Goal: Feedback & Contribution: Contribute content

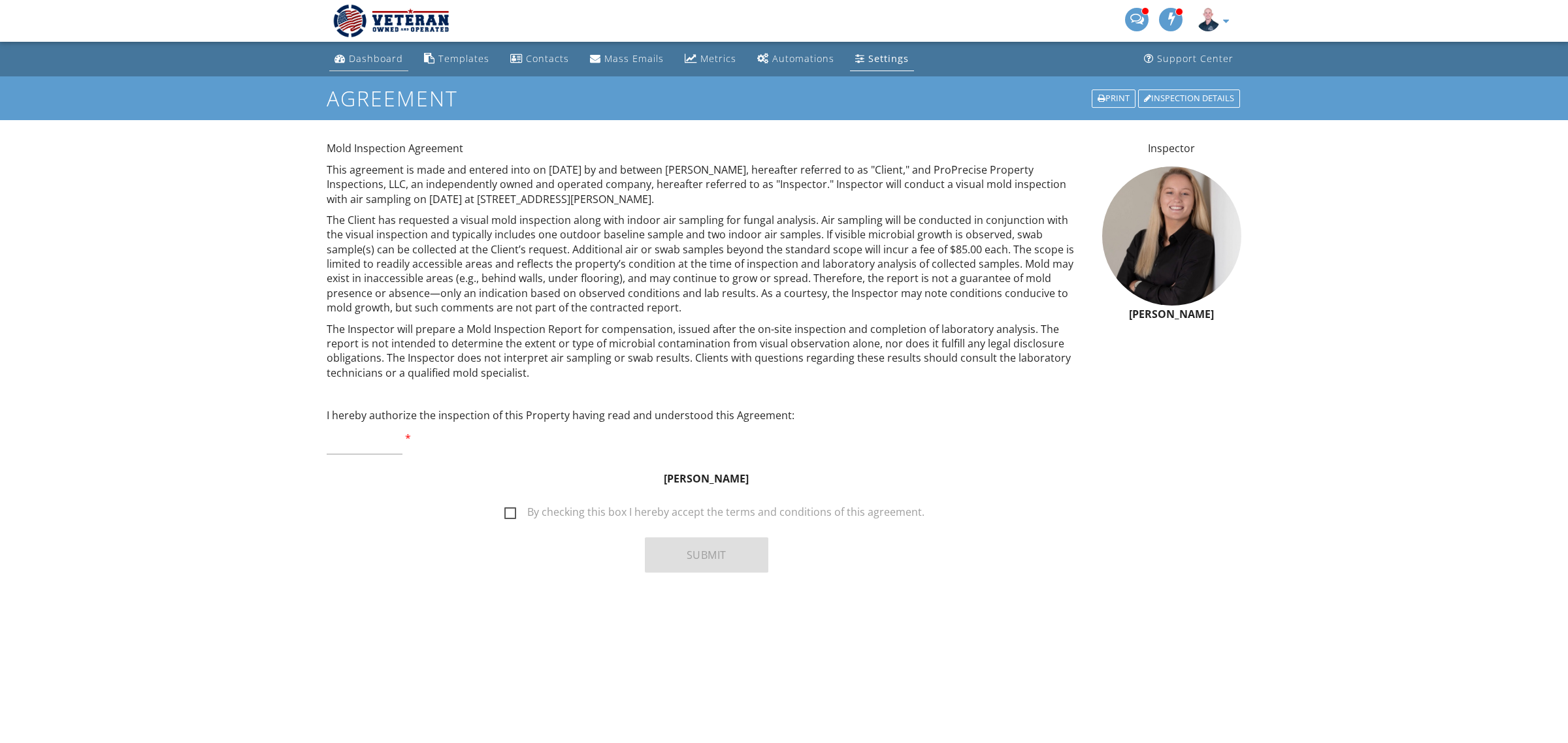
click at [373, 66] on link "Dashboard" at bounding box center [369, 59] width 79 height 24
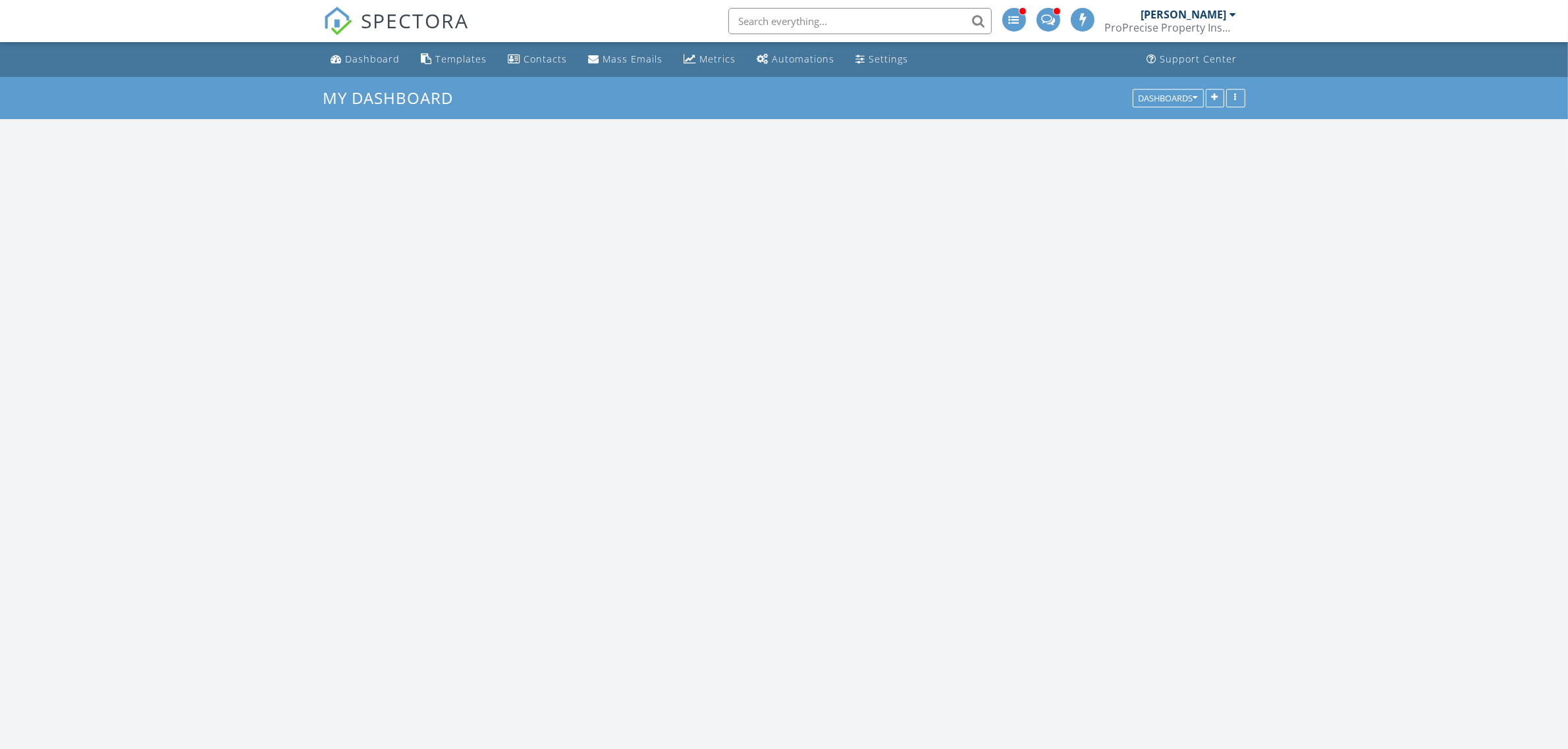
scroll to position [1256, 1593]
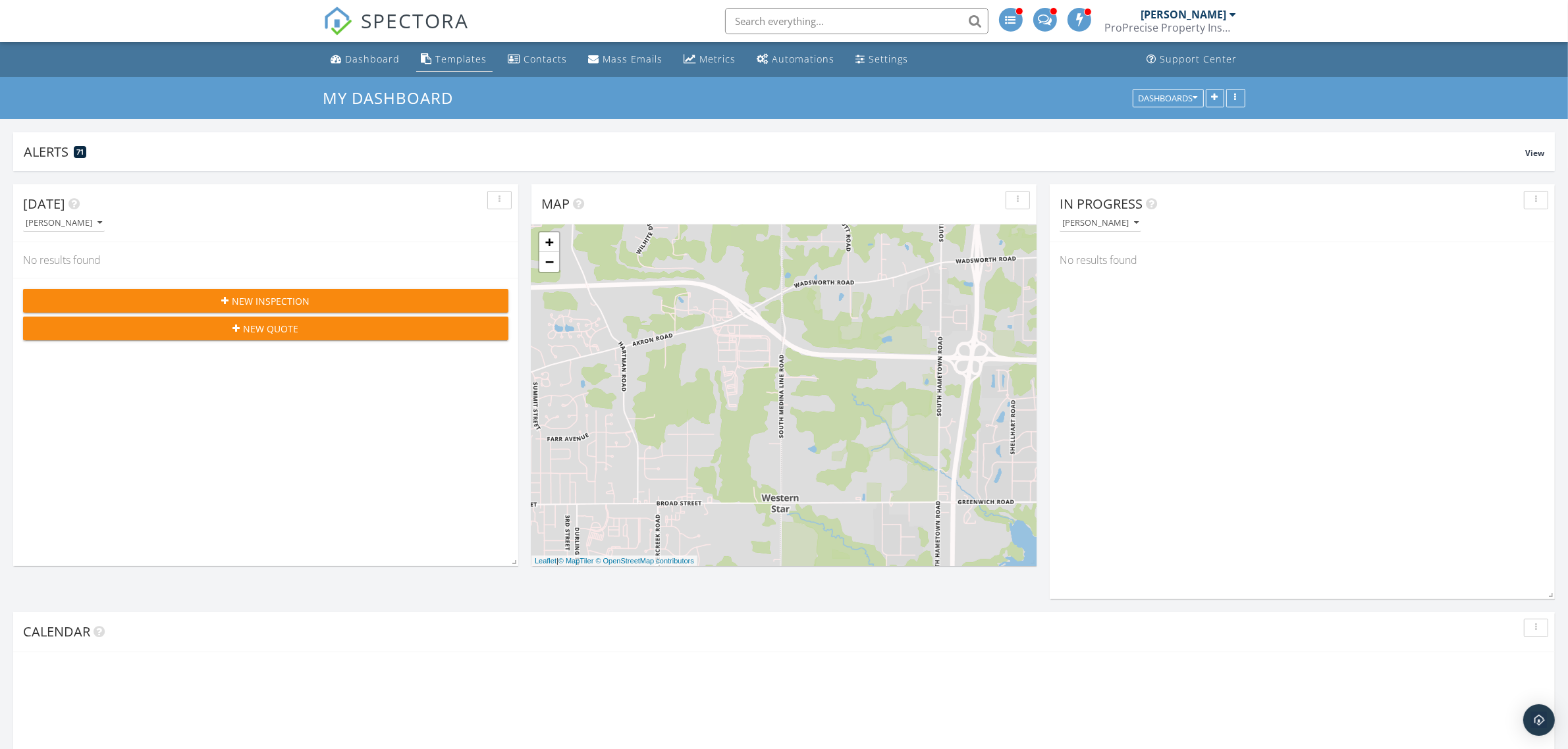
click at [453, 54] on div "Templates" at bounding box center [461, 58] width 52 height 12
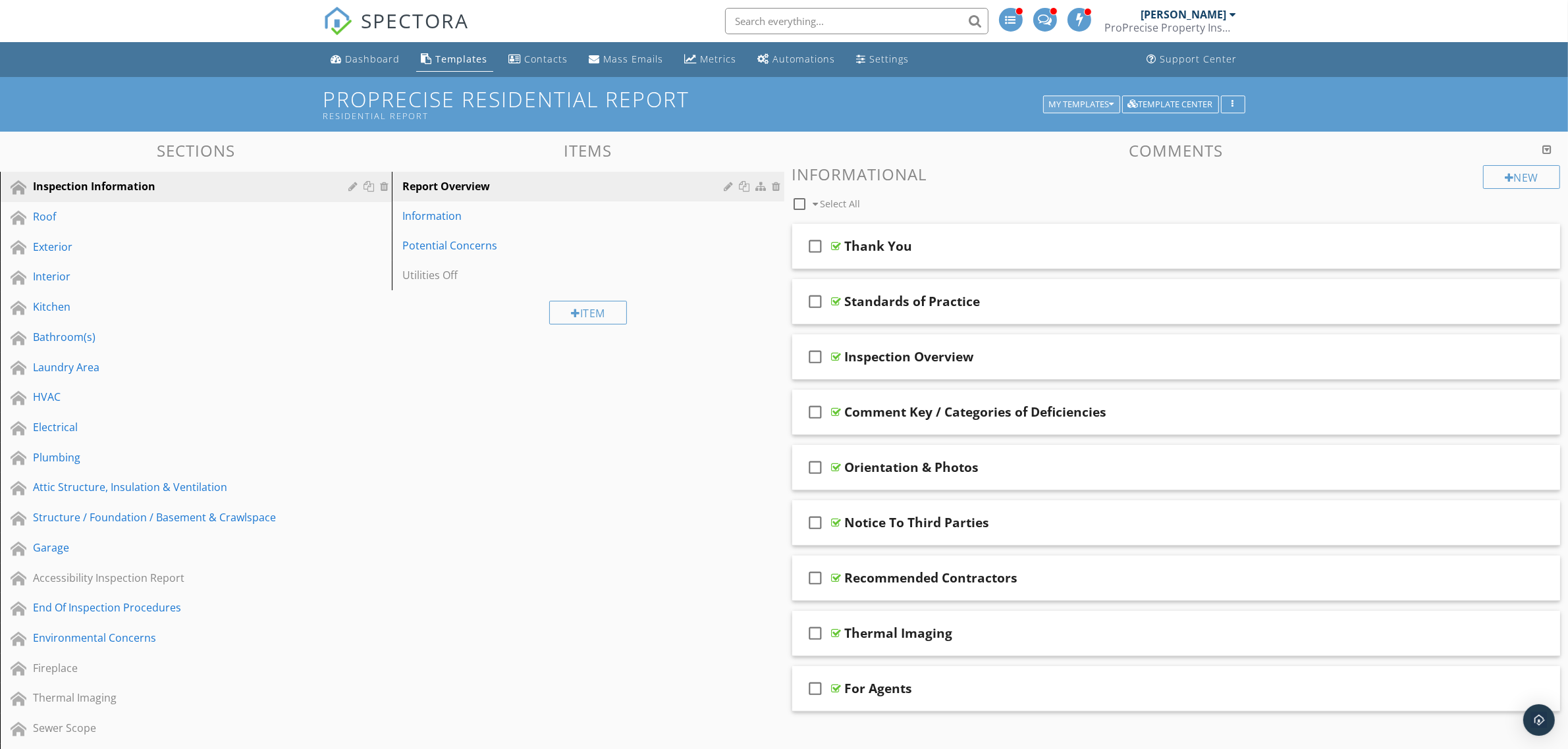
click at [1081, 104] on div "My Templates" at bounding box center [1080, 104] width 65 height 9
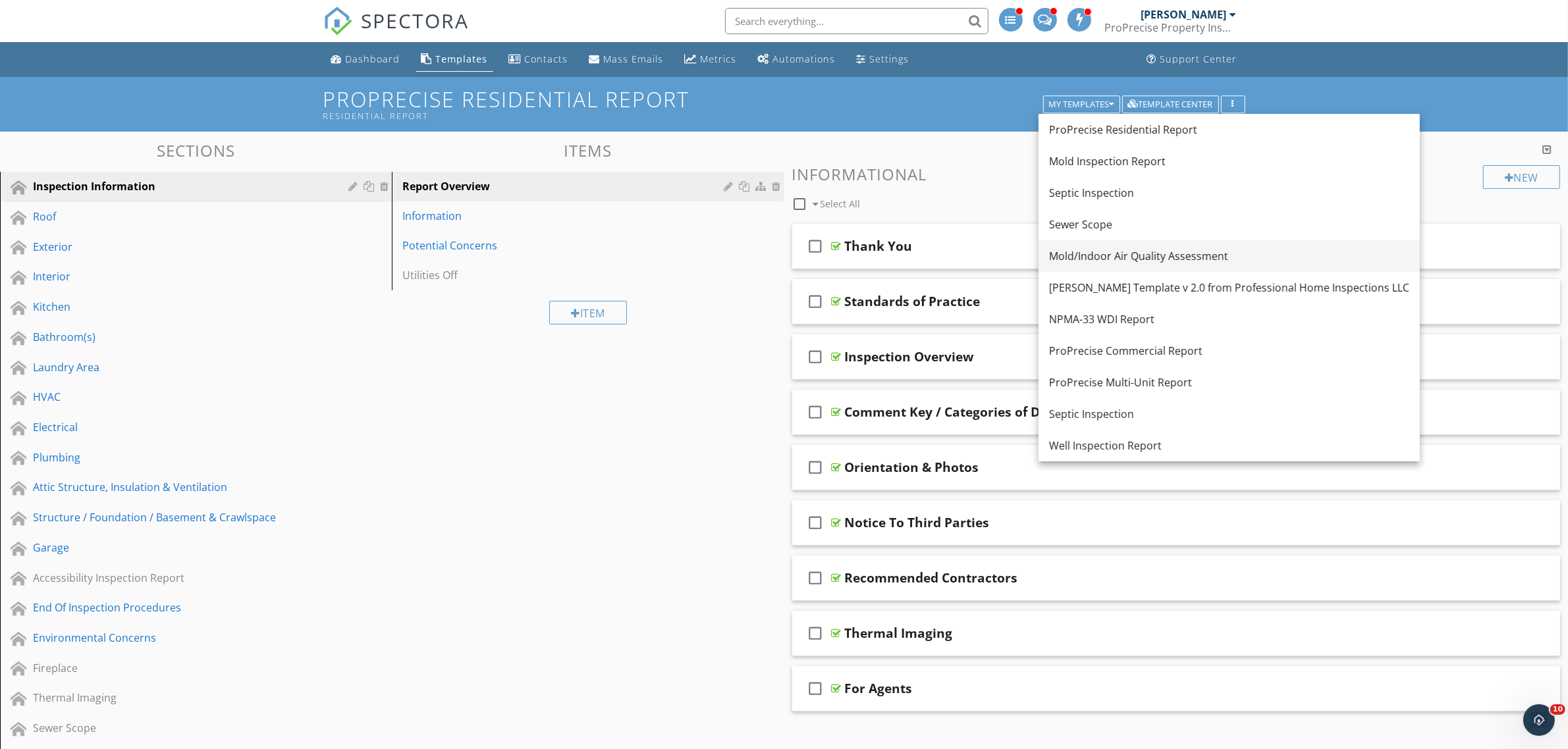
click at [1093, 258] on div "Mold/Indoor Air Quality Assessment" at bounding box center [1228, 256] width 360 height 16
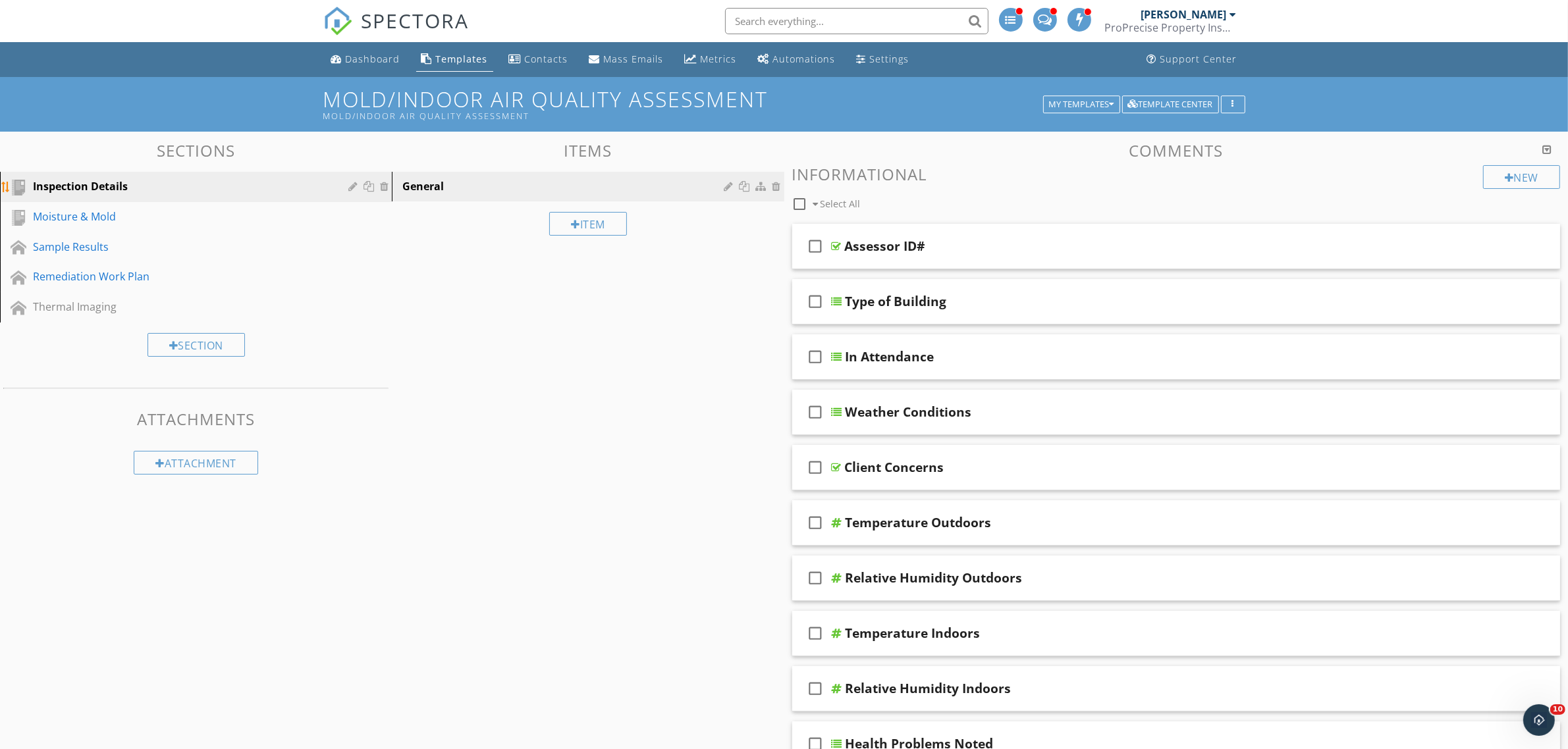
click at [120, 185] on div "Inspection Details" at bounding box center [181, 186] width 296 height 16
click at [354, 187] on div at bounding box center [354, 185] width 12 height 10
click at [105, 185] on div "Inspection Details" at bounding box center [181, 186] width 296 height 16
click at [352, 247] on div at bounding box center [354, 247] width 12 height 10
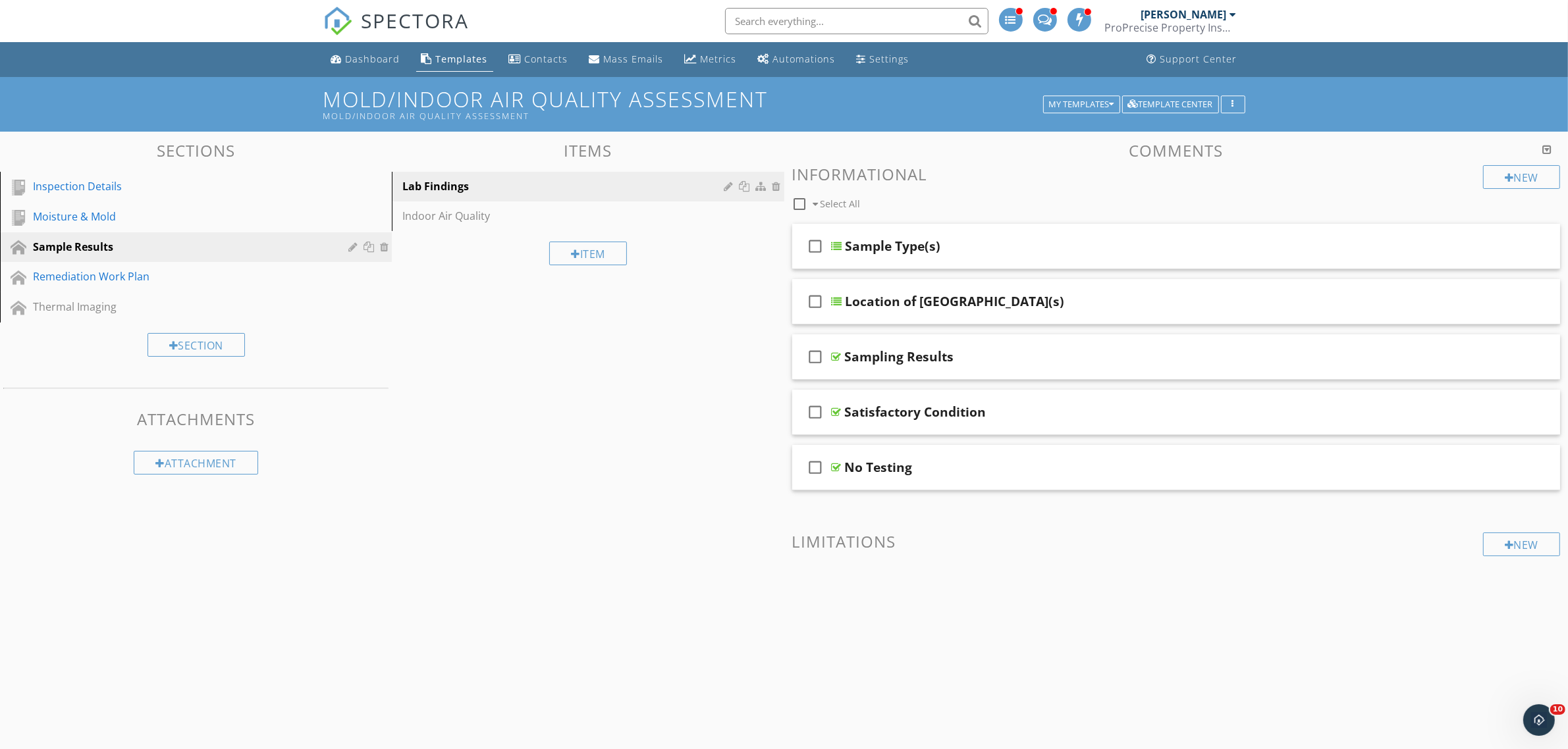
click at [73, 448] on div "Edit Section Section Name Sample Results check_box Hide Overview Grid for this …" at bounding box center [784, 374] width 1568 height 749
click at [352, 186] on div at bounding box center [354, 185] width 12 height 10
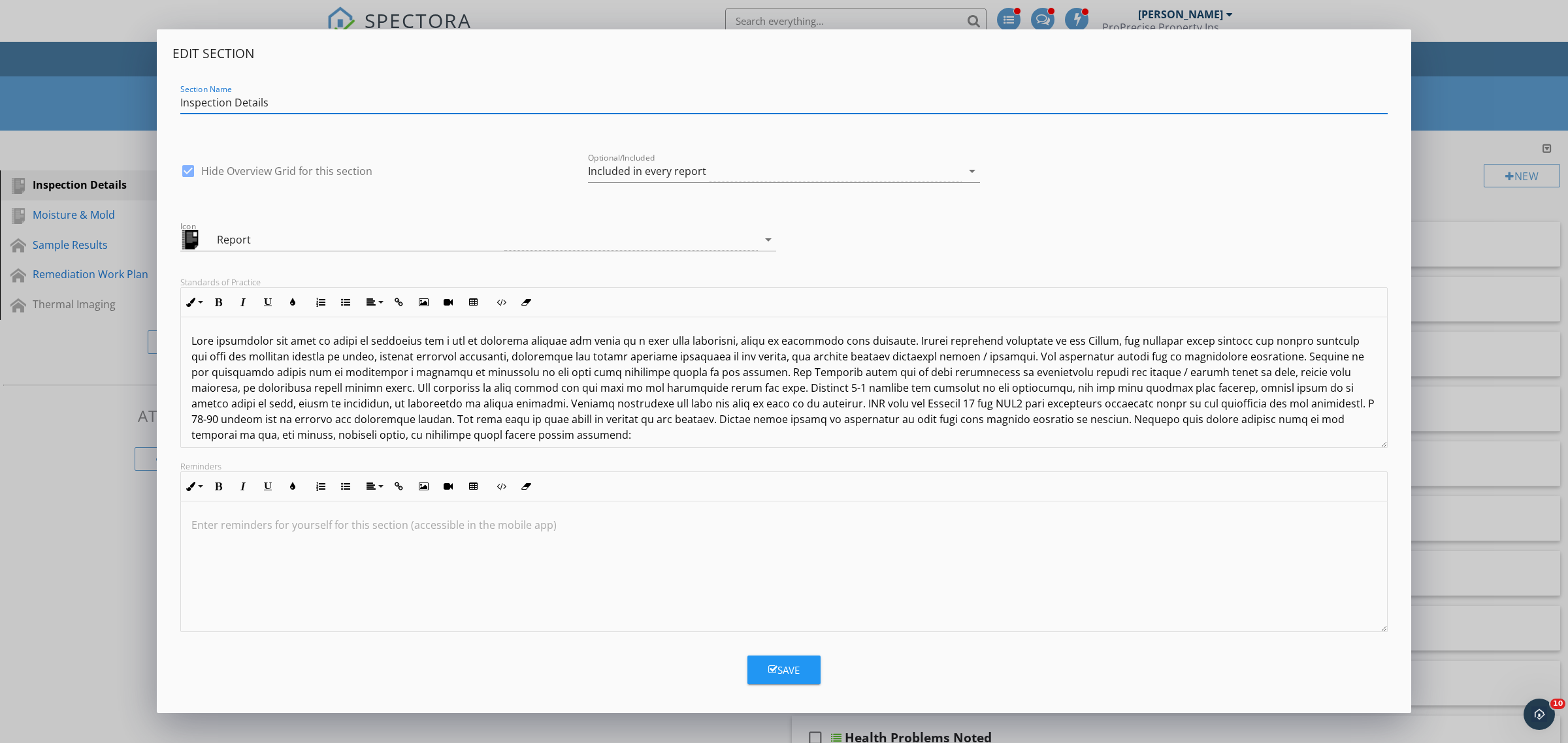
drag, startPoint x: 271, startPoint y: 96, endPoint x: 233, endPoint y: 94, distance: 38.1
click at [233, 95] on input "Inspection Details" at bounding box center [784, 103] width 1208 height 21
type input "Inspection Information"
drag, startPoint x: 349, startPoint y: 341, endPoint x: 284, endPoint y: 342, distance: 65.0
click at [284, 342] on p at bounding box center [784, 388] width 1185 height 110
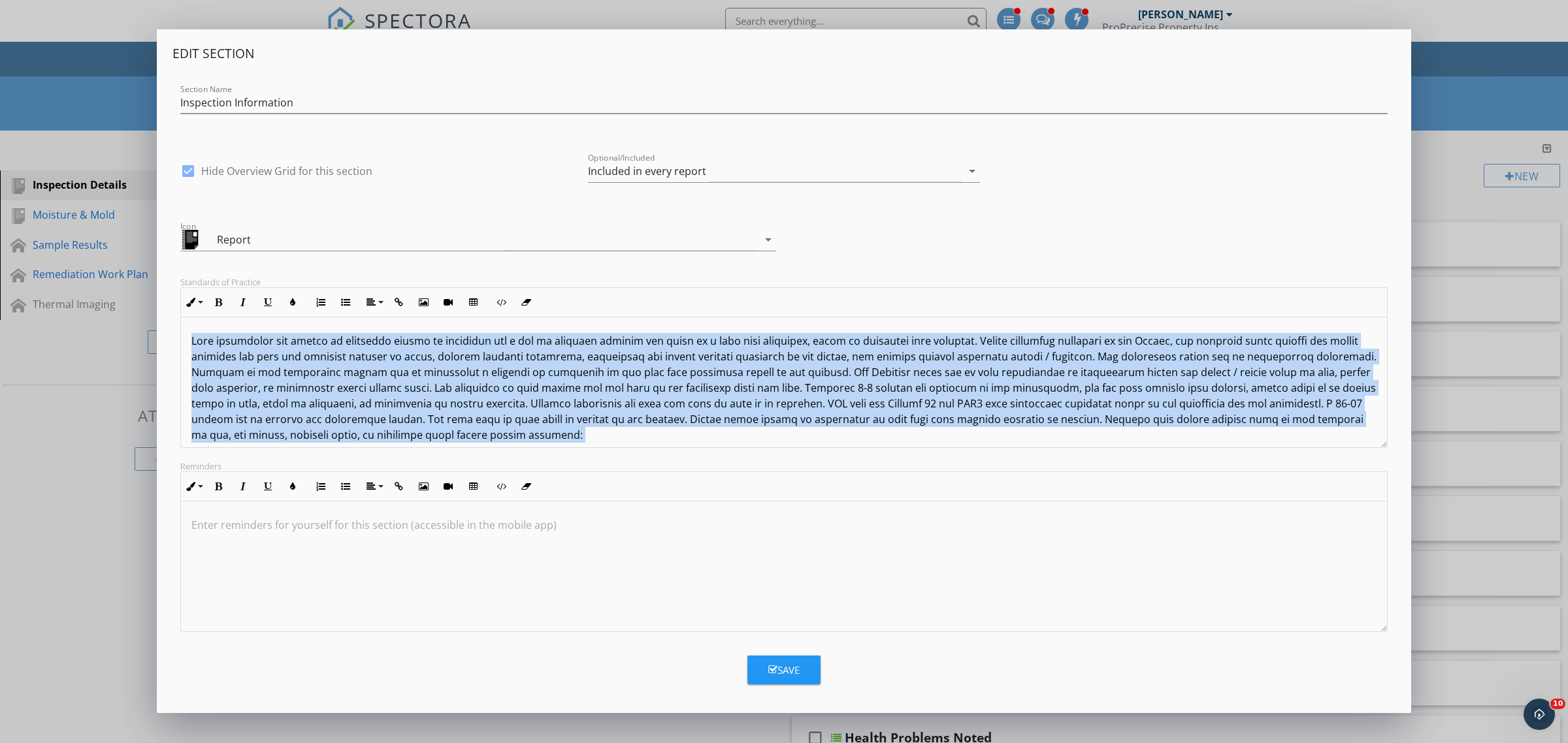
drag, startPoint x: 1076, startPoint y: 431, endPoint x: 75, endPoint y: 256, distance: 1016.2
click at [78, 259] on div "Edit Section Section Name Inspection Information check_box Hide Overview Grid f…" at bounding box center [784, 372] width 1568 height 743
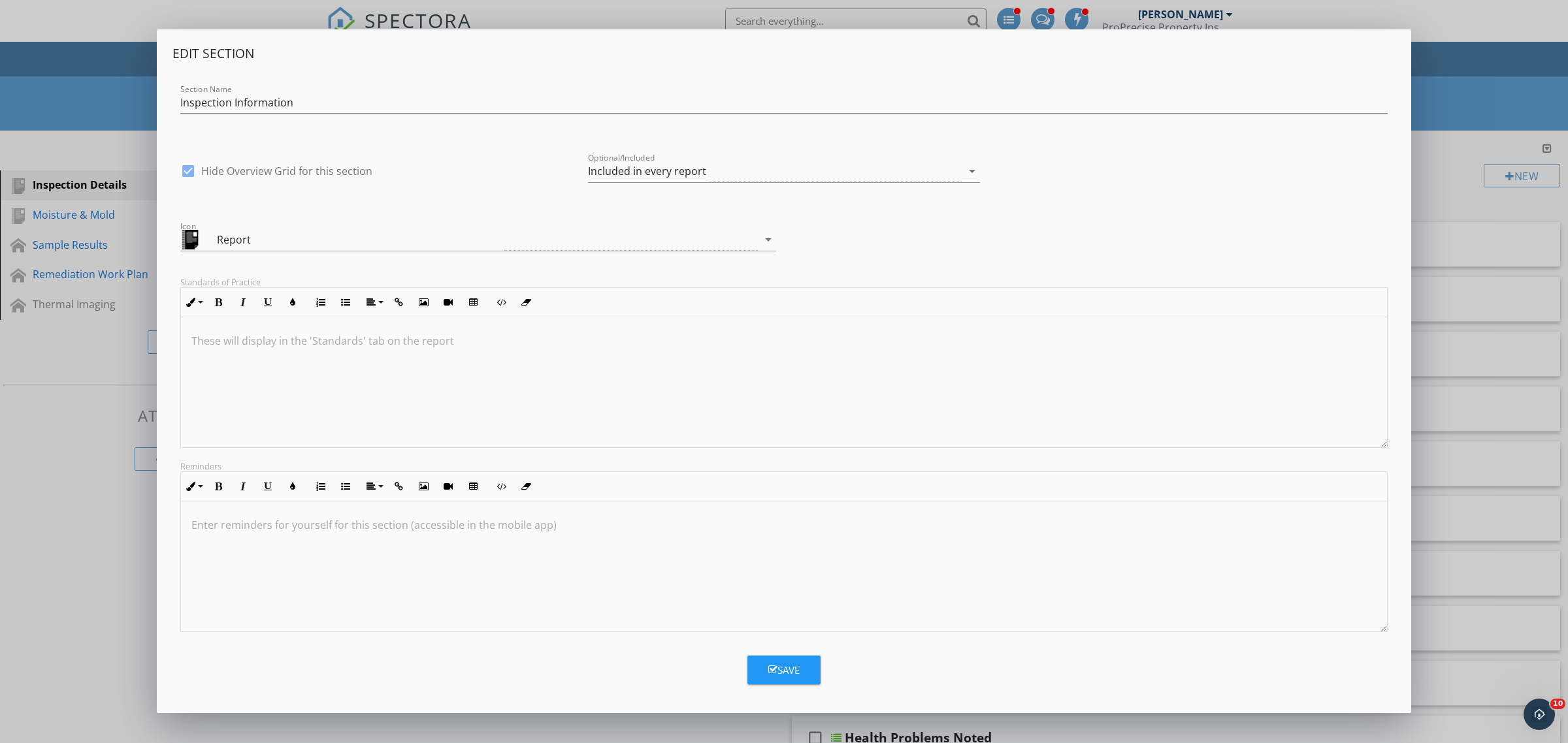
click at [874, 386] on div at bounding box center [784, 383] width 1206 height 131
click at [305, 353] on div at bounding box center [784, 383] width 1206 height 131
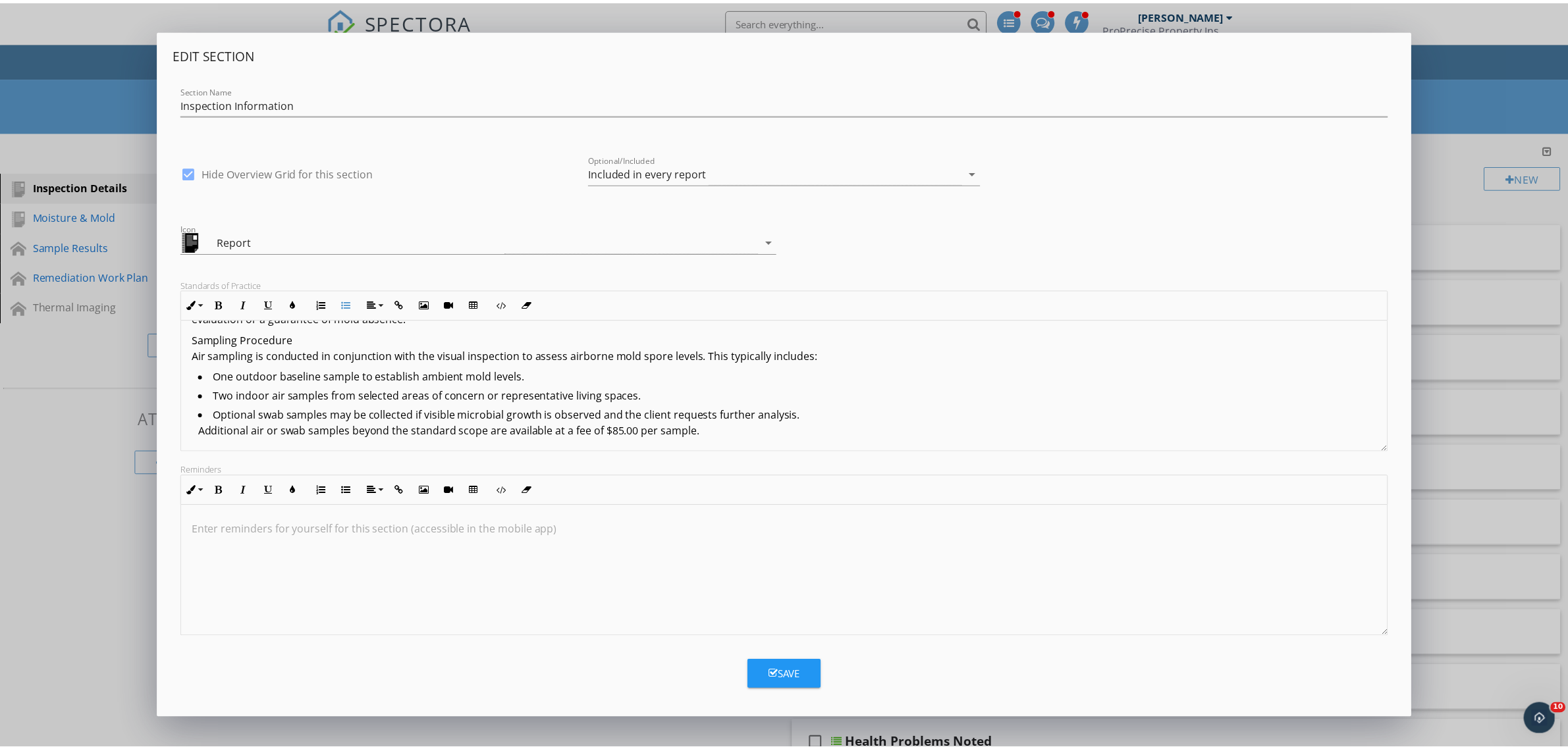
scroll to position [41, 0]
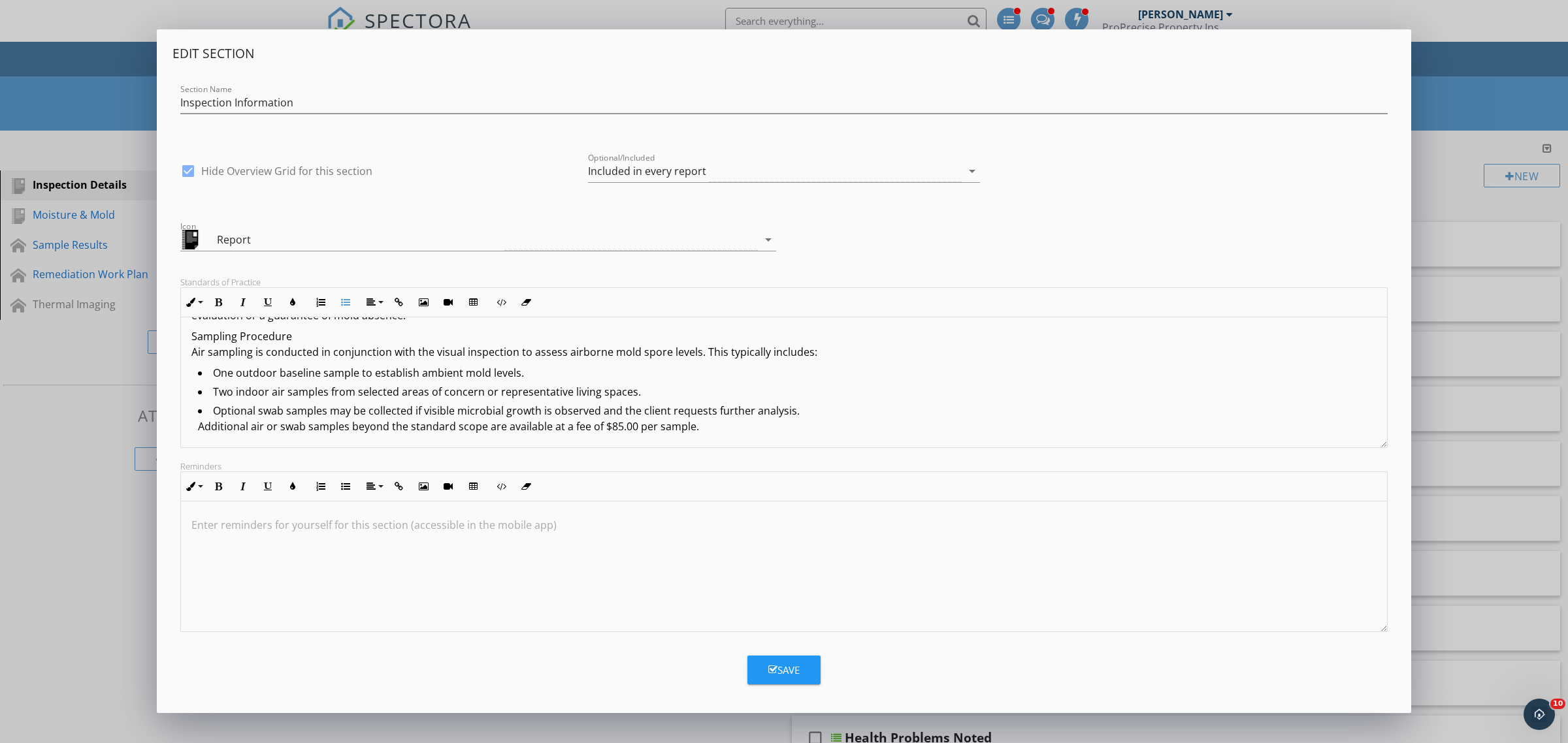
click at [114, 464] on div "Edit Section Section Name Inspection Information check_box Hide Overview Grid f…" at bounding box center [784, 372] width 1568 height 743
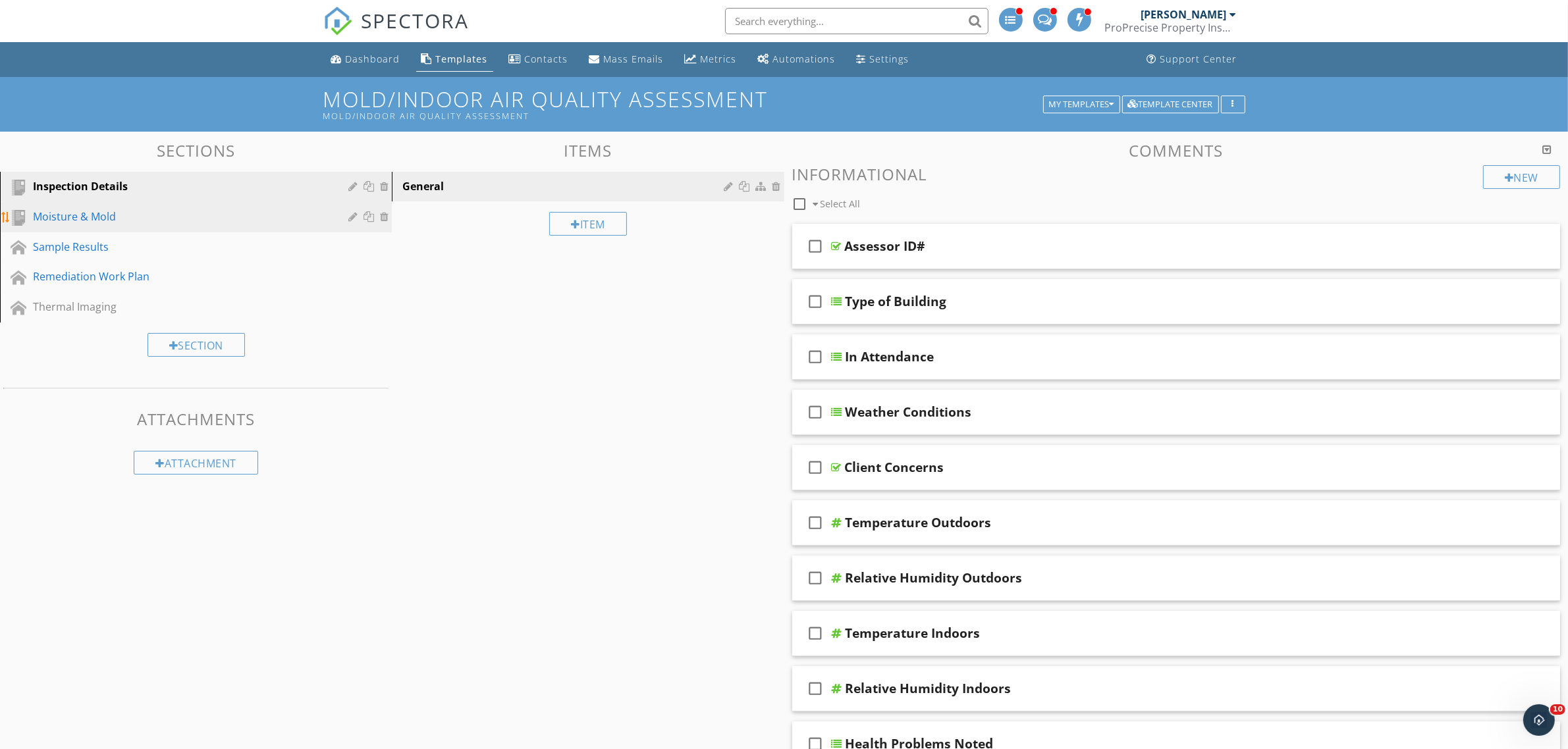
click at [107, 222] on div "Moisture & Mold" at bounding box center [181, 216] width 296 height 16
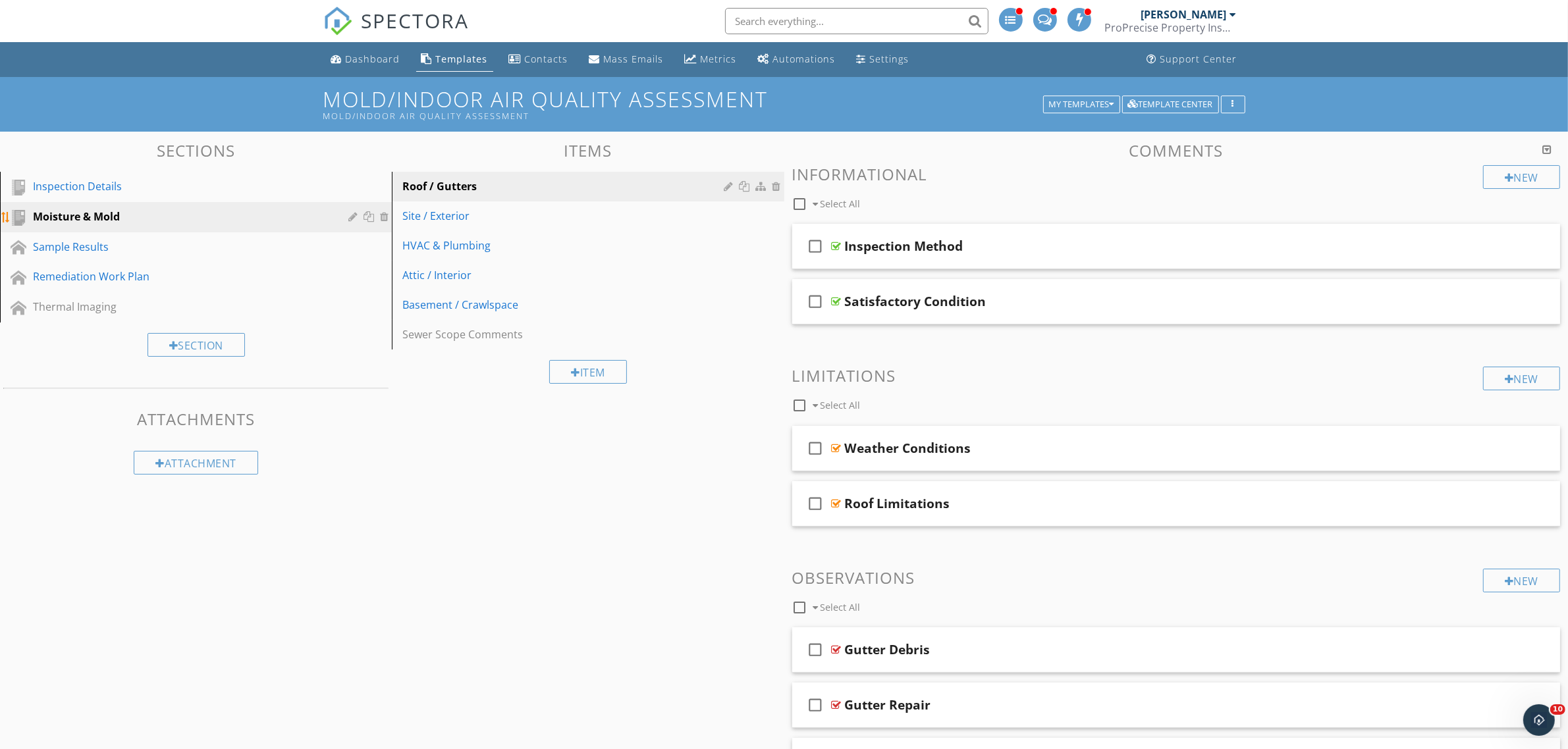
click at [235, 202] on link "Moisture & Mold" at bounding box center [198, 217] width 388 height 30
click at [232, 181] on div "Inspection Details" at bounding box center [181, 186] width 296 height 16
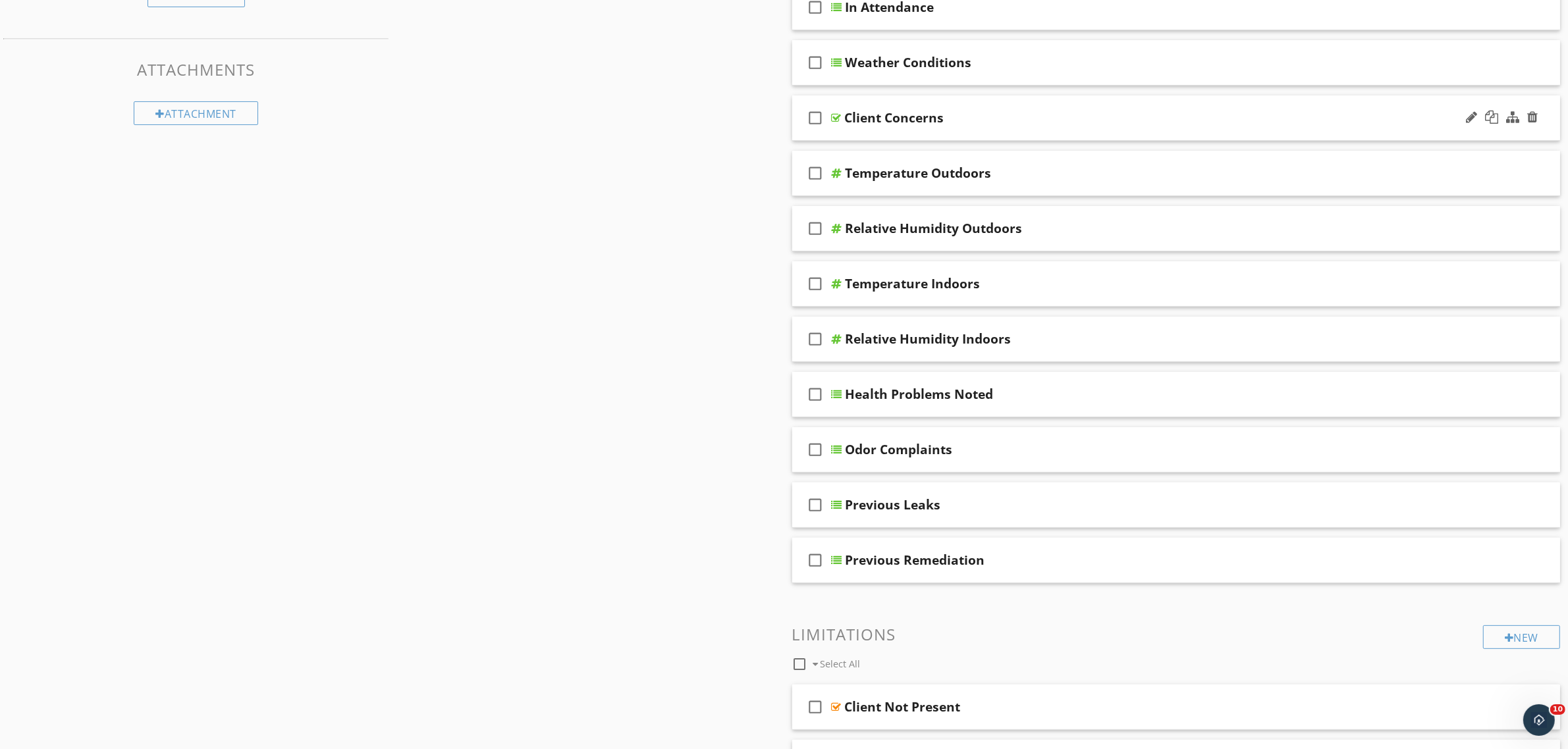
scroll to position [442, 0]
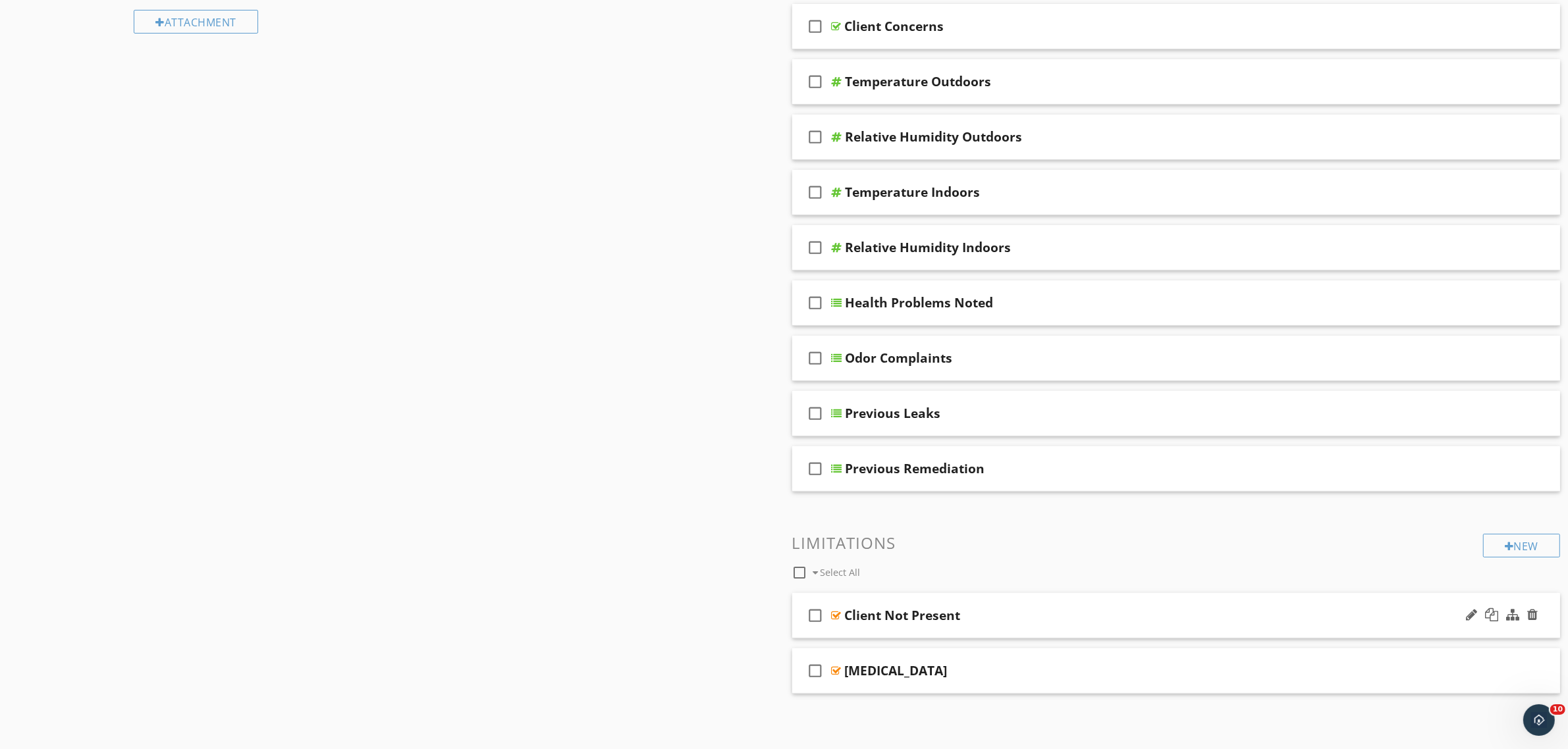
click at [835, 617] on div at bounding box center [837, 615] width 9 height 10
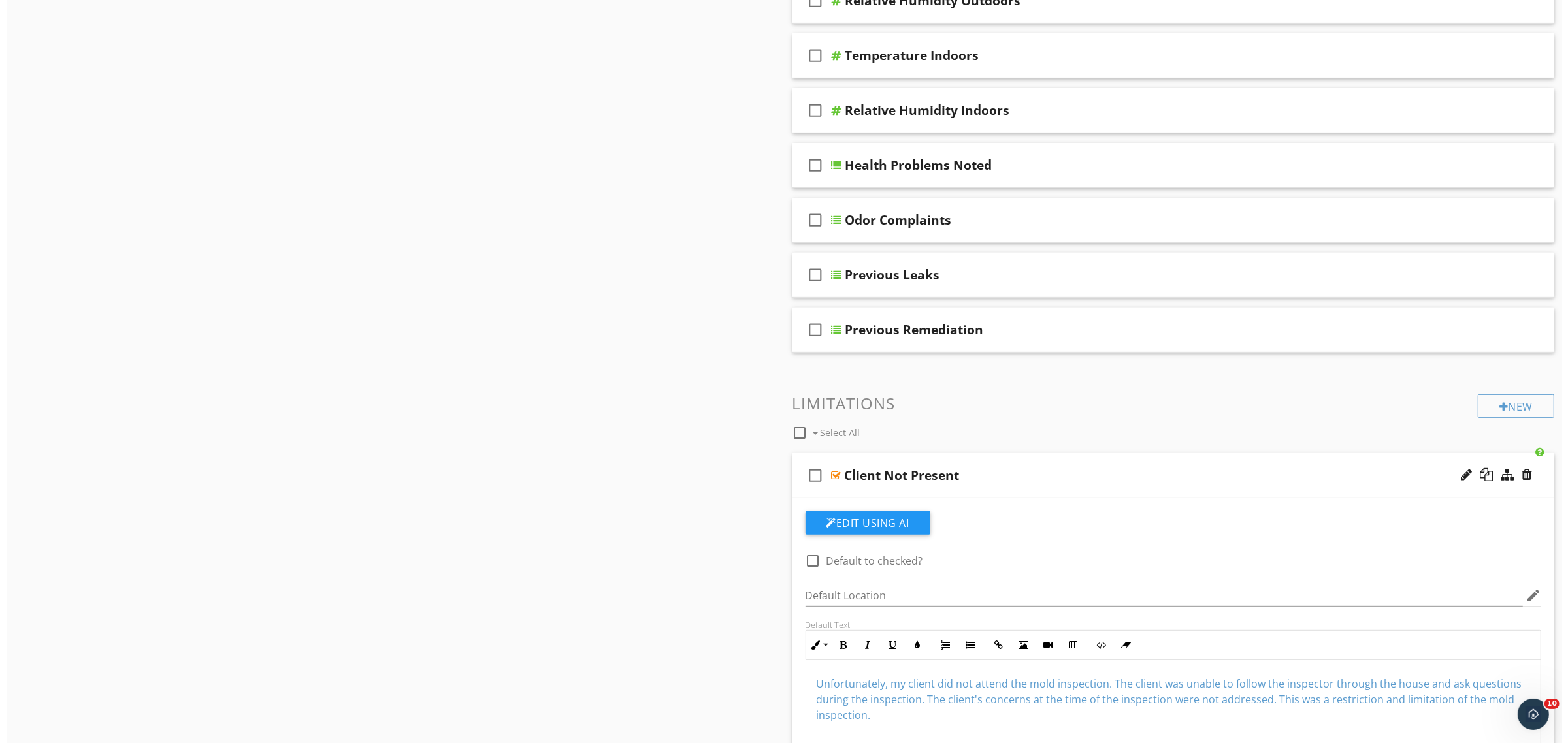
scroll to position [831, 0]
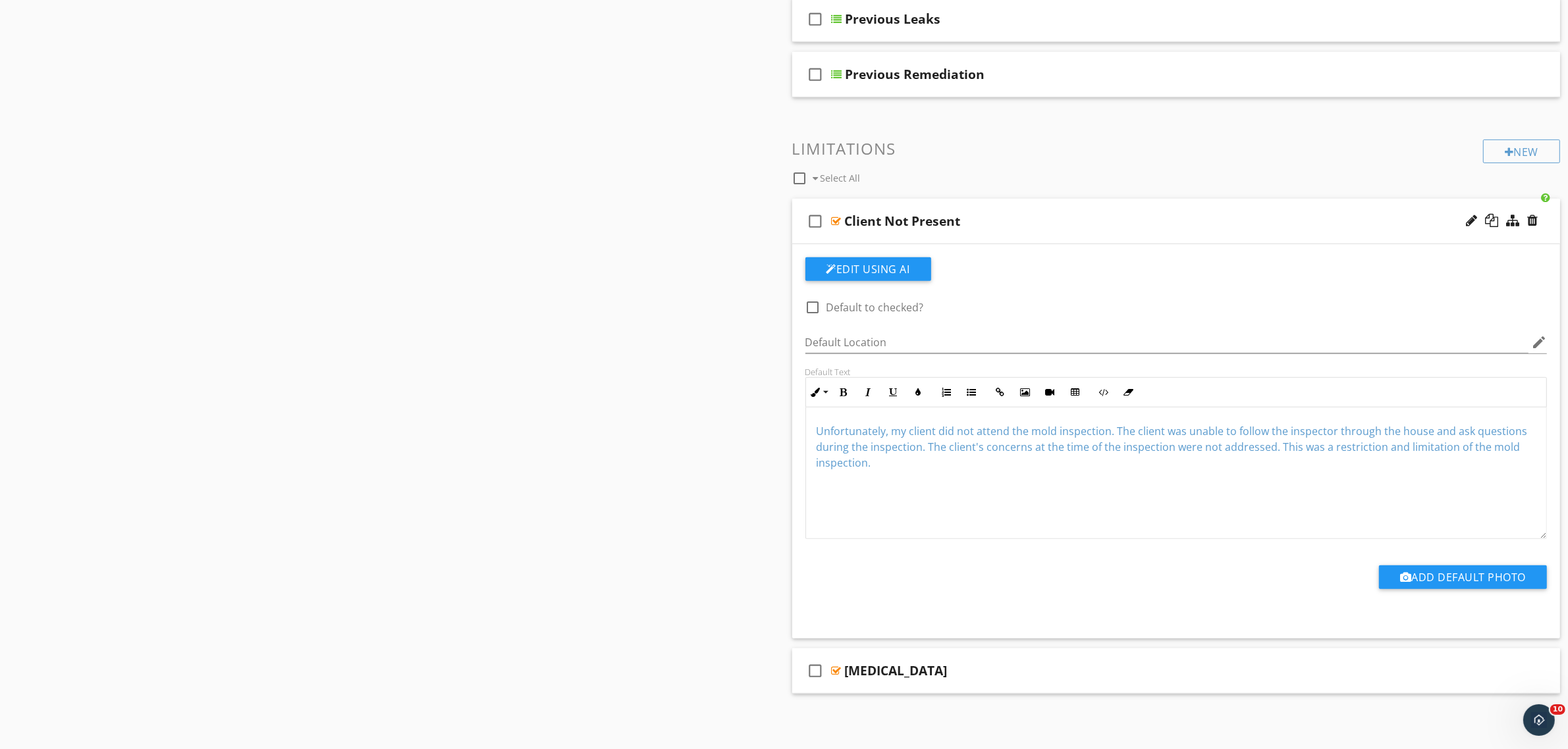
click at [931, 476] on div "Unfortunately, my client did not attend the mold inspection. The client was una…" at bounding box center [1176, 473] width 741 height 132
drag, startPoint x: 901, startPoint y: 485, endPoint x: 773, endPoint y: 395, distance: 156.5
click at [774, 395] on div "Sections Inspection Details Moisture & Mold Sample Results Remediation Work Pla…" at bounding box center [784, 15] width 1568 height 1439
click at [824, 389] on button "Inline Style" at bounding box center [818, 392] width 25 height 25
drag, startPoint x: 644, startPoint y: 390, endPoint x: 696, endPoint y: 365, distance: 57.7
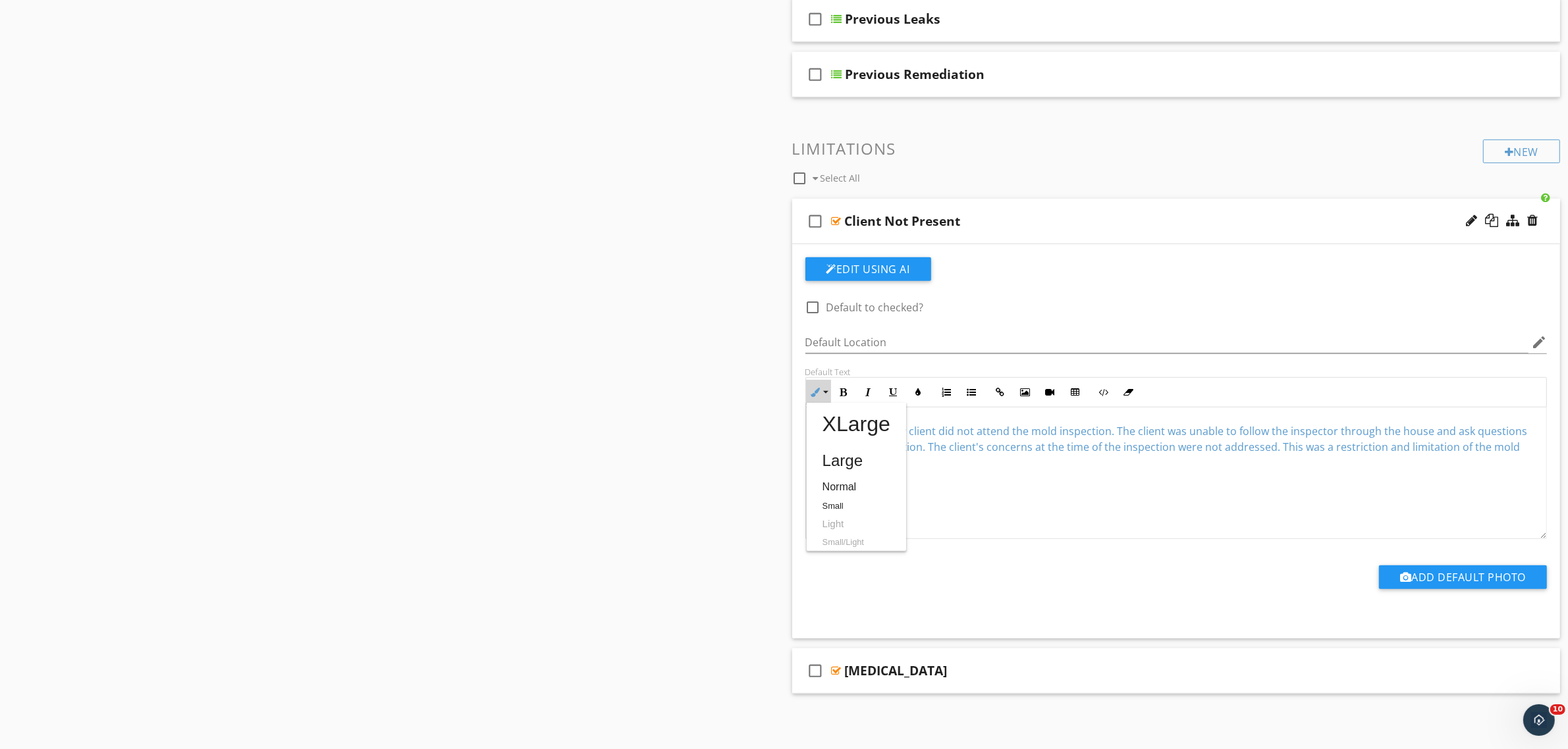
click at [643, 390] on div "Sections Inspection Details Moisture & Mold Sample Results Remediation Work Pla…" at bounding box center [784, 15] width 1568 height 1439
click at [1532, 218] on div at bounding box center [1531, 220] width 10 height 13
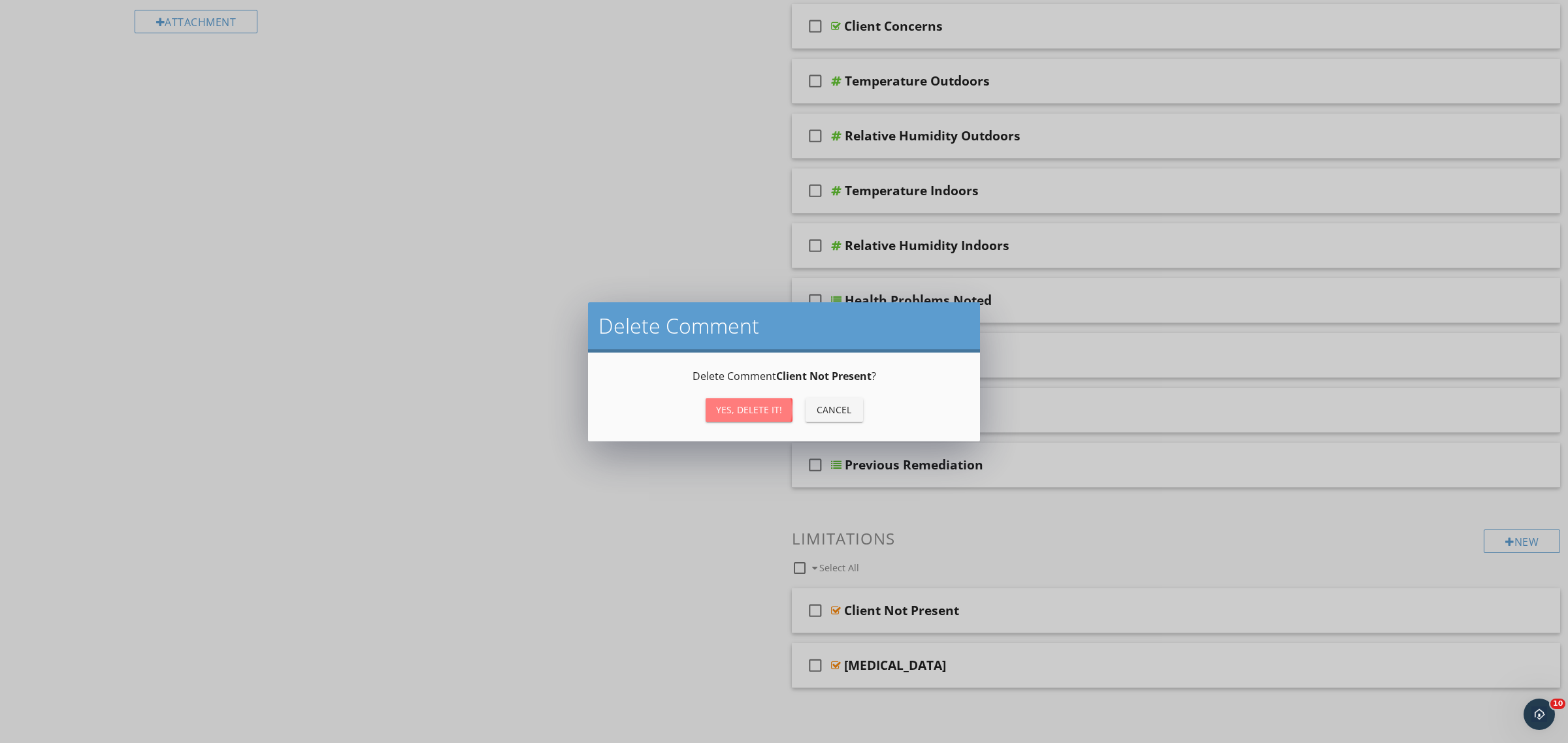
click at [736, 403] on div "Yes, Delete it!" at bounding box center [749, 410] width 66 height 14
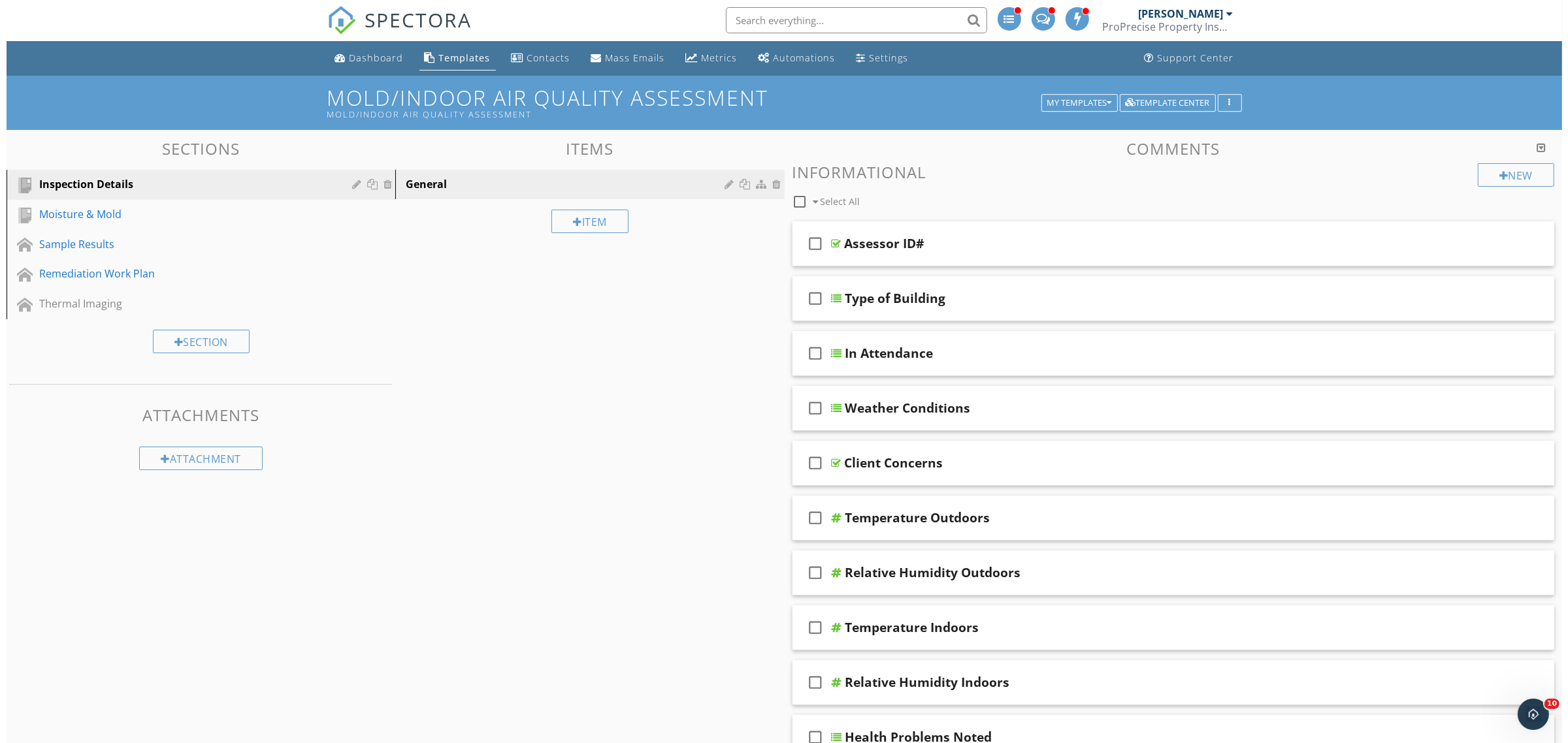
scroll to position [0, 0]
click at [351, 186] on div at bounding box center [351, 184] width 12 height 10
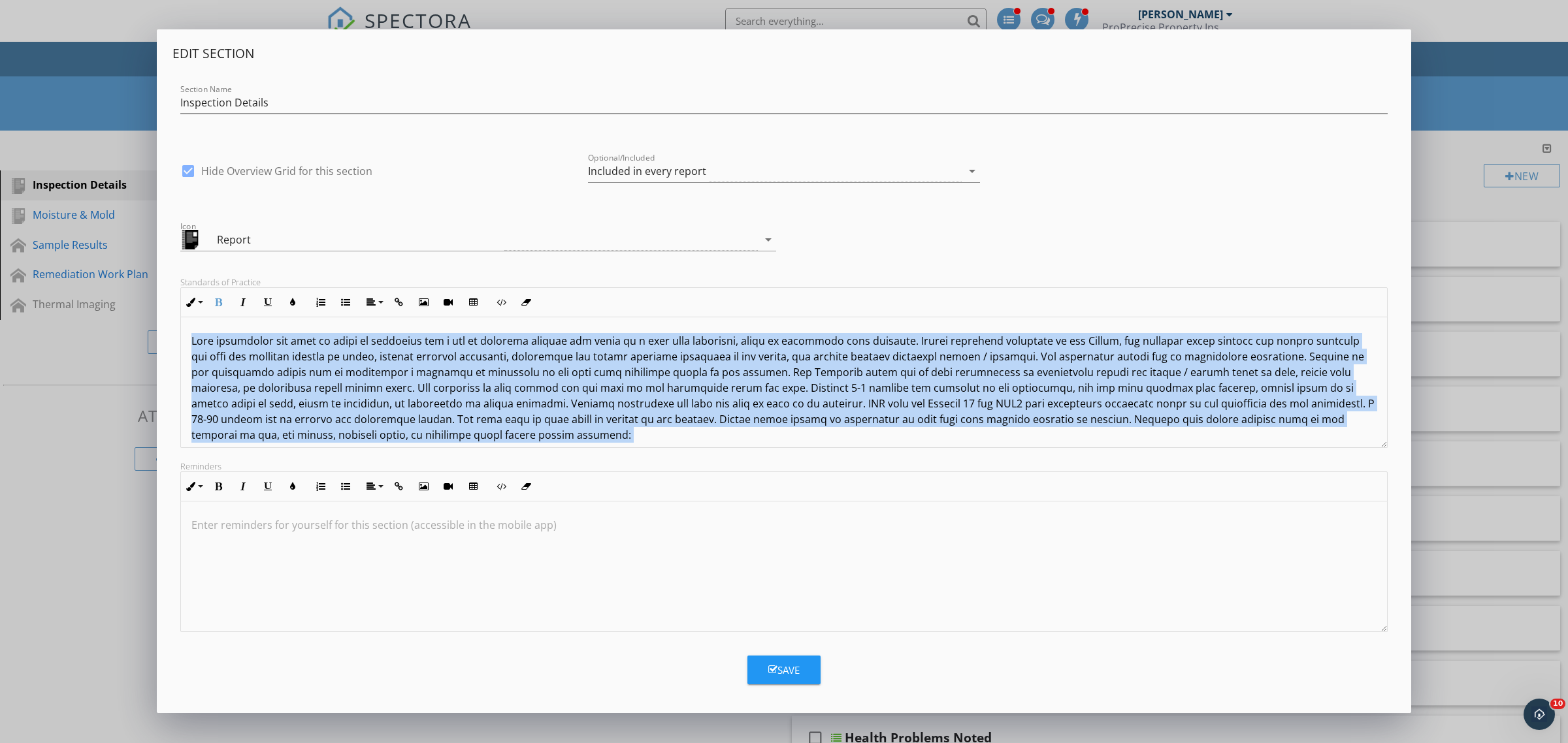
drag, startPoint x: 1084, startPoint y: 435, endPoint x: 0, endPoint y: 301, distance: 1092.3
click at [0, 302] on div "Edit Section Section Name Inspection Details check_box Hide Overview Grid for t…" at bounding box center [784, 372] width 1568 height 743
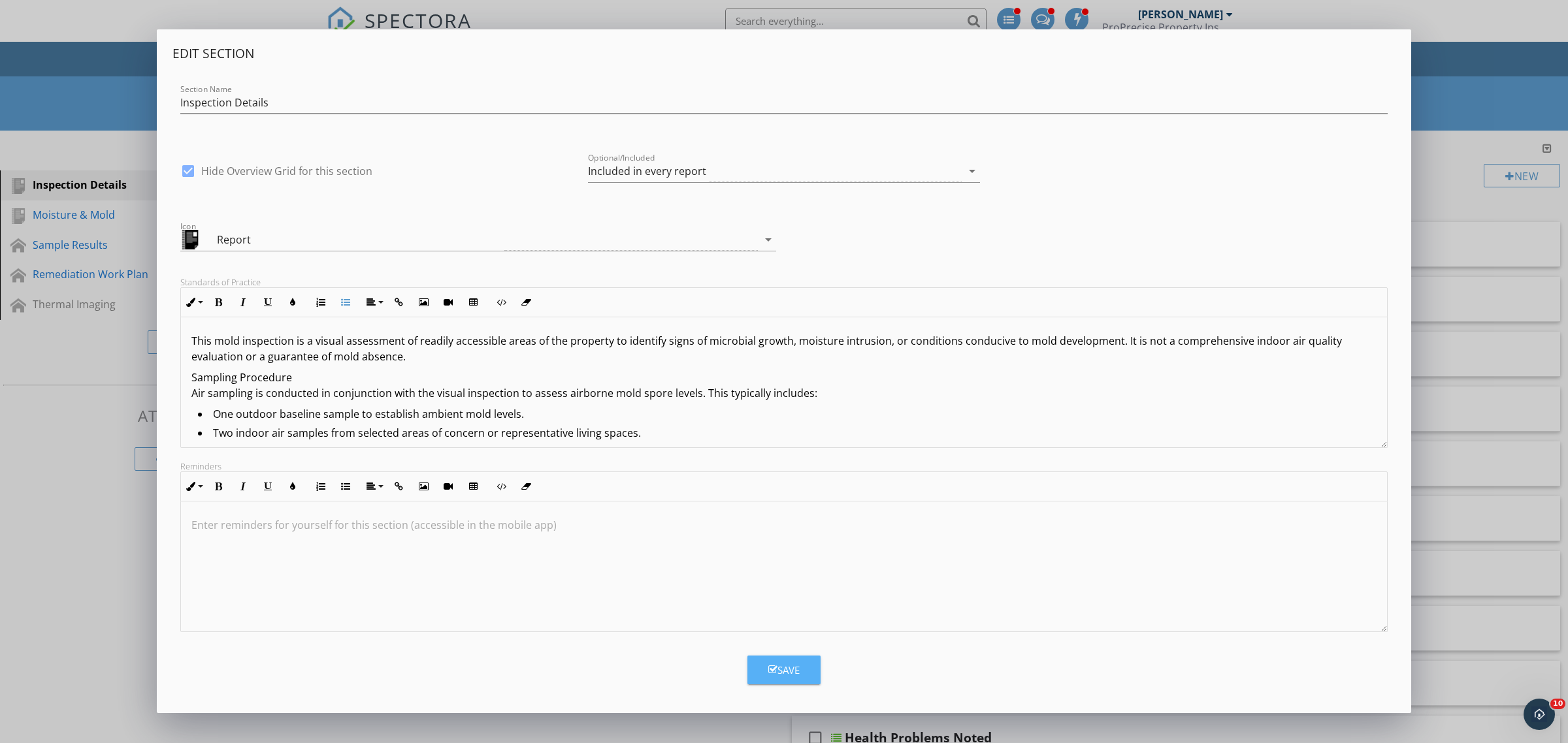
click at [801, 665] on button "Save" at bounding box center [784, 669] width 73 height 29
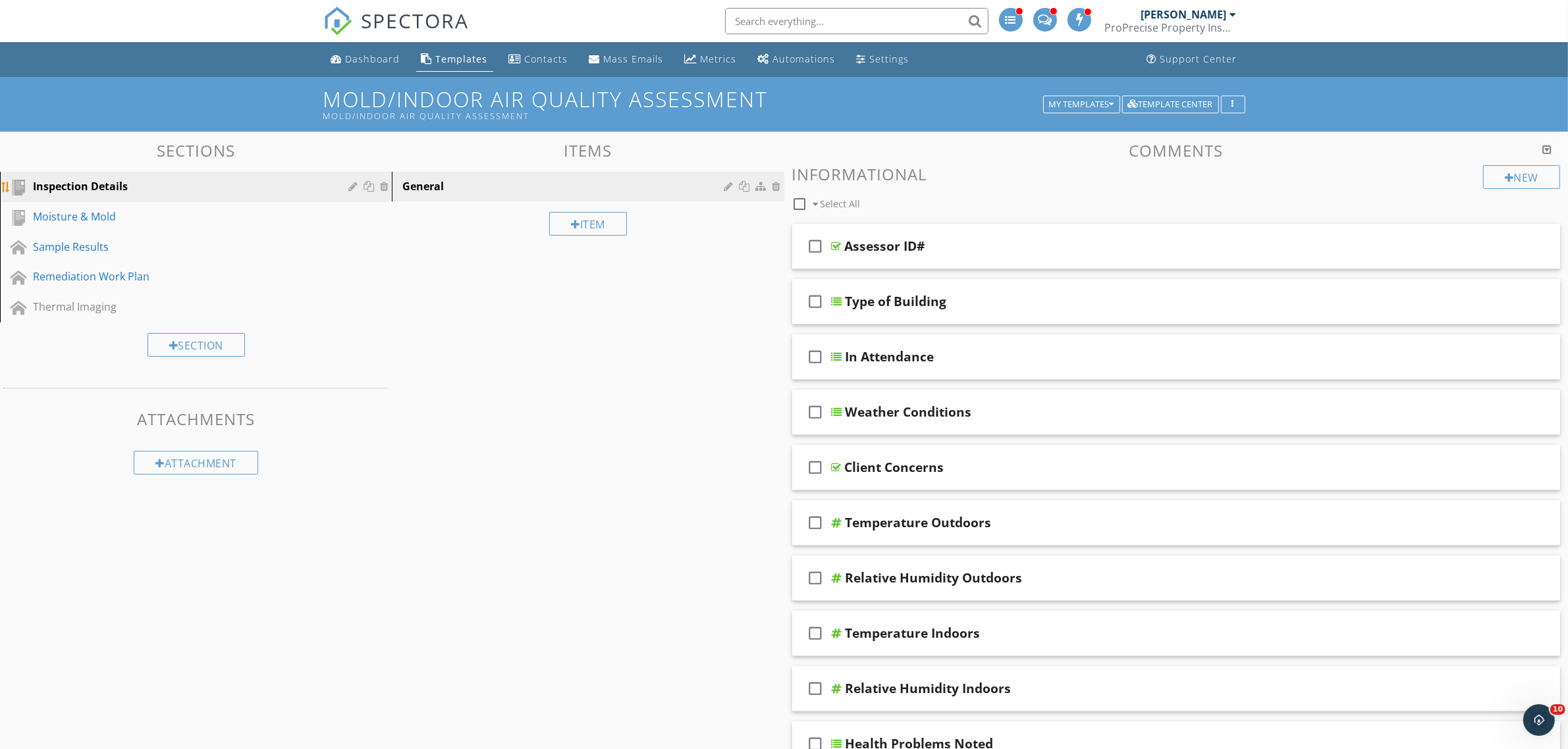
click at [349, 188] on div at bounding box center [354, 185] width 12 height 10
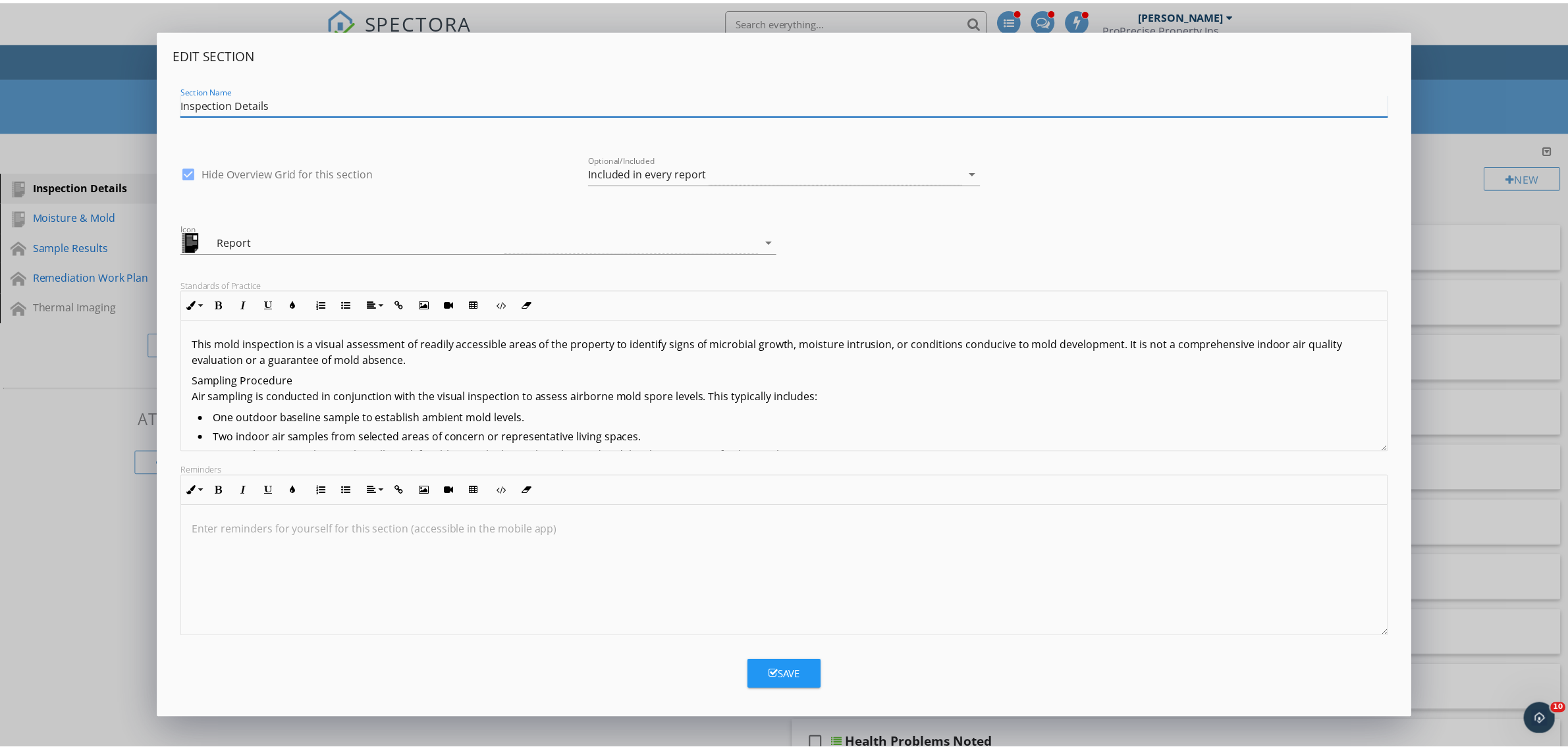
scroll to position [41, 0]
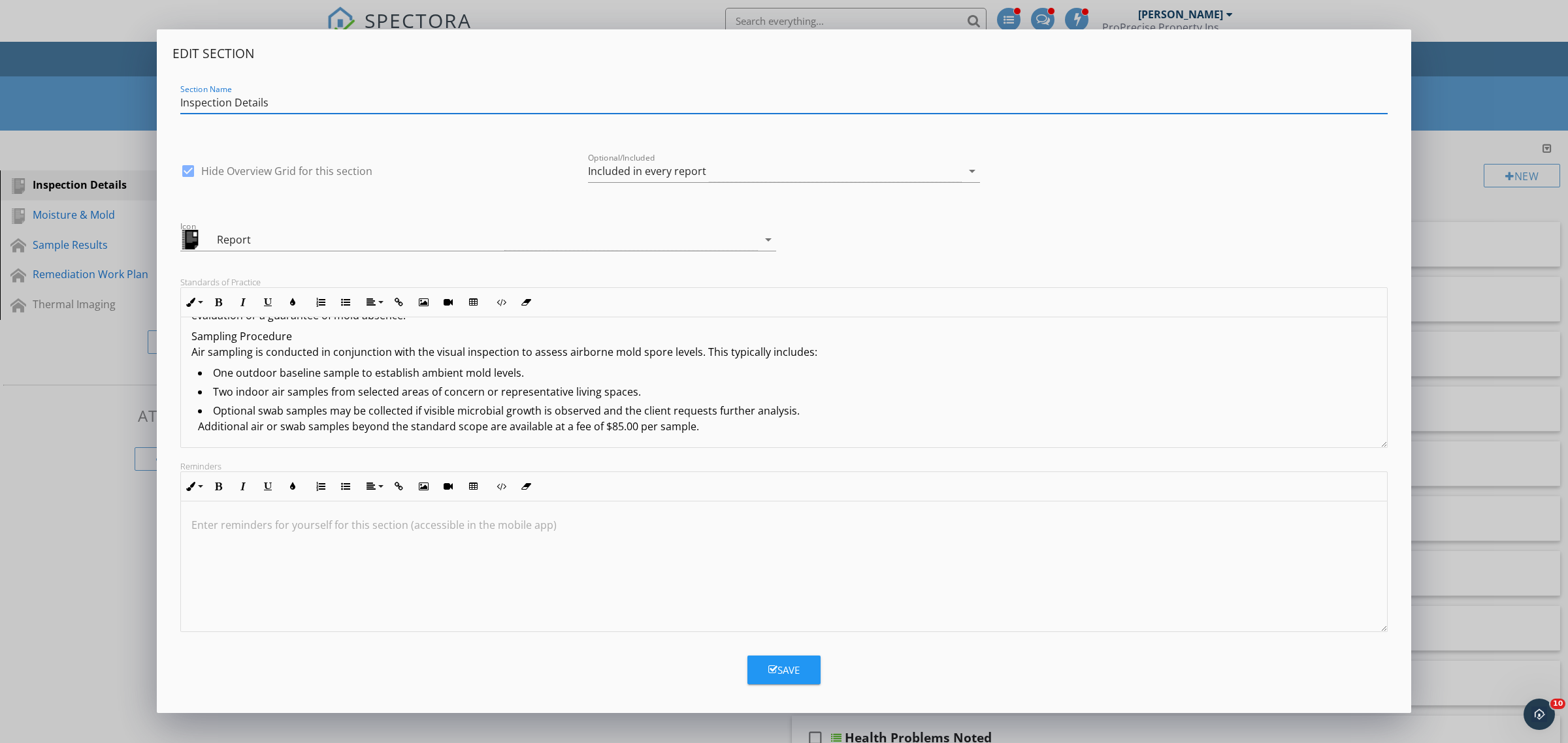
click at [812, 671] on button "Save" at bounding box center [784, 669] width 73 height 29
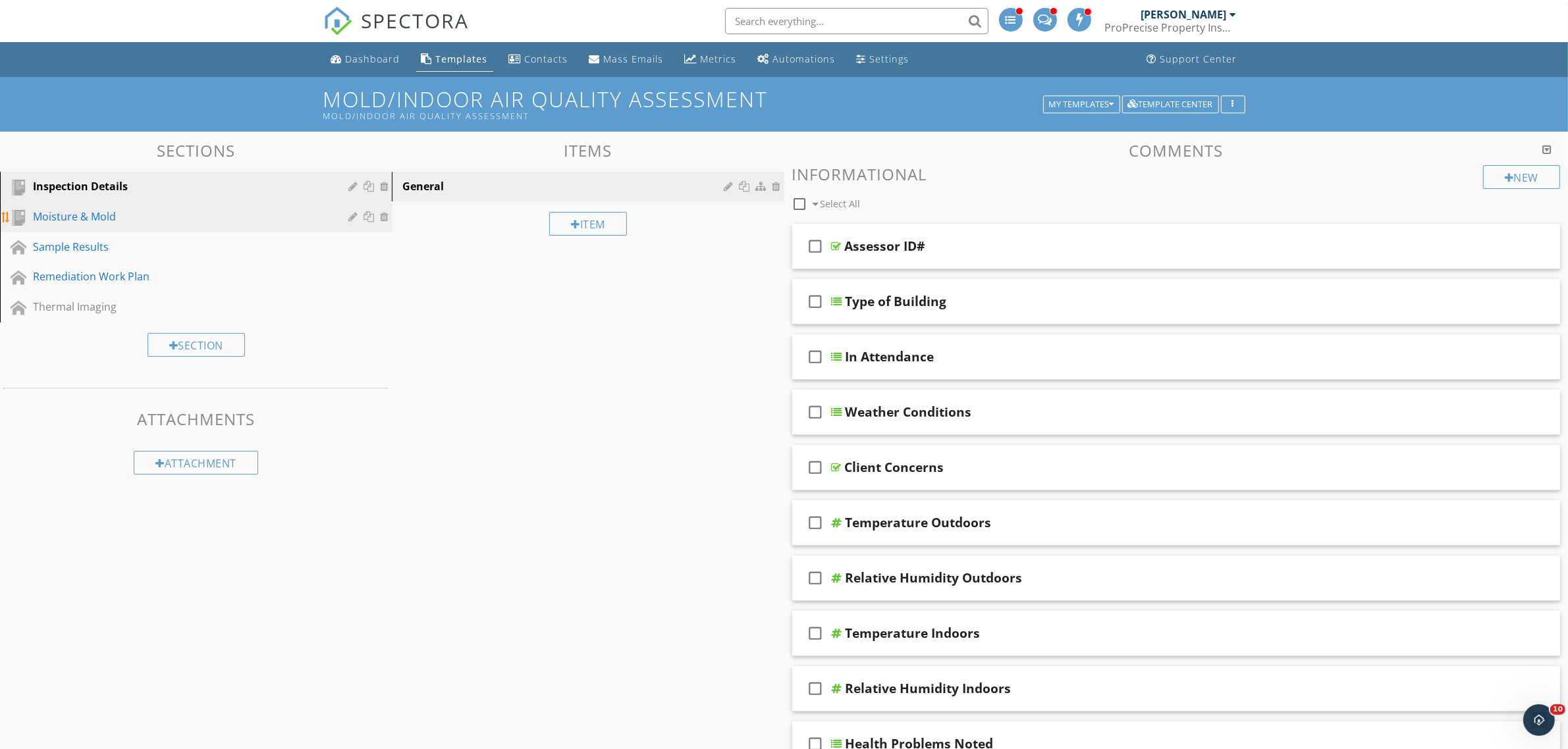
click at [264, 218] on div "Moisture & Mold" at bounding box center [181, 216] width 296 height 16
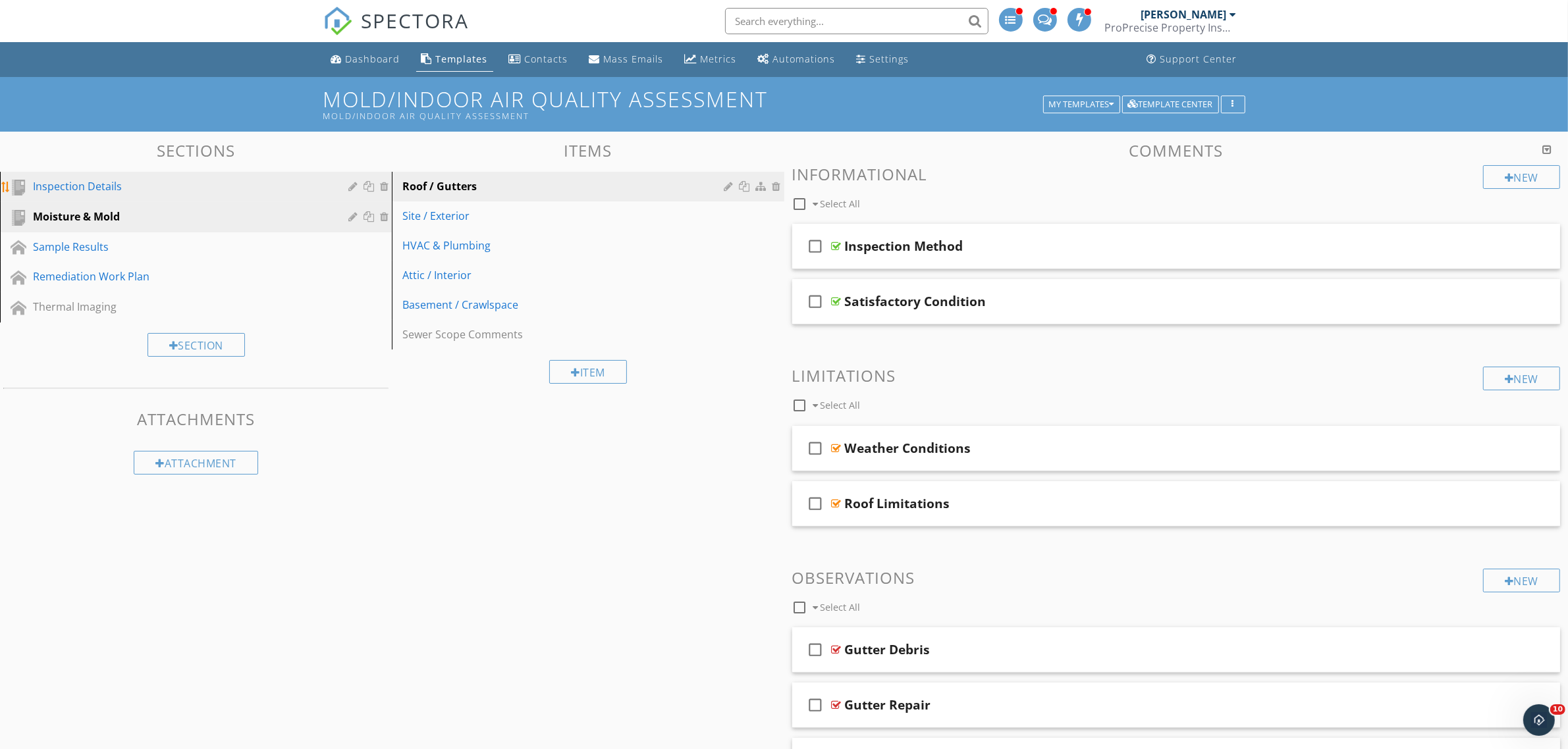
click at [279, 184] on div "Inspection Details" at bounding box center [181, 186] width 296 height 16
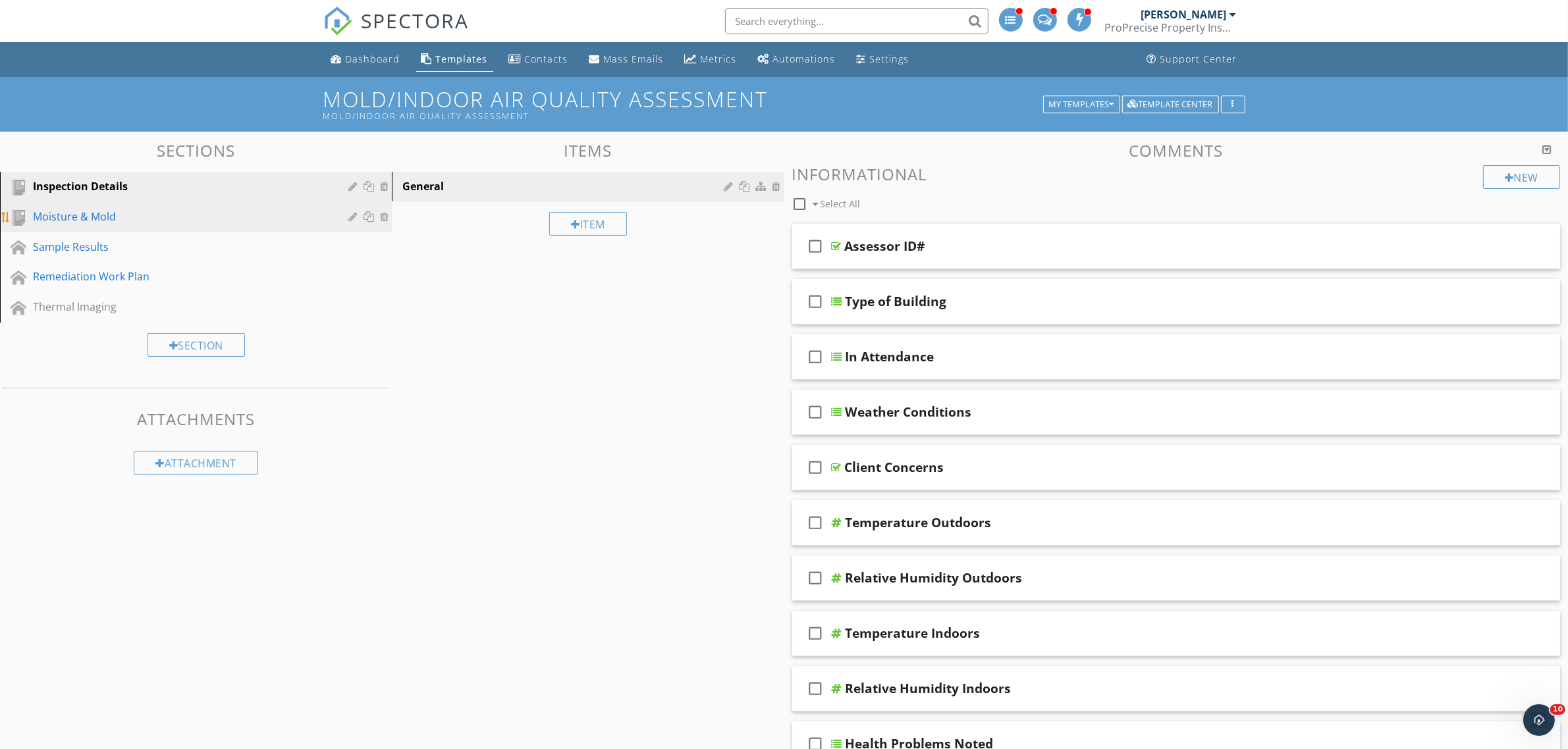
click at [176, 209] on div "Moisture & Mold" at bounding box center [181, 216] width 296 height 16
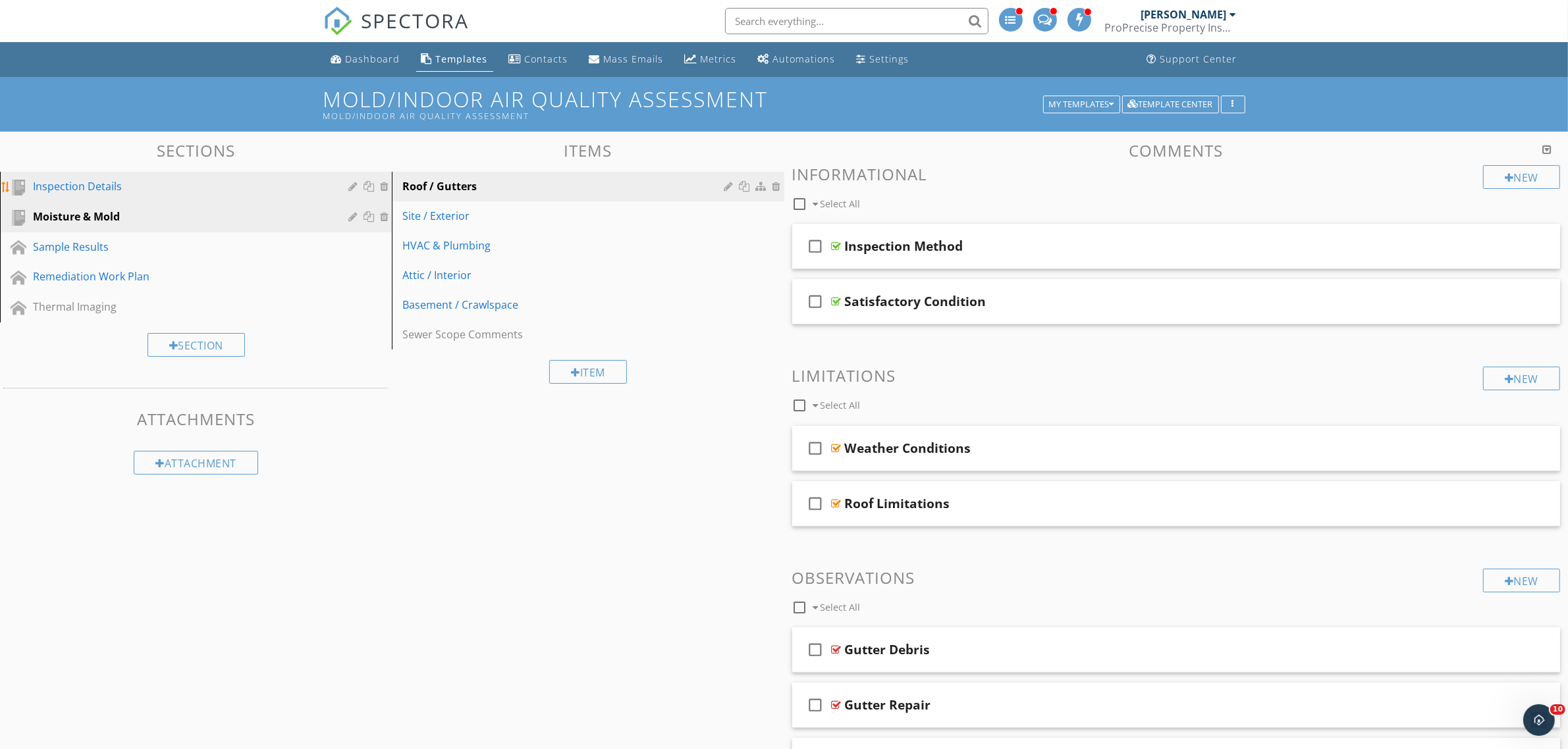
click at [188, 187] on div "Inspection Details" at bounding box center [181, 186] width 296 height 16
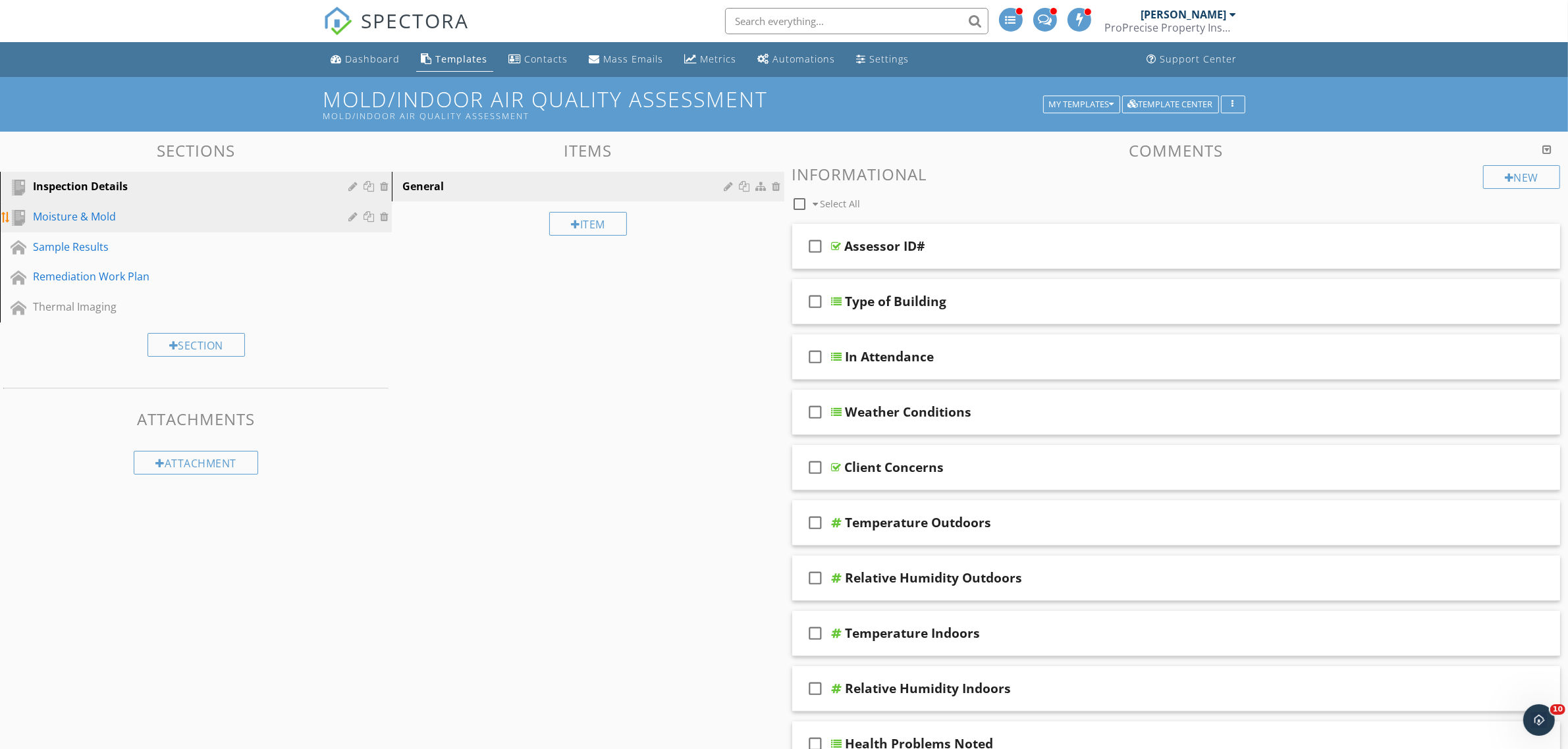
click at [192, 222] on div "Moisture & Mold" at bounding box center [181, 216] width 296 height 16
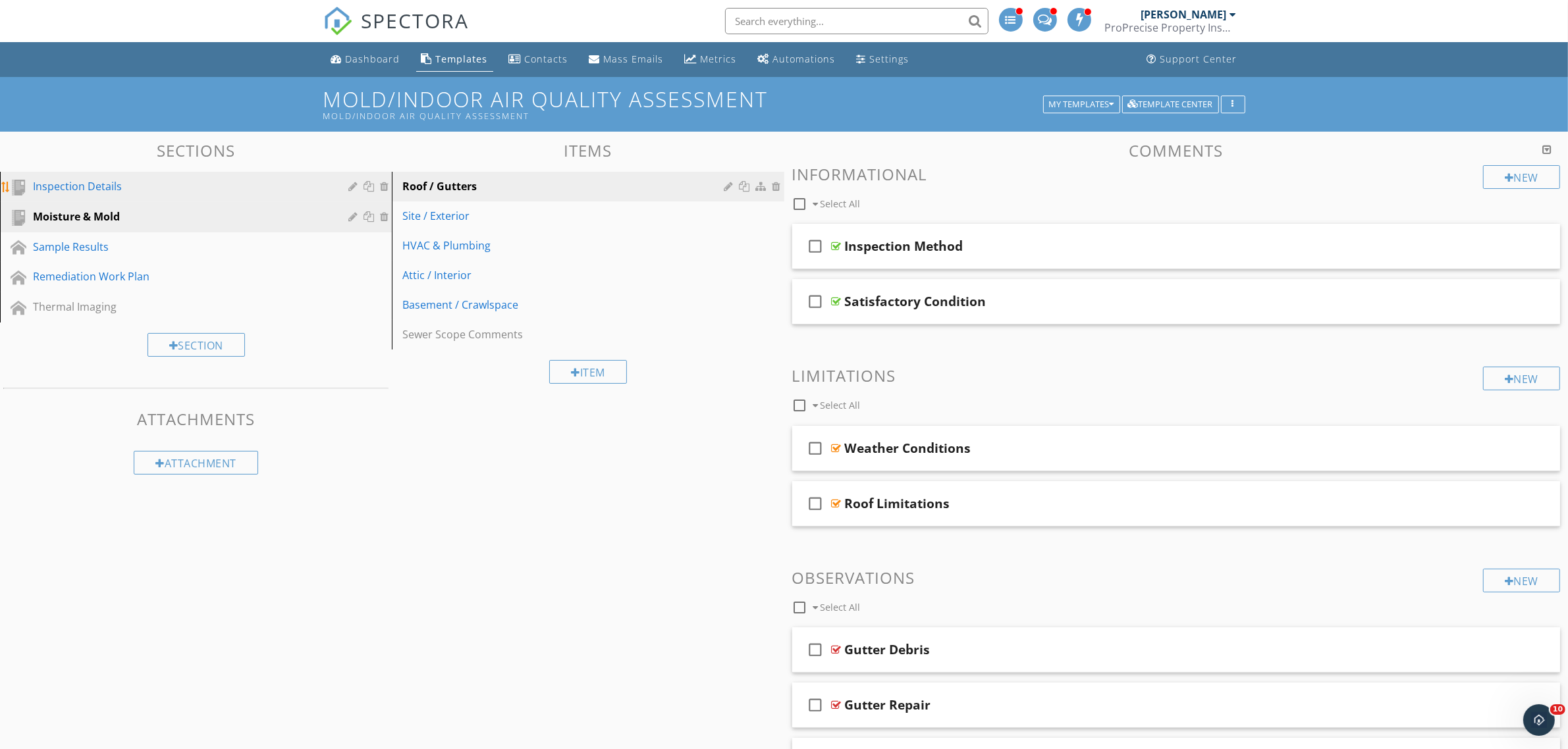
click at [202, 189] on div "Inspection Details" at bounding box center [181, 186] width 296 height 16
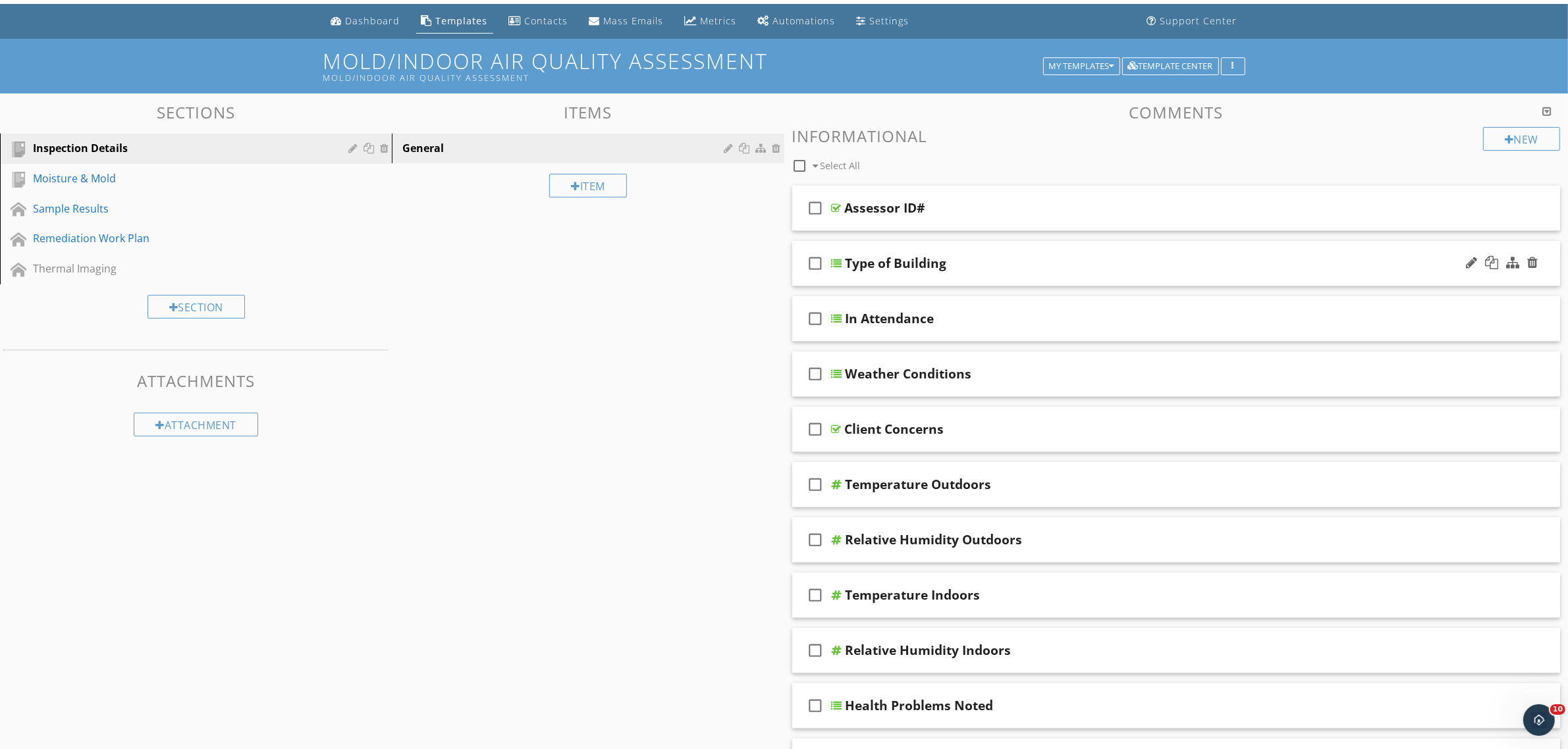
scroll to position [0, 0]
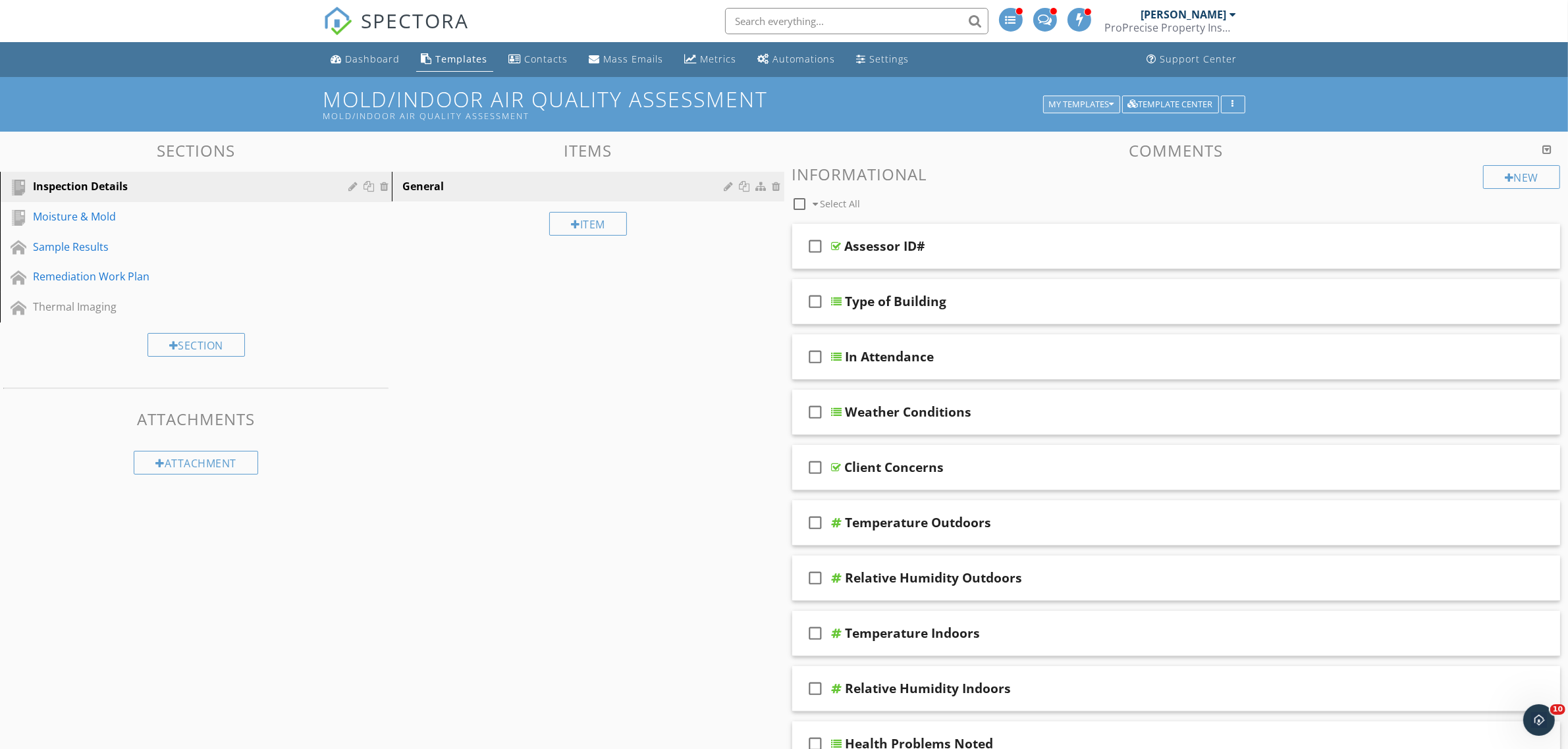
click at [1106, 103] on div "My Templates" at bounding box center [1080, 104] width 65 height 9
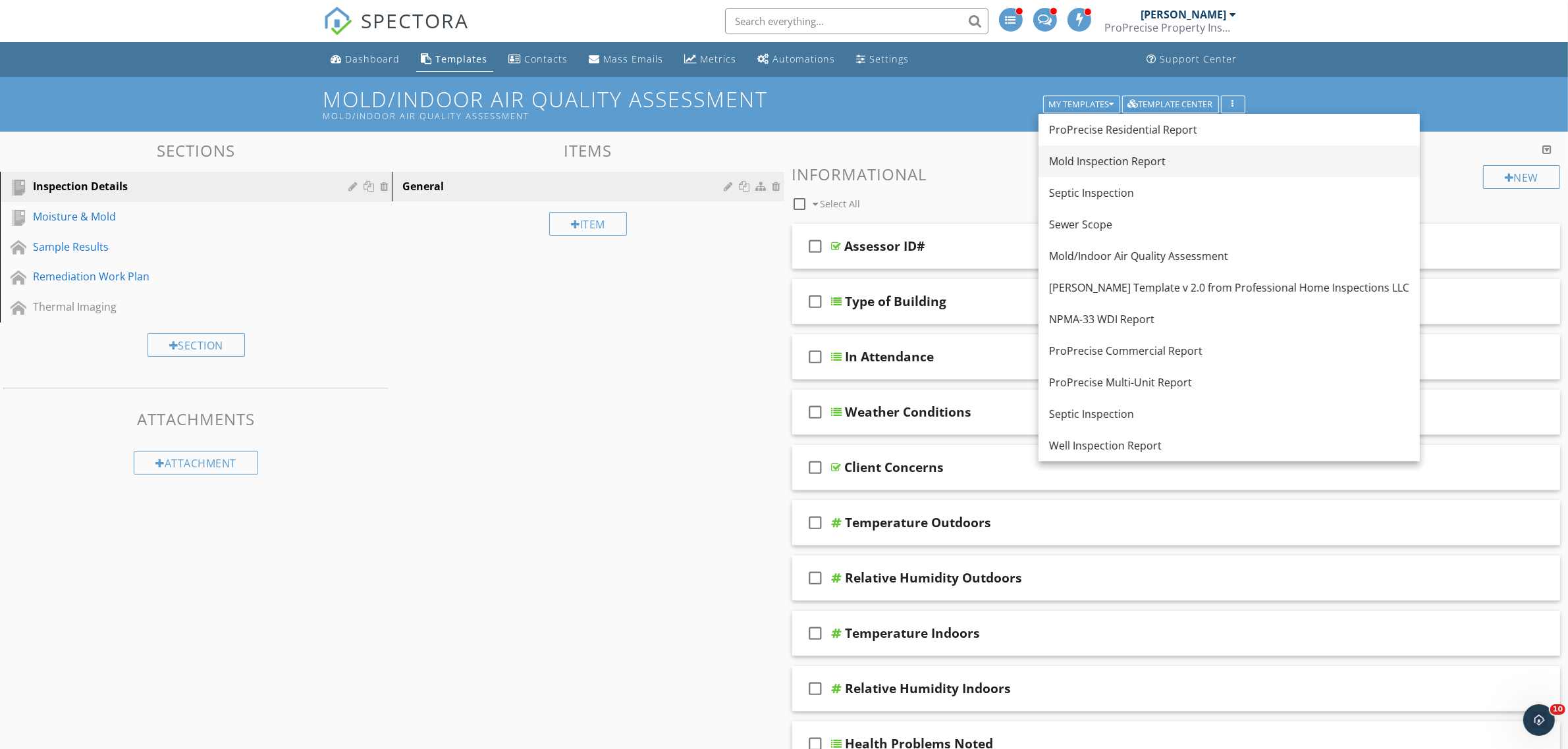
click at [1093, 155] on div "Mold Inspection Report" at bounding box center [1228, 161] width 360 height 16
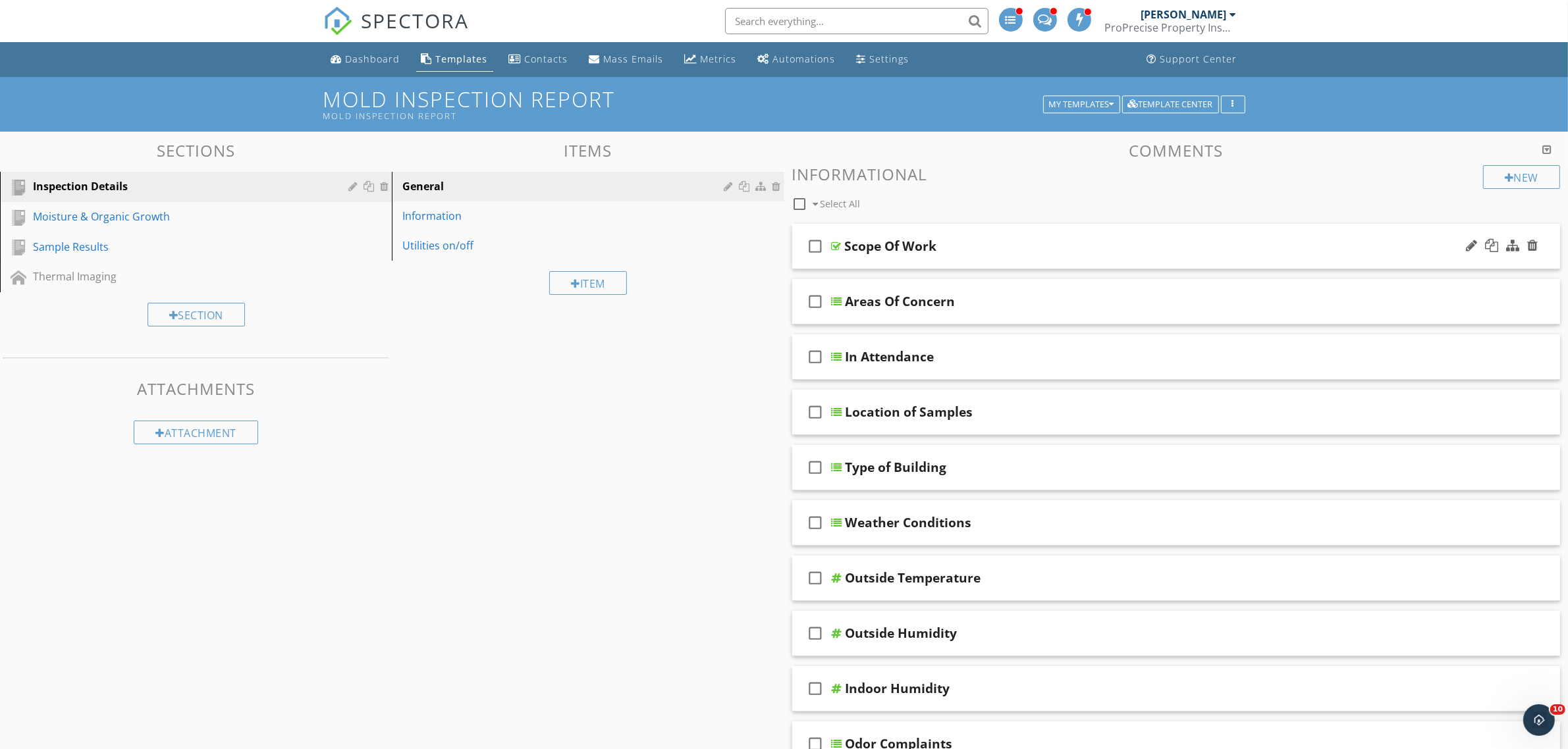
click at [840, 247] on div at bounding box center [837, 246] width 9 height 10
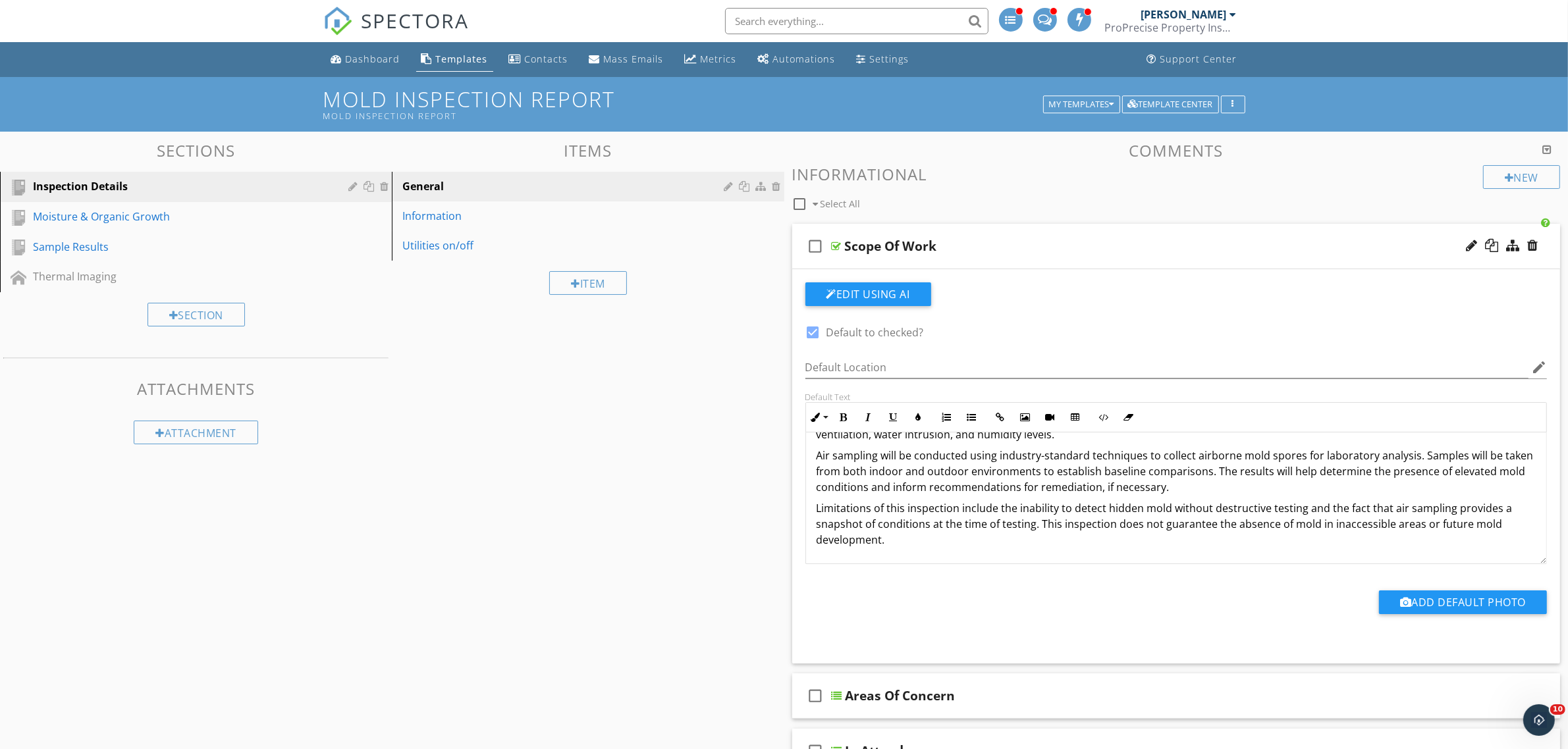
scroll to position [82, 0]
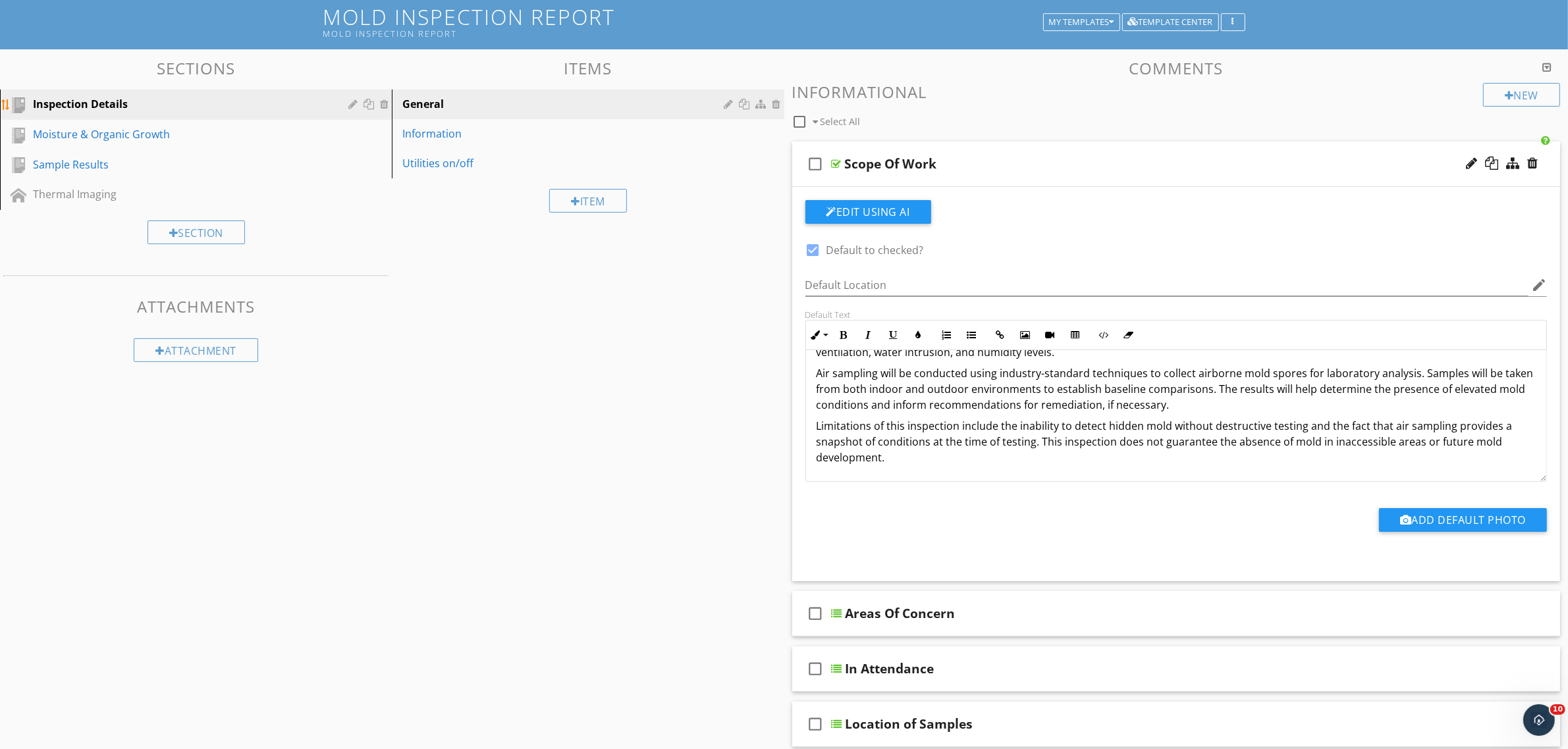
click at [349, 103] on div at bounding box center [354, 104] width 12 height 10
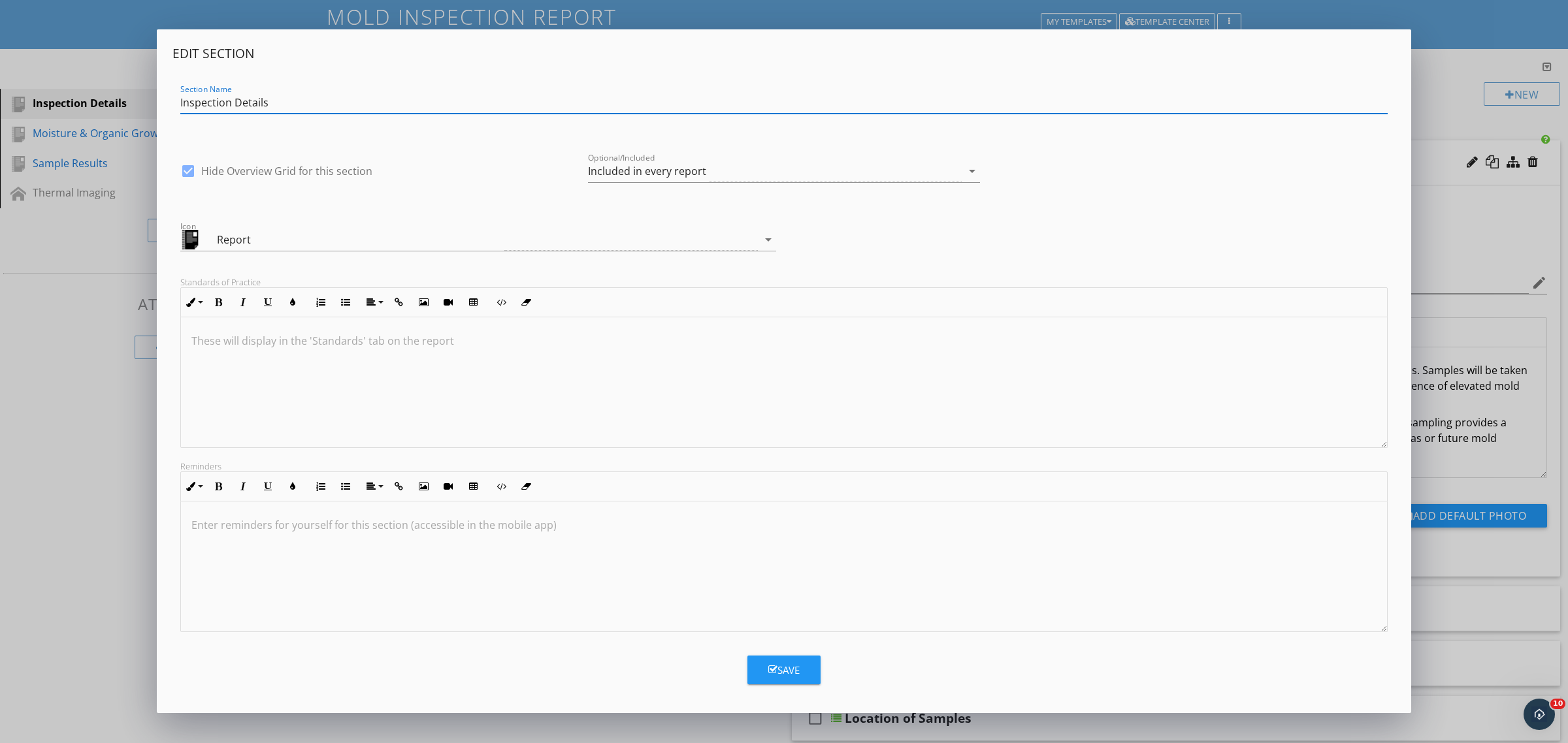
drag, startPoint x: 629, startPoint y: 727, endPoint x: 639, endPoint y: 729, distance: 10.2
click at [631, 727] on div "Edit Section Section Name Inspection Details check_box Hide Overview Grid for t…" at bounding box center [784, 372] width 1568 height 743
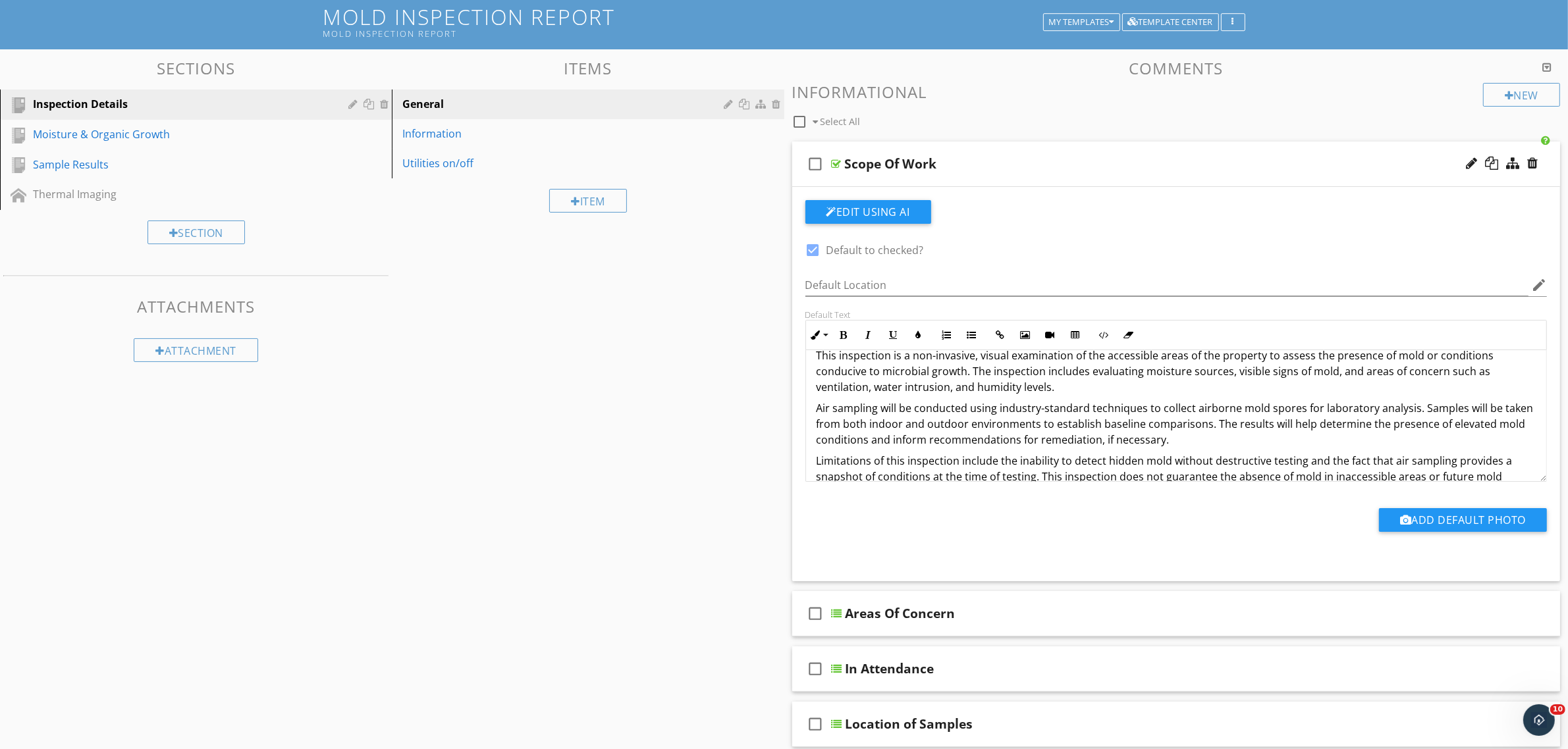
scroll to position [0, 0]
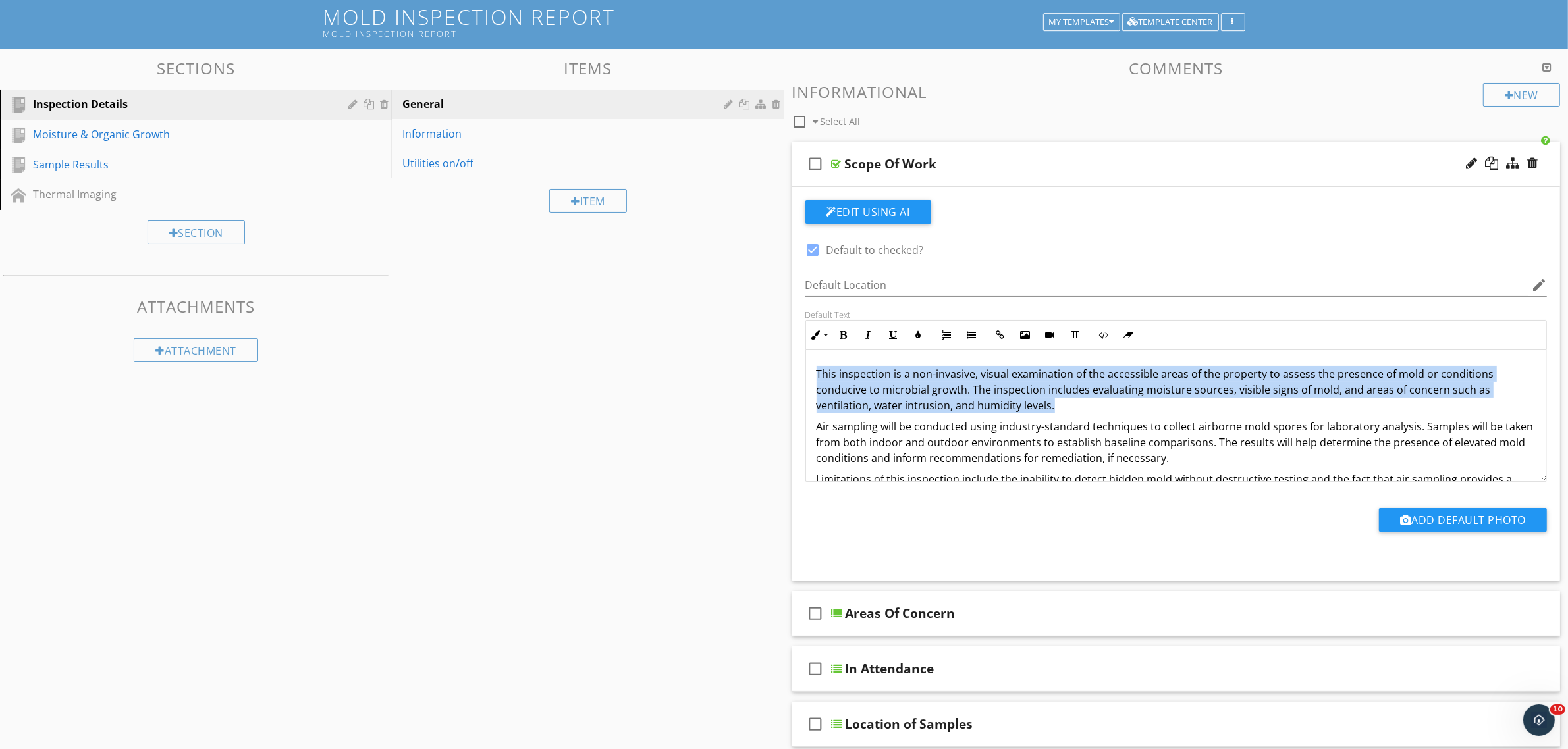
drag, startPoint x: 1087, startPoint y: 405, endPoint x: 758, endPoint y: 365, distance: 331.4
click at [758, 365] on div "Sections Inspection Details Moisture & Organic Growth Sample Results Thermal Im…" at bounding box center [784, 724] width 1568 height 1349
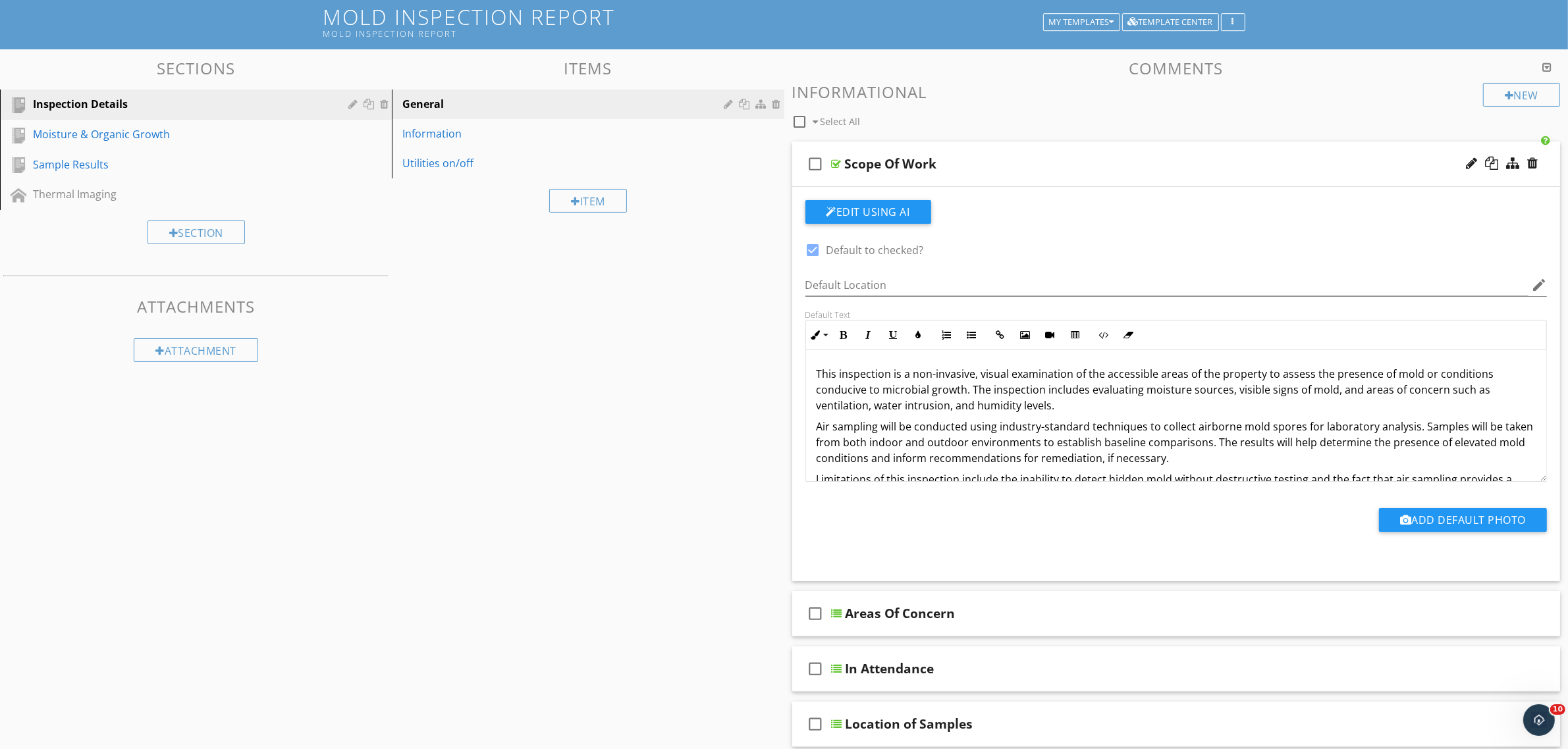
click at [999, 468] on div "This inspection is a non-invasive, visual examination of the accessible areas o…" at bounding box center [1176, 442] width 741 height 184
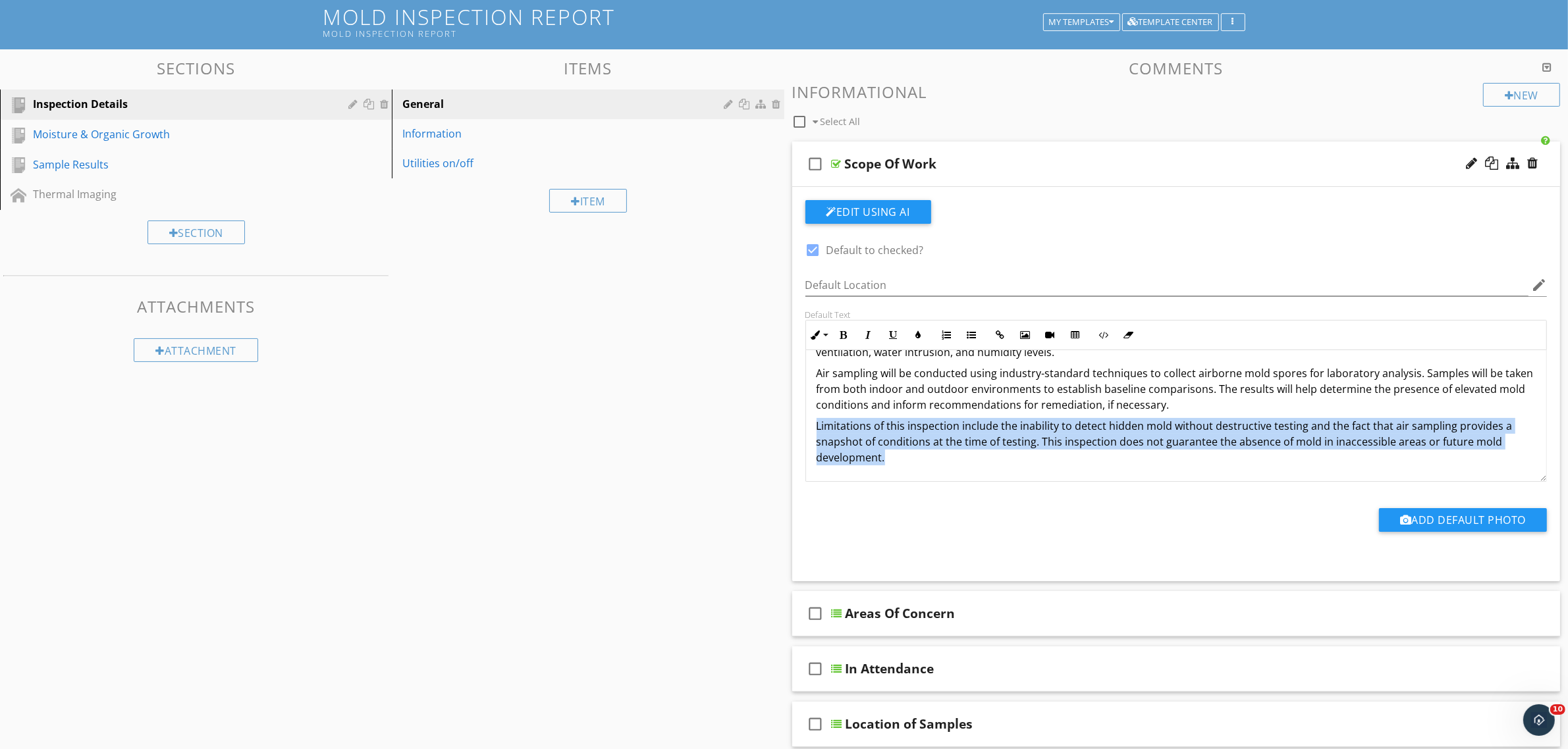
drag, startPoint x: 955, startPoint y: 465, endPoint x: 799, endPoint y: 429, distance: 160.1
click at [799, 429] on div "Default Text Inline Style XLarge Large Normal Small Light Small/Light Bold Ital…" at bounding box center [1176, 395] width 758 height 172
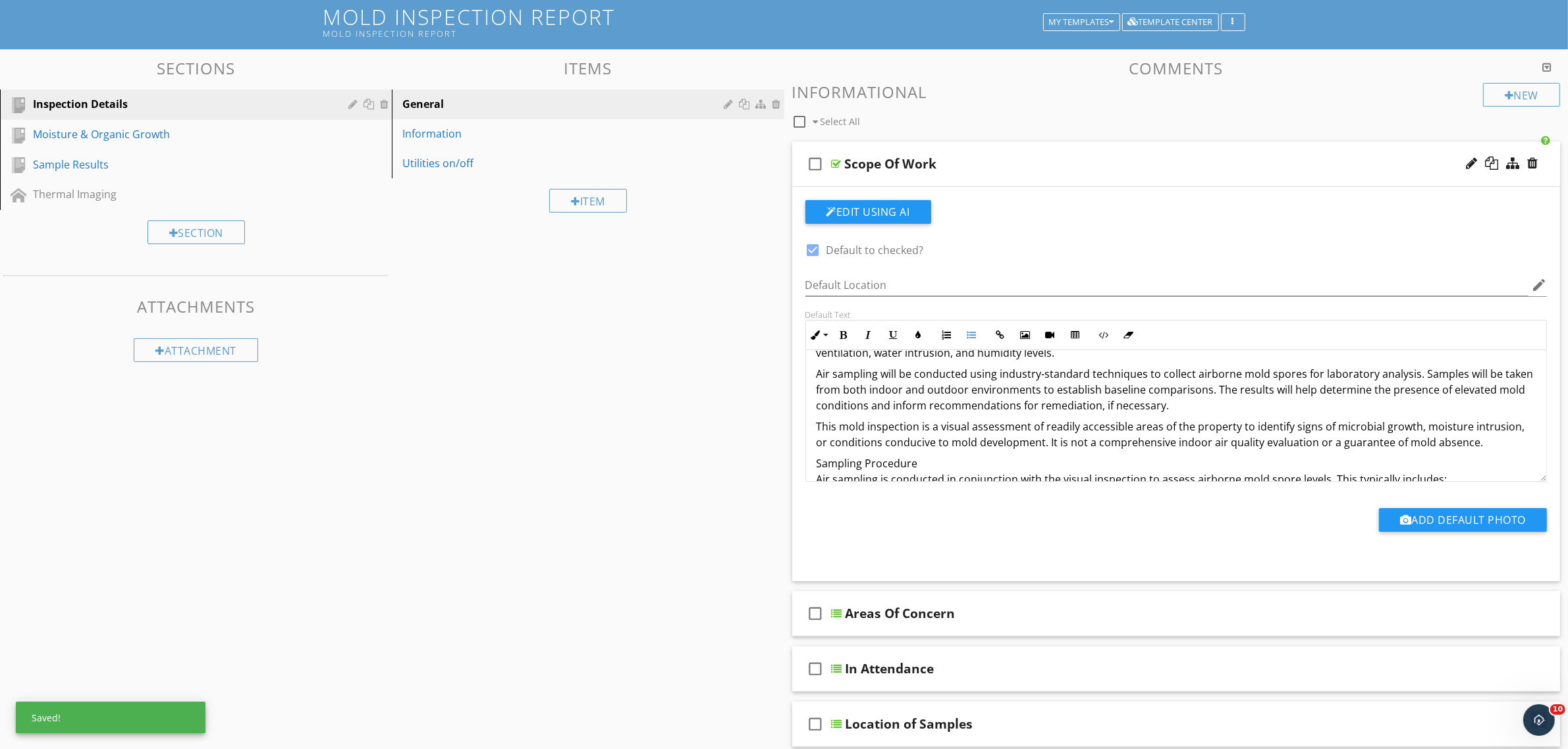
scroll to position [82, 0]
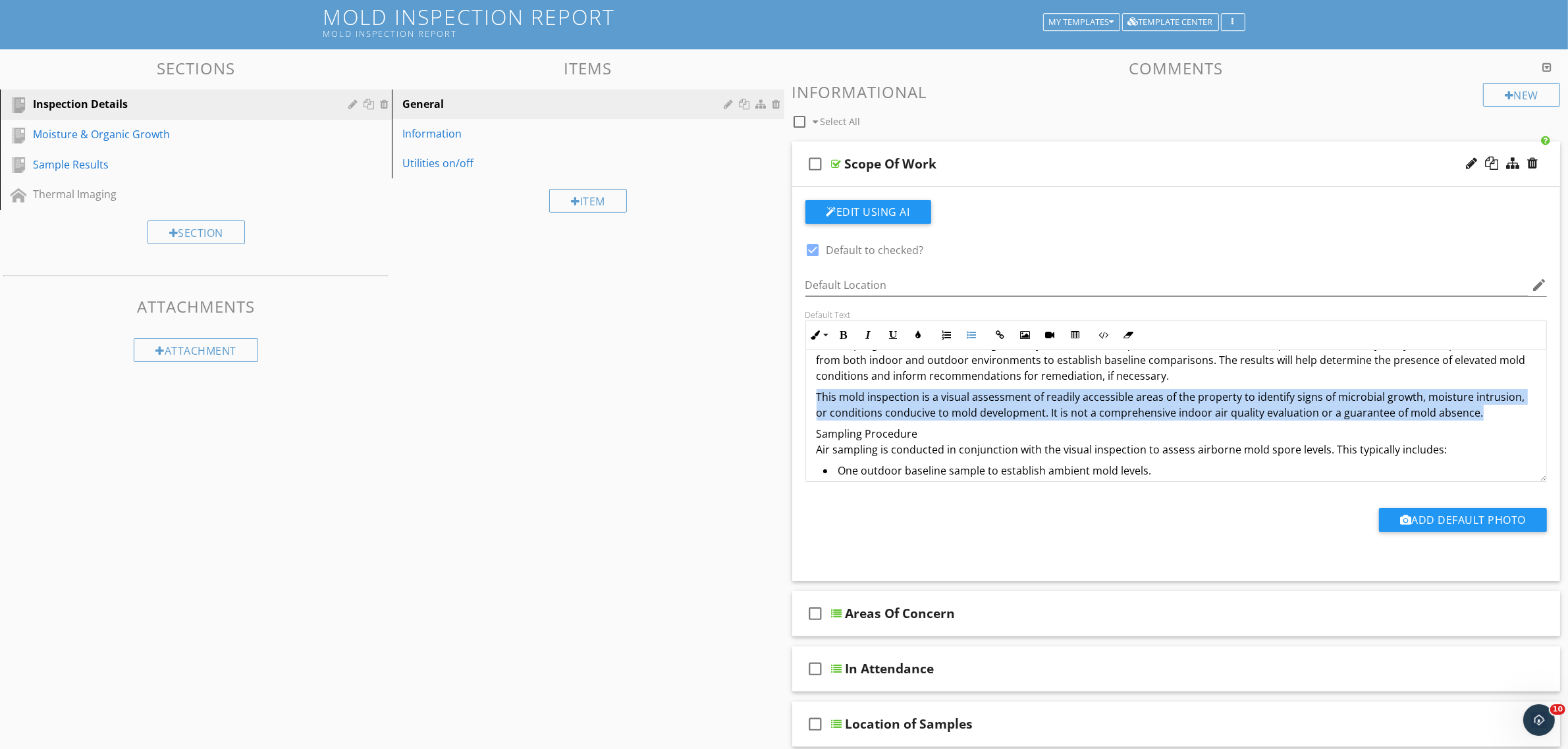
drag, startPoint x: 1486, startPoint y: 415, endPoint x: 798, endPoint y: 387, distance: 688.6
click at [798, 387] on div "Default Text Inline Style XLarge Large Normal Small Light Small/Light Bold Ital…" at bounding box center [1176, 395] width 758 height 172
copy p "This mold inspection is a visual assessment of readily accessible areas of the …"
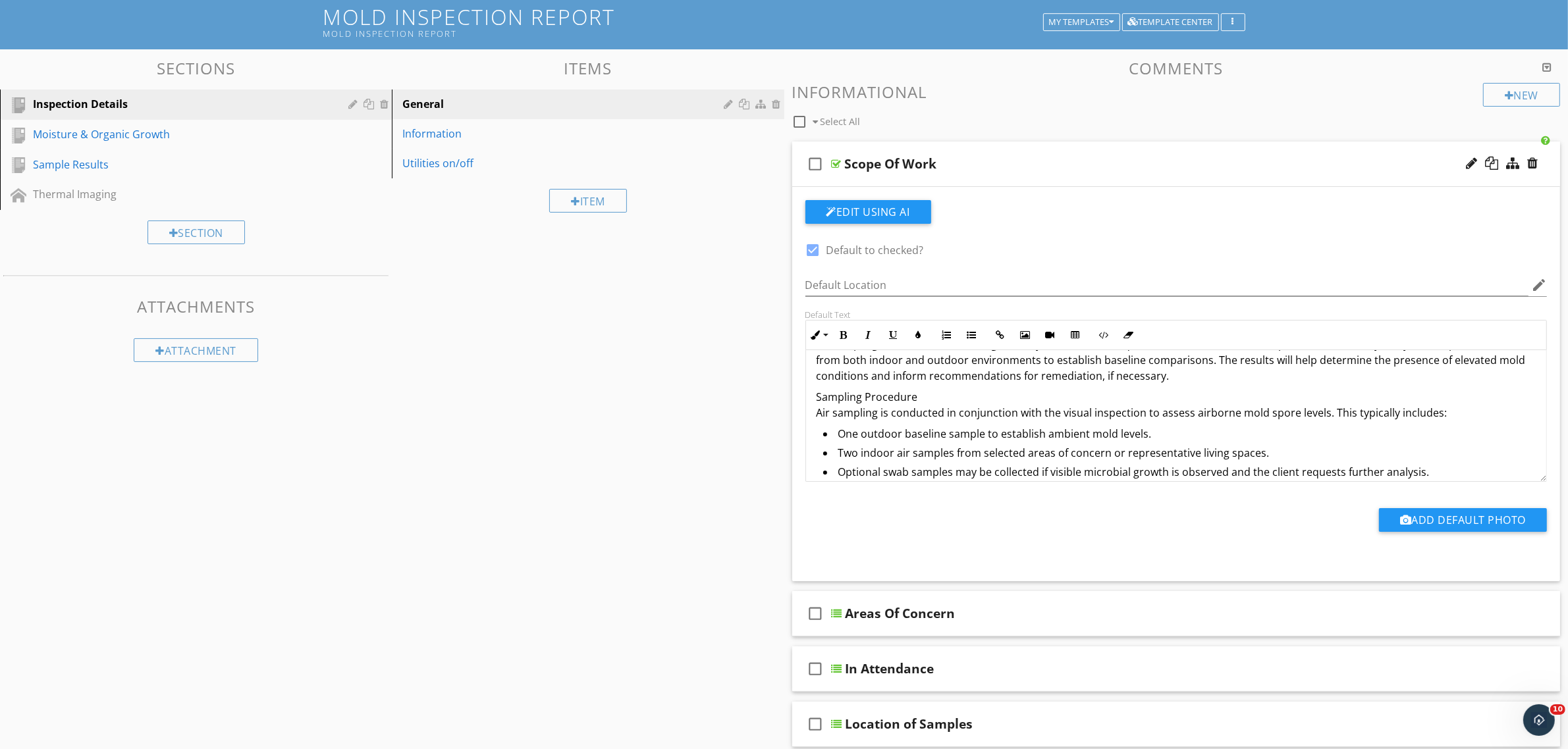
scroll to position [0, 0]
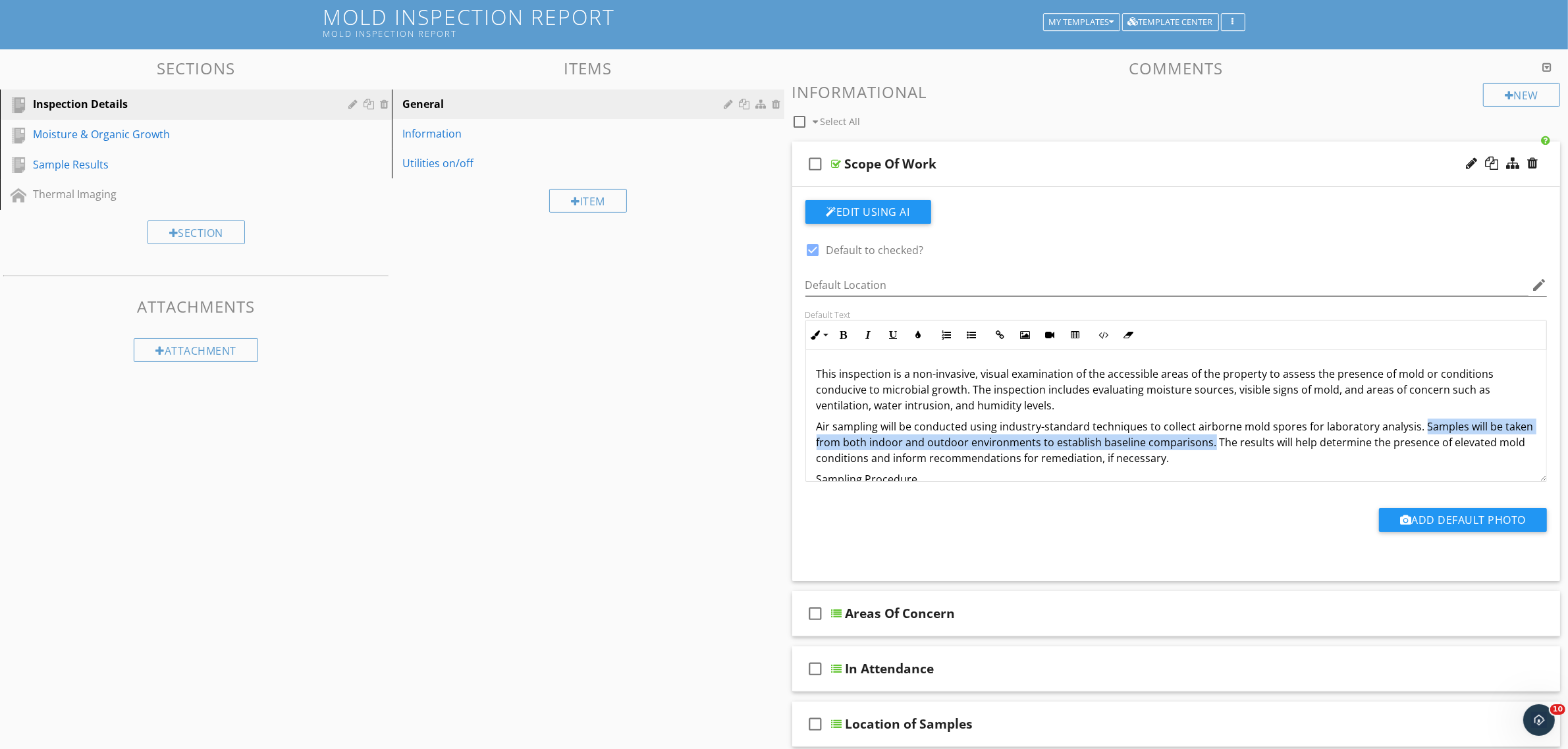
drag, startPoint x: 1415, startPoint y: 429, endPoint x: 1210, endPoint y: 445, distance: 205.6
click at [1209, 445] on p "Air sampling will be conducted using industry-standard techniques to collect ai…" at bounding box center [1176, 442] width 720 height 47
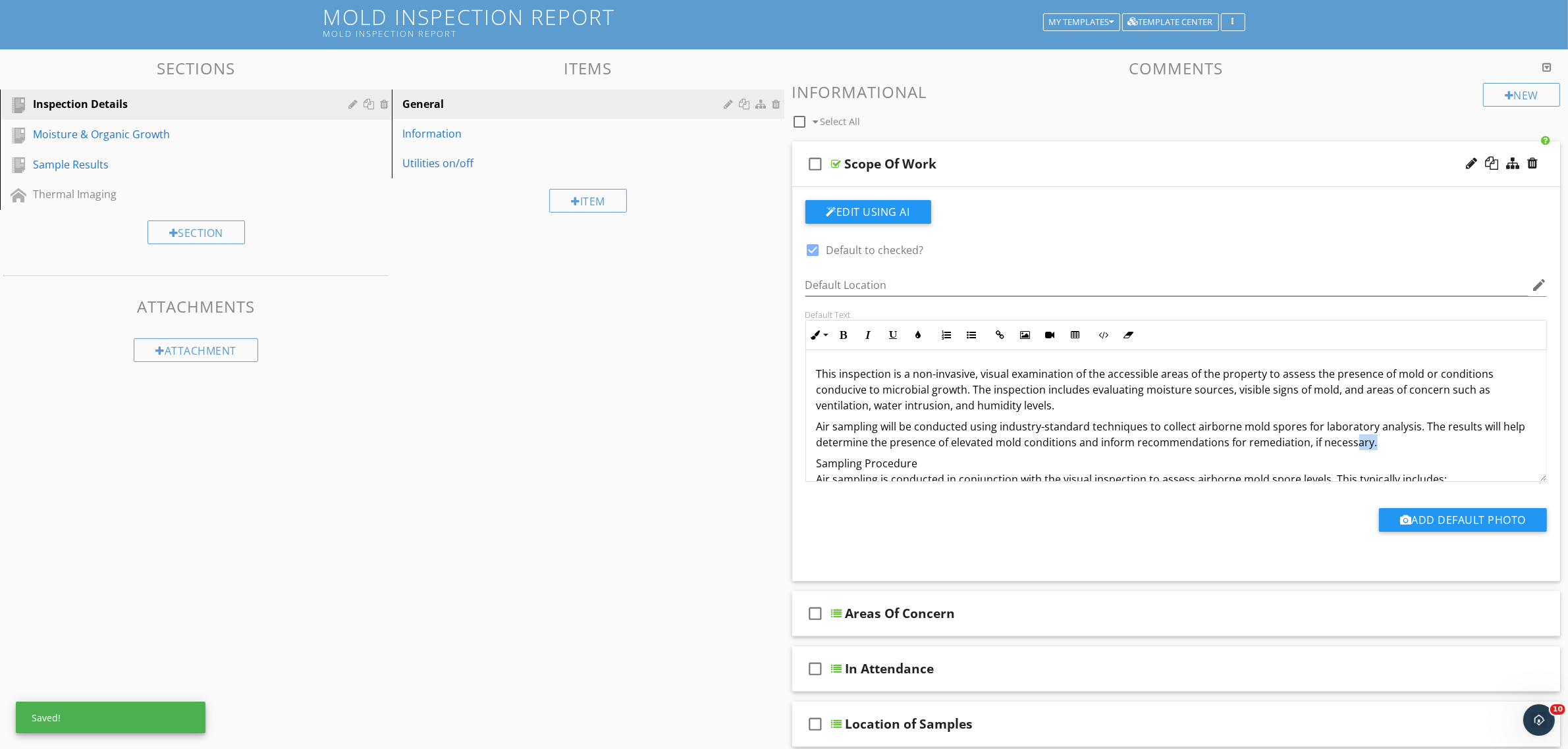
drag, startPoint x: 1378, startPoint y: 446, endPoint x: 1349, endPoint y: 441, distance: 29.4
click at [1349, 441] on p "Air sampling will be conducted using industry-standard techniques to collect ai…" at bounding box center [1176, 435] width 720 height 32
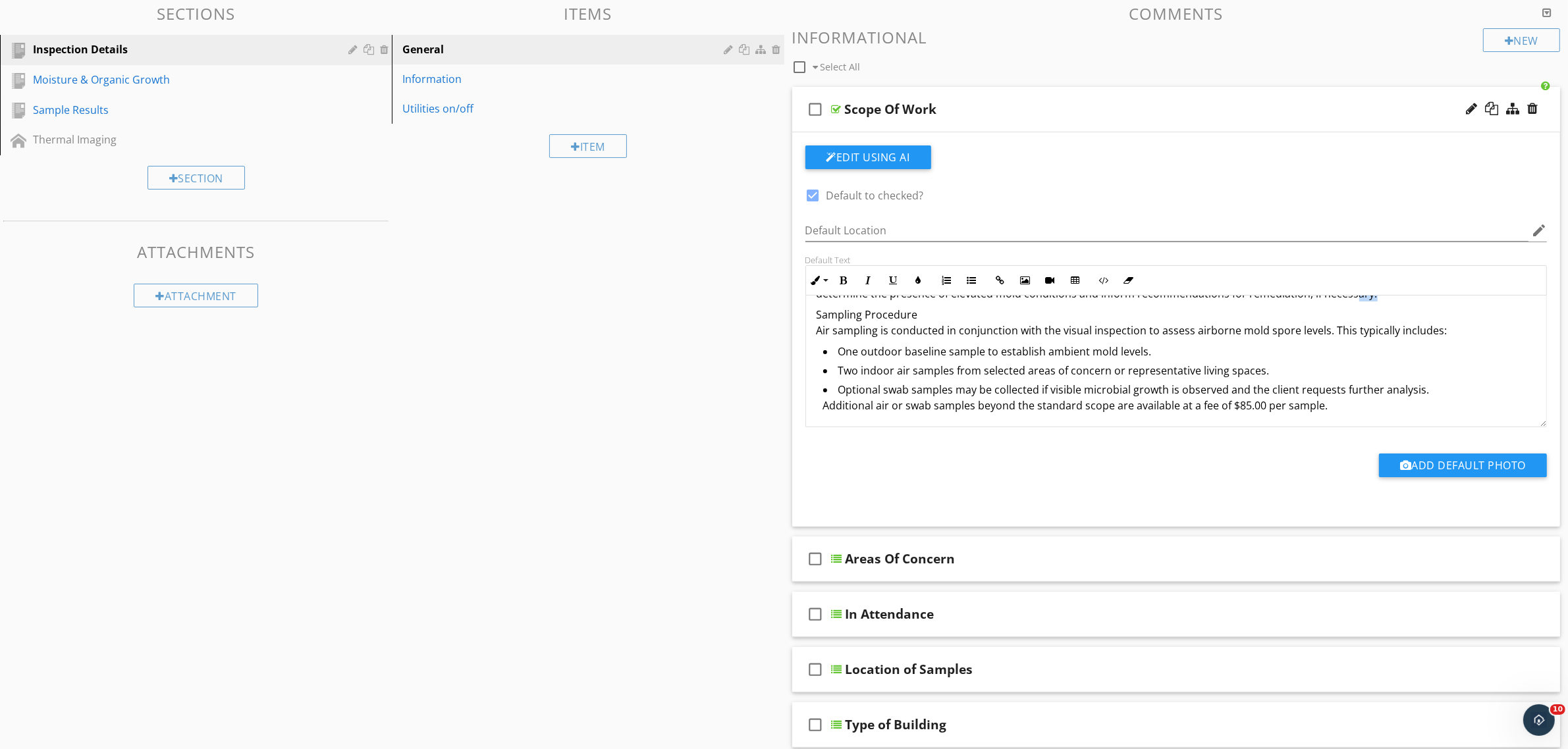
scroll to position [165, 0]
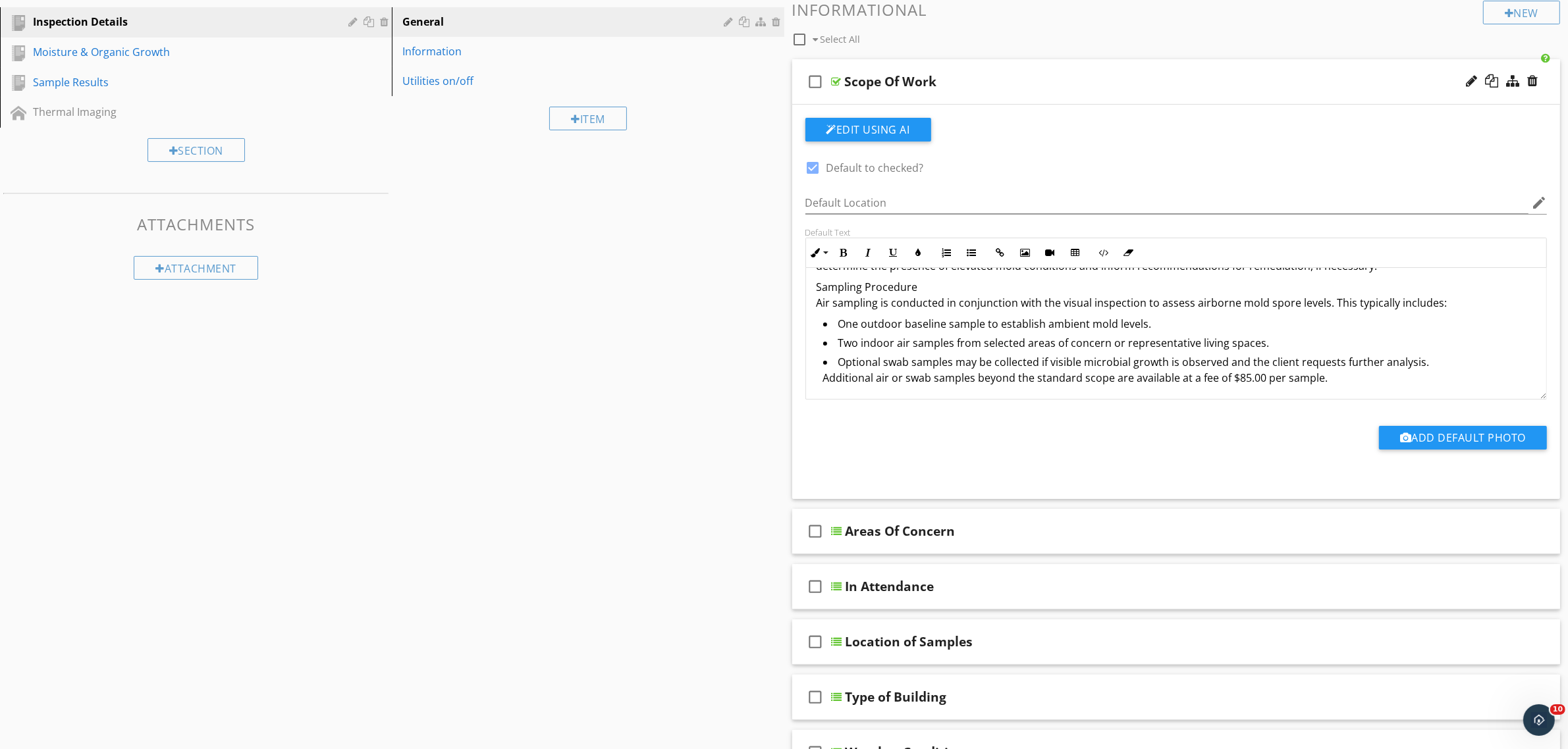
click at [873, 454] on div "Add Default Photo" at bounding box center [1176, 443] width 758 height 34
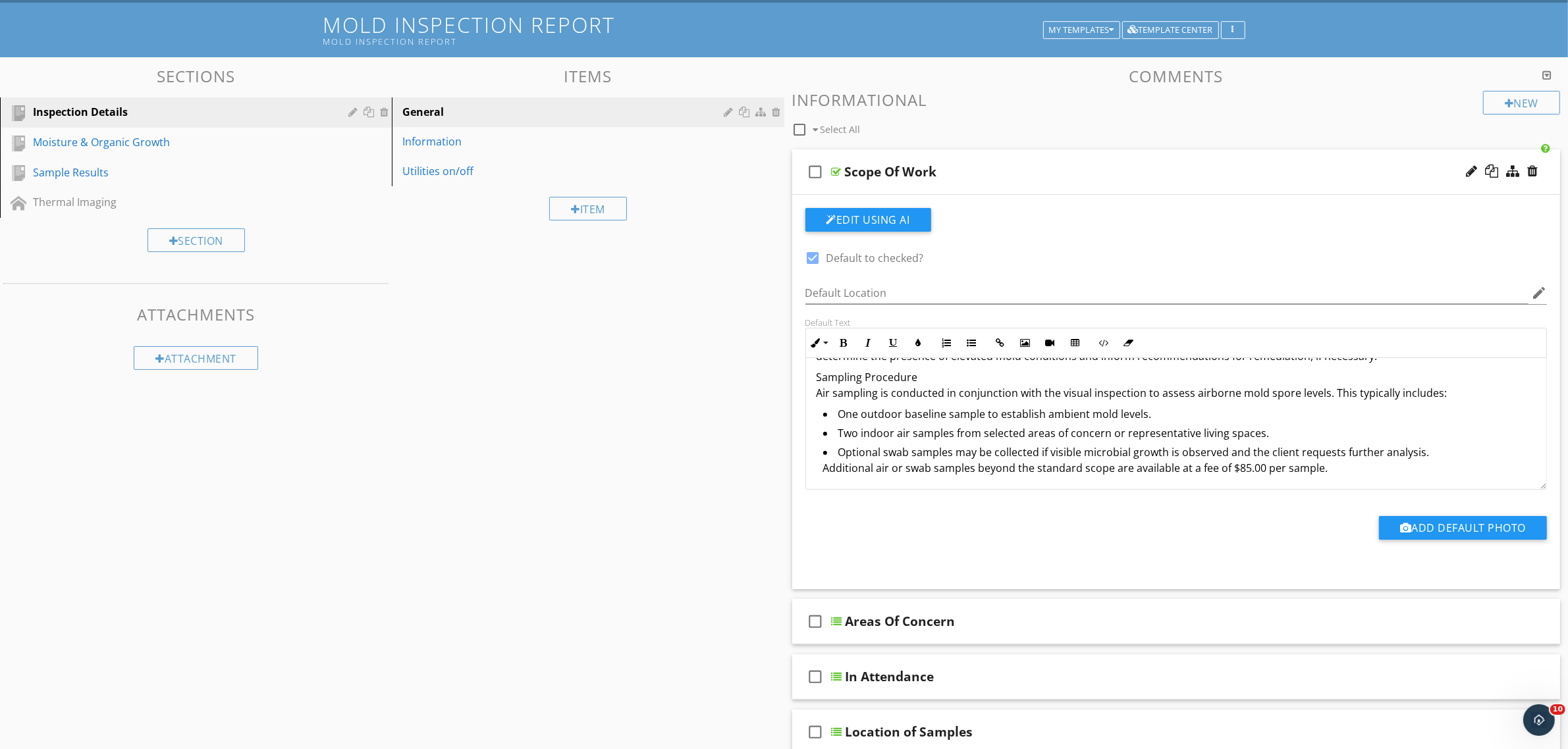
scroll to position [0, 0]
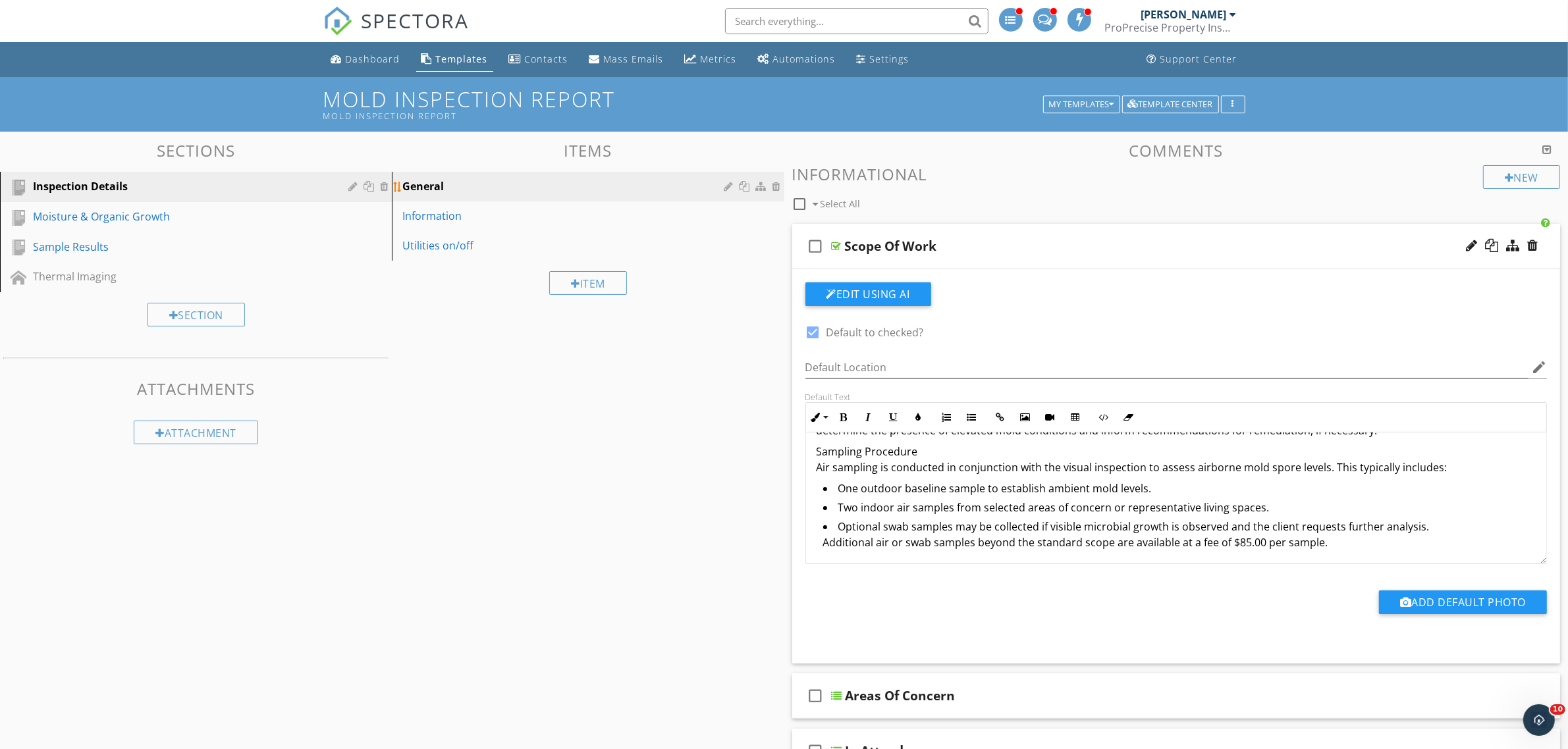
click at [440, 191] on div "General" at bounding box center [565, 186] width 326 height 16
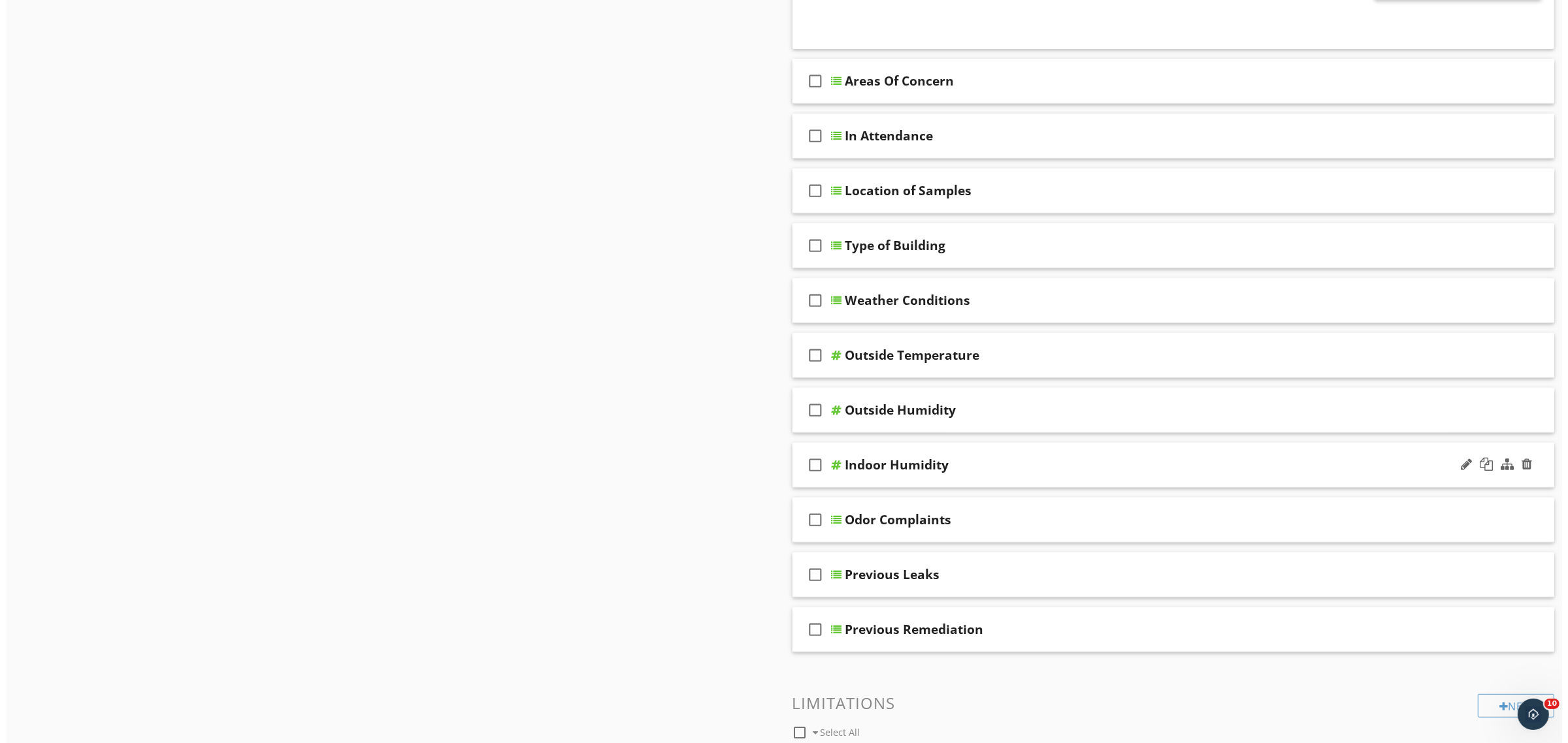
scroll to position [741, 0]
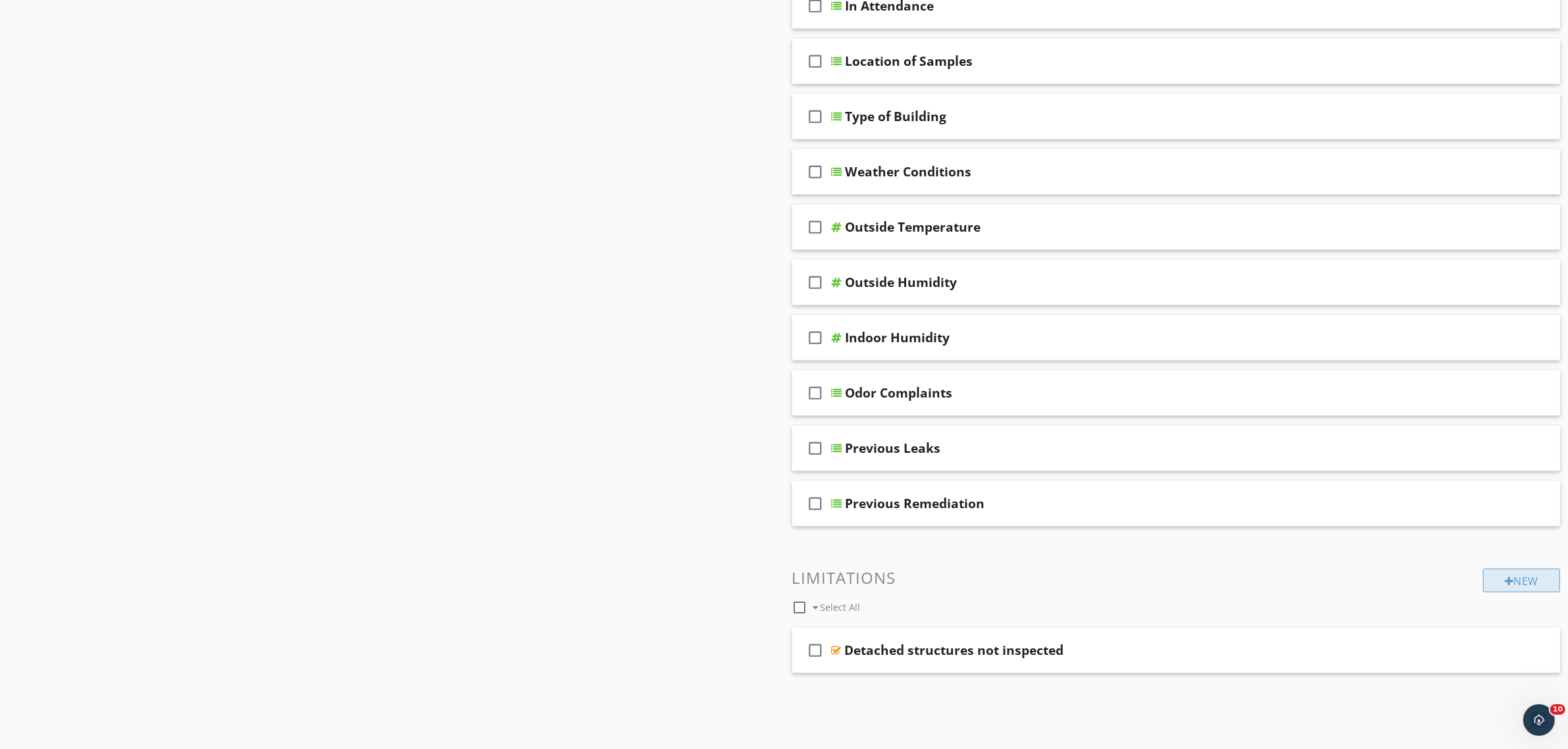
click at [1522, 577] on div "New" at bounding box center [1522, 580] width 77 height 24
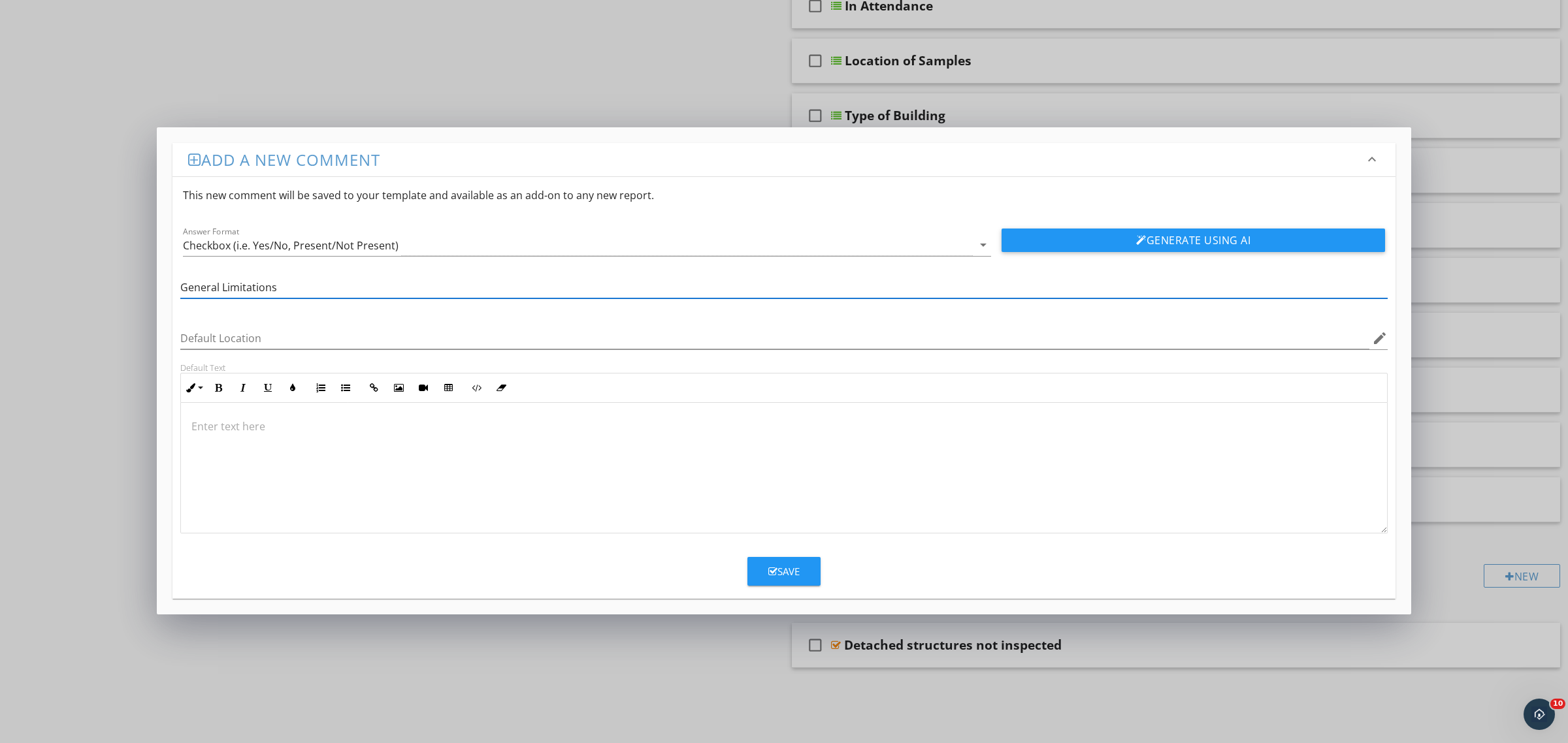
type input "General Limitations"
click at [230, 426] on p at bounding box center [784, 426] width 1185 height 16
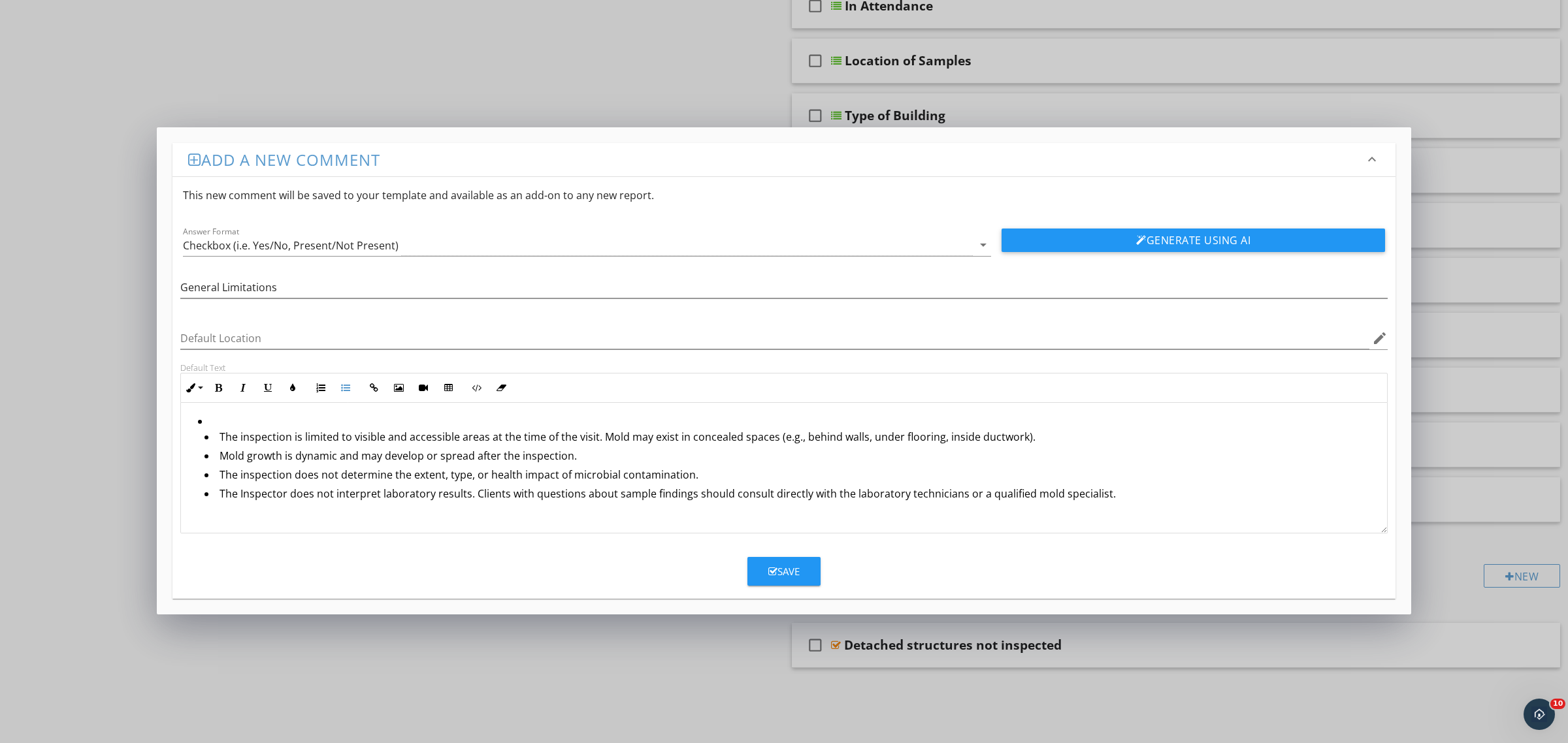
click at [214, 418] on li "The inspection is limited to visible and accessible areas at the time of the vi…" at bounding box center [787, 460] width 1179 height 94
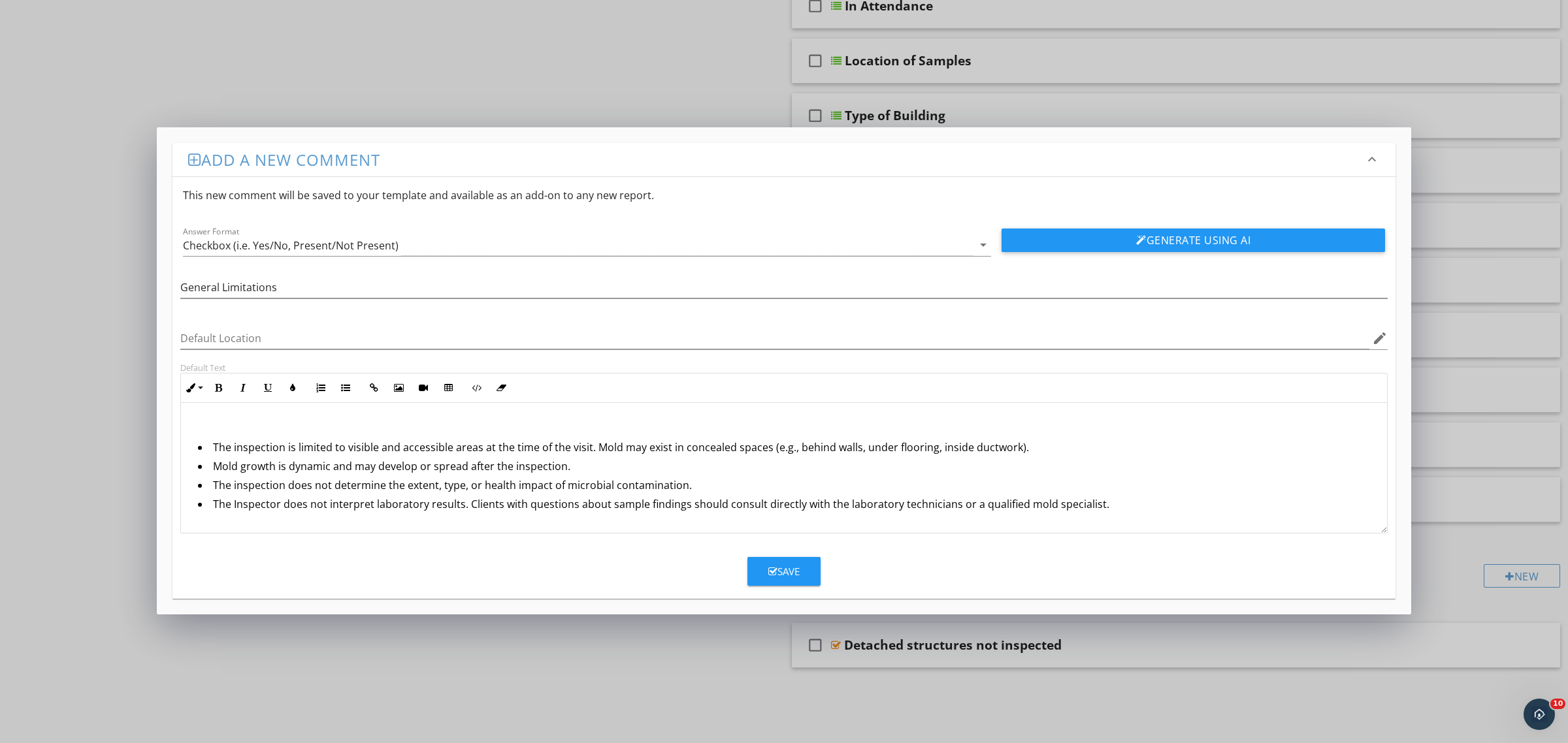
click at [210, 448] on li "The inspection is limited to visible and accessible areas at the time of the vi…" at bounding box center [787, 449] width 1179 height 19
click at [211, 468] on li "Mold growth is dynamic and may develop or spread after the inspection." at bounding box center [787, 470] width 1179 height 19
click at [213, 492] on li "The inspection does not determine the extent, type, or health impact of microbi…" at bounding box center [787, 491] width 1179 height 19
click at [214, 507] on li "The Inspector does not interpret laboratory results. Clients with questions abo…" at bounding box center [787, 512] width 1179 height 19
click at [188, 451] on div "The inspection is limited to visible and accessible areas at the time of the vi…" at bounding box center [784, 469] width 1206 height 131
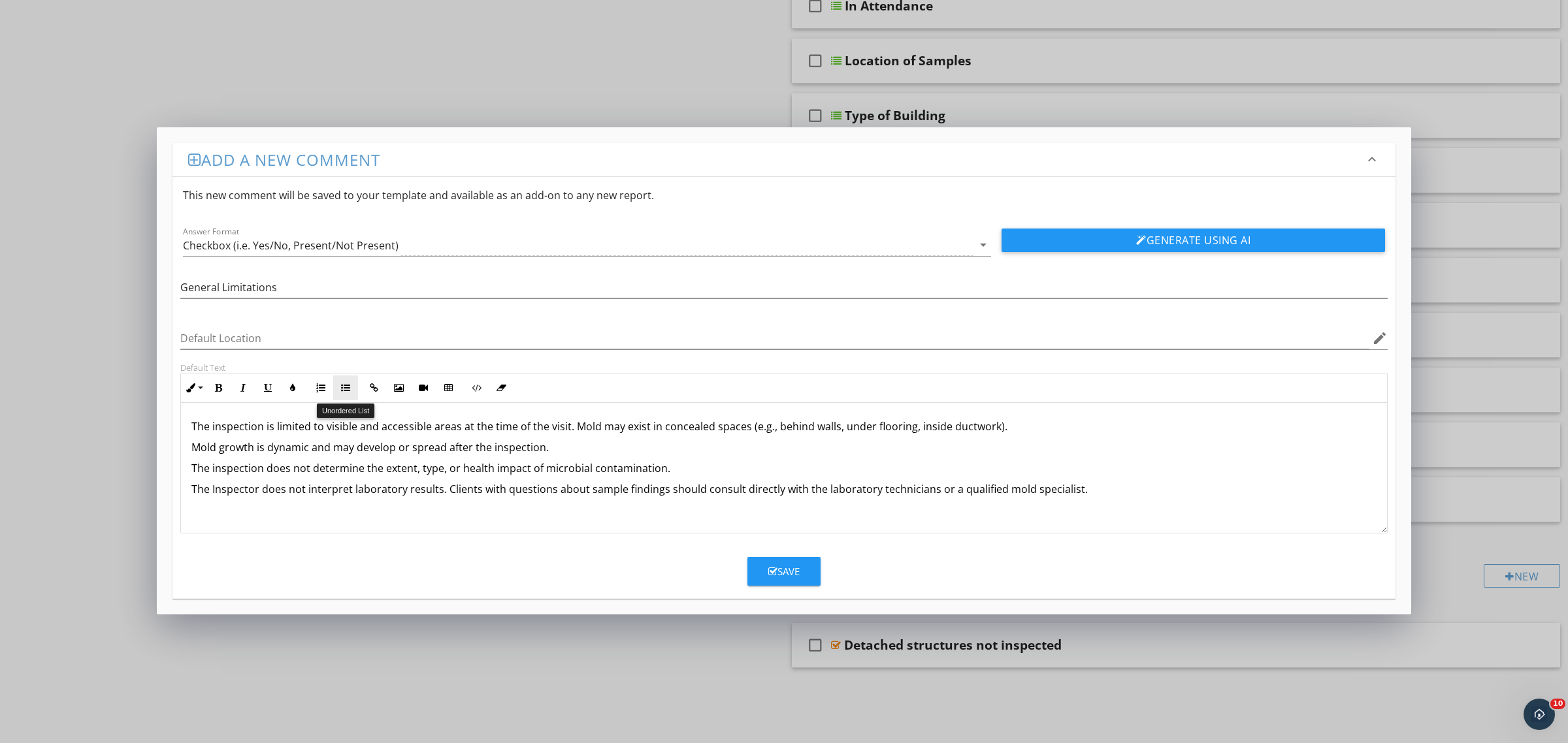
click at [346, 392] on icon "button" at bounding box center [346, 388] width 9 height 9
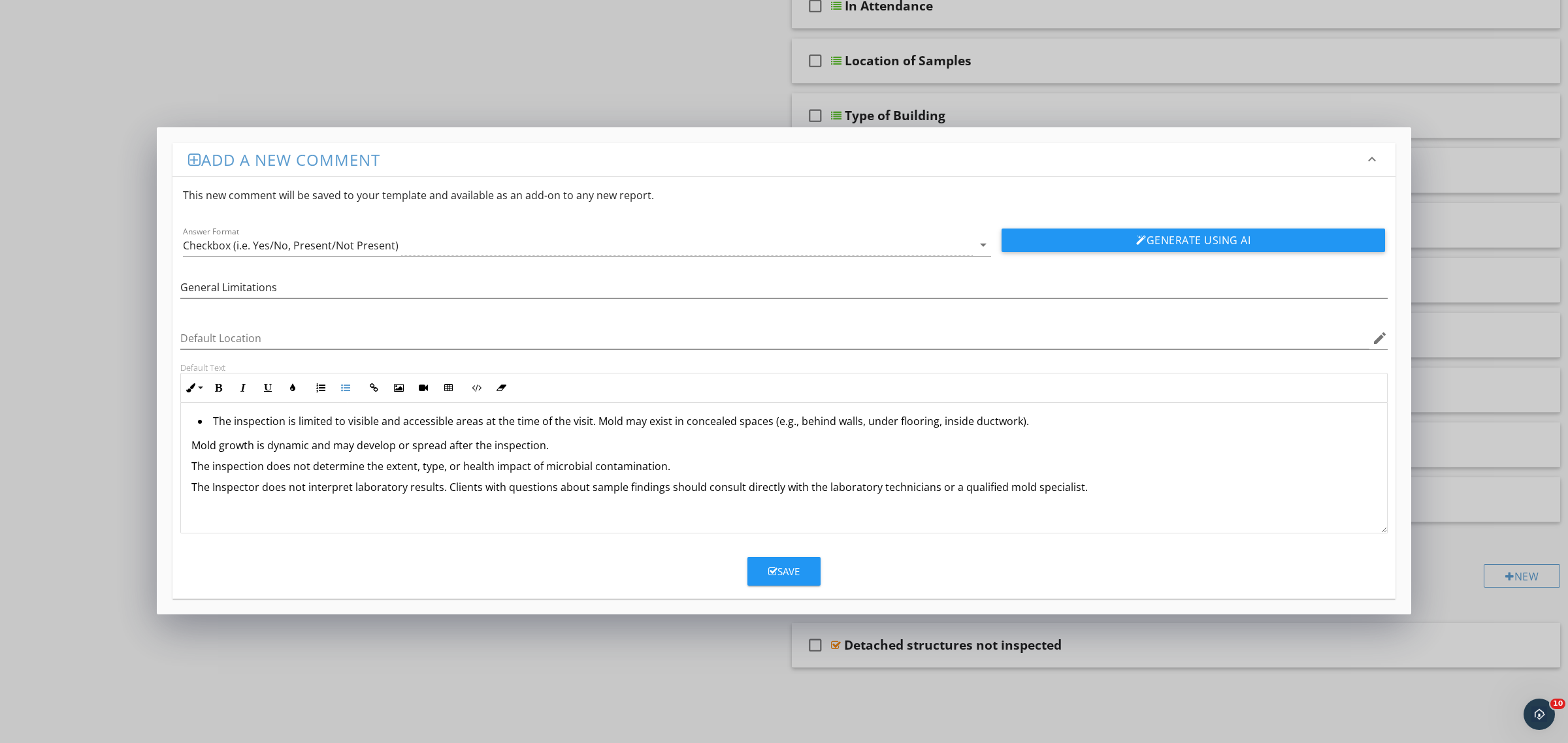
click at [191, 442] on p "Mold growth is dynamic and may develop or spread after the inspection." at bounding box center [784, 445] width 1185 height 16
click at [188, 465] on div "The inspection is limited to visible and accessible areas at the time of the vi…" at bounding box center [784, 469] width 1206 height 131
click at [191, 442] on p "Mold growth is dynamic and may develop or spread after the inspection." at bounding box center [784, 445] width 1185 height 16
click at [355, 386] on button "Unordered List" at bounding box center [346, 387] width 25 height 25
click at [186, 464] on div "The inspection is limited to visible and accessible areas at the time of the vi…" at bounding box center [784, 469] width 1206 height 131
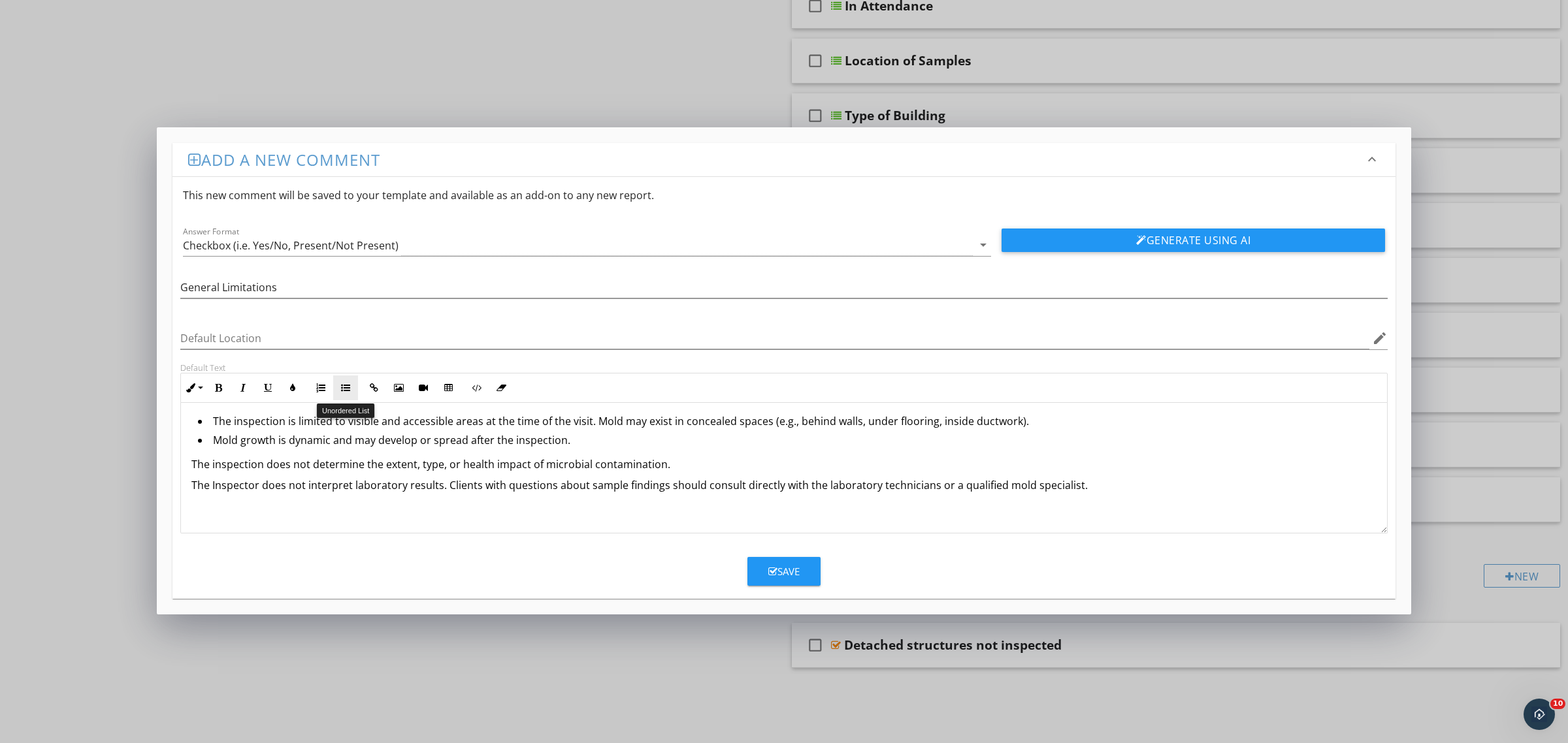
click at [349, 394] on button "Unordered List" at bounding box center [346, 387] width 25 height 25
click at [188, 485] on div "The inspection is limited to visible and accessible areas at the time of the vi…" at bounding box center [784, 469] width 1206 height 131
click at [350, 390] on button "Unordered List" at bounding box center [346, 387] width 25 height 25
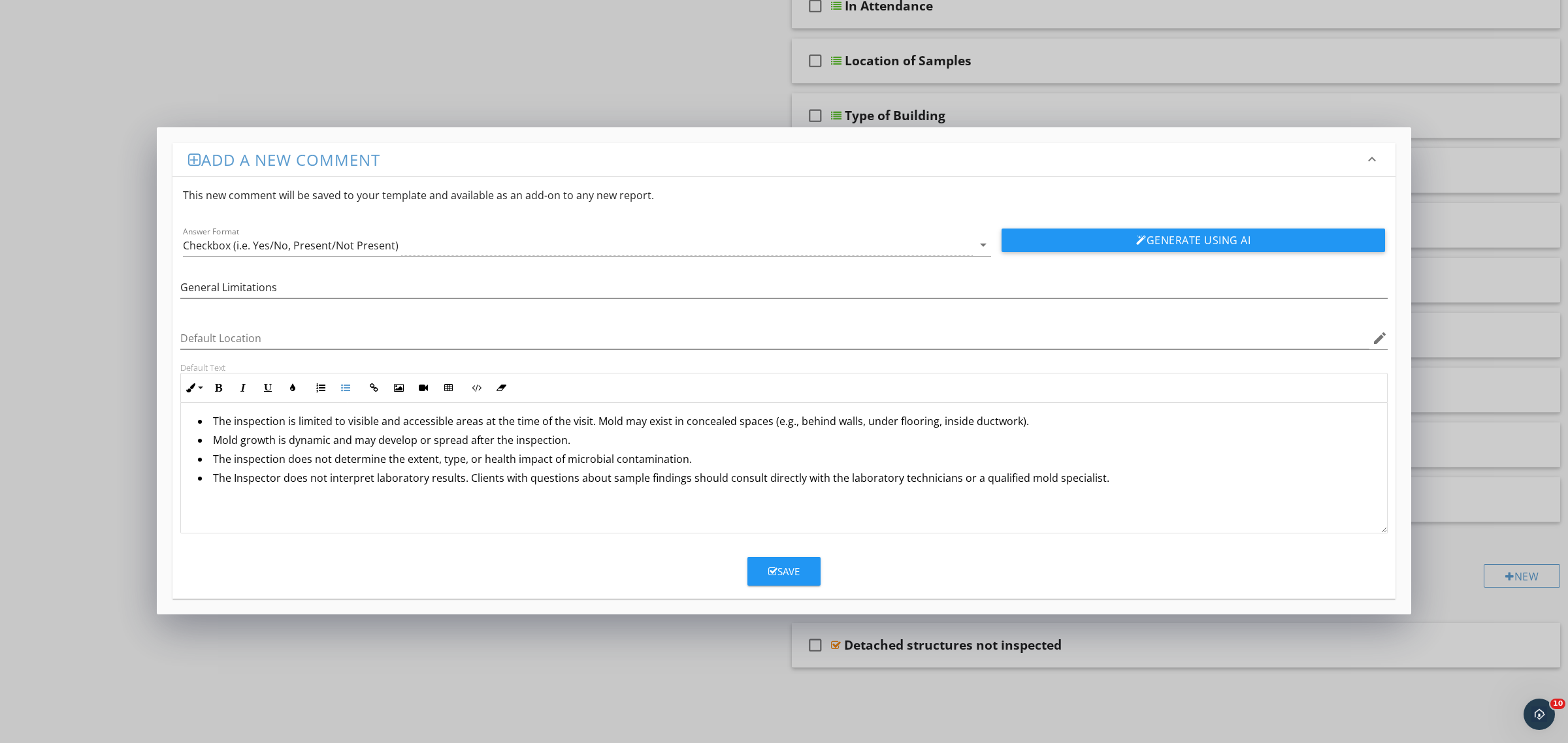
click at [304, 501] on div "The inspection is limited to visible and accessible areas at the time of the vi…" at bounding box center [784, 469] width 1206 height 131
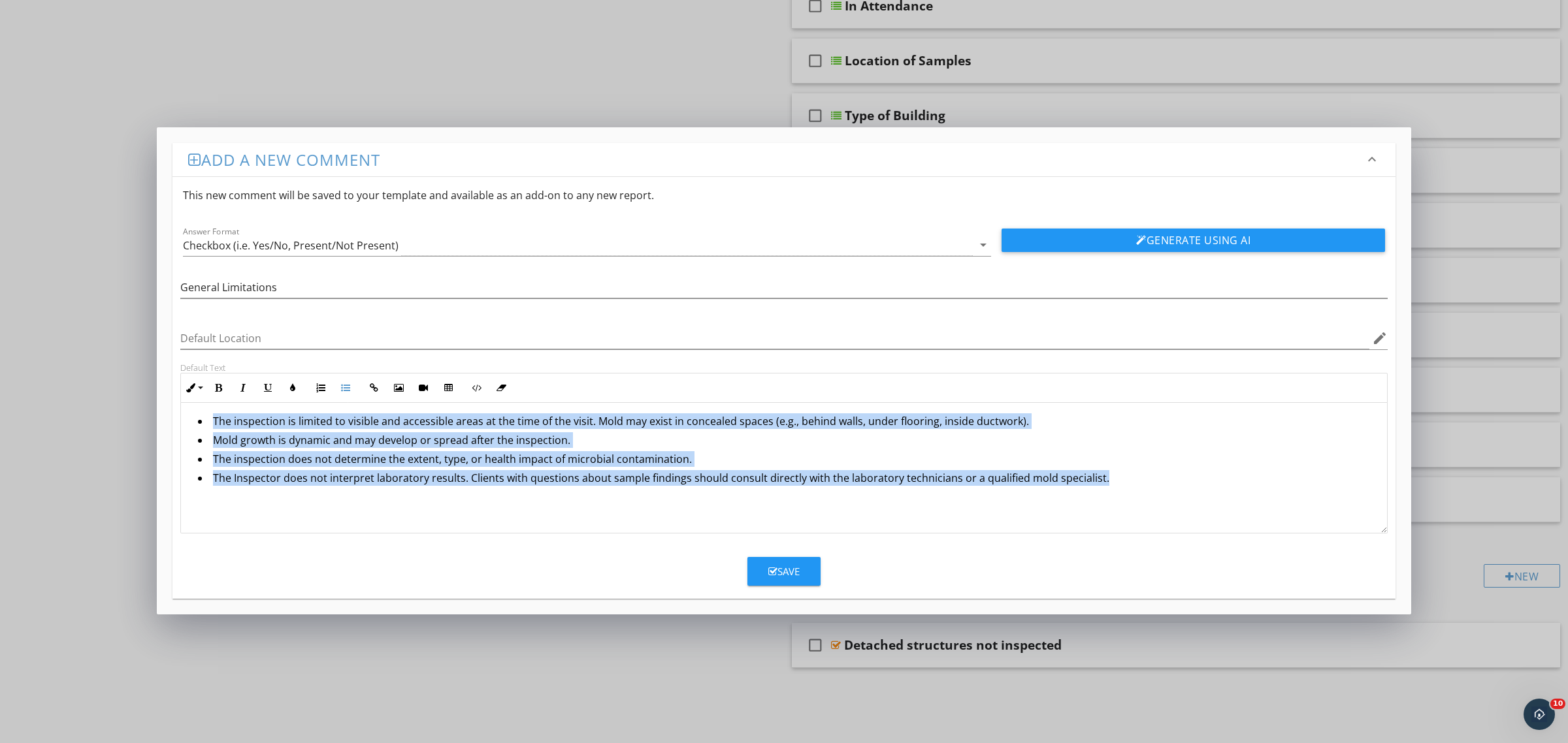
drag, startPoint x: 1137, startPoint y: 491, endPoint x: 180, endPoint y: 414, distance: 960.1
click at [181, 414] on div "The inspection is limited to visible and accessible areas at the time of the vi…" at bounding box center [784, 469] width 1206 height 131
copy ul "The inspection is limited to visible and accessible areas at the time of the vi…"
click at [882, 498] on div "The inspection is limited to visible and accessible areas at the time of the vi…" at bounding box center [784, 469] width 1206 height 131
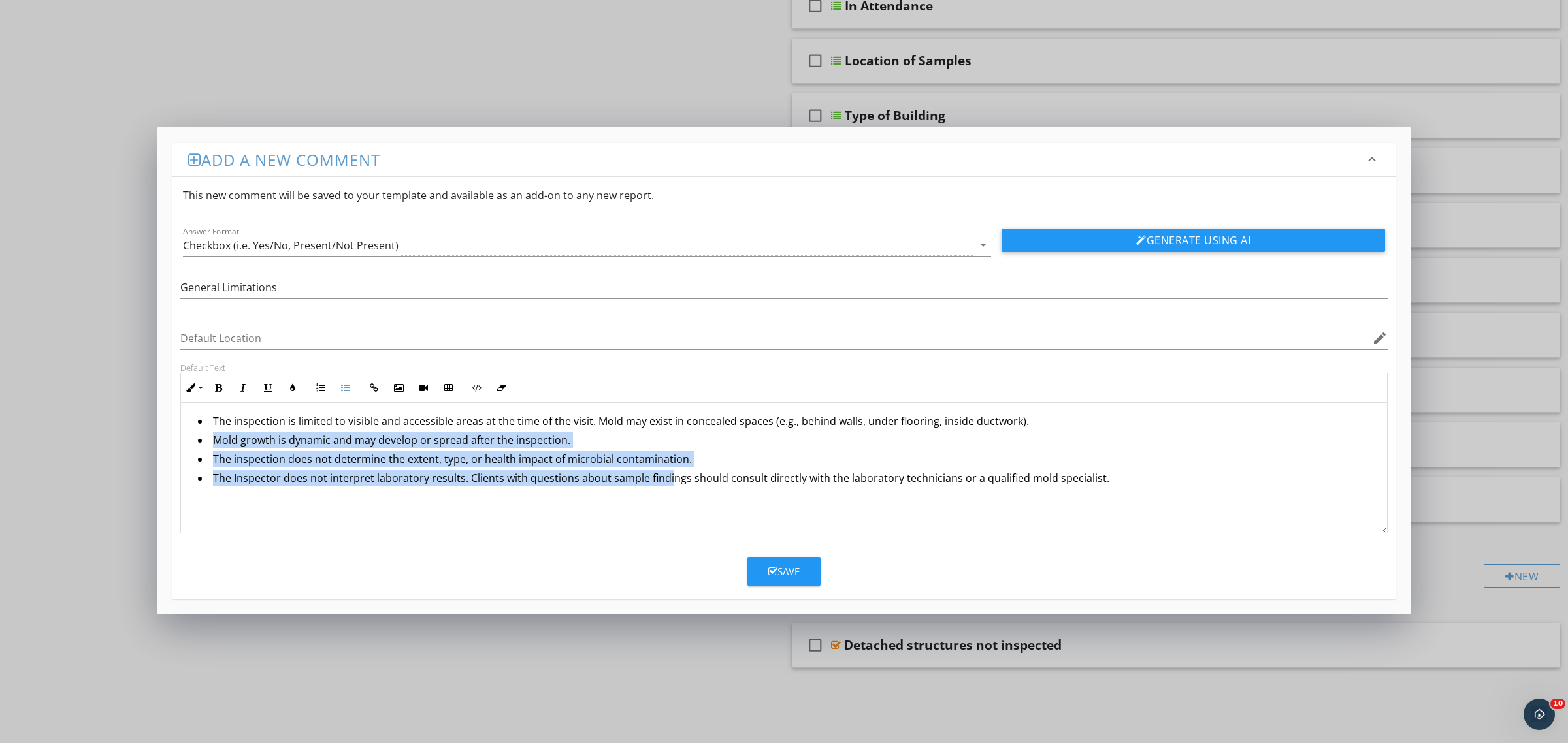
drag, startPoint x: 669, startPoint y: 497, endPoint x: 148, endPoint y: 433, distance: 524.9
click at [148, 433] on div "Add a new comment keyboard_arrow_down This new comment will be saved to your te…" at bounding box center [784, 372] width 1568 height 743
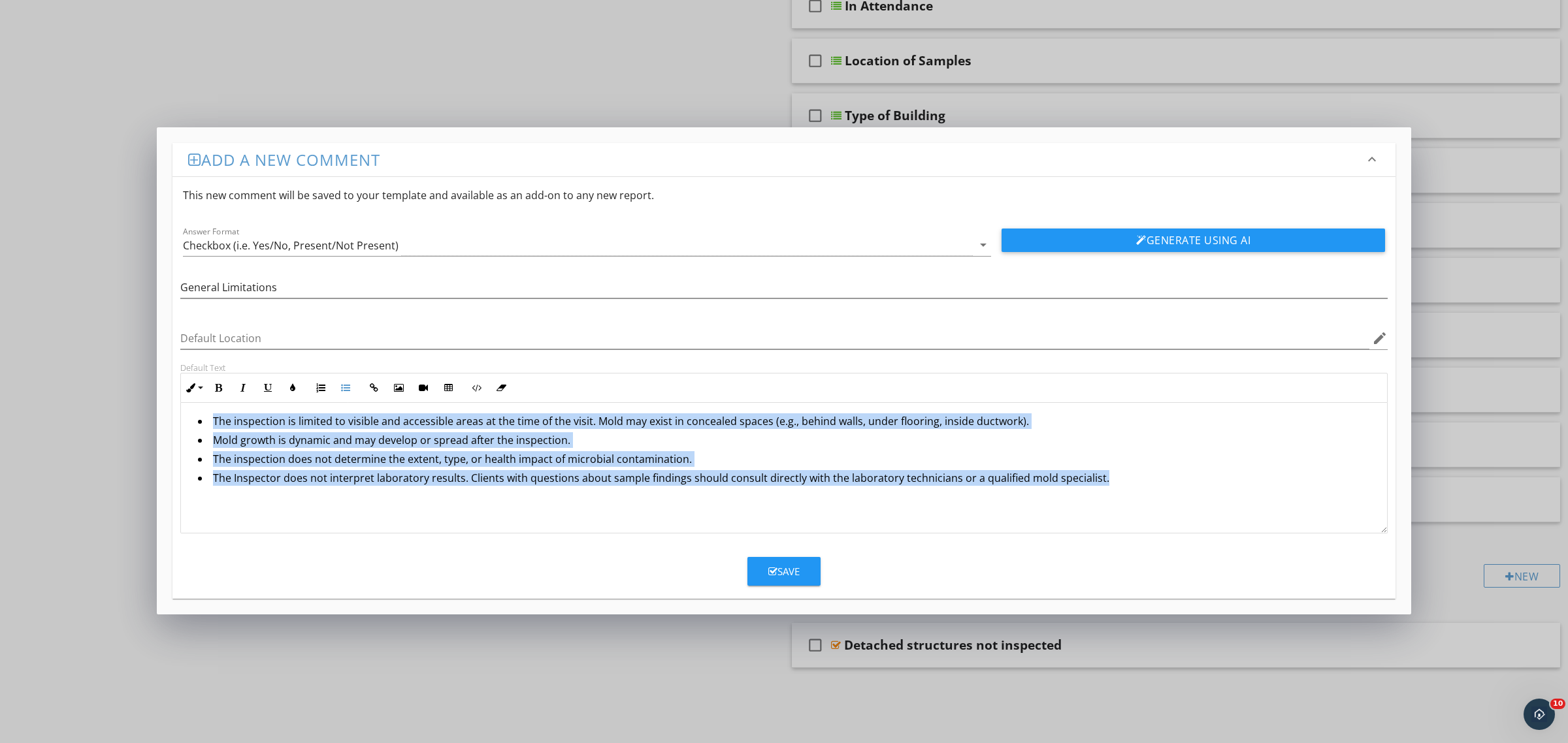
drag, startPoint x: 1151, startPoint y: 482, endPoint x: 37, endPoint y: 354, distance: 1121.3
click at [37, 354] on div "Add a new comment keyboard_arrow_down This new comment will be saved to your te…" at bounding box center [784, 372] width 1568 height 743
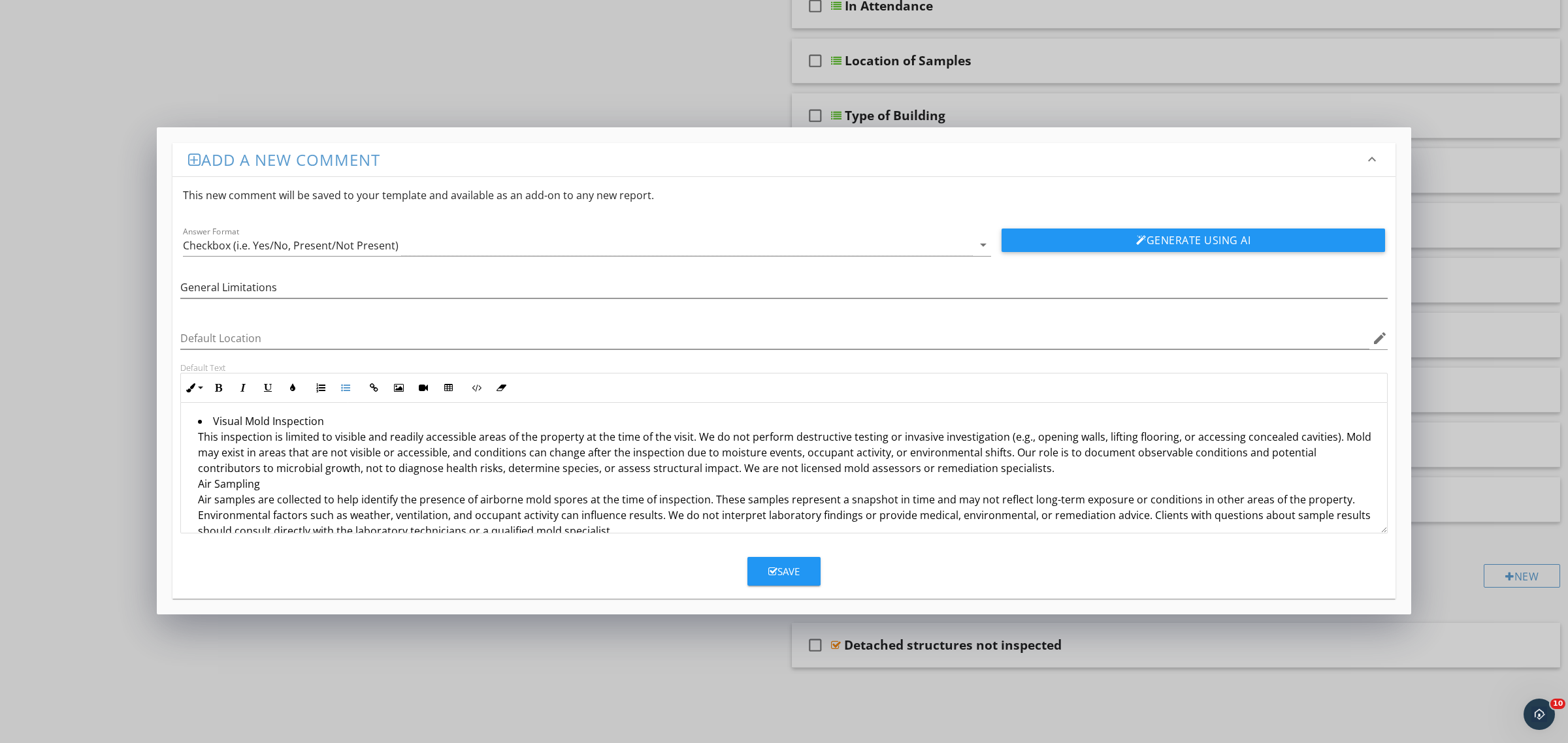
scroll to position [20, 0]
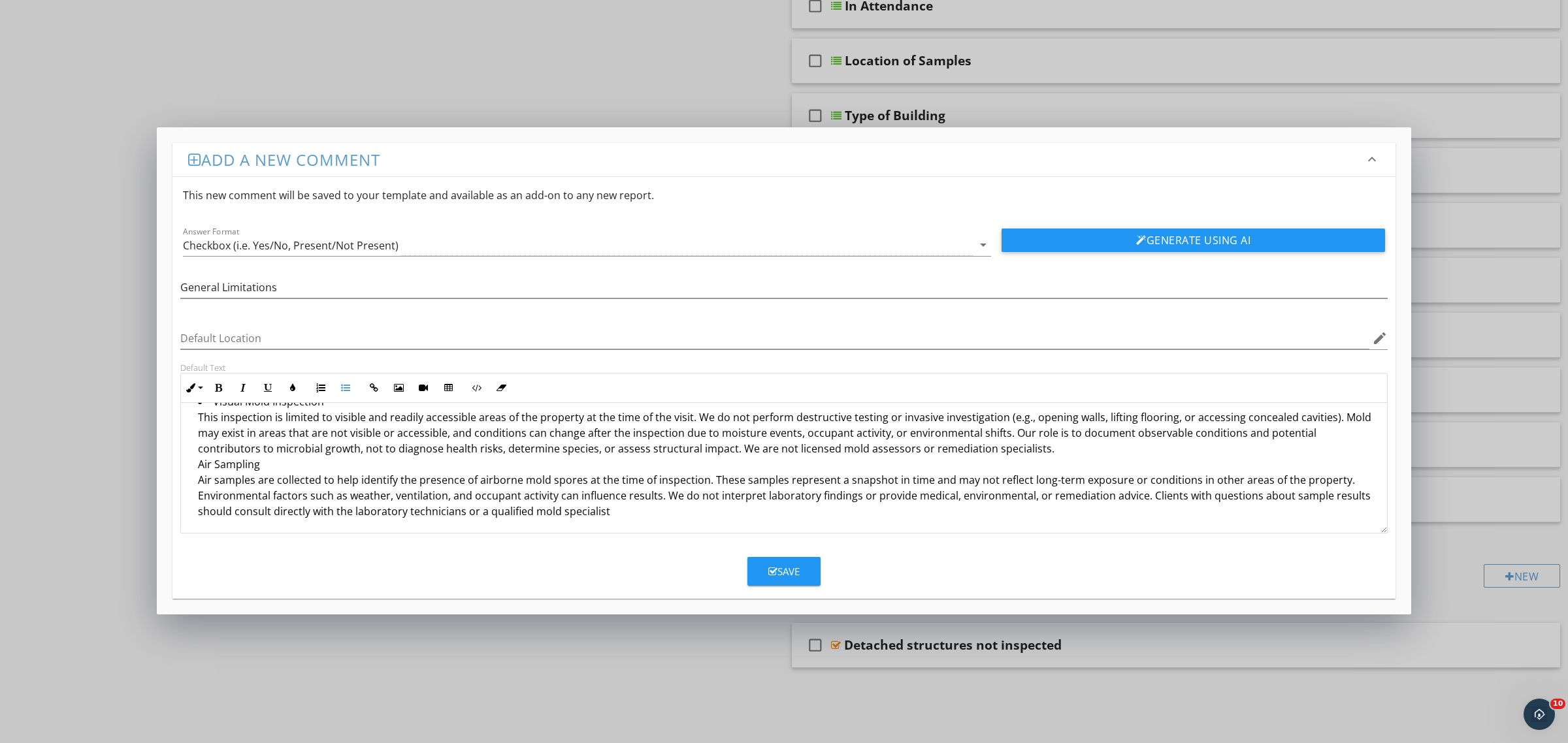
click at [196, 462] on ul "Visual Mold Inspection This inspection is limited to visible and readily access…" at bounding box center [784, 458] width 1185 height 129
click at [342, 387] on icon "button" at bounding box center [346, 388] width 9 height 9
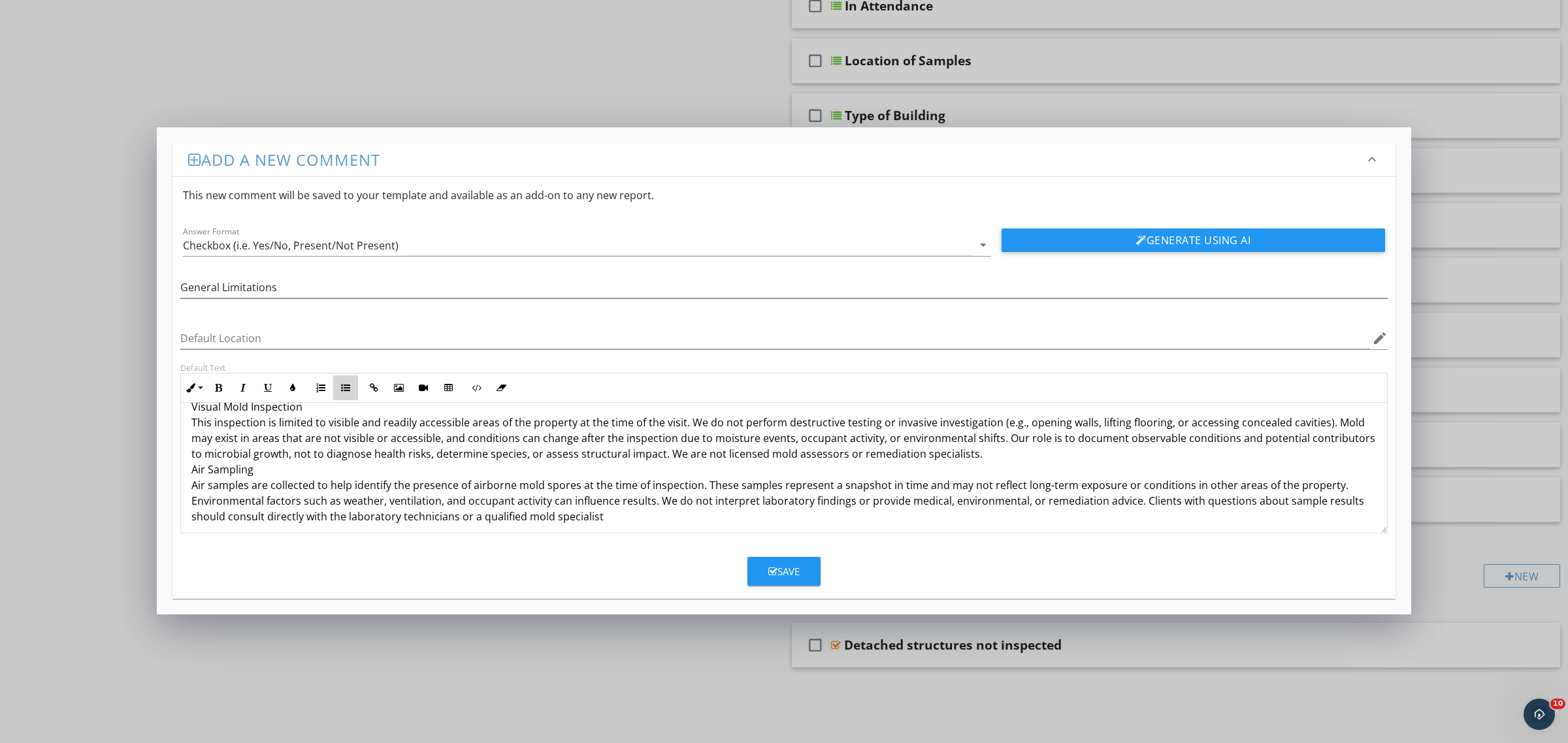
click at [342, 387] on icon "button" at bounding box center [346, 388] width 9 height 9
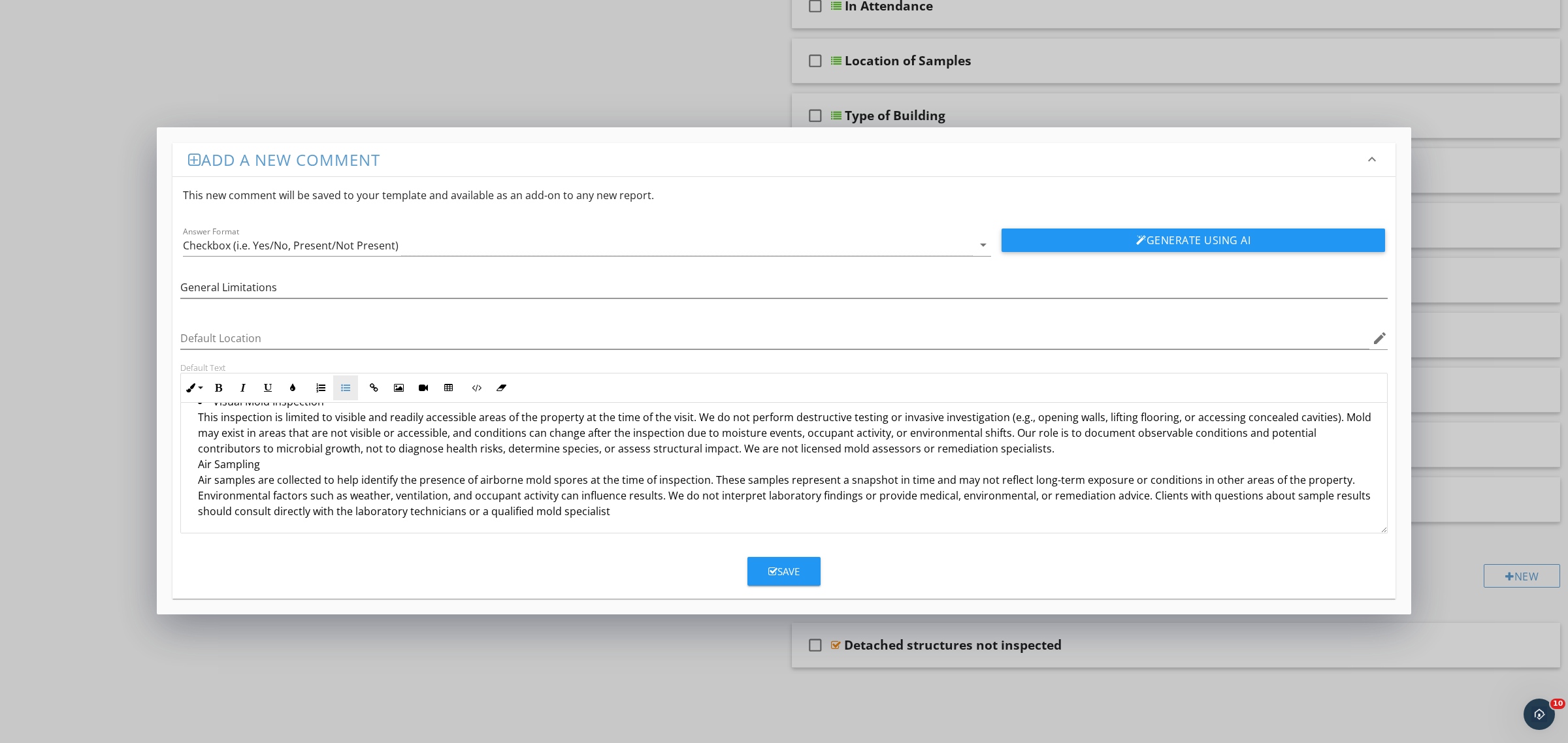
click at [342, 387] on icon "button" at bounding box center [346, 388] width 9 height 9
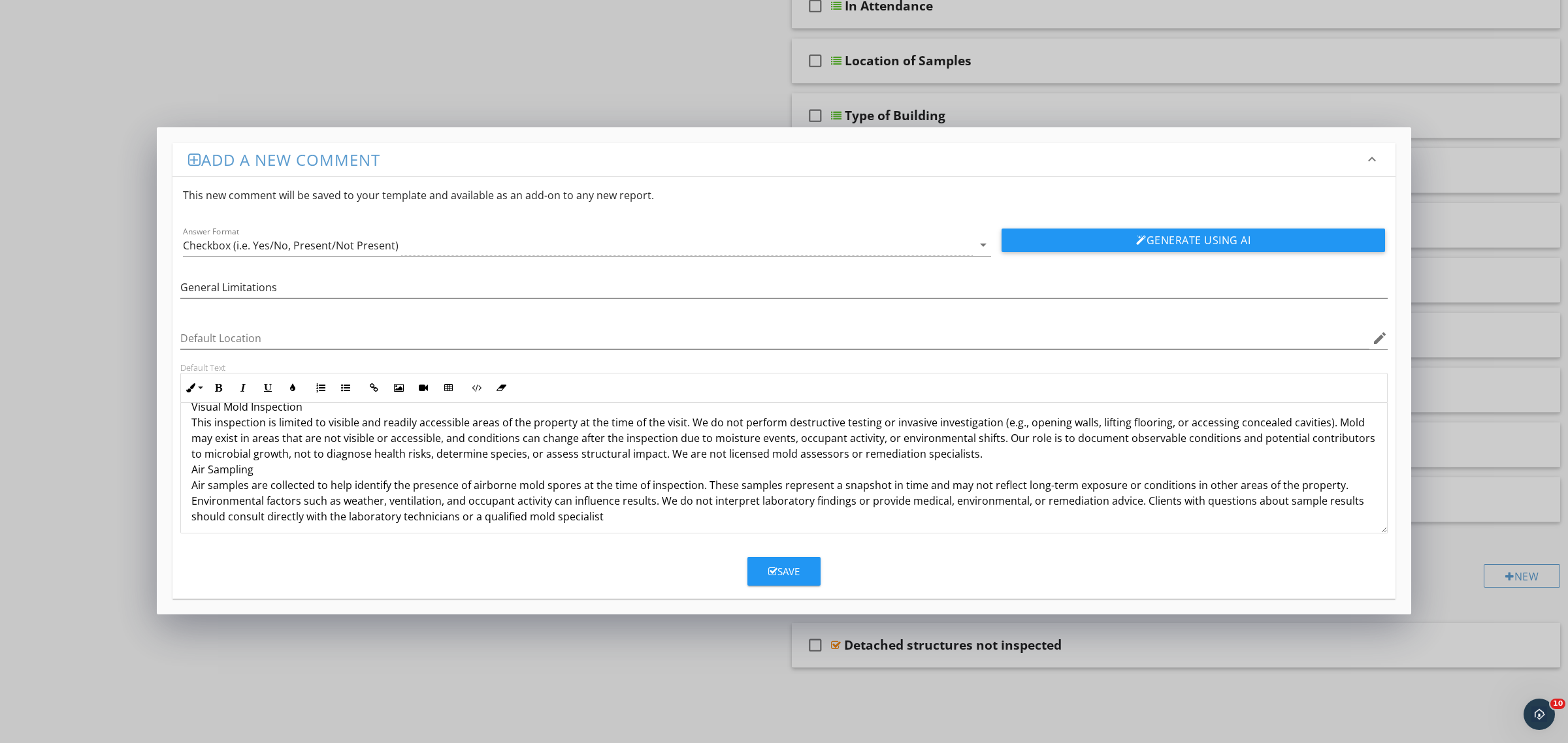
scroll to position [0, 0]
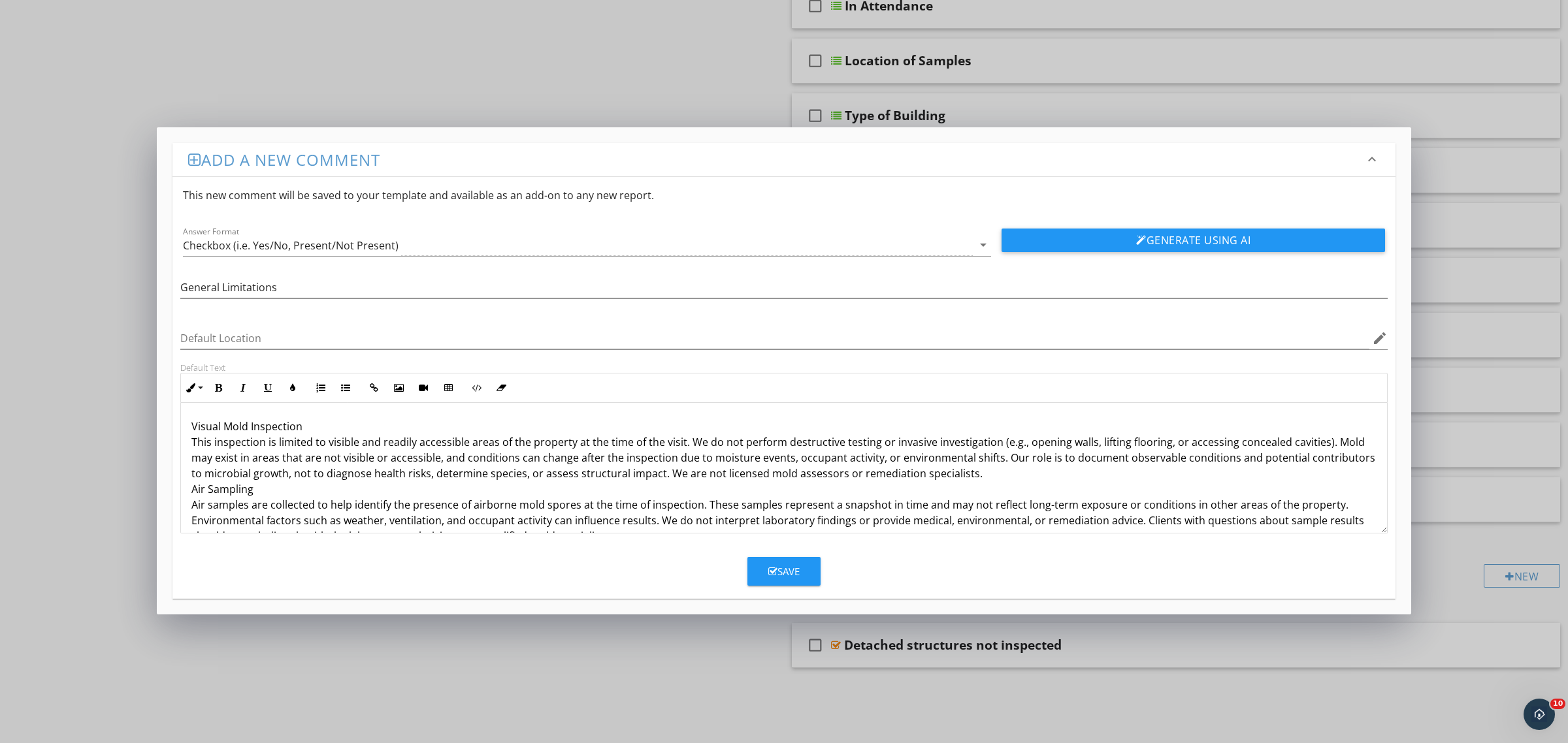
click at [191, 428] on p "Visual Mold Inspection This inspection is limited to visible and readily access…" at bounding box center [784, 481] width 1185 height 125
click at [346, 386] on icon "button" at bounding box center [346, 388] width 9 height 9
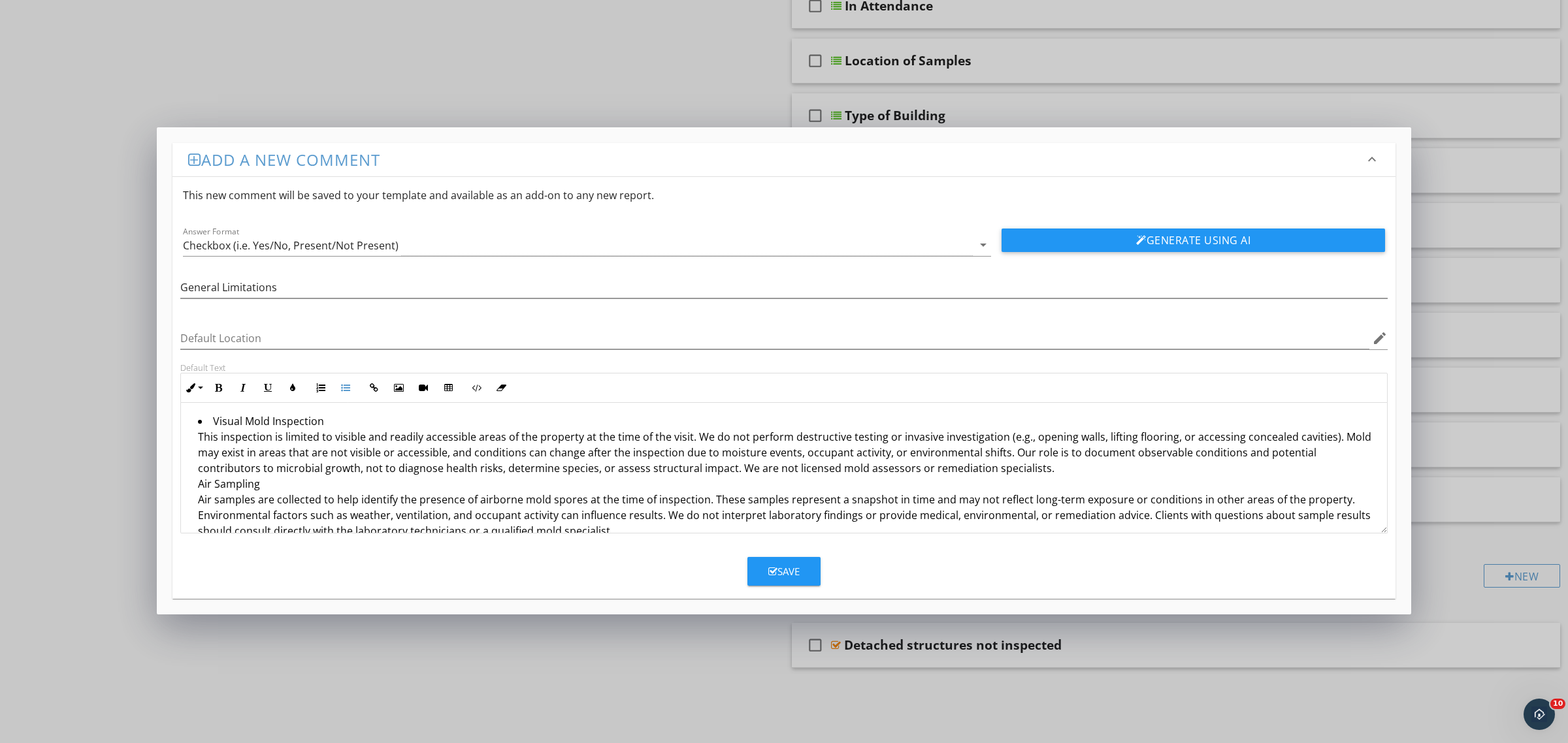
click at [198, 486] on li "Visual Mold Inspection This inspection is limited to visible and readily access…" at bounding box center [787, 478] width 1179 height 129
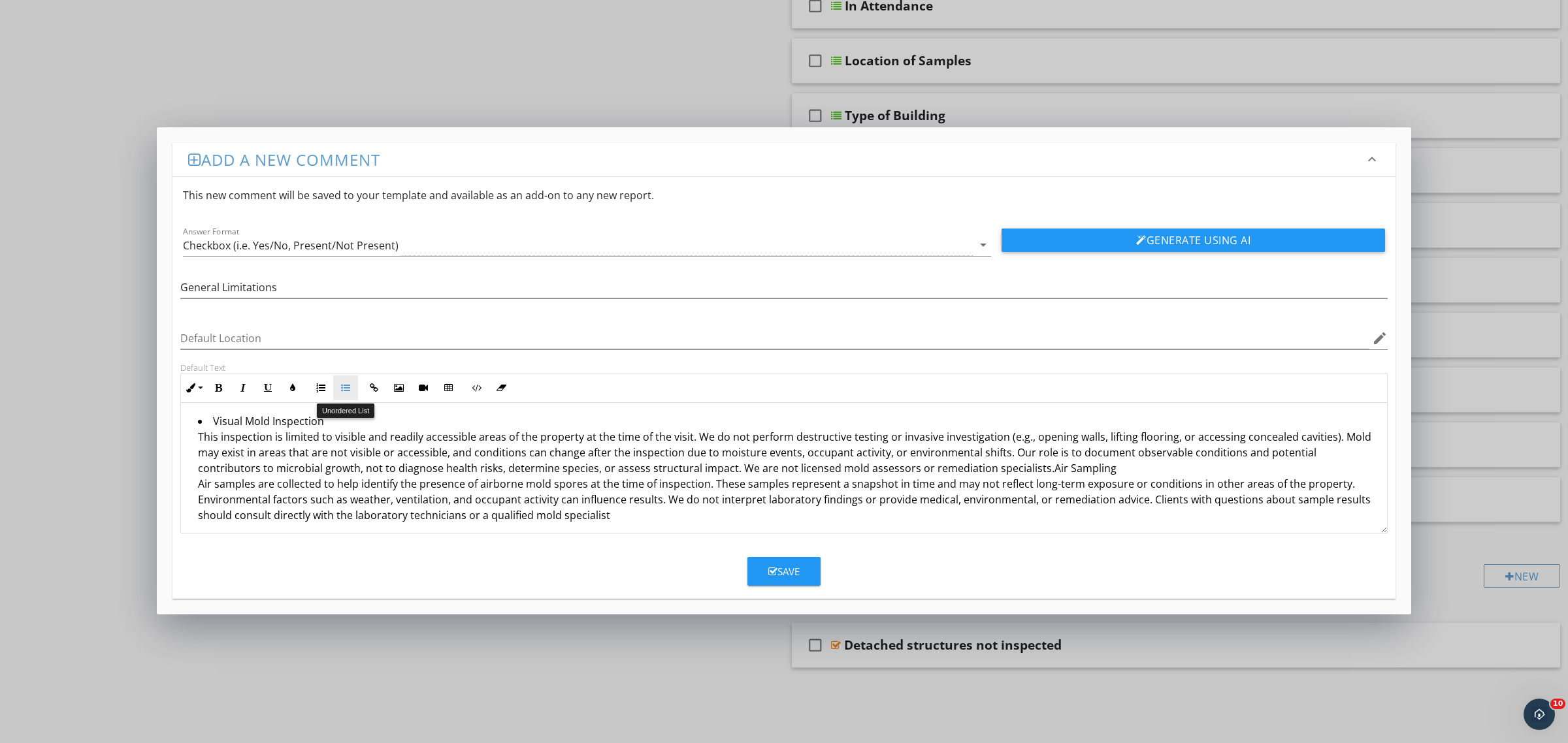
click at [343, 389] on icon "button" at bounding box center [346, 388] width 9 height 9
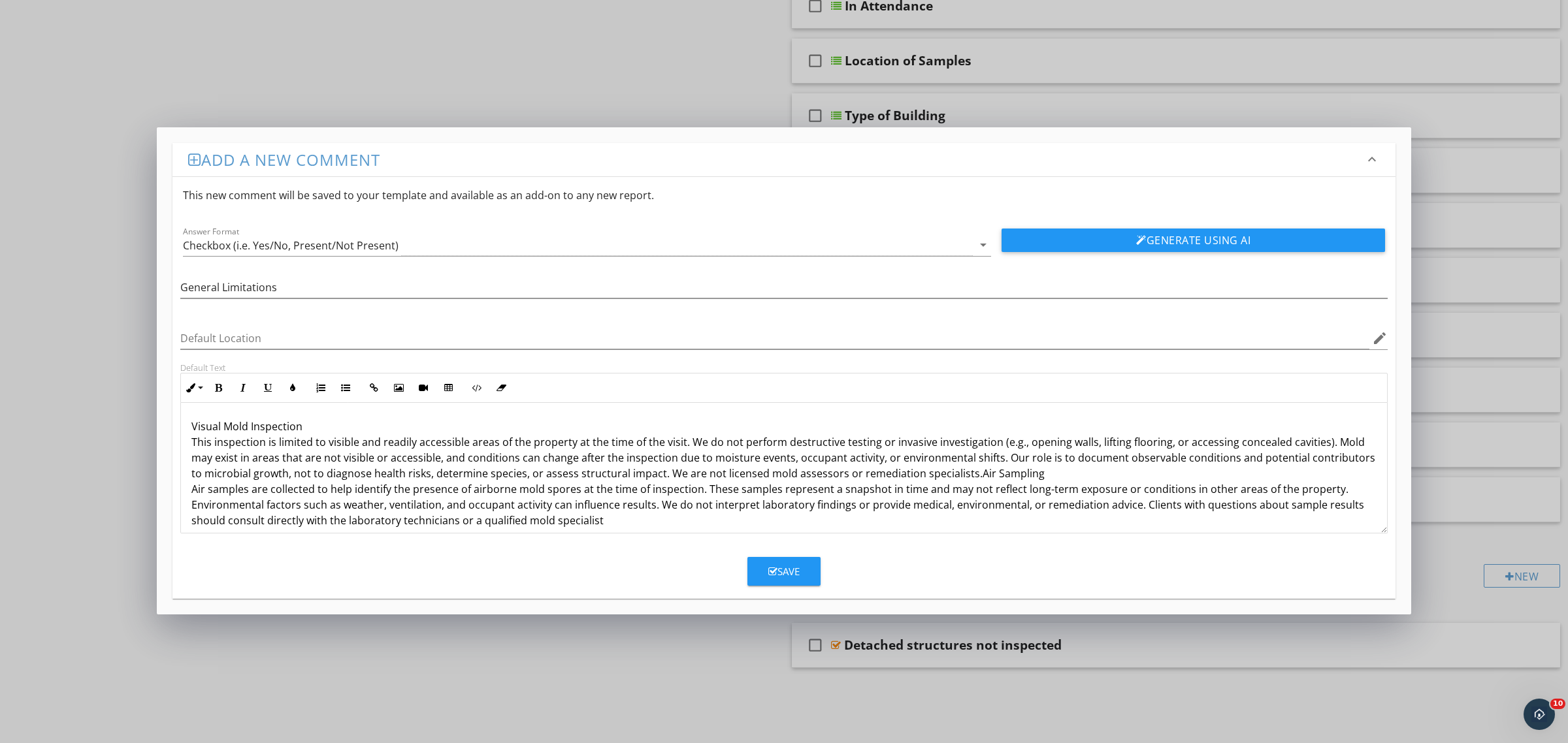
click at [186, 427] on div "Visual Mold Inspection This inspection is limited to visible and readily access…" at bounding box center [784, 473] width 1206 height 141
click at [343, 387] on icon "button" at bounding box center [346, 388] width 9 height 9
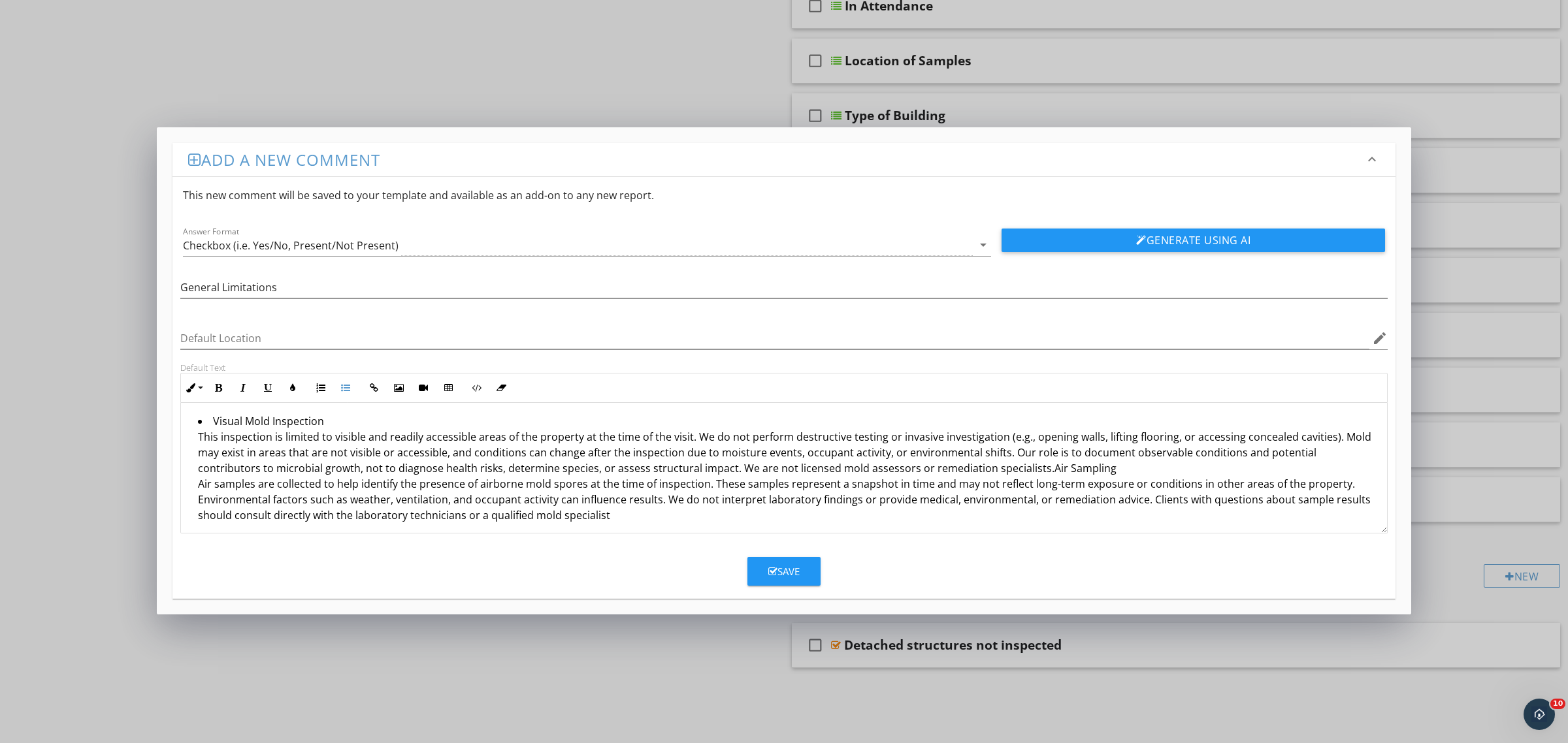
click at [196, 488] on ul "Visual Mold Inspection This inspection is limited to visible and readily access…" at bounding box center [784, 470] width 1185 height 113
click at [345, 386] on icon "button" at bounding box center [346, 388] width 9 height 9
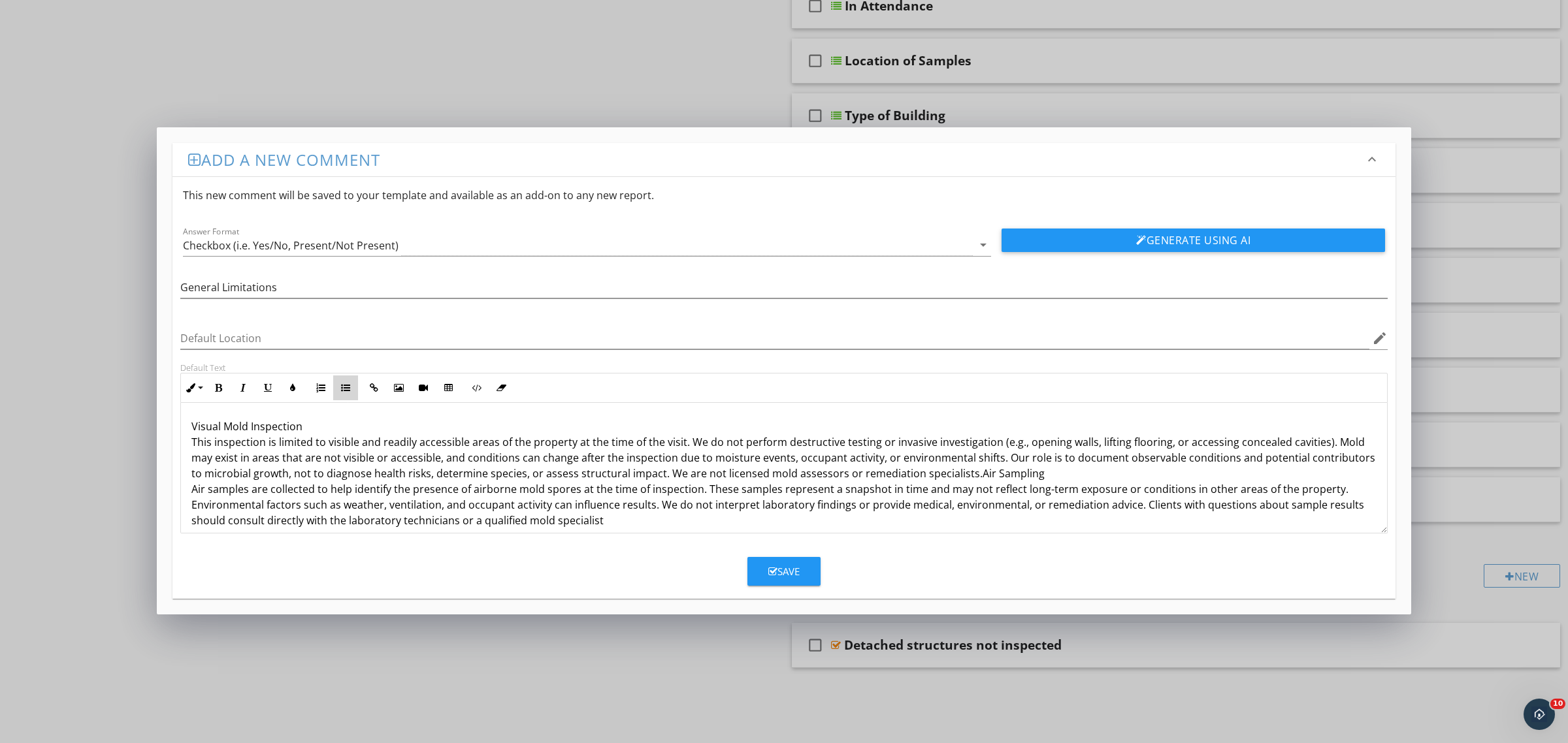
click at [347, 387] on icon "button" at bounding box center [346, 388] width 9 height 9
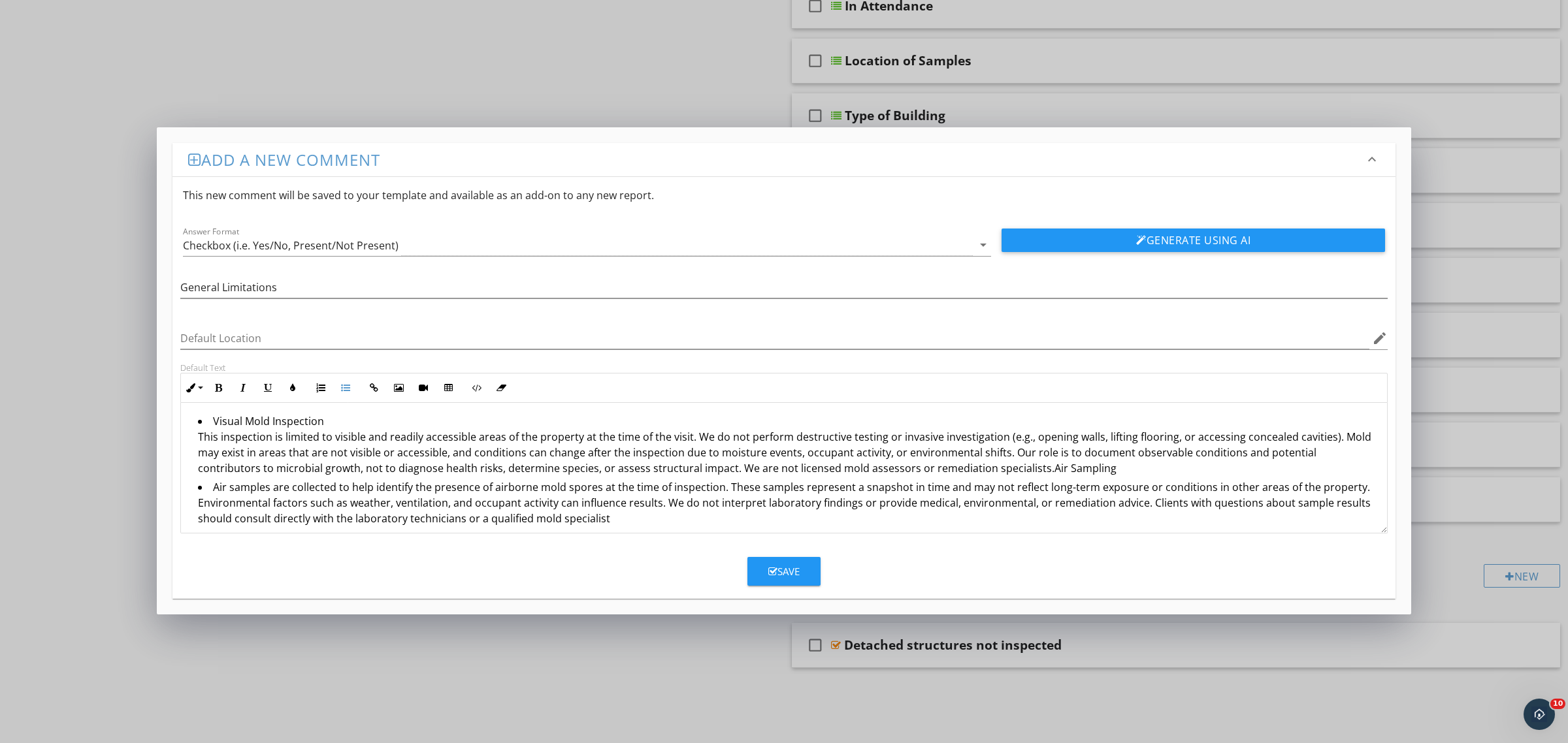
click at [974, 470] on li "Visual Mold Inspection This inspection is limited to visible and readily access…" at bounding box center [787, 446] width 1179 height 66
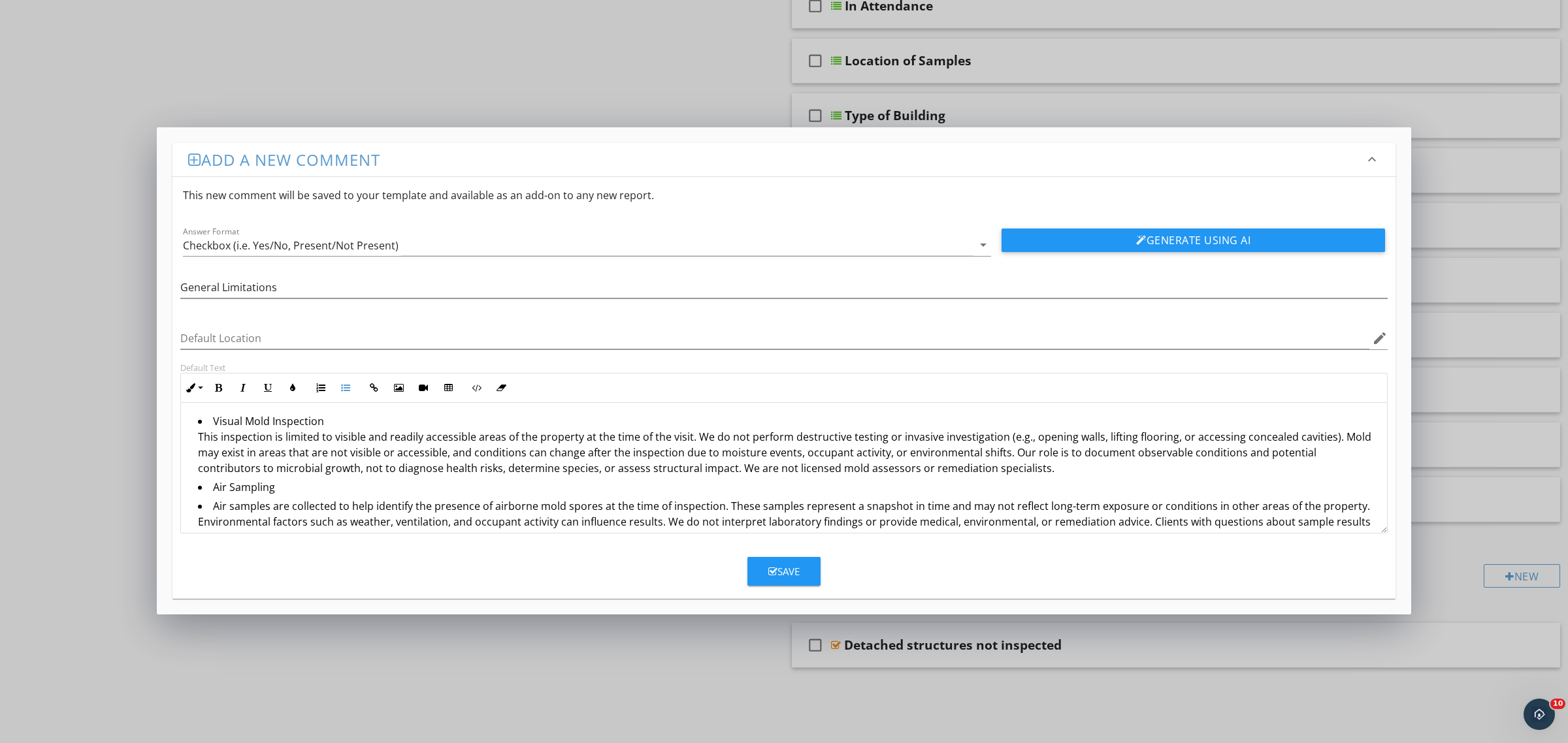
click at [209, 505] on li "Air samples are collected to help identify the presence of airborne mold spores…" at bounding box center [787, 524] width 1179 height 50
click at [345, 386] on icon "button" at bounding box center [346, 388] width 9 height 9
click at [197, 438] on ul "Visual Mold Inspection This inspection is limited to visible and readily access…" at bounding box center [784, 456] width 1185 height 85
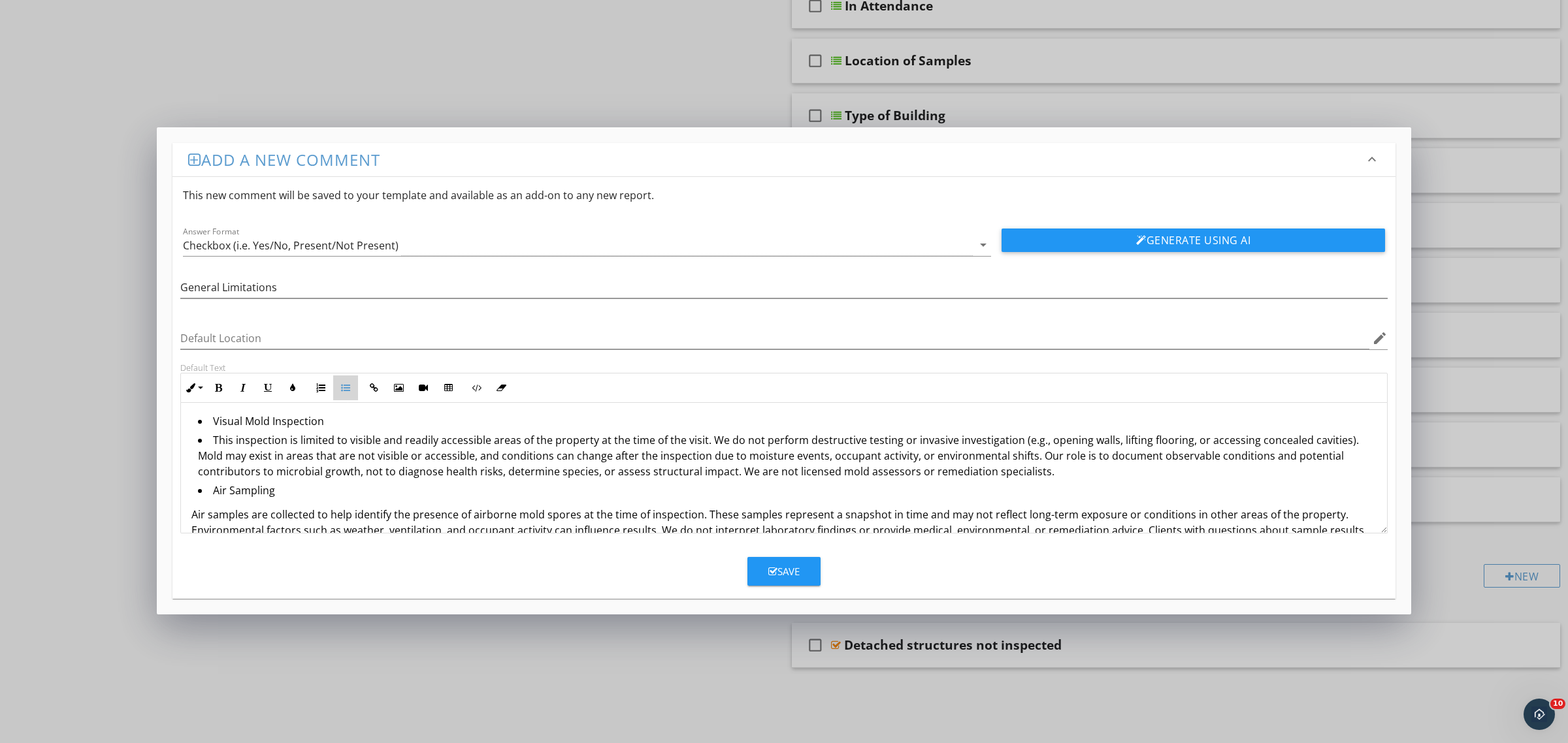
click at [345, 390] on icon "button" at bounding box center [346, 388] width 9 height 9
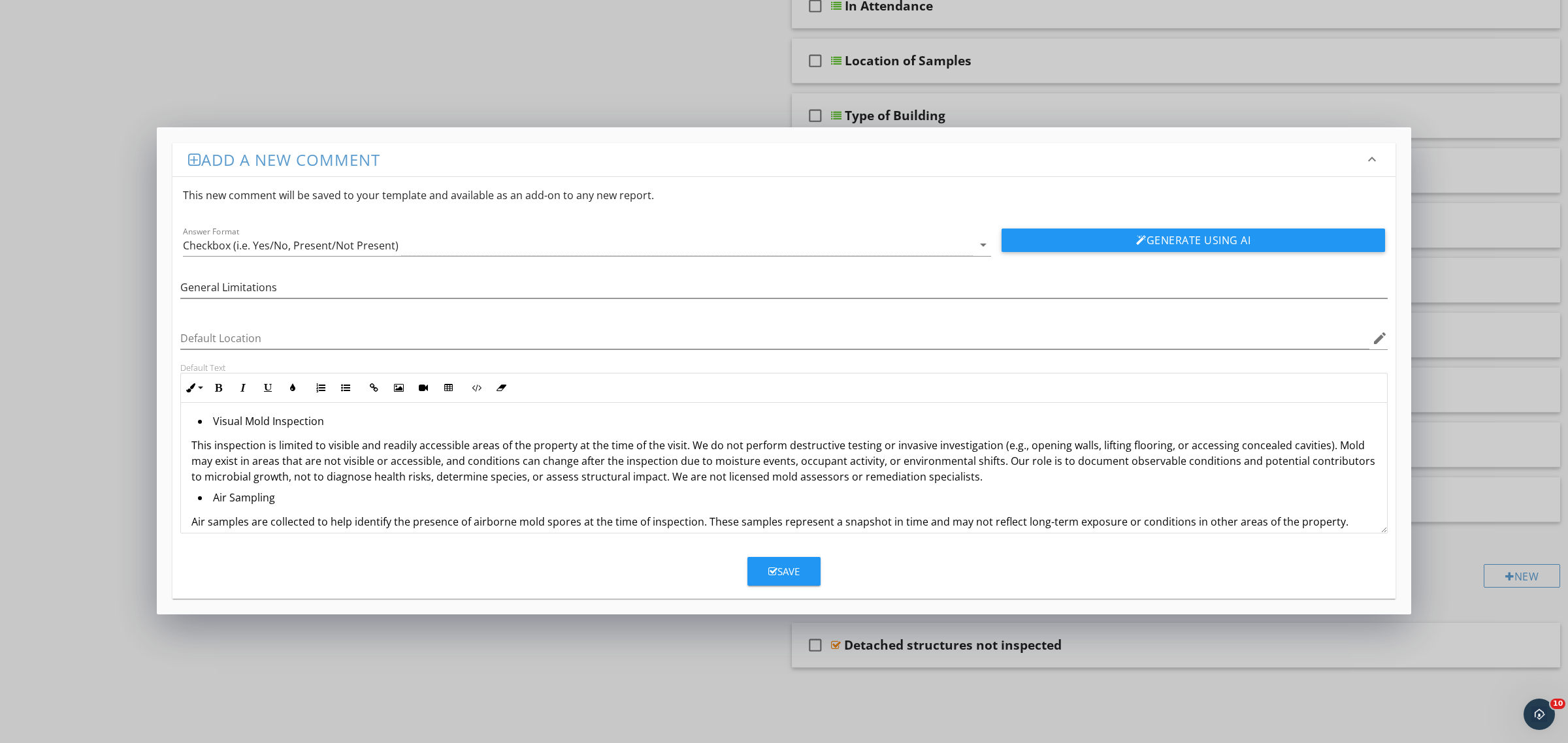
click at [209, 426] on li "Visual Mold Inspection" at bounding box center [787, 423] width 1179 height 19
click at [305, 426] on p "Visual Mold Inspection" at bounding box center [784, 426] width 1185 height 16
drag, startPoint x: 305, startPoint y: 426, endPoint x: 162, endPoint y: 422, distance: 143.1
click at [163, 422] on div "Add a new comment keyboard_arrow_down This new comment will be saved to your te…" at bounding box center [784, 371] width 1254 height 487
click at [275, 390] on button "Underline" at bounding box center [268, 387] width 25 height 25
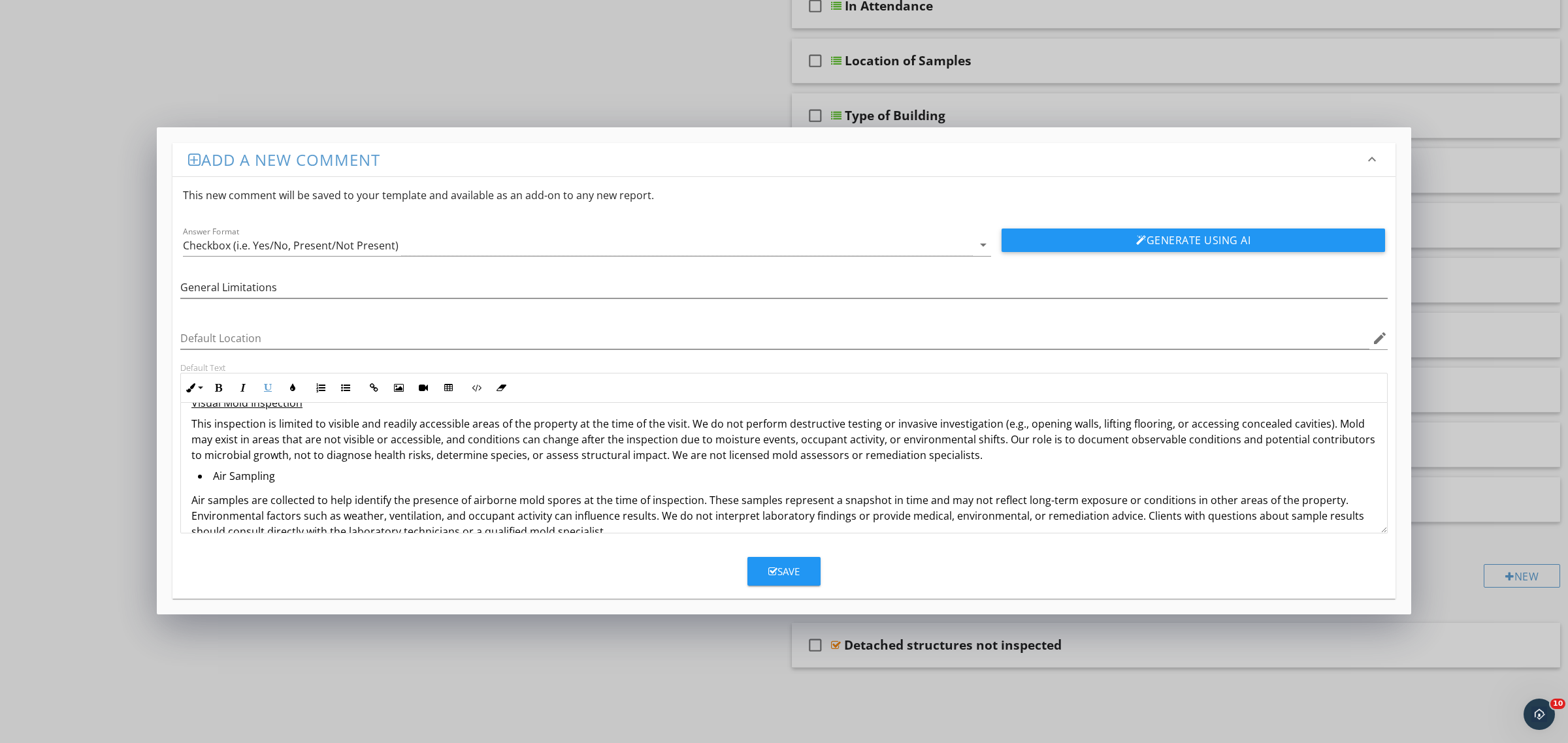
scroll to position [46, 0]
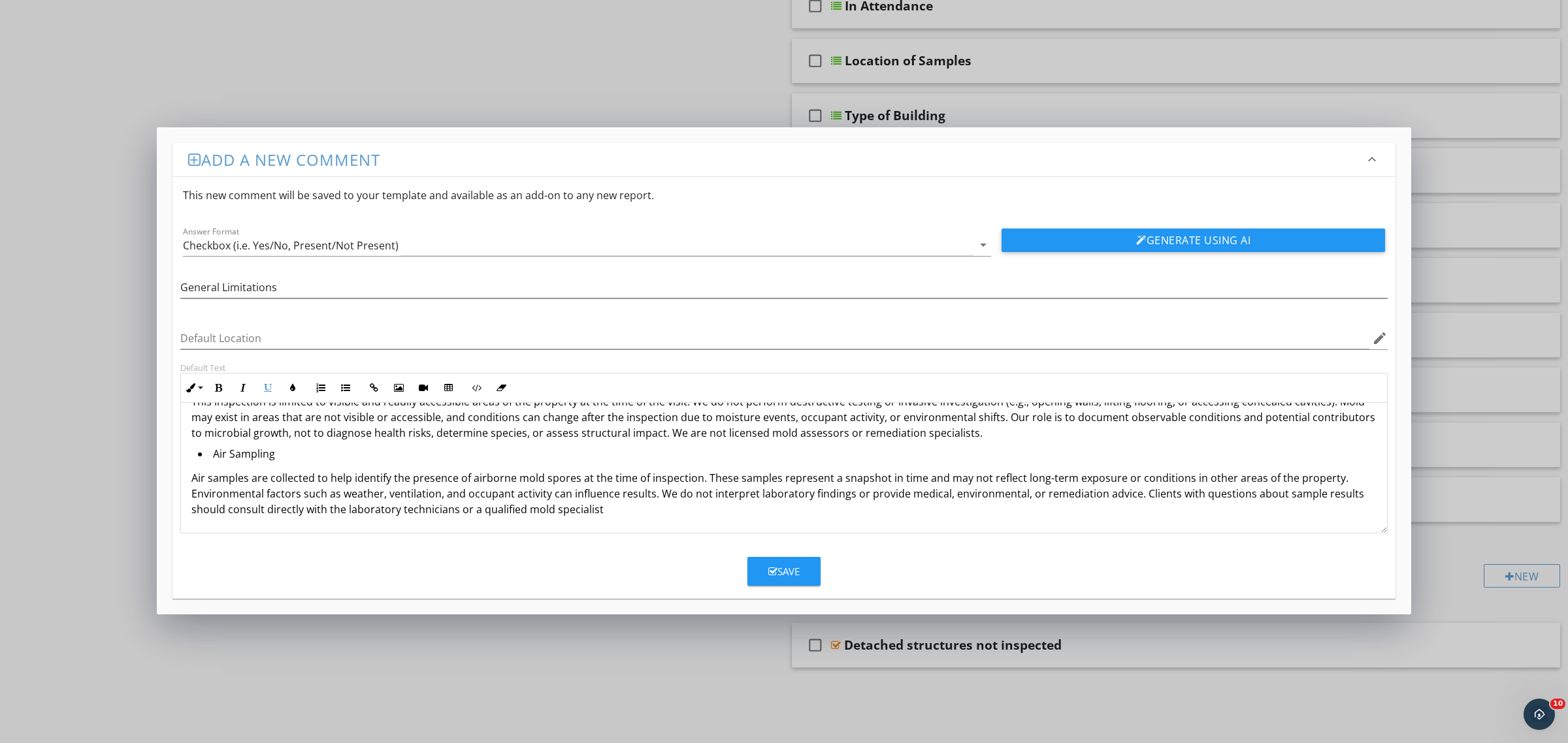
click at [281, 455] on li "Air Sampling" at bounding box center [787, 456] width 1179 height 19
click at [216, 454] on li "Air Sampling" at bounding box center [787, 456] width 1179 height 19
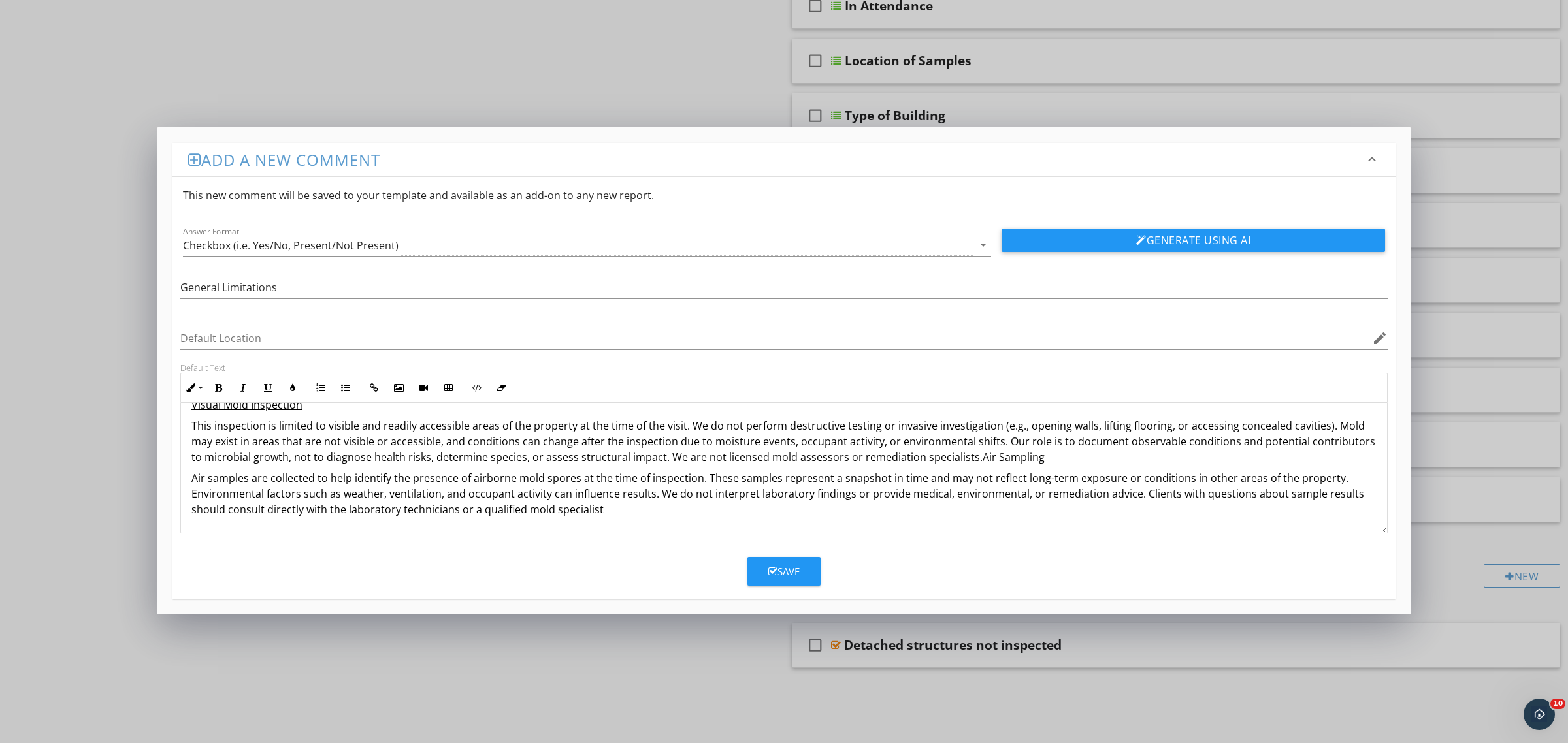
scroll to position [21, 0]
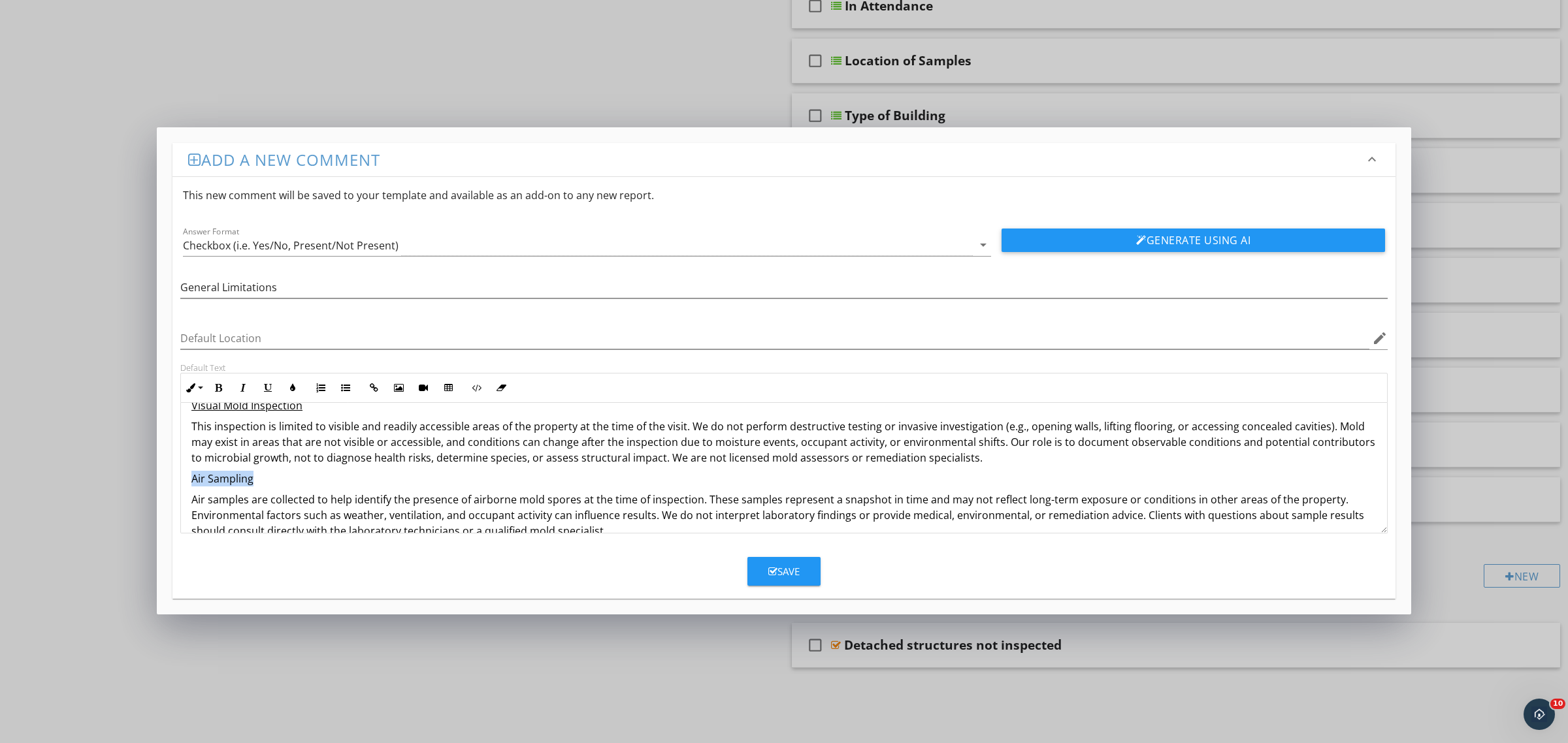
drag, startPoint x: 261, startPoint y: 482, endPoint x: 181, endPoint y: 484, distance: 80.0
click at [181, 484] on div "Visual Mold Inspection This inspection is limited to visible and readily access…" at bounding box center [784, 468] width 1206 height 173
click at [268, 383] on button "Underline" at bounding box center [268, 387] width 25 height 25
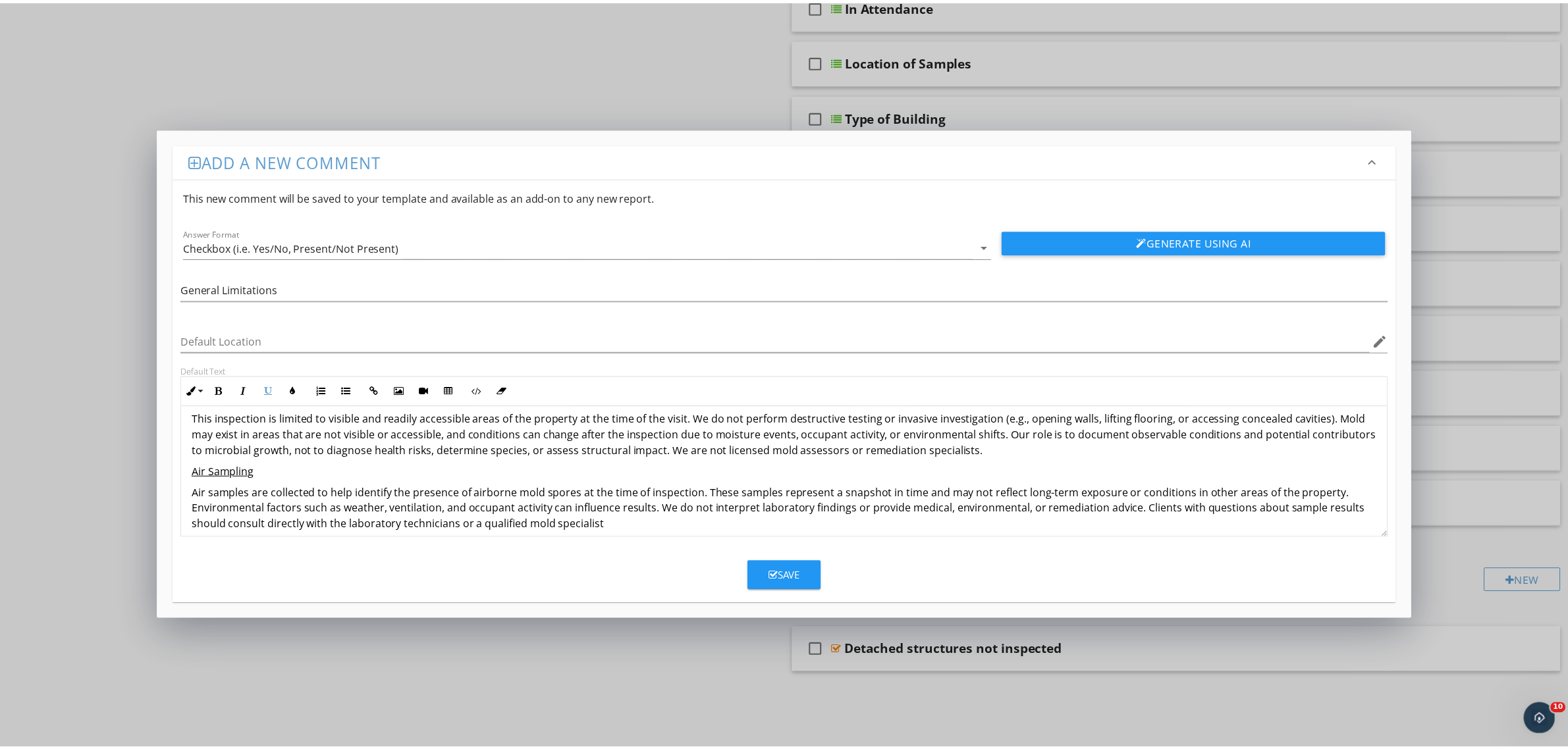
scroll to position [42, 0]
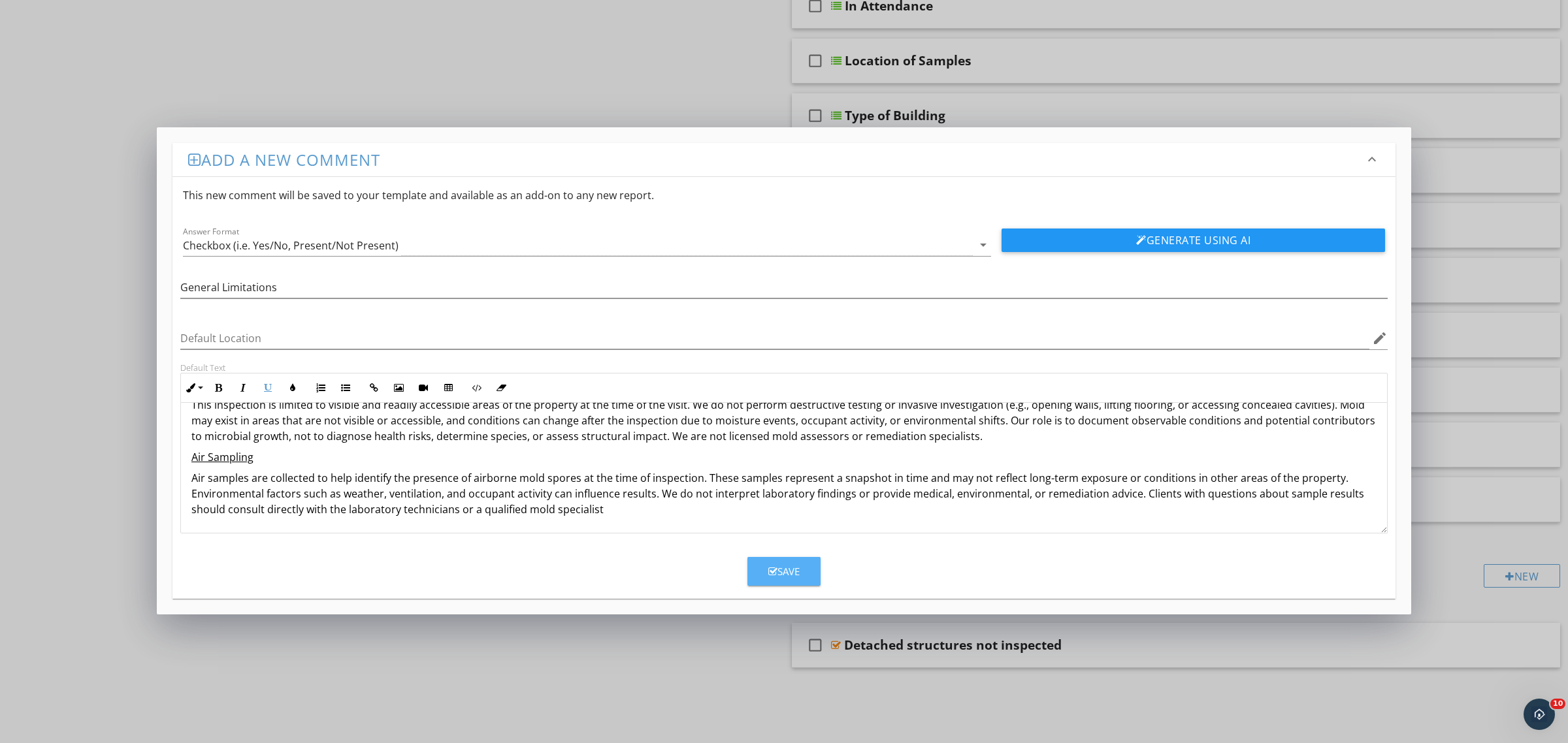
click at [794, 573] on div "Save" at bounding box center [784, 571] width 32 height 15
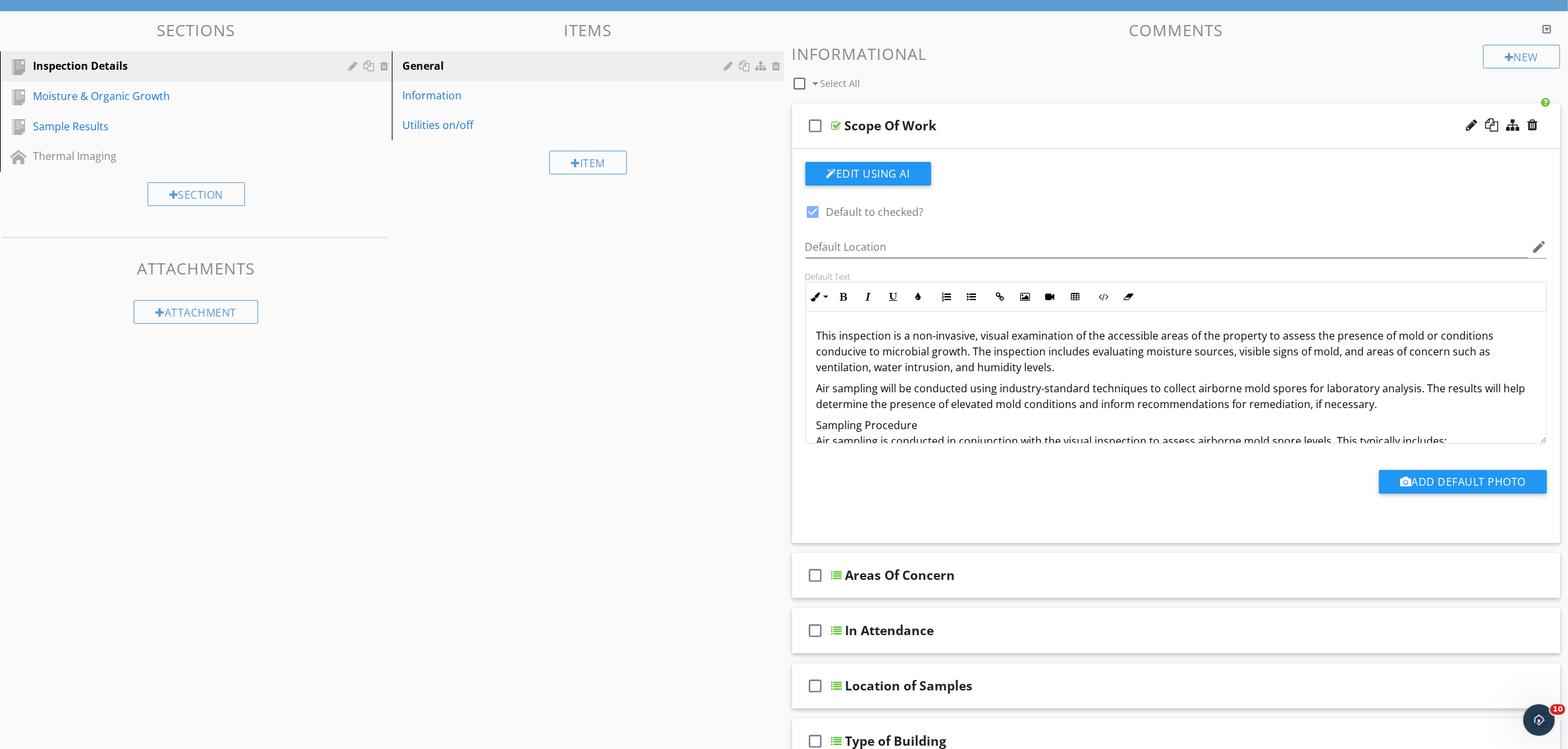
scroll to position [82, 0]
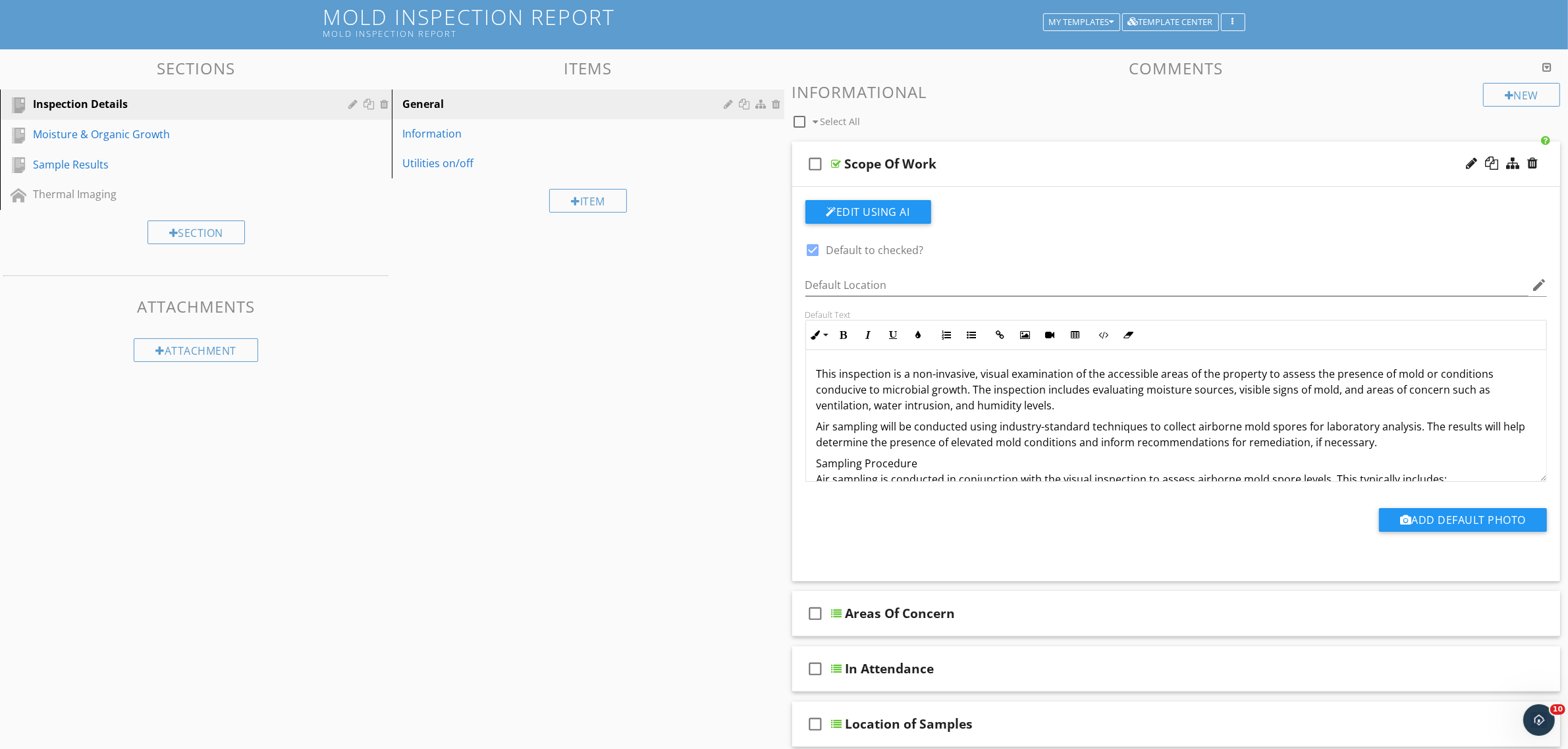
click at [838, 162] on div at bounding box center [837, 164] width 9 height 10
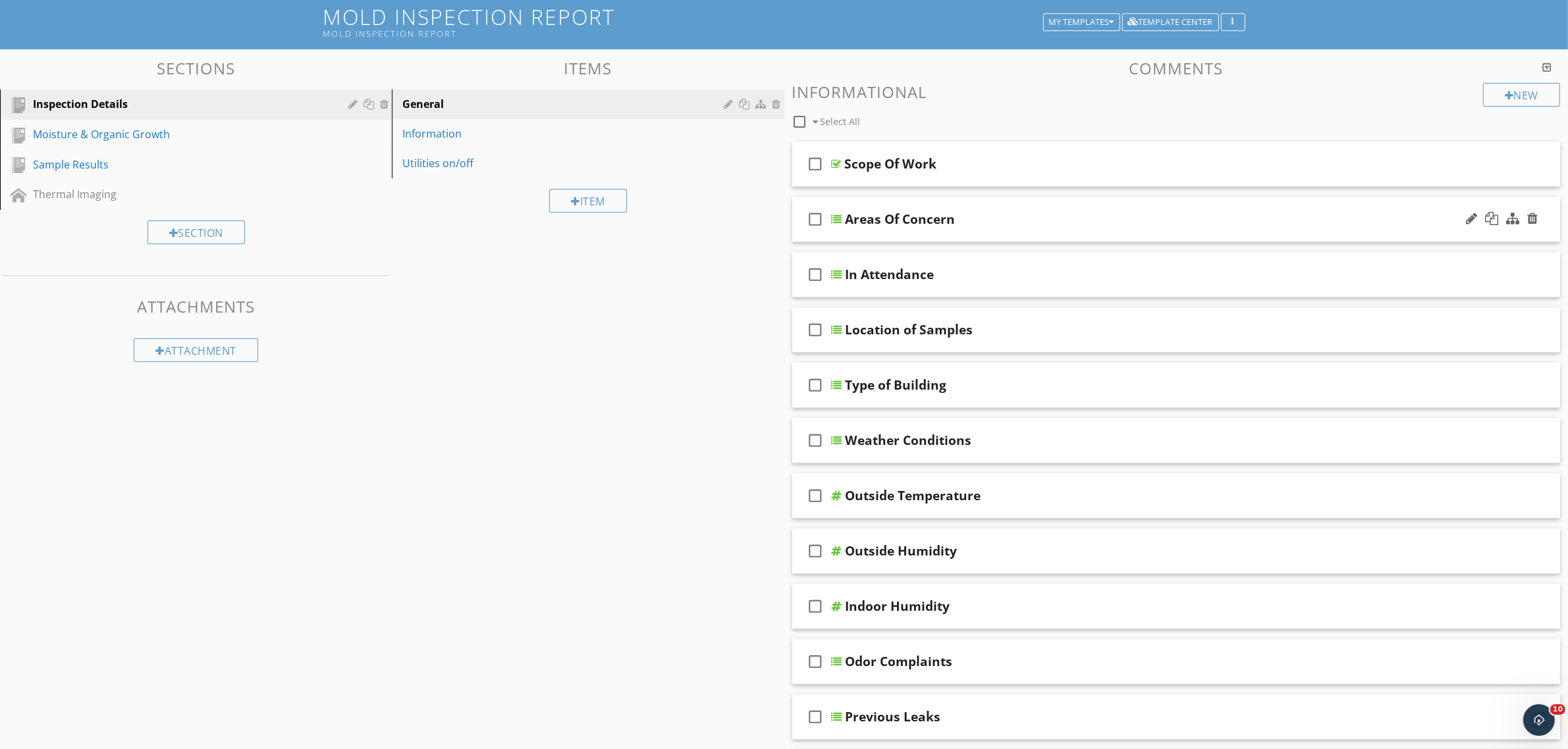
click at [835, 217] on div at bounding box center [837, 218] width 10 height 10
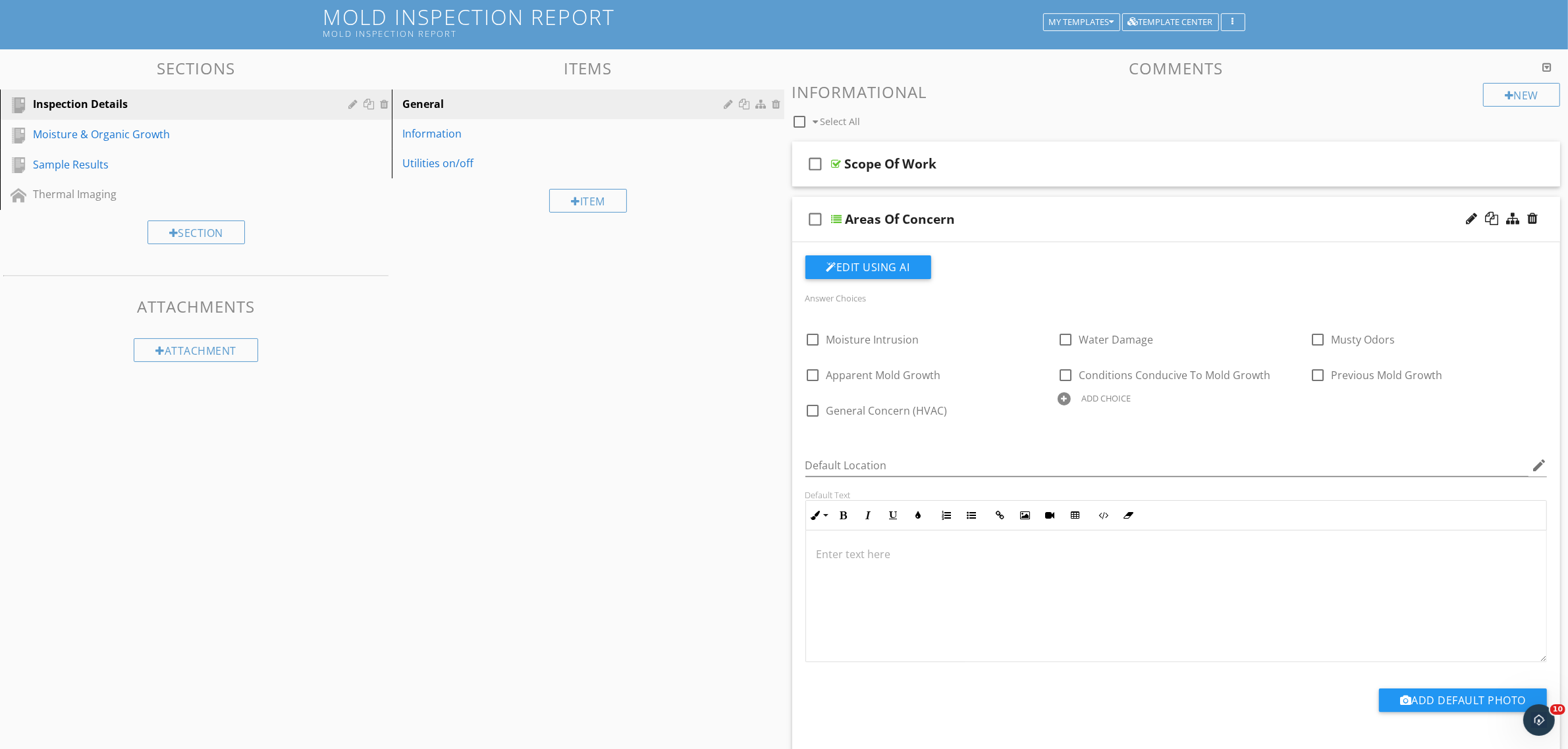
click at [835, 217] on div at bounding box center [837, 218] width 10 height 10
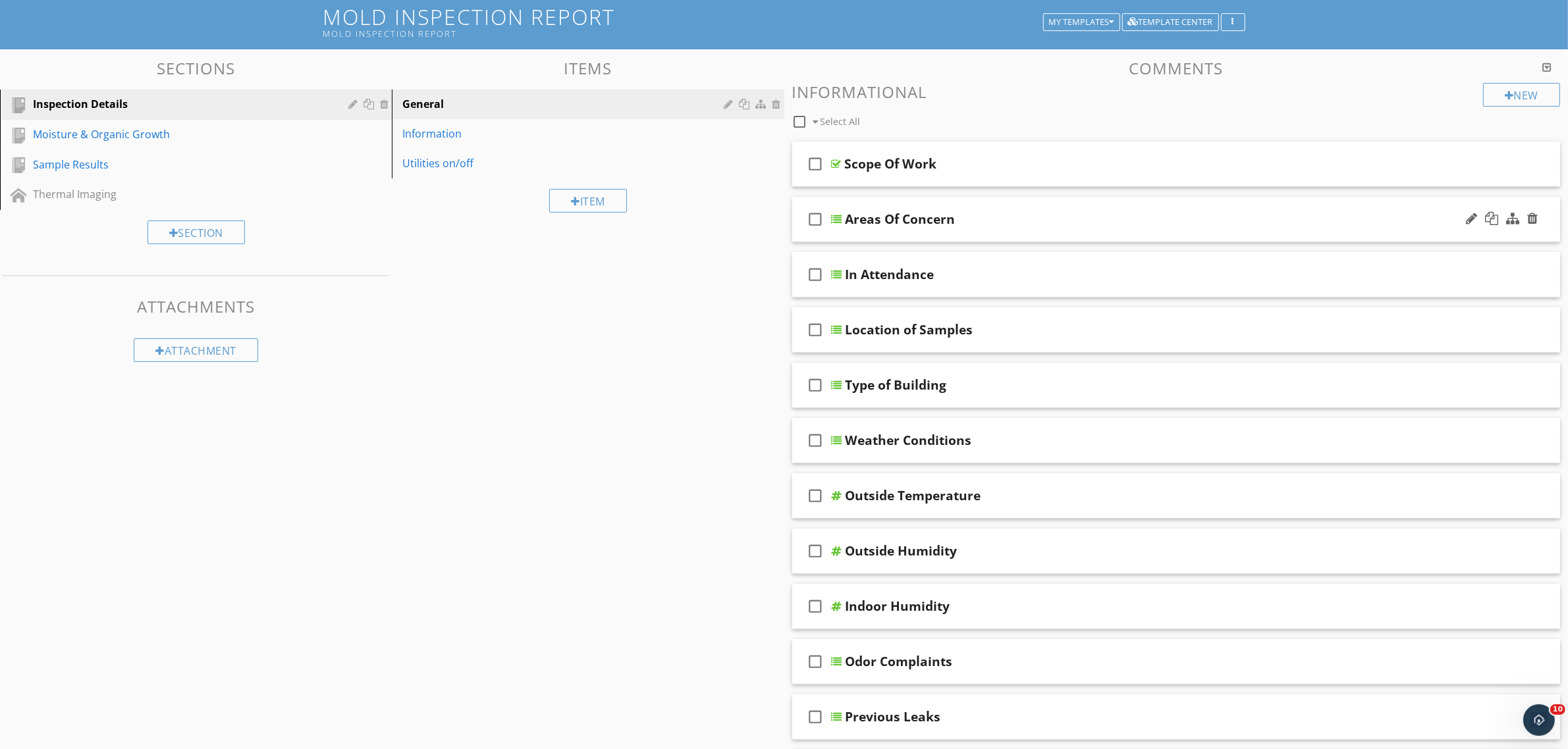
click at [835, 217] on div at bounding box center [837, 218] width 10 height 10
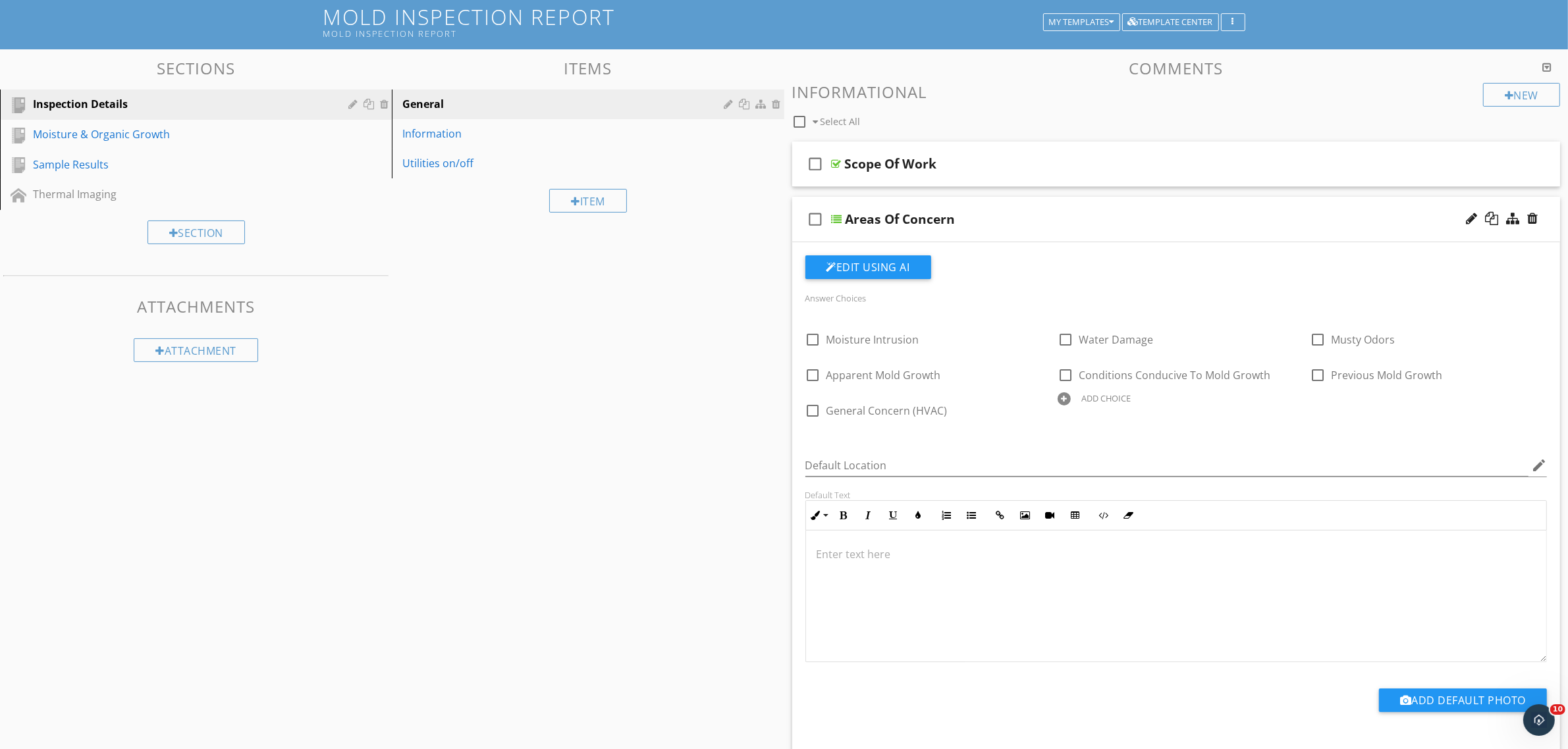
click at [1470, 225] on div at bounding box center [1502, 219] width 77 height 32
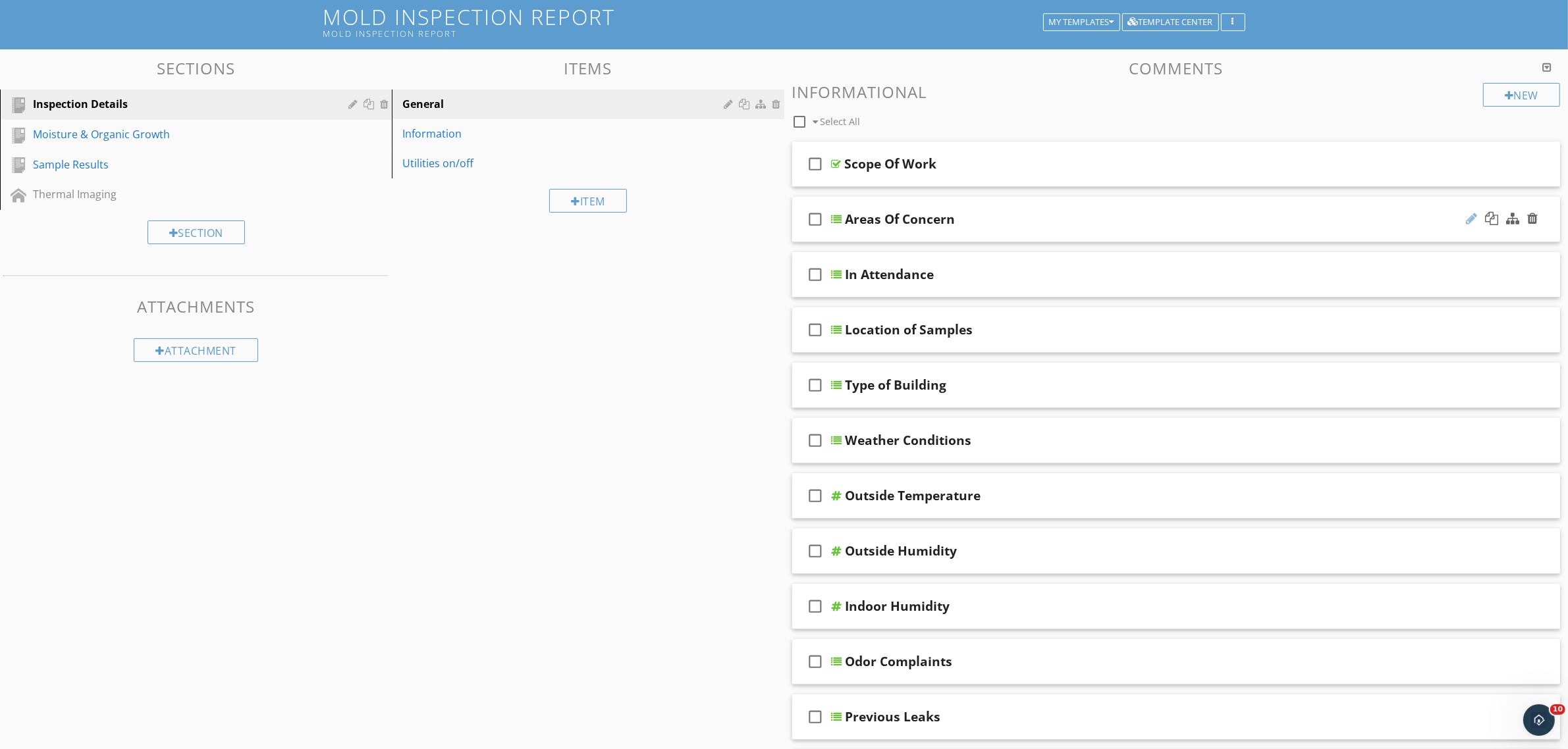
click at [1472, 219] on div at bounding box center [1471, 218] width 11 height 13
click at [870, 220] on input "Areas Of Concern" at bounding box center [1123, 220] width 556 height 22
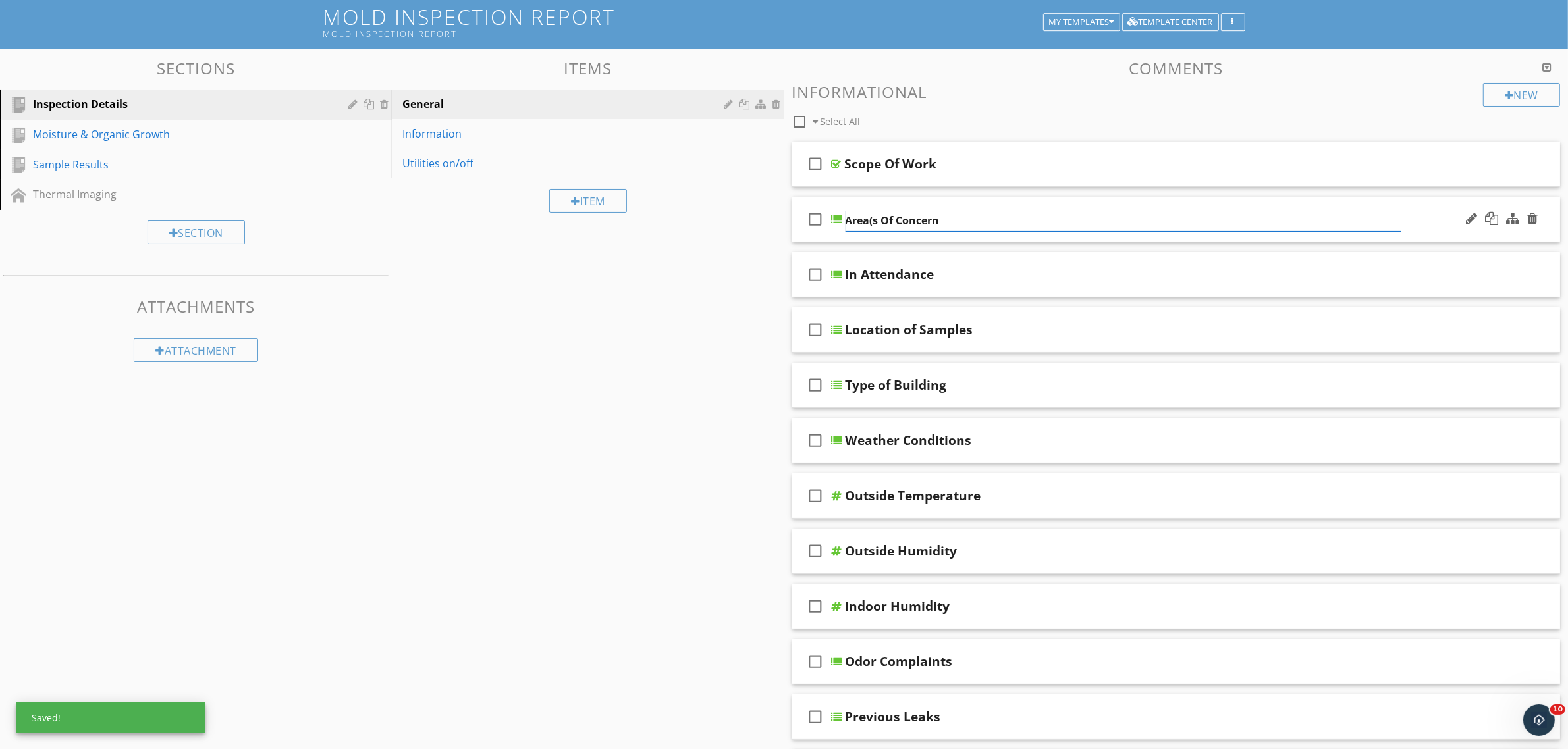
click at [878, 222] on input "Area(s Of Concern" at bounding box center [1123, 220] width 556 height 22
type input "Area(s) Of Concern"
click at [661, 308] on div "Sections Inspection Details Moisture & Organic Growth Sample Results Thermal Im…" at bounding box center [784, 544] width 1568 height 990
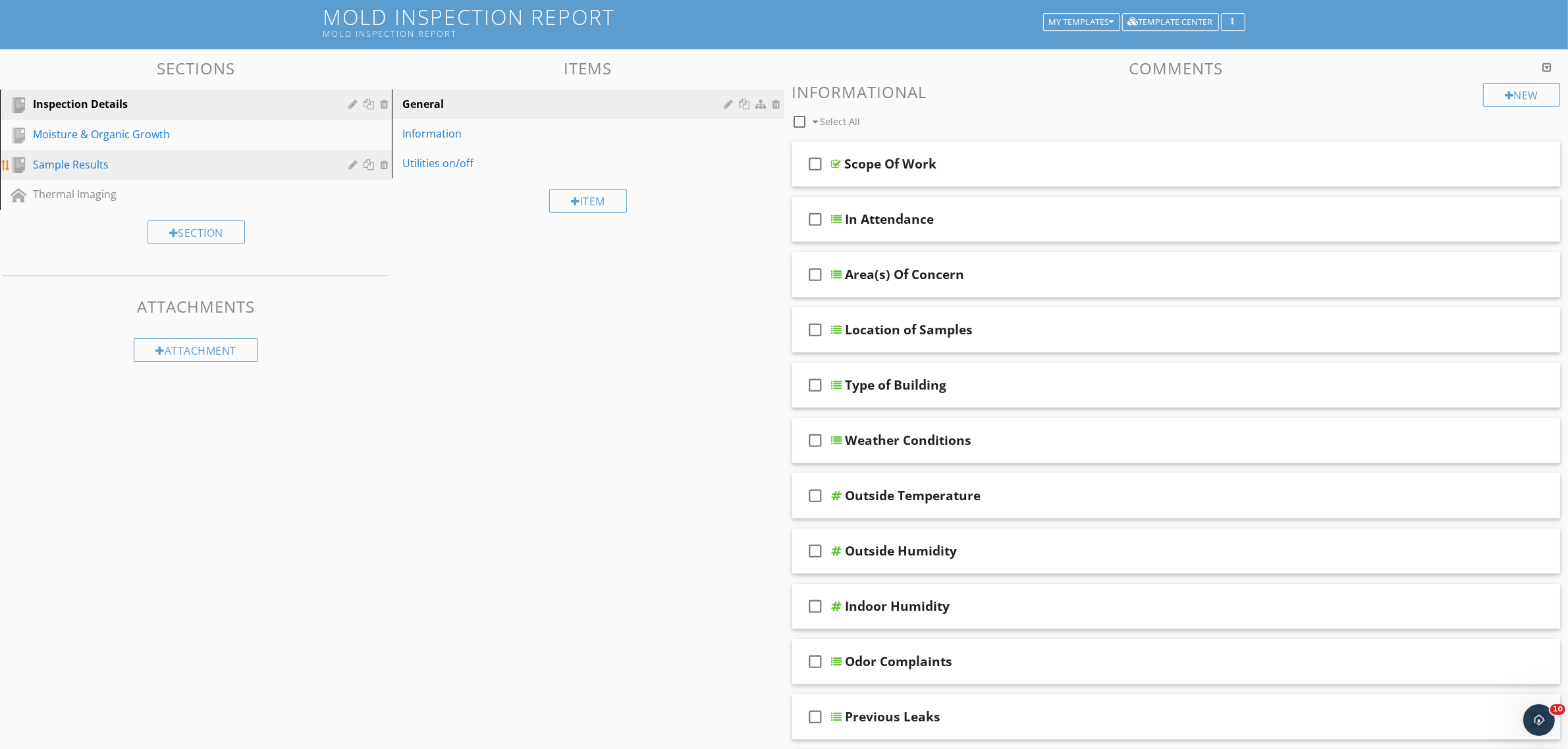
click at [176, 159] on div "Sample Results" at bounding box center [181, 165] width 296 height 16
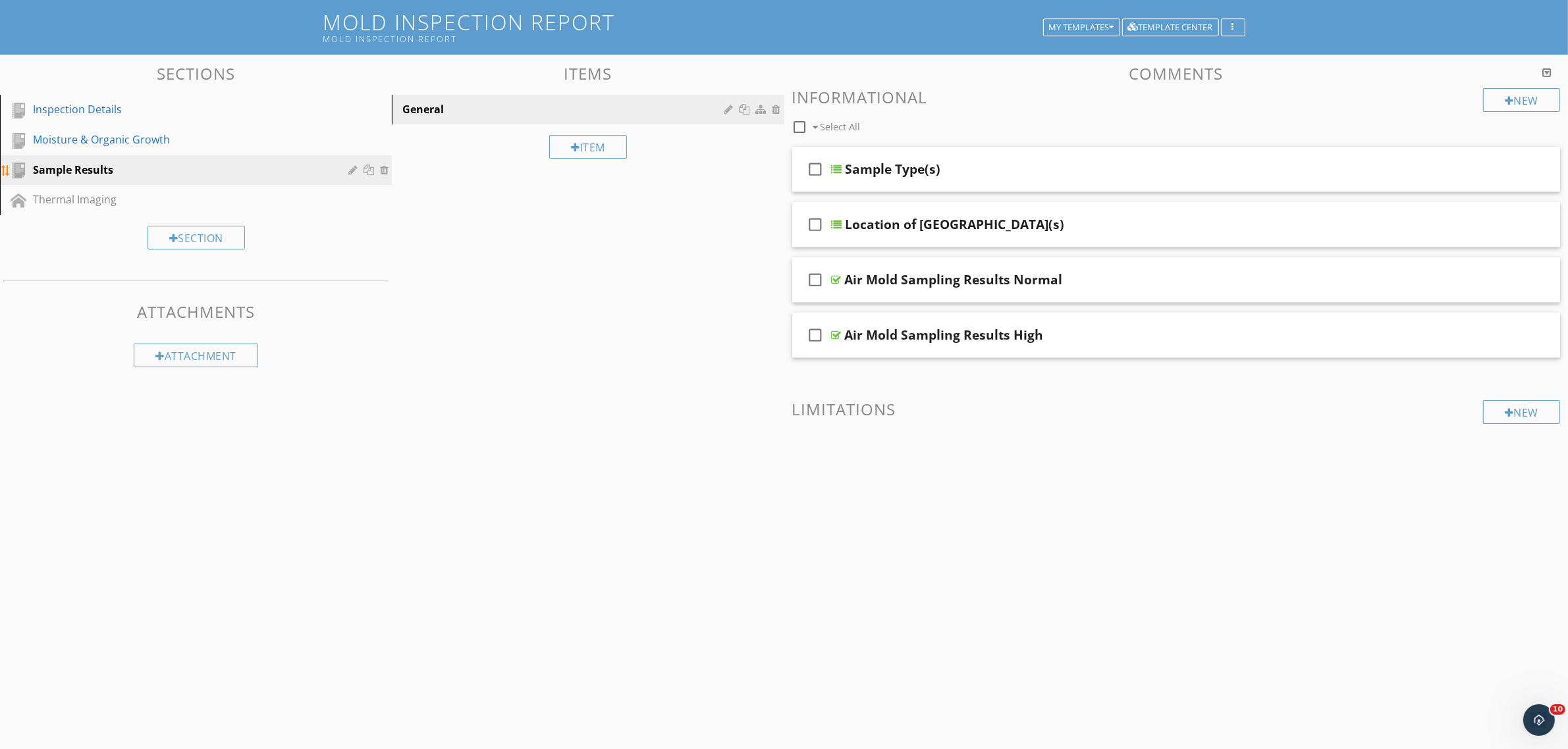
scroll to position [77, 0]
click at [232, 113] on div "Inspection Details" at bounding box center [181, 109] width 296 height 16
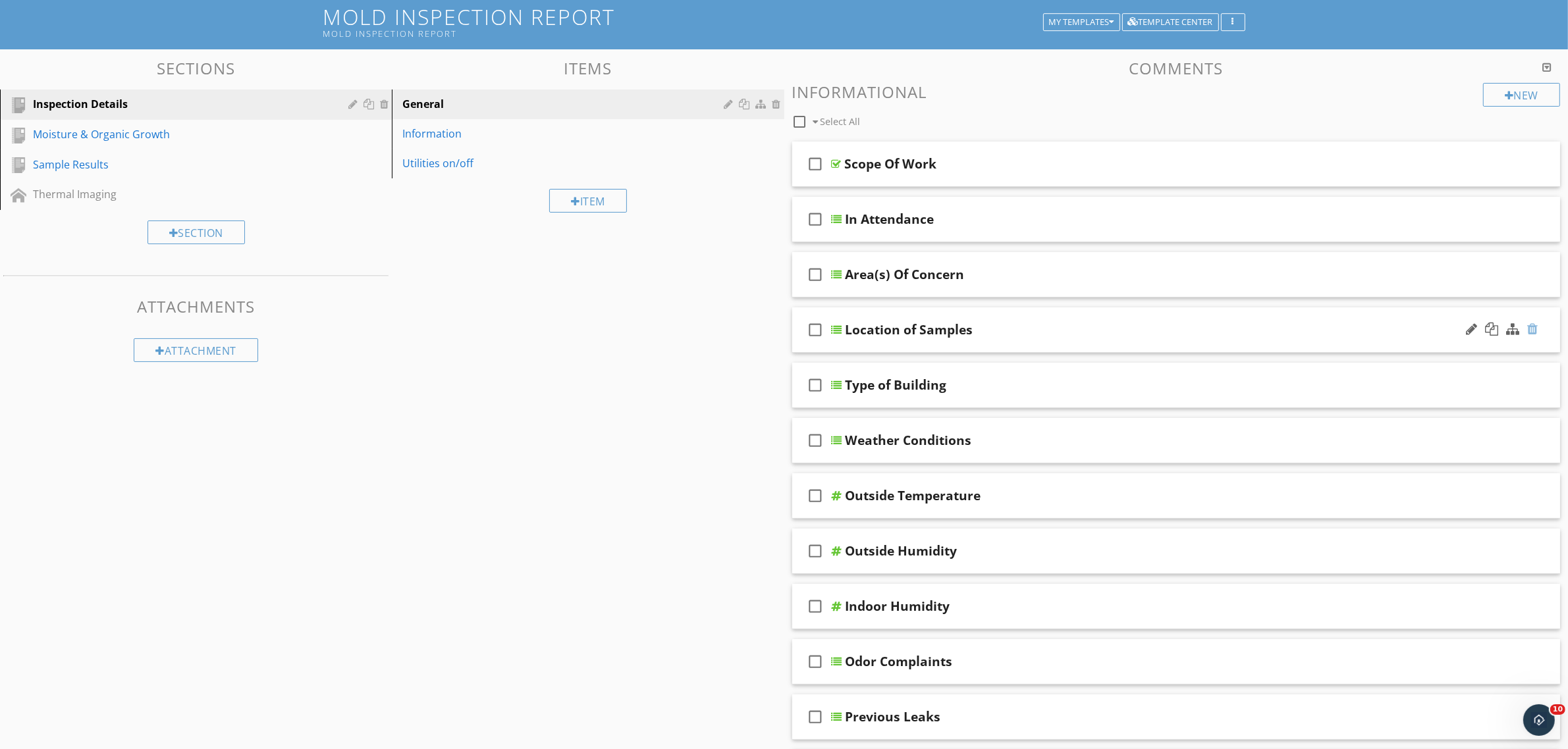
click at [1534, 330] on div at bounding box center [1531, 329] width 10 height 13
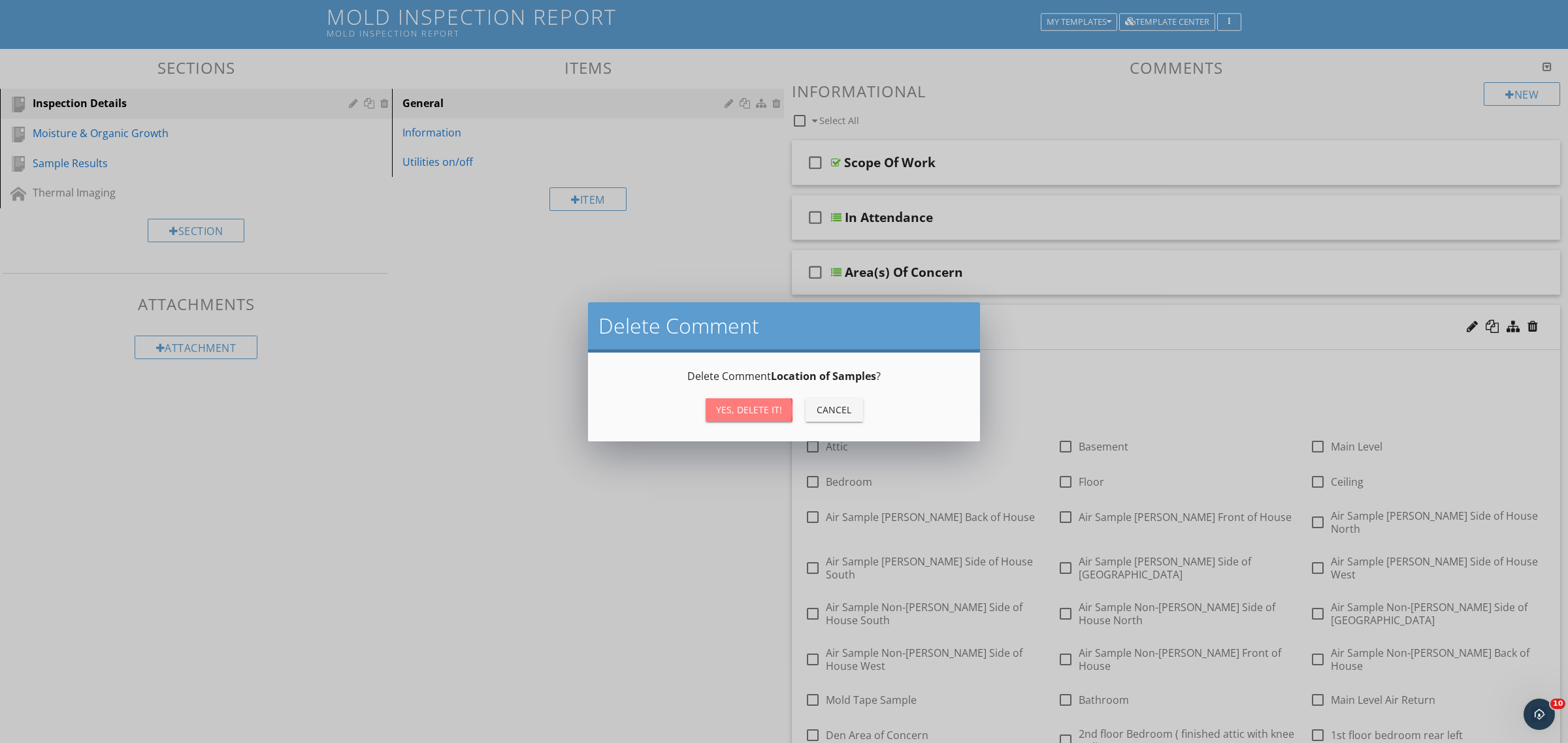
click at [721, 400] on button "Yes, Delete it!" at bounding box center [749, 410] width 87 height 23
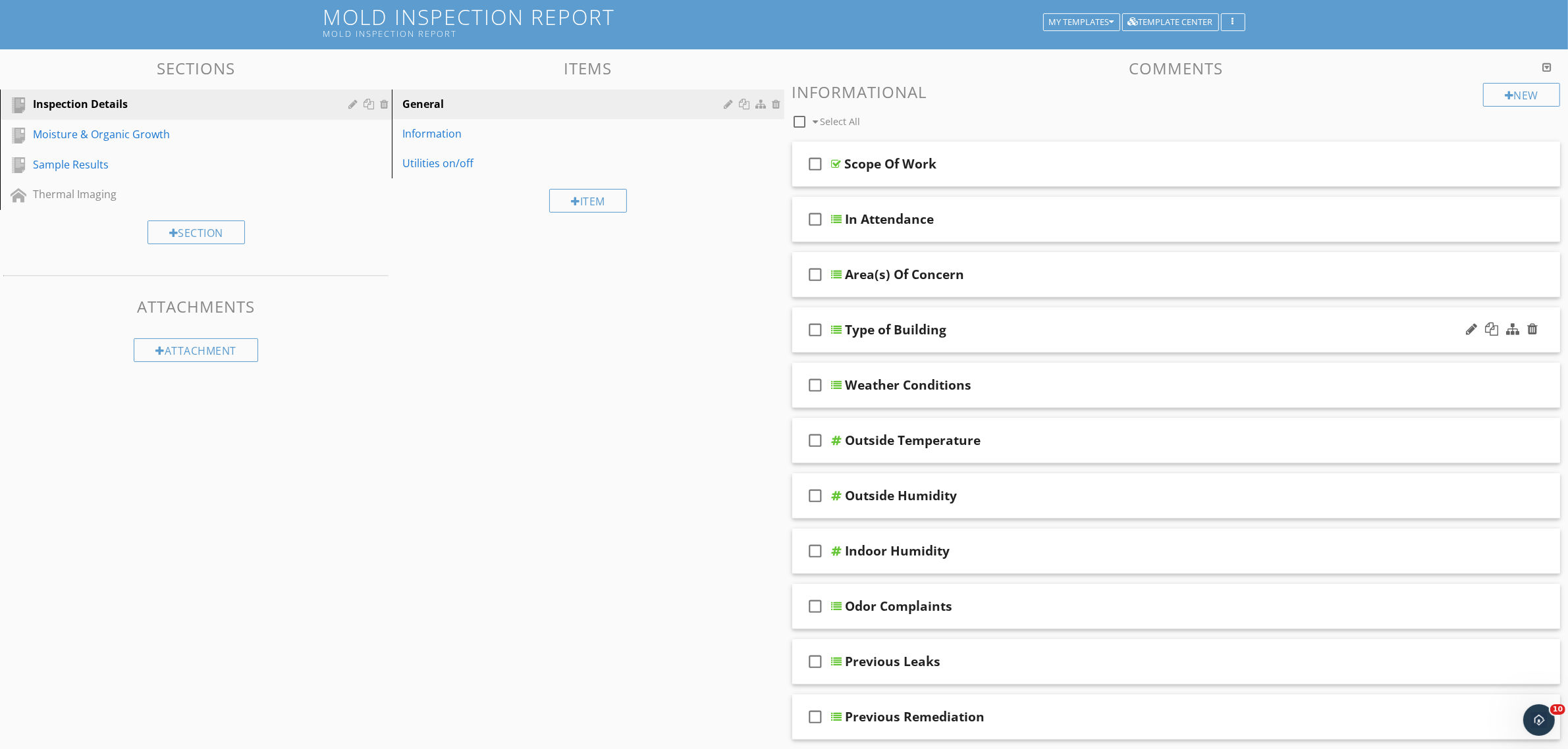
click at [833, 324] on div "check_box_outline_blank Type of Building" at bounding box center [1176, 330] width 768 height 45
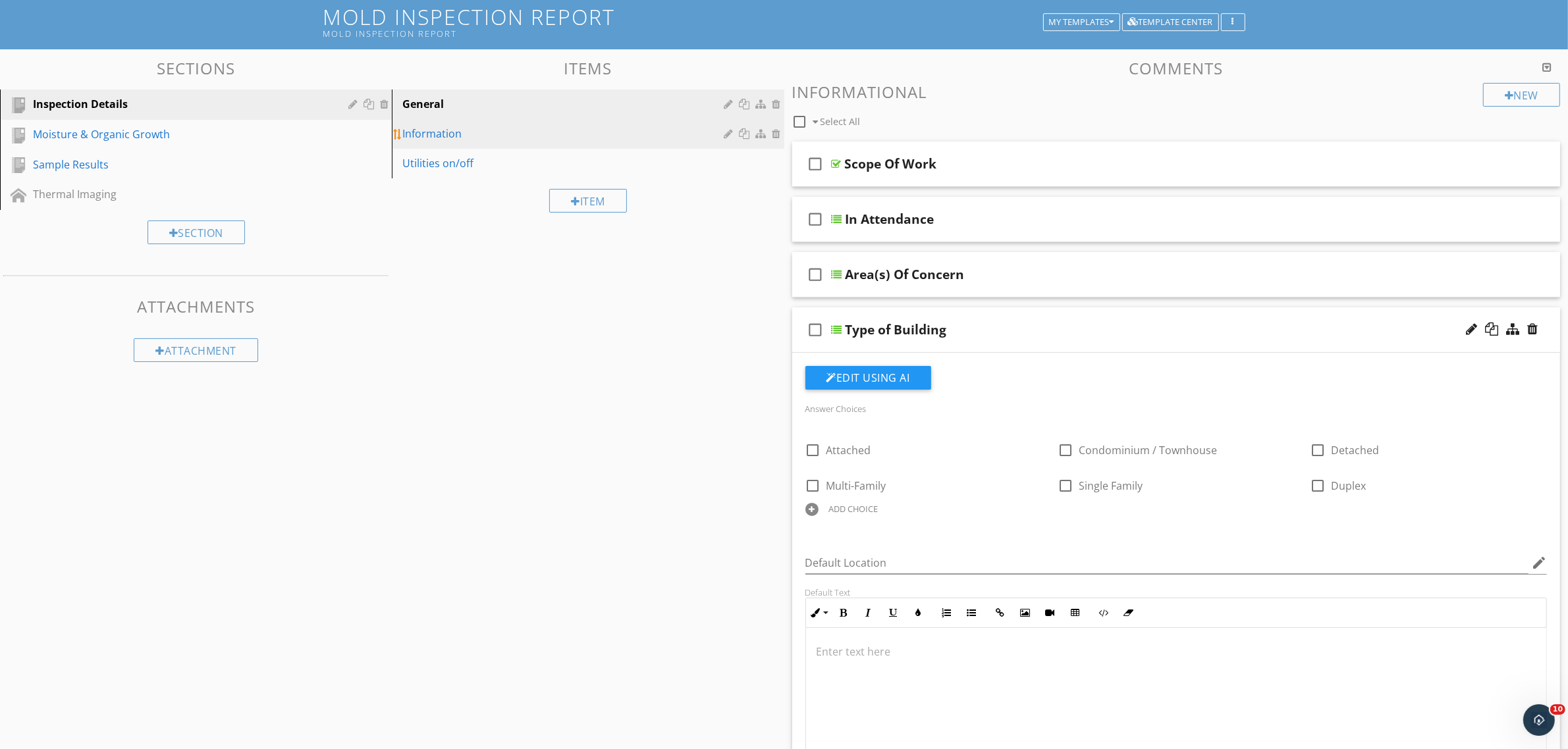
click at [505, 128] on div "Information" at bounding box center [565, 134] width 326 height 16
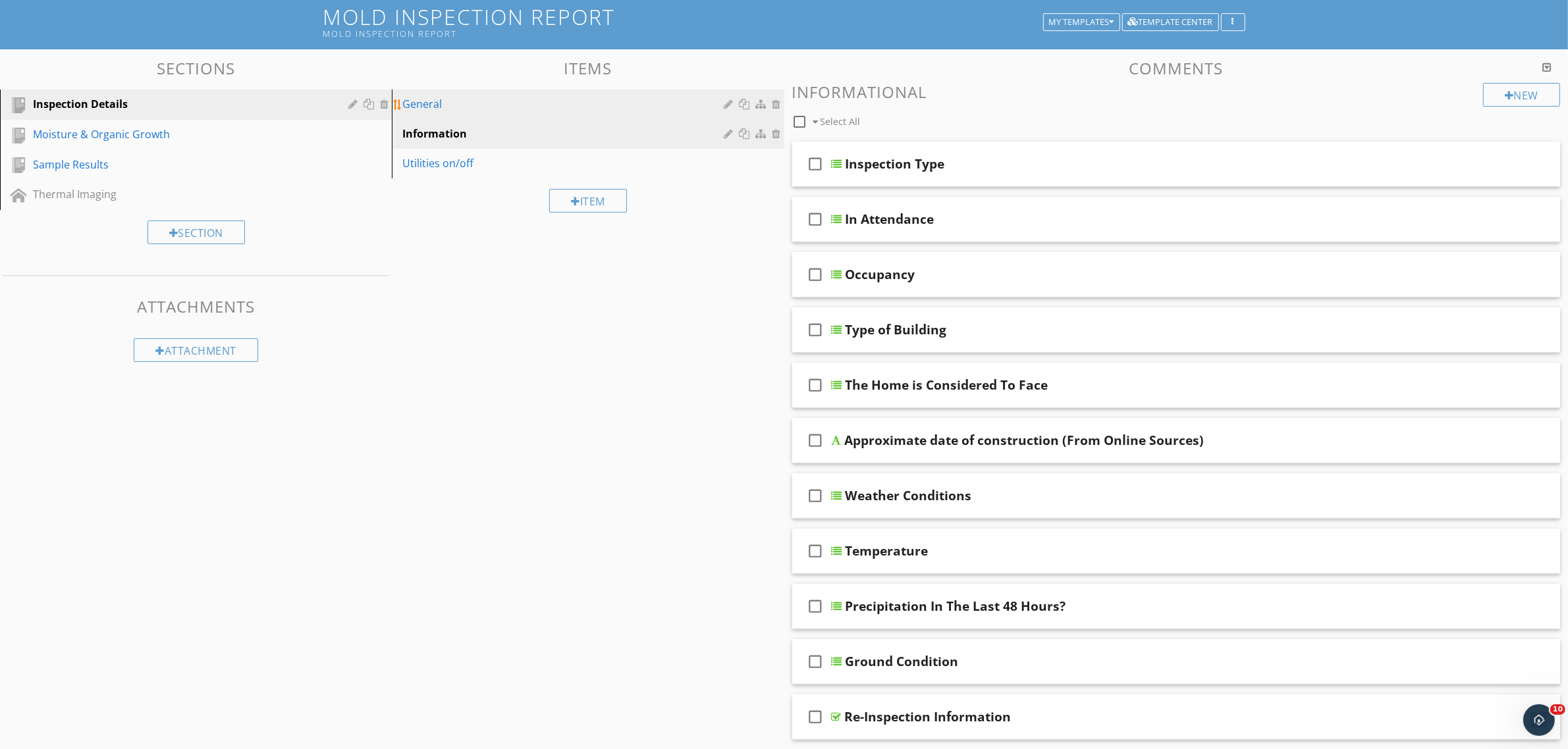
click at [527, 115] on link "General" at bounding box center [589, 104] width 388 height 29
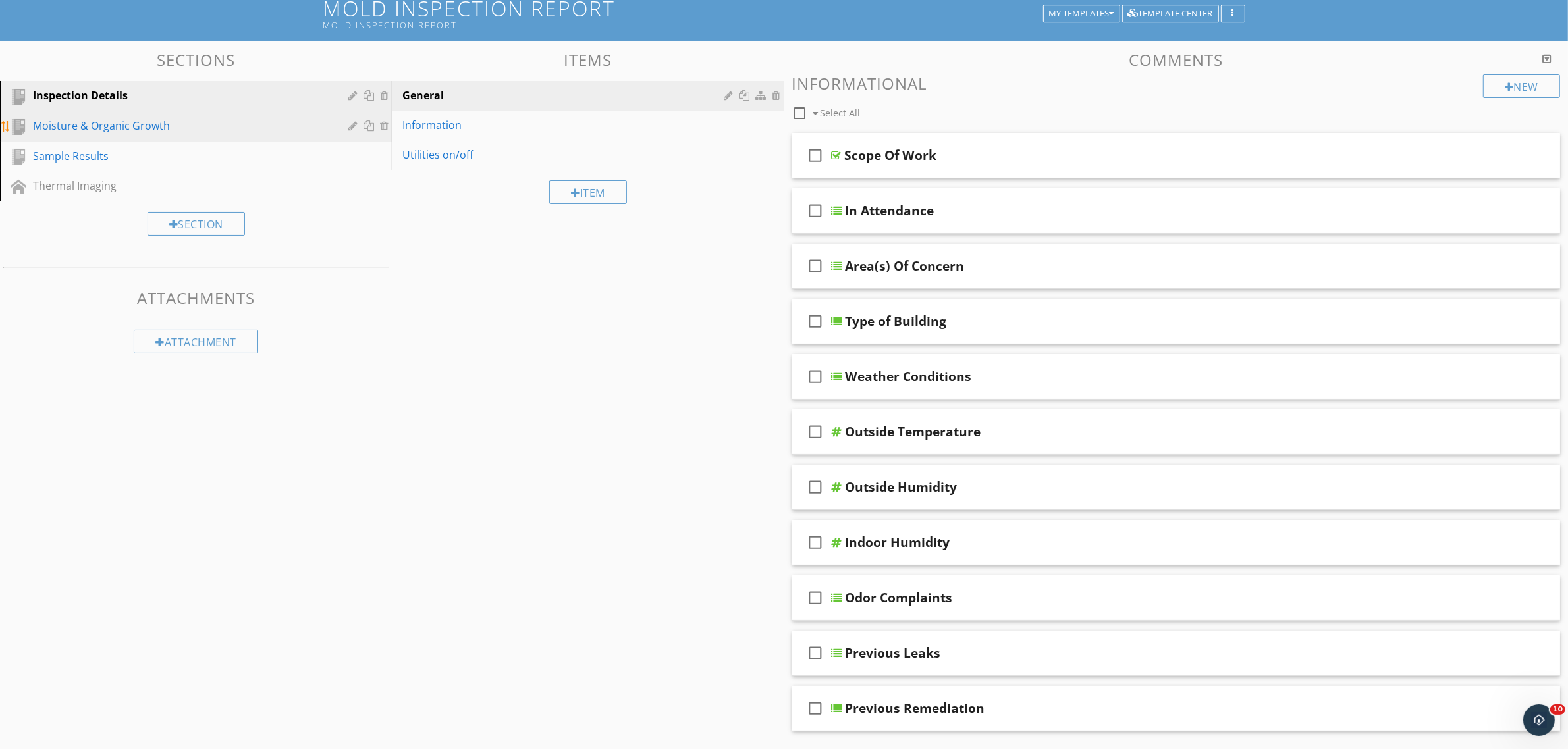
scroll to position [85, 0]
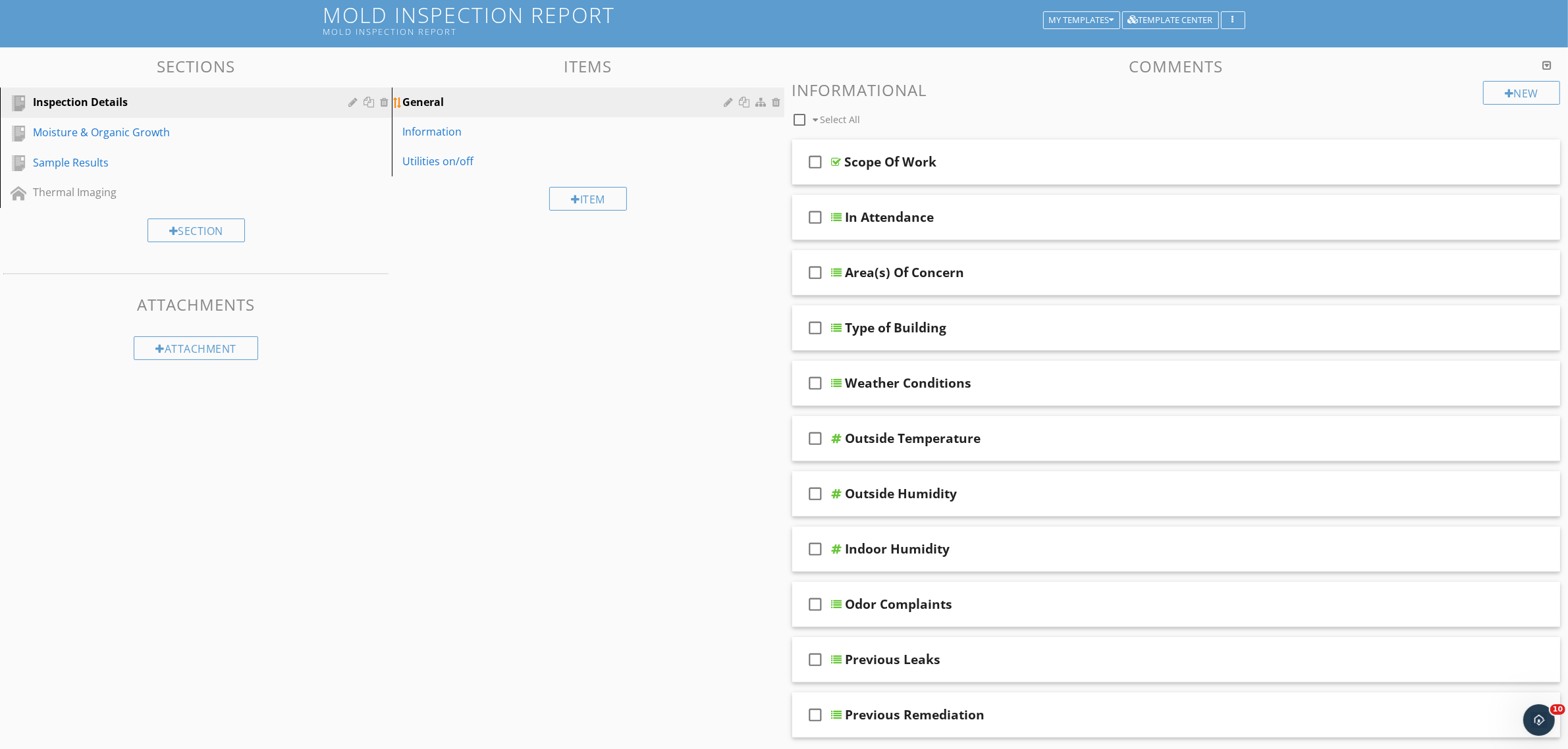
click at [728, 98] on div at bounding box center [730, 102] width 12 height 10
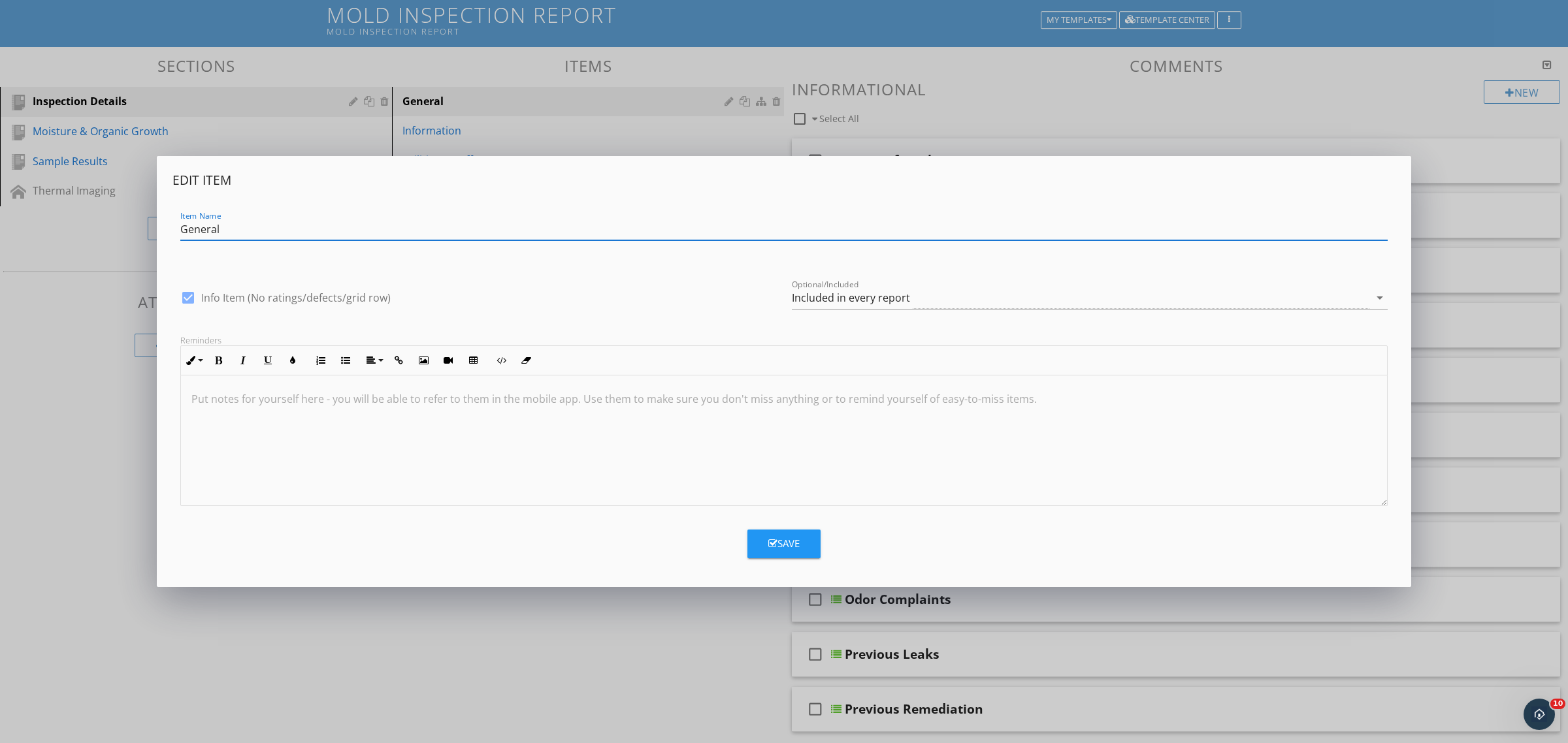
drag, startPoint x: 247, startPoint y: 223, endPoint x: 109, endPoint y: 203, distance: 139.4
click at [109, 203] on div "Edit Item Item Name General check_box Info Item (No ratings/defects/grid row) O…" at bounding box center [784, 372] width 1568 height 743
type input "Report Overview"
click at [769, 544] on icon "button" at bounding box center [773, 543] width 9 height 9
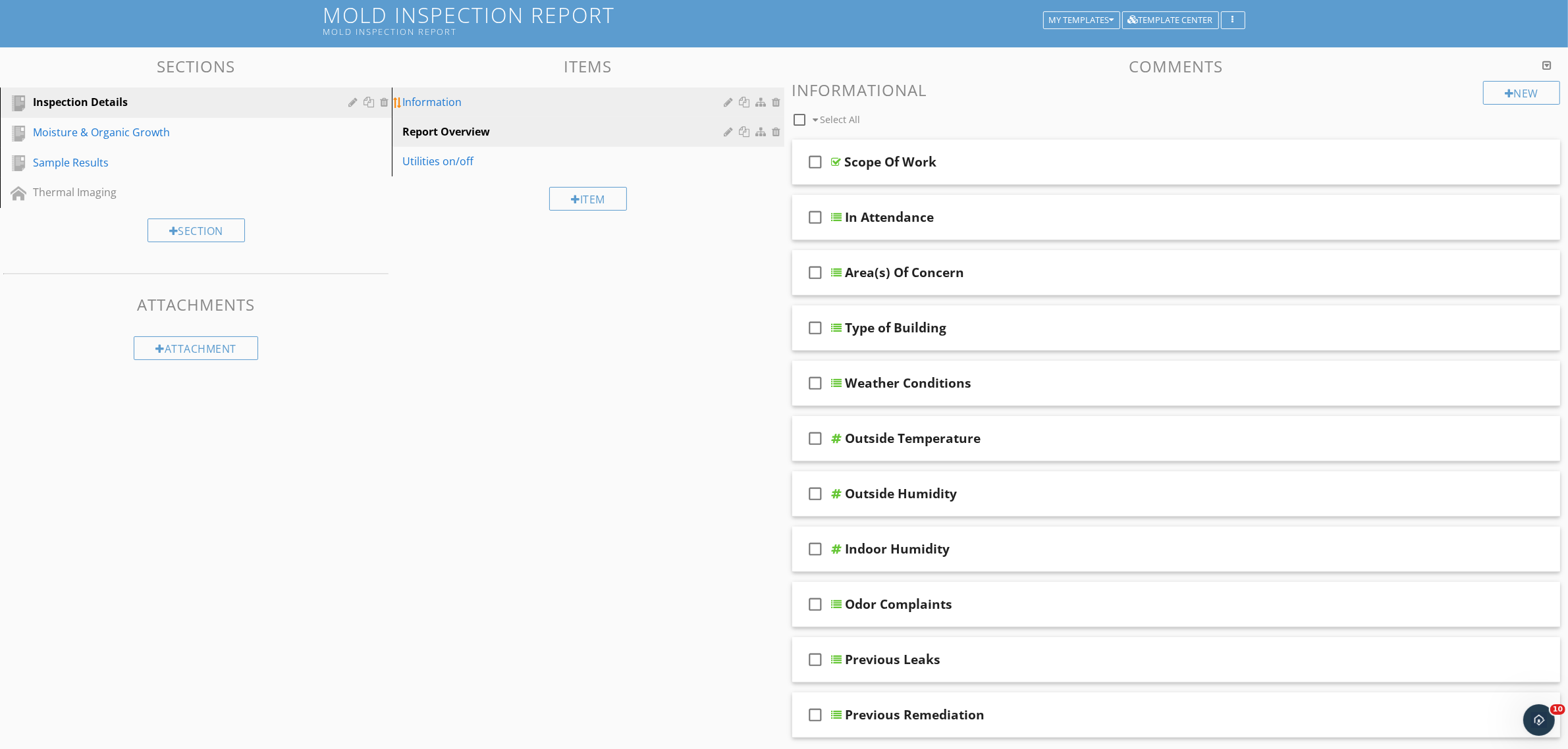
click at [504, 102] on div "Information" at bounding box center [565, 102] width 326 height 16
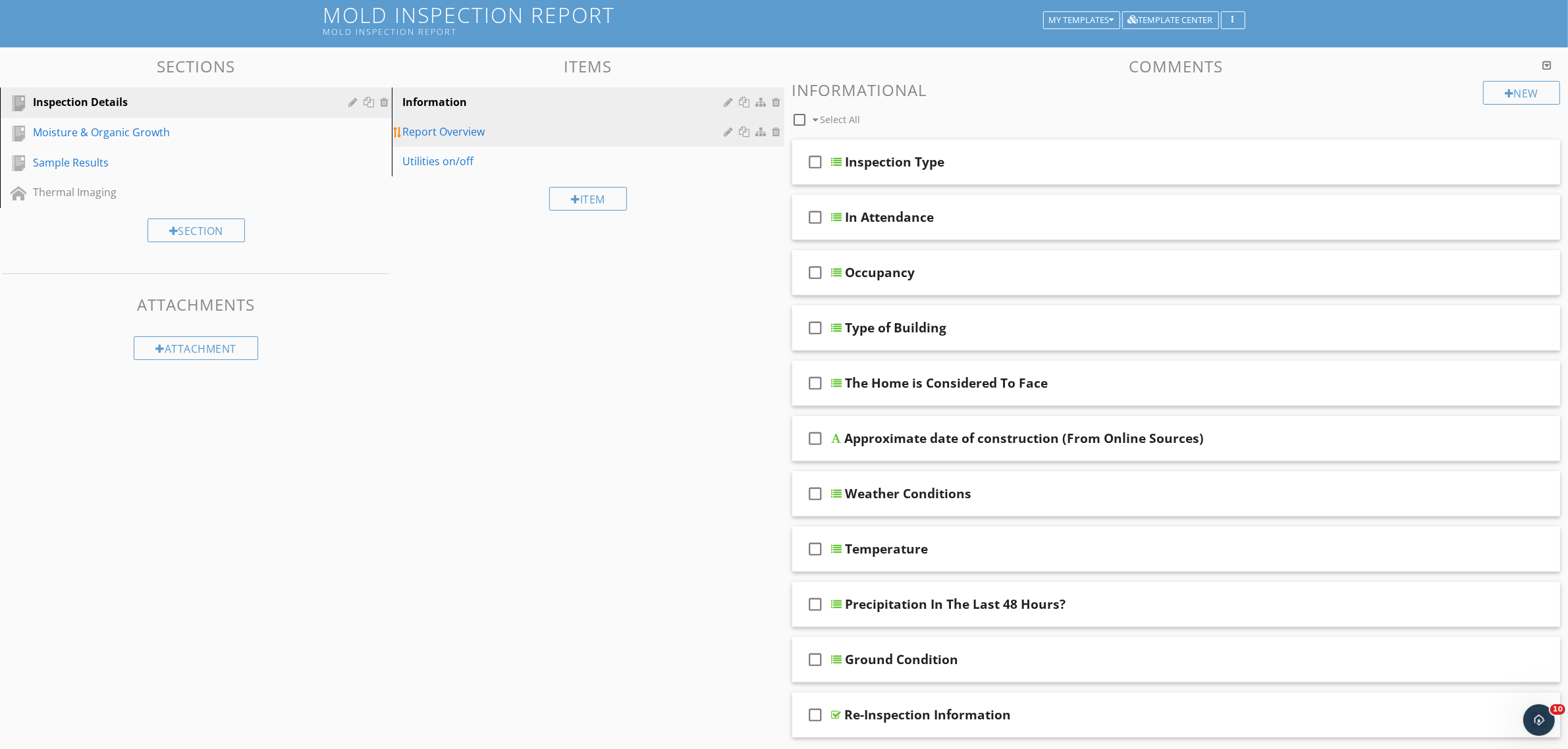
click at [514, 138] on div "Report Overview" at bounding box center [565, 132] width 326 height 16
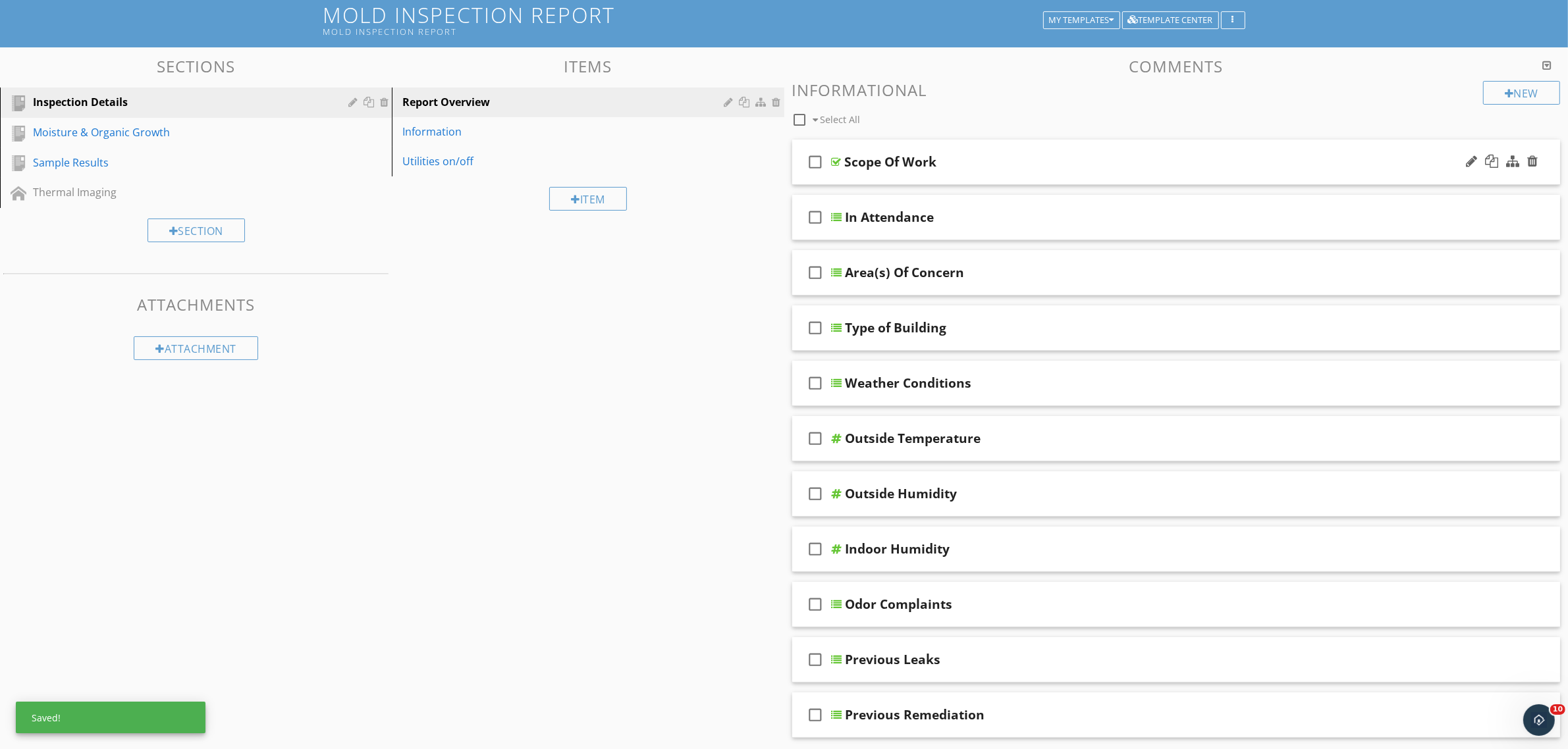
click at [840, 159] on div at bounding box center [837, 162] width 9 height 10
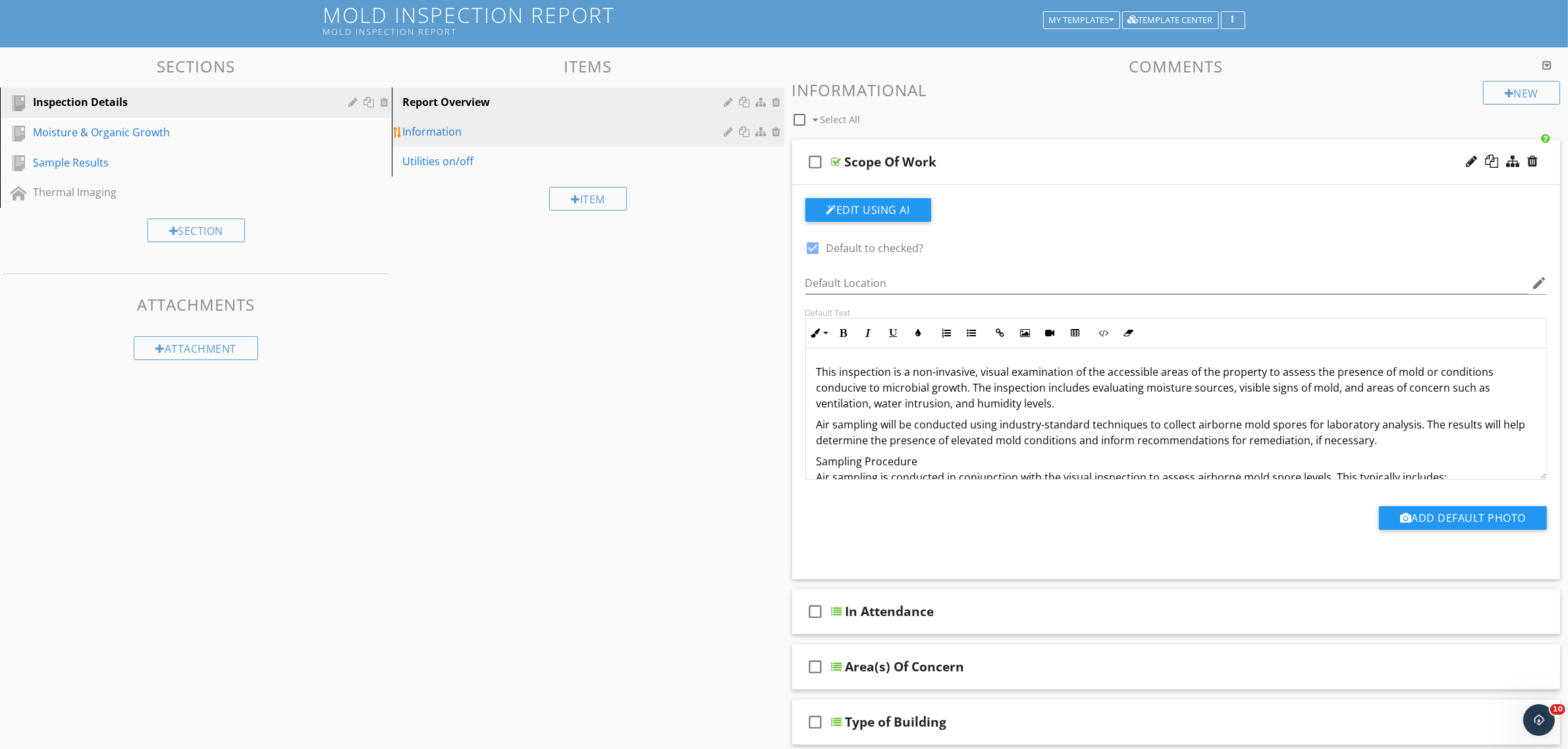
click at [450, 138] on div "Information" at bounding box center [565, 132] width 326 height 16
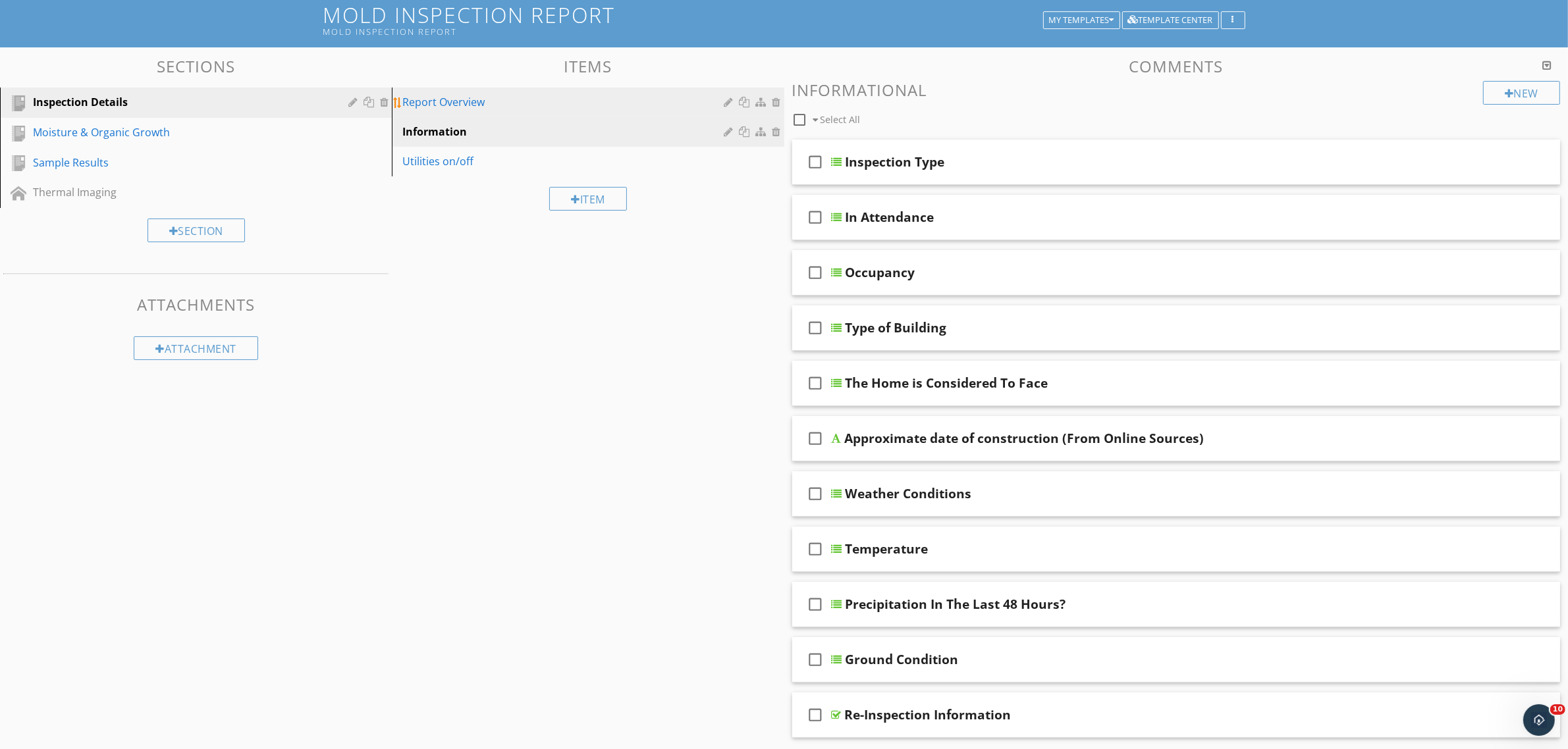
click at [449, 104] on div "Report Overview" at bounding box center [565, 102] width 326 height 16
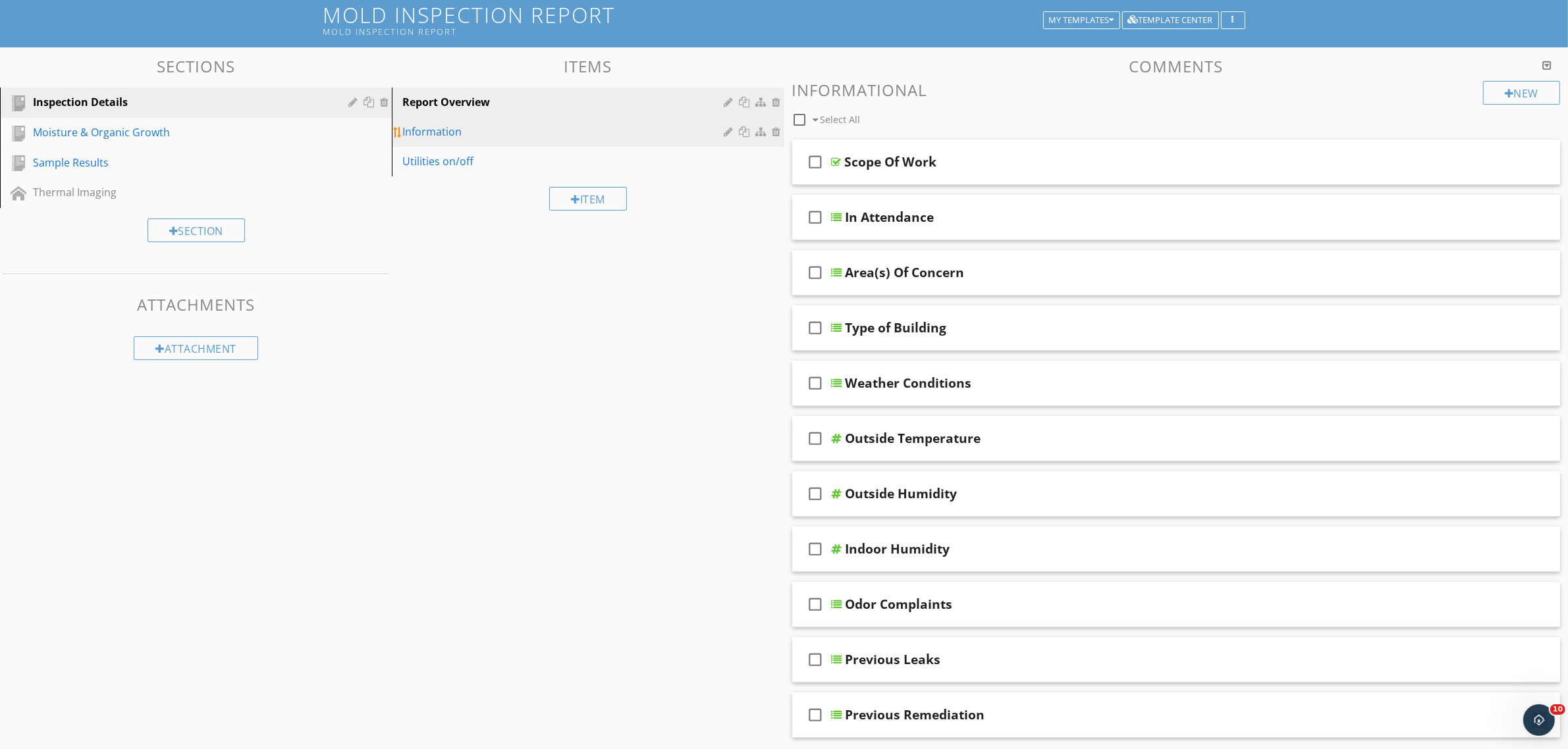
click at [443, 134] on div "Information" at bounding box center [565, 132] width 326 height 16
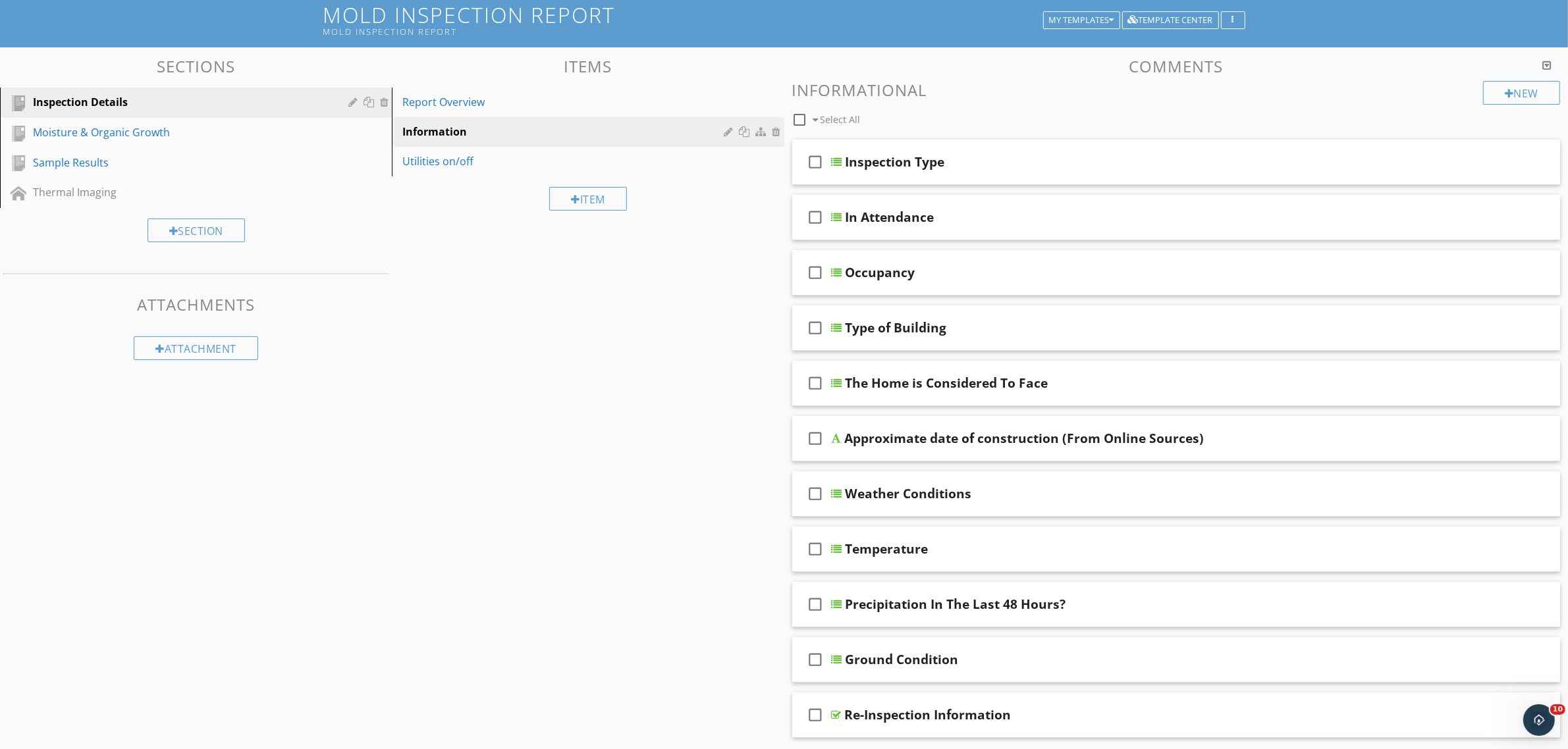
click at [482, 86] on div "Items Report Overview Information Utilities on/off Item" at bounding box center [587, 139] width 392 height 164
click at [515, 106] on div "Report Overview" at bounding box center [565, 102] width 326 height 16
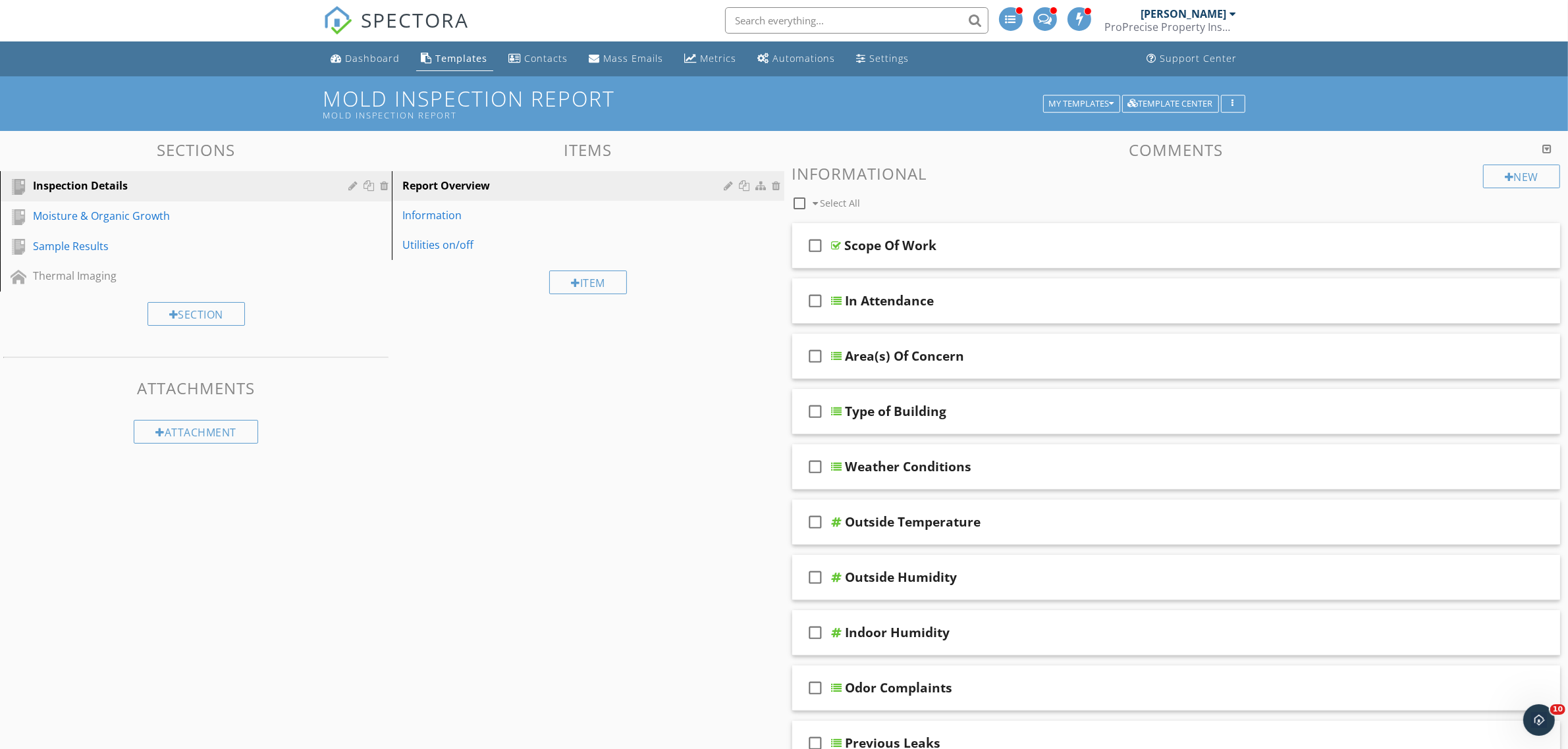
scroll to position [0, 0]
click at [492, 245] on div "Utilities on/off" at bounding box center [565, 246] width 326 height 16
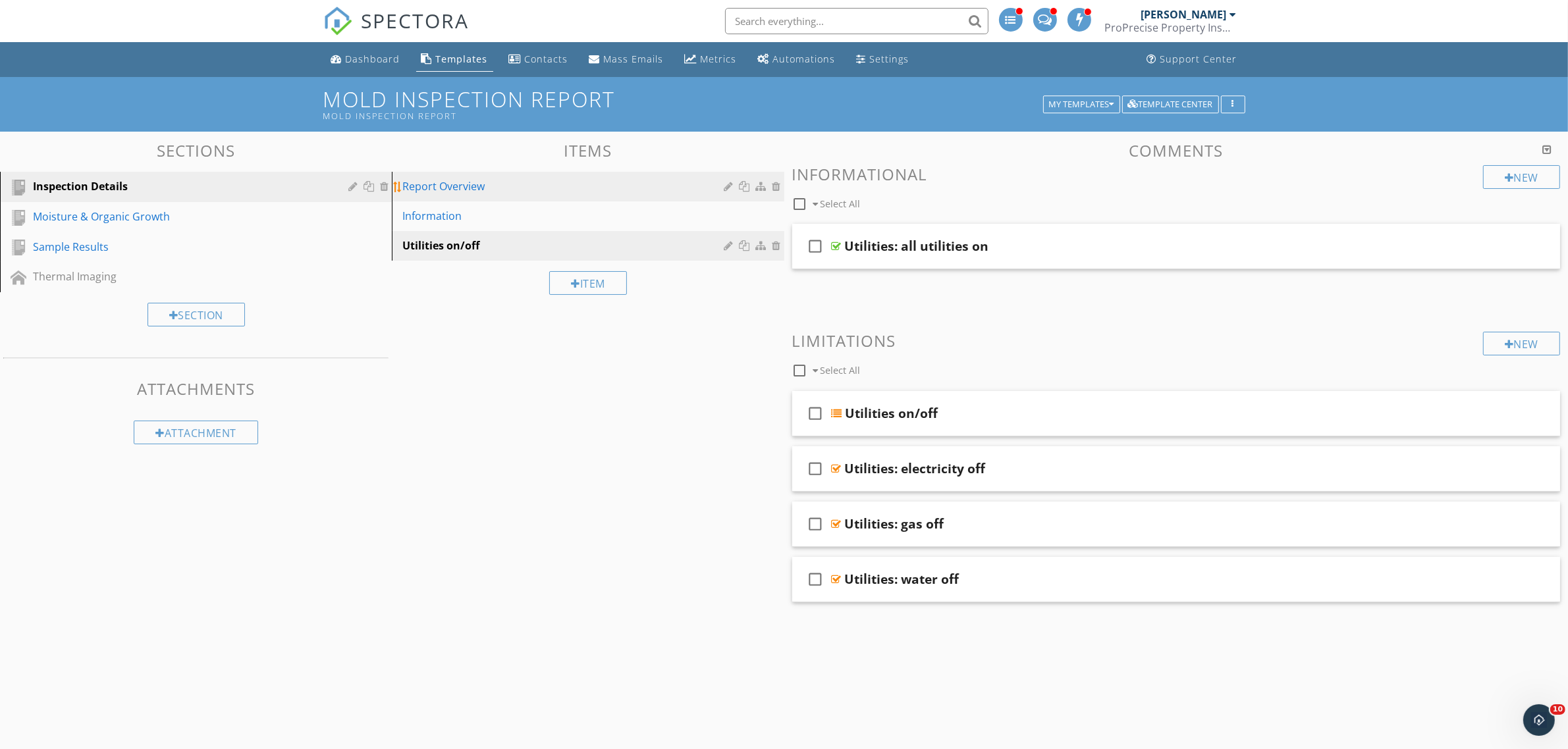
click at [531, 188] on div "Report Overview" at bounding box center [565, 186] width 326 height 16
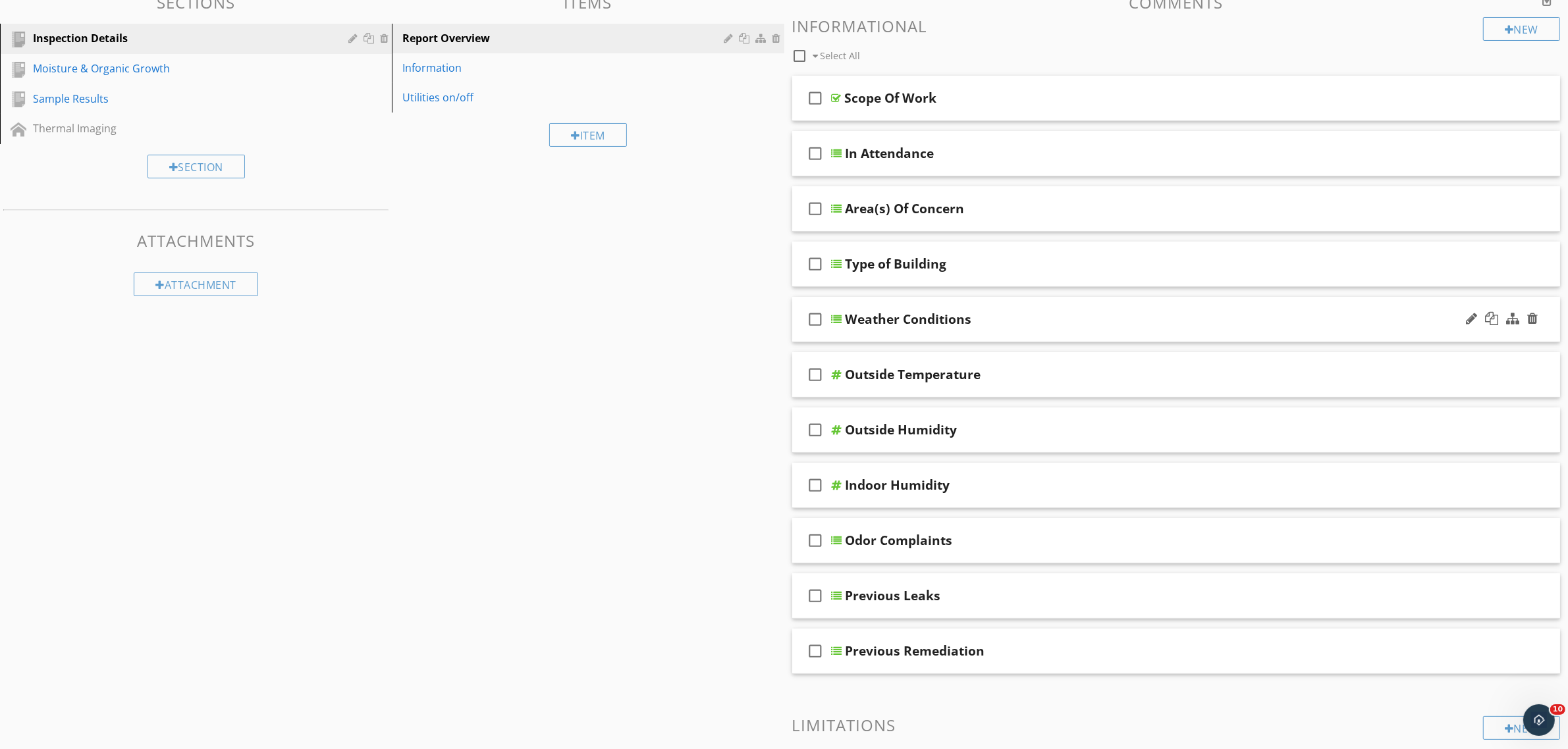
scroll to position [167, 0]
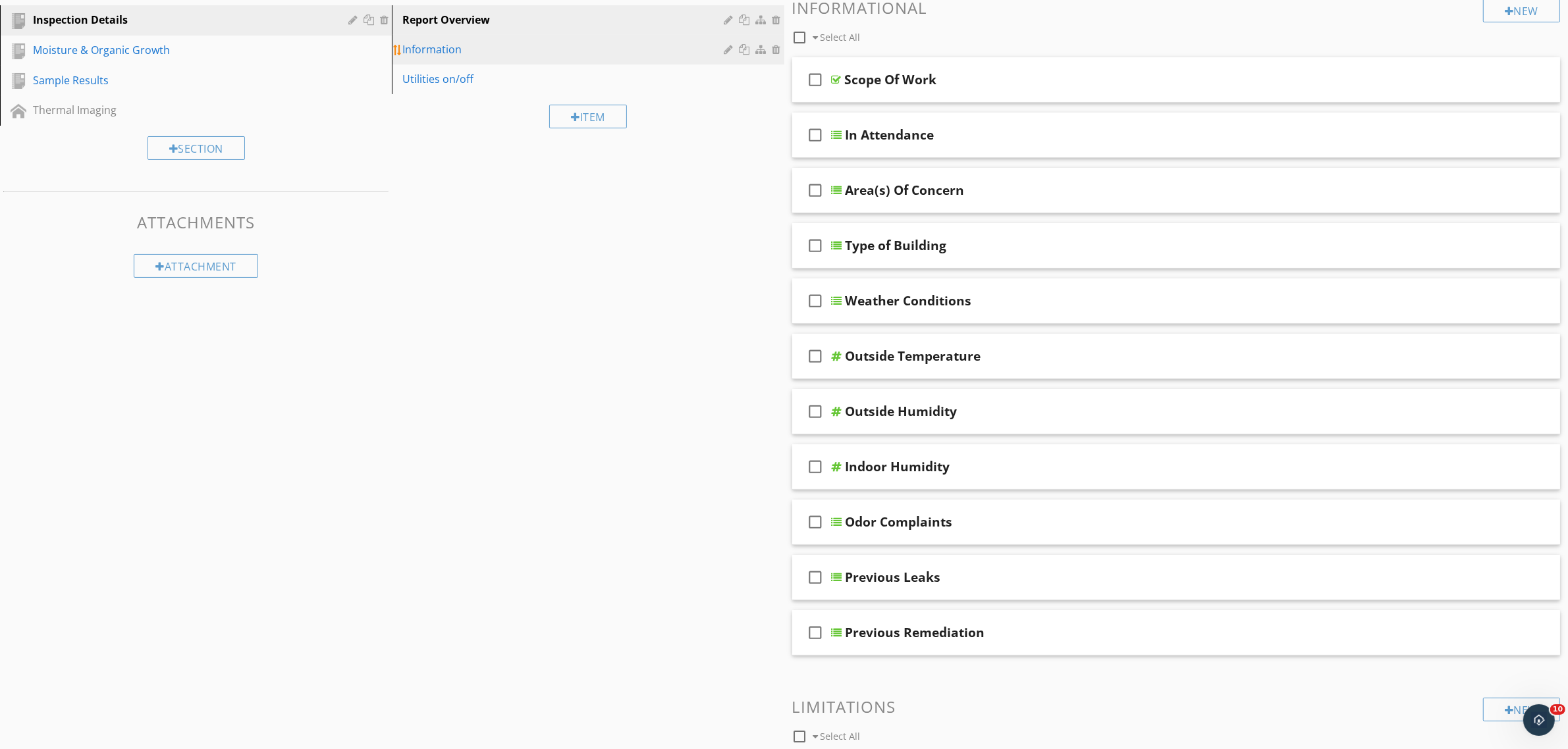
click at [440, 46] on div "Information" at bounding box center [565, 49] width 326 height 16
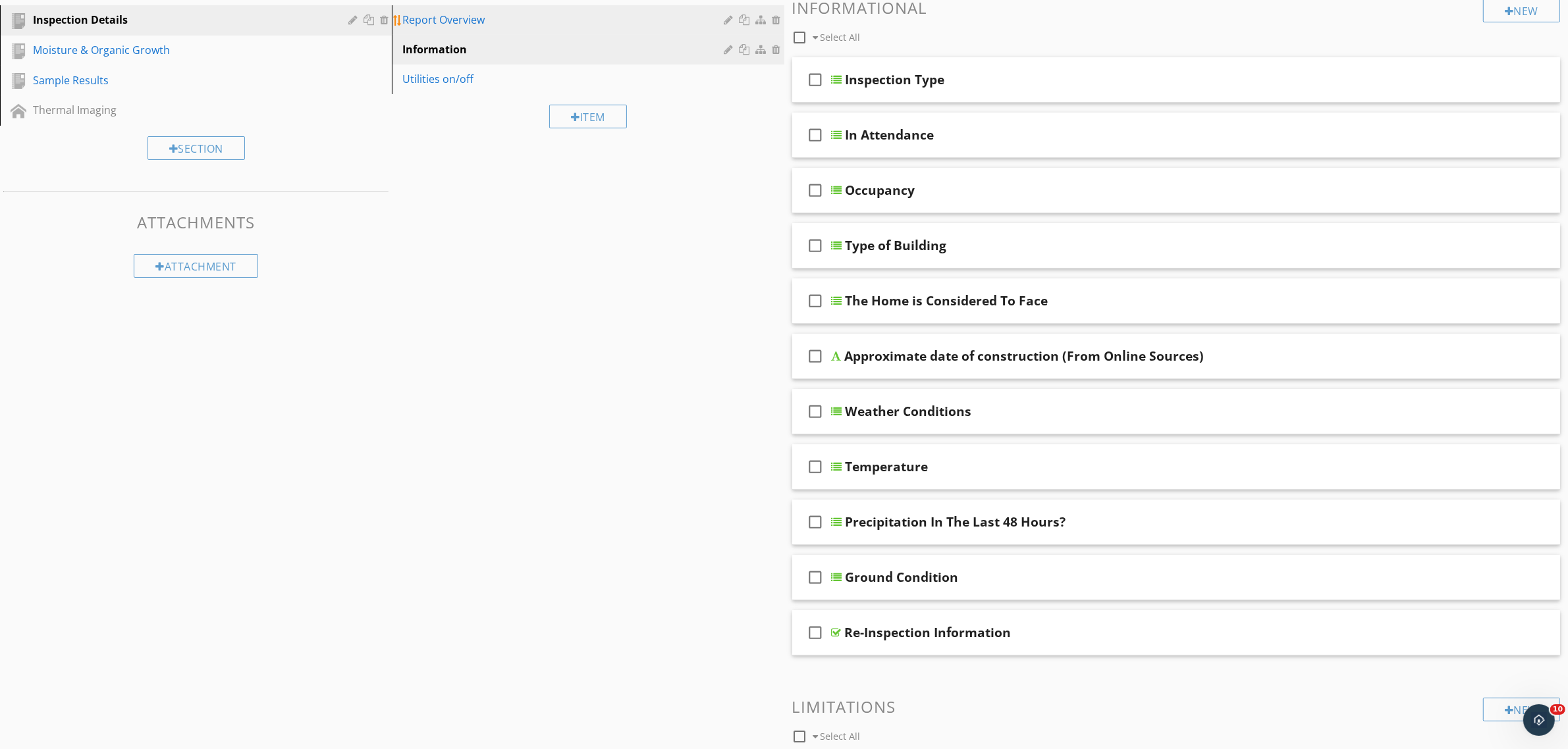
click at [451, 16] on div "Report Overview" at bounding box center [565, 20] width 326 height 16
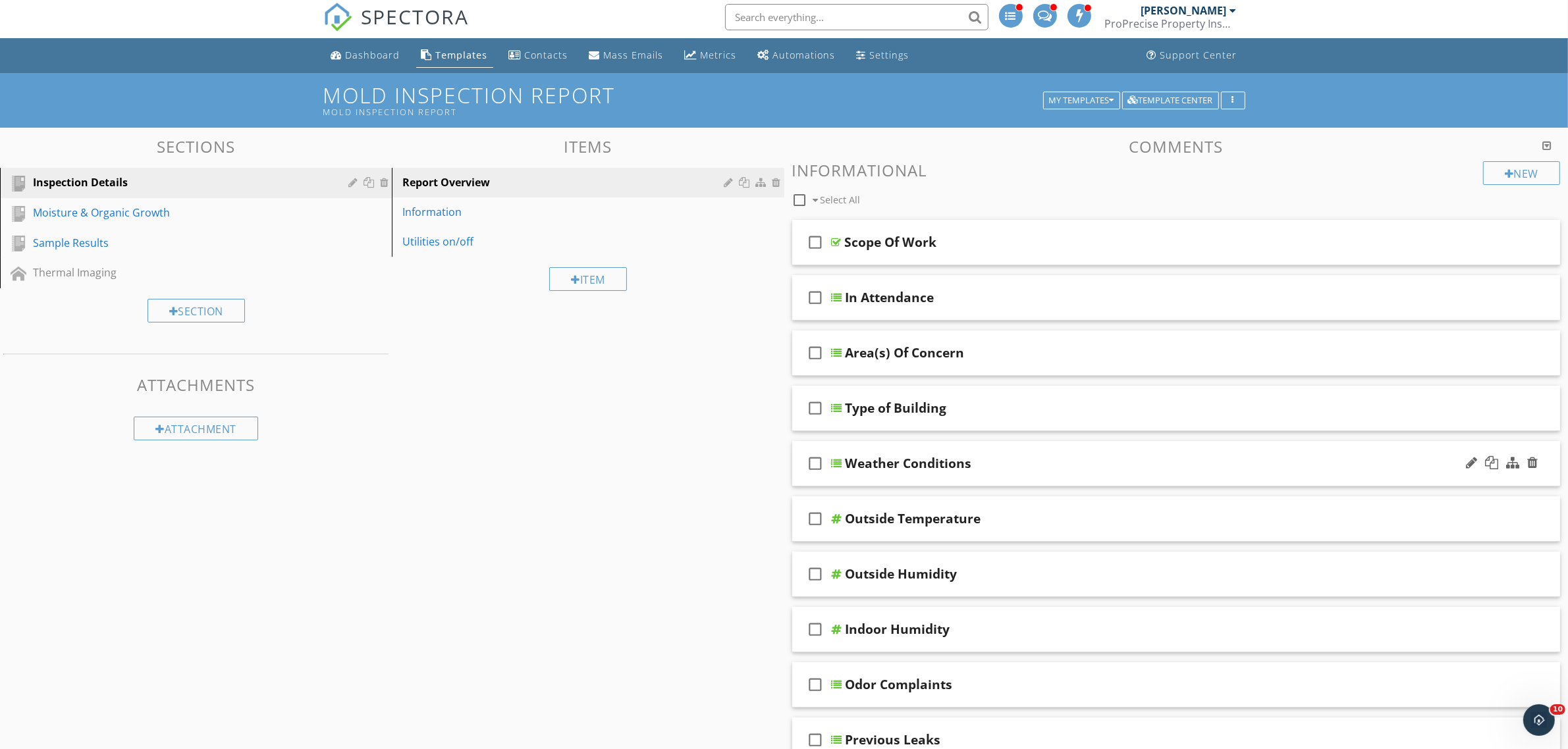
scroll to position [2, 0]
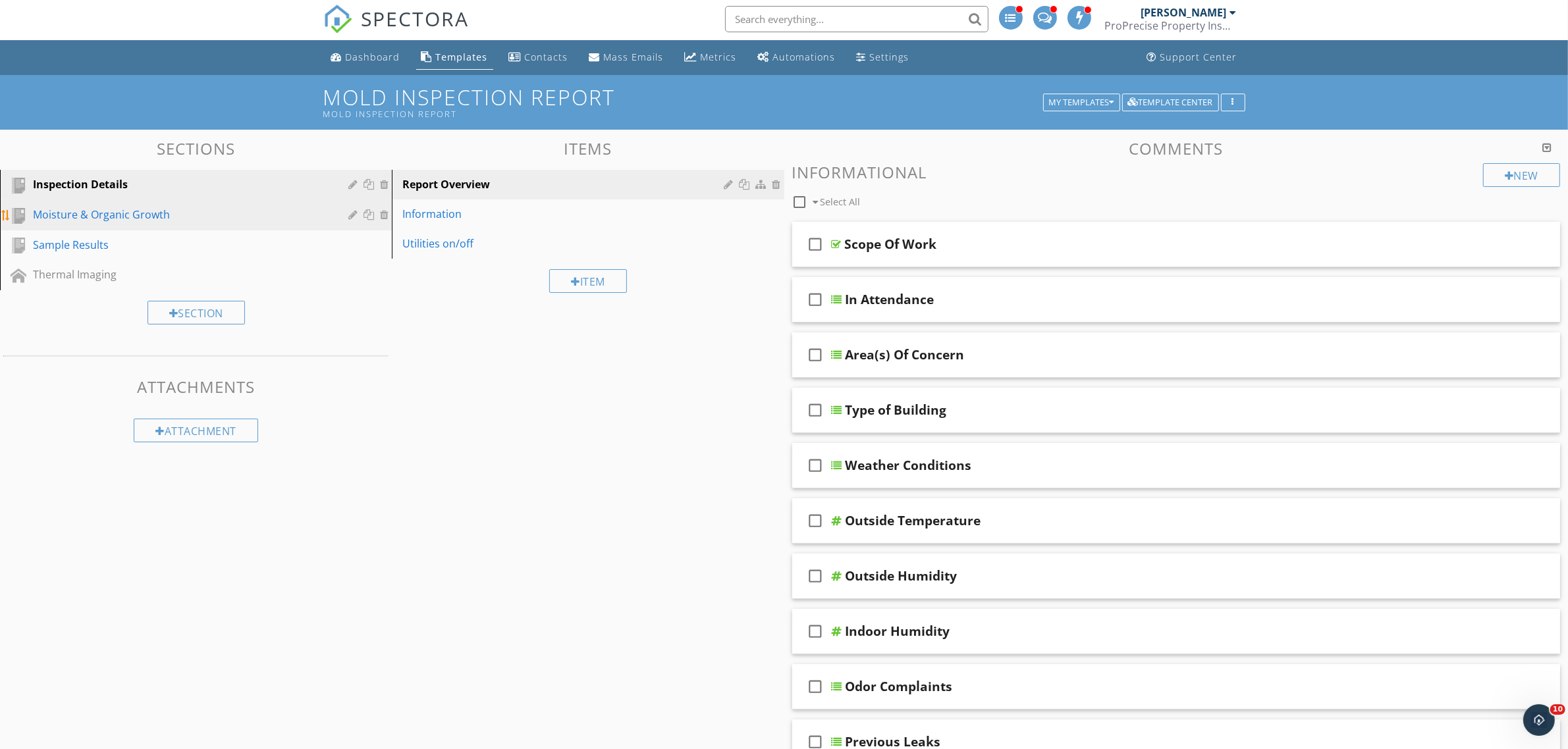
click at [175, 207] on div "Moisture & Organic Growth" at bounding box center [181, 215] width 296 height 16
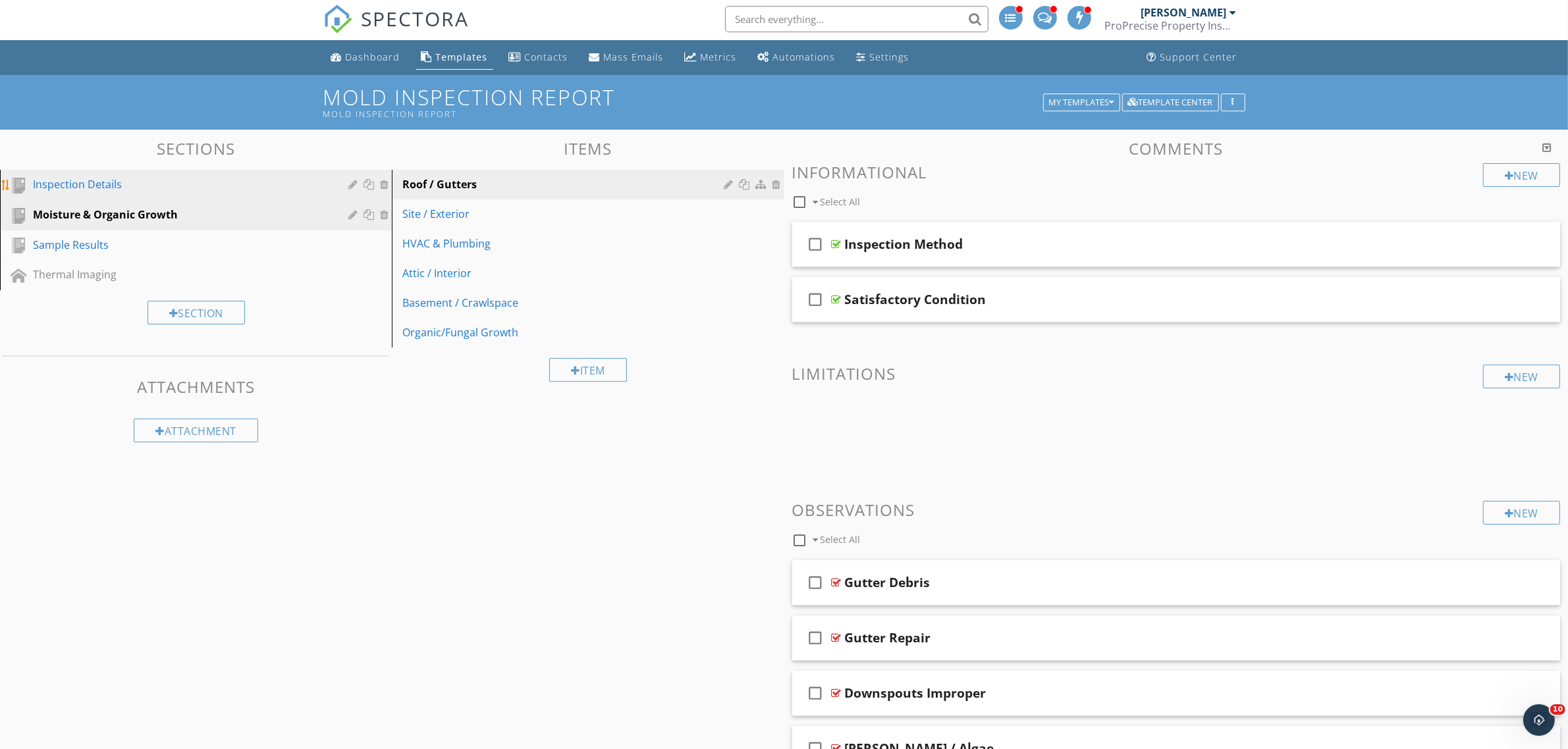
click at [188, 186] on div "Inspection Details" at bounding box center [181, 183] width 296 height 16
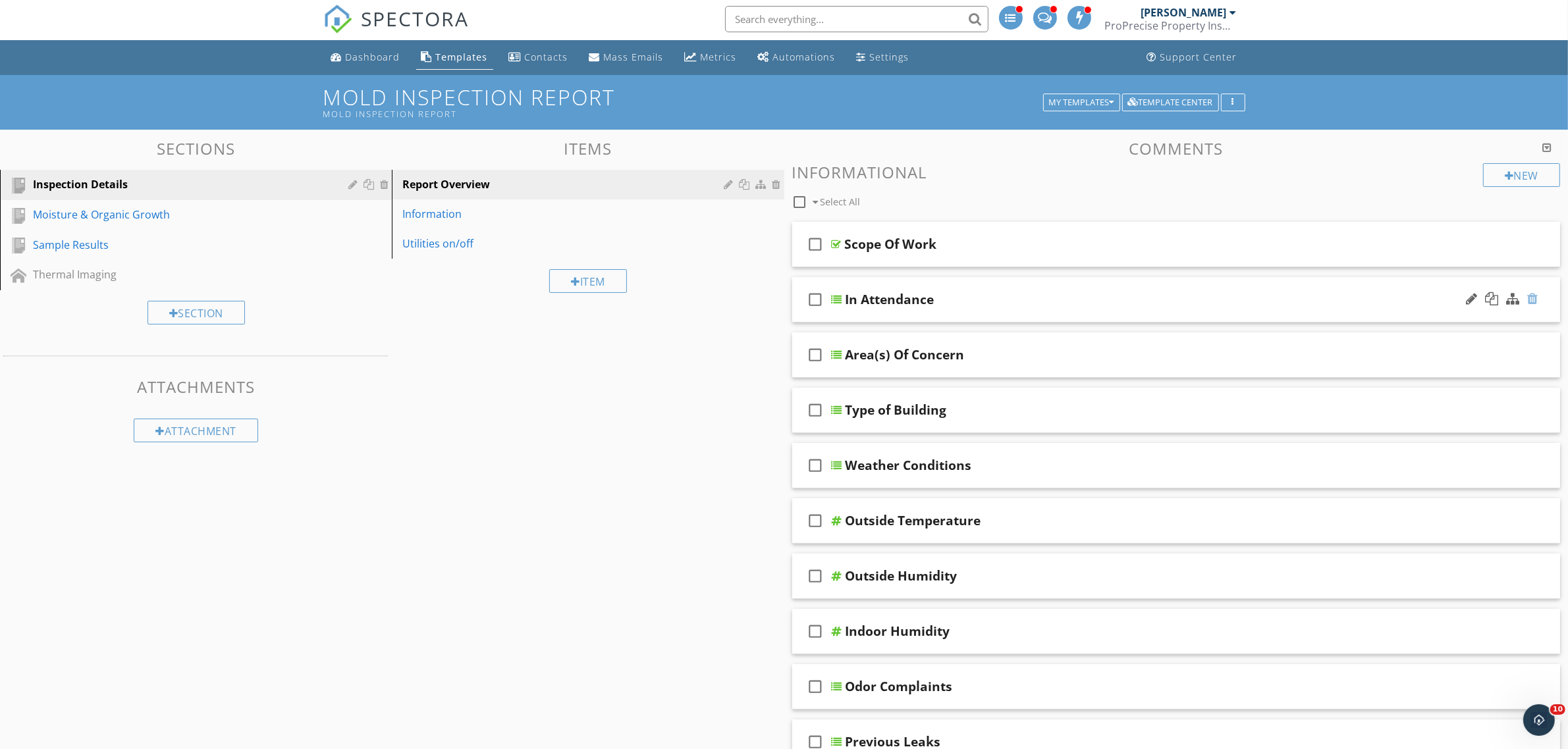
click at [1535, 300] on div at bounding box center [1531, 299] width 10 height 13
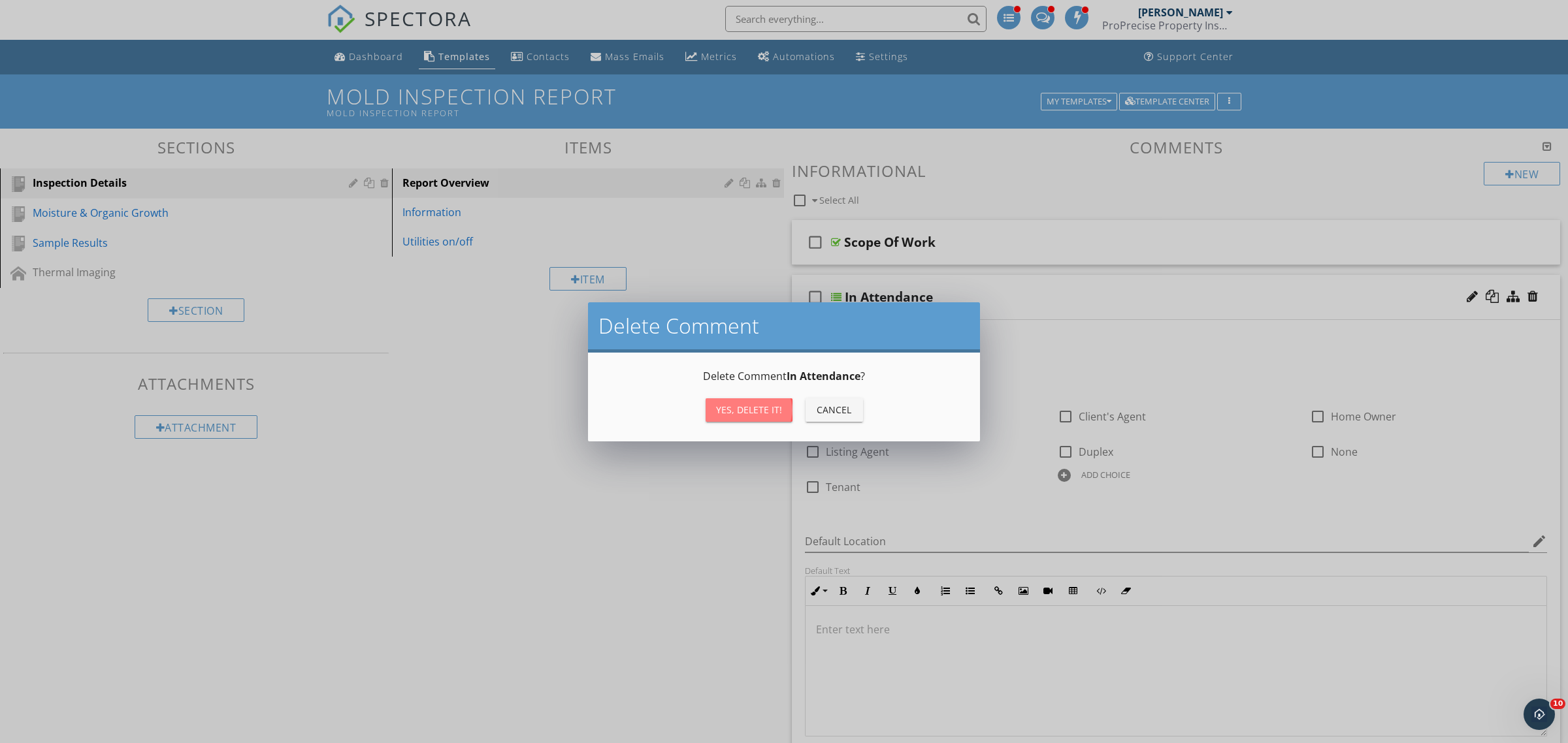
click at [739, 406] on div "Yes, Delete it!" at bounding box center [749, 410] width 66 height 14
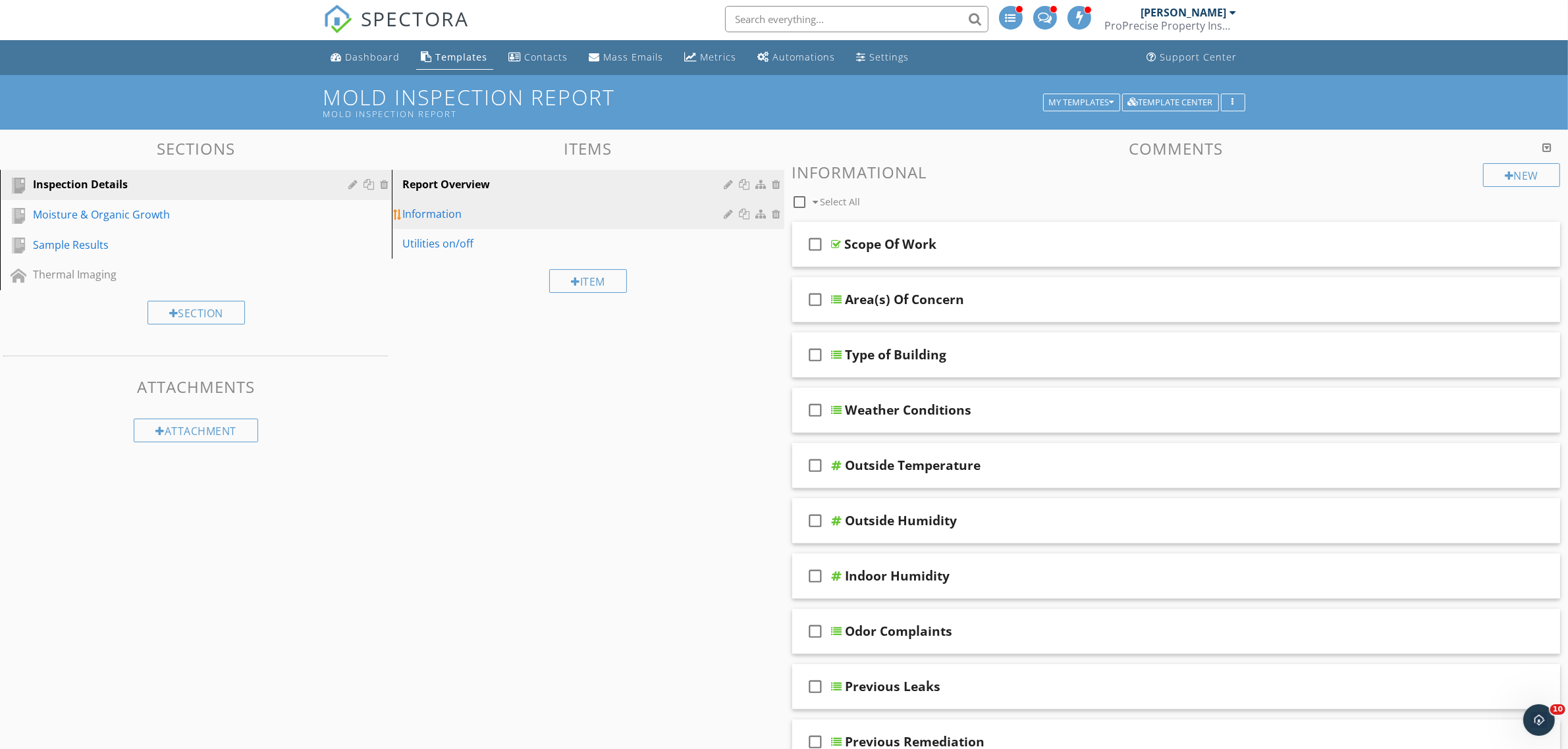
click at [488, 218] on div "Information" at bounding box center [565, 214] width 326 height 16
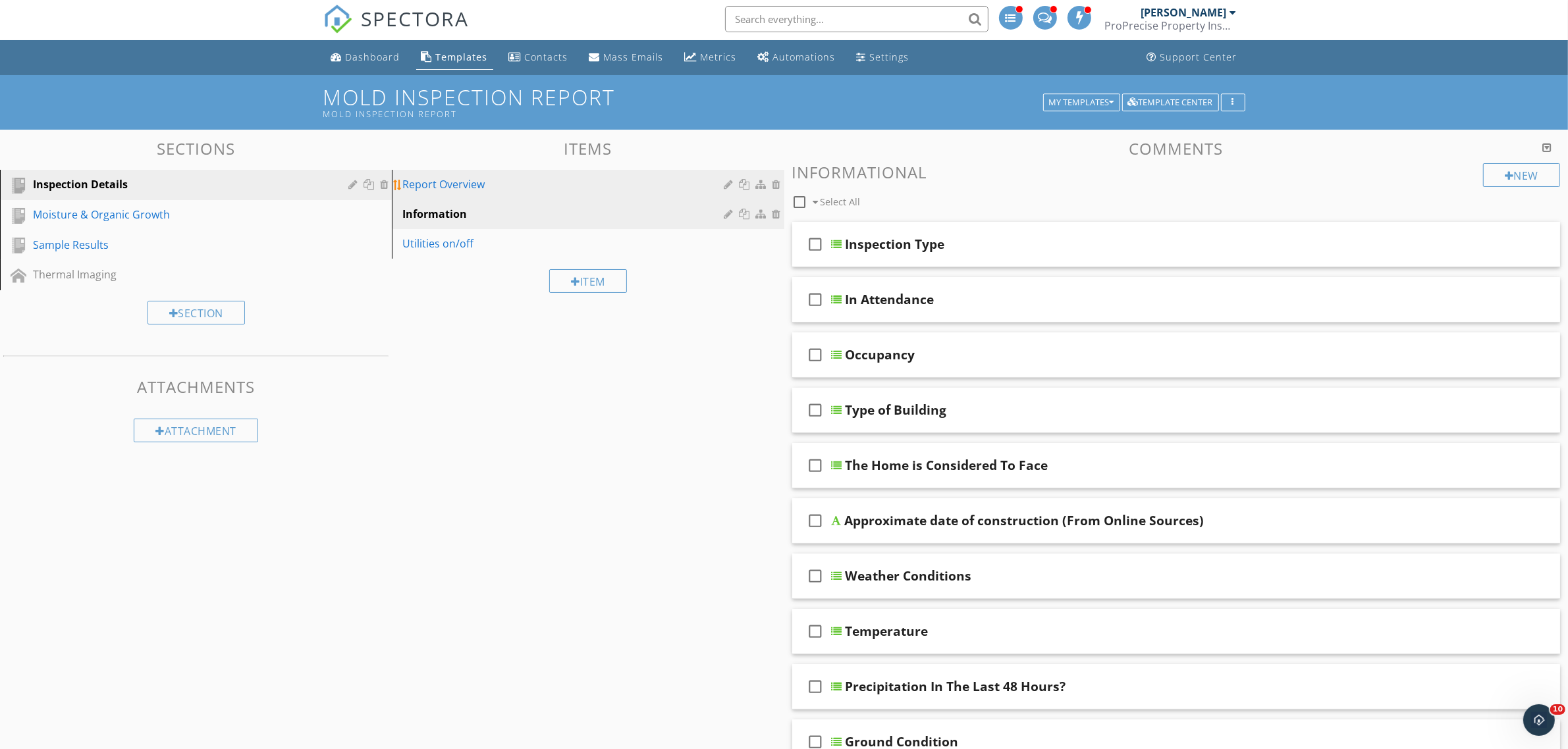
click at [512, 187] on div "Report Overview" at bounding box center [565, 183] width 326 height 16
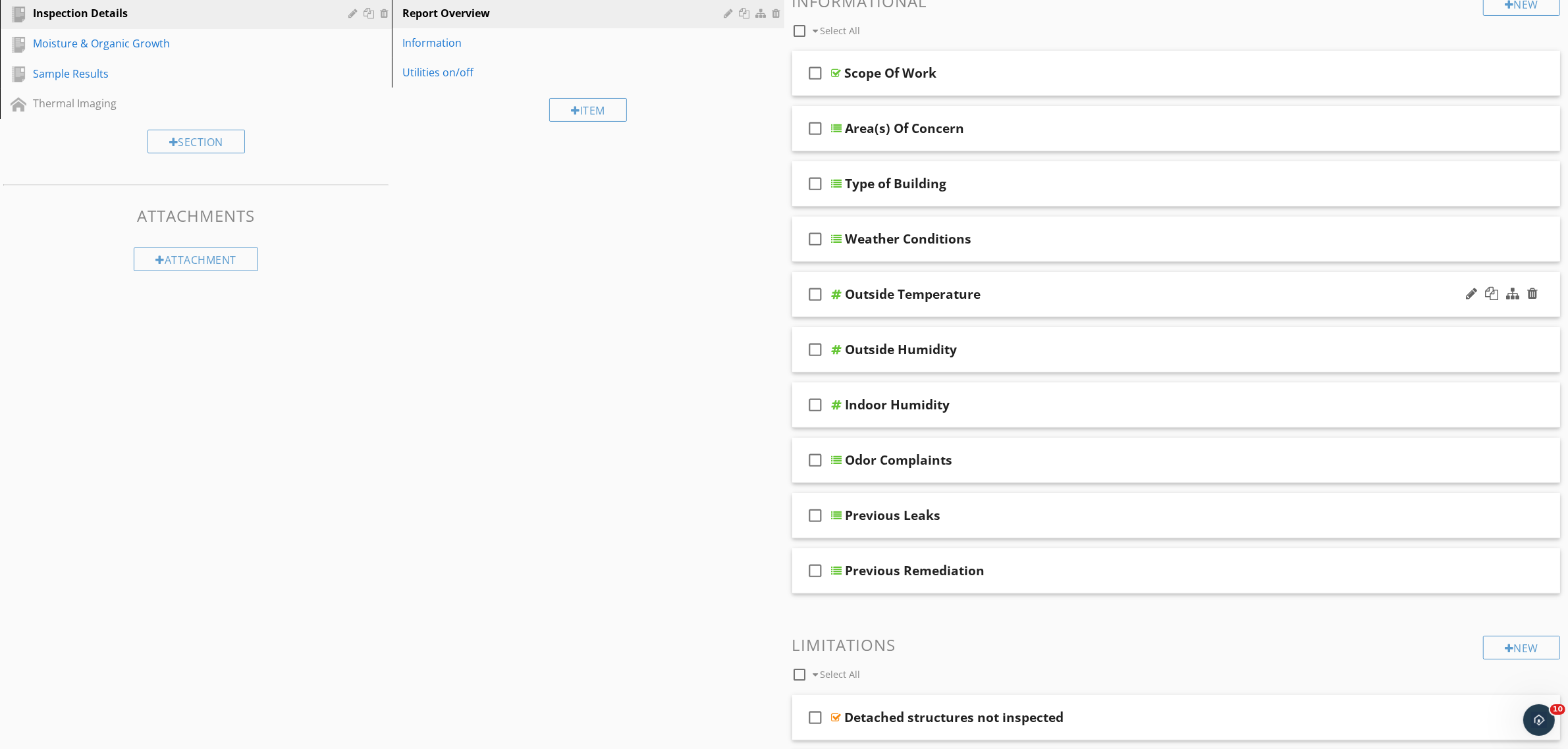
scroll to position [85, 0]
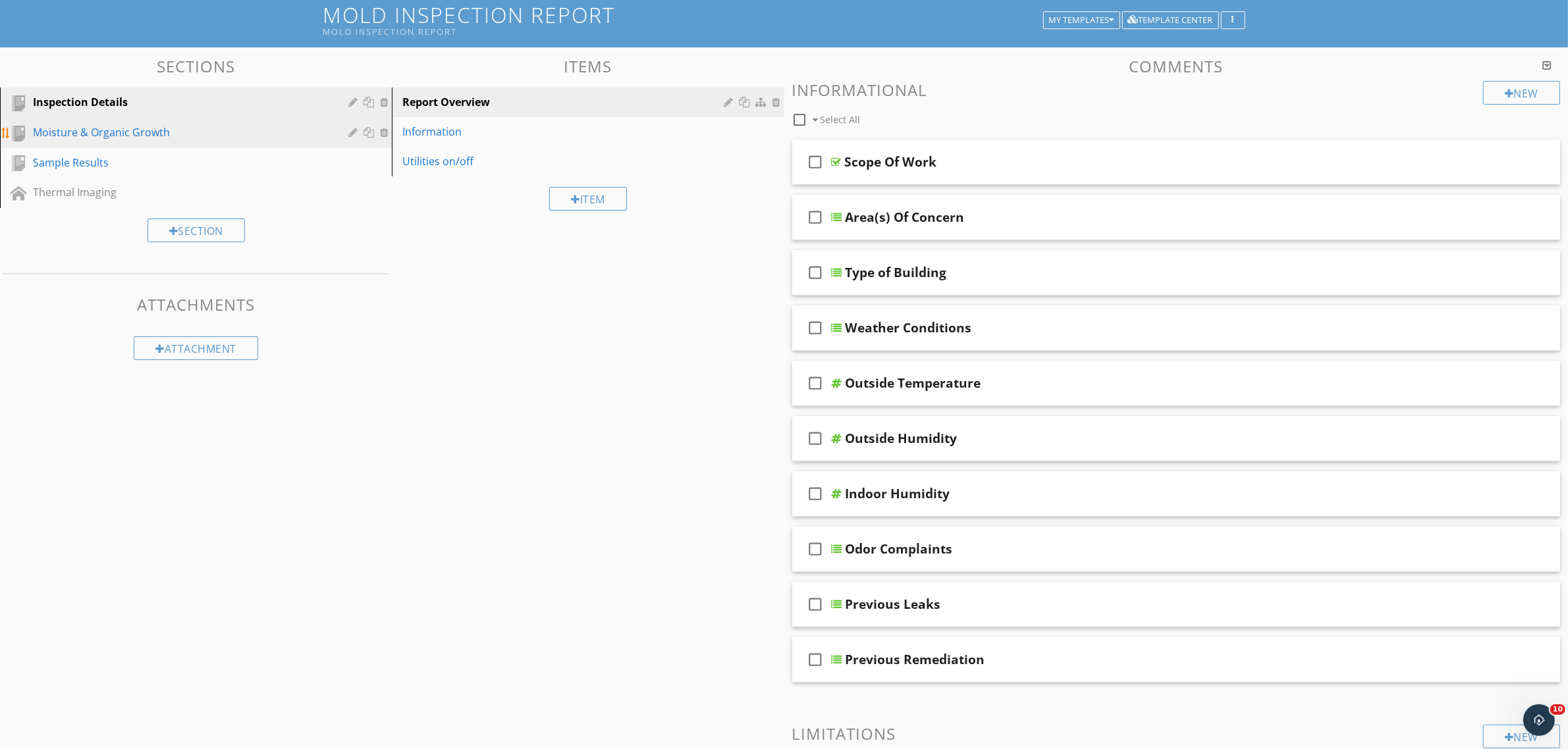
click at [34, 122] on link "Moisture & Organic Growth" at bounding box center [198, 133] width 388 height 30
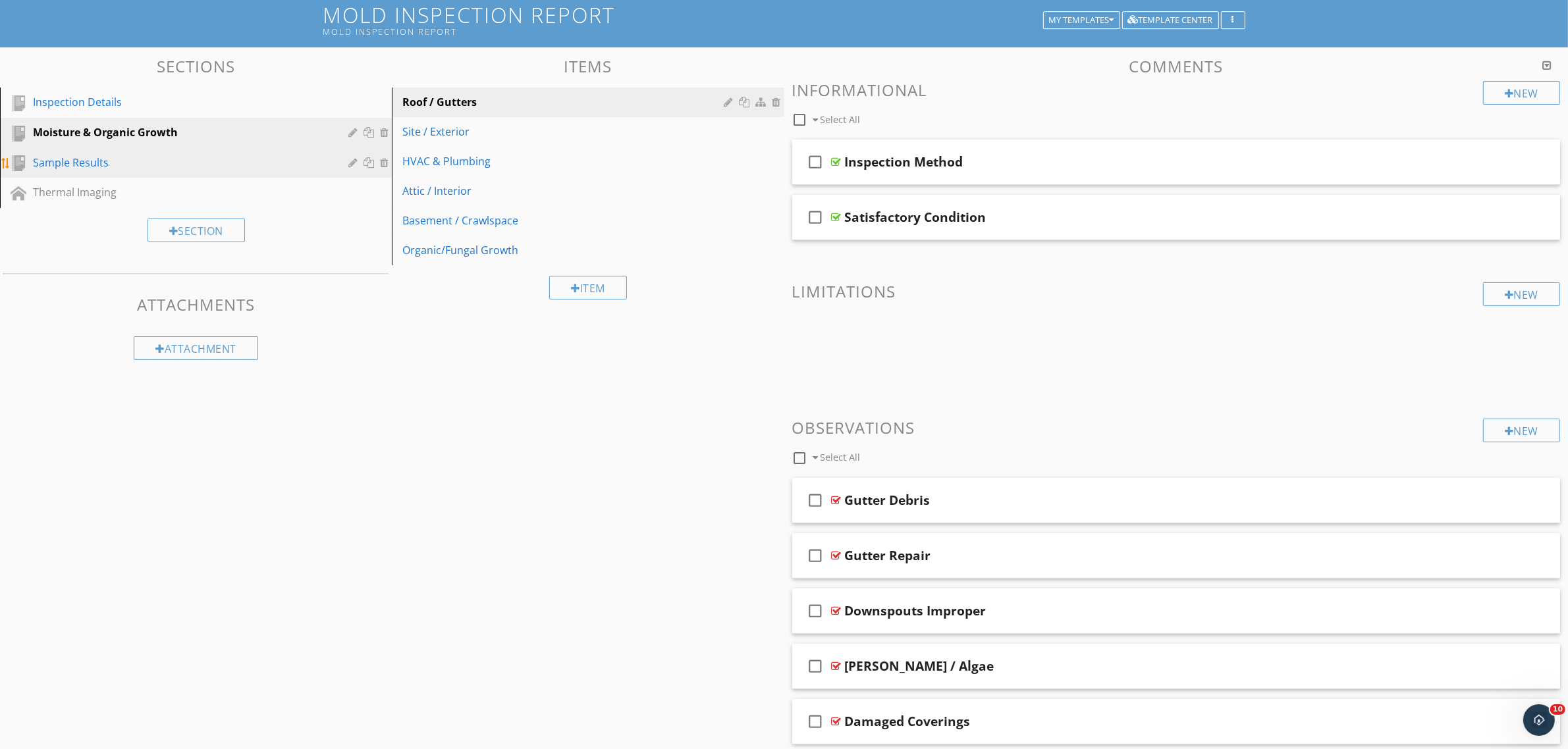
click at [153, 156] on div "Sample Results" at bounding box center [181, 162] width 296 height 16
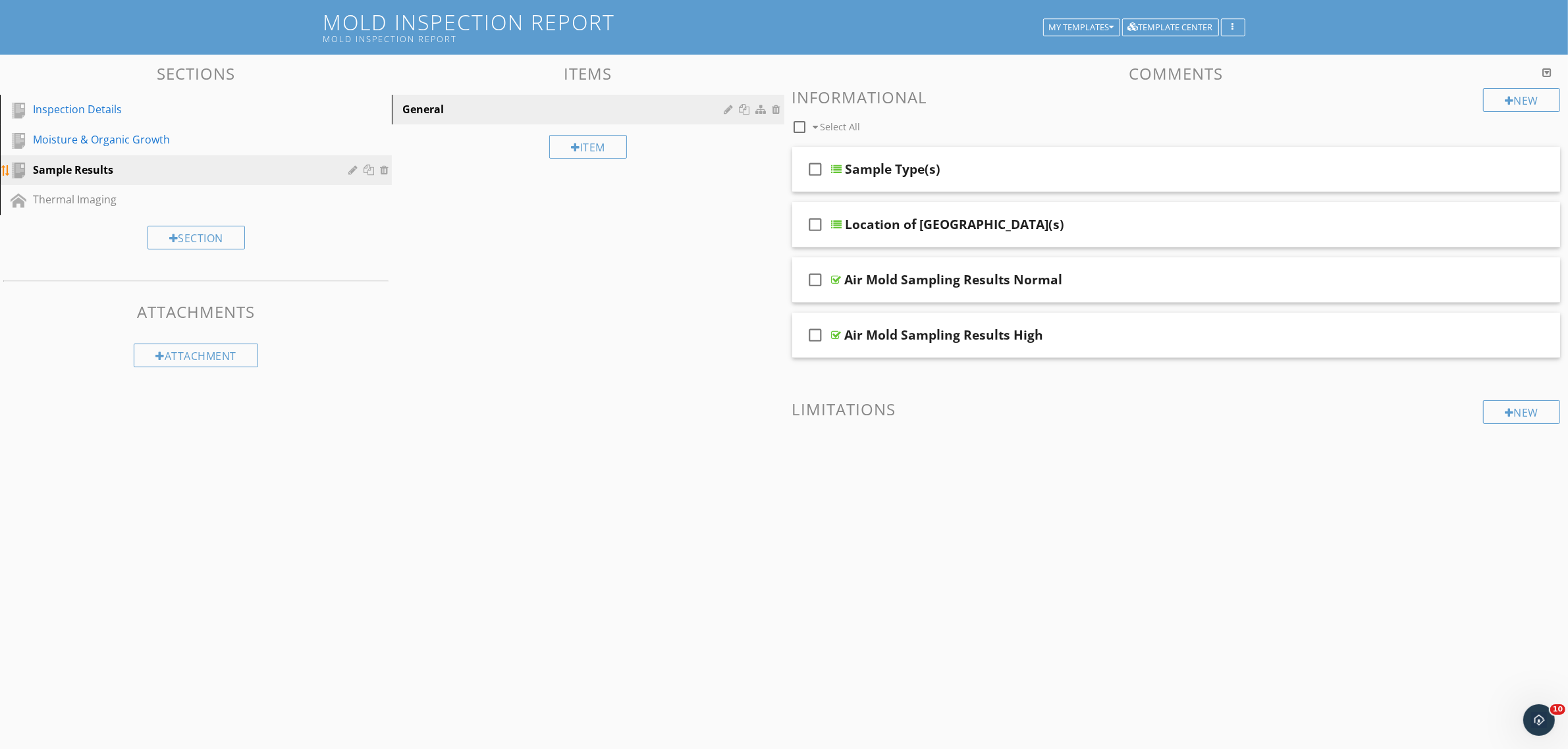
scroll to position [77, 0]
click at [841, 168] on div "check_box_outline_blank Sample Type(s)" at bounding box center [1176, 169] width 768 height 45
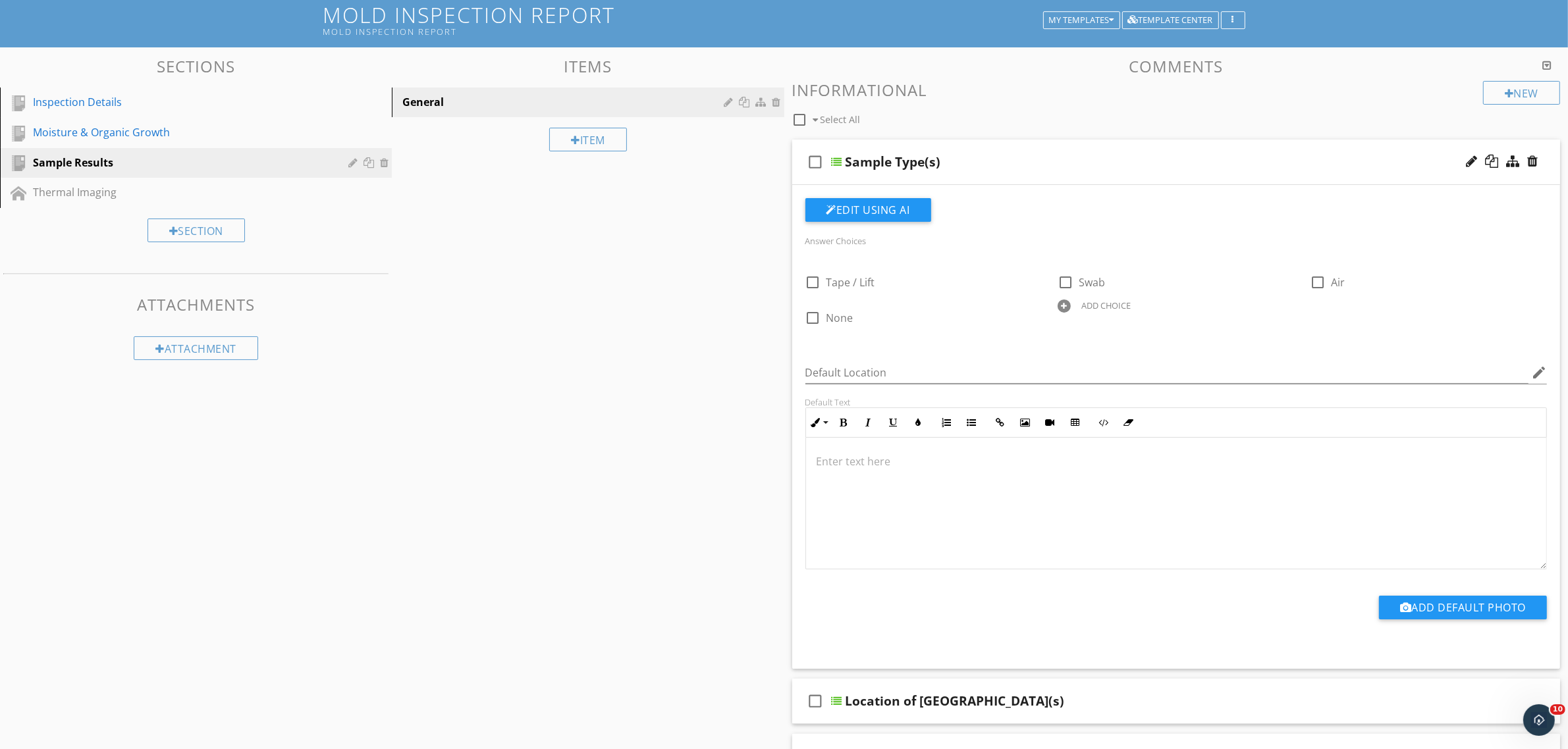
click at [840, 163] on div at bounding box center [837, 162] width 10 height 10
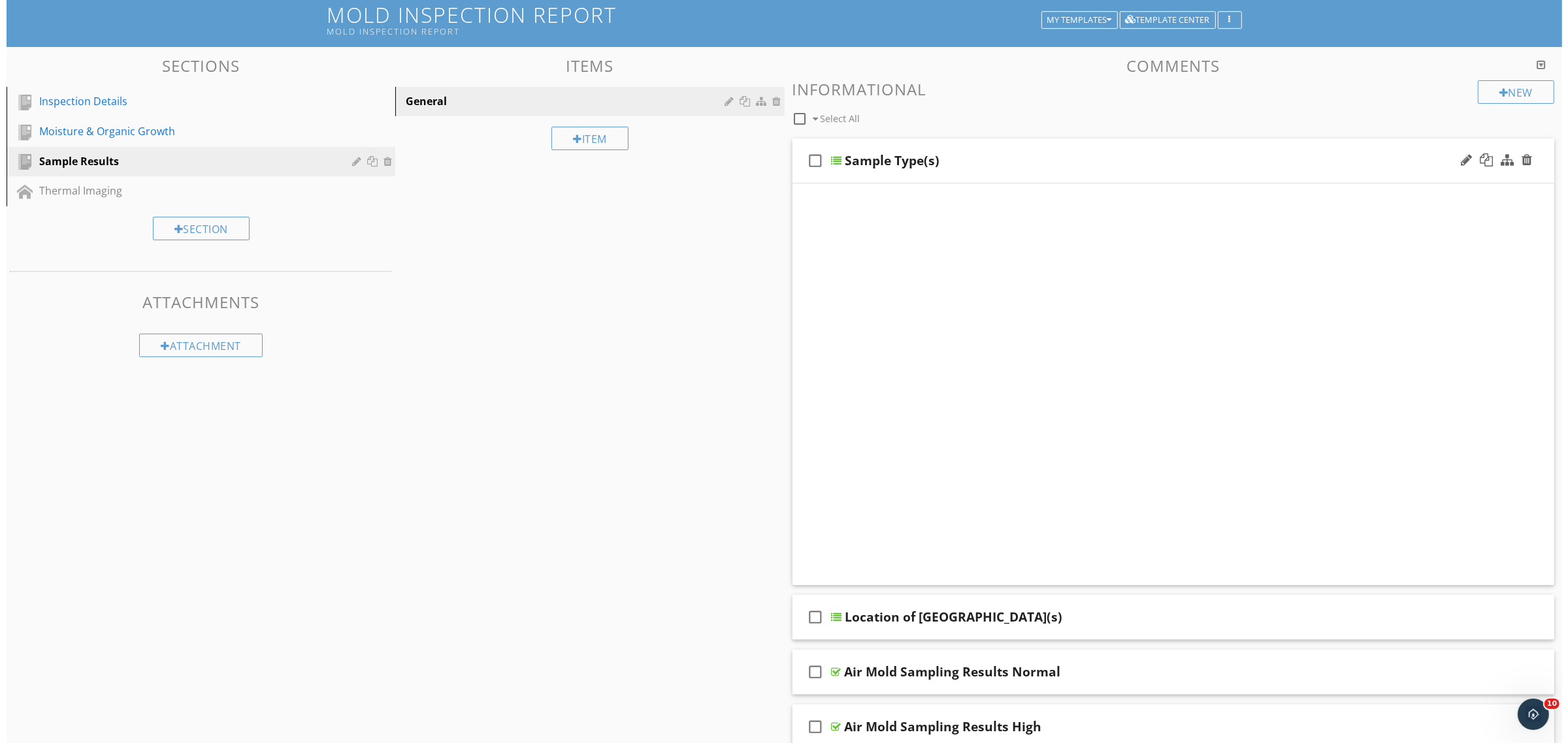
scroll to position [77, 0]
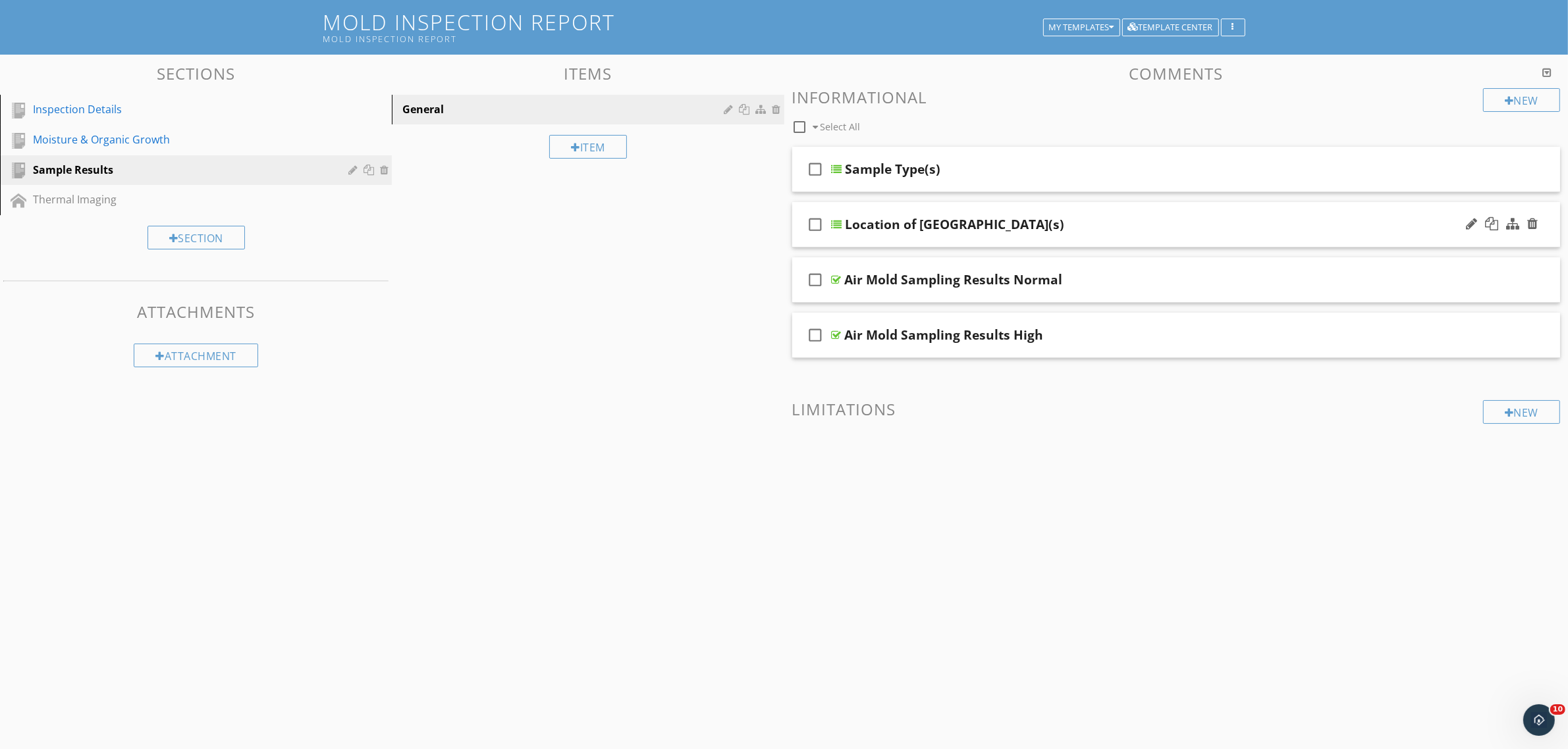
click at [845, 225] on div "Location of Sample(s)" at bounding box center [954, 224] width 219 height 16
click at [837, 225] on div at bounding box center [837, 224] width 10 height 10
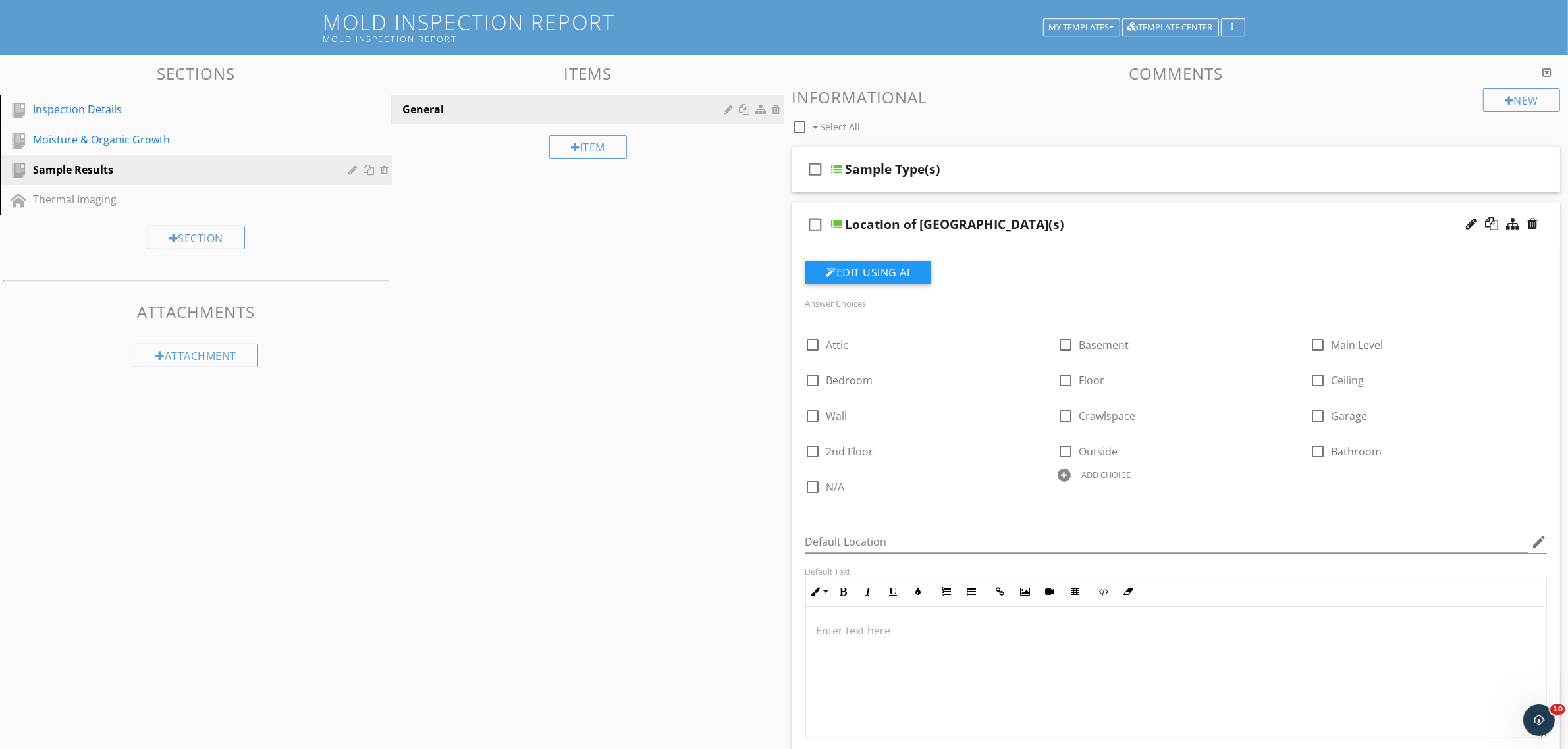
click at [837, 225] on div at bounding box center [837, 224] width 10 height 10
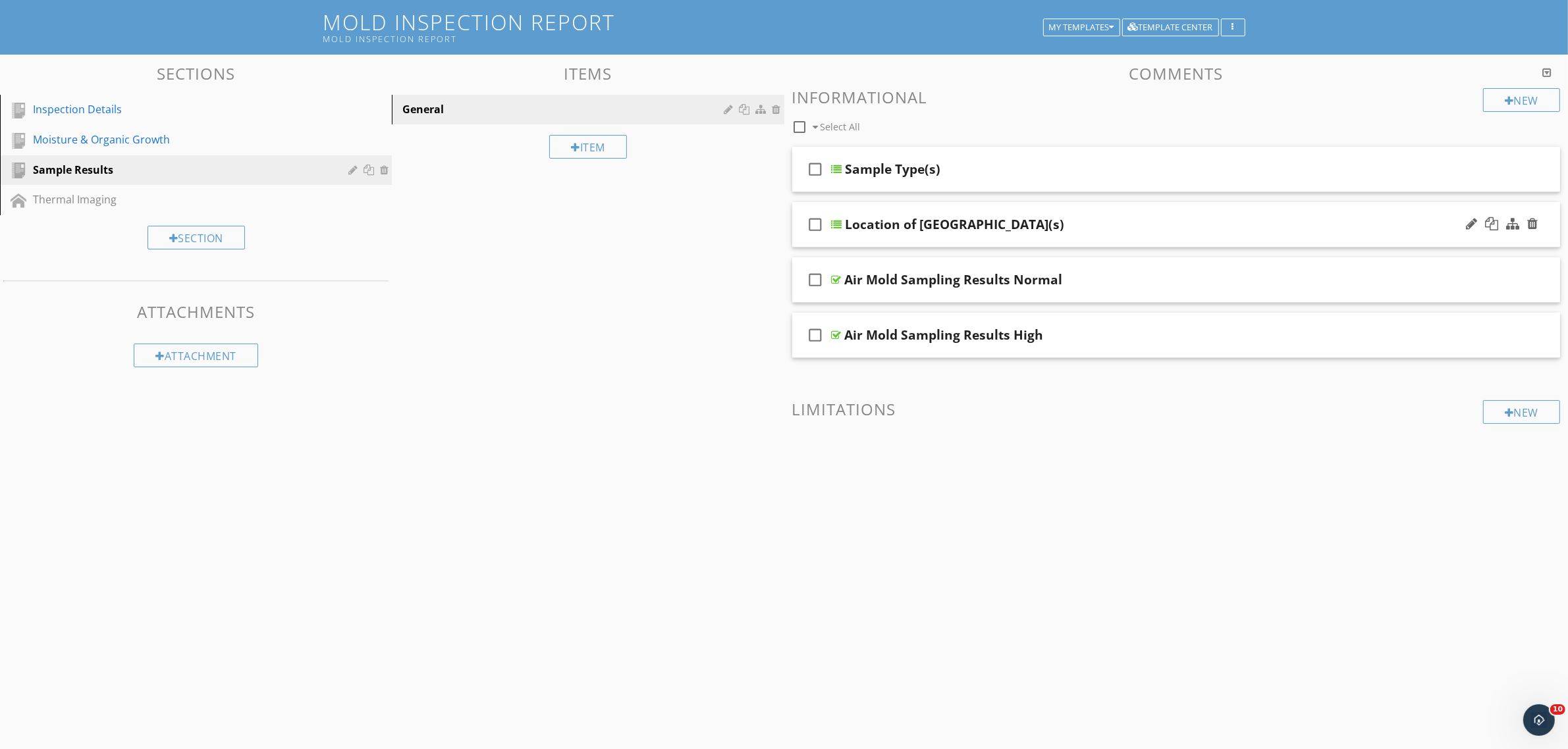
click at [837, 225] on div at bounding box center [837, 224] width 10 height 10
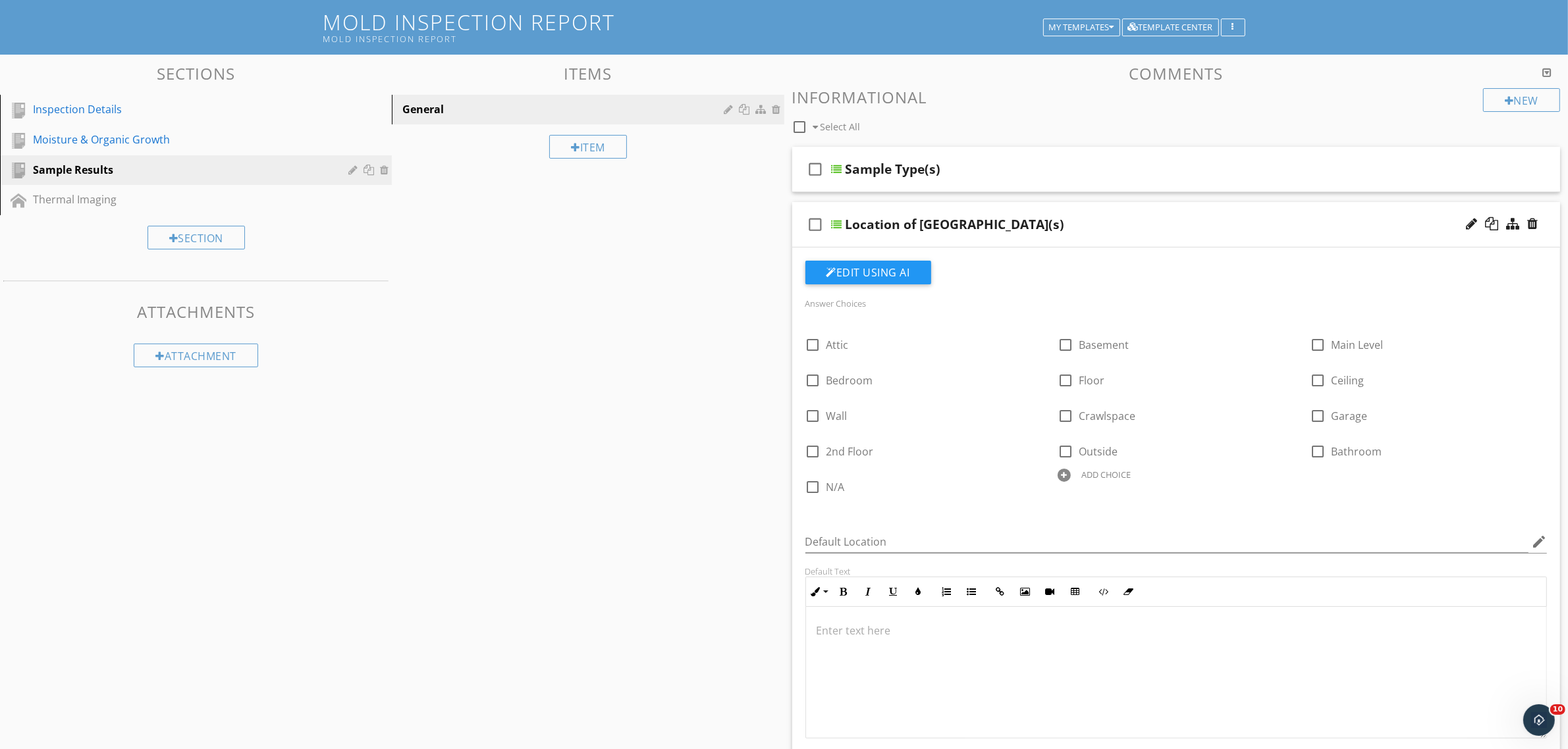
click at [839, 222] on div at bounding box center [837, 224] width 10 height 10
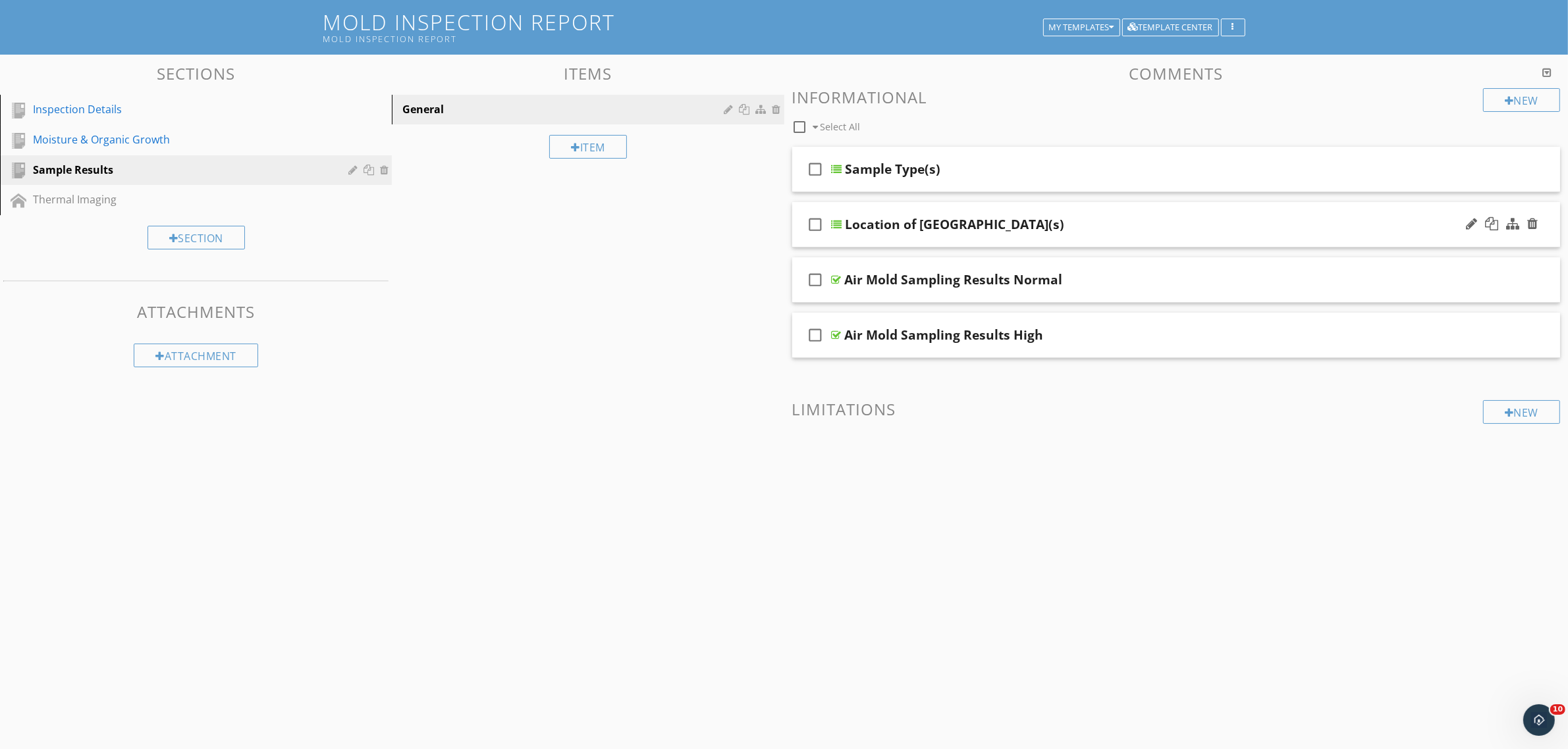
click at [838, 221] on div at bounding box center [837, 224] width 10 height 10
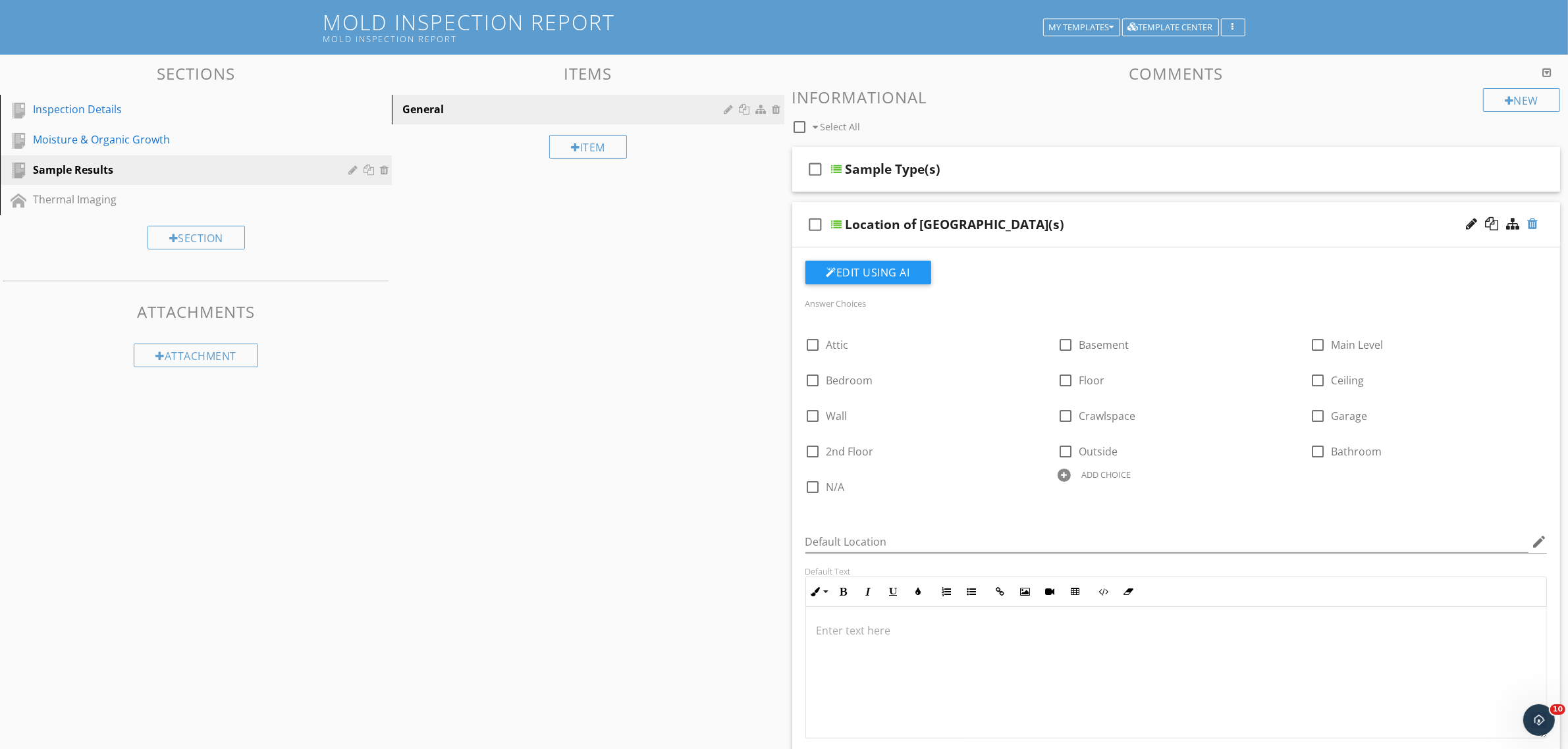
click at [1532, 225] on div at bounding box center [1531, 224] width 10 height 13
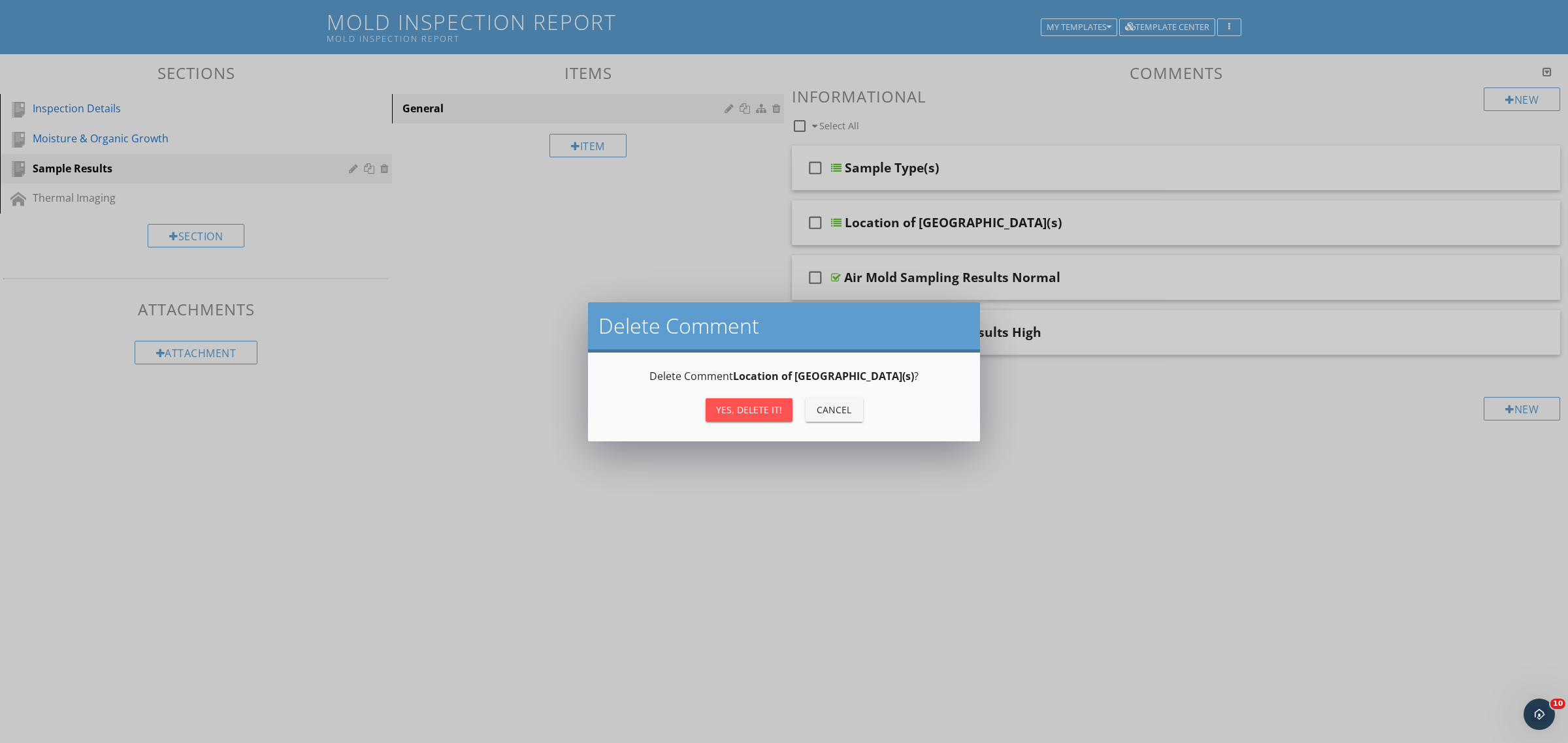
click at [713, 409] on button "Yes, Delete it!" at bounding box center [749, 410] width 87 height 23
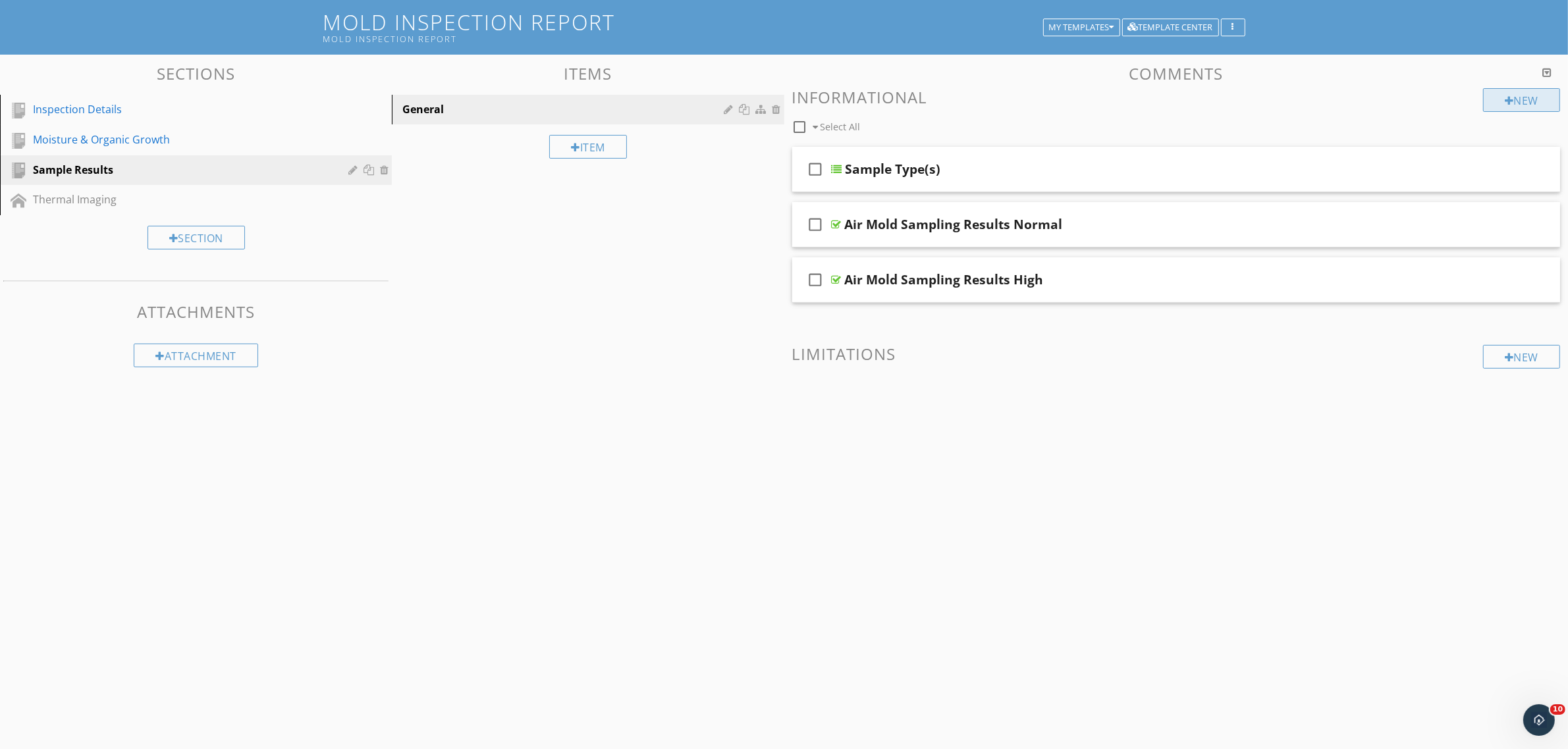
click at [1512, 100] on div "New" at bounding box center [1522, 100] width 77 height 24
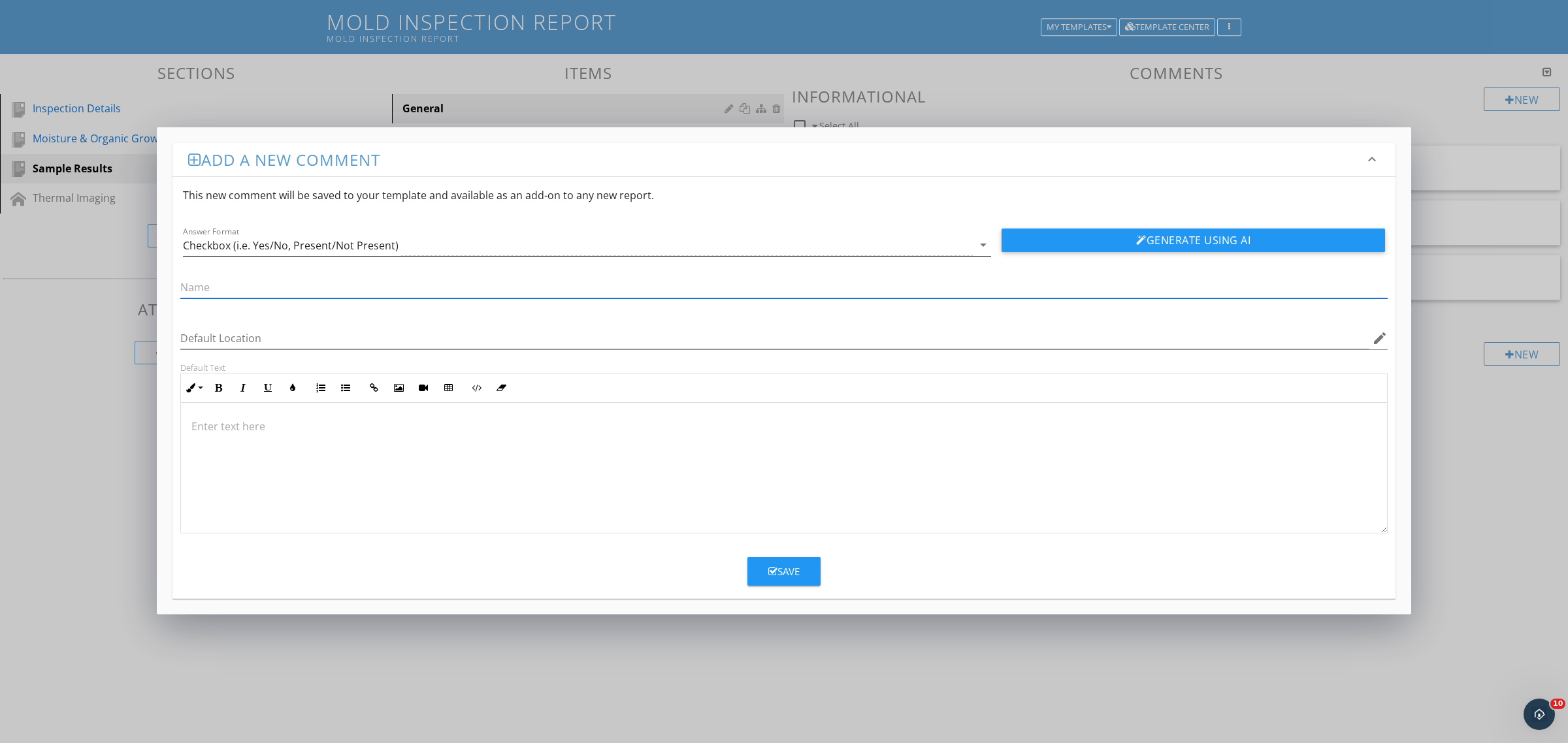
click at [249, 246] on div "Checkbox (i.e. Yes/No, Present/Not Present)" at bounding box center [290, 245] width 216 height 12
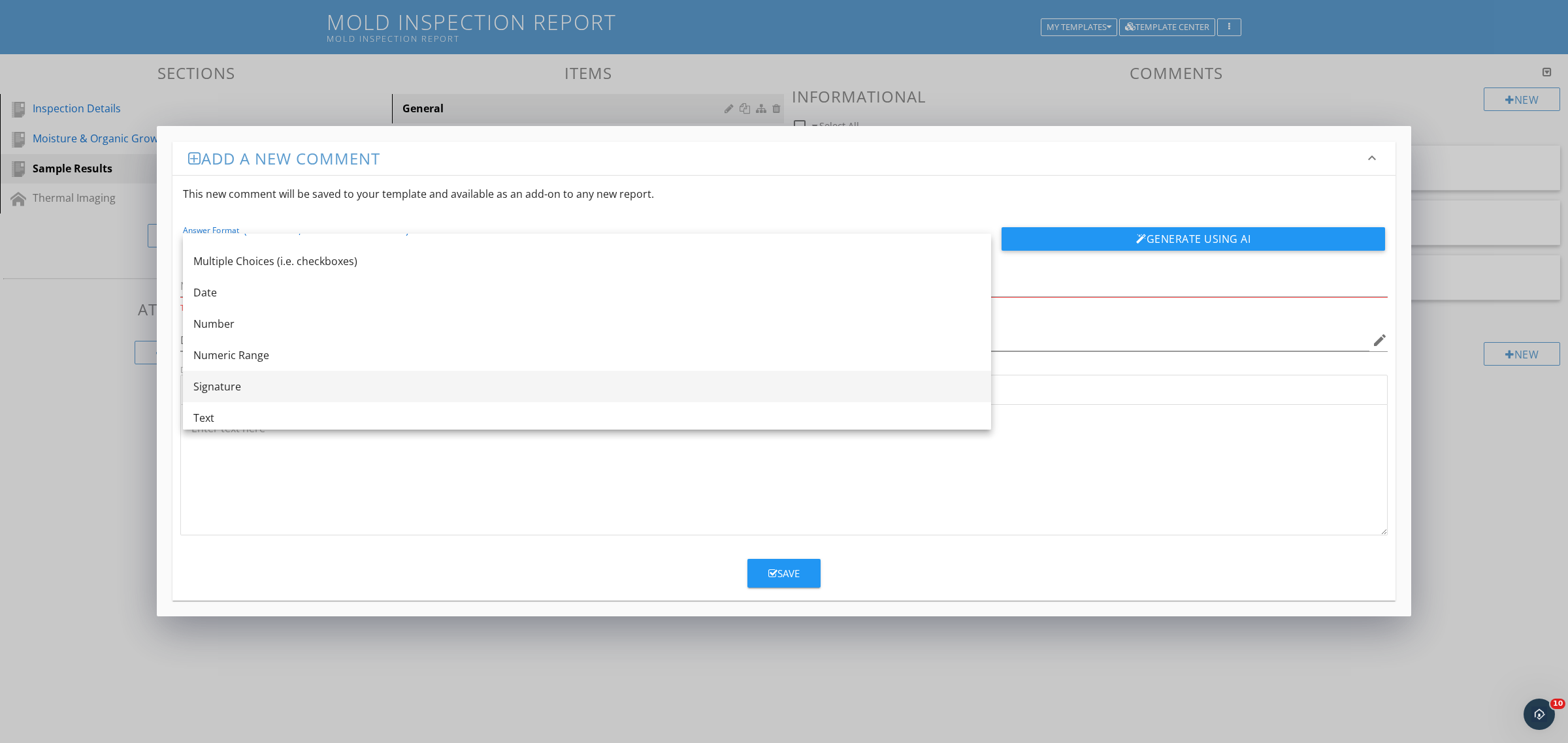
scroll to position [23, 0]
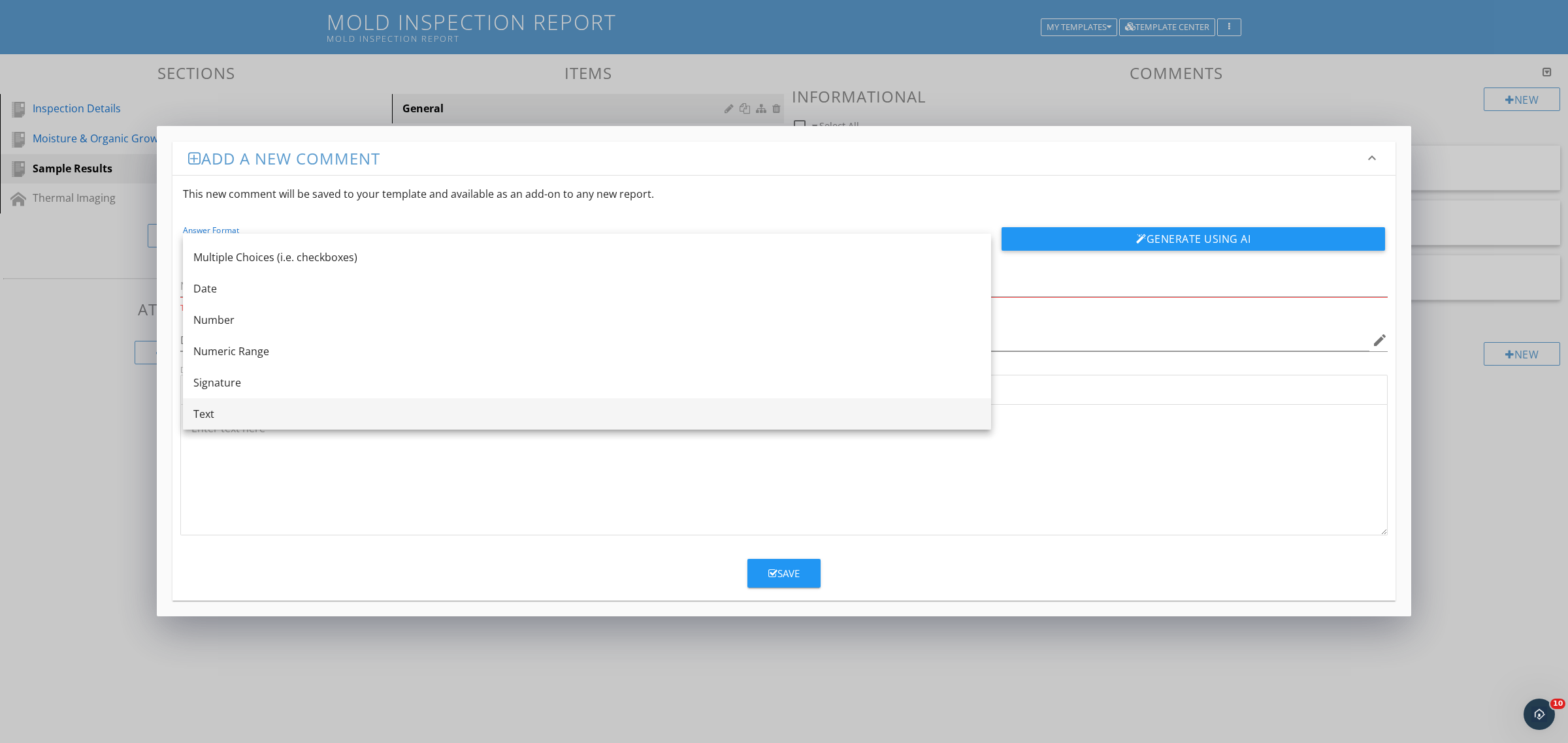
click at [227, 407] on div "Text" at bounding box center [586, 414] width 787 height 16
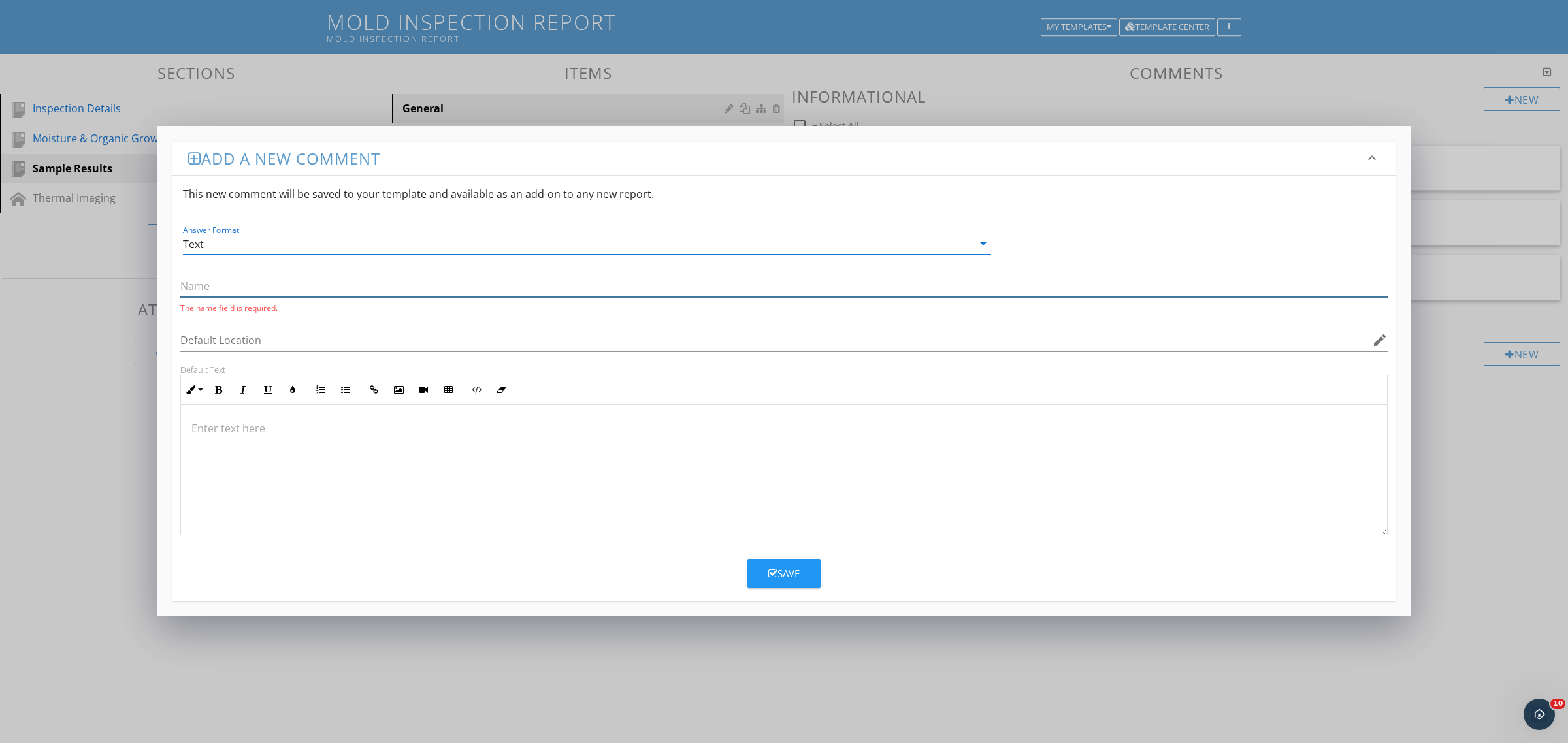
click at [225, 277] on input "text" at bounding box center [784, 286] width 1208 height 21
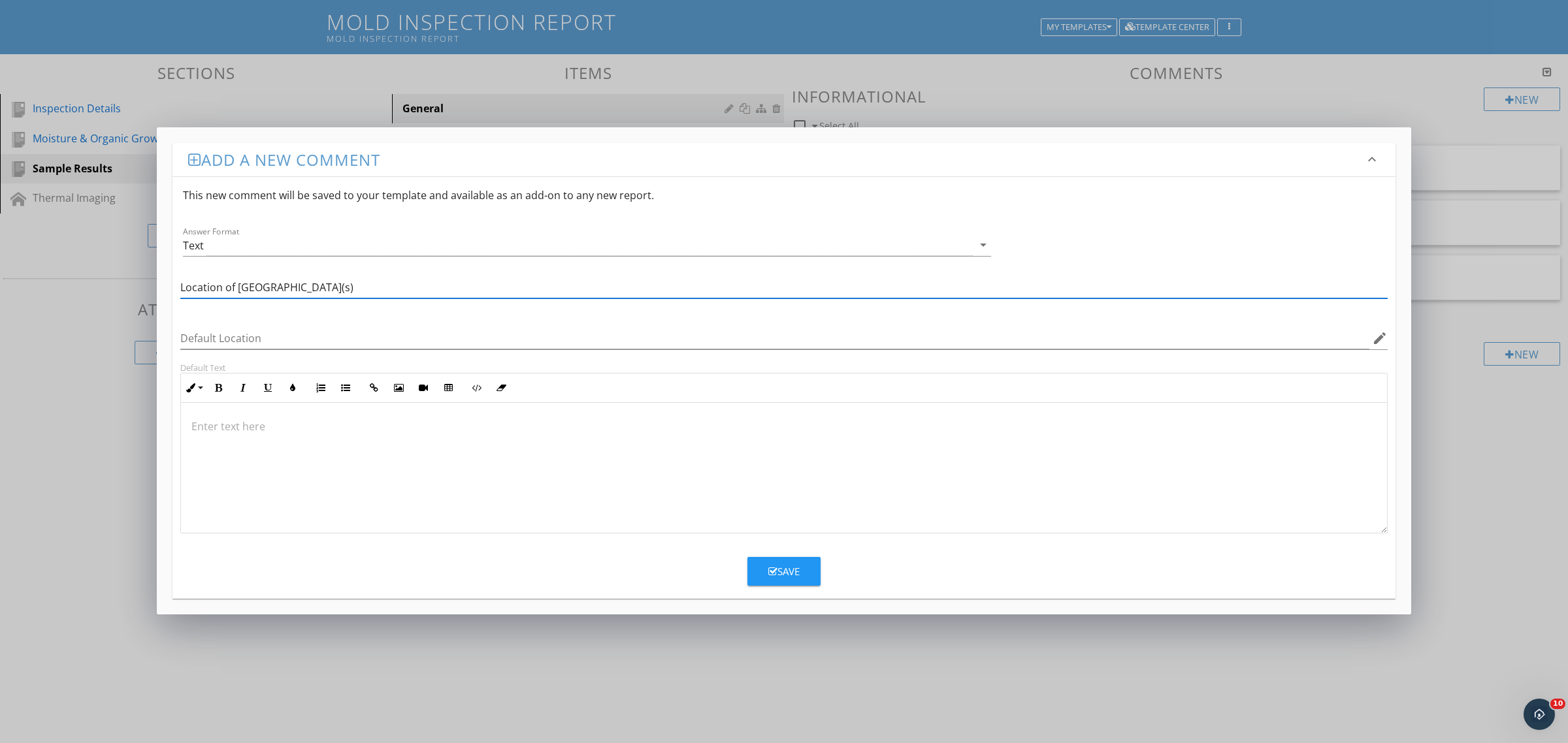
type input "Location of Sample(s)"
click at [775, 576] on icon "button" at bounding box center [773, 571] width 9 height 9
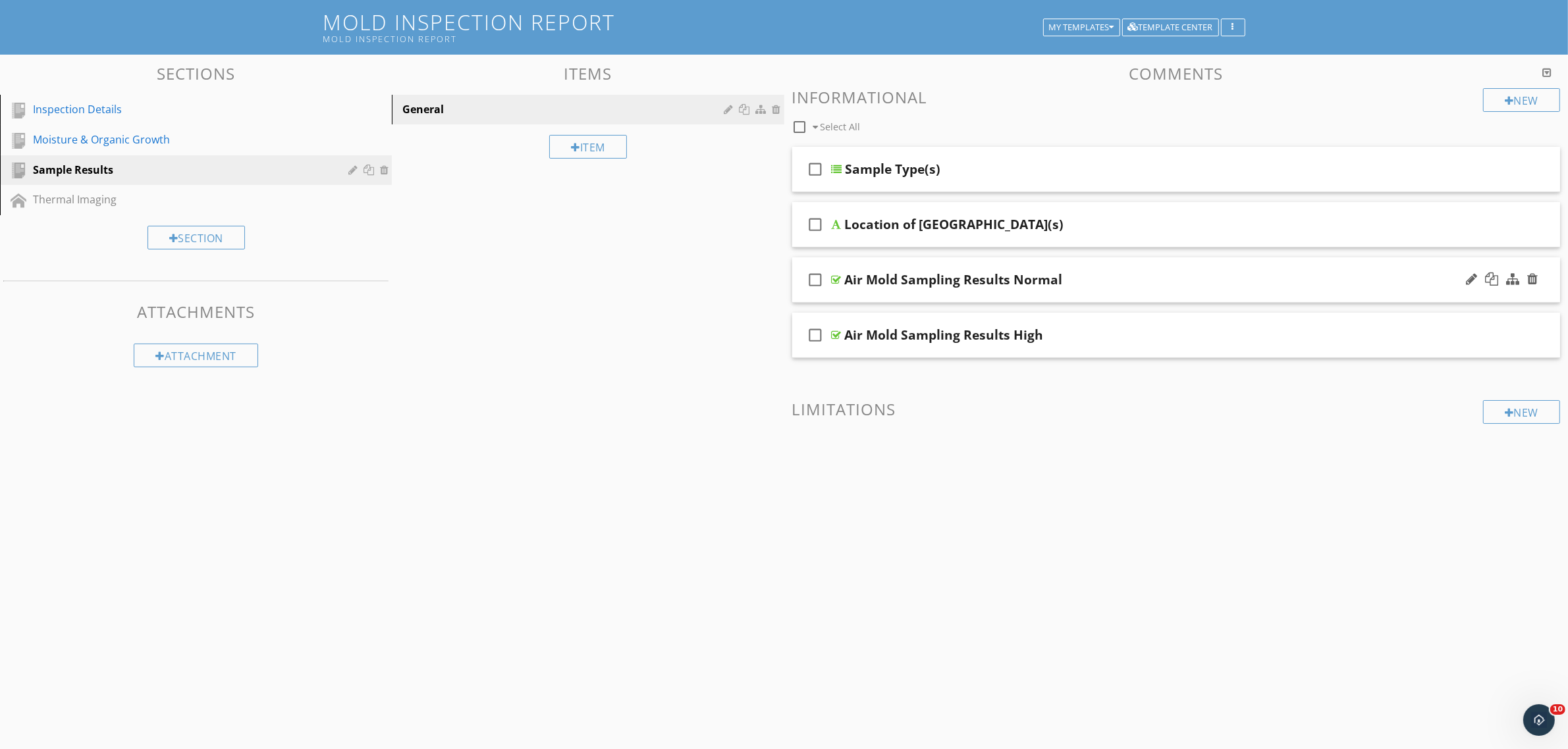
click at [837, 275] on div at bounding box center [837, 279] width 9 height 10
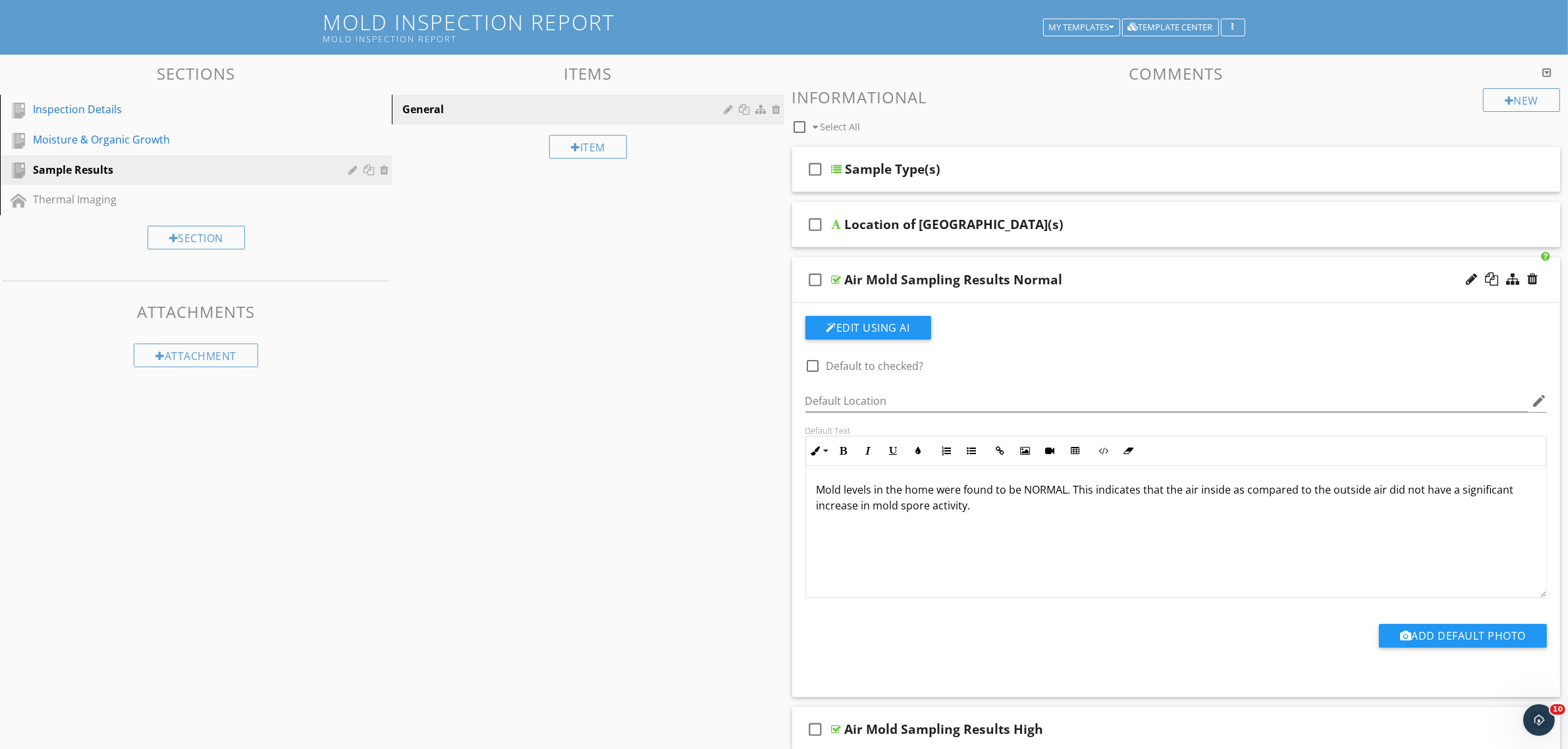
click at [837, 275] on div at bounding box center [837, 279] width 9 height 10
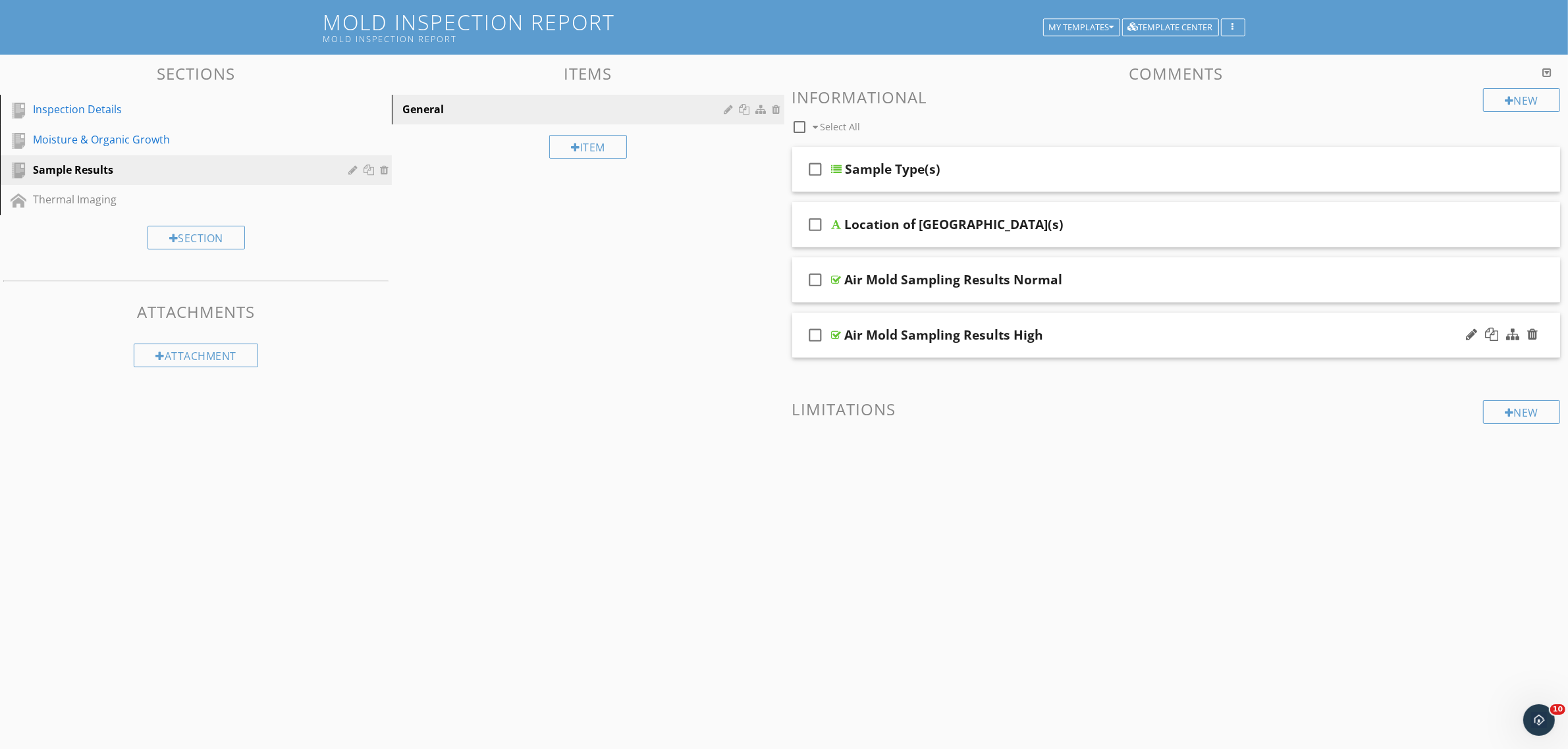
click at [834, 333] on div at bounding box center [837, 335] width 9 height 10
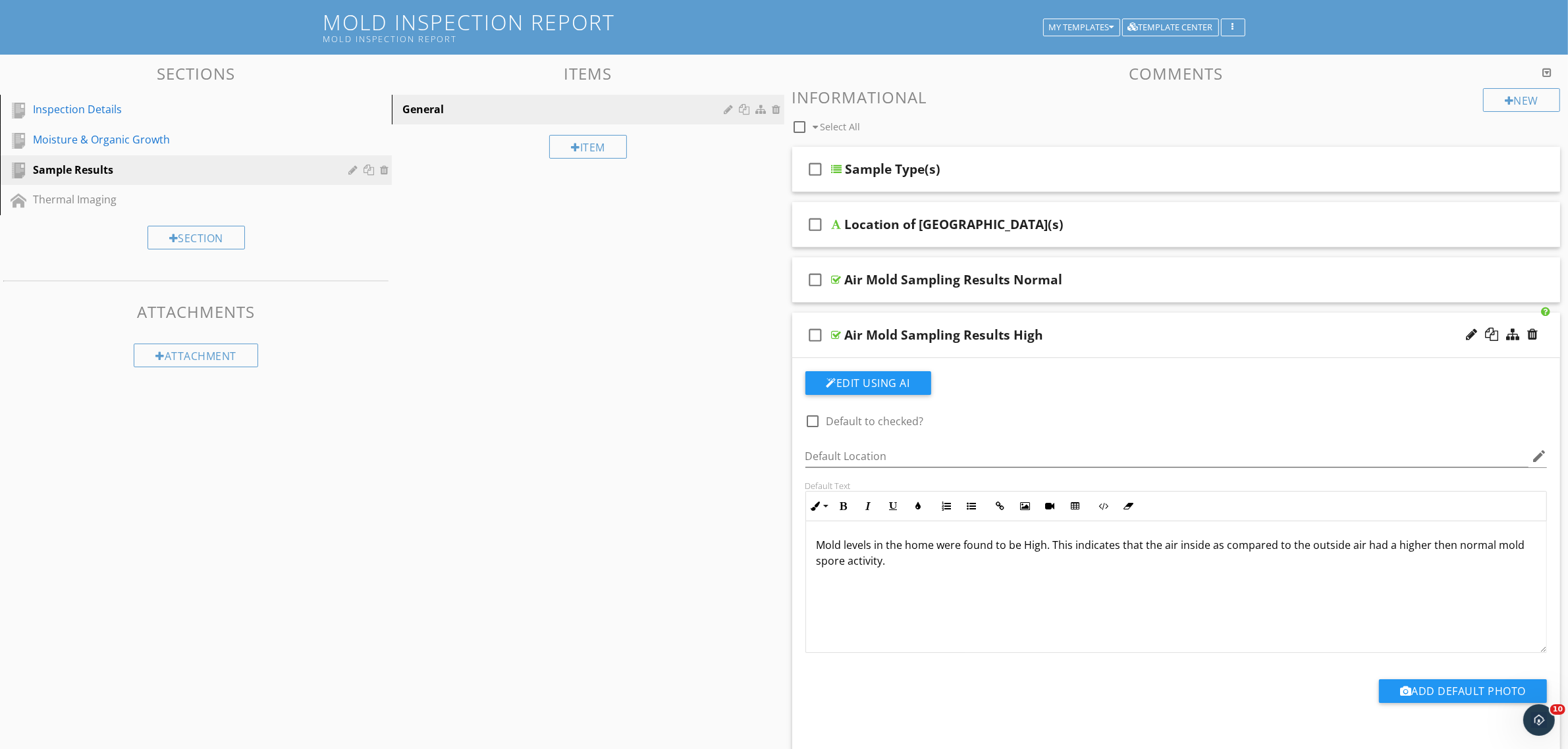
click at [839, 333] on div at bounding box center [837, 335] width 9 height 10
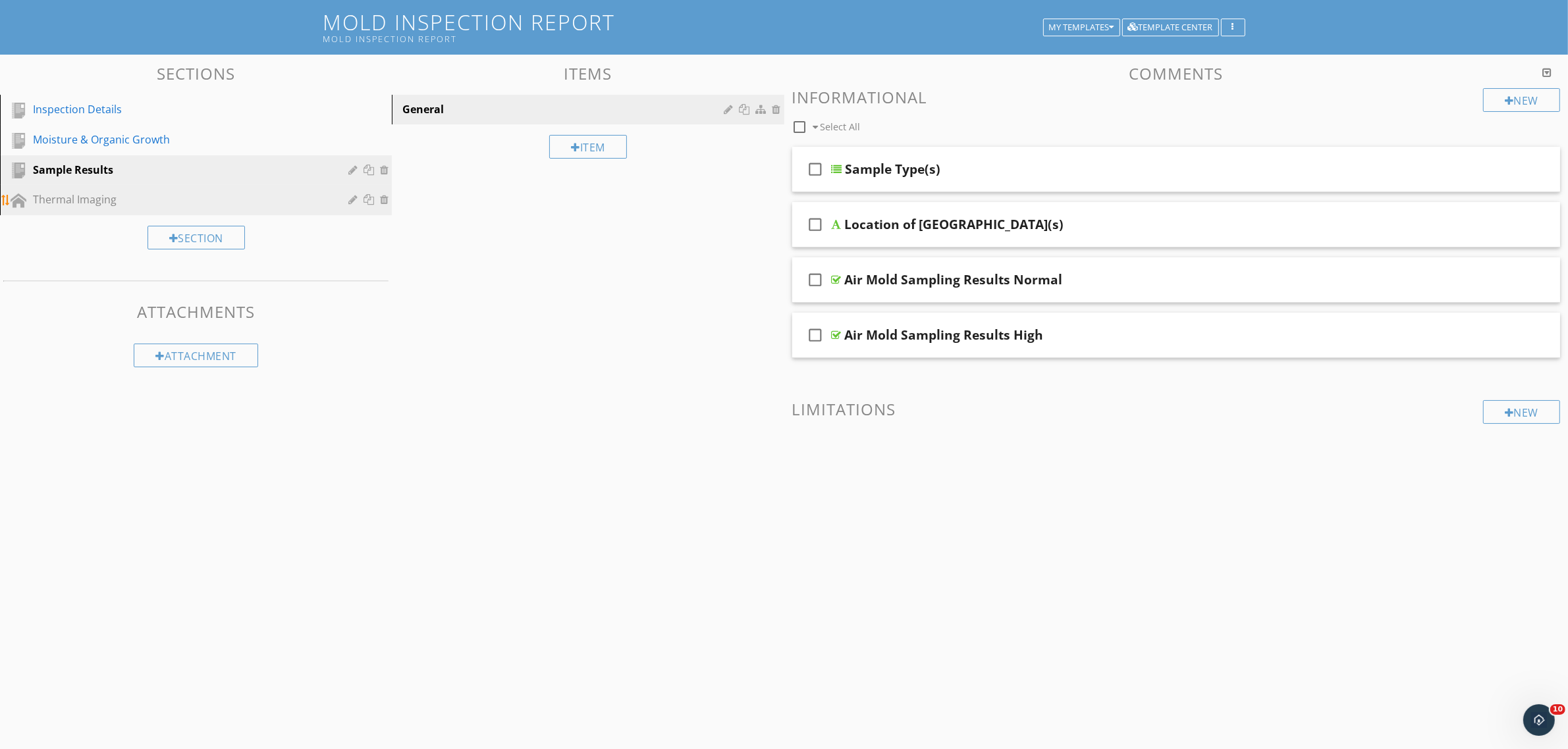
click at [159, 202] on div "Thermal Imaging" at bounding box center [181, 199] width 296 height 16
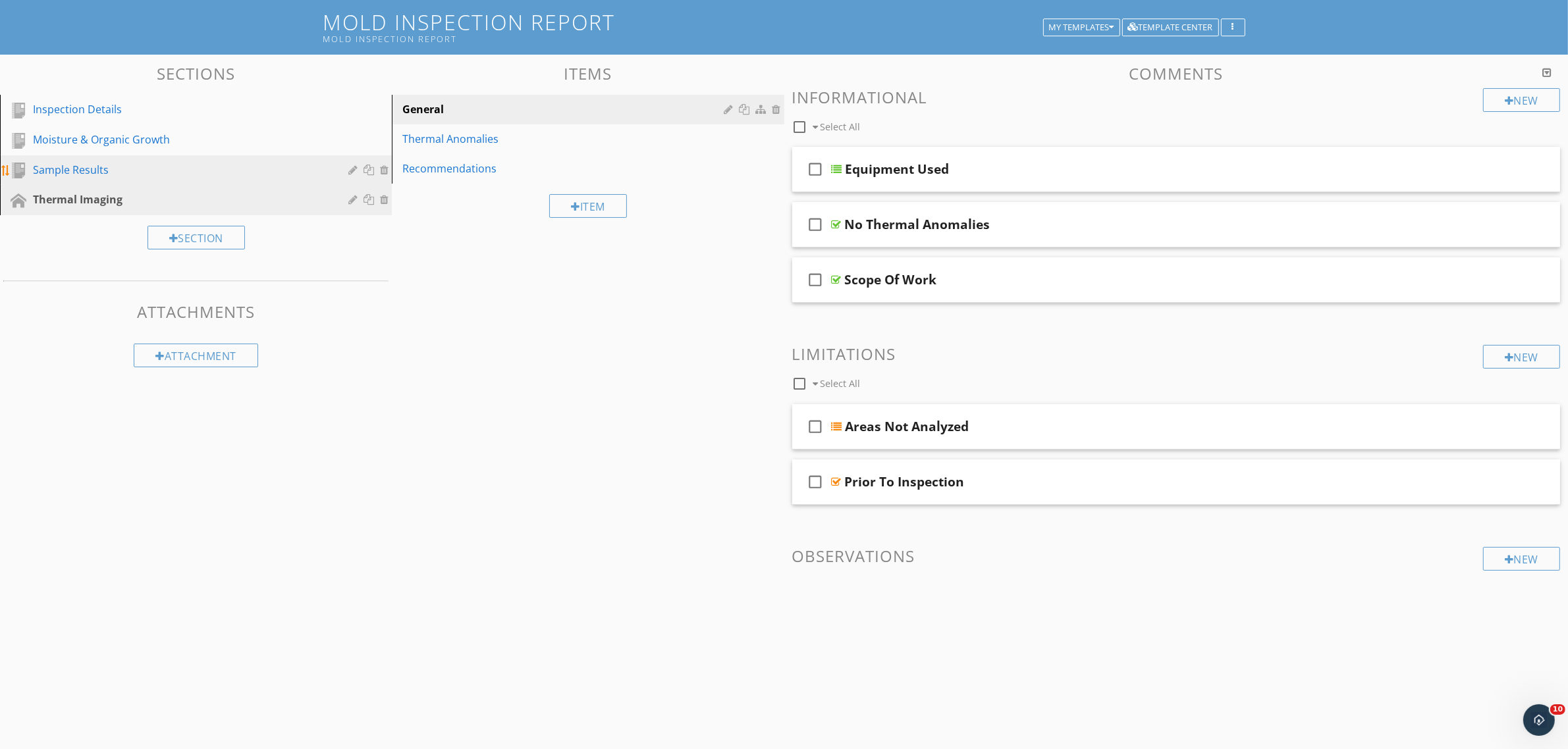
click at [158, 179] on link "Sample Results" at bounding box center [198, 170] width 388 height 30
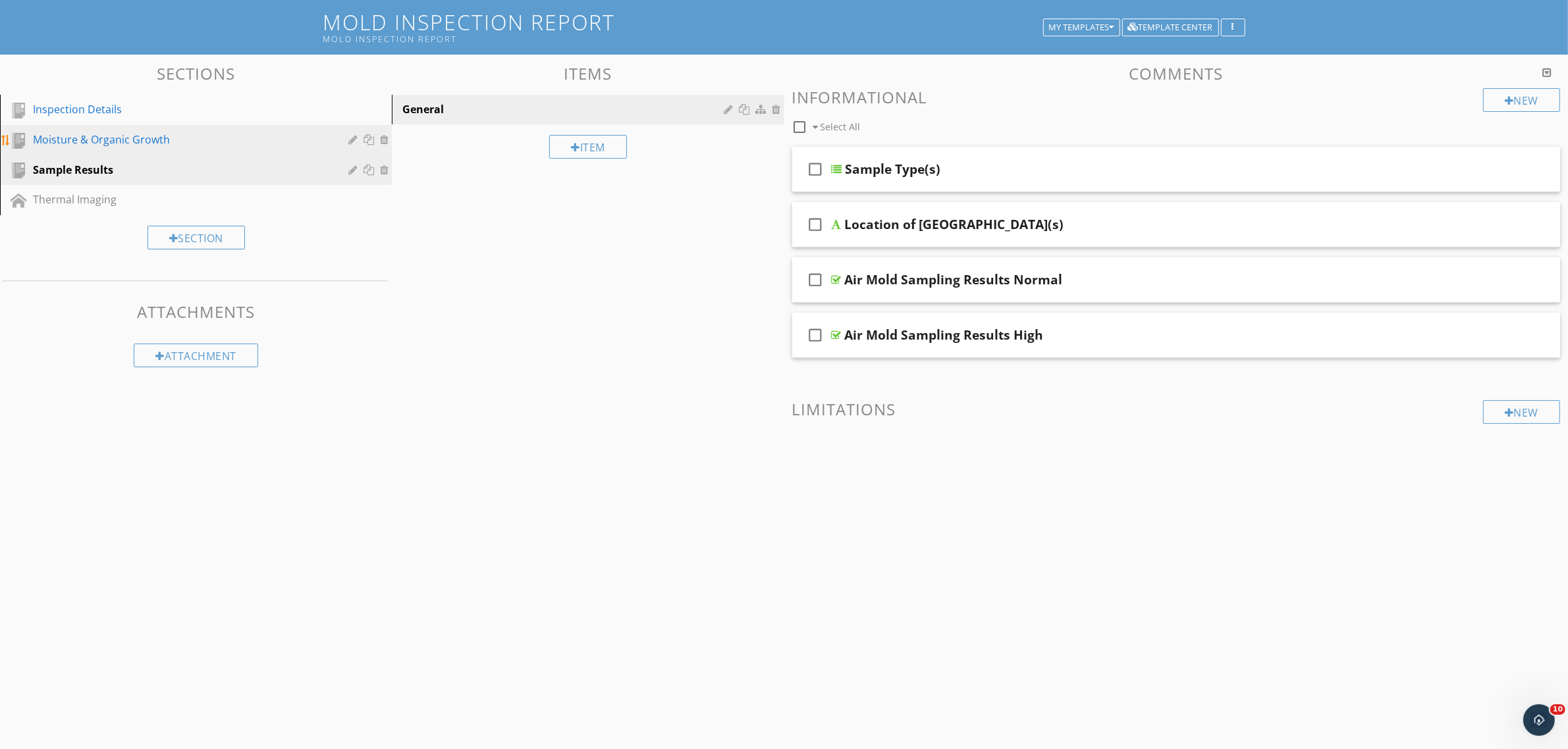
click at [166, 143] on div "Moisture & Organic Growth" at bounding box center [181, 139] width 296 height 16
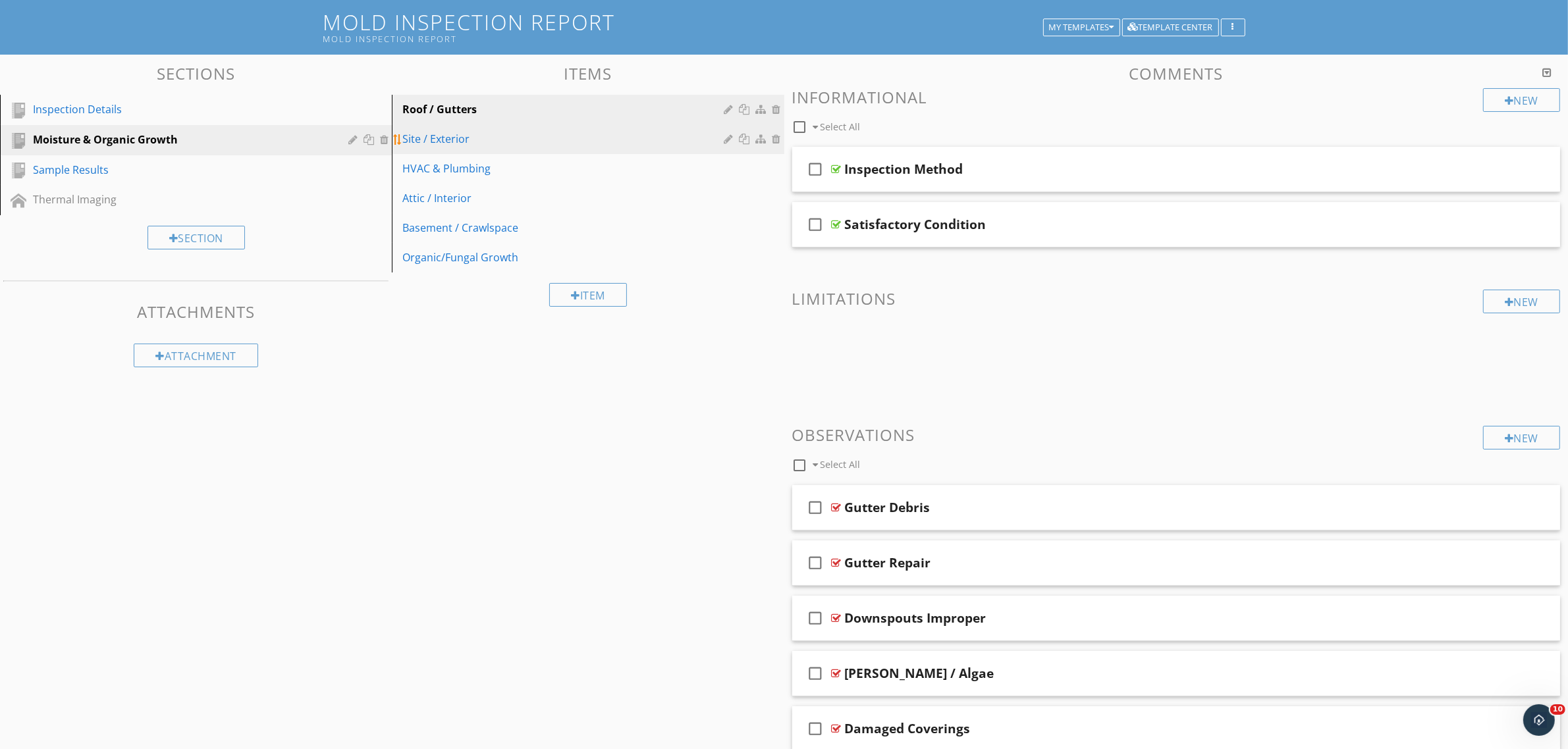
click at [433, 134] on div "Site / Exterior" at bounding box center [565, 138] width 326 height 16
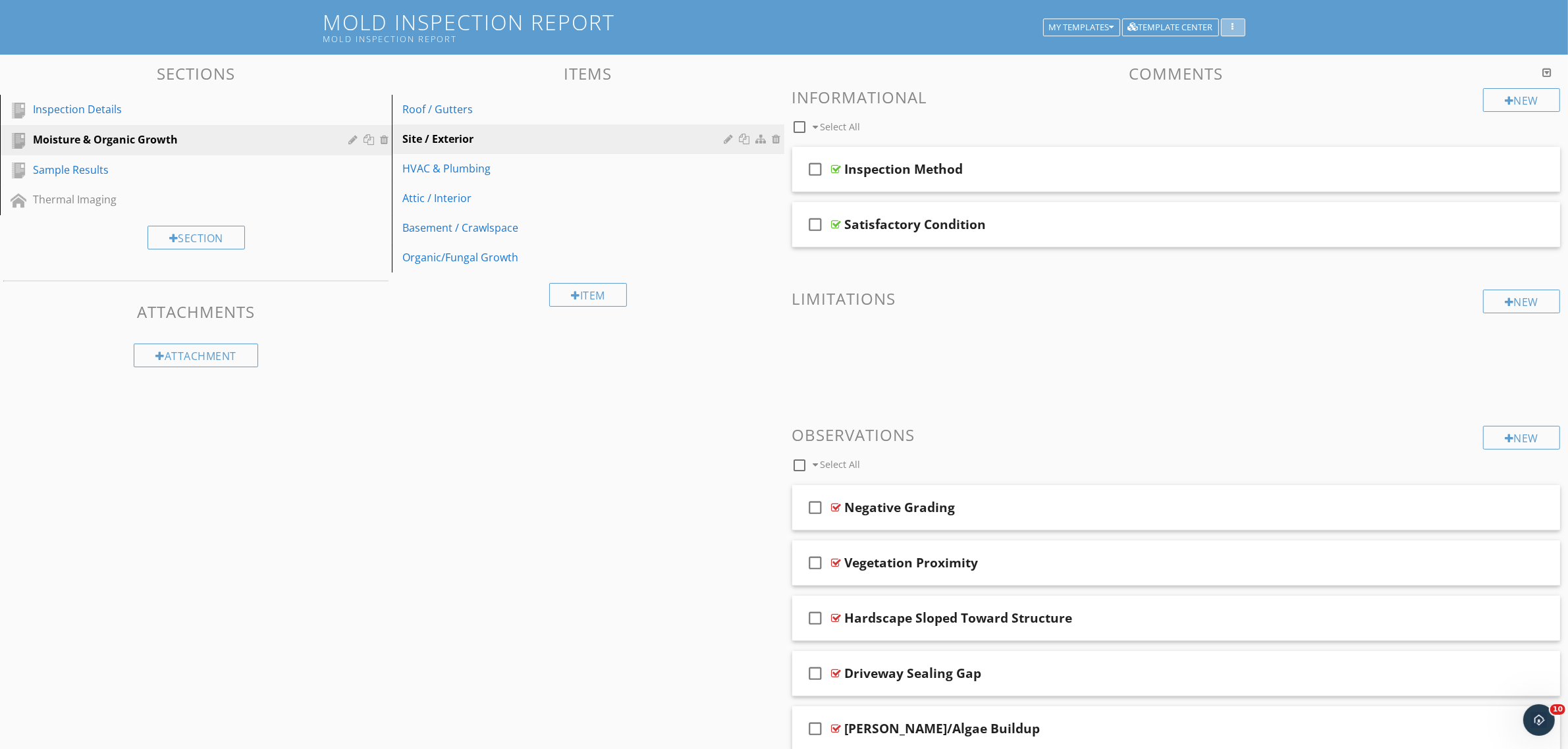
click at [1232, 23] on icon "button" at bounding box center [1233, 27] width 2 height 9
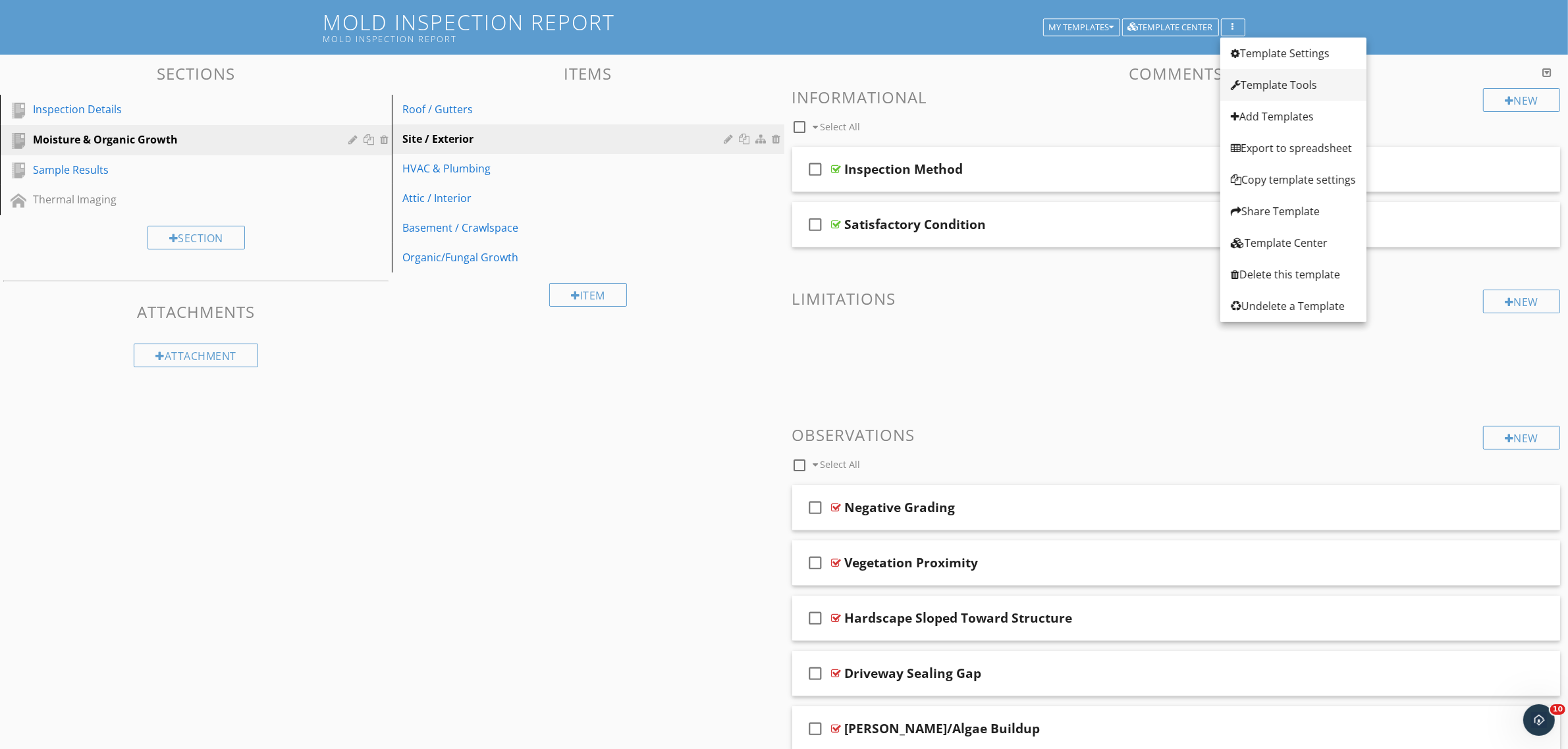
click at [1266, 87] on div "Template Tools" at bounding box center [1293, 85] width 125 height 16
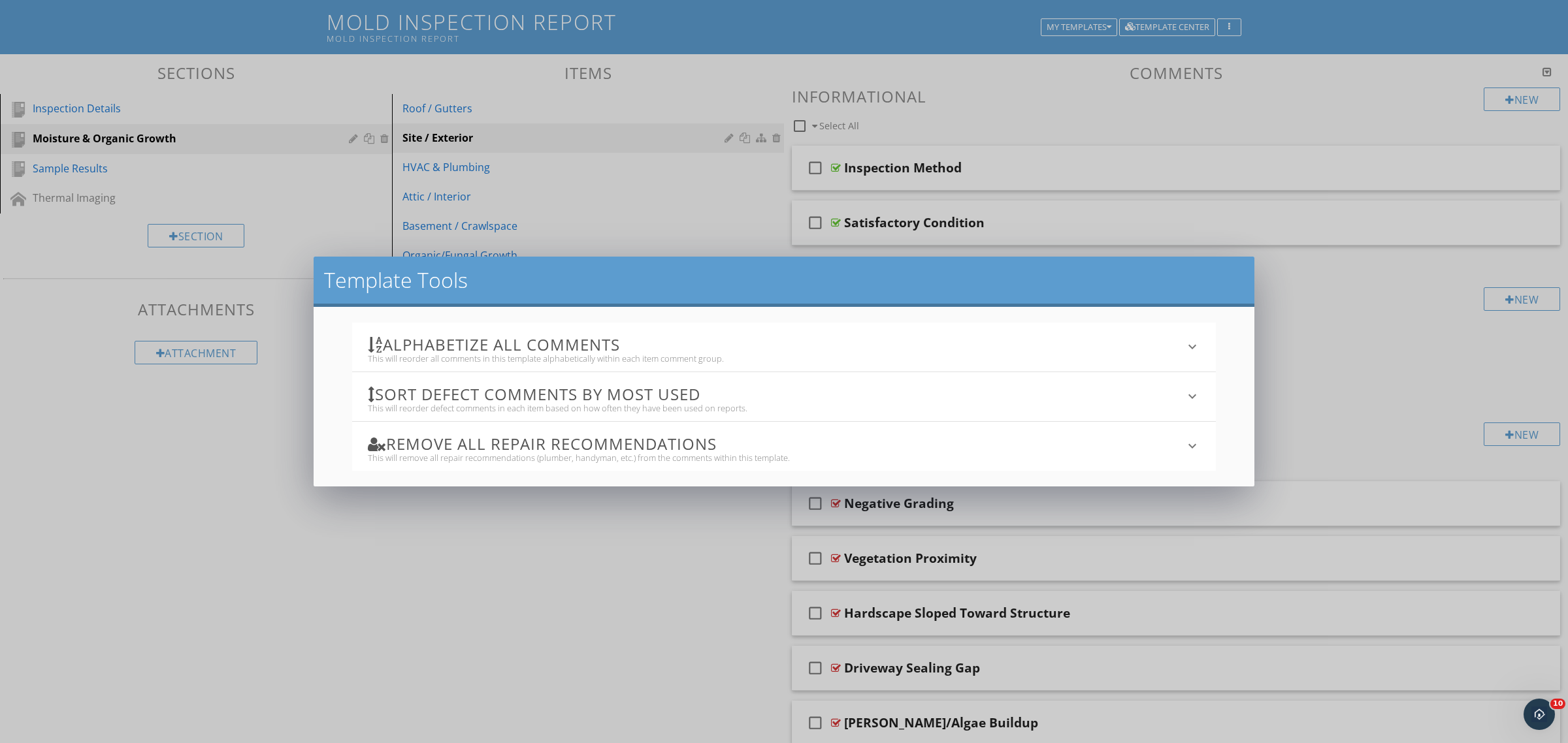
click at [1199, 99] on div "Template Tools Alphabetize All Comments This will reorder all comments in this …" at bounding box center [784, 372] width 1568 height 743
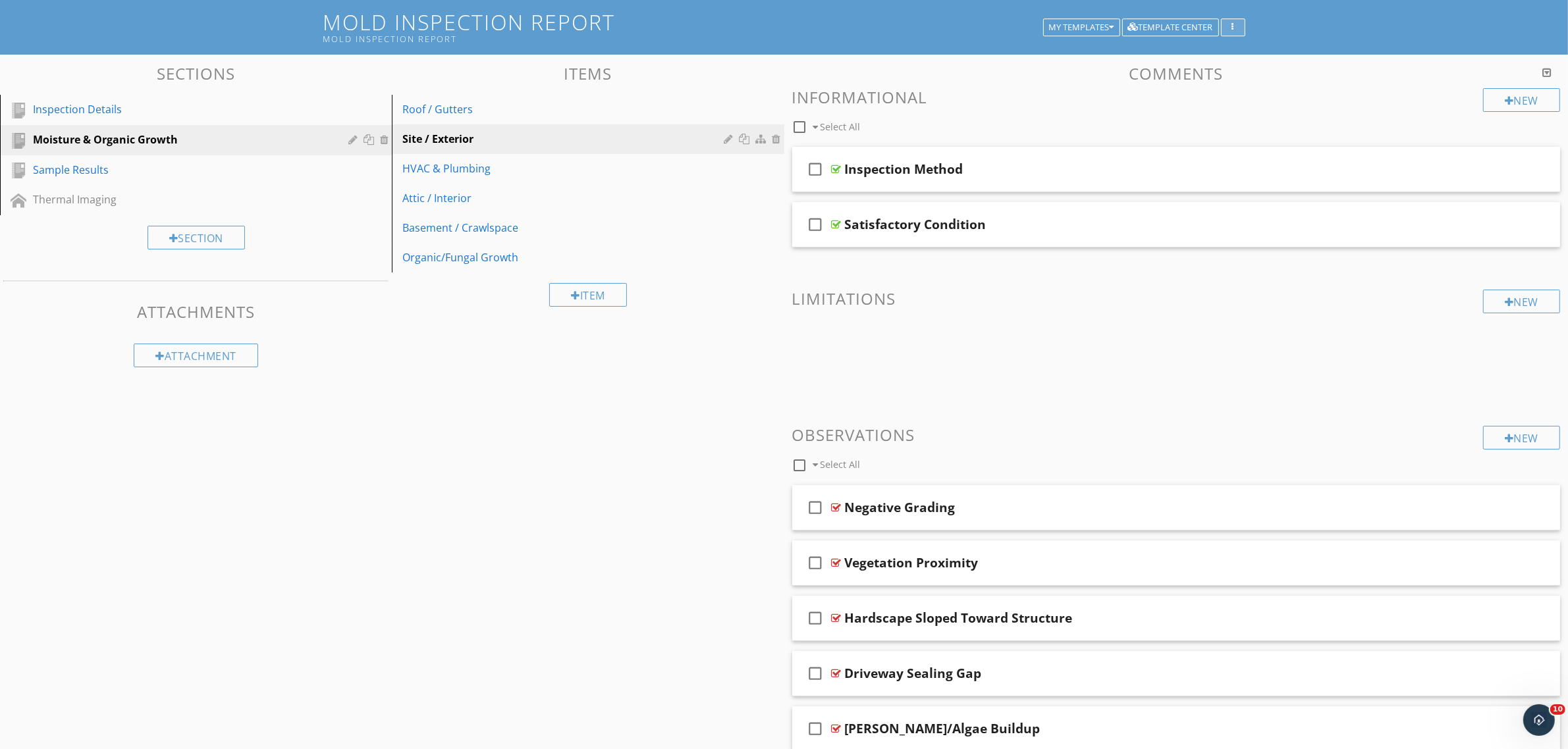
click at [1237, 22] on button "button" at bounding box center [1233, 28] width 24 height 19
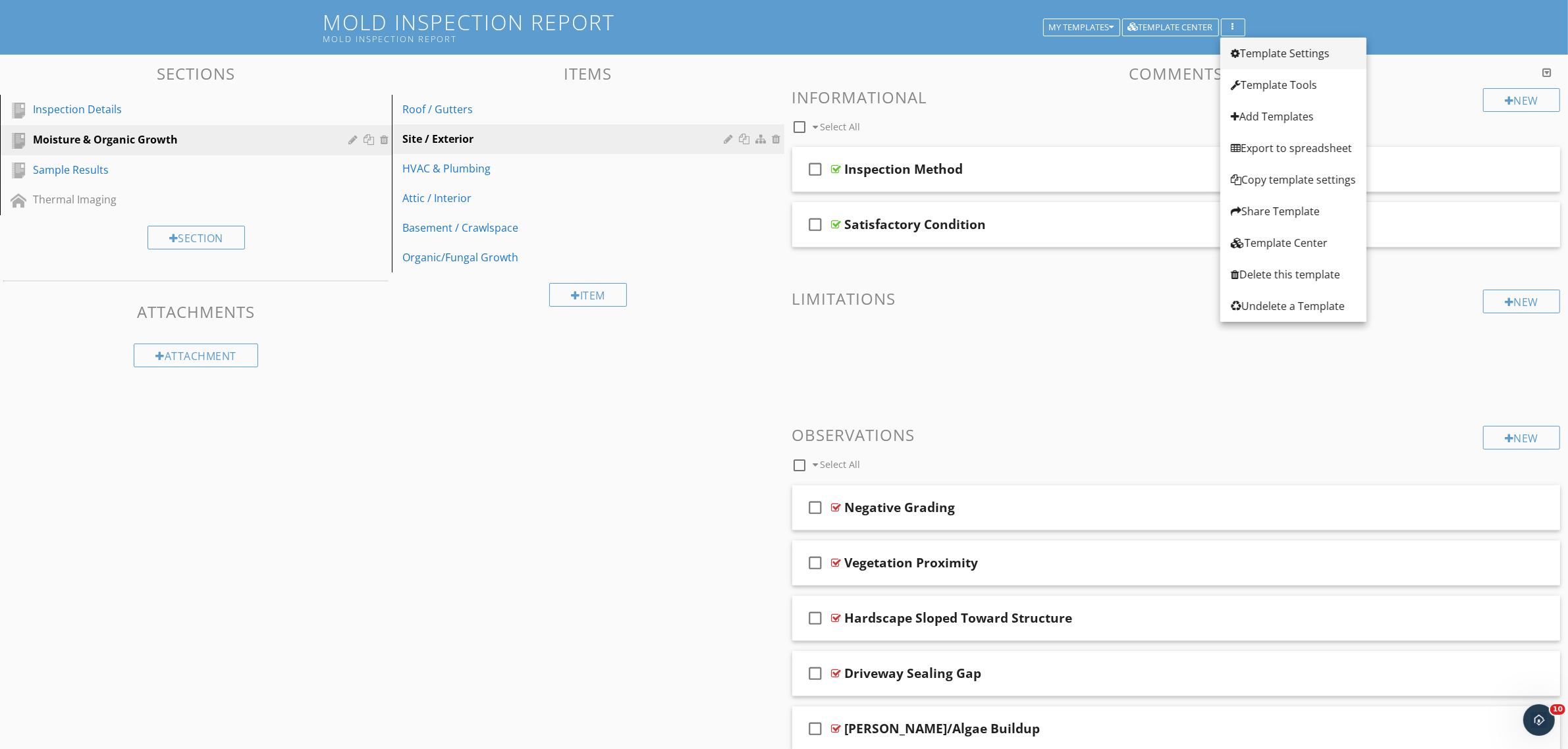
click at [1241, 50] on div "Template Settings" at bounding box center [1293, 53] width 125 height 16
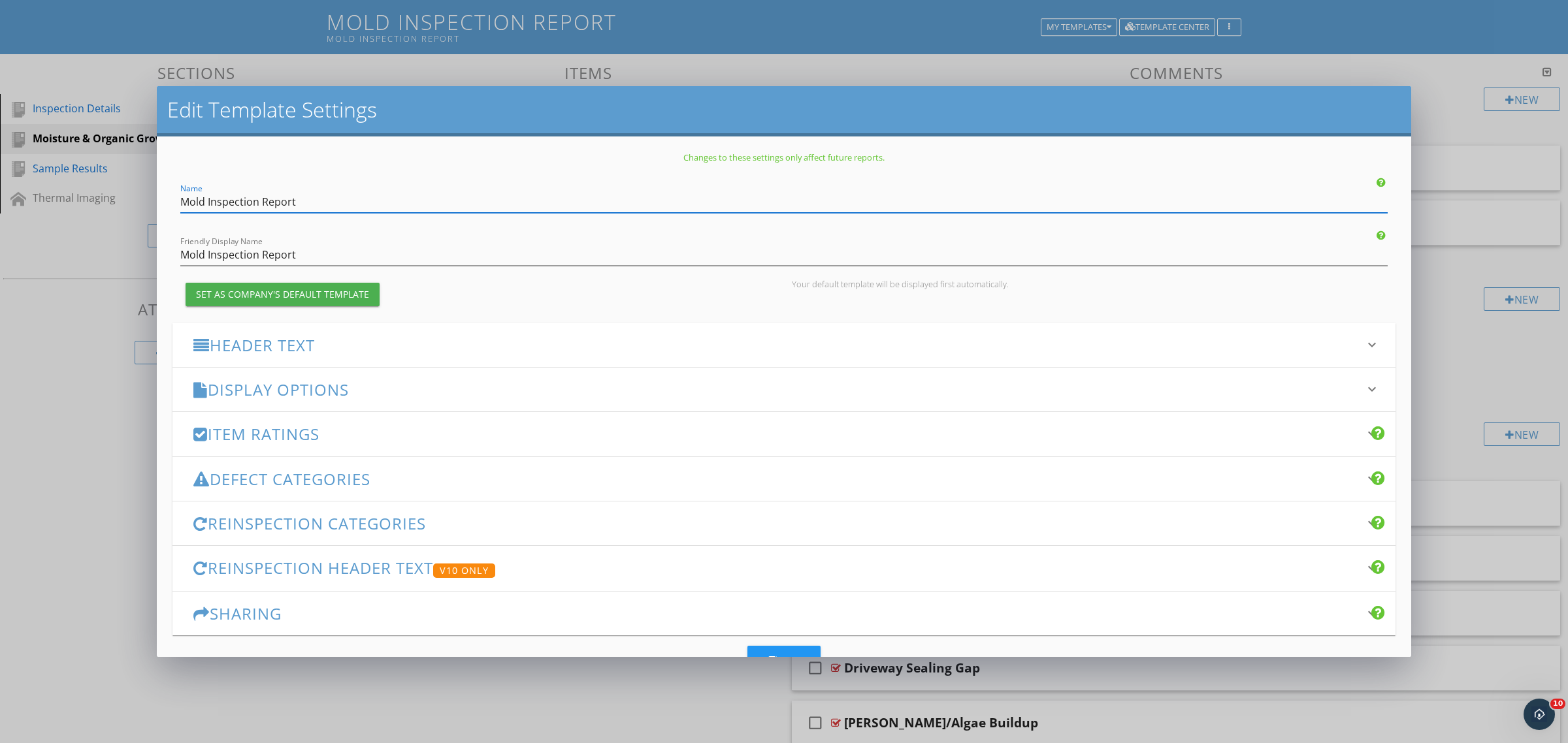
scroll to position [47, 0]
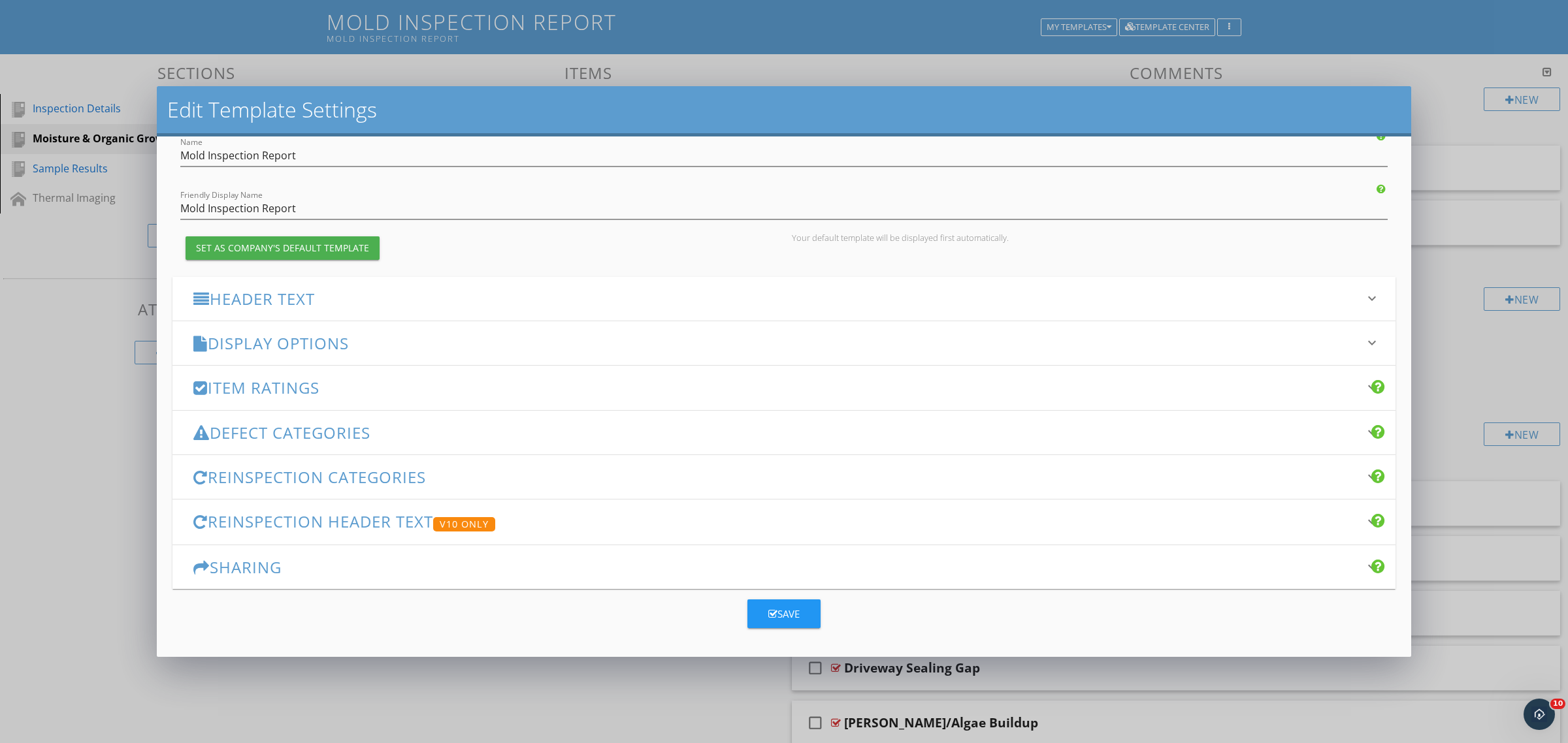
click at [269, 338] on h3 "Display Options" at bounding box center [776, 343] width 1165 height 18
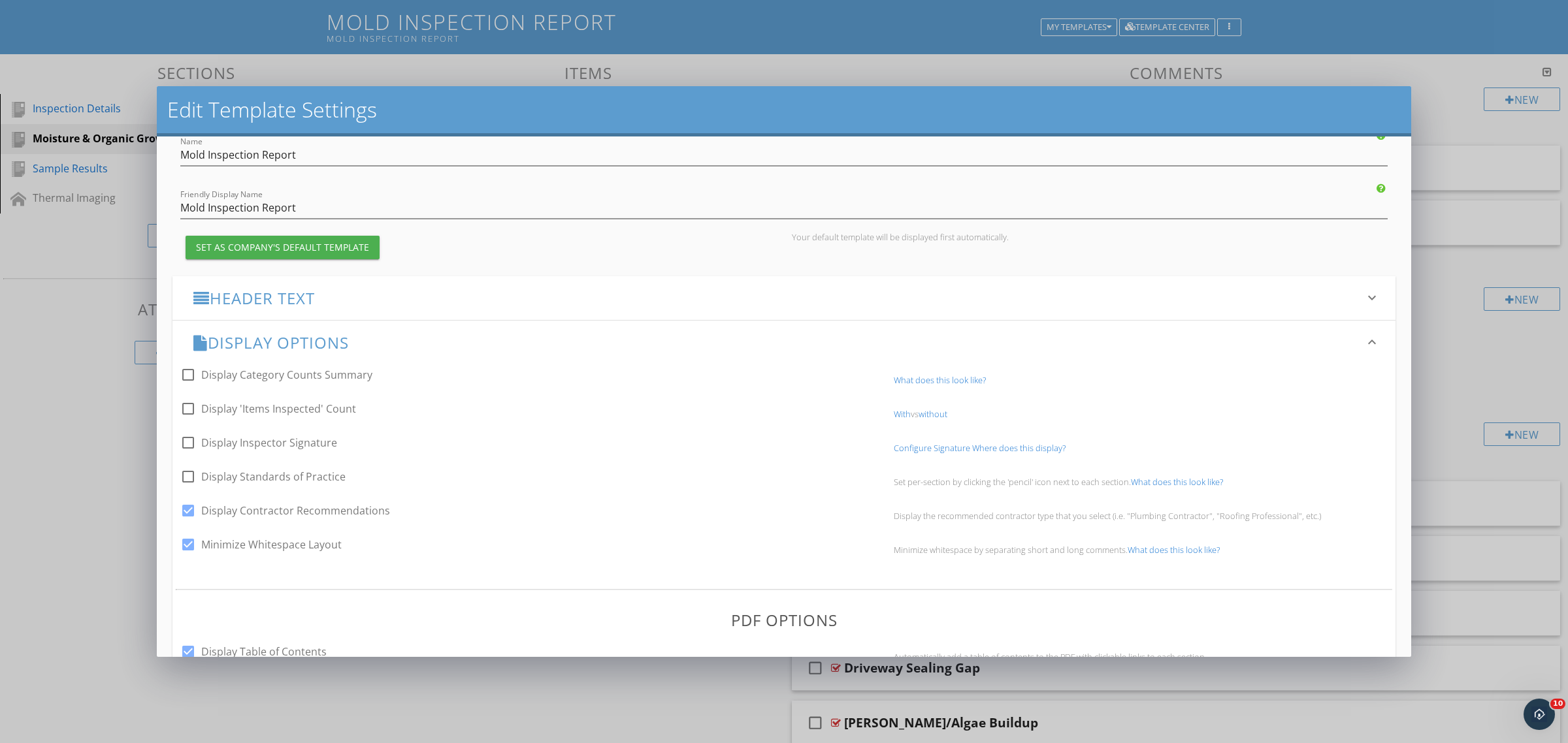
scroll to position [129, 0]
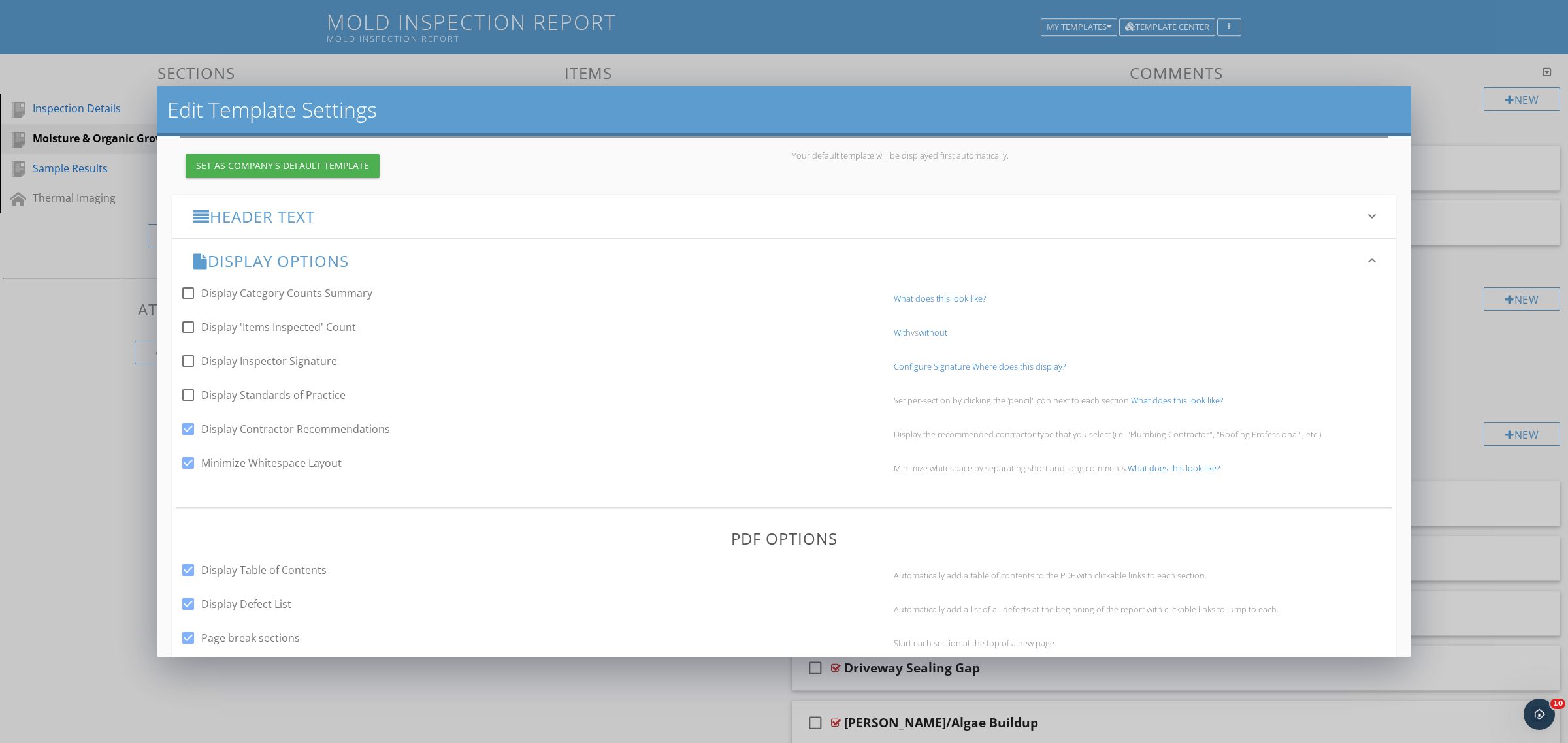
click at [188, 428] on div at bounding box center [189, 429] width 22 height 22
checkbox input "false"
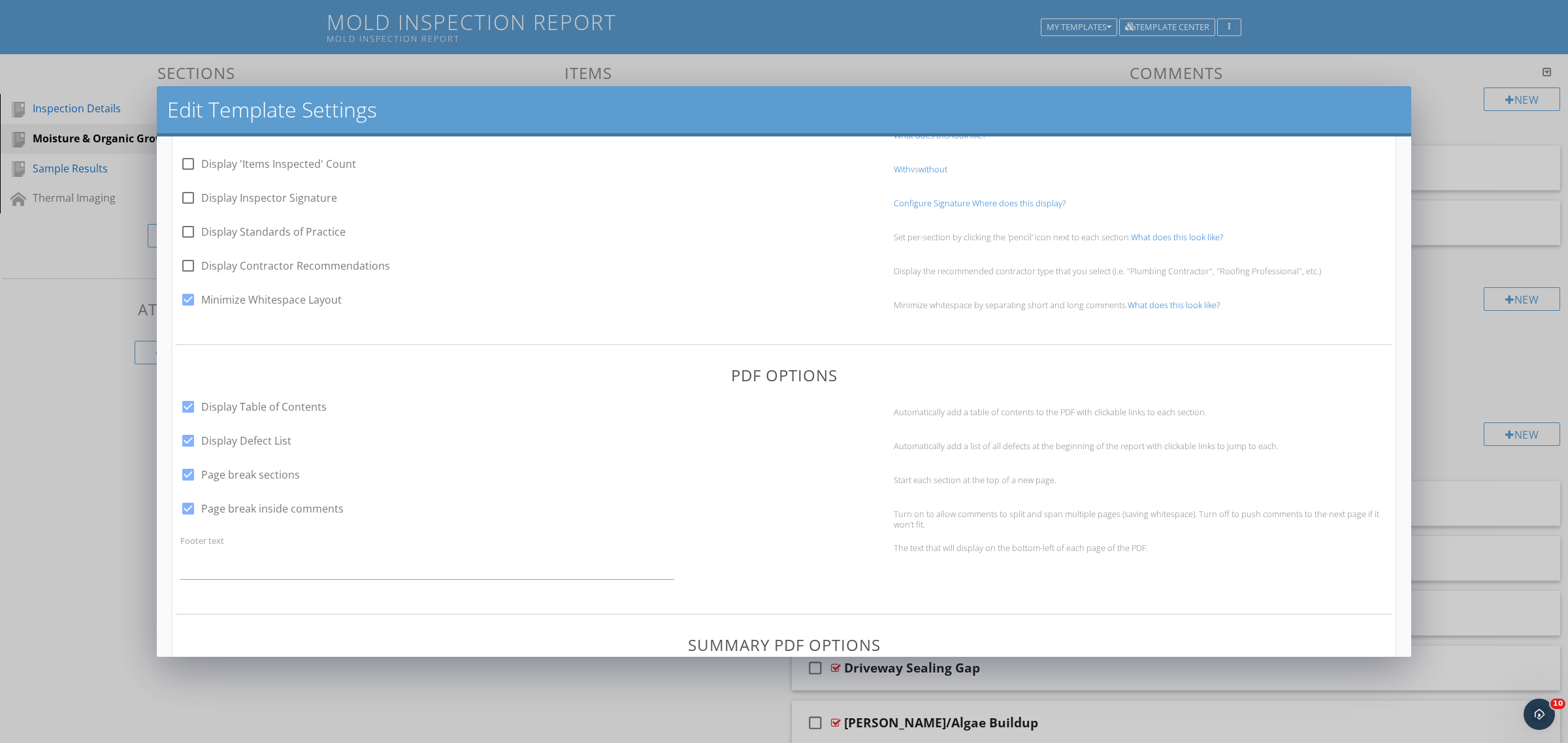
scroll to position [373, 0]
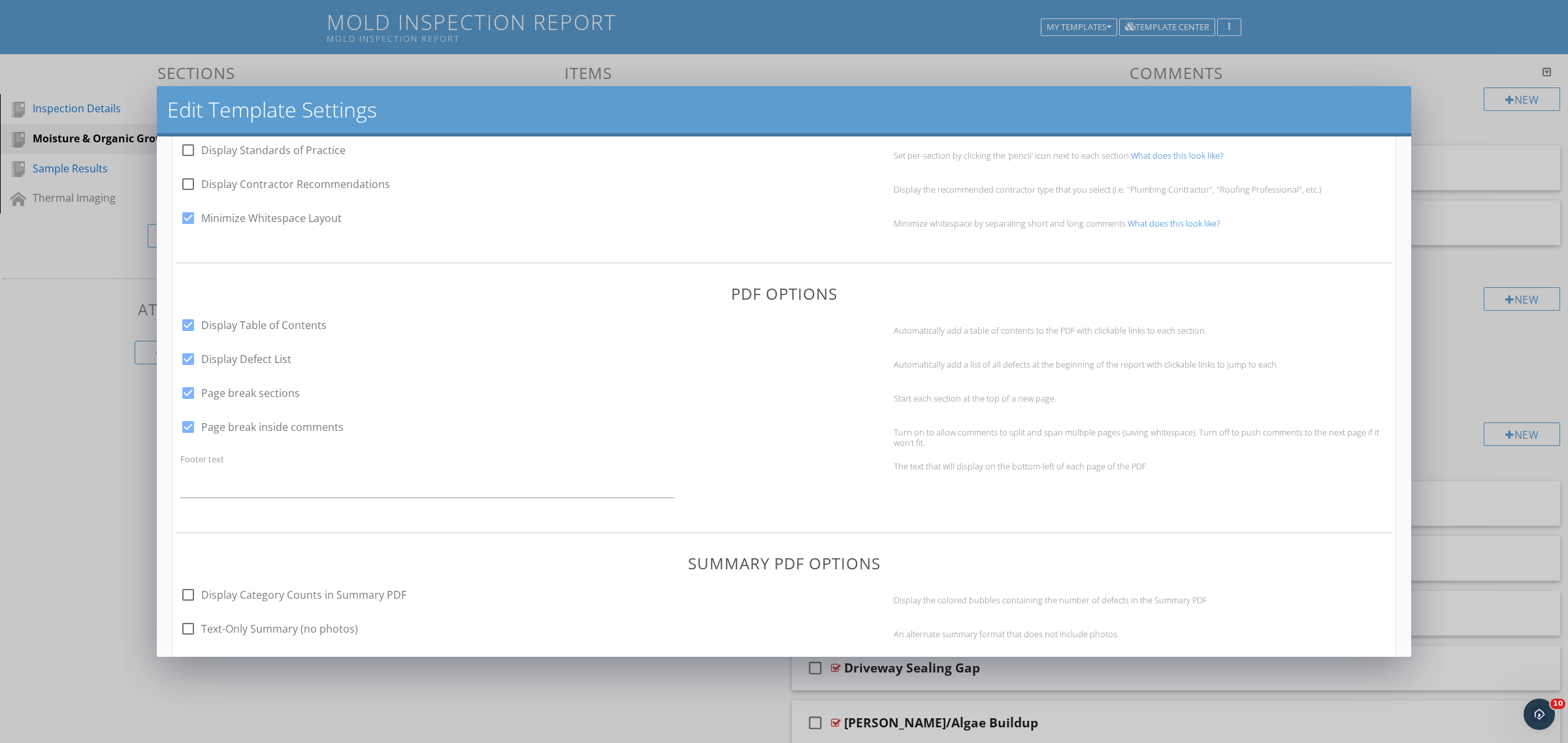
click at [188, 357] on div at bounding box center [189, 359] width 22 height 22
checkbox input "false"
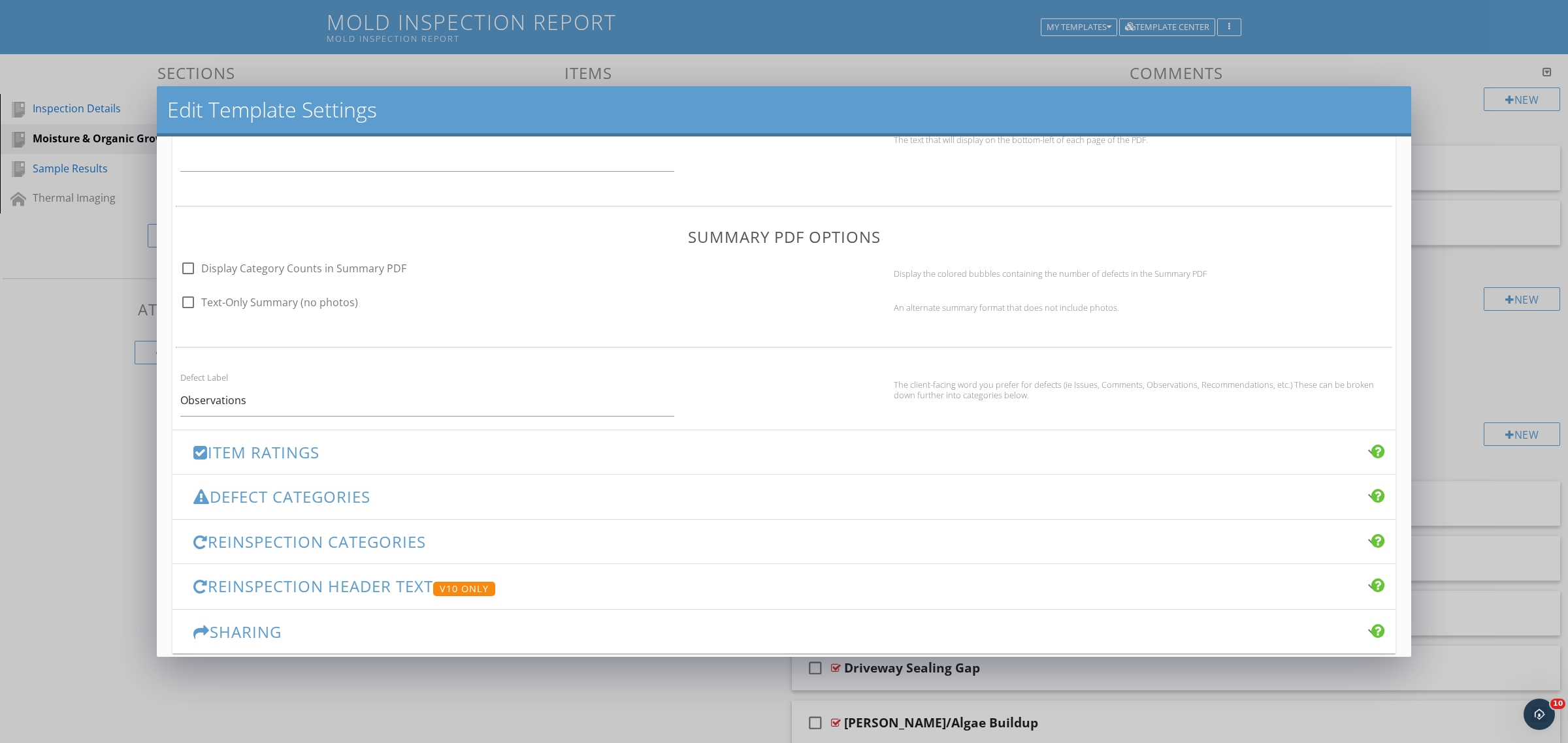
scroll to position [766, 0]
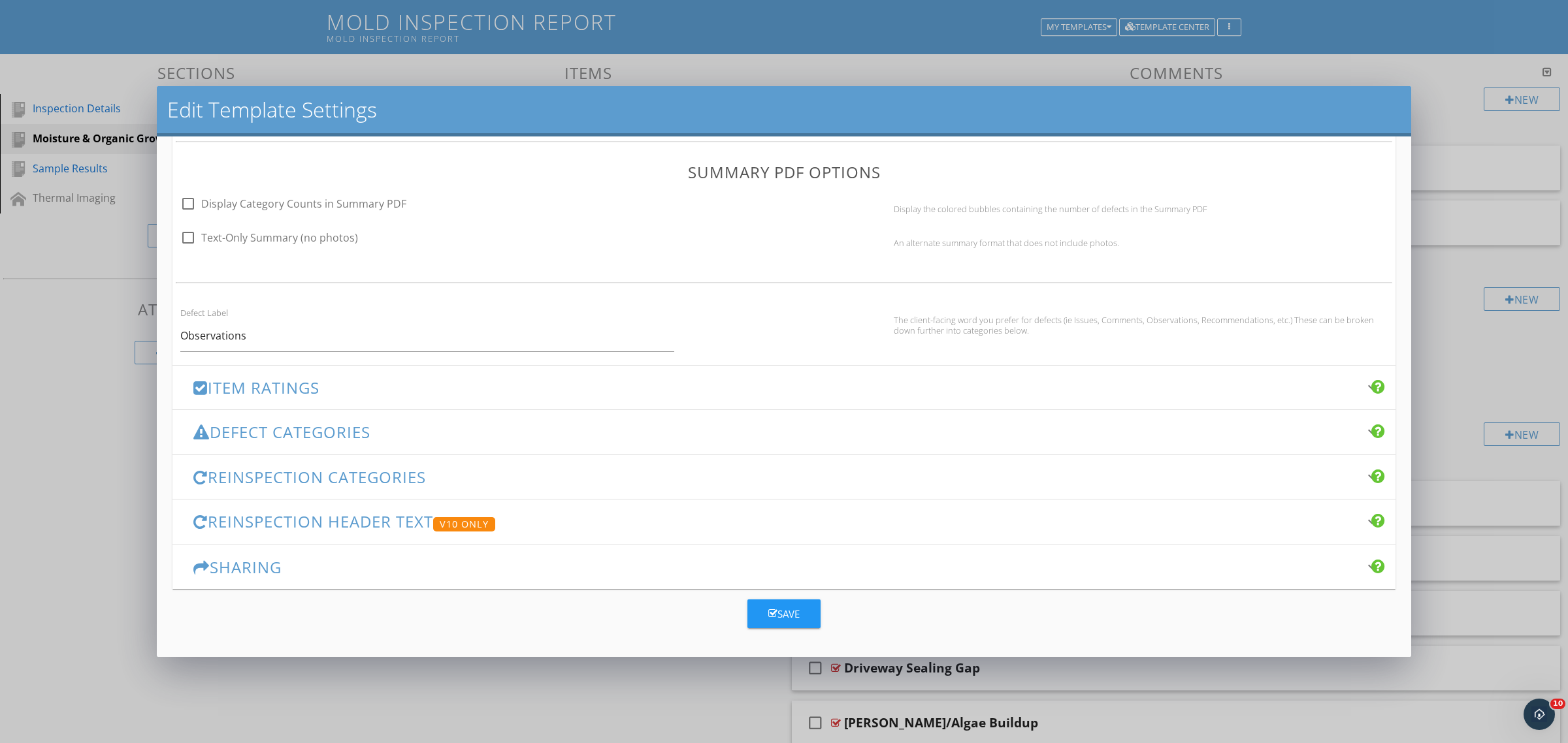
click at [201, 386] on div at bounding box center [200, 387] width 14 height 16
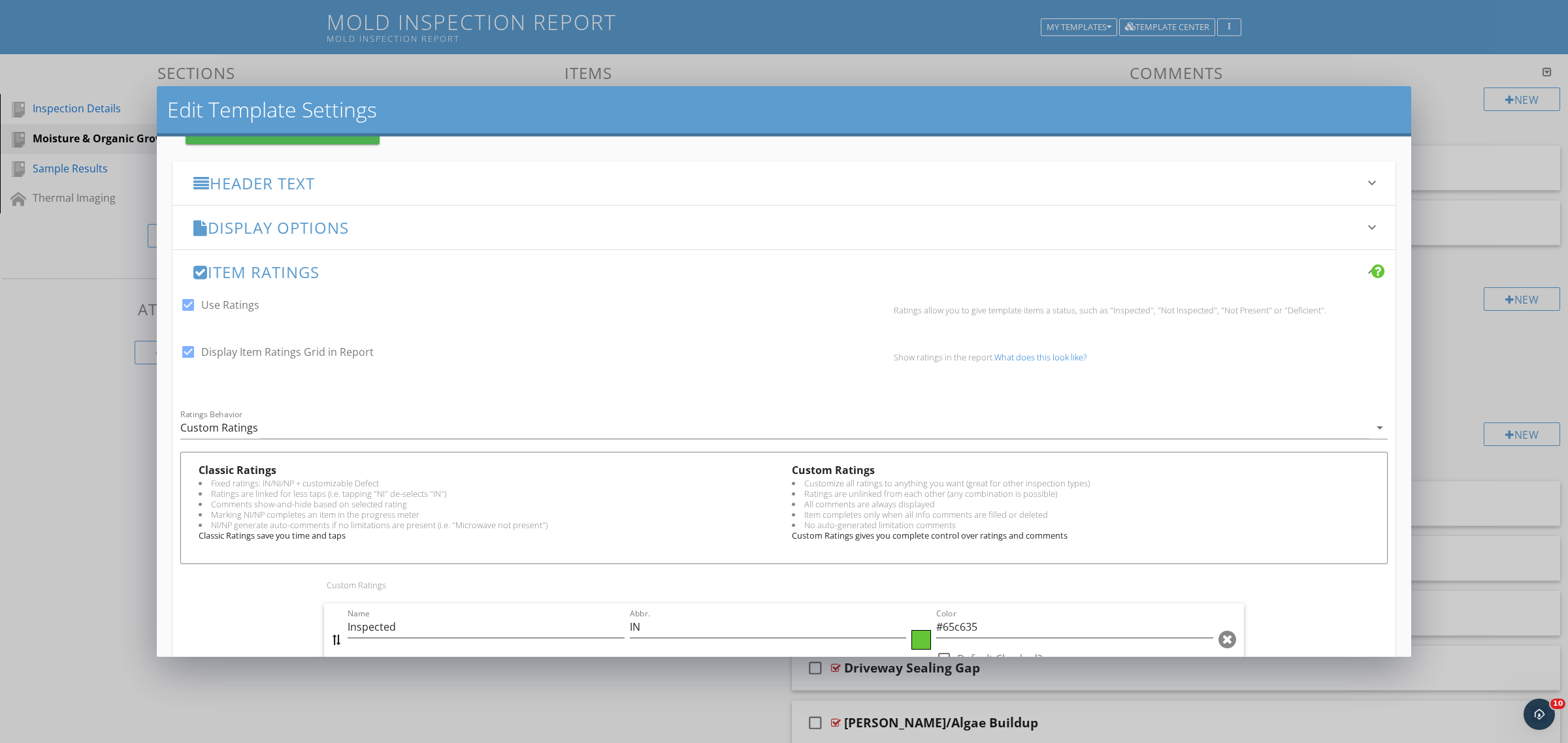
scroll to position [156, 0]
click at [187, 304] on div at bounding box center [189, 312] width 22 height 22
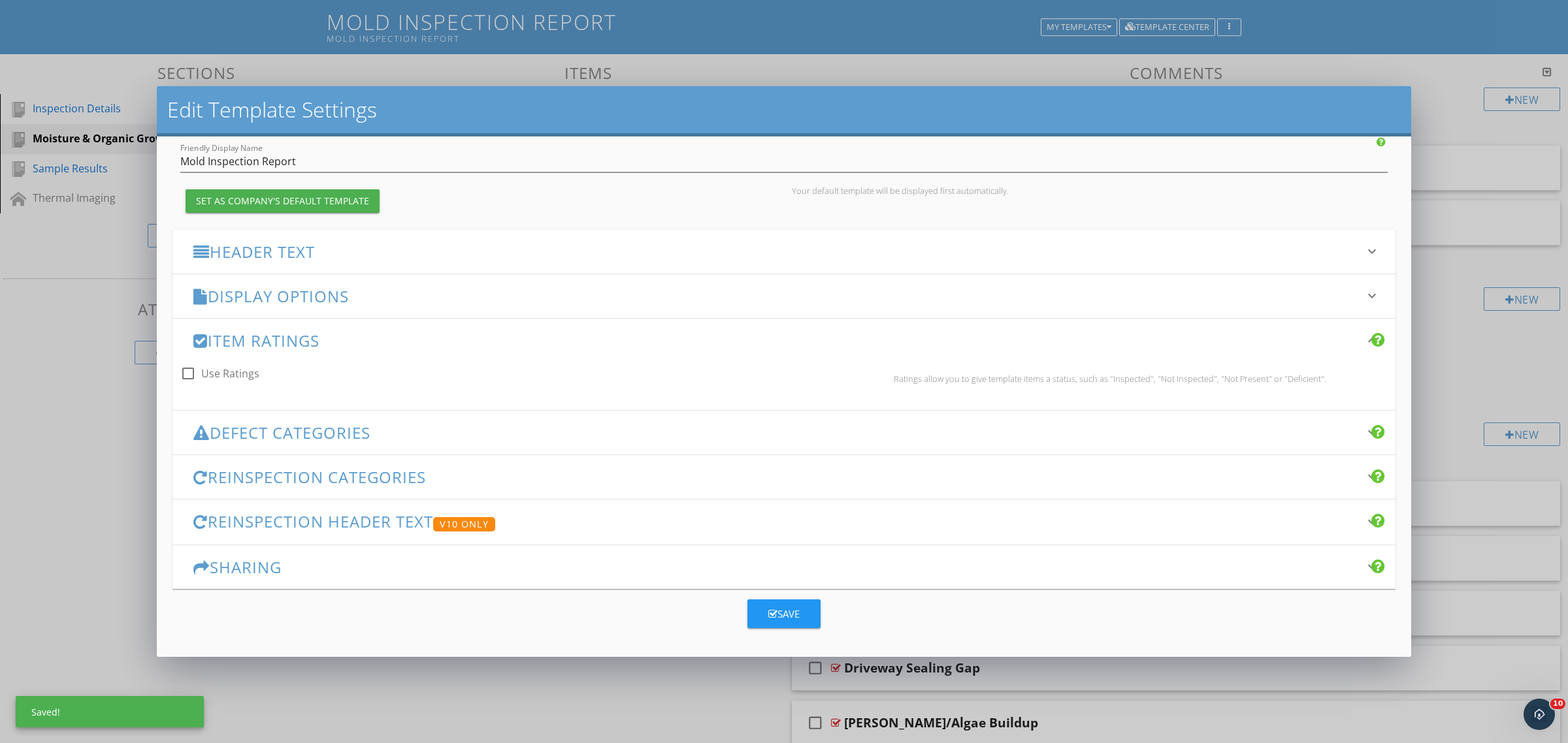
click at [191, 372] on div at bounding box center [189, 373] width 22 height 22
checkbox input "true"
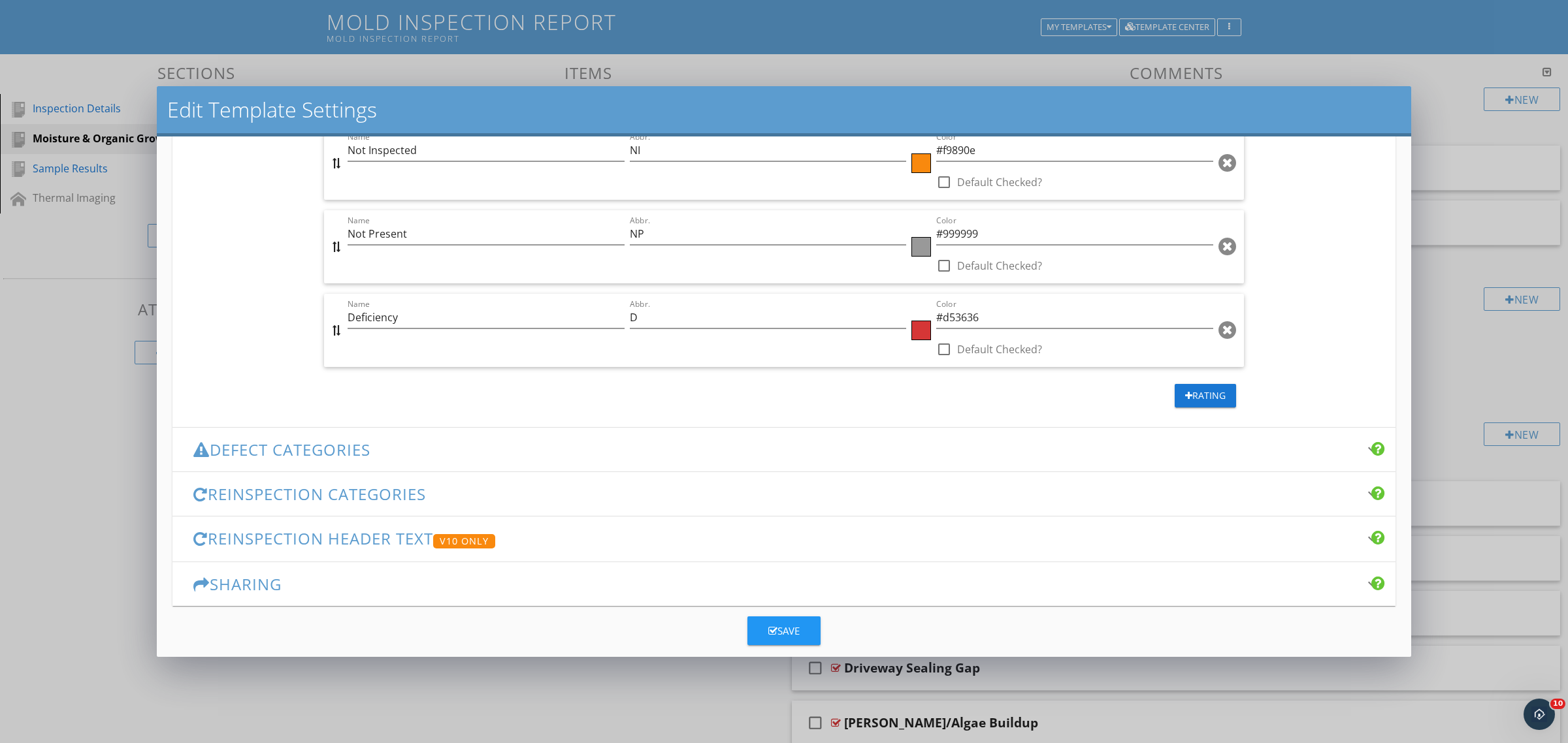
scroll to position [740, 0]
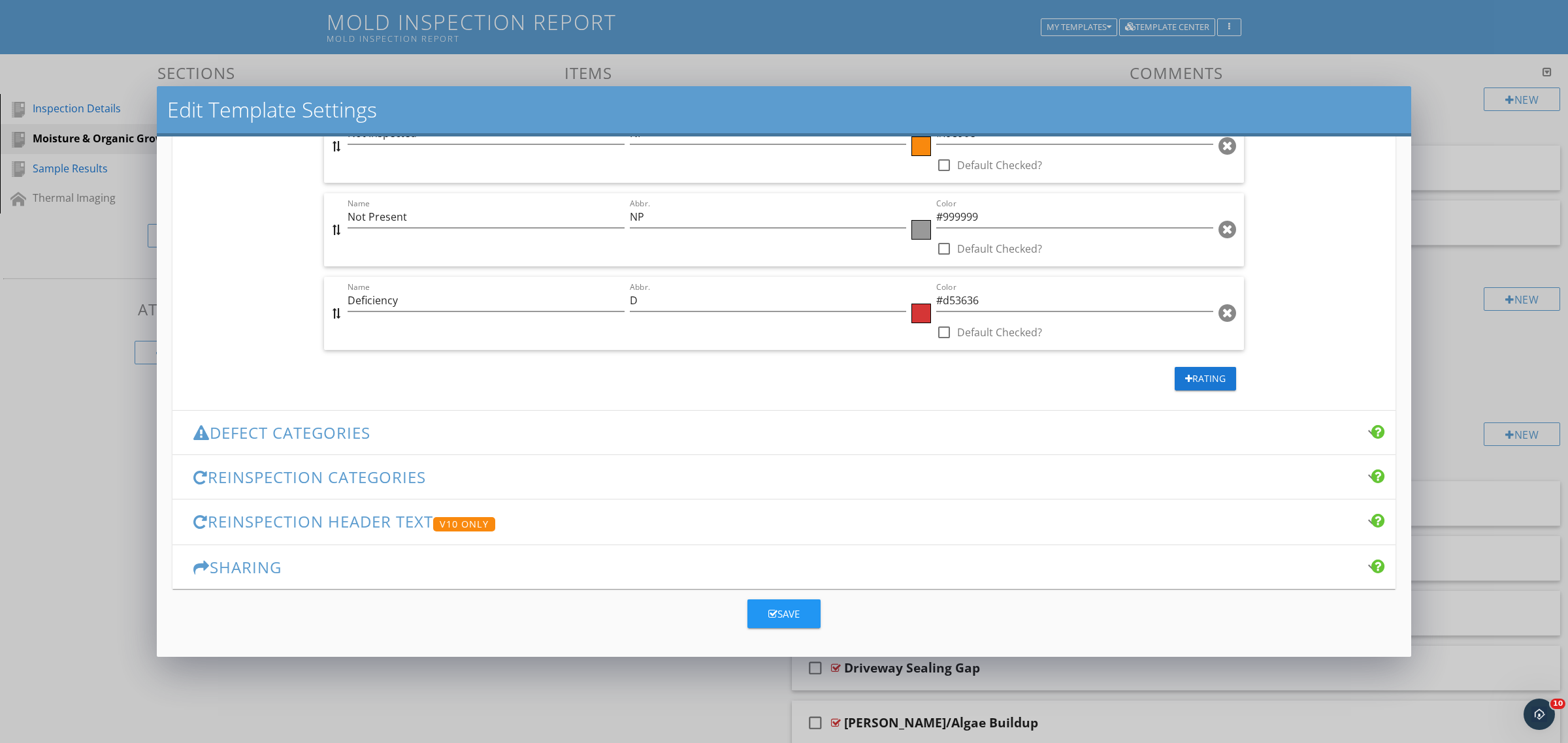
click at [331, 428] on h3 "Defect Categories" at bounding box center [776, 432] width 1165 height 18
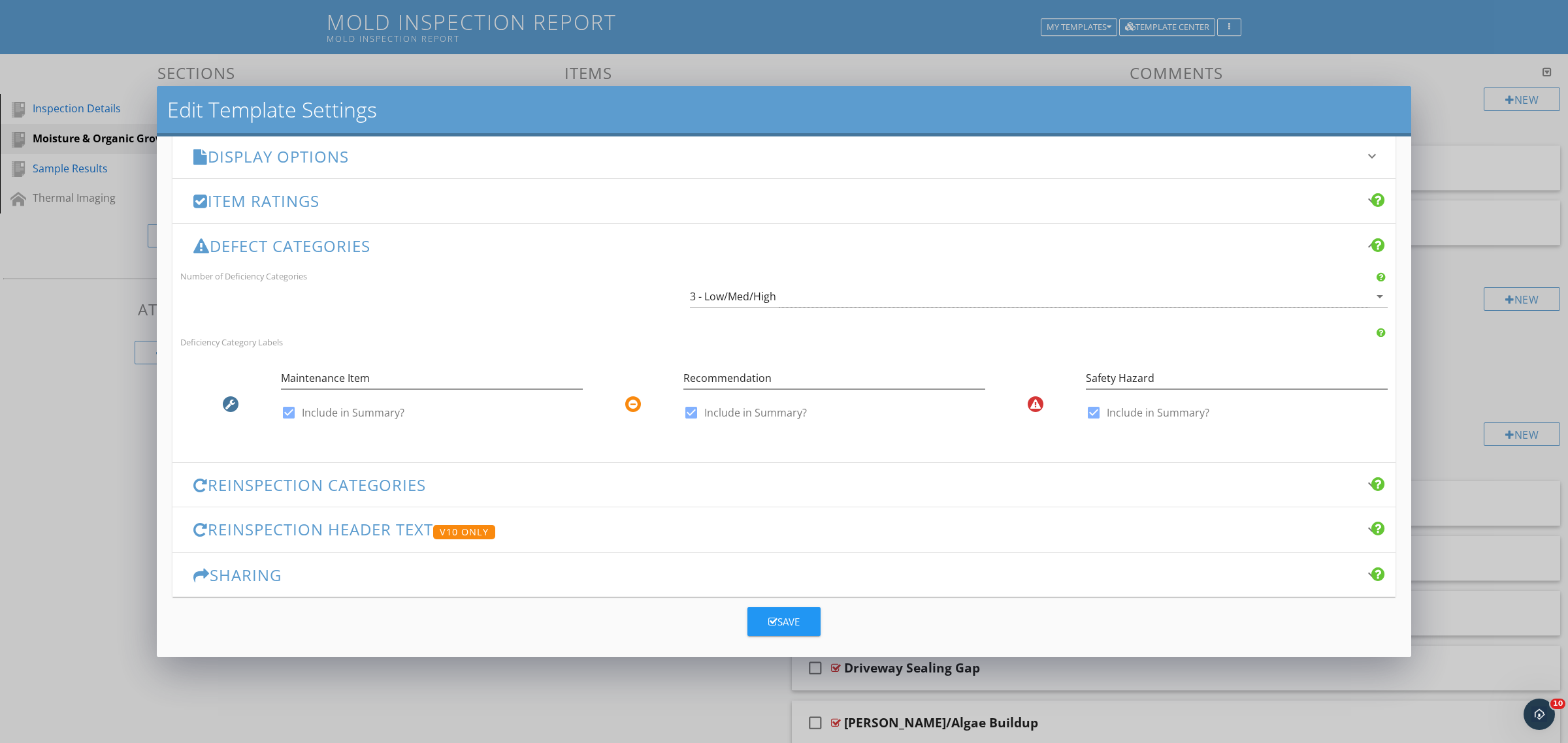
scroll to position [243, 0]
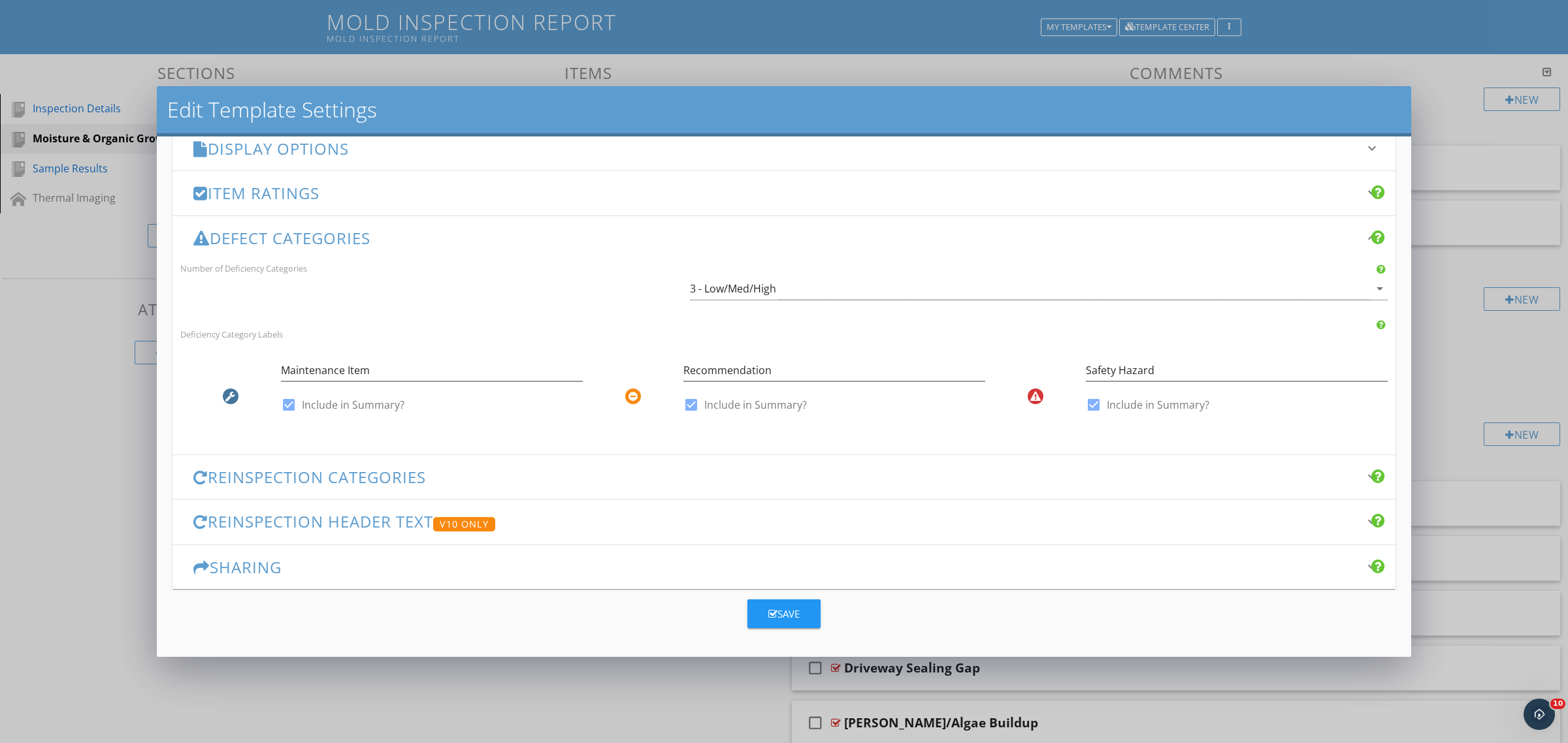
click at [223, 396] on div at bounding box center [231, 396] width 16 height 16
drag, startPoint x: 403, startPoint y: 367, endPoint x: 275, endPoint y: 361, distance: 128.1
click at [275, 361] on div "Maintenance Item check_box Include in Summary?" at bounding box center [381, 390] width 403 height 77
type input "FYI"
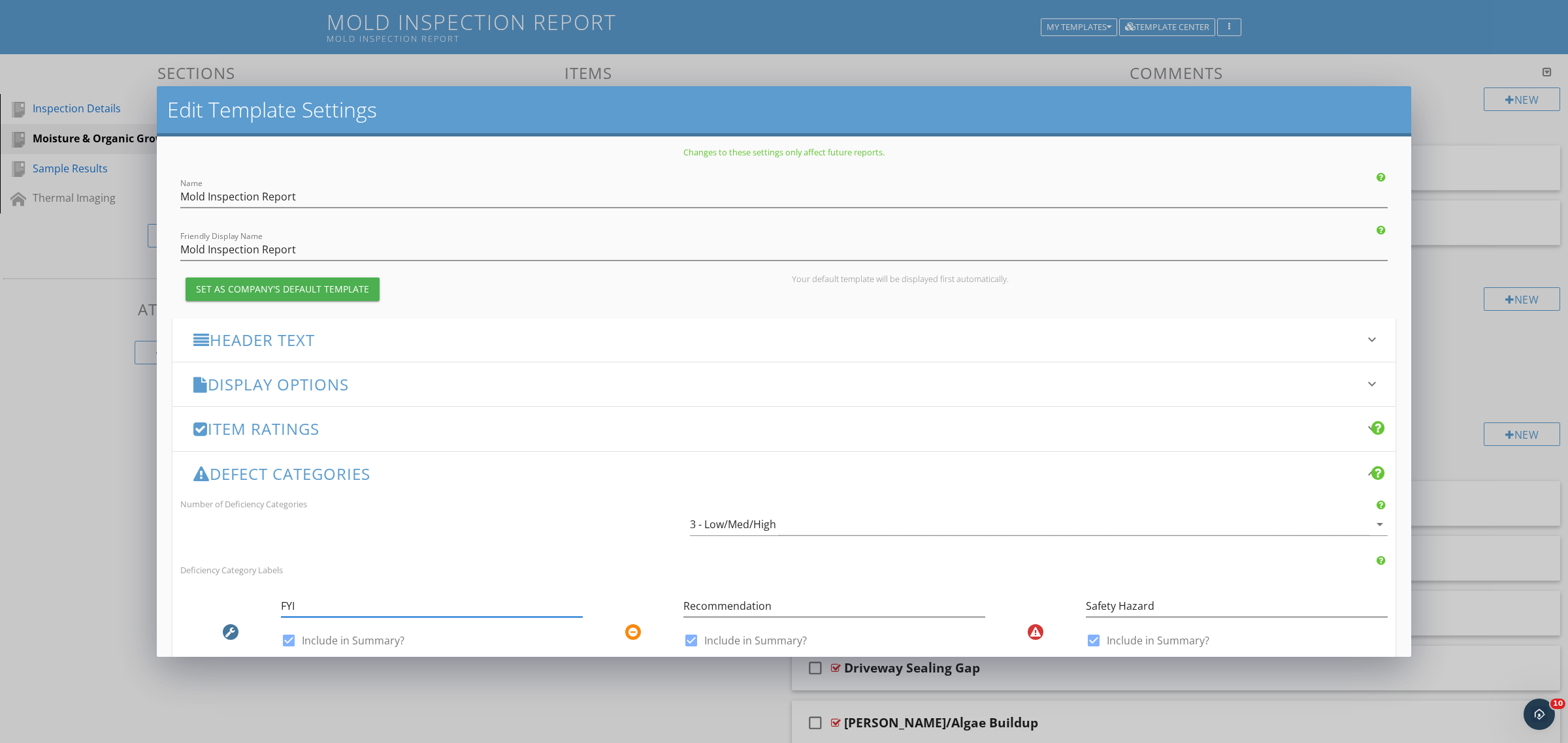
scroll to position [0, 0]
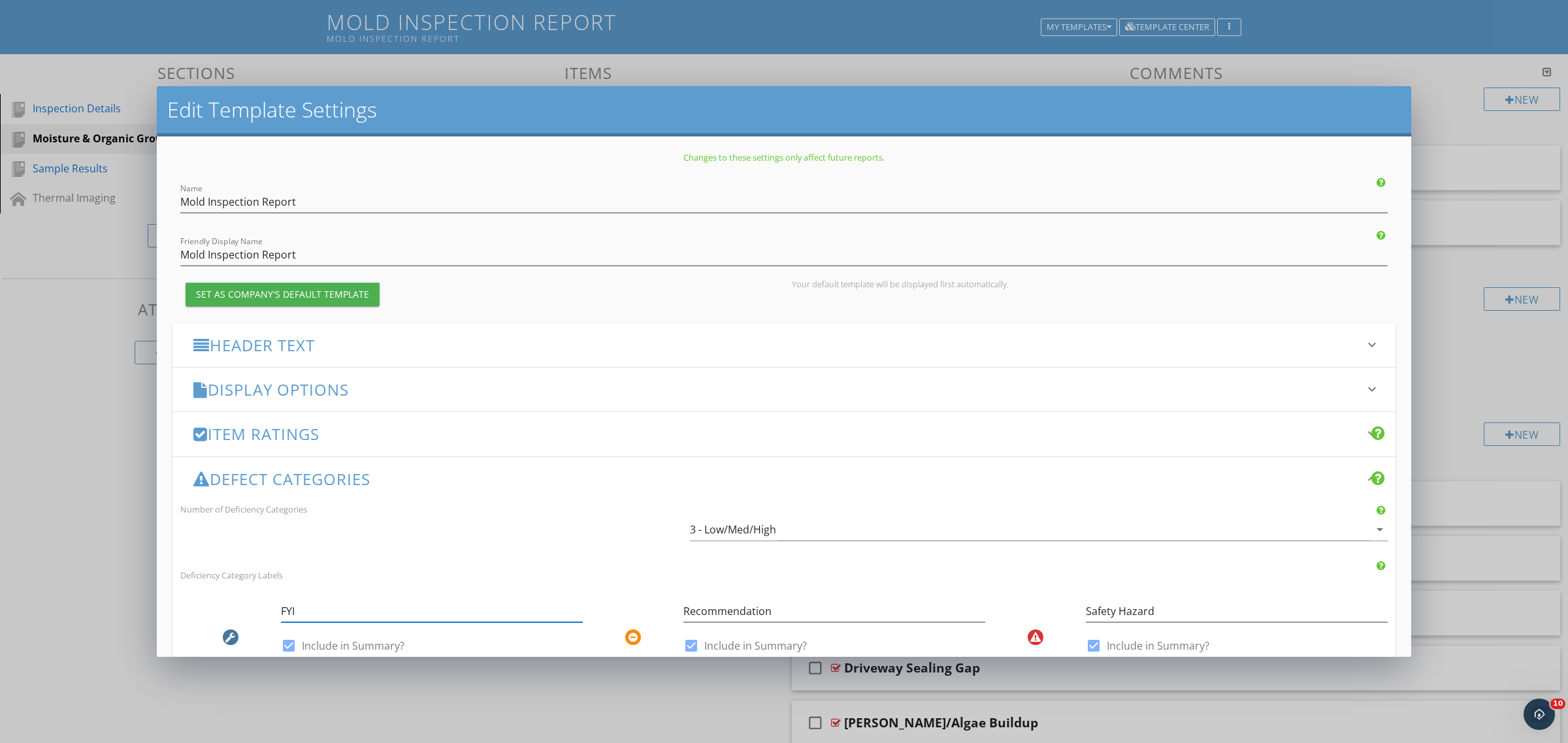
click at [275, 442] on h3 "Item Ratings" at bounding box center [776, 433] width 1165 height 18
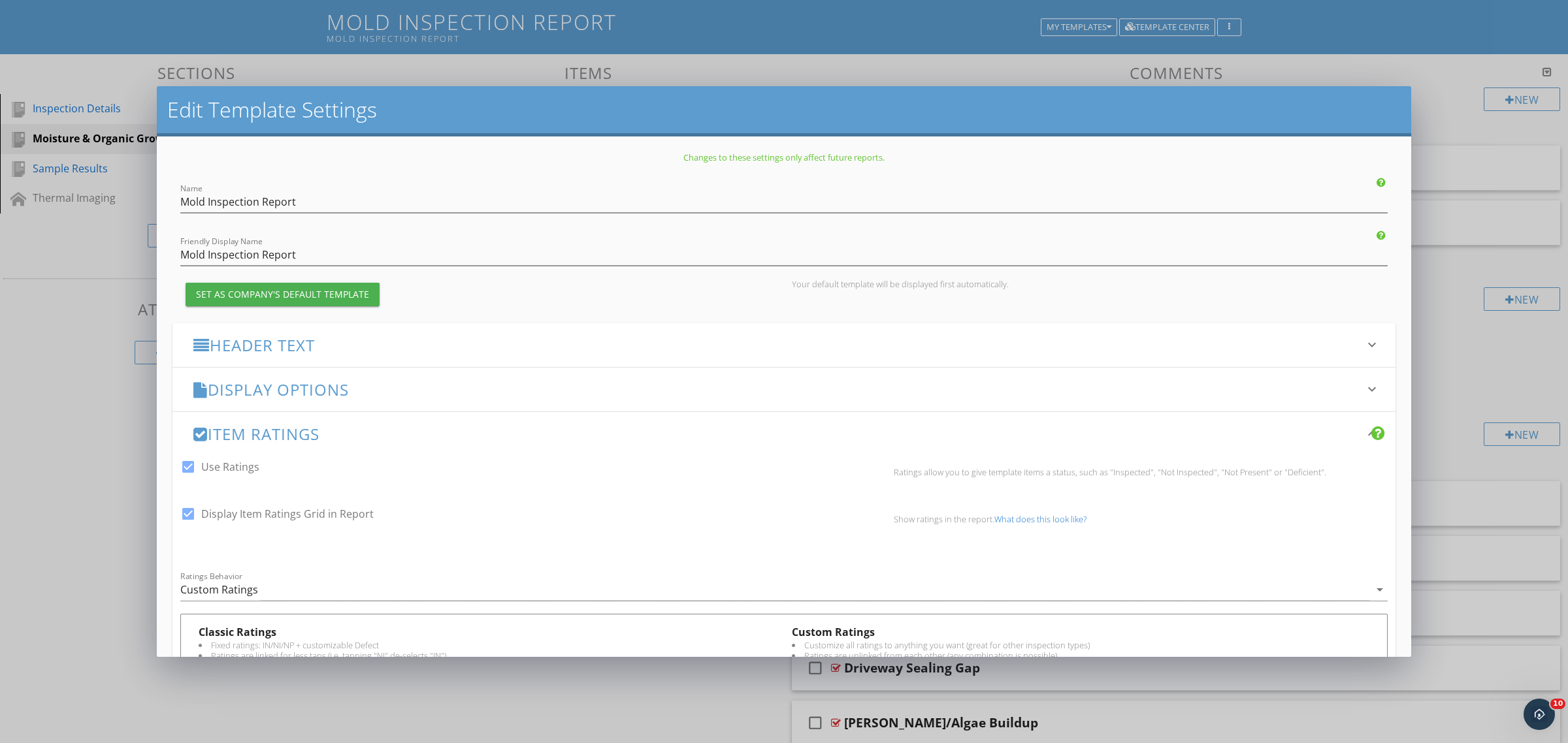
click at [184, 464] on div at bounding box center [189, 467] width 22 height 22
checkbox input "false"
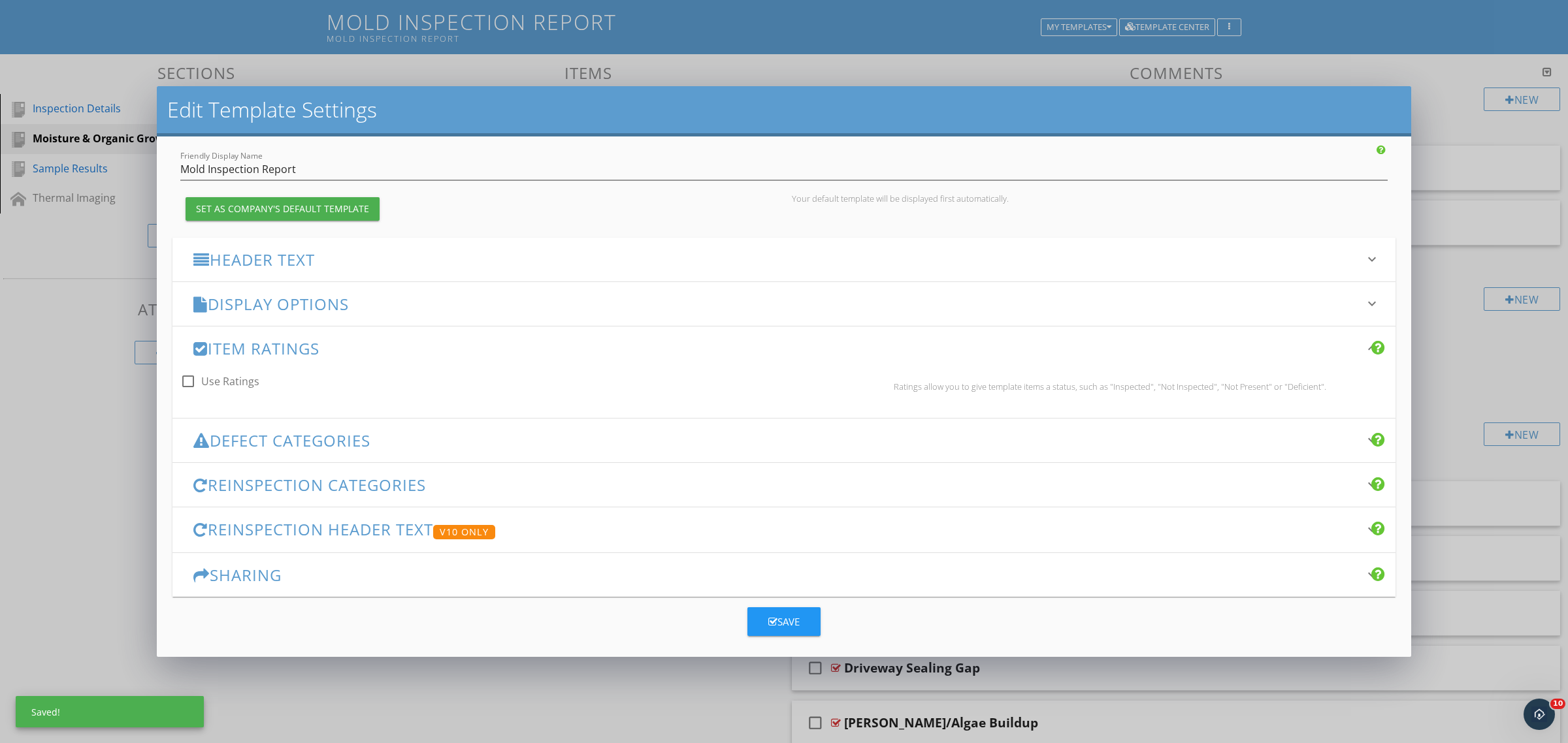
scroll to position [93, 0]
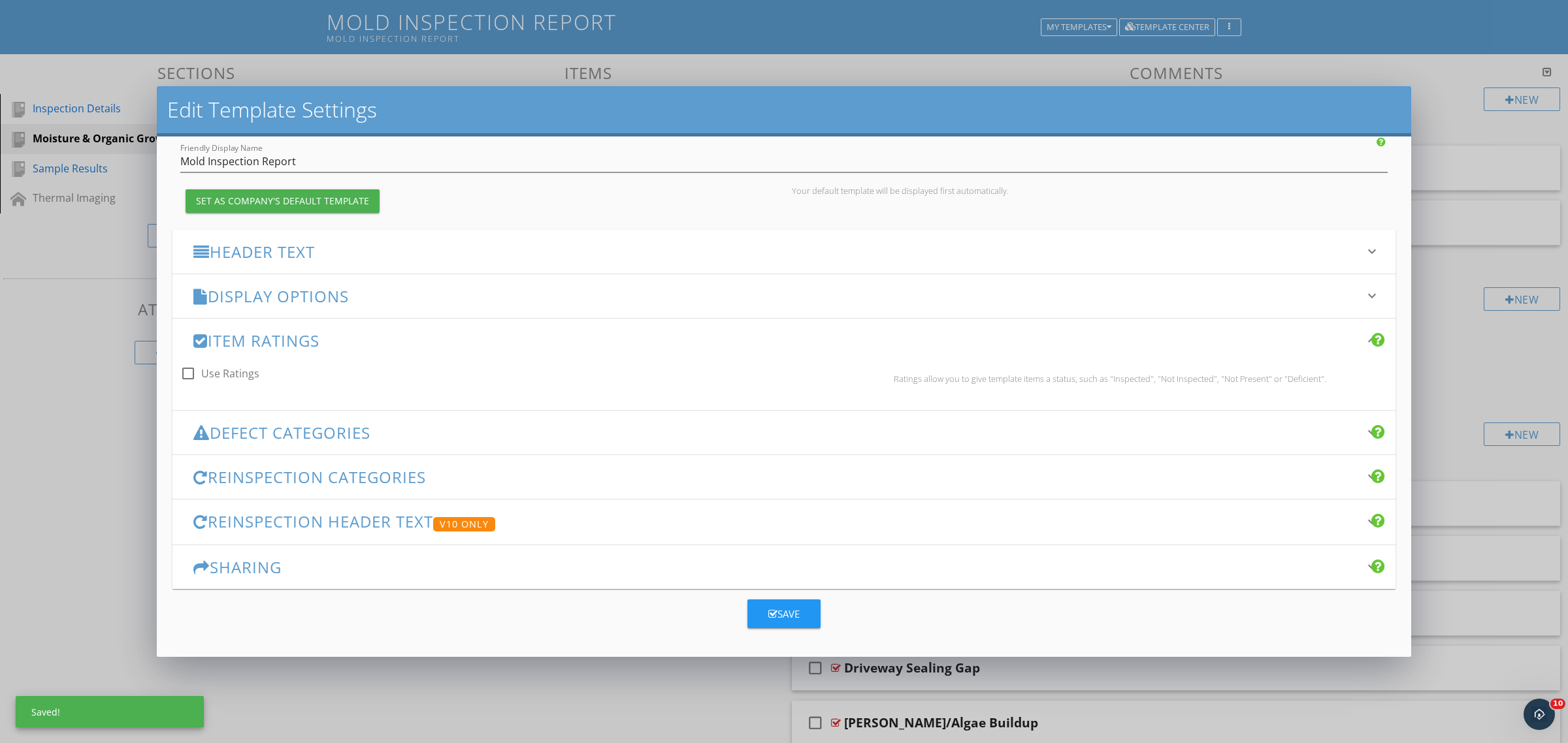
click at [217, 433] on h3 "Defect Categories" at bounding box center [776, 432] width 1165 height 18
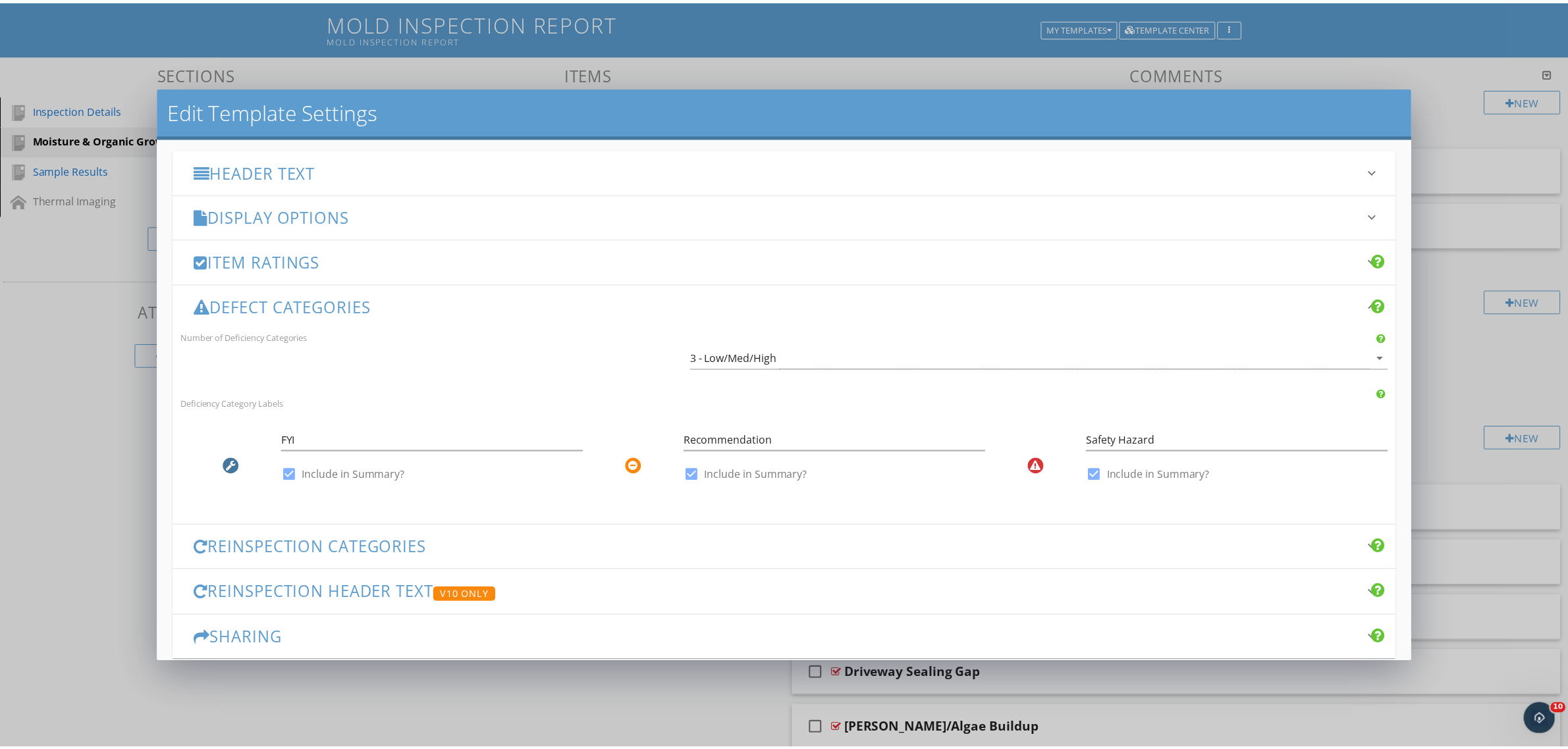
scroll to position [245, 0]
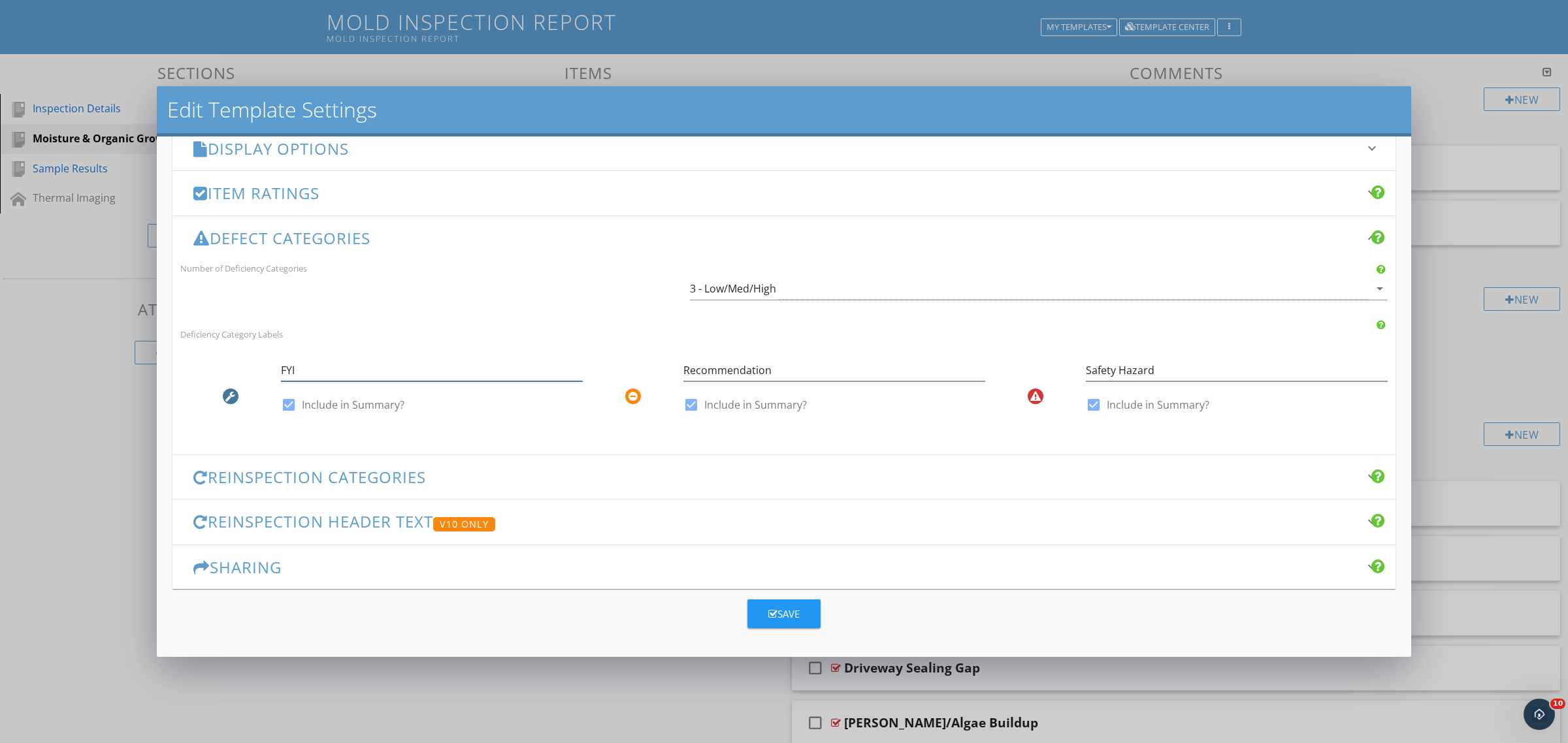
click at [304, 372] on input "FYI" at bounding box center [431, 370] width 302 height 21
paste input "/Maintenance Item/Minor Deficiency"
type input "FYI/Maintenance Item/Minor Deficiency"
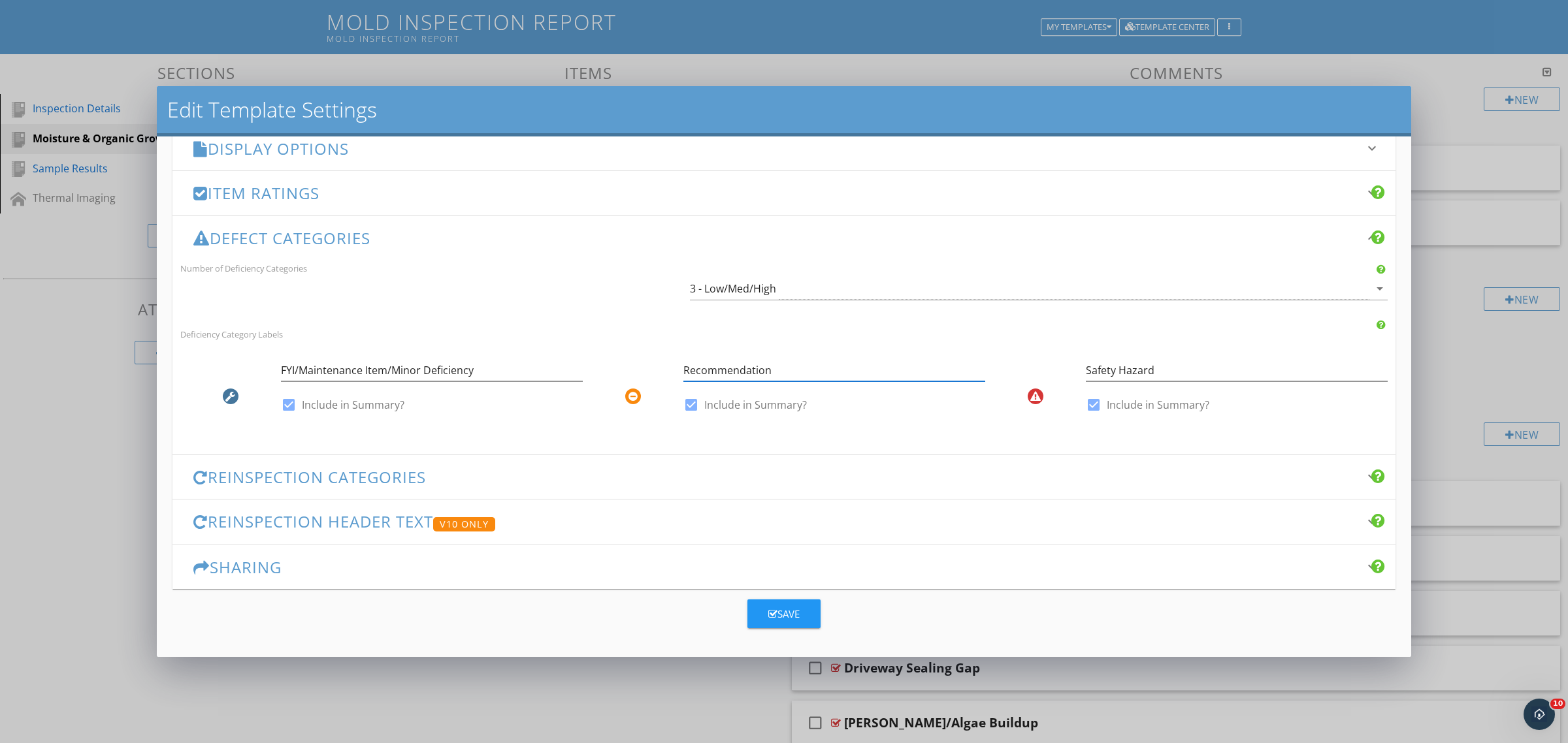
click at [788, 372] on input "Recommendation" at bounding box center [834, 370] width 302 height 21
paste input "Moderate Concer"
type input "Moderate Concern"
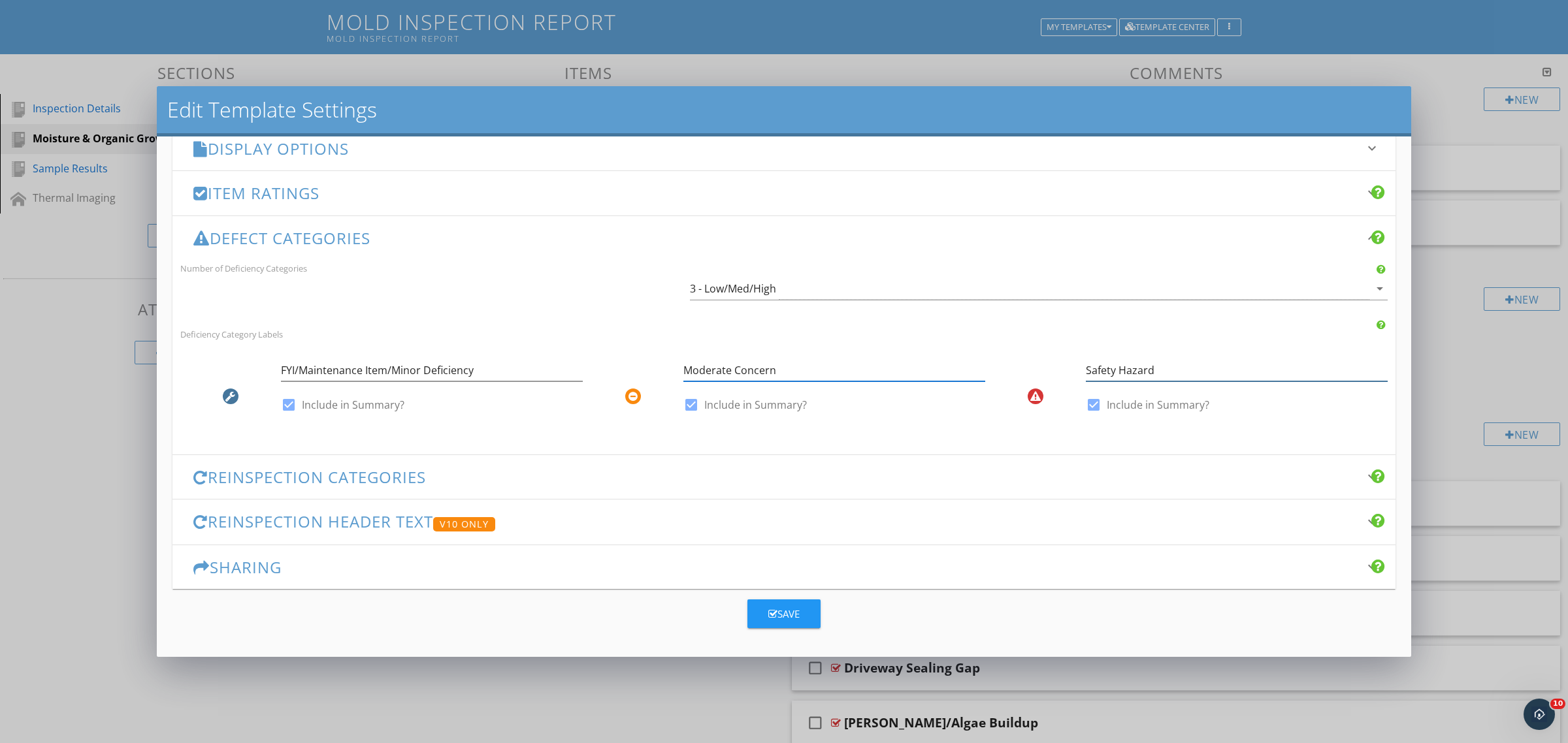
click at [1162, 371] on input "Safety Hazard" at bounding box center [1236, 370] width 302 height 21
paste input "Immediate Evaluation / Repair Require"
drag, startPoint x: 1181, startPoint y: 370, endPoint x: 1131, endPoint y: 366, distance: 50.2
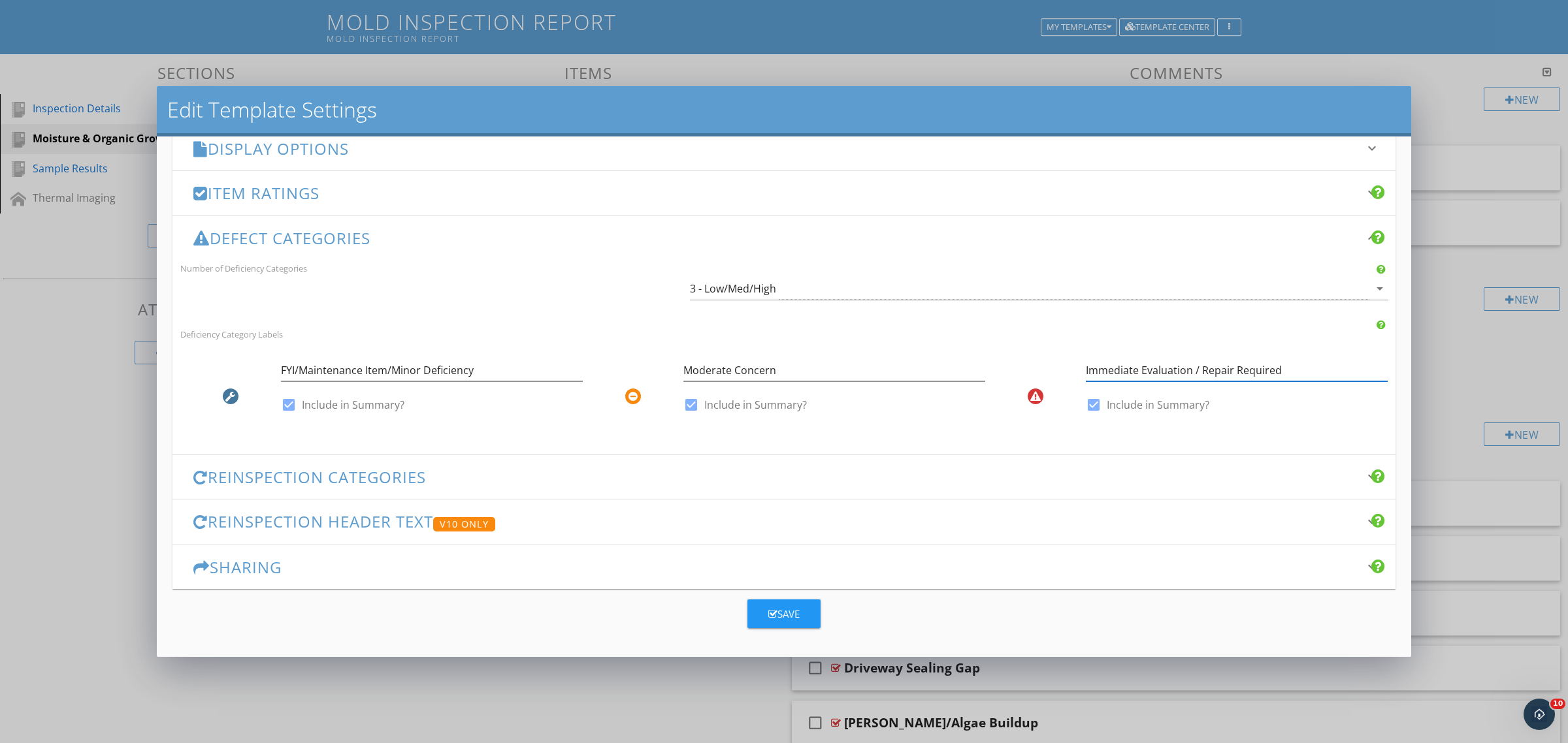
click at [1131, 366] on input "Immediate Evaluation / Repair Required" at bounding box center [1236, 370] width 302 height 21
drag, startPoint x: 1223, startPoint y: 366, endPoint x: 1051, endPoint y: 368, distance: 172.0
click at [1051, 368] on div "Immediate Action / Evaluation / Repair Required check_box Include in Summary?" at bounding box center [1186, 390] width 403 height 77
type input "Further Evaluation / Immediate Action / Repair Required"
click at [390, 364] on input "FYI/Maintenance Item/Minor Deficiency" at bounding box center [431, 370] width 302 height 21
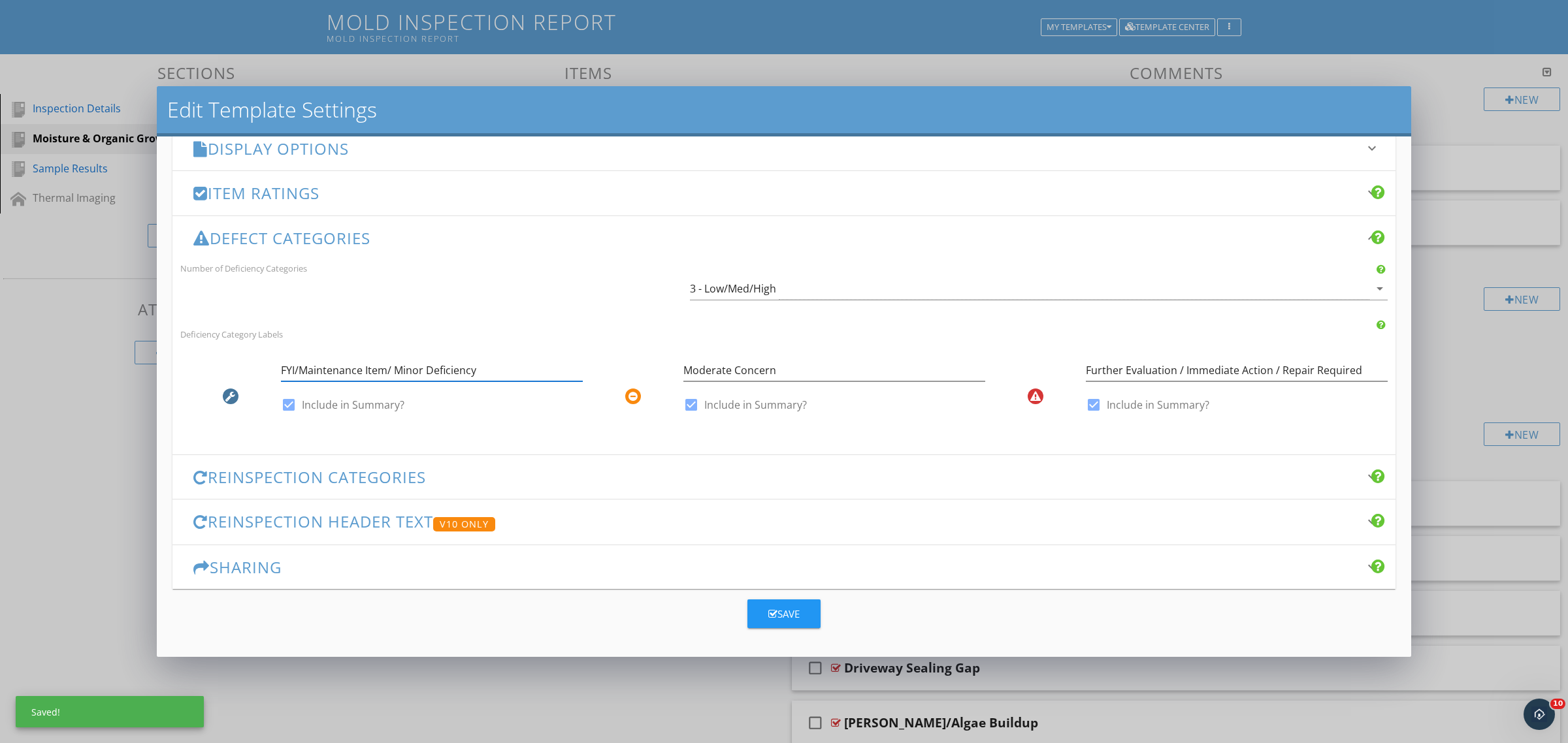
click at [384, 366] on input "FYI/Maintenance Item/ Minor Deficiency" at bounding box center [431, 370] width 302 height 21
click at [295, 367] on input "FYI/Maintenance Item / Minor Deficiency" at bounding box center [431, 370] width 302 height 21
click at [302, 368] on input "FYI /Maintenance Item / Minor Deficiency" at bounding box center [431, 370] width 302 height 21
type input "FYI / Maintenance Item / Minor Deficiency"
click at [958, 364] on input "Moderate Concern" at bounding box center [834, 370] width 302 height 21
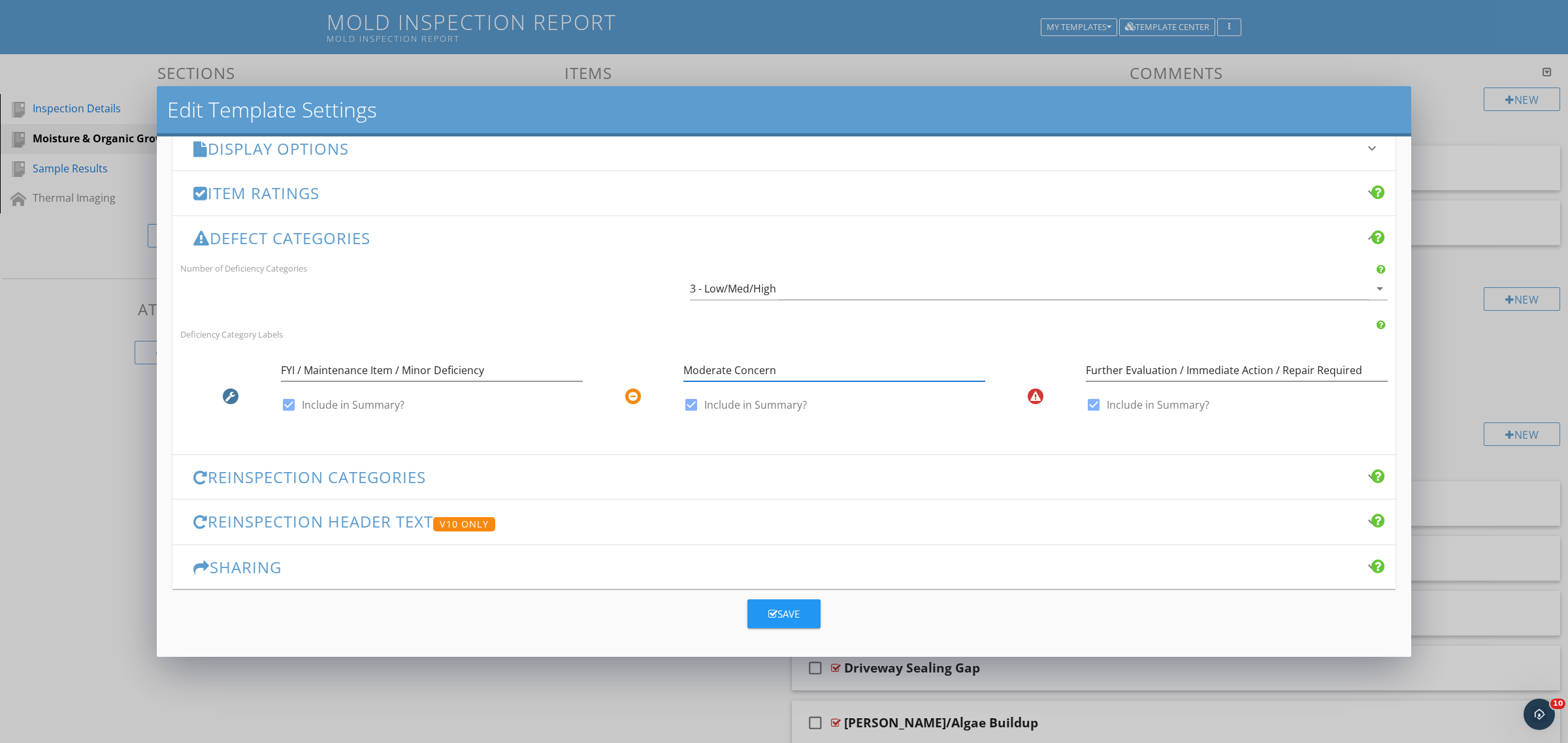
click at [853, 366] on input "Moderate Concern" at bounding box center [834, 370] width 302 height 21
click at [853, 367] on input "Moderate Concern" at bounding box center [834, 370] width 302 height 21
paste input "rrective Action Recommended"
drag, startPoint x: 901, startPoint y: 371, endPoint x: 652, endPoint y: 364, distance: 249.1
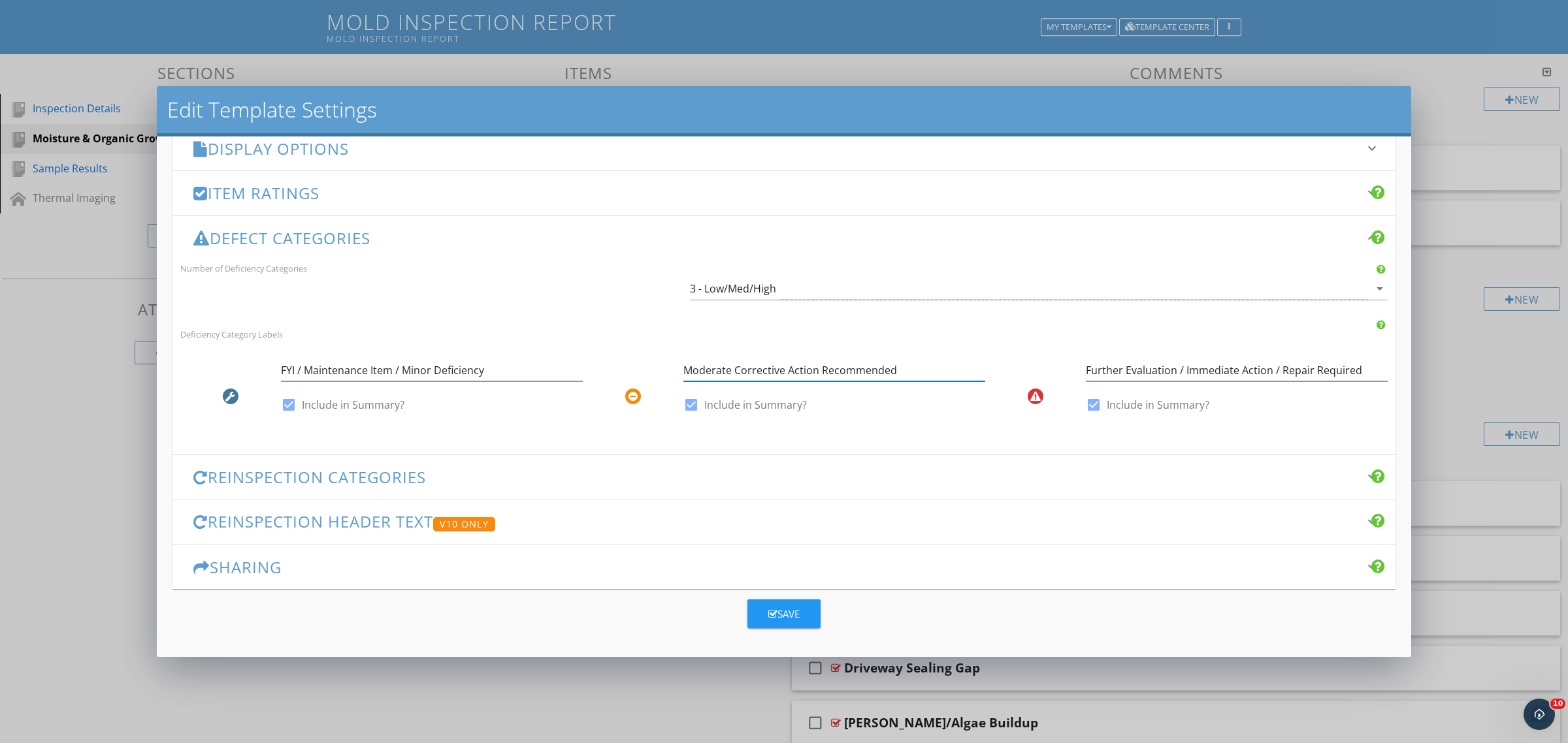
click at [652, 364] on div "Moderate Corrective Action Recommended check_box Include in Summary?" at bounding box center [784, 390] width 403 height 77
paste input "text"
type input "Corrective Action Recommended"
drag, startPoint x: 501, startPoint y: 364, endPoint x: 275, endPoint y: 351, distance: 226.4
click at [275, 352] on div "FYI / Maintenance Item / Minor Deficiency check_box Include in Summary?" at bounding box center [381, 390] width 403 height 77
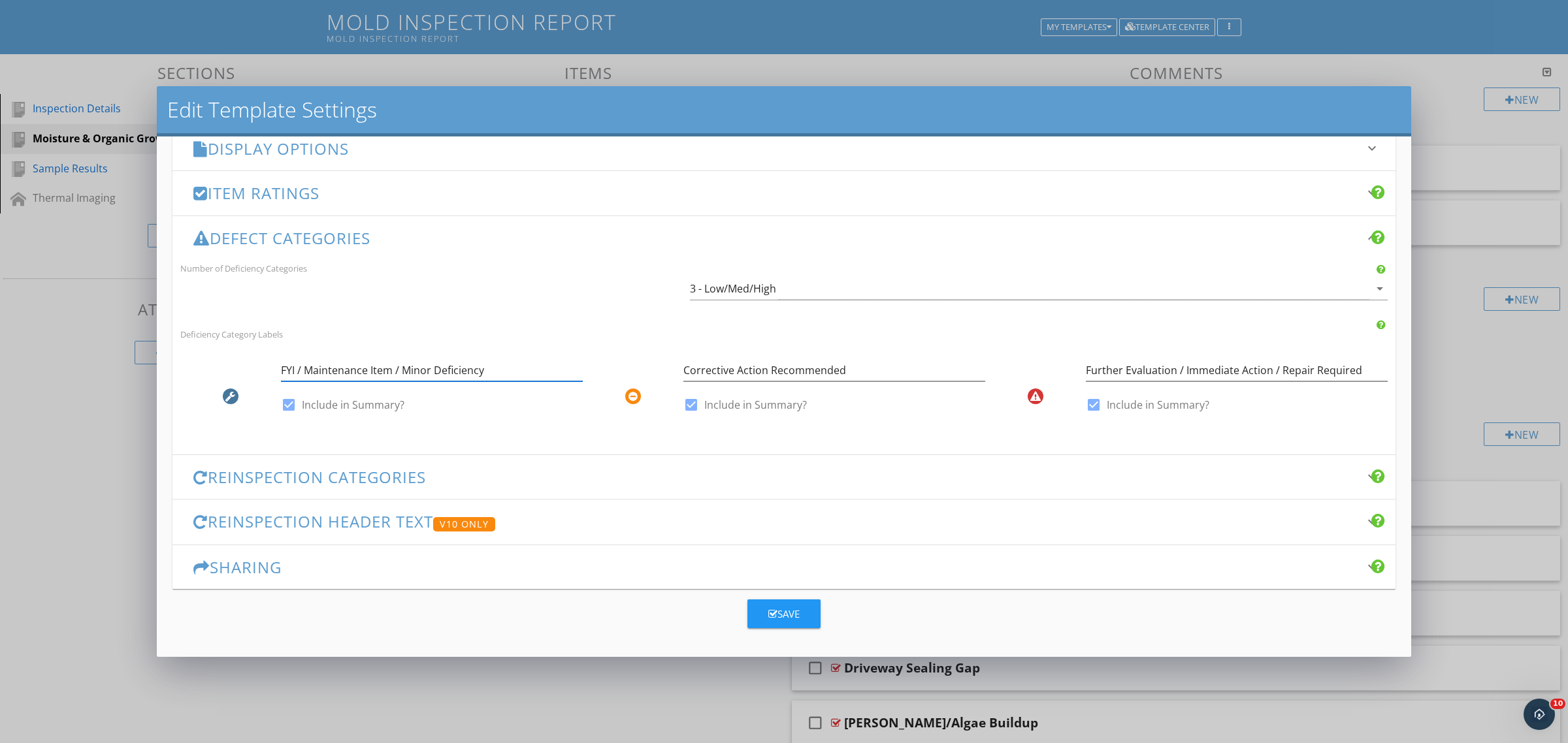
paste input "Maintenance / Observation / Advisory"
type input "Maintenance / Observation / Advisory"
drag, startPoint x: 1339, startPoint y: 369, endPoint x: 1328, endPoint y: 369, distance: 11.0
click at [1328, 369] on input "Further Evaluation / Immediate Action / Repair Required" at bounding box center [1236, 370] width 302 height 21
drag, startPoint x: 1358, startPoint y: 371, endPoint x: 1046, endPoint y: 362, distance: 312.1
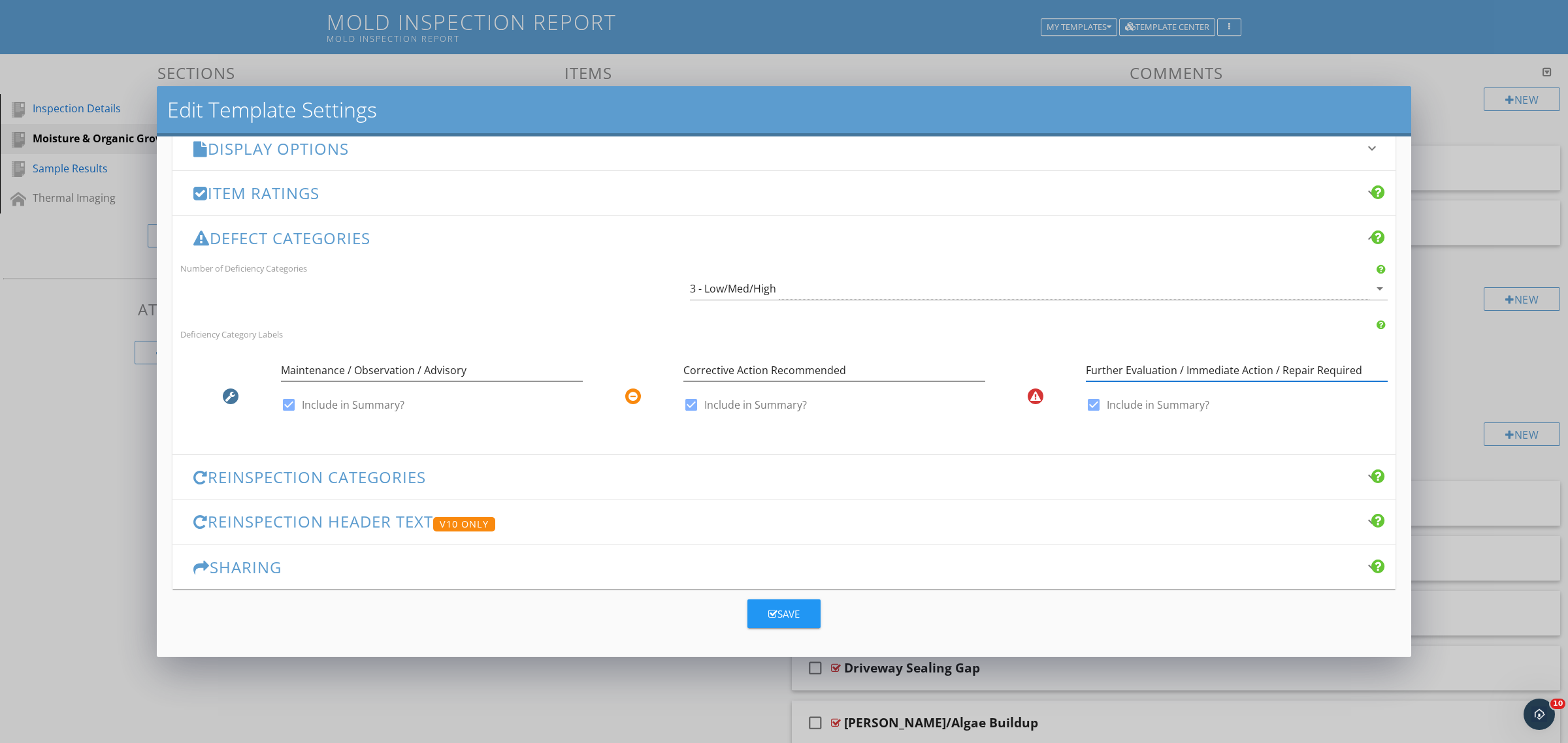
click at [1046, 362] on div "Further Evaluation / Immediate Action / Repair Required check_box Include in Su…" at bounding box center [1186, 390] width 403 height 77
click at [1273, 362] on input "Further Evaluation / Immediate Action / Repair Required" at bounding box center [1236, 370] width 302 height 21
type input "Critical / Immediate / Significant"
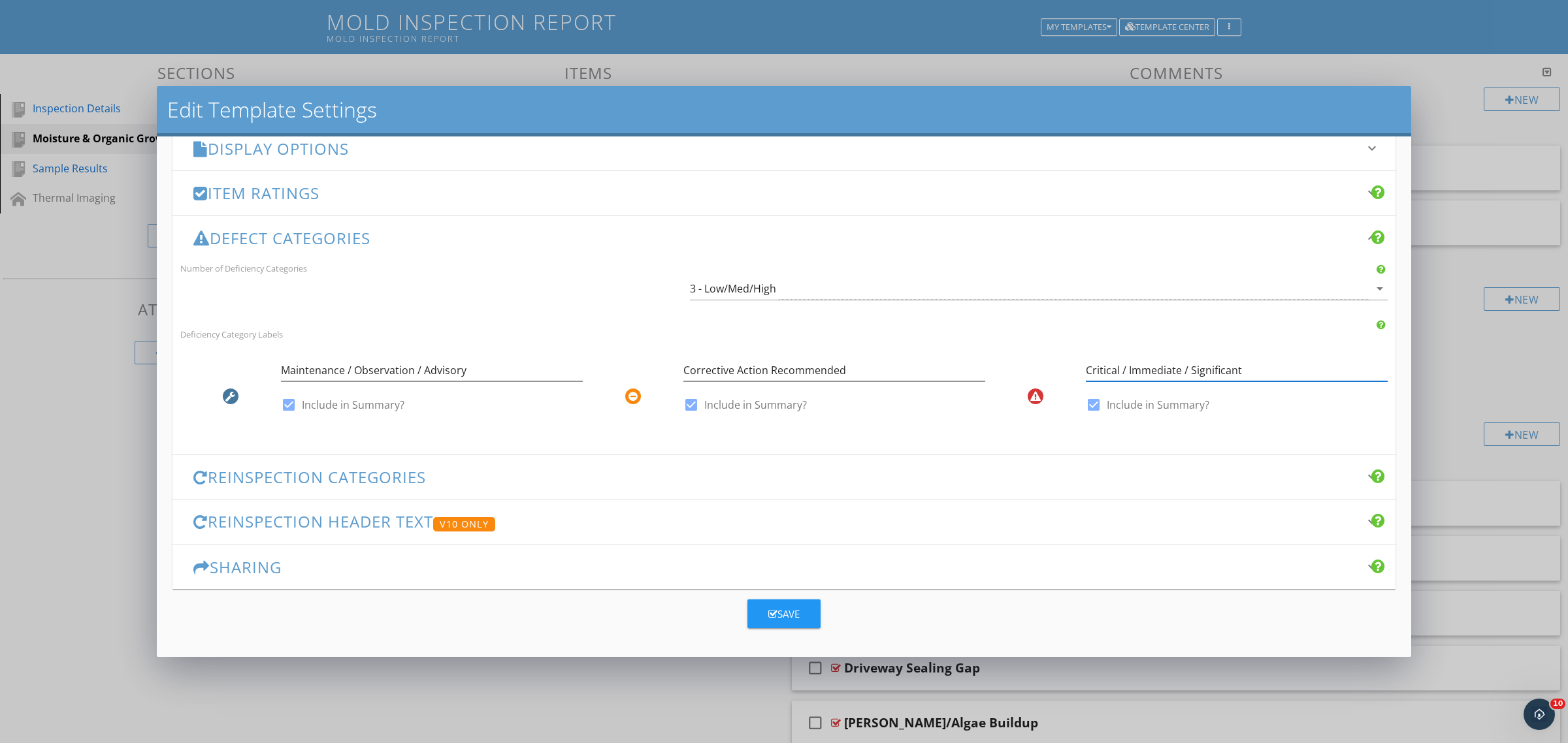
click at [792, 621] on div "Save" at bounding box center [784, 614] width 32 height 15
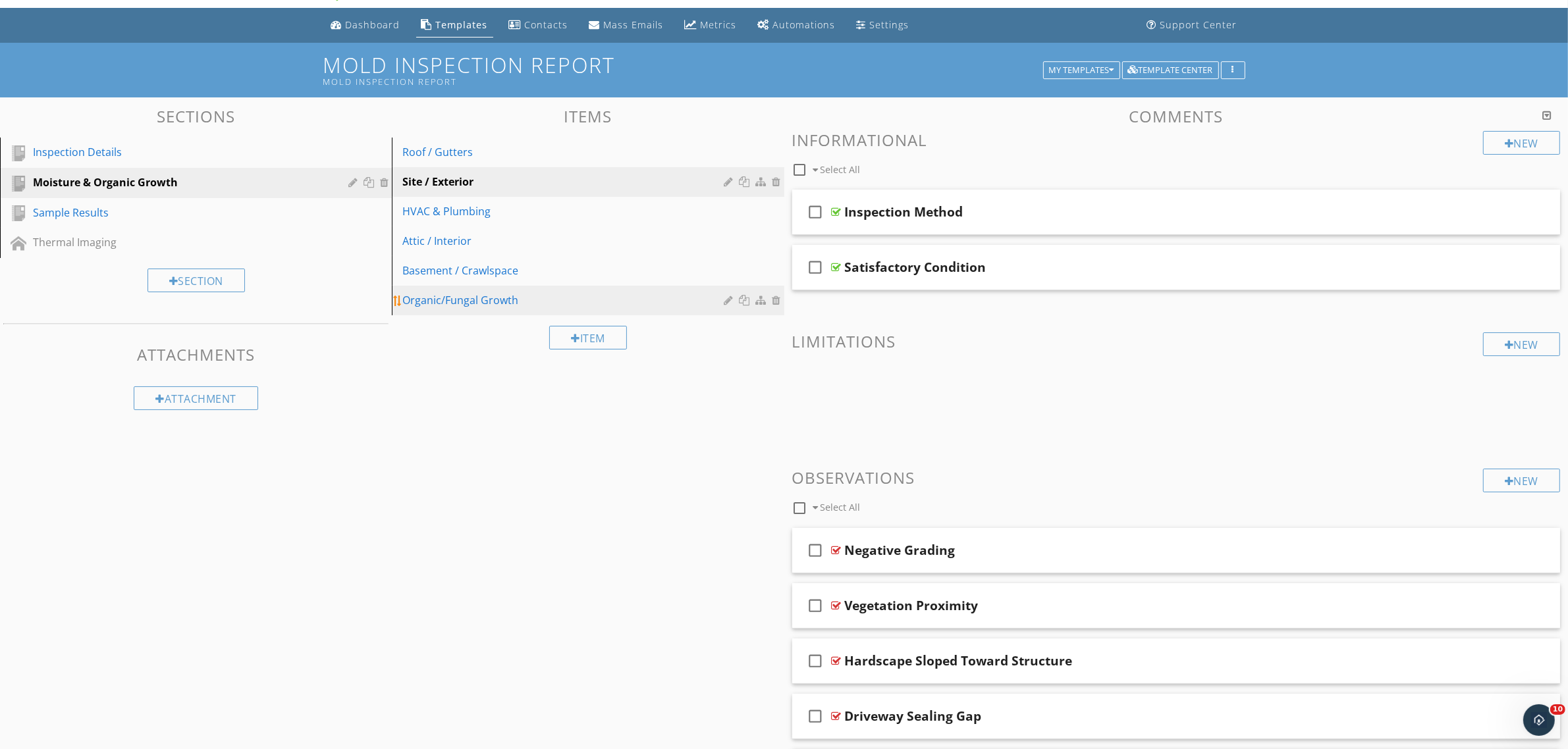
scroll to position [0, 0]
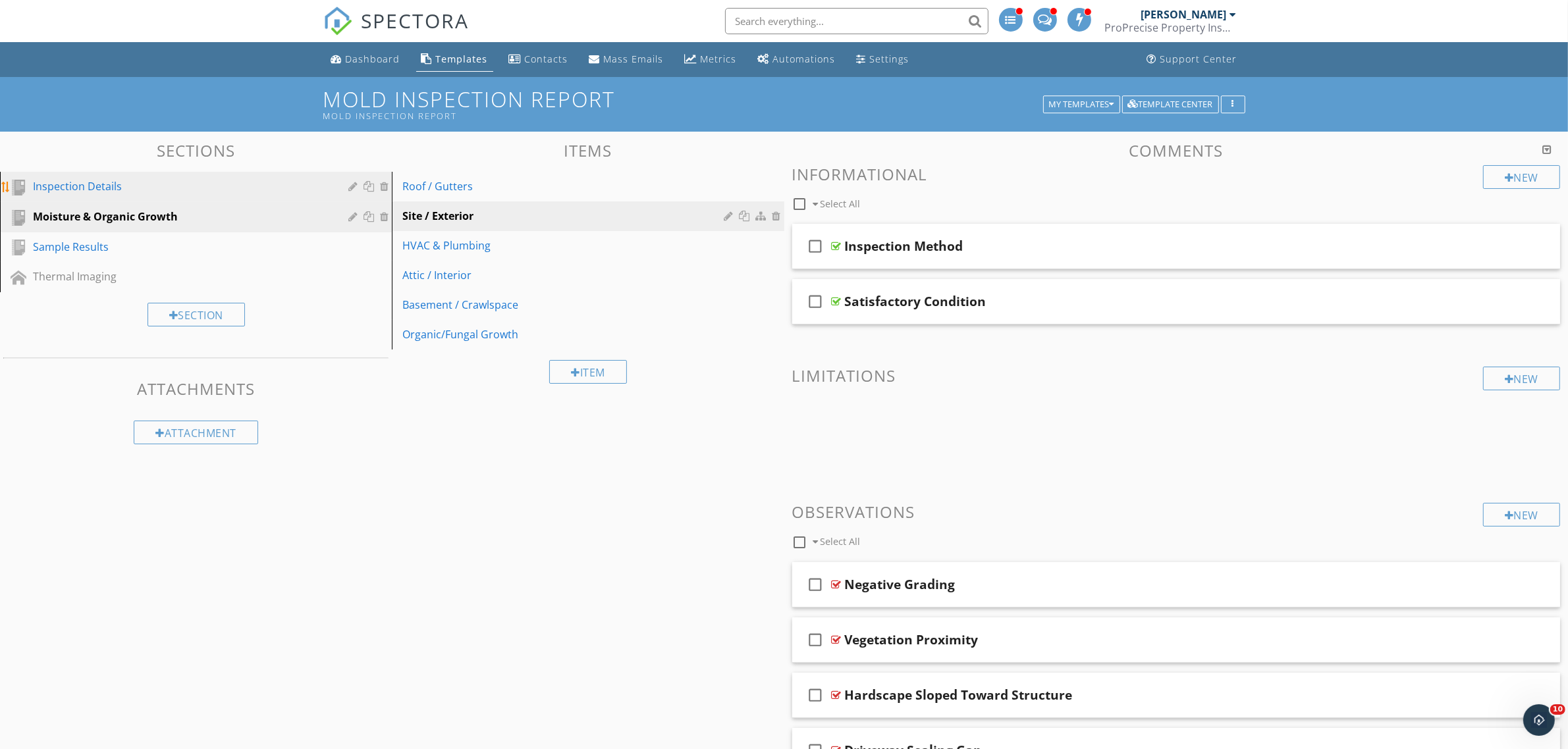
click at [220, 182] on div "Inspection Details" at bounding box center [181, 186] width 296 height 16
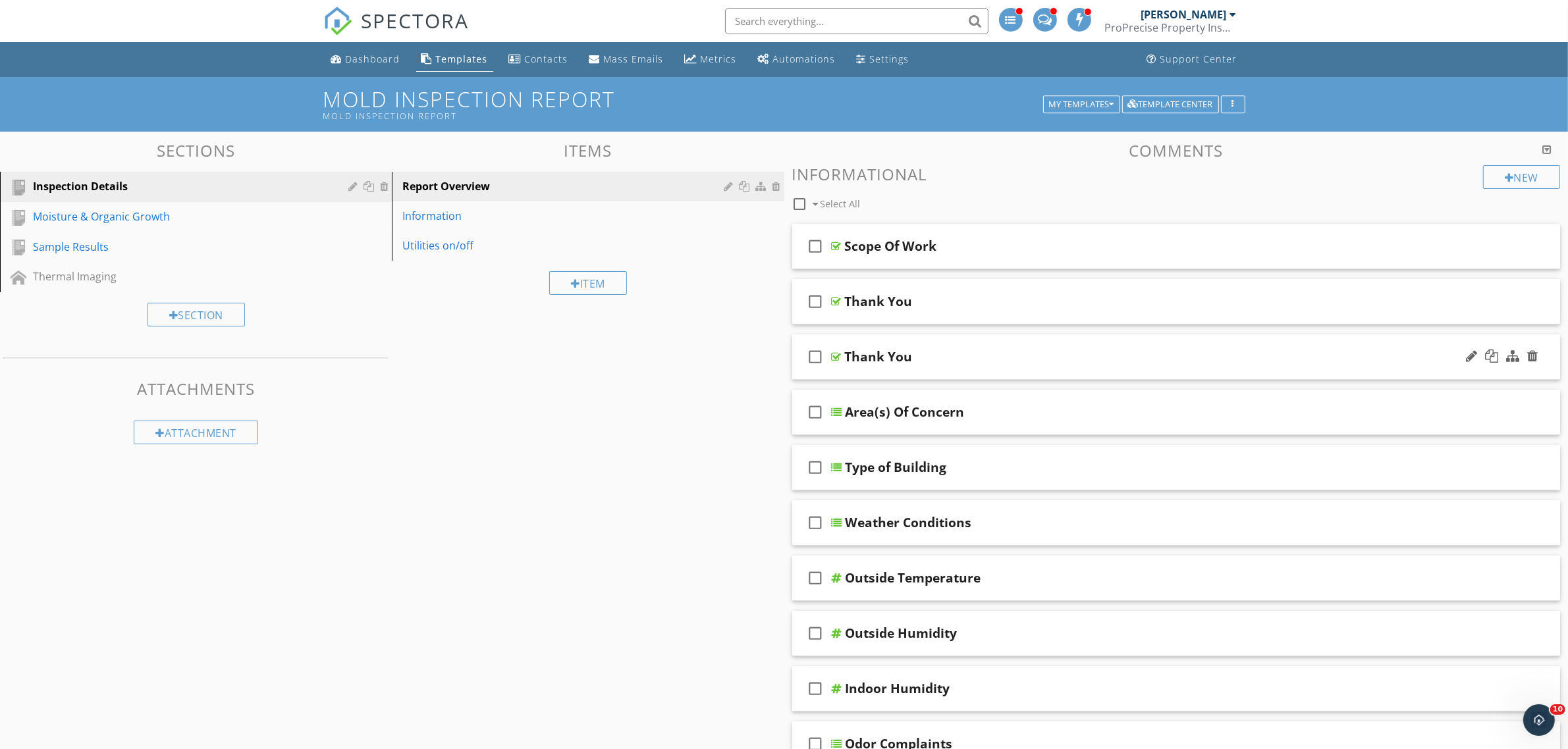
click at [833, 354] on div at bounding box center [837, 357] width 9 height 10
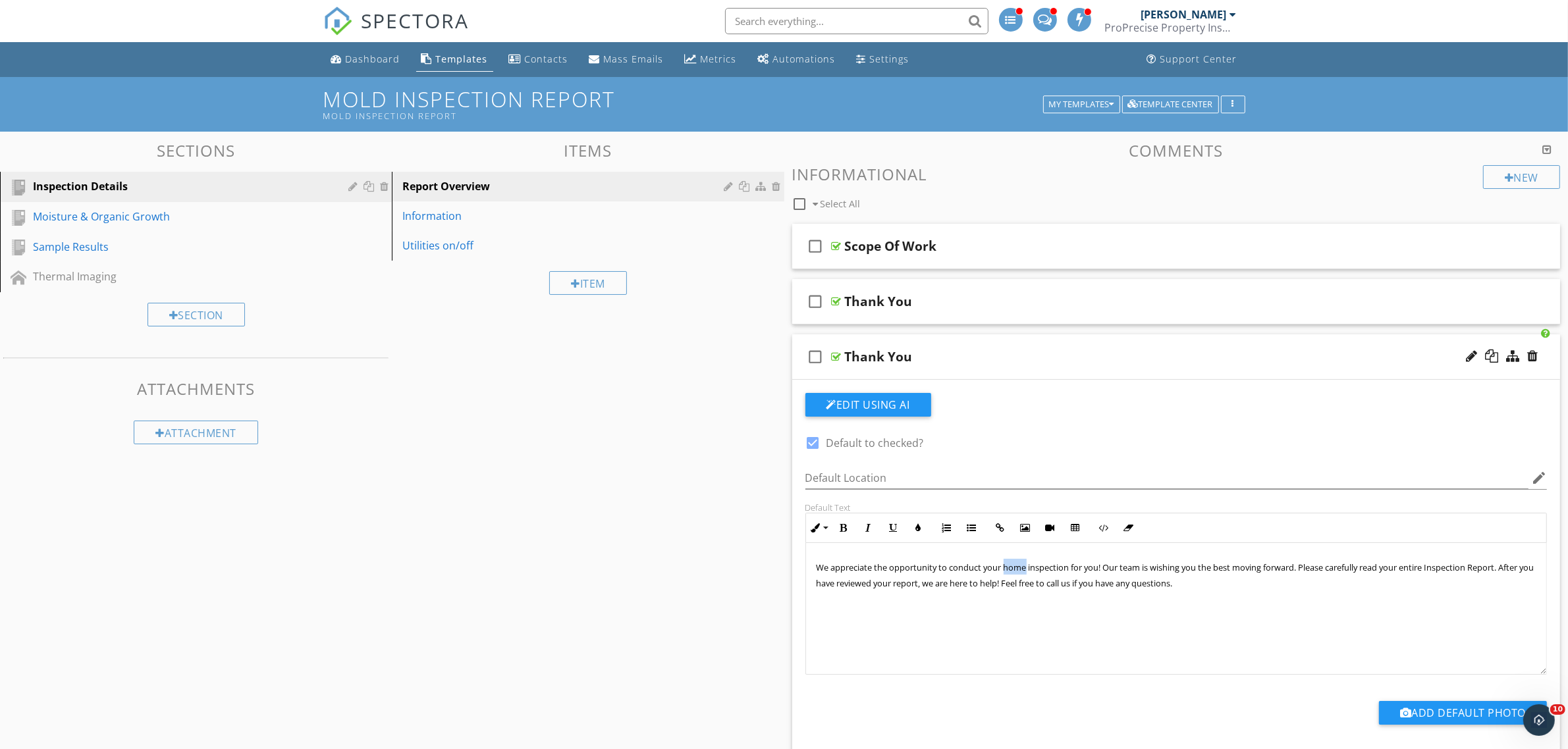
drag, startPoint x: 1025, startPoint y: 571, endPoint x: 1003, endPoint y: 571, distance: 22.0
click at [1003, 571] on span "We appreciate the opportunity to conduct your home inspection for you! Our team…" at bounding box center [1176, 575] width 718 height 27
drag, startPoint x: 1276, startPoint y: 569, endPoint x: 1075, endPoint y: 569, distance: 201.0
click at [1075, 569] on span "We appreciate the opportunity to conduct your inspection for you! Our team is w…" at bounding box center [1174, 575] width 713 height 27
click at [1531, 304] on div at bounding box center [1531, 301] width 10 height 13
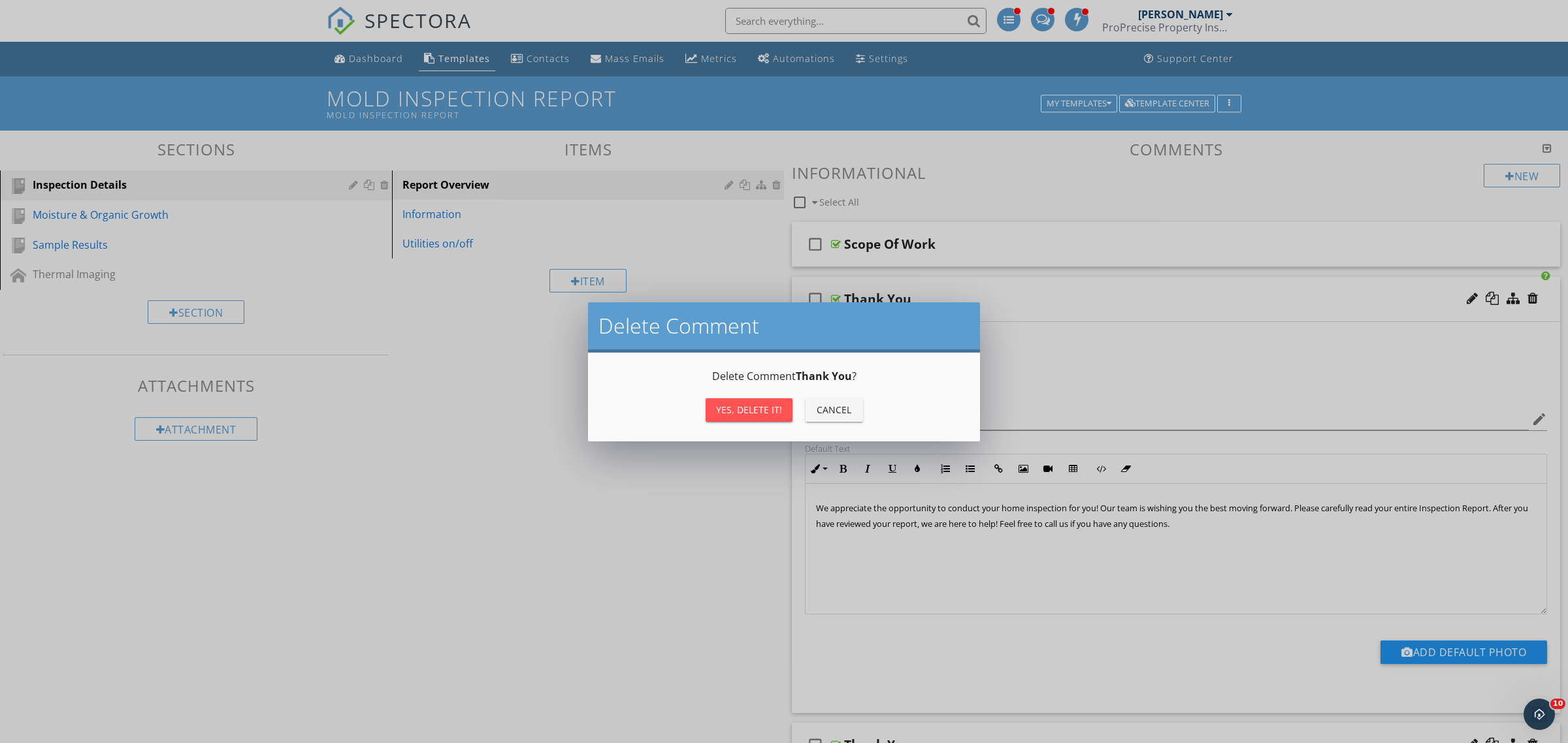
click at [722, 406] on div "Yes, Delete it!" at bounding box center [749, 410] width 66 height 14
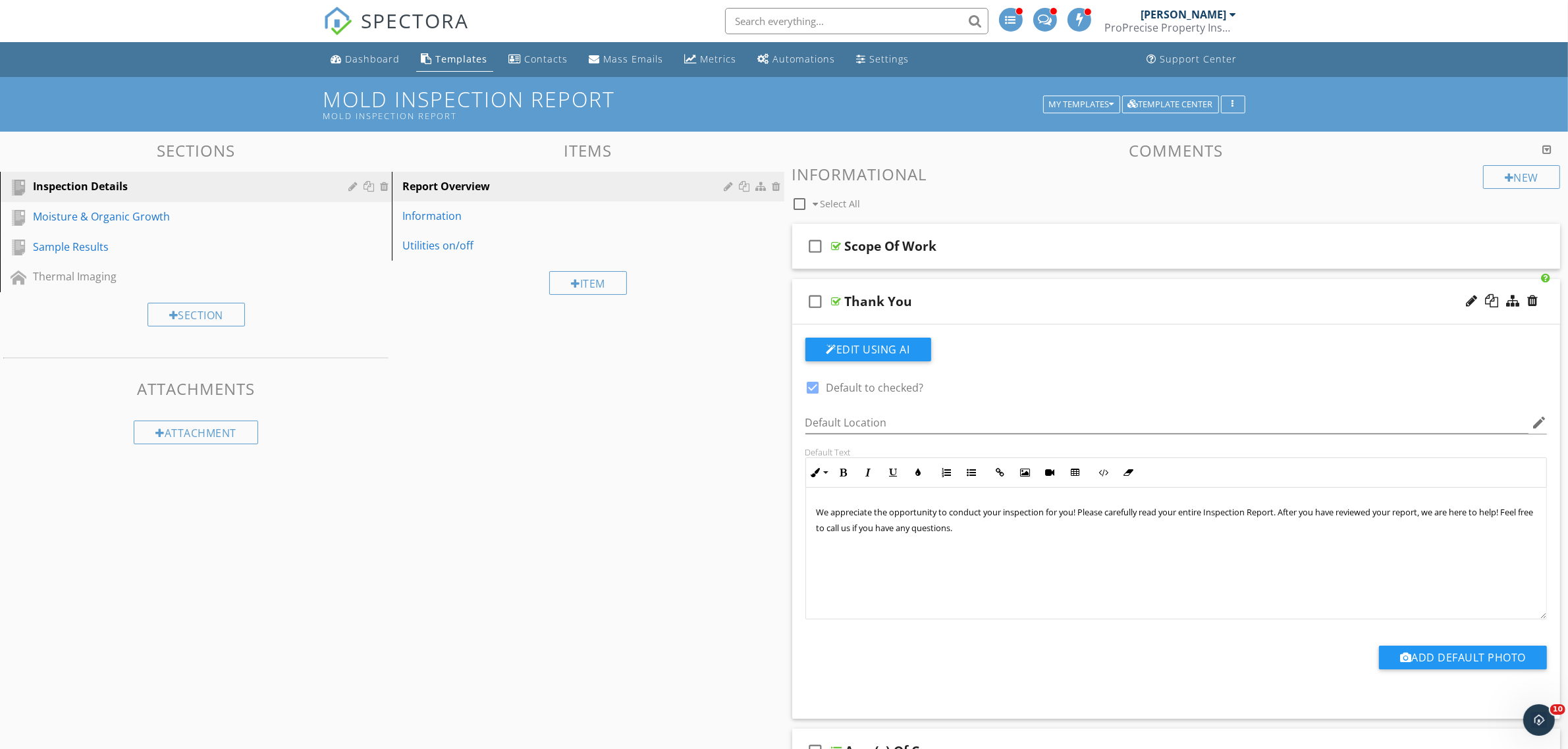
click at [837, 301] on div at bounding box center [837, 301] width 9 height 10
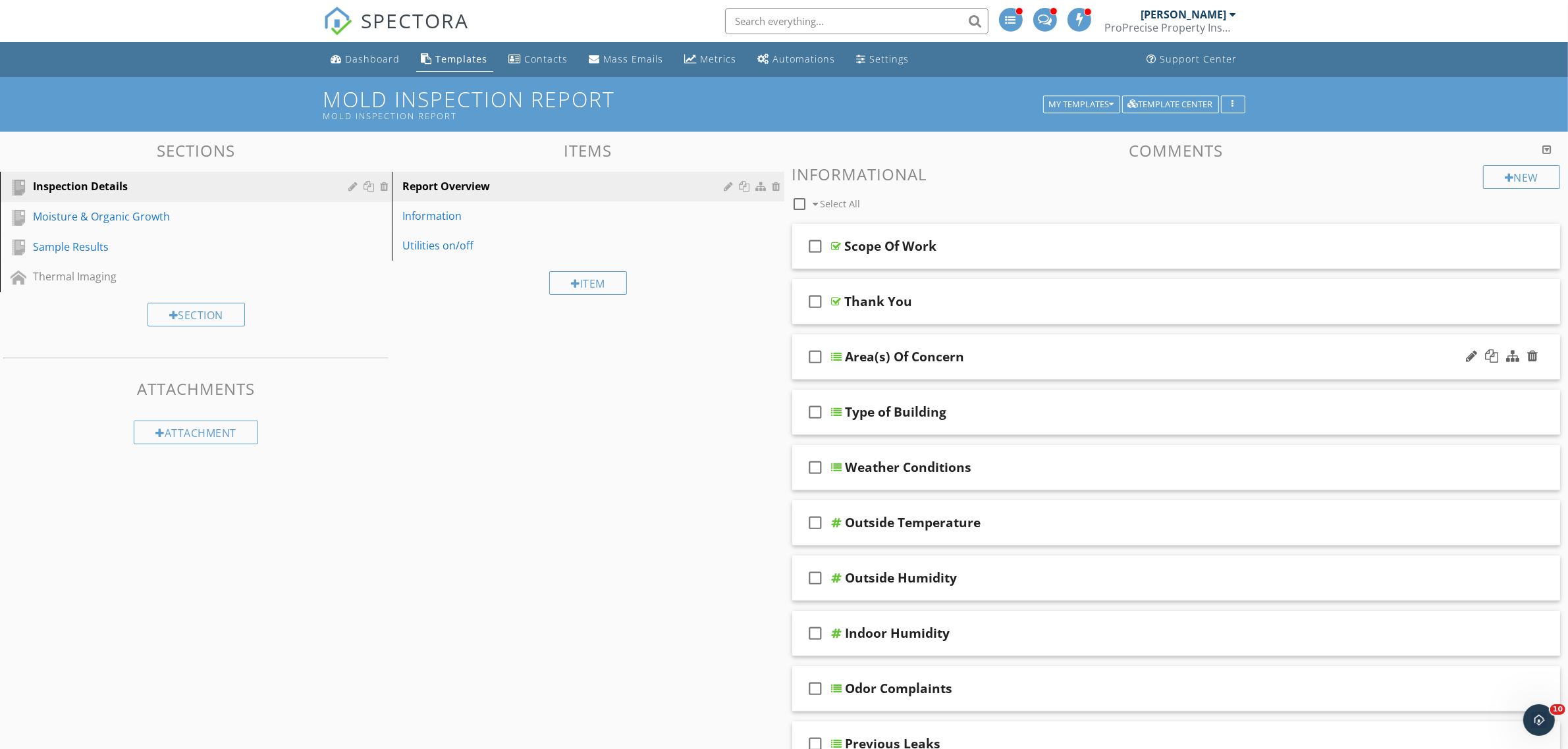
click at [837, 357] on div at bounding box center [837, 357] width 10 height 10
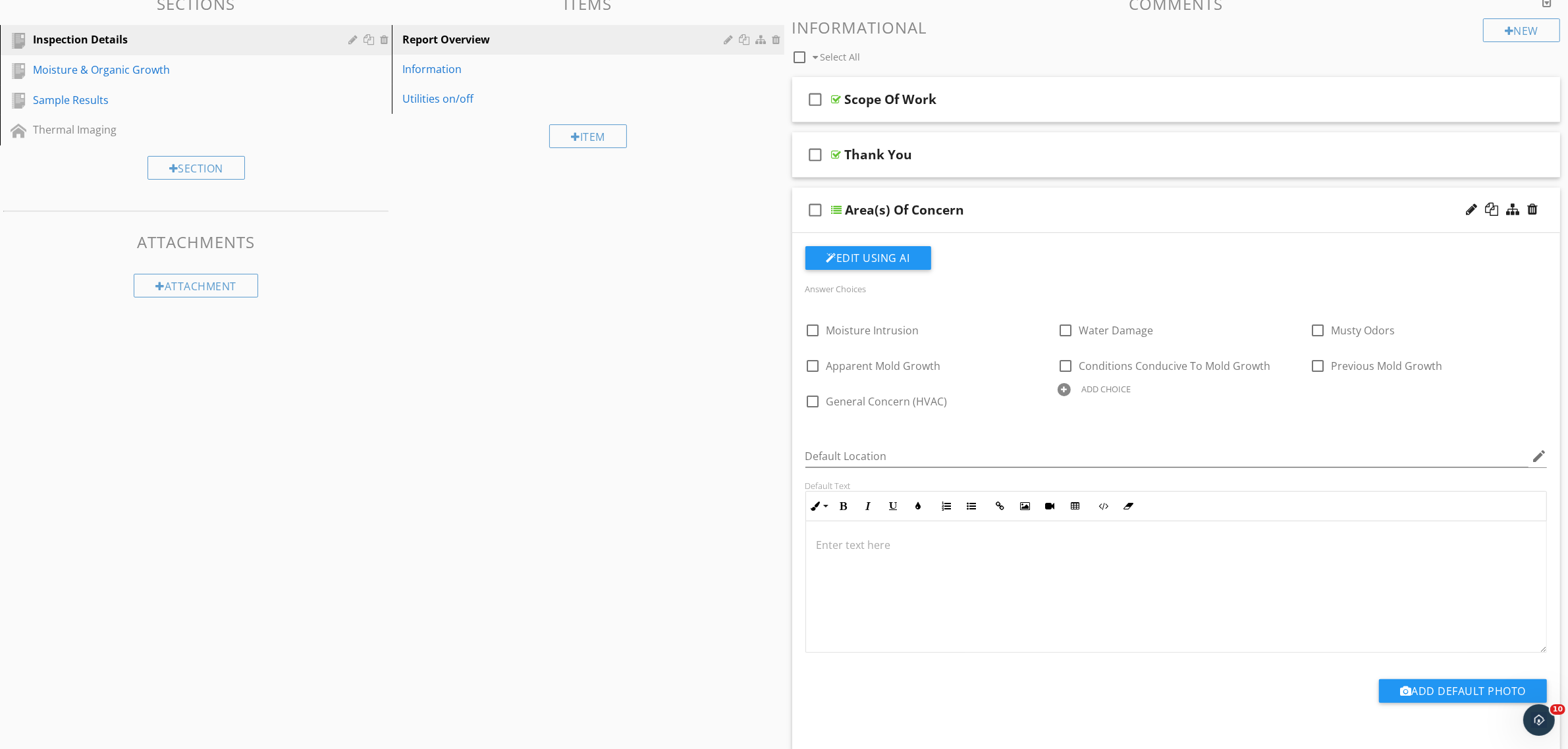
scroll to position [165, 0]
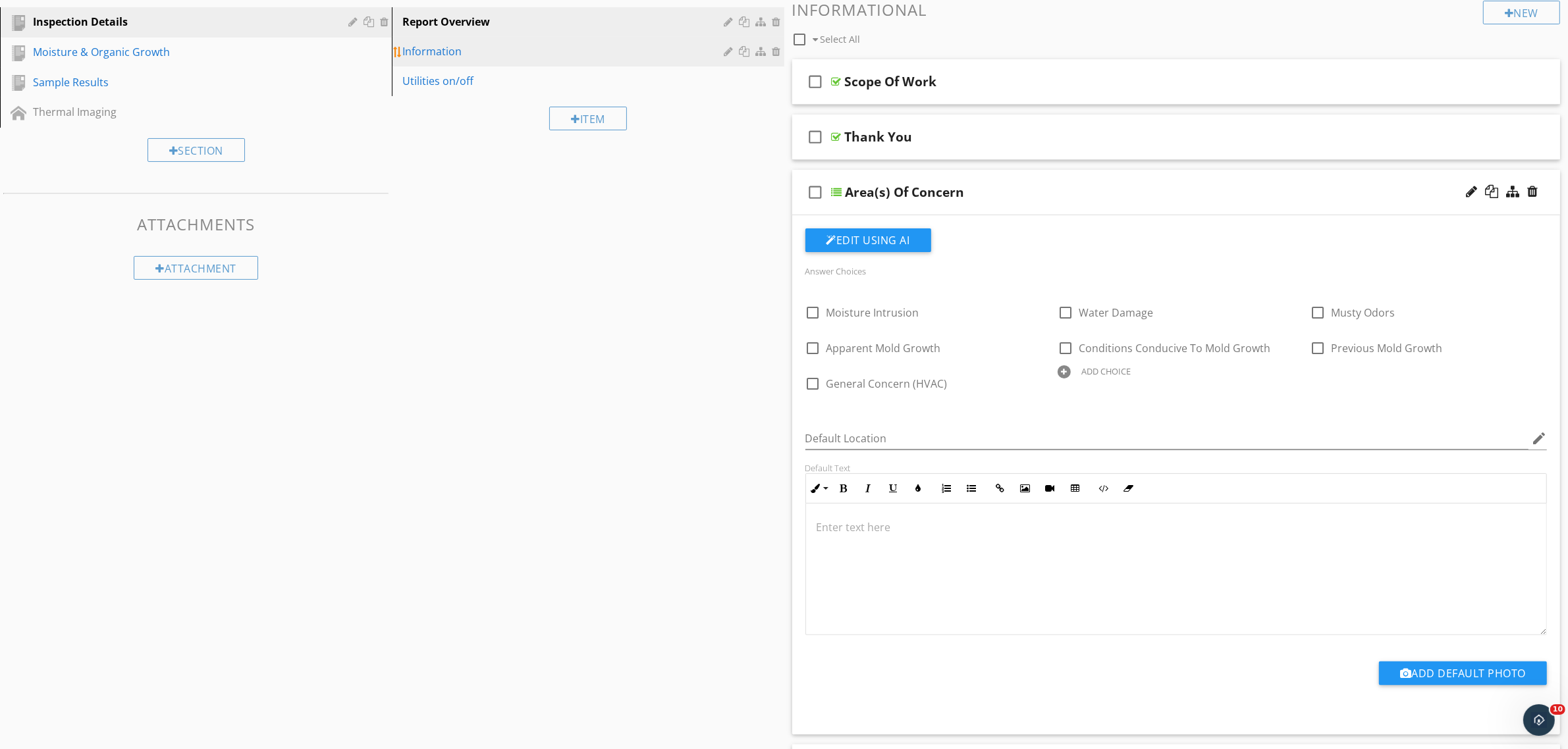
click at [456, 47] on div "Information" at bounding box center [565, 51] width 326 height 16
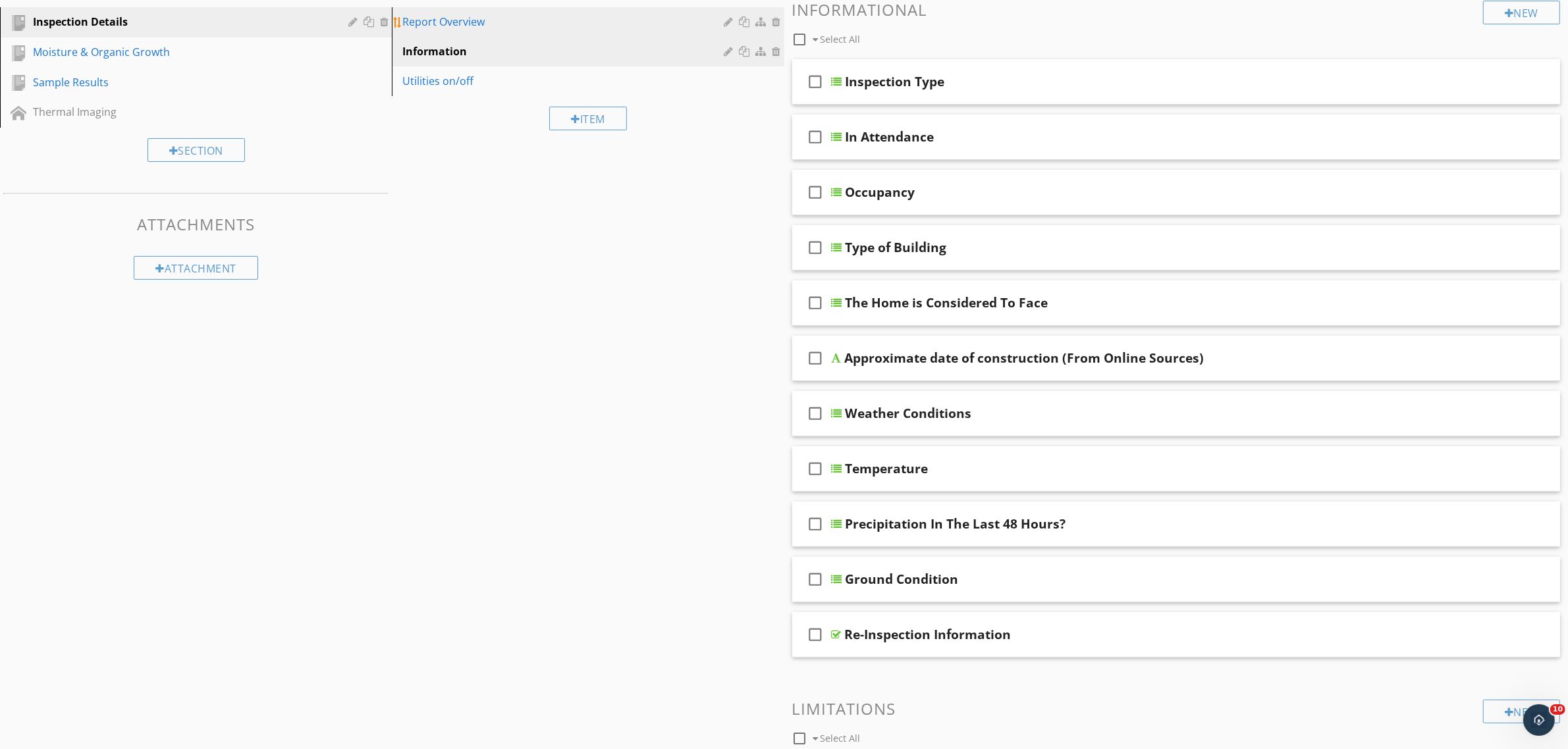
click at [478, 21] on div "Report Overview" at bounding box center [565, 22] width 326 height 16
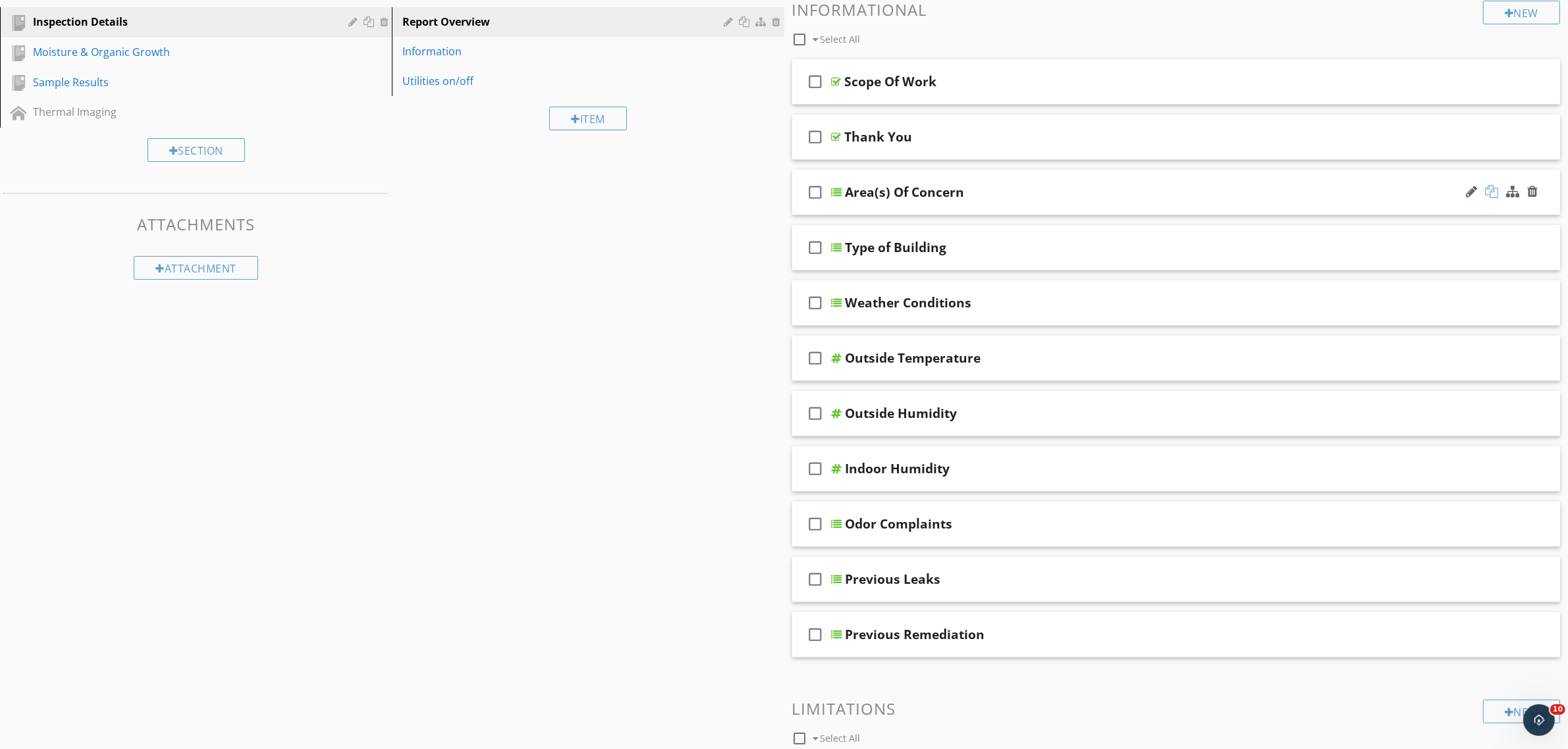
click at [1490, 193] on div at bounding box center [1492, 192] width 13 height 13
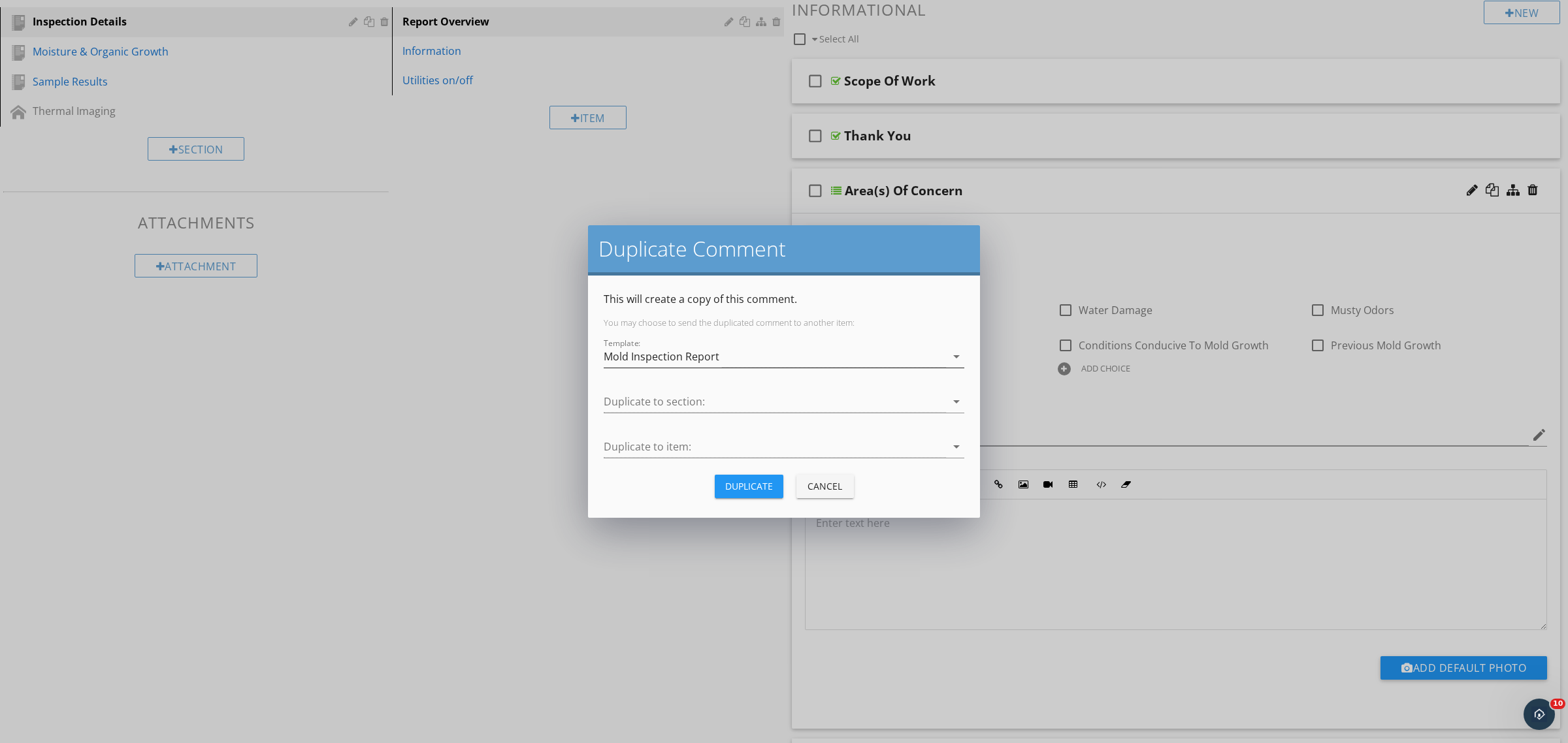
click at [681, 359] on div "Mold Inspection Report" at bounding box center [661, 357] width 116 height 12
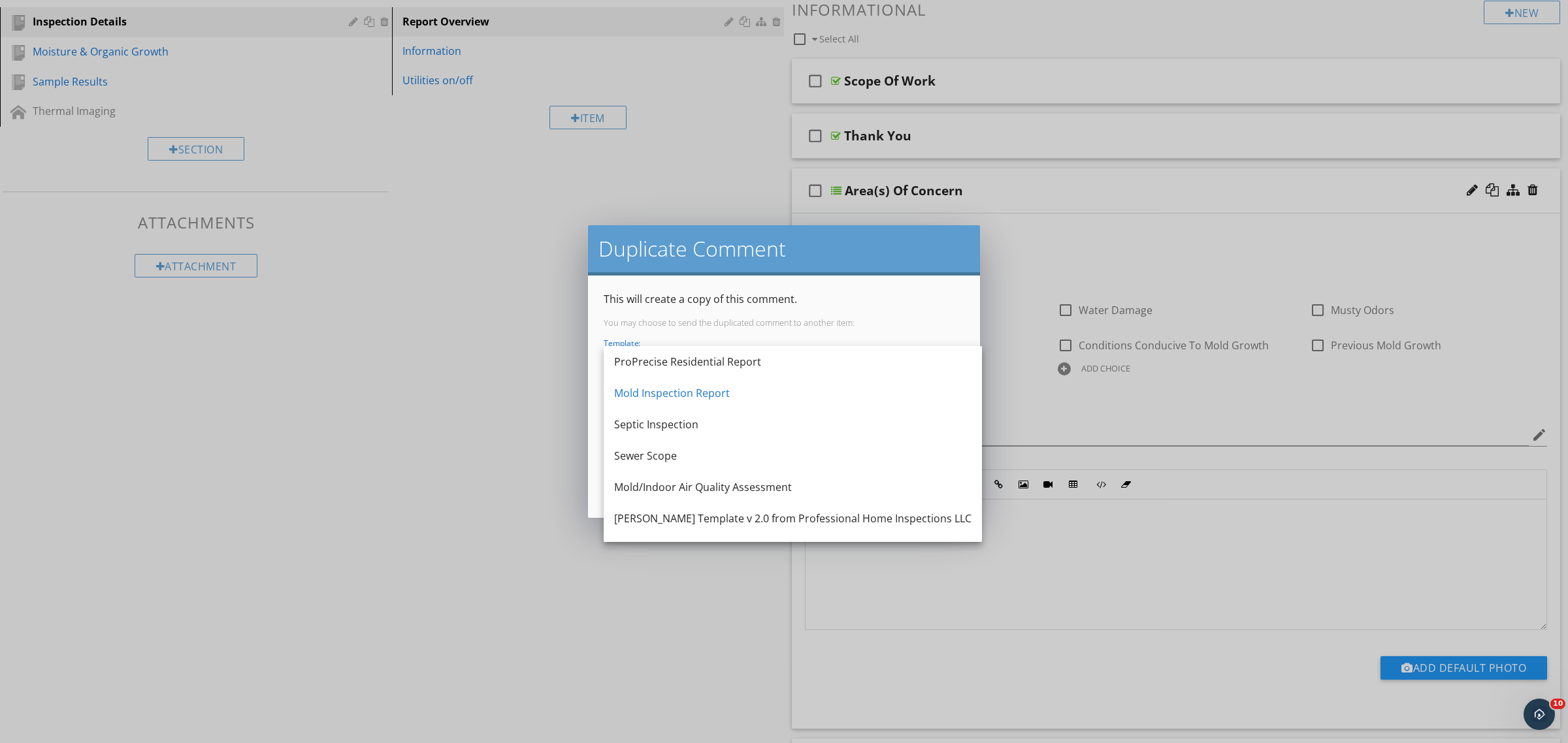
click at [681, 359] on div "ProPrecise Residential Report" at bounding box center [793, 361] width 358 height 16
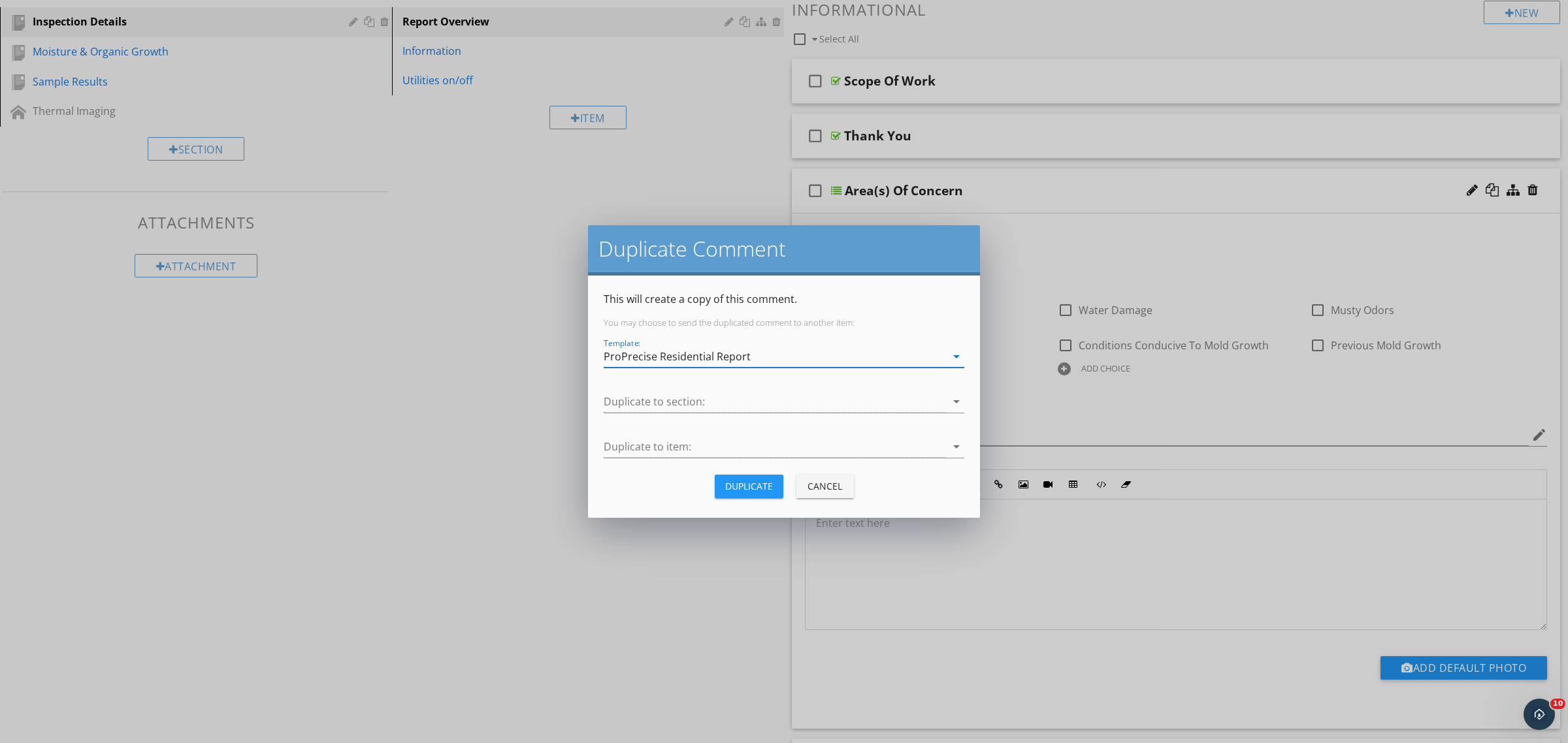
click at [681, 359] on div "ProPrecise Residential Report" at bounding box center [676, 357] width 147 height 12
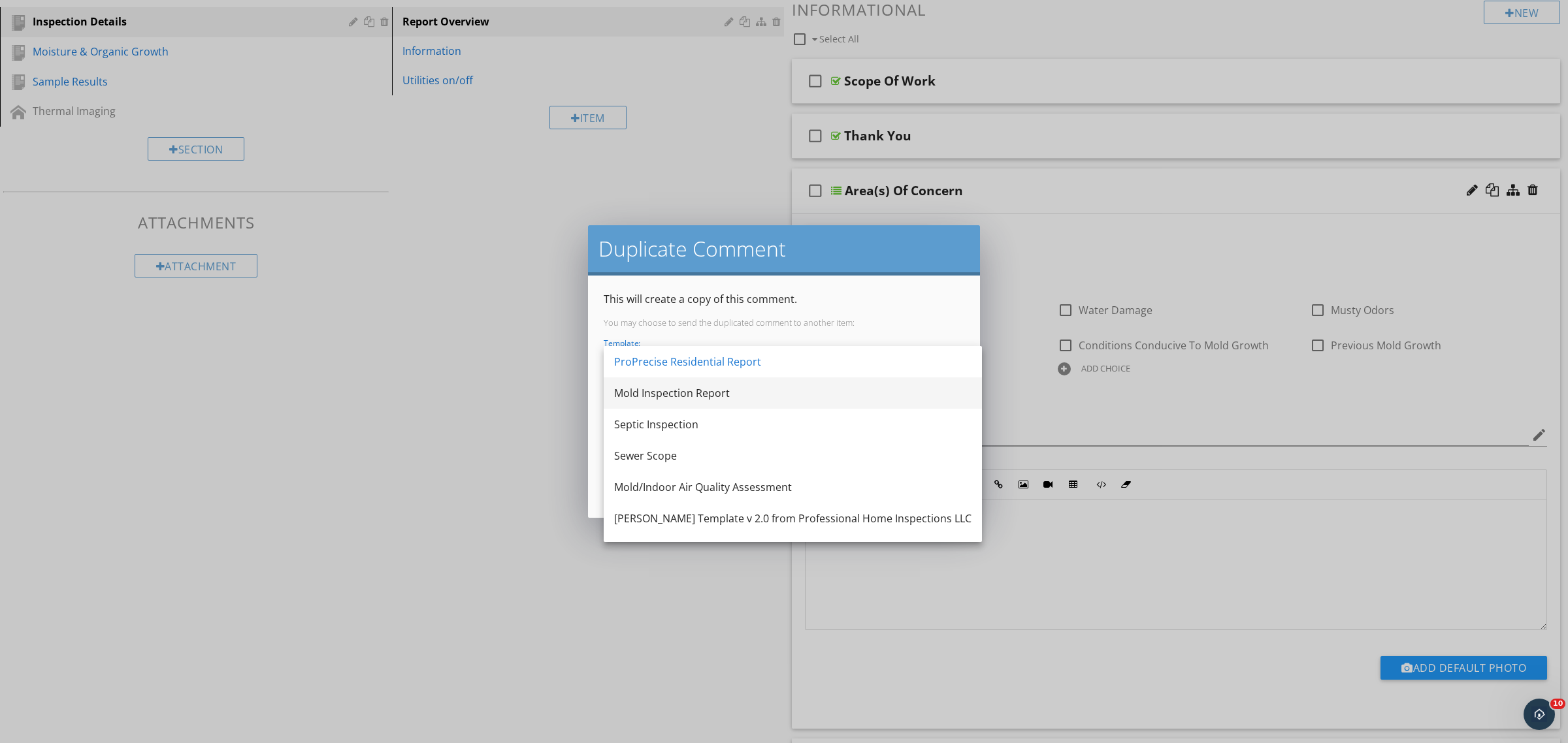
click at [687, 392] on div "Mold Inspection Report" at bounding box center [793, 393] width 358 height 16
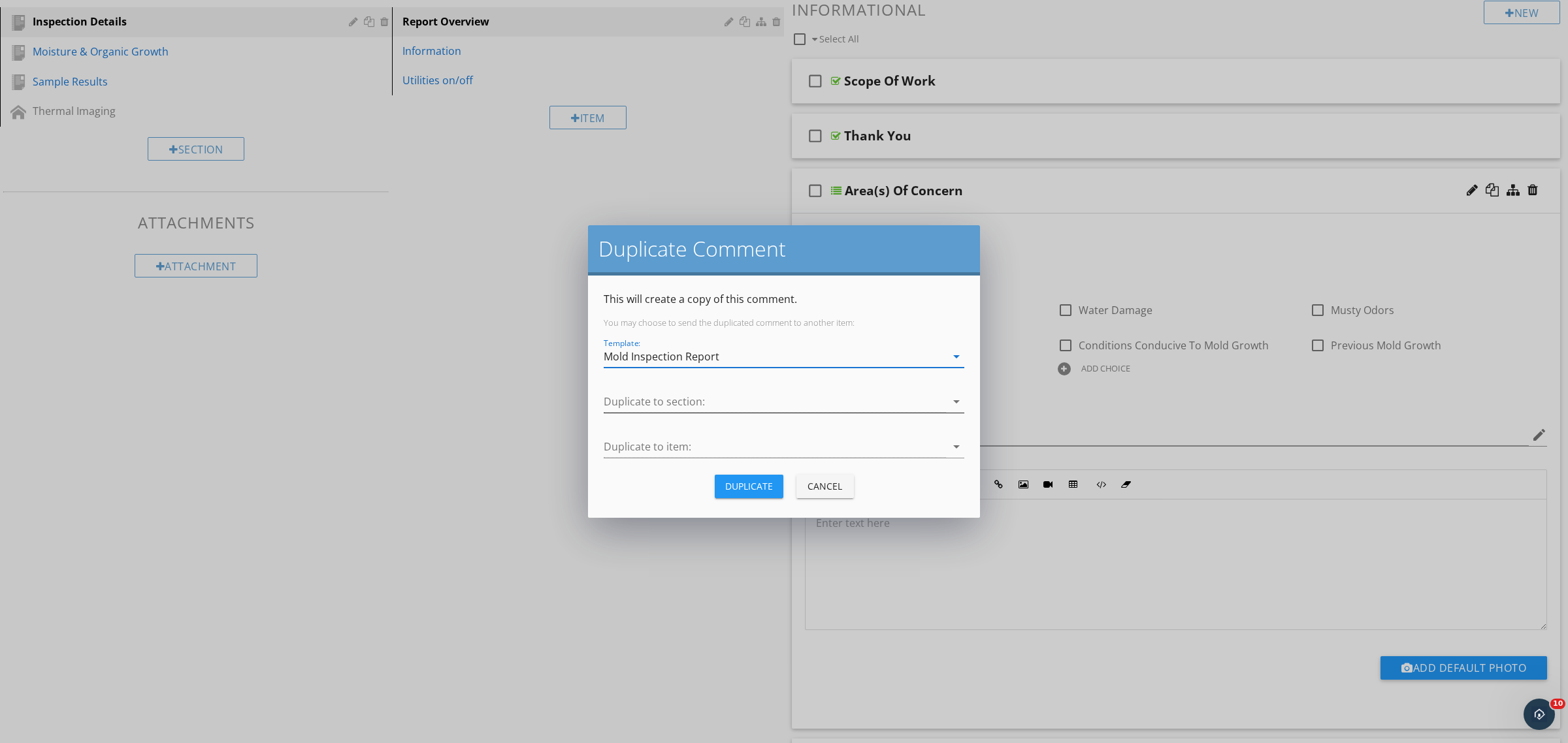
click at [678, 397] on div at bounding box center [774, 401] width 343 height 21
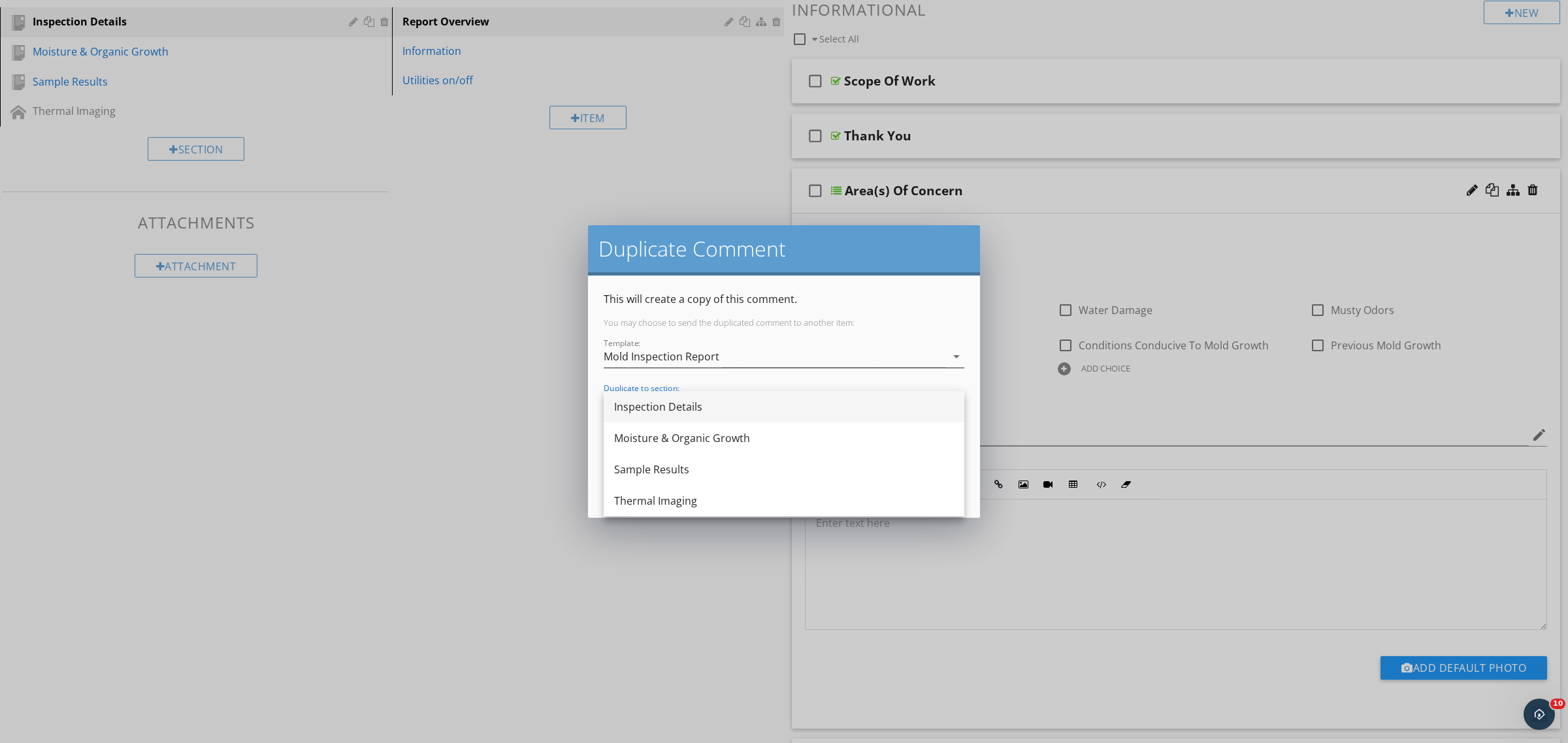
click at [678, 410] on div "Inspection Details" at bounding box center [784, 406] width 340 height 16
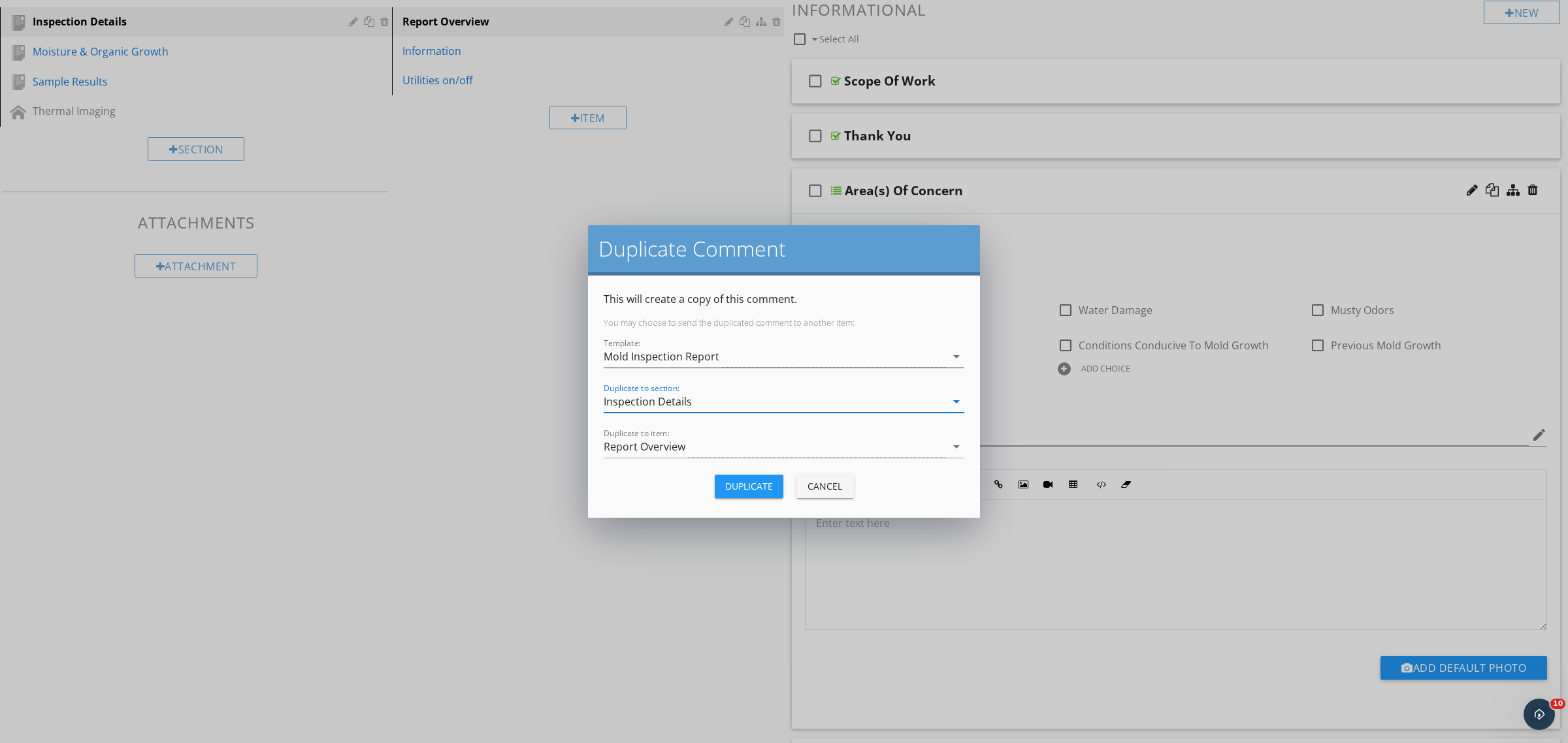
click at [681, 392] on div "Inspection Details" at bounding box center [774, 401] width 343 height 21
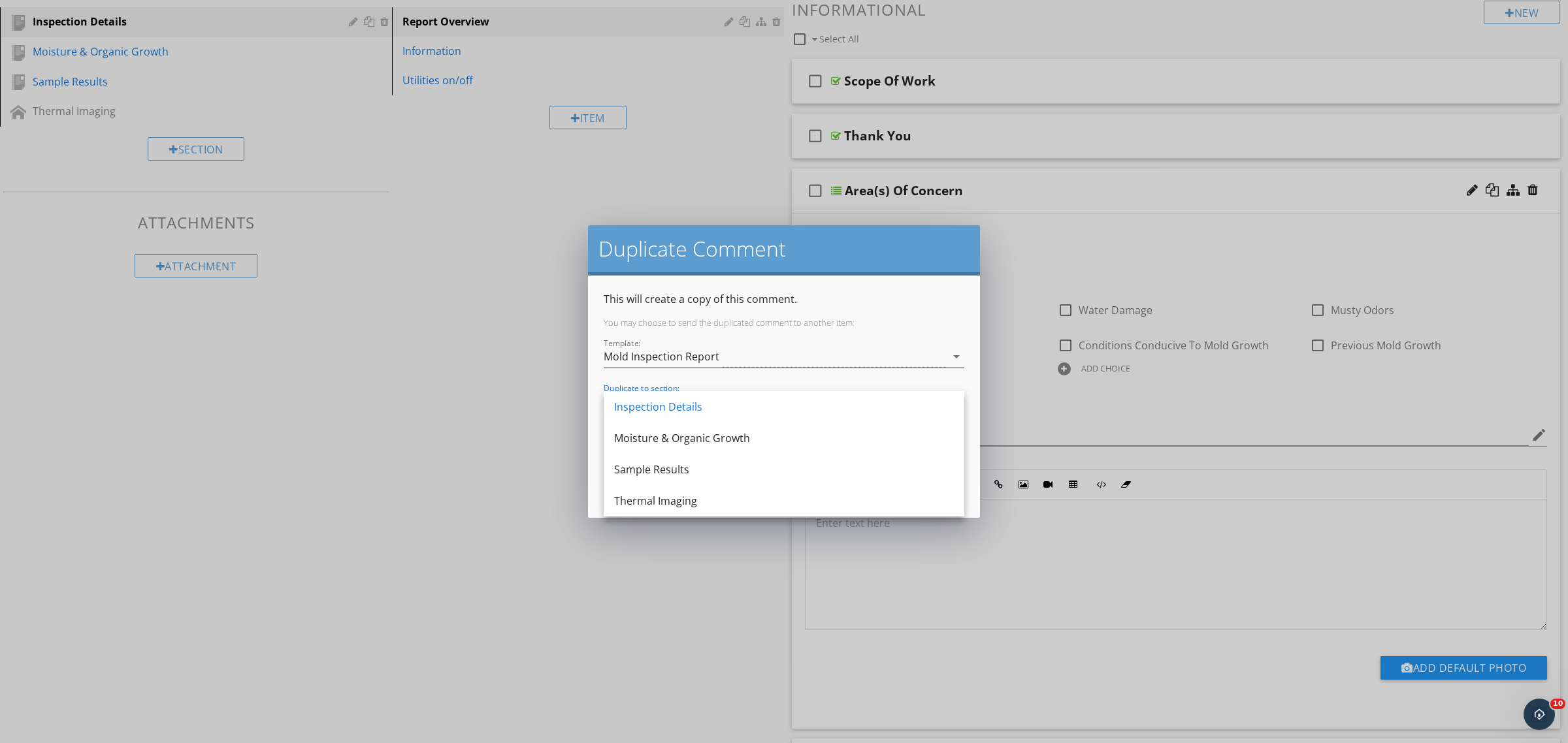
drag, startPoint x: 680, startPoint y: 401, endPoint x: 673, endPoint y: 425, distance: 25.0
click at [681, 401] on div "Inspection Details" at bounding box center [784, 406] width 340 height 16
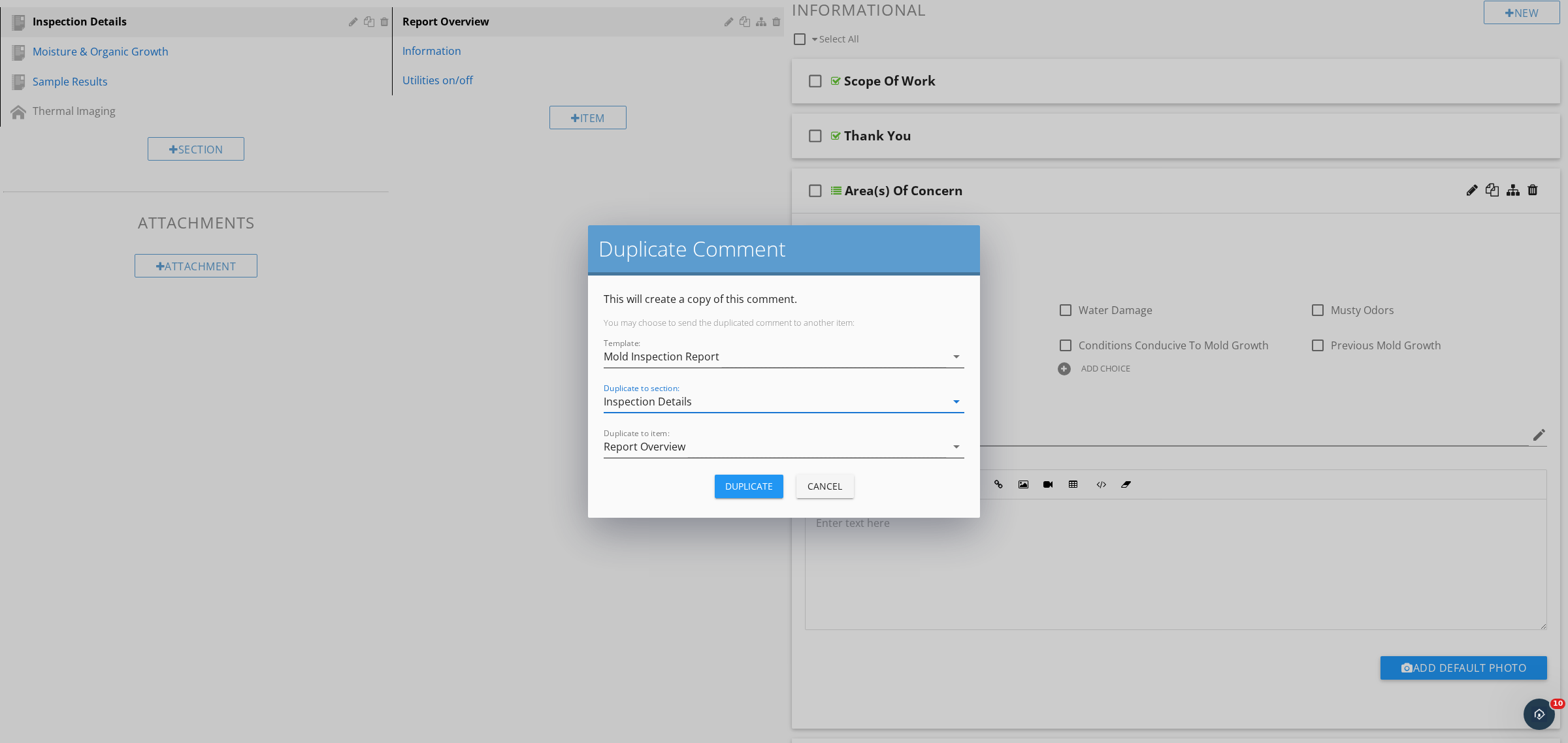
click at [673, 449] on div "Report Overview" at bounding box center [643, 446] width 81 height 12
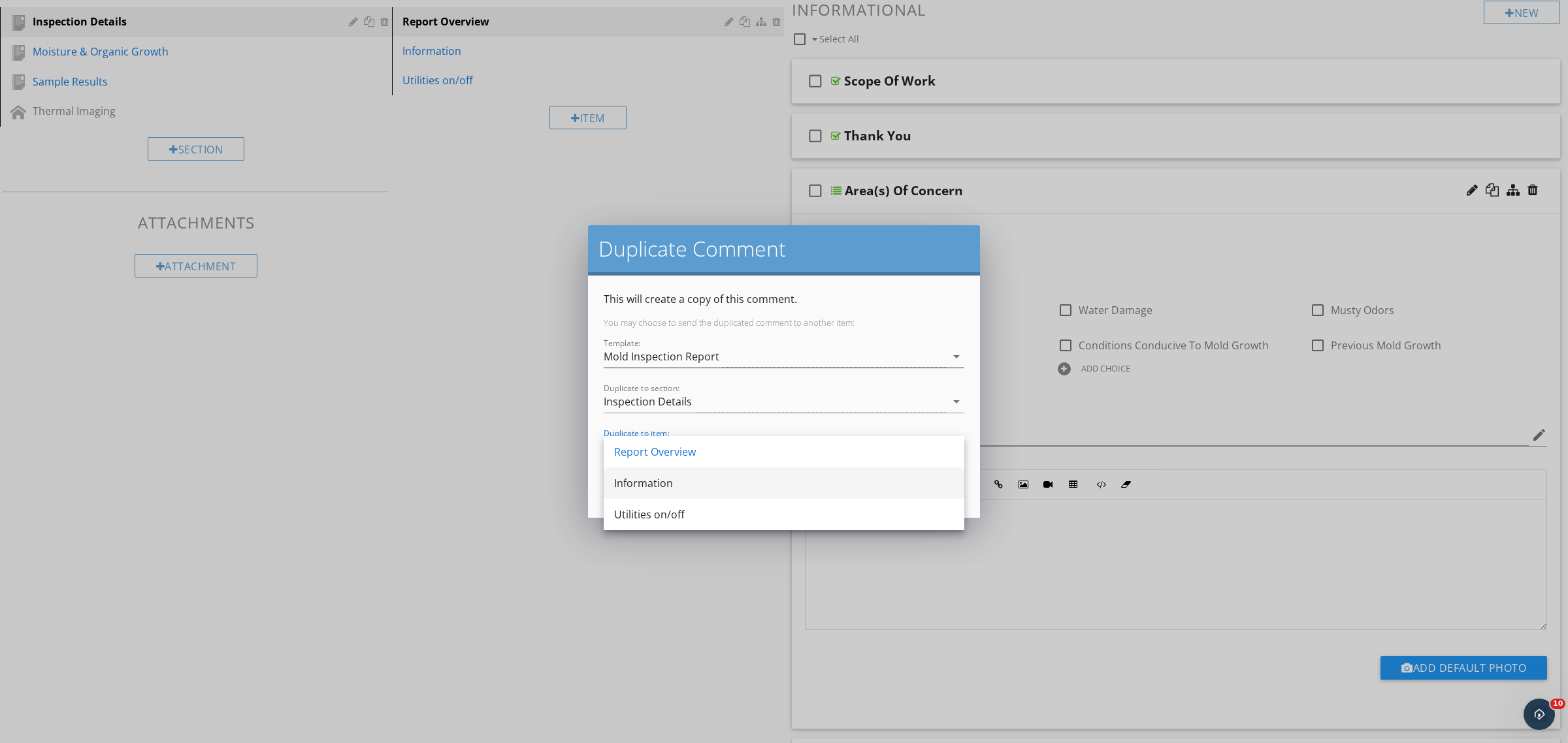
click at [665, 484] on div "Information" at bounding box center [784, 483] width 340 height 16
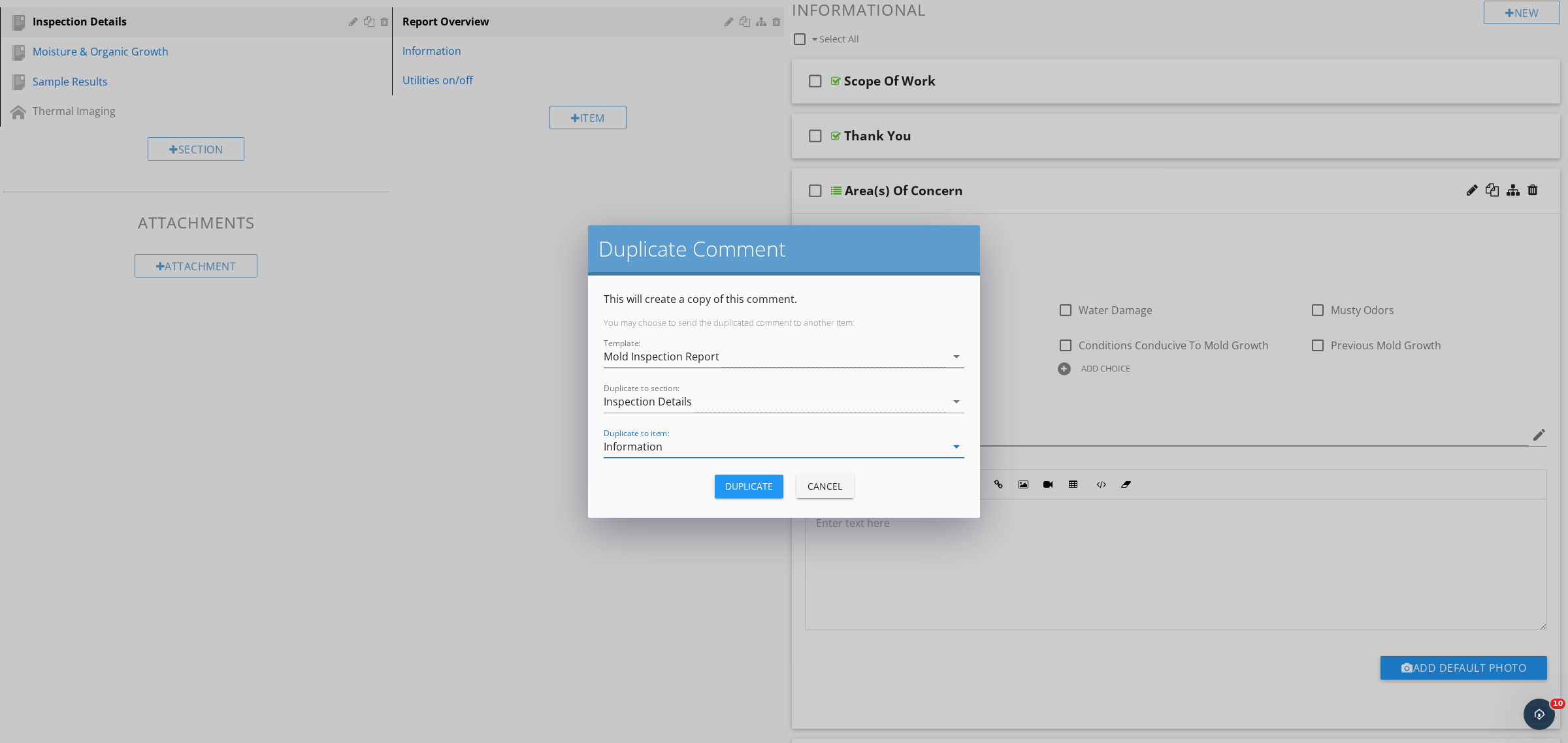
click at [765, 490] on div "Duplicate" at bounding box center [749, 486] width 48 height 14
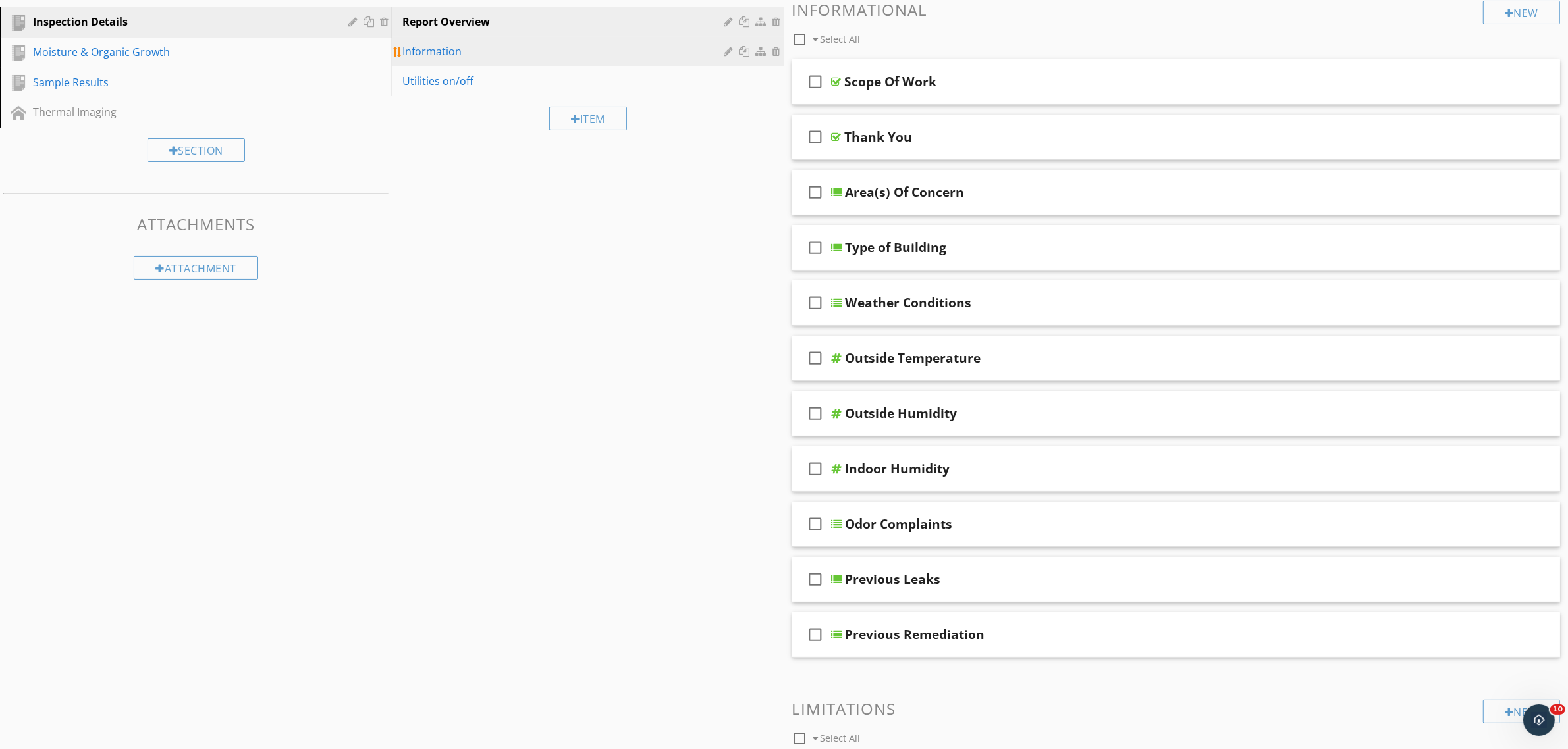
click at [445, 55] on div "Information" at bounding box center [565, 51] width 326 height 16
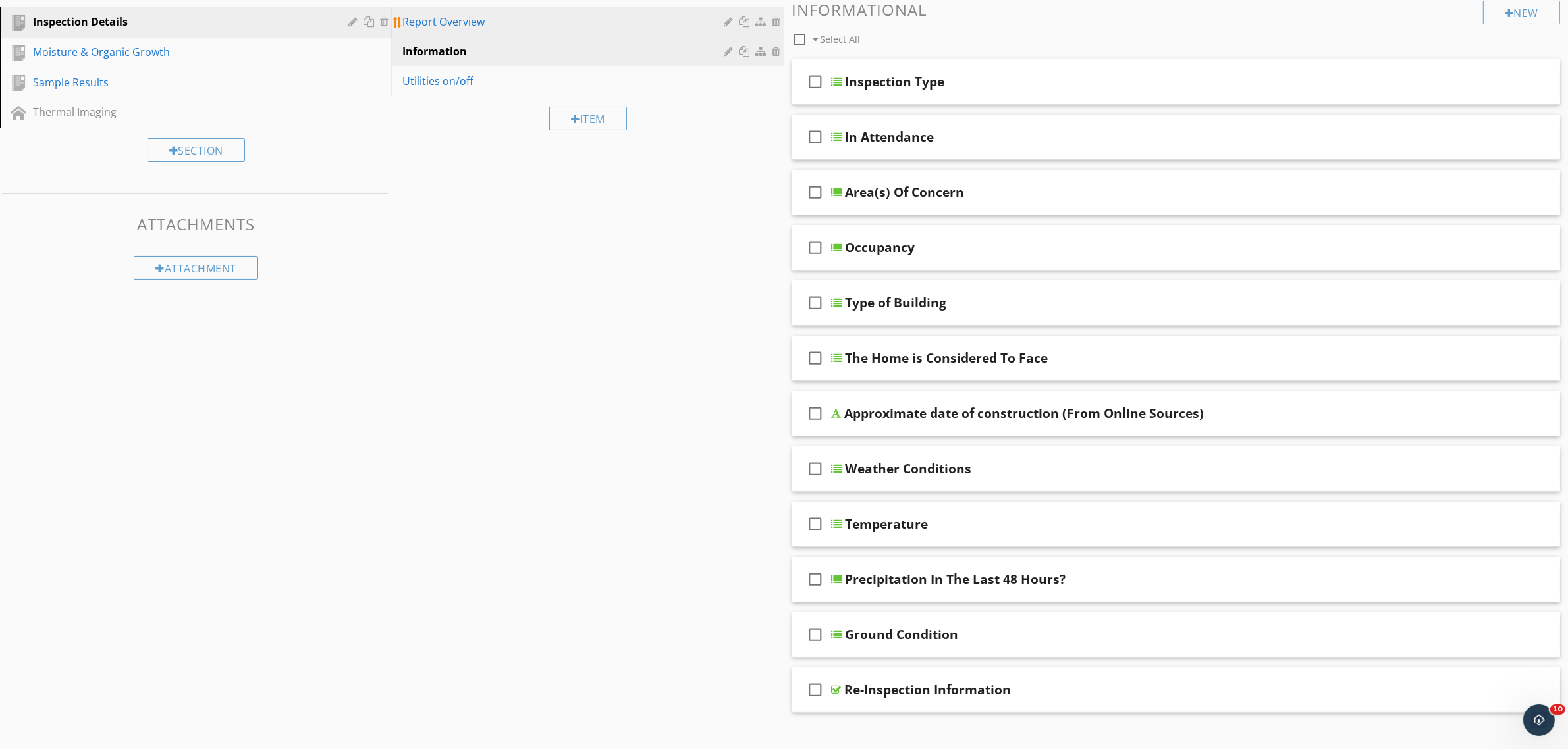
click at [497, 26] on div "Report Overview" at bounding box center [565, 22] width 326 height 16
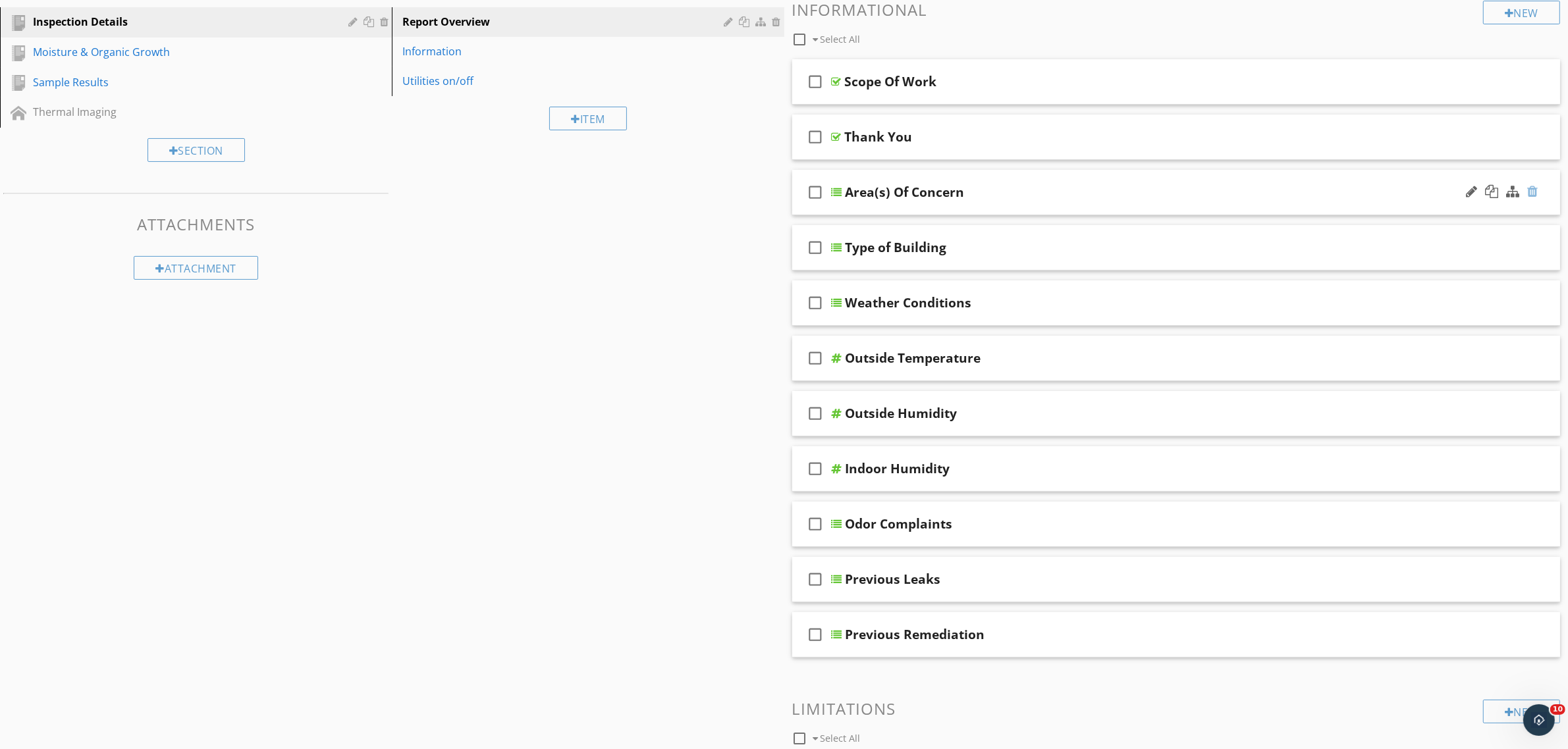
click at [1529, 191] on div at bounding box center [1531, 192] width 10 height 13
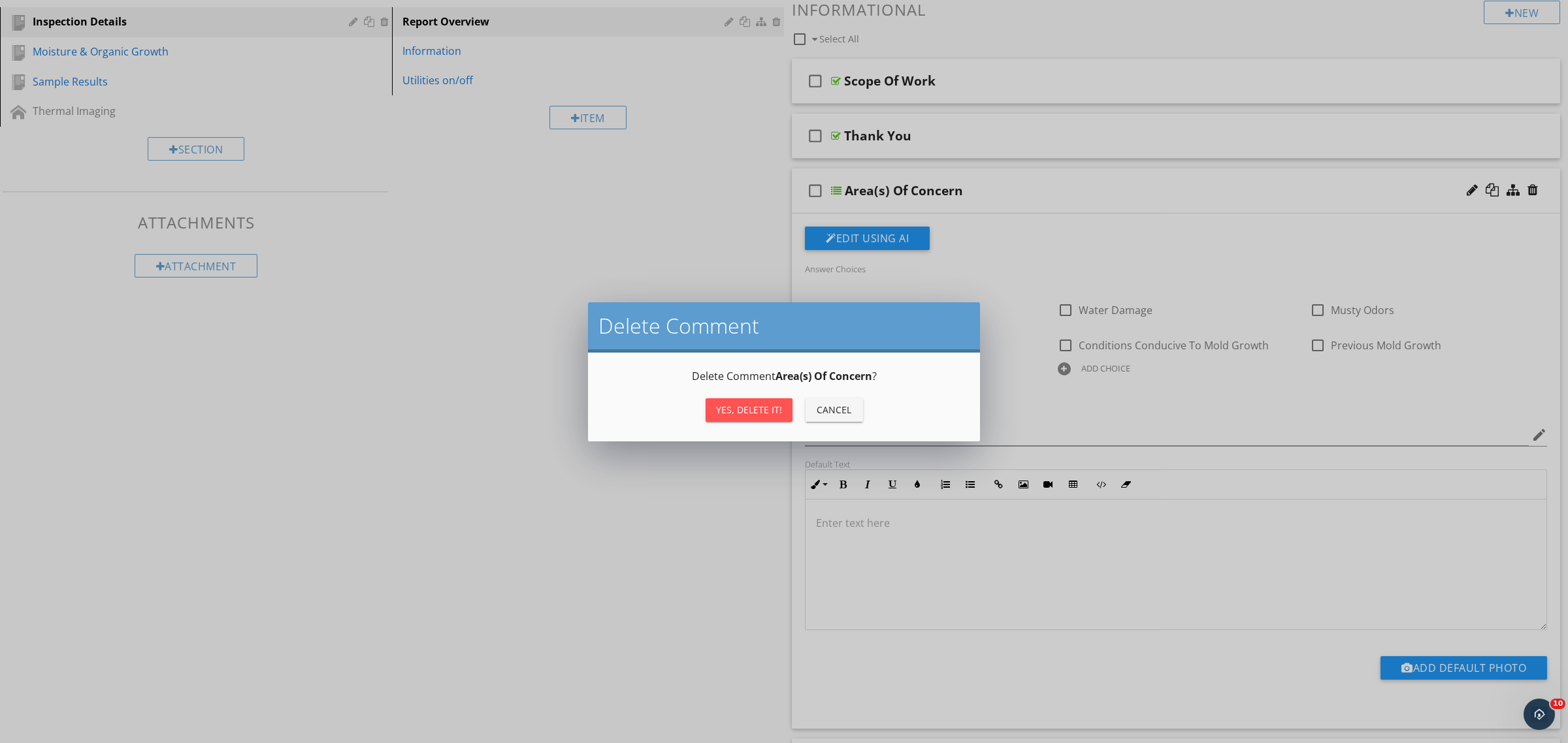
click at [723, 426] on div "Delete Comment Area(s) Of Concern ? Yes, Delete it! Cancel" at bounding box center [784, 397] width 392 height 89
click at [745, 403] on div "Yes, Delete it!" at bounding box center [749, 410] width 66 height 14
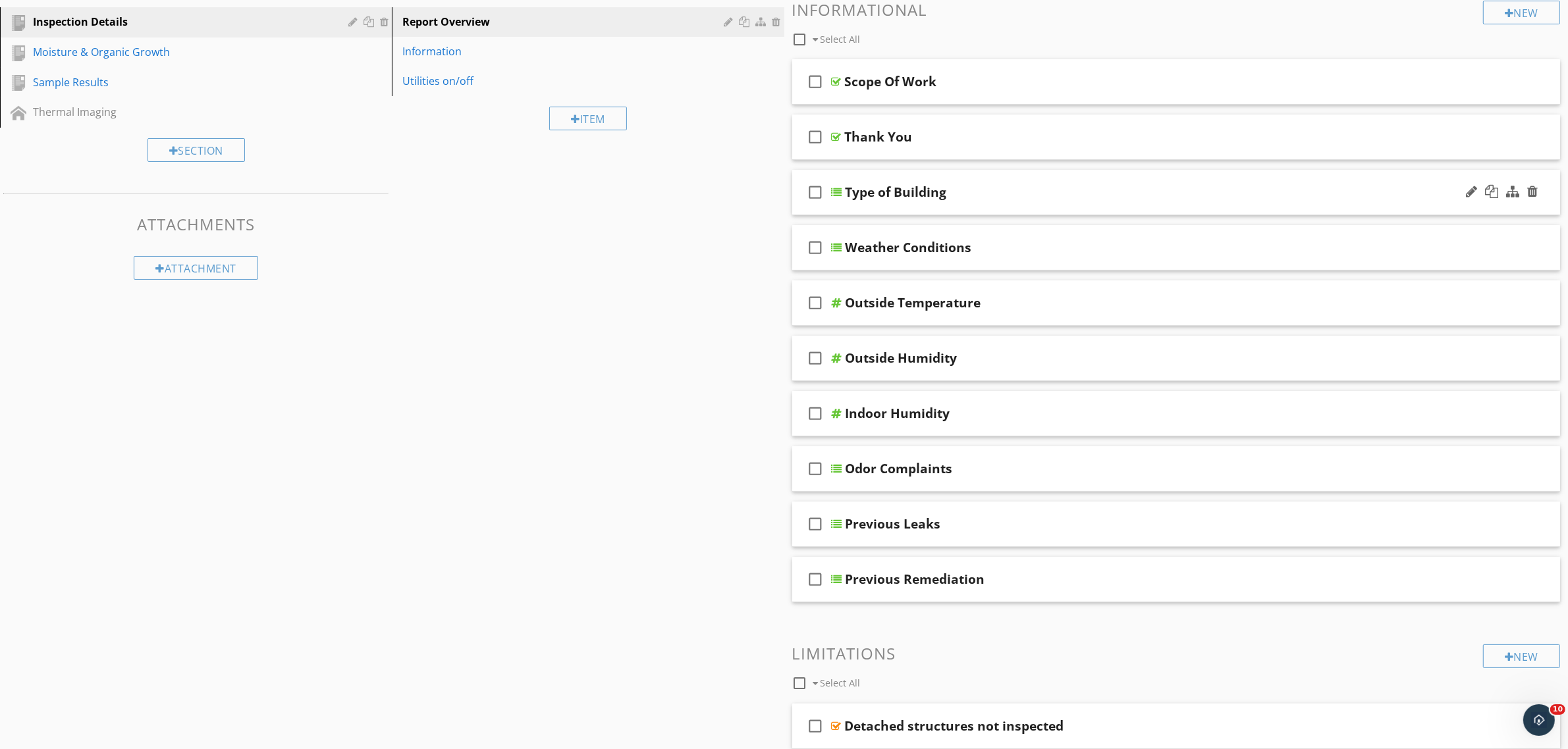
click at [815, 192] on icon "check_box_outline_blank" at bounding box center [816, 192] width 21 height 32
click at [813, 247] on icon "check_box_outline_blank" at bounding box center [816, 247] width 21 height 32
click at [913, 39] on div at bounding box center [914, 39] width 8 height 10
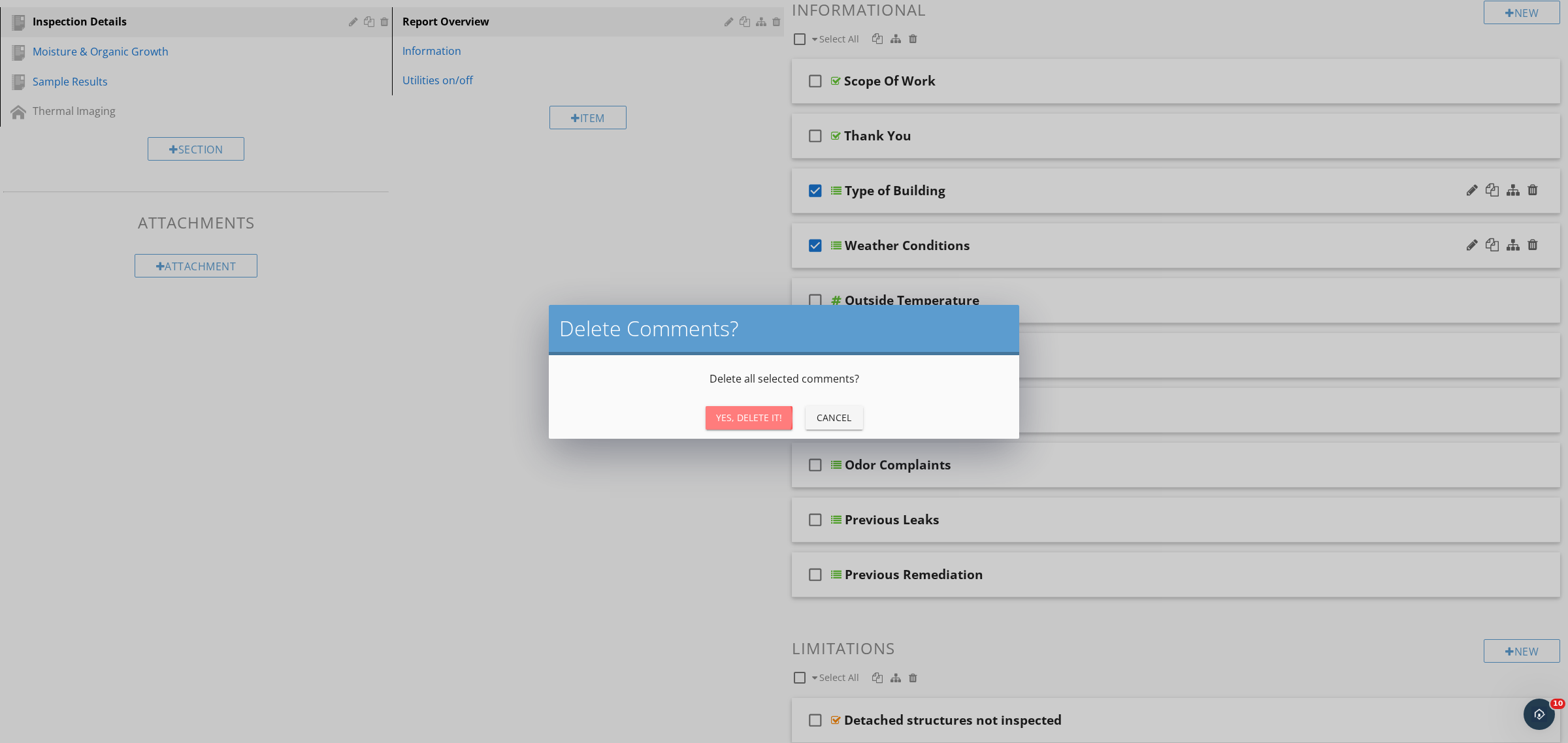
click at [755, 418] on div "Yes, Delete It!" at bounding box center [749, 417] width 66 height 14
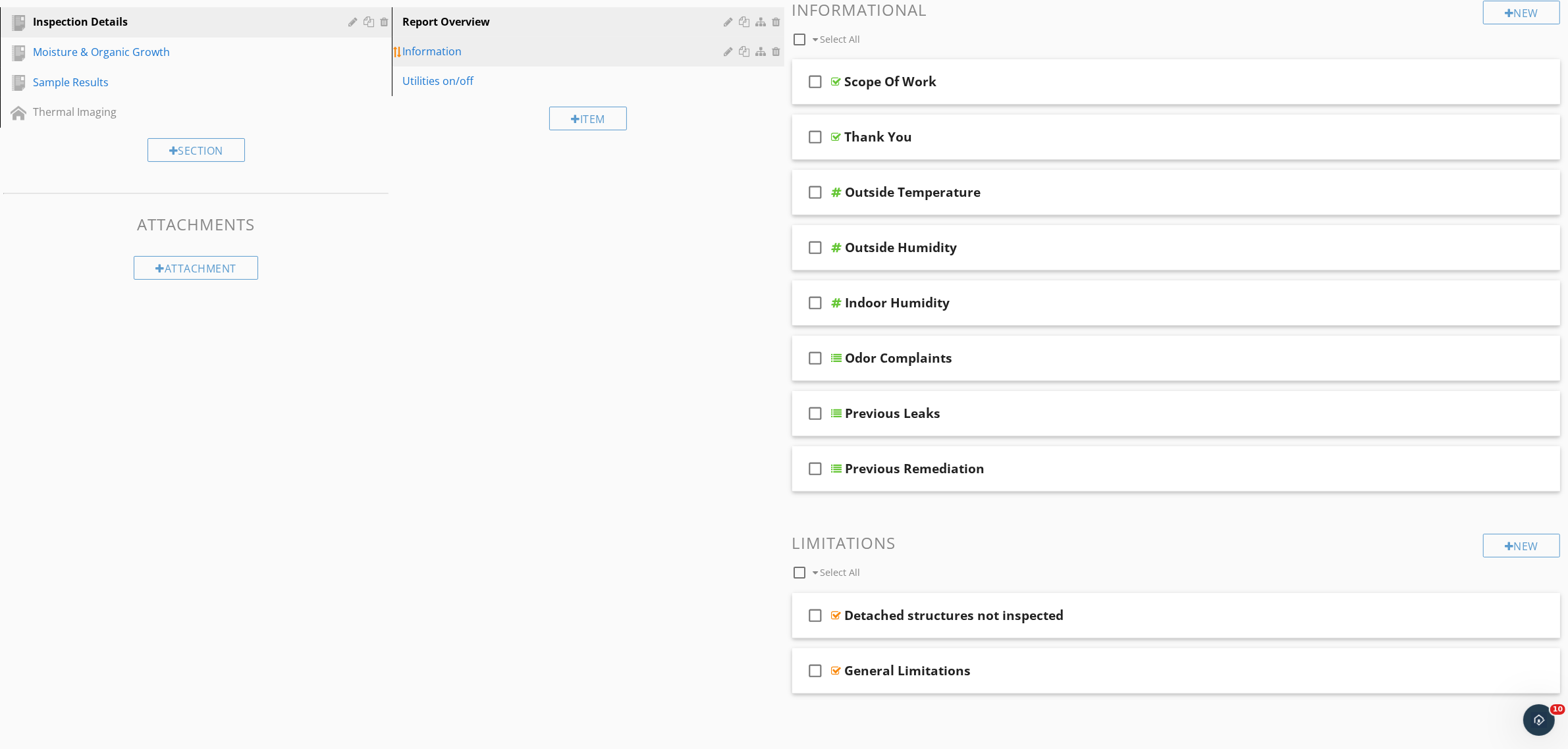
click at [426, 54] on div "Information" at bounding box center [565, 51] width 326 height 16
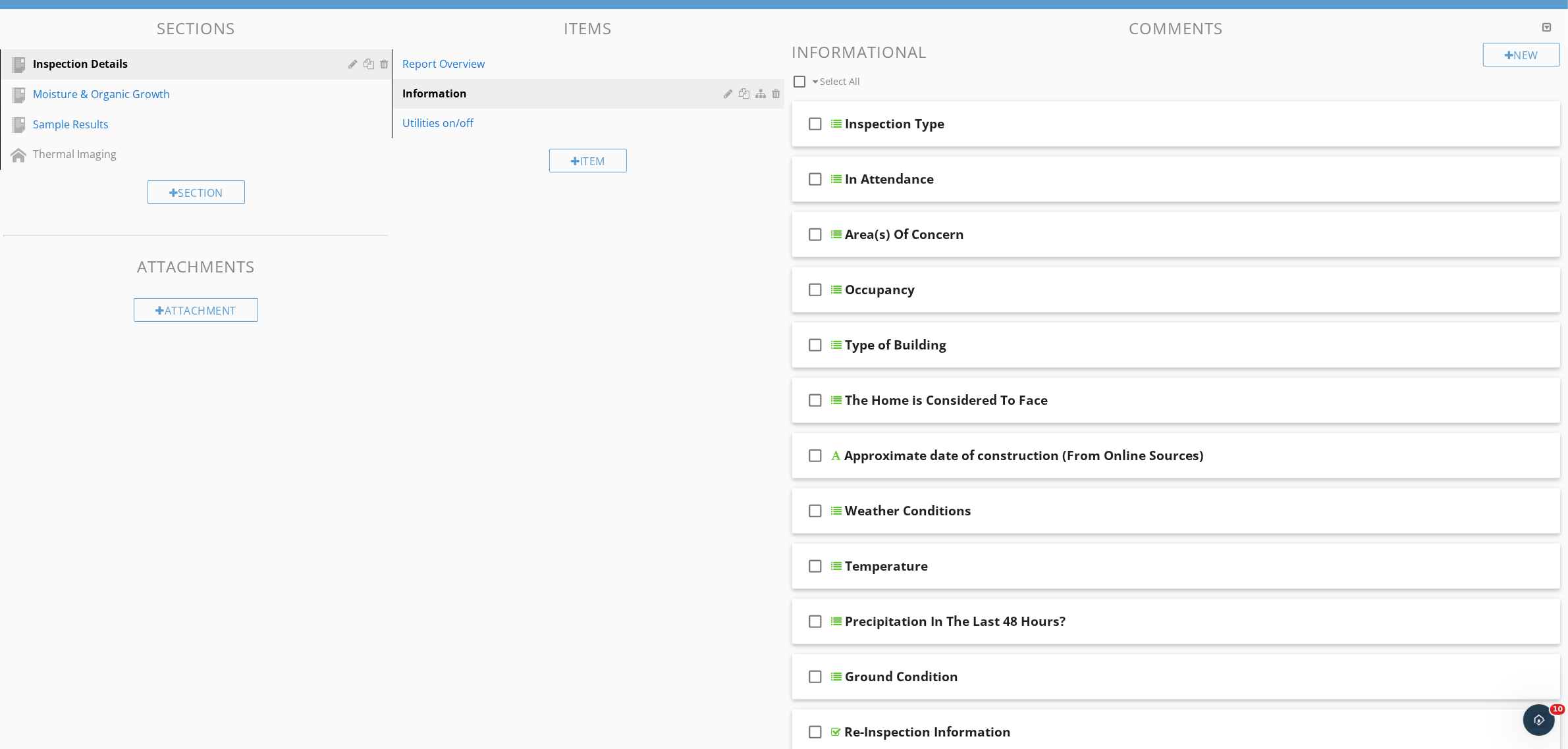
scroll to position [82, 0]
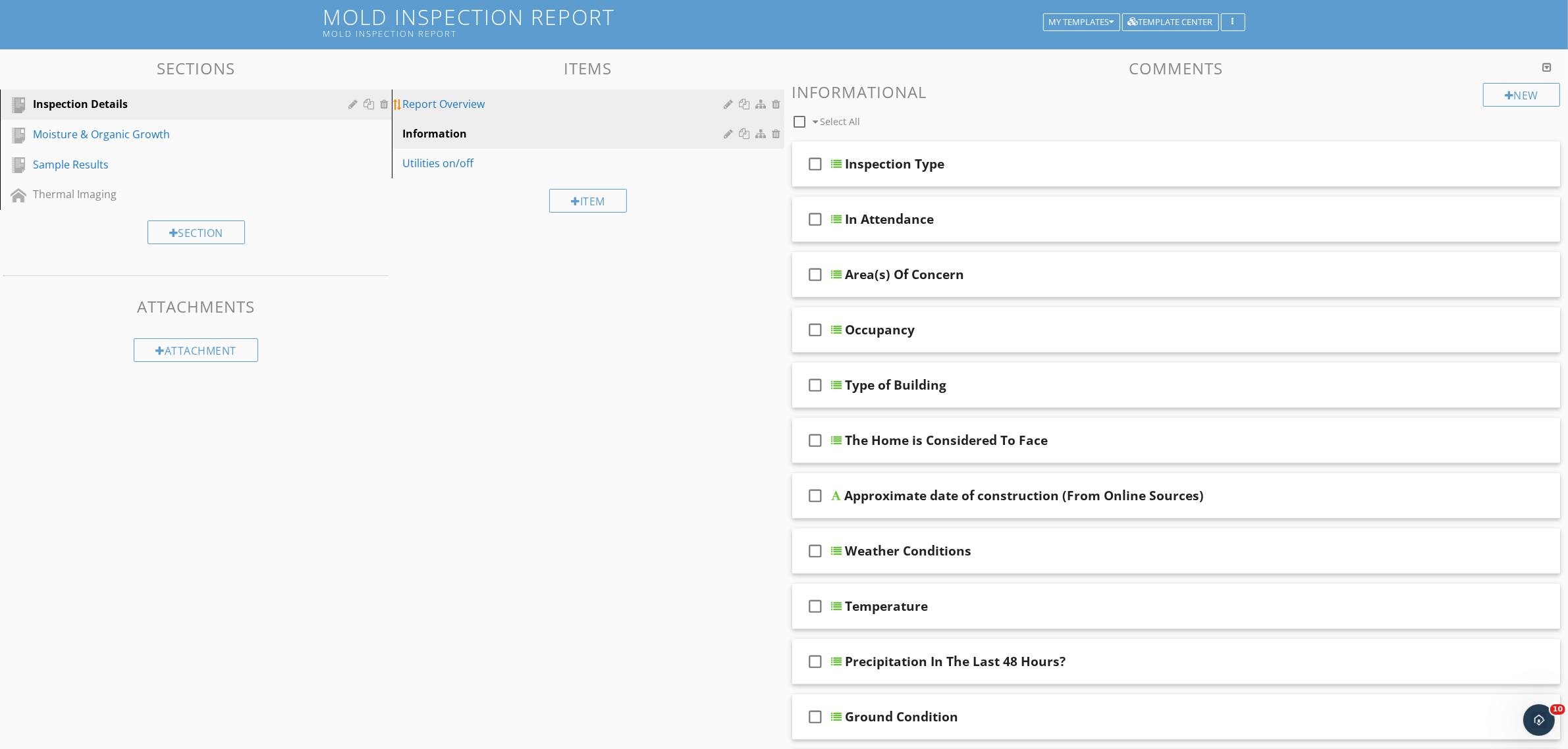
click at [466, 105] on div "Report Overview" at bounding box center [565, 104] width 326 height 16
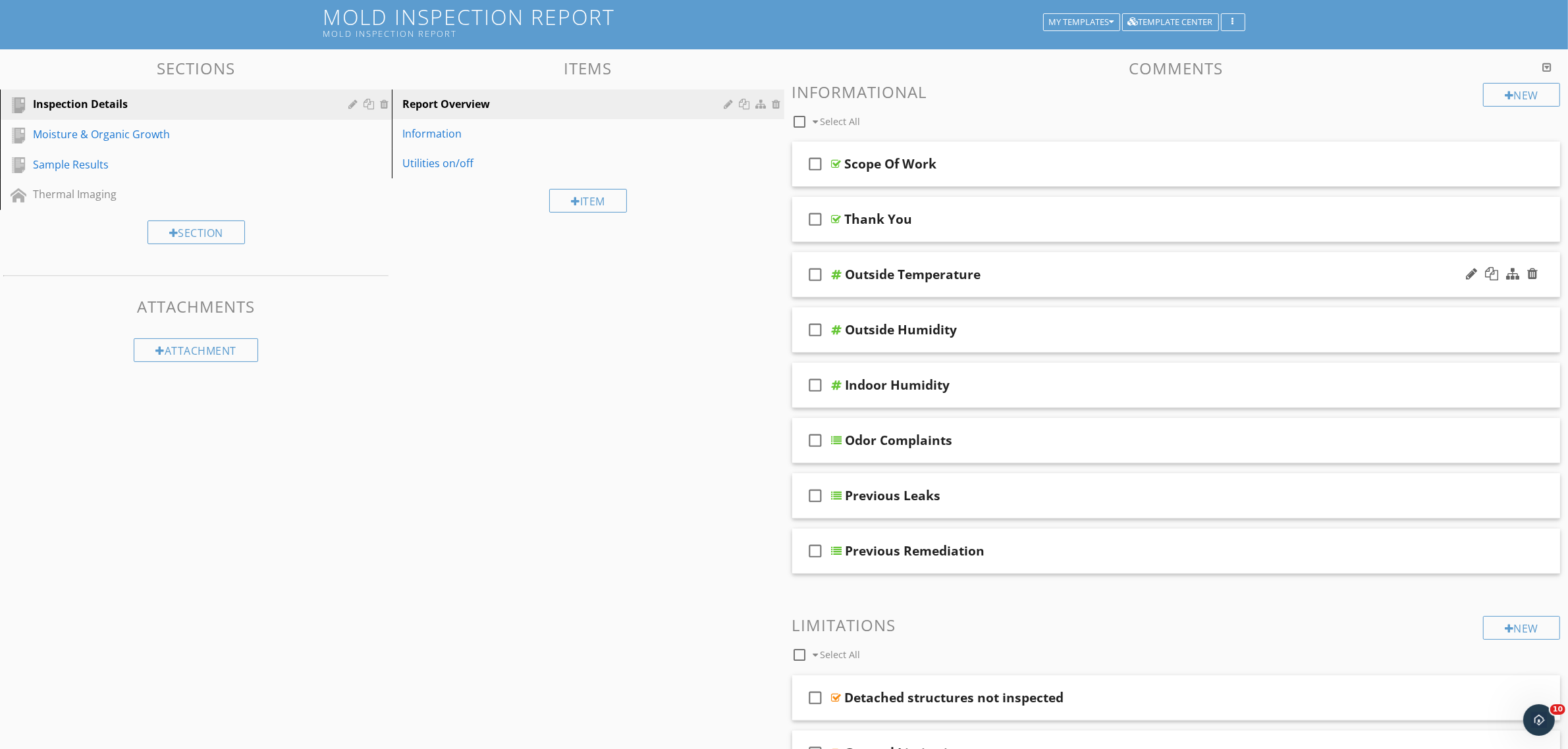
scroll to position [165, 0]
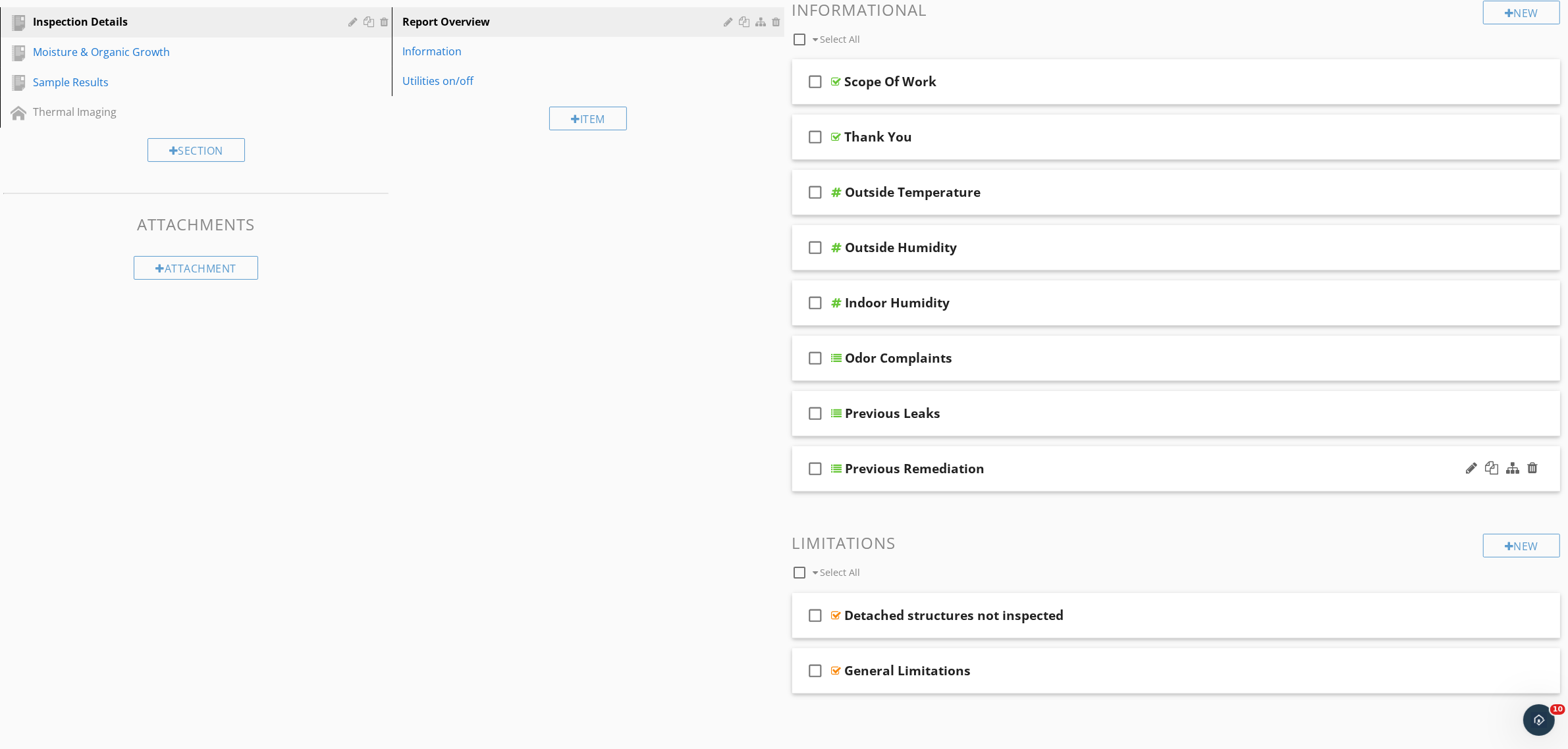
click at [837, 472] on div at bounding box center [837, 469] width 10 height 10
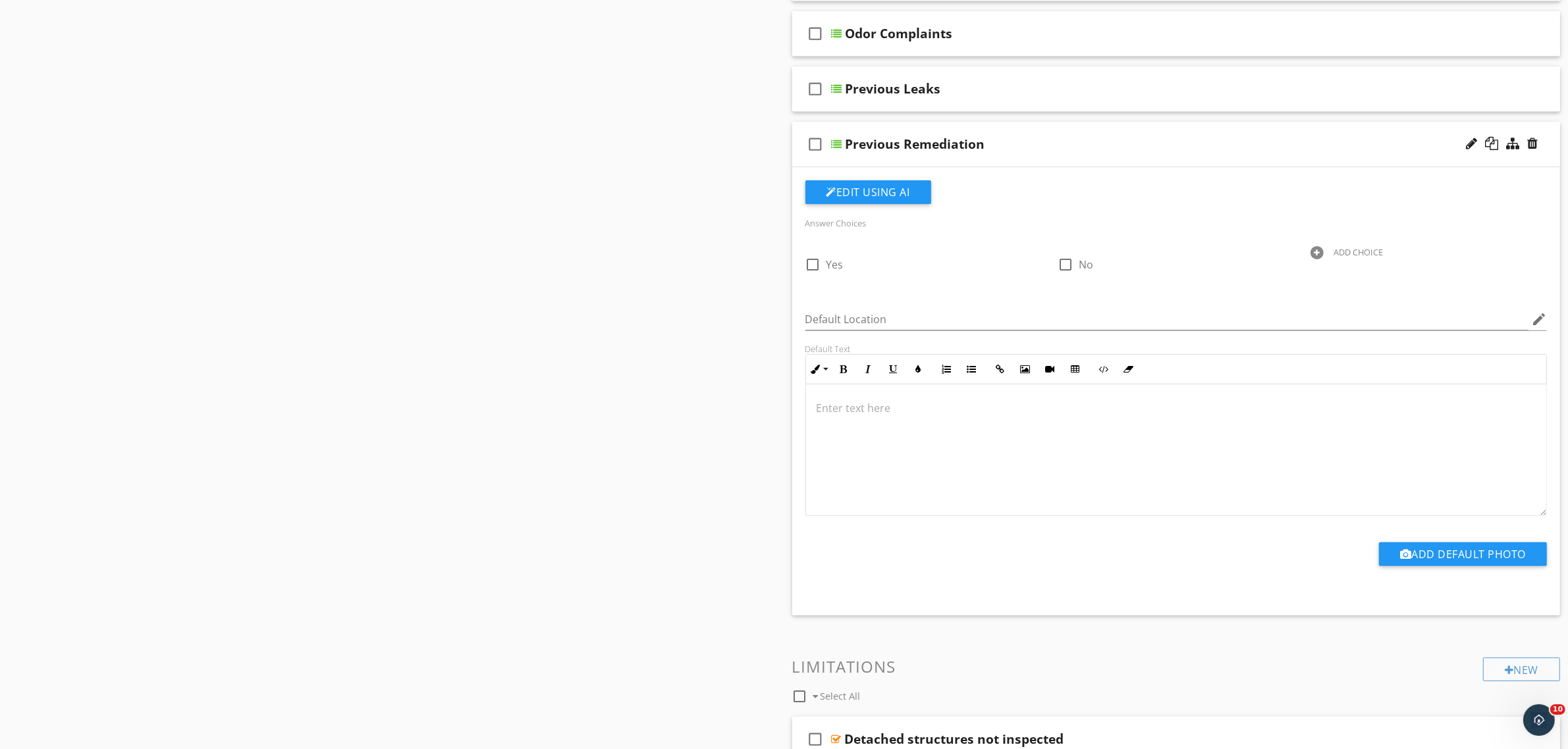
scroll to position [494, 0]
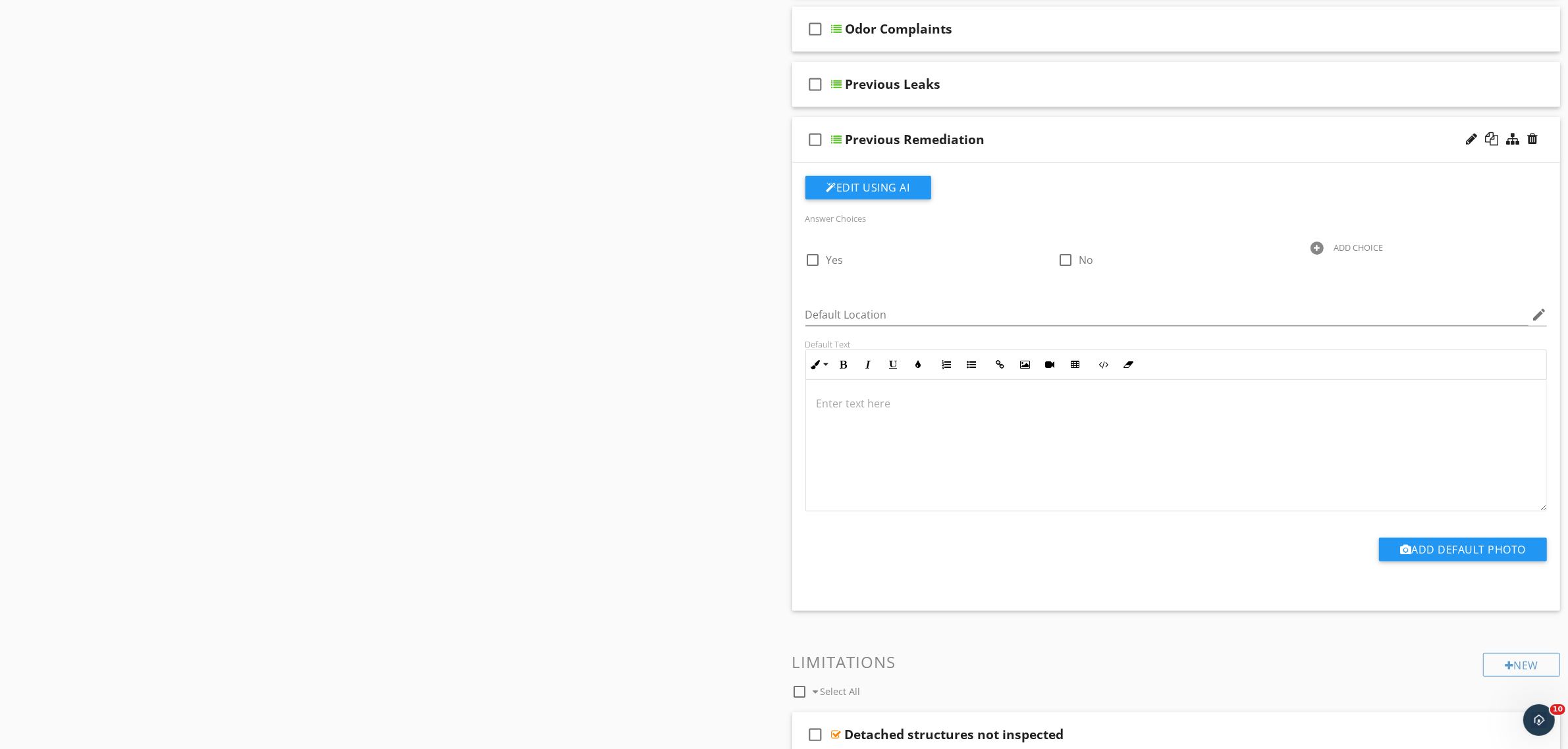
click at [837, 137] on div at bounding box center [837, 139] width 10 height 10
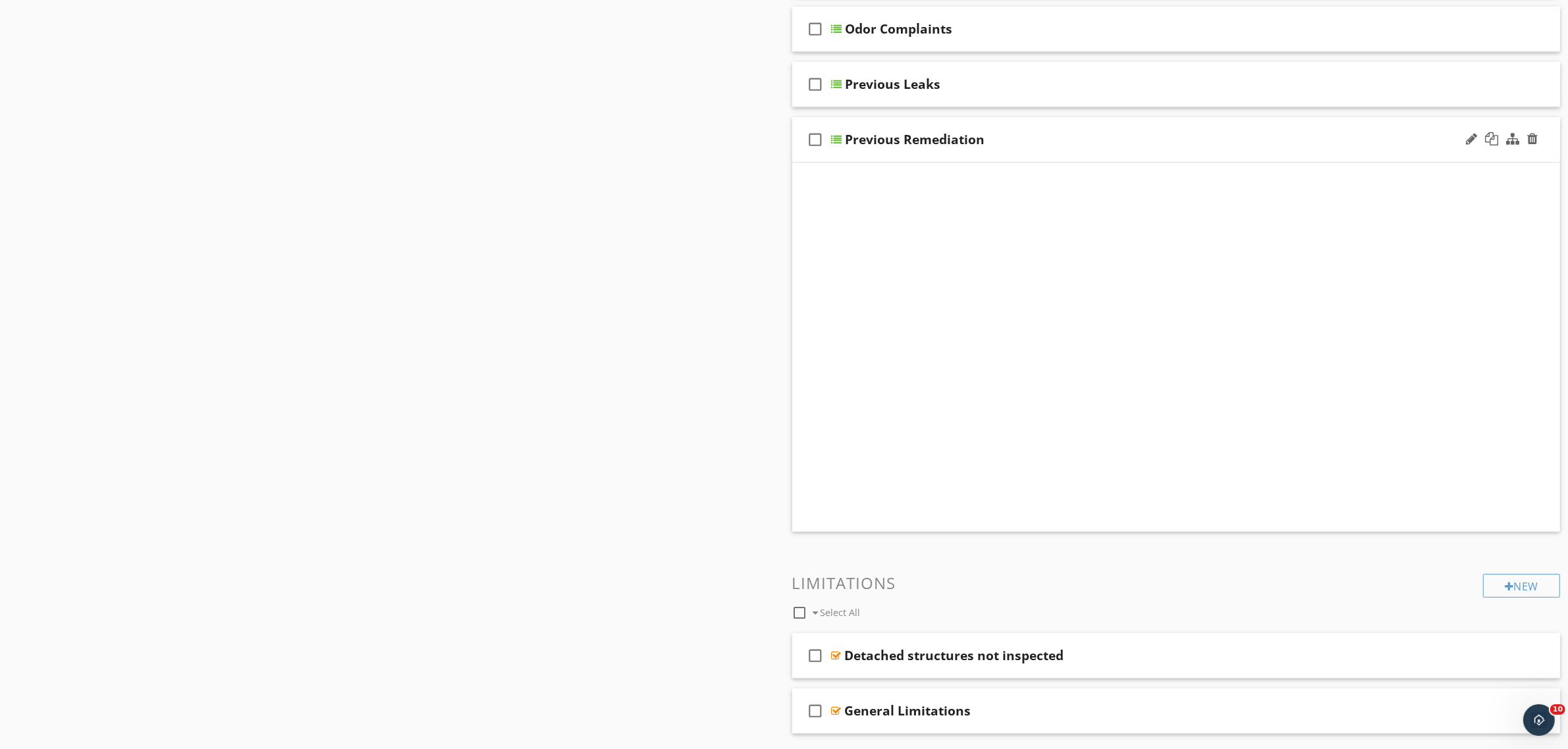
scroll to position [166, 0]
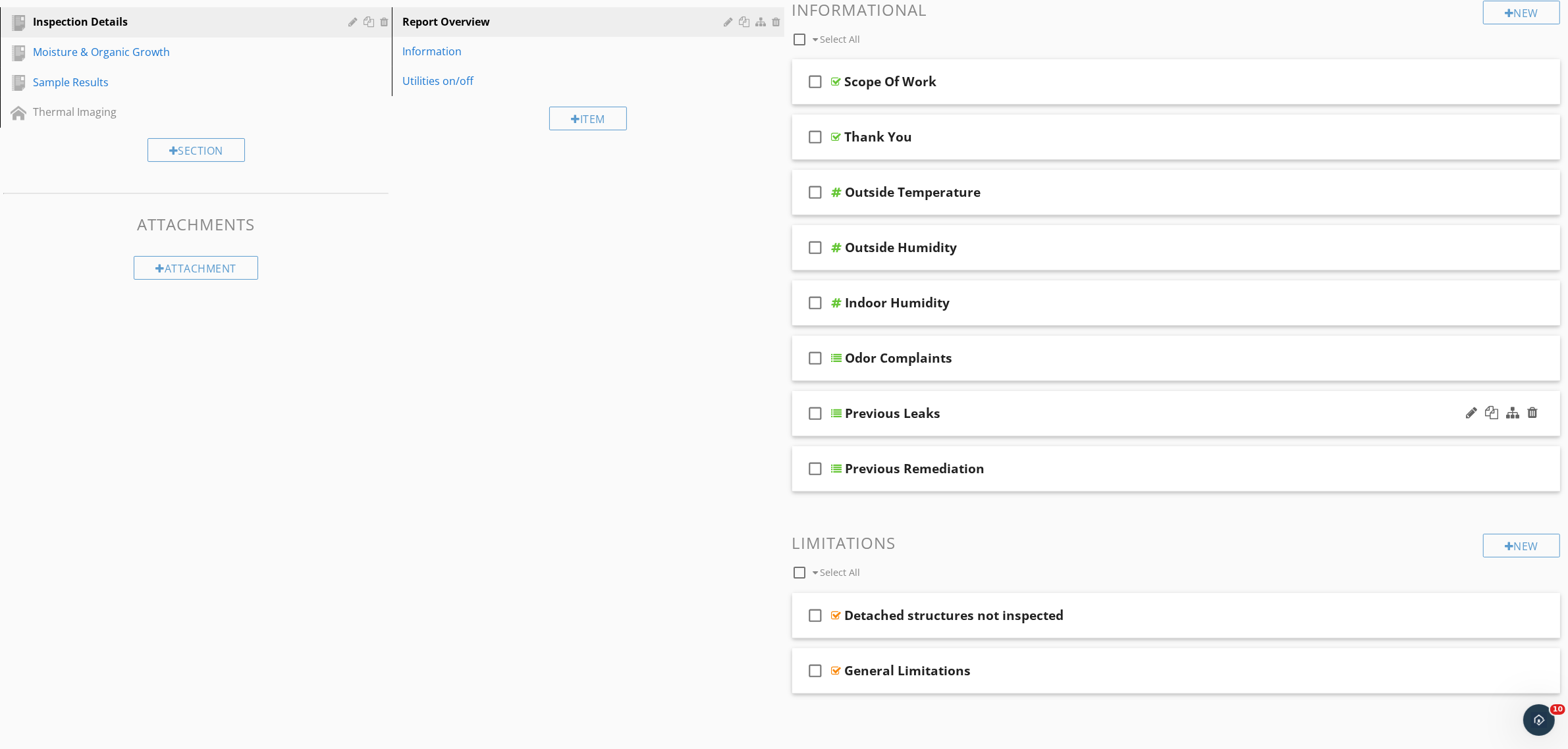
click at [837, 413] on div at bounding box center [837, 413] width 10 height 10
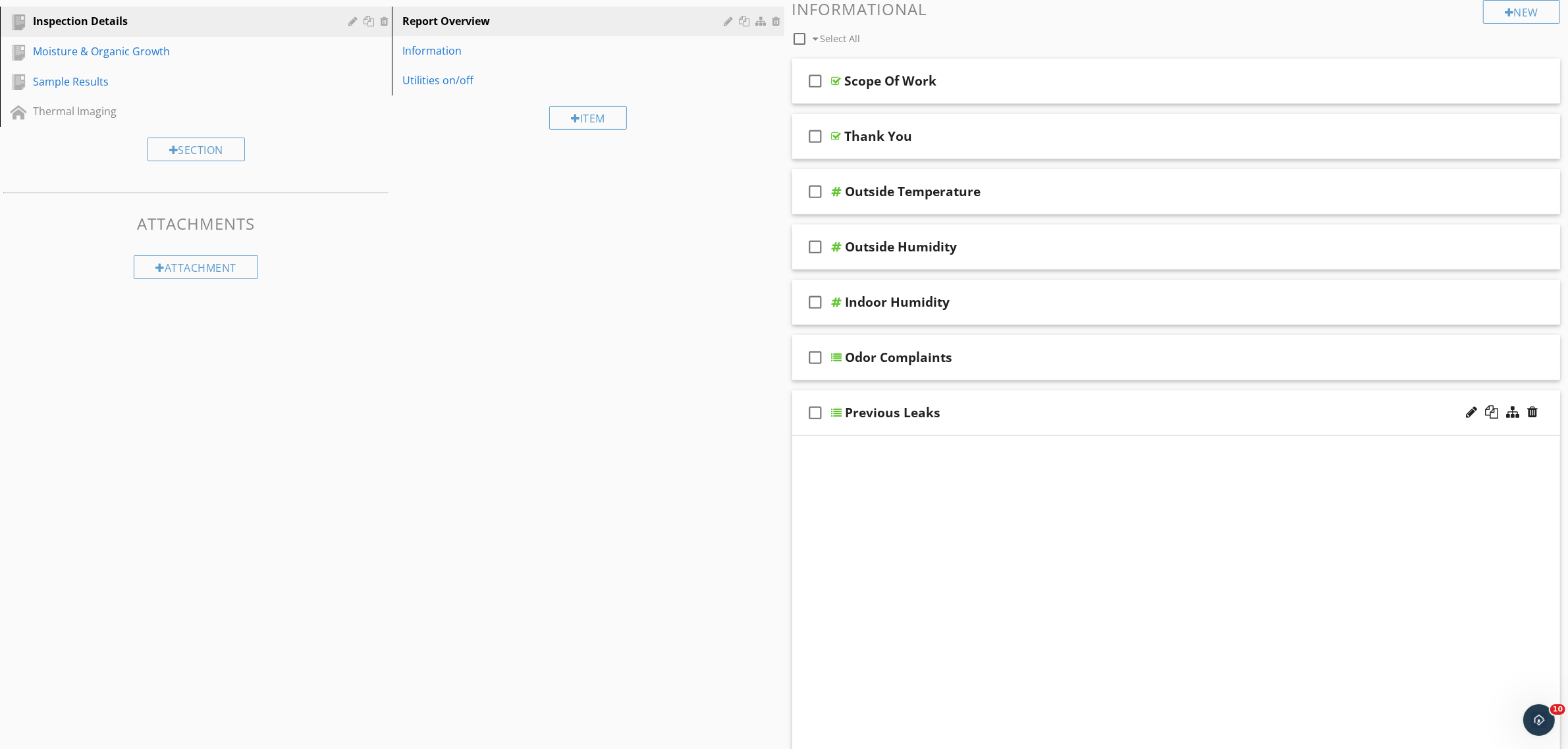
scroll to position [494, 0]
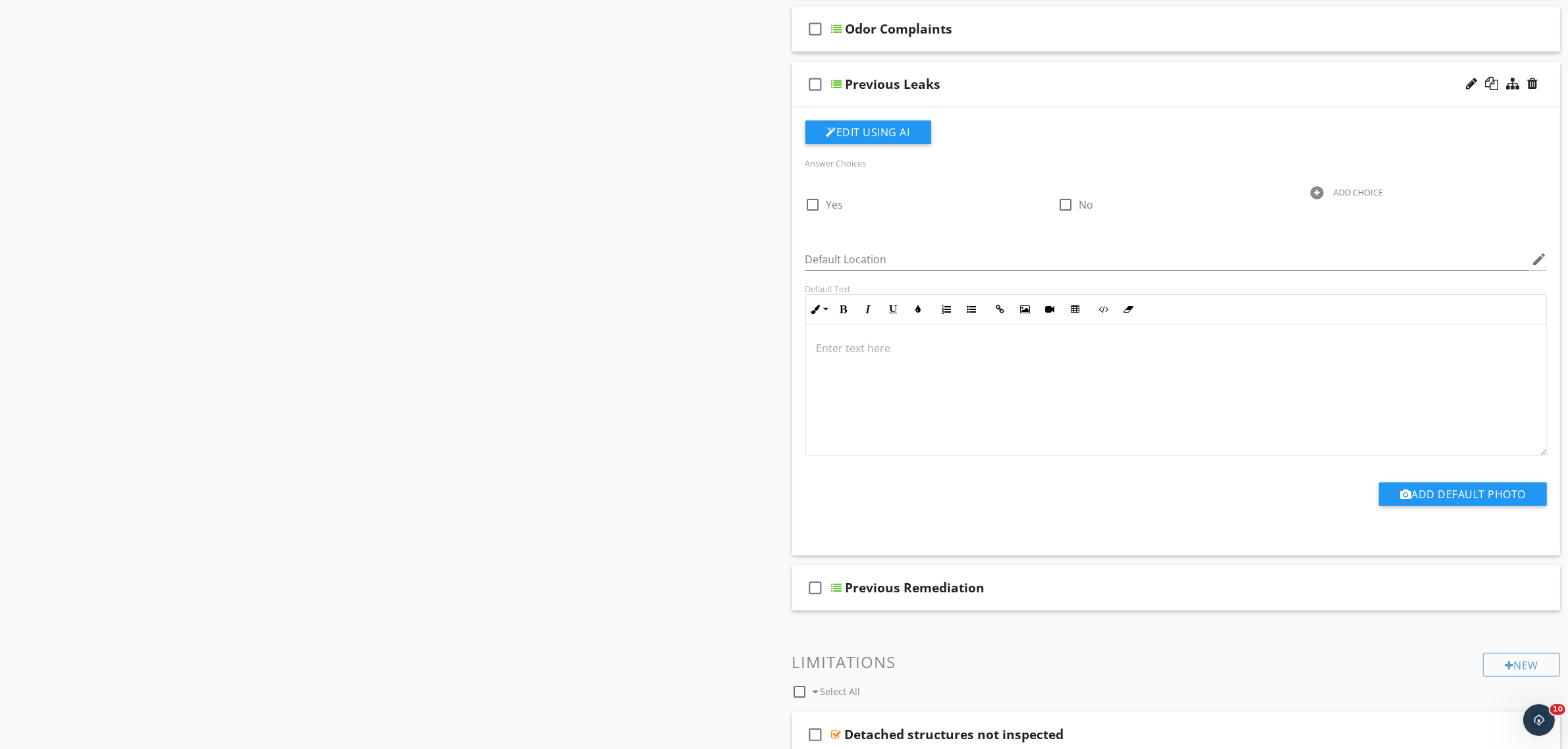
click at [839, 87] on div at bounding box center [837, 84] width 10 height 10
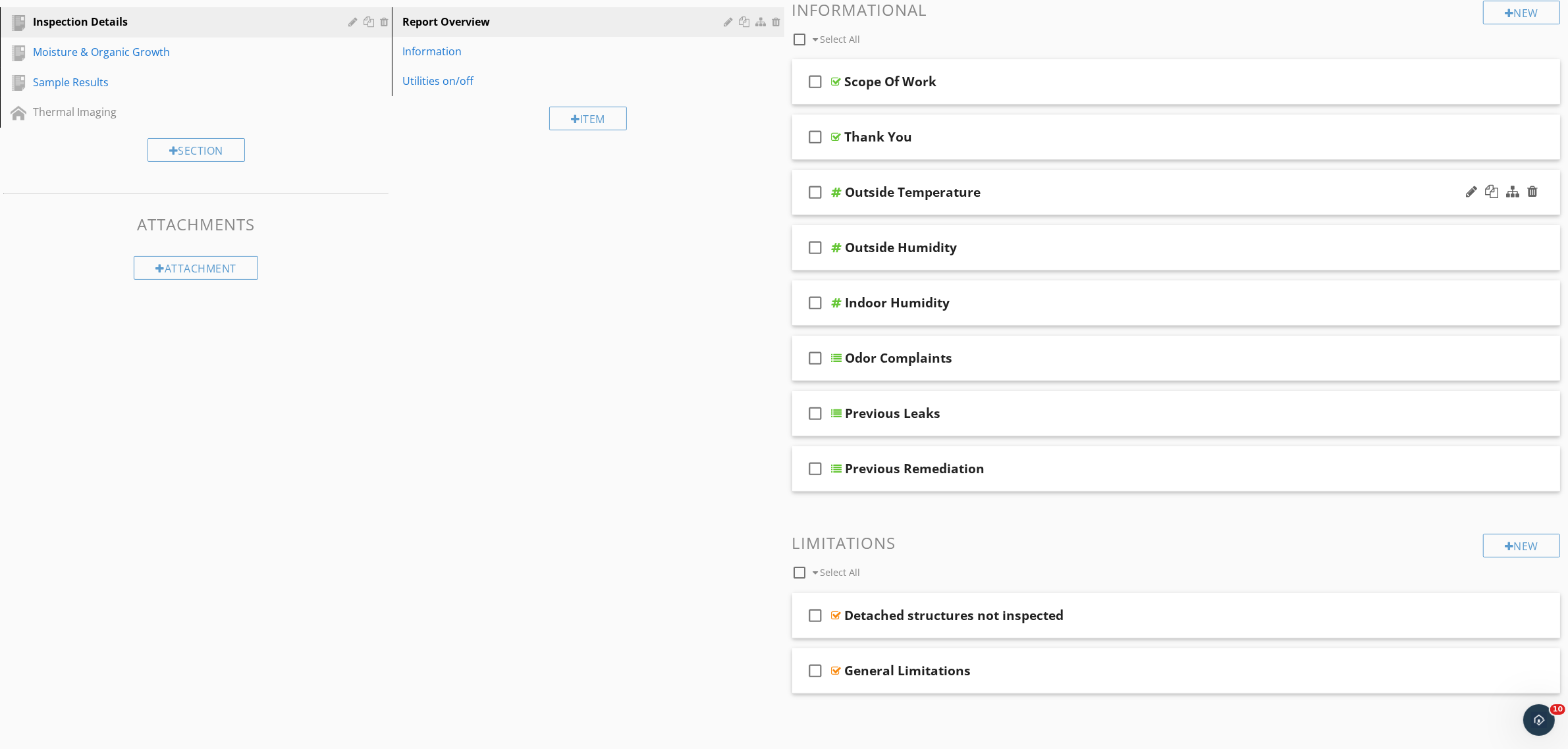
scroll to position [166, 0]
click at [840, 359] on div at bounding box center [837, 358] width 10 height 10
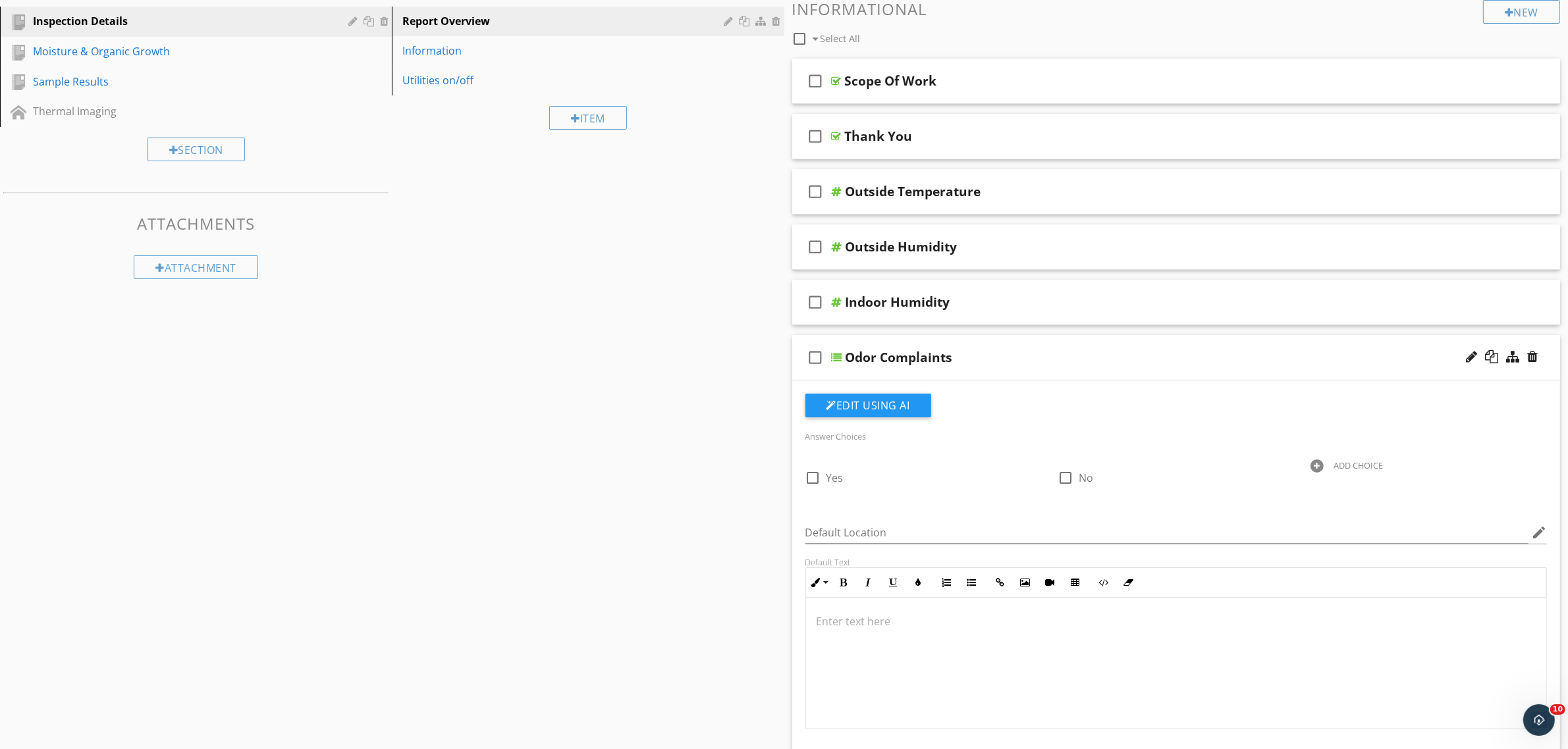
scroll to position [494, 0]
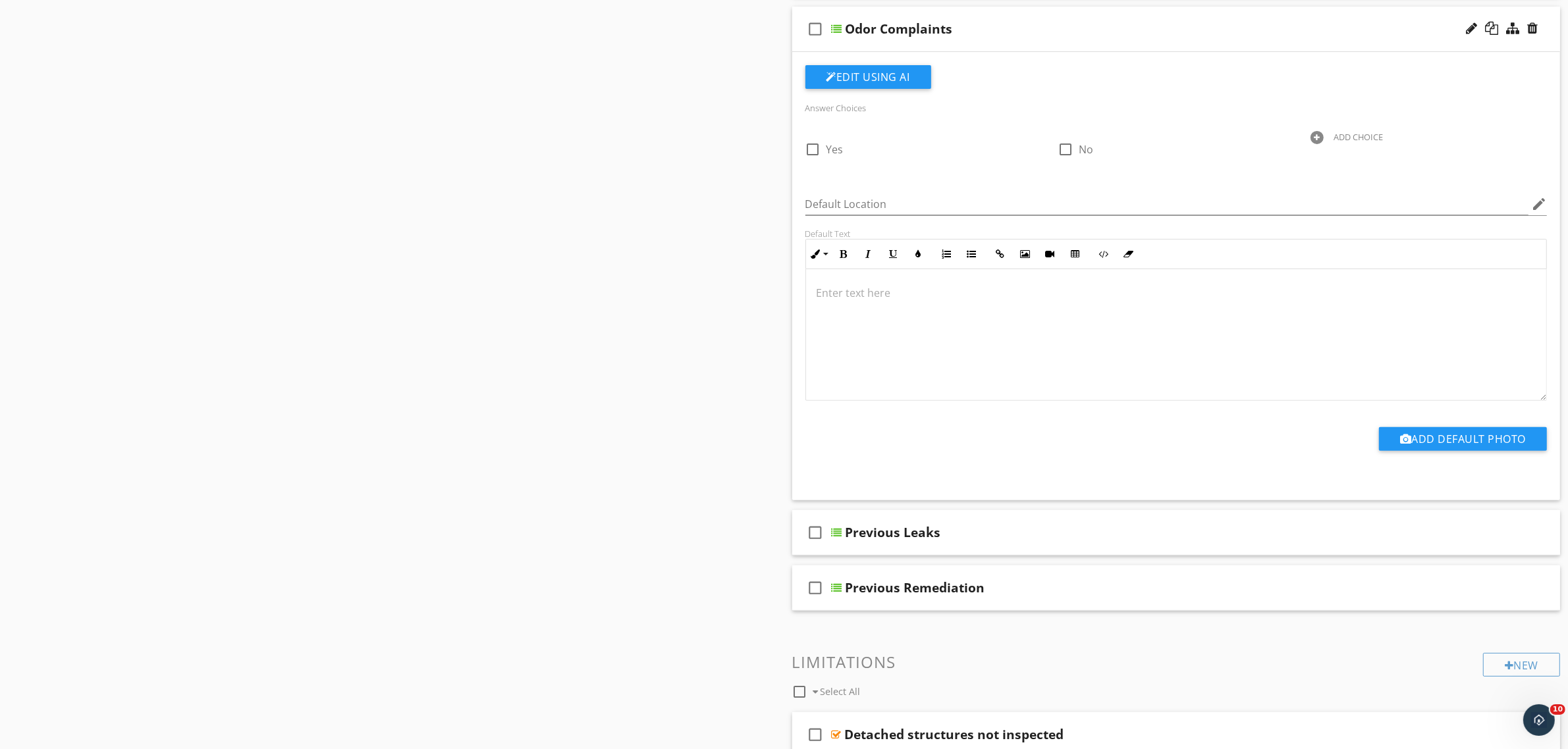
click at [840, 31] on div at bounding box center [837, 28] width 10 height 10
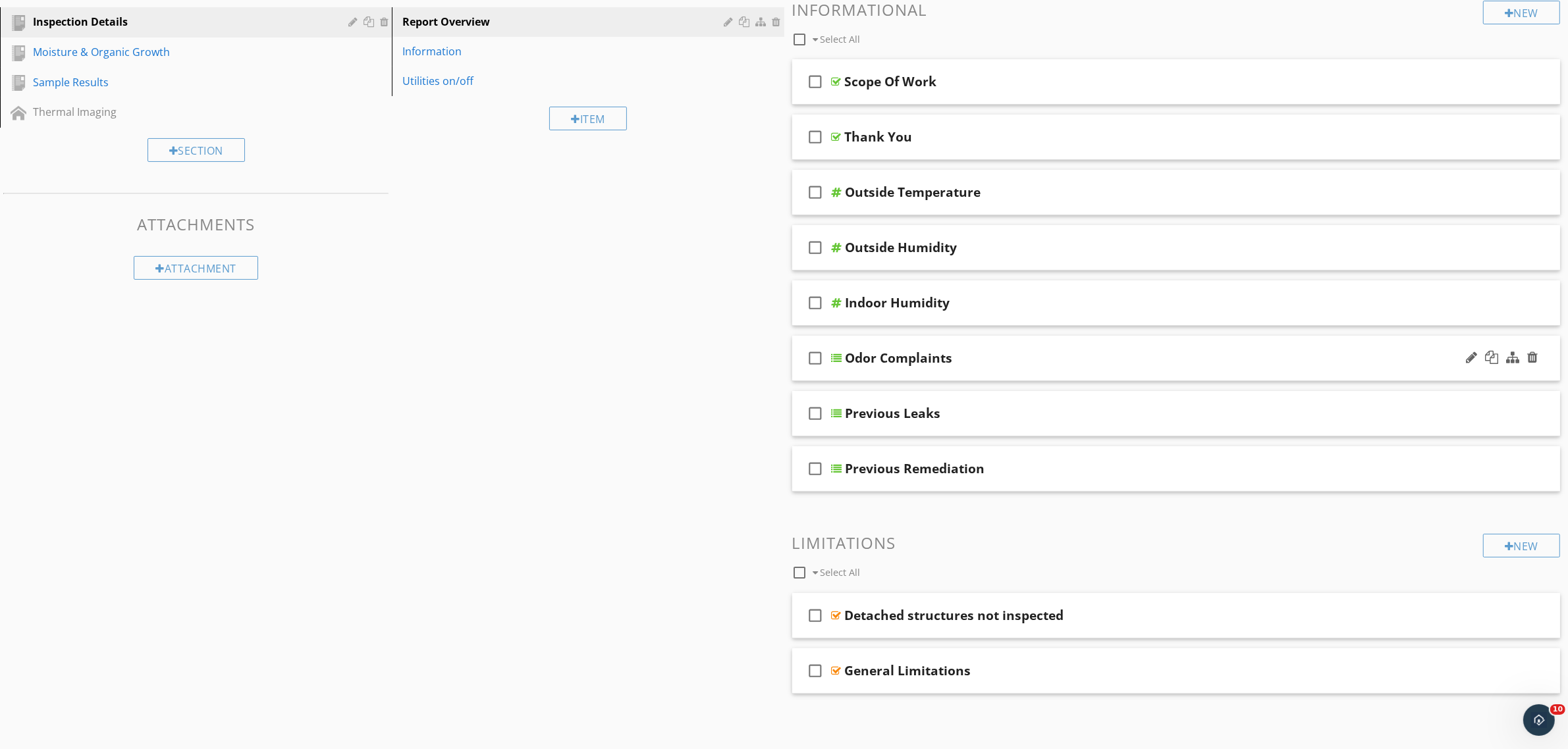
scroll to position [166, 0]
click at [1510, 194] on div at bounding box center [1512, 192] width 13 height 13
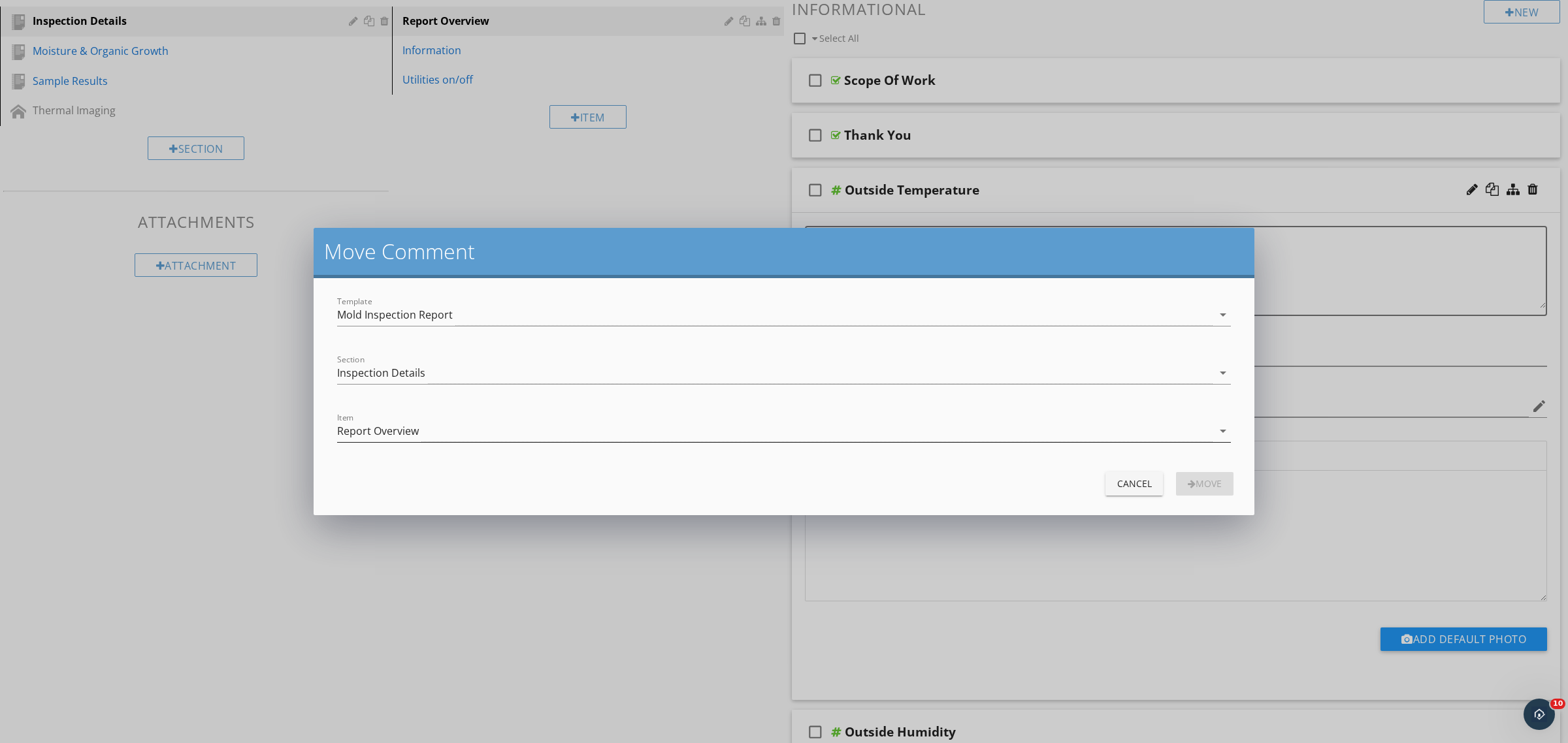
click at [536, 427] on div "Report Overview" at bounding box center [774, 431] width 875 height 21
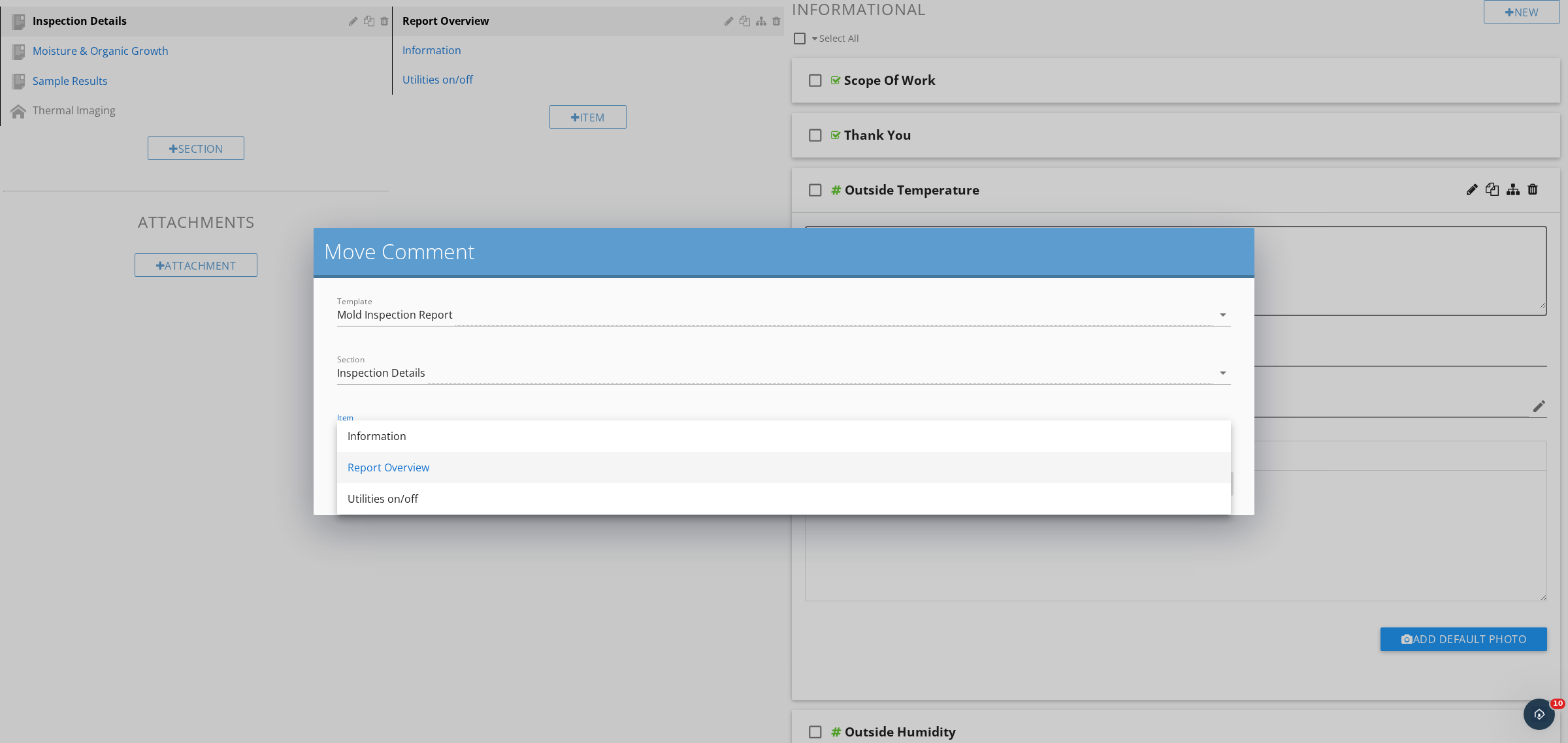
click at [508, 465] on div "Report Overview" at bounding box center [784, 468] width 873 height 16
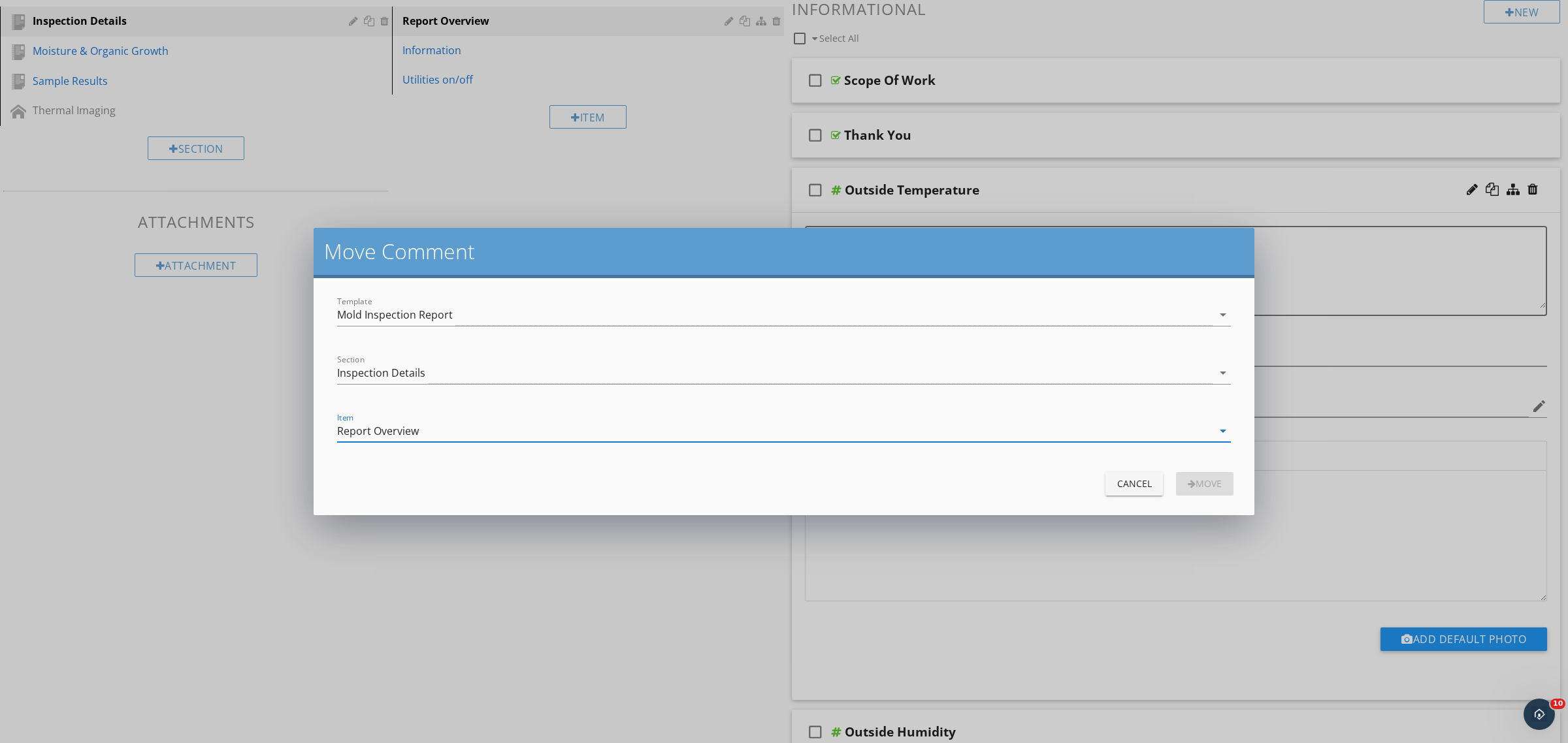
click at [499, 428] on div "Report Overview" at bounding box center [774, 431] width 875 height 21
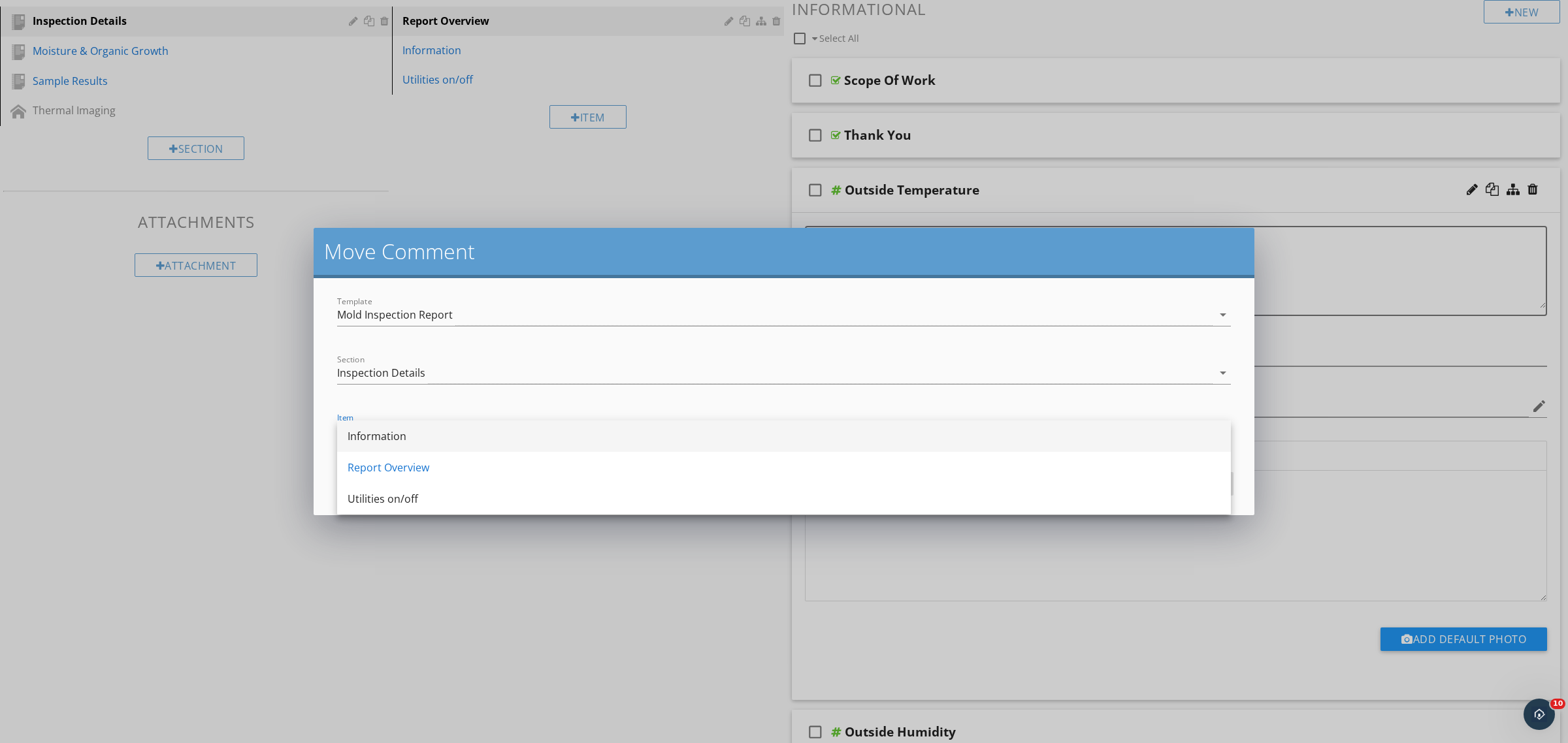
click at [493, 431] on div "Information" at bounding box center [784, 436] width 873 height 16
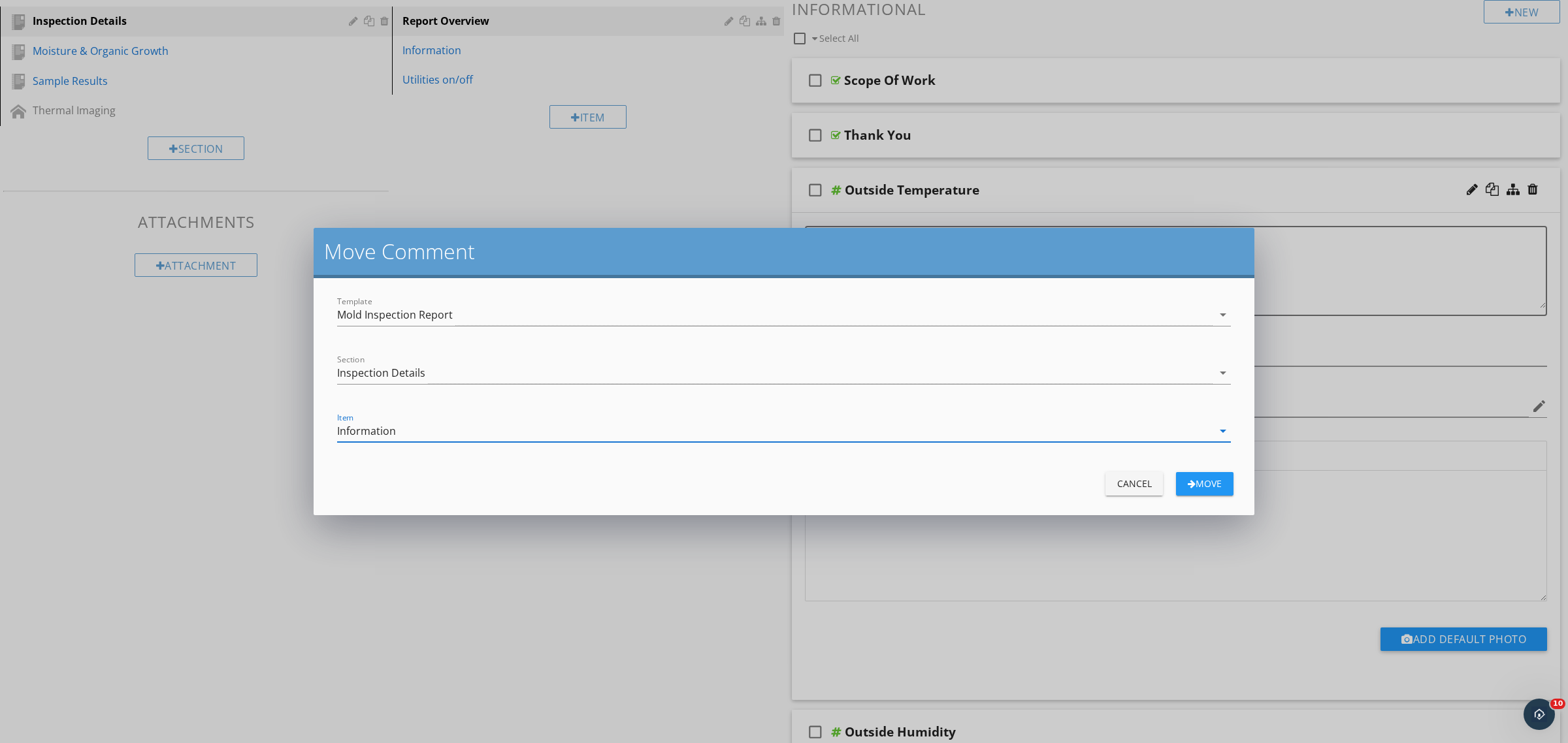
click at [1203, 485] on div "Move" at bounding box center [1205, 484] width 36 height 14
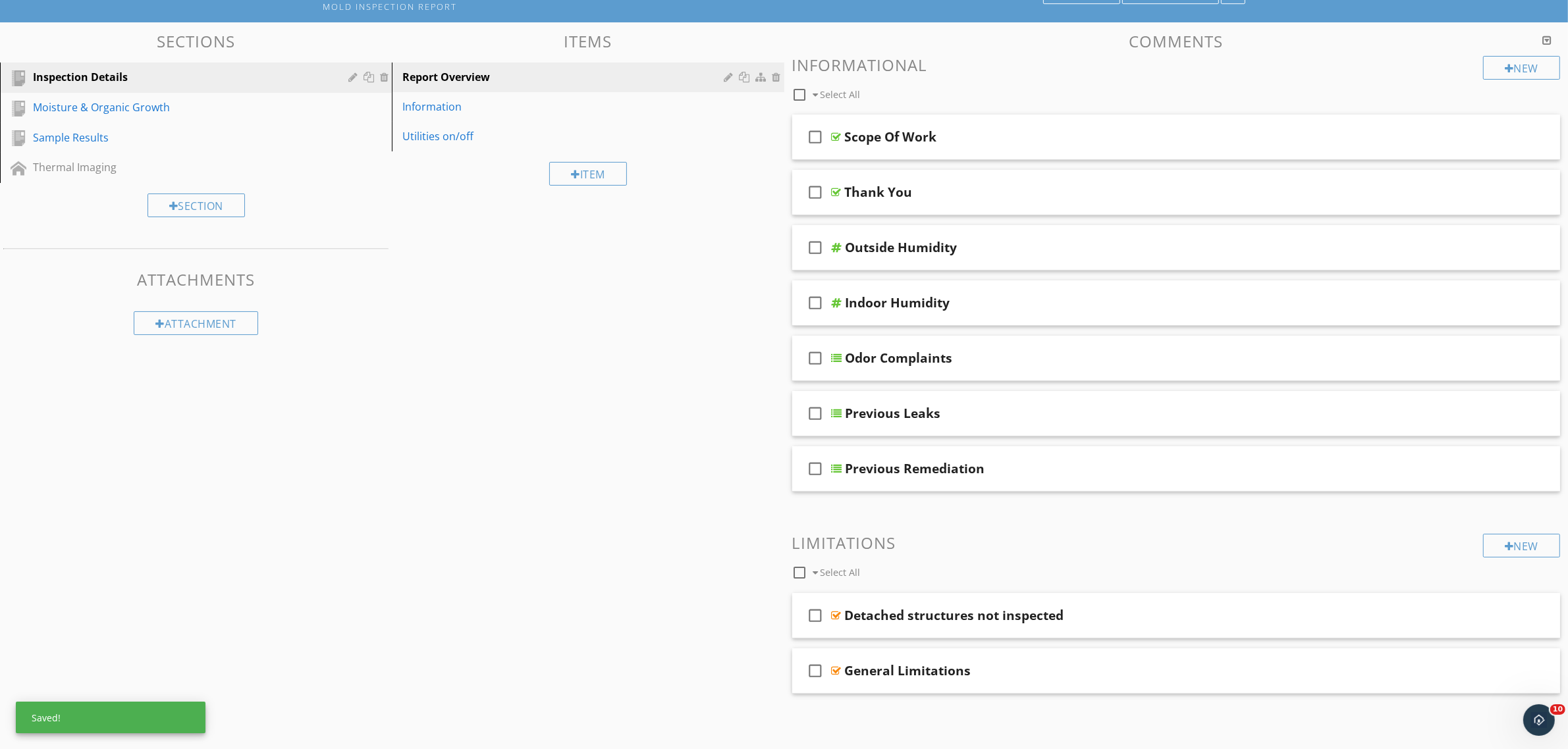
scroll to position [110, 0]
click at [1512, 247] on div at bounding box center [1512, 247] width 13 height 13
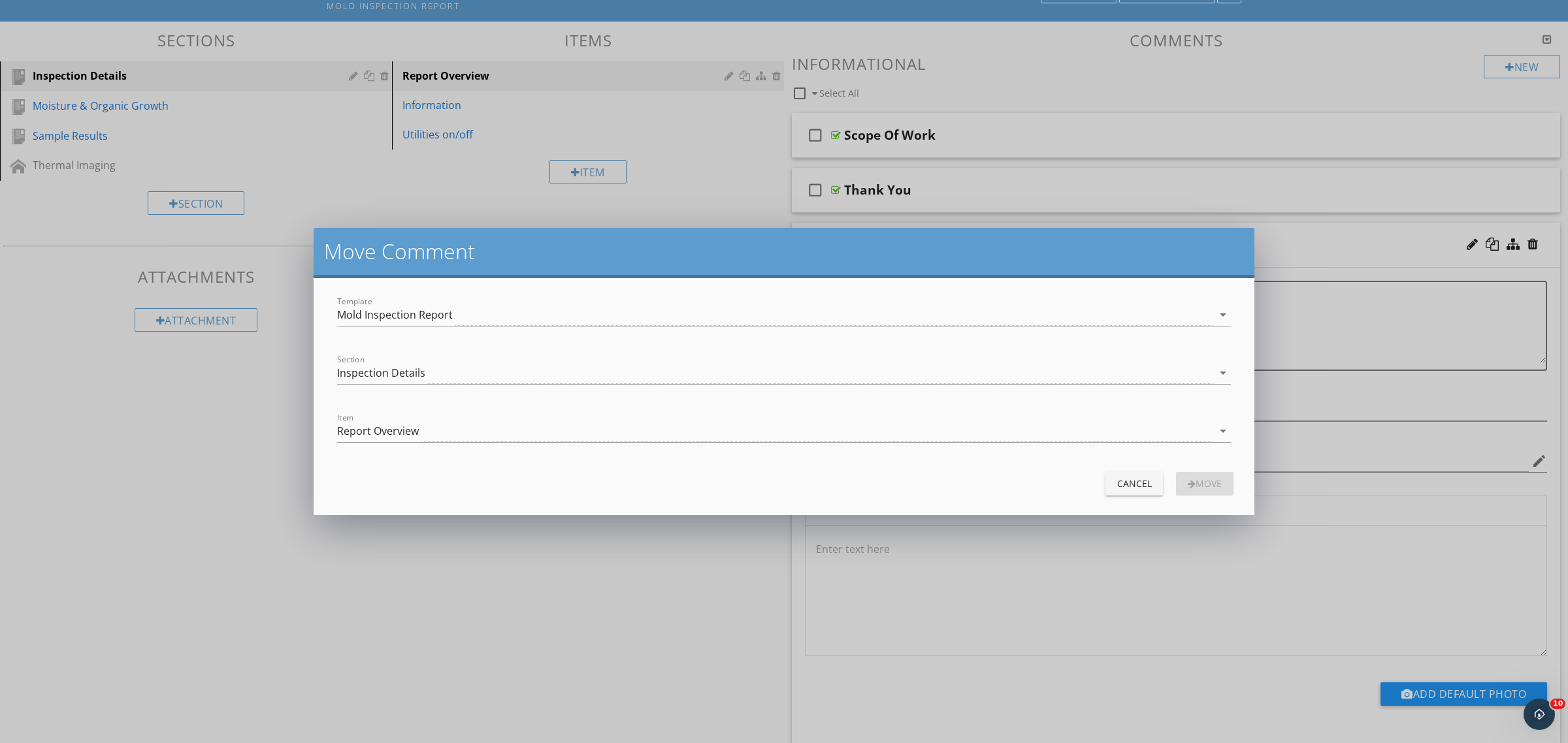
click at [456, 456] on form "Template Mold Inspection Report arrow_drop_down Section Inspection Details arro…" at bounding box center [784, 397] width 940 height 237
click at [456, 438] on div "Report Overview" at bounding box center [774, 431] width 875 height 21
click at [451, 442] on div "Information" at bounding box center [784, 436] width 873 height 16
click at [1223, 484] on button "Move" at bounding box center [1205, 484] width 58 height 23
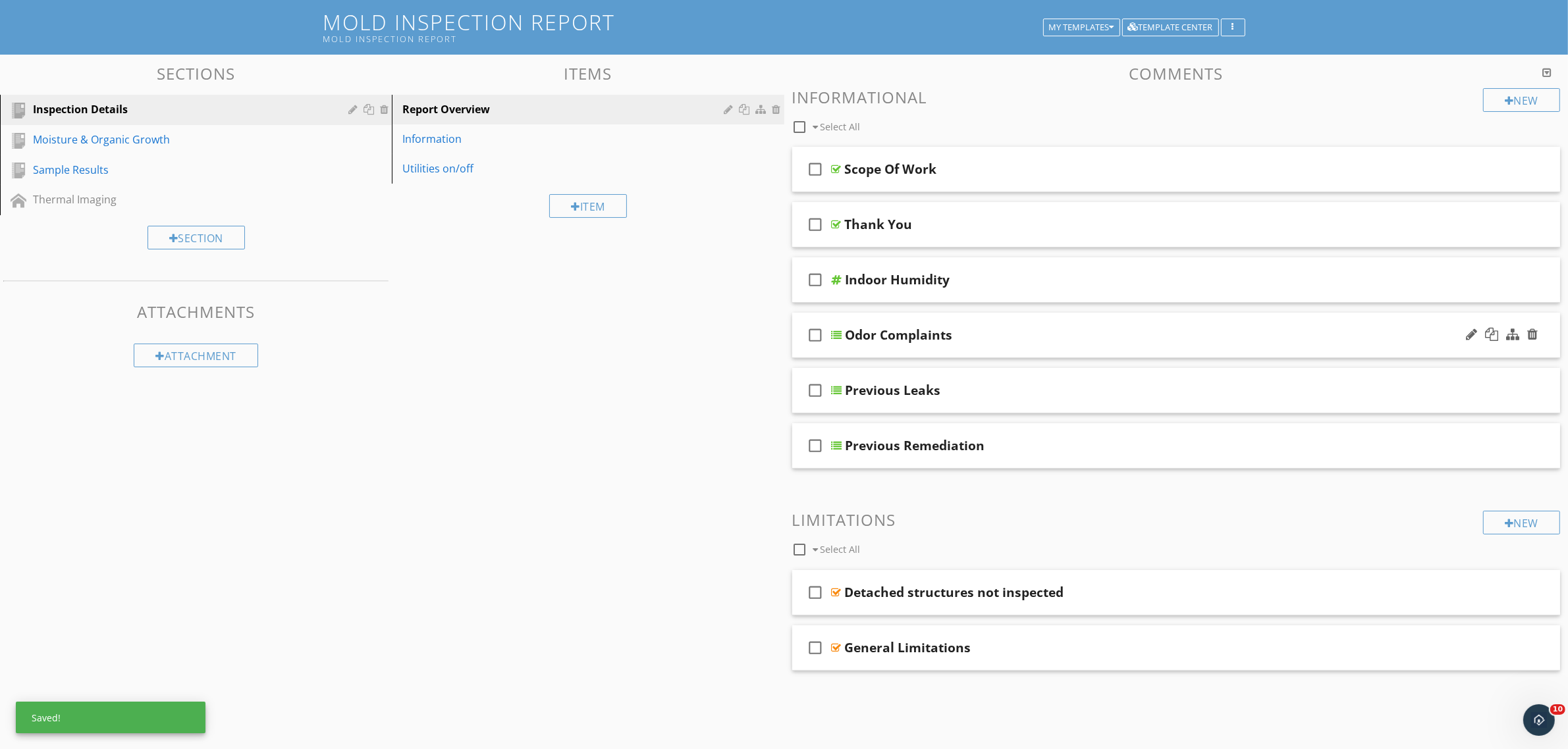
scroll to position [77, 0]
click at [1512, 283] on div at bounding box center [1512, 279] width 13 height 13
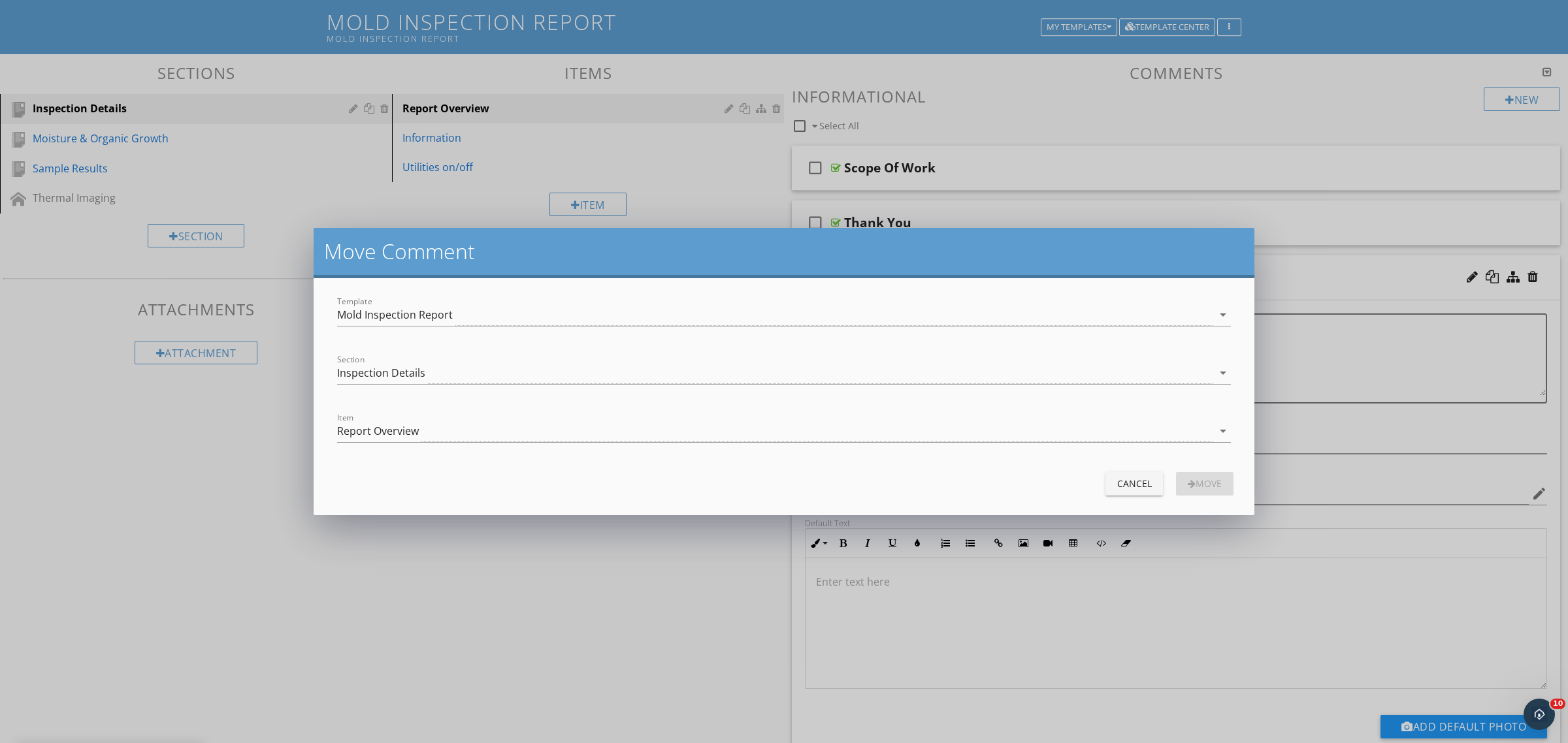
drag, startPoint x: 513, startPoint y: 418, endPoint x: 503, endPoint y: 445, distance: 28.8
click at [513, 420] on div "Item Report Overview arrow_drop_down" at bounding box center [784, 433] width 894 height 42
click at [501, 434] on div "Report Overview" at bounding box center [774, 431] width 875 height 21
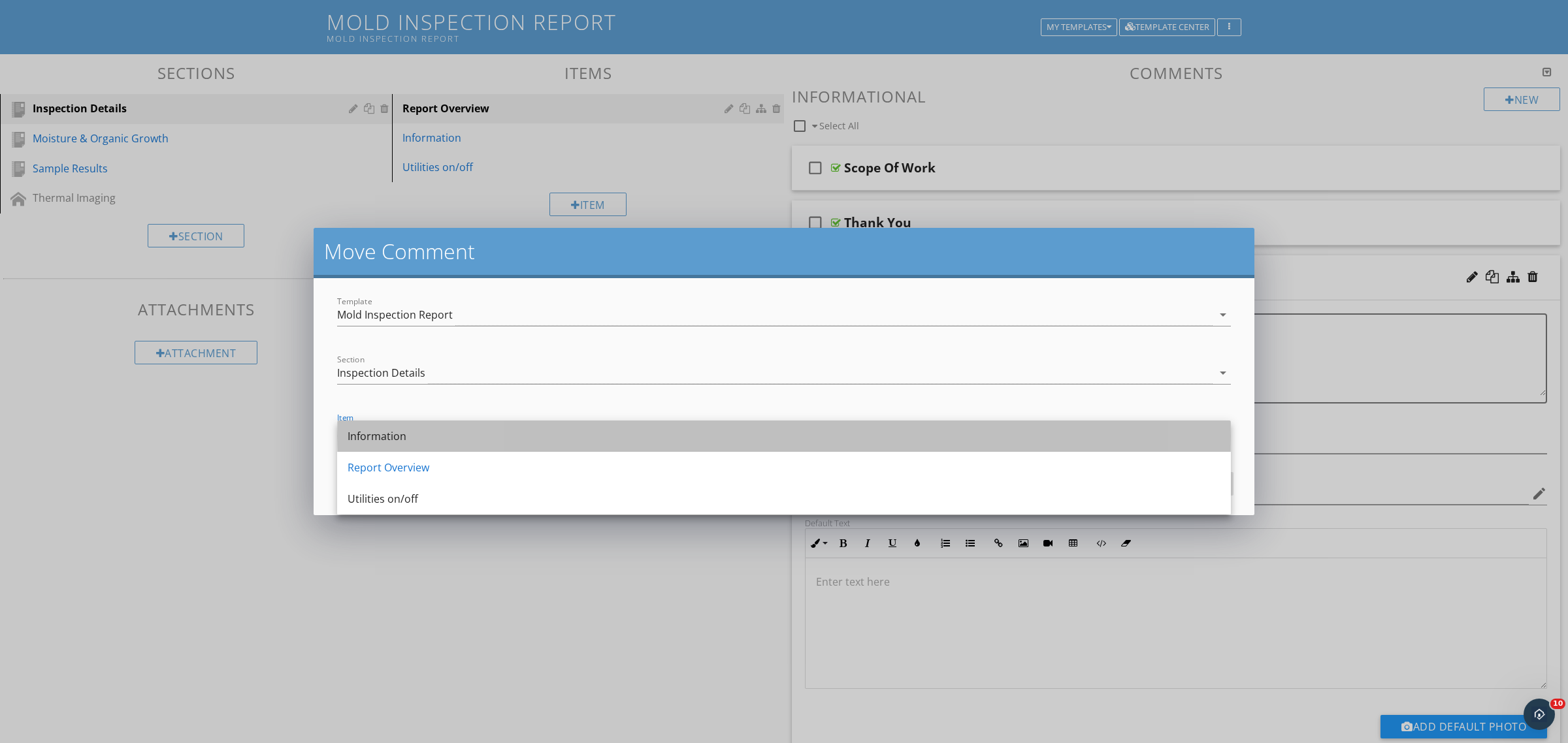
click at [495, 442] on div "Information" at bounding box center [784, 436] width 873 height 16
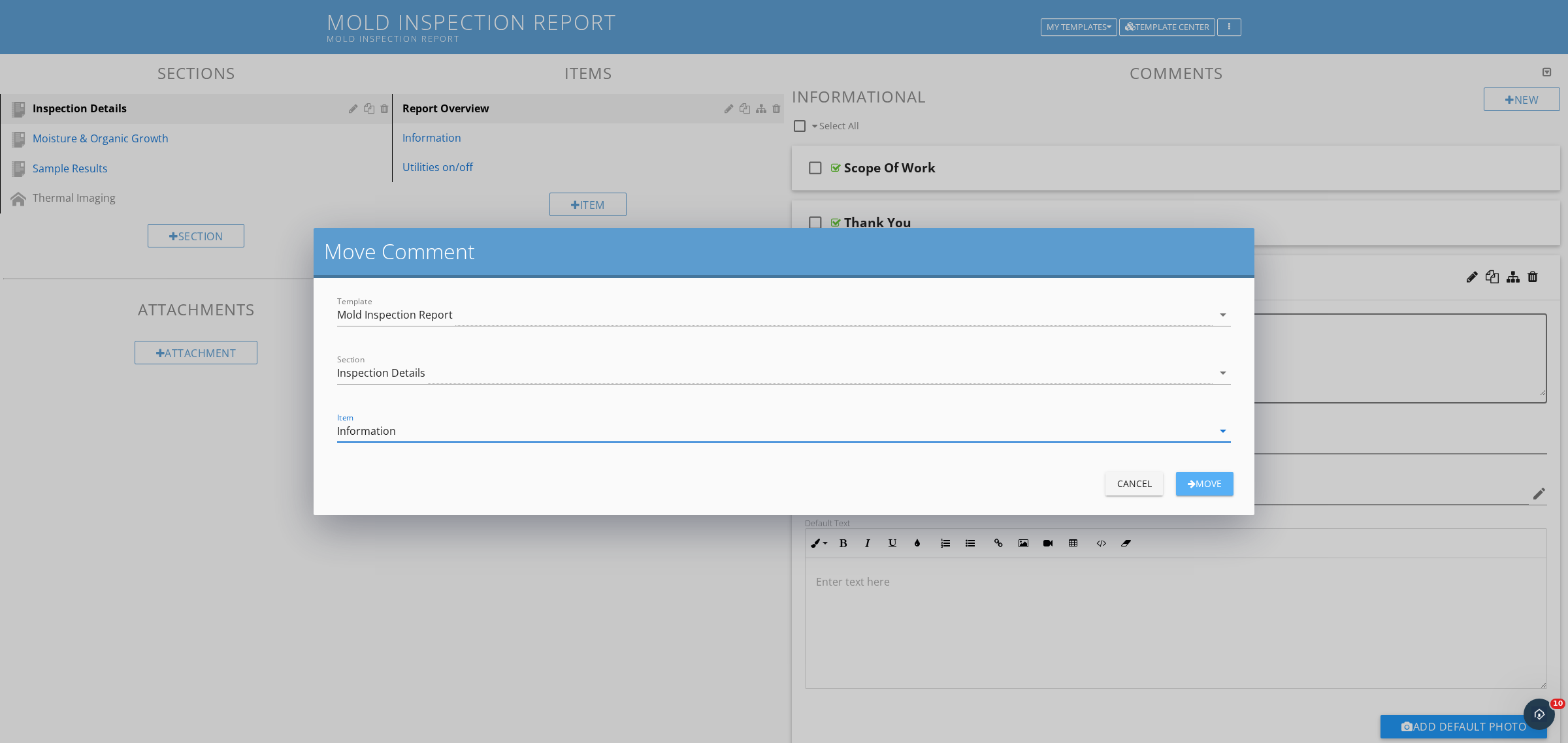
click at [1223, 484] on button "Move" at bounding box center [1205, 484] width 58 height 23
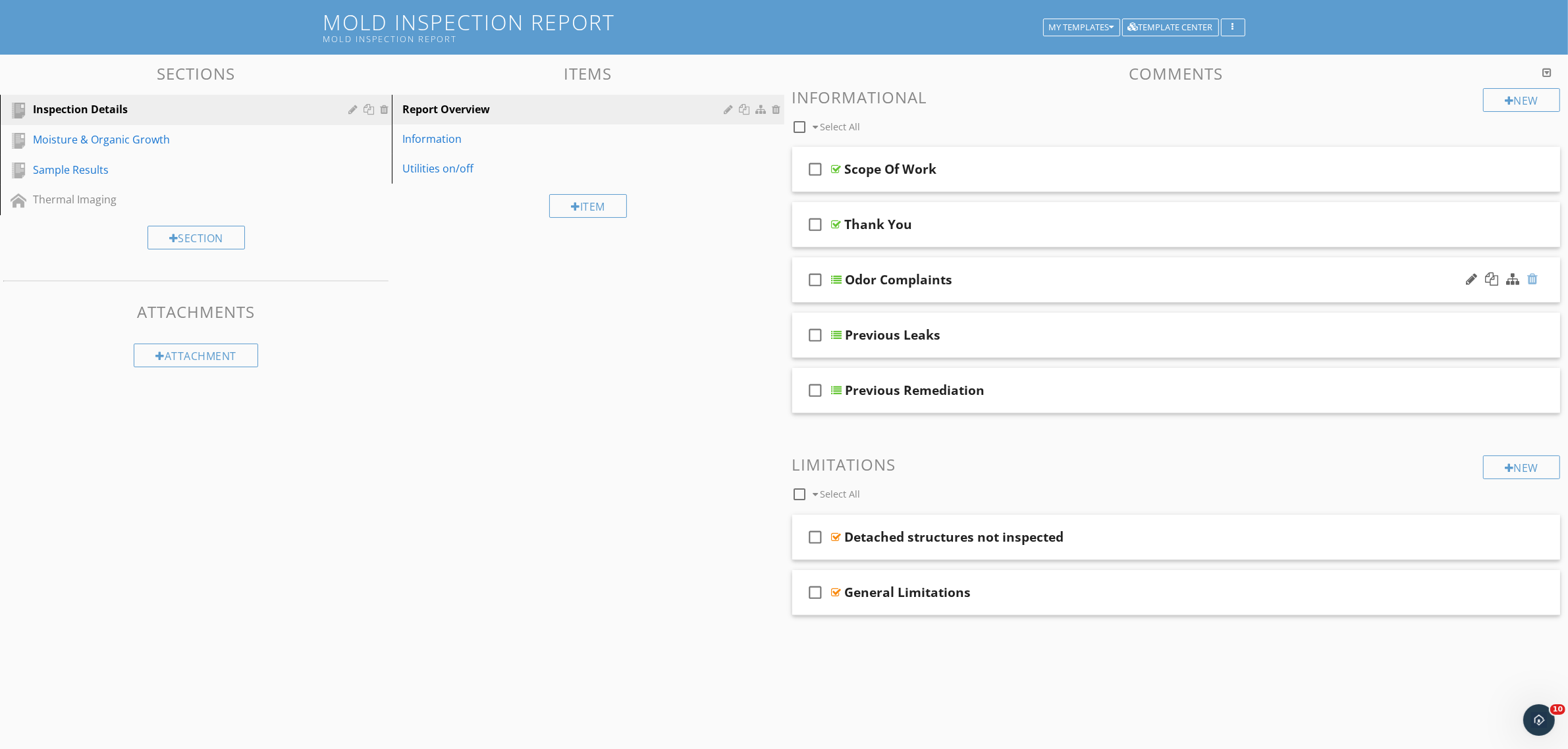
click at [1529, 280] on div at bounding box center [1531, 279] width 10 height 13
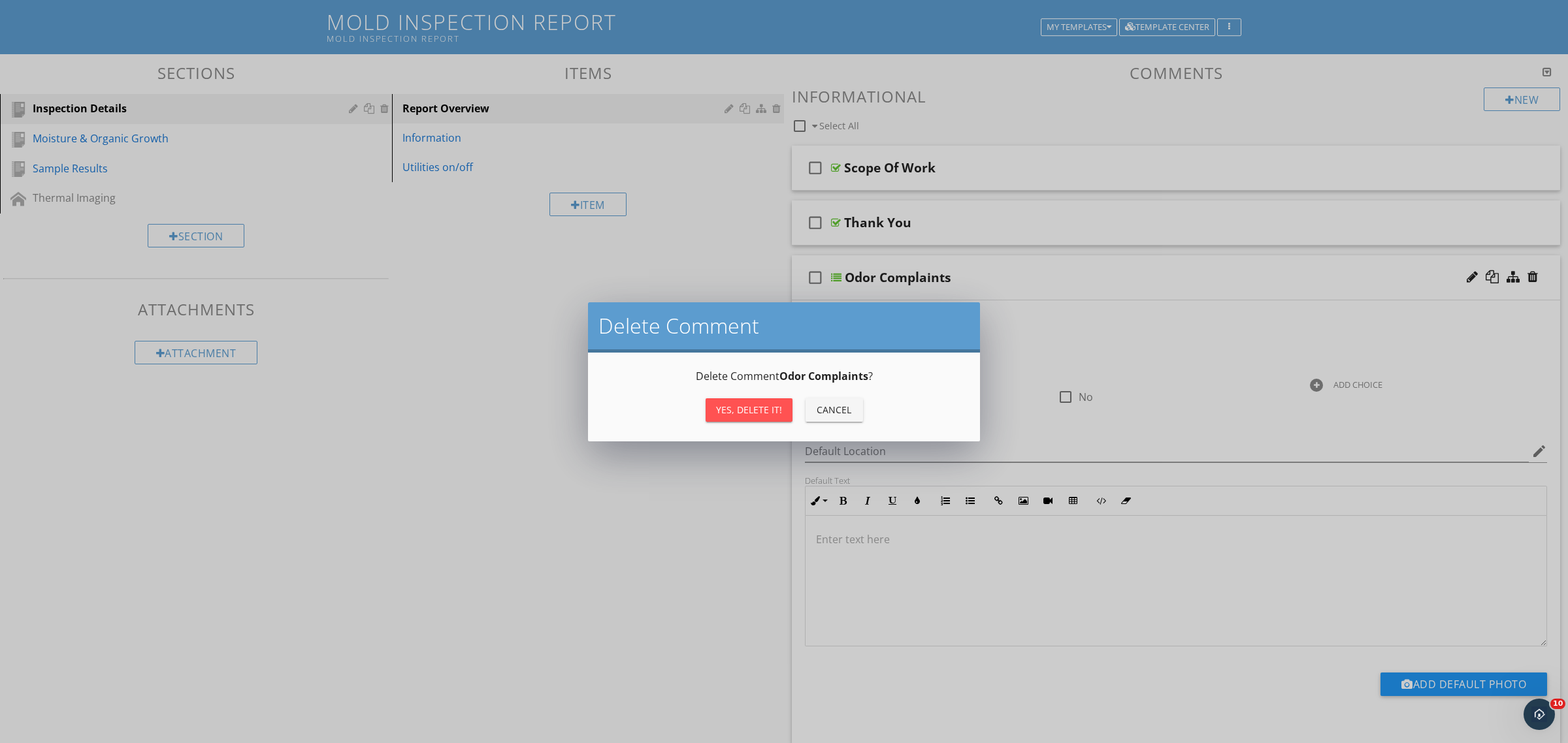
click at [765, 408] on div "Yes, Delete it!" at bounding box center [749, 410] width 66 height 14
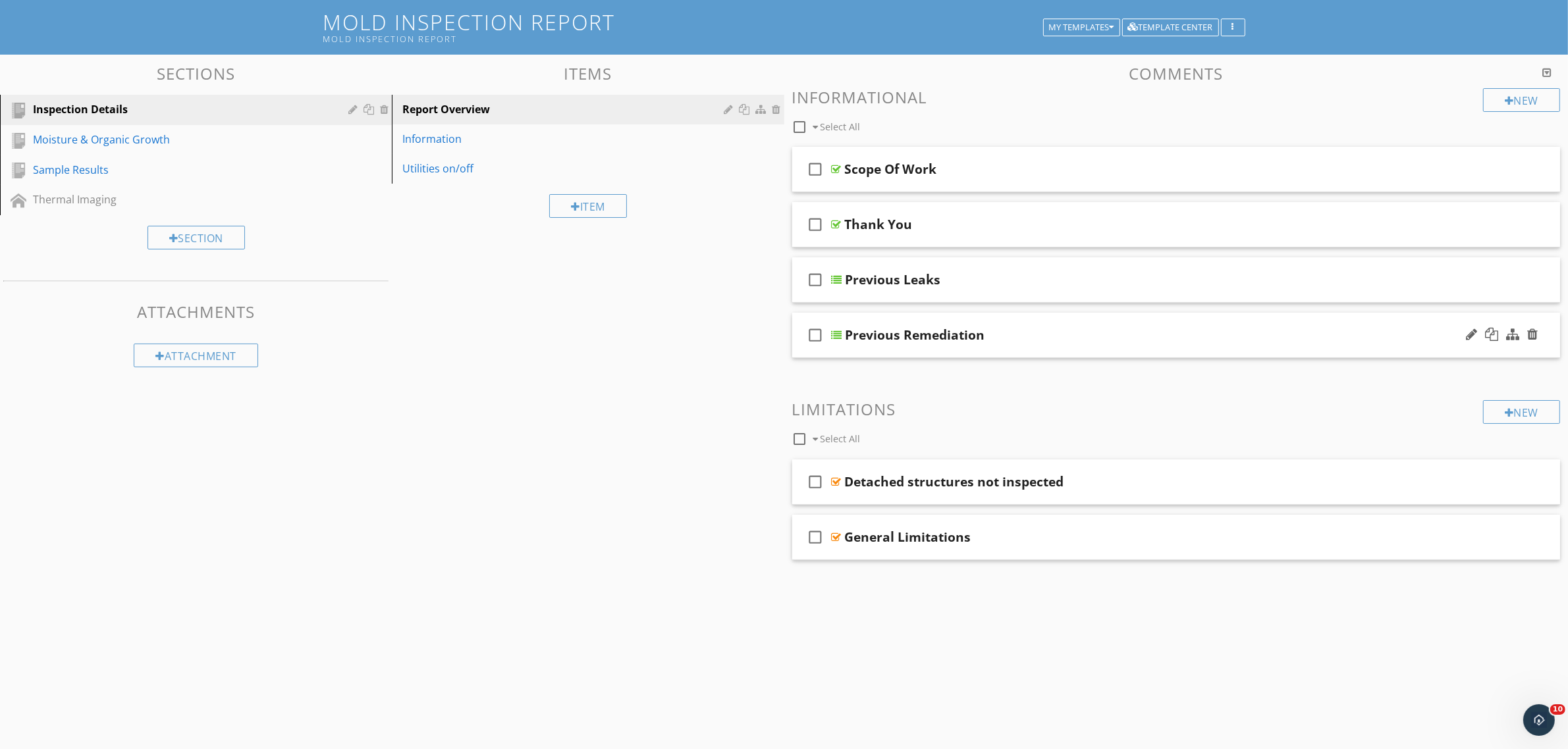
click at [1534, 325] on div at bounding box center [1502, 335] width 77 height 32
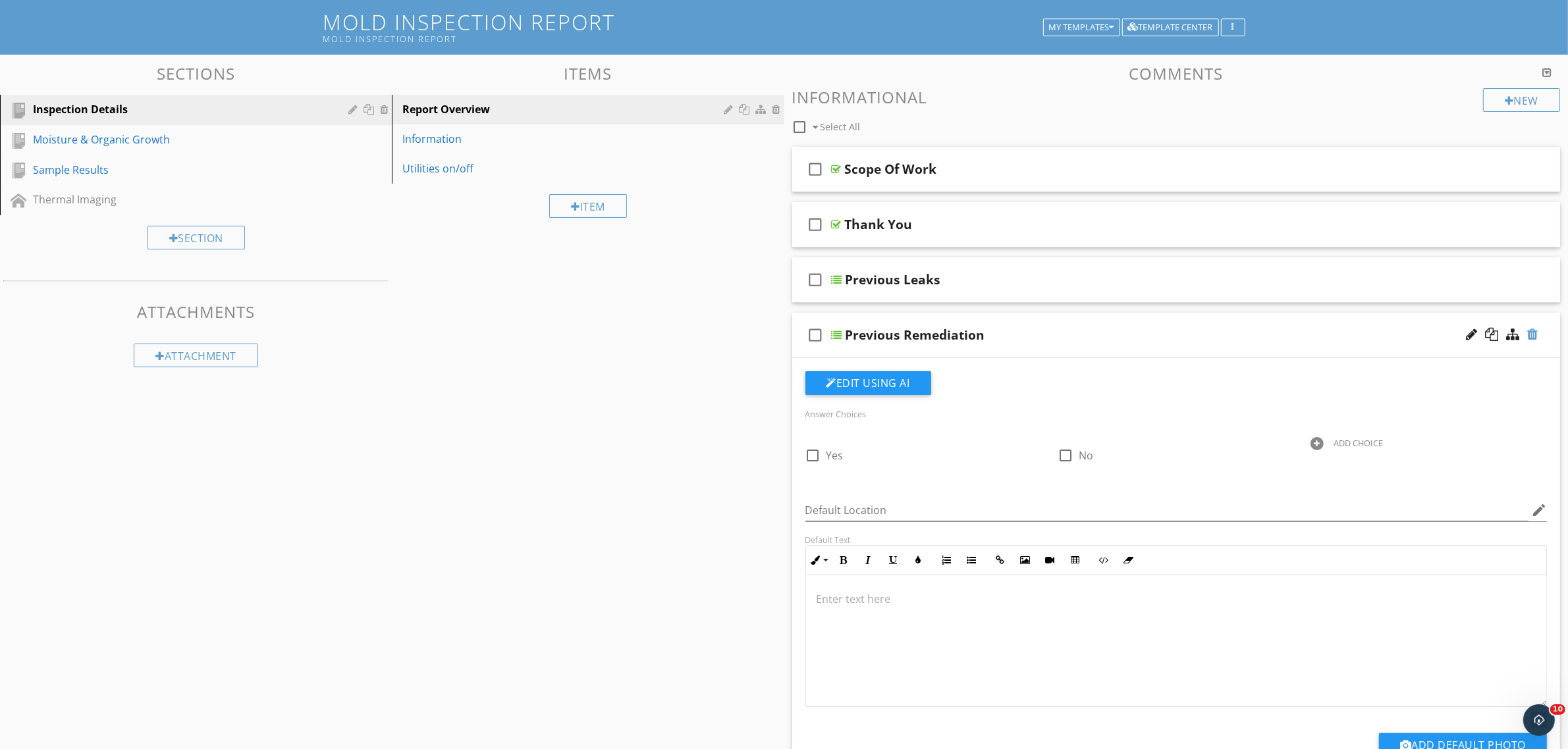
click at [1533, 338] on div at bounding box center [1531, 334] width 10 height 13
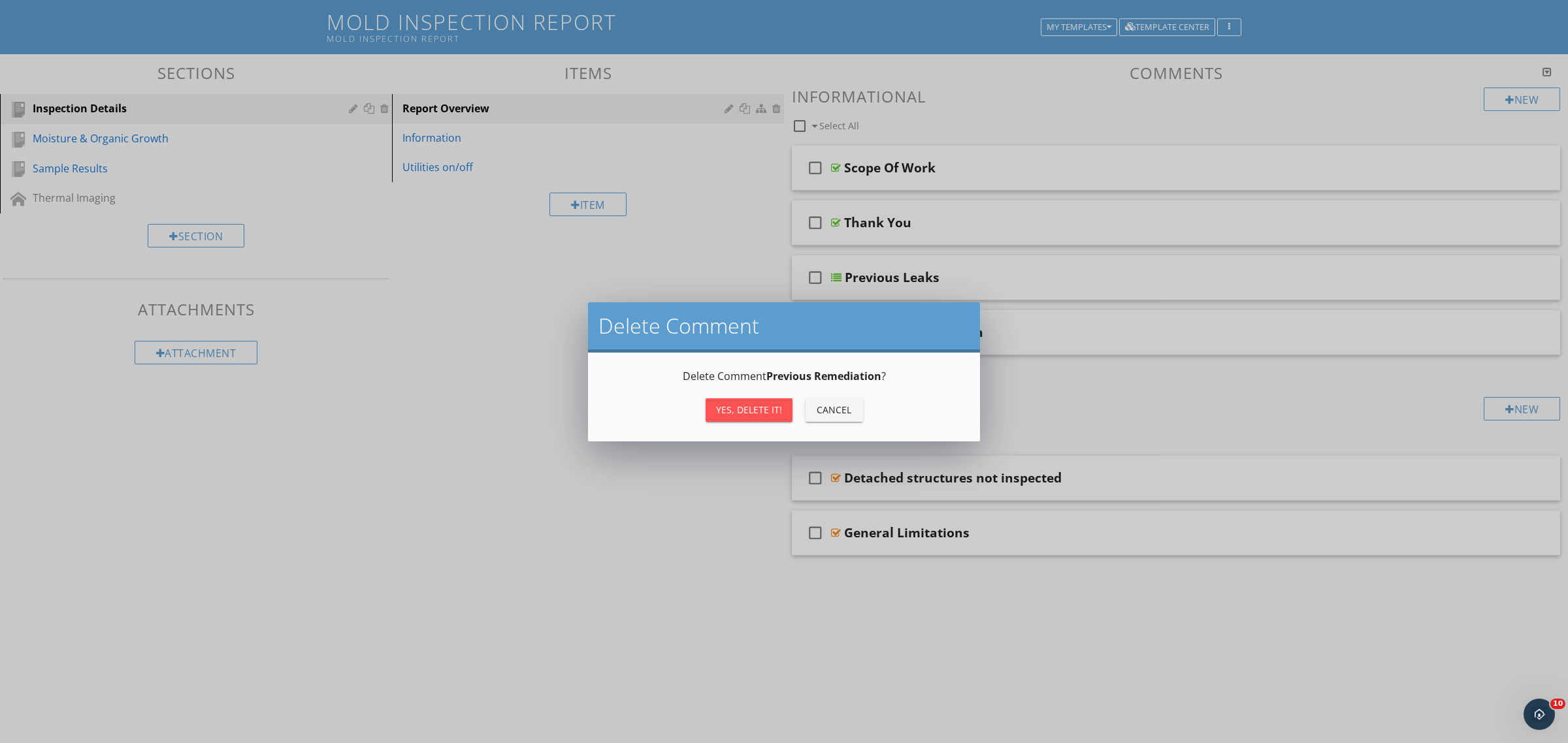
click at [730, 407] on div "Yes, Delete it!" at bounding box center [749, 410] width 66 height 14
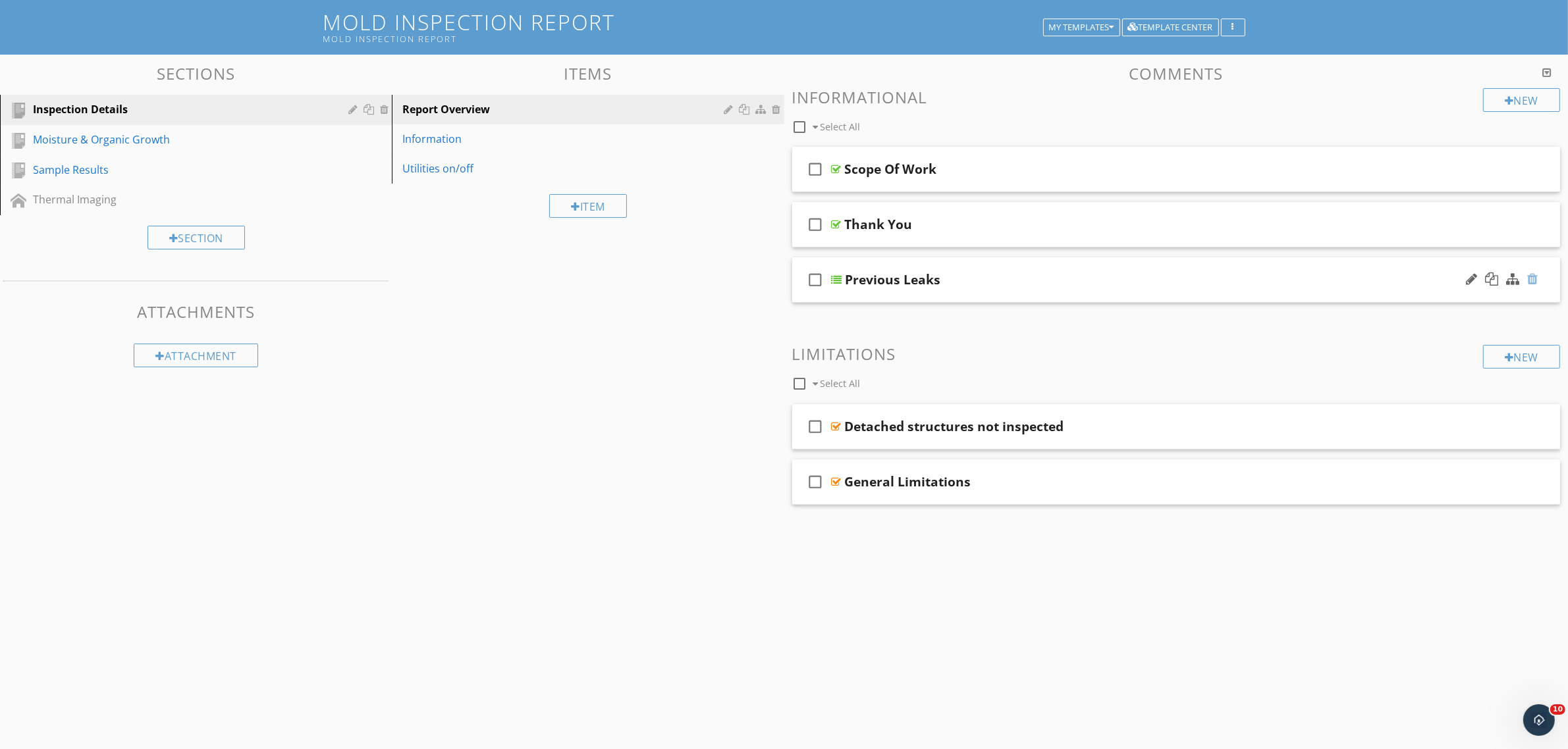
click at [1531, 280] on div at bounding box center [1531, 279] width 10 height 13
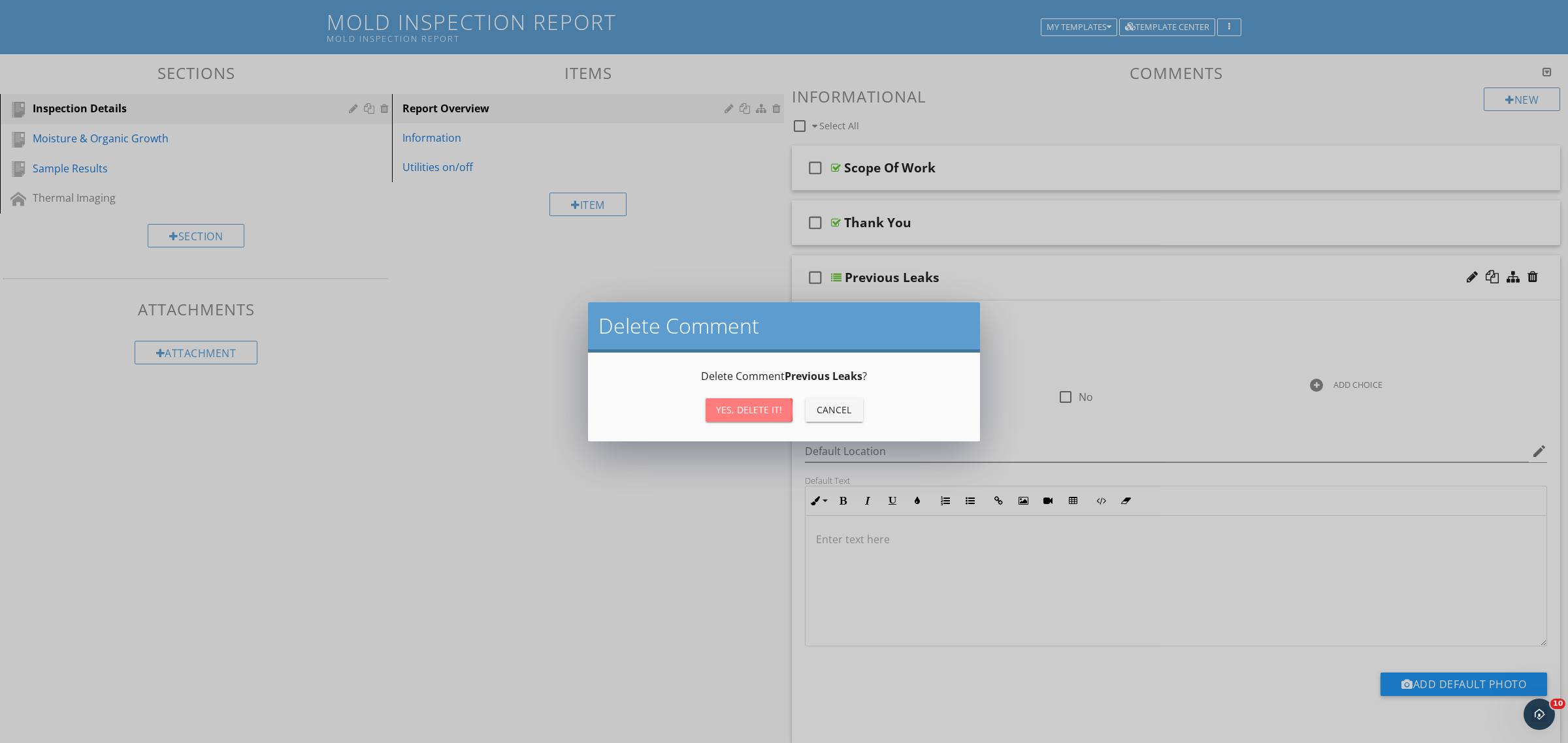
click at [734, 406] on div "Yes, Delete it!" at bounding box center [749, 410] width 66 height 14
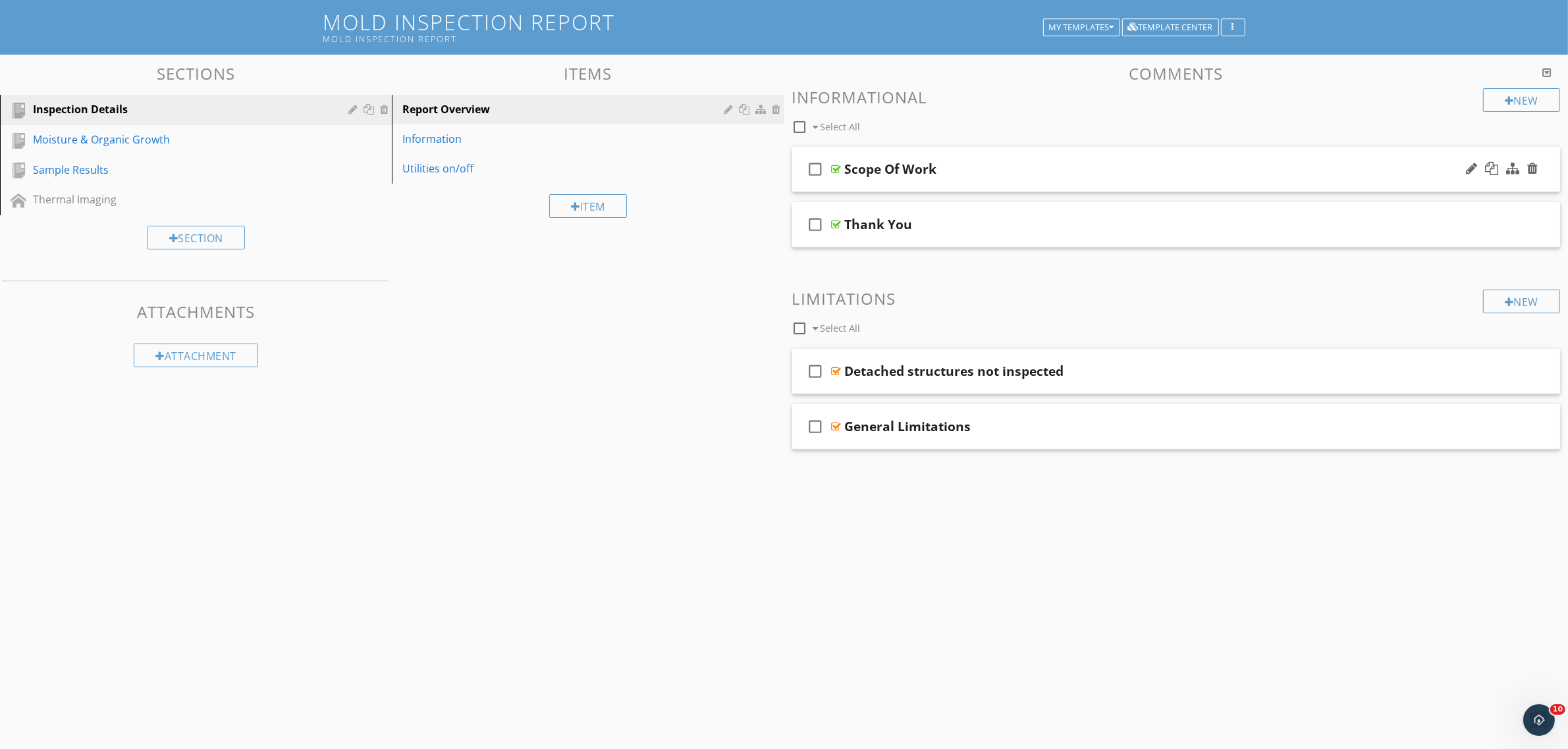
click at [834, 170] on div at bounding box center [837, 168] width 9 height 10
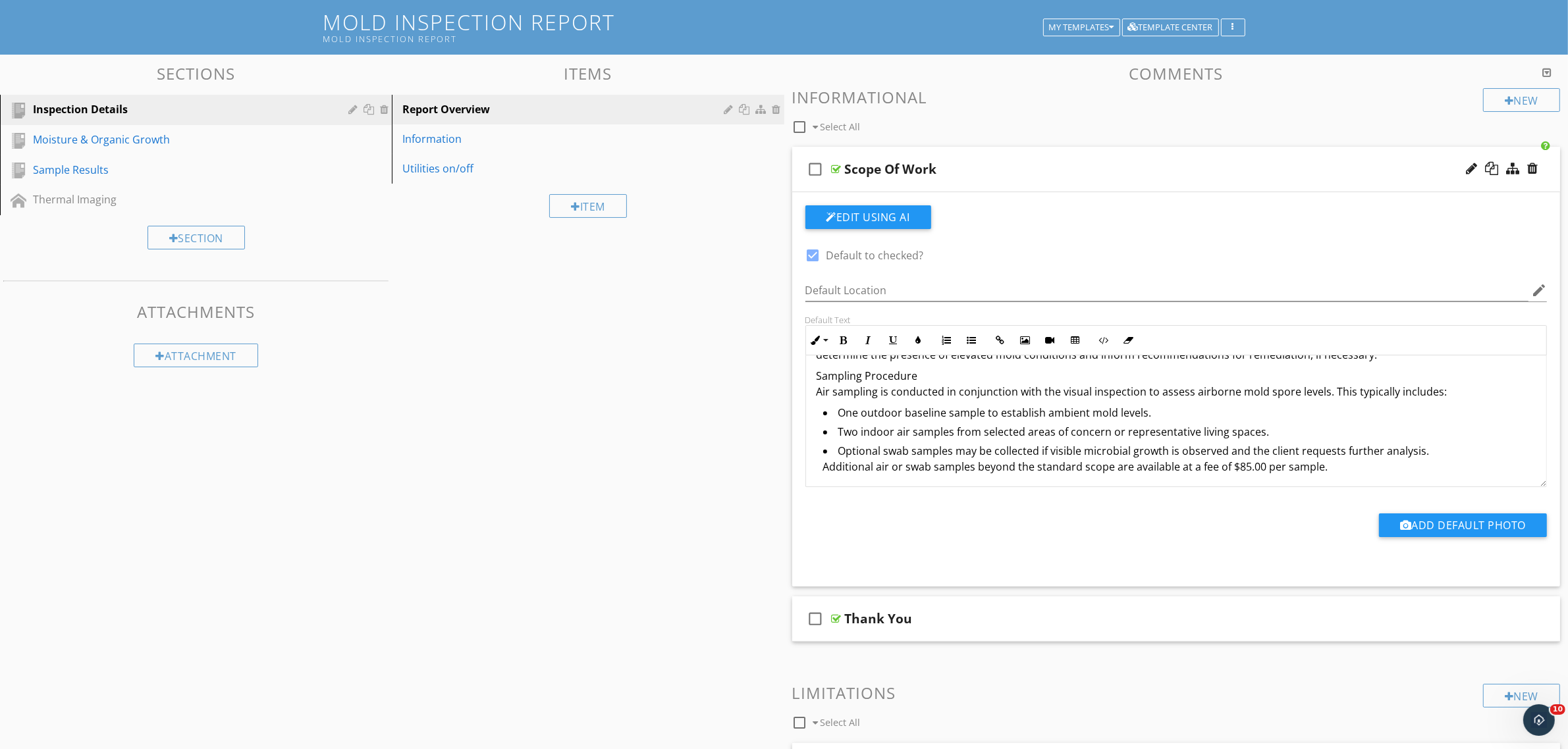
scroll to position [94, 0]
click at [1338, 471] on li "Optional swab samples may be collected if visible microbial growth is observed …" at bounding box center [1180, 458] width 713 height 35
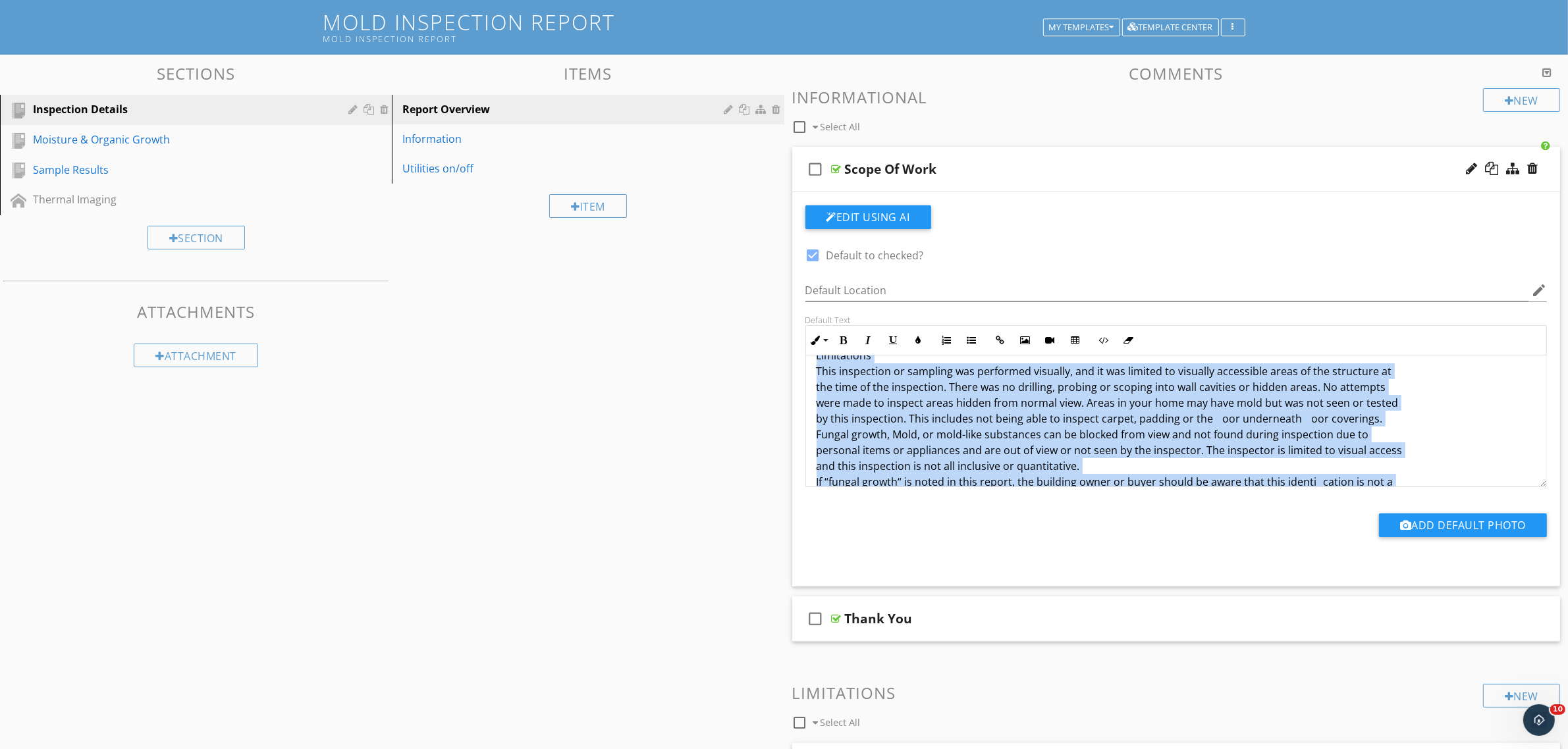
scroll to position [678, 0]
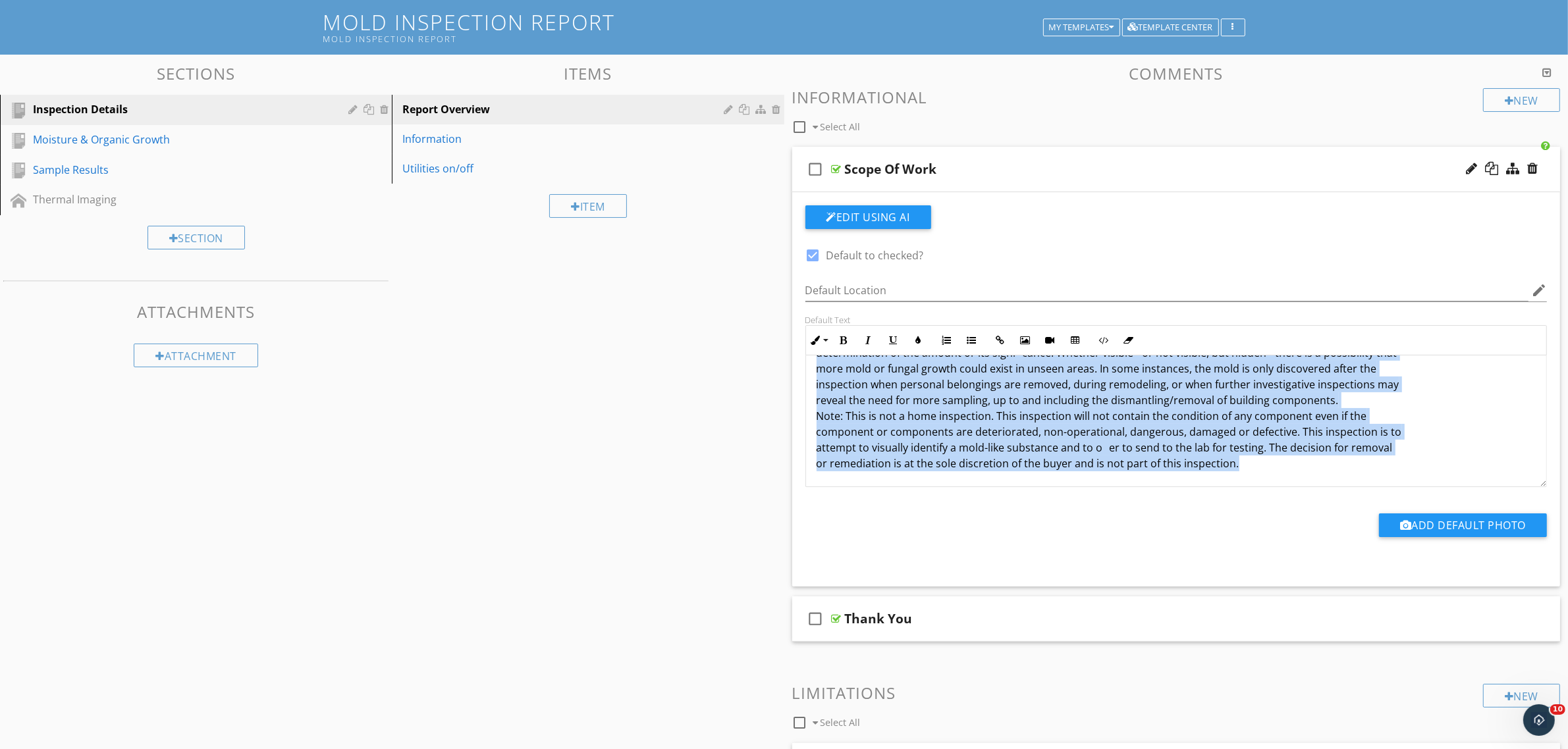
drag, startPoint x: 814, startPoint y: 379, endPoint x: 1365, endPoint y: 459, distance: 556.8
click at [1365, 459] on div "This inspection is a non-invasive, visual examination of the accessible areas o…" at bounding box center [1176, 81] width 741 height 810
copy div "This inspection is a non-invasive, visual examination of the accessible areas o…"
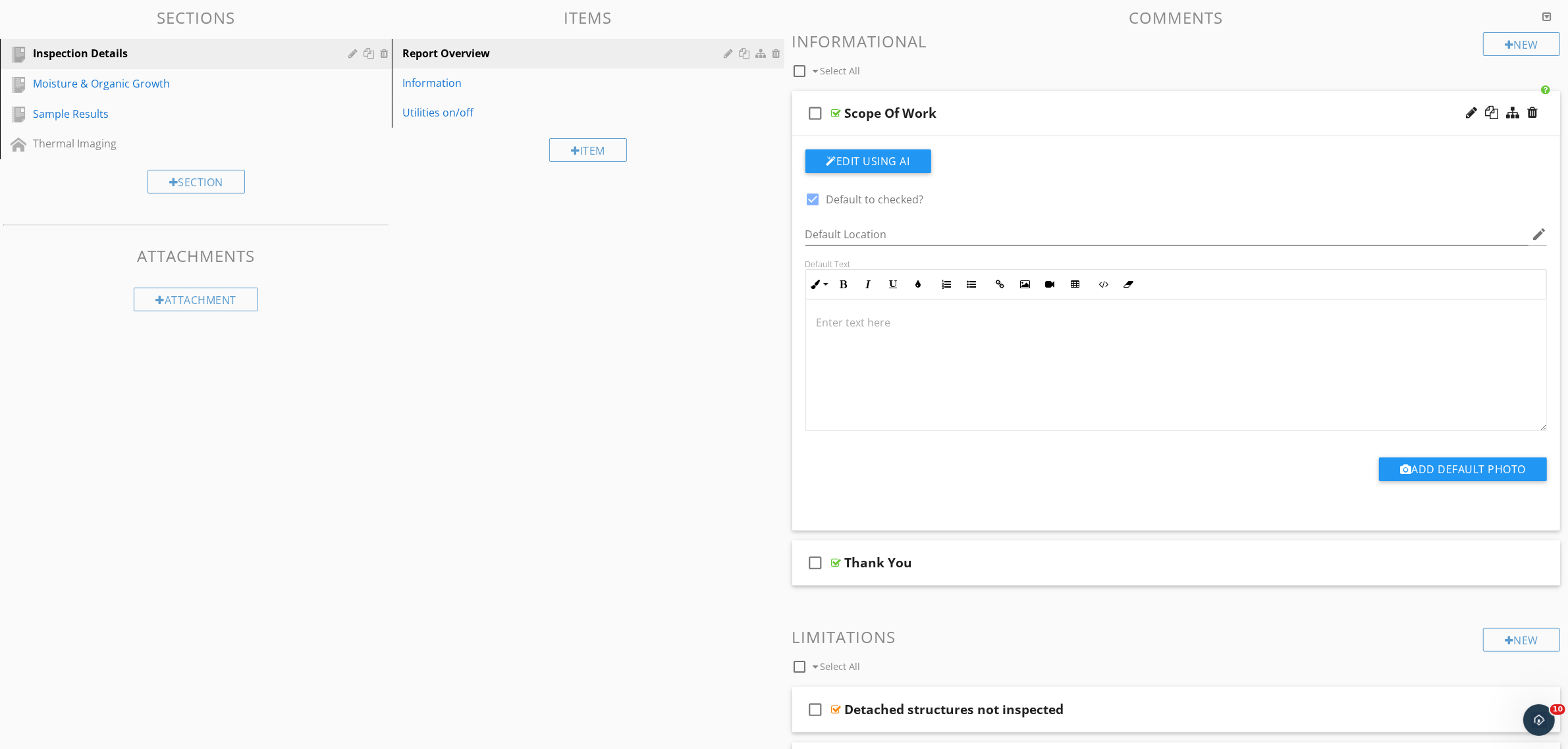
scroll to position [0, 0]
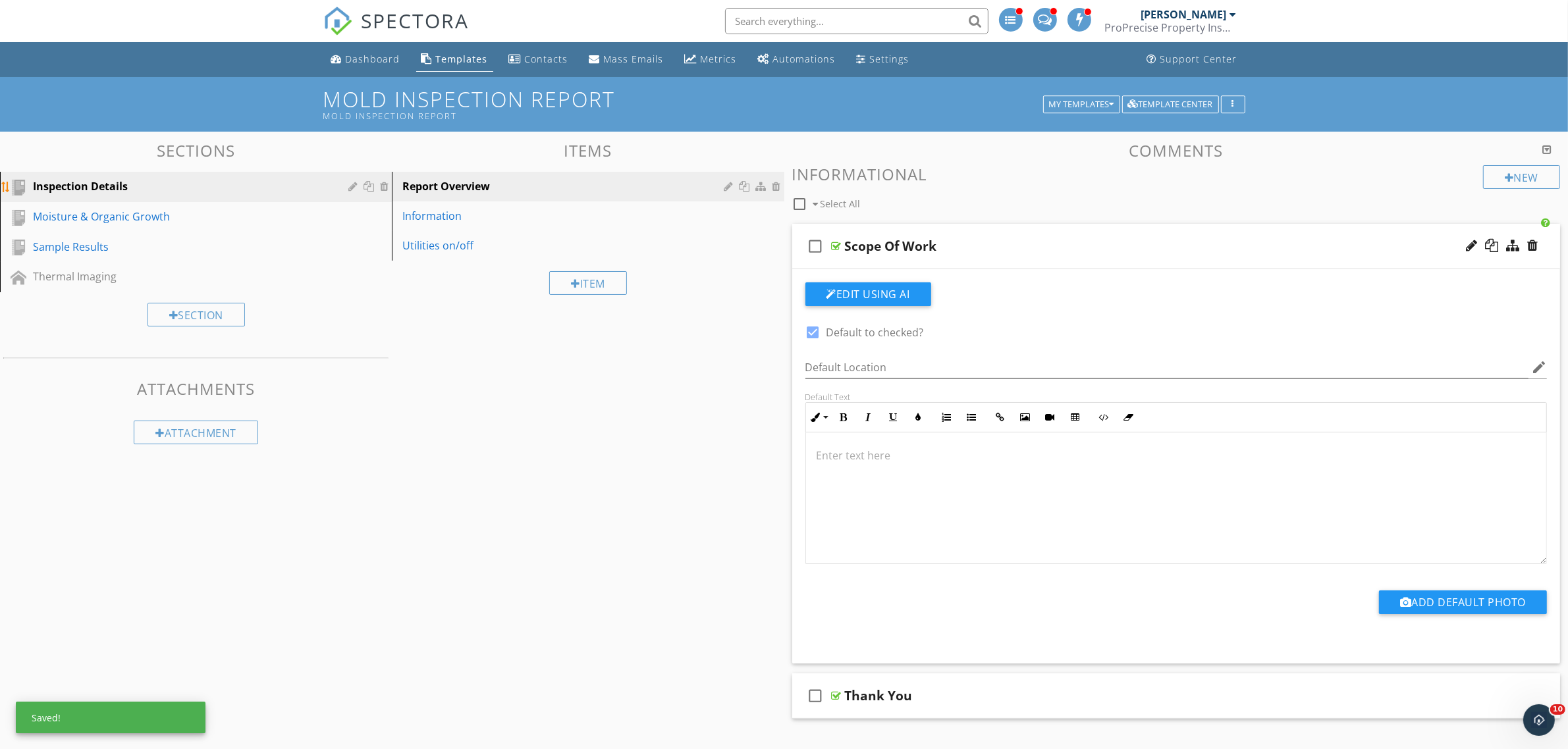
click at [352, 189] on div at bounding box center [354, 185] width 12 height 10
click at [104, 565] on div at bounding box center [790, 374] width 1580 height 749
click at [728, 187] on div at bounding box center [730, 185] width 12 height 10
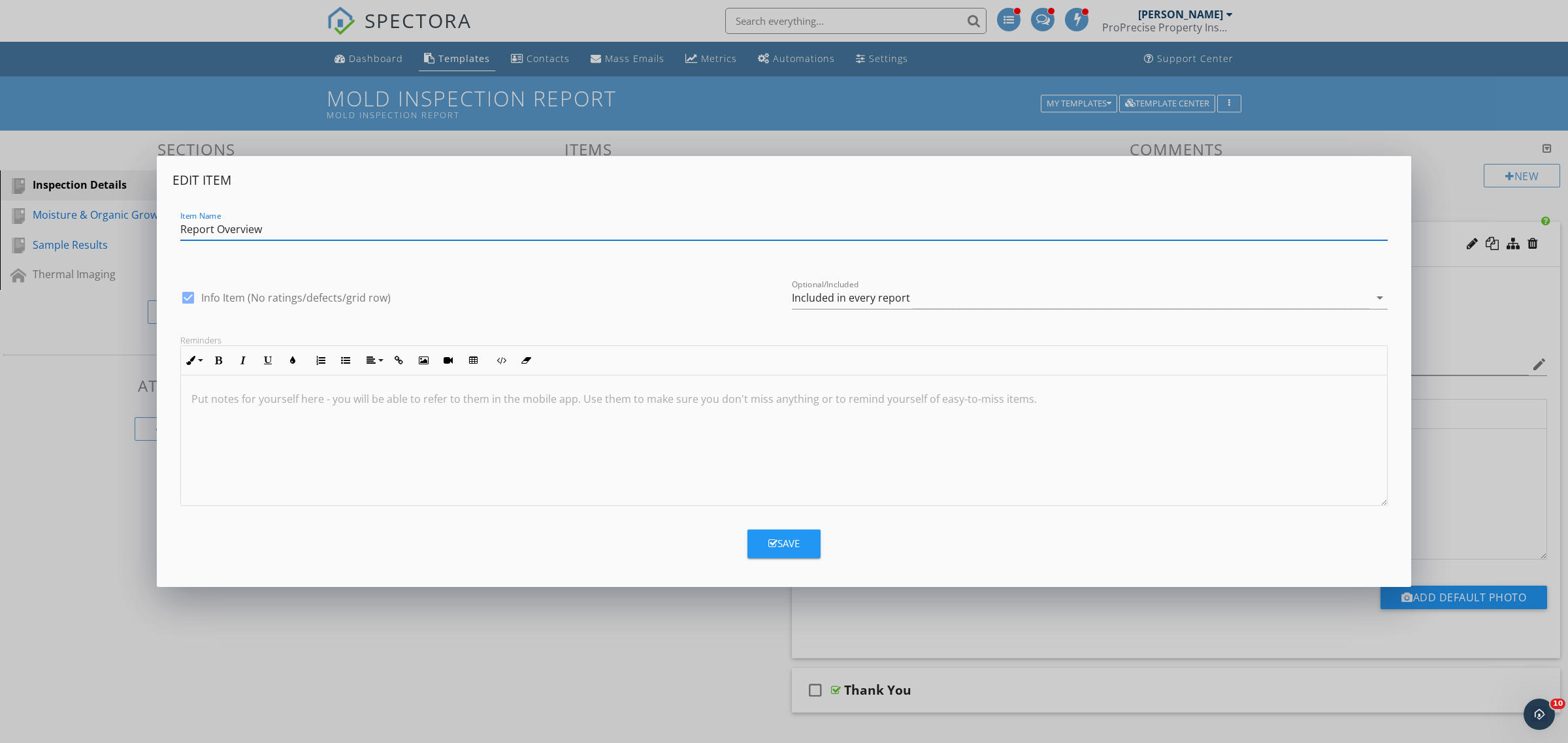
click at [567, 615] on div "Edit Item Item Name Report Overview check_box Info Item (No ratings/defects/gri…" at bounding box center [784, 372] width 1568 height 743
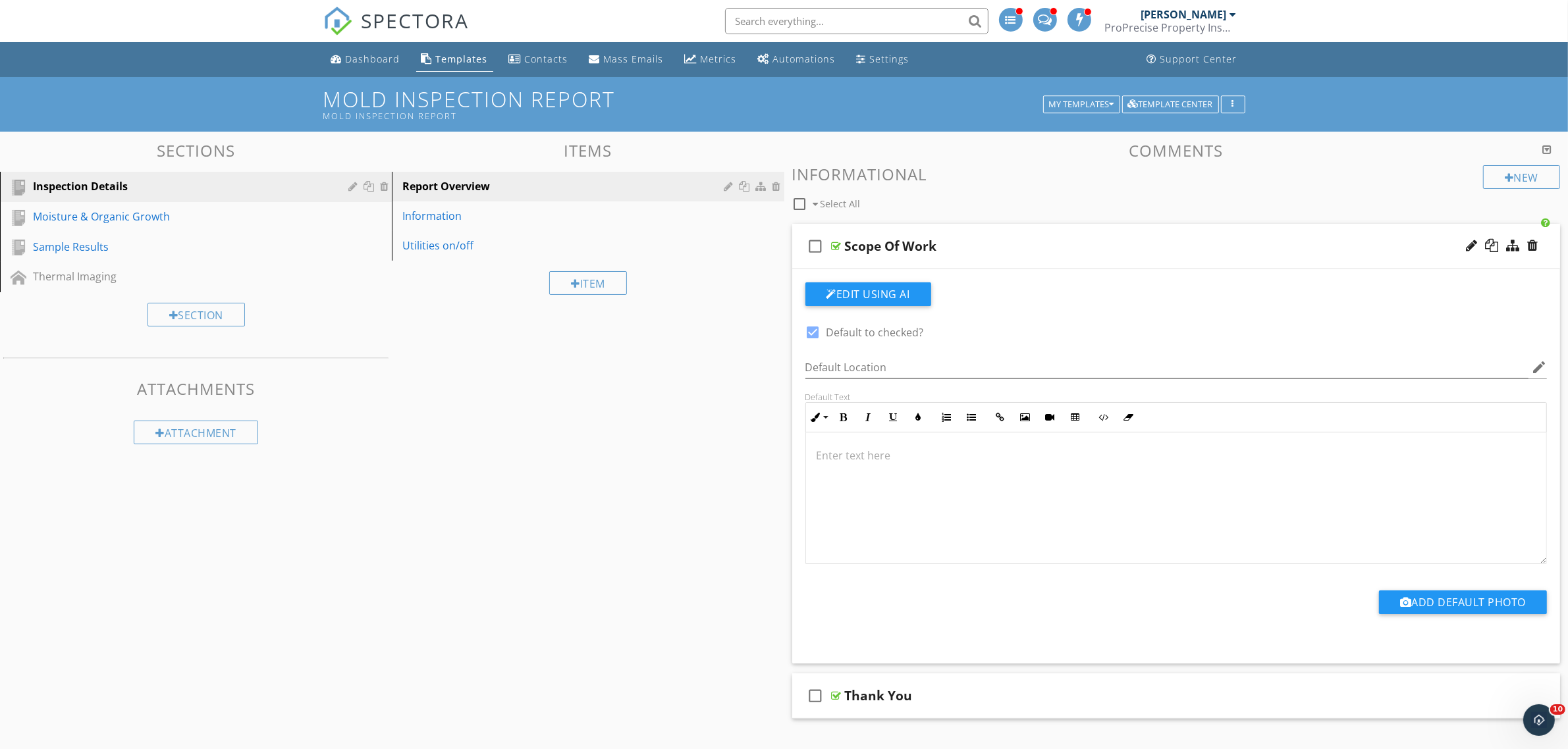
click at [887, 487] on div at bounding box center [1176, 498] width 741 height 132
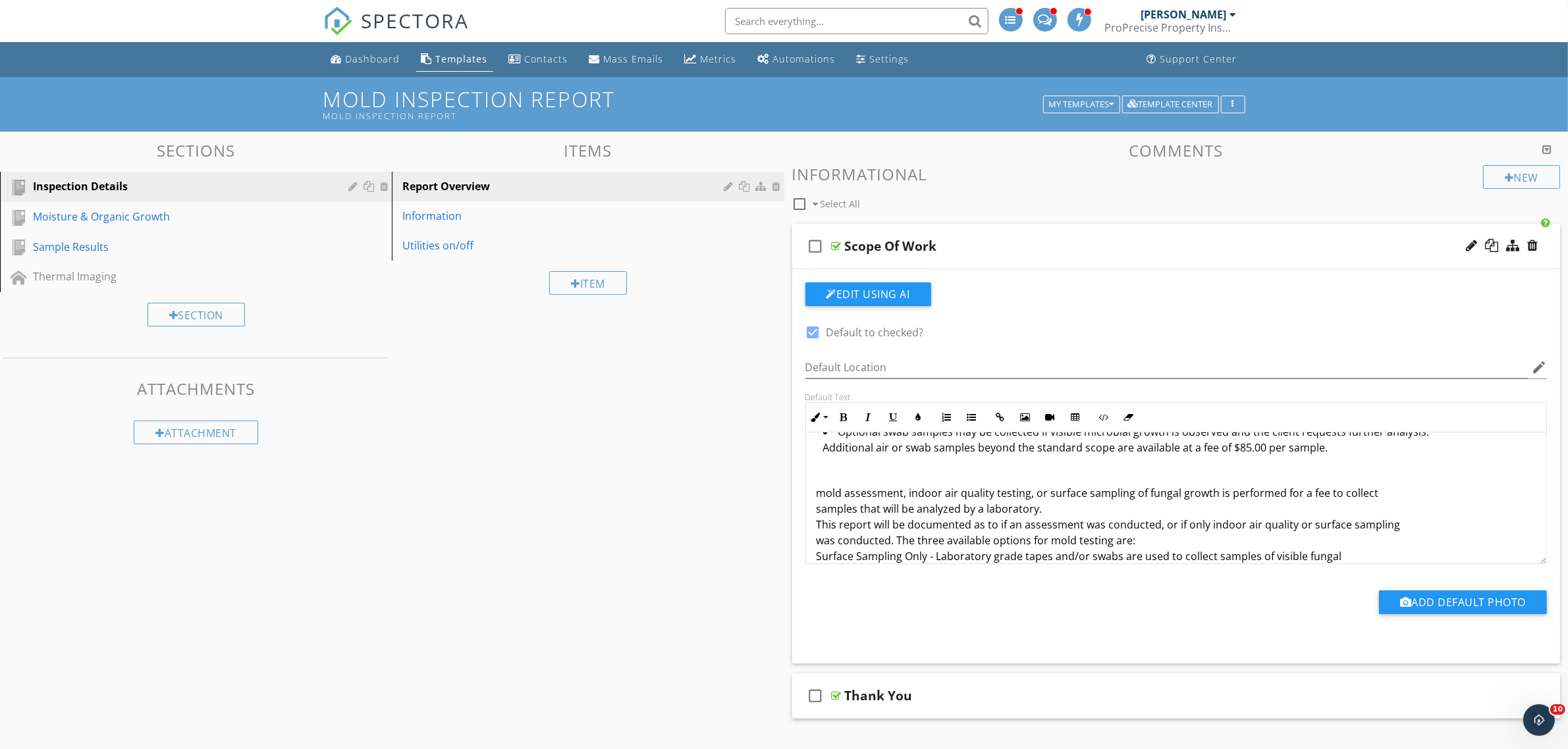
scroll to position [165, 0]
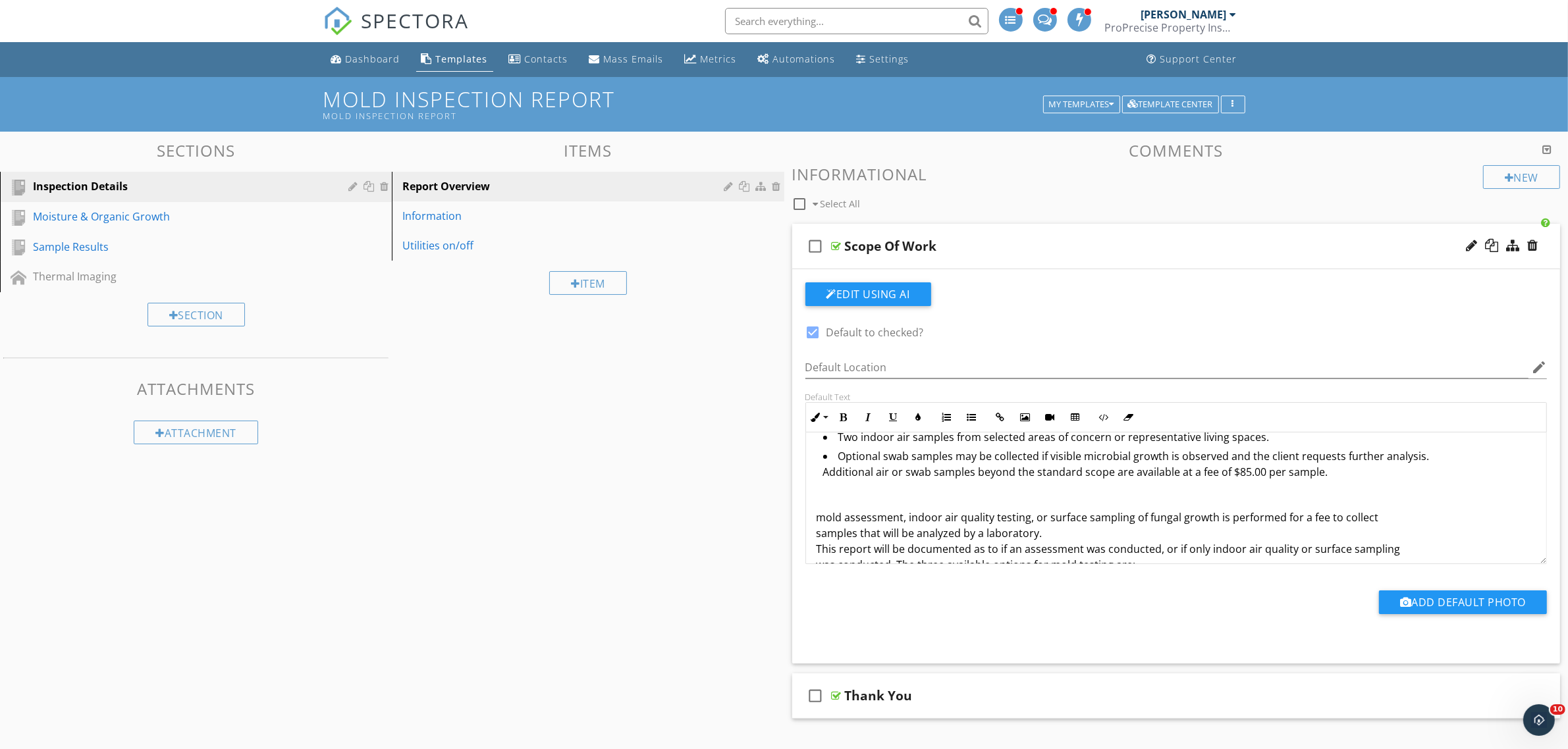
drag, startPoint x: 1051, startPoint y: 595, endPoint x: 999, endPoint y: 573, distance: 56.5
click at [1051, 595] on div "Add Default Photo" at bounding box center [1176, 608] width 758 height 34
click at [814, 520] on div "This inspection is a non-invasive, visual examination of the accessible areas o…" at bounding box center [1176, 673] width 741 height 810
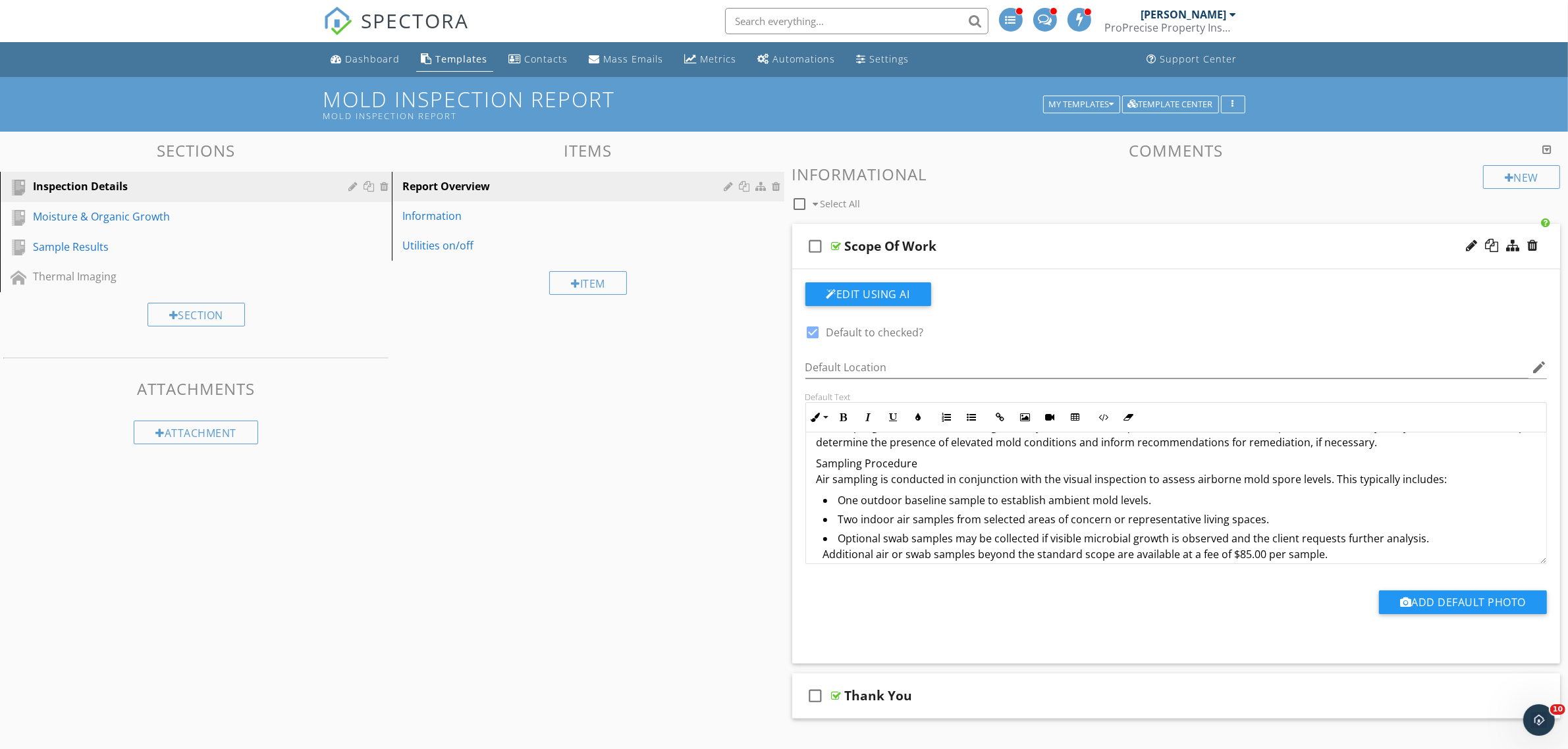
scroll to position [0, 0]
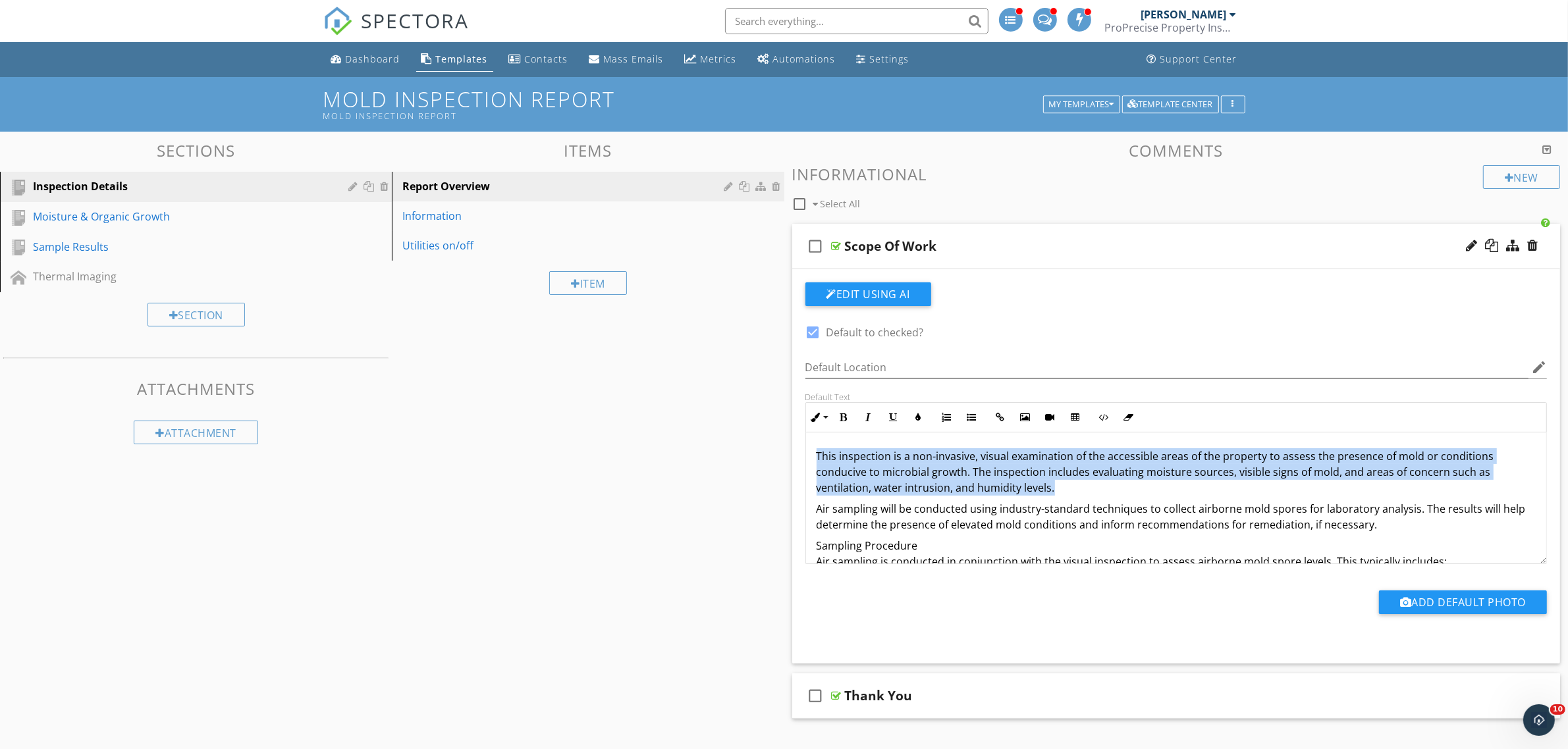
drag, startPoint x: 1080, startPoint y: 490, endPoint x: 761, endPoint y: 435, distance: 323.7
click at [761, 435] on div "Sections Inspection Details Moisture & Organic Growth Sample Results Thermal Im…" at bounding box center [784, 547] width 1568 height 831
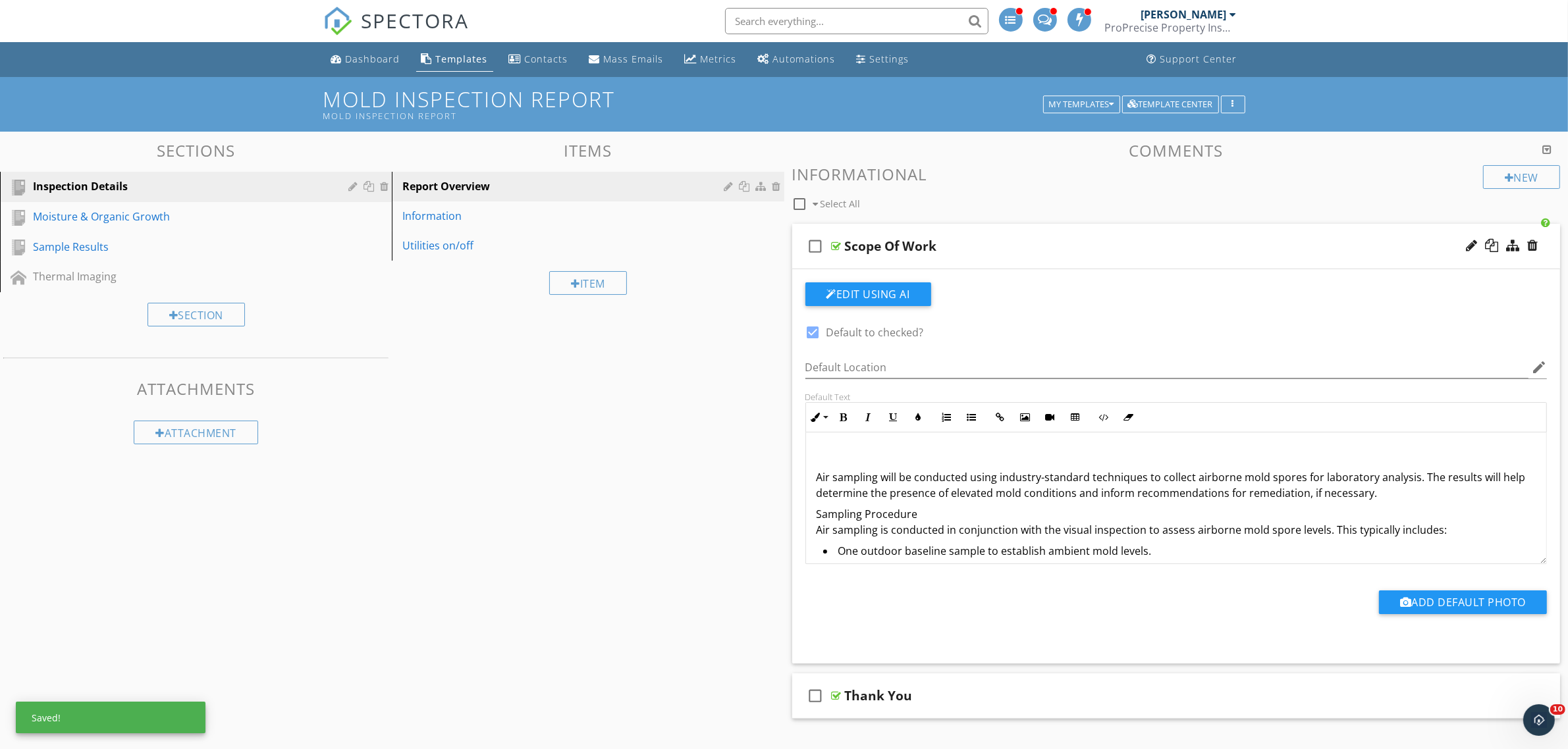
click at [817, 479] on p "Air sampling will be conducted using industry-standard techniques to collect ai…" at bounding box center [1176, 486] width 720 height 32
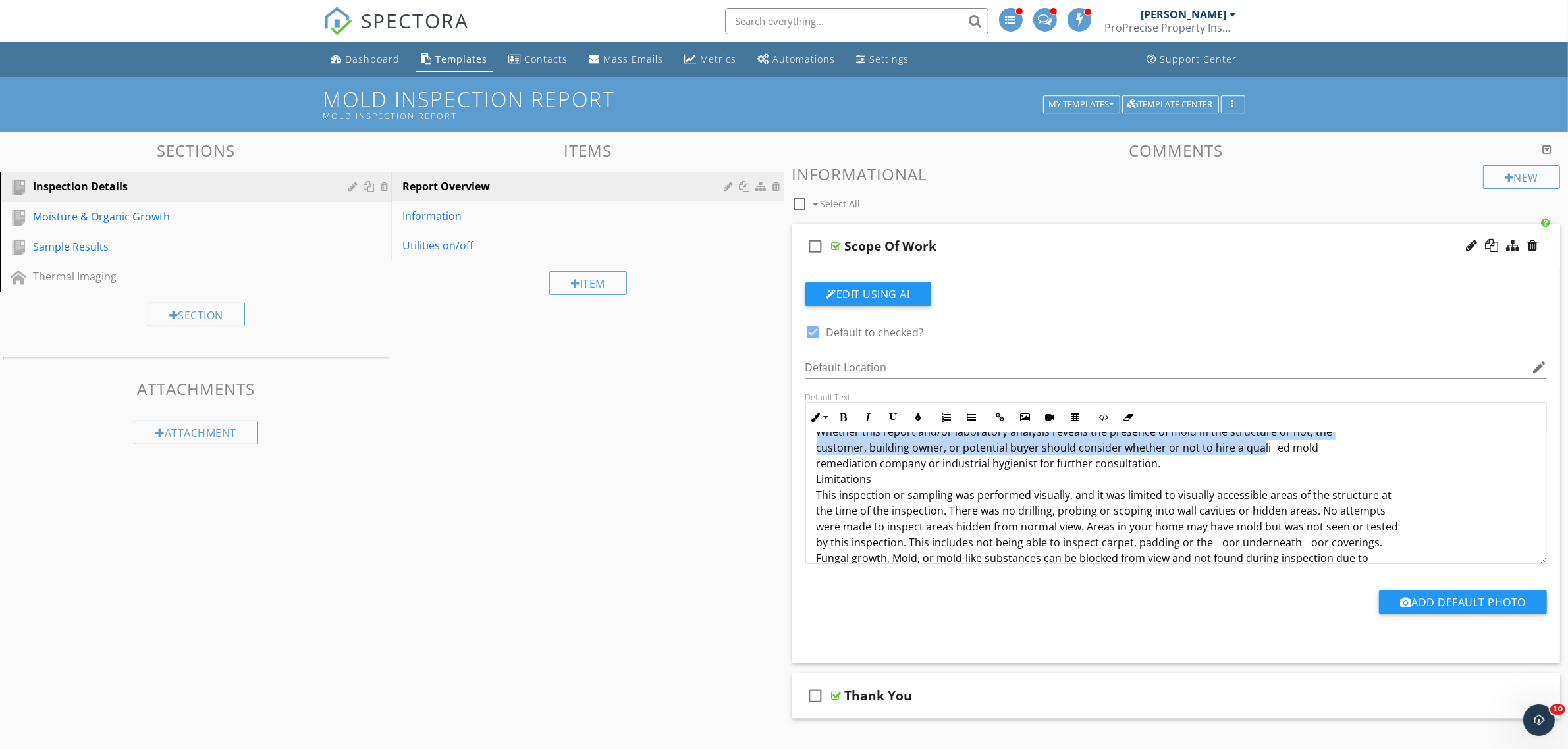
scroll to position [424, 0]
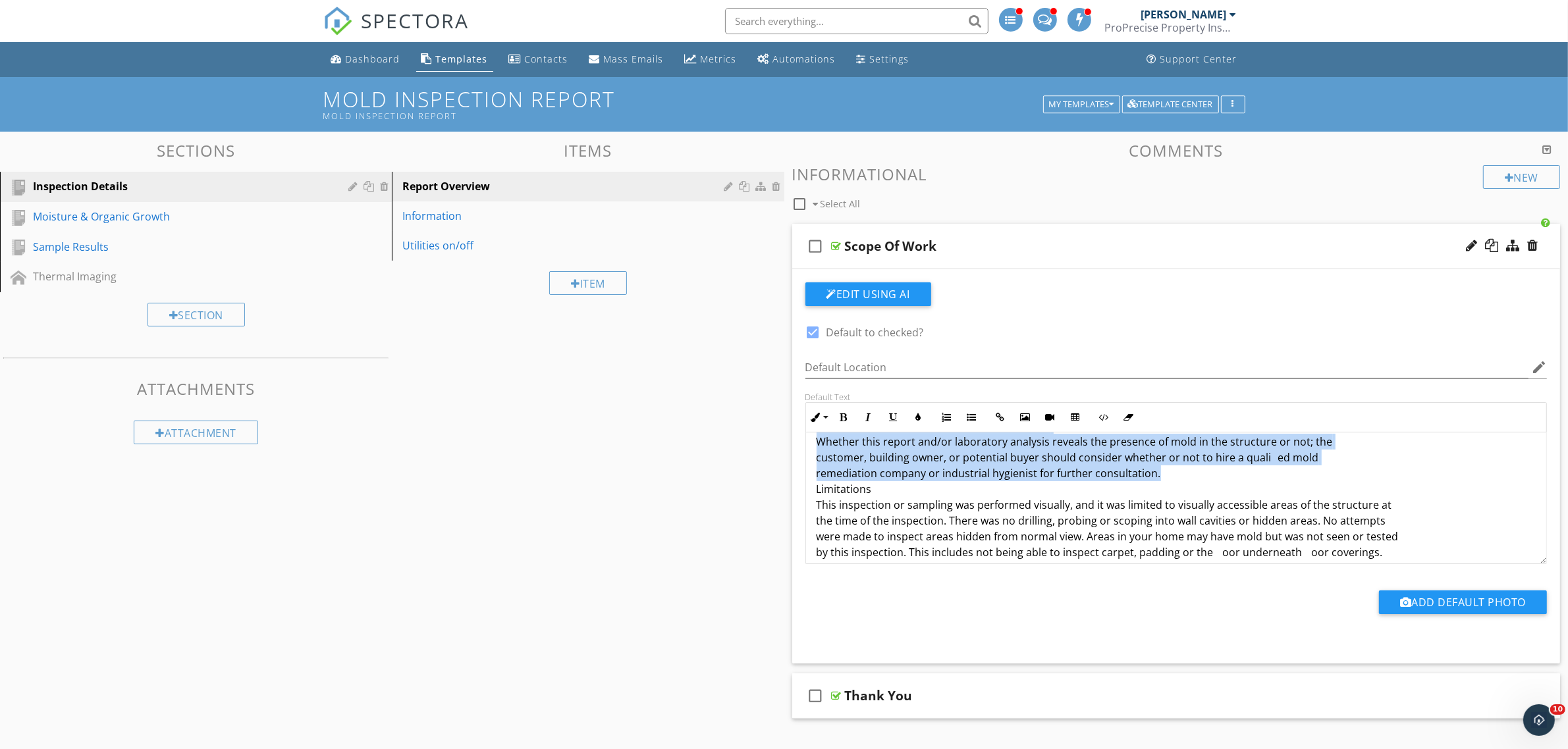
drag, startPoint x: 817, startPoint y: 466, endPoint x: 1241, endPoint y: 470, distance: 424.0
click at [1241, 470] on p "A mold assessment, indoor air quality testing, or surface sampling of fungal gr…" at bounding box center [1176, 473] width 720 height 553
copy p "A mold assessment, indoor air quality testing, or surface sampling of fungal gr…"
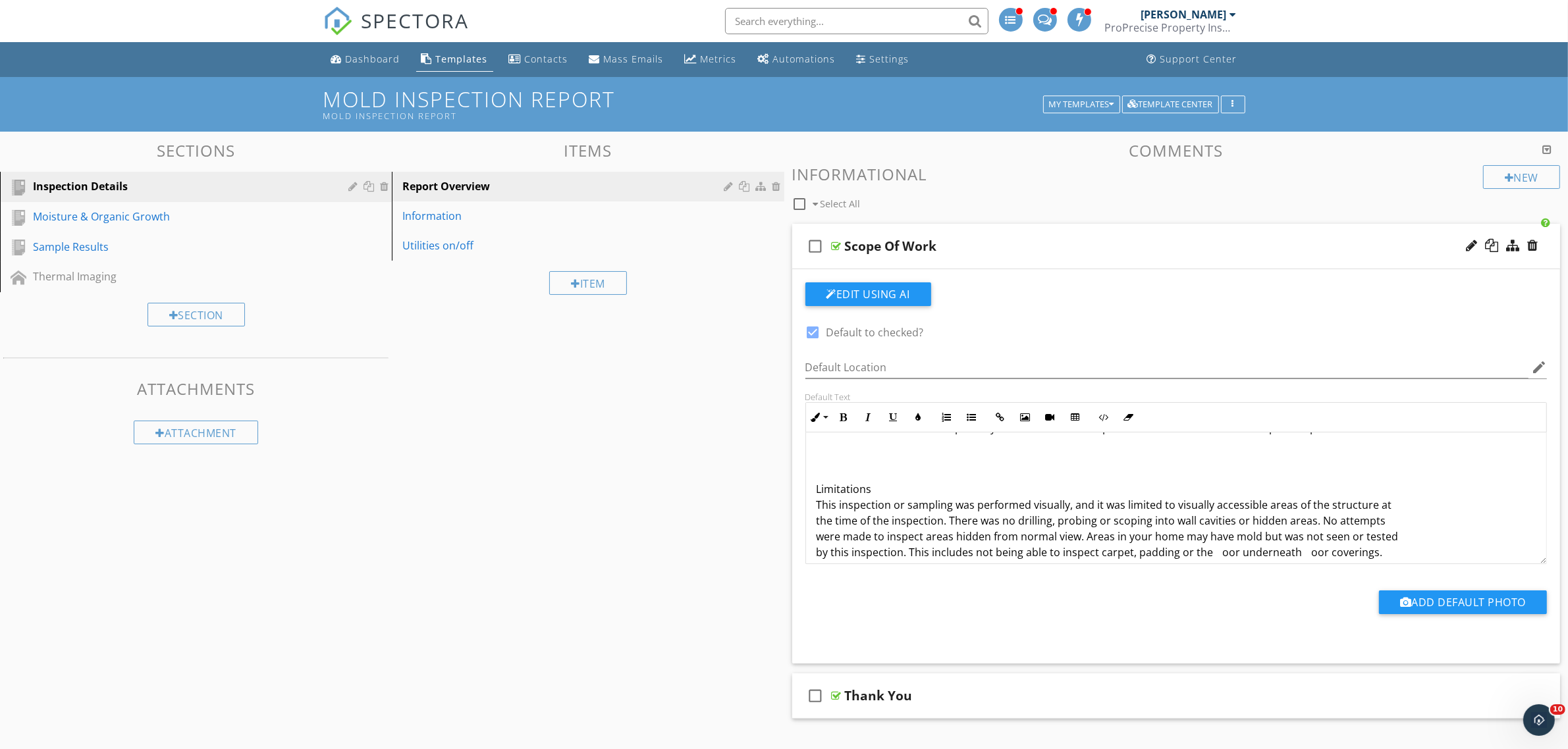
scroll to position [0, 0]
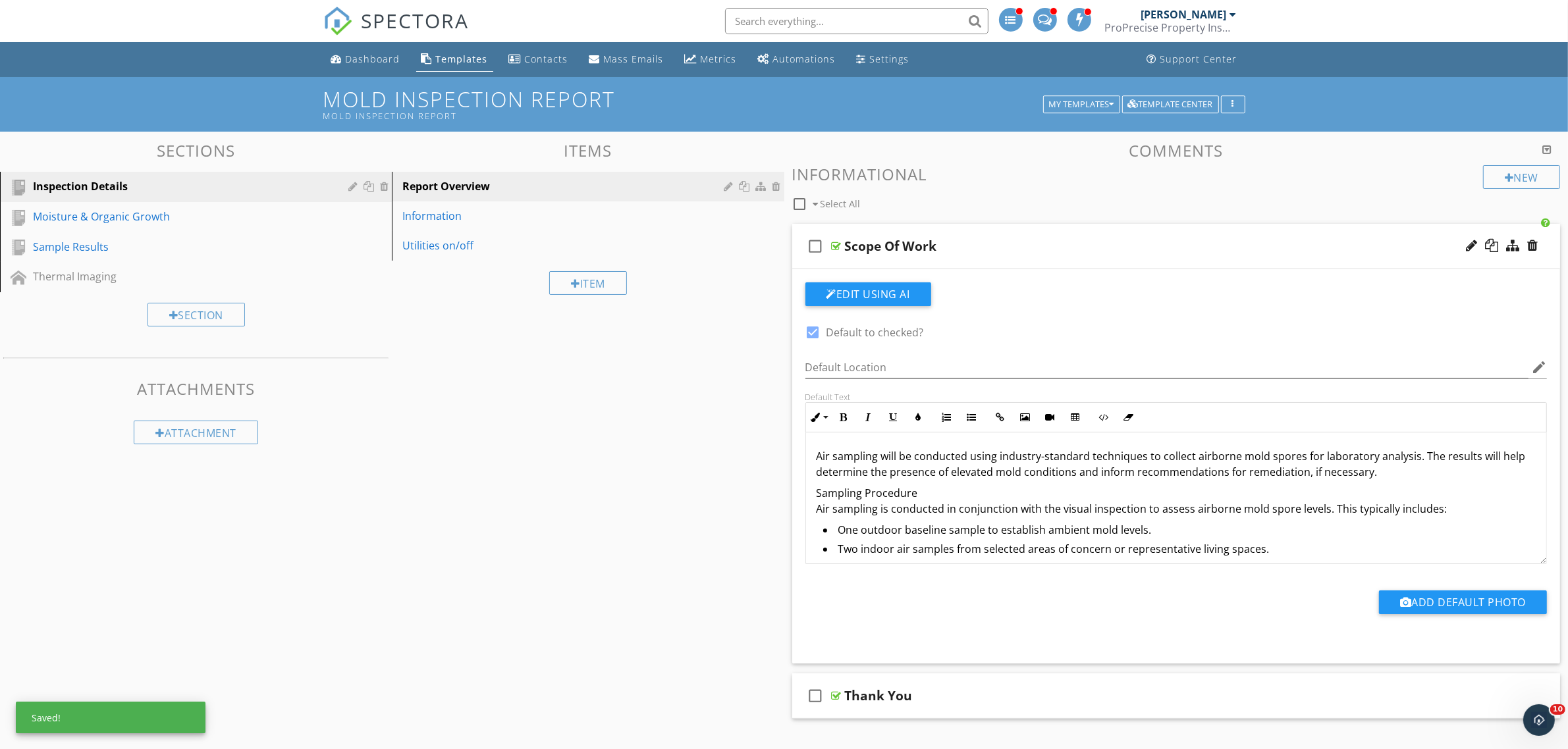
click at [825, 439] on div "Air sampling will be conducted using industry-standard techniques to collect ai…" at bounding box center [1176, 677] width 741 height 489
click at [814, 452] on div "Air sampling will be conducted using industry-standard techniques to collect ai…" at bounding box center [1176, 677] width 741 height 489
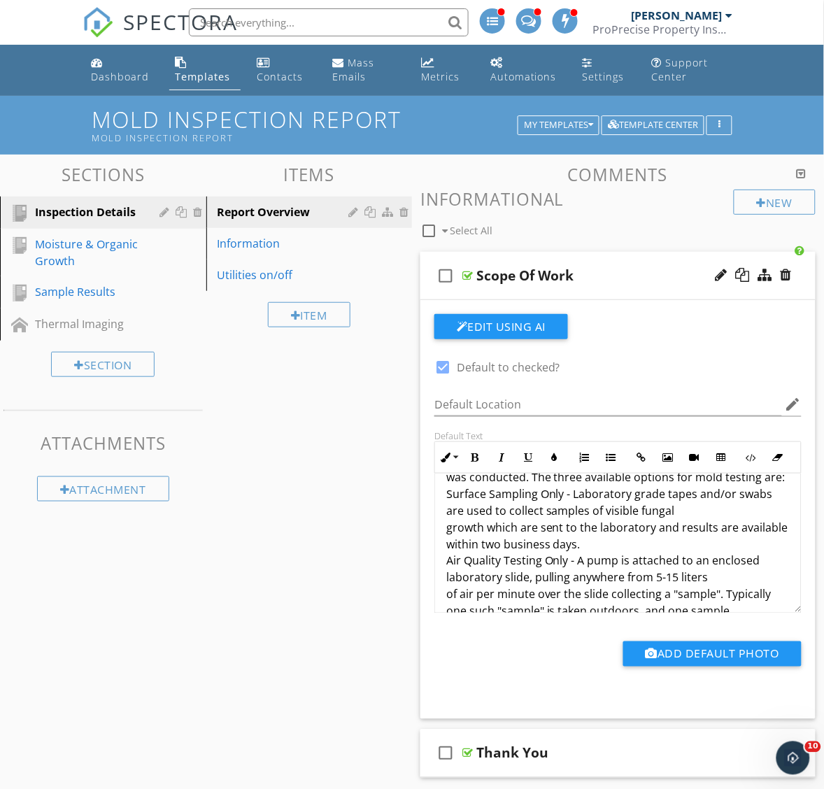
scroll to position [105, 0]
drag, startPoint x: 448, startPoint y: 512, endPoint x: 564, endPoint y: 518, distance: 116.3
click at [564, 518] on p "A mold assessment, indoor air quality testing, or surface sampling of fungal gr…" at bounding box center [618, 662] width 344 height 554
click at [477, 458] on icon "button" at bounding box center [475, 458] width 10 height 10
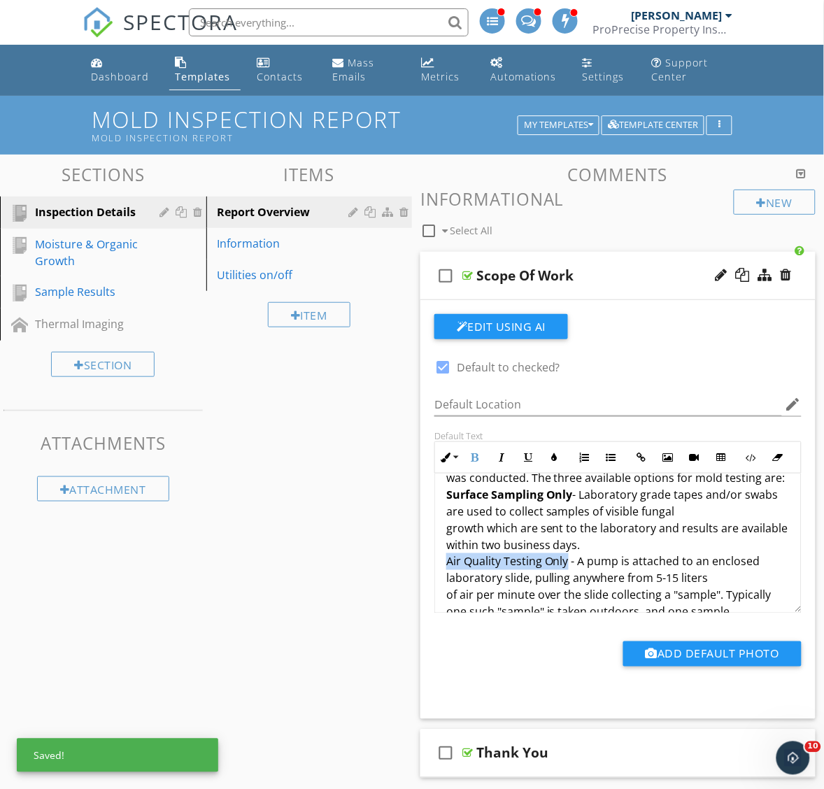
drag, startPoint x: 567, startPoint y: 575, endPoint x: 439, endPoint y: 575, distance: 128.0
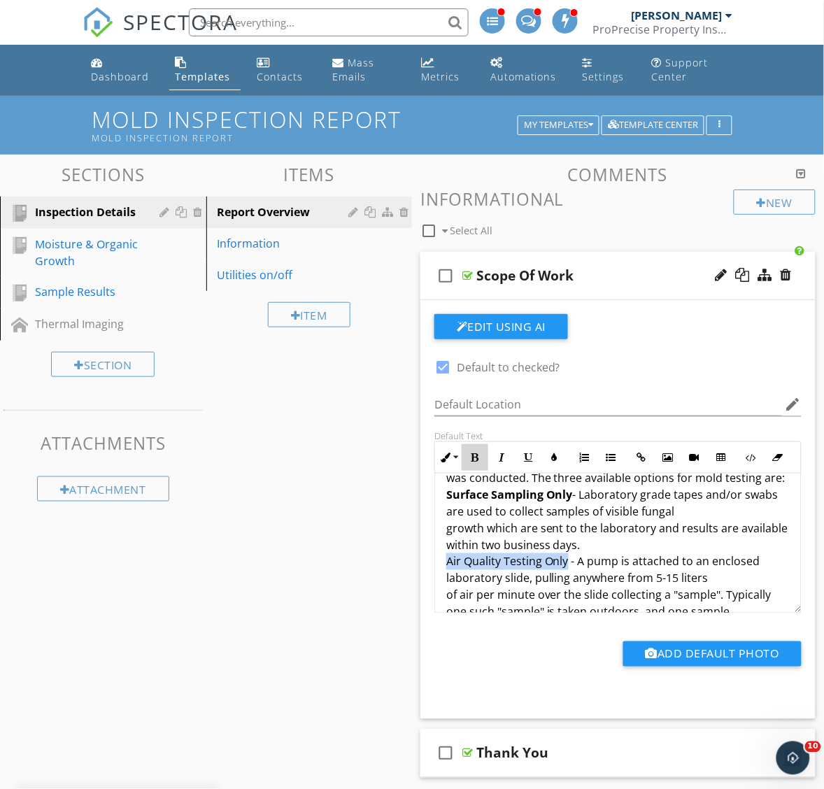
drag, startPoint x: 469, startPoint y: 455, endPoint x: 649, endPoint y: 557, distance: 206.2
click at [469, 455] on button "Bold" at bounding box center [475, 457] width 27 height 27
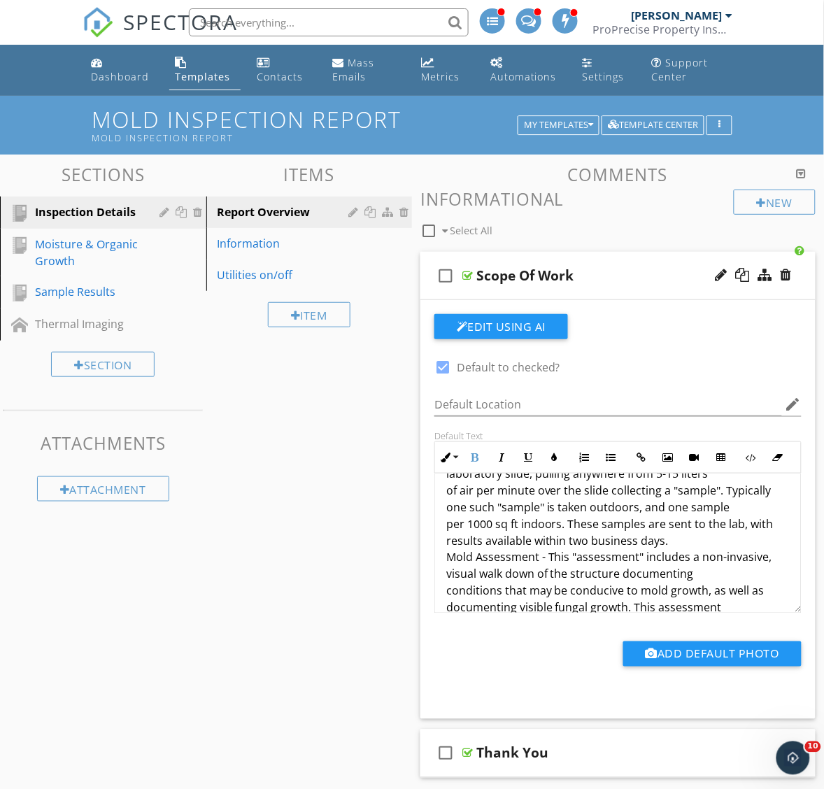
scroll to position [175, 0]
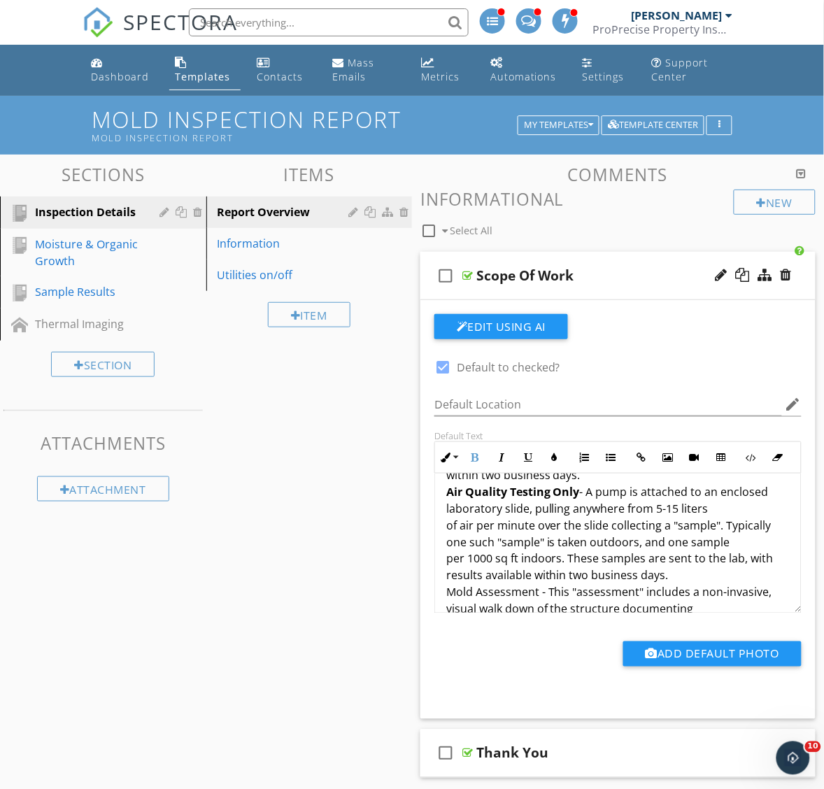
click at [665, 530] on p "A mold assessment, indoor air quality testing, or surface sampling of fungal gr…" at bounding box center [618, 593] width 344 height 554
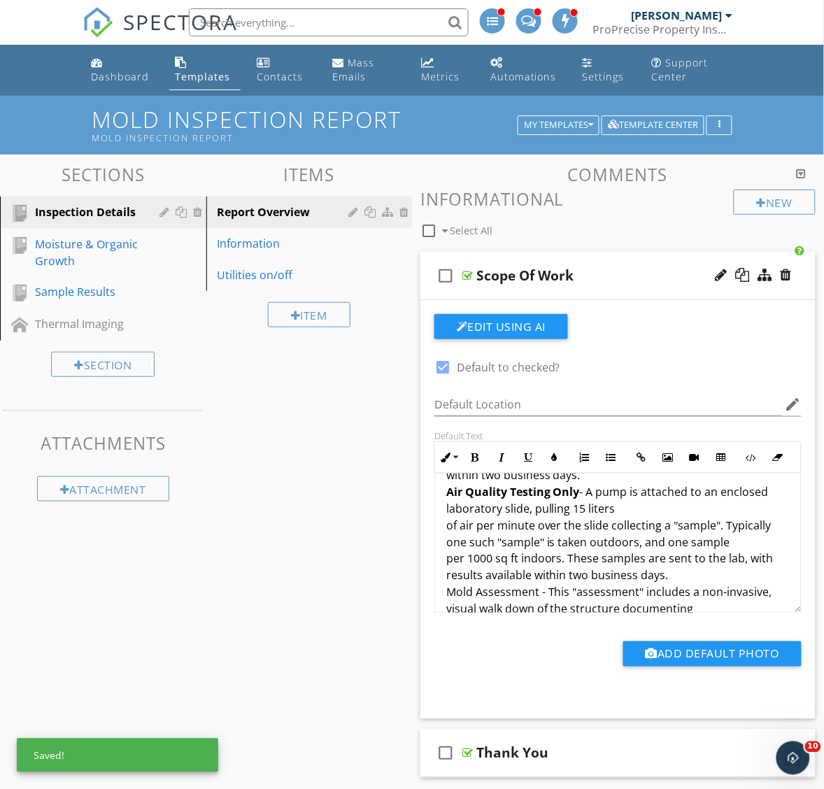
click at [446, 544] on p "A mold assessment, indoor air quality testing, or surface sampling of fungal gr…" at bounding box center [618, 593] width 344 height 554
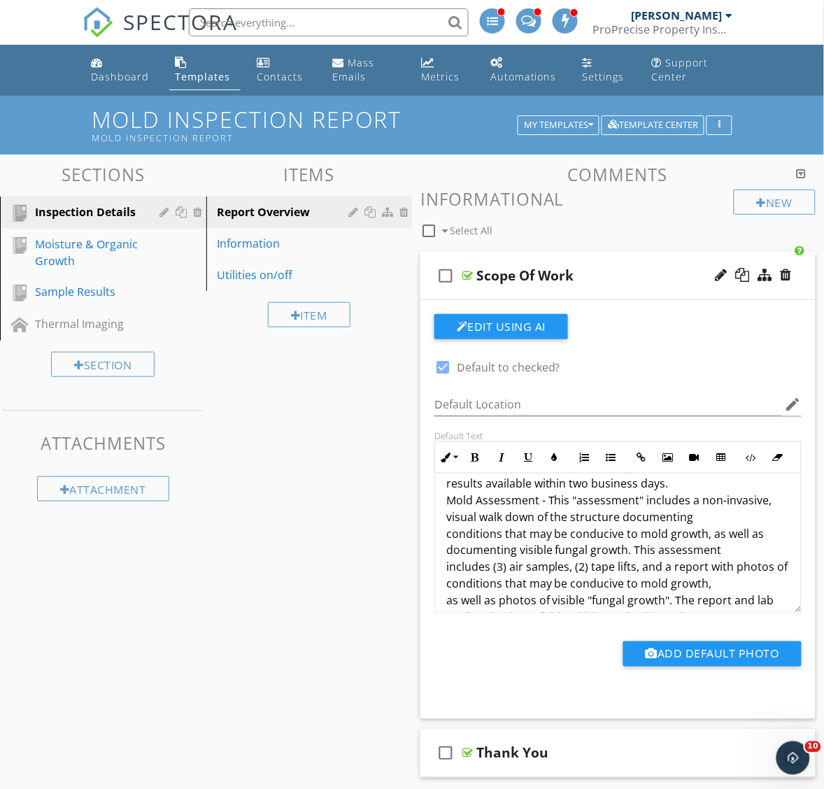
scroll to position [280, 0]
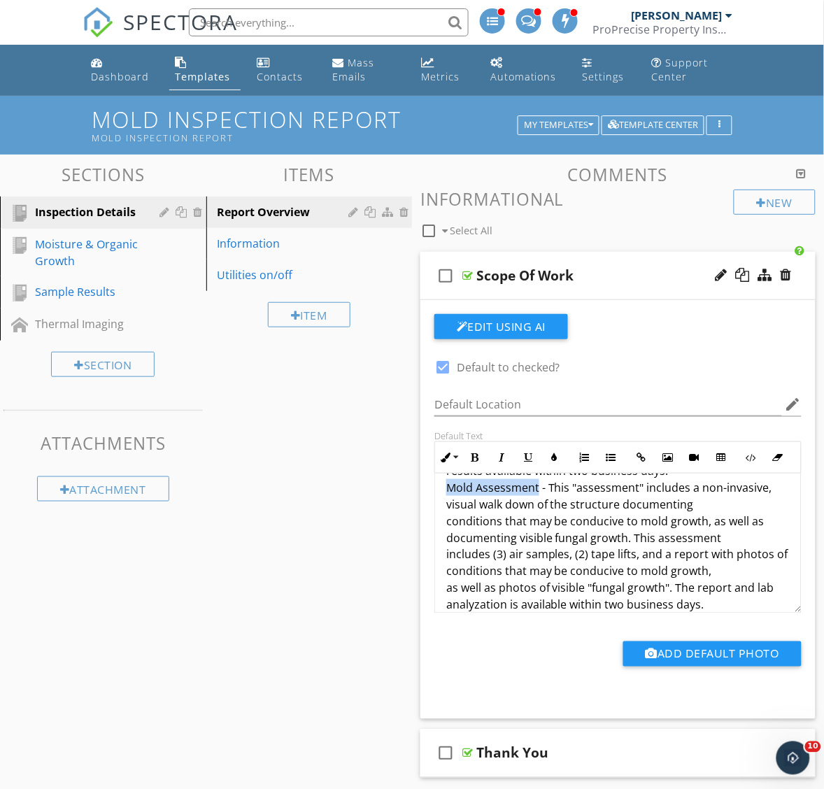
drag, startPoint x: 537, startPoint y: 506, endPoint x: 449, endPoint y: 505, distance: 88.2
click at [449, 505] on p "A mold assessment, indoor air quality testing, or surface sampling of fungal gr…" at bounding box center [618, 488] width 344 height 554
click at [474, 462] on icon "button" at bounding box center [475, 458] width 10 height 10
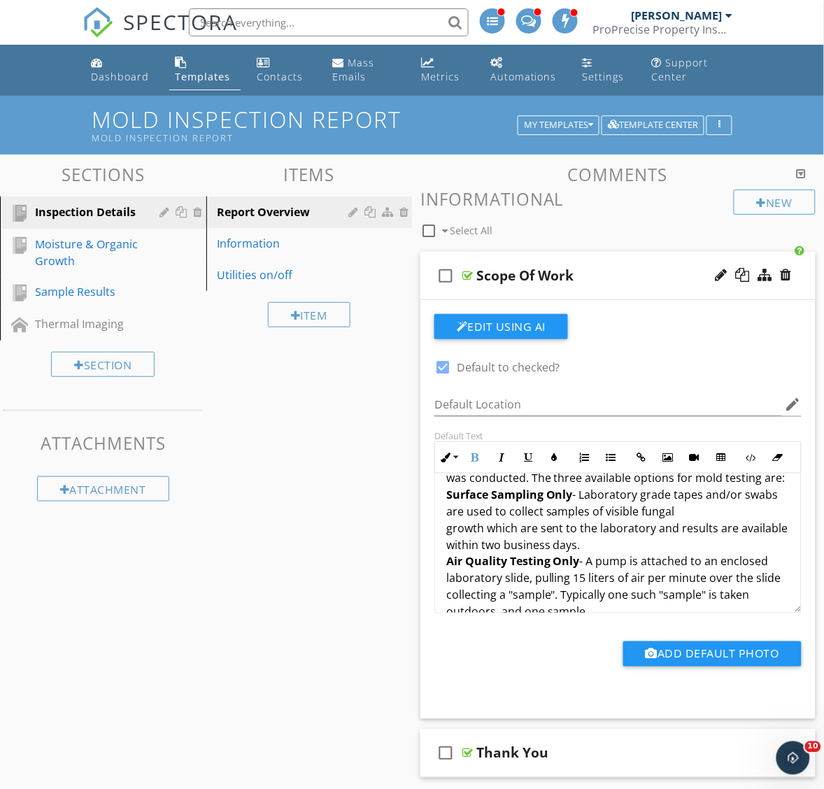
scroll to position [192, 0]
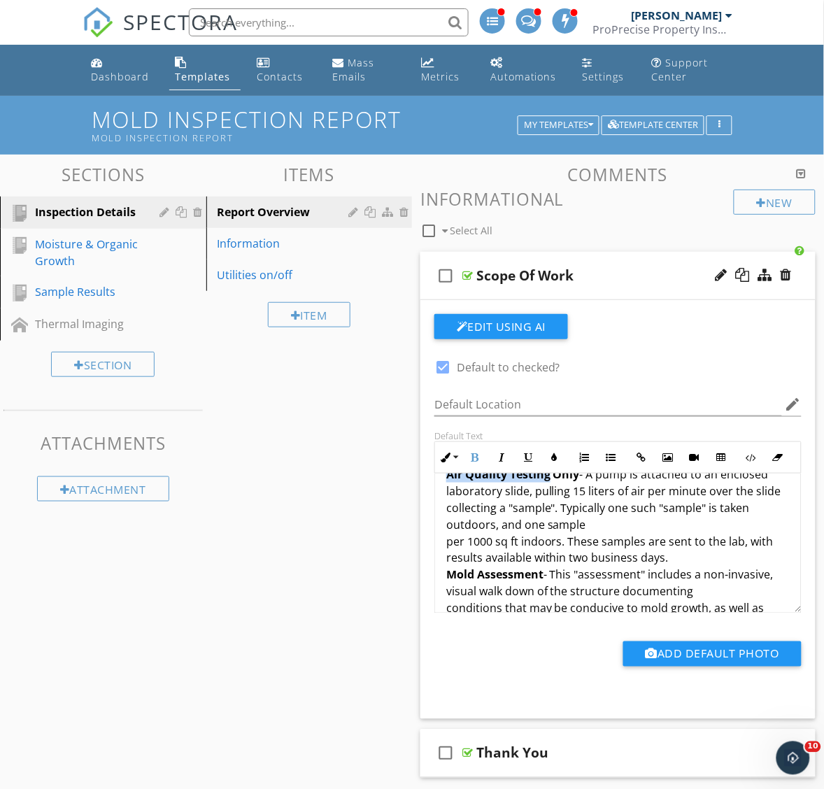
drag, startPoint x: 444, startPoint y: 490, endPoint x: 547, endPoint y: 497, distance: 103.1
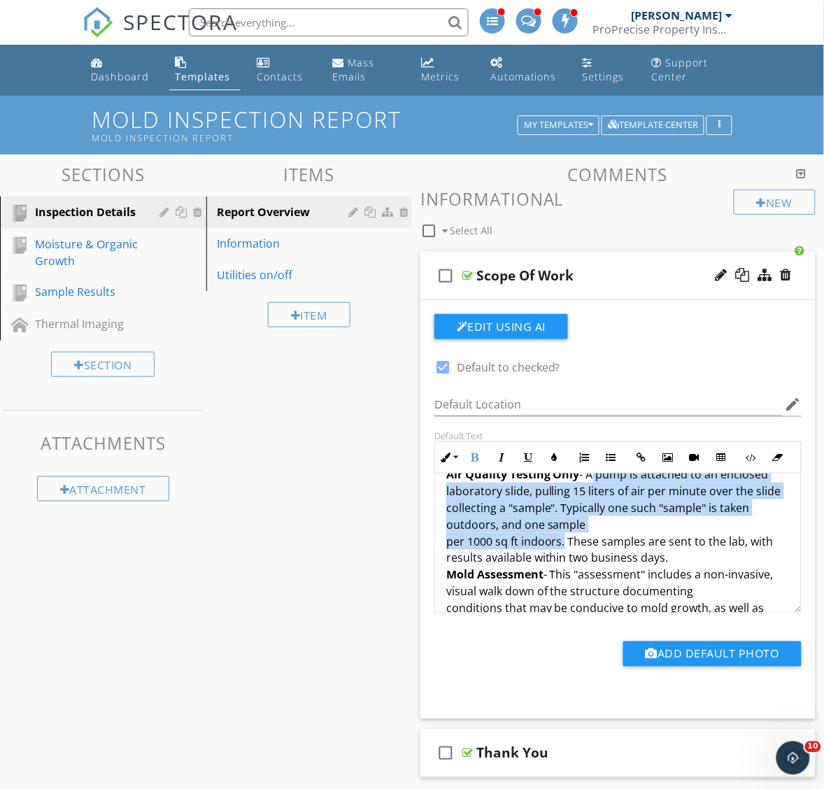
drag, startPoint x: 590, startPoint y: 493, endPoint x: 564, endPoint y: 564, distance: 75.3
click at [564, 564] on p "A mold assessment, indoor air quality testing, or surface sampling of fungal gr…" at bounding box center [618, 575] width 344 height 554
copy p "A pump is attached to an enclosed laboratory slide, pulling 15 liters of air pe…"
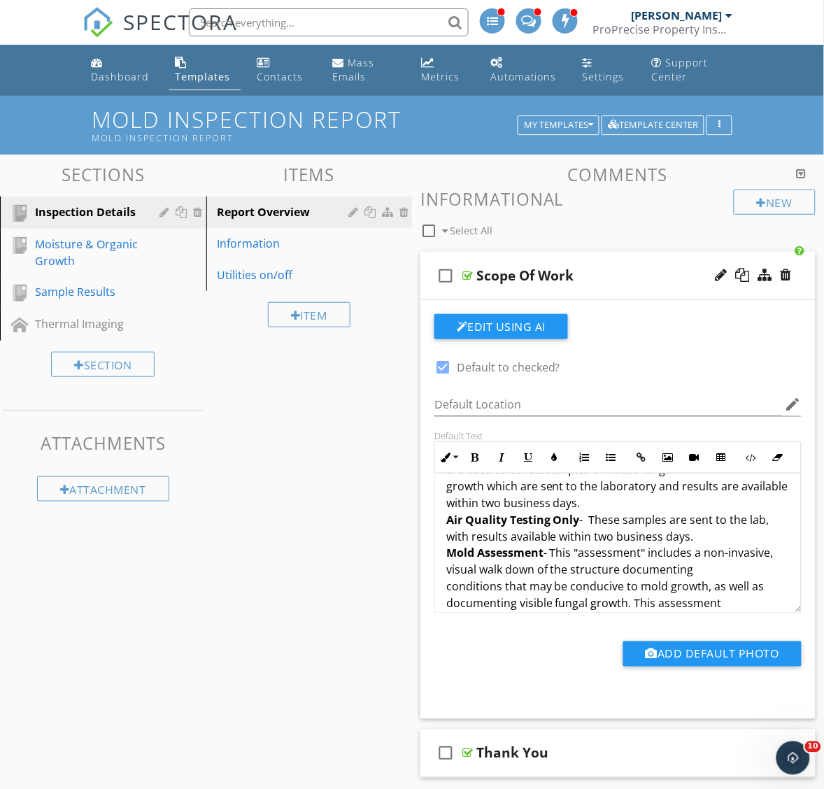
scroll to position [105, 0]
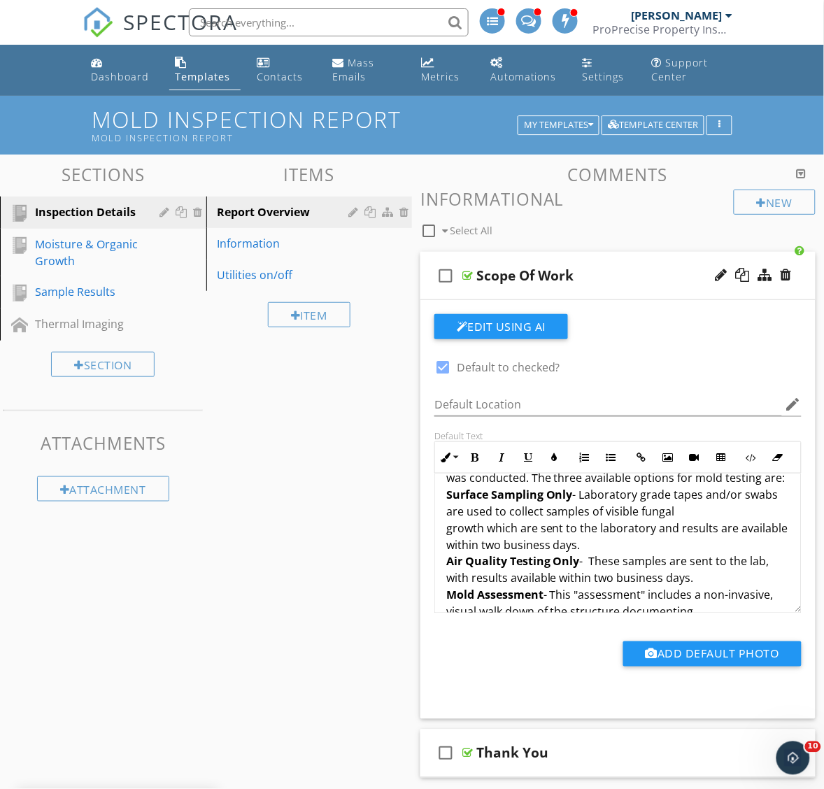
drag, startPoint x: 703, startPoint y: 596, endPoint x: 439, endPoint y: 575, distance: 265.3
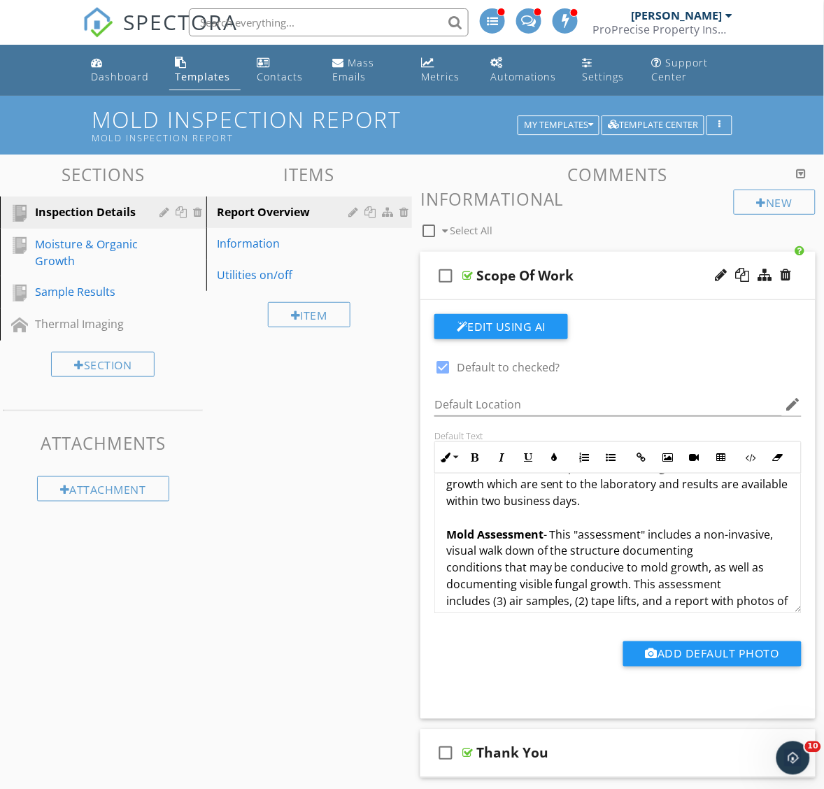
scroll to position [192, 0]
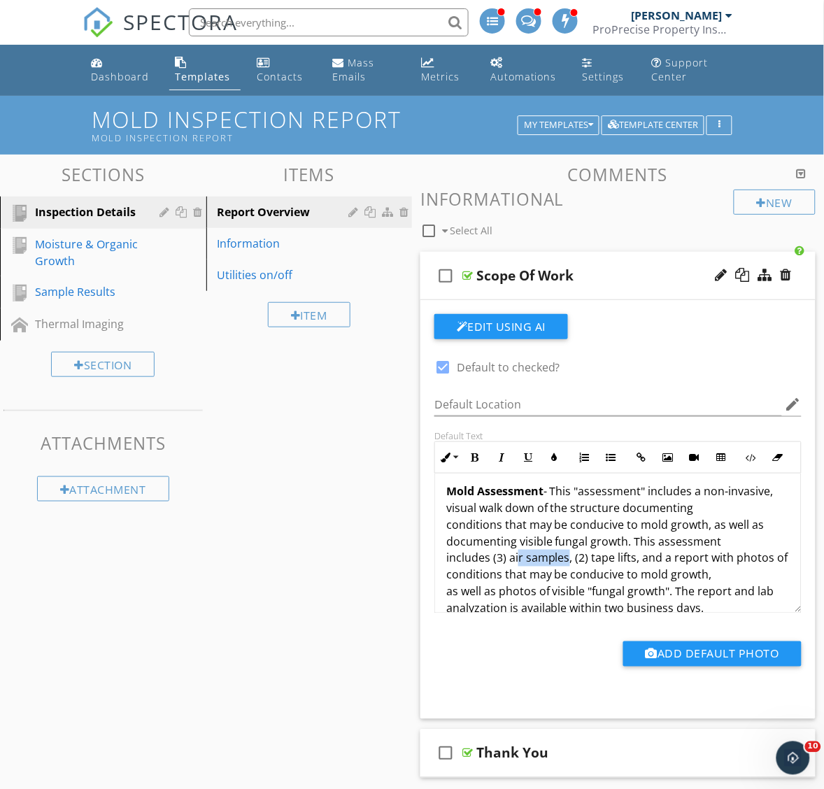
drag, startPoint x: 568, startPoint y: 575, endPoint x: 516, endPoint y: 577, distance: 51.8
click at [516, 577] on p "A mold assessment, indoor air quality testing, or surface sampling of fungal gr…" at bounding box center [618, 533] width 344 height 470
click at [508, 577] on p "A mold assessment, indoor air quality testing, or surface sampling of fungal gr…" at bounding box center [618, 533] width 344 height 470
drag, startPoint x: 641, startPoint y: 579, endPoint x: 574, endPoint y: 576, distance: 67.2
click at [574, 576] on p "A mold assessment, indoor air quality testing, or surface sampling of fungal gr…" at bounding box center [618, 533] width 344 height 470
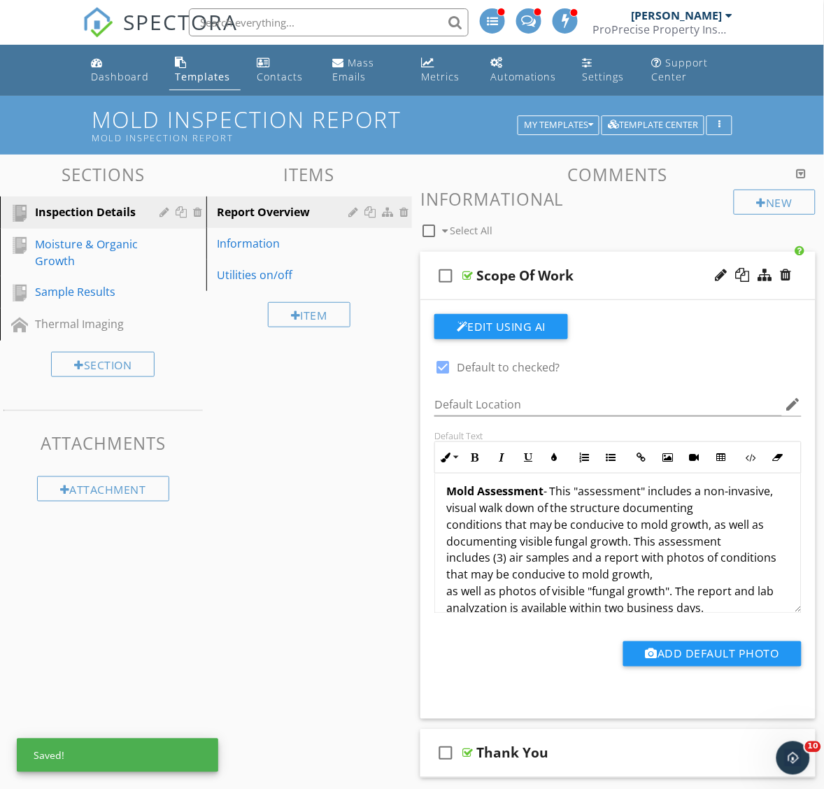
click at [506, 572] on p "A mold assessment, indoor air quality testing, or surface sampling of fungal gr…" at bounding box center [618, 533] width 344 height 470
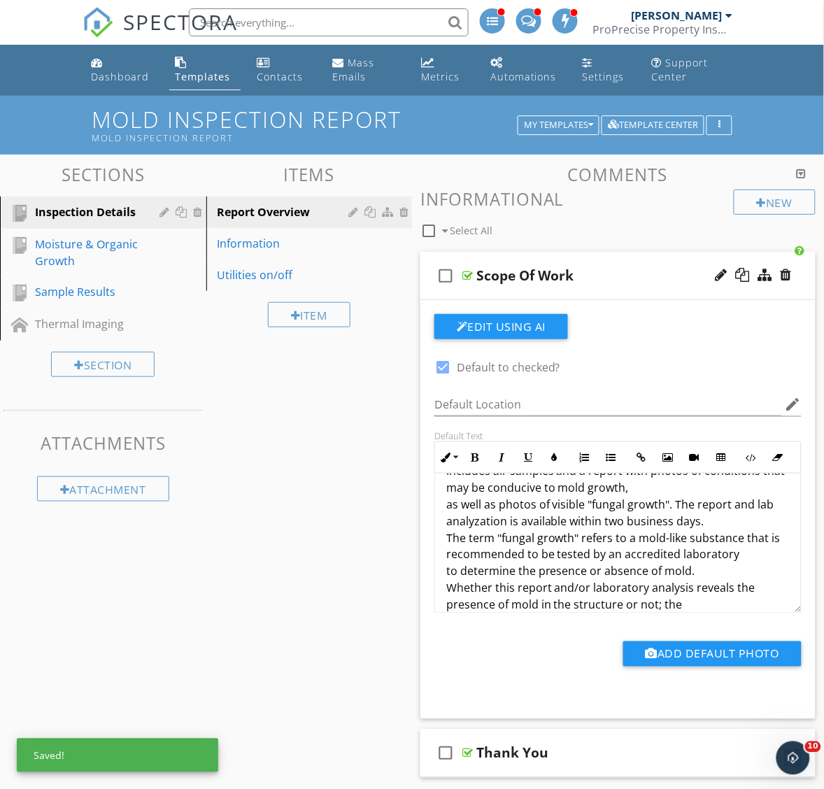
scroll to position [297, 0]
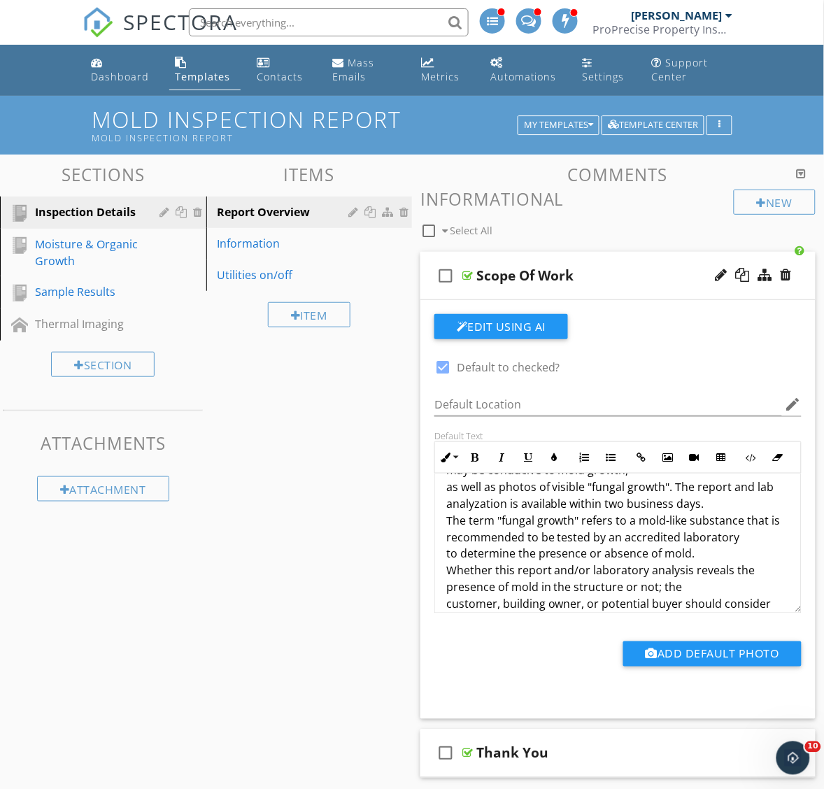
click at [728, 521] on p "A mold assessment, indoor air quality testing, or surface sampling of fungal gr…" at bounding box center [618, 428] width 344 height 470
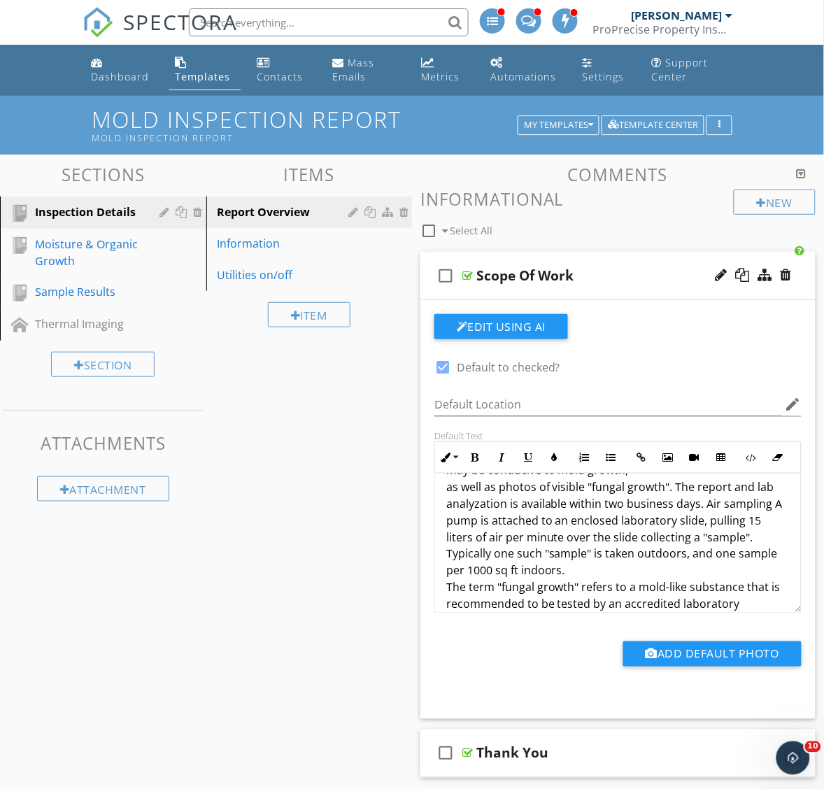
click at [504, 539] on p "A mold assessment, indoor air quality testing, or surface sampling of fungal gr…" at bounding box center [618, 461] width 344 height 537
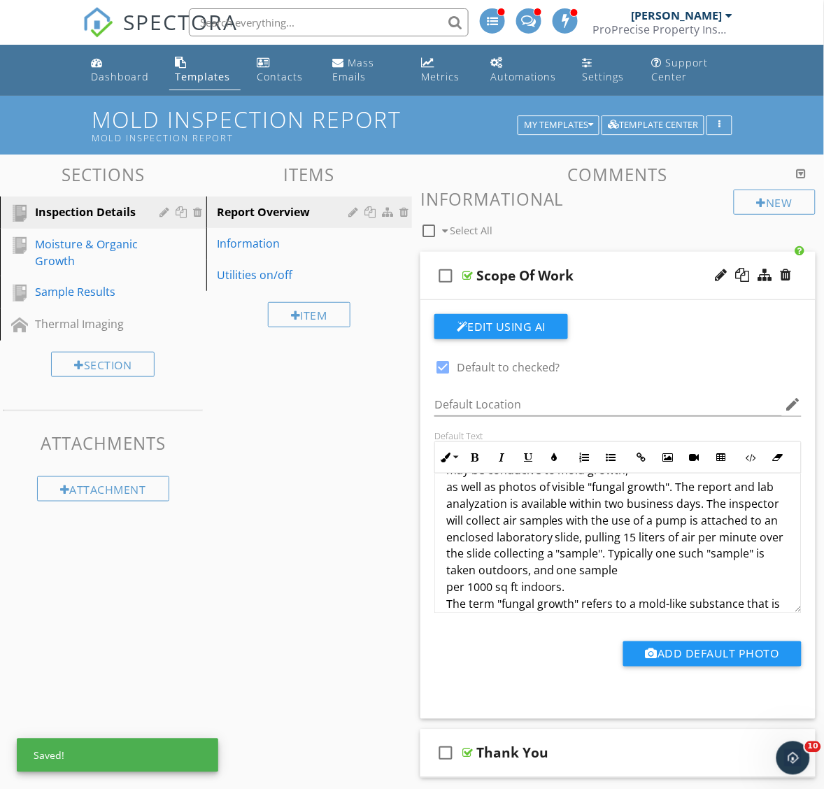
click at [688, 534] on p "A mold assessment, indoor air quality testing, or surface sampling of fungal gr…" at bounding box center [618, 470] width 344 height 554
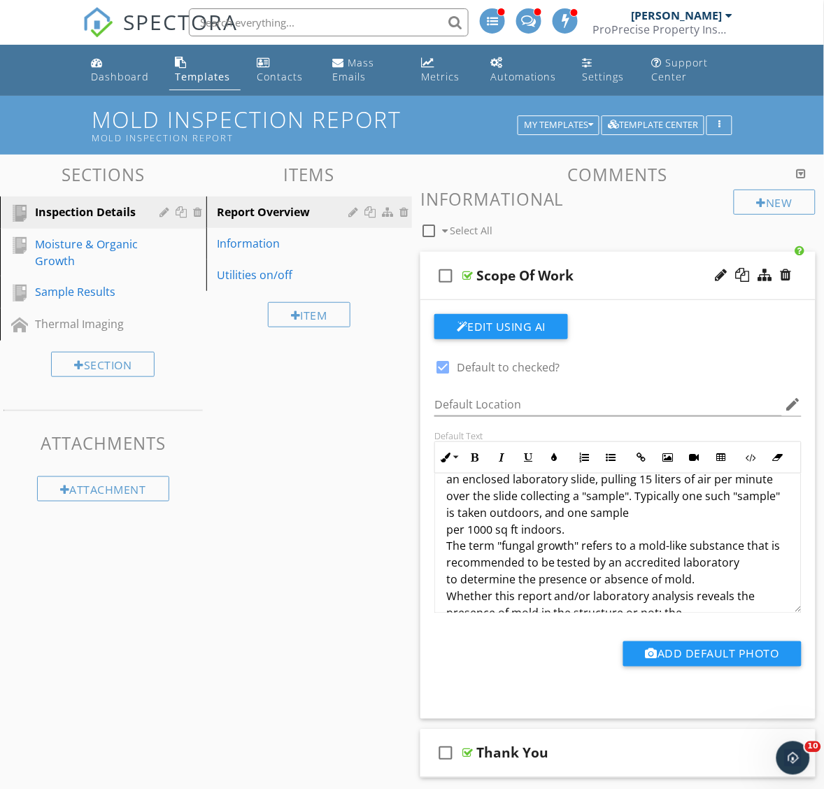
scroll to position [385, 0]
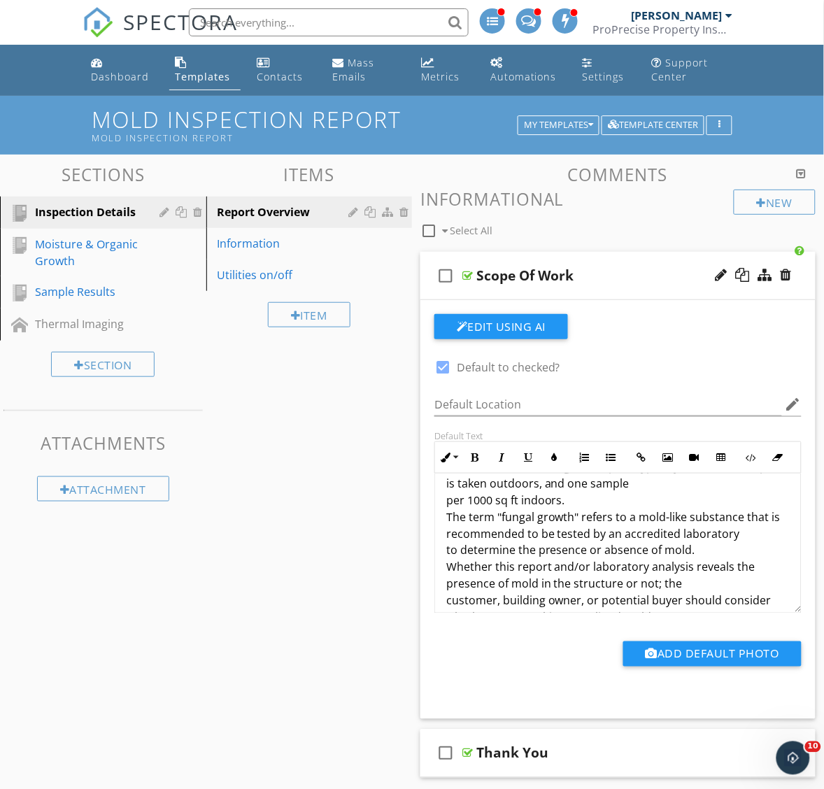
click at [581, 519] on p "A mold assessment, indoor air quality testing, or surface sampling of fungal gr…" at bounding box center [618, 383] width 344 height 554
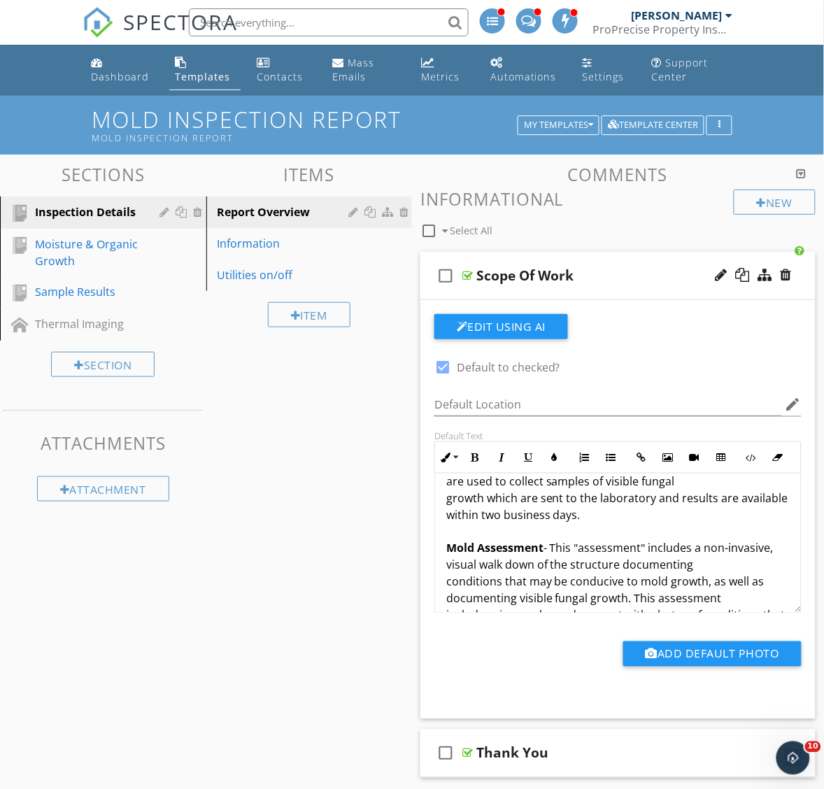
scroll to position [105, 0]
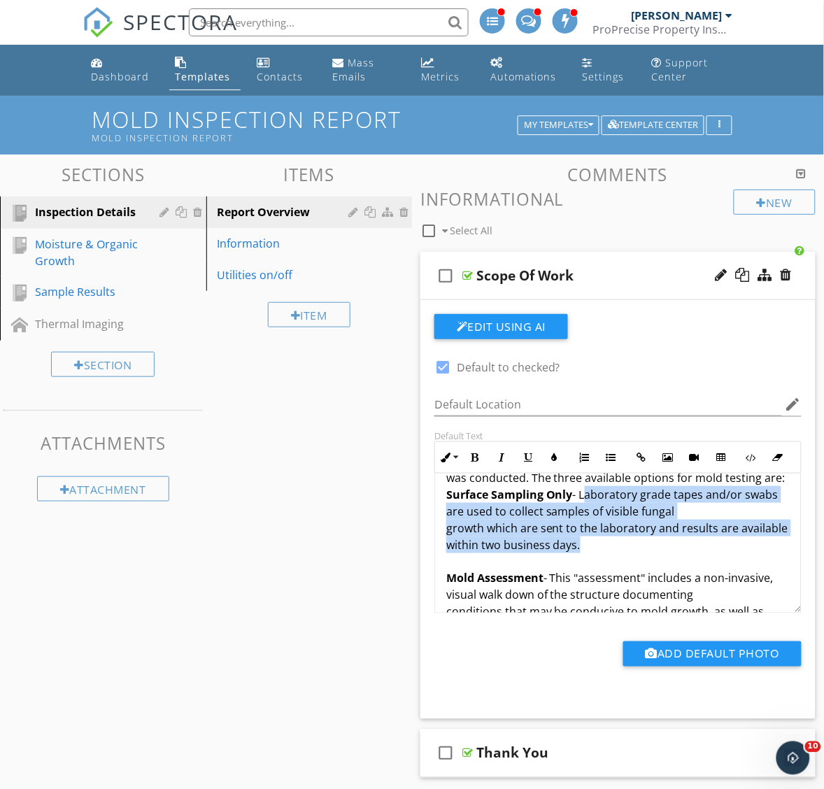
drag, startPoint x: 581, startPoint y: 509, endPoint x: 684, endPoint y: 558, distance: 113.3
click at [684, 558] on p "A mold assessment, indoor air quality testing, or surface sampling of fungal gr…" at bounding box center [618, 662] width 344 height 554
click at [688, 560] on p "A mold assessment, indoor air quality testing, or surface sampling of fungal gr…" at bounding box center [618, 662] width 344 height 554
drag, startPoint x: 658, startPoint y: 565, endPoint x: 581, endPoint y: 516, distance: 91.6
click at [581, 516] on p "A mold assessment, indoor air quality testing, or surface sampling of fungal gr…" at bounding box center [618, 662] width 344 height 554
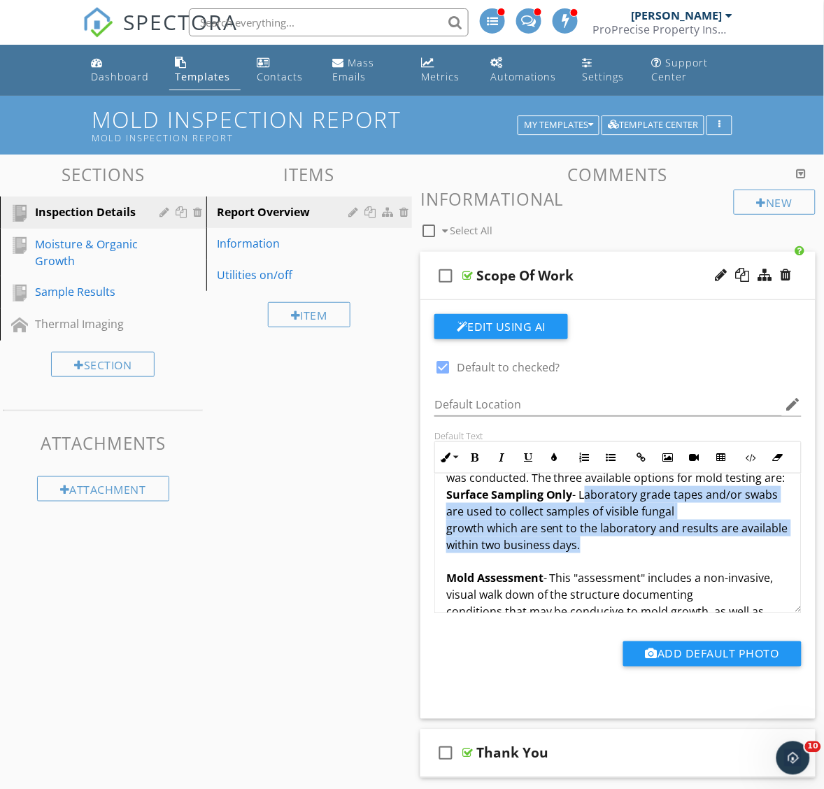
copy p "Laboratory grade tapes and/or swabs are used to collect samples of visible fung…"
click at [639, 561] on p "A mold assessment, indoor air quality testing, or surface sampling of fungal gr…" at bounding box center [618, 662] width 344 height 554
click at [644, 569] on p "A mold assessment, indoor air quality testing, or surface sampling of fungal gr…" at bounding box center [618, 662] width 344 height 554
drag, startPoint x: 669, startPoint y: 572, endPoint x: 441, endPoint y: 518, distance: 233.7
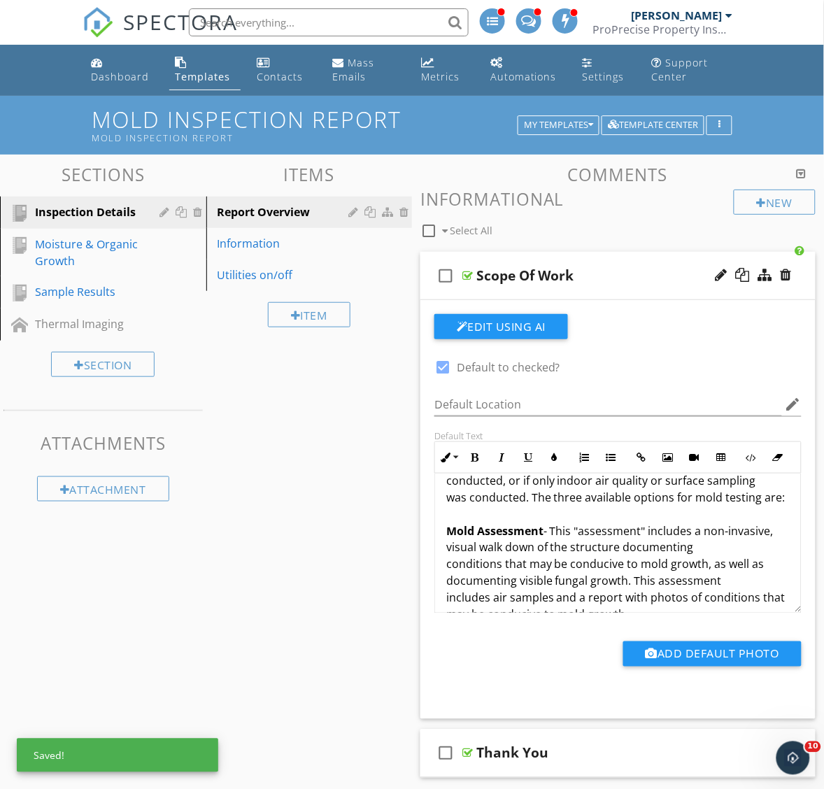
scroll to position [17, 0]
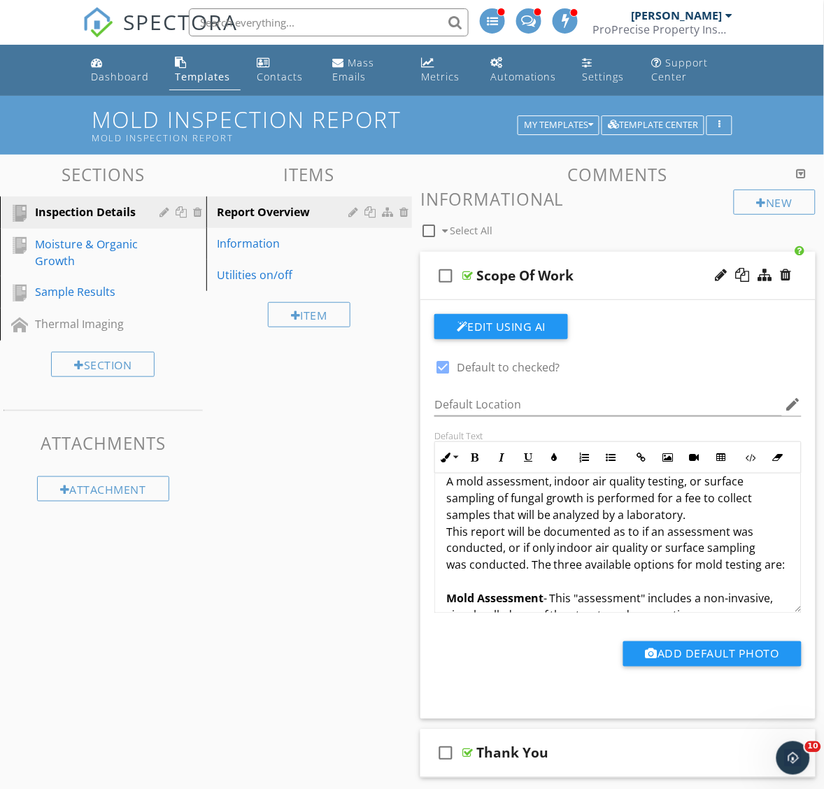
click at [497, 593] on p "A mold assessment, indoor air quality testing, or surface sampling of fungal gr…" at bounding box center [618, 716] width 344 height 487
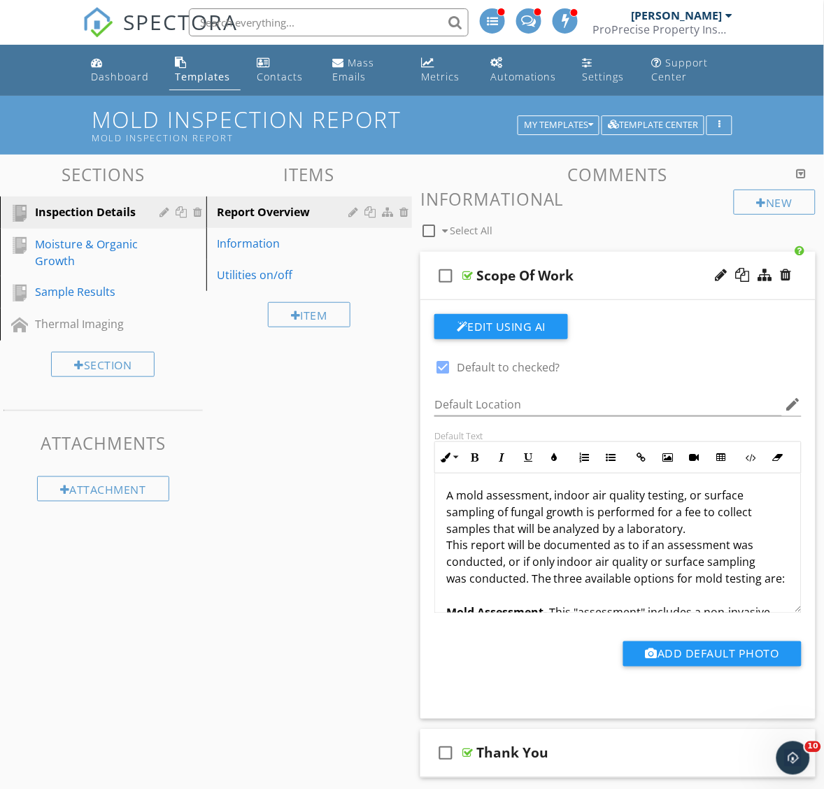
scroll to position [0, 0]
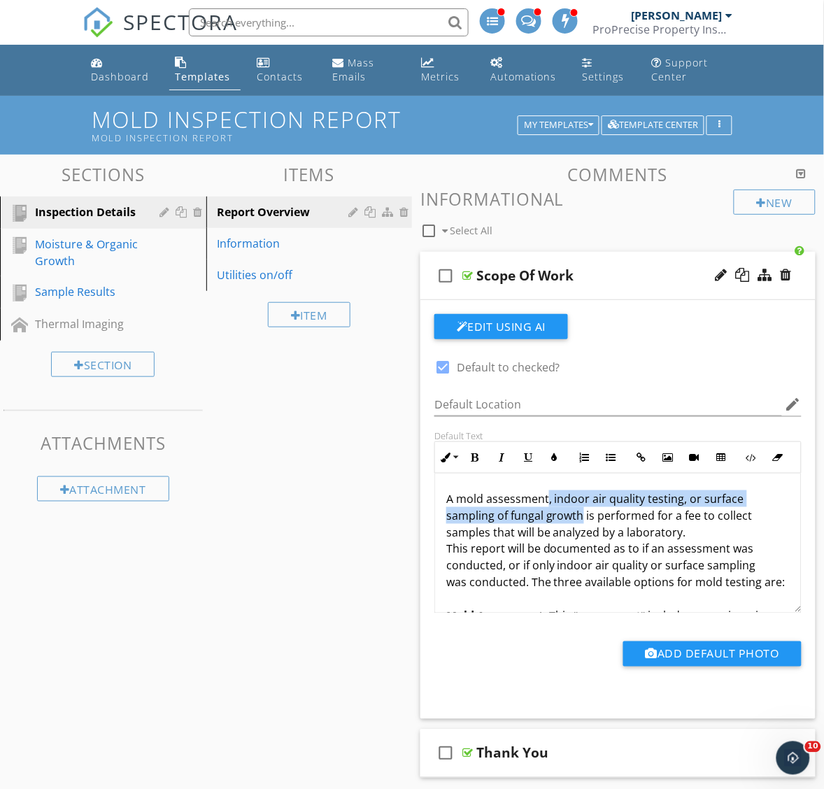
drag, startPoint x: 582, startPoint y: 518, endPoint x: 547, endPoint y: 498, distance: 40.1
click at [547, 498] on p "A mold assessment, indoor air quality testing, or surface sampling of fungal gr…" at bounding box center [618, 733] width 344 height 487
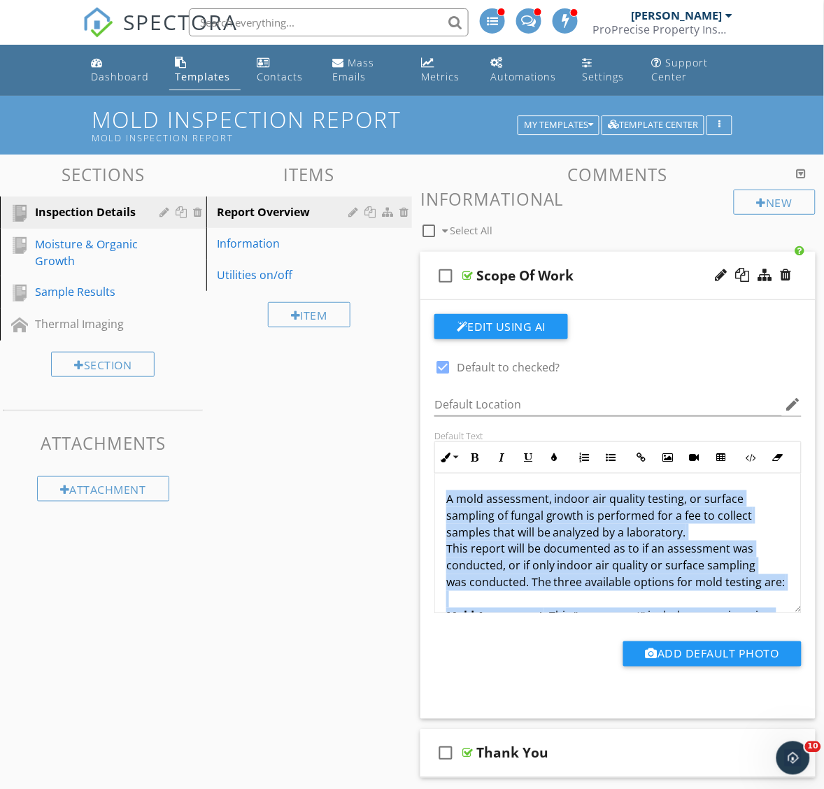
drag, startPoint x: 598, startPoint y: 597, endPoint x: 375, endPoint y: 418, distance: 286.2
click at [375, 418] on div "Sections Inspection Details Moisture & Organic Growth Sample Results Thermal Im…" at bounding box center [412, 596] width 824 height 883
copy div "A mold assessment, indoor air quality testing, or surface sampling of fungal gr…"
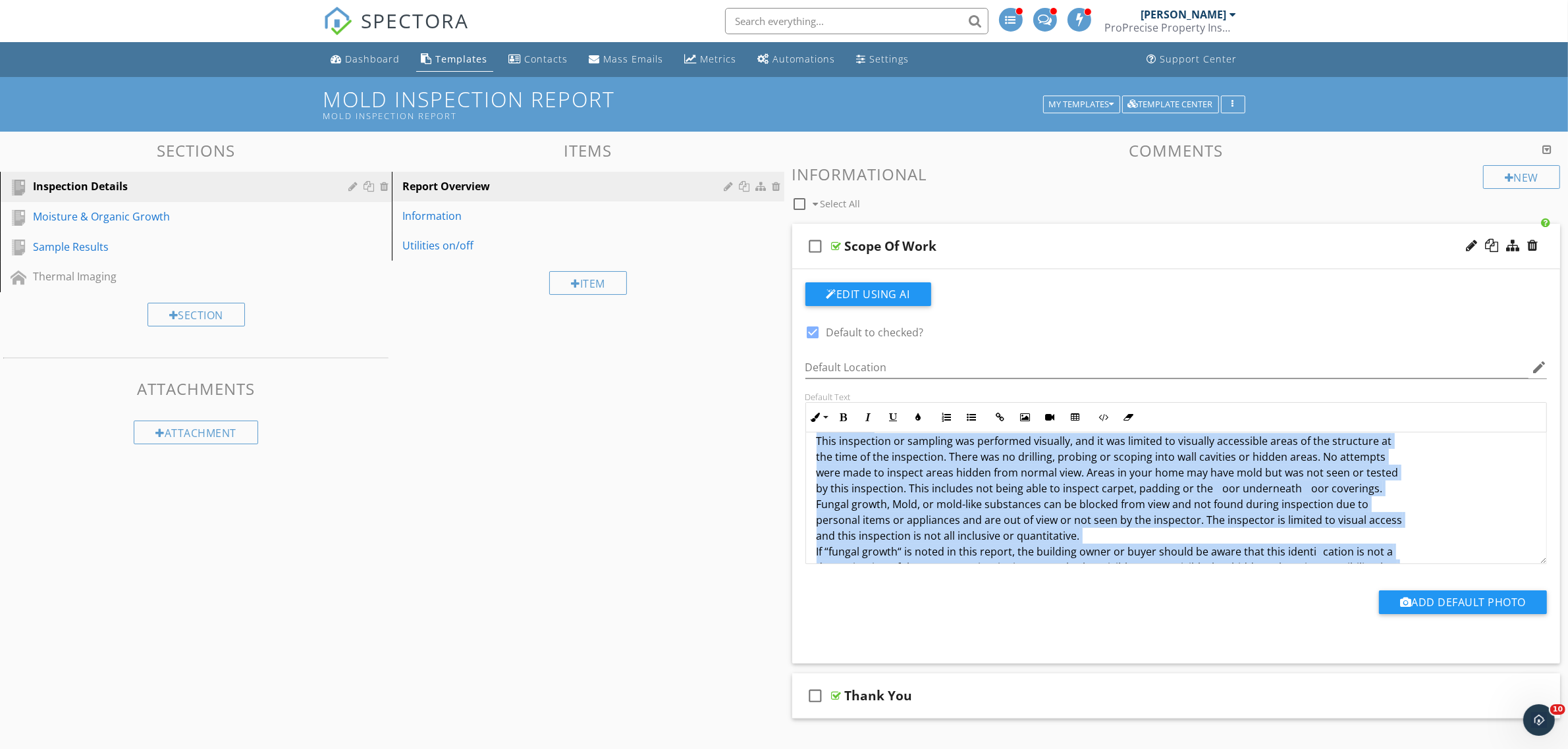
scroll to position [632, 0]
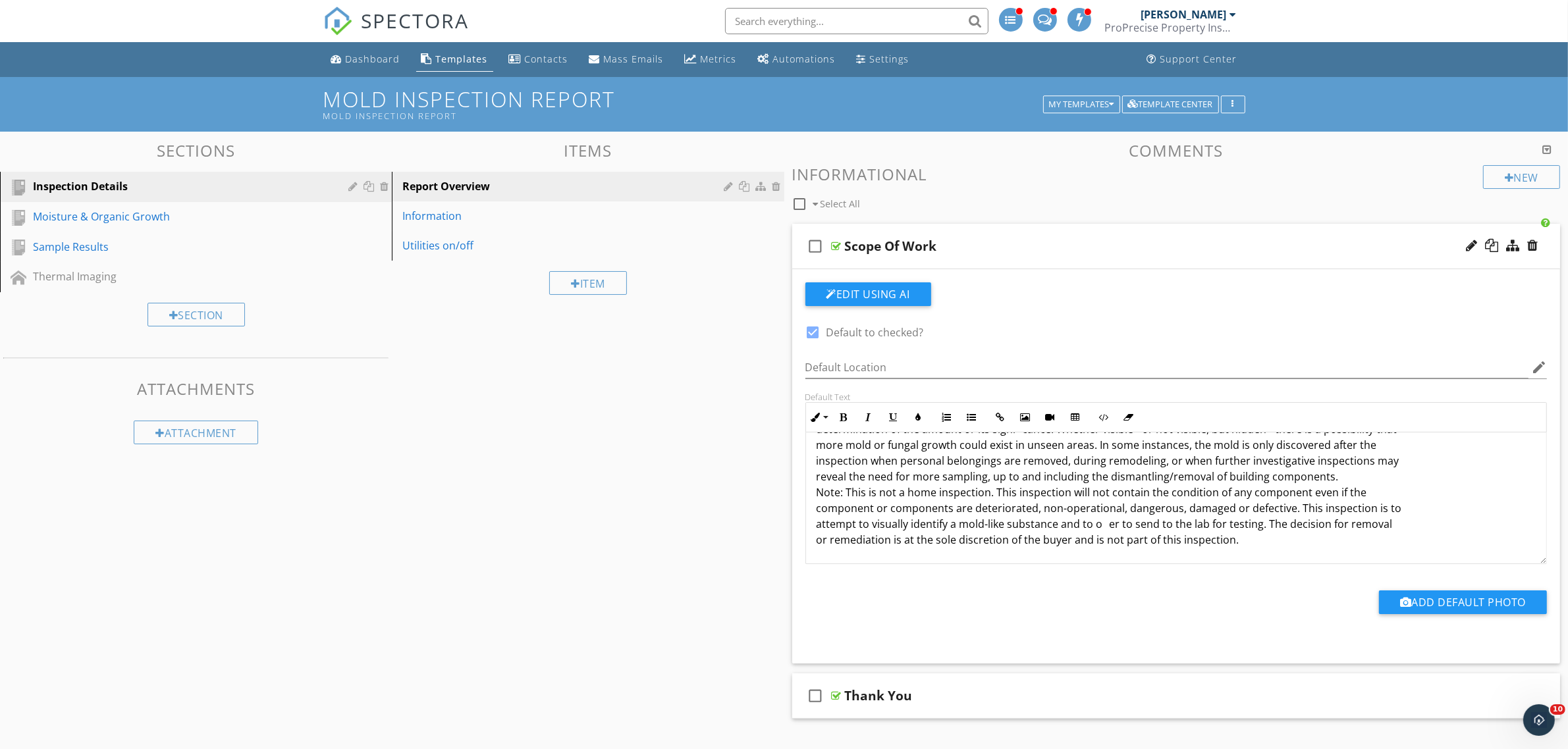
drag, startPoint x: 1251, startPoint y: 548, endPoint x: 1196, endPoint y: 530, distance: 57.9
click at [1002, 507] on div "A mold assessment, indoor air quality testing, or surface sampling of fungal gr…" at bounding box center [1176, 182] width 741 height 763
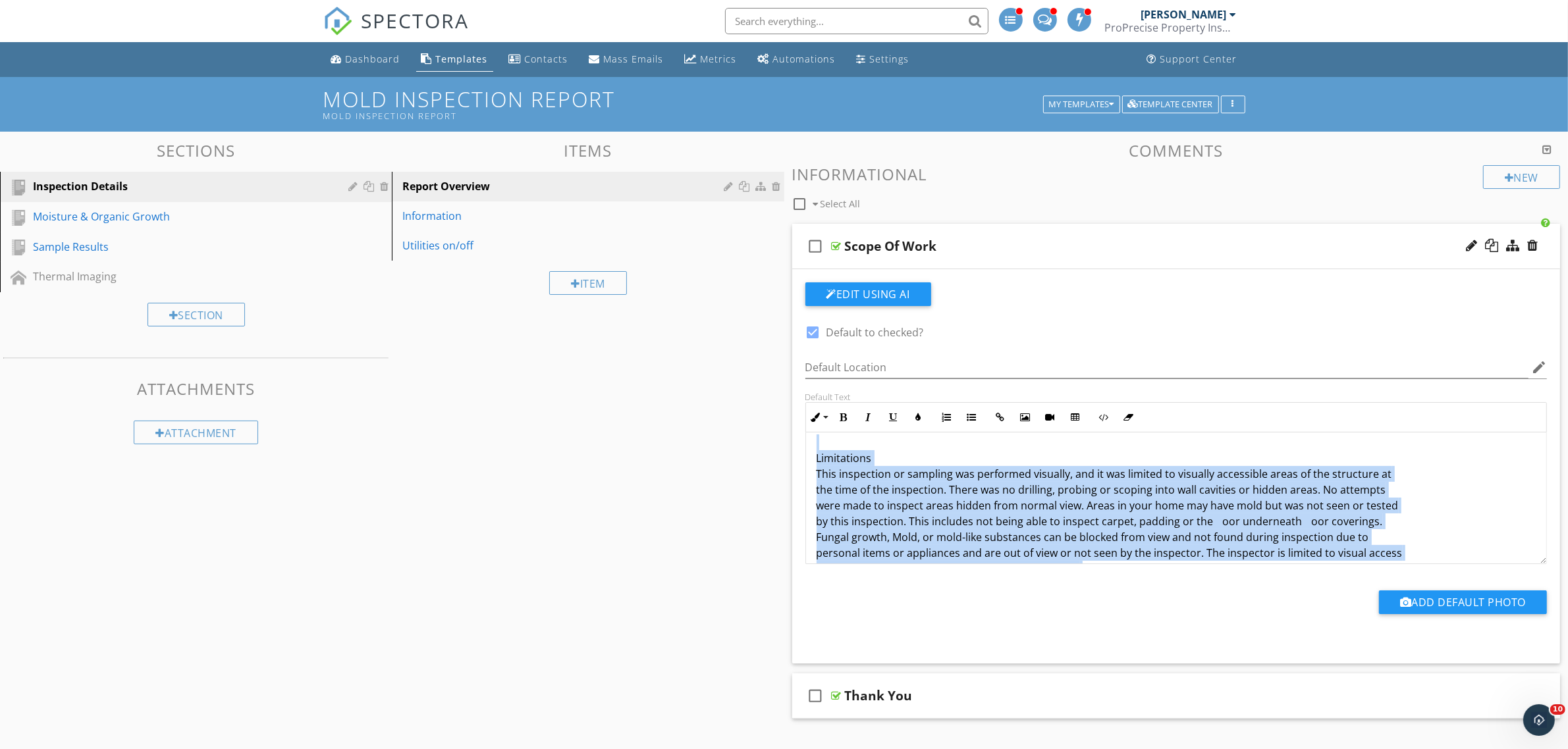
scroll to position [0, 0]
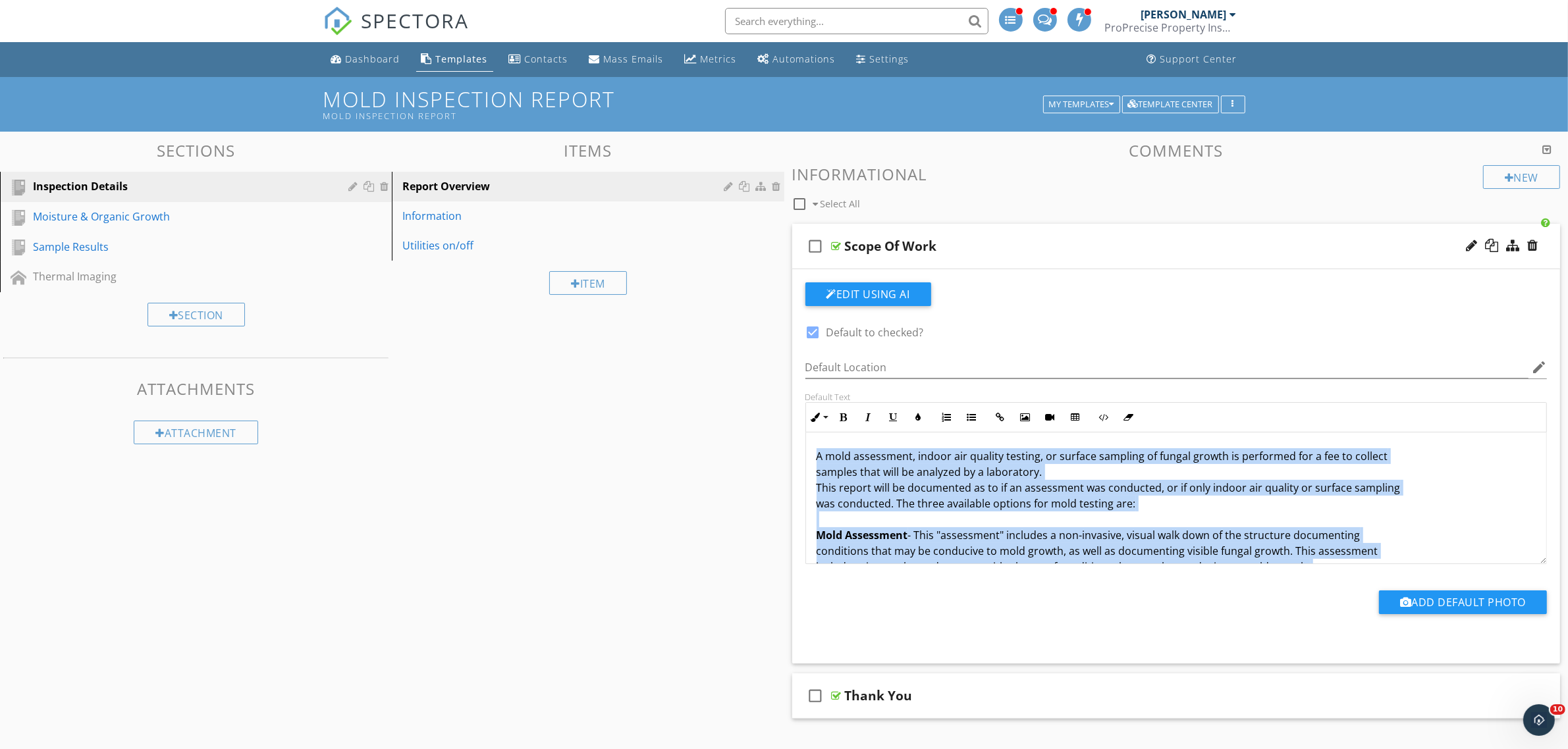
drag, startPoint x: 1308, startPoint y: 547, endPoint x: 655, endPoint y: 327, distance: 689.1
click at [680, 343] on div "Sections Inspection Details Moisture & Organic Growth Sample Results Thermal Im…" at bounding box center [784, 547] width 1568 height 831
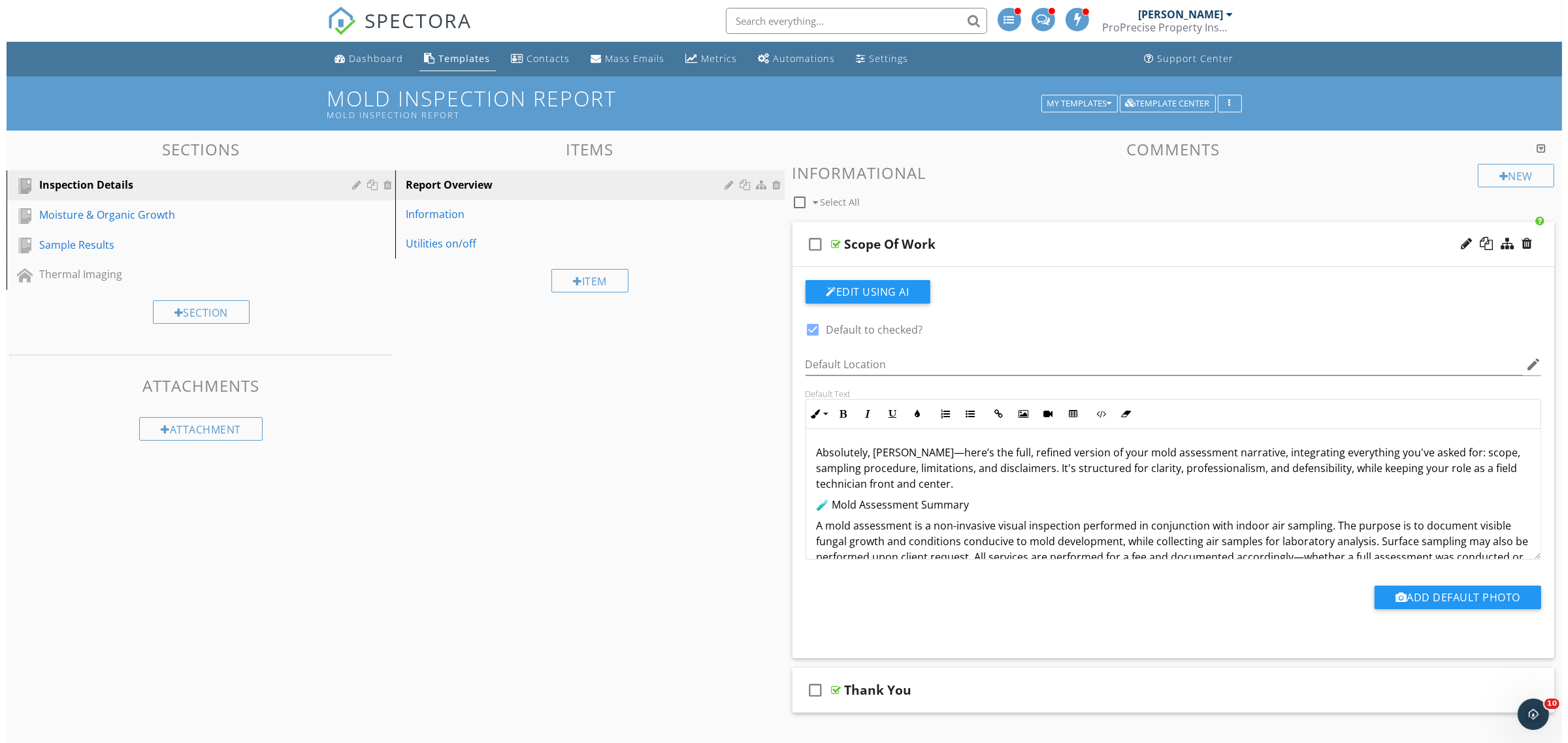
scroll to position [637, 0]
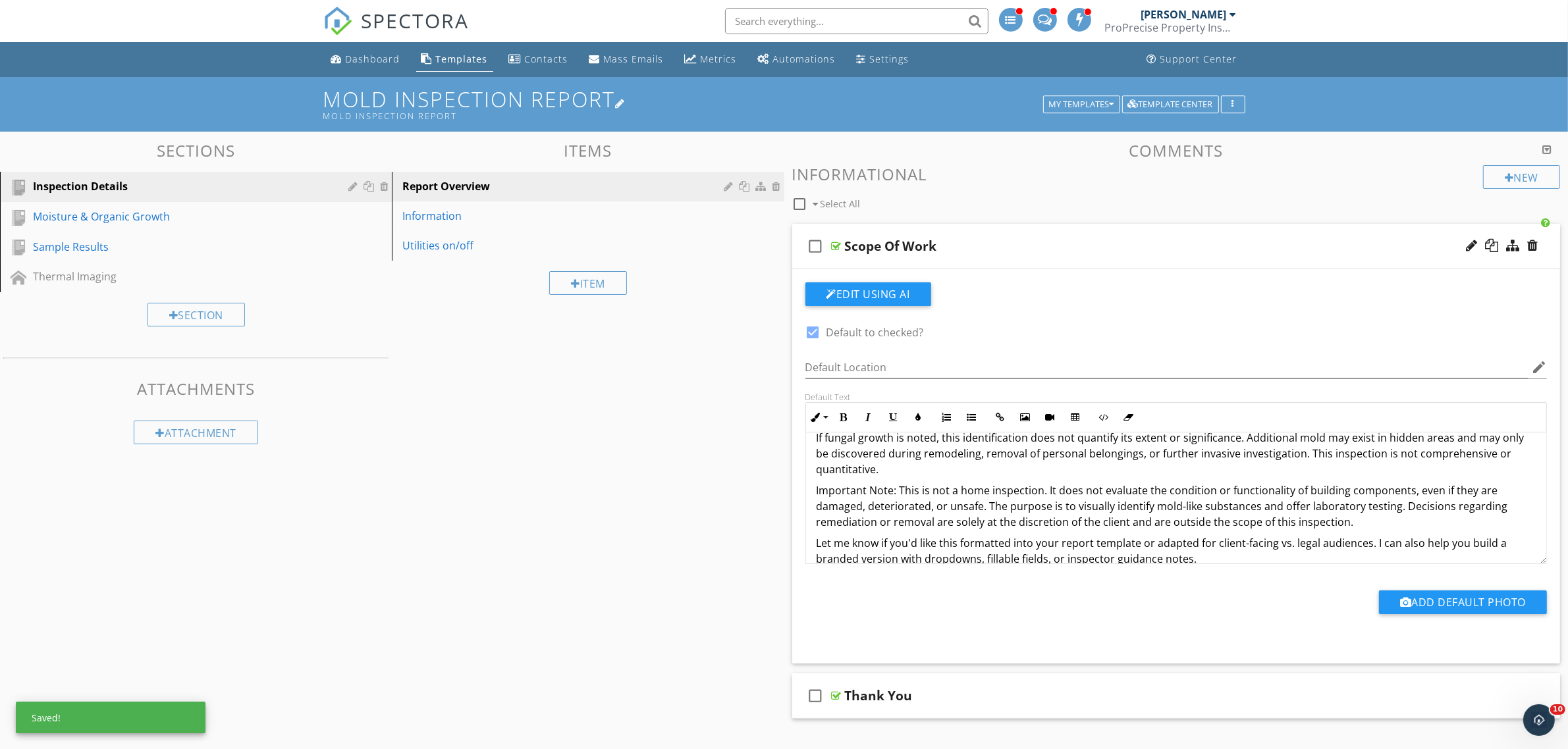
click at [623, 106] on div at bounding box center [620, 103] width 10 height 10
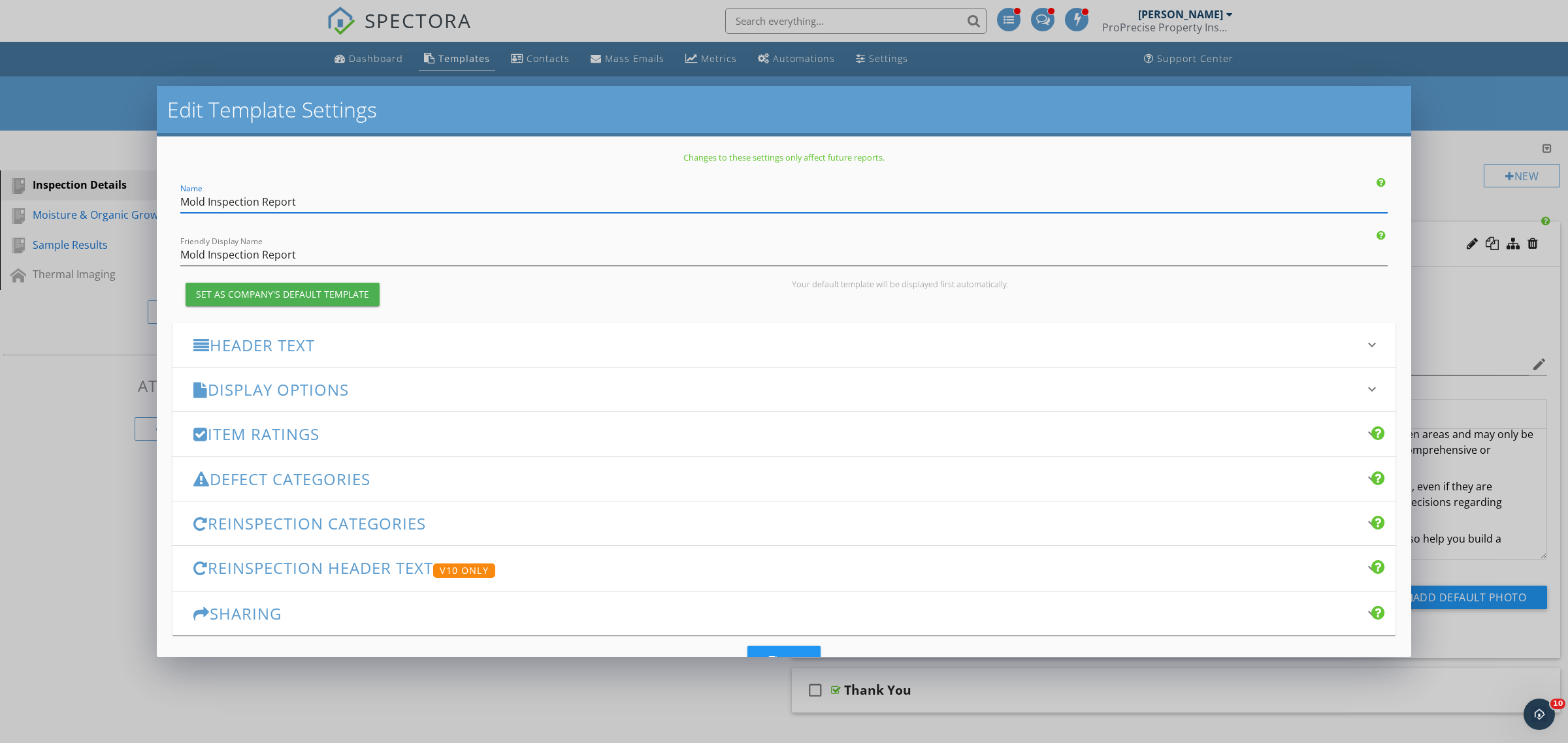
drag, startPoint x: 301, startPoint y: 201, endPoint x: 207, endPoint y: 201, distance: 94.0
click at [207, 201] on input "Mold Inspection Report" at bounding box center [784, 202] width 1208 height 21
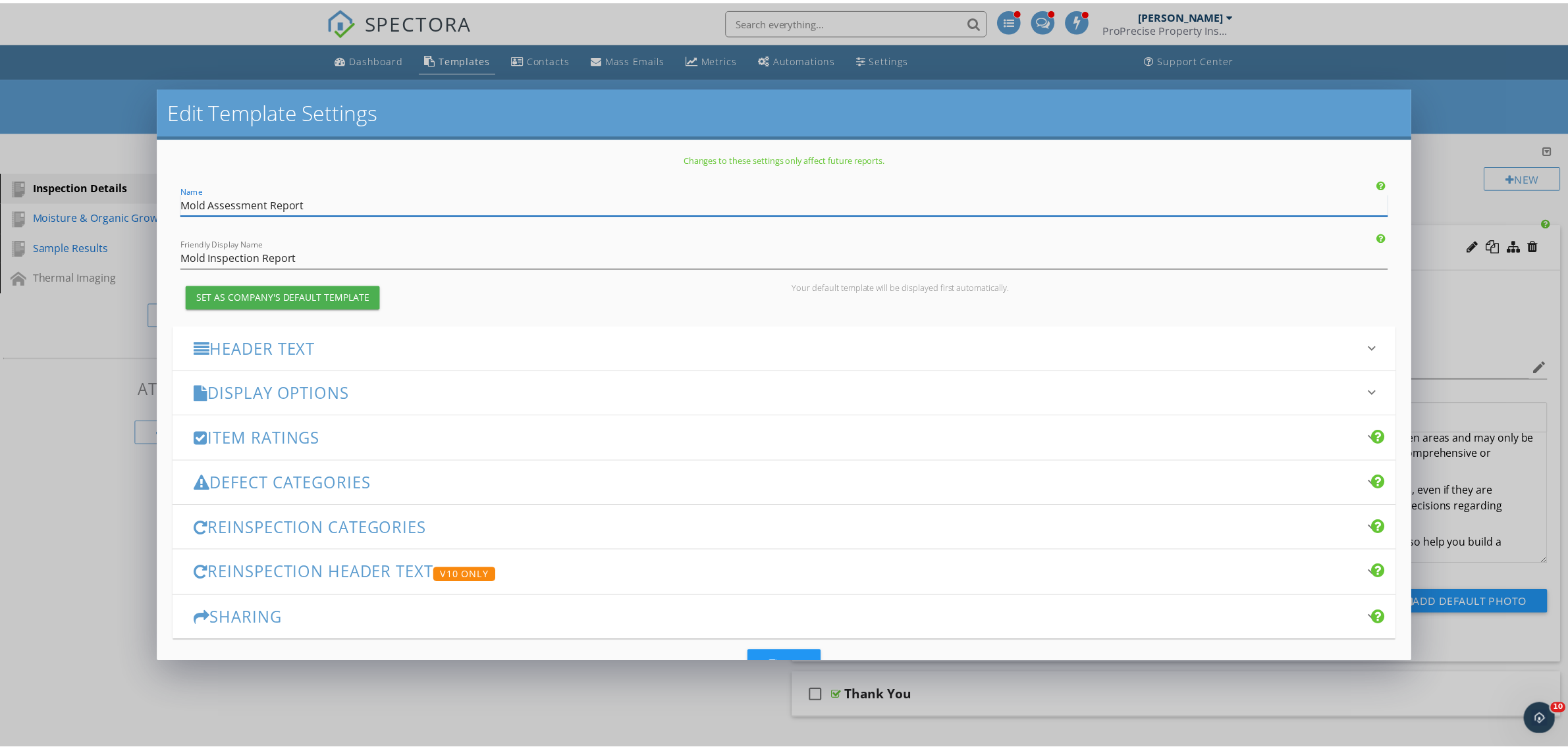
scroll to position [47, 0]
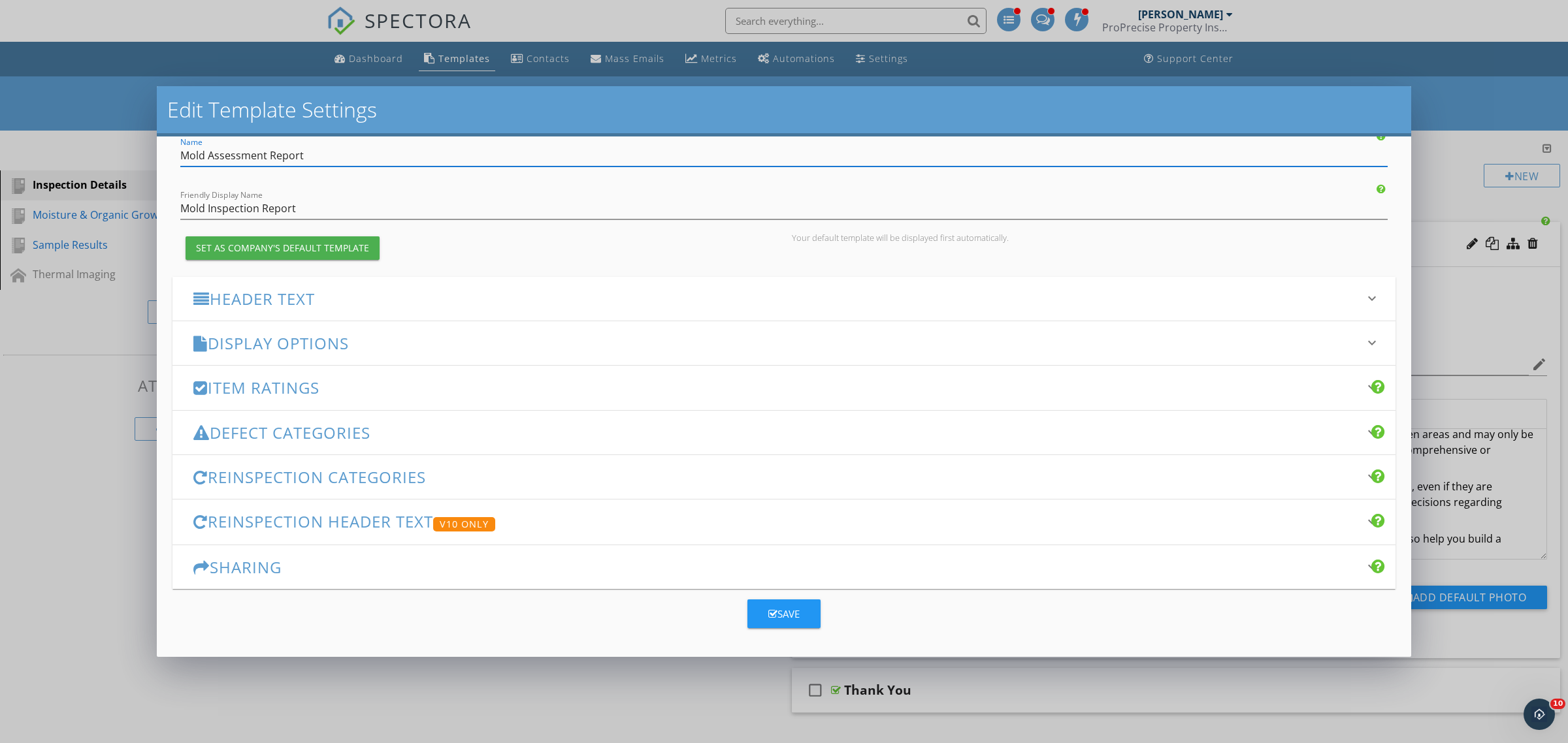
type input "Mold Assessment Report"
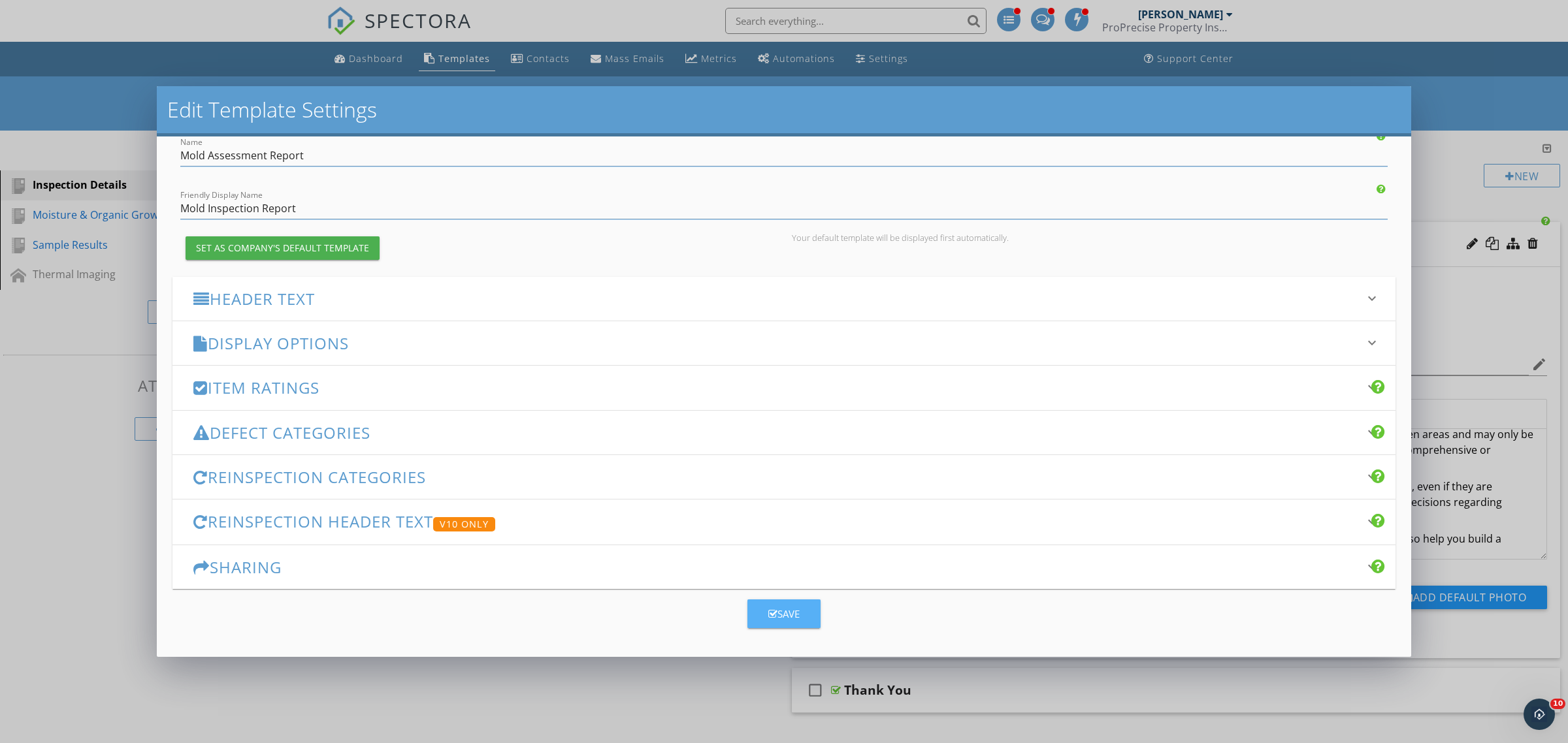
click at [774, 614] on div "Save" at bounding box center [784, 614] width 32 height 15
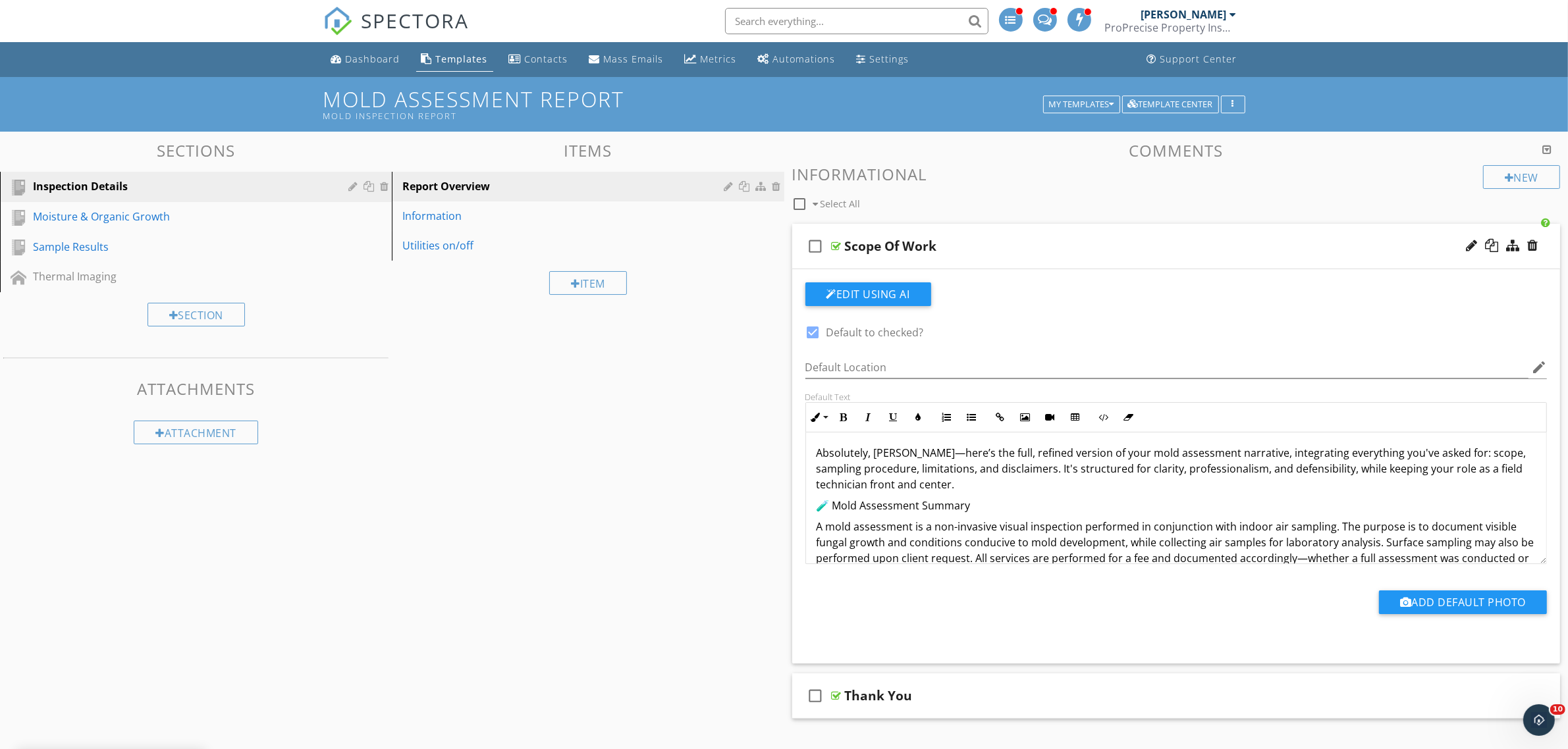
scroll to position [0, 0]
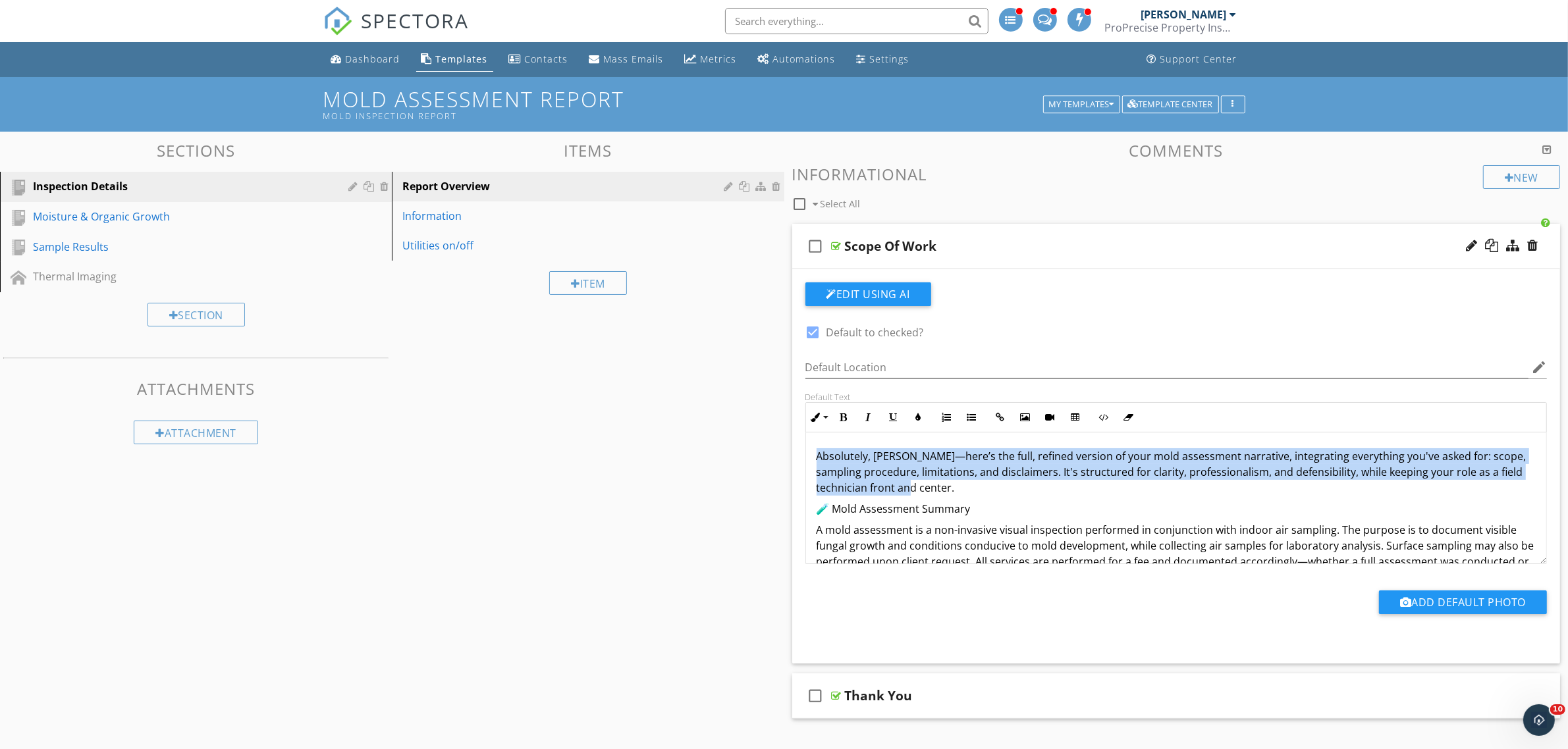
drag, startPoint x: 942, startPoint y: 490, endPoint x: 776, endPoint y: 442, distance: 172.8
click at [776, 442] on div "Sections Inspection Details Moisture & Organic Growth Sample Results Thermal Im…" at bounding box center [784, 547] width 1568 height 831
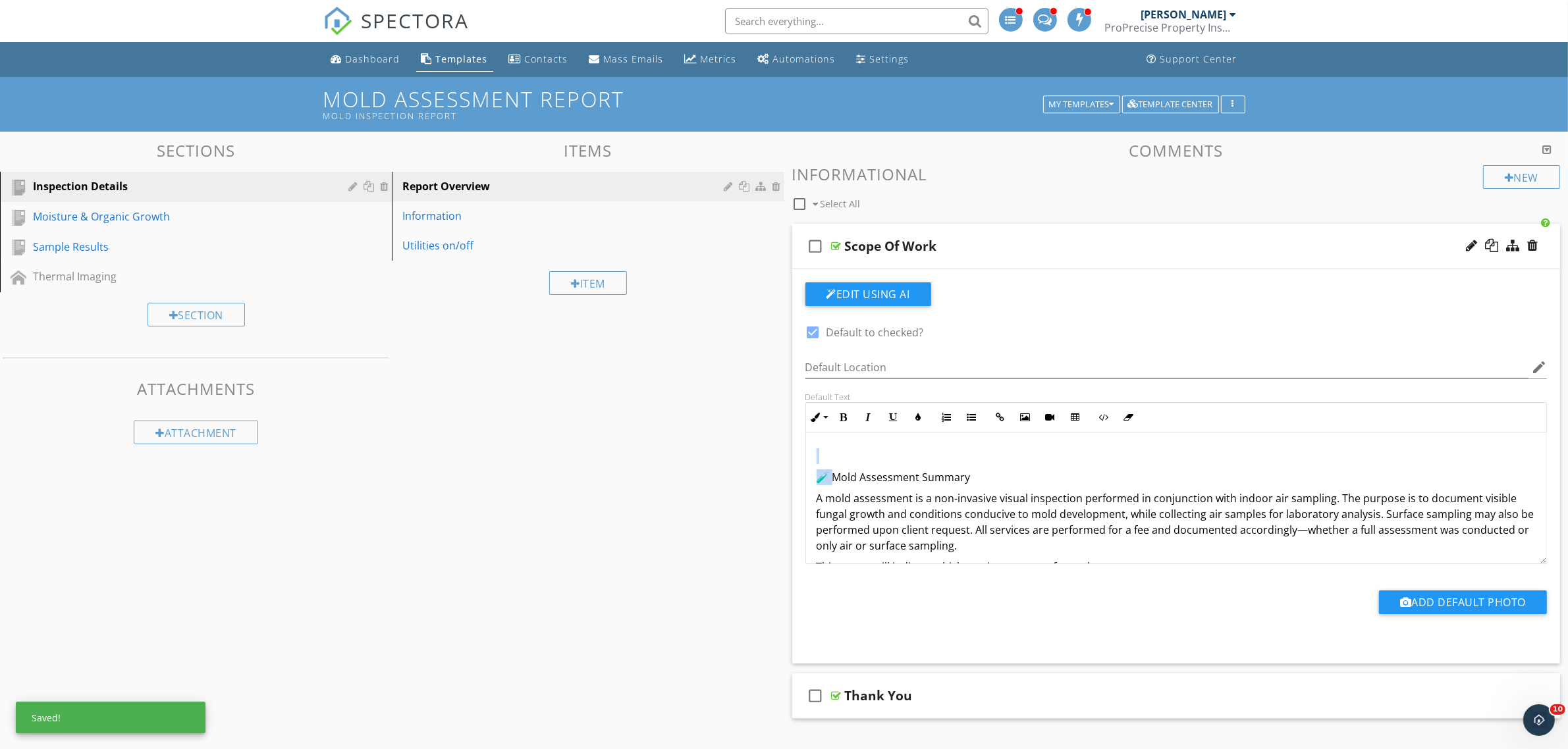
drag, startPoint x: 835, startPoint y: 479, endPoint x: 771, endPoint y: 441, distance: 74.4
click at [771, 441] on div "Sections Inspection Details Moisture & Organic Growth Sample Results Thermal Im…" at bounding box center [784, 547] width 1568 height 831
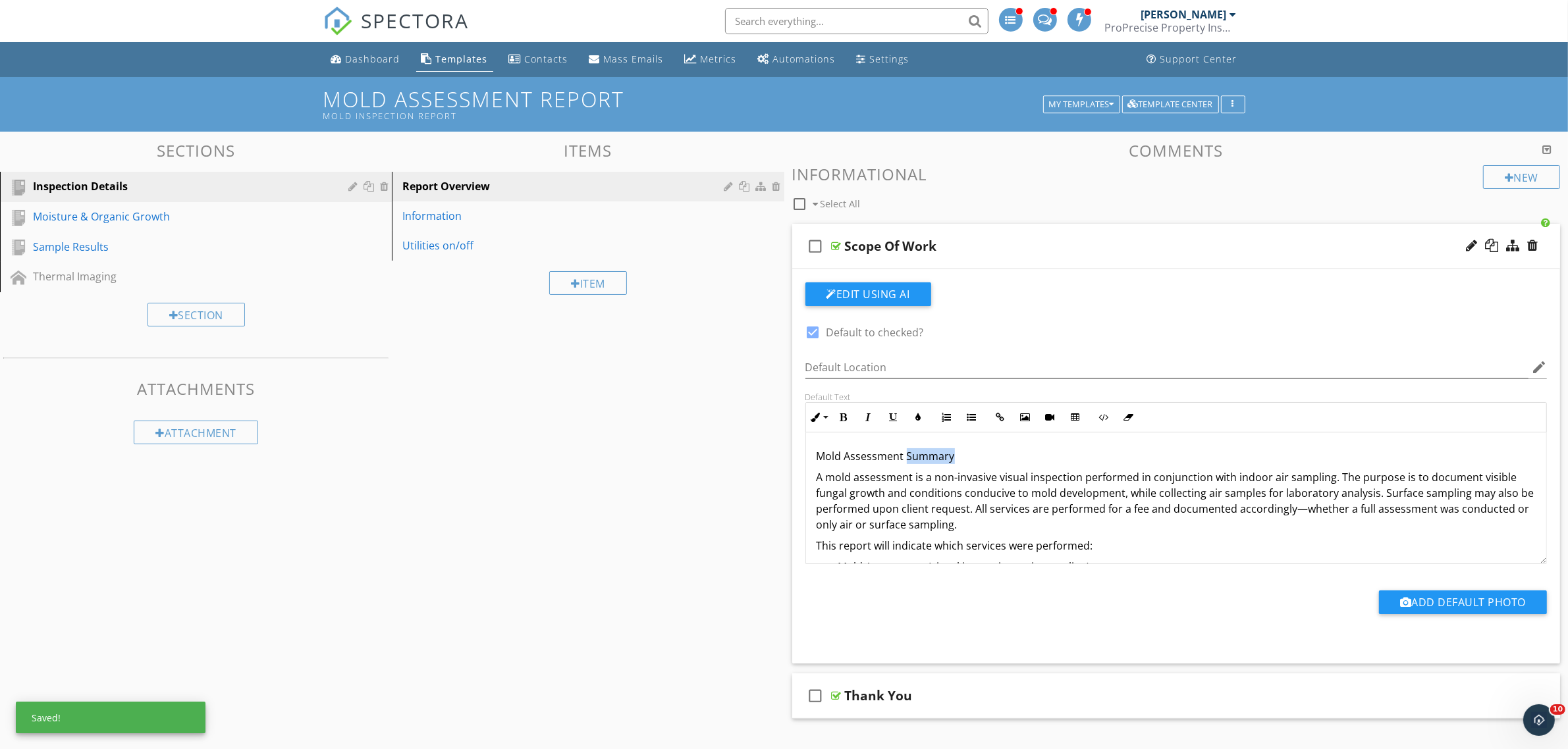
drag, startPoint x: 955, startPoint y: 455, endPoint x: 906, endPoint y: 461, distance: 49.4
click at [906, 461] on p "Mold Assessment Summary" at bounding box center [1176, 455] width 720 height 16
click at [1328, 479] on p "A mold assessment is a non-invasive visual inspection performed in conjunction …" at bounding box center [1176, 501] width 720 height 63
click at [1230, 479] on p "A mold assessment is a non-invasive visual inspection performed in conjunction …" at bounding box center [1176, 501] width 720 height 63
drag, startPoint x: 1420, startPoint y: 475, endPoint x: 1383, endPoint y: 482, distance: 37.7
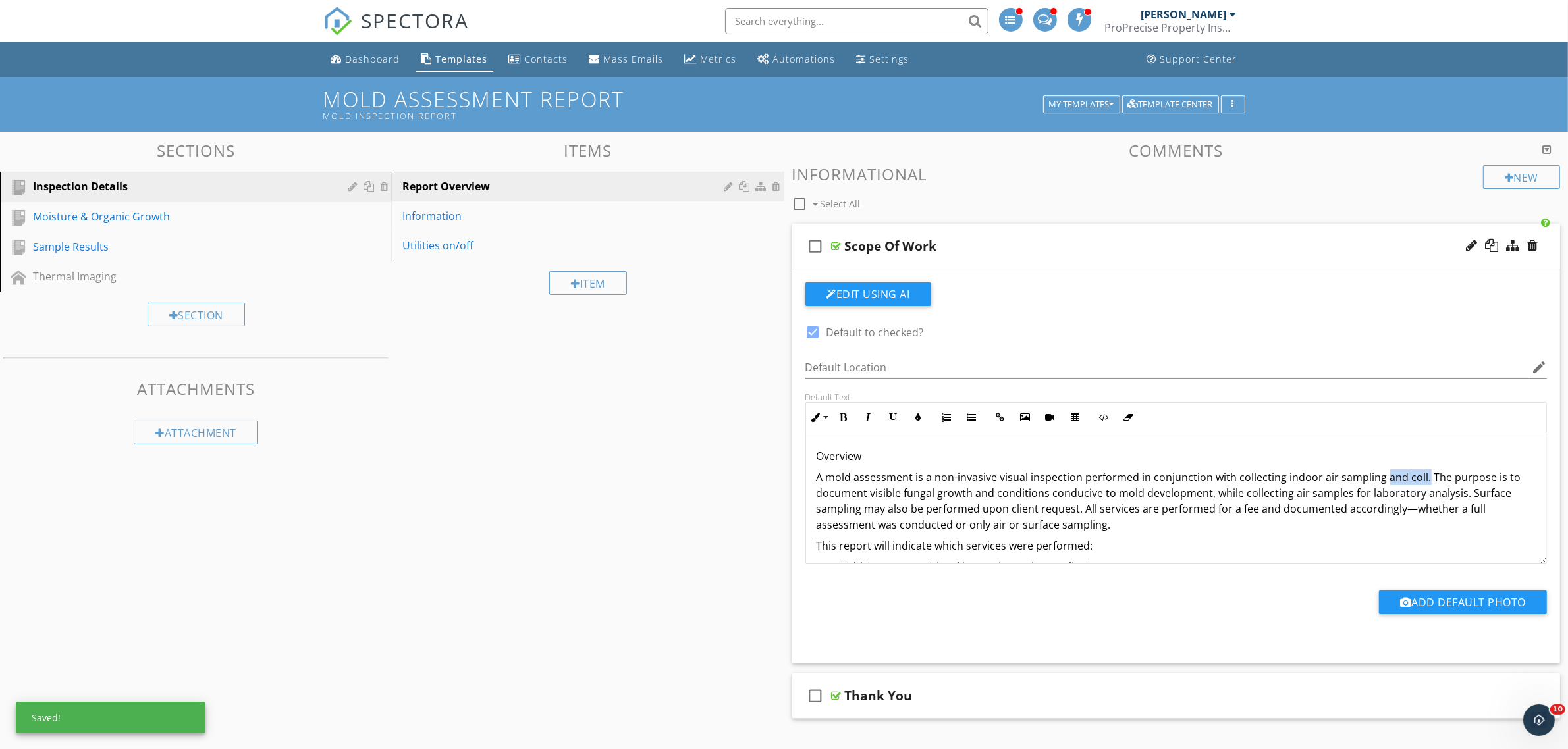
click at [1383, 482] on p "A mold assessment is a non-invasive visual inspection performed in conjunction …" at bounding box center [1176, 501] width 720 height 63
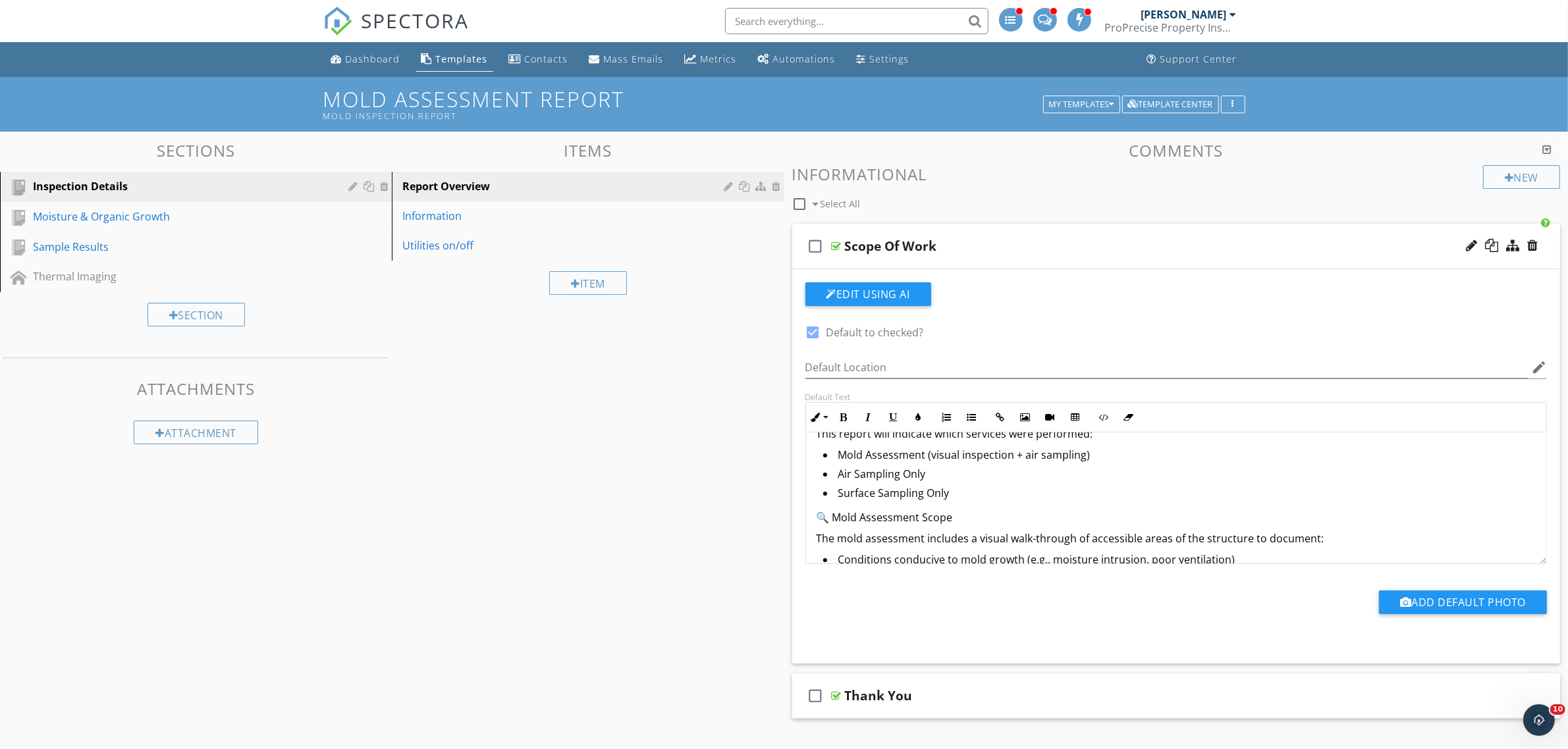
scroll to position [82, 0]
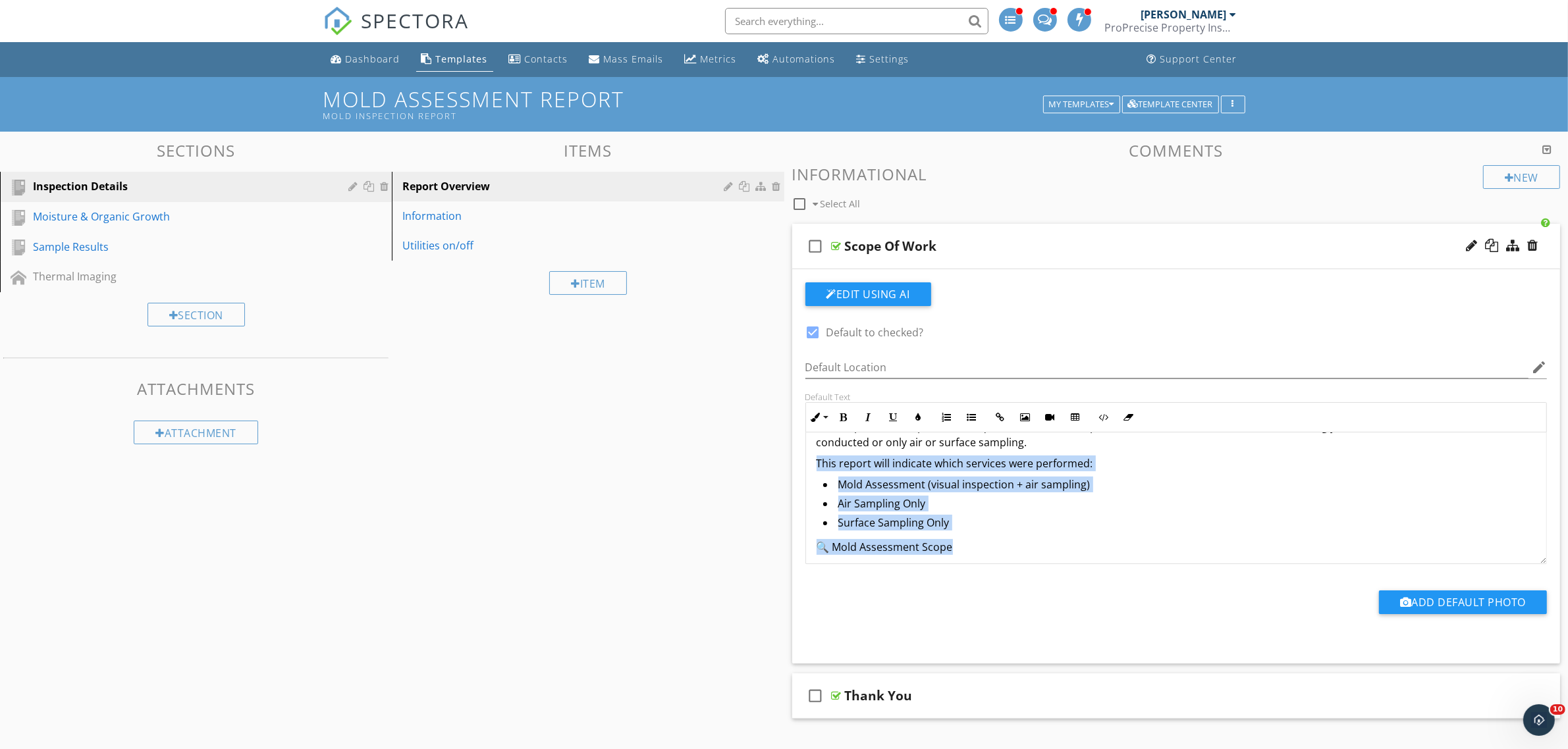
drag, startPoint x: 967, startPoint y: 550, endPoint x: 804, endPoint y: 463, distance: 184.8
click at [804, 463] on div "Default Text Inline Style XLarge Large Normal Small Light Small/Light Bold Ital…" at bounding box center [1176, 477] width 758 height 172
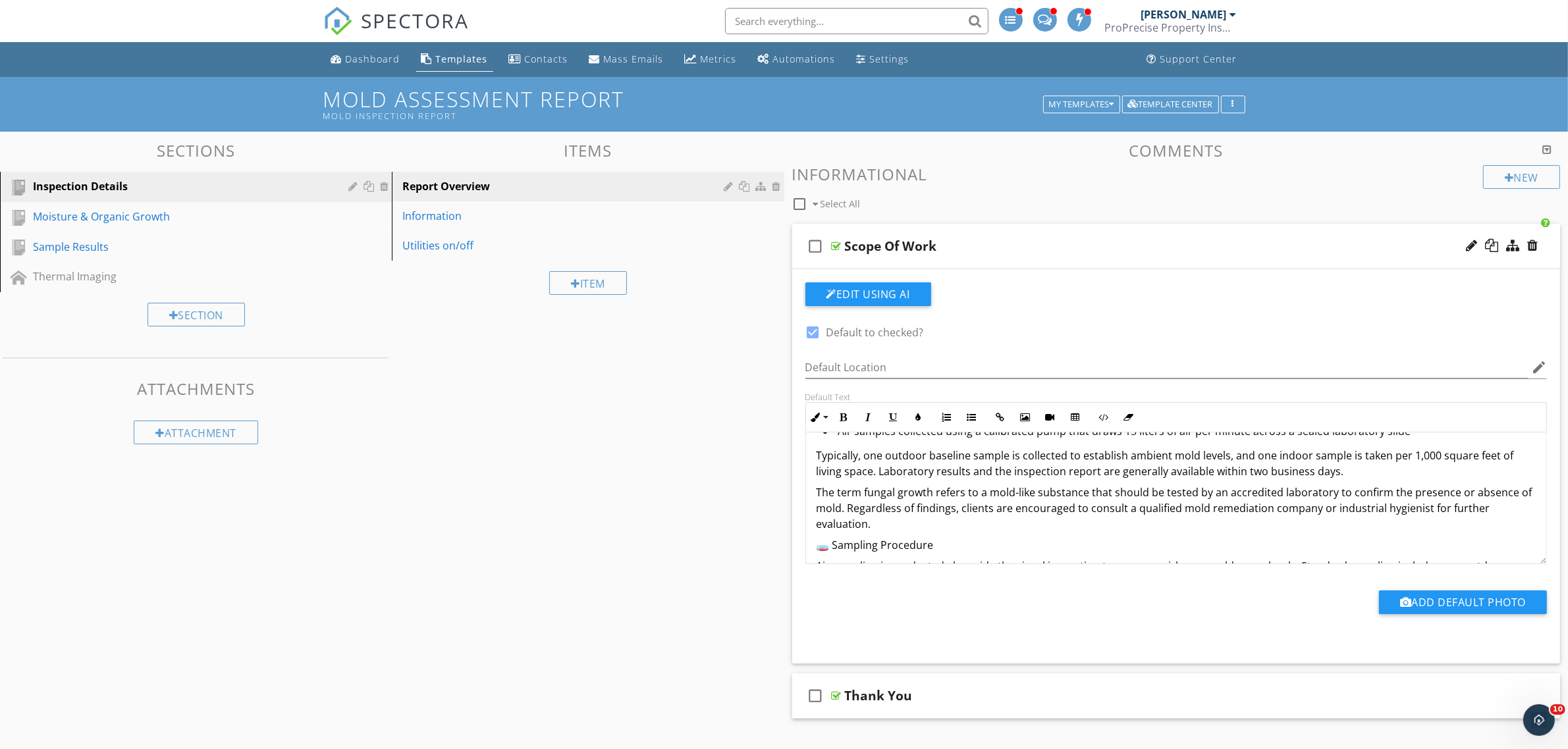
scroll to position [165, 0]
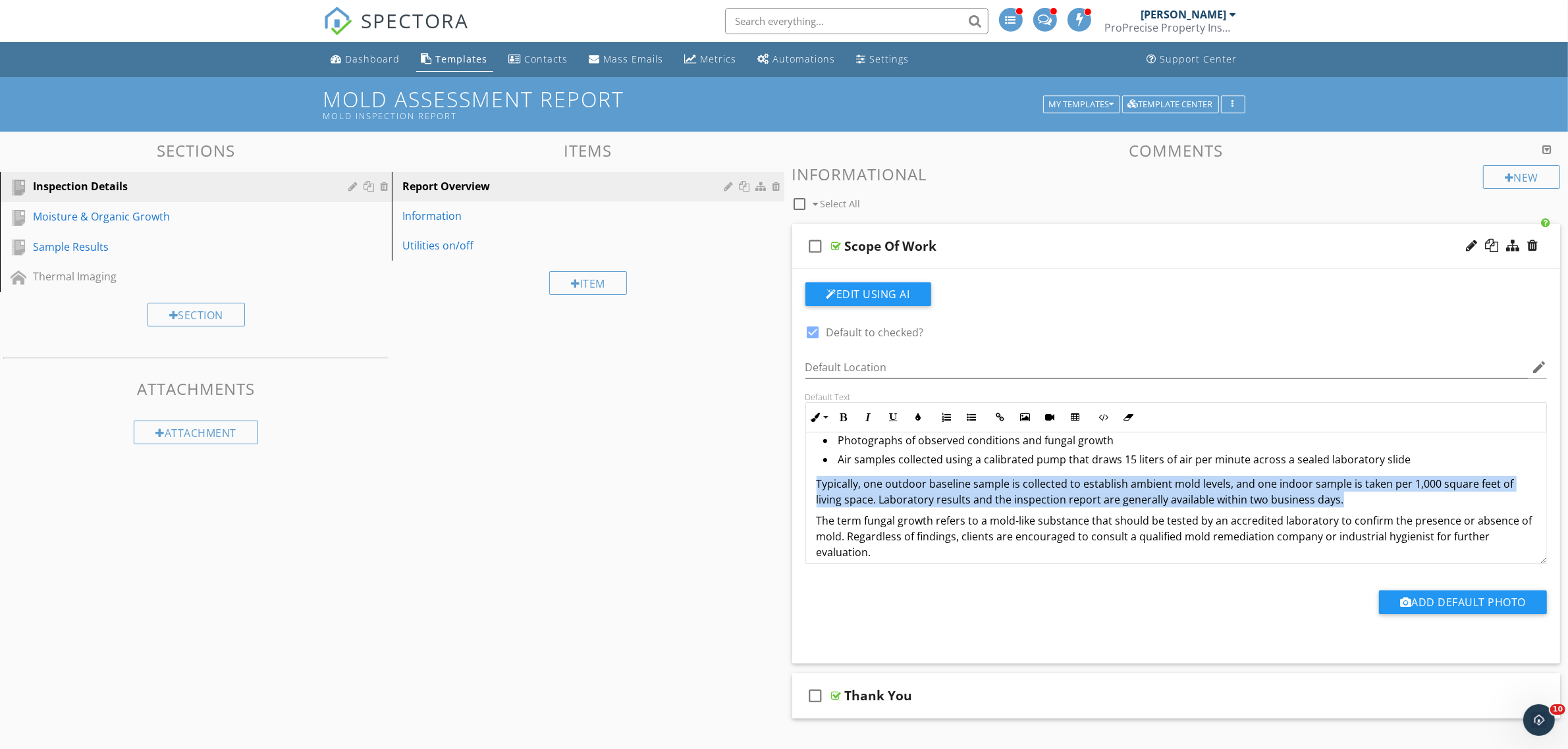
drag, startPoint x: 1368, startPoint y: 505, endPoint x: 794, endPoint y: 482, distance: 574.5
click at [794, 482] on div "Edit Using AI check_box Default to checked? Default Location edit Default Text …" at bounding box center [1176, 466] width 768 height 394
copy p "Typically, one outdoor baseline sample is collected to establish ambient mold l…"
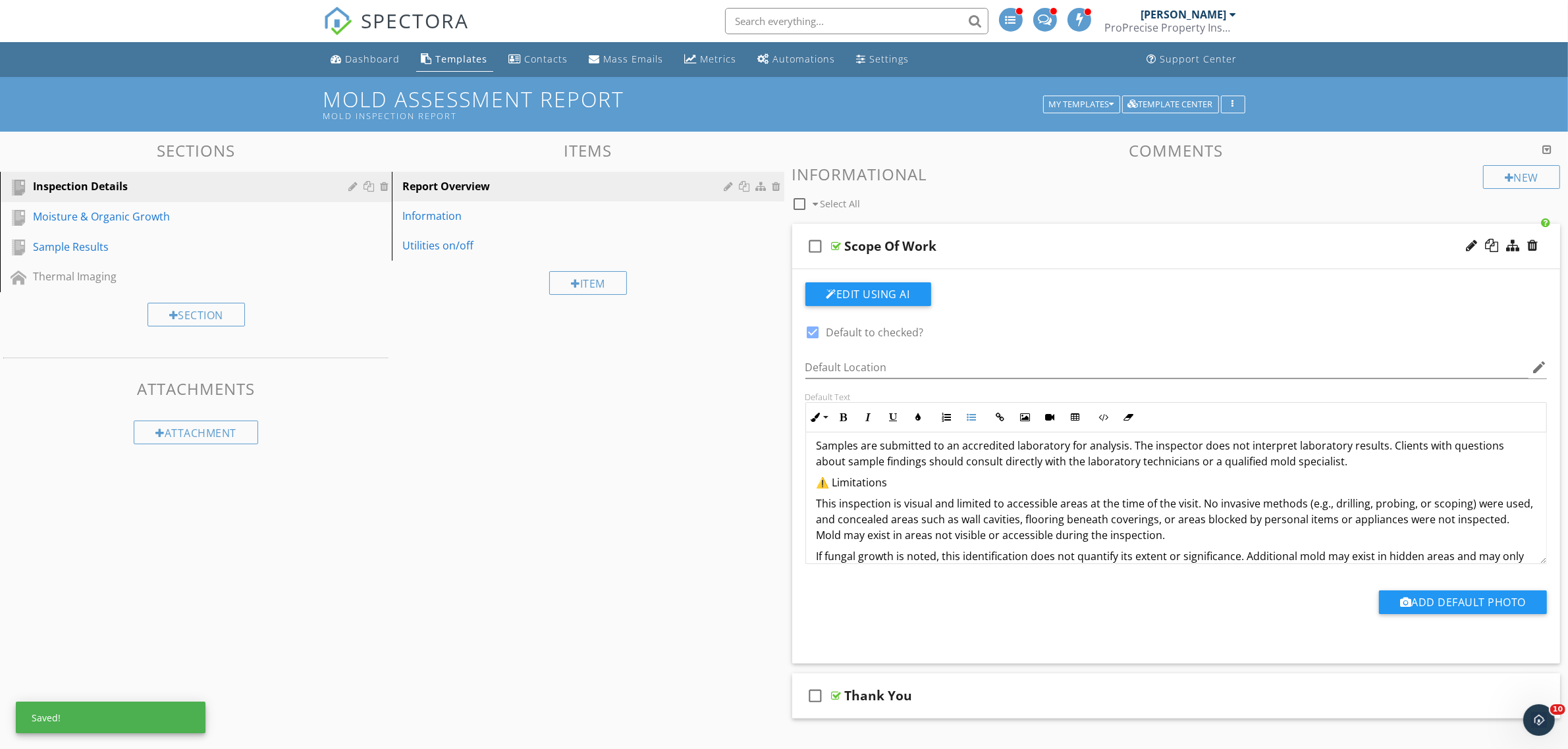
scroll to position [247, 0]
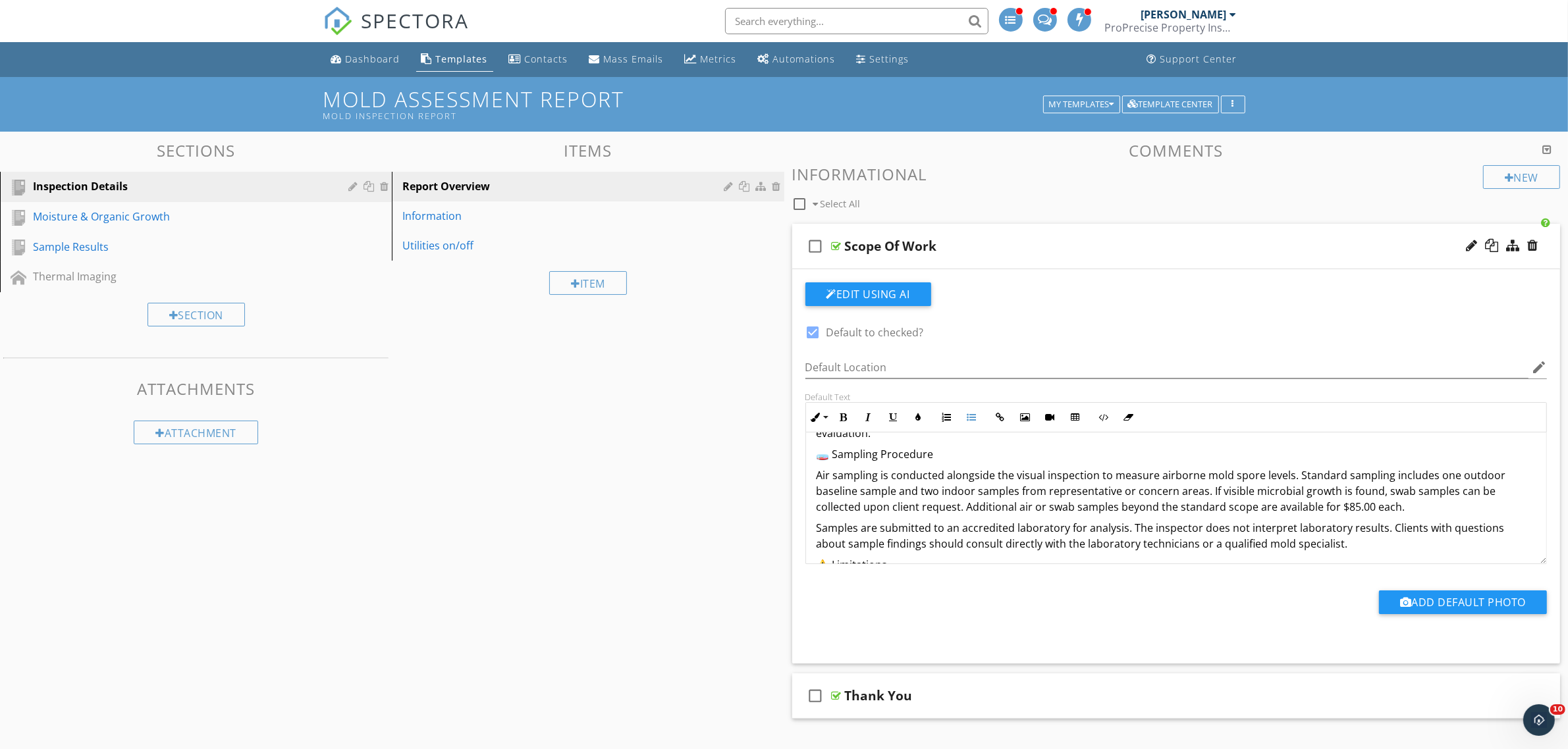
click at [1292, 477] on p "Air sampling is conducted alongside the visual inspection to measure airborne m…" at bounding box center [1176, 491] width 720 height 47
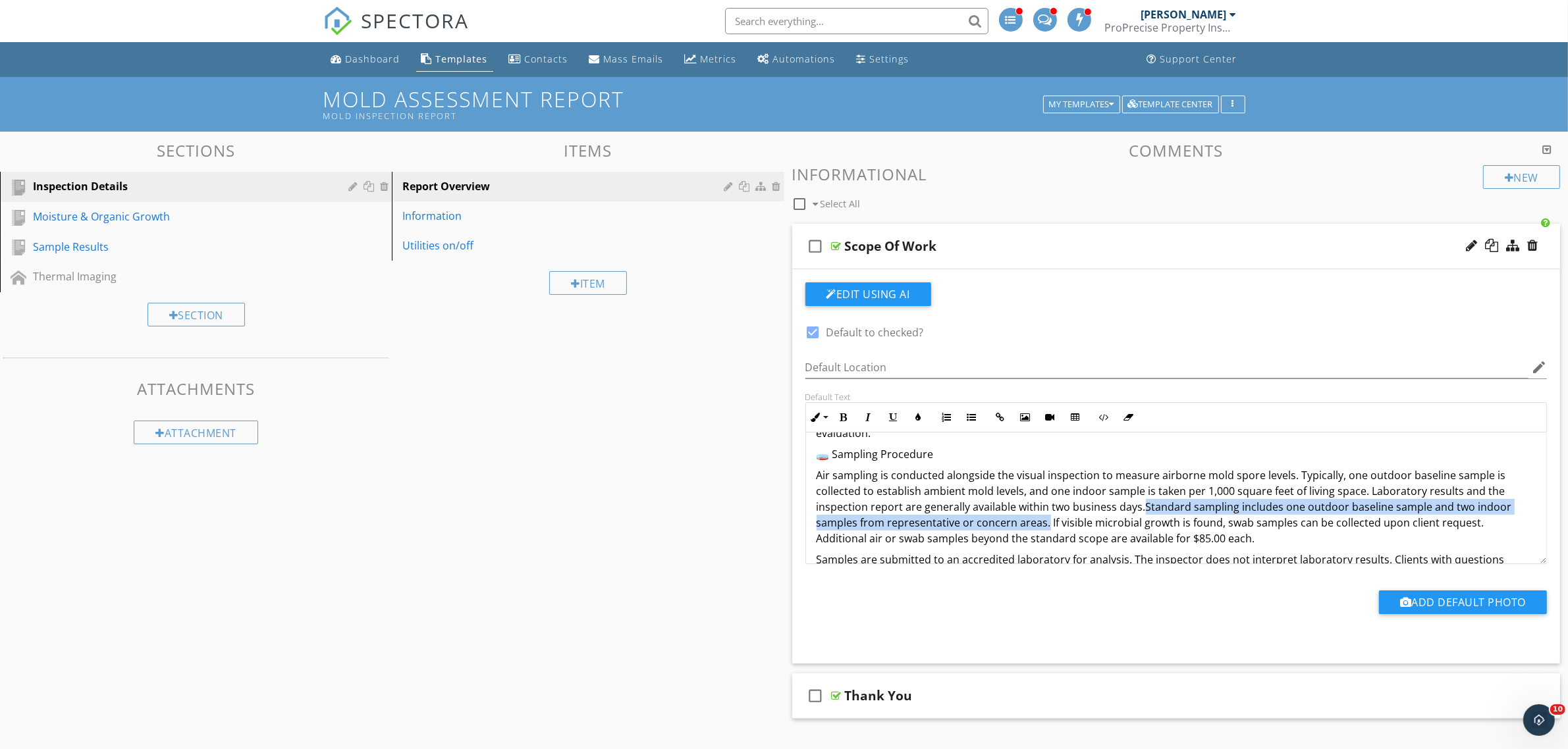
drag, startPoint x: 1047, startPoint y: 525, endPoint x: 1144, endPoint y: 511, distance: 98.0
click at [1144, 511] on p "Air sampling is conducted alongside the visual inspection to measure airborne m…" at bounding box center [1176, 507] width 720 height 79
drag, startPoint x: 1046, startPoint y: 523, endPoint x: 1140, endPoint y: 510, distance: 94.9
click at [1140, 510] on p "Air sampling is conducted alongside the visual inspection to measure airborne m…" at bounding box center [1176, 507] width 720 height 79
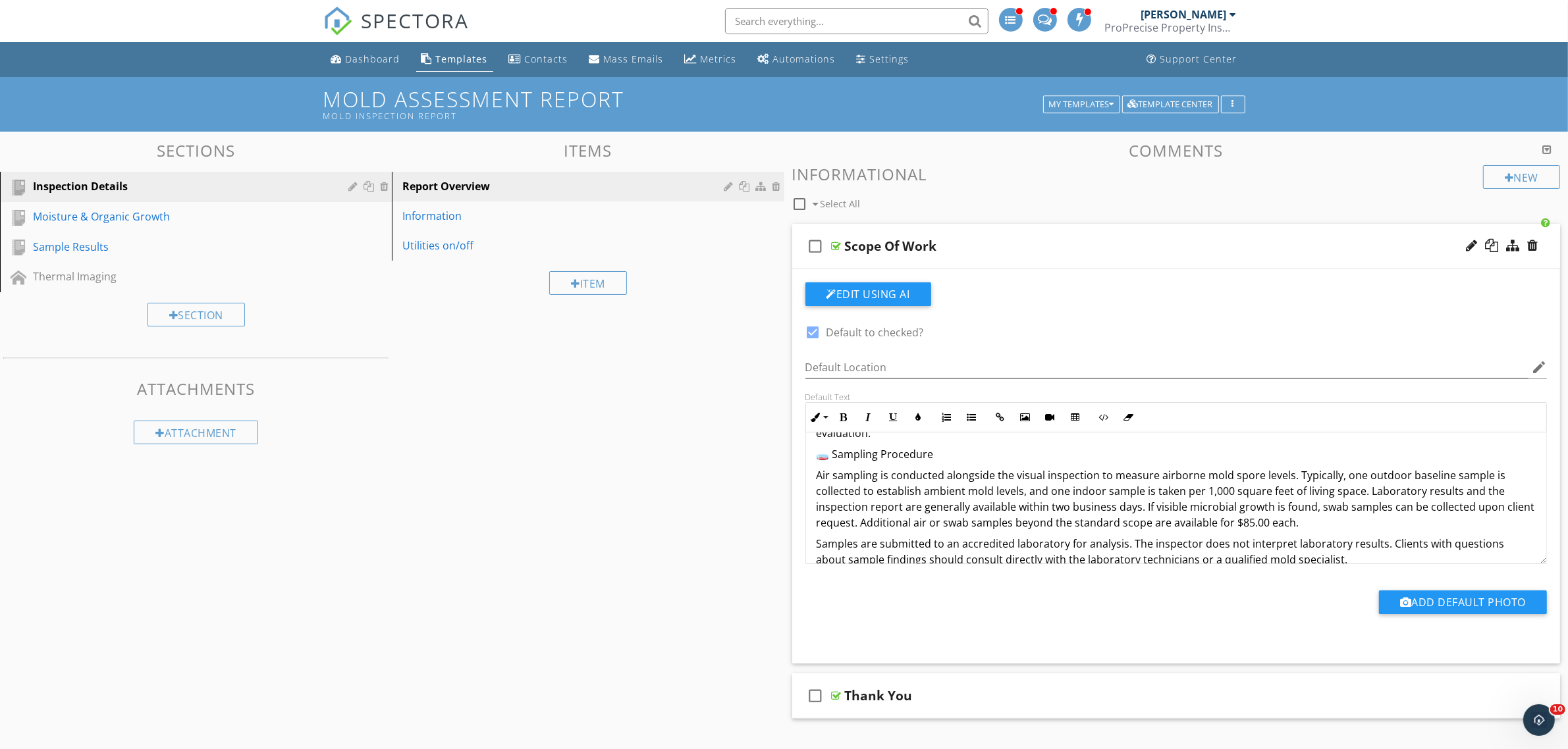
click at [1347, 529] on p "Air sampling is conducted alongside the visual inspection to measure airborne m…" at bounding box center [1176, 499] width 720 height 63
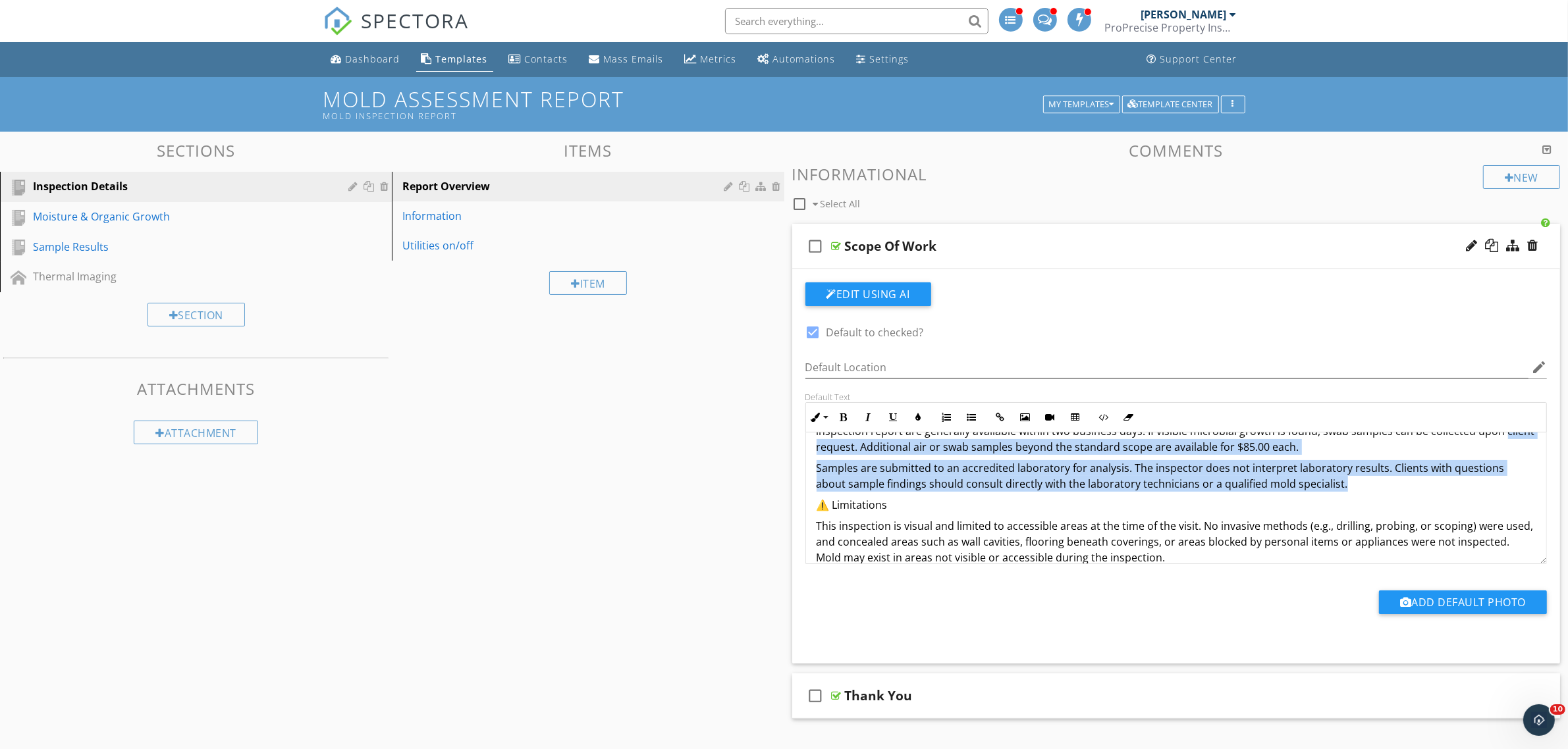
scroll to position [321, 0]
drag, startPoint x: 1325, startPoint y: 482, endPoint x: 810, endPoint y: 465, distance: 515.3
click at [810, 465] on div "Overview A mold assessment is a non-invasive visual inspection performed in con…" at bounding box center [1176, 419] width 741 height 614
copy p "Samples are submitted to an accredited laboratory for analysis. The inspector d…"
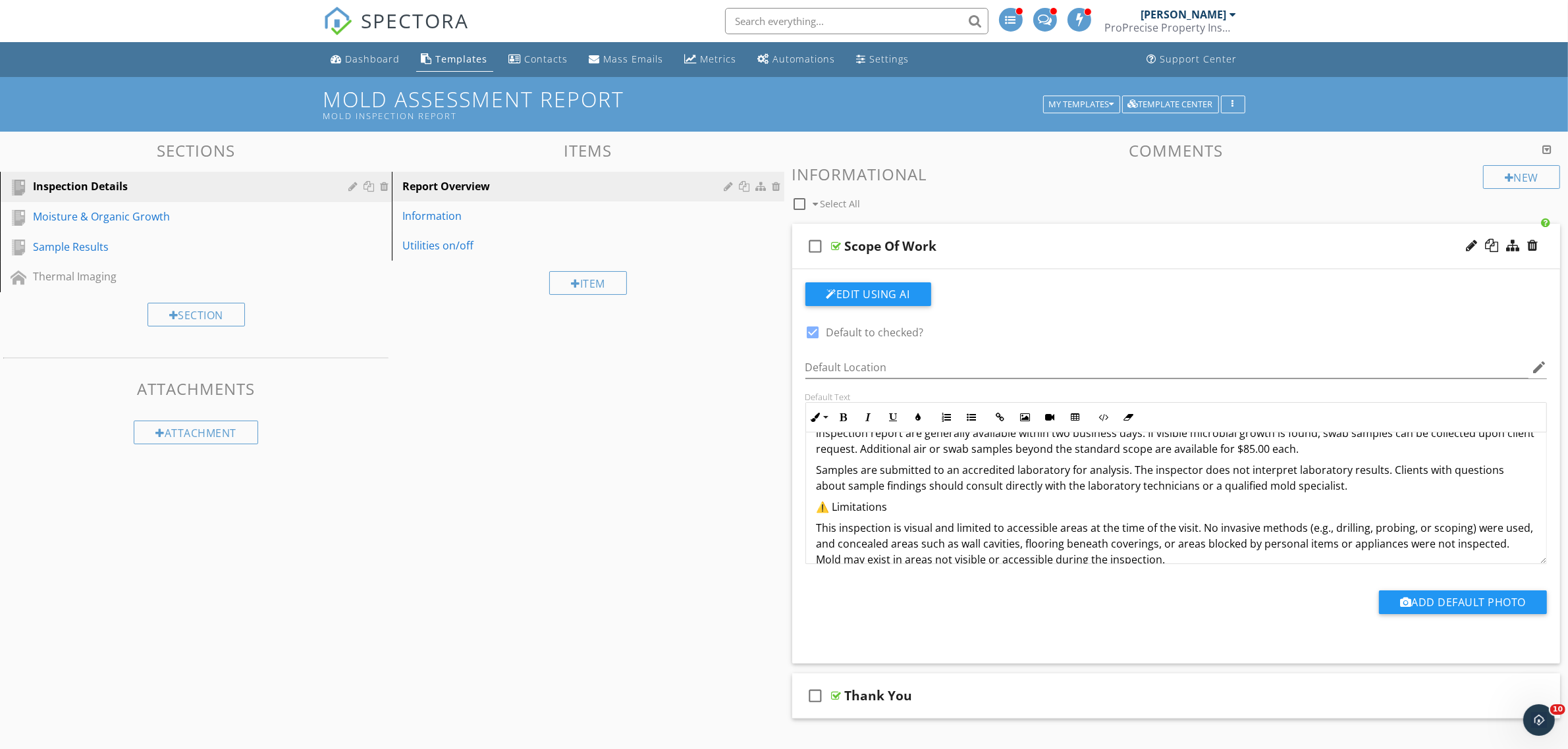
click at [1038, 505] on p "⚠️ Limitations" at bounding box center [1176, 506] width 720 height 16
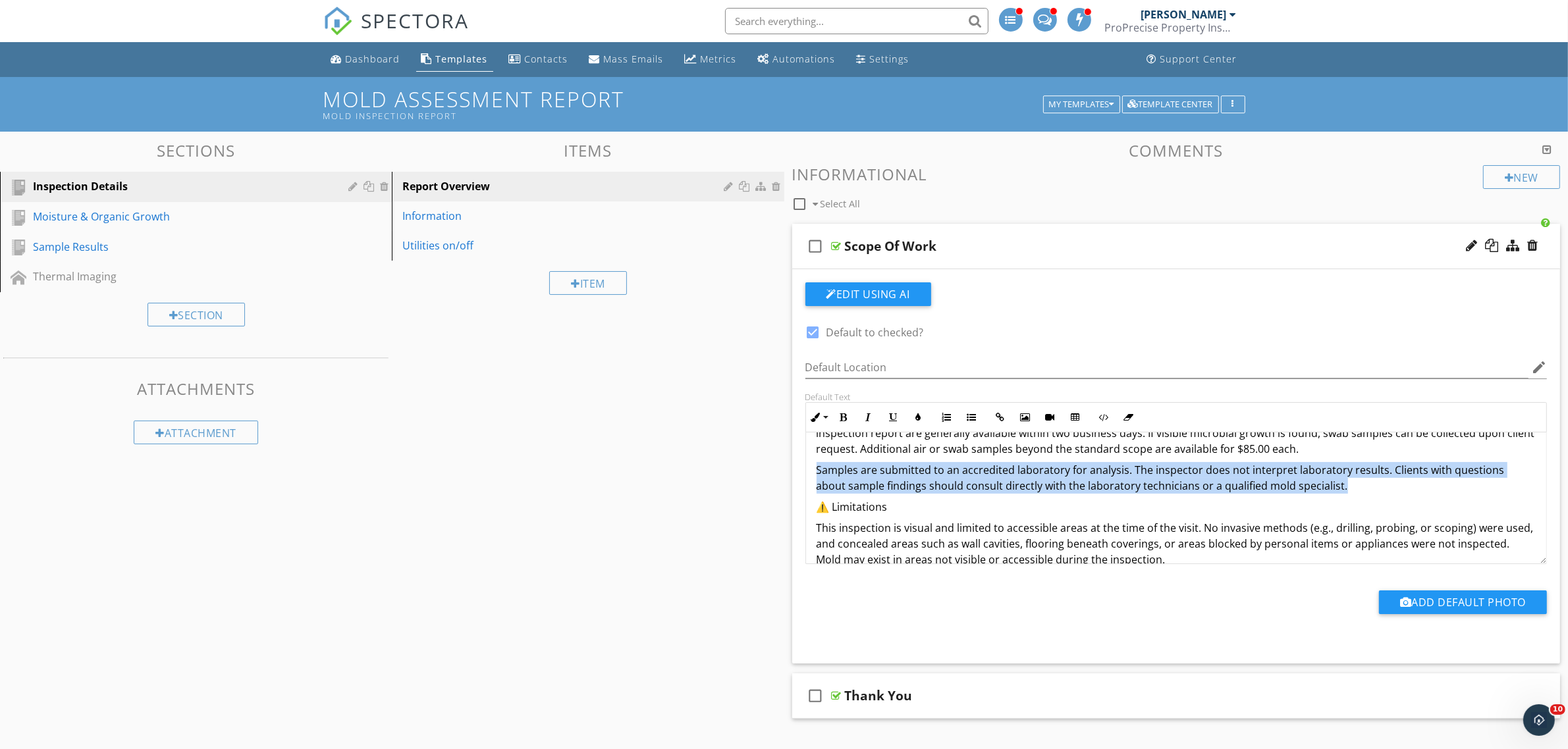
drag, startPoint x: 1367, startPoint y: 492, endPoint x: 813, endPoint y: 471, distance: 554.4
click at [813, 471] on div "Overview A mold assessment is a non-invasive visual inspection performed in con…" at bounding box center [1176, 419] width 741 height 614
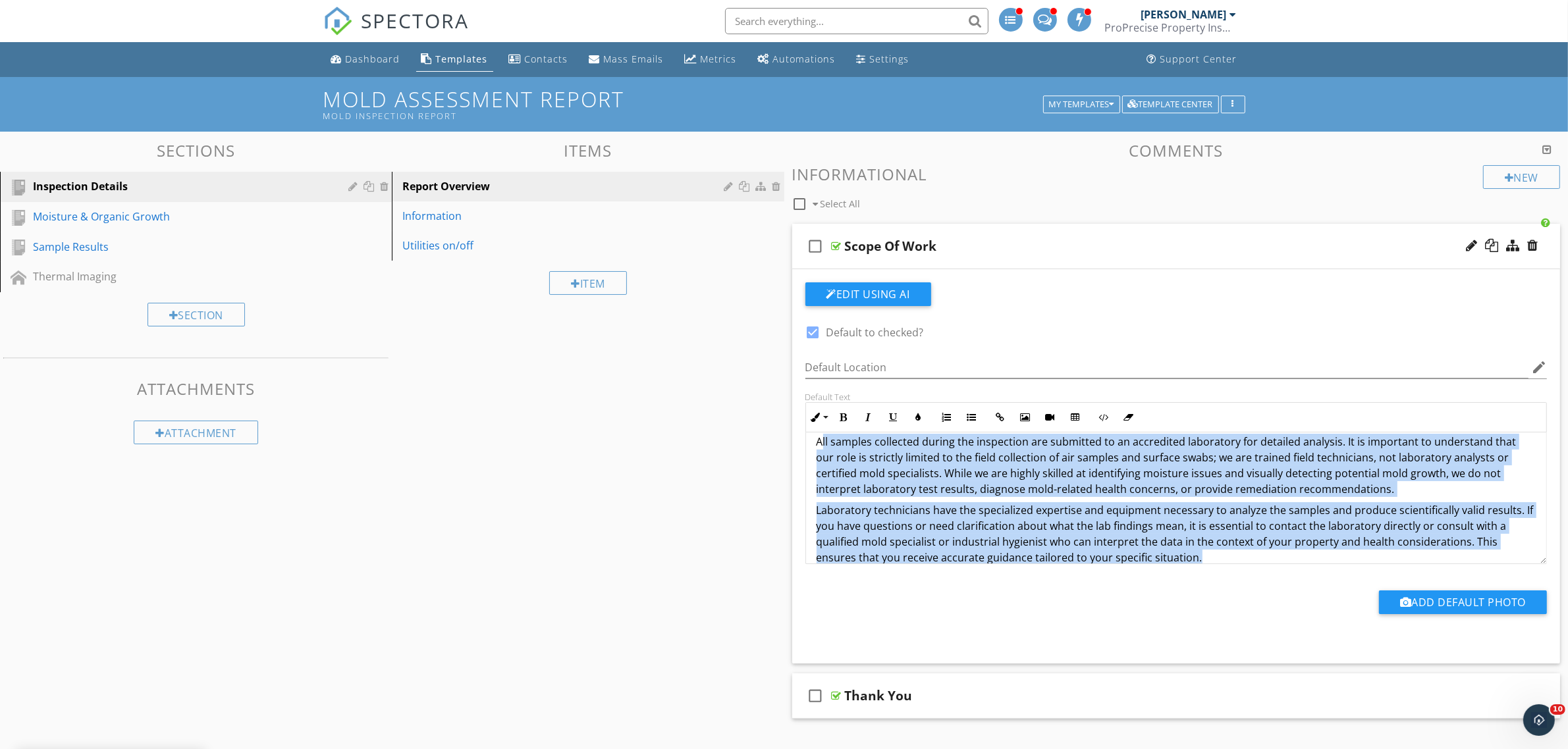
scroll to position [345, 0]
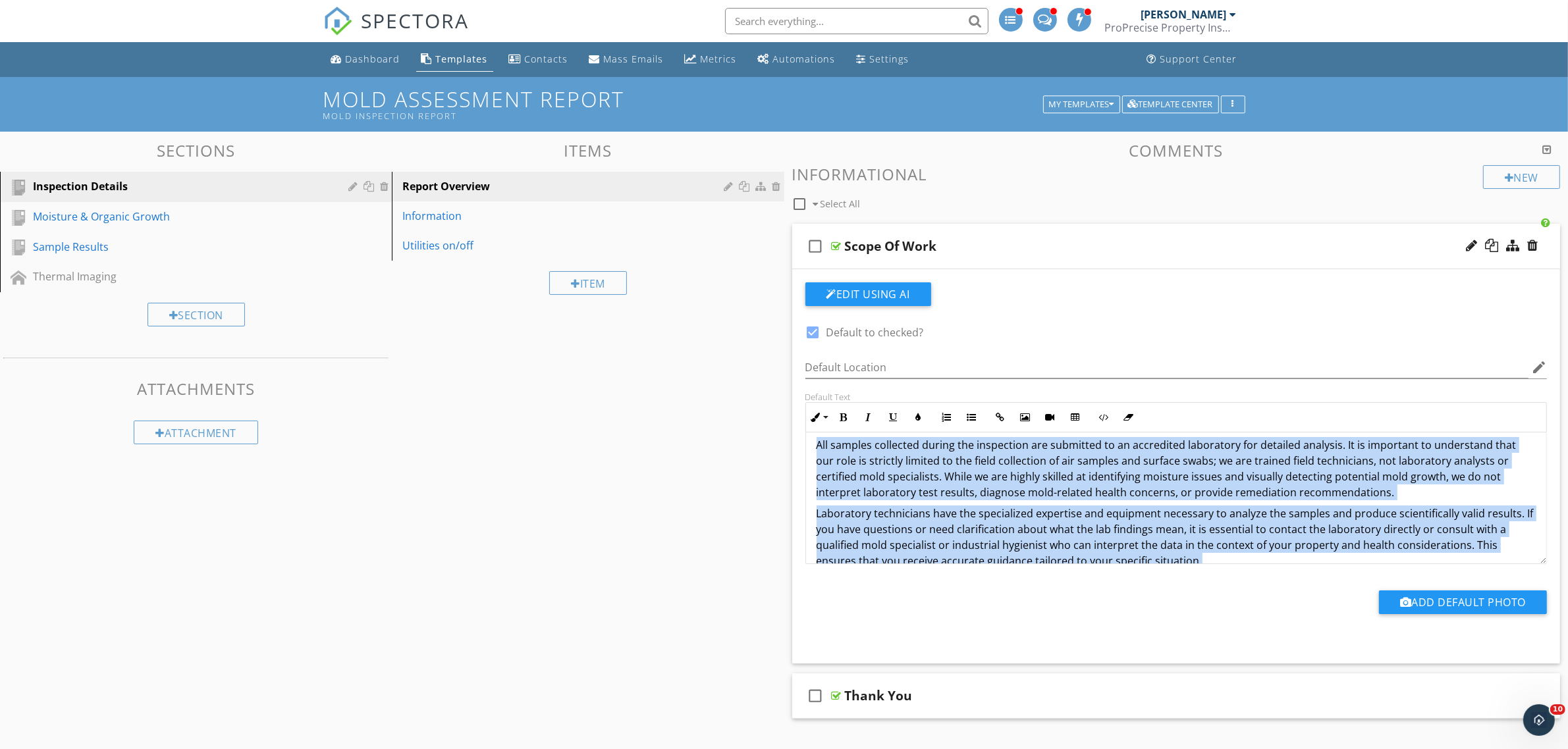
drag, startPoint x: 1209, startPoint y: 504, endPoint x: 812, endPoint y: 451, distance: 400.5
click at [812, 451] on div "Overview A mold assessment is a non-invasive visual inspection performed in con…" at bounding box center [1176, 472] width 741 height 772
click at [846, 417] on icon "button" at bounding box center [843, 418] width 9 height 9
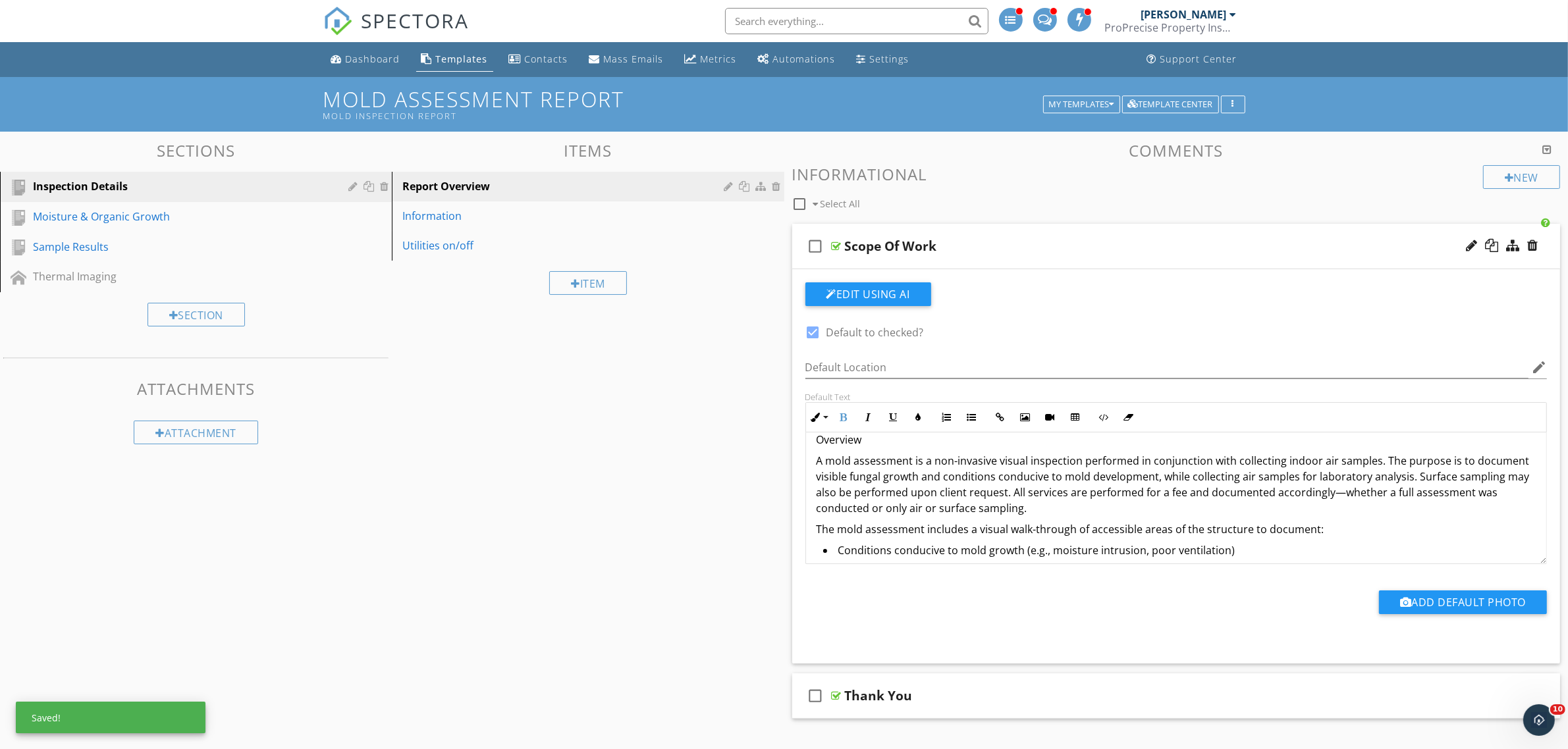
scroll to position [0, 0]
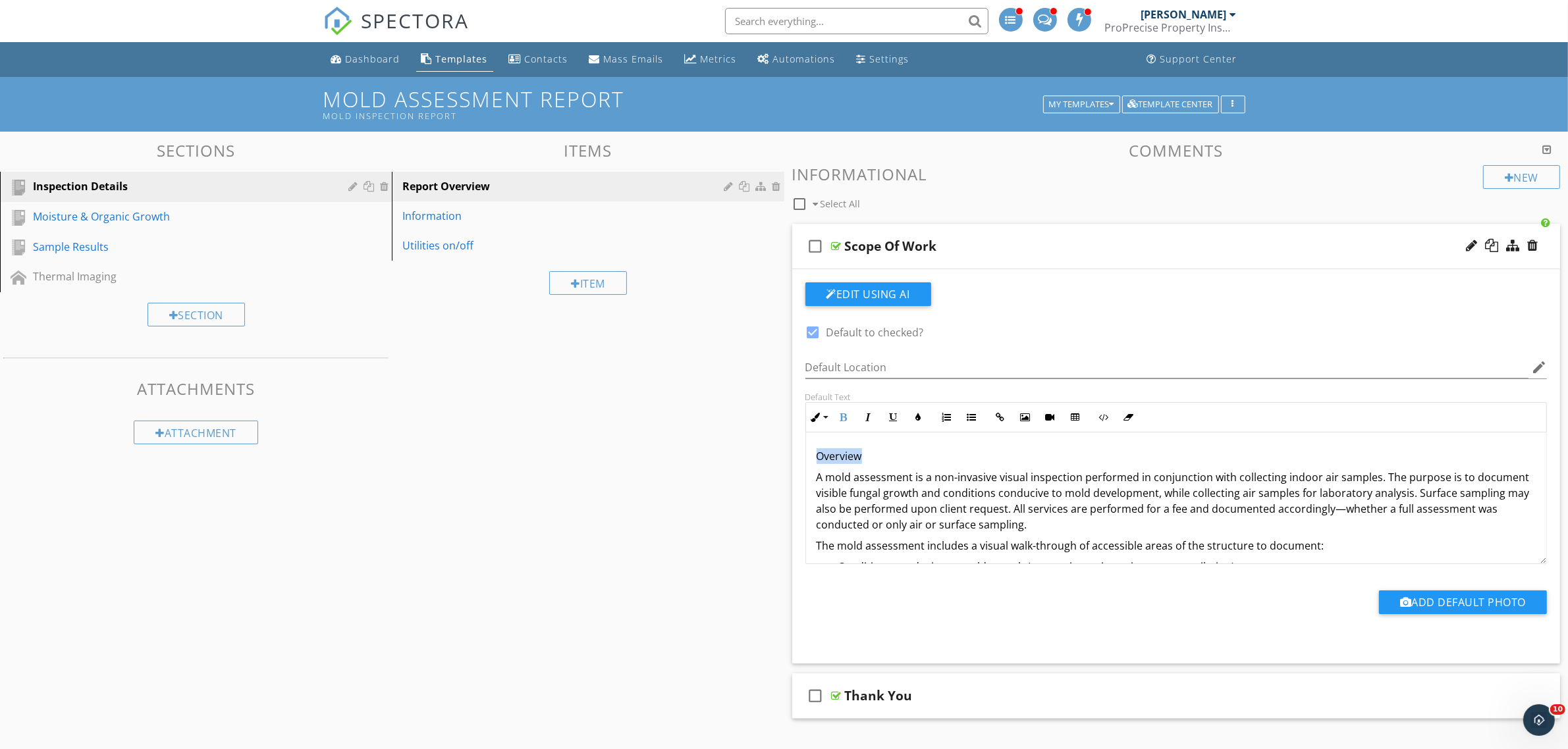
drag, startPoint x: 870, startPoint y: 457, endPoint x: 804, endPoint y: 455, distance: 66.0
click at [804, 455] on div "Default Text Inline Style XLarge Large Normal Small Light Small/Light Bold Ital…" at bounding box center [1176, 477] width 758 height 172
click at [843, 419] on icon "button" at bounding box center [843, 418] width 9 height 9
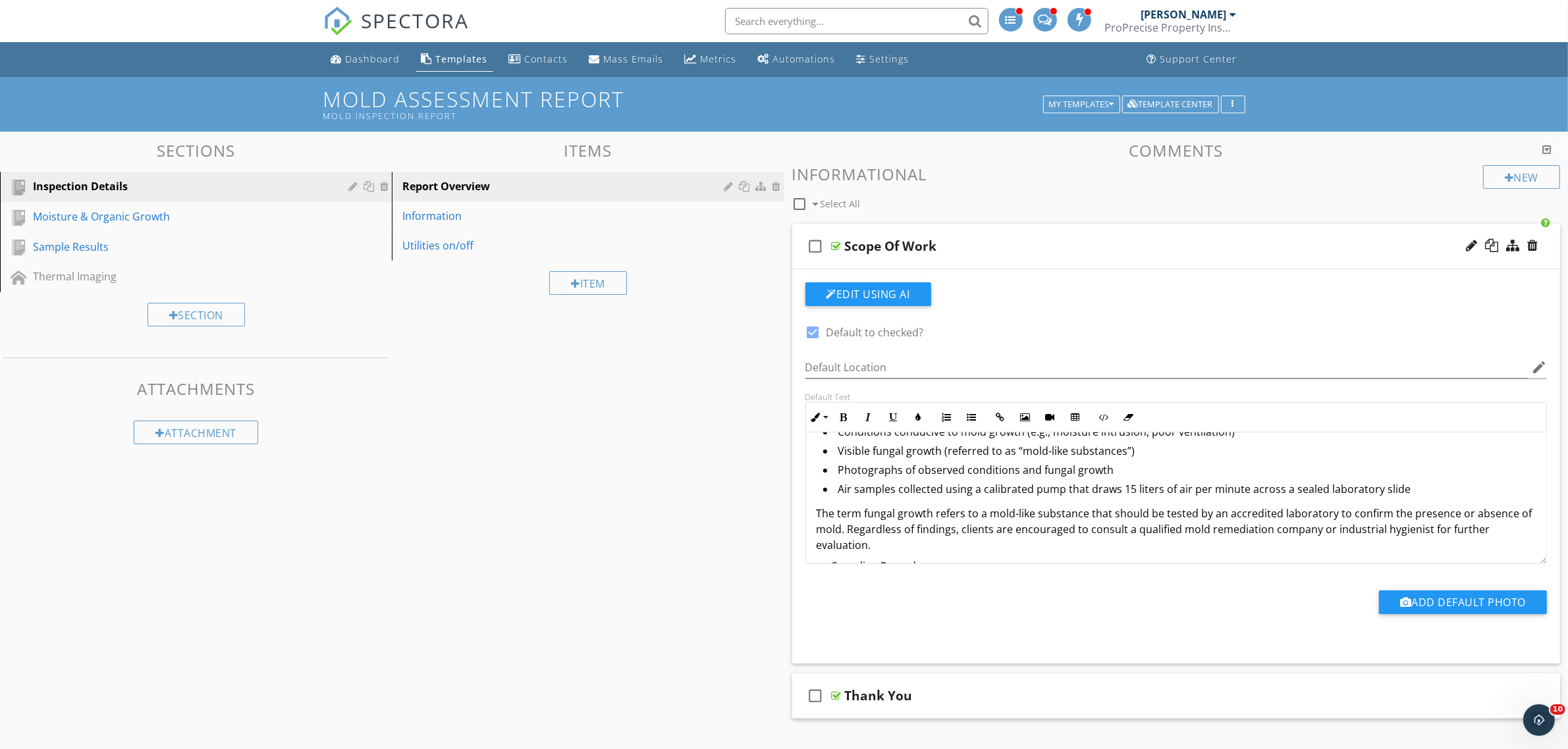
scroll to position [165, 0]
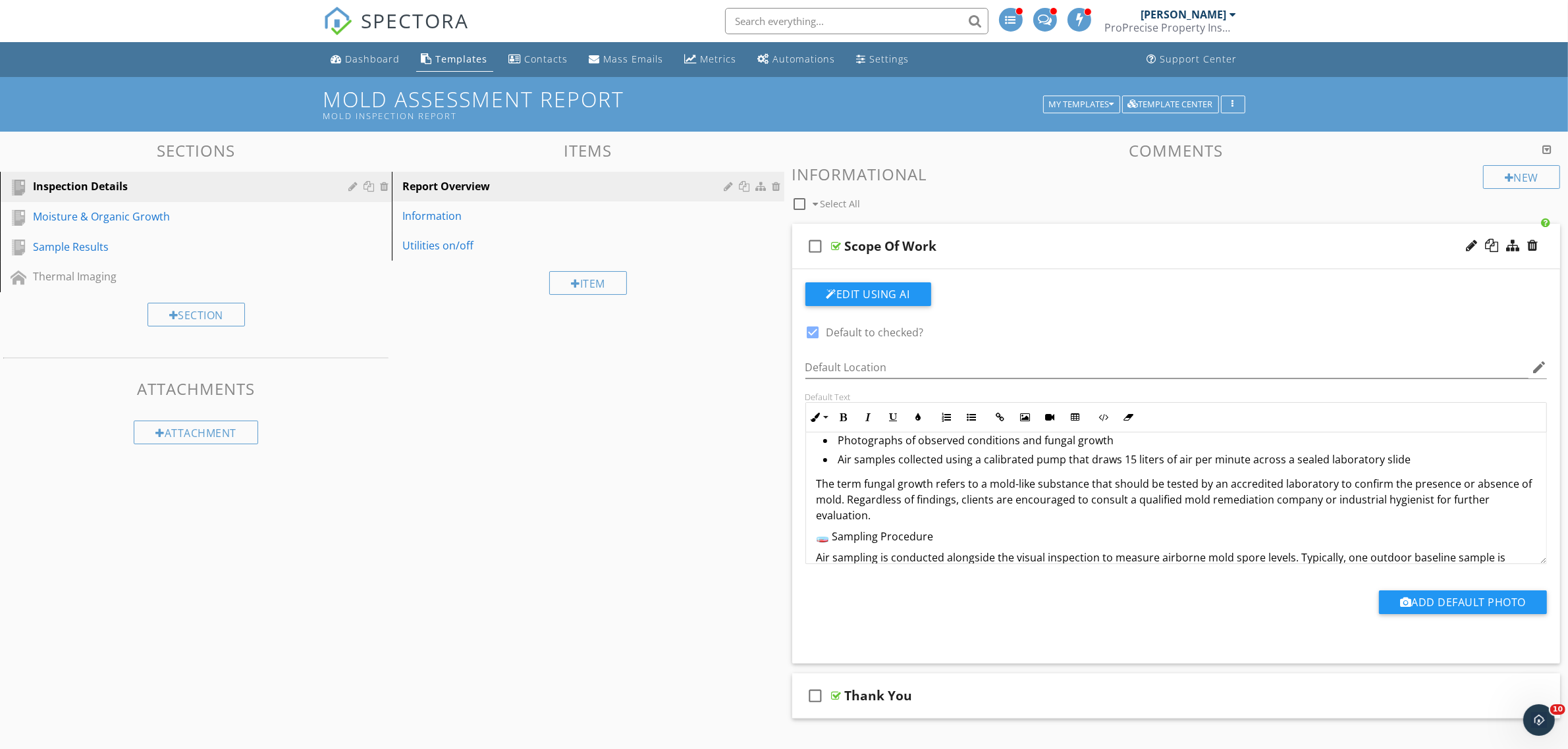
click at [835, 536] on p "🧫 Sampling Procedure" at bounding box center [1176, 536] width 720 height 16
drag, startPoint x: 919, startPoint y: 537, endPoint x: 813, endPoint y: 537, distance: 106.0
click at [813, 537] on div "Overview A mold assessment is a non-invasive visual inspection performed in con…" at bounding box center [1176, 654] width 741 height 772
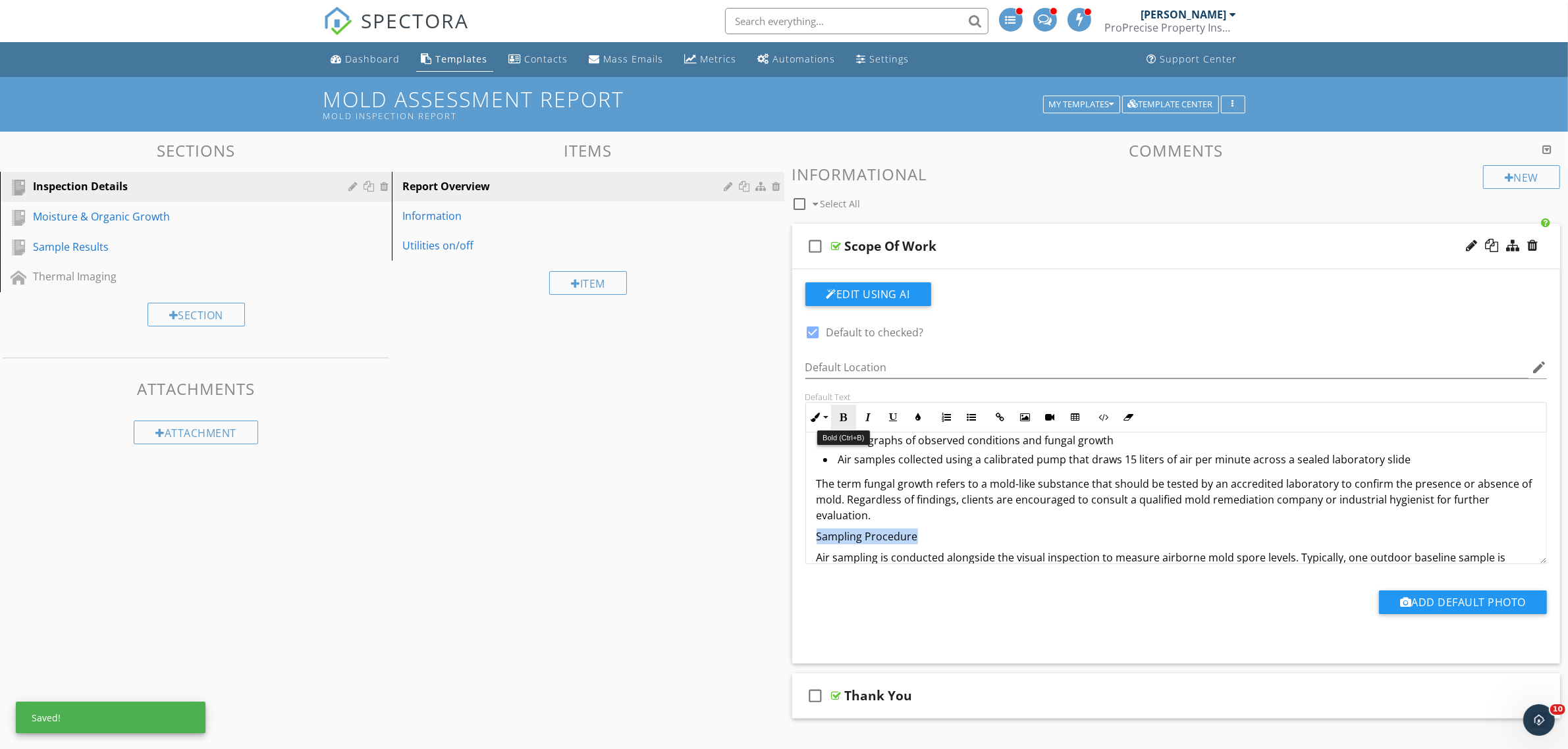
click at [847, 420] on icon "button" at bounding box center [843, 418] width 9 height 9
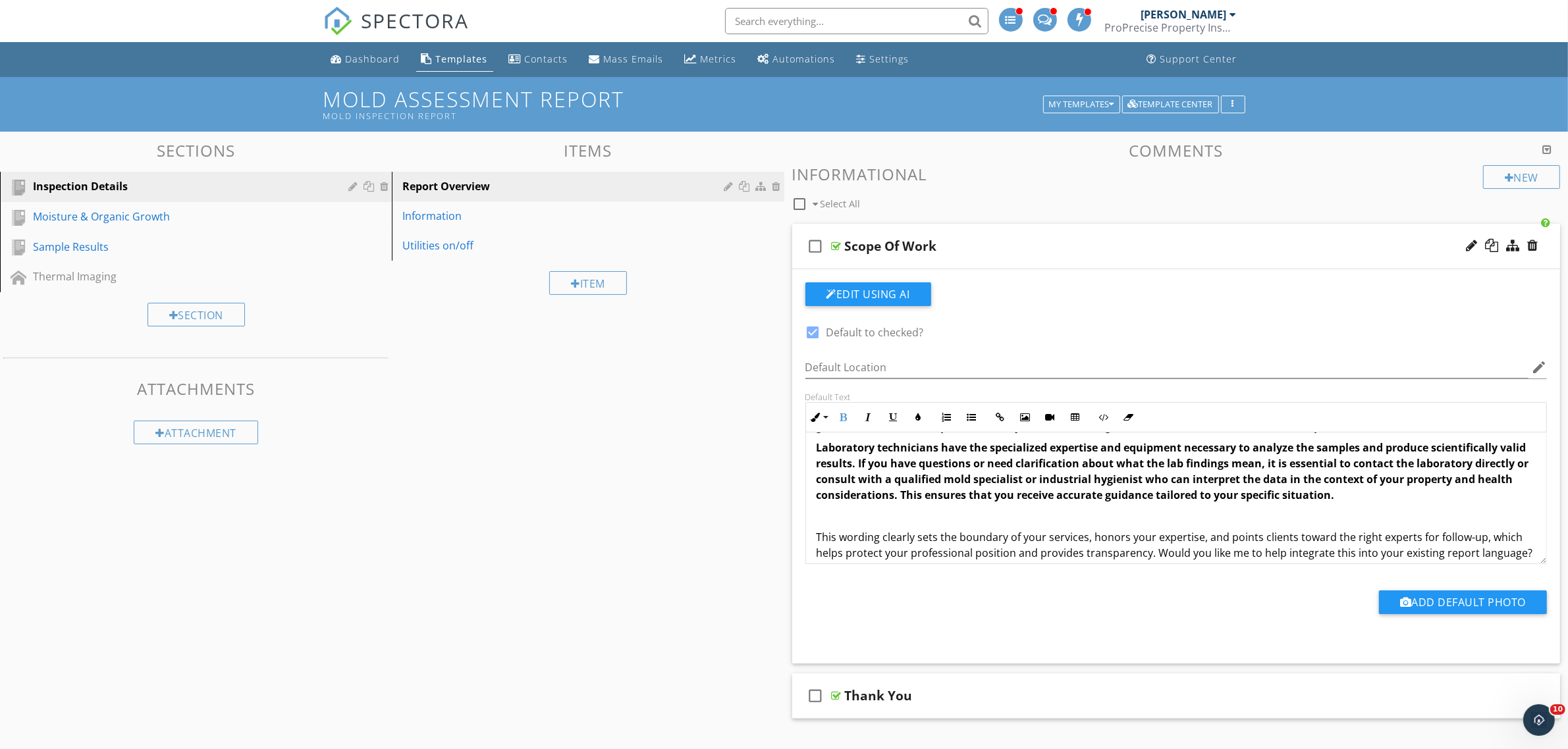
scroll to position [494, 0]
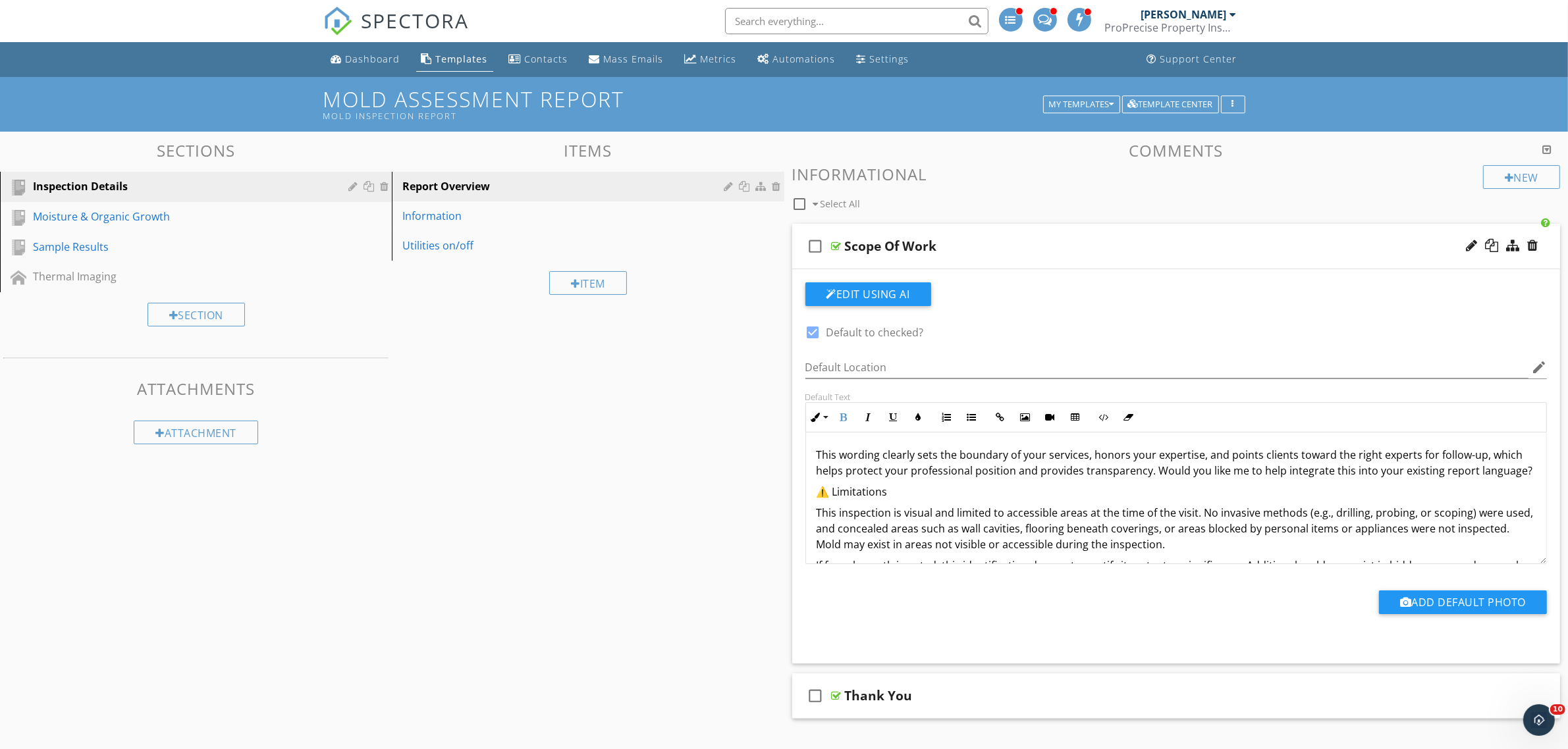
click at [929, 500] on p "⚠️ Limitations" at bounding box center [1176, 491] width 720 height 16
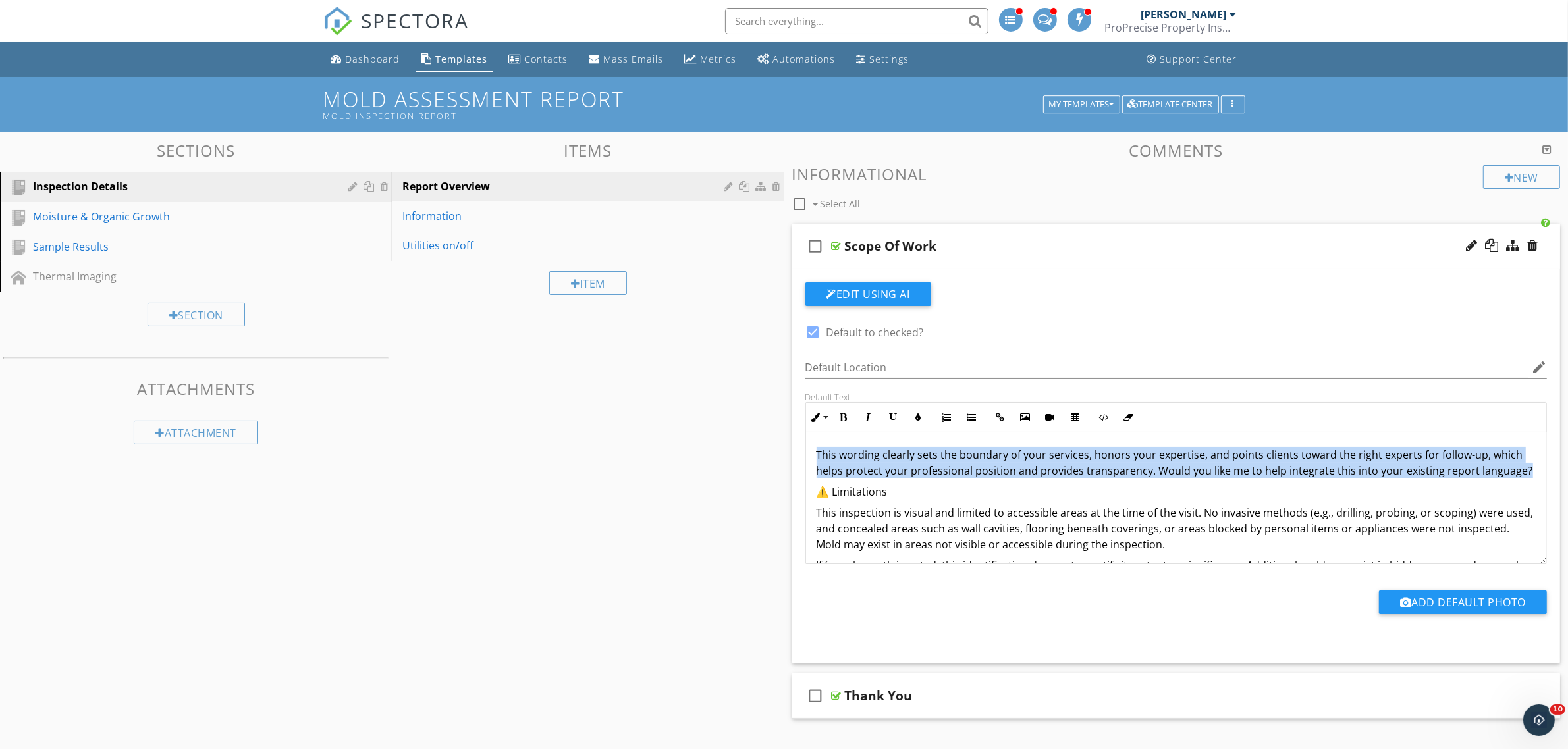
drag, startPoint x: 1525, startPoint y: 486, endPoint x: 774, endPoint y: 469, distance: 751.2
click at [774, 469] on div "Sections Inspection Details Moisture & Organic Growth Sample Results Thermal Im…" at bounding box center [784, 547] width 1568 height 831
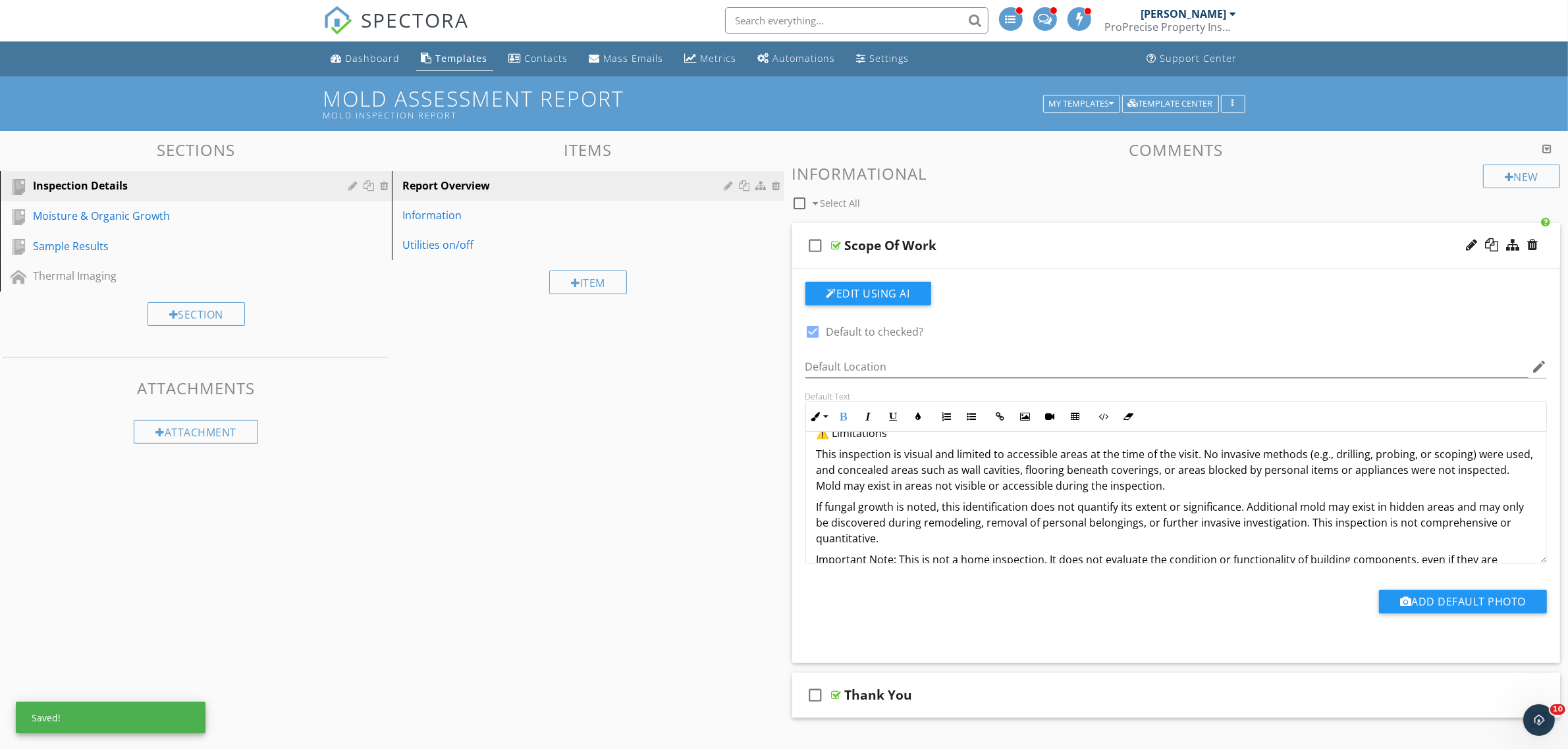
scroll to position [0, 0]
drag, startPoint x: 893, startPoint y: 449, endPoint x: 806, endPoint y: 451, distance: 87.0
click at [806, 451] on div "Overview A mold assessment is a non-invasive visual inspection performed in con…" at bounding box center [1176, 295] width 741 height 713
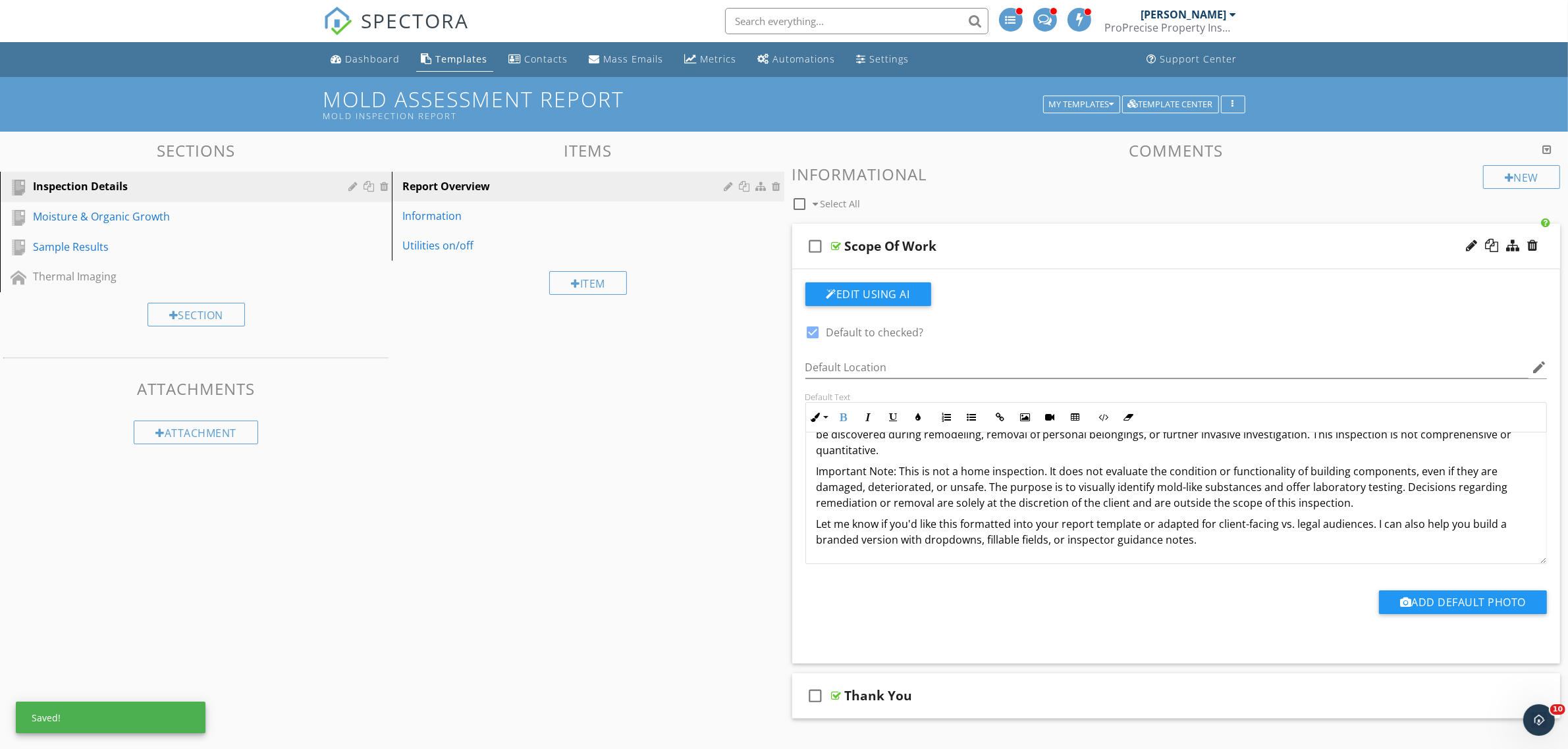
scroll to position [577, 0]
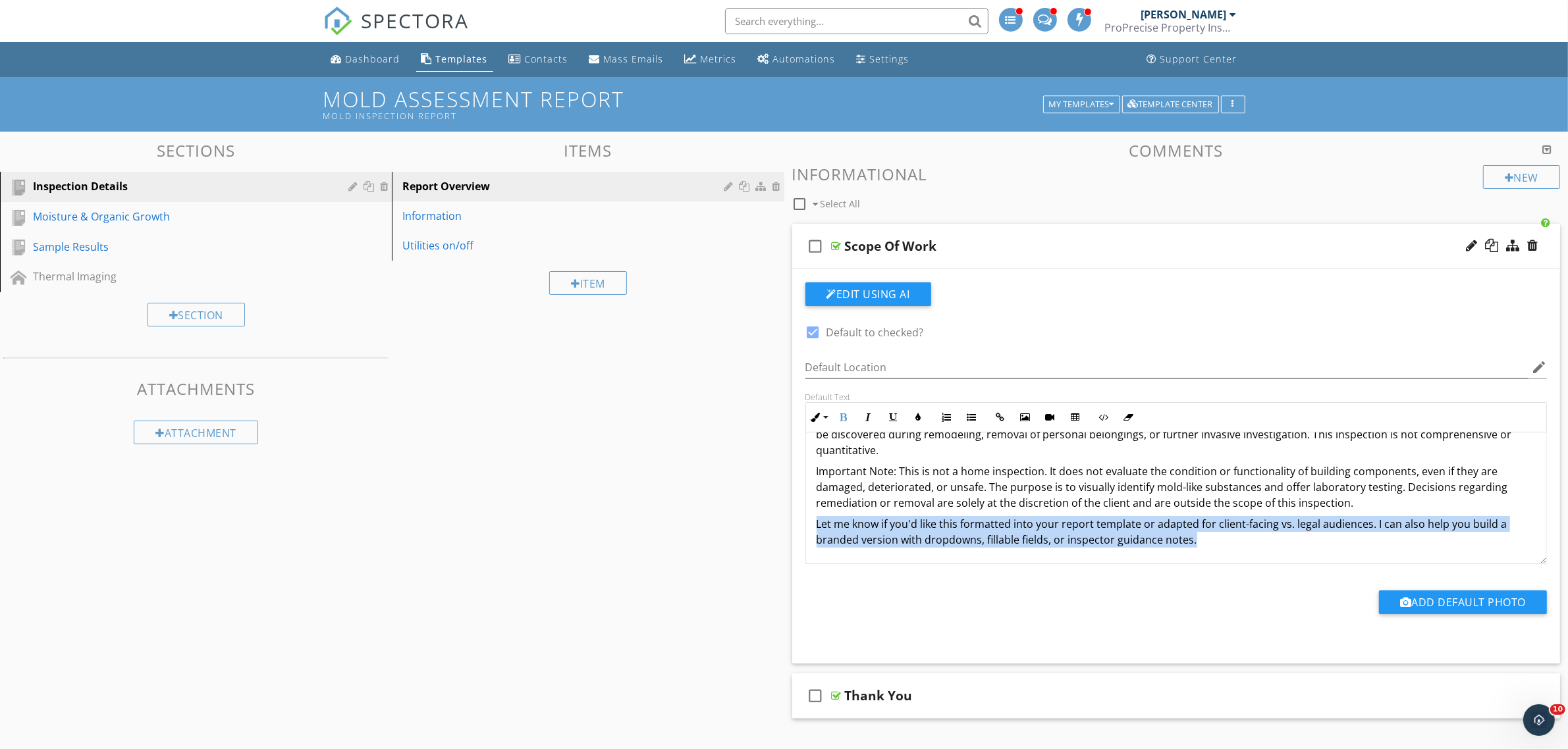
drag, startPoint x: 1235, startPoint y: 535, endPoint x: 776, endPoint y: 518, distance: 459.3
click at [776, 518] on div "Sections Inspection Details Moisture & Organic Growth Sample Results Thermal Im…" at bounding box center [784, 547] width 1568 height 831
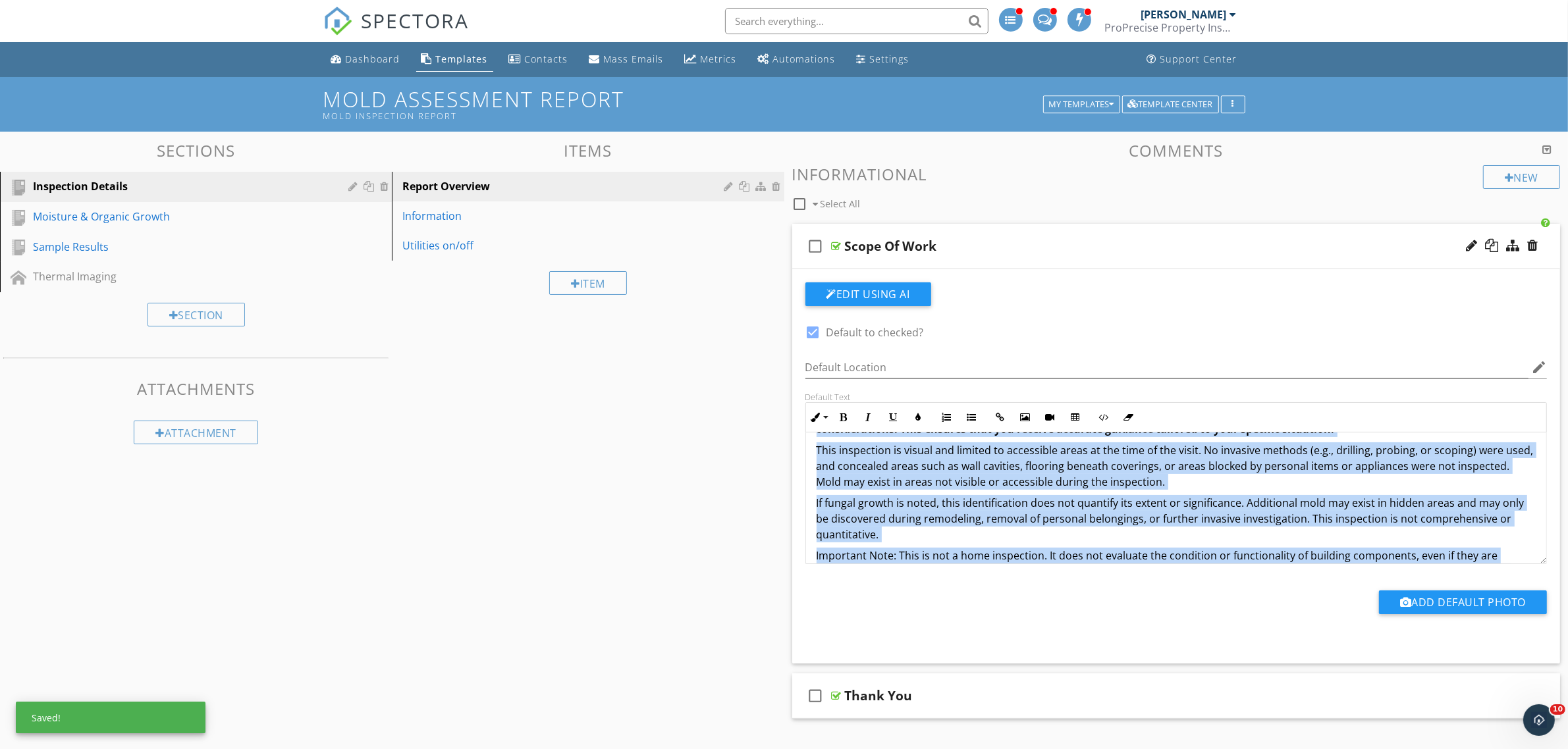
scroll to position [408, 0]
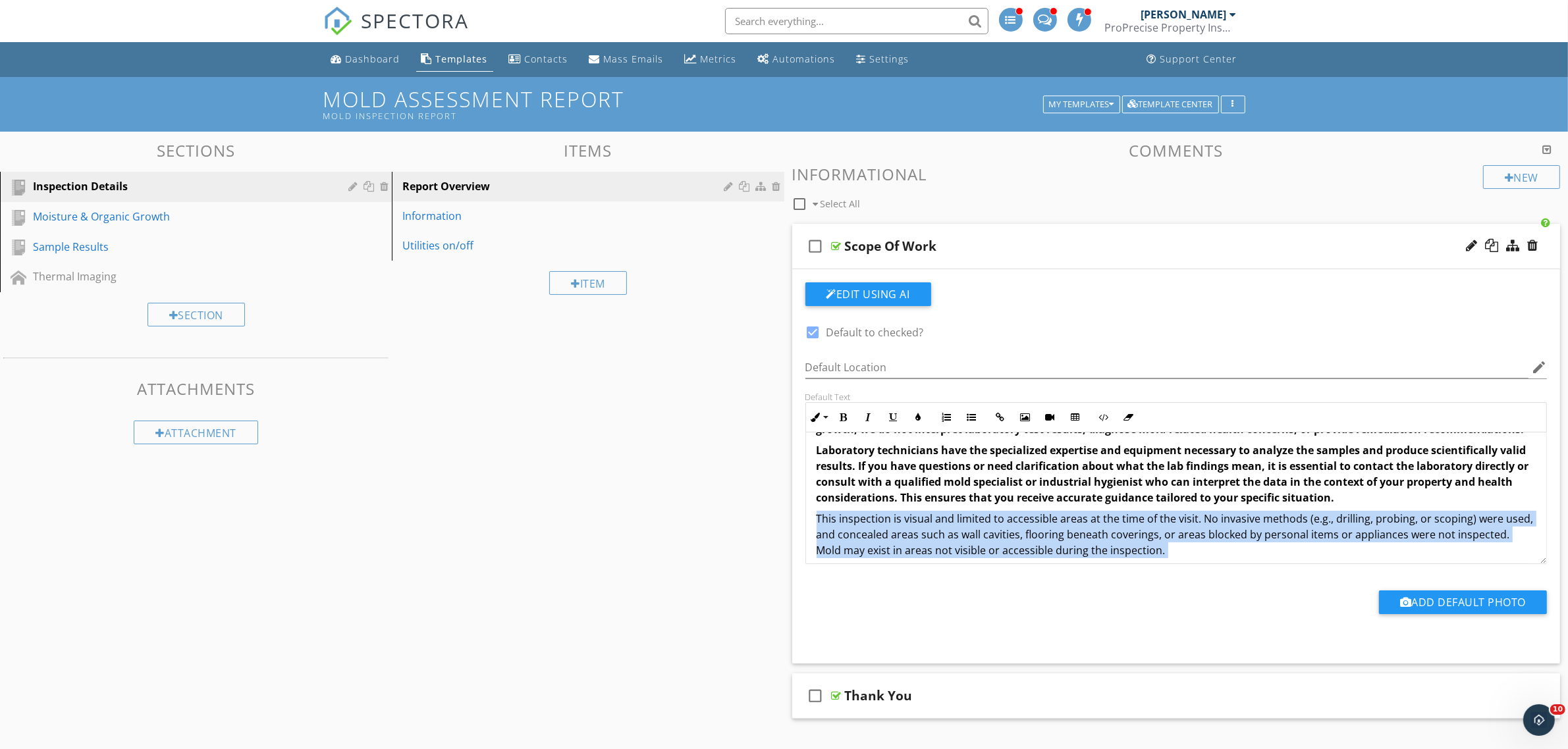
drag, startPoint x: 1357, startPoint y: 523, endPoint x: 808, endPoint y: 535, distance: 549.1
click at [808, 535] on div "Overview A mold assessment is a non-invasive visual inspection performed in con…" at bounding box center [1176, 361] width 741 height 677
copy div "This inspection is visual and limited to accessible areas at the time of the vi…"
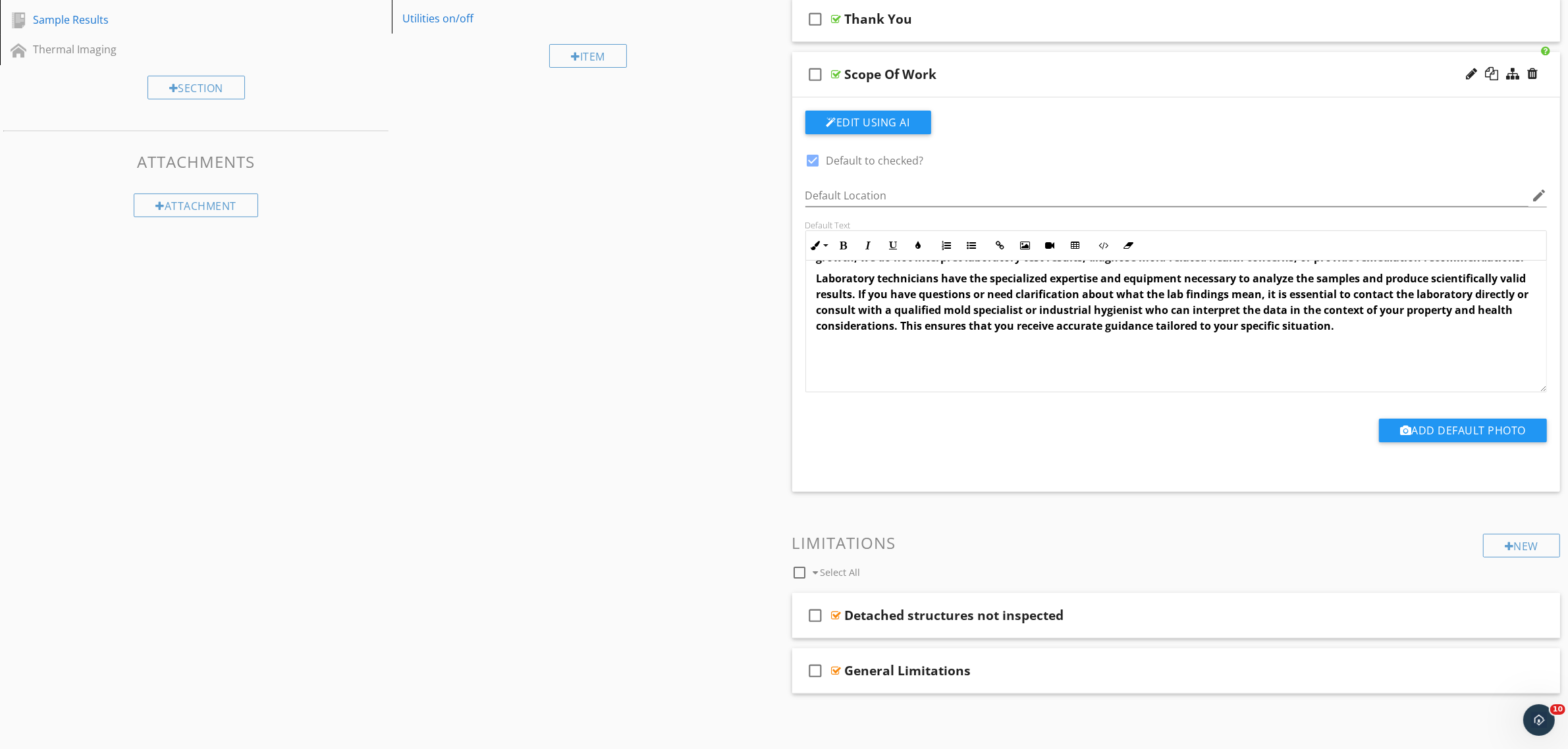
scroll to position [104, 0]
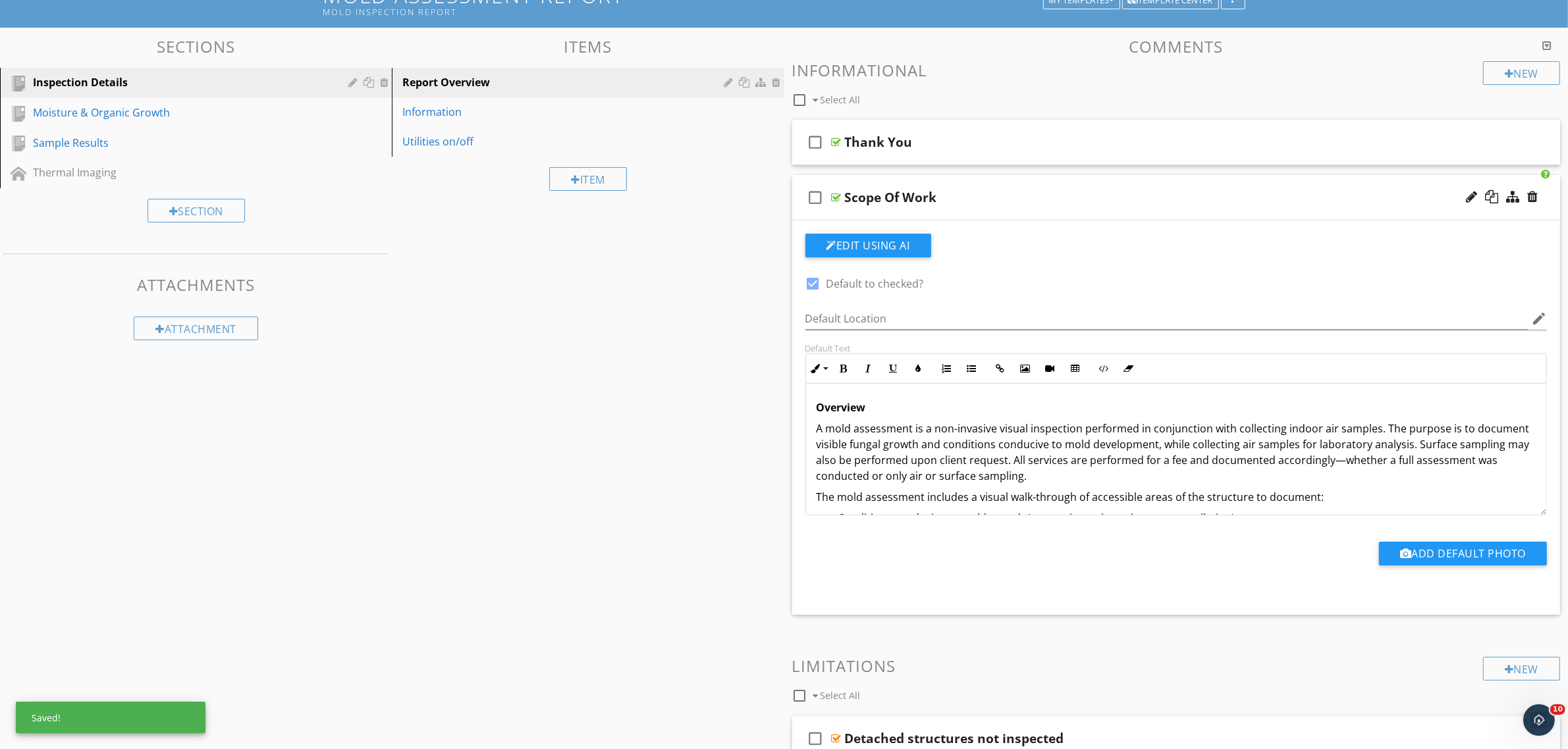
click at [837, 195] on div at bounding box center [837, 197] width 9 height 10
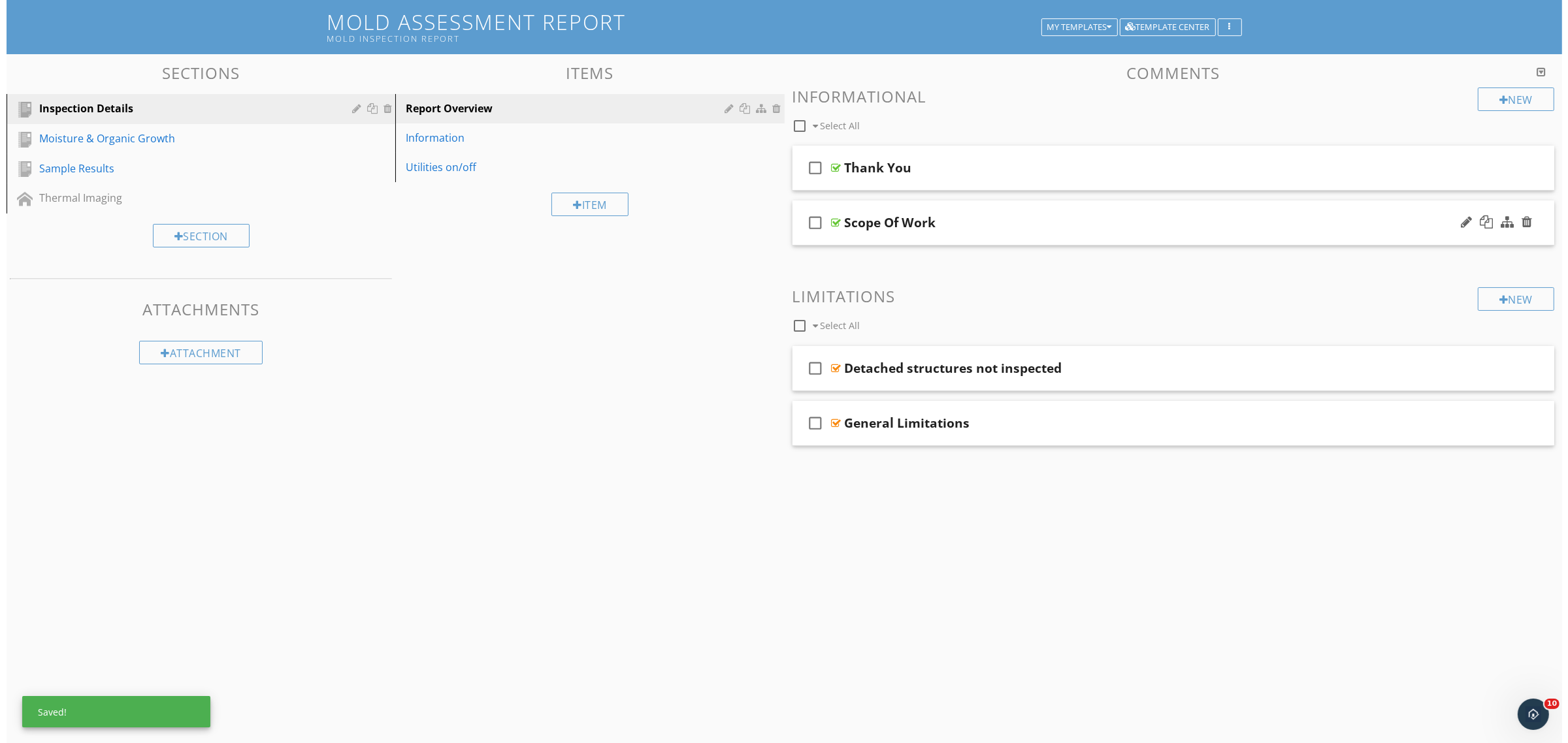
scroll to position [77, 0]
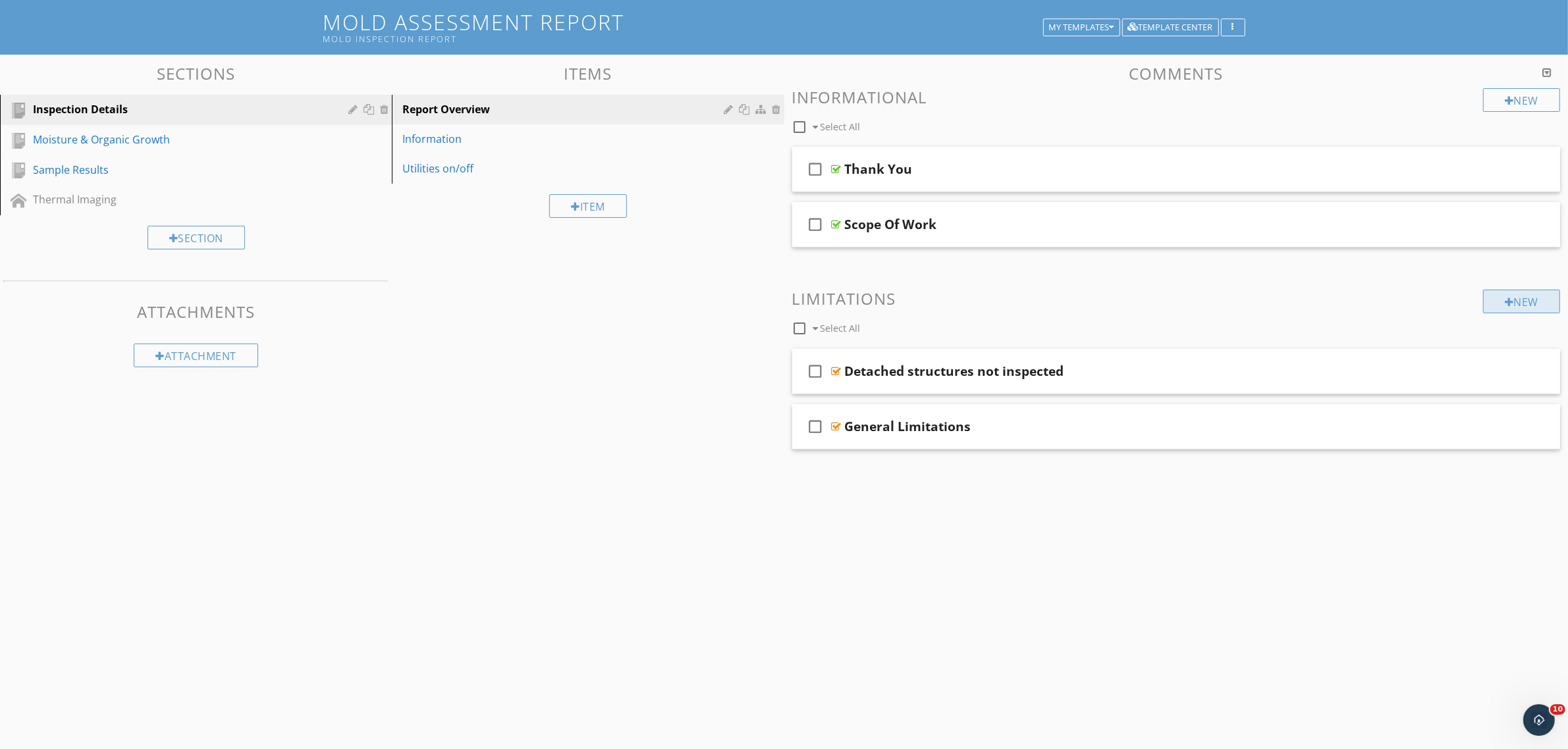
click at [1519, 301] on div "New" at bounding box center [1522, 301] width 77 height 24
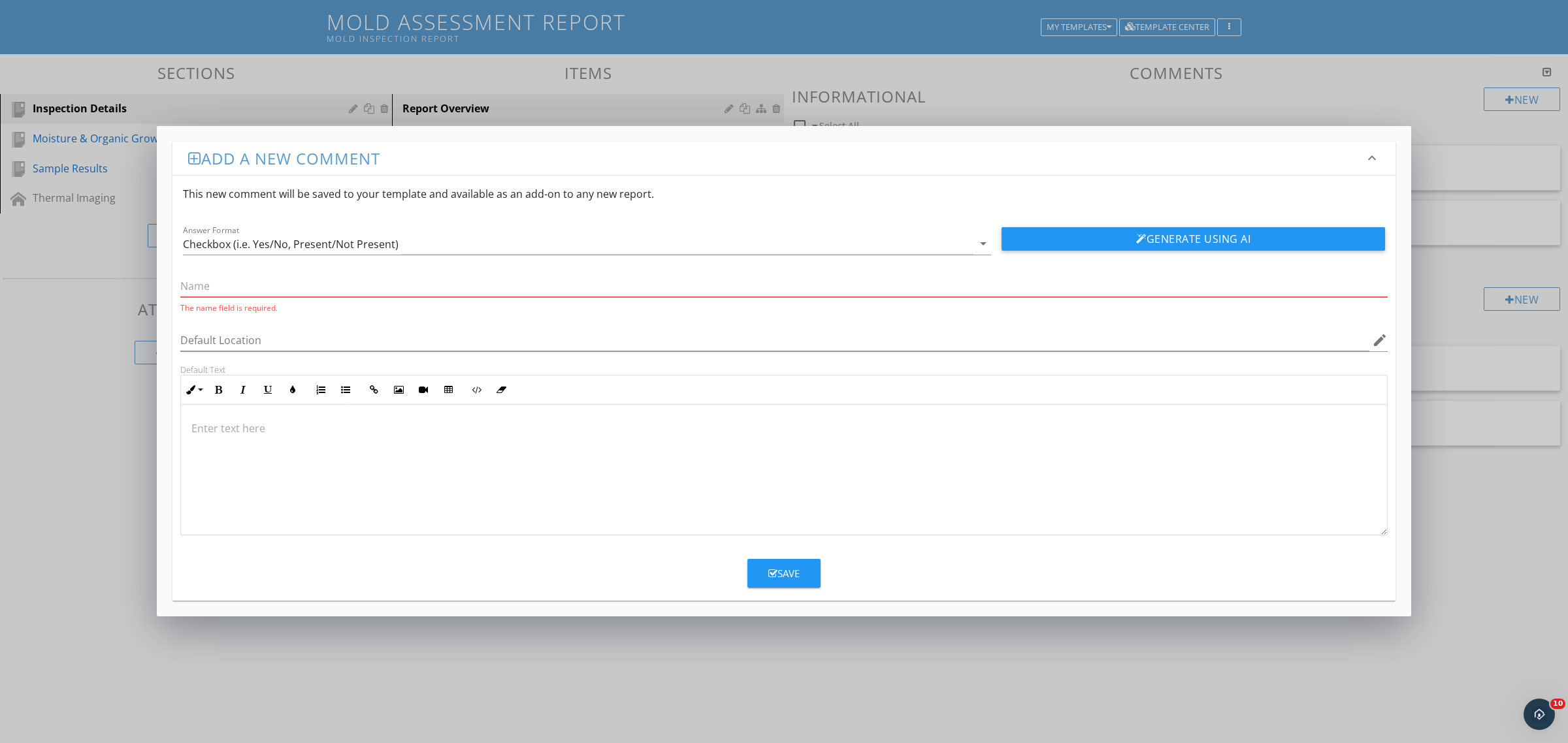
click at [219, 284] on input "text" at bounding box center [784, 286] width 1208 height 21
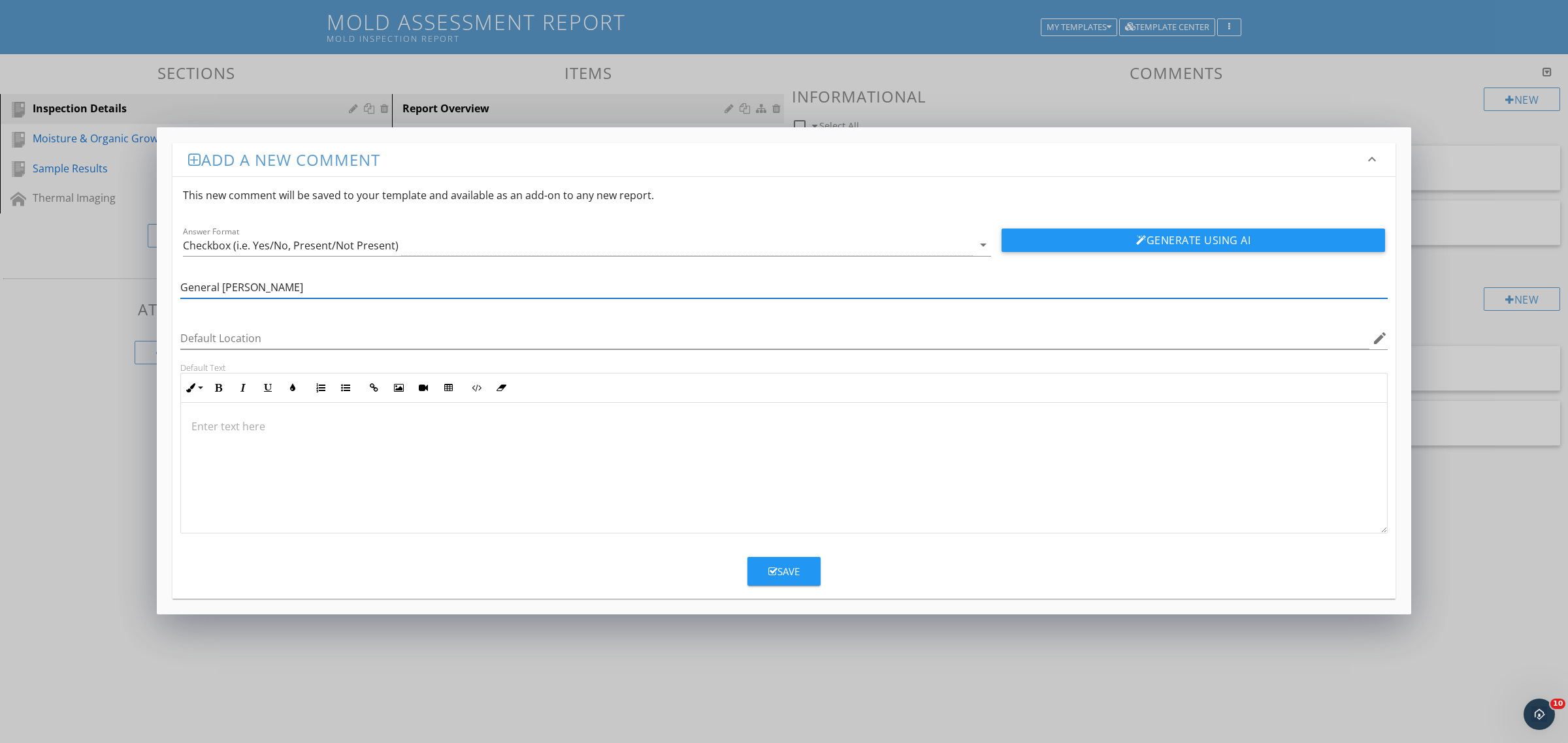
type input "General Limitations"
click at [294, 448] on div at bounding box center [784, 469] width 1206 height 131
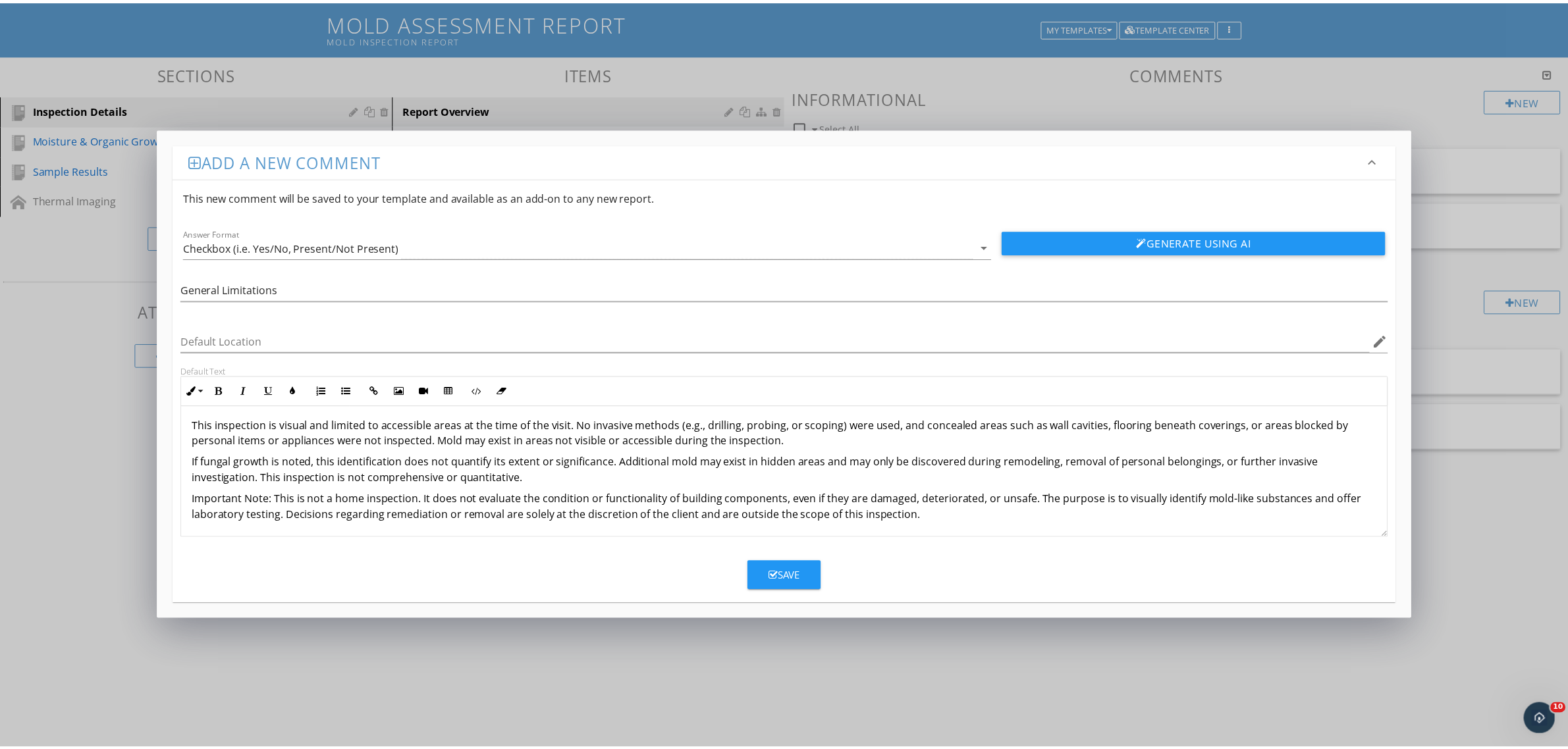
scroll to position [6, 0]
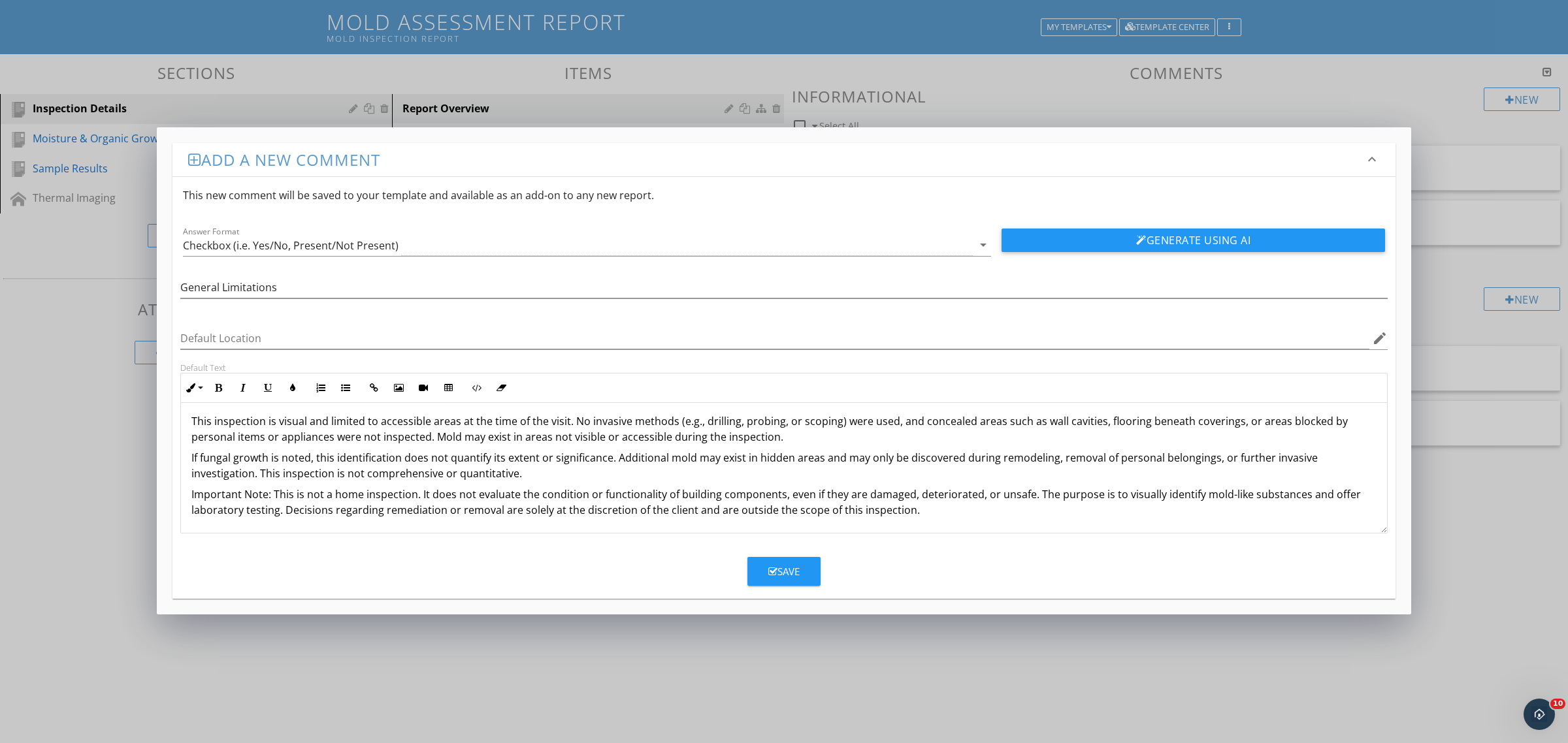
click at [779, 573] on div "Save" at bounding box center [784, 571] width 32 height 15
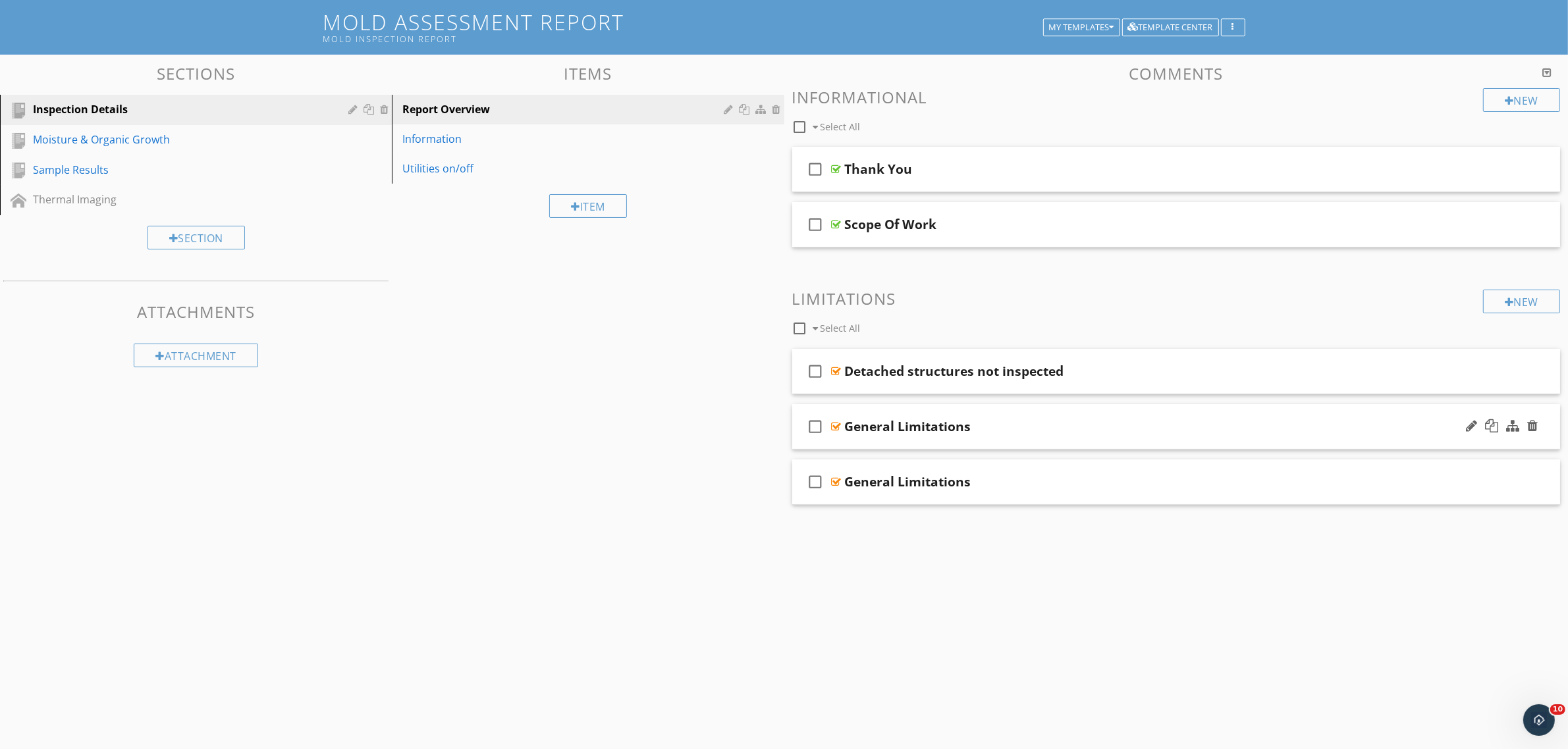
click at [835, 425] on div at bounding box center [837, 426] width 9 height 10
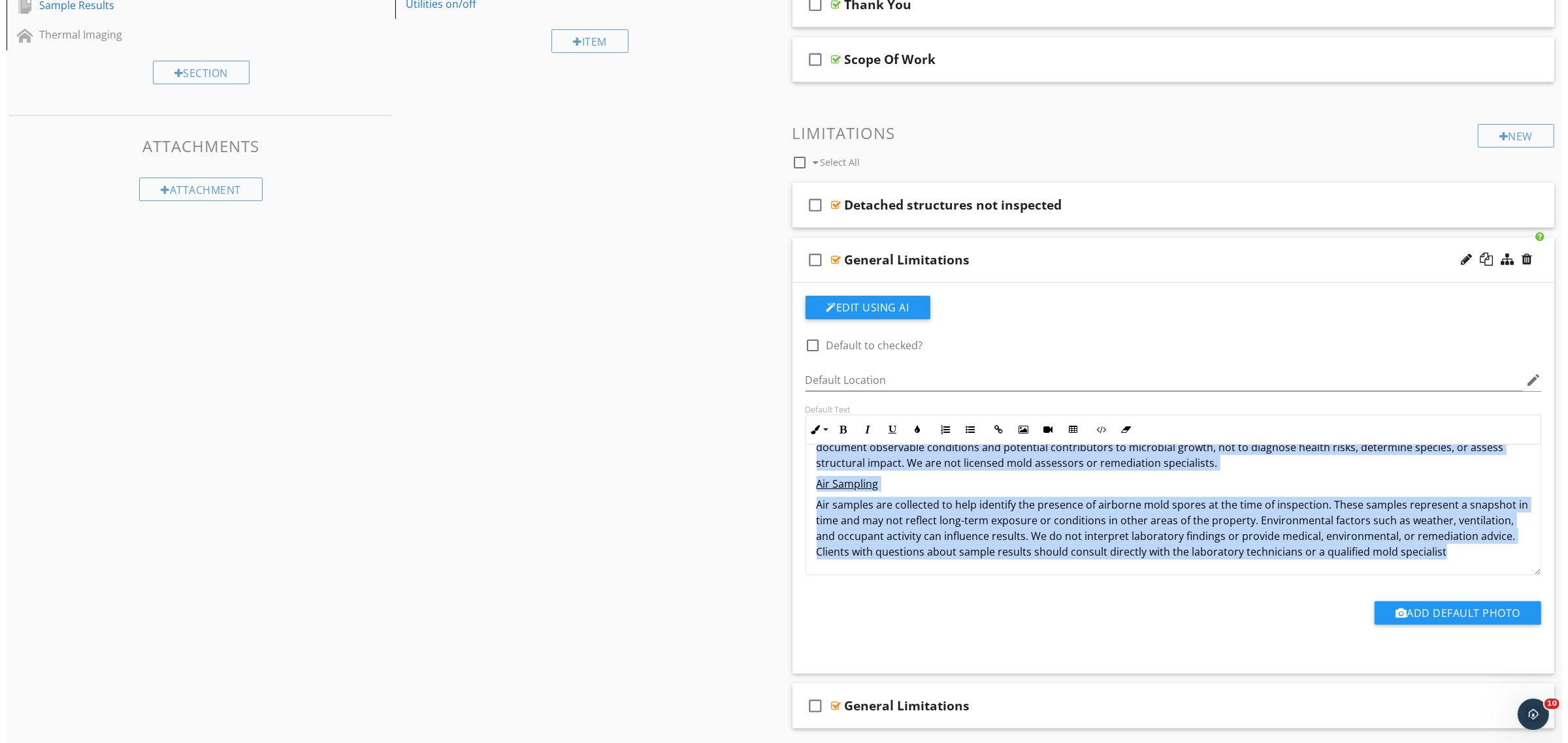
scroll to position [0, 0]
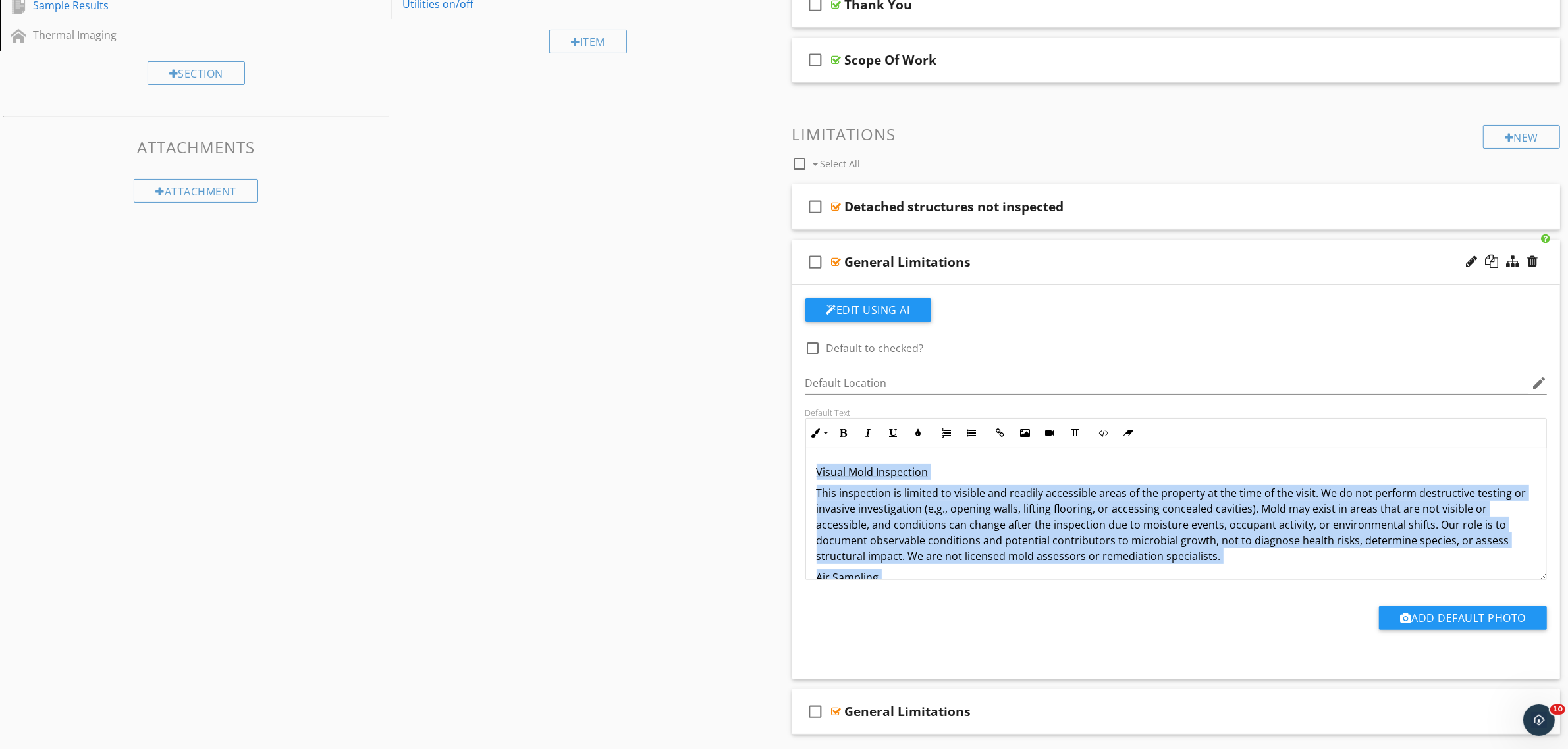
drag, startPoint x: 1461, startPoint y: 565, endPoint x: 781, endPoint y: 413, distance: 696.8
click at [781, 413] on div "Sections Inspection Details Moisture & Organic Growth Sample Results Thermal Im…" at bounding box center [784, 333] width 1568 height 886
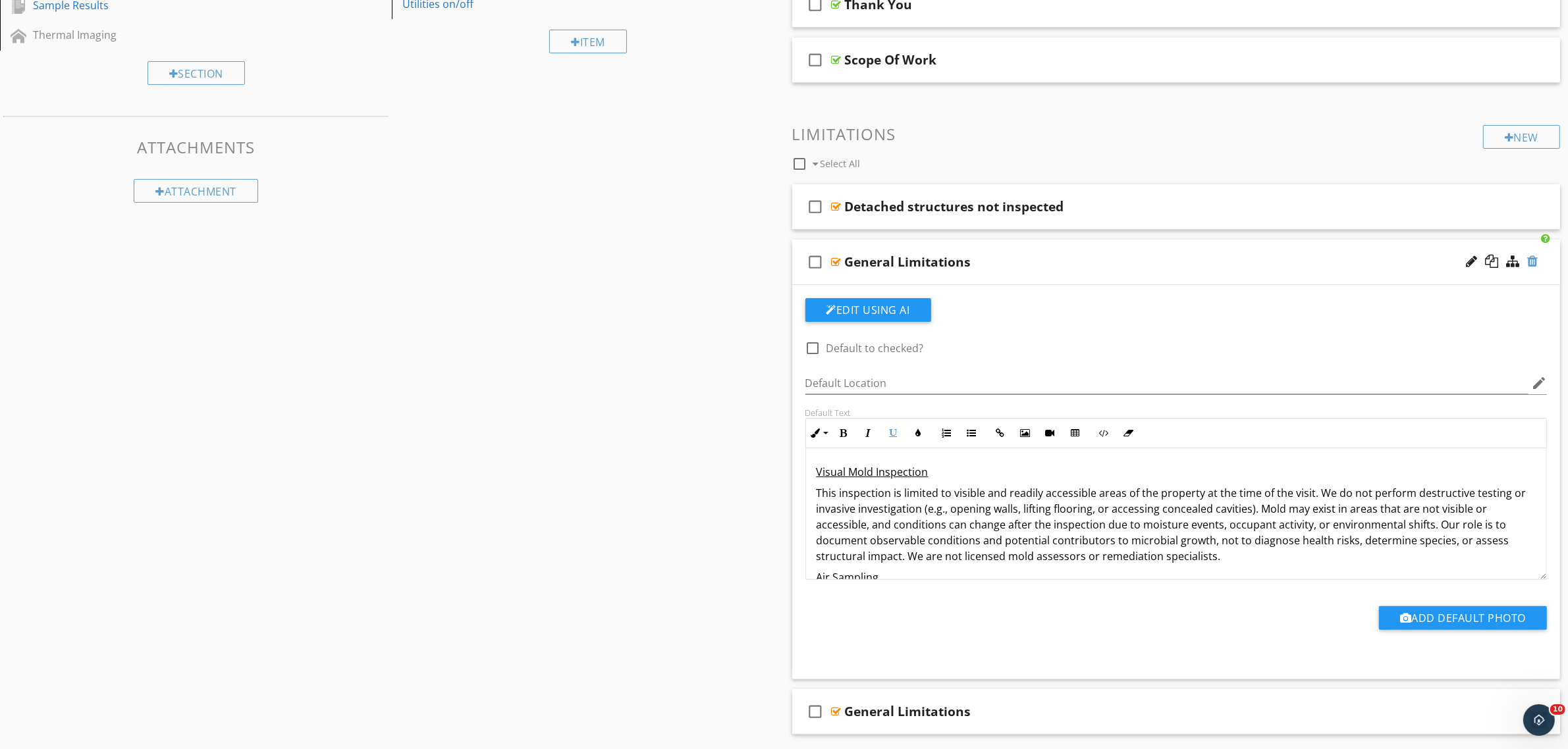
click at [1531, 261] on div at bounding box center [1531, 262] width 10 height 13
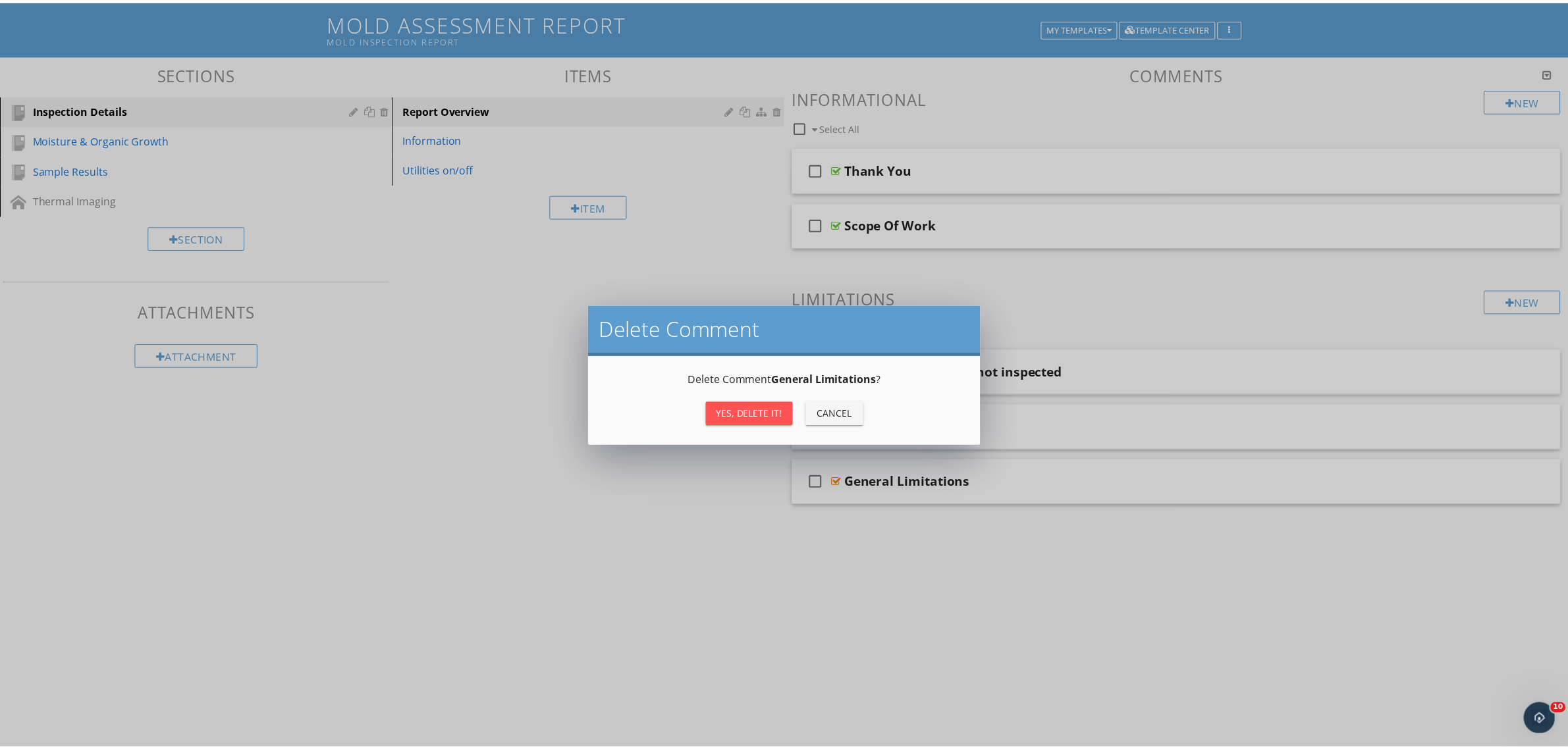
scroll to position [77, 0]
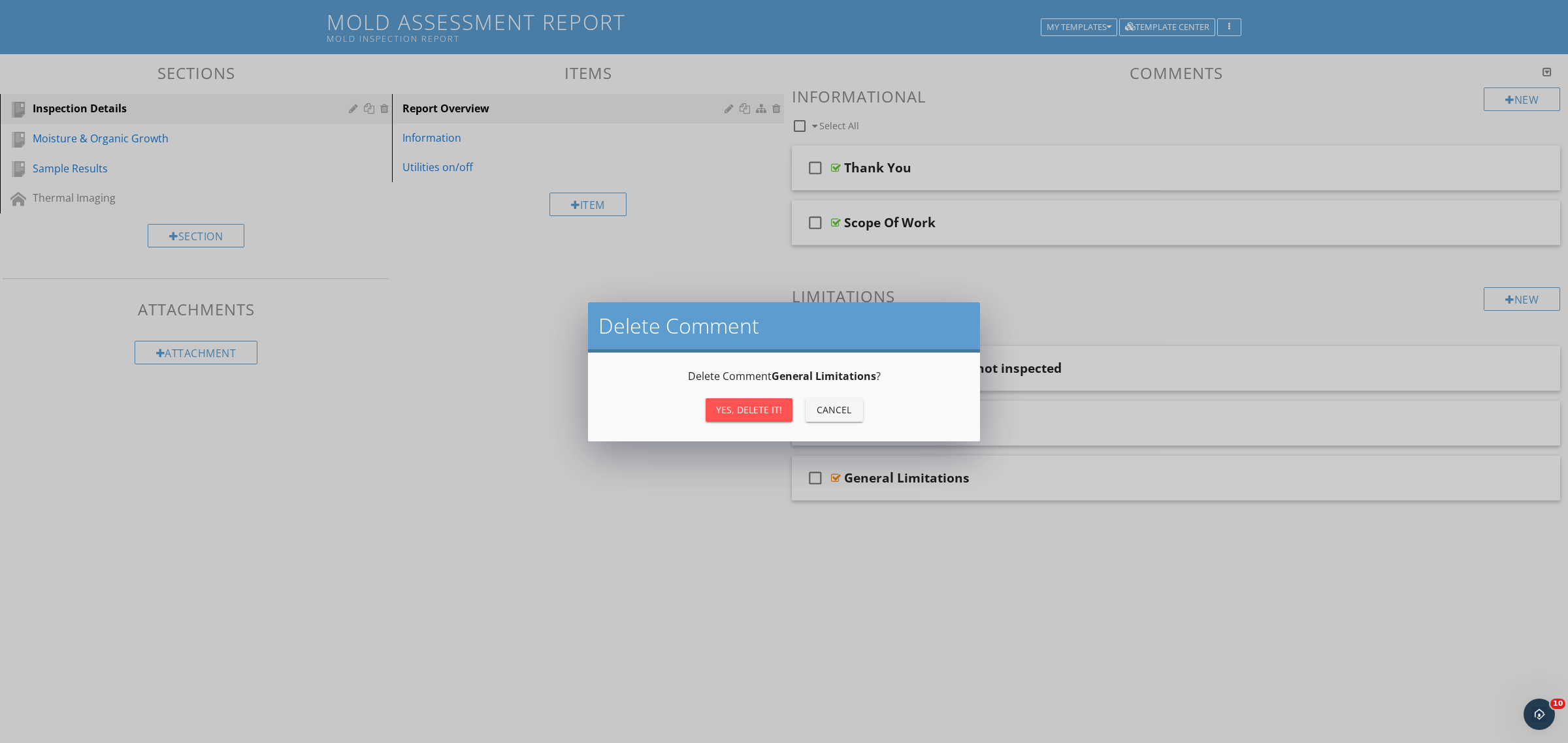
click at [749, 405] on div "Yes, Delete it!" at bounding box center [749, 410] width 66 height 14
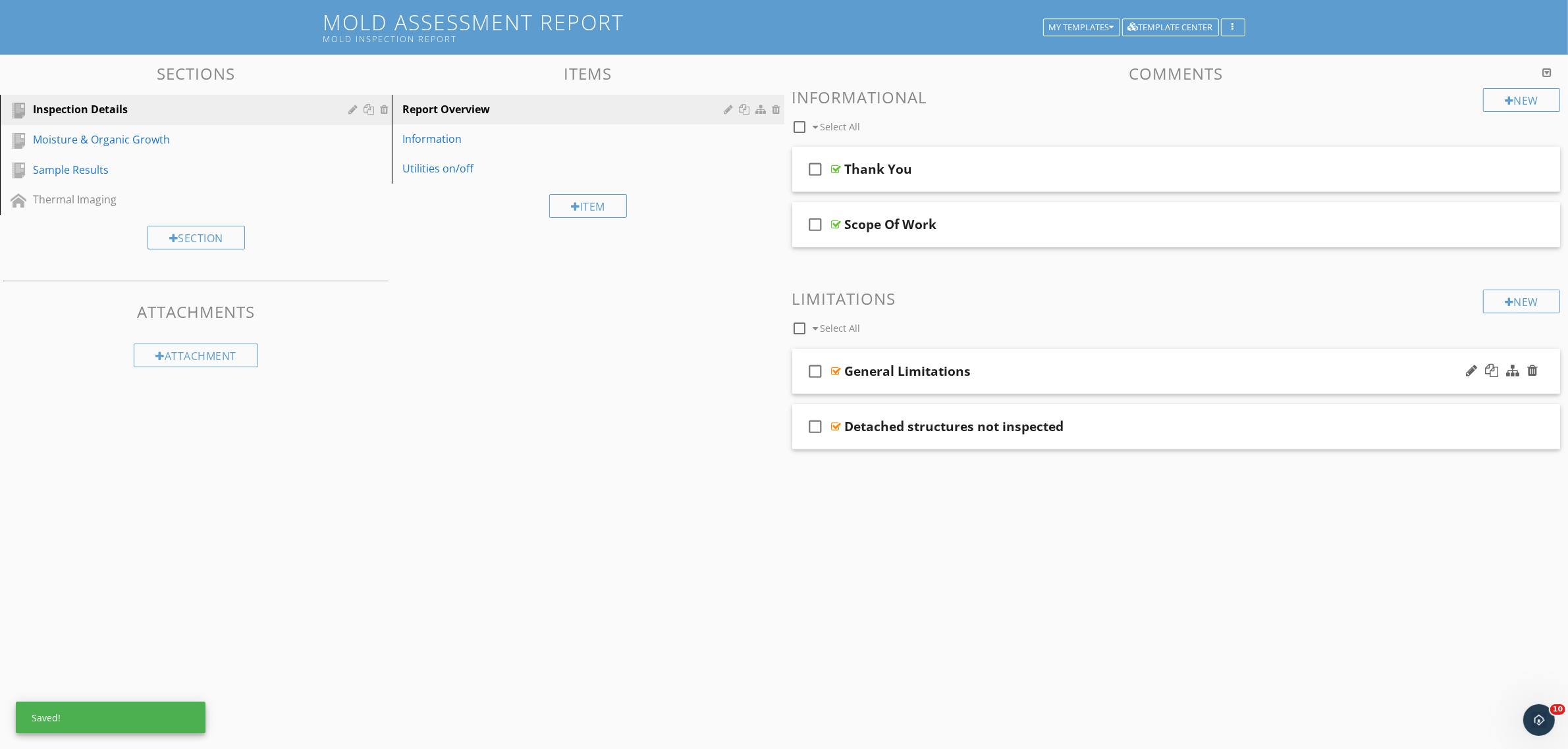
click at [838, 370] on div at bounding box center [837, 371] width 9 height 10
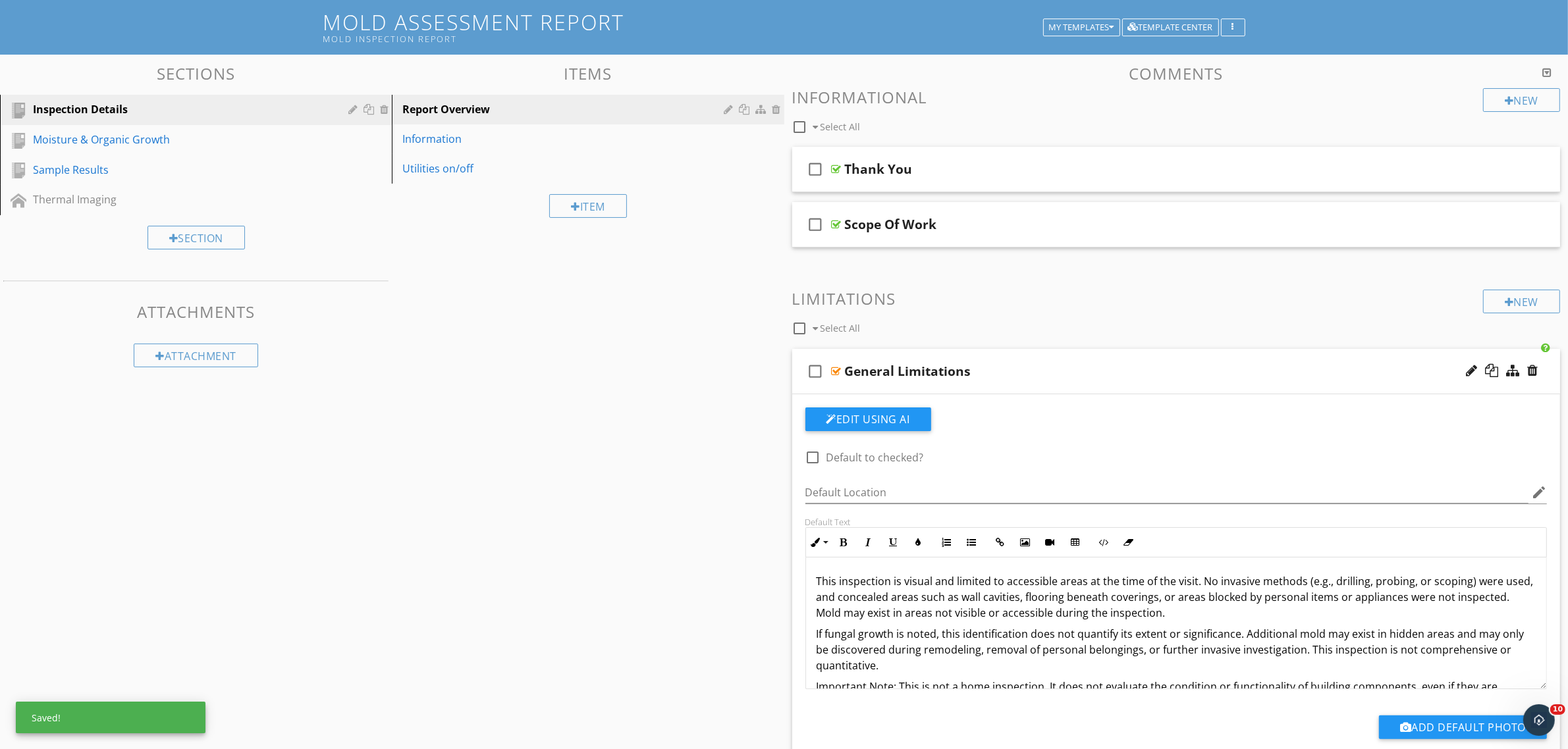
click at [810, 458] on div at bounding box center [813, 457] width 23 height 23
checkbox input "true"
click at [689, 390] on div "Sections Inspection Details Moisture & Organic Growth Sample Results Thermal Im…" at bounding box center [784, 470] width 1568 height 831
click at [835, 370] on div at bounding box center [837, 371] width 9 height 10
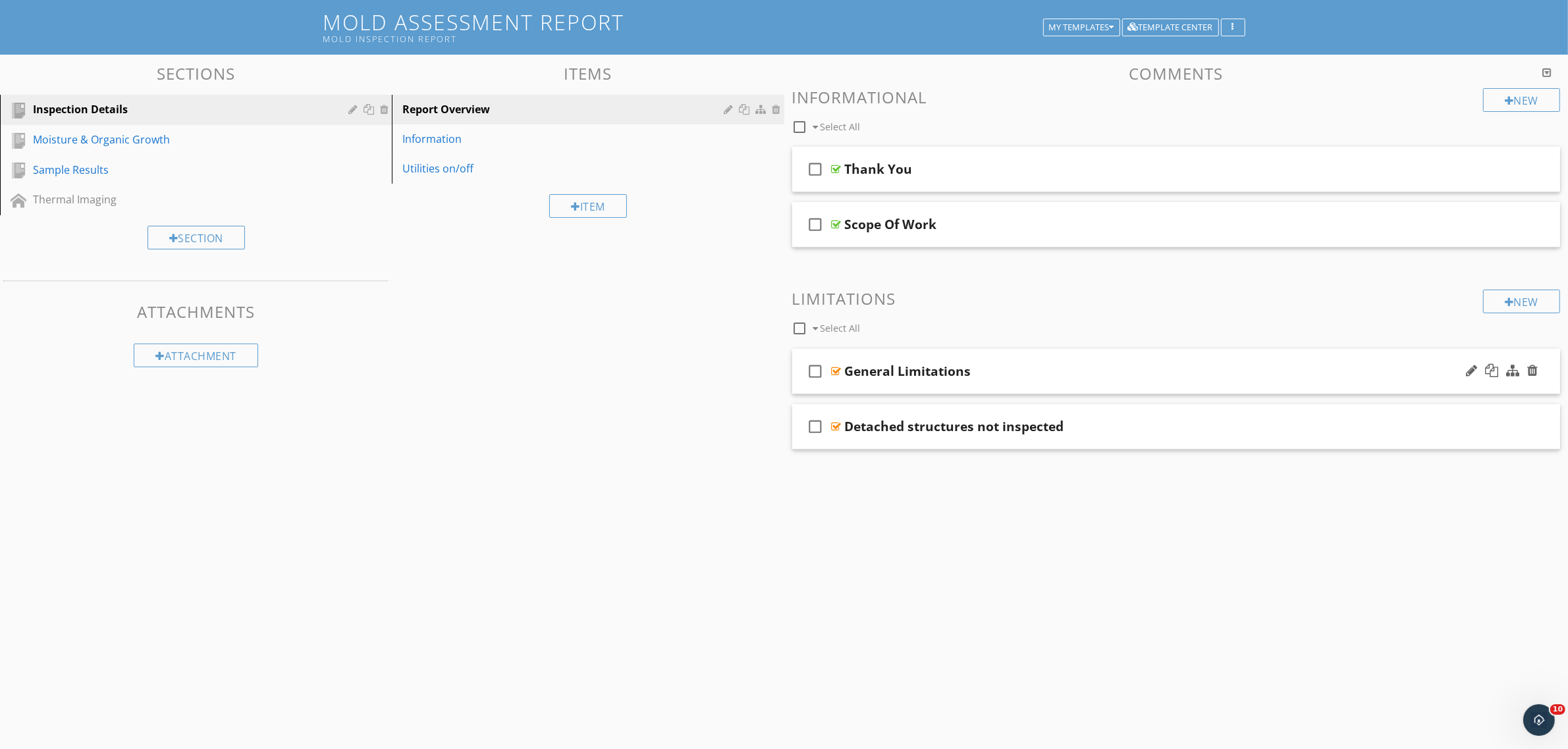
click at [843, 367] on div "check_box_outline_blank General Limitations" at bounding box center [1176, 372] width 768 height 45
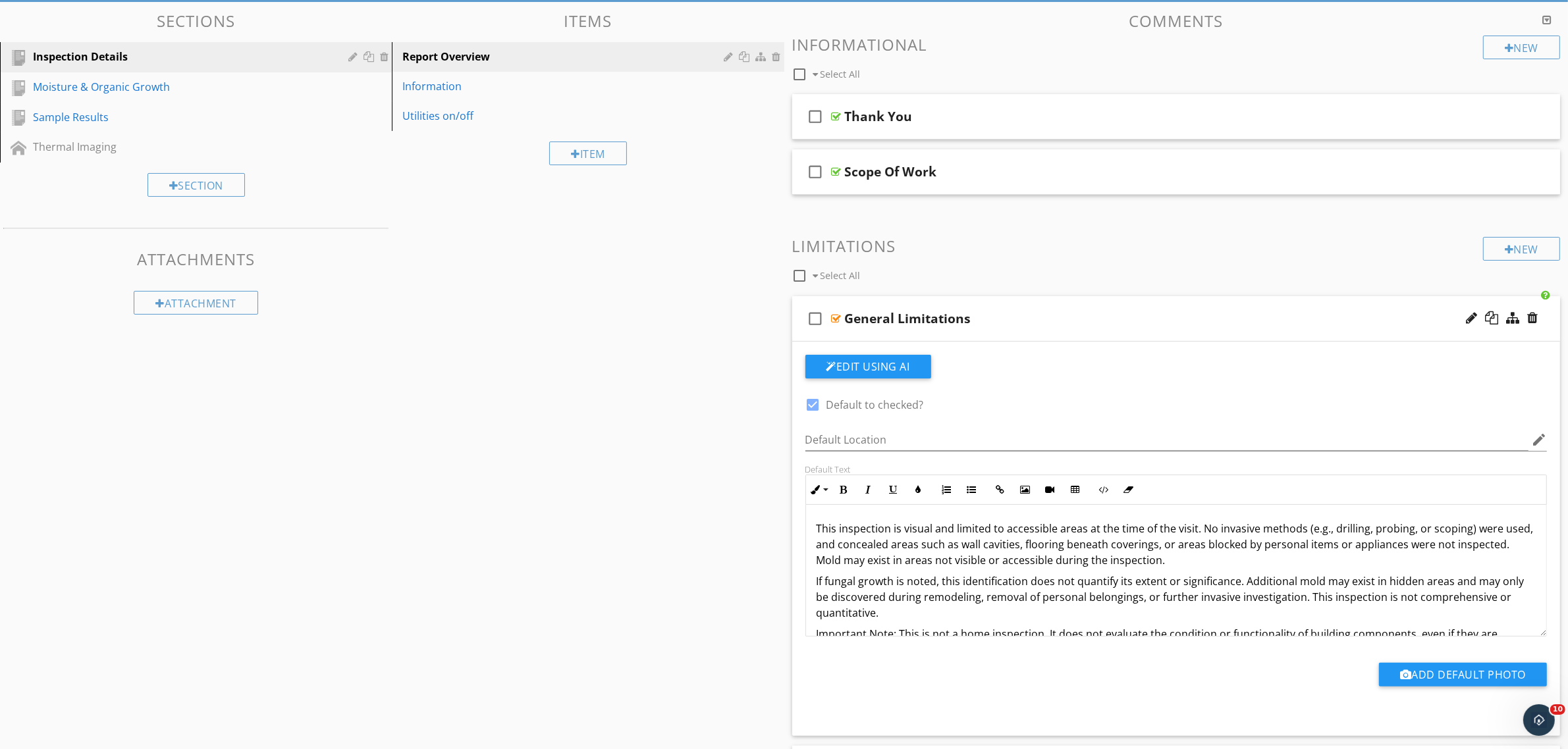
scroll to position [159, 0]
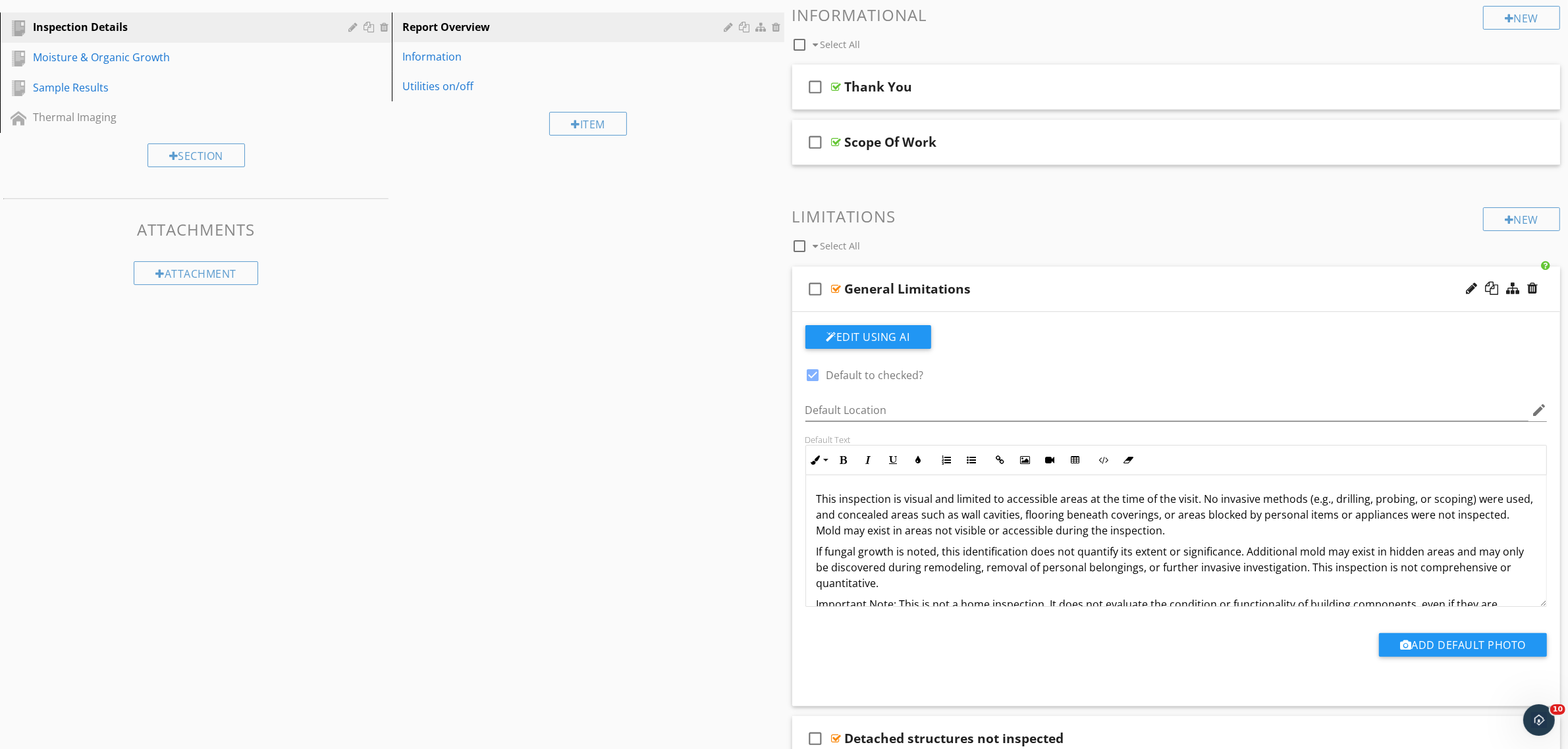
click at [1005, 582] on p "If fungal growth is noted, this identification does not quantify its extent or …" at bounding box center [1176, 567] width 720 height 47
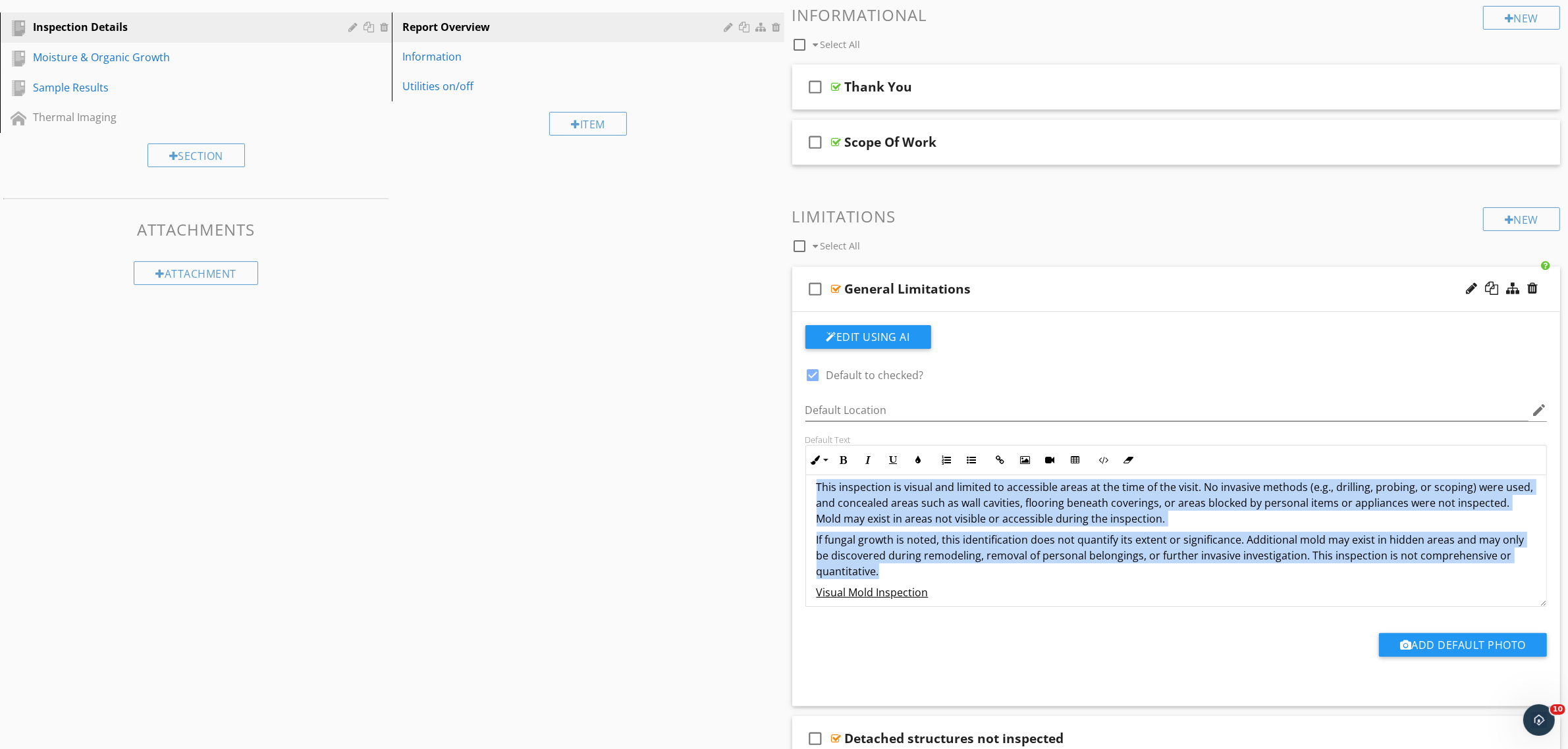
scroll to position [0, 0]
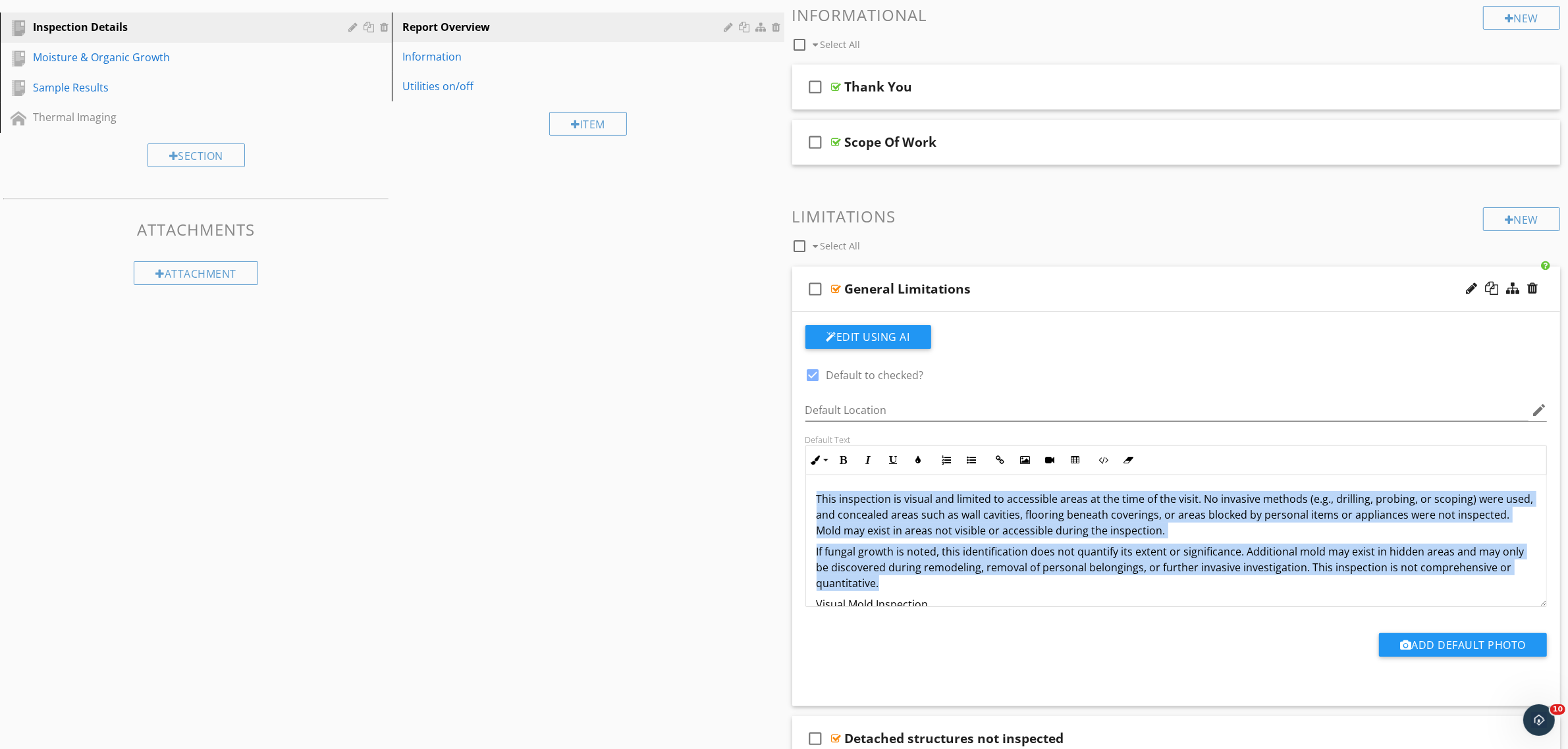
drag, startPoint x: 913, startPoint y: 573, endPoint x: 769, endPoint y: 486, distance: 168.2
click at [769, 486] on div "Sections Inspection Details Moisture & Organic Growth Sample Results Thermal Im…" at bounding box center [784, 388] width 1568 height 831
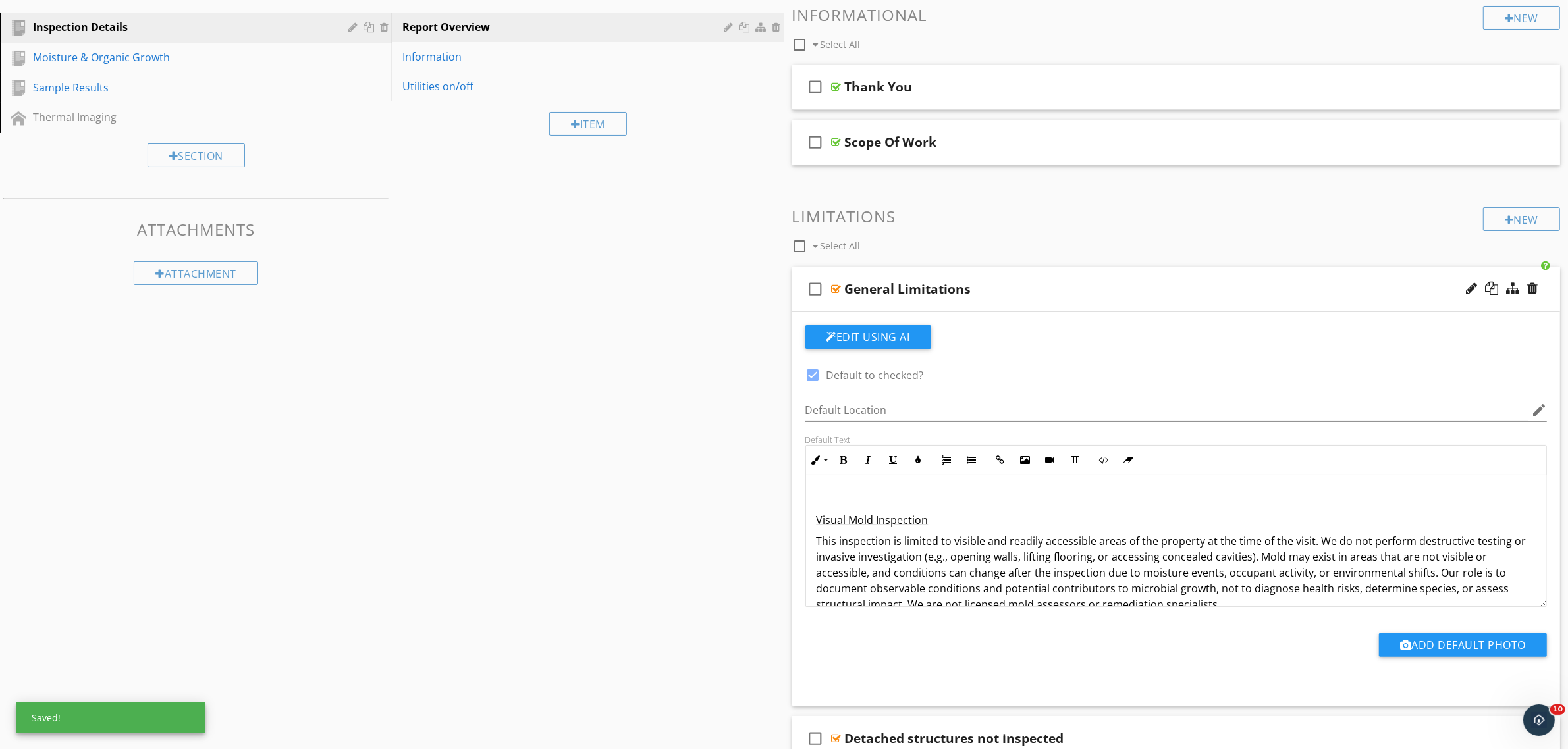
click at [817, 521] on u "Visual Mold Inspection" at bounding box center [872, 519] width 112 height 14
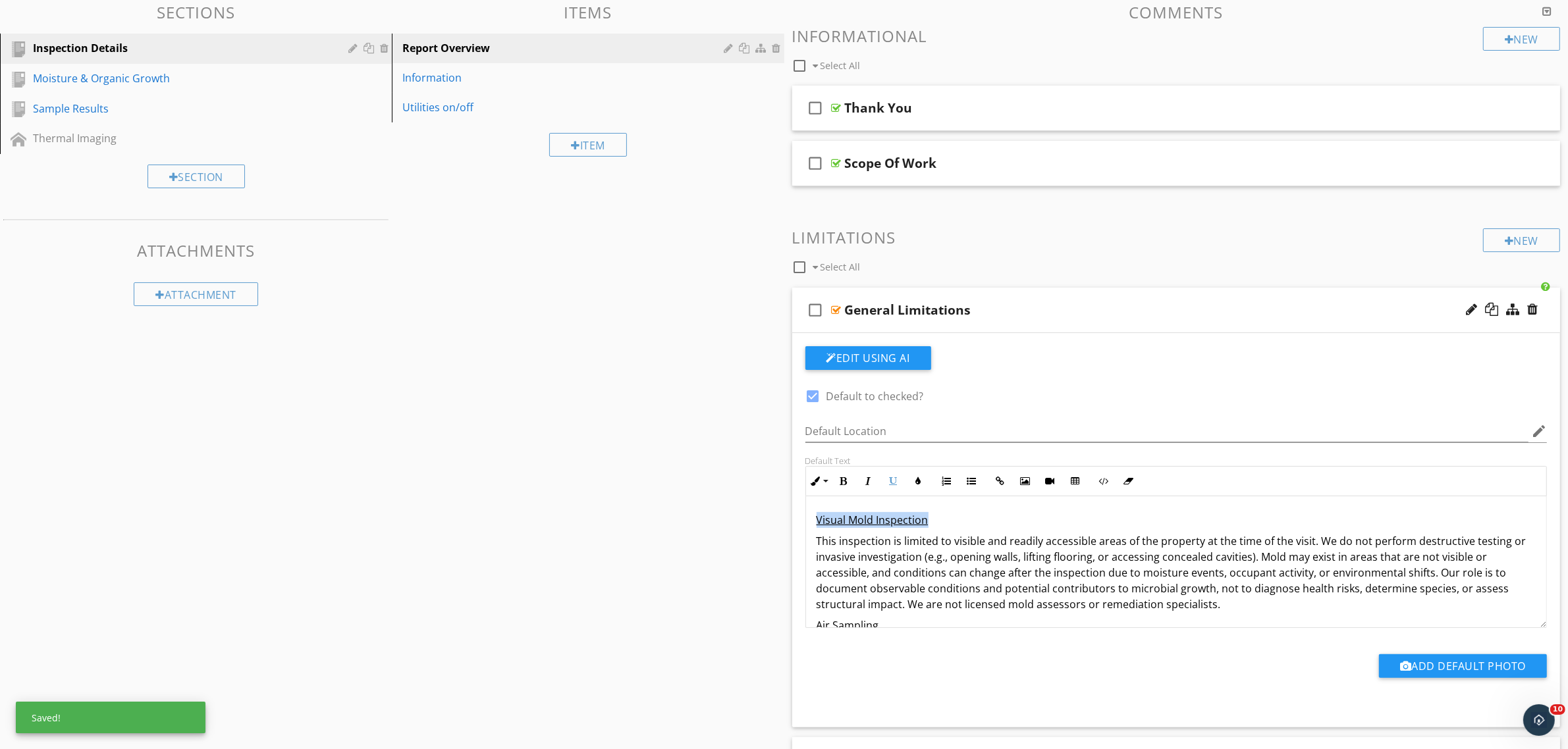
drag, startPoint x: 939, startPoint y: 525, endPoint x: 798, endPoint y: 509, distance: 141.9
click at [798, 509] on div "Default Text Inline Style XLarge Large Normal Small Light Small/Light Bold Ital…" at bounding box center [1176, 541] width 758 height 172
click at [837, 479] on button "Bold" at bounding box center [843, 481] width 25 height 25
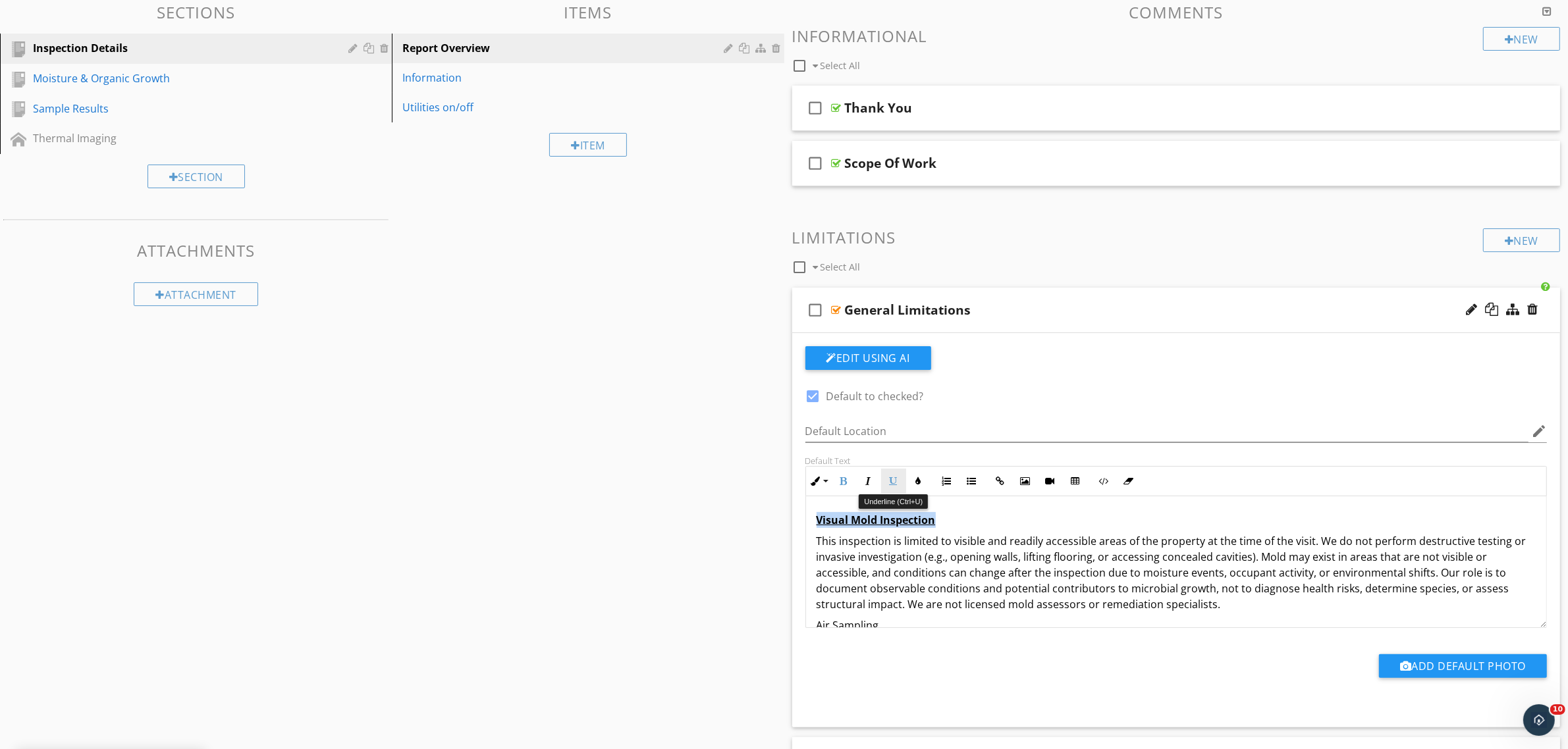
click at [896, 481] on icon "button" at bounding box center [893, 482] width 9 height 9
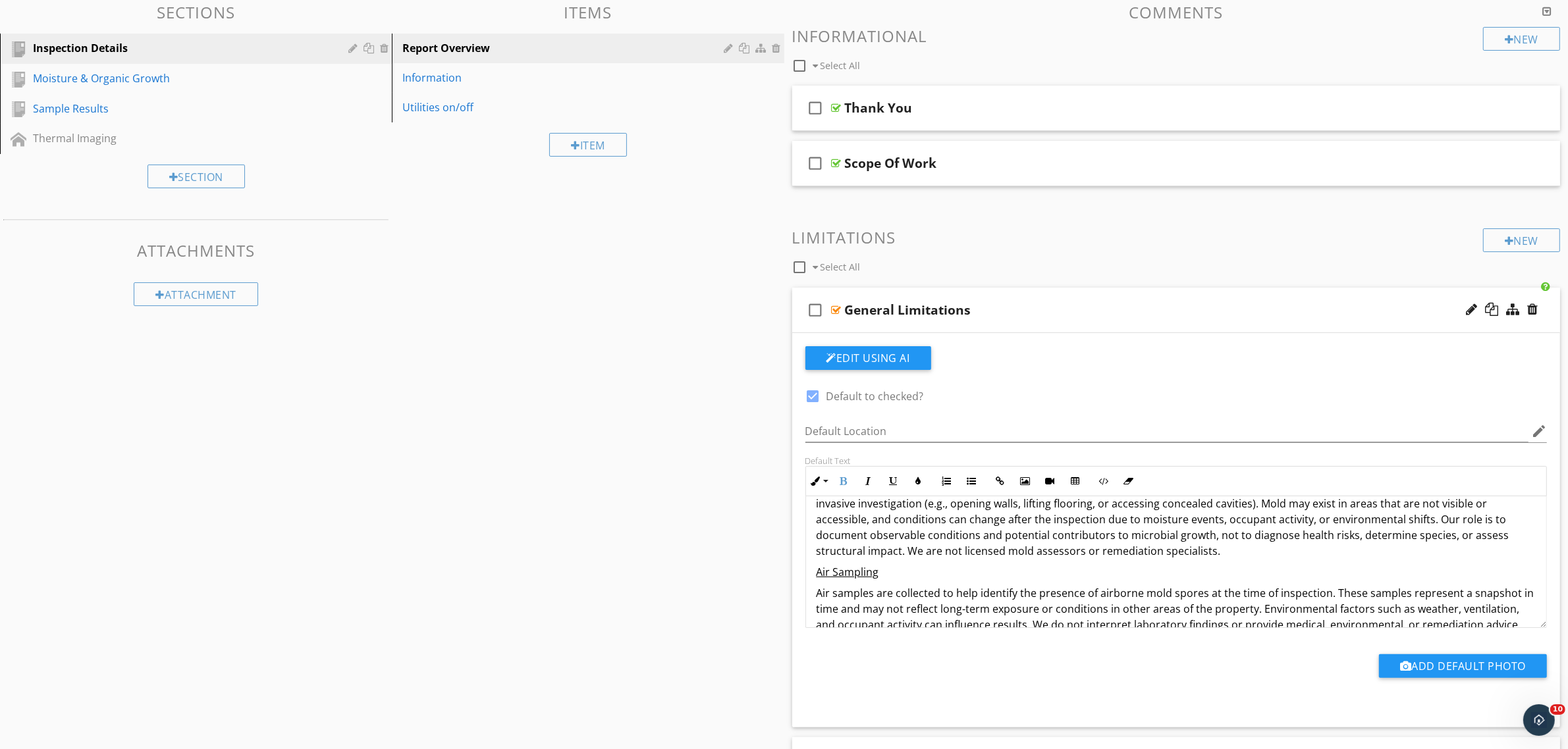
scroll to position [82, 0]
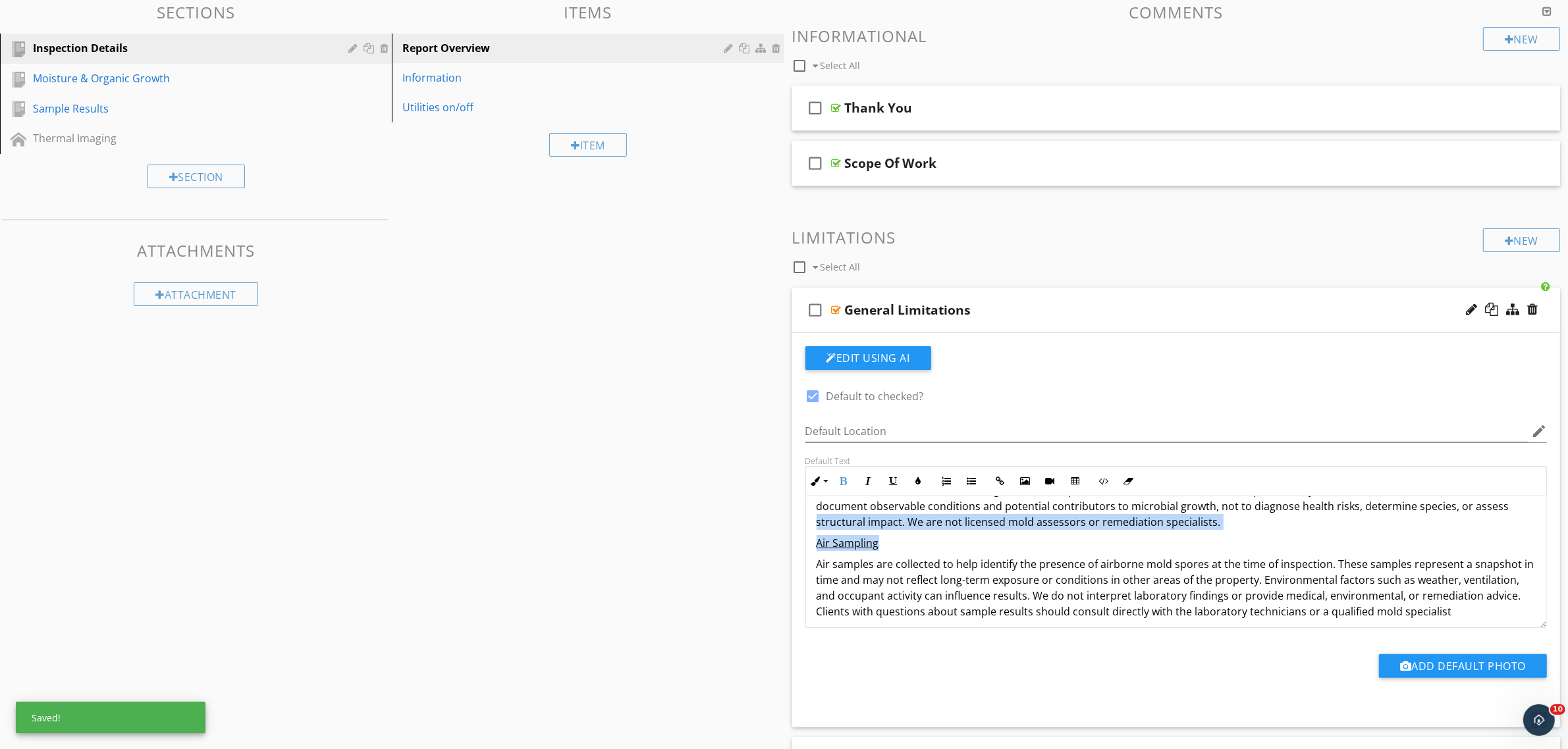
drag, startPoint x: 889, startPoint y: 548, endPoint x: 787, endPoint y: 528, distance: 103.9
click at [787, 528] on div "Comments New Informational check_box_outline_blank Select All check_box_outline…" at bounding box center [1176, 413] width 784 height 821
click at [864, 557] on p "Air samples are collected to help identify the presence of airborne mold spores…" at bounding box center [1176, 587] width 720 height 63
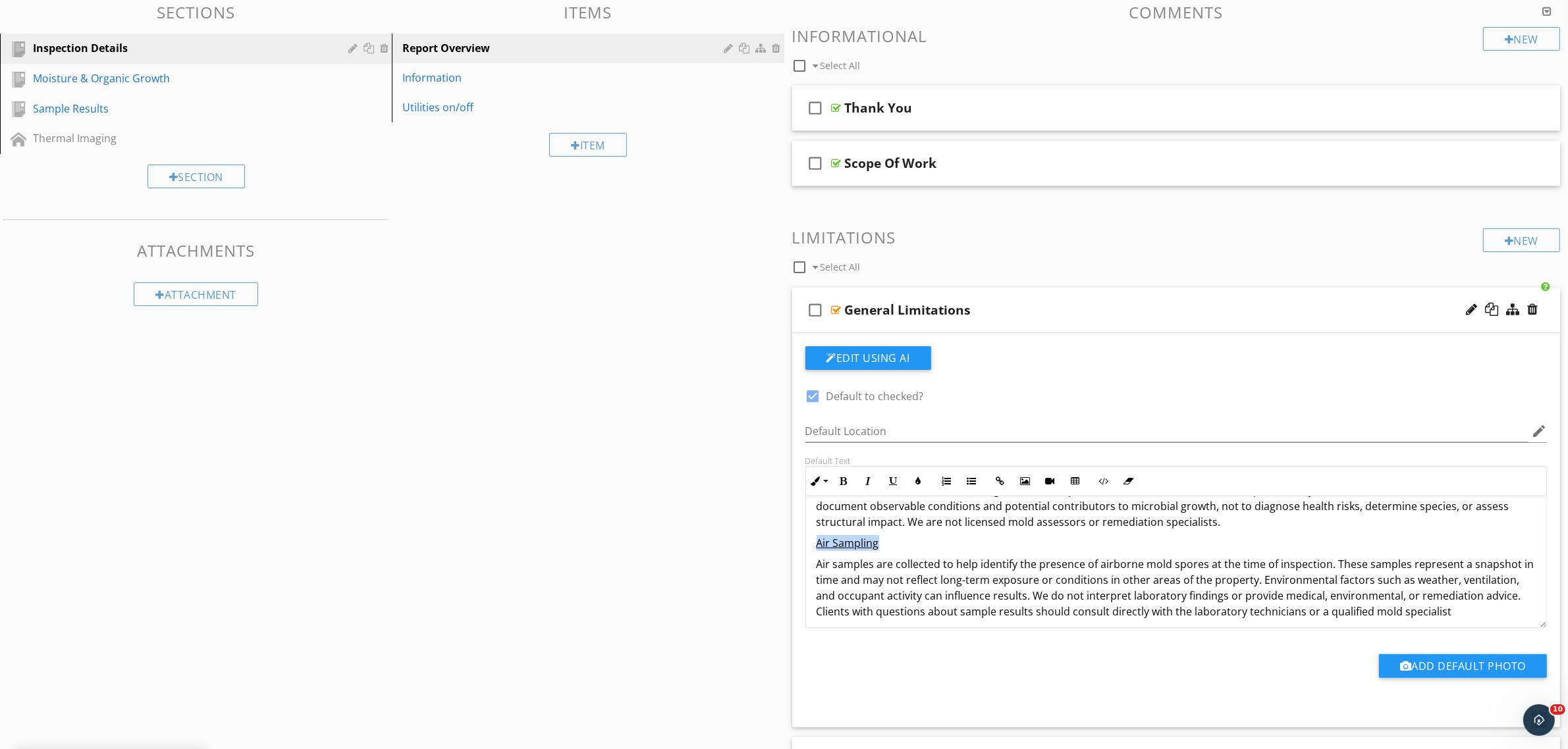
drag, startPoint x: 888, startPoint y: 544, endPoint x: 818, endPoint y: 544, distance: 70.0
click at [818, 544] on p "Air Sampling" at bounding box center [1176, 543] width 720 height 16
click at [888, 479] on icon "button" at bounding box center [893, 482] width 9 height 9
click at [843, 481] on icon "button" at bounding box center [843, 482] width 9 height 9
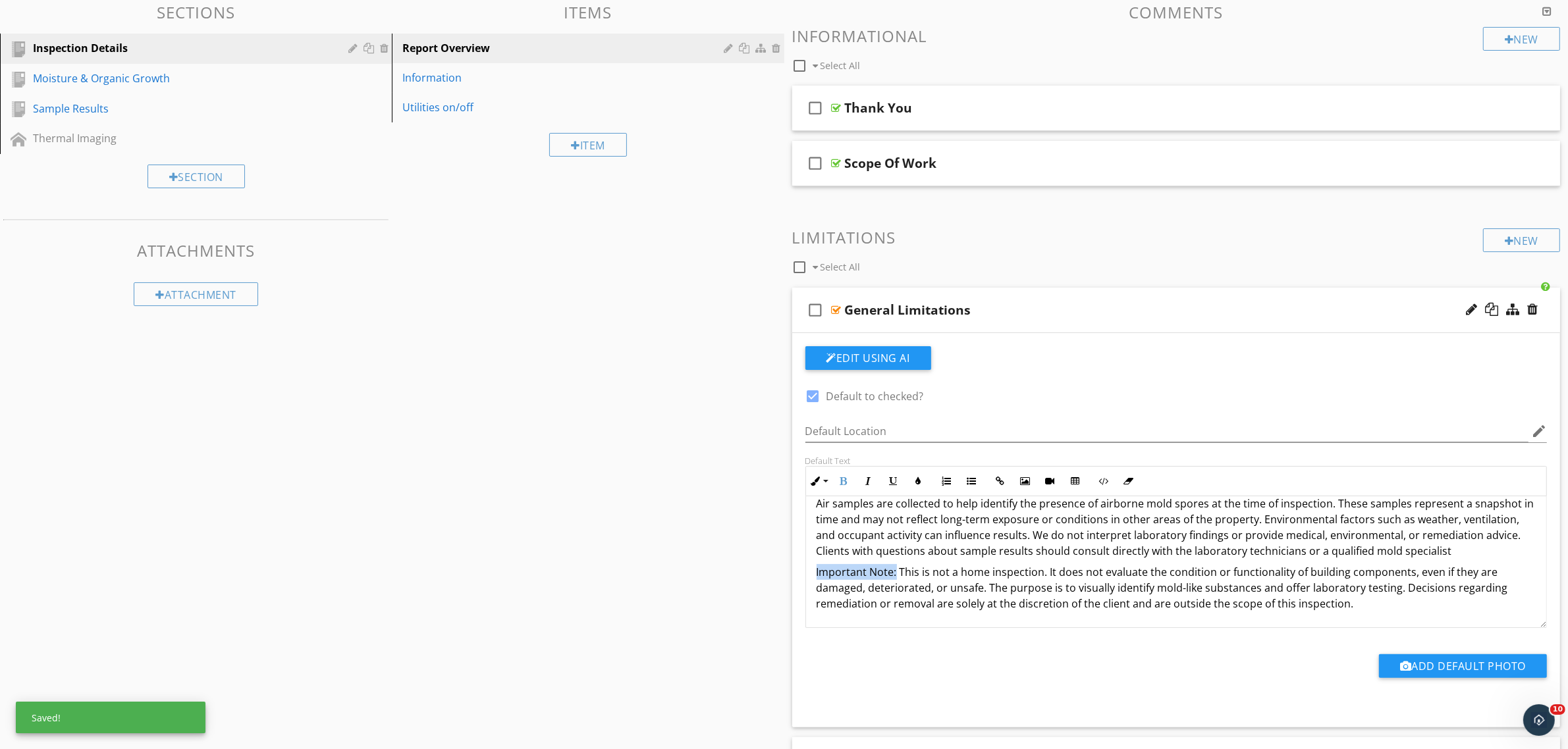
drag, startPoint x: 895, startPoint y: 575, endPoint x: 824, endPoint y: 524, distance: 87.4
click at [804, 574] on div "Default Text Inline Style XLarge Large Normal Small Light Small/Light Bold Ital…" at bounding box center [1176, 541] width 758 height 172
click at [840, 482] on icon "button" at bounding box center [843, 482] width 9 height 9
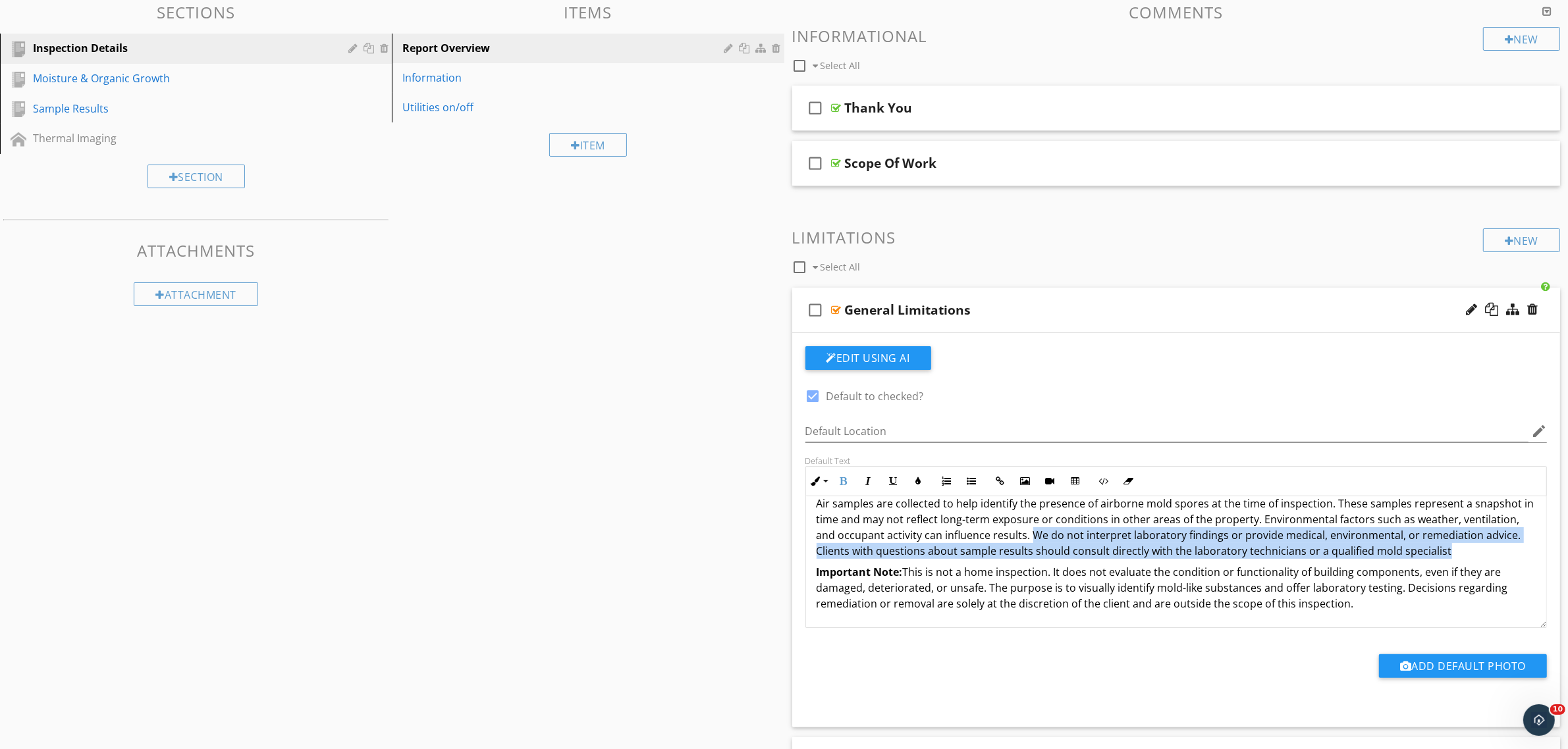
drag, startPoint x: 1467, startPoint y: 557, endPoint x: 1031, endPoint y: 538, distance: 436.4
click at [1031, 538] on p "Air samples are collected to help identify the presence of airborne mold spores…" at bounding box center [1176, 527] width 720 height 63
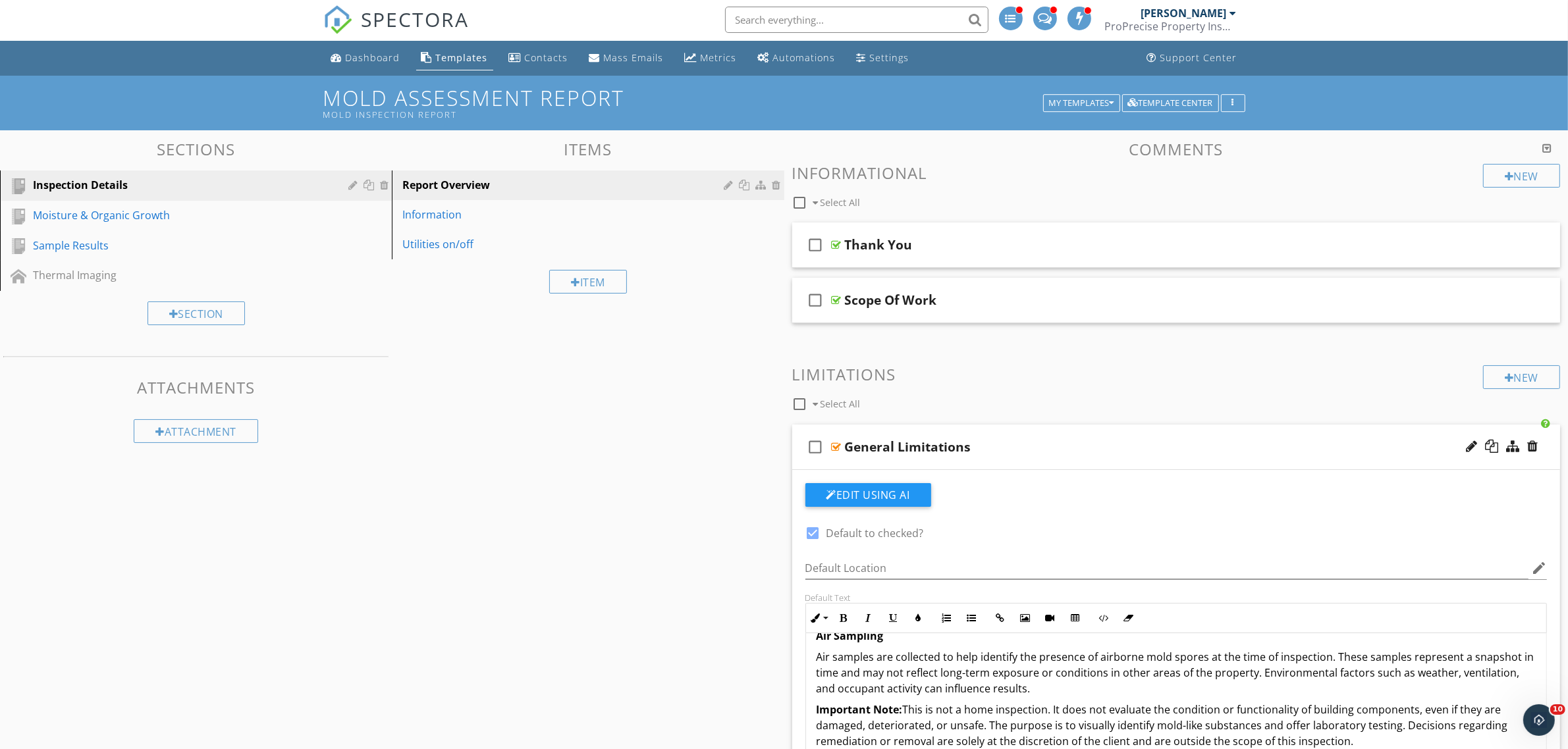
scroll to position [0, 0]
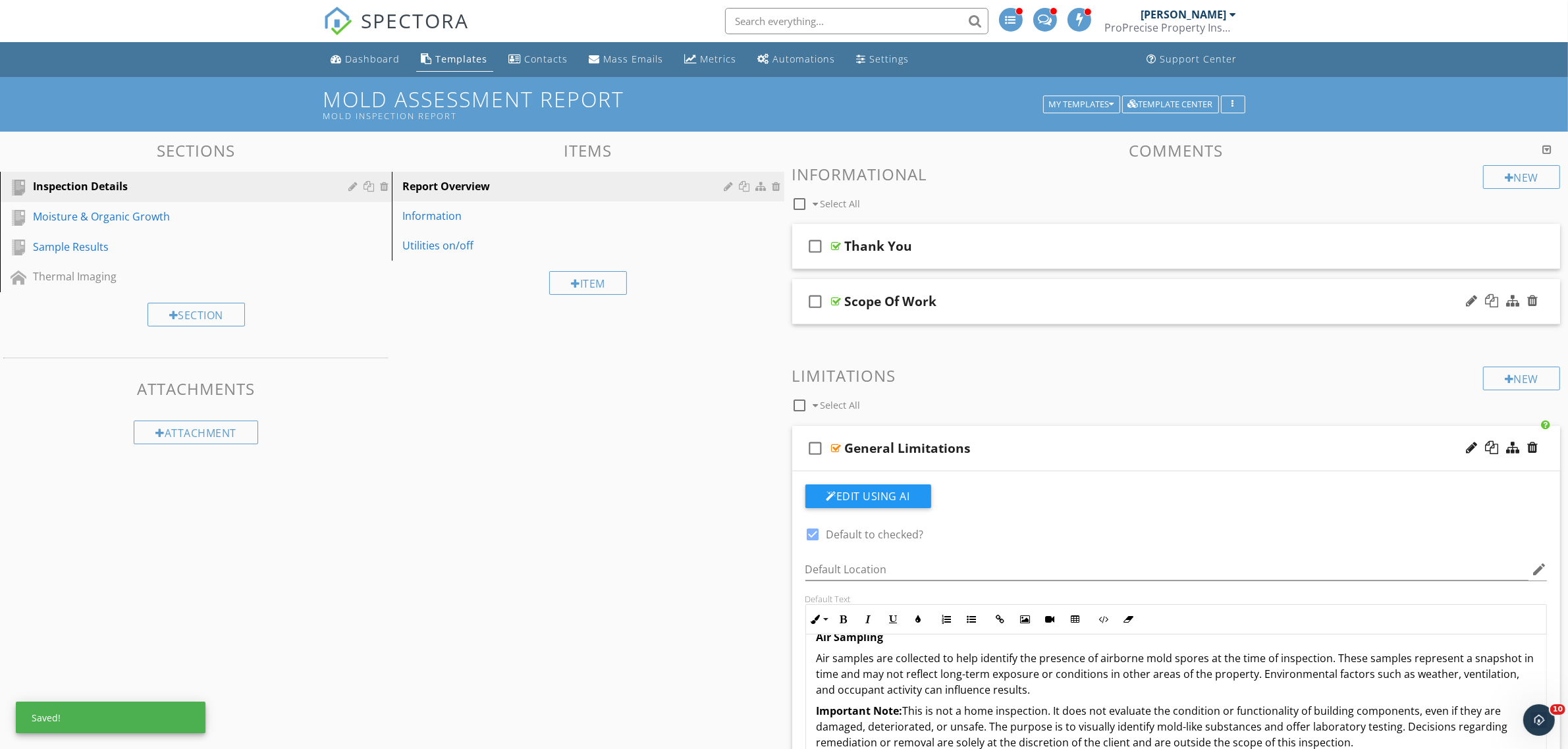
click at [834, 297] on div at bounding box center [837, 301] width 9 height 10
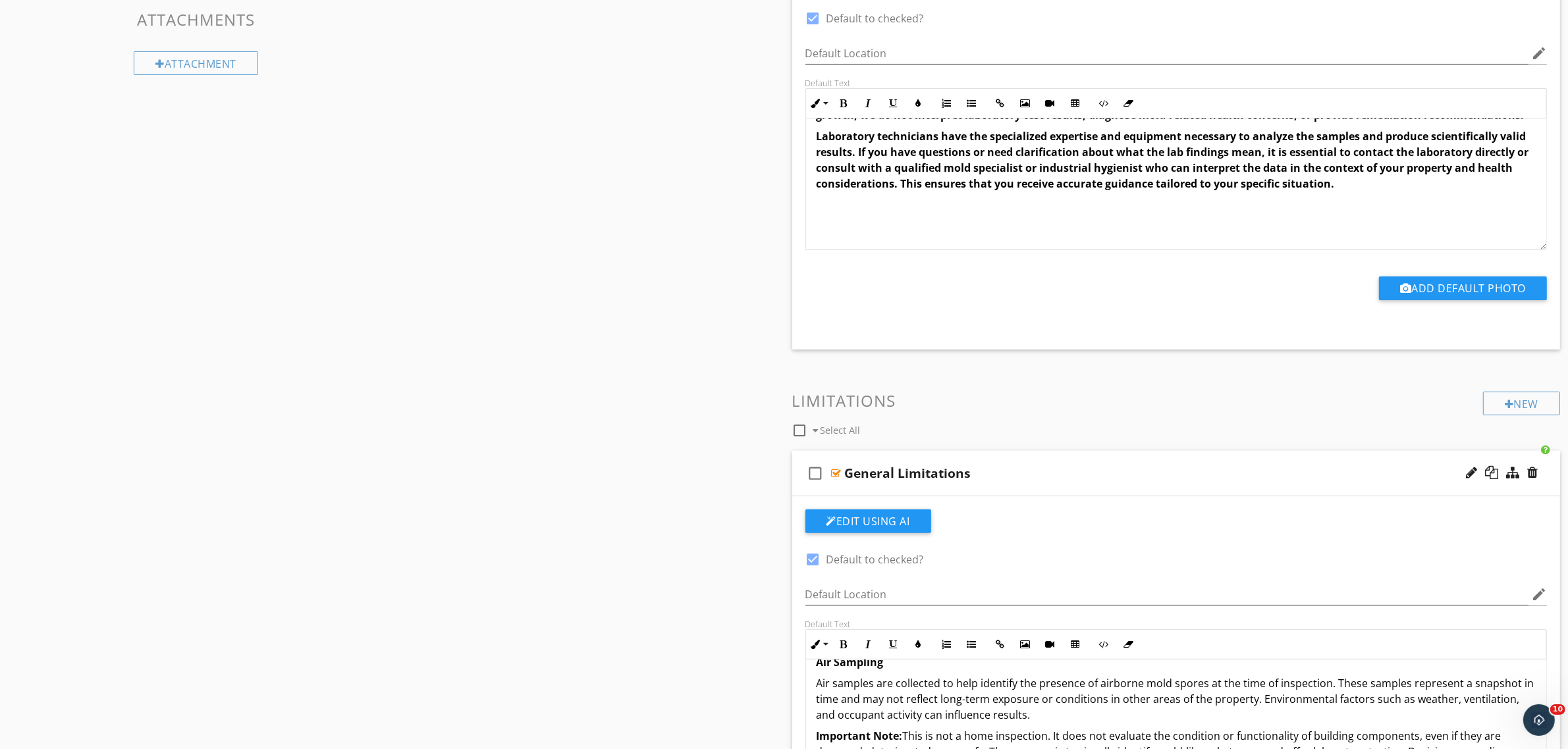
scroll to position [494, 0]
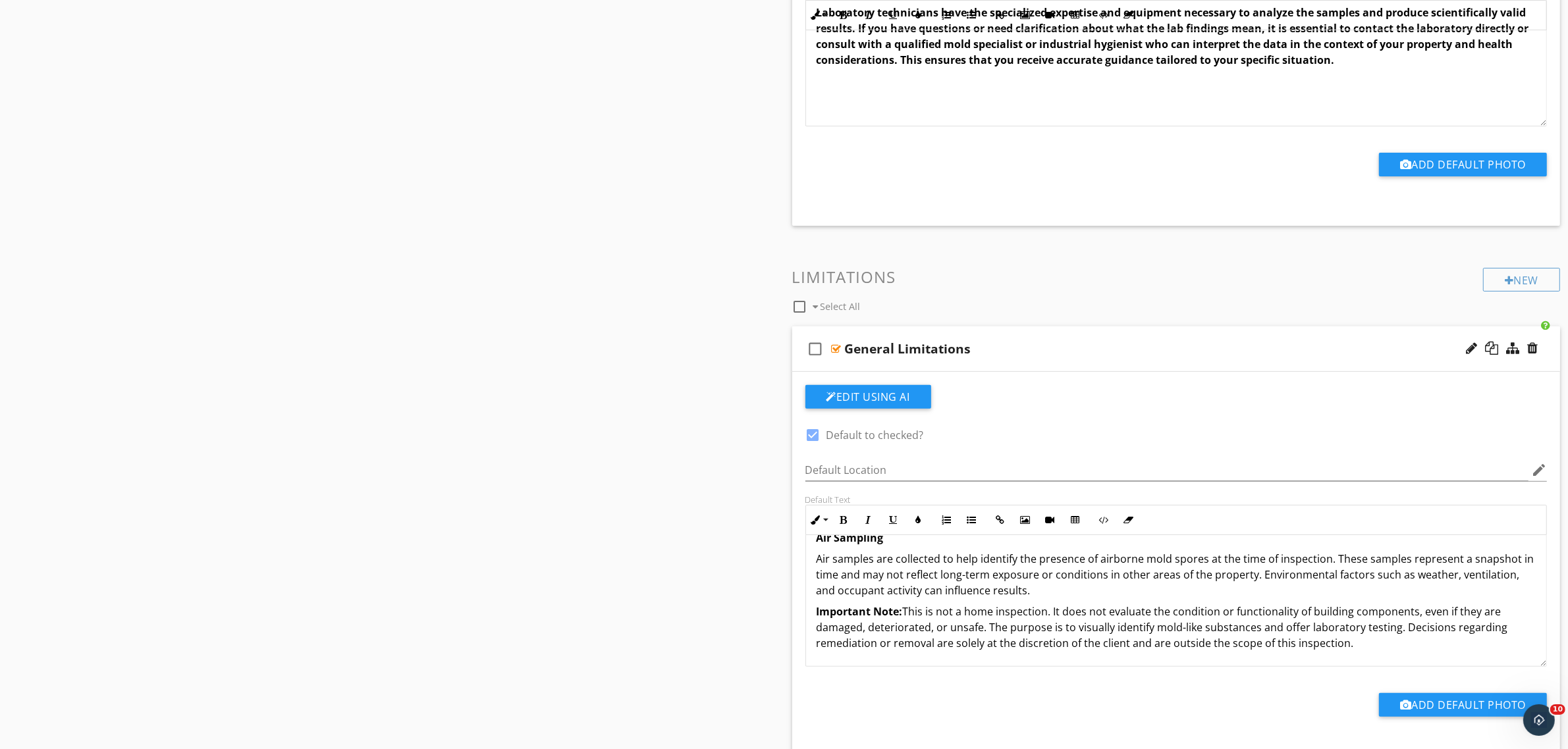
click at [648, 550] on div "Sections Inspection Details Moisture & Organic Growth Sample Results Thermal Im…" at bounding box center [784, 250] width 1568 height 1226
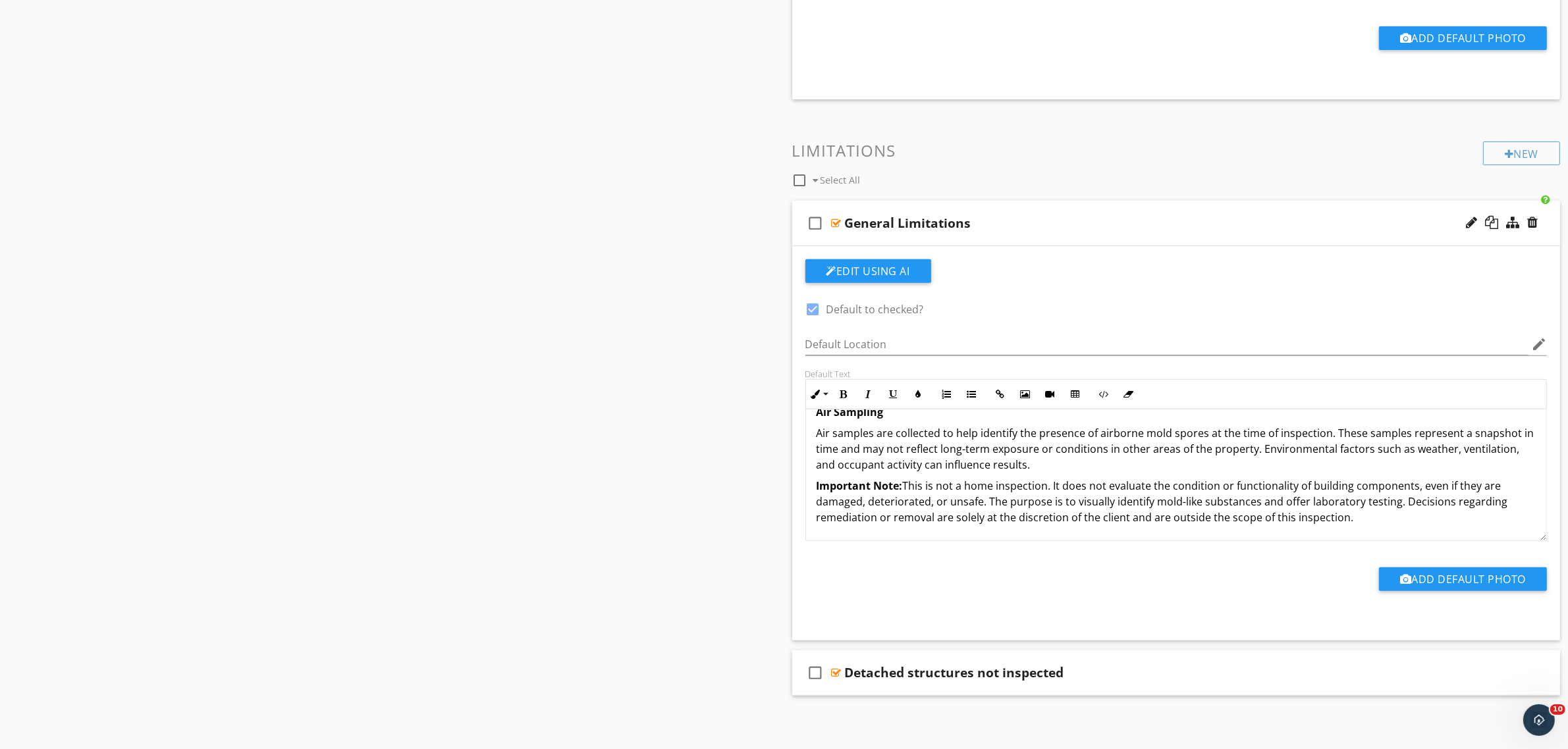
scroll to position [622, 0]
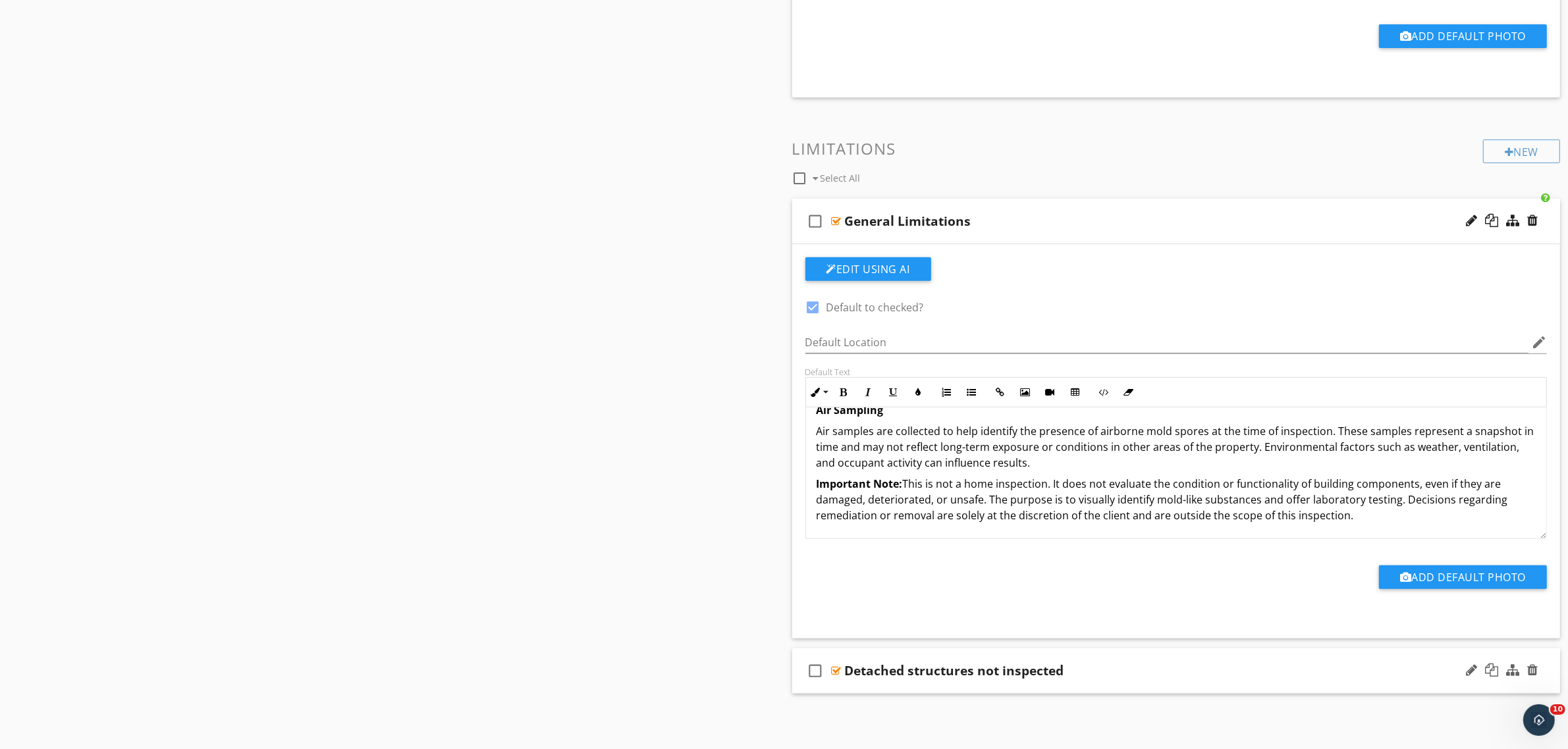
click at [833, 669] on div at bounding box center [837, 670] width 9 height 10
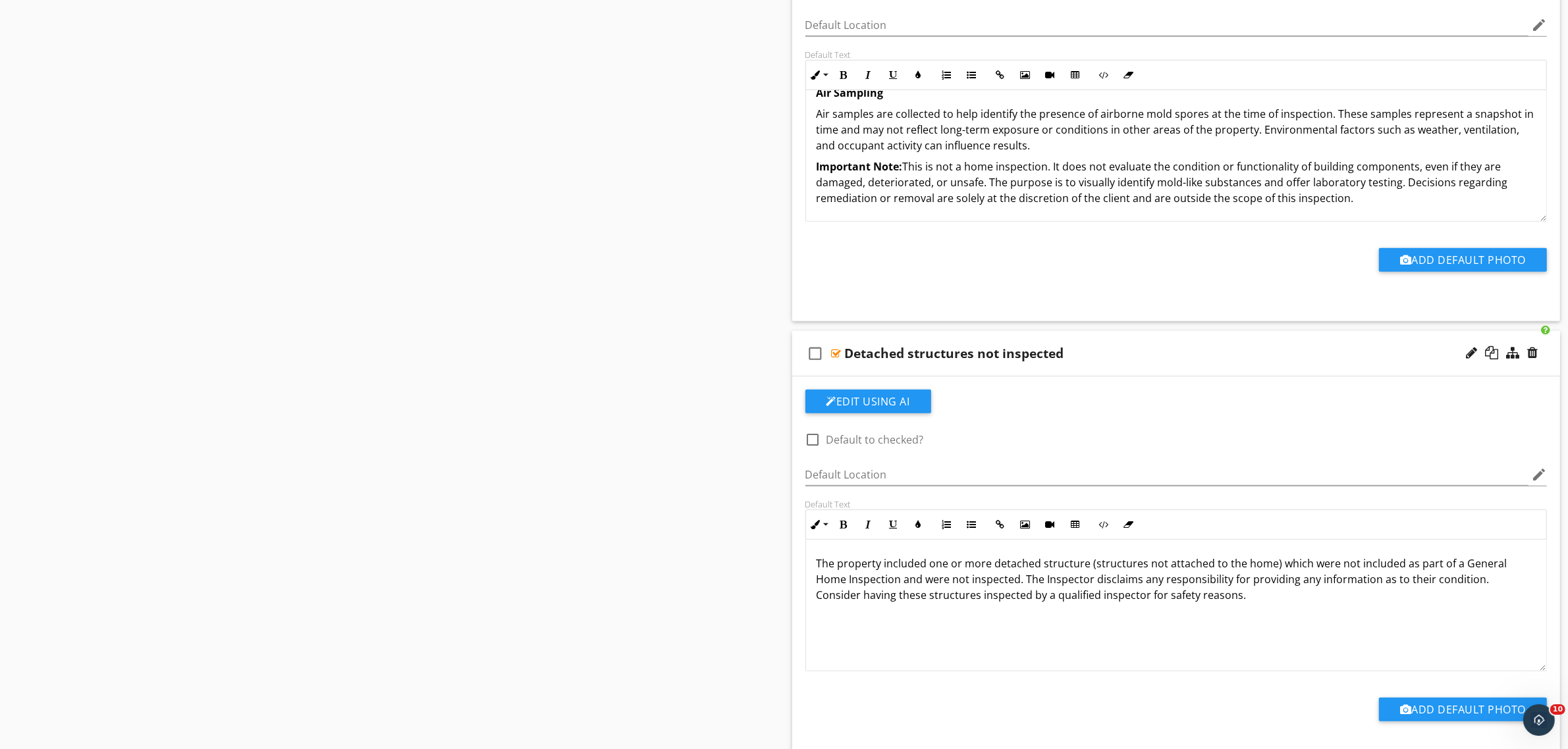
scroll to position [951, 0]
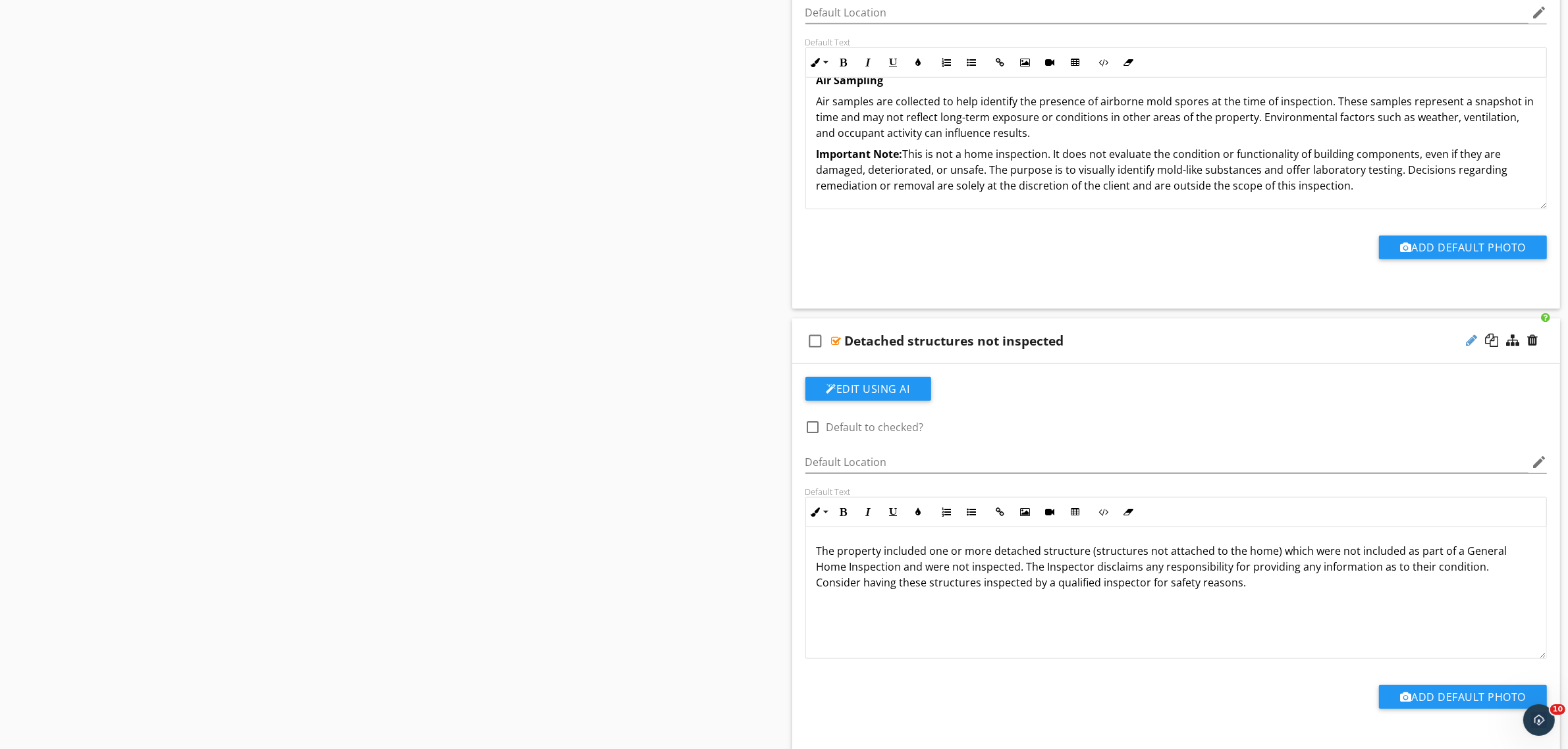
drag, startPoint x: 1470, startPoint y: 346, endPoint x: 1417, endPoint y: 341, distance: 53.2
click at [1470, 346] on div at bounding box center [1471, 341] width 11 height 13
click at [901, 343] on input "Detached structures not inspected" at bounding box center [1123, 342] width 556 height 22
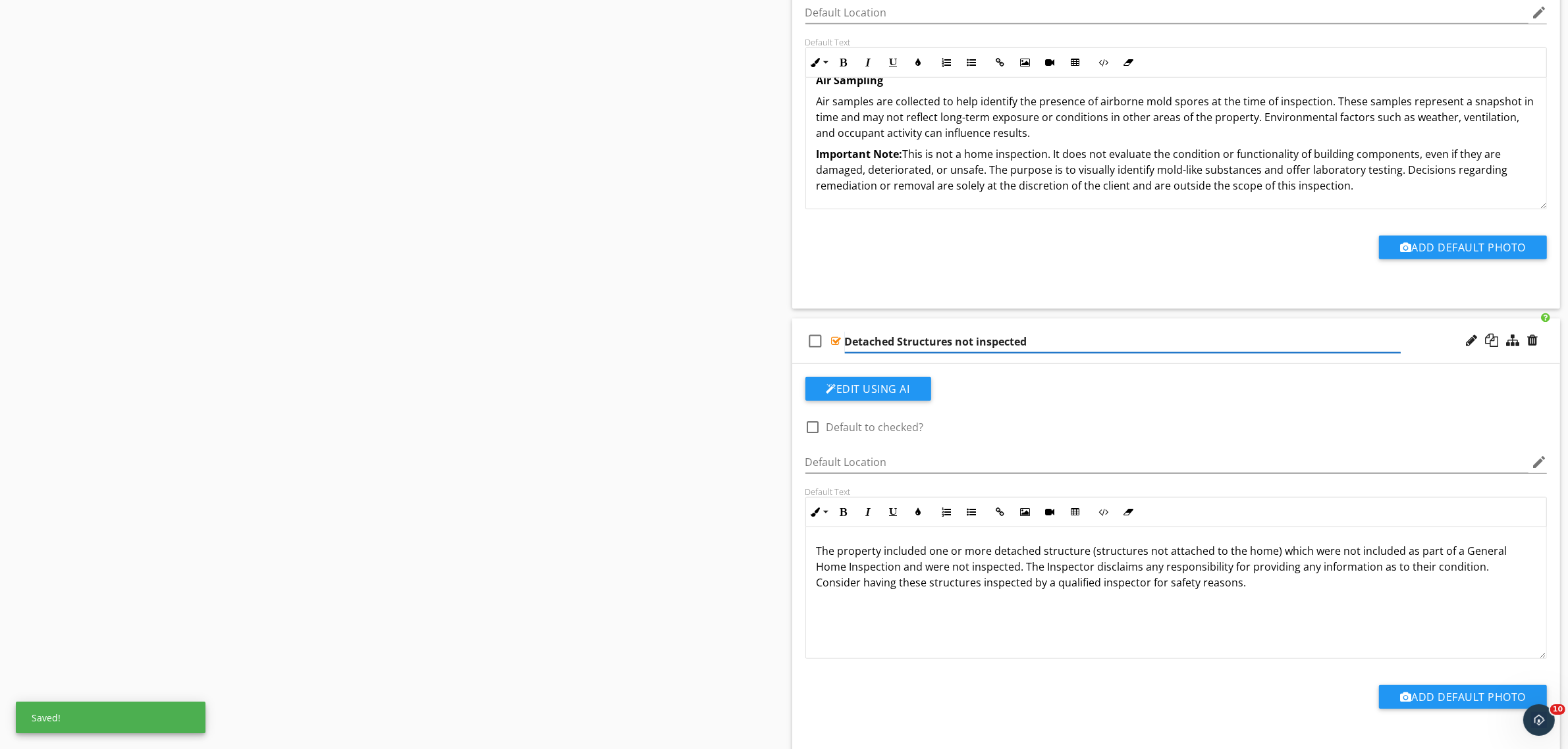
click at [960, 343] on input "Detached Structures not inspected" at bounding box center [1123, 342] width 556 height 22
click at [981, 337] on input "Detached Structures Not inspected" at bounding box center [1123, 342] width 556 height 22
type input "Detached Structures Not Inspected"
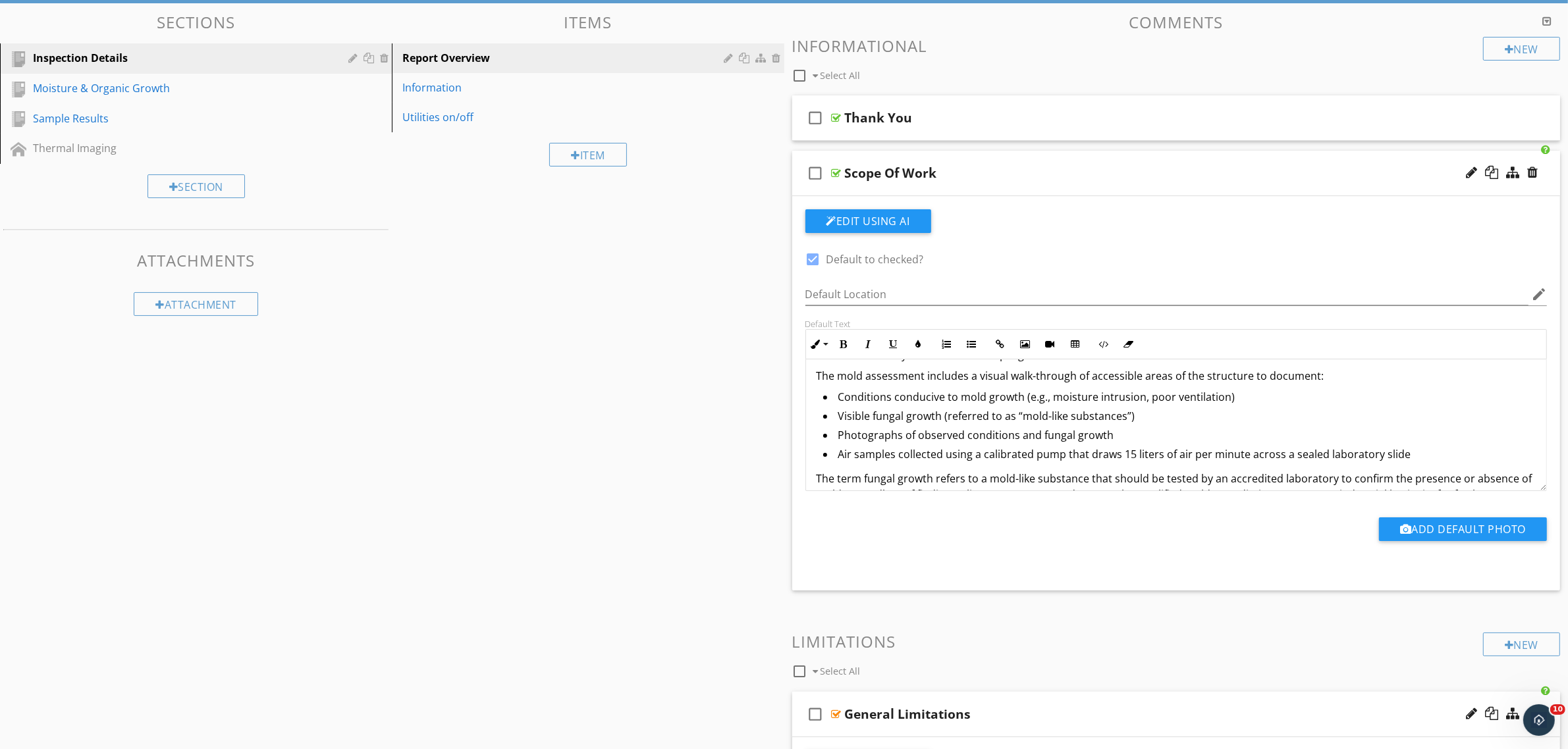
scroll to position [95, 0]
click at [835, 169] on div at bounding box center [837, 172] width 9 height 10
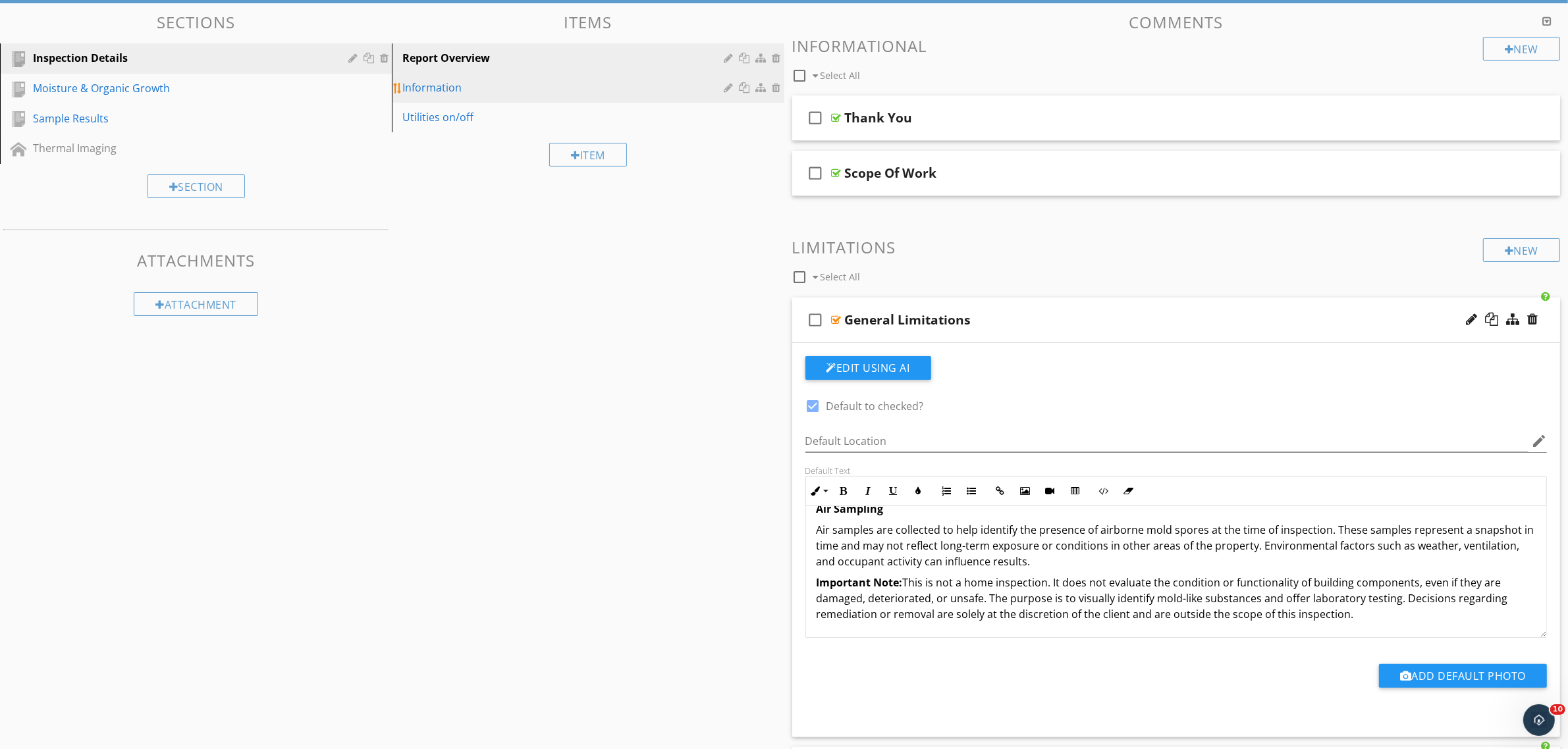
click at [471, 85] on div "Information" at bounding box center [565, 88] width 326 height 16
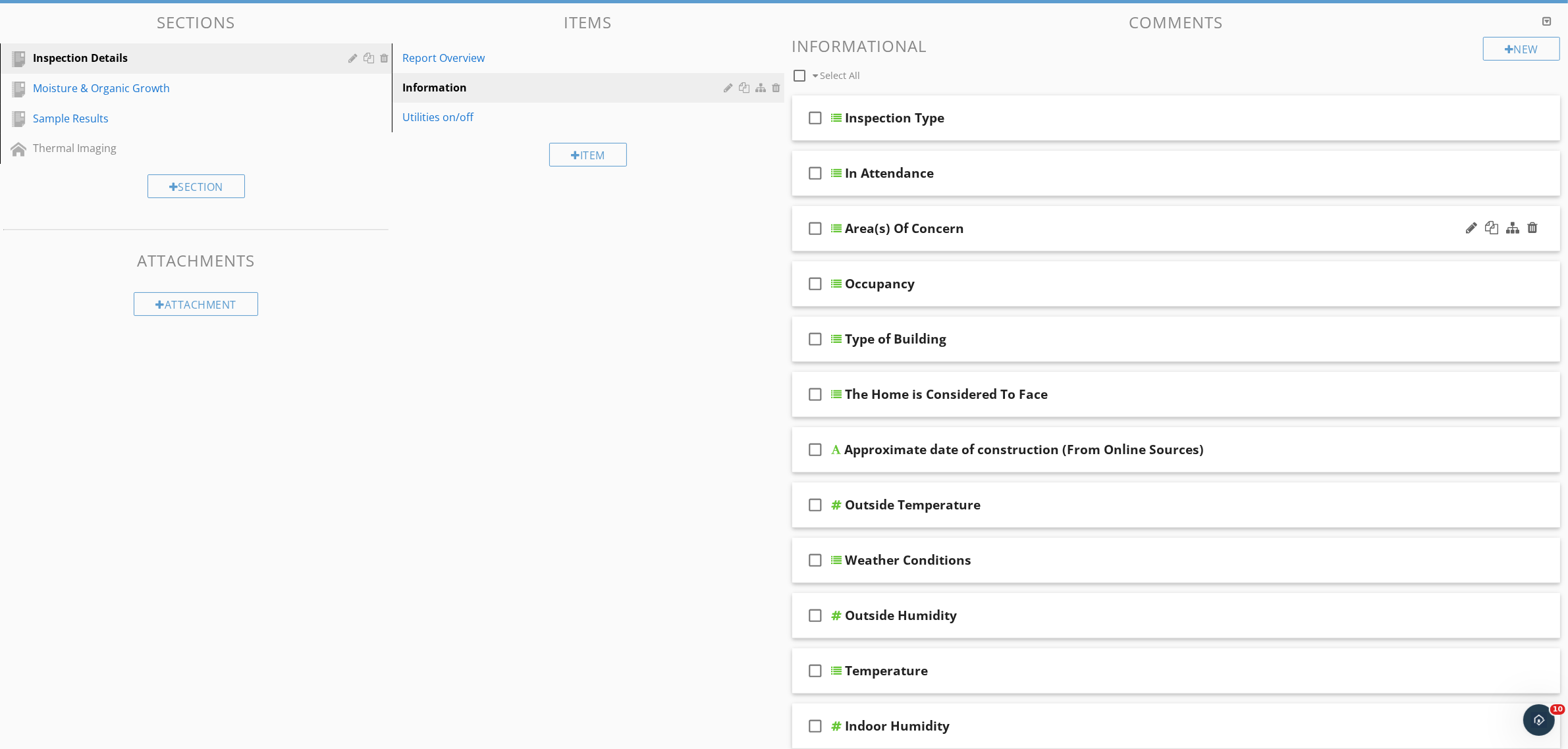
click at [865, 233] on div "Area(s) Of Concern" at bounding box center [904, 228] width 120 height 16
click at [834, 229] on div at bounding box center [837, 228] width 10 height 10
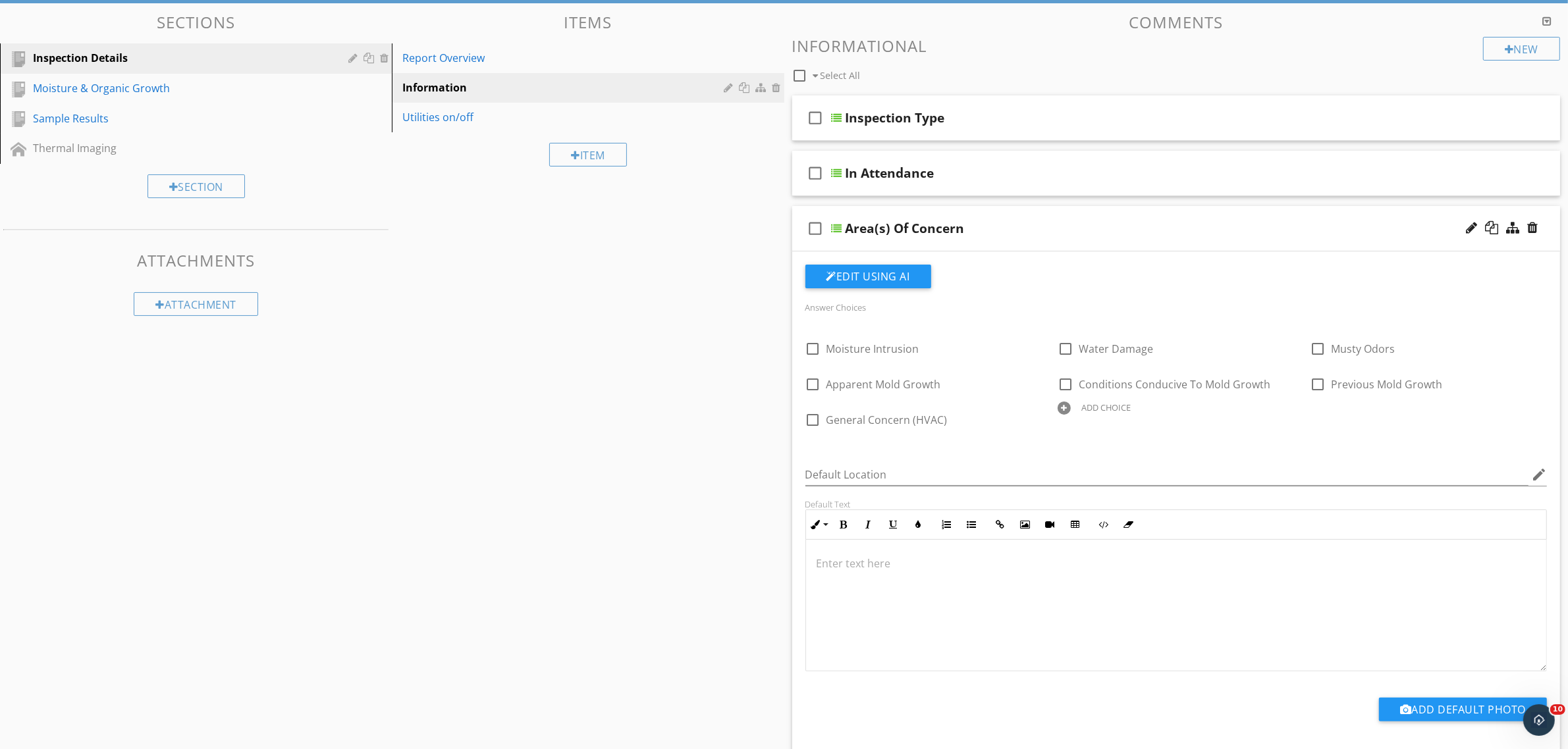
click at [834, 229] on div at bounding box center [837, 228] width 10 height 10
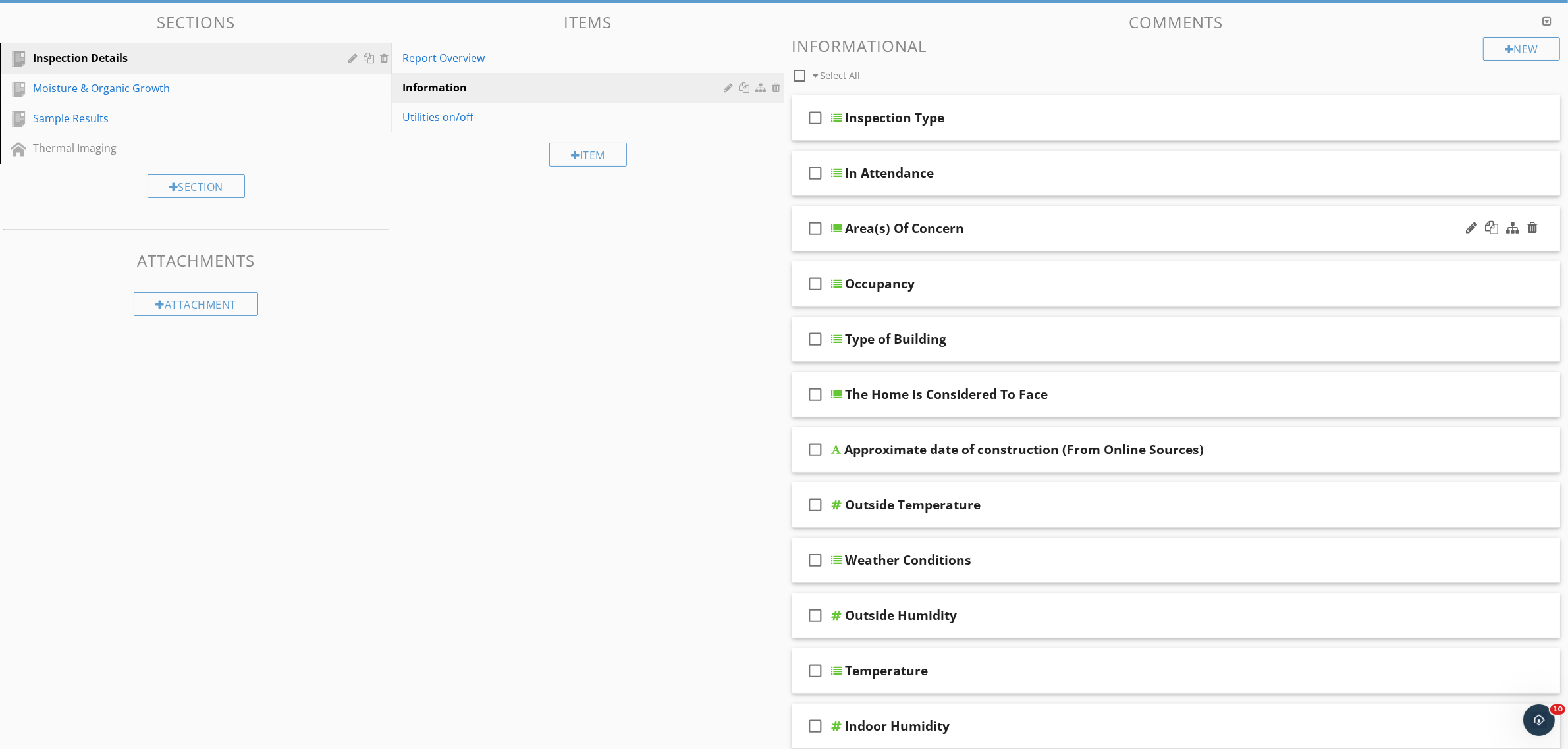
click at [834, 229] on div at bounding box center [837, 228] width 10 height 10
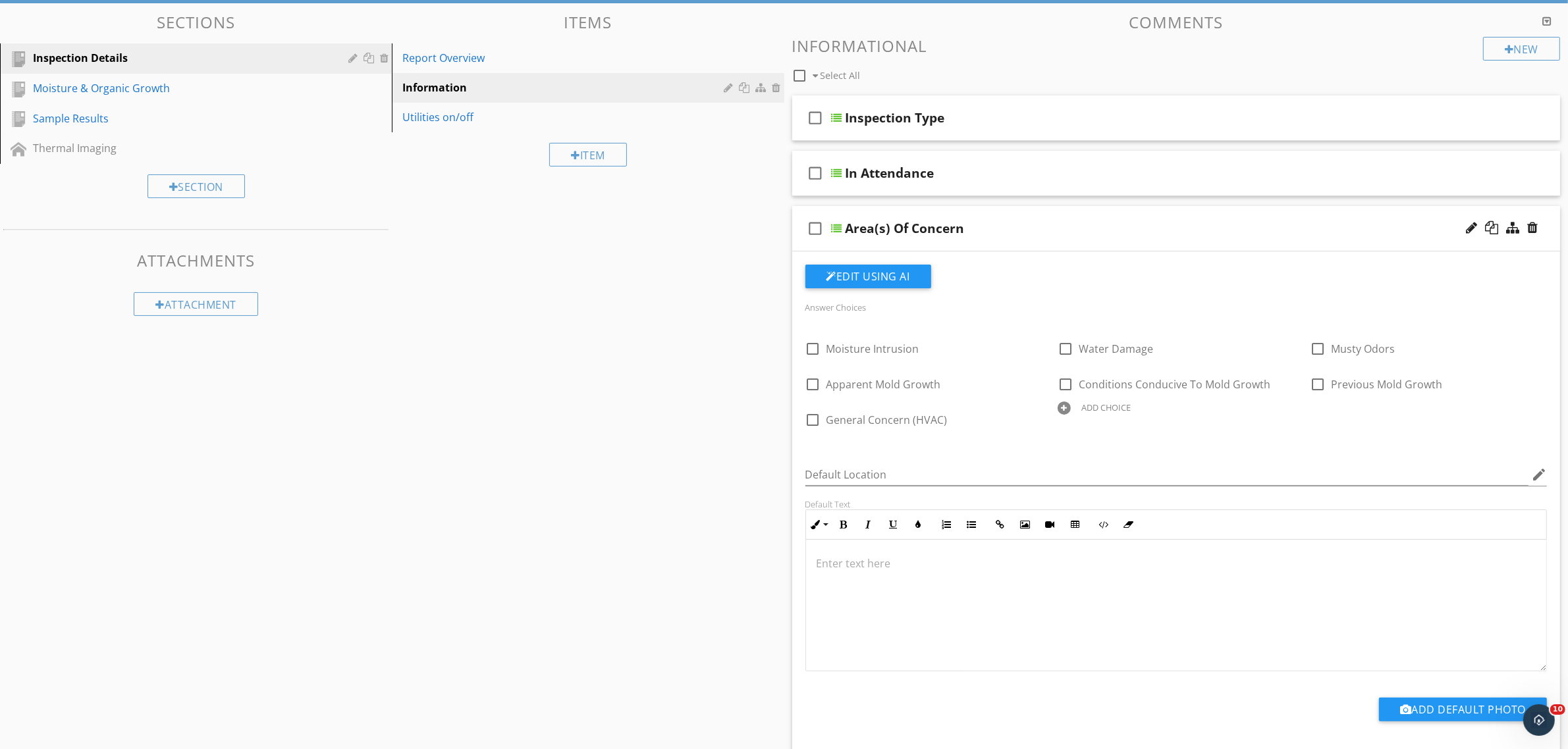
click at [1064, 408] on div at bounding box center [1064, 408] width 13 height 13
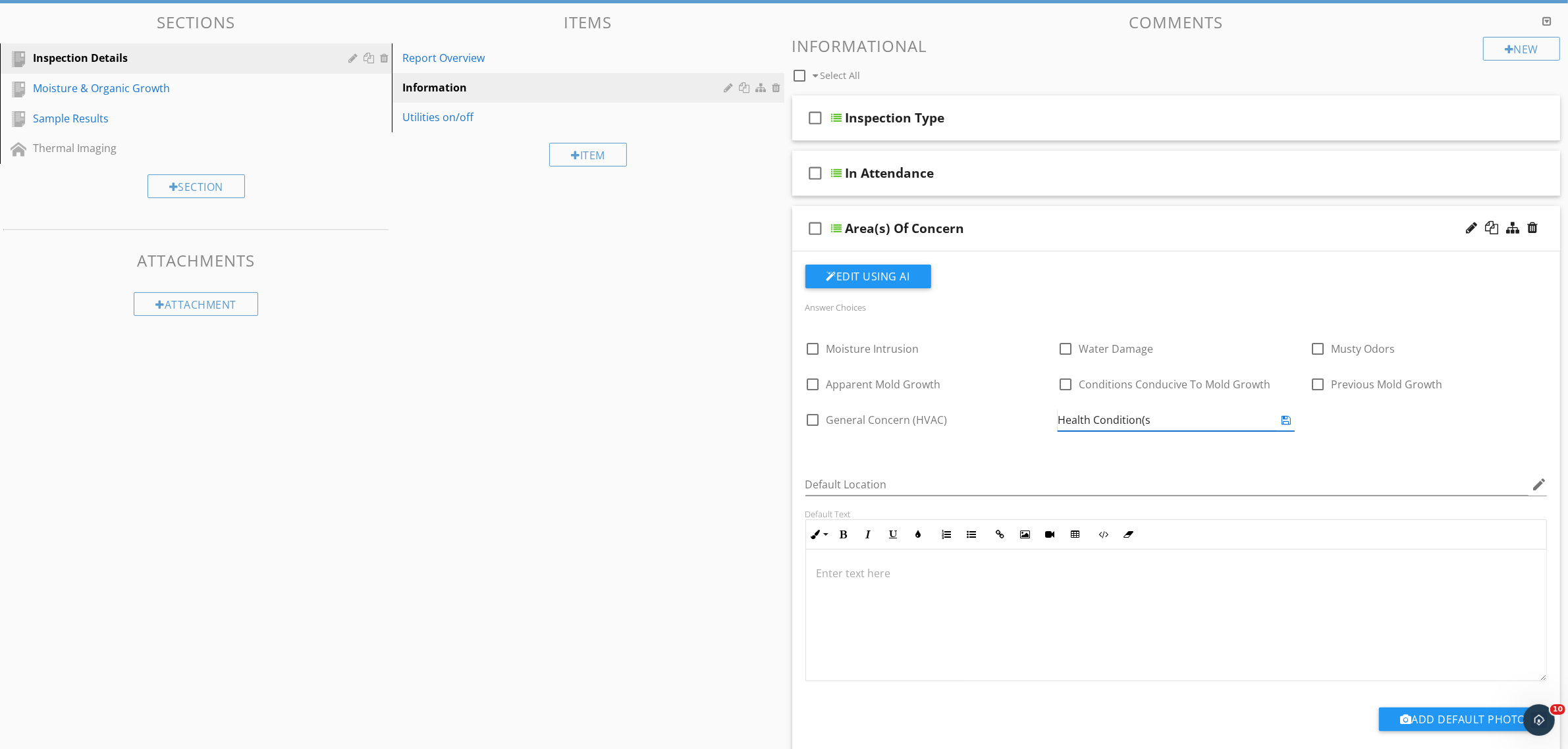
type input "Health Condition(s)"
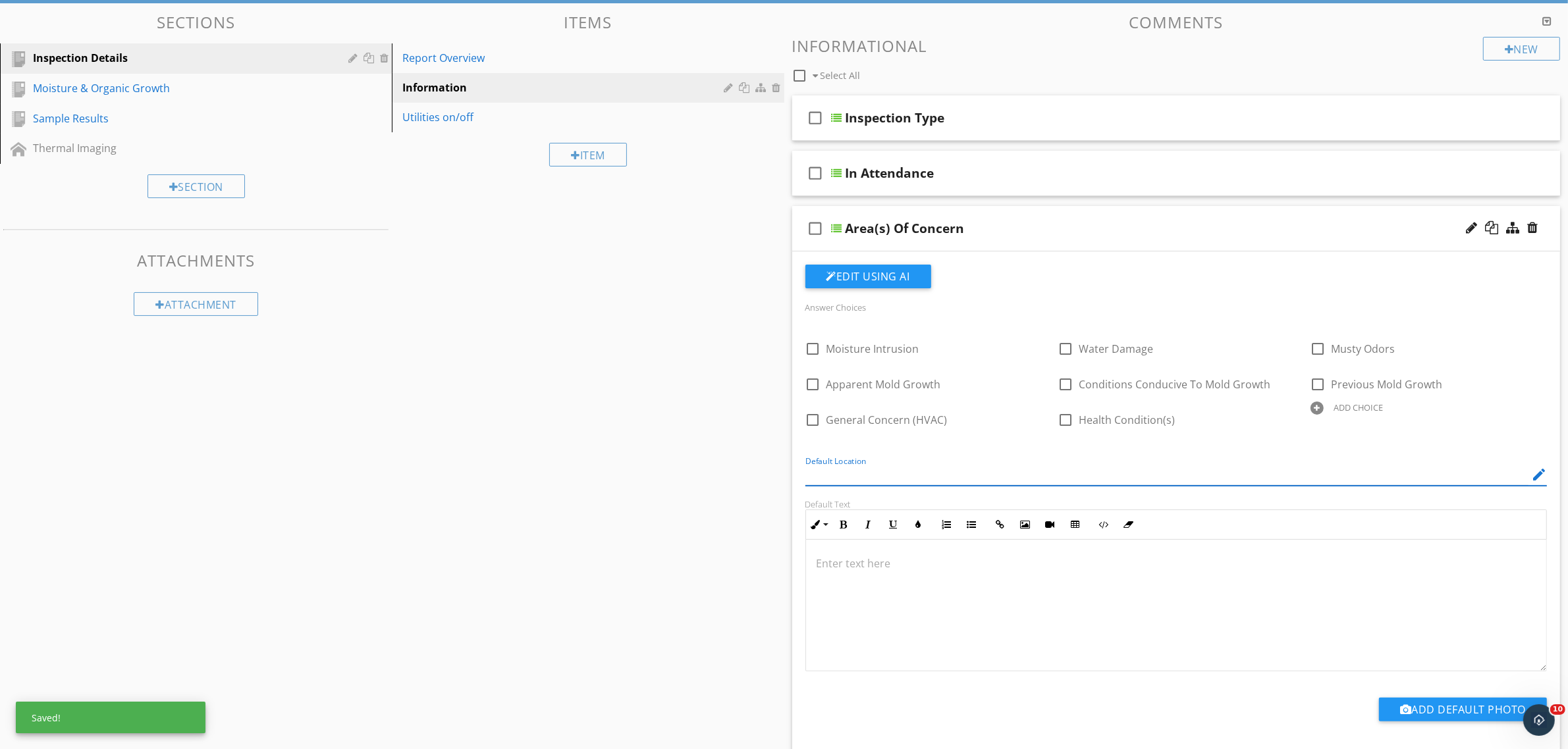
click at [839, 227] on div at bounding box center [837, 228] width 10 height 10
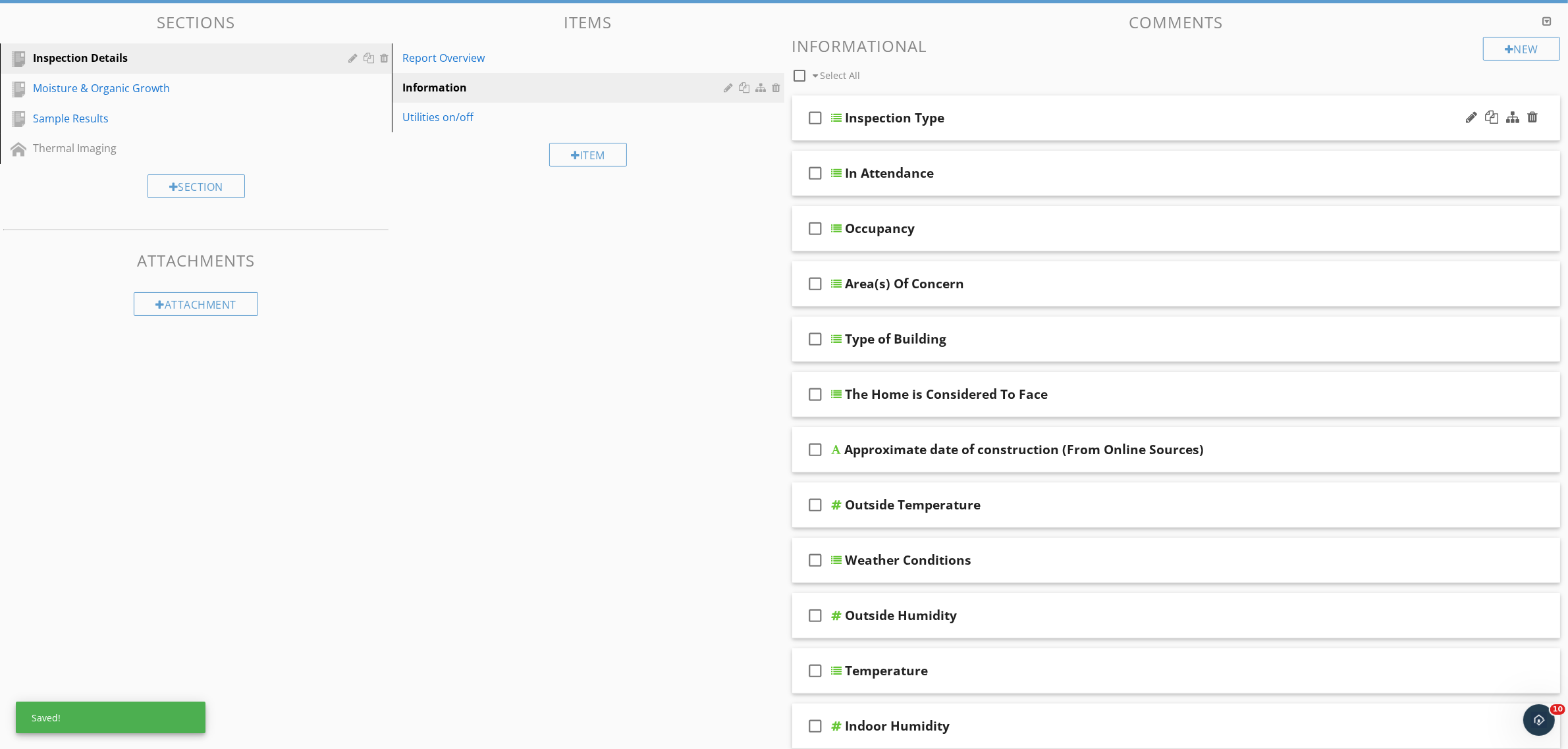
click at [837, 113] on div at bounding box center [837, 118] width 10 height 10
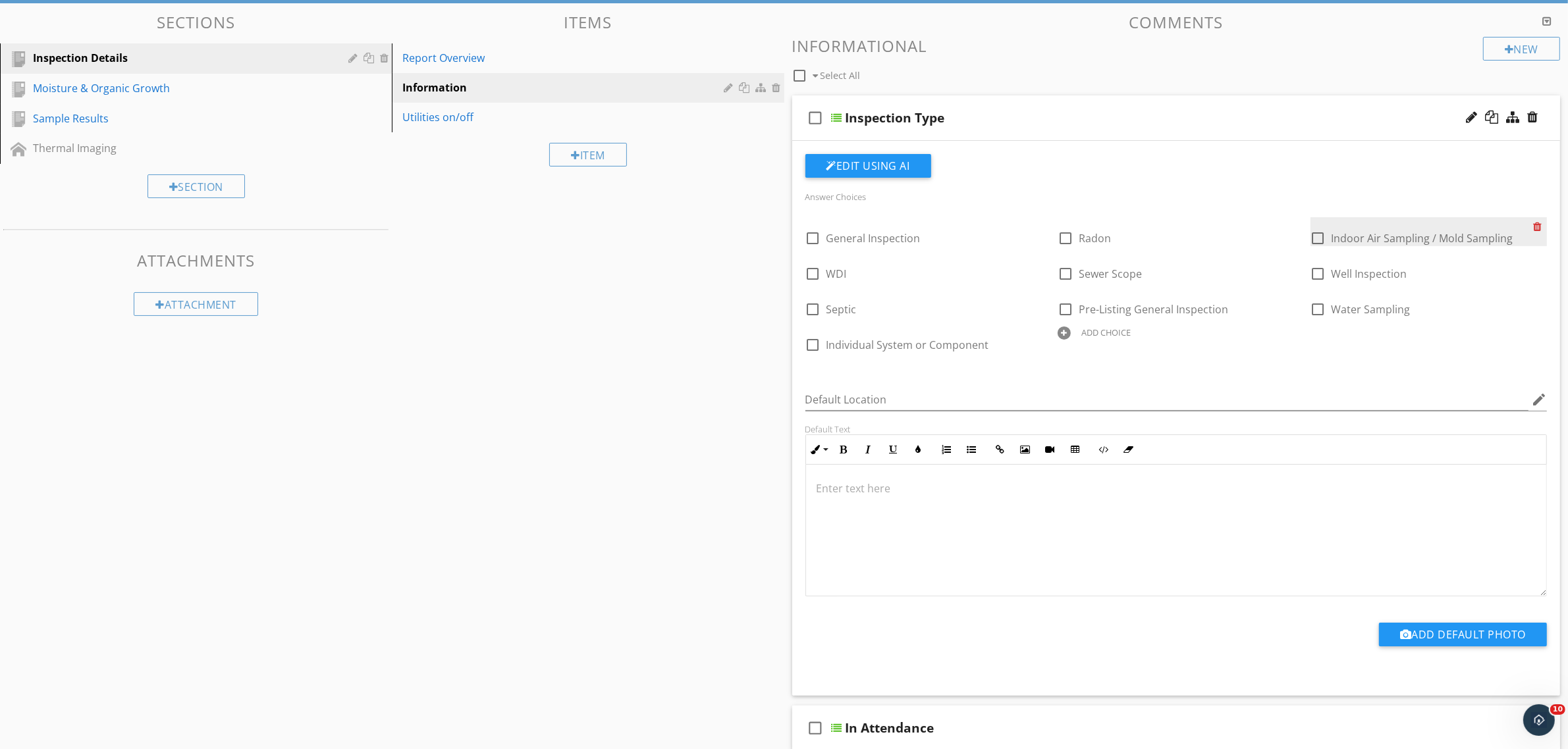
click at [1538, 224] on div at bounding box center [1540, 227] width 14 height 19
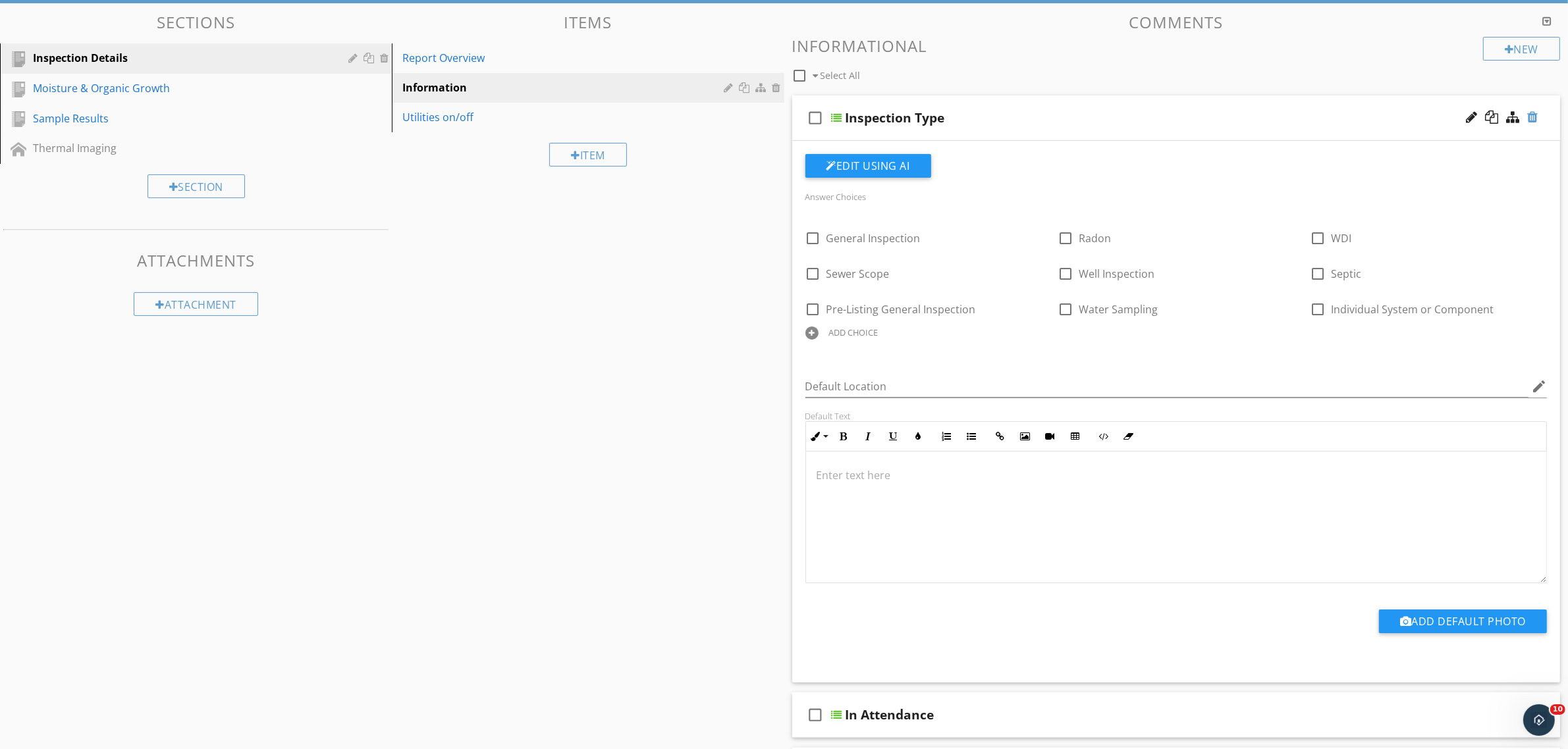
click at [1529, 120] on div at bounding box center [1531, 118] width 10 height 13
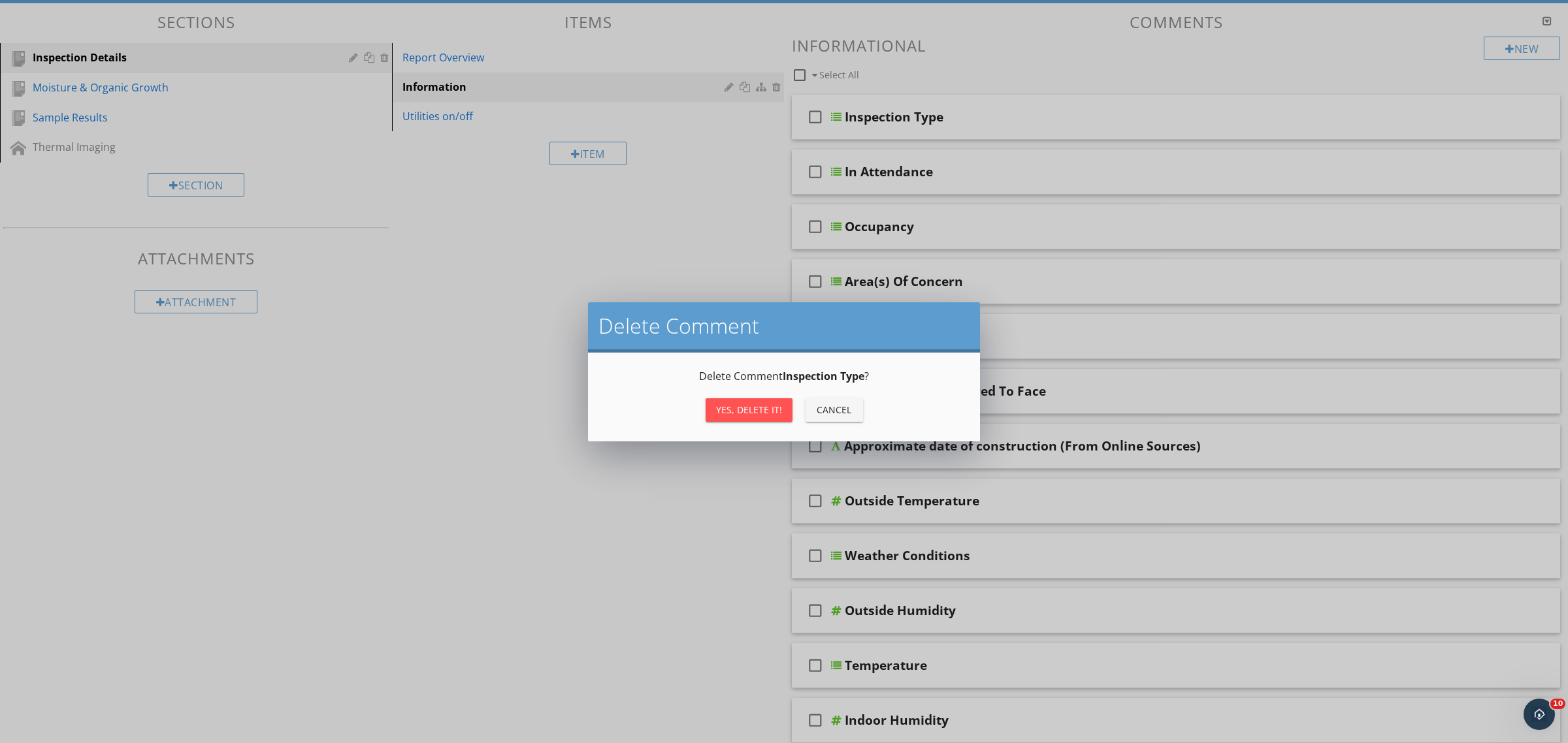
click at [756, 401] on button "Yes, Delete it!" at bounding box center [749, 410] width 87 height 23
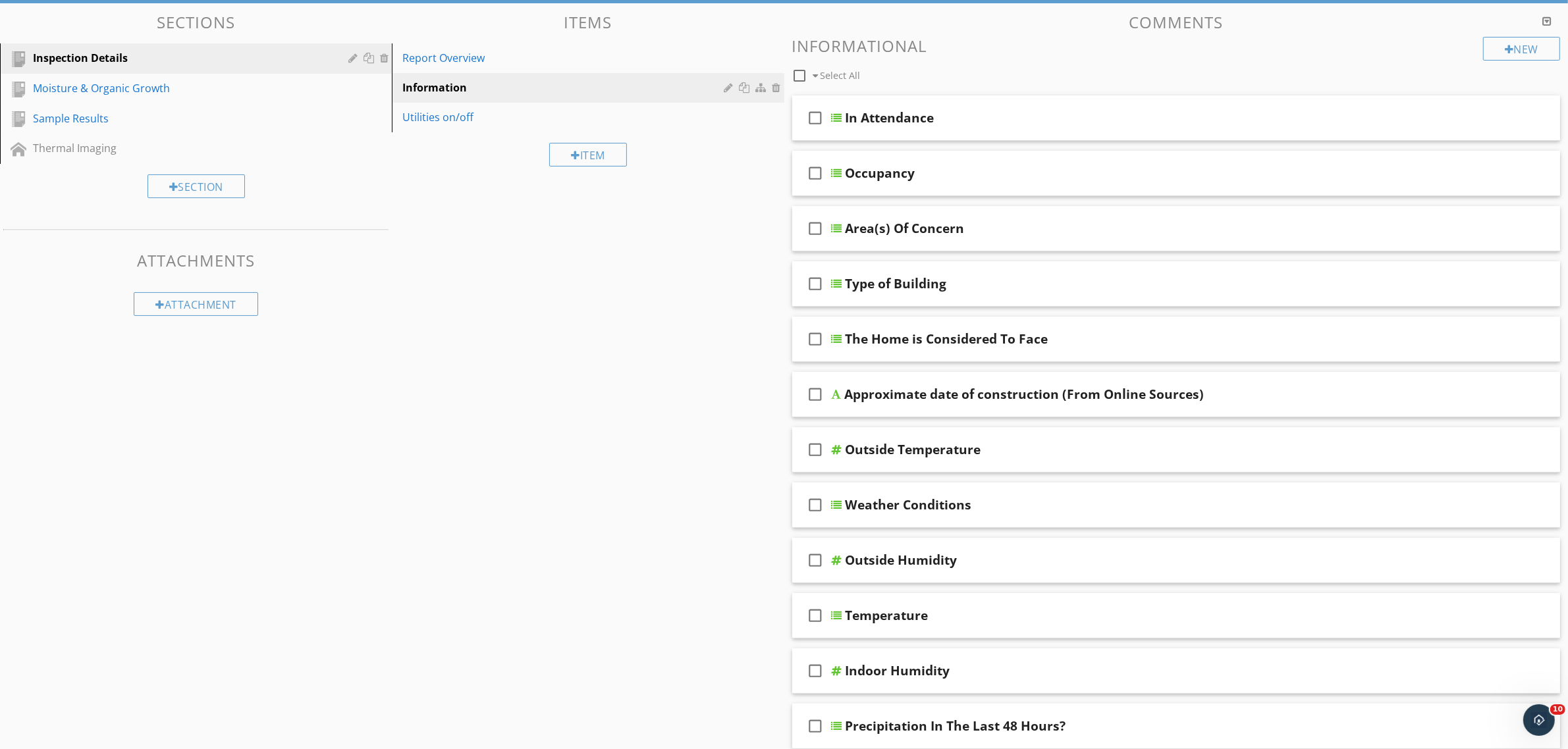
drag, startPoint x: 593, startPoint y: 347, endPoint x: 600, endPoint y: 347, distance: 7.0
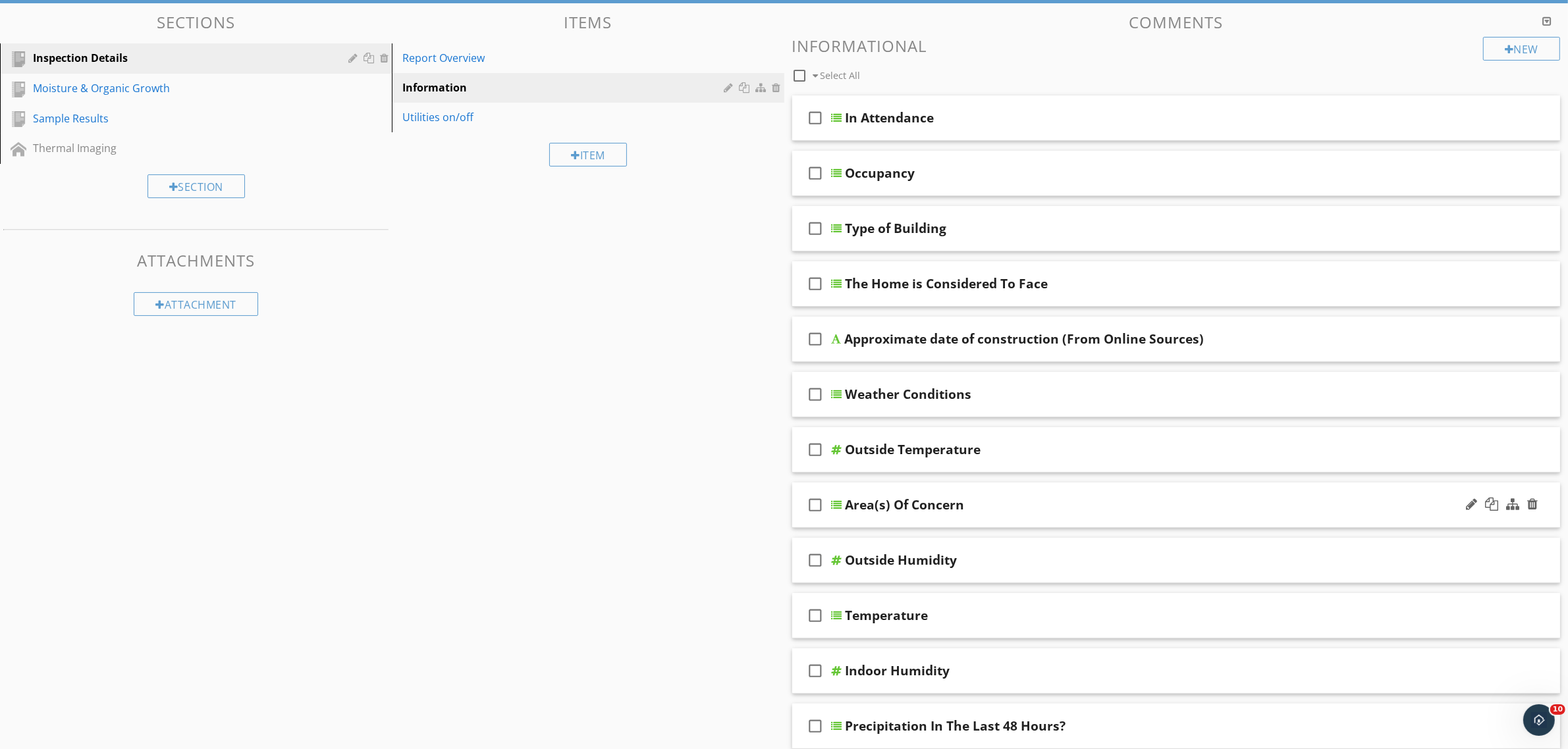
click at [906, 508] on div "Area(s) Of Concern" at bounding box center [904, 504] width 120 height 16
click at [1535, 613] on div at bounding box center [1531, 614] width 10 height 13
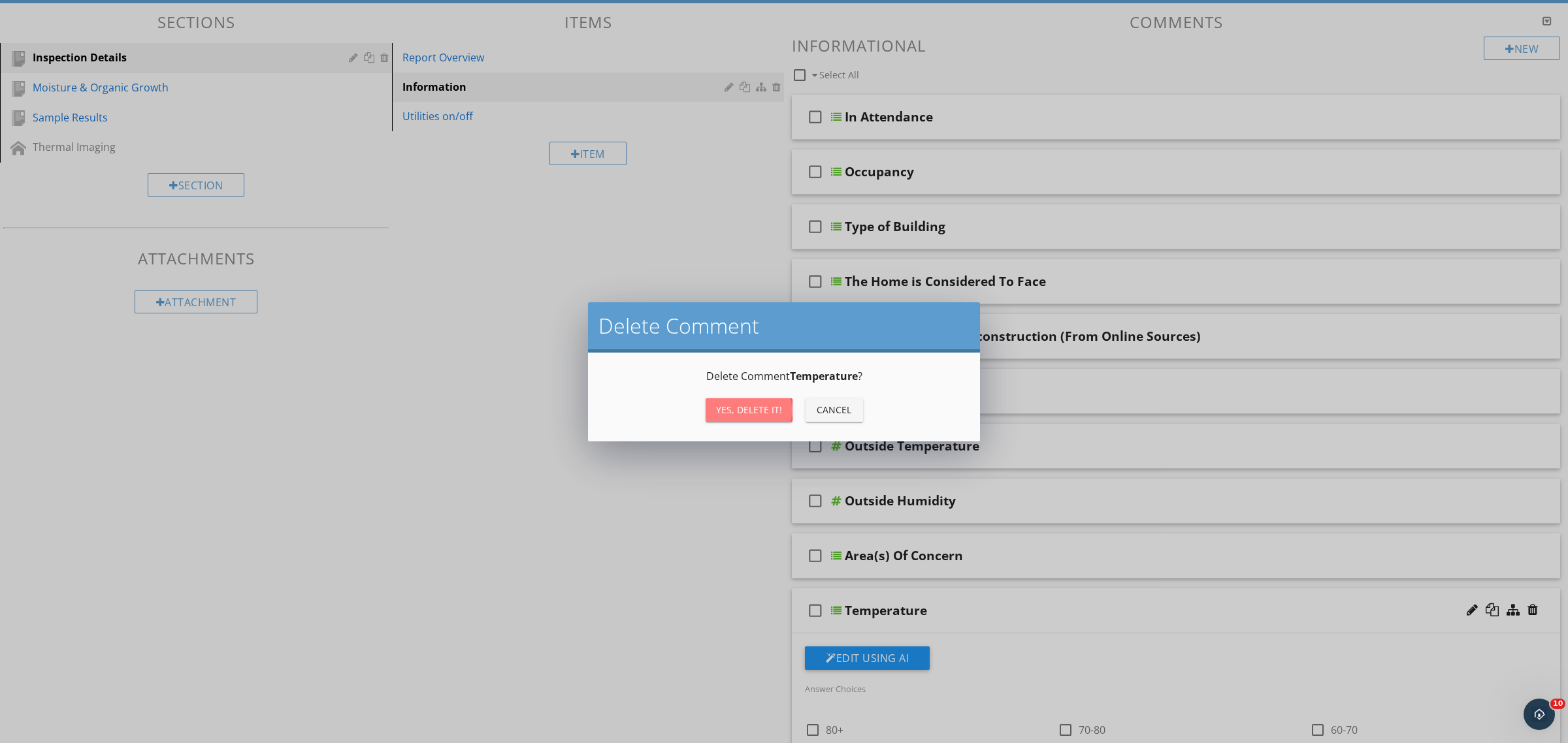
click at [748, 412] on div "Yes, Delete it!" at bounding box center [749, 410] width 66 height 14
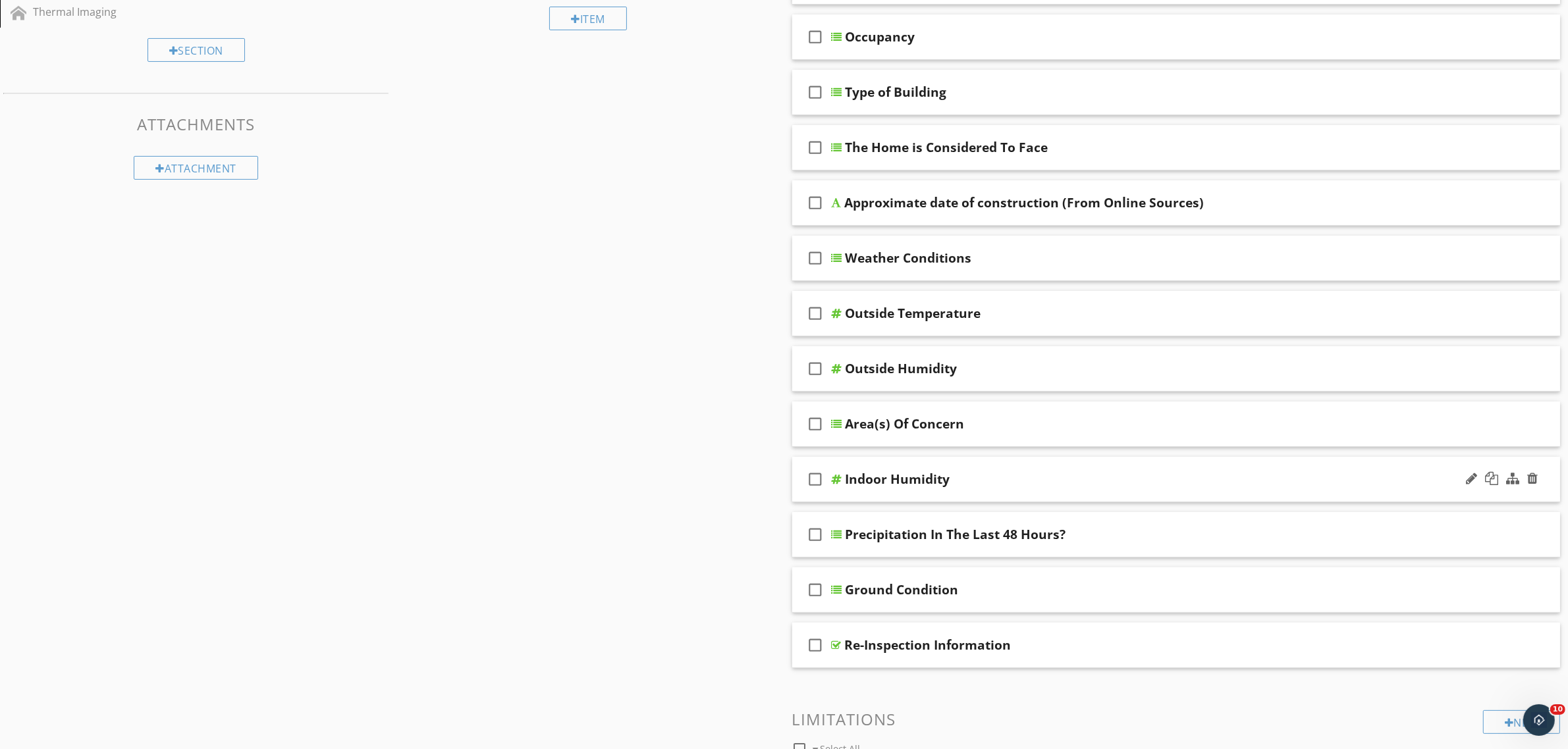
scroll to position [293, 0]
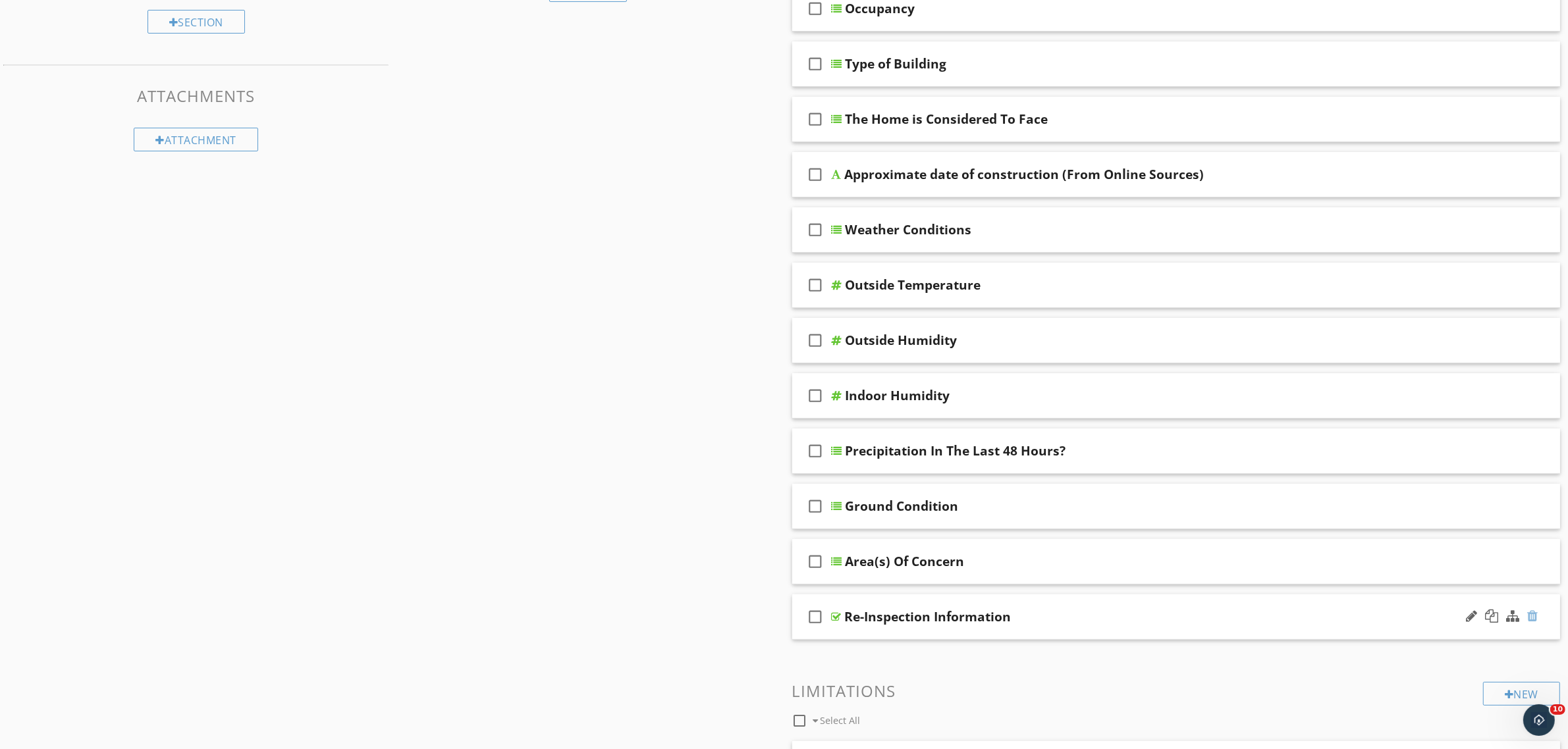
click at [1529, 619] on div at bounding box center [1531, 616] width 10 height 13
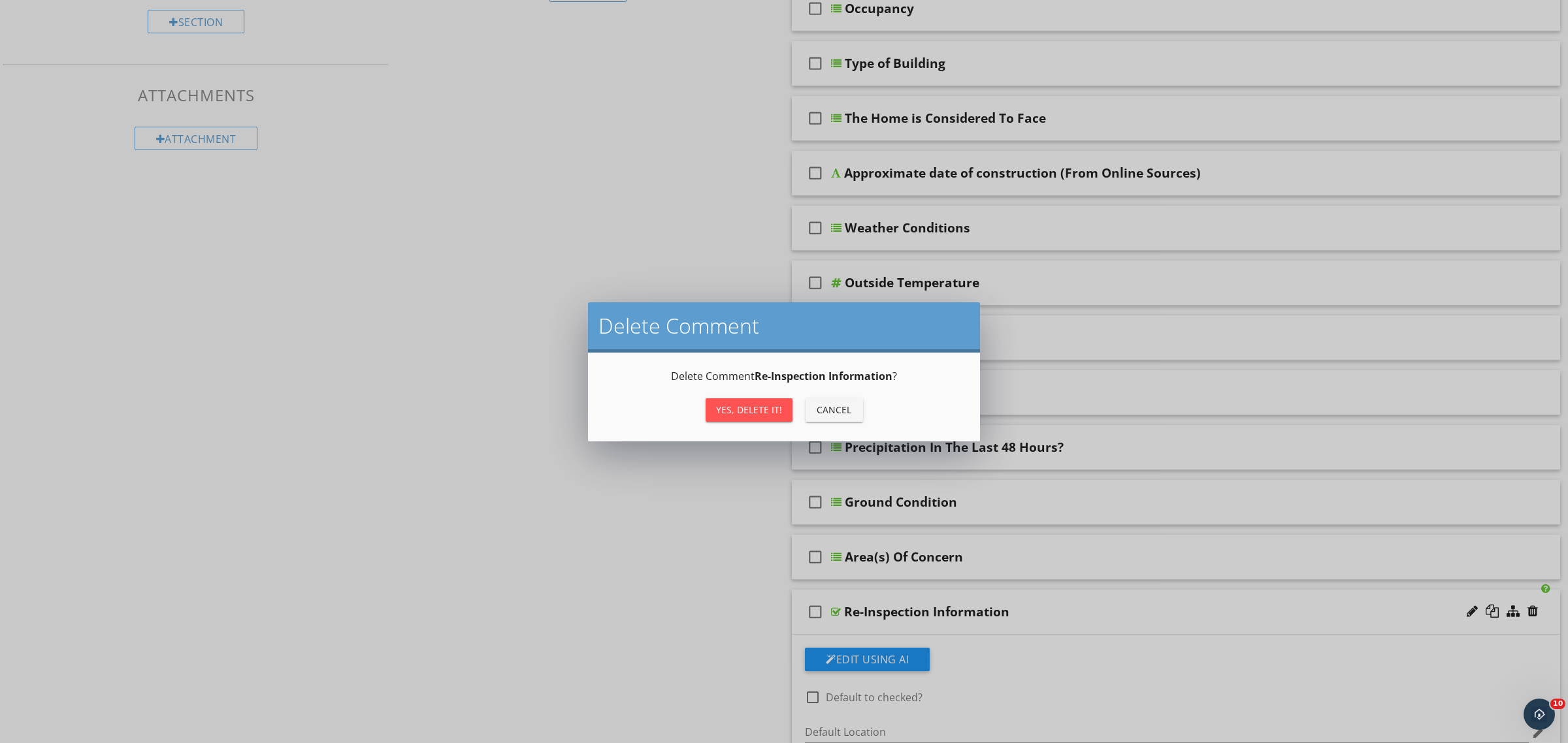
click at [735, 405] on div "Yes, Delete it!" at bounding box center [749, 410] width 66 height 14
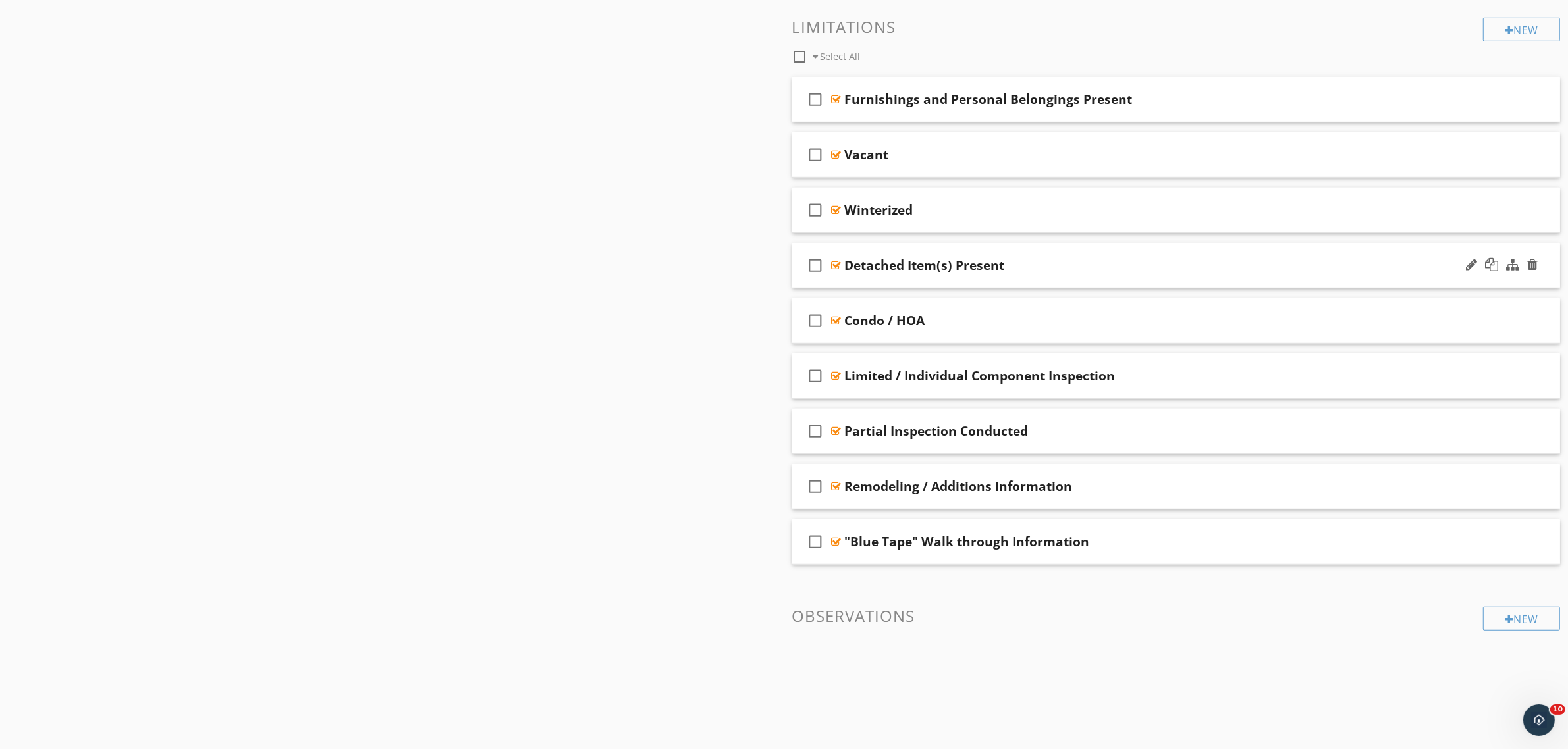
scroll to position [912, 0]
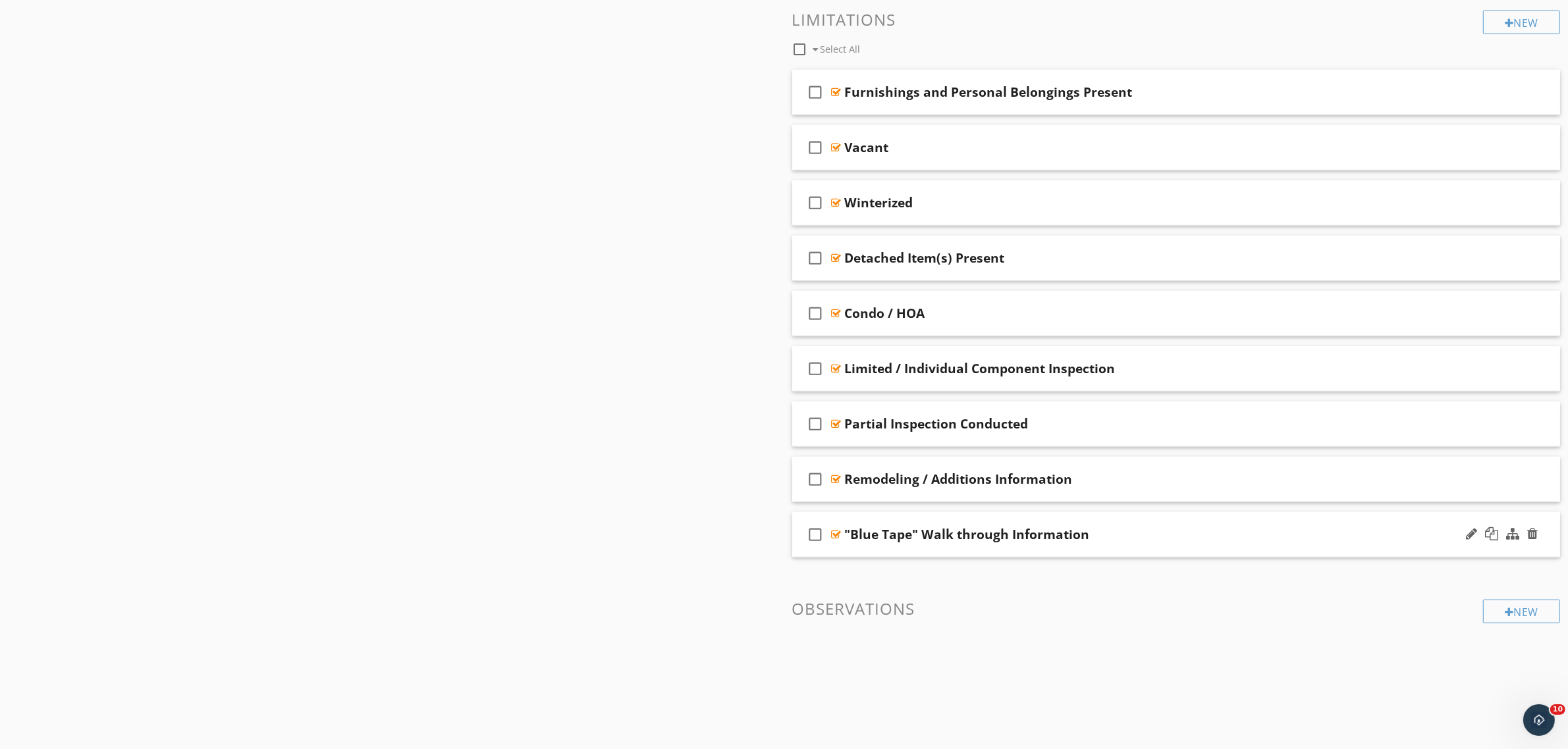
click at [810, 534] on icon "check_box_outline_blank" at bounding box center [816, 534] width 21 height 32
click at [814, 478] on icon "check_box_outline_blank" at bounding box center [816, 480] width 21 height 32
click at [814, 418] on icon "check_box_outline_blank" at bounding box center [816, 424] width 21 height 32
click at [822, 370] on icon "check_box_outline_blank" at bounding box center [816, 369] width 21 height 32
click at [808, 316] on icon "check_box_outline_blank" at bounding box center [816, 313] width 21 height 32
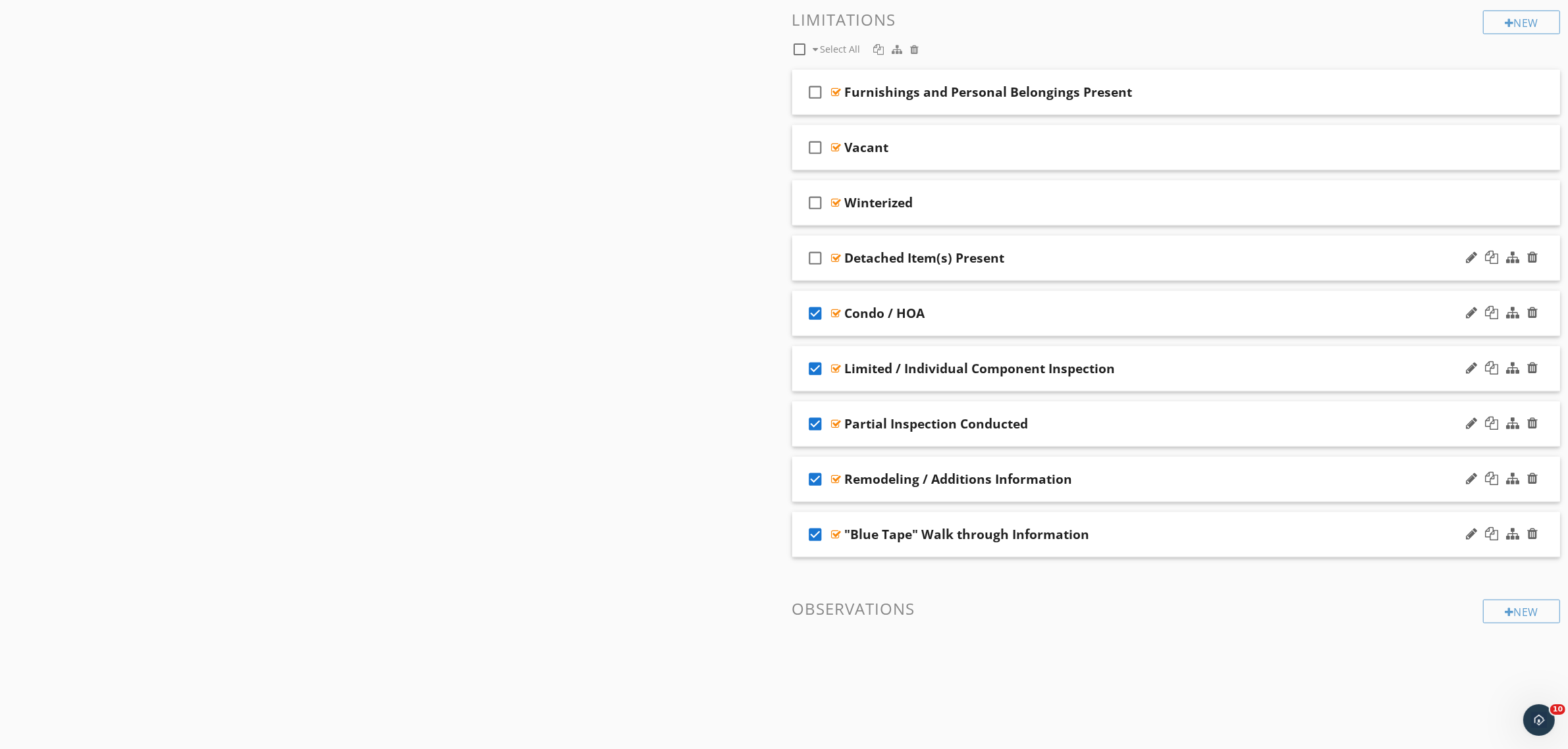
click at [811, 260] on icon "check_box_outline_blank" at bounding box center [816, 258] width 21 height 32
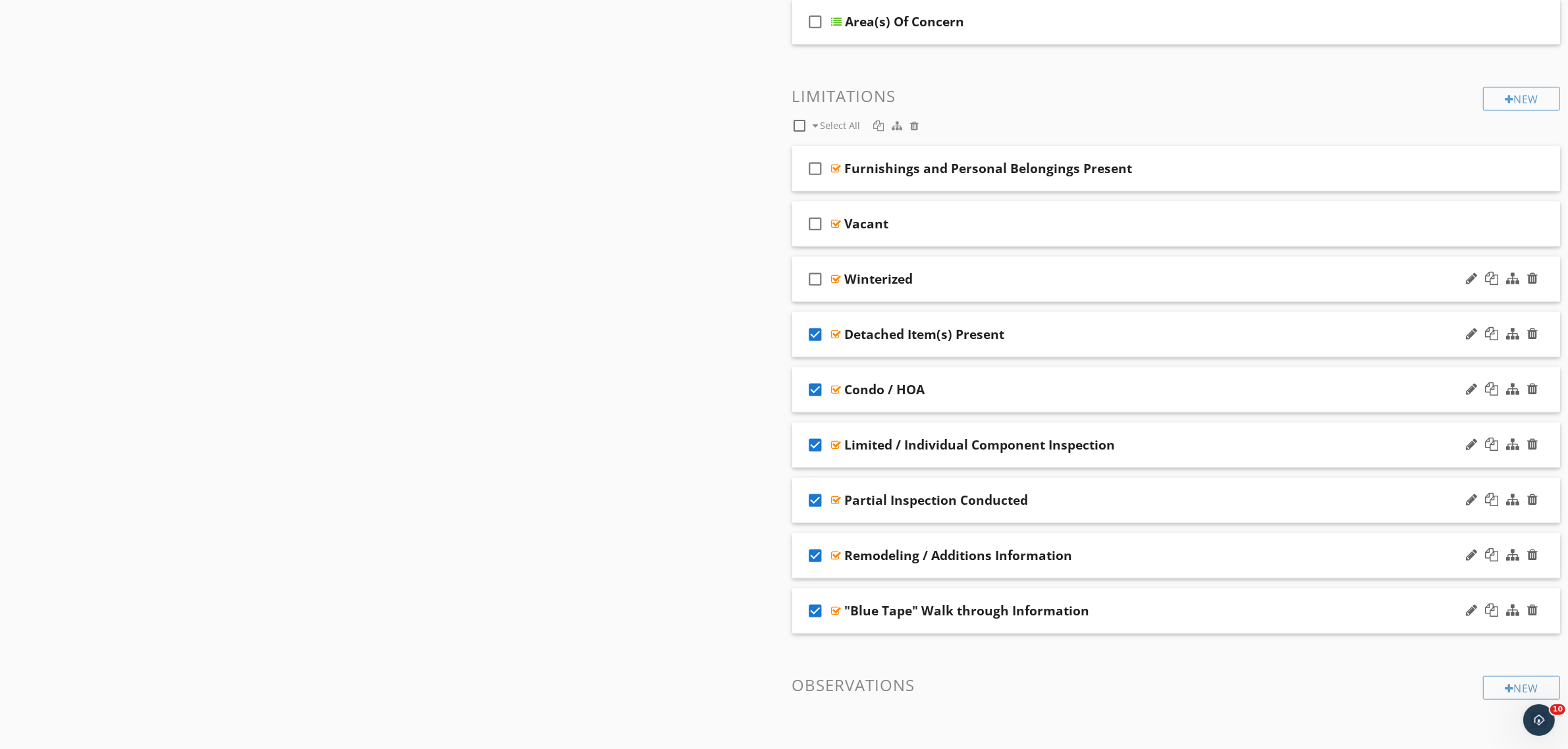
scroll to position [830, 0]
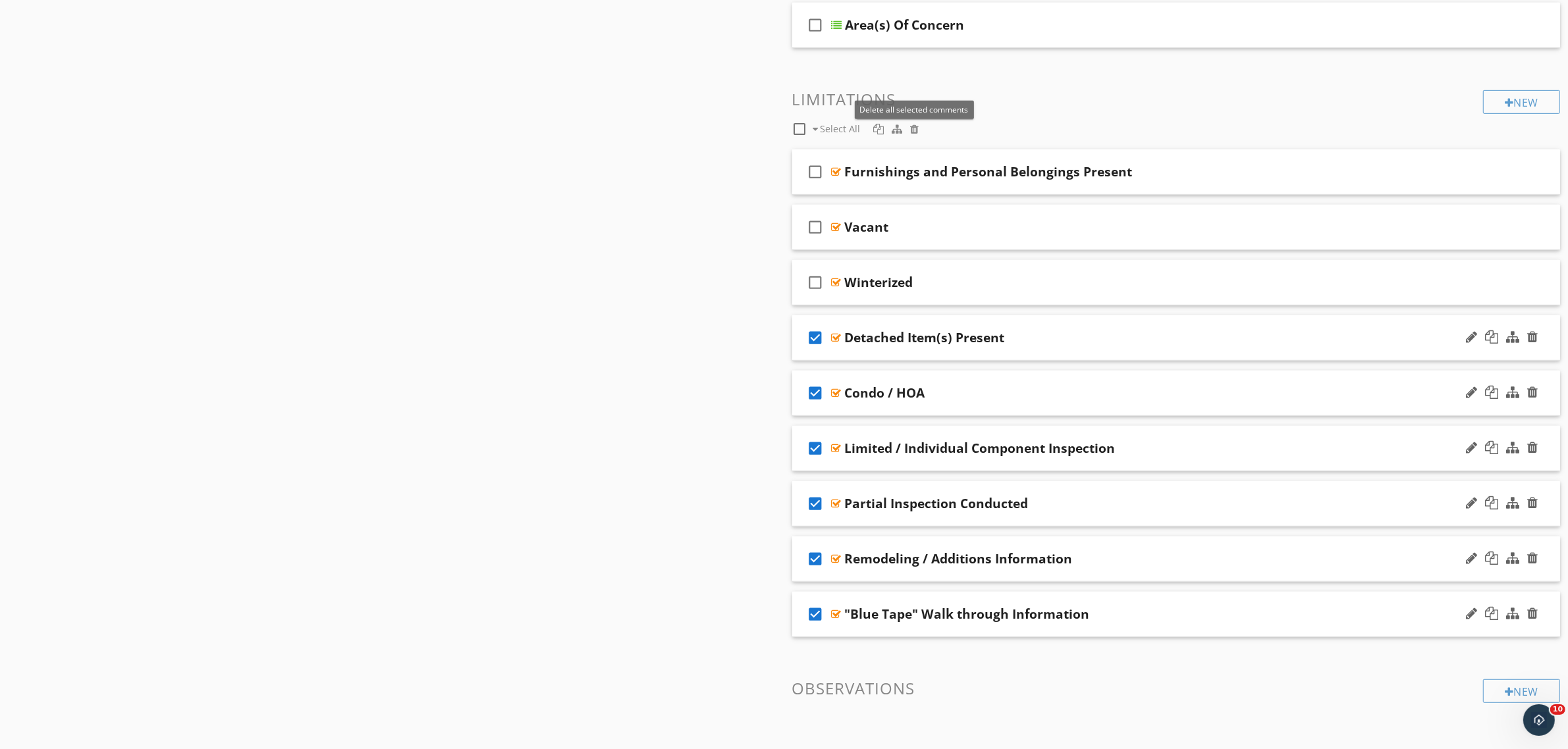
click at [913, 133] on div at bounding box center [914, 129] width 8 height 10
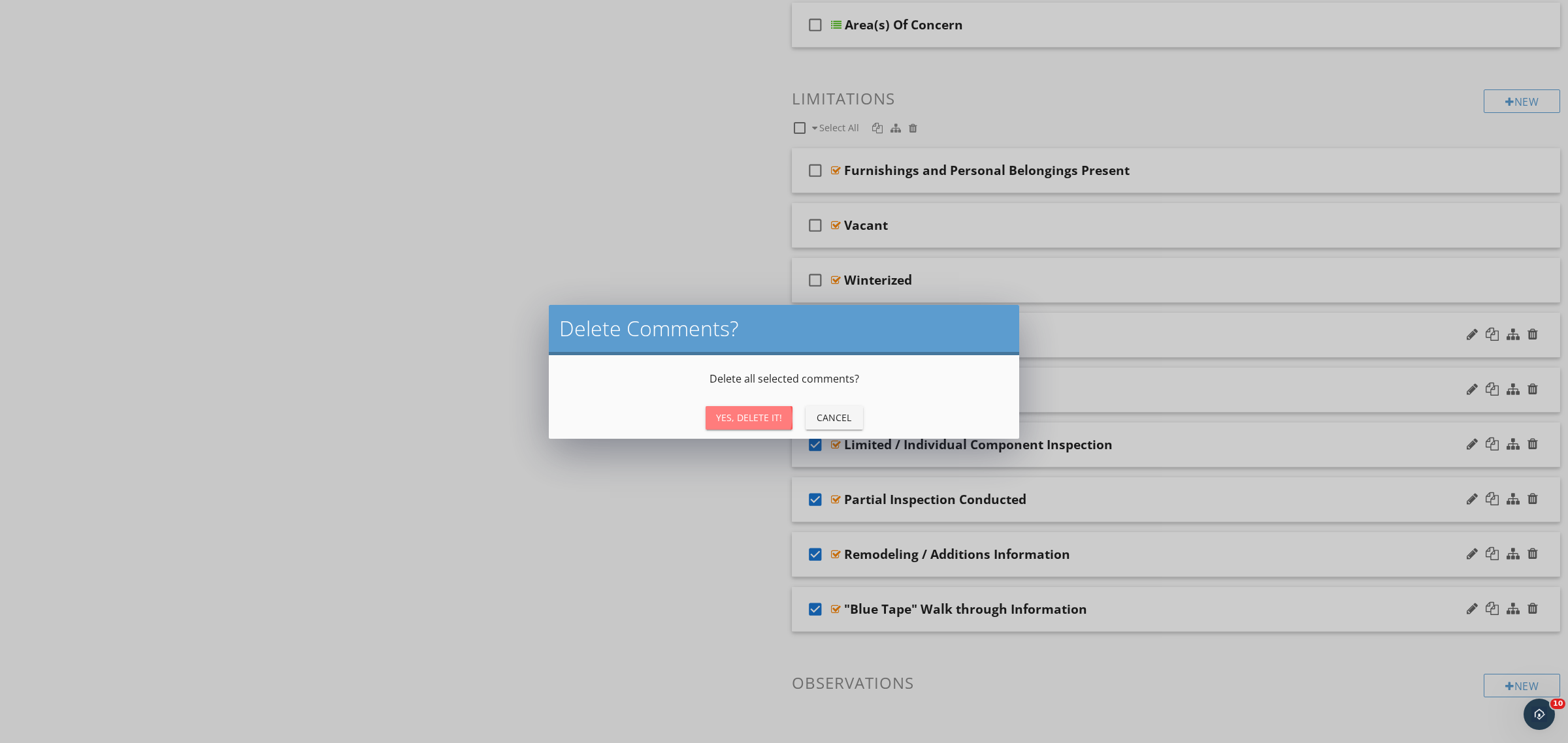
click at [750, 428] on button "Yes, Delete It!" at bounding box center [749, 417] width 87 height 23
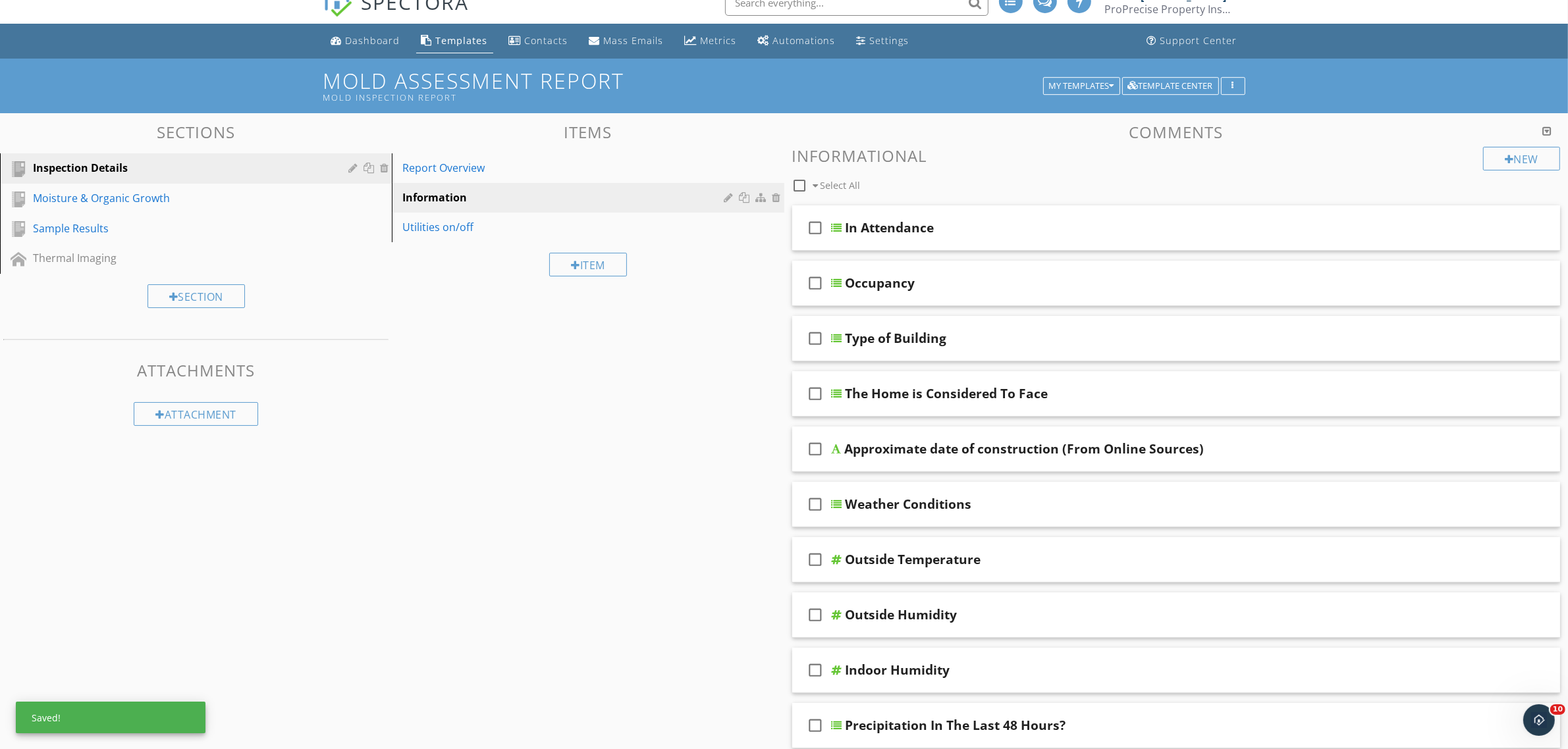
scroll to position [3, 0]
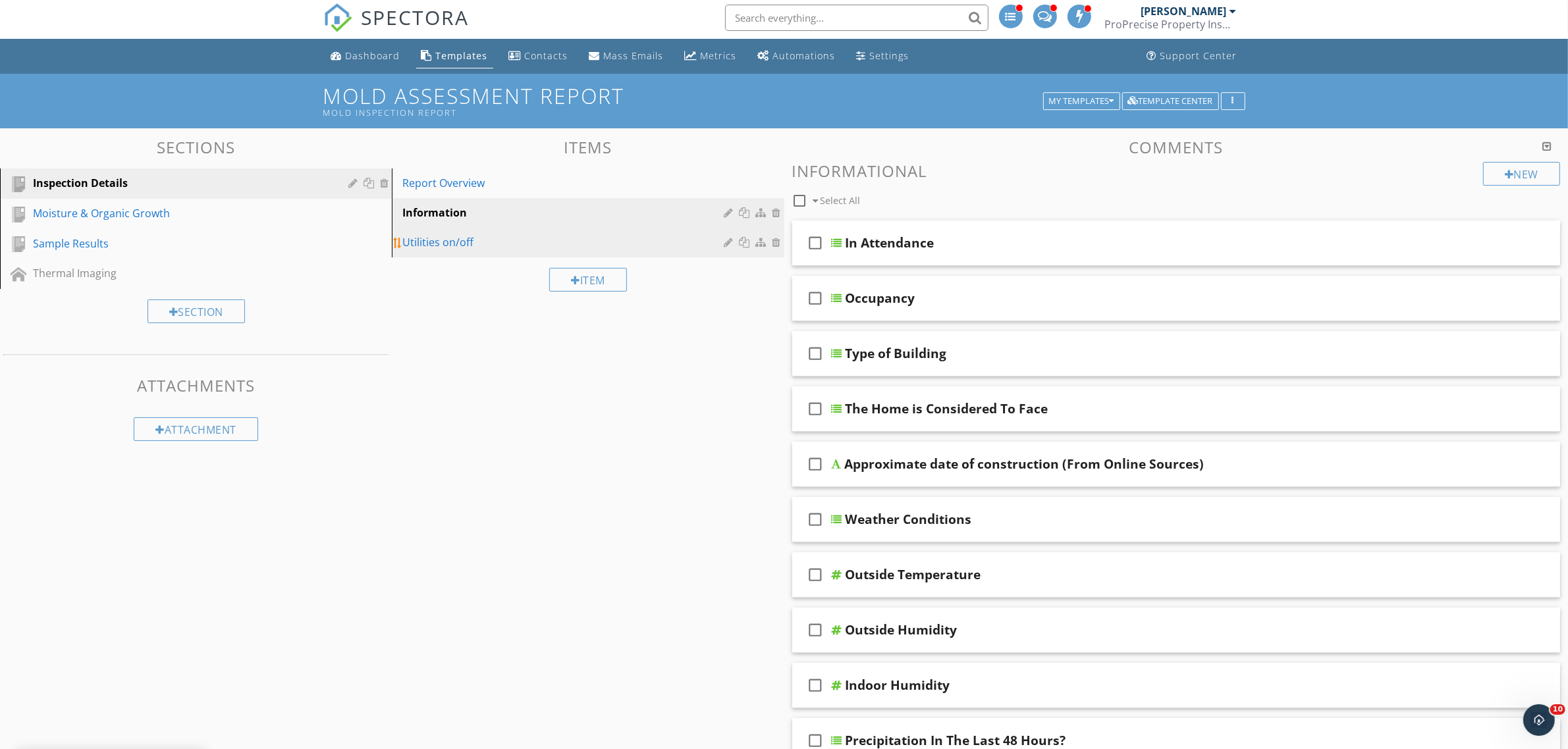
click at [481, 241] on div "Utilities on/off" at bounding box center [565, 242] width 326 height 16
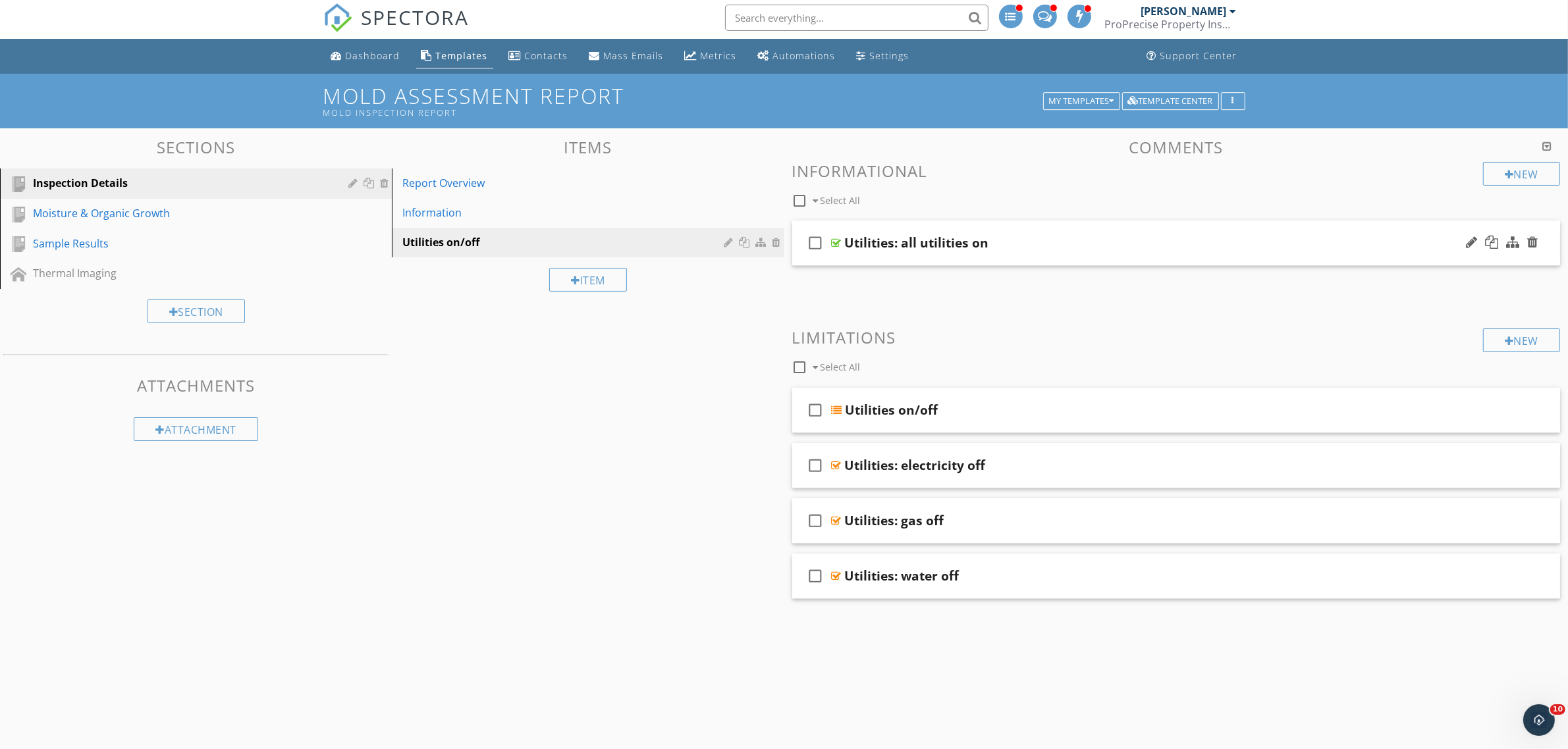
click at [838, 244] on div at bounding box center [837, 243] width 9 height 10
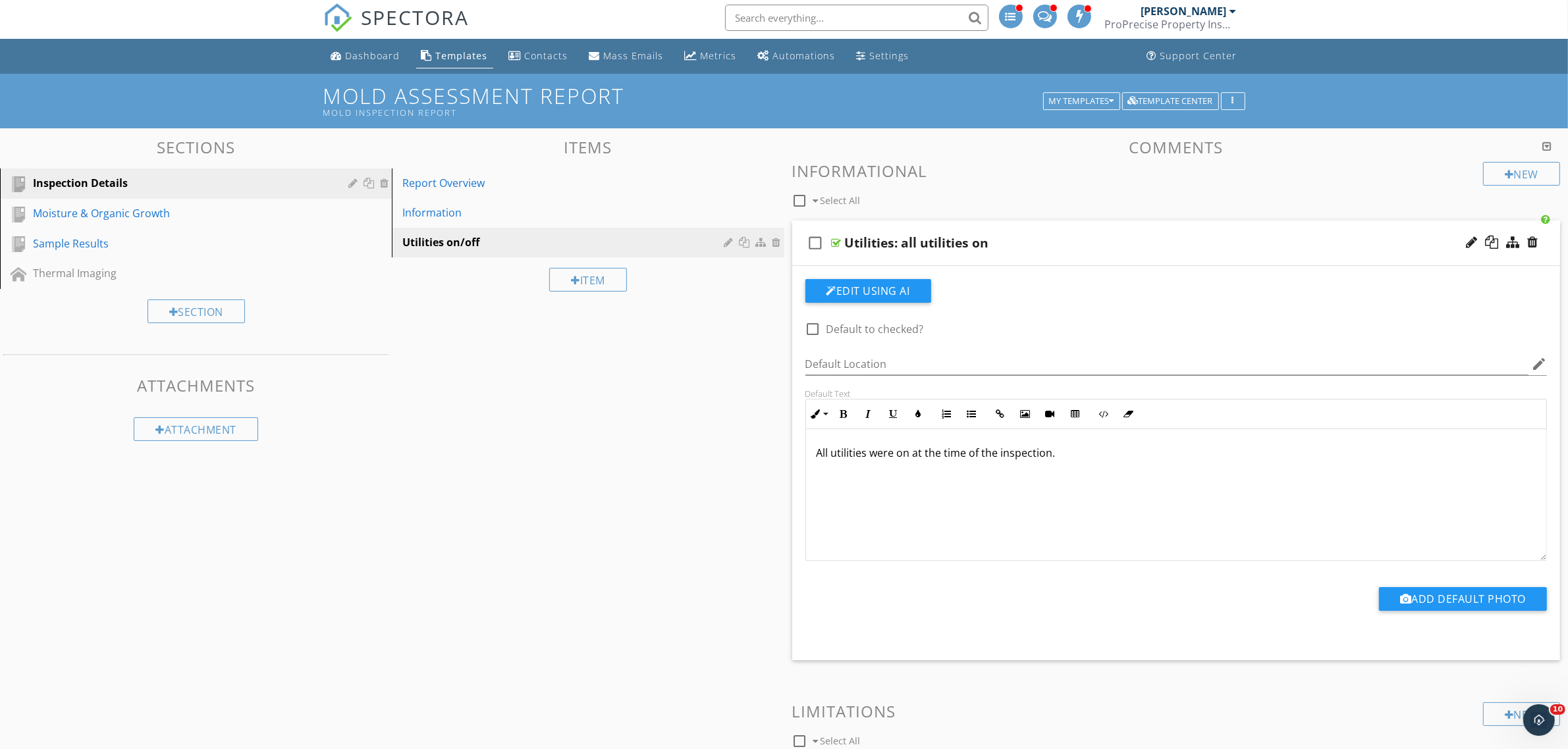
click at [837, 245] on div at bounding box center [837, 243] width 9 height 10
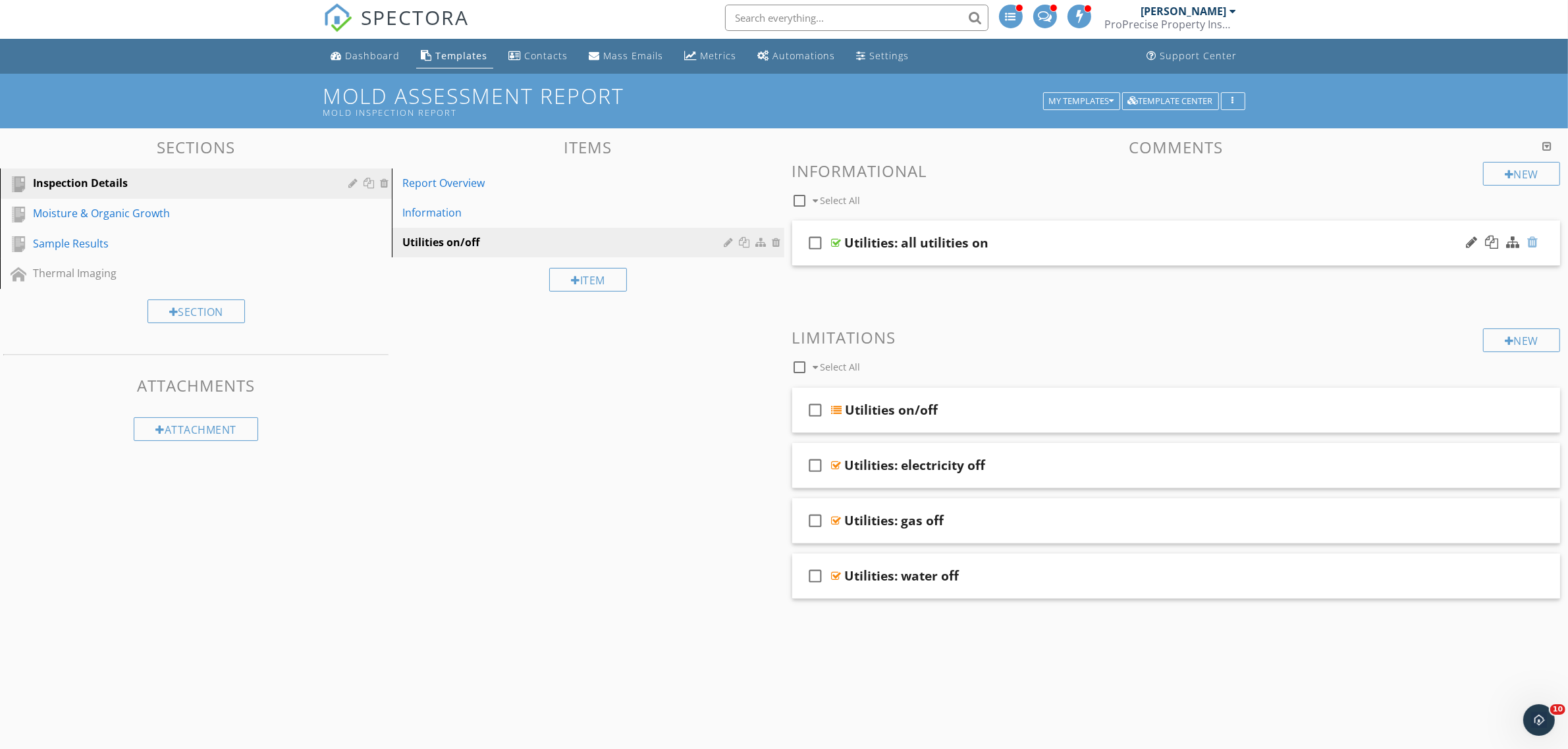
click at [1533, 246] on div at bounding box center [1531, 242] width 10 height 13
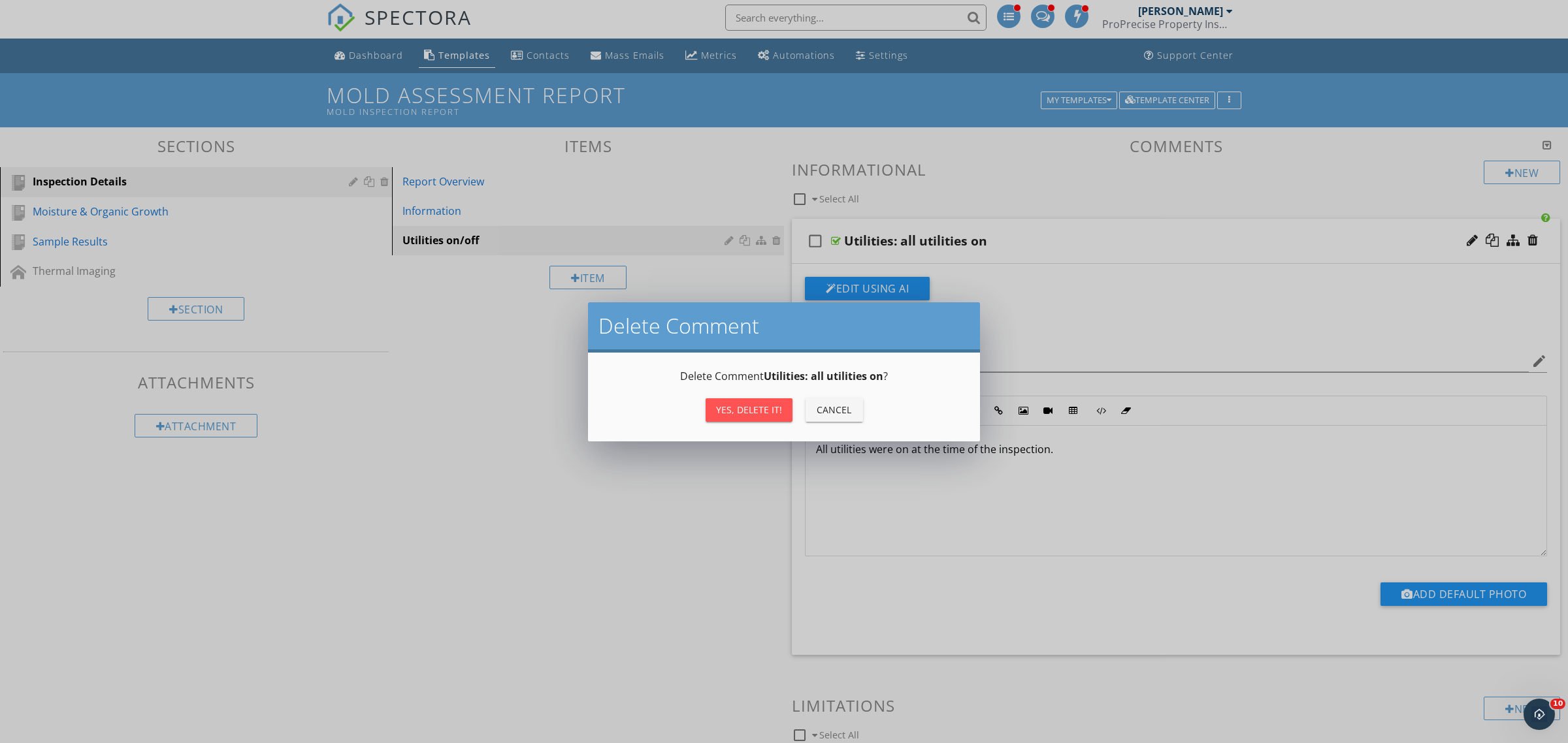
click at [748, 412] on div "Yes, Delete it!" at bounding box center [749, 410] width 66 height 14
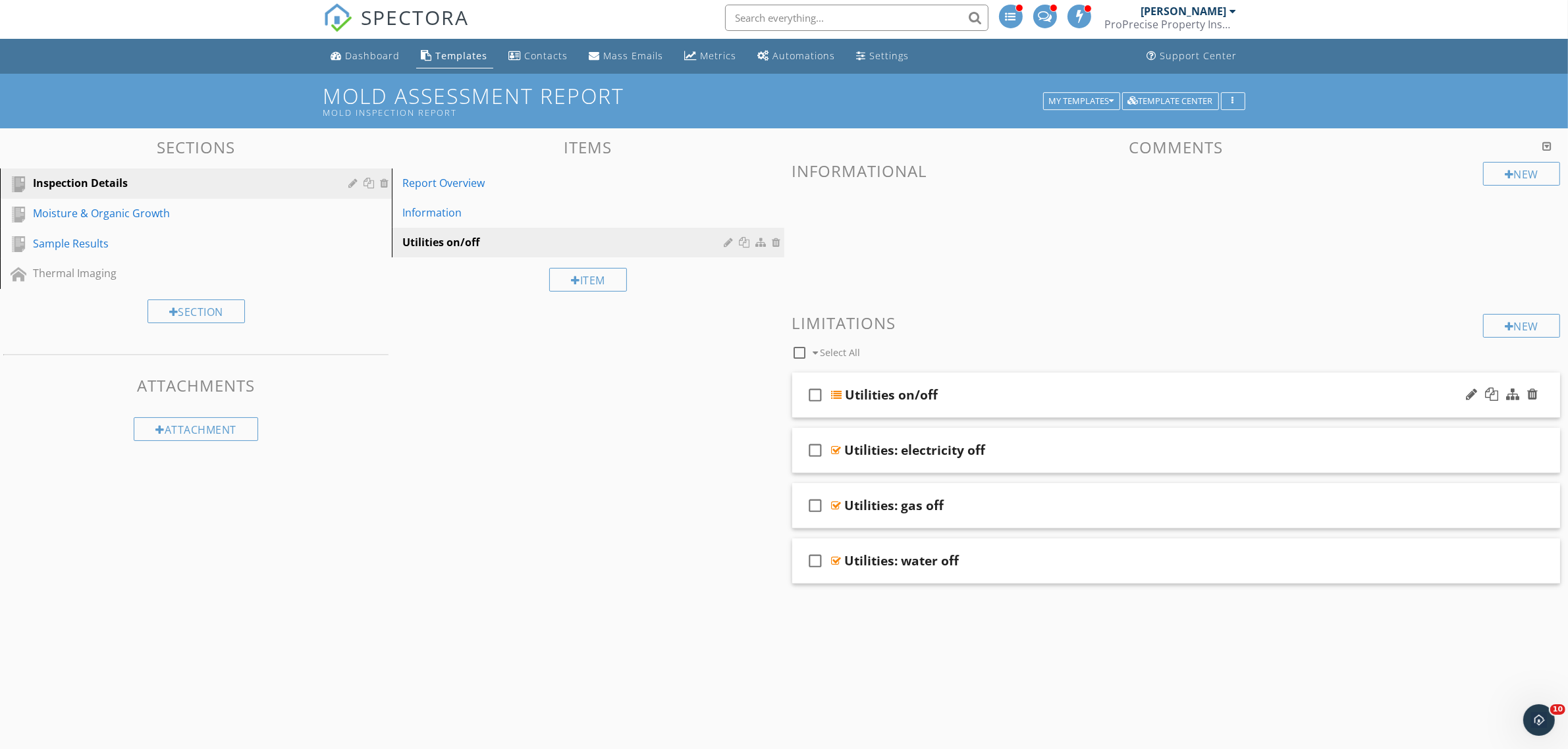
click at [838, 399] on div at bounding box center [837, 394] width 10 height 10
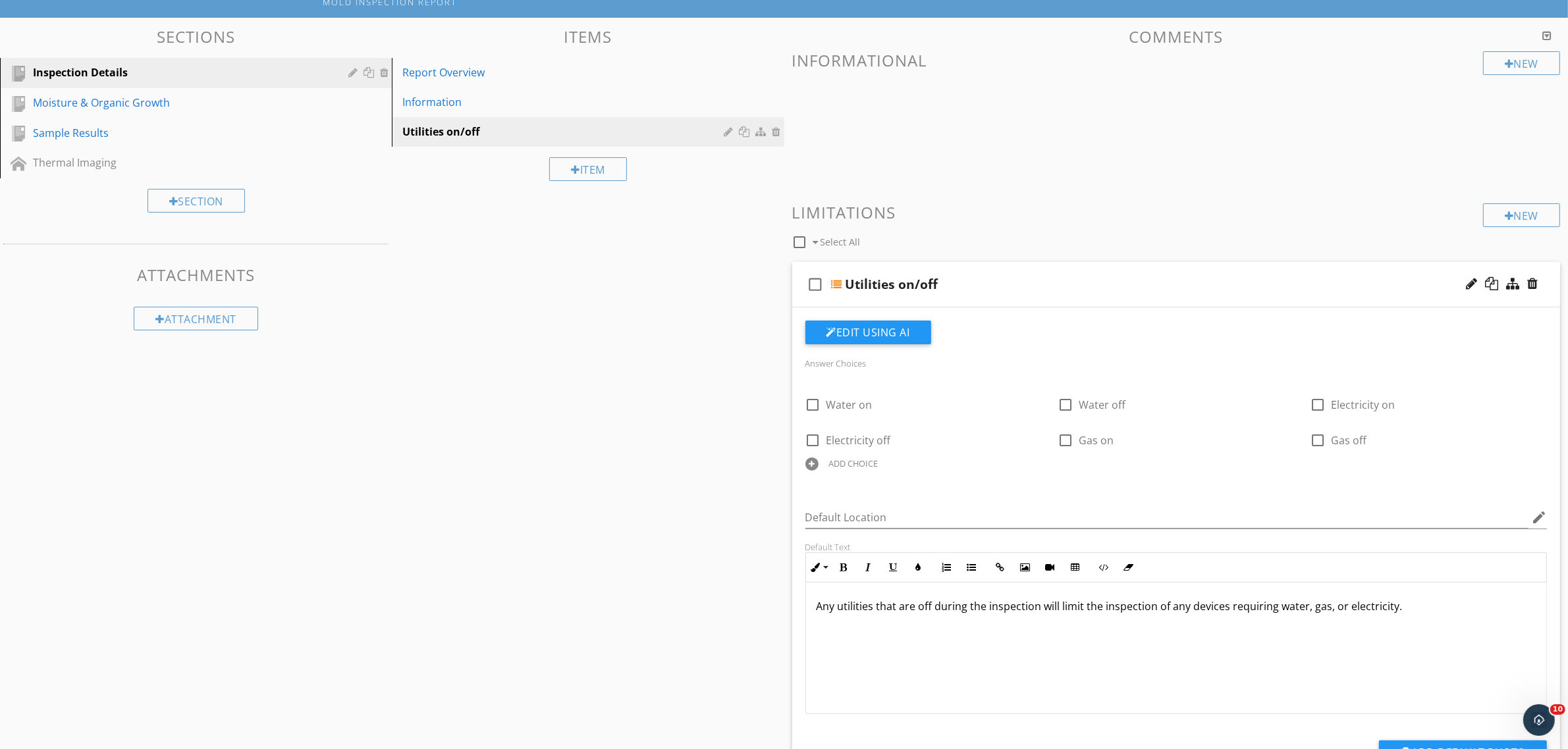
scroll to position [86, 0]
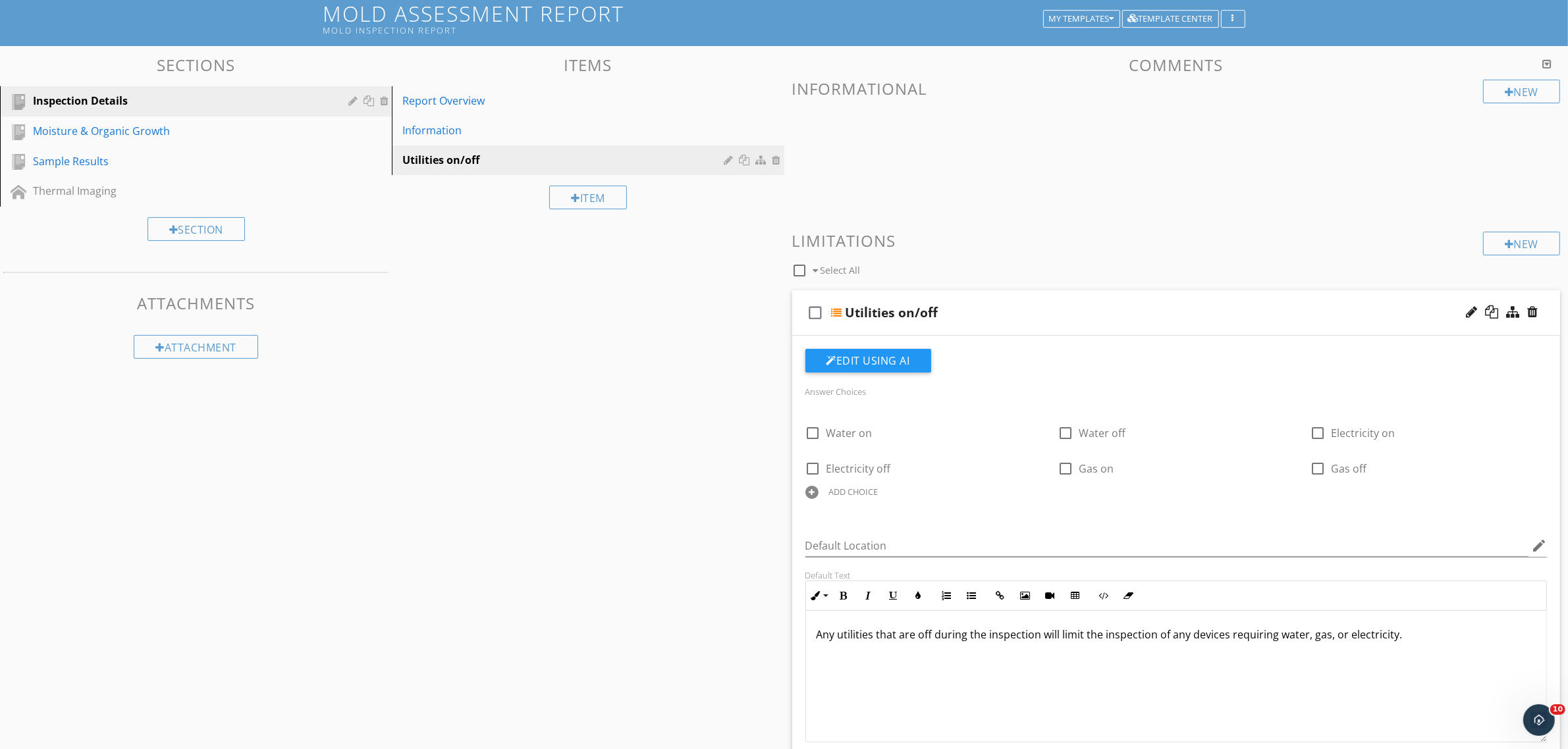
click at [689, 345] on div "Sections Inspection Details Moisture & Organic Growth Sample Results Thermal Im…" at bounding box center [784, 548] width 1568 height 1004
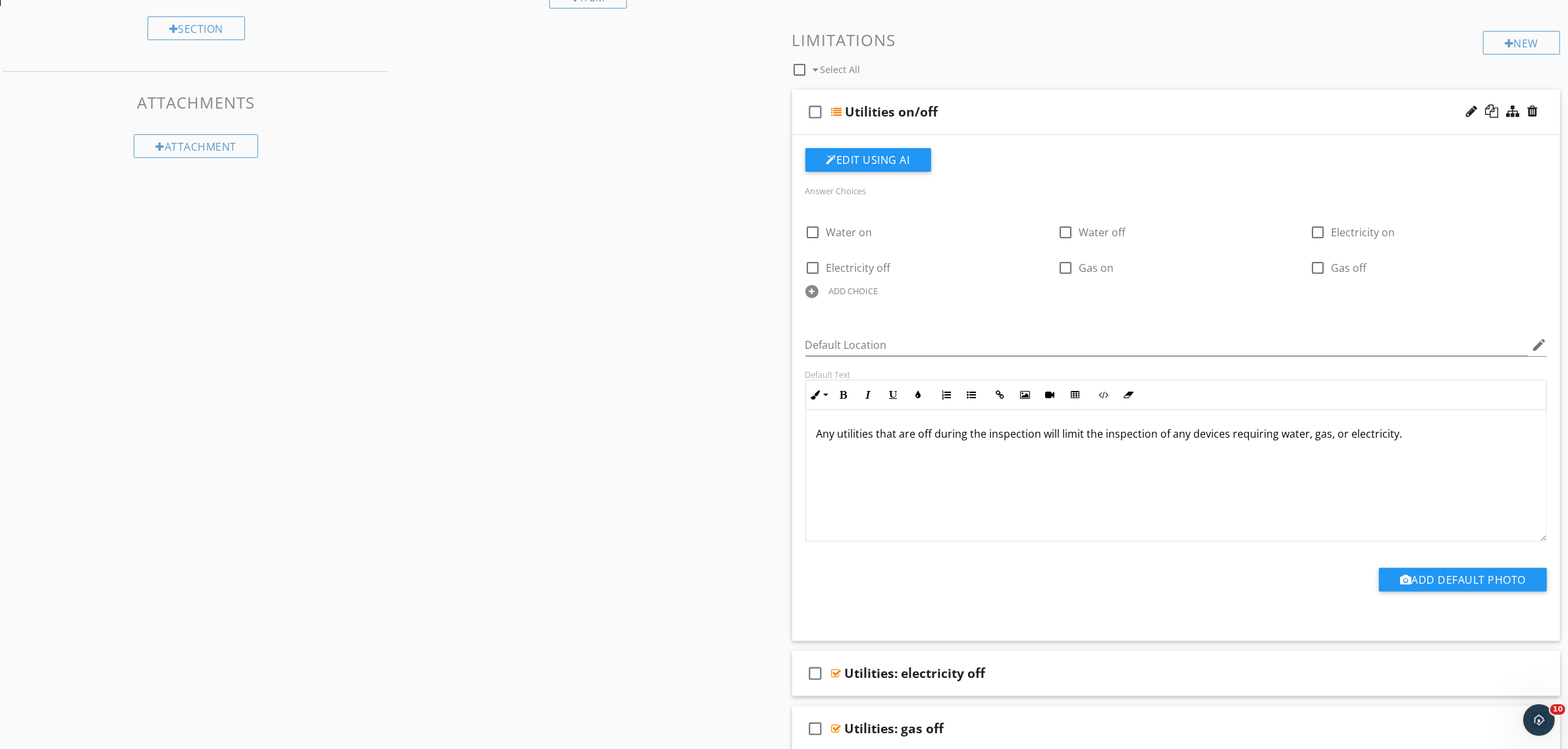
scroll to position [400, 0]
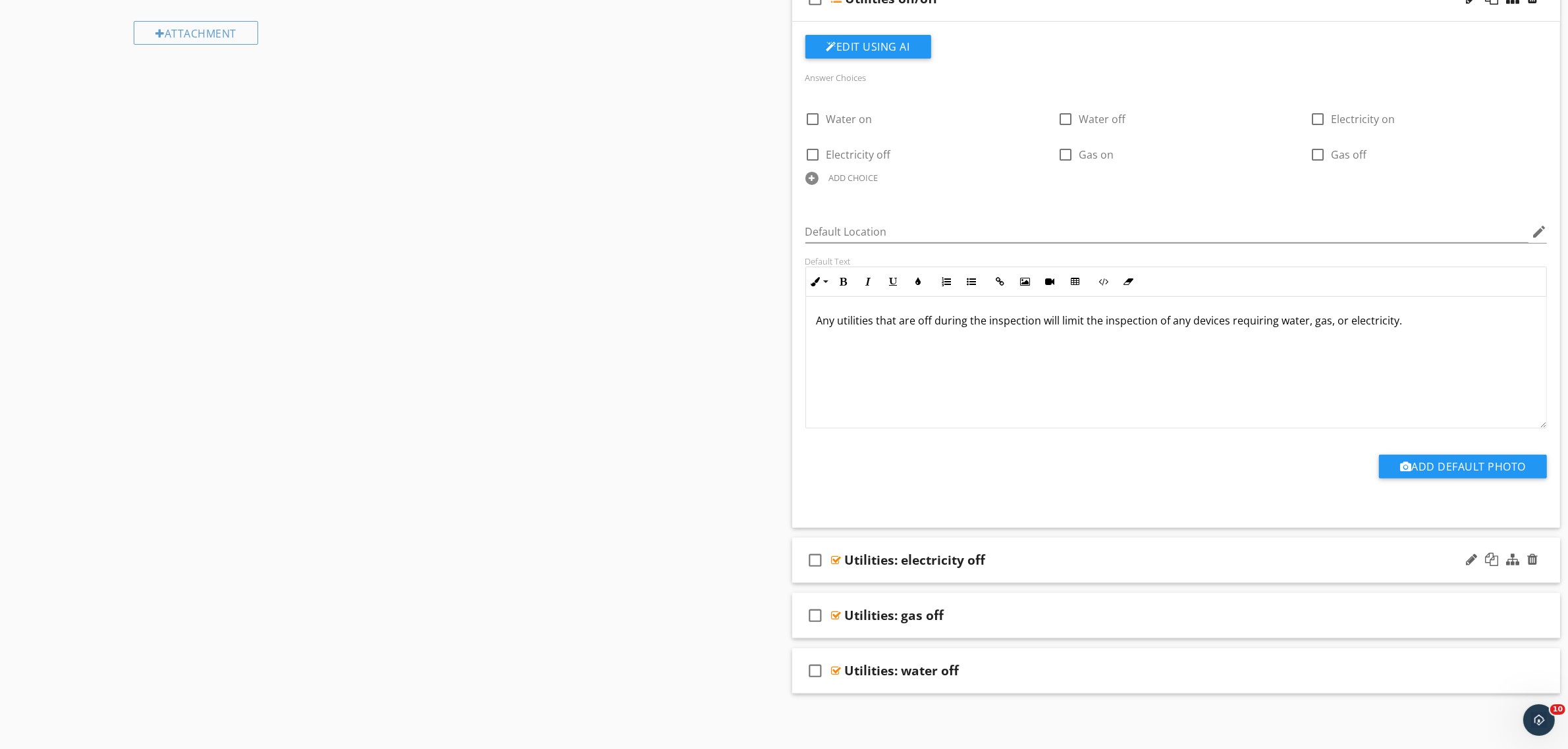
click at [837, 560] on div at bounding box center [837, 560] width 9 height 10
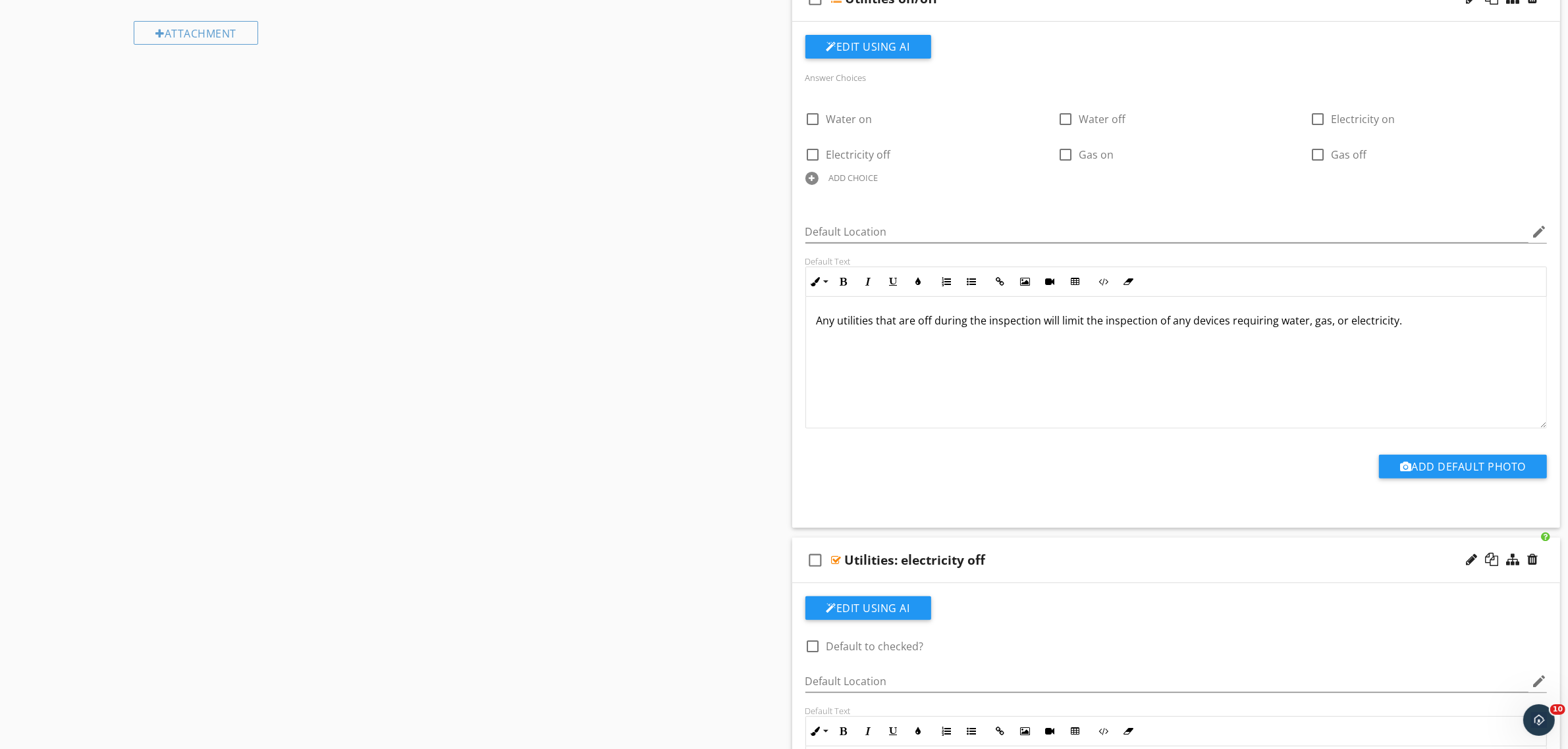
click at [833, 561] on div at bounding box center [837, 560] width 9 height 10
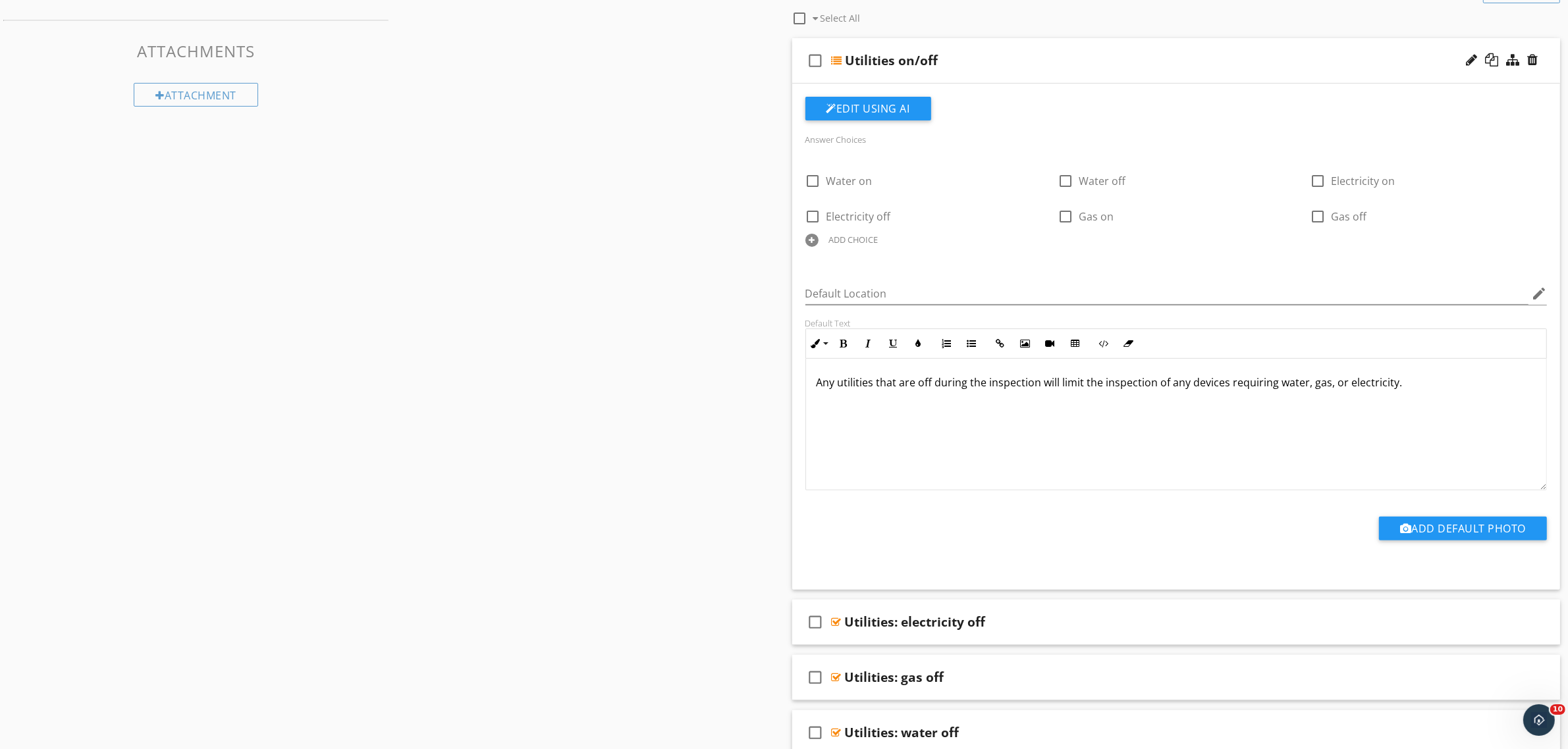
scroll to position [71, 0]
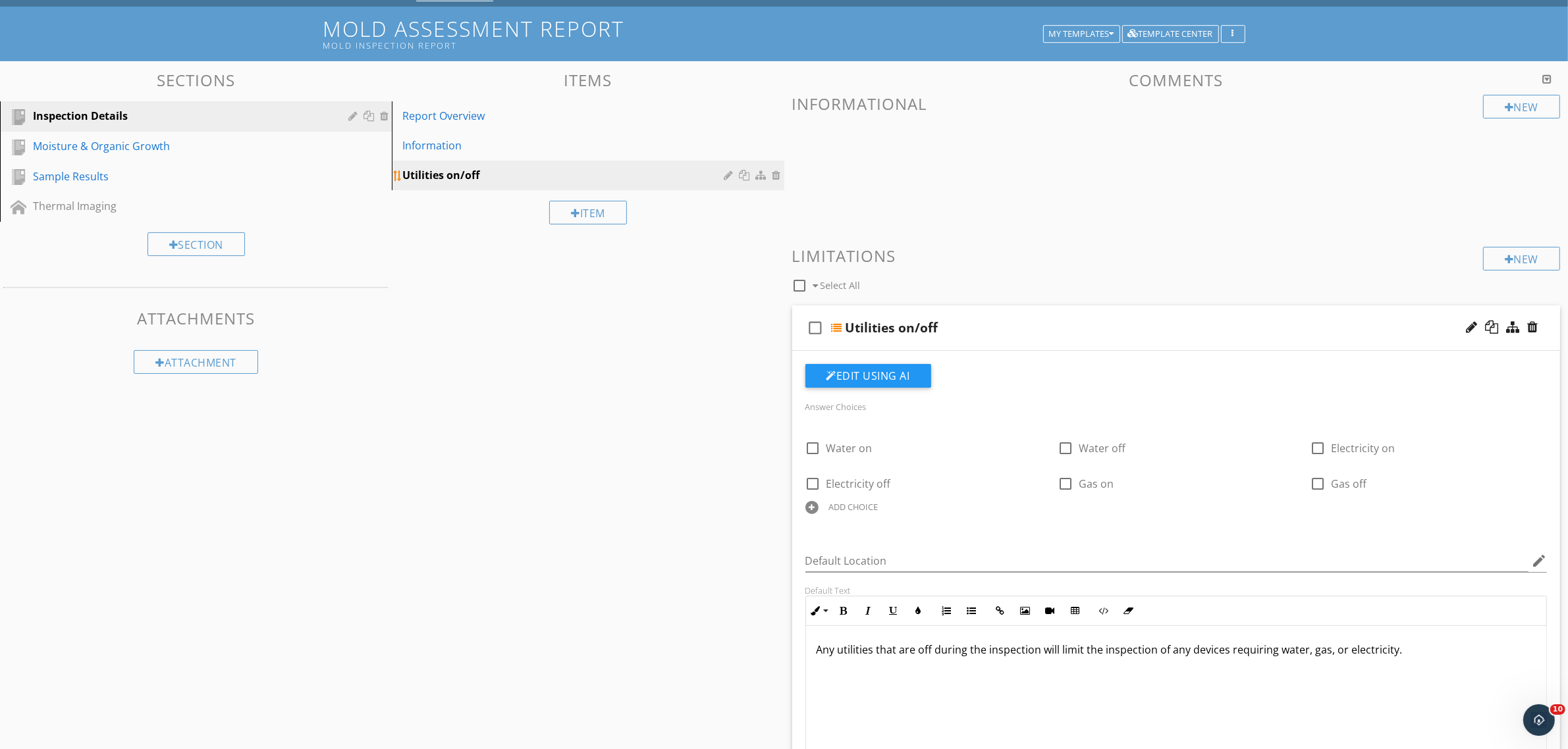
click at [778, 176] on div at bounding box center [778, 175] width 12 height 10
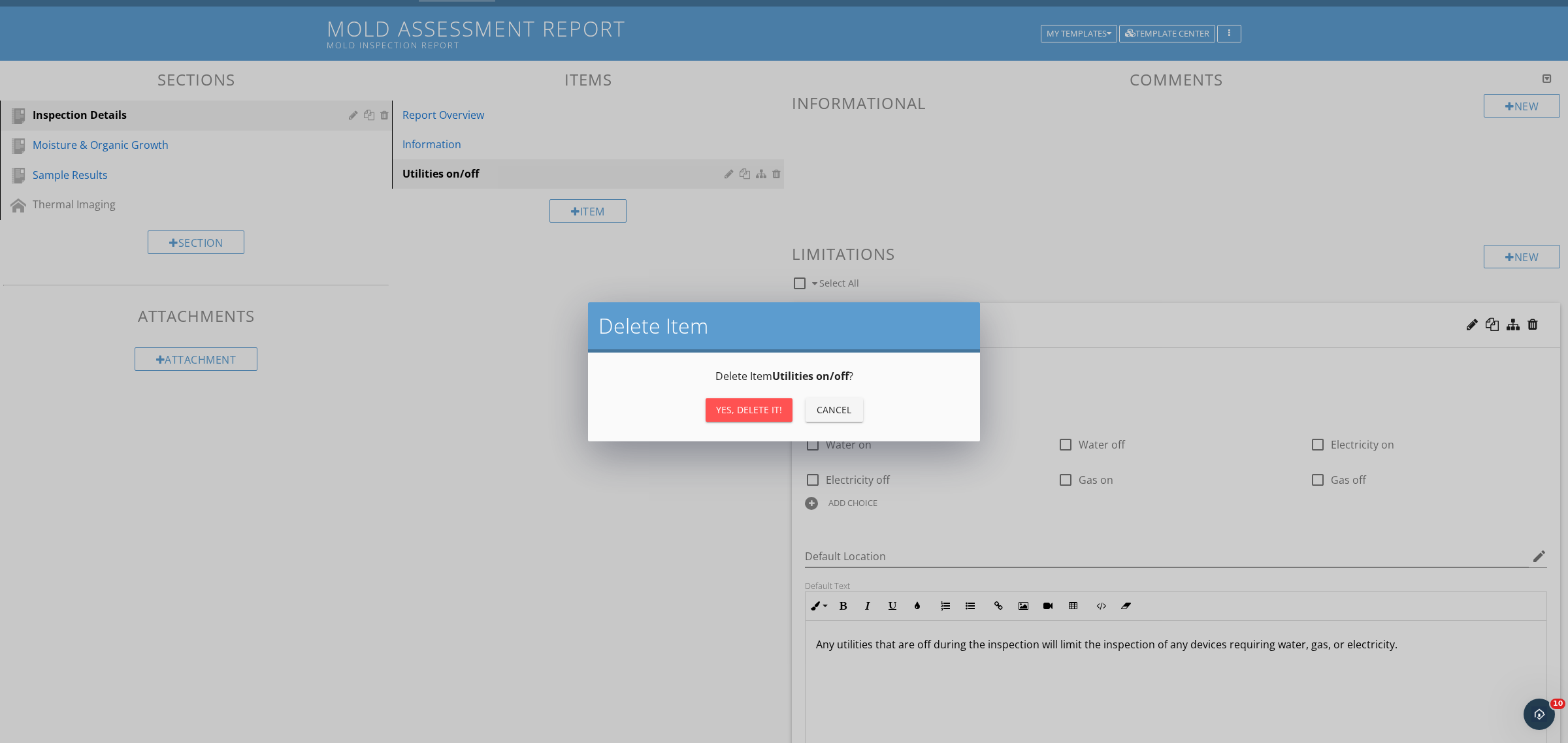
click at [759, 408] on div "Yes, Delete it!" at bounding box center [749, 410] width 66 height 14
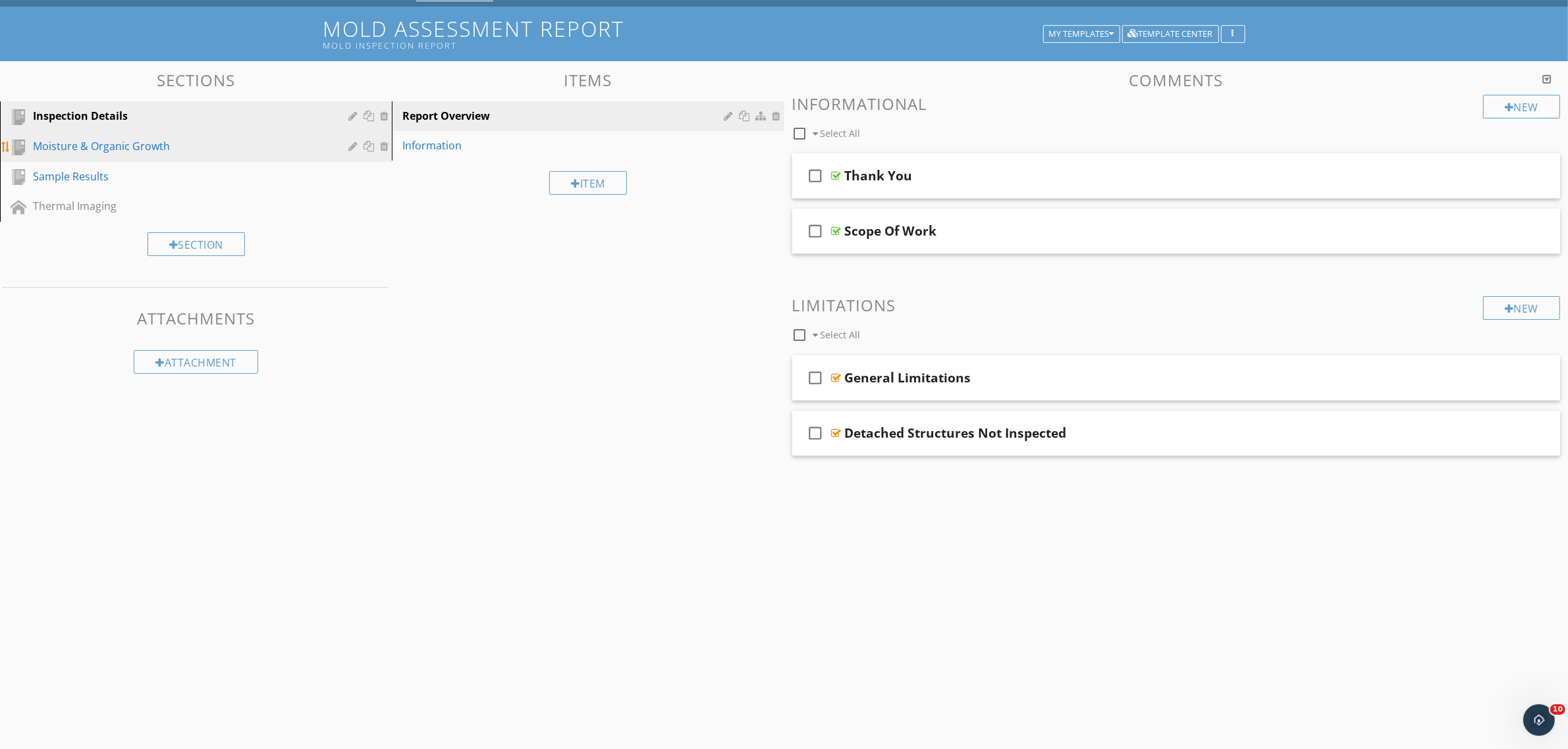
click at [191, 147] on div "Moisture & Organic Growth" at bounding box center [181, 146] width 296 height 16
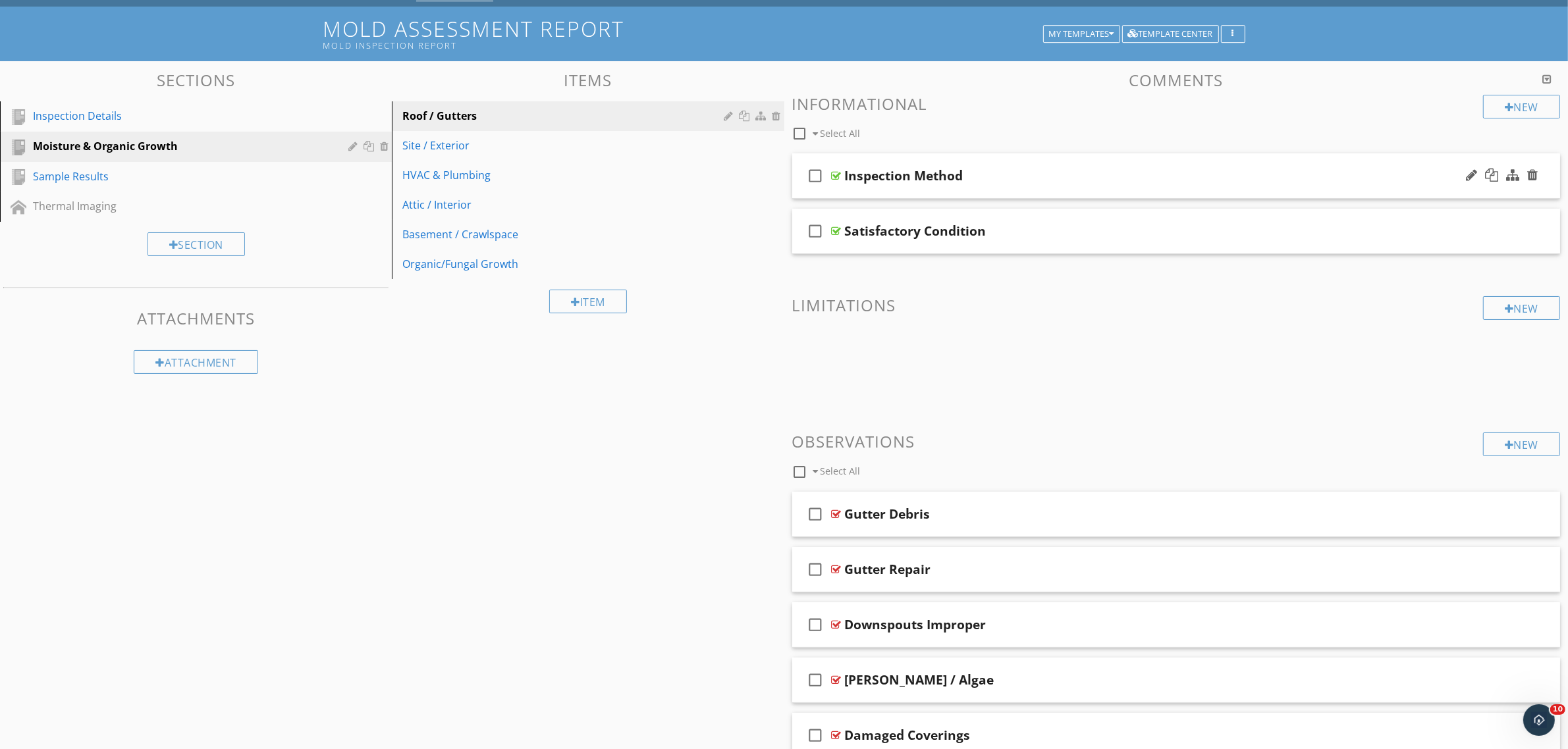
click at [833, 173] on div at bounding box center [837, 175] width 9 height 10
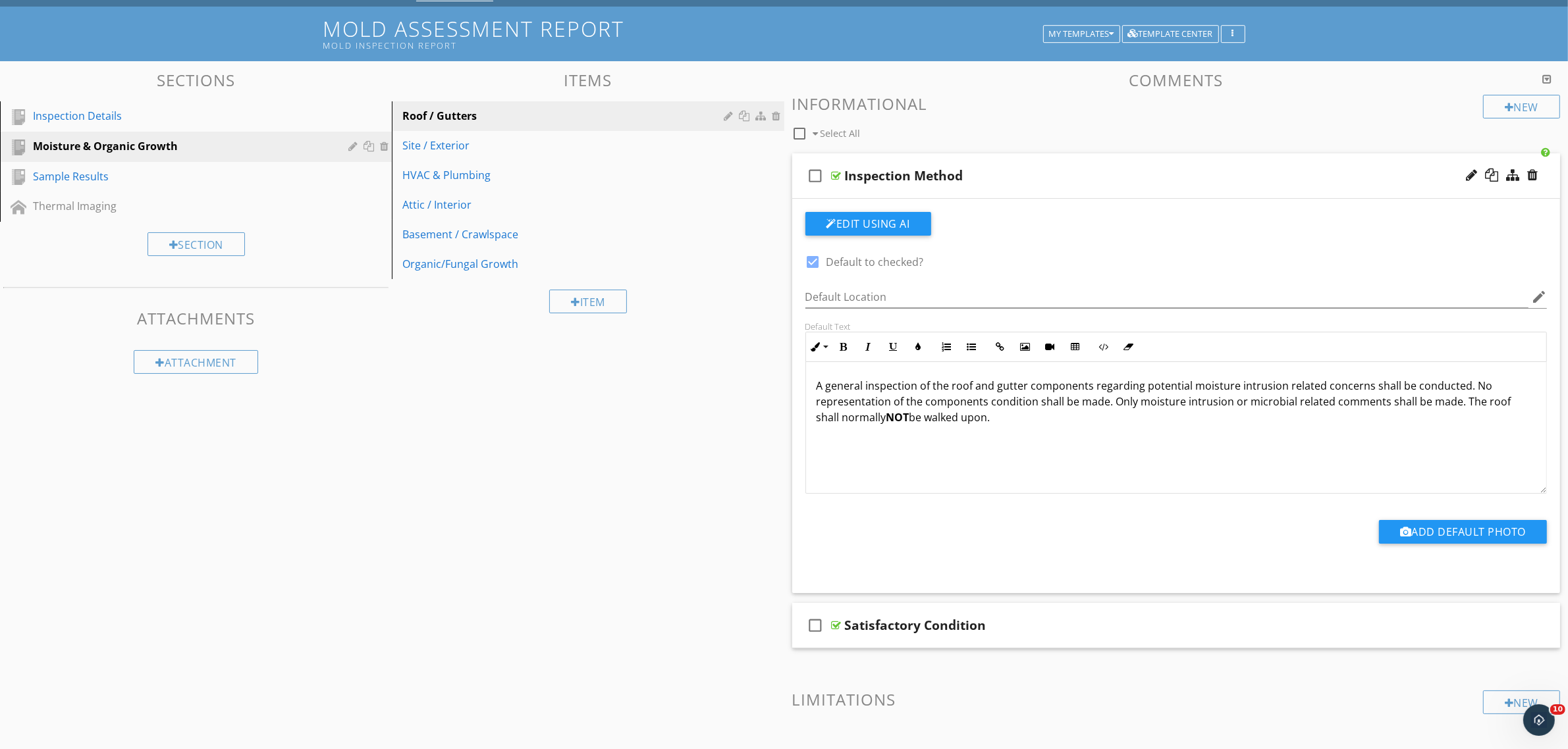
scroll to position [1, 0]
click at [834, 626] on div at bounding box center [837, 625] width 9 height 10
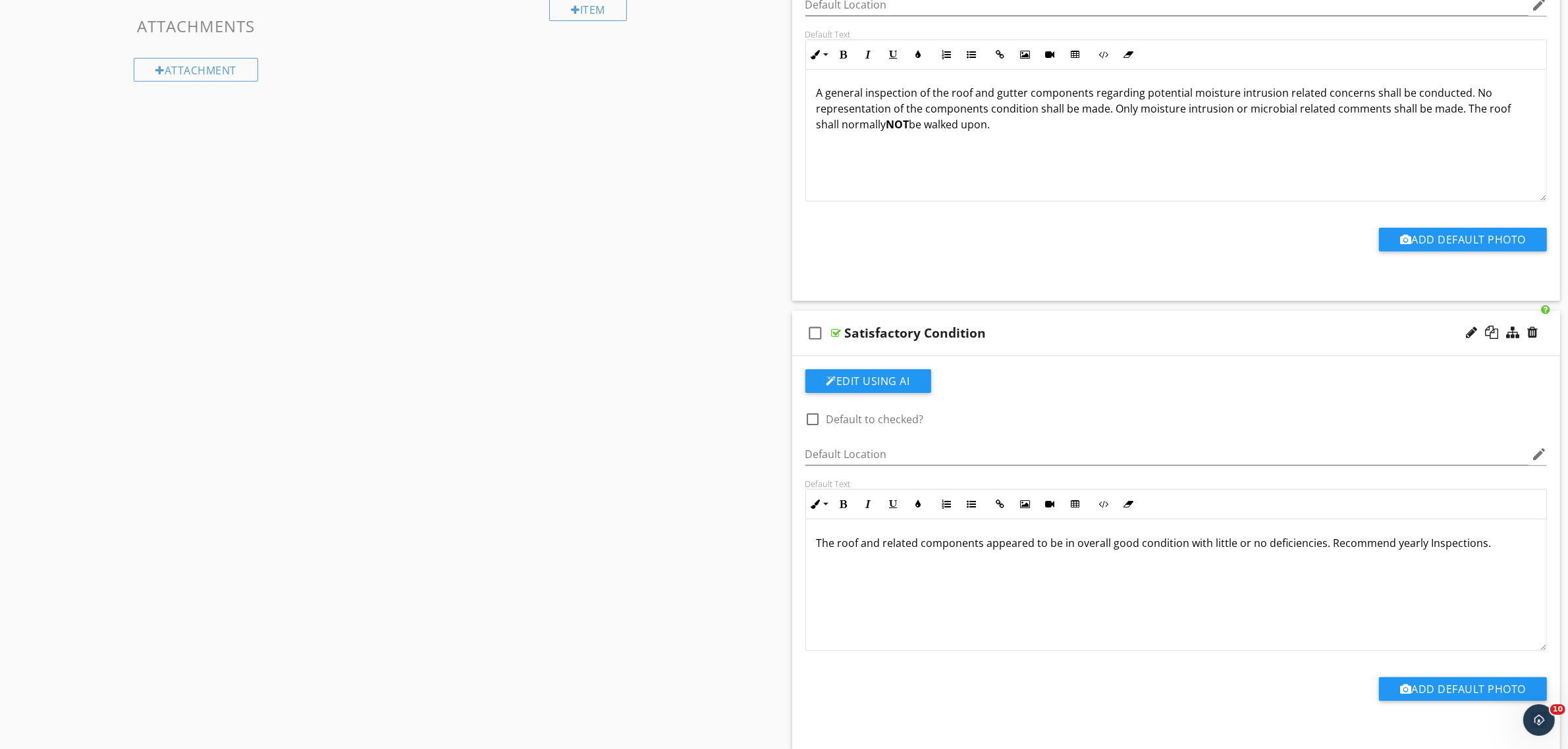
scroll to position [400, 0]
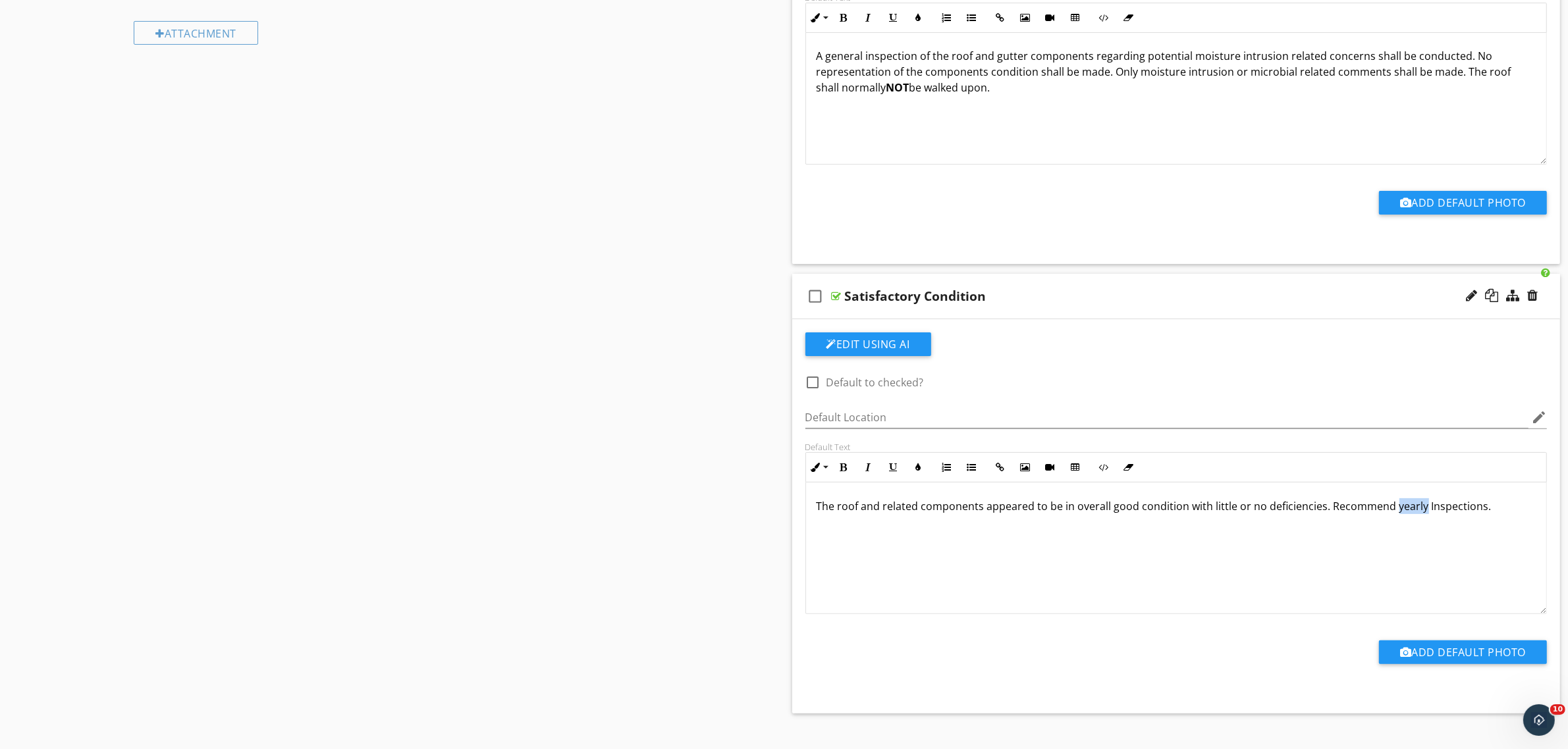
drag, startPoint x: 1419, startPoint y: 505, endPoint x: 1391, endPoint y: 509, distance: 28.3
click at [1391, 509] on span "The roof and related components appeared to be in overall good condition with l…" at bounding box center [1154, 505] width 675 height 14
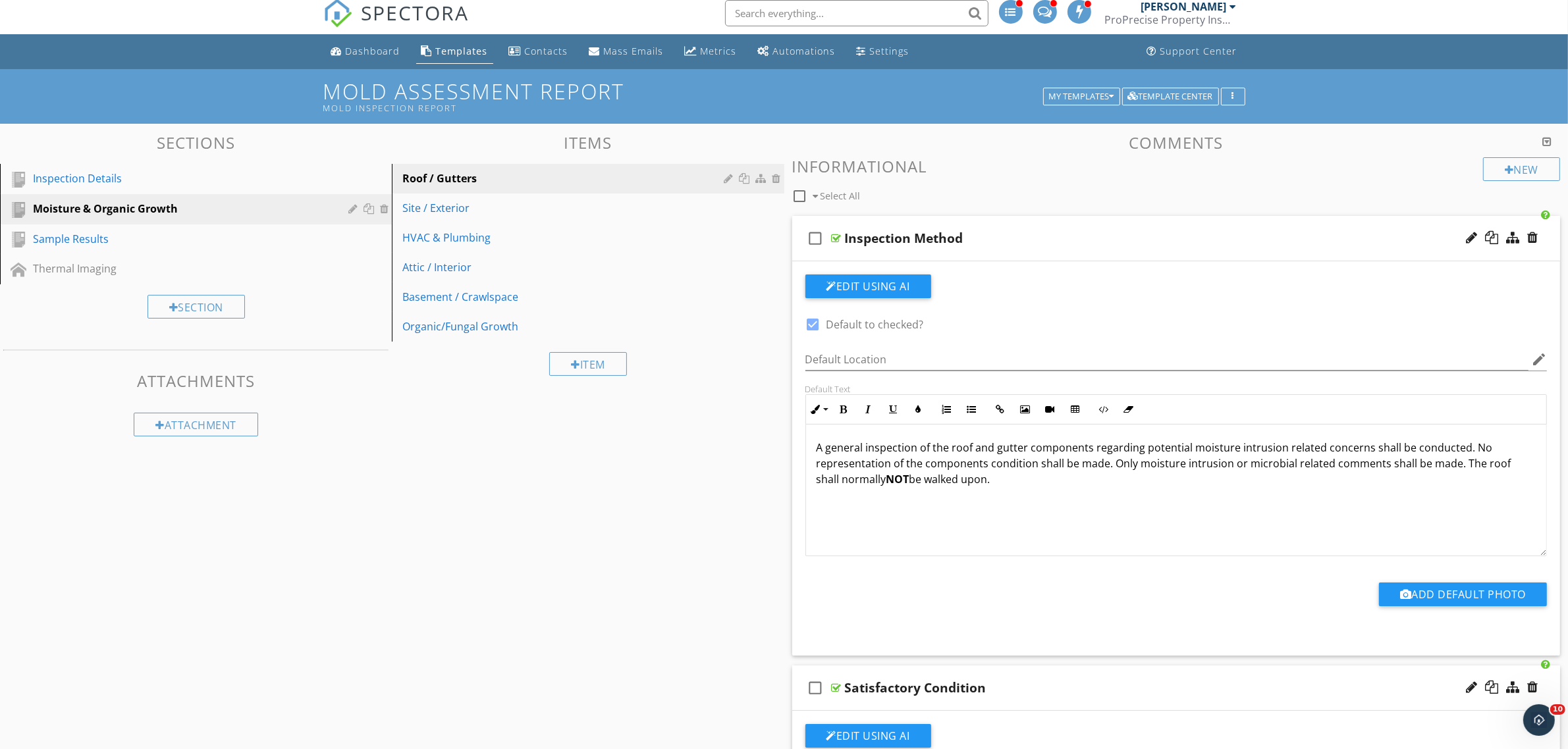
scroll to position [0, 0]
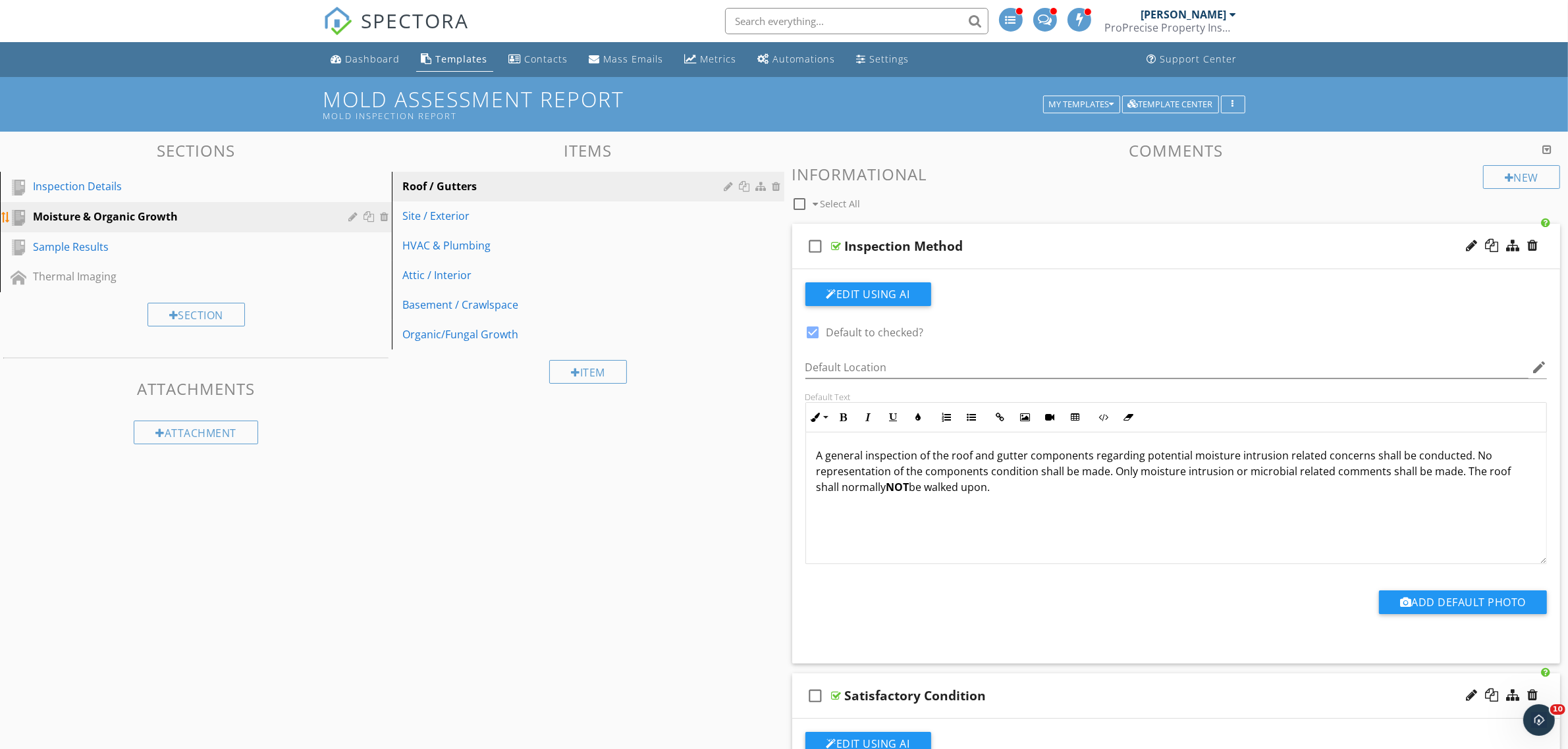
click at [189, 214] on div "Moisture & Organic Growth" at bounding box center [181, 216] width 296 height 16
click at [479, 218] on div "Site / Exterior" at bounding box center [565, 215] width 326 height 16
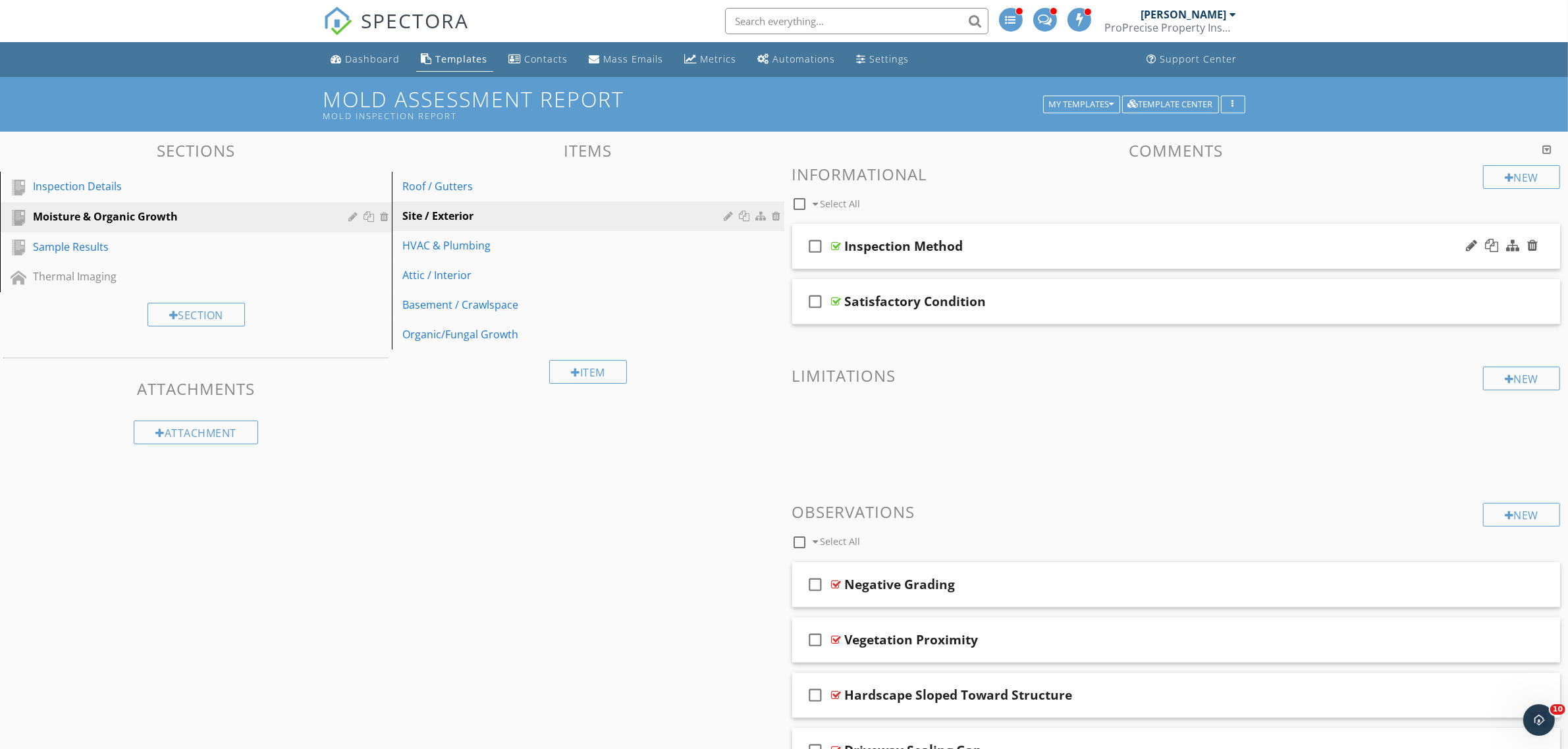
click at [838, 246] on div at bounding box center [837, 246] width 9 height 10
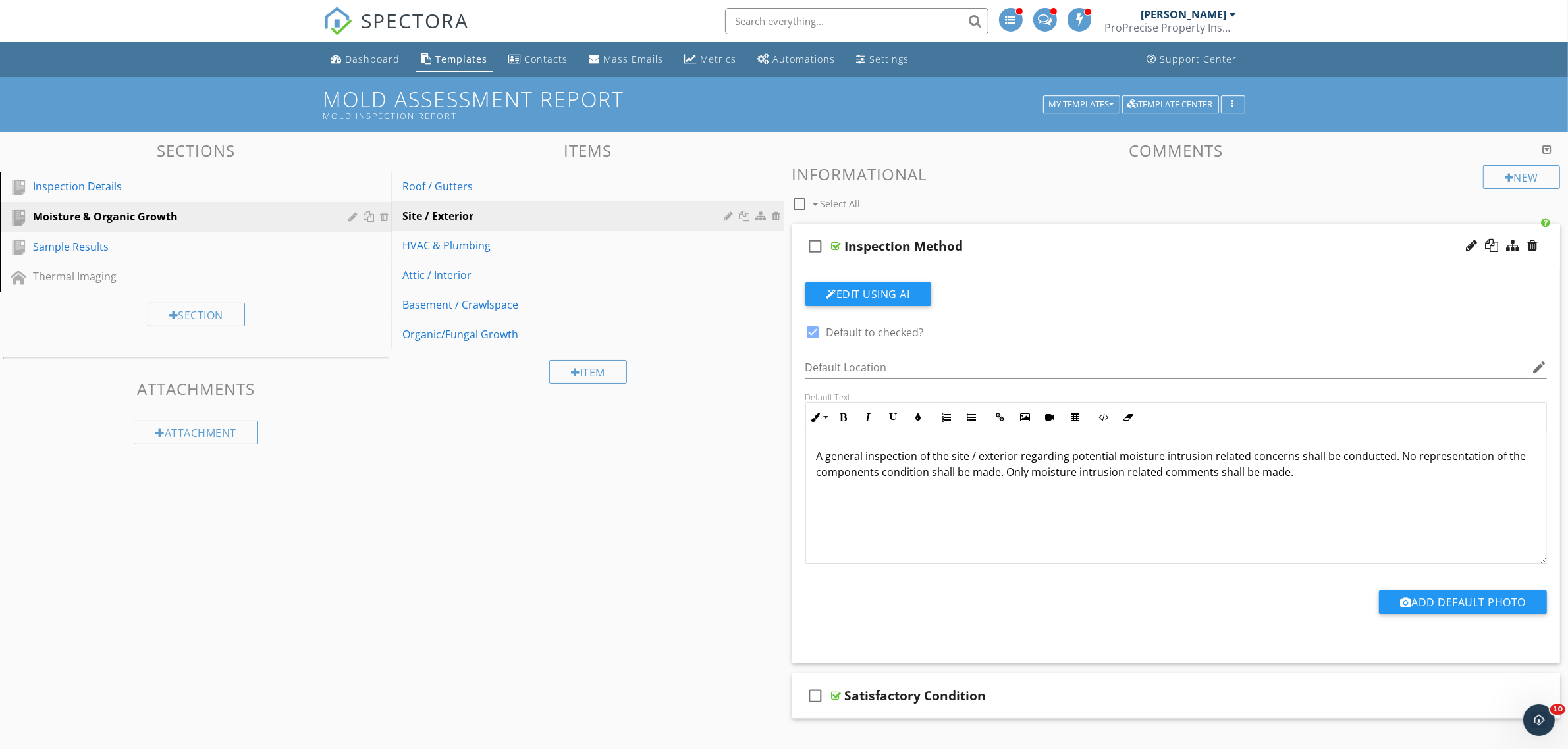
click at [1338, 485] on div "A general inspection of the site / exterior regarding potential moisture intrus…" at bounding box center [1176, 499] width 741 height 132
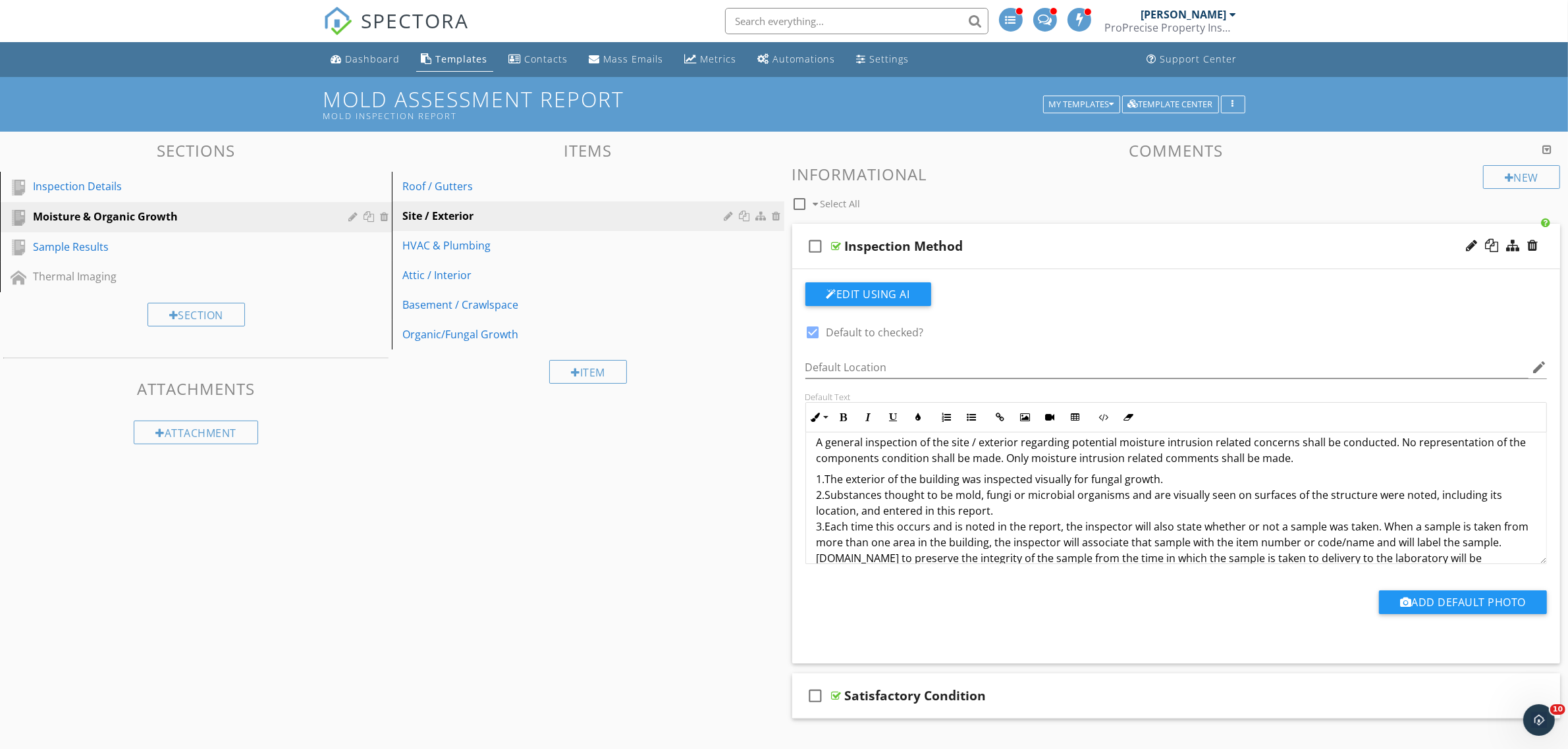
click at [825, 527] on span "1.The exterior of the building was inspected visually for fungal growth. 2.Subs…" at bounding box center [1173, 527] width 712 height 109
click at [825, 495] on span "1.The exterior of the building was inspected visually for fungal growth. 2.Subs…" at bounding box center [1175, 527] width 715 height 109
click at [825, 479] on span "1.The exterior of the building was inspected visually for fungal growth. 2. Sub…" at bounding box center [1175, 527] width 715 height 109
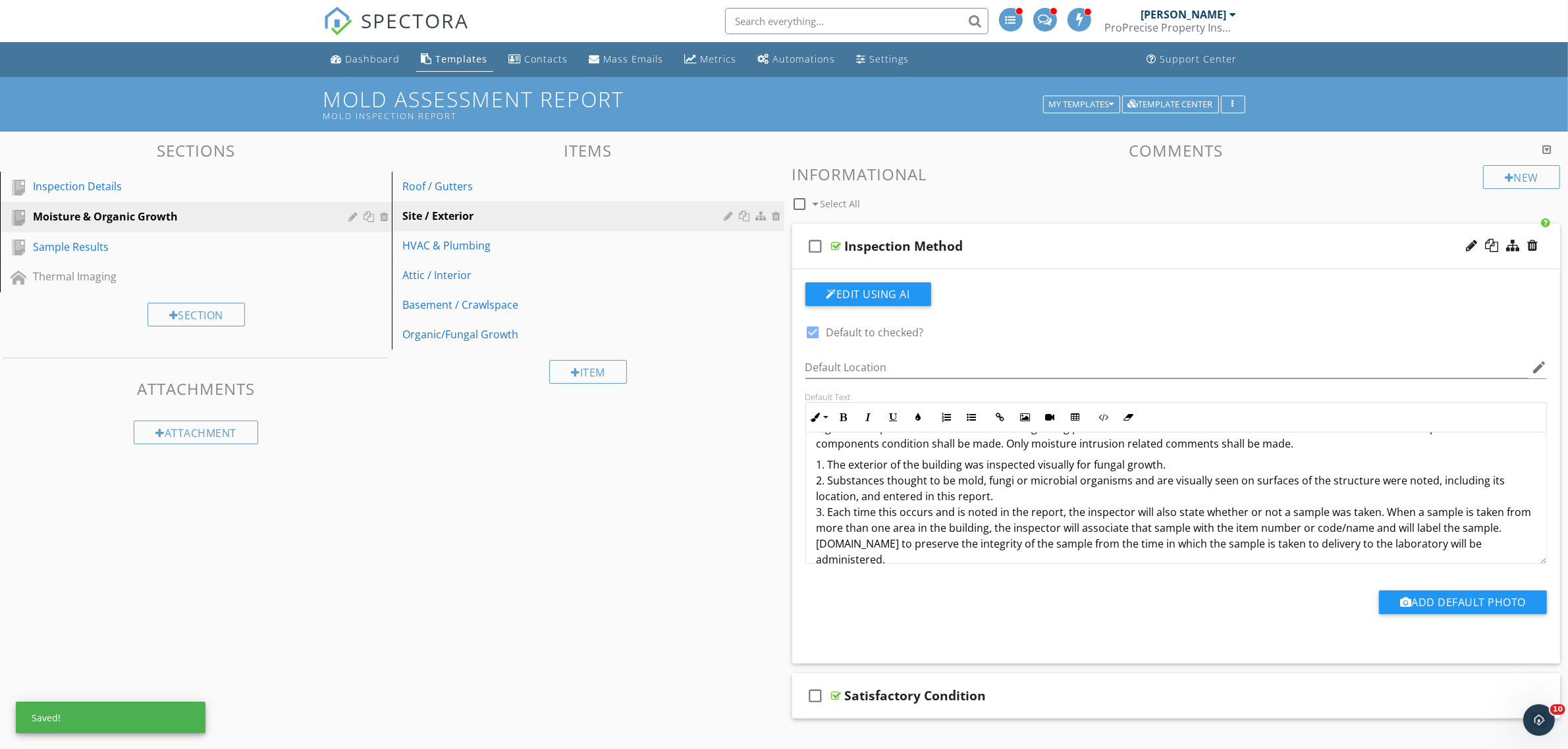
scroll to position [32, 0]
click at [1380, 509] on span "1. The exterior of the building was inspected visually for fungal growth. 2. Su…" at bounding box center [1175, 509] width 715 height 109
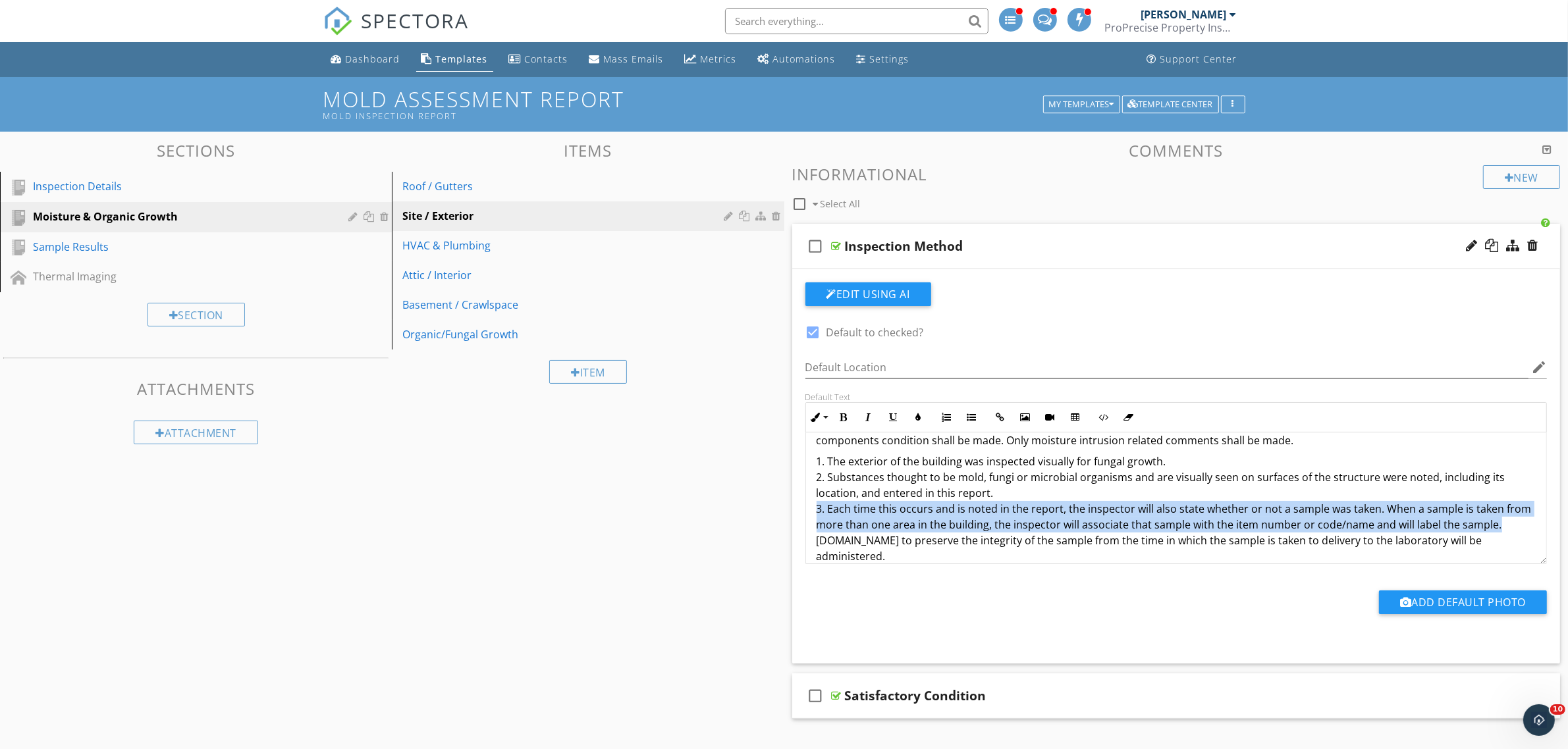
drag, startPoint x: 1496, startPoint y: 524, endPoint x: 784, endPoint y: 516, distance: 712.0
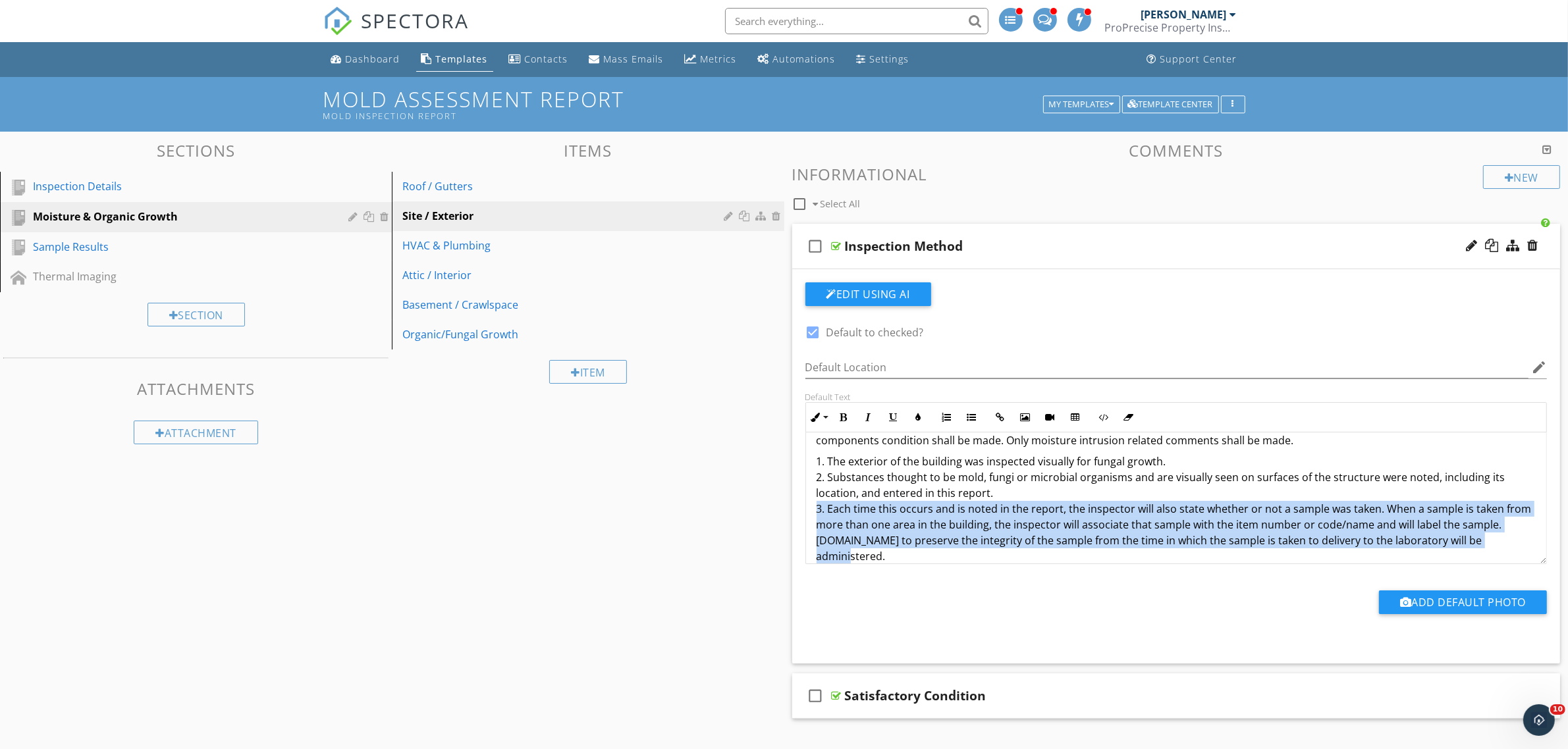
drag, startPoint x: 1516, startPoint y: 547, endPoint x: 808, endPoint y: 505, distance: 709.2
click at [808, 505] on div "A general inspection of the site / exterior regarding potential moisture intrus…" at bounding box center [1176, 490] width 741 height 179
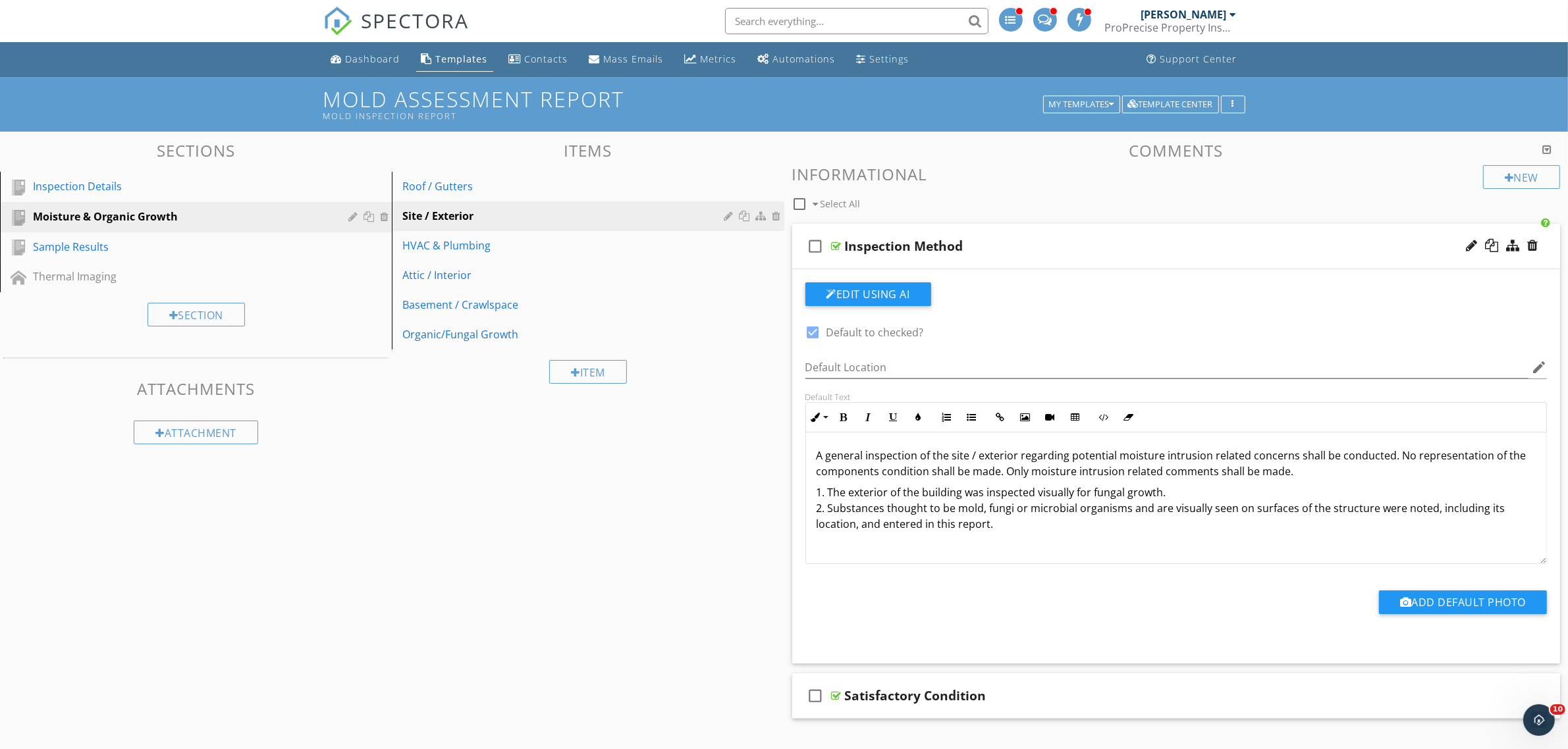
scroll to position [1, 0]
click at [827, 495] on span "1. The exterior of the building was inspected visually for fungal growth. 2. Su…" at bounding box center [1161, 508] width 689 height 46
drag, startPoint x: 1160, startPoint y: 487, endPoint x: 953, endPoint y: 492, distance: 207.1
click at [953, 492] on p "The exterior of the building was inspected visually for fungal growth. 2. Subst…" at bounding box center [1176, 508] width 720 height 47
click at [1292, 455] on span "A general inspection of the site / exterior regarding potential moisture intrus…" at bounding box center [1172, 463] width 710 height 30
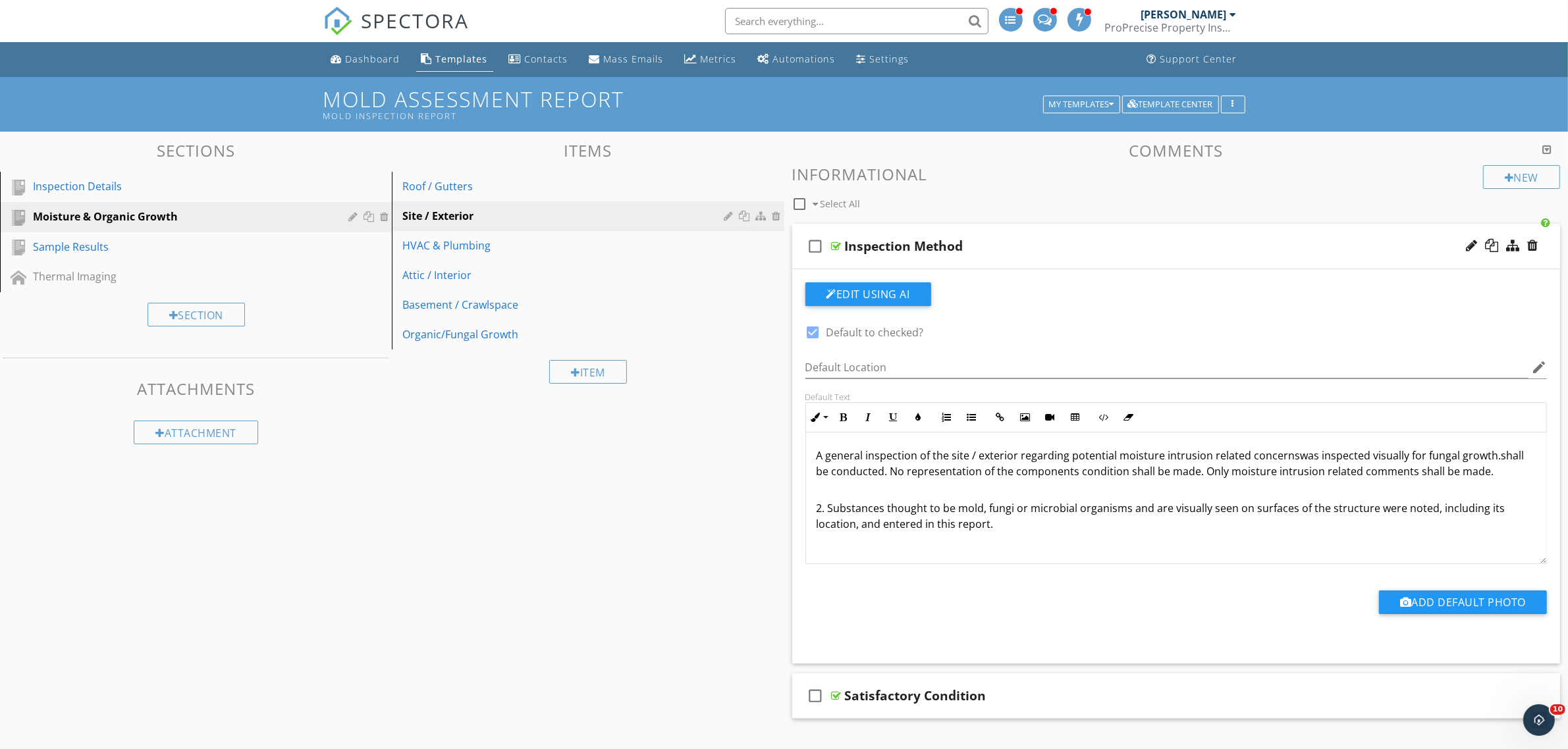
click at [1312, 456] on span "was inspected visually for fungal growth." at bounding box center [1400, 454] width 200 height 14
drag, startPoint x: 1494, startPoint y: 457, endPoint x: 1209, endPoint y: 459, distance: 285.0
click at [1209, 459] on span "A general inspection of the site / exterior regarding potential moisture intrus…" at bounding box center [1171, 463] width 708 height 30
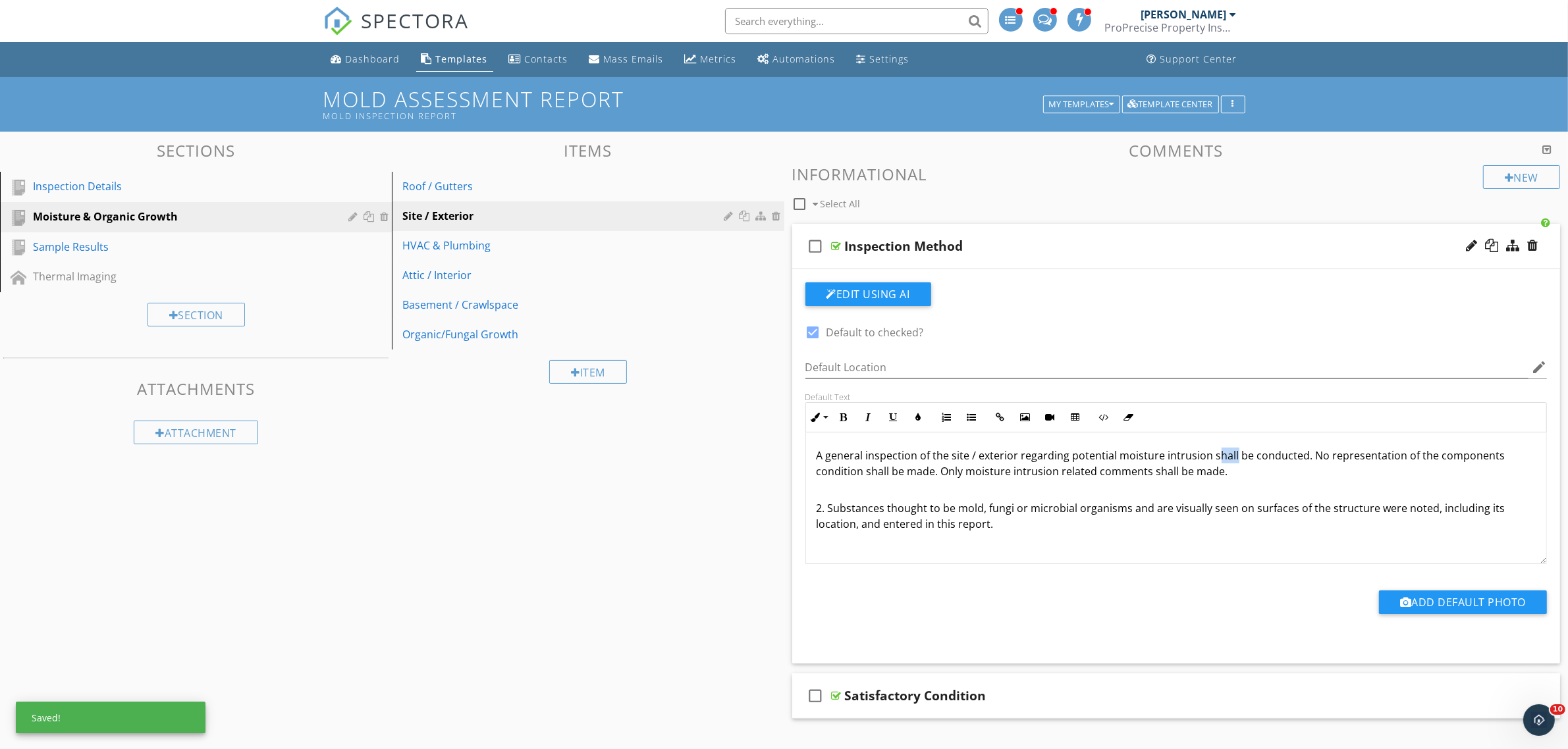
drag, startPoint x: 1231, startPoint y: 453, endPoint x: 1212, endPoint y: 457, distance: 19.4
click at [1212, 457] on span "A general inspection of the site / exterior regarding potential moisture intrus…" at bounding box center [1161, 463] width 689 height 30
drag, startPoint x: 1245, startPoint y: 457, endPoint x: 1208, endPoint y: 457, distance: 37.0
click at [1208, 457] on span "A general inspection of the site / exterior regarding potential moisture intrus…" at bounding box center [1161, 463] width 689 height 30
click at [1008, 474] on span "A general inspection of the site / exterior regarding potential moisture intrus…" at bounding box center [1152, 463] width 670 height 30
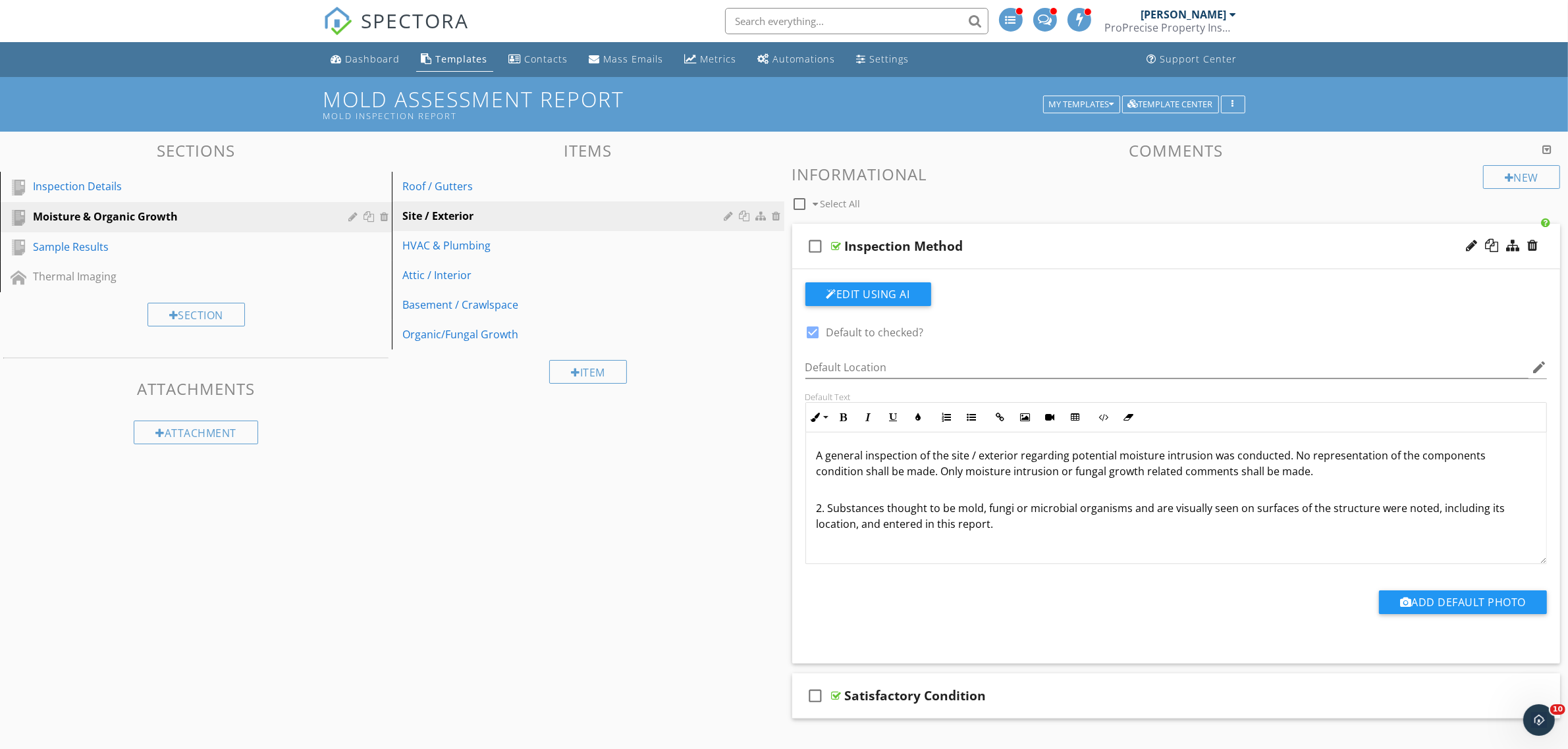
click at [827, 509] on span "2. Substances thought to be mold, fungi or microbial organisms and are visually…" at bounding box center [1161, 508] width 689 height 46
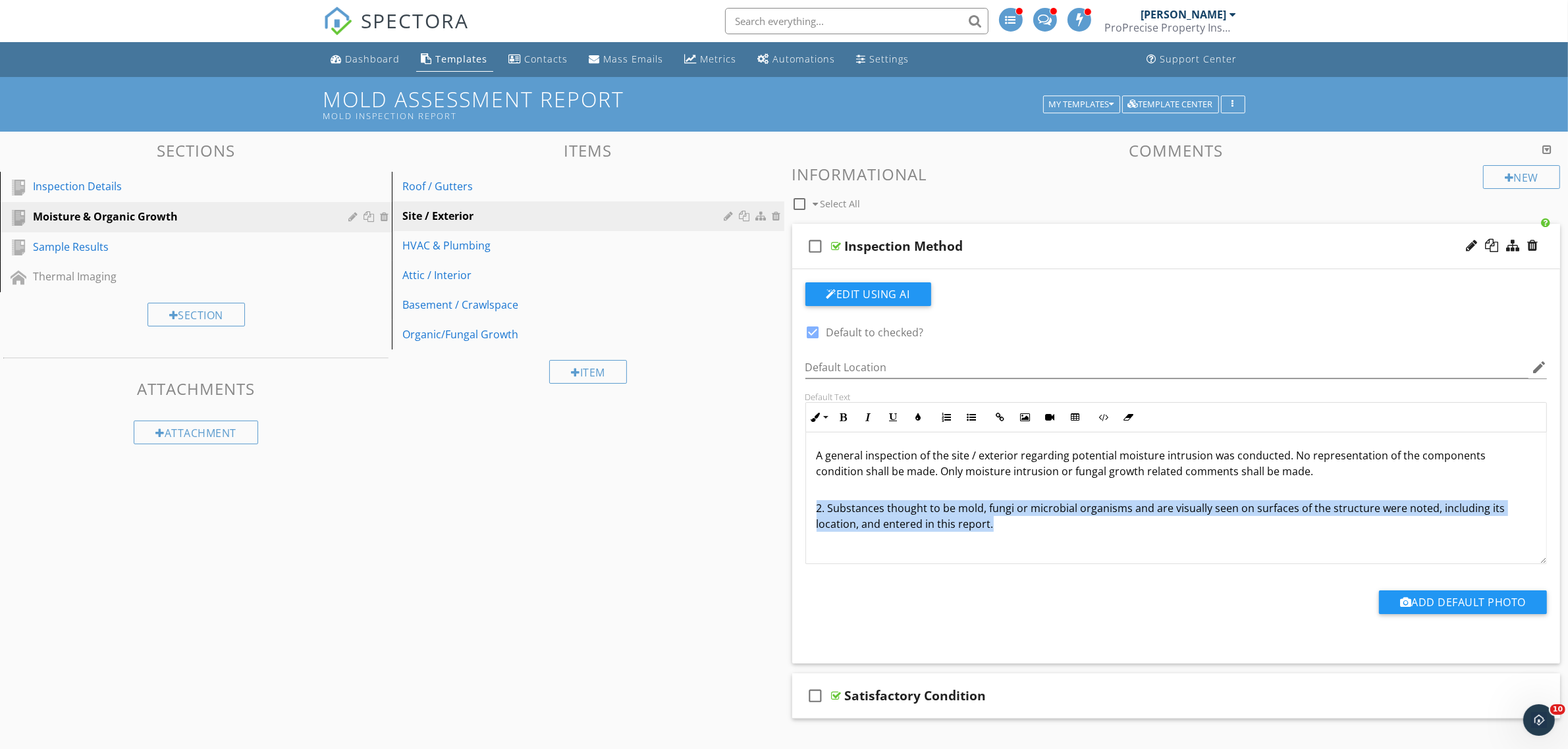
drag, startPoint x: 1066, startPoint y: 536, endPoint x: 798, endPoint y: 504, distance: 269.9
click at [798, 504] on div "Default Text Inline Style XLarge Large Normal Small Light Small/Light Bold Ital…" at bounding box center [1176, 477] width 758 height 172
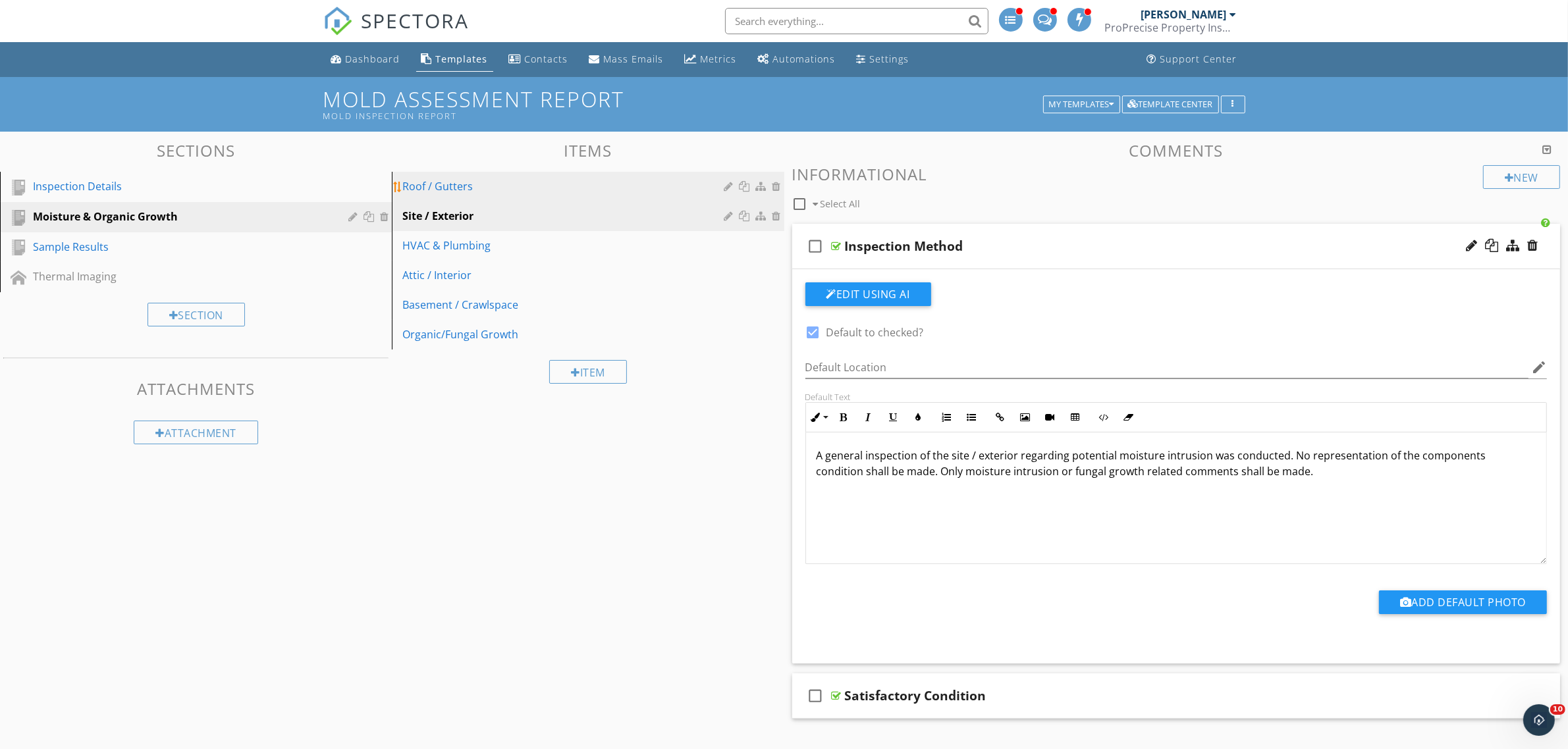
click at [459, 186] on div "Roof / Gutters" at bounding box center [565, 186] width 326 height 16
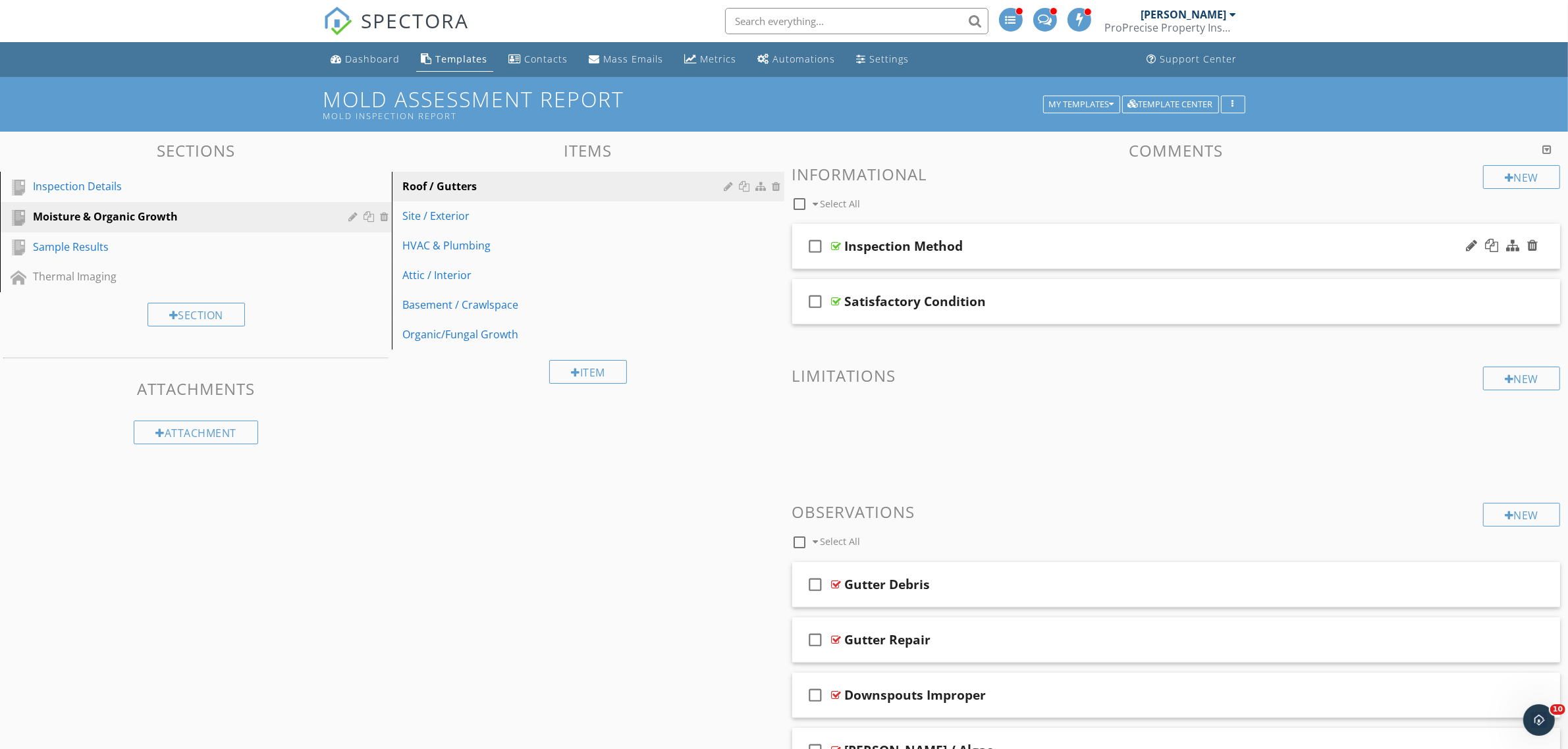
click at [832, 245] on div at bounding box center [837, 246] width 9 height 10
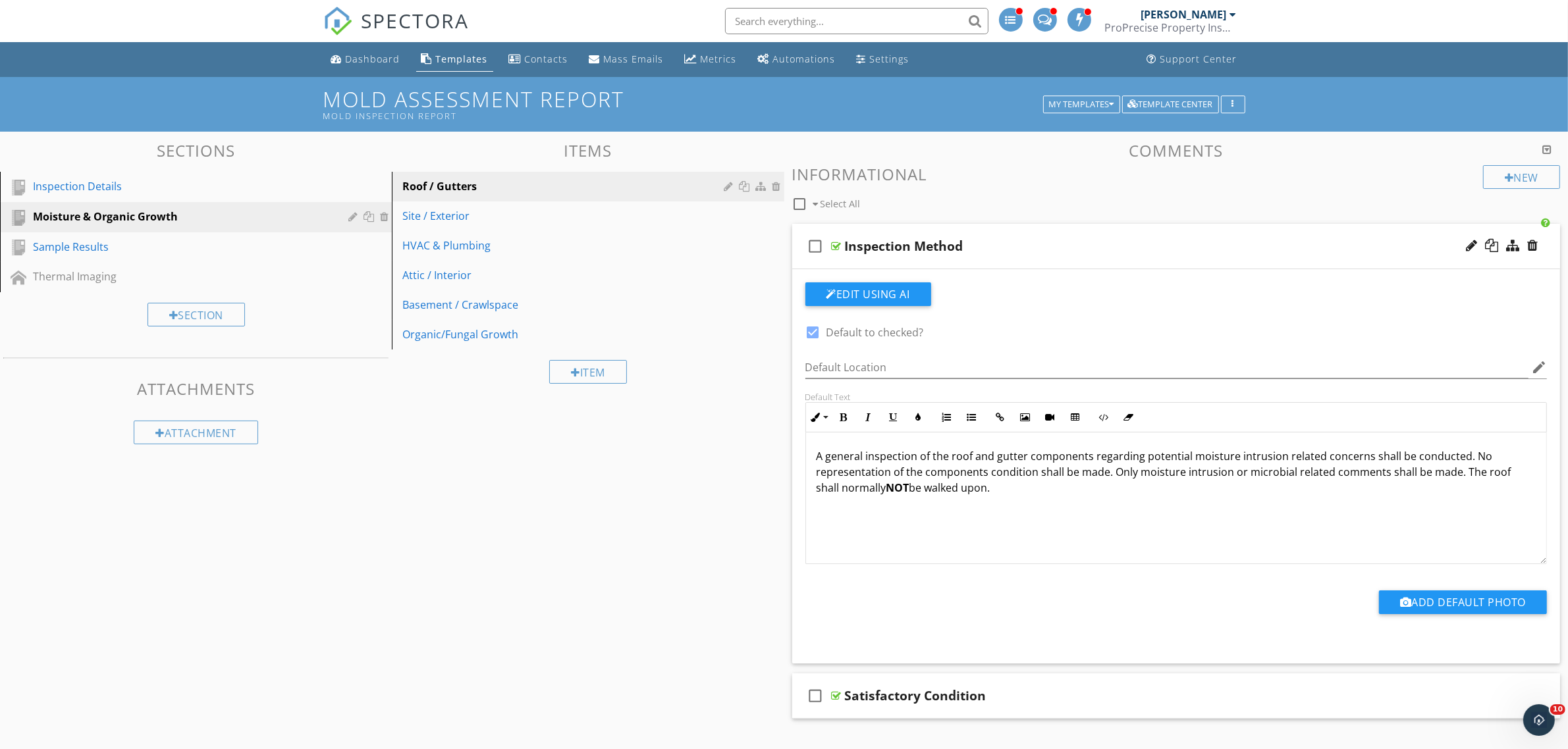
drag, startPoint x: 1013, startPoint y: 495, endPoint x: 1461, endPoint y: 477, distance: 448.4
click at [1461, 477] on p "A general inspection of the roof and gutter components regarding potential mois…" at bounding box center [1176, 471] width 720 height 47
click at [536, 196] on link "Roof / Gutters" at bounding box center [589, 186] width 388 height 29
click at [580, 225] on link "Site / Exterior" at bounding box center [589, 215] width 388 height 29
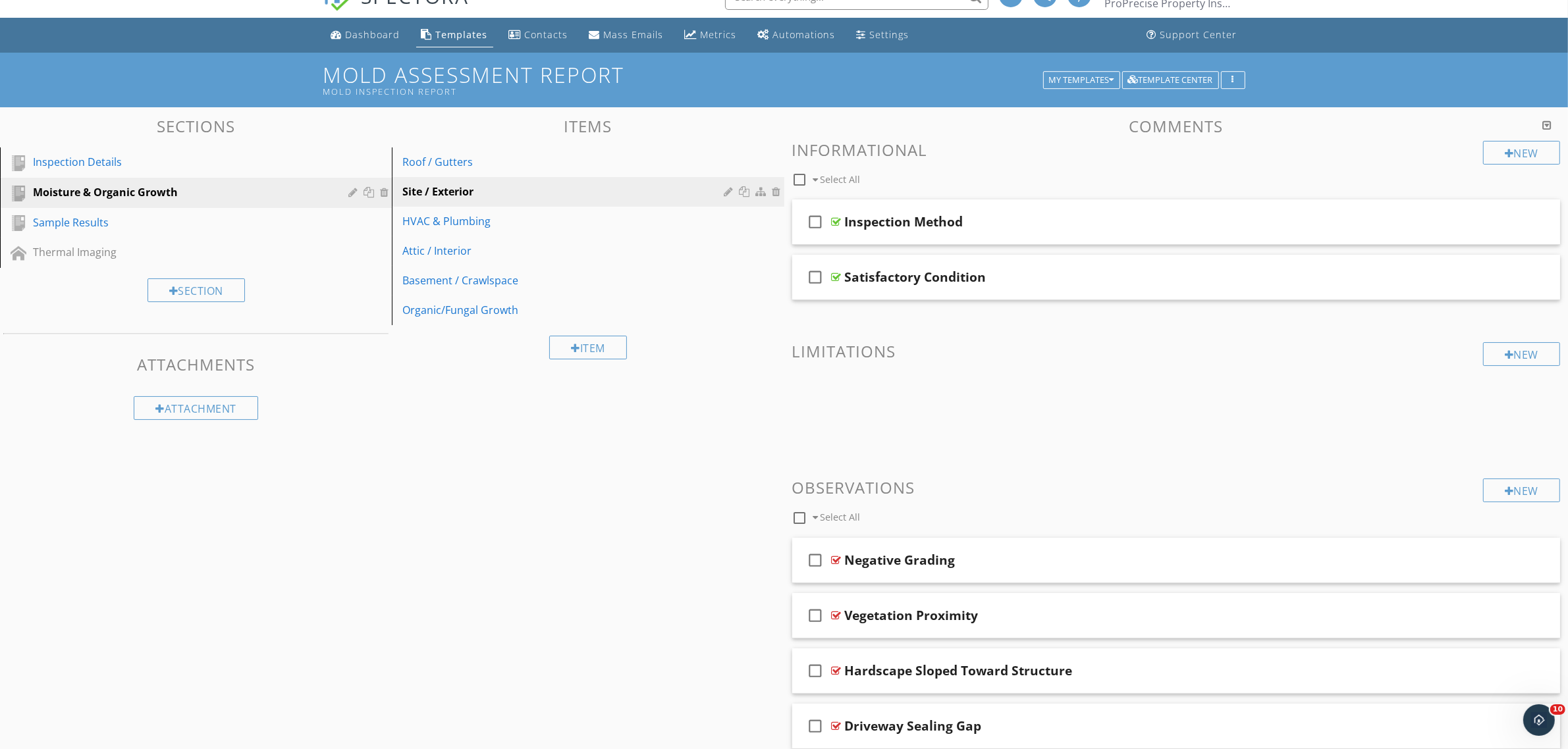
scroll to position [0, 0]
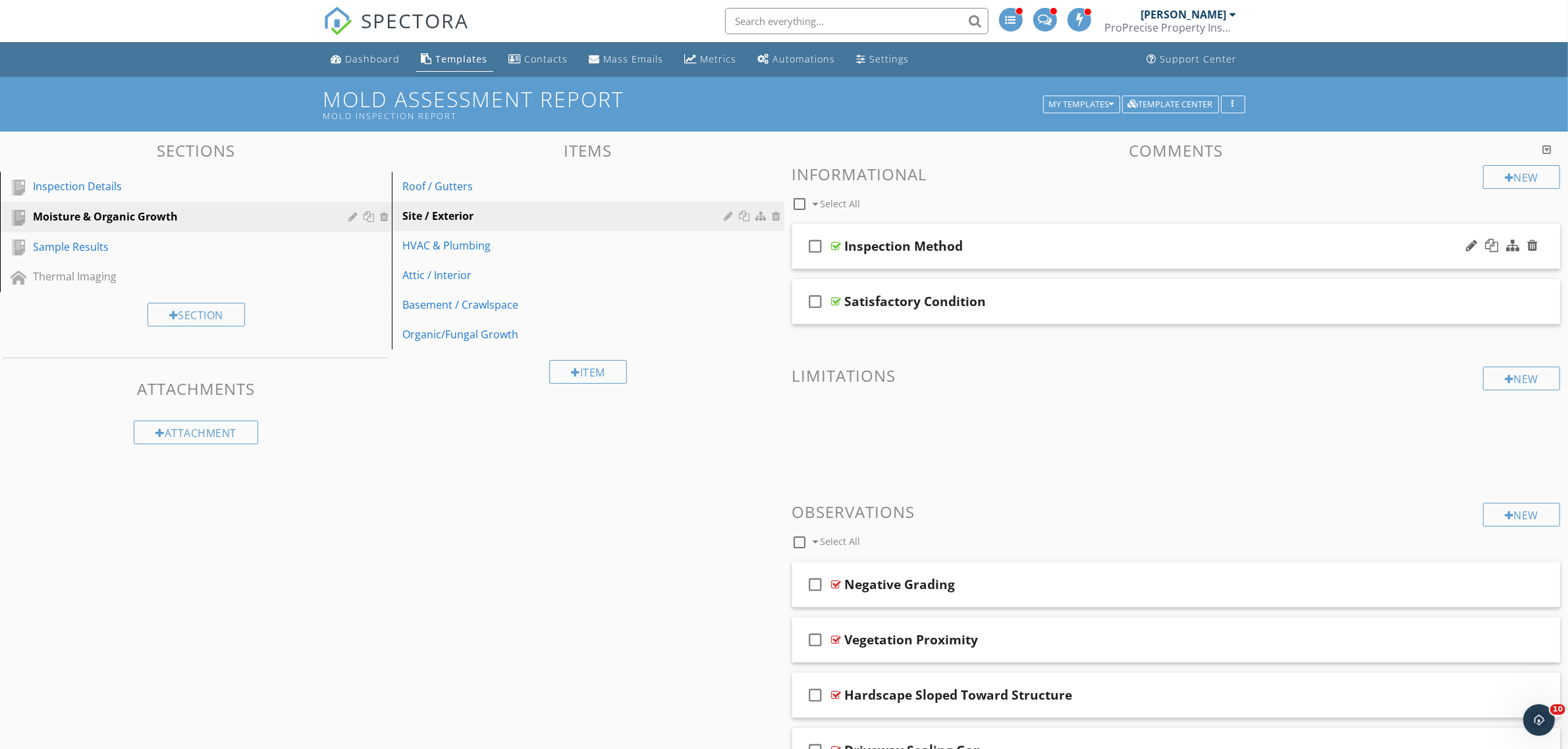
click at [833, 244] on div at bounding box center [837, 246] width 9 height 10
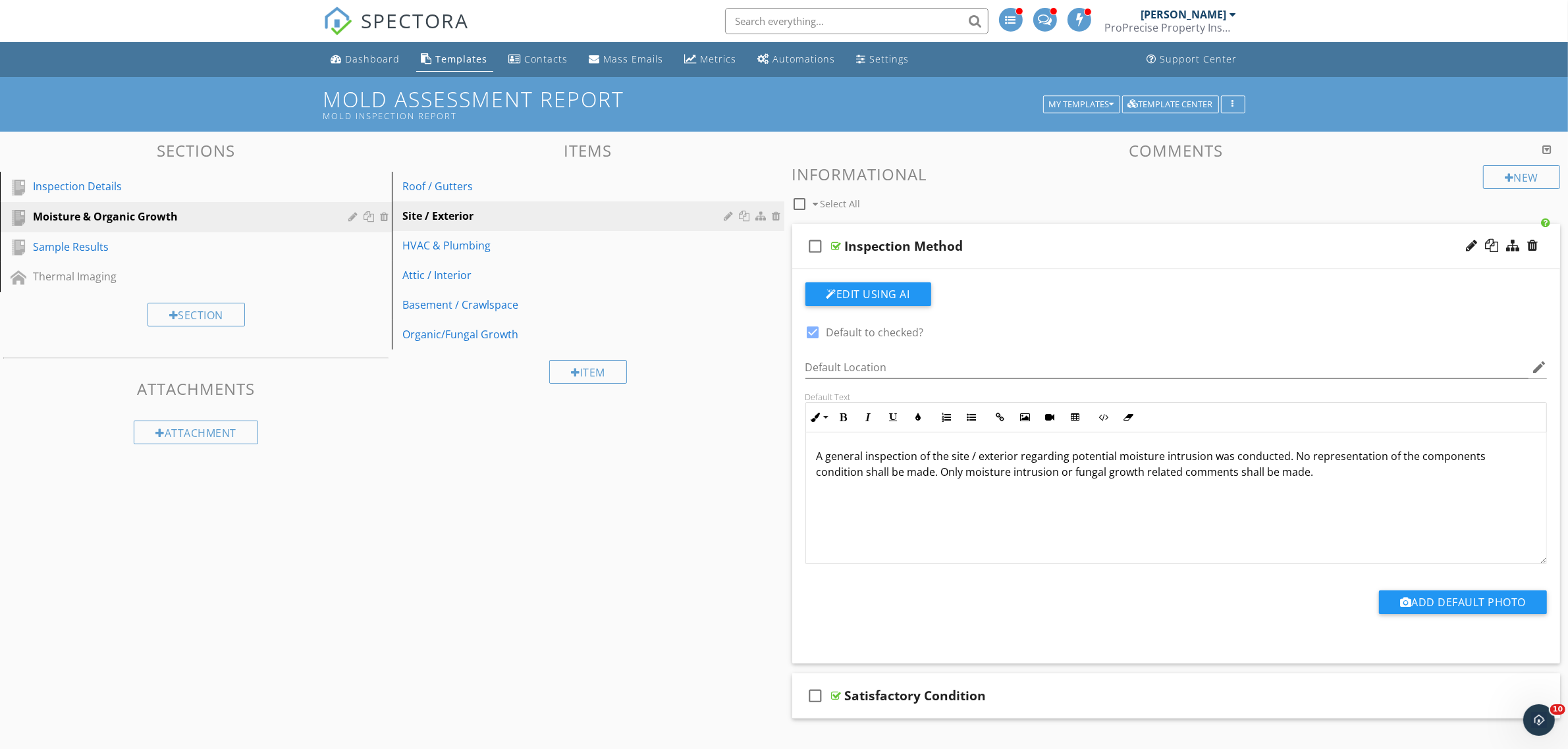
click at [1274, 472] on p "A general inspection of the site / exterior regarding potential moisture intrus…" at bounding box center [1176, 464] width 720 height 32
click at [728, 218] on div at bounding box center [730, 215] width 12 height 10
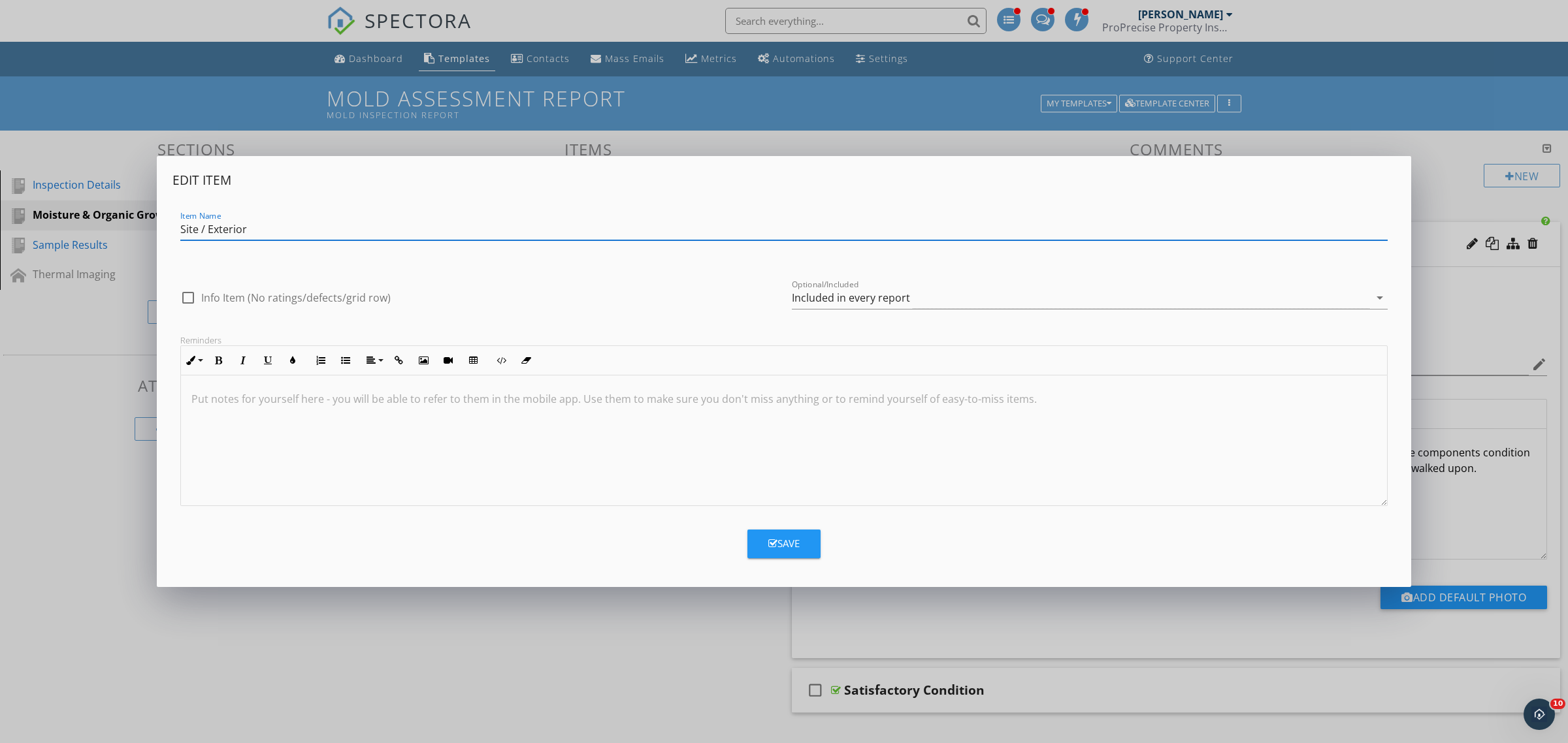
click at [325, 229] on input "Site / Exterior" at bounding box center [784, 229] width 1208 height 21
type input "Site / Exterior / Roof"
click at [788, 543] on div "Save" at bounding box center [784, 543] width 32 height 15
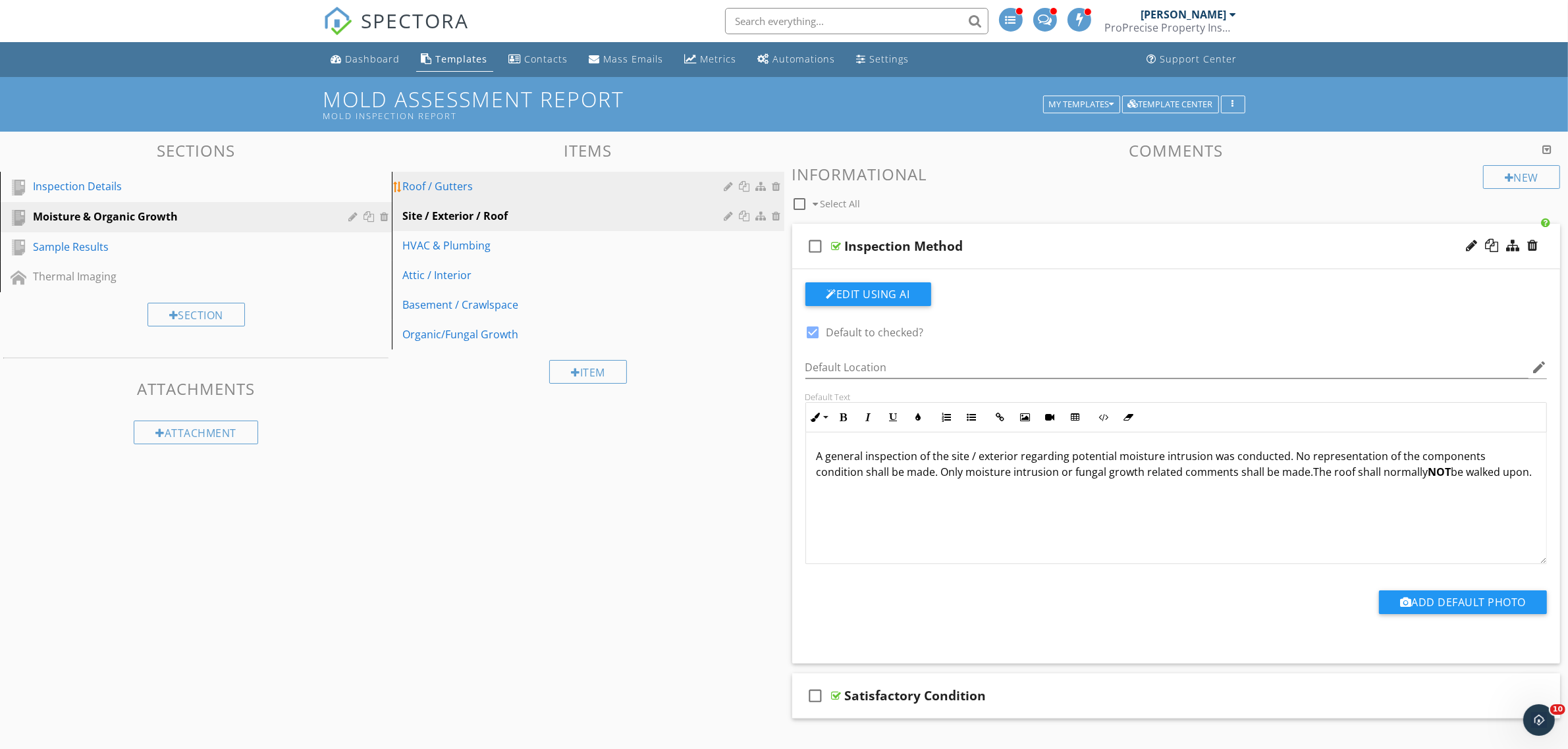
click at [571, 199] on link "Roof / Gutters" at bounding box center [589, 186] width 388 height 29
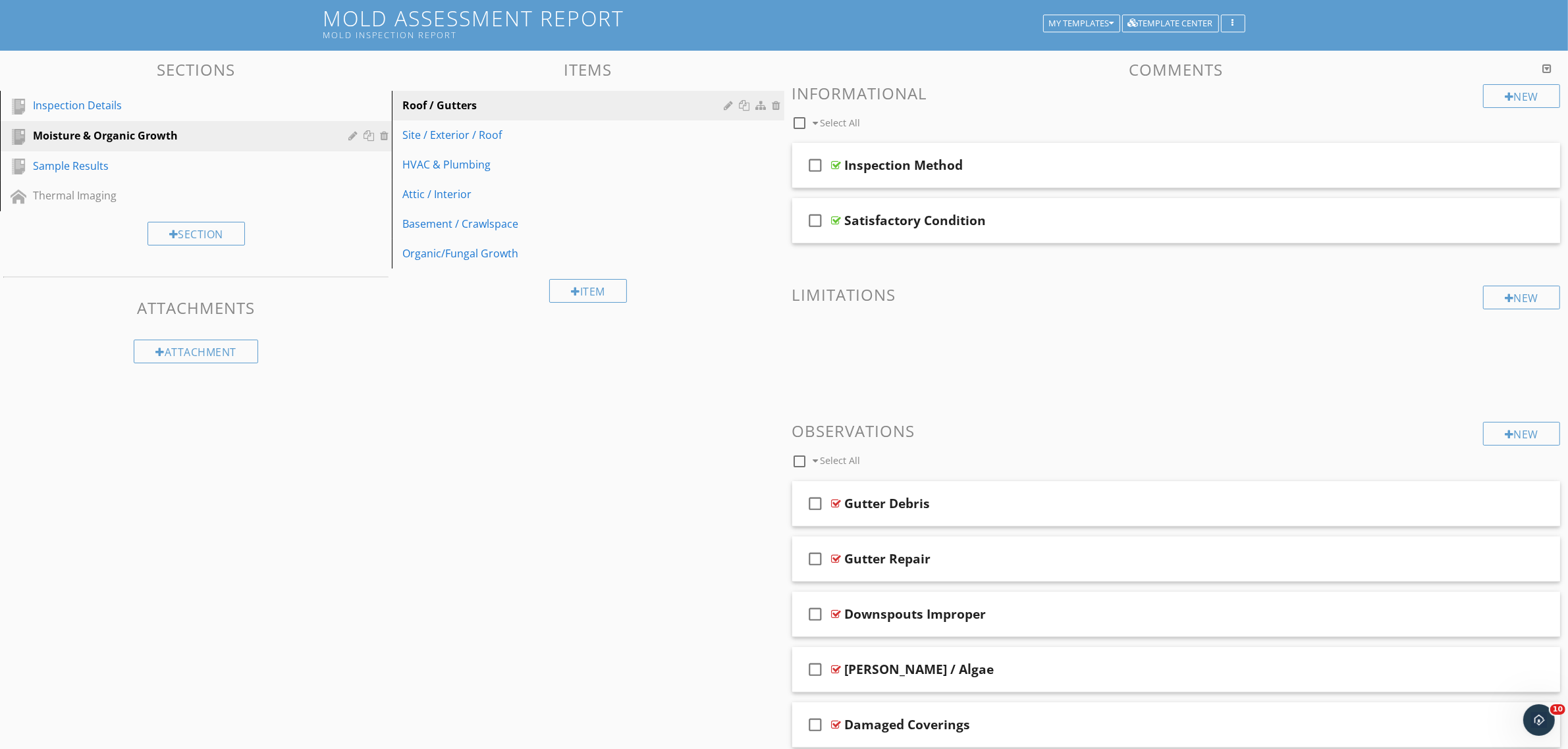
scroll to position [82, 0]
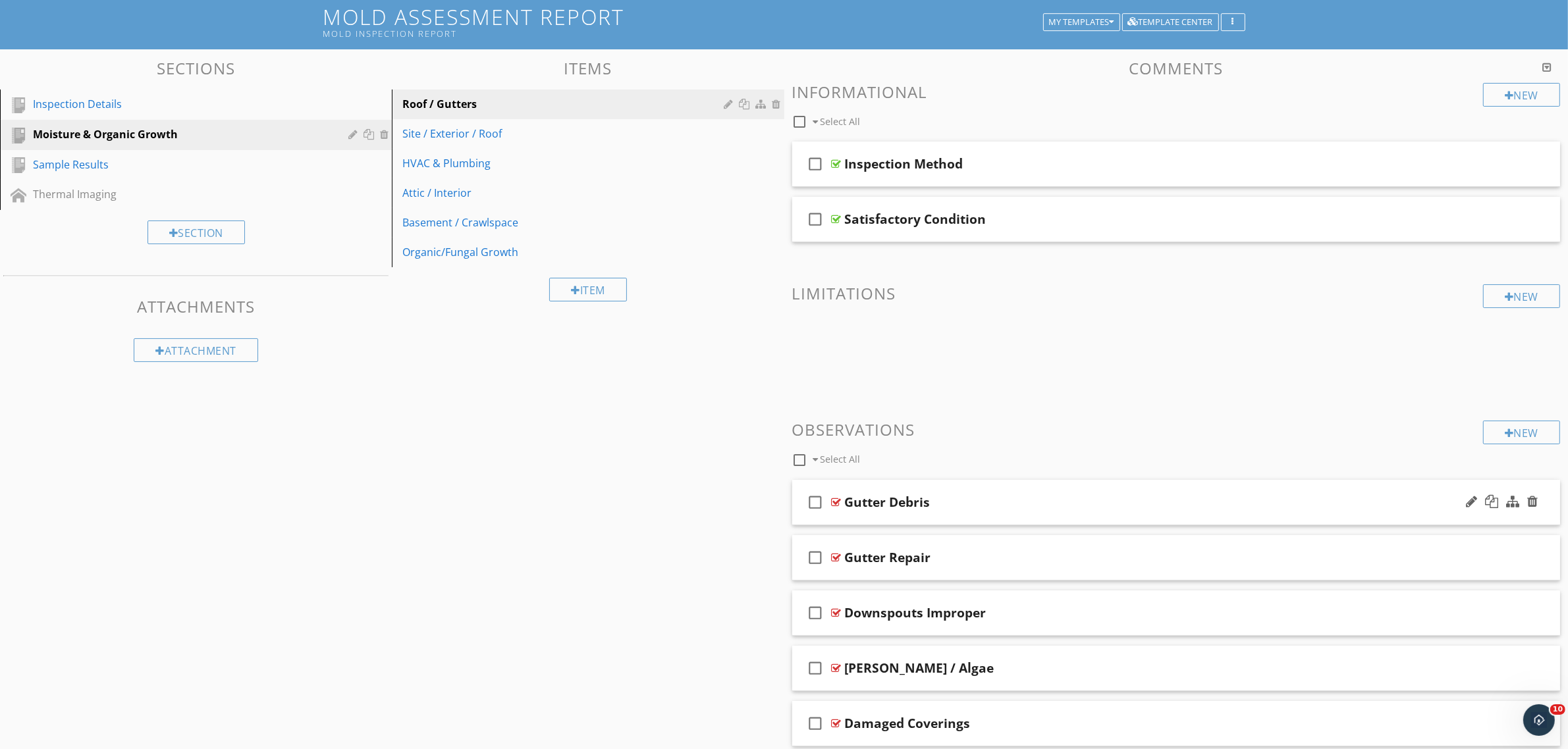
click at [834, 501] on div at bounding box center [837, 502] width 9 height 10
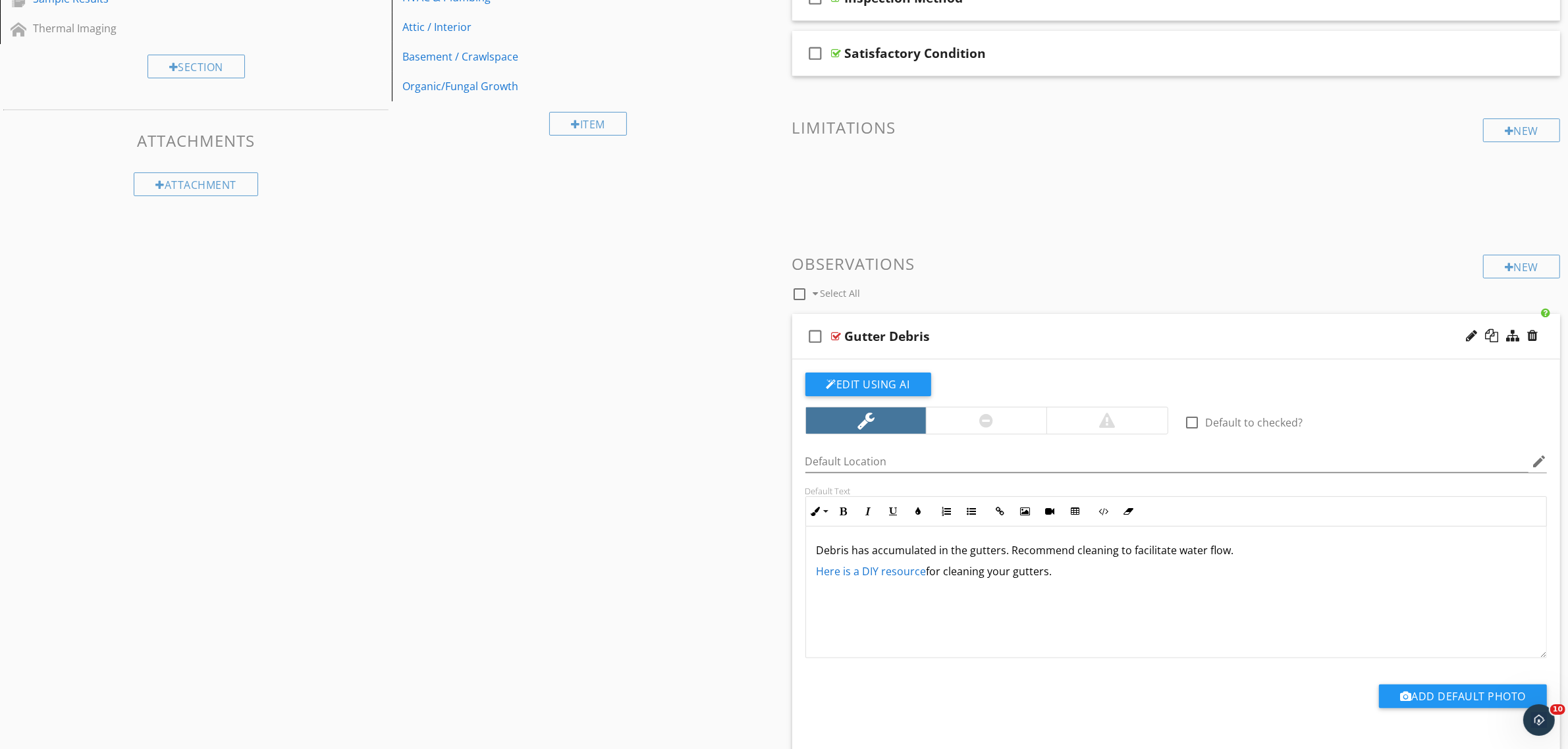
scroll to position [329, 0]
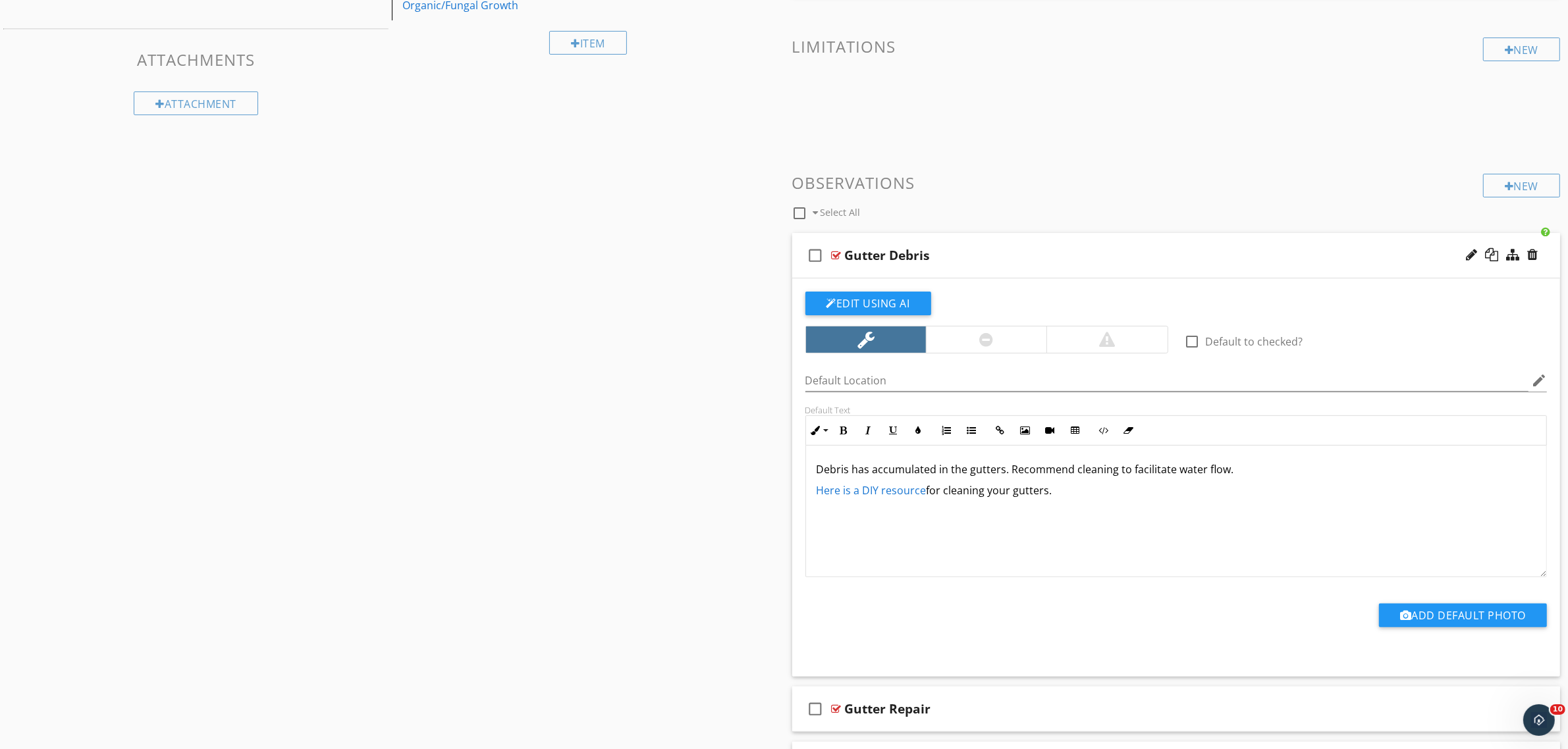
drag, startPoint x: 1123, startPoint y: 496, endPoint x: 794, endPoint y: 496, distance: 329.0
click at [794, 496] on div "Edit Using AI check_box_outline_blank Default to checked? Default Location edit…" at bounding box center [1176, 477] width 768 height 398
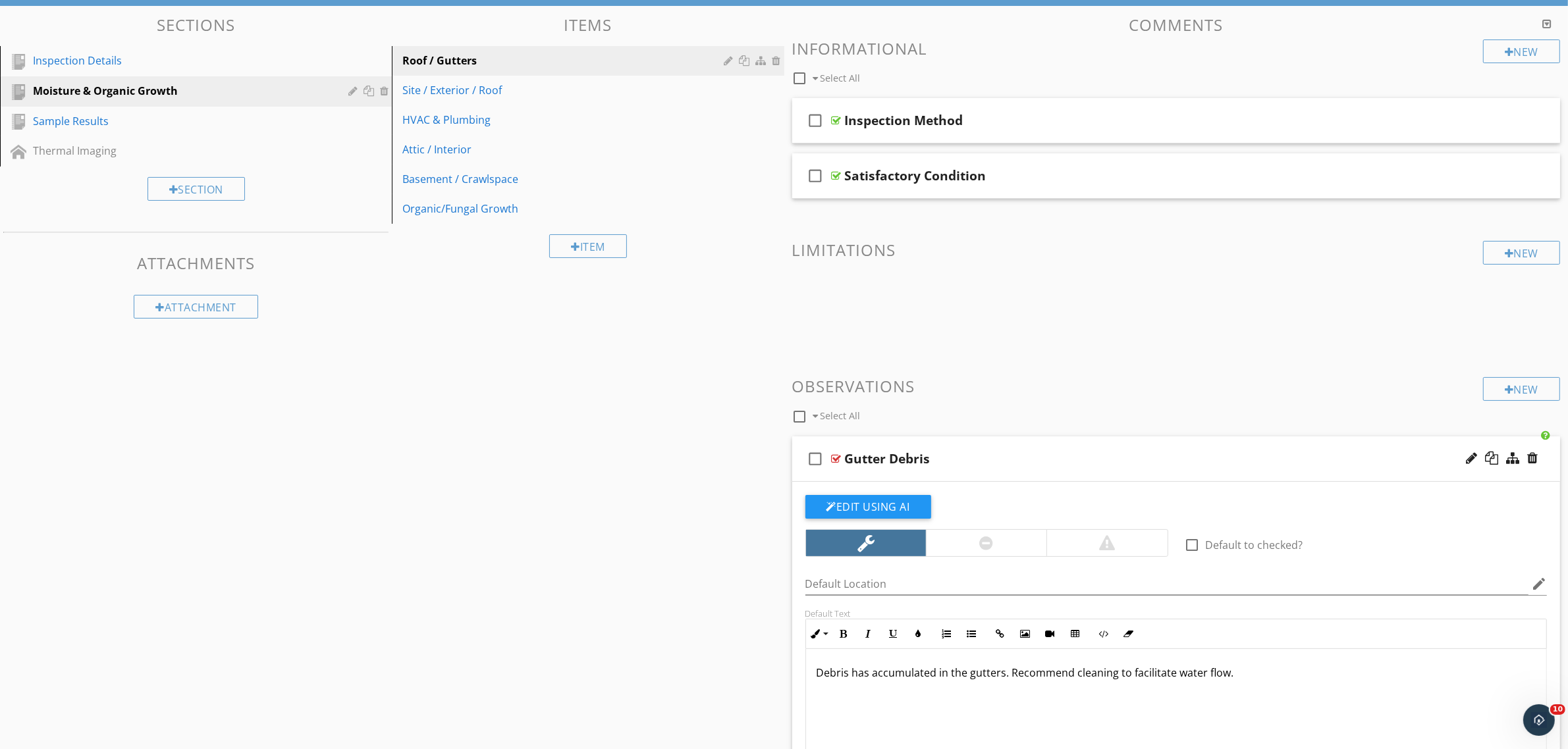
scroll to position [82, 0]
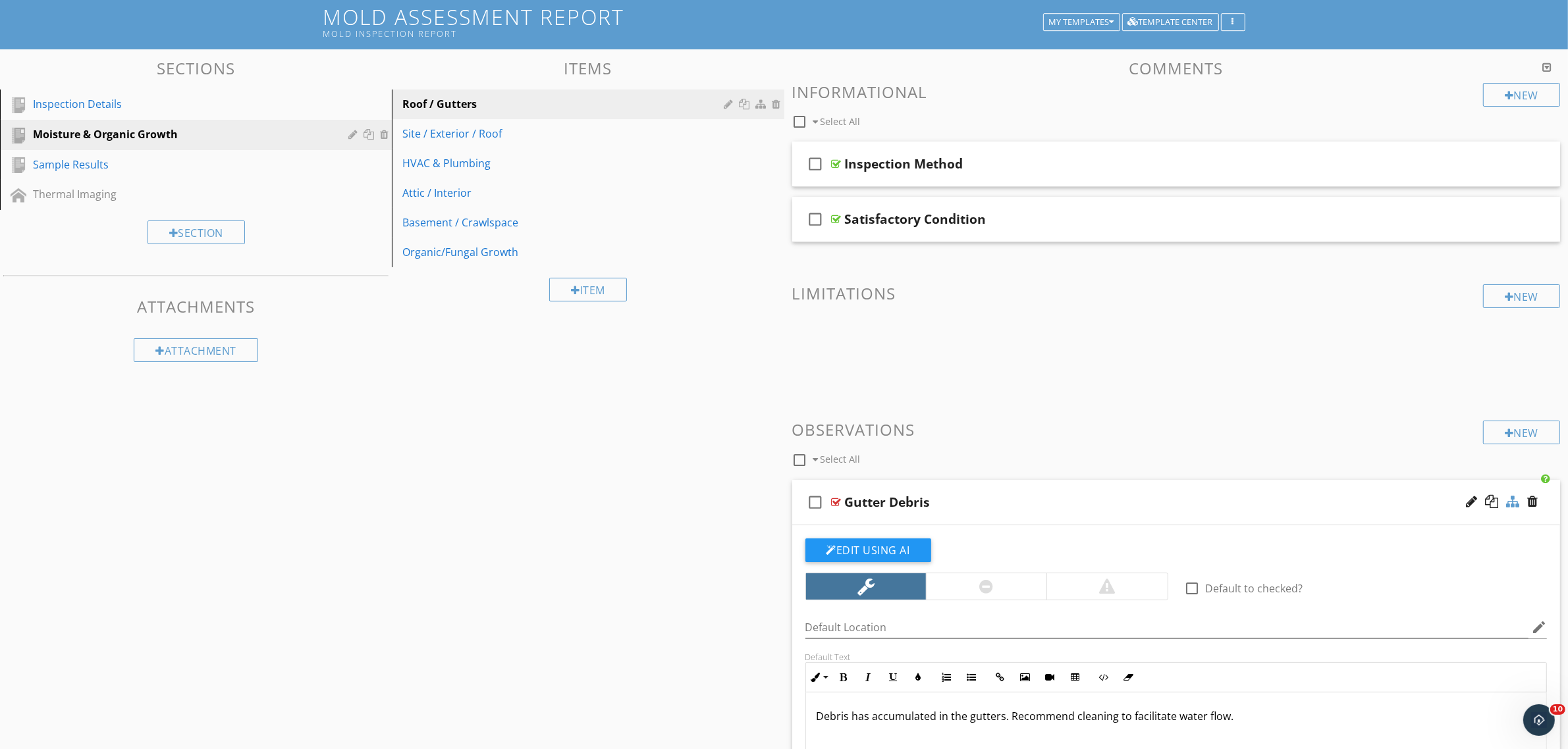
click at [1509, 505] on div at bounding box center [1512, 502] width 13 height 13
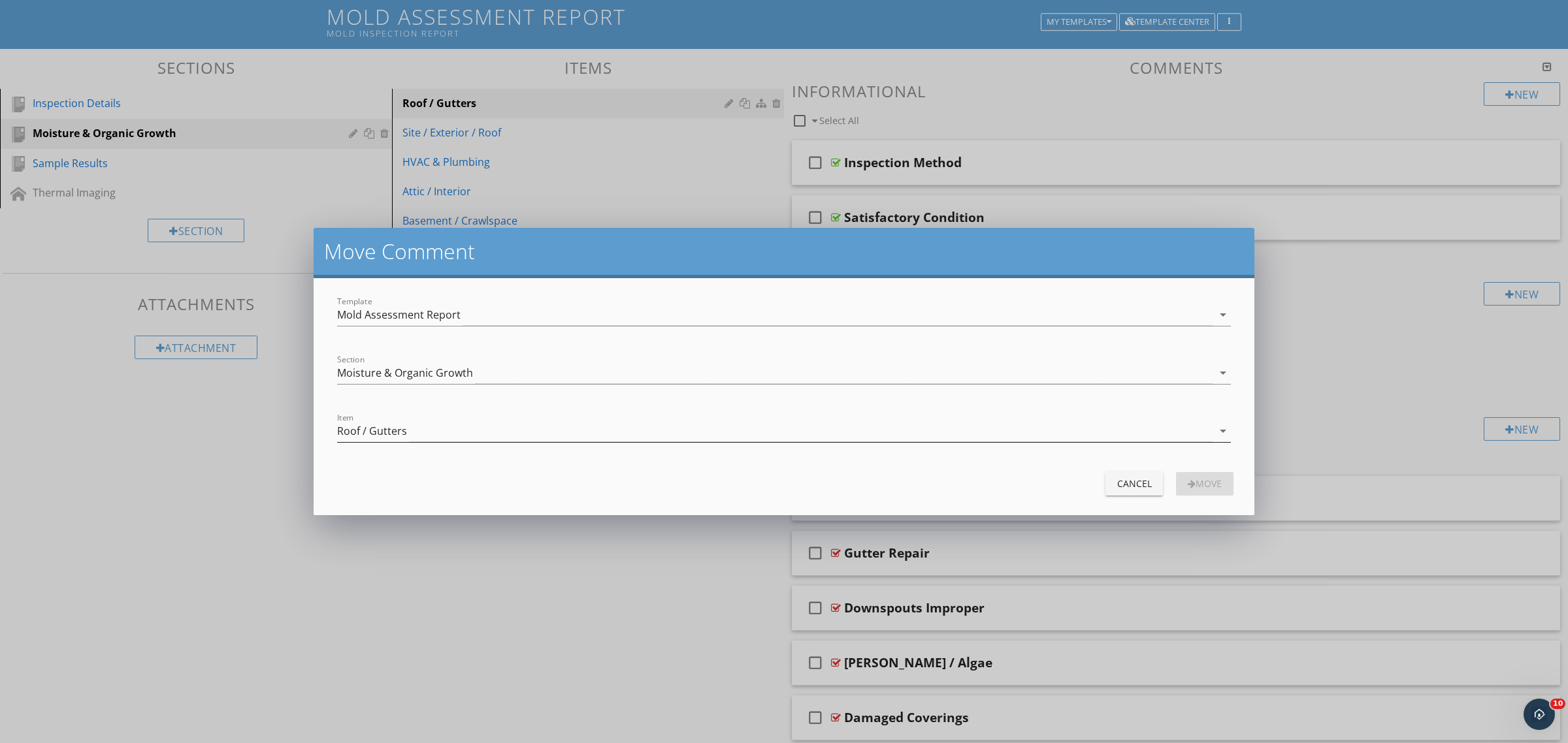
click at [428, 433] on div "Roof / Gutters" at bounding box center [774, 431] width 875 height 21
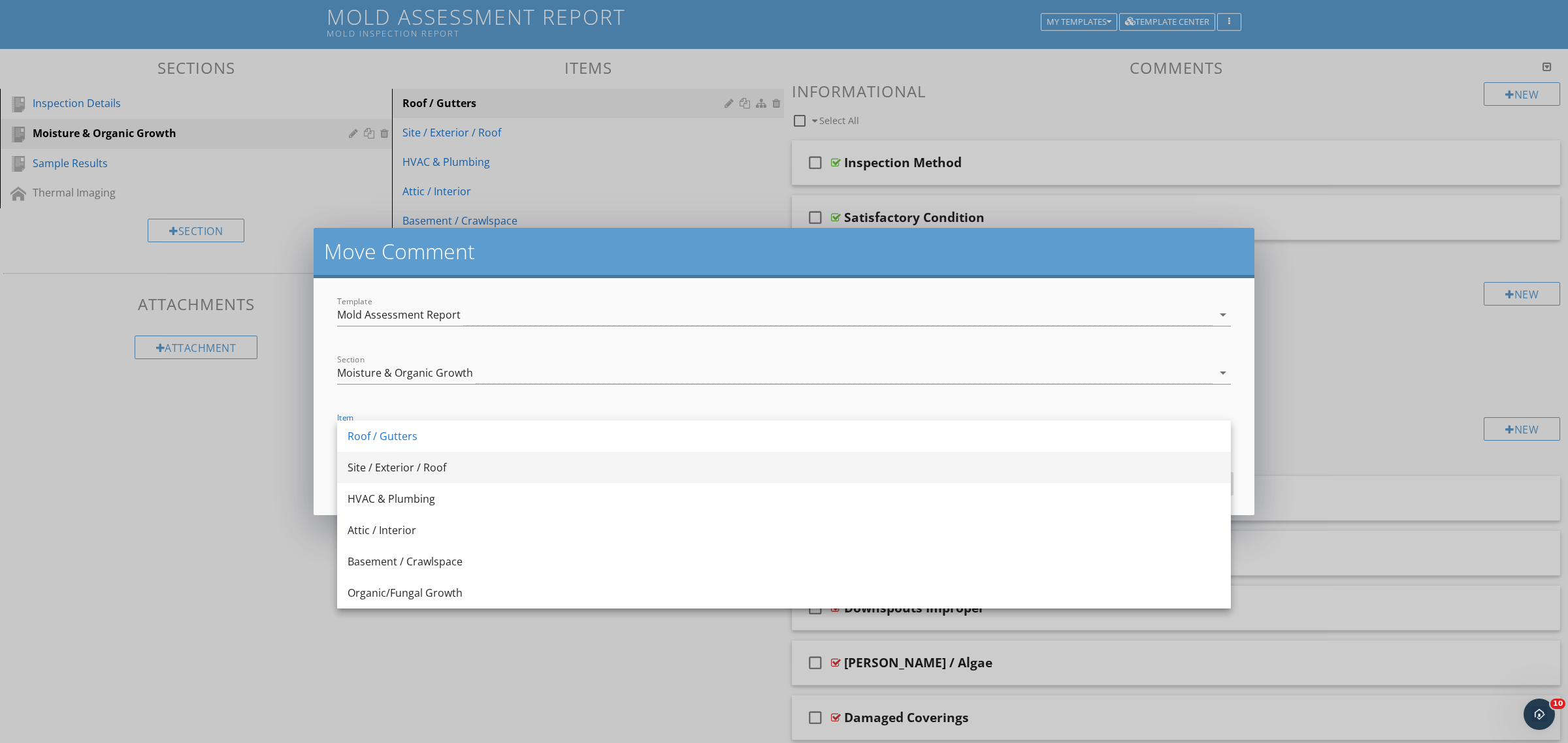
click at [443, 472] on div "Site / Exterior / Roof" at bounding box center [784, 468] width 873 height 16
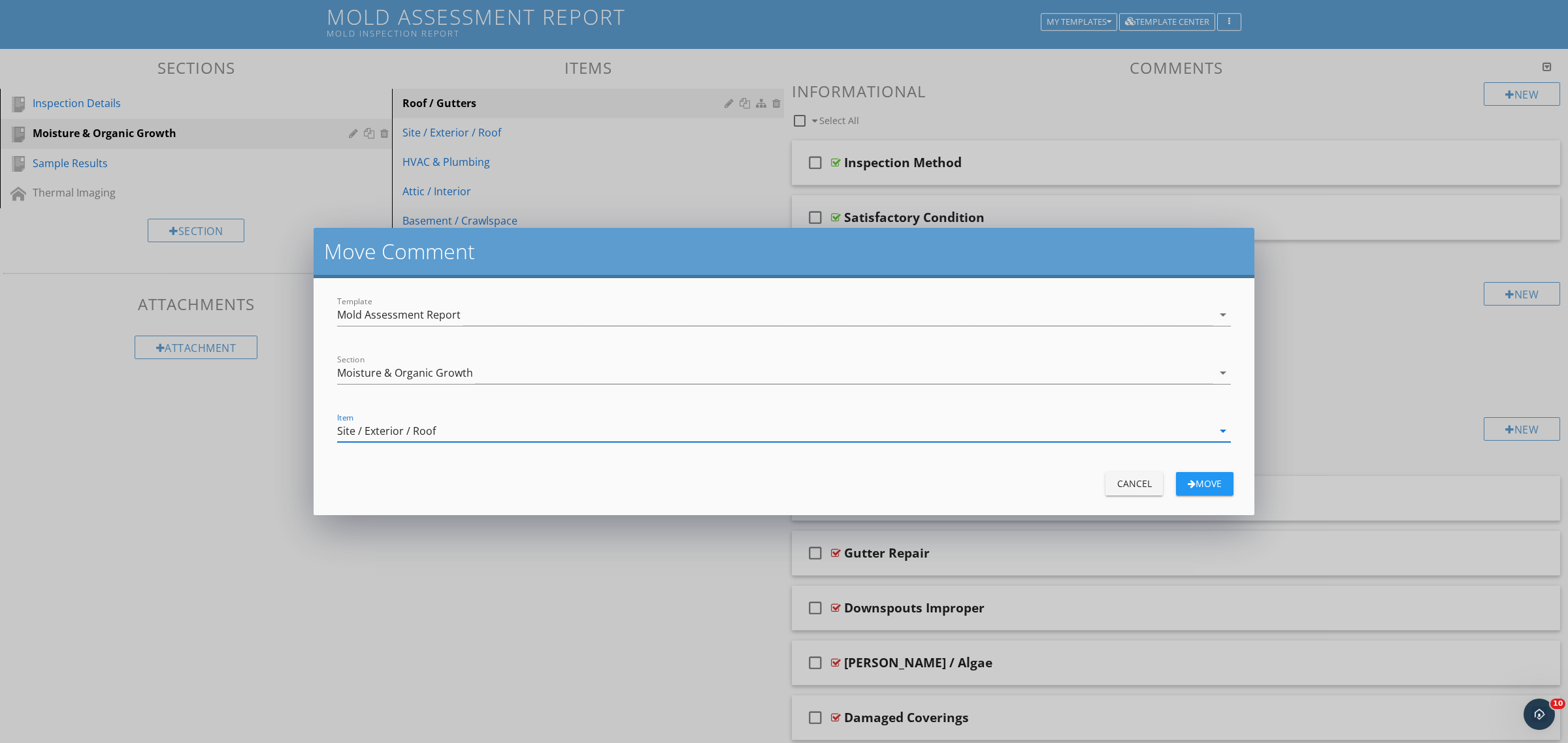
click at [1214, 482] on div "Move" at bounding box center [1205, 484] width 36 height 14
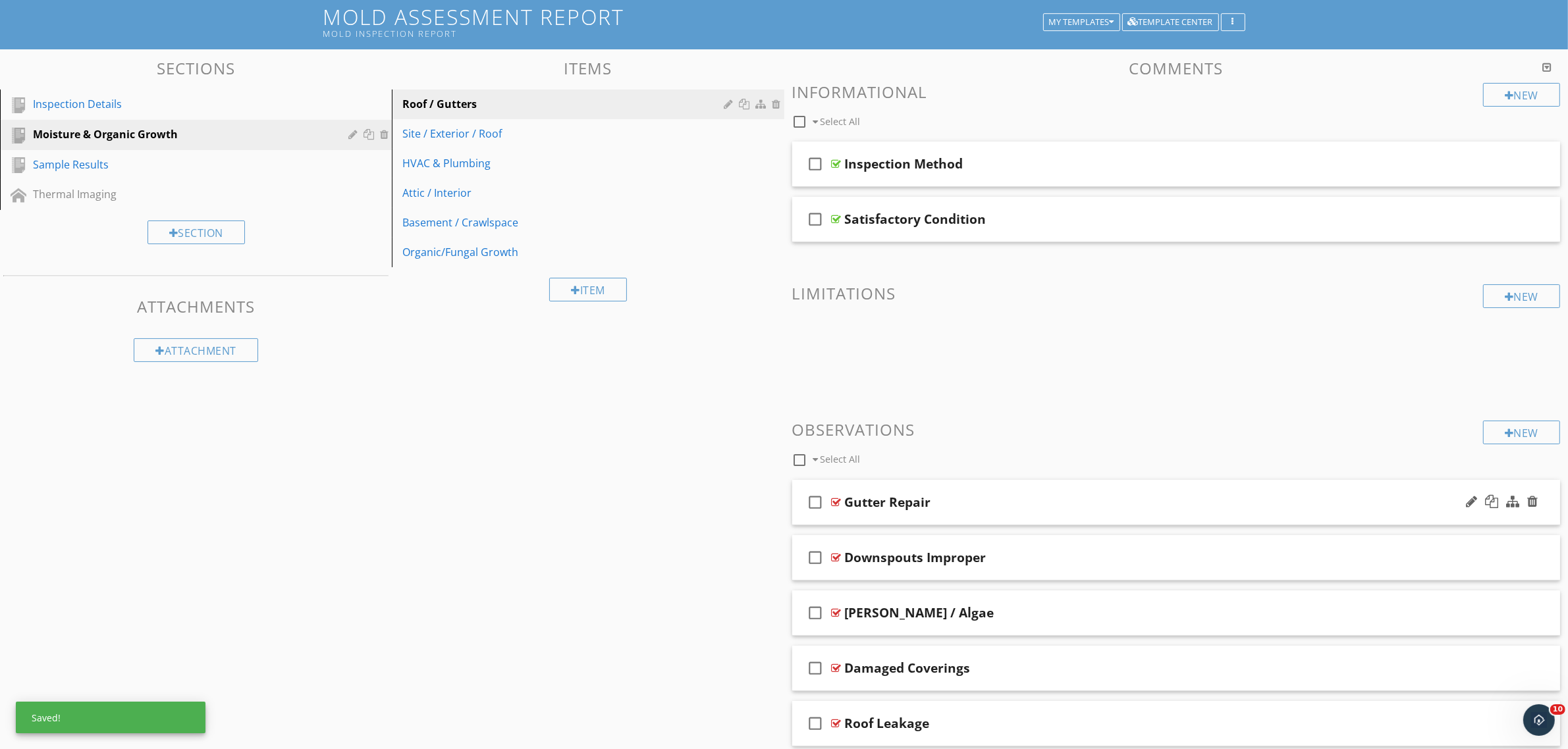
click at [835, 501] on div at bounding box center [837, 502] width 9 height 10
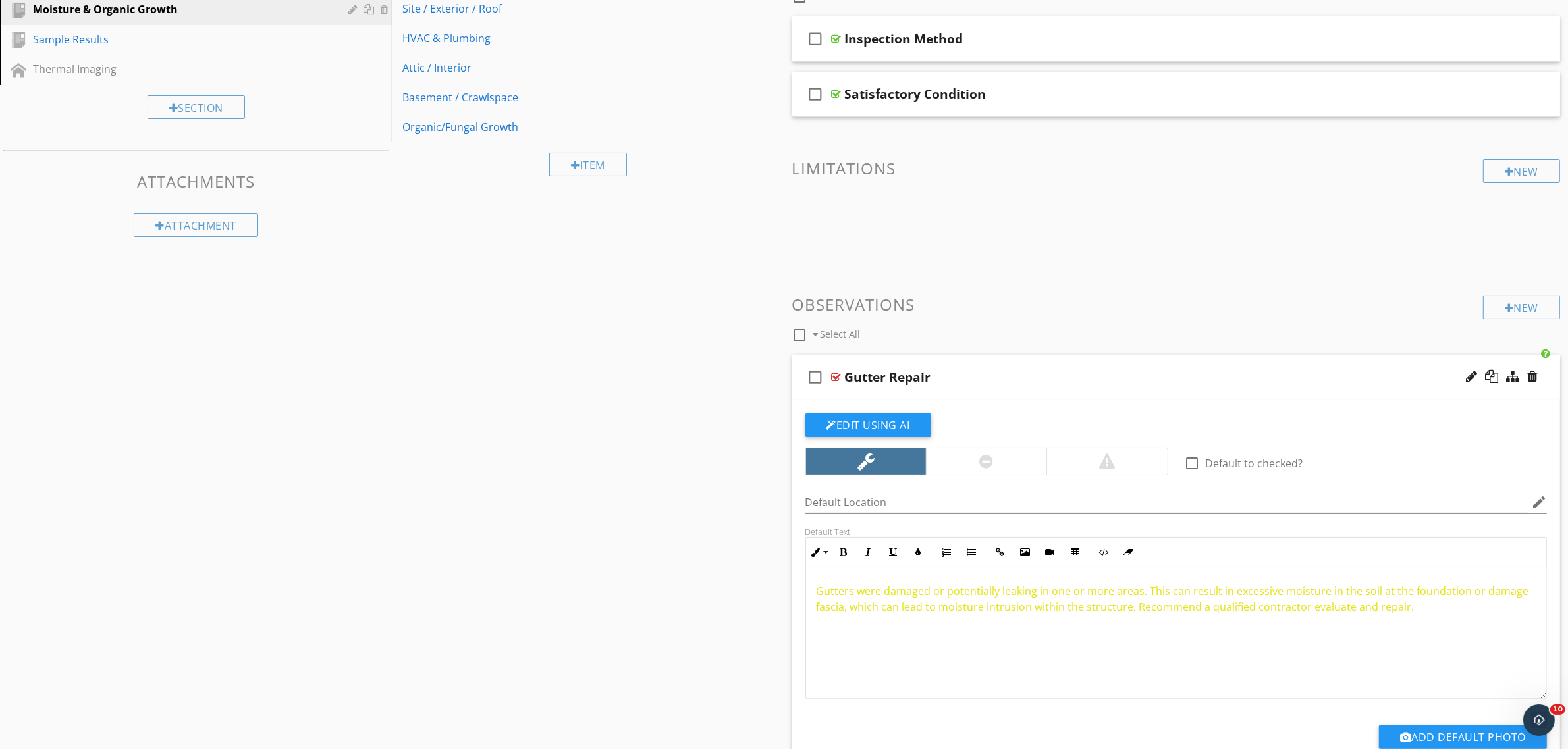
scroll to position [247, 0]
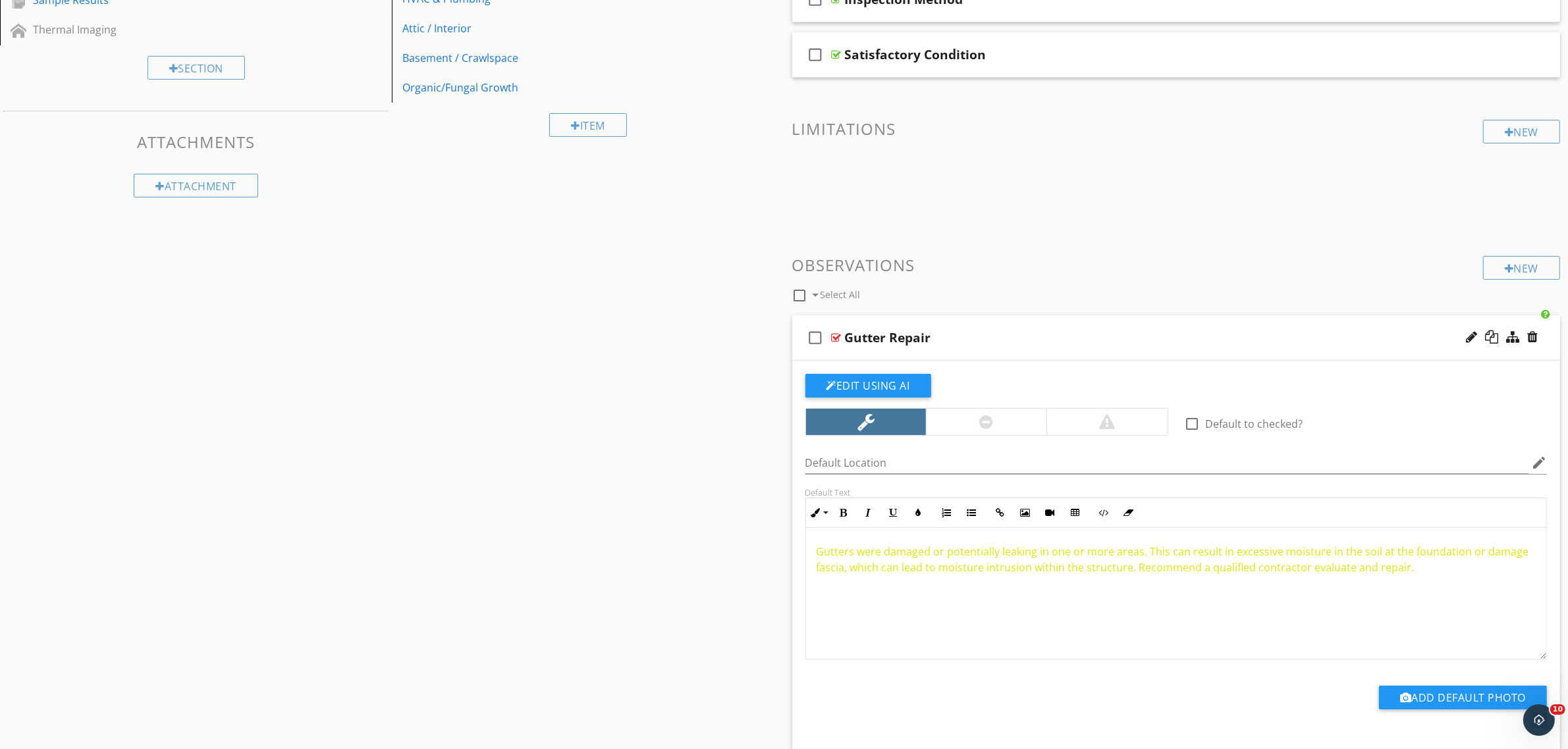
drag, startPoint x: 1465, startPoint y: 581, endPoint x: 725, endPoint y: 544, distance: 740.9
click at [725, 544] on div "Sections Inspection Details Moisture & Organic Growth Sample Results Thermal Im…" at bounding box center [784, 675] width 1568 height 1580
click at [920, 520] on button "Colors" at bounding box center [919, 513] width 25 height 25
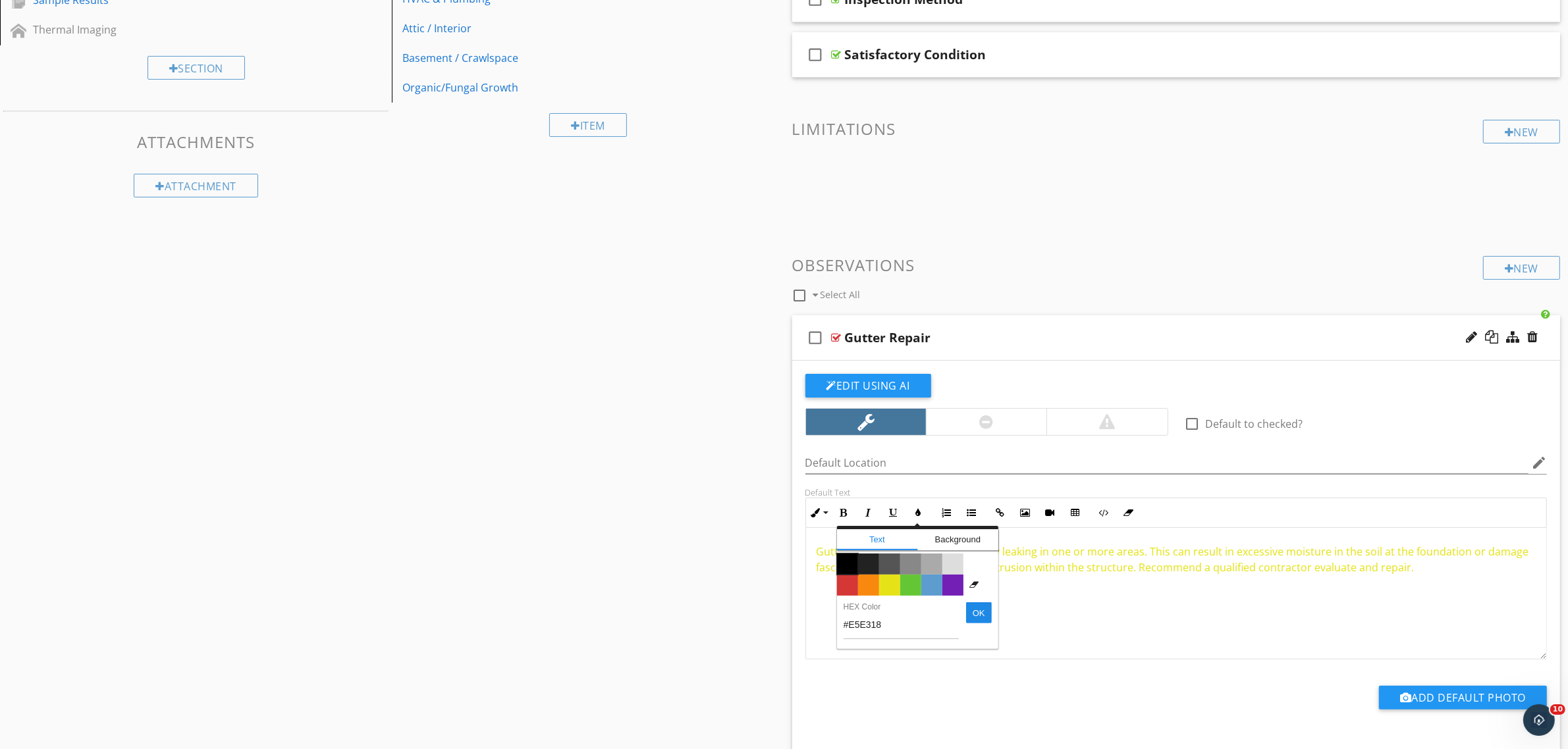
click at [844, 563] on span "Color #000000" at bounding box center [847, 564] width 21 height 21
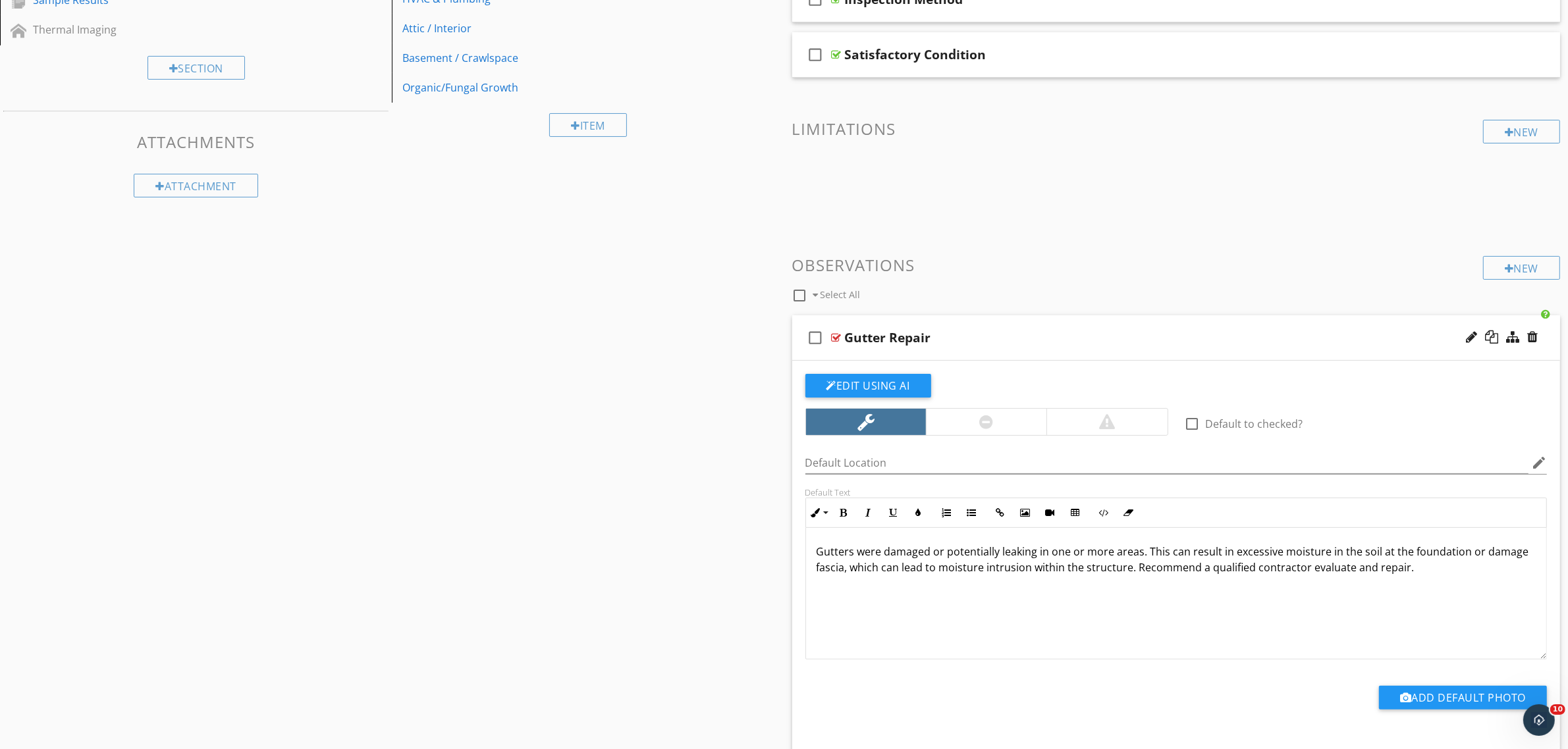
click at [901, 624] on div "Gutters were damaged or potentially leaking in one or more areas. This can resu…" at bounding box center [1176, 594] width 741 height 132
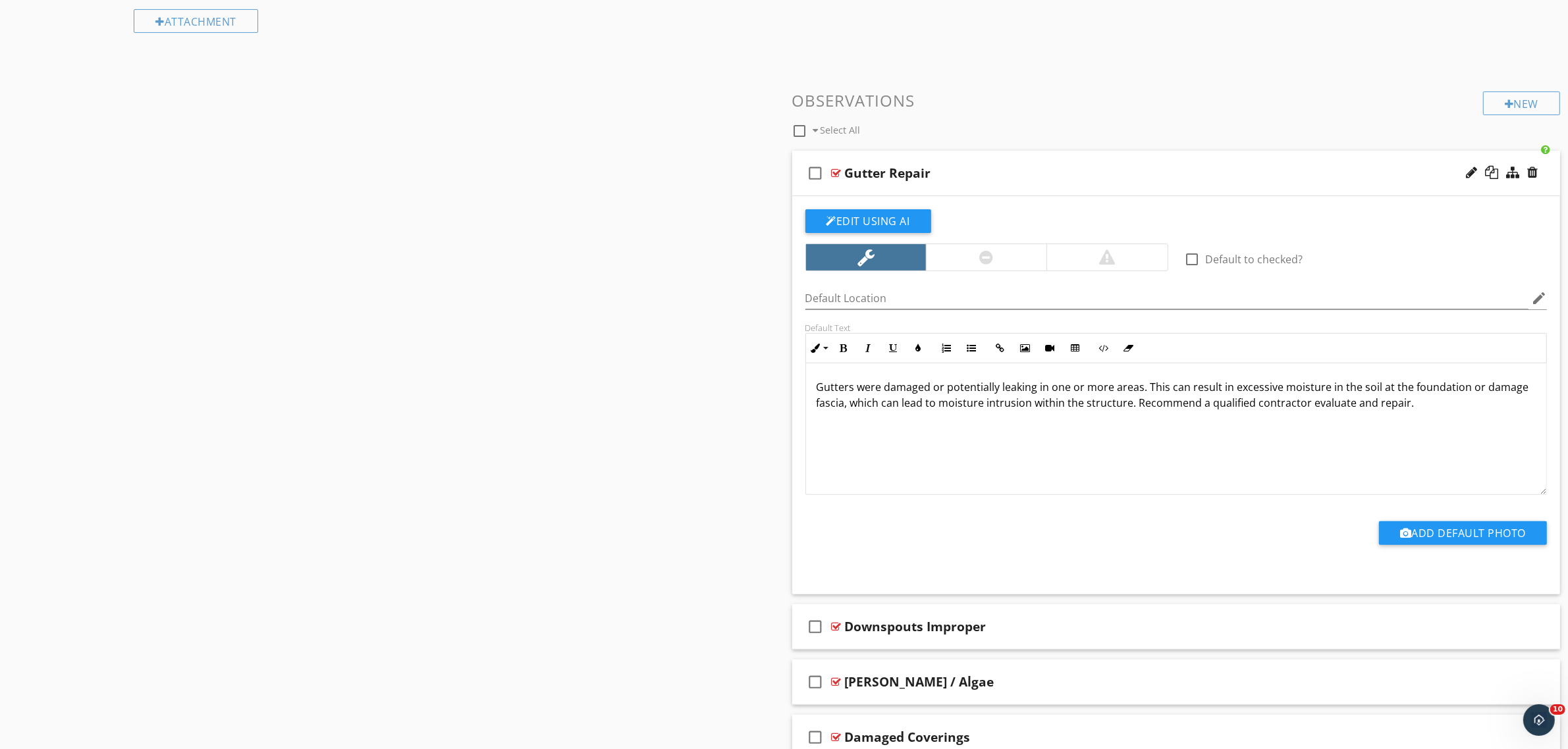
scroll to position [329, 0]
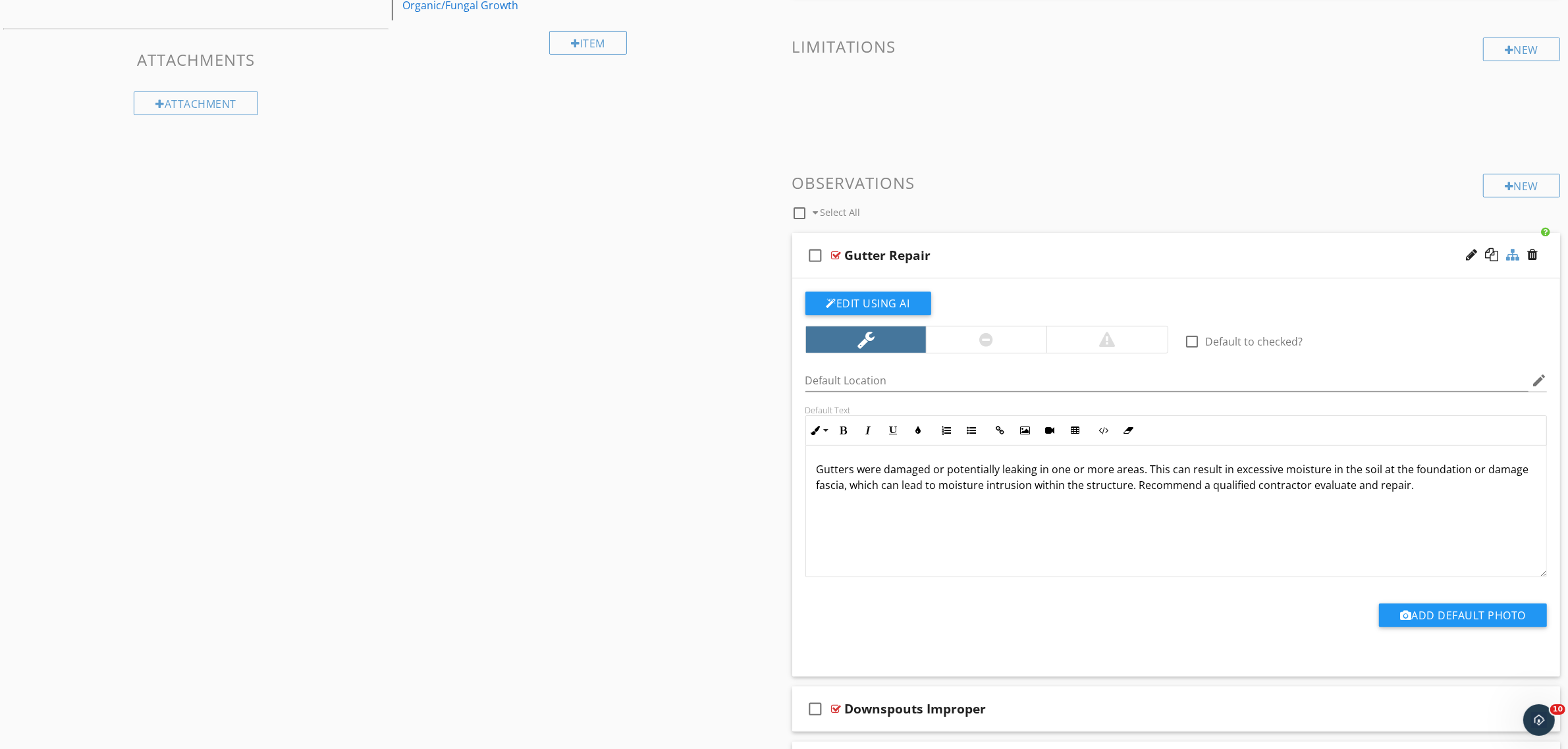
click at [1512, 260] on div at bounding box center [1512, 255] width 13 height 13
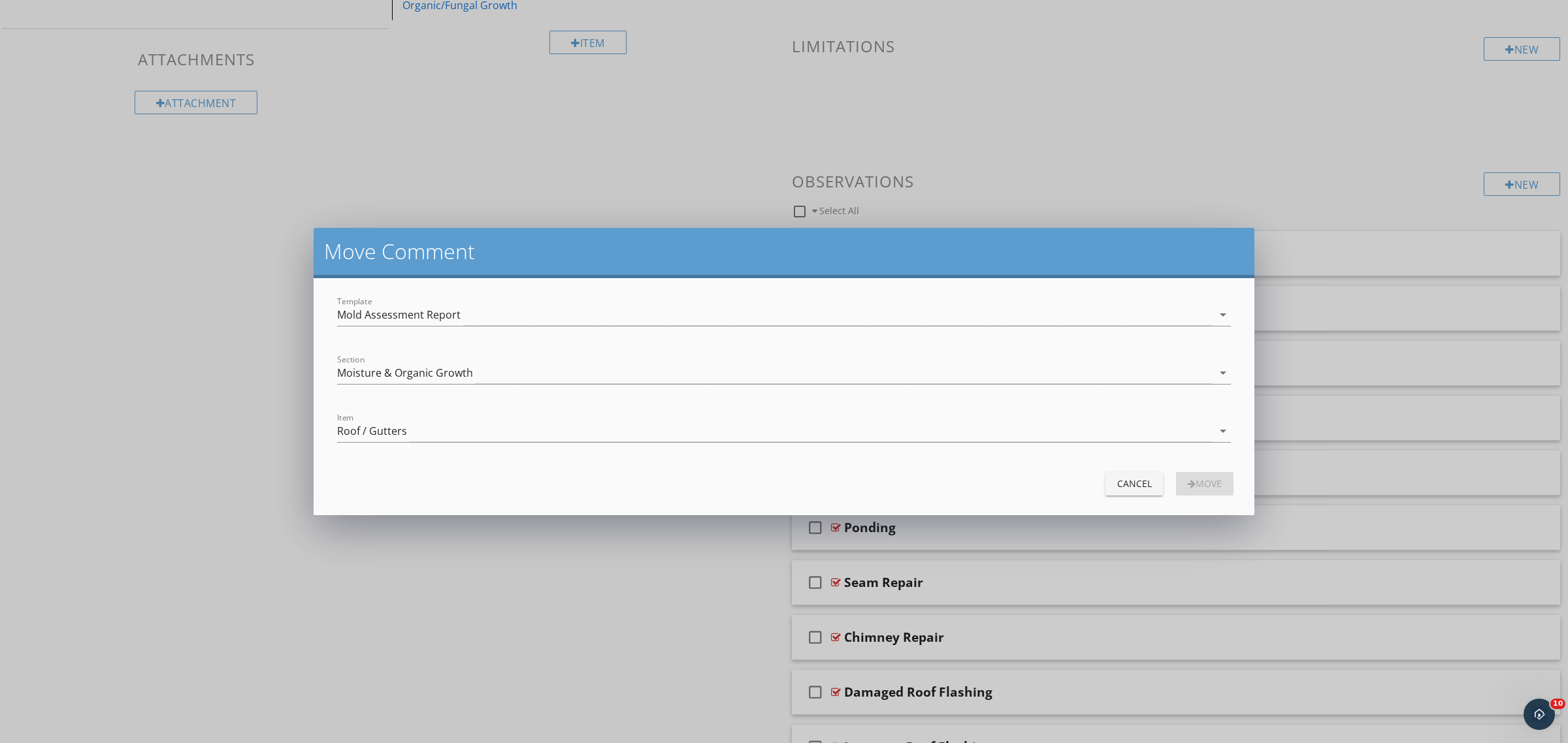
drag, startPoint x: 399, startPoint y: 425, endPoint x: 402, endPoint y: 446, distance: 21.2
click at [399, 425] on div "Roof / Gutters" at bounding box center [372, 430] width 70 height 12
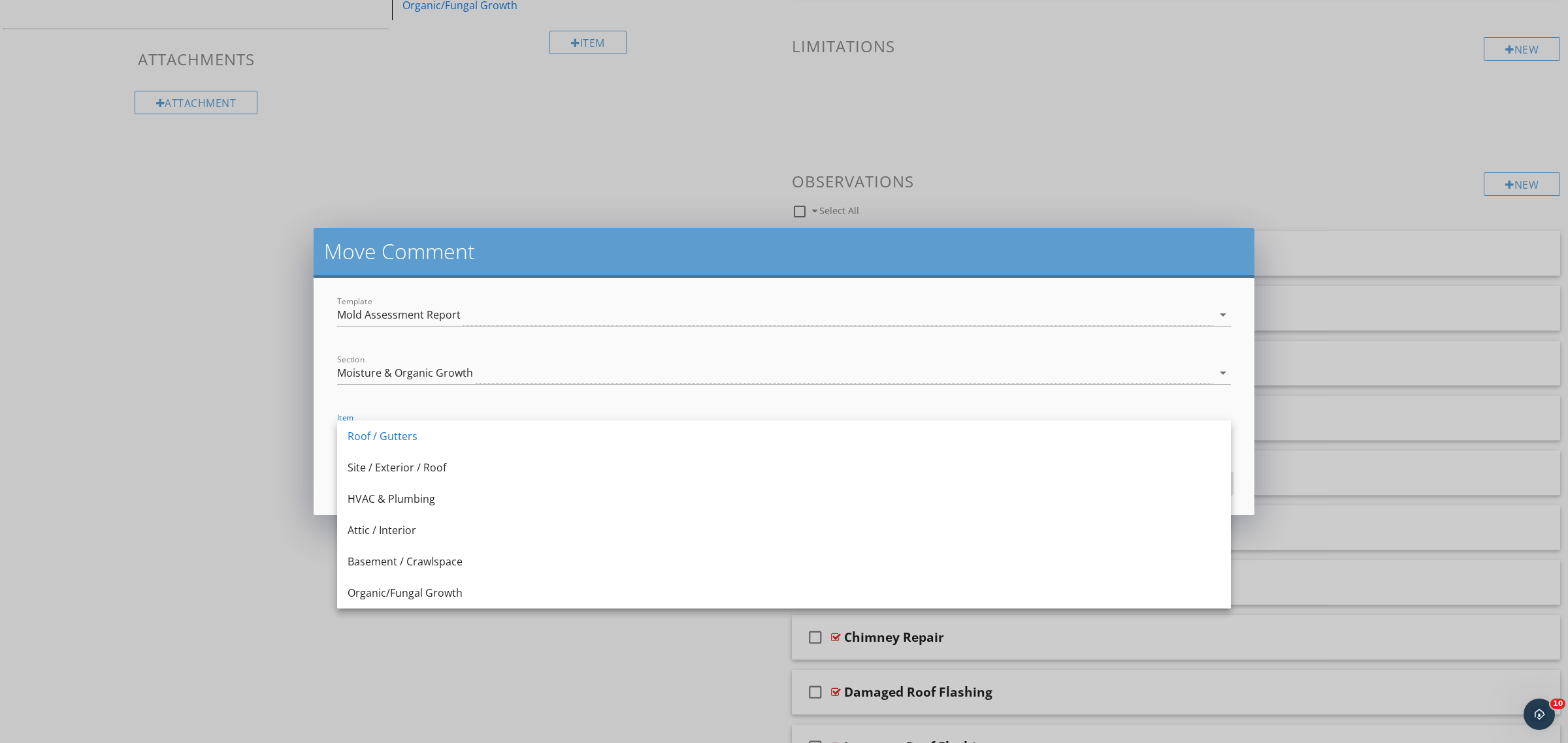
drag, startPoint x: 449, startPoint y: 469, endPoint x: 471, endPoint y: 470, distance: 22.0
click at [449, 468] on div "Site / Exterior / Roof" at bounding box center [784, 468] width 873 height 16
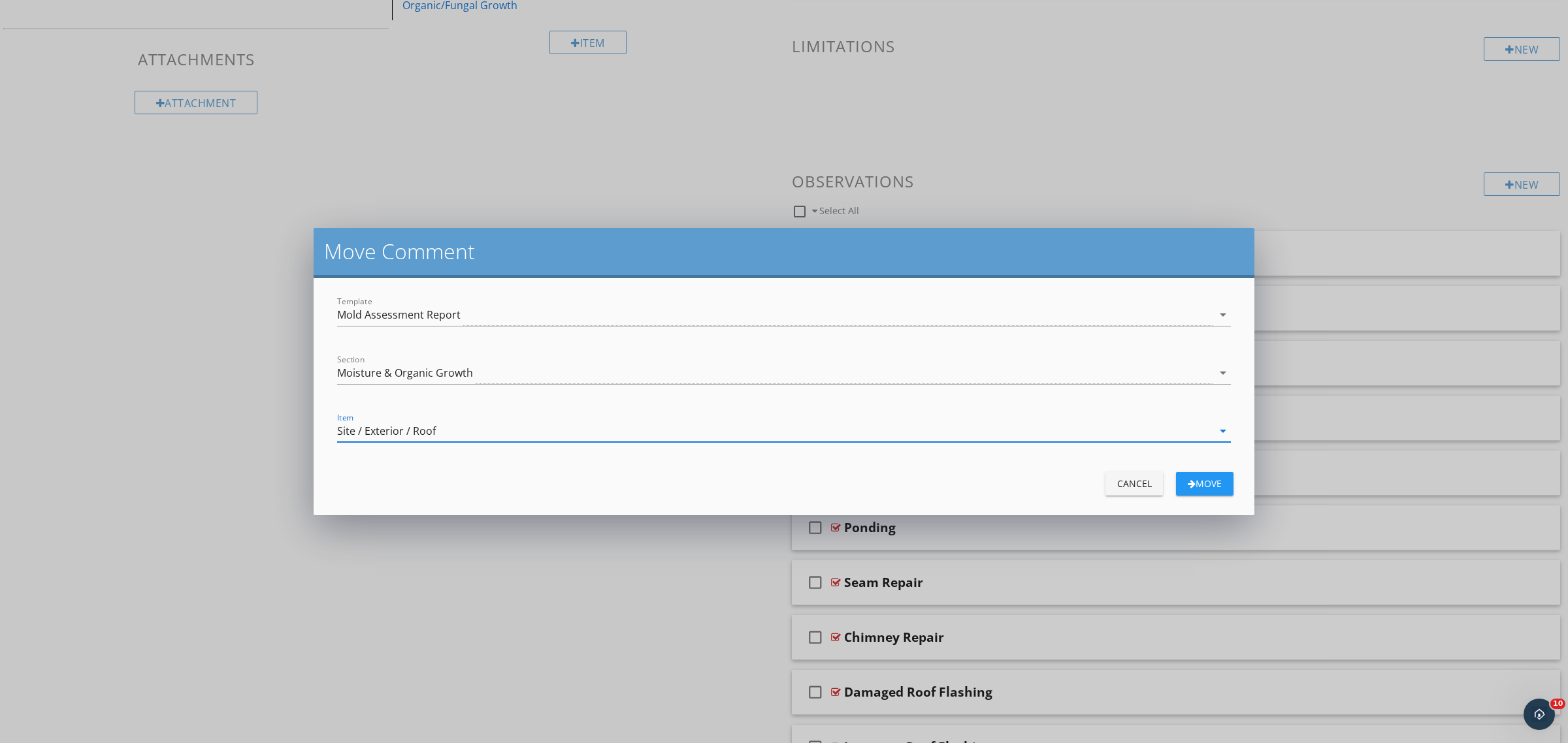
click at [1189, 480] on div "button" at bounding box center [1192, 484] width 7 height 9
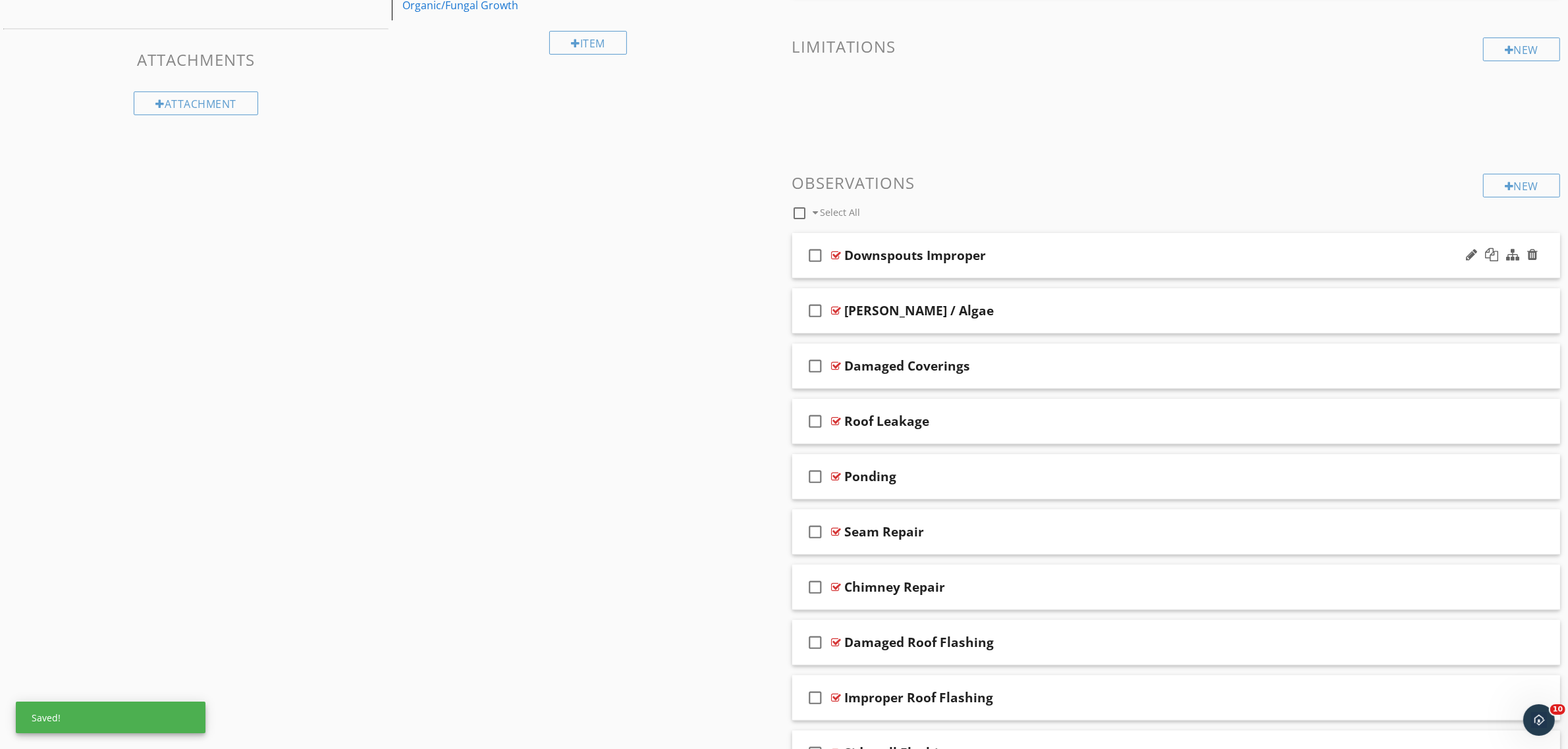
click at [834, 255] on div at bounding box center [837, 255] width 9 height 10
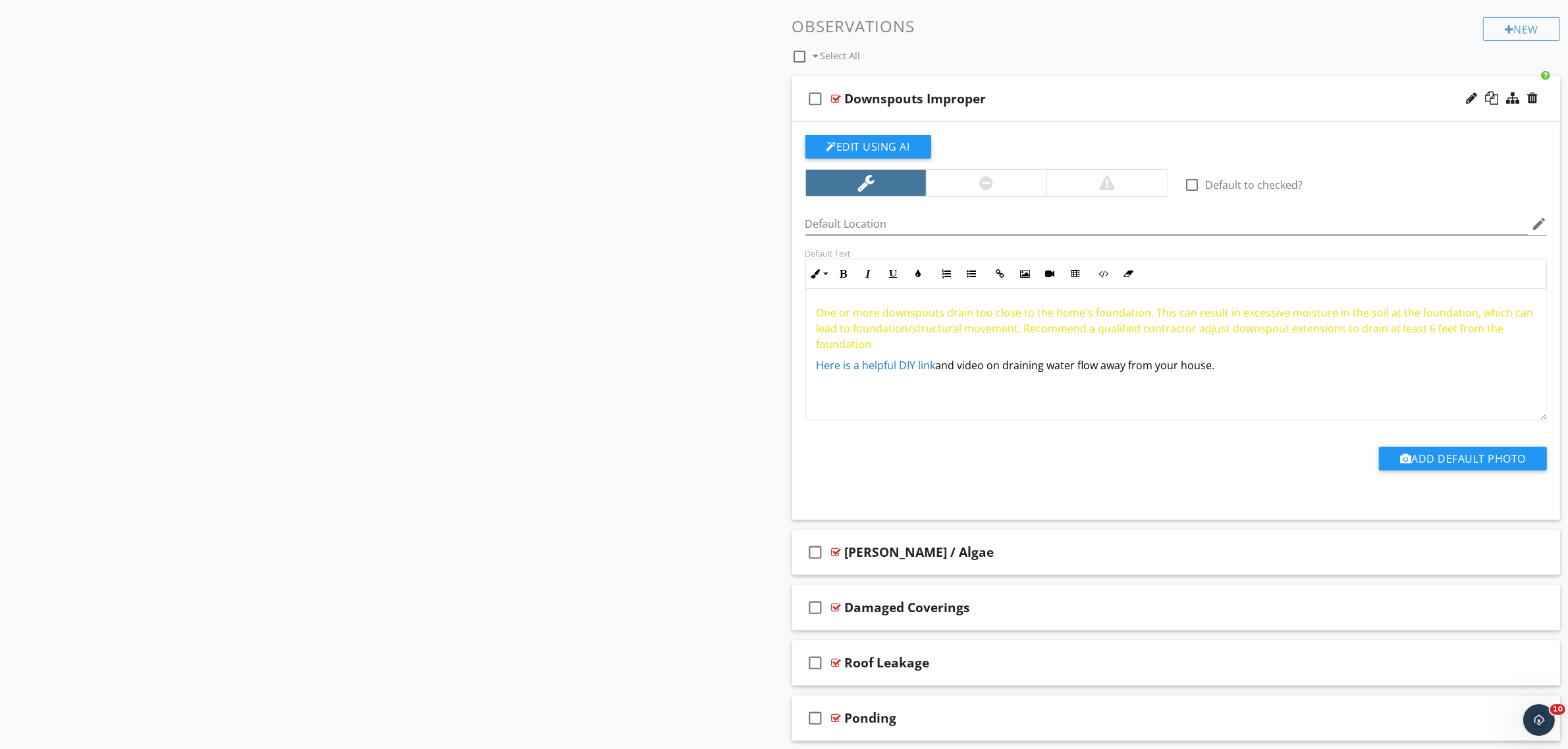
scroll to position [494, 0]
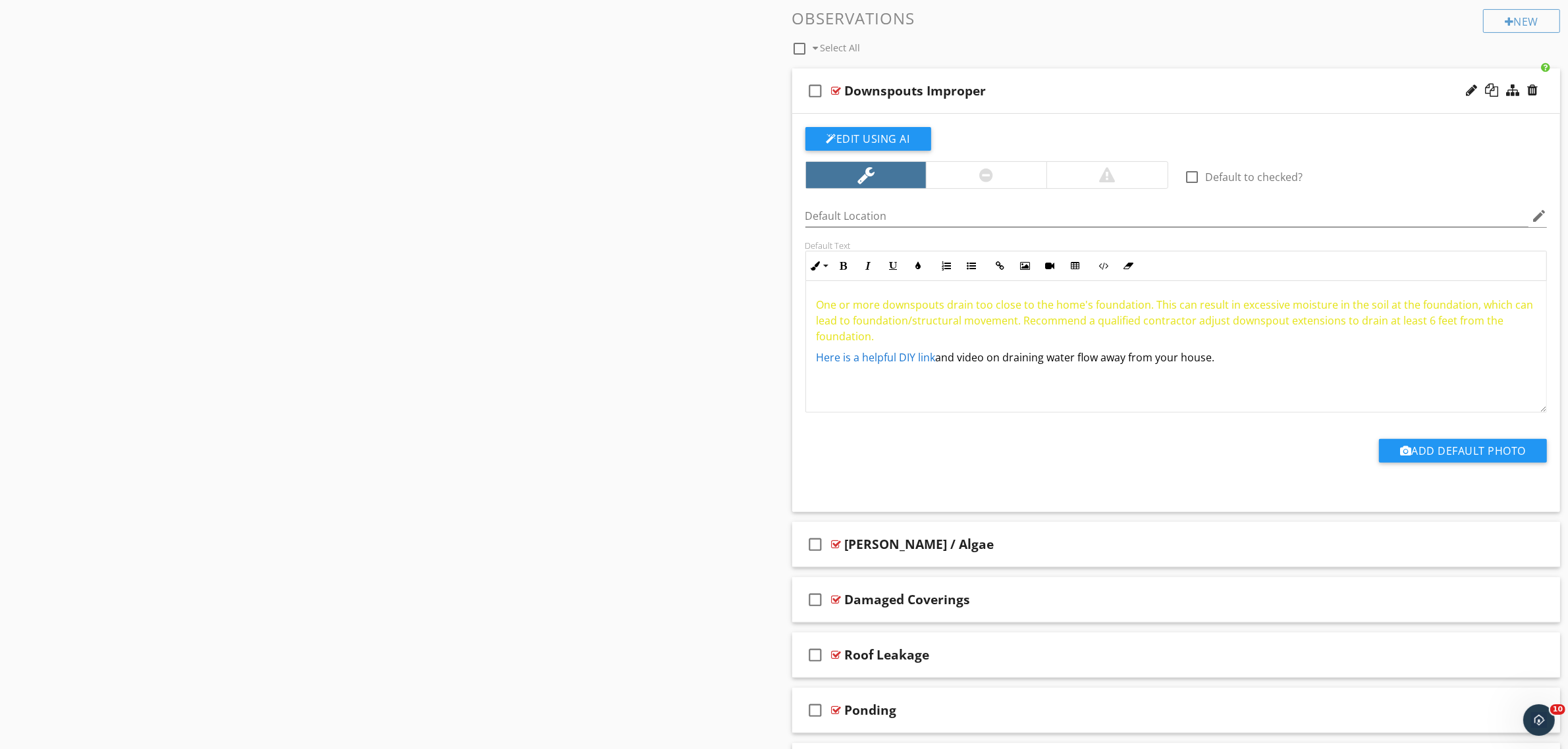
drag, startPoint x: 955, startPoint y: 334, endPoint x: 744, endPoint y: 272, distance: 219.9
click at [745, 271] on div "Sections Inspection Details Moisture & Organic Growth Sample Results Thermal Im…" at bounding box center [784, 400] width 1568 height 1524
click at [967, 176] on div at bounding box center [986, 175] width 120 height 26
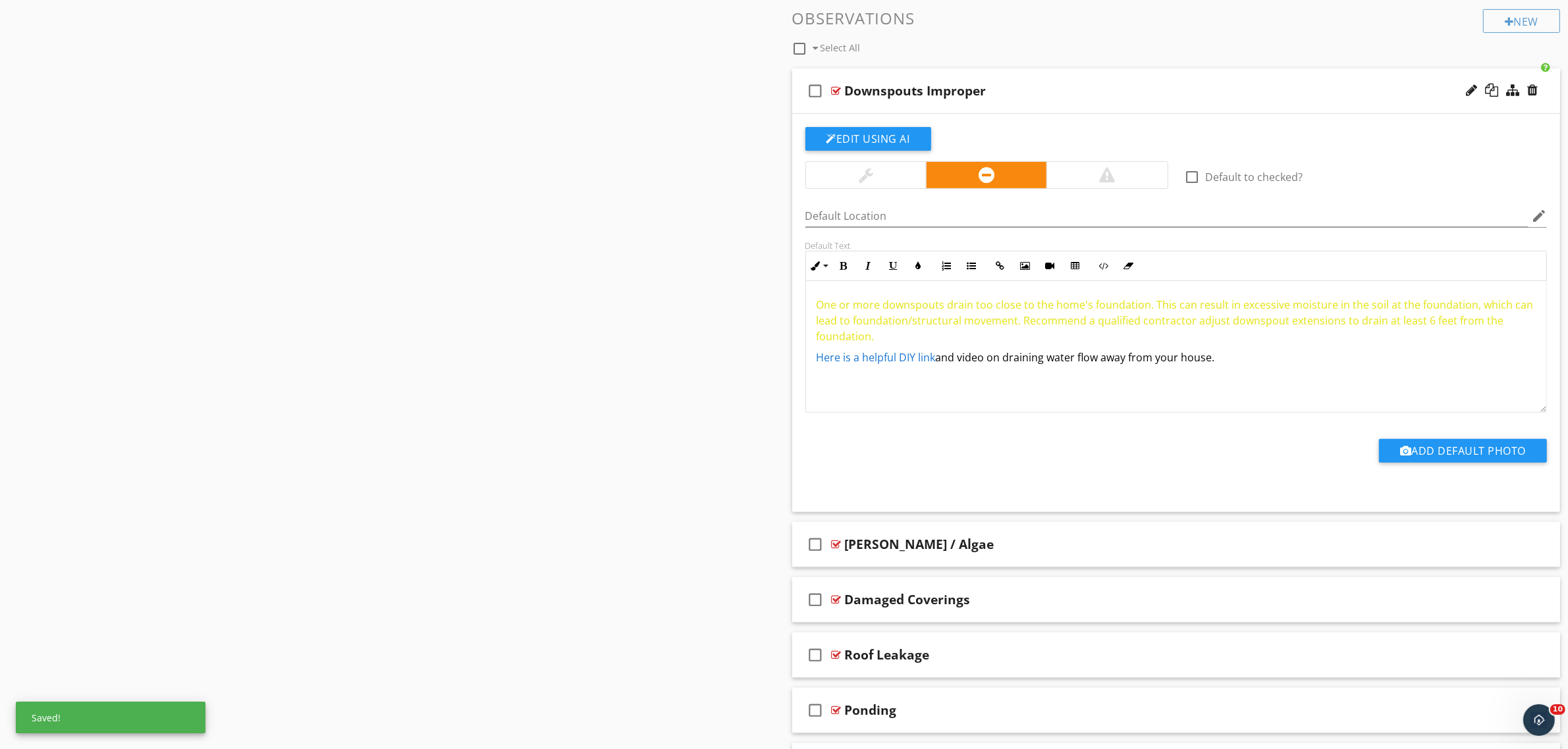
click at [837, 88] on div at bounding box center [837, 90] width 9 height 10
type textarea "<p><span style="color: rgb(229, 227, 24);">One or more downspouts drain too clo…"
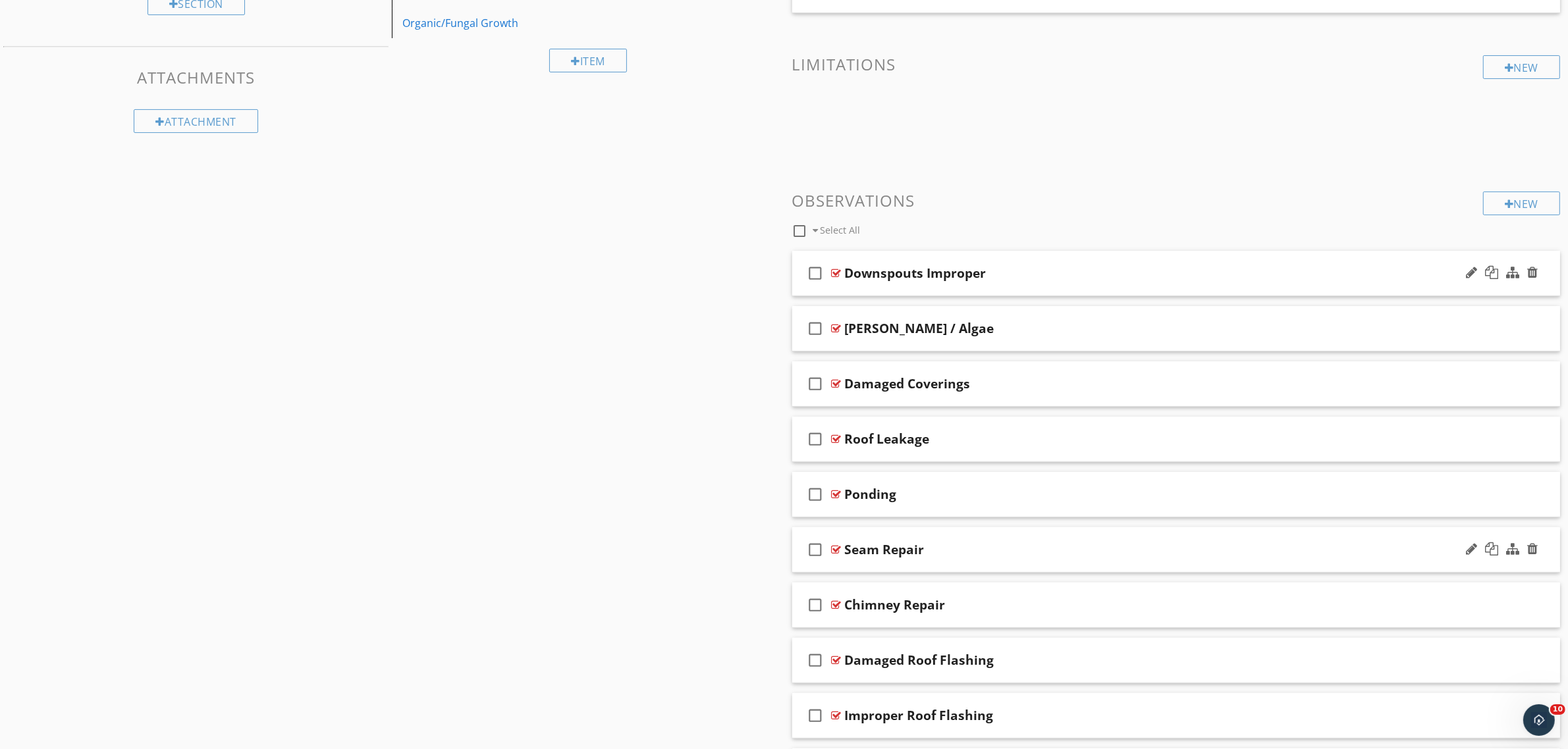
scroll to position [30, 0]
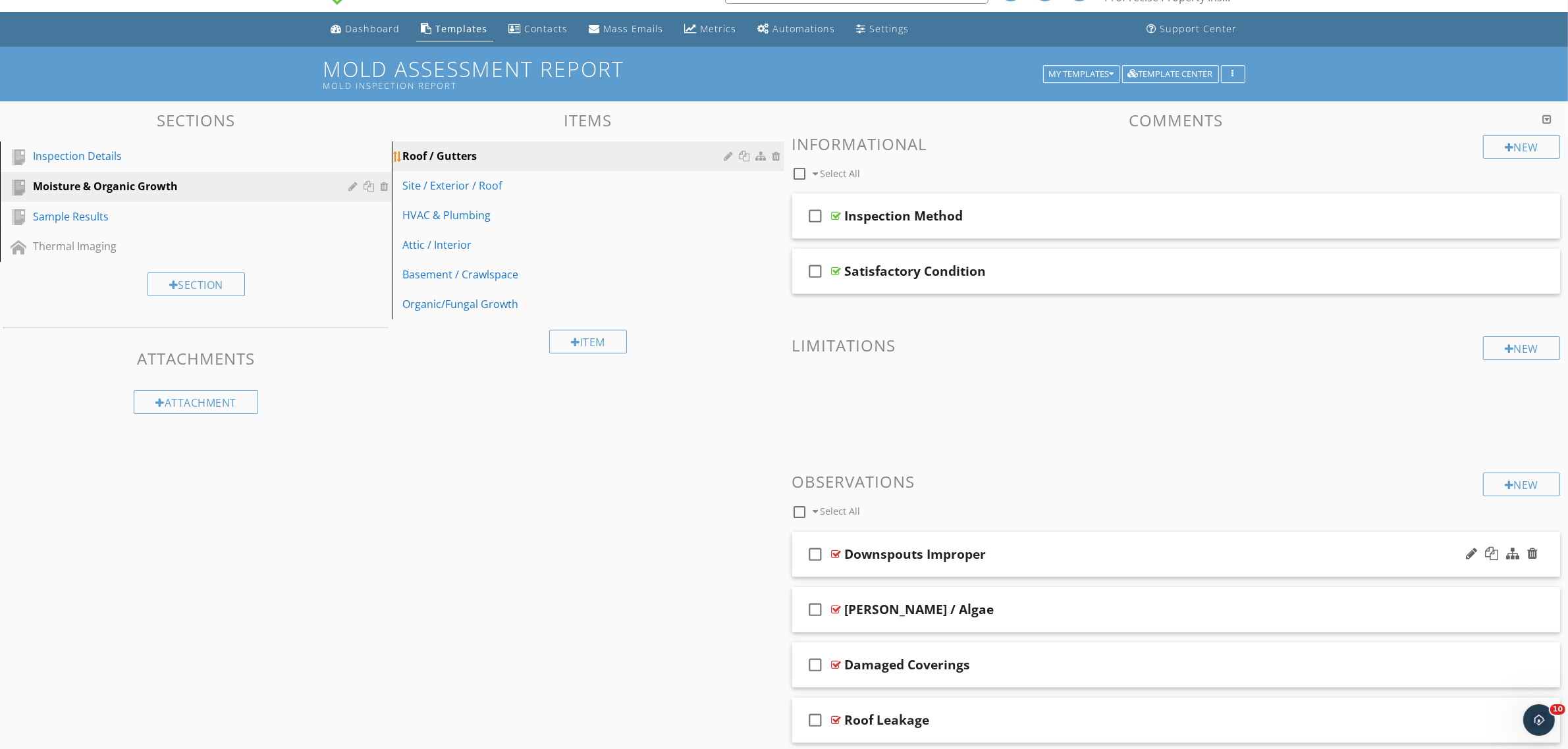
click at [775, 157] on div at bounding box center [778, 155] width 12 height 10
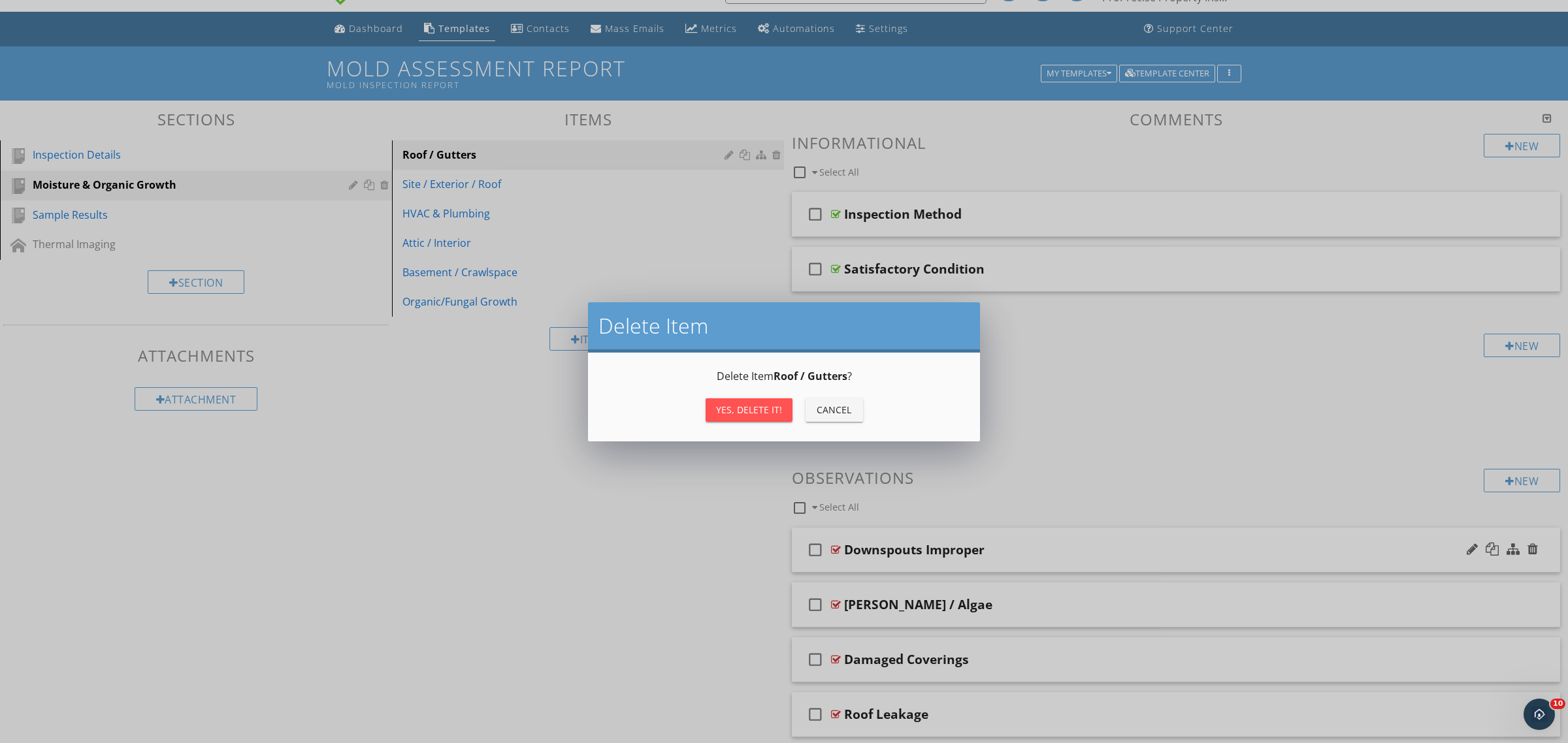
click at [773, 408] on div "Yes, Delete it!" at bounding box center [749, 410] width 66 height 14
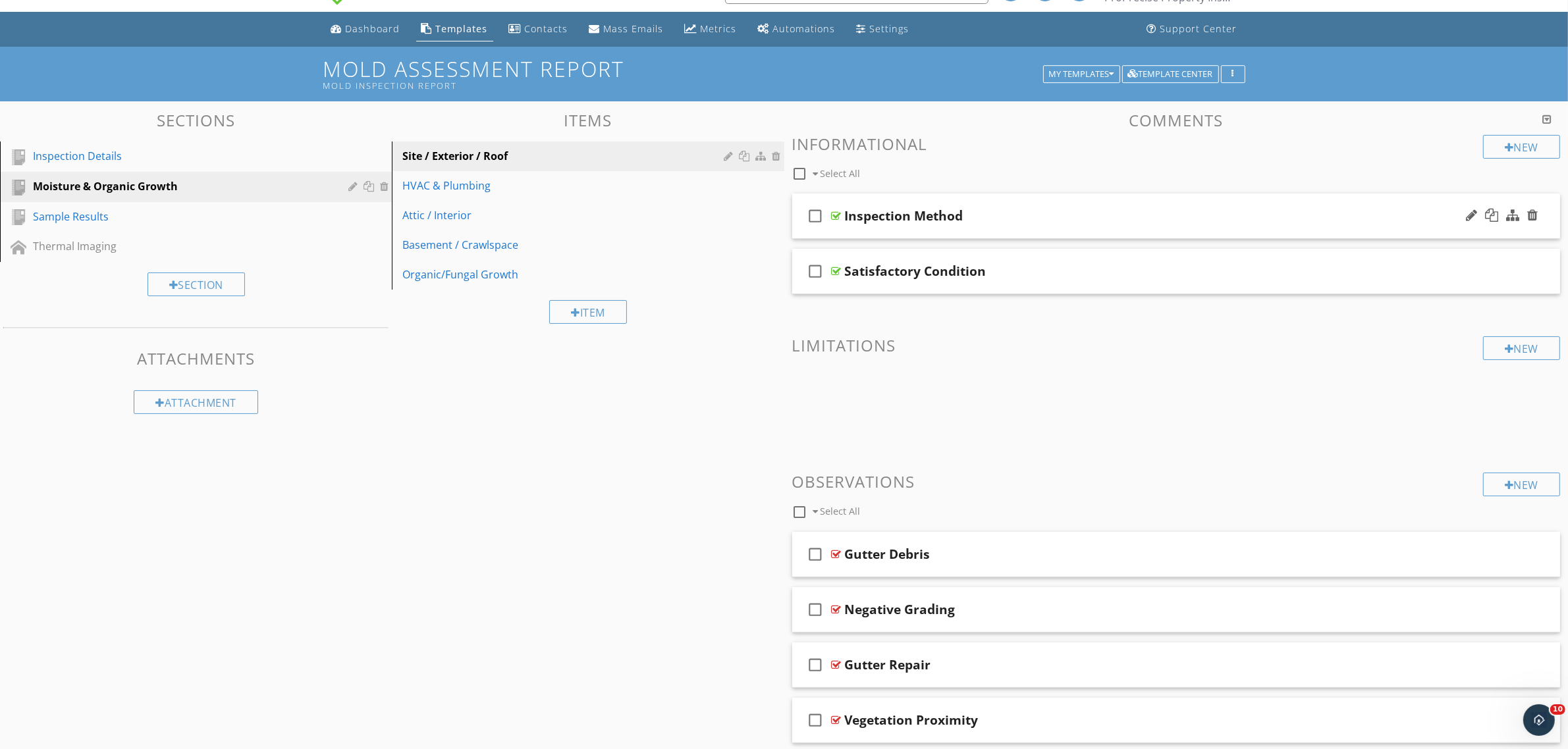
click at [839, 213] on div at bounding box center [837, 215] width 9 height 10
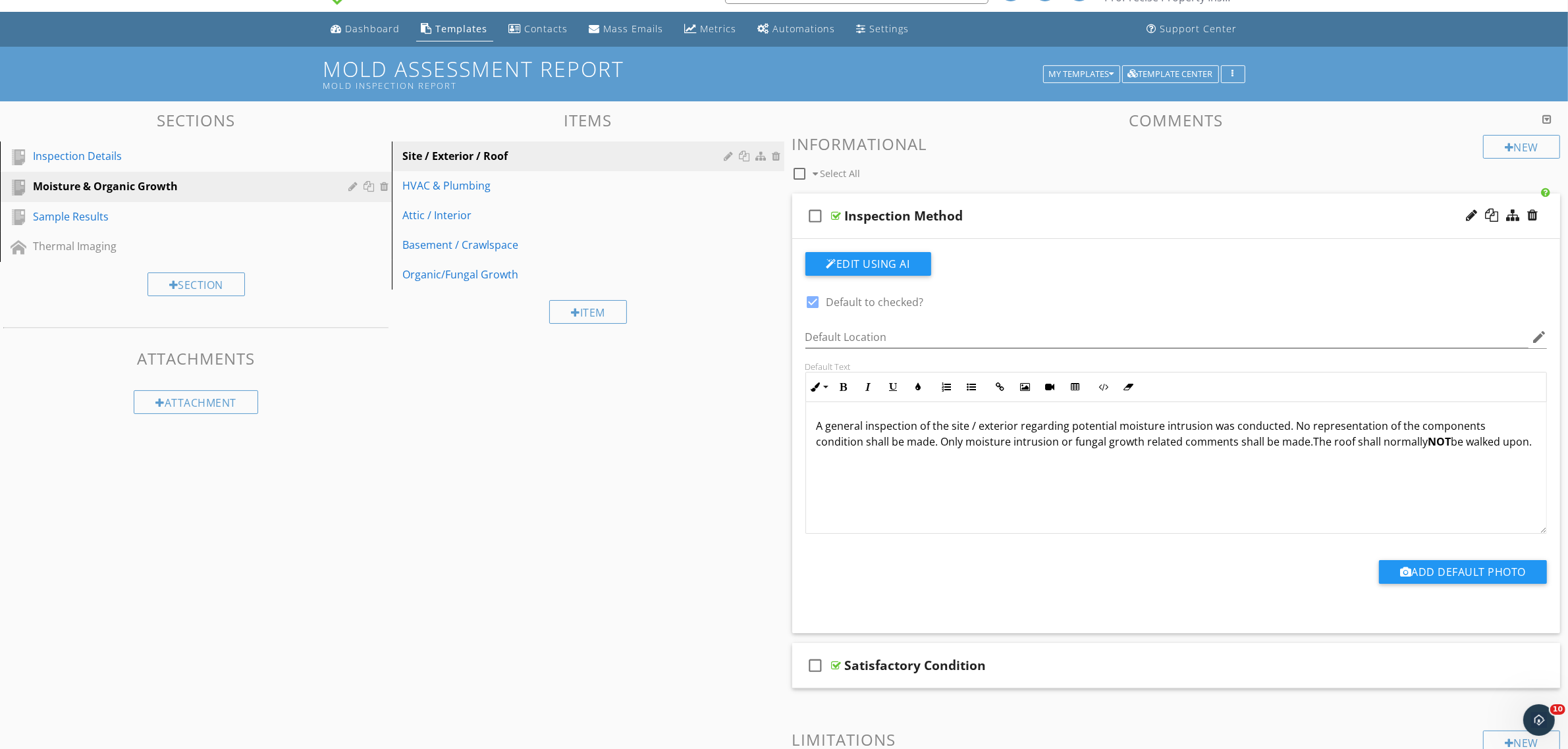
click at [839, 213] on div at bounding box center [837, 215] width 9 height 10
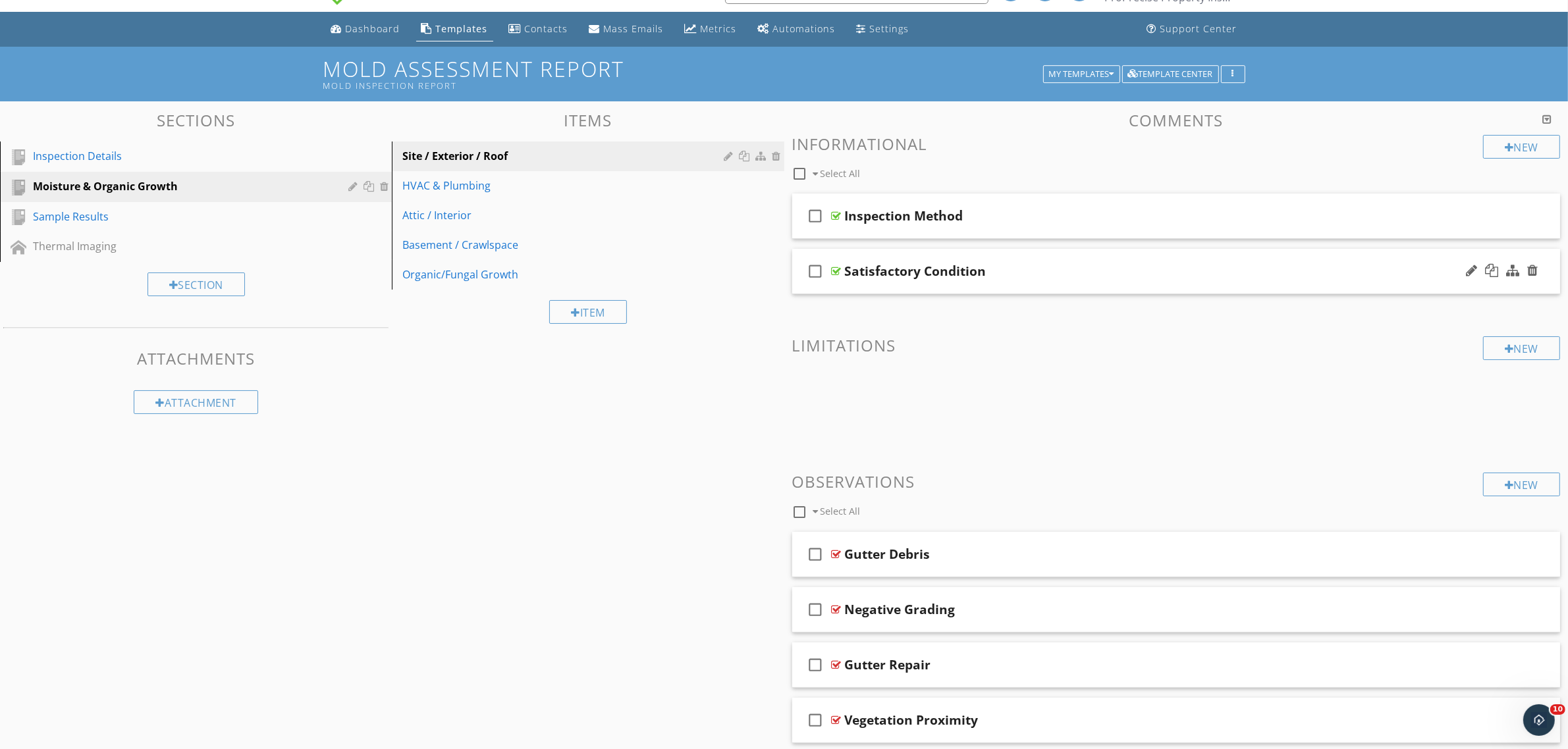
click at [837, 271] on div at bounding box center [837, 271] width 9 height 10
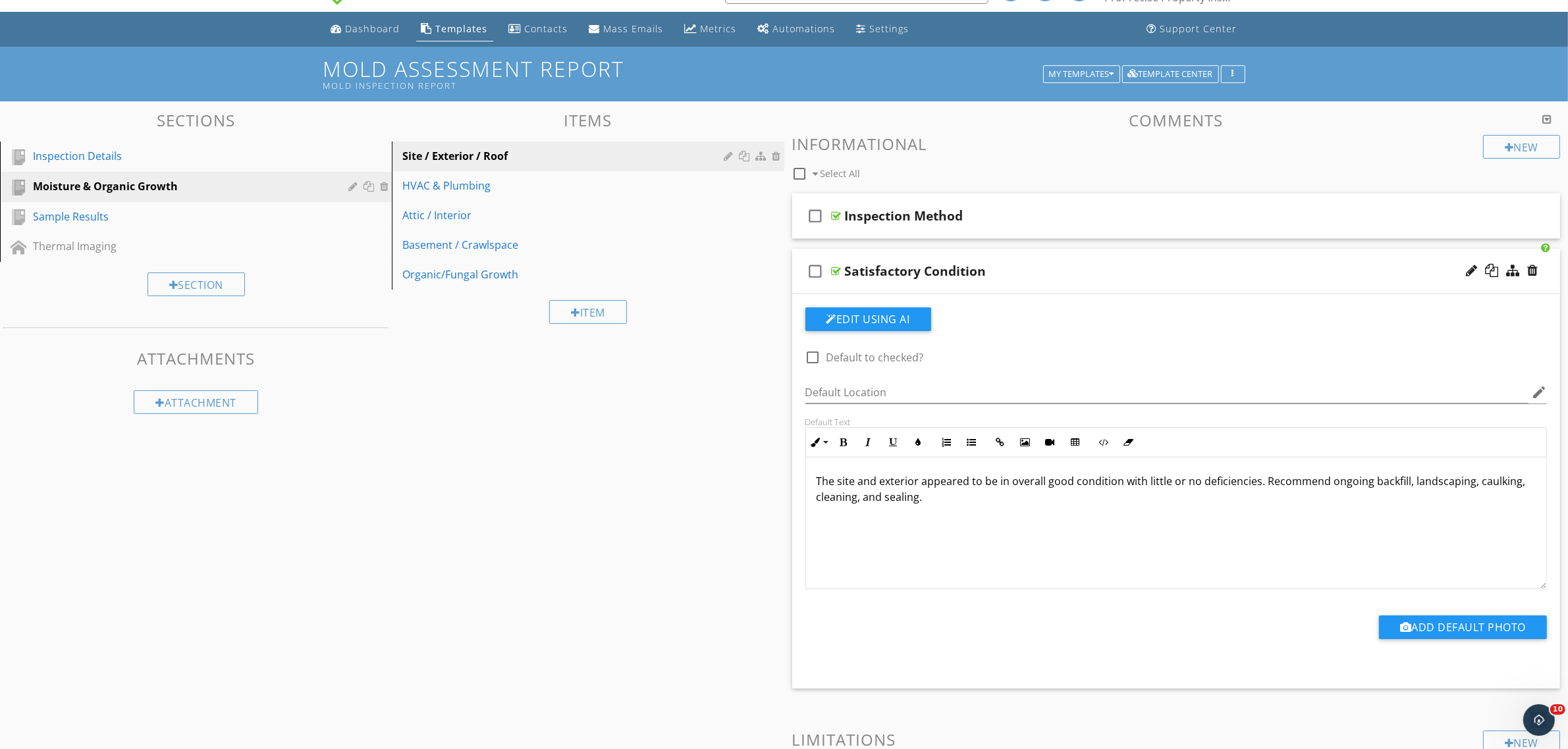
click at [837, 271] on div at bounding box center [837, 271] width 9 height 10
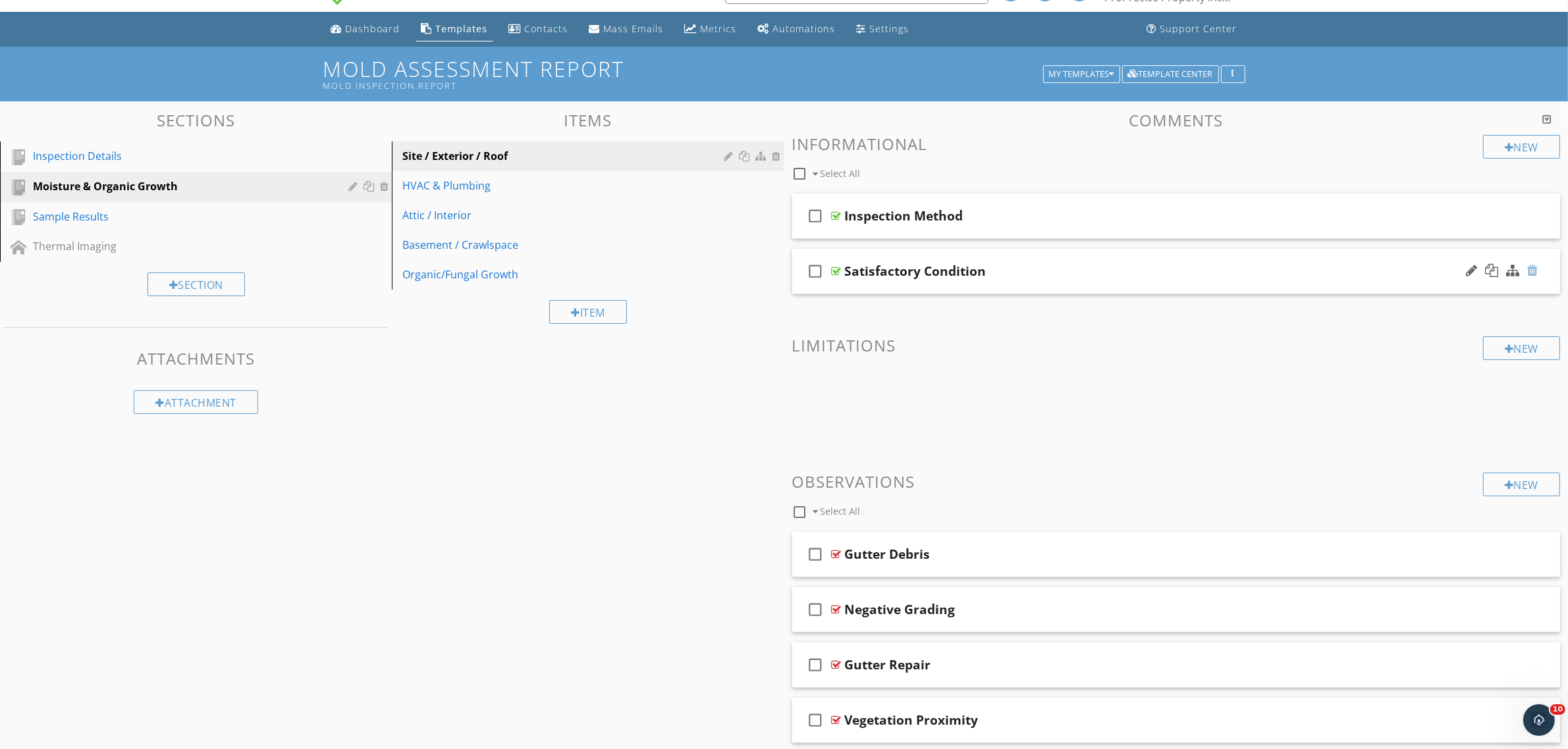
click at [1528, 270] on div at bounding box center [1531, 271] width 10 height 13
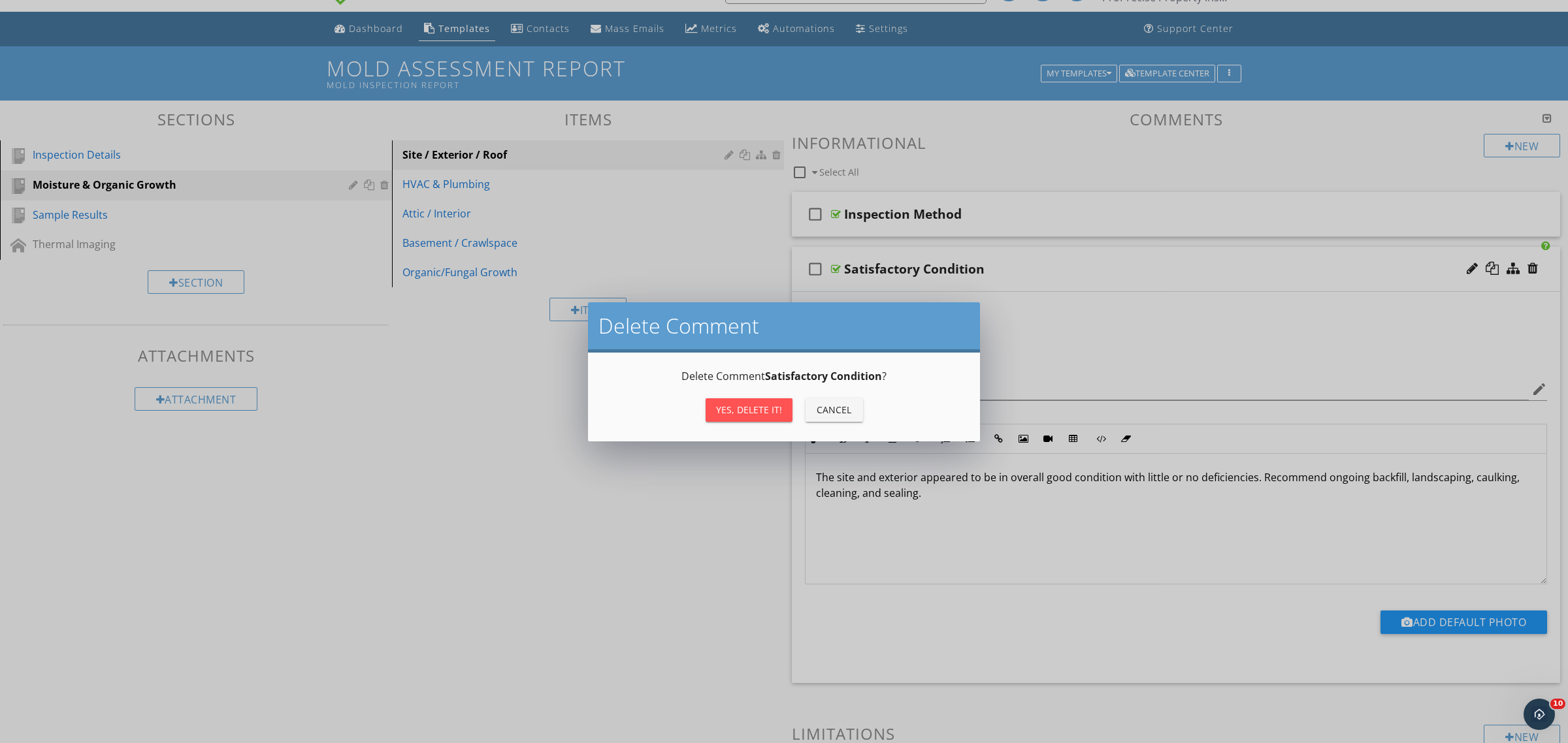
click at [721, 406] on div "Yes, Delete it!" at bounding box center [749, 410] width 66 height 14
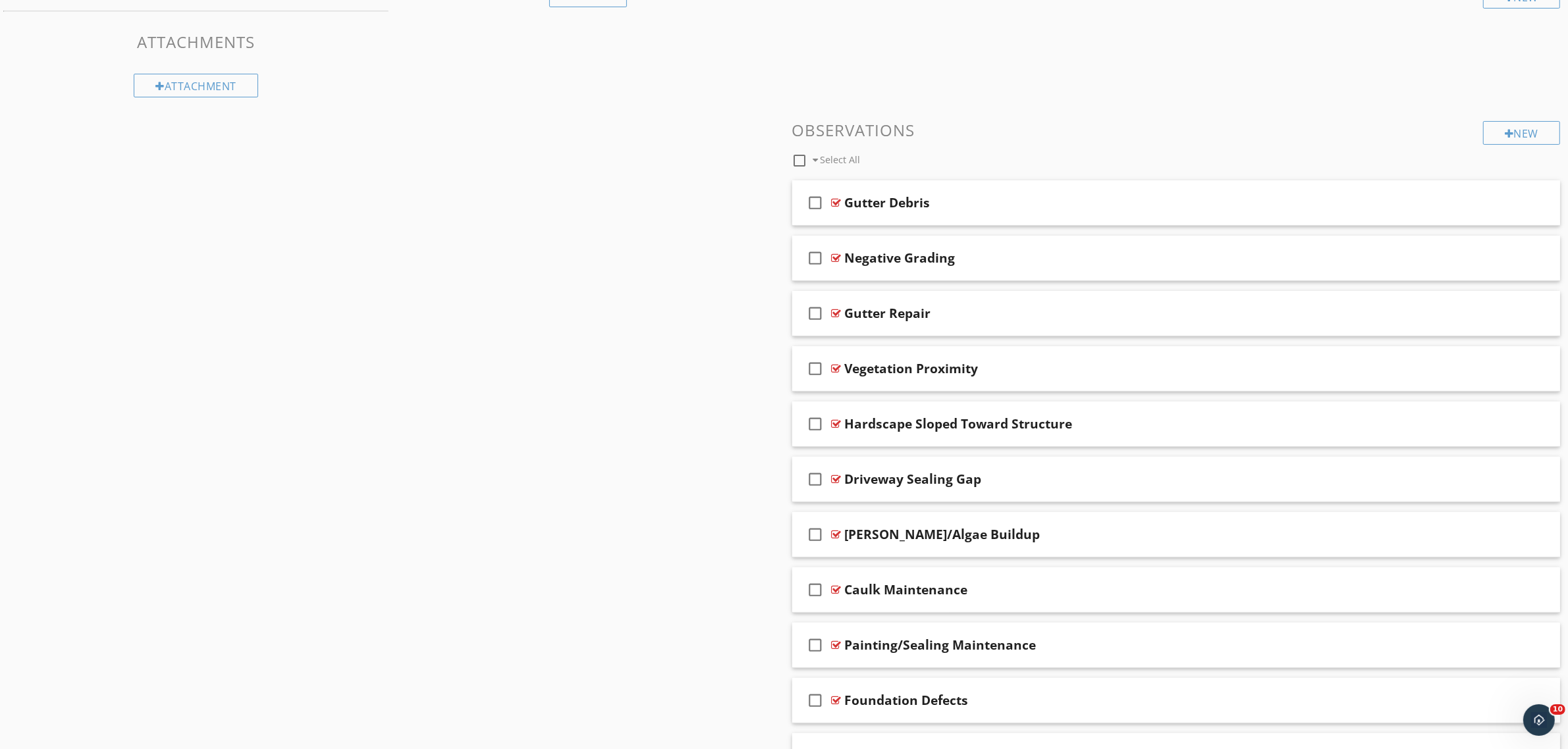
scroll to position [326, 0]
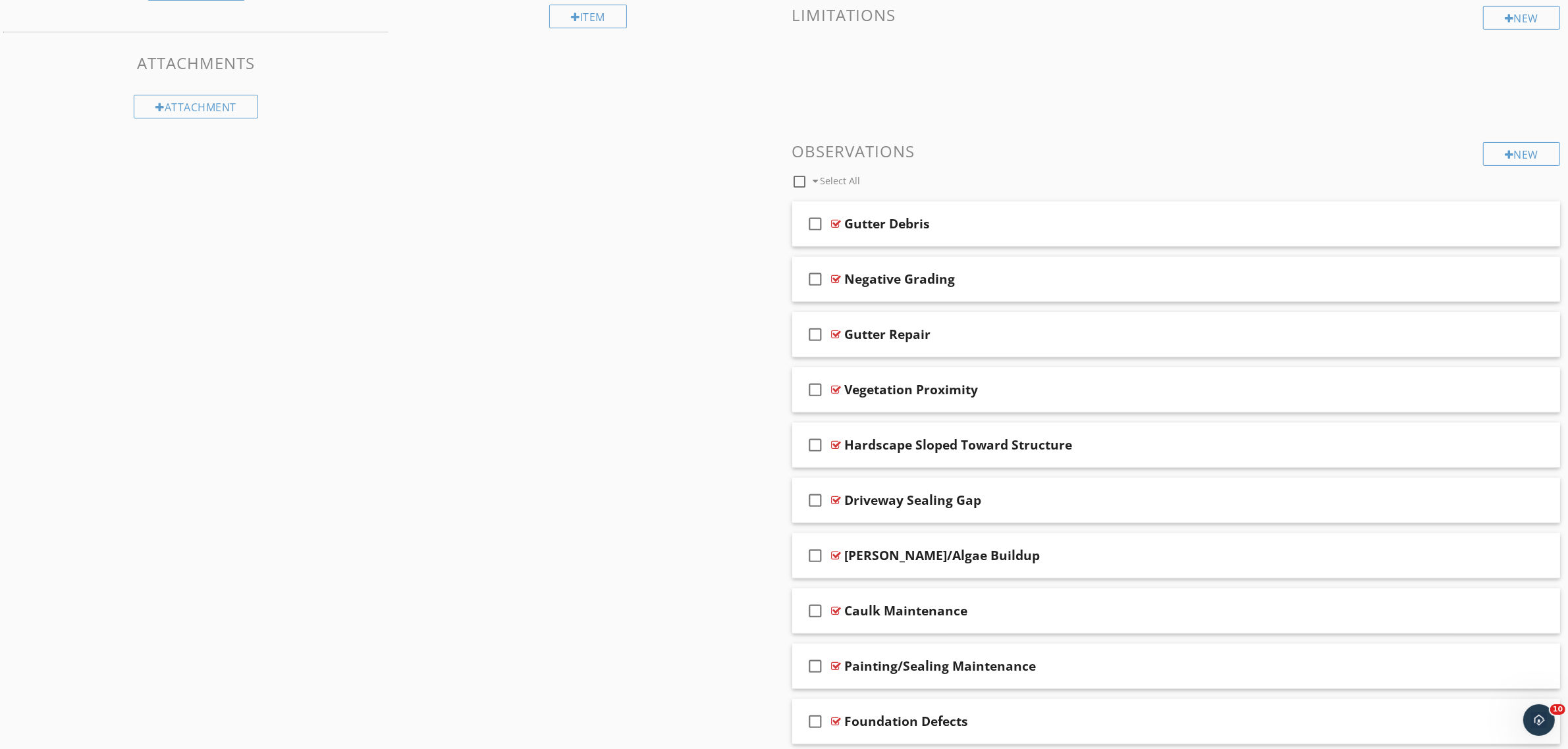
click at [805, 185] on div at bounding box center [800, 182] width 23 height 23
checkbox input "true"
click at [915, 183] on div at bounding box center [914, 181] width 8 height 10
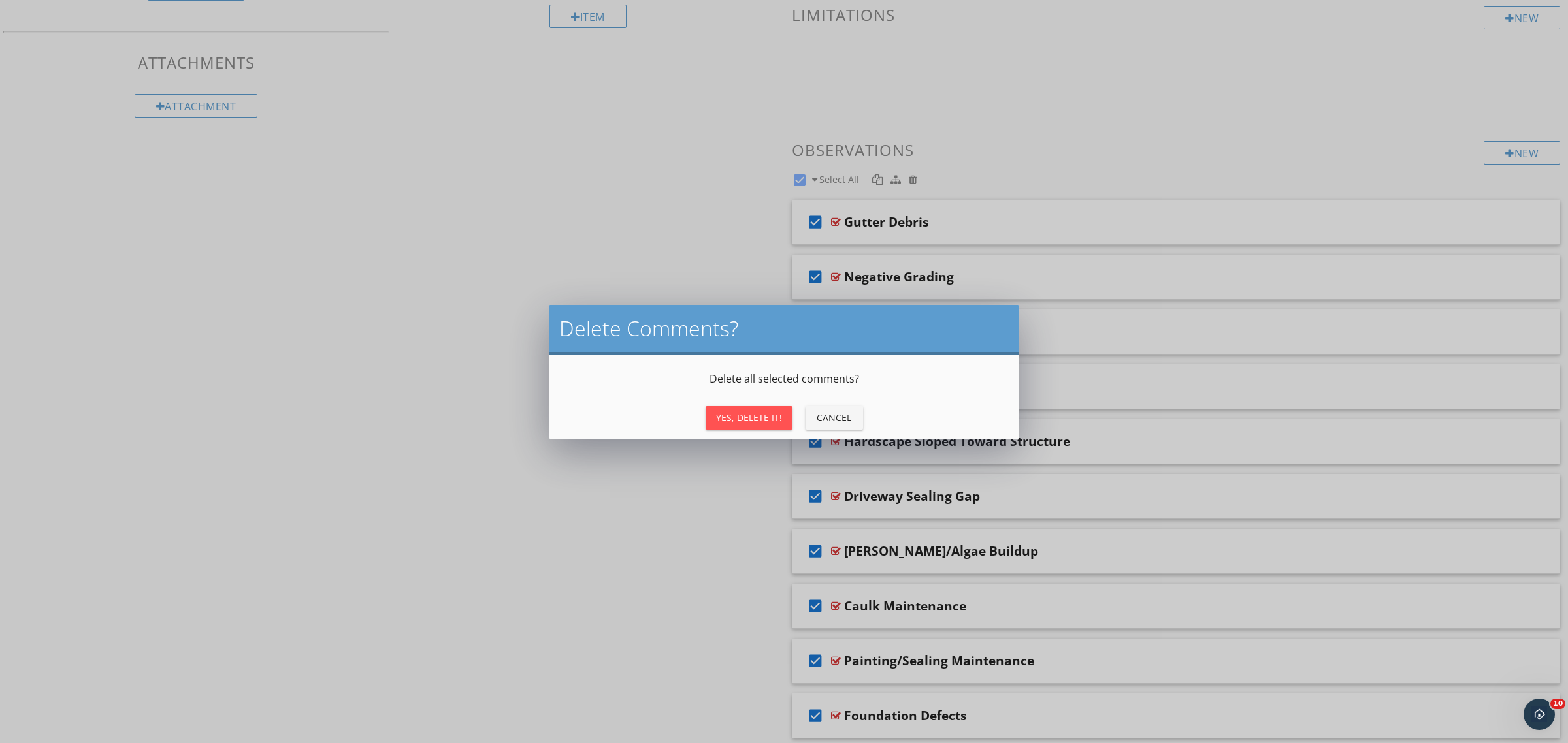
click at [769, 400] on div "Delete all selected comments?" at bounding box center [784, 379] width 471 height 47
click at [754, 421] on div "Yes, Delete It!" at bounding box center [749, 417] width 66 height 14
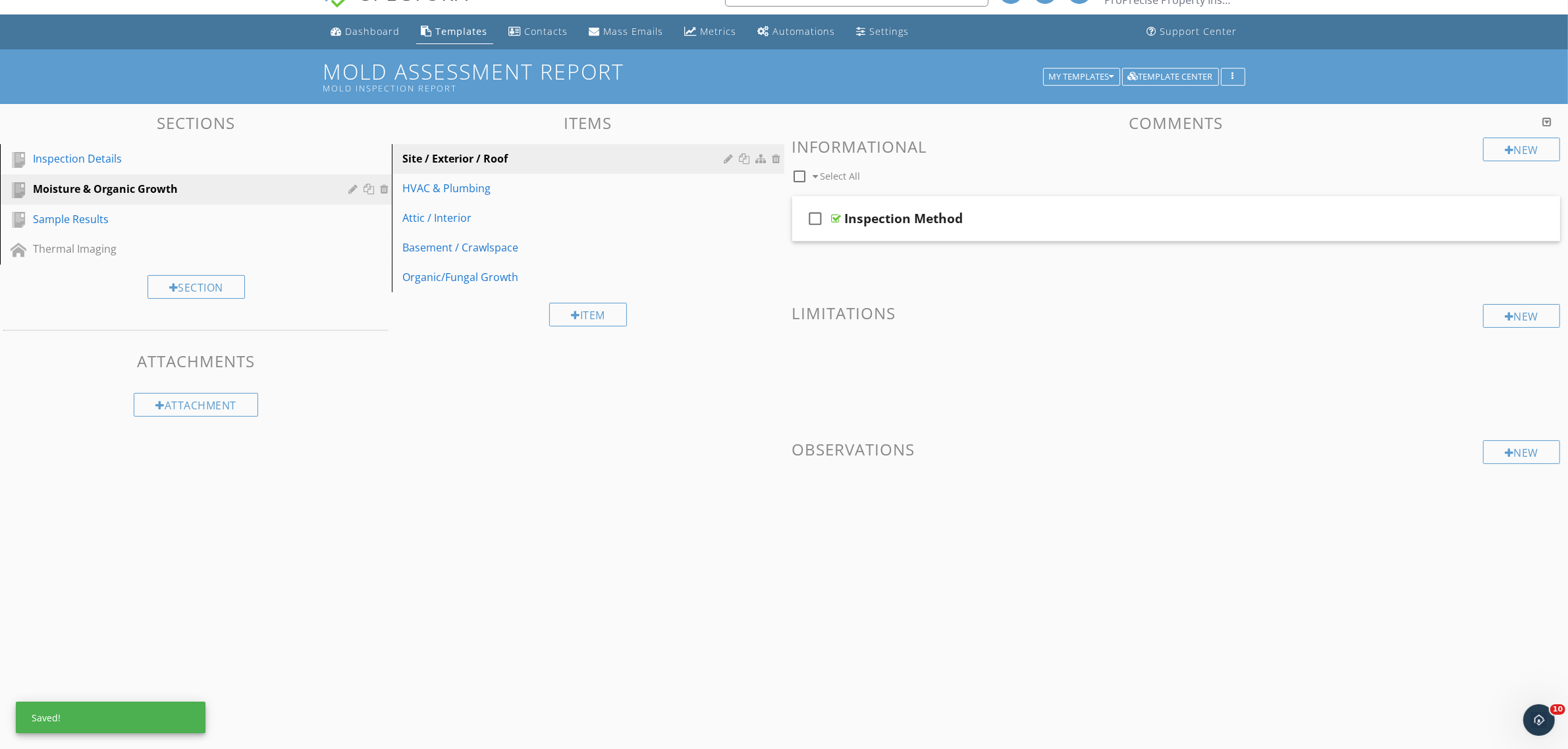
scroll to position [0, 0]
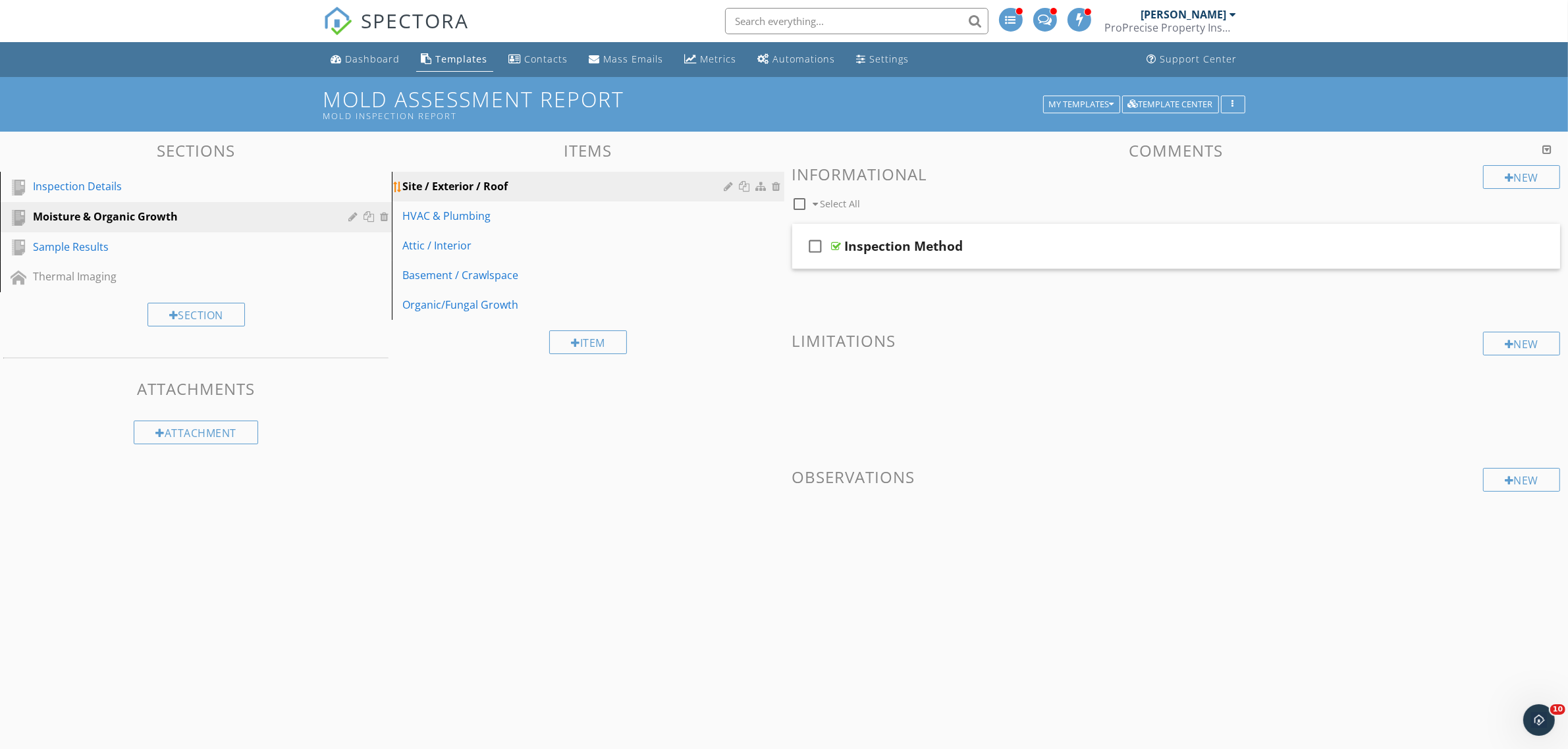
click at [504, 184] on div "Site / Exterior / Roof" at bounding box center [565, 186] width 326 height 16
click at [140, 235] on link "Sample Results" at bounding box center [198, 247] width 388 height 30
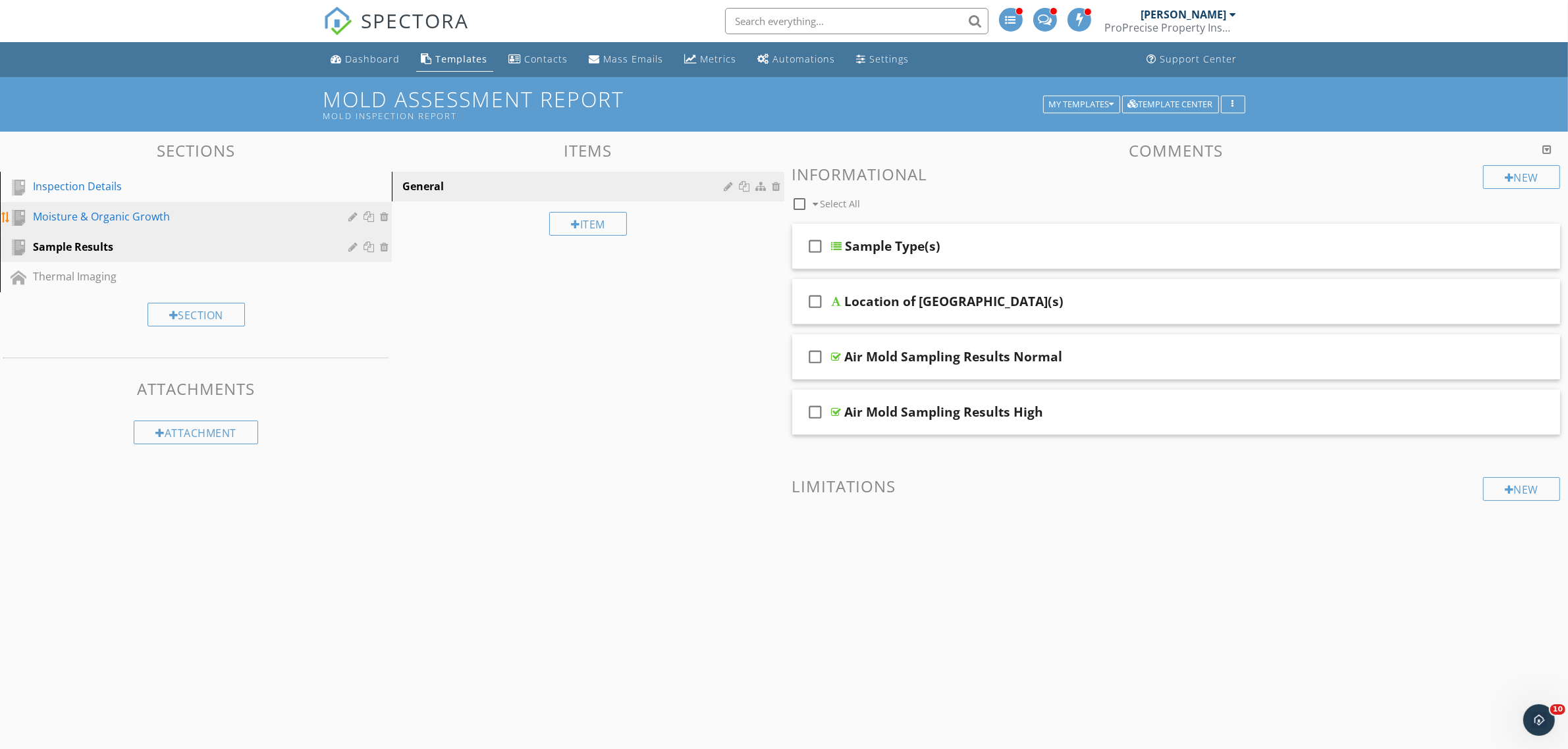
click at [161, 214] on div "Moisture & Organic Growth" at bounding box center [181, 216] width 296 height 16
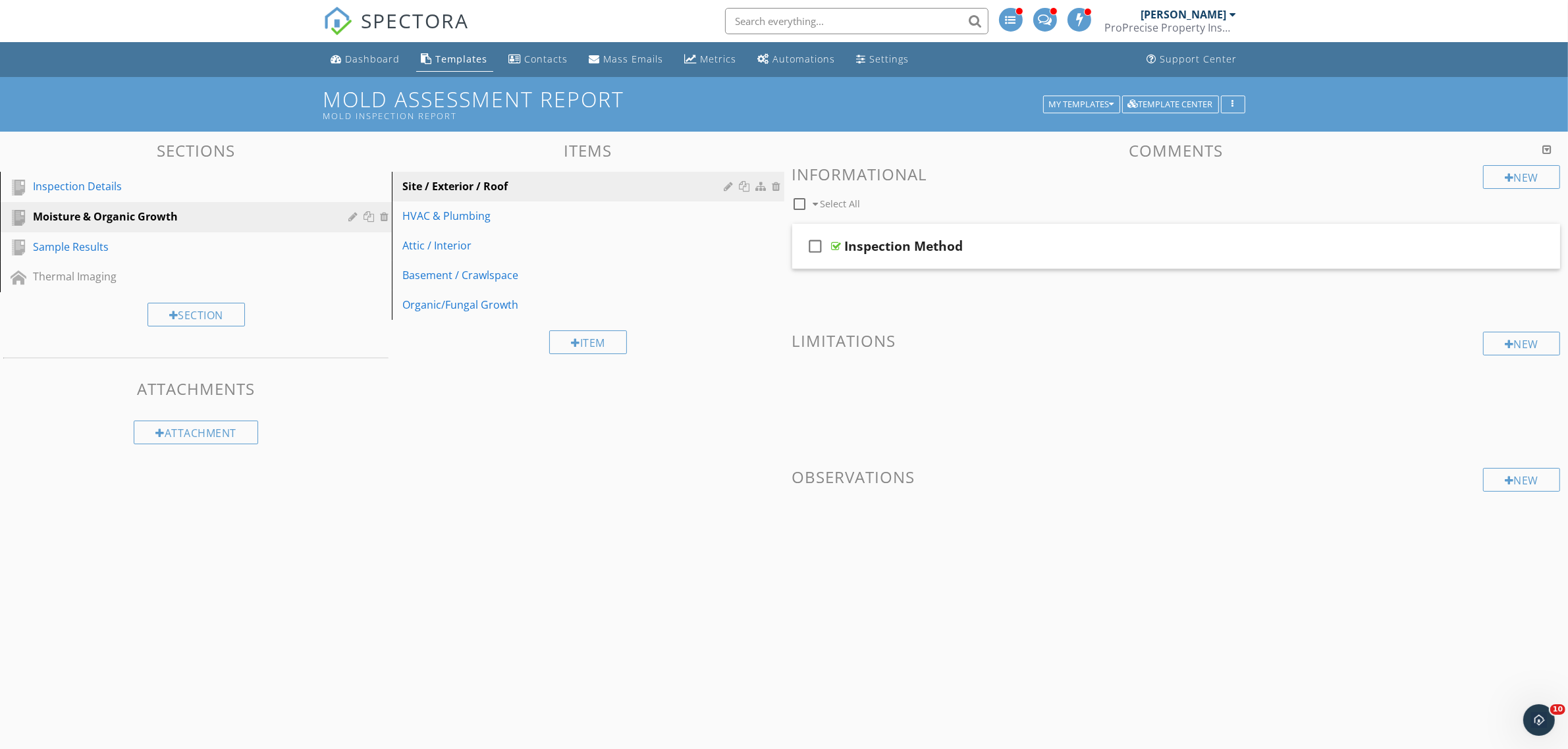
scroll to position [77, 0]
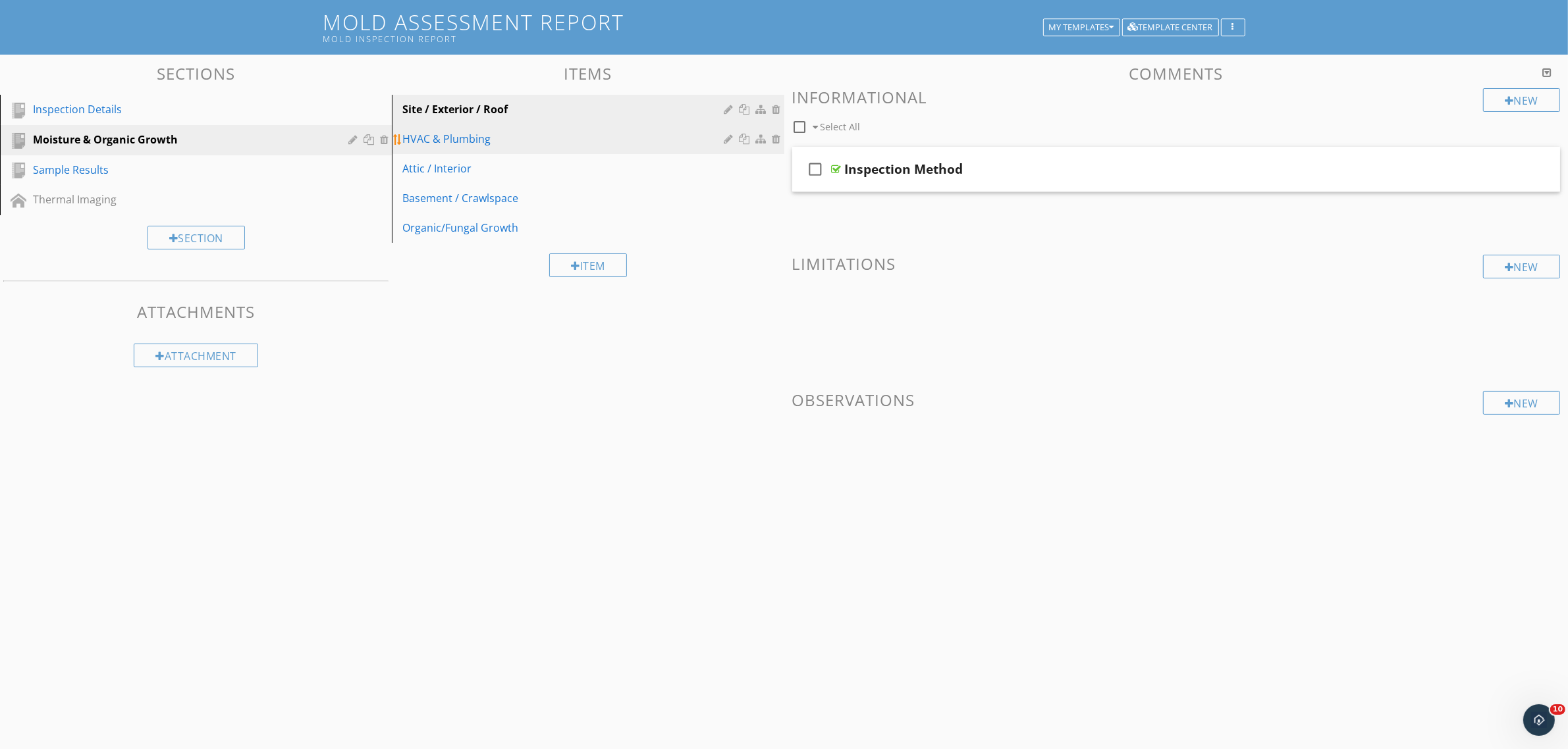
click at [507, 144] on div "HVAC & Plumbing" at bounding box center [565, 138] width 326 height 16
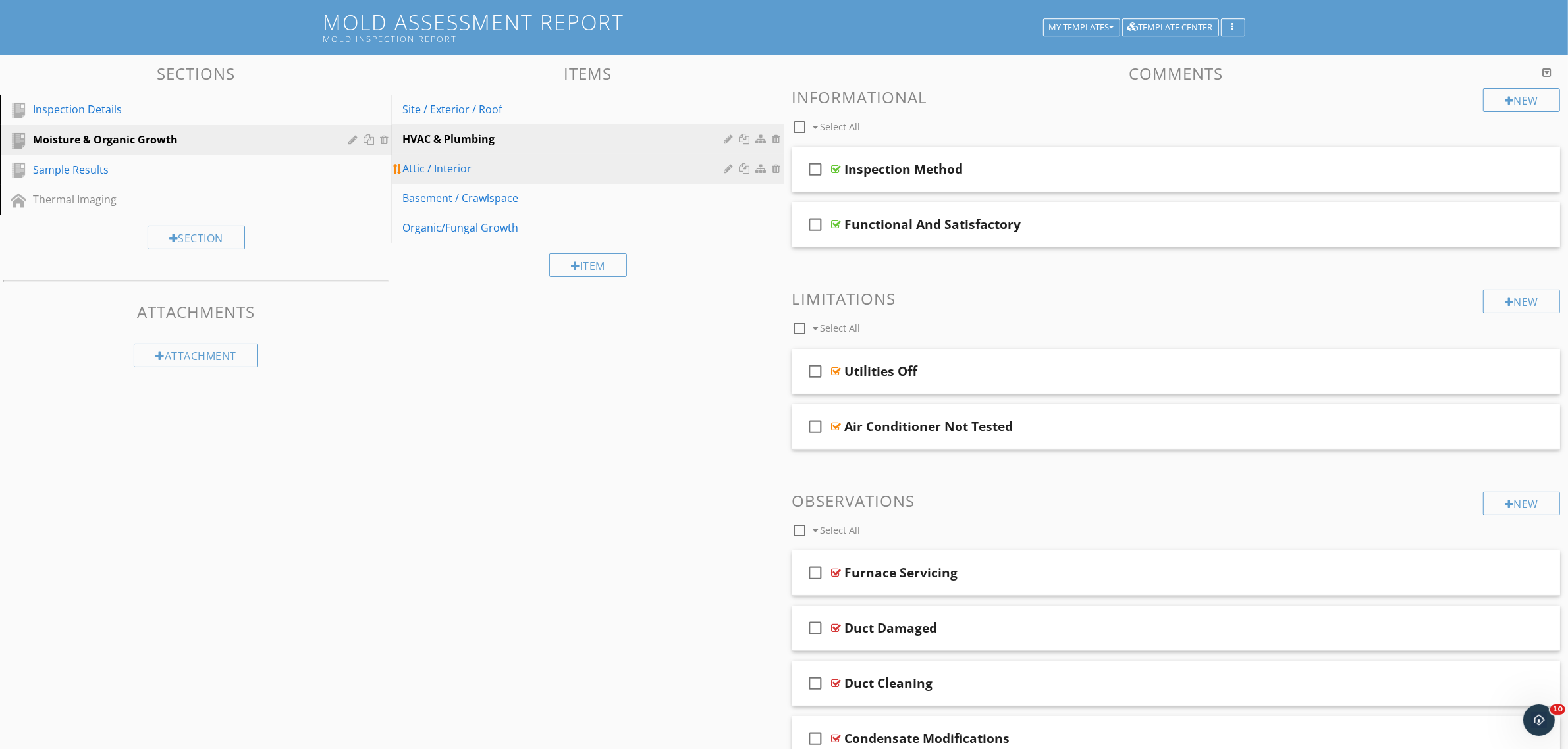
click at [496, 167] on div "Attic / Interior" at bounding box center [565, 168] width 326 height 16
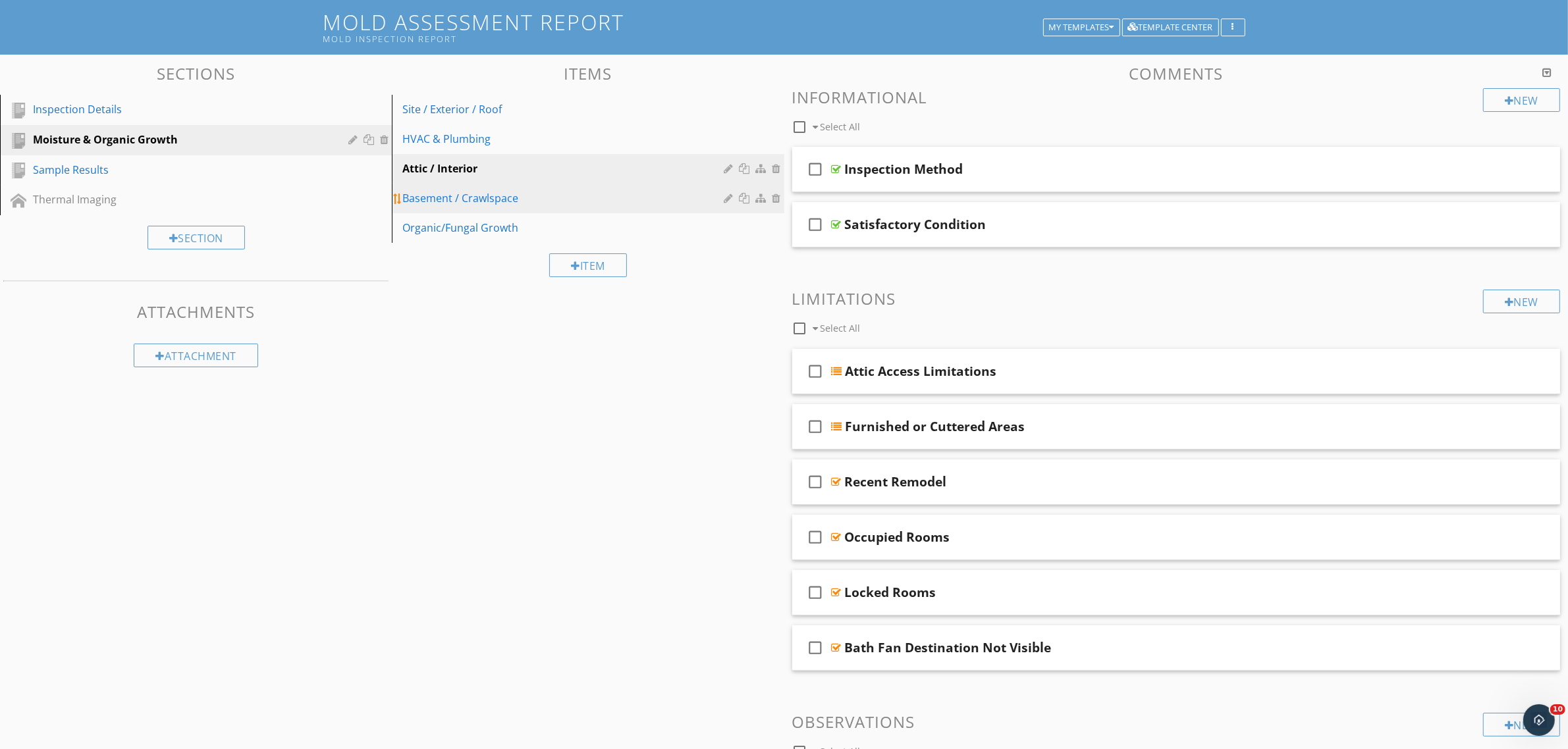
click at [501, 196] on div "Basement / Crawlspace" at bounding box center [565, 198] width 326 height 16
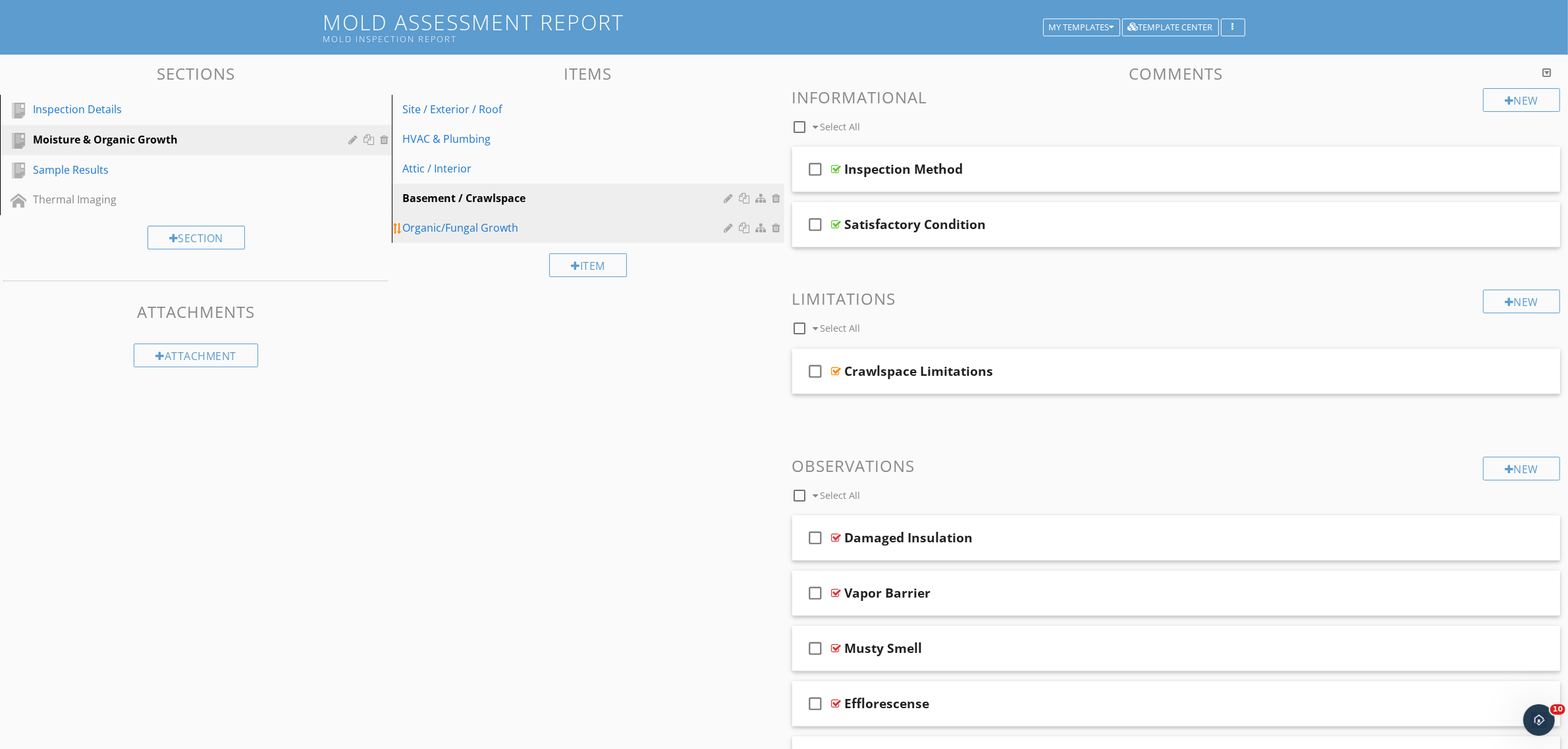
click at [504, 225] on div "Organic/Fungal Growth" at bounding box center [565, 228] width 326 height 16
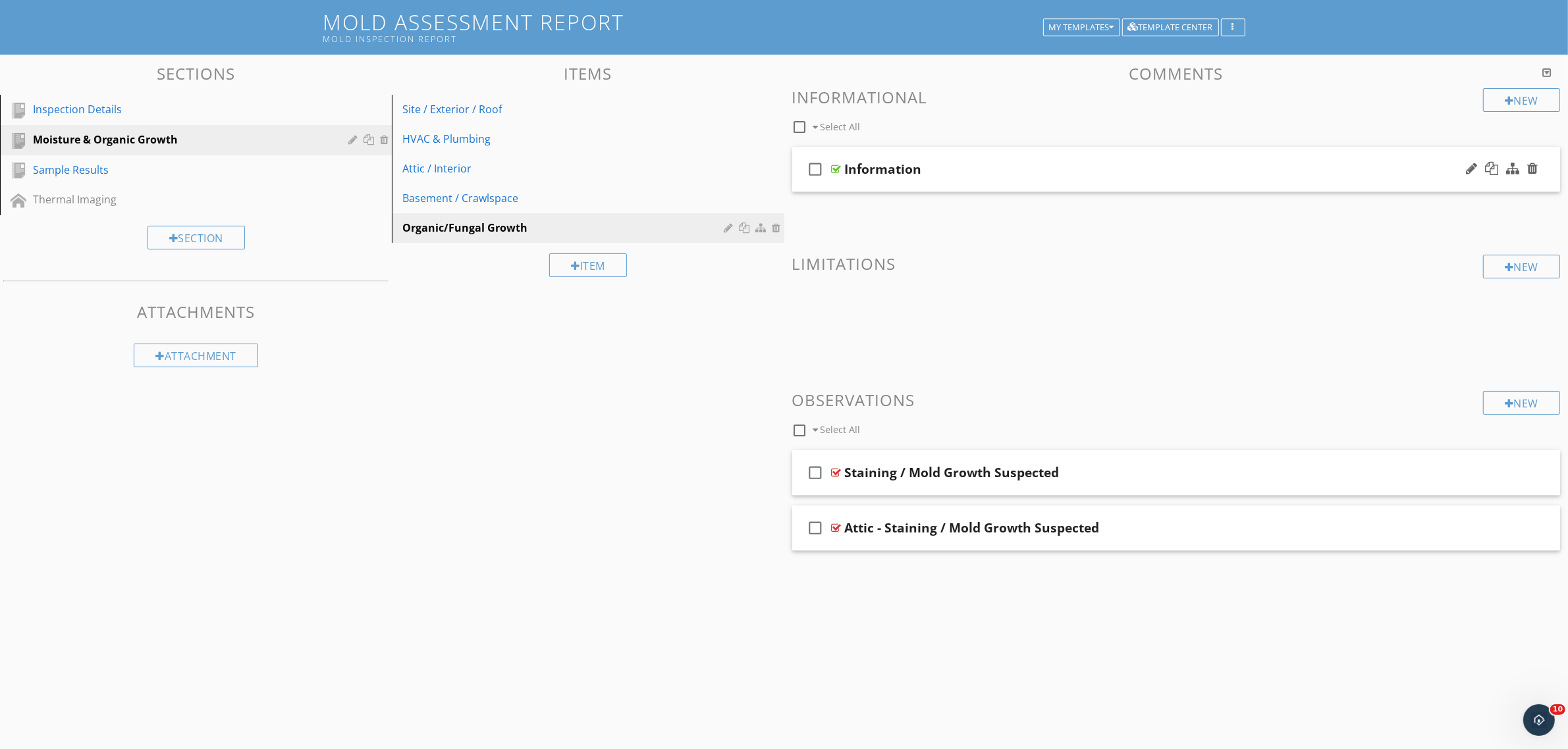
click at [840, 168] on div at bounding box center [837, 168] width 9 height 10
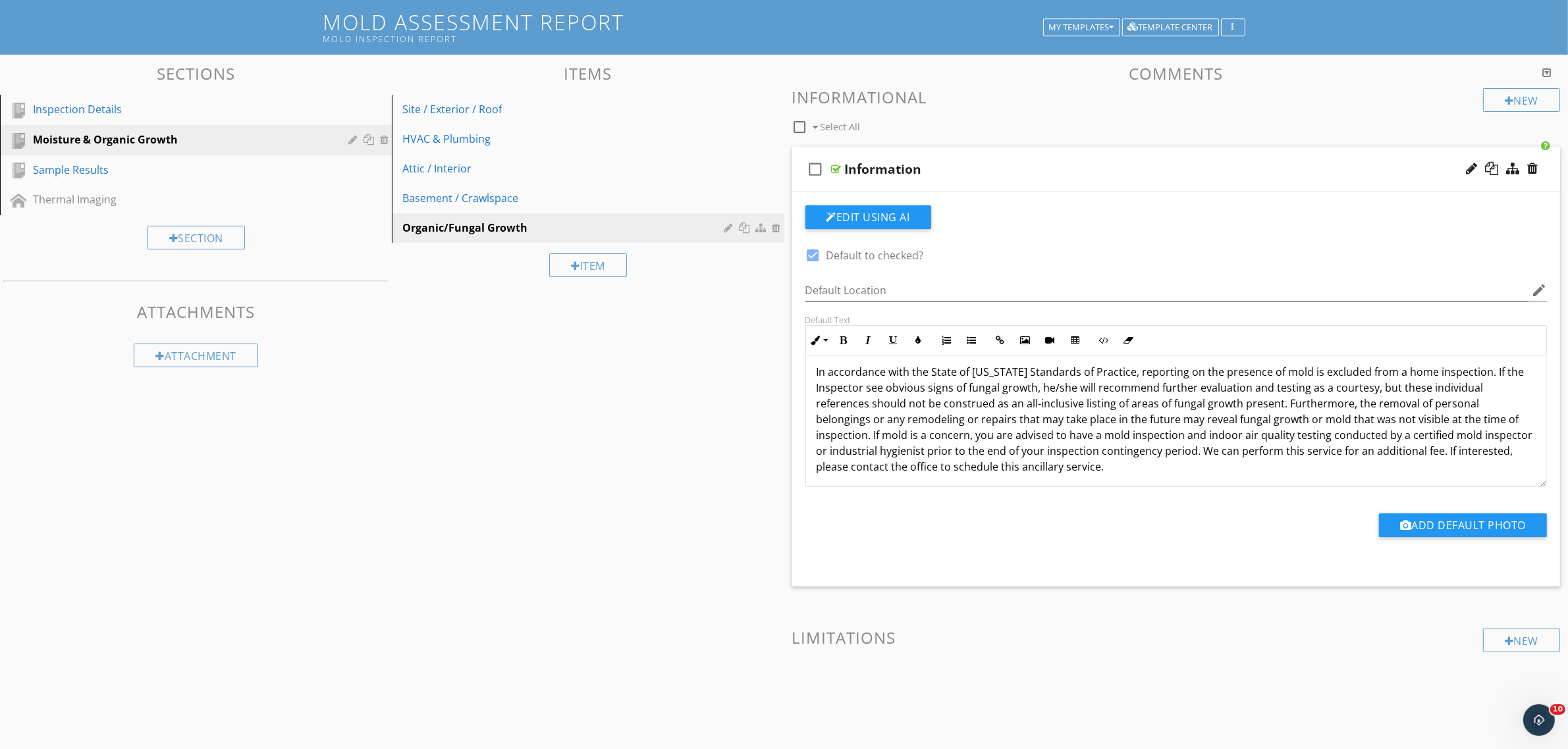
scroll to position [11, 0]
click at [1535, 167] on div at bounding box center [1531, 168] width 10 height 13
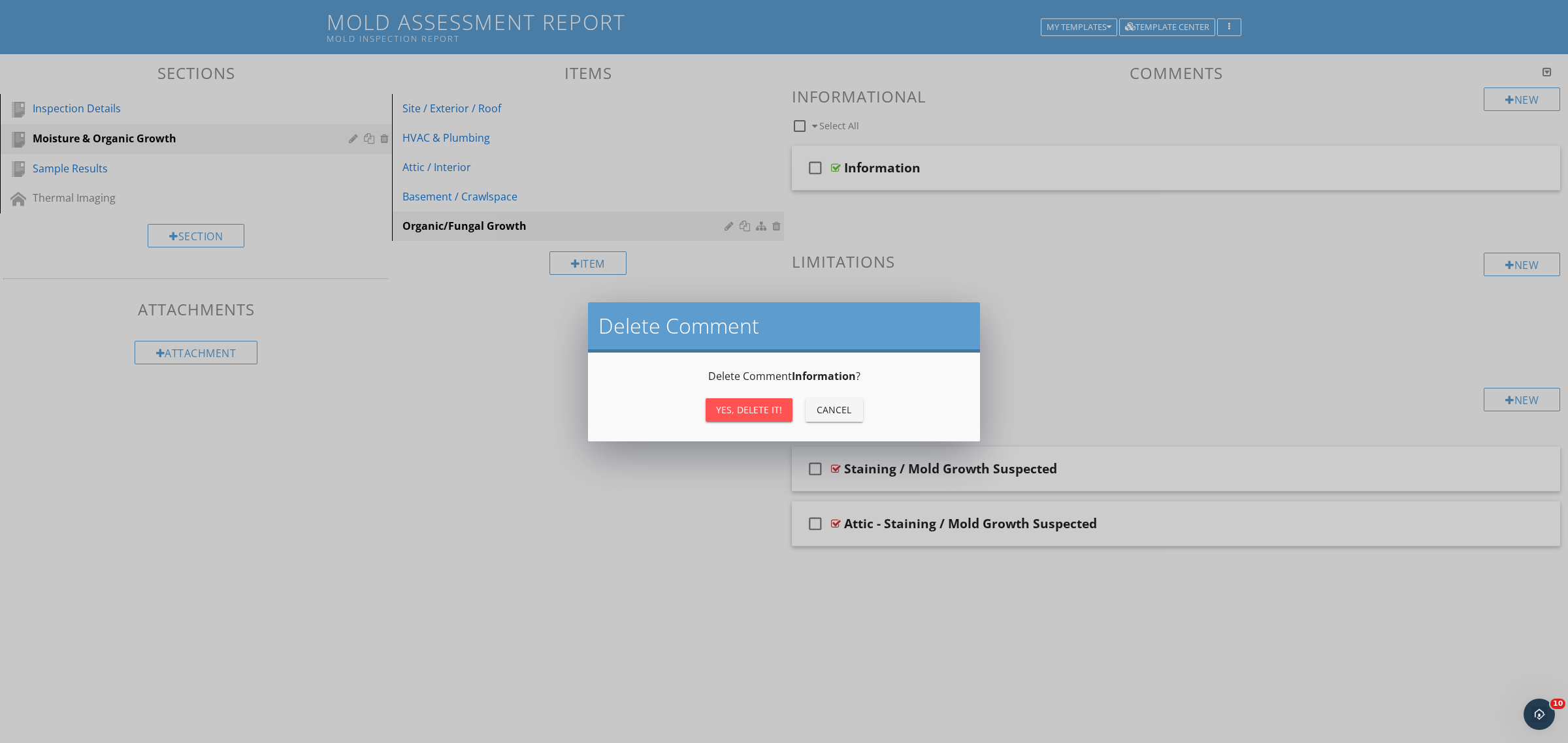
click at [765, 412] on div "Yes, Delete it!" at bounding box center [749, 410] width 66 height 14
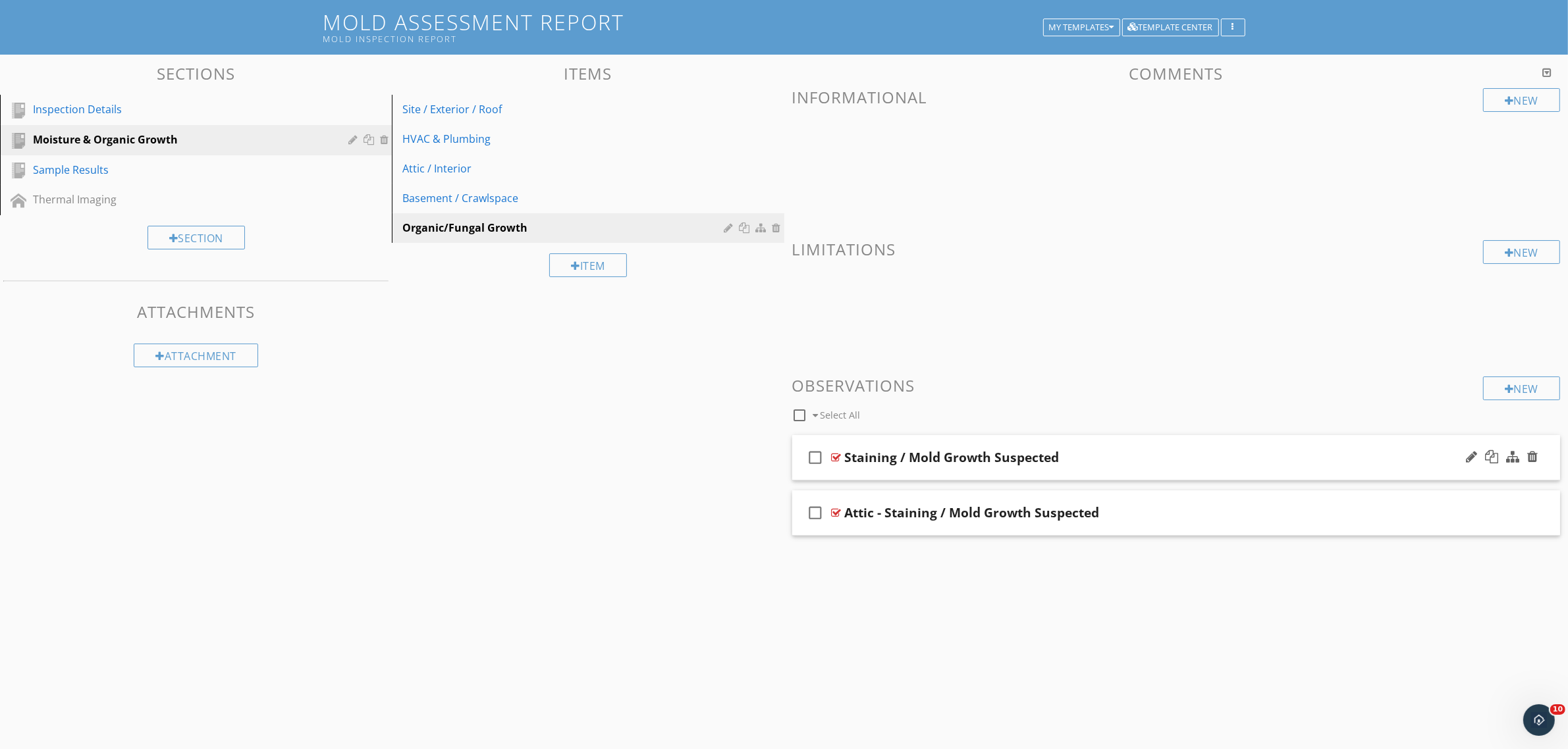
click at [837, 454] on div at bounding box center [837, 457] width 9 height 10
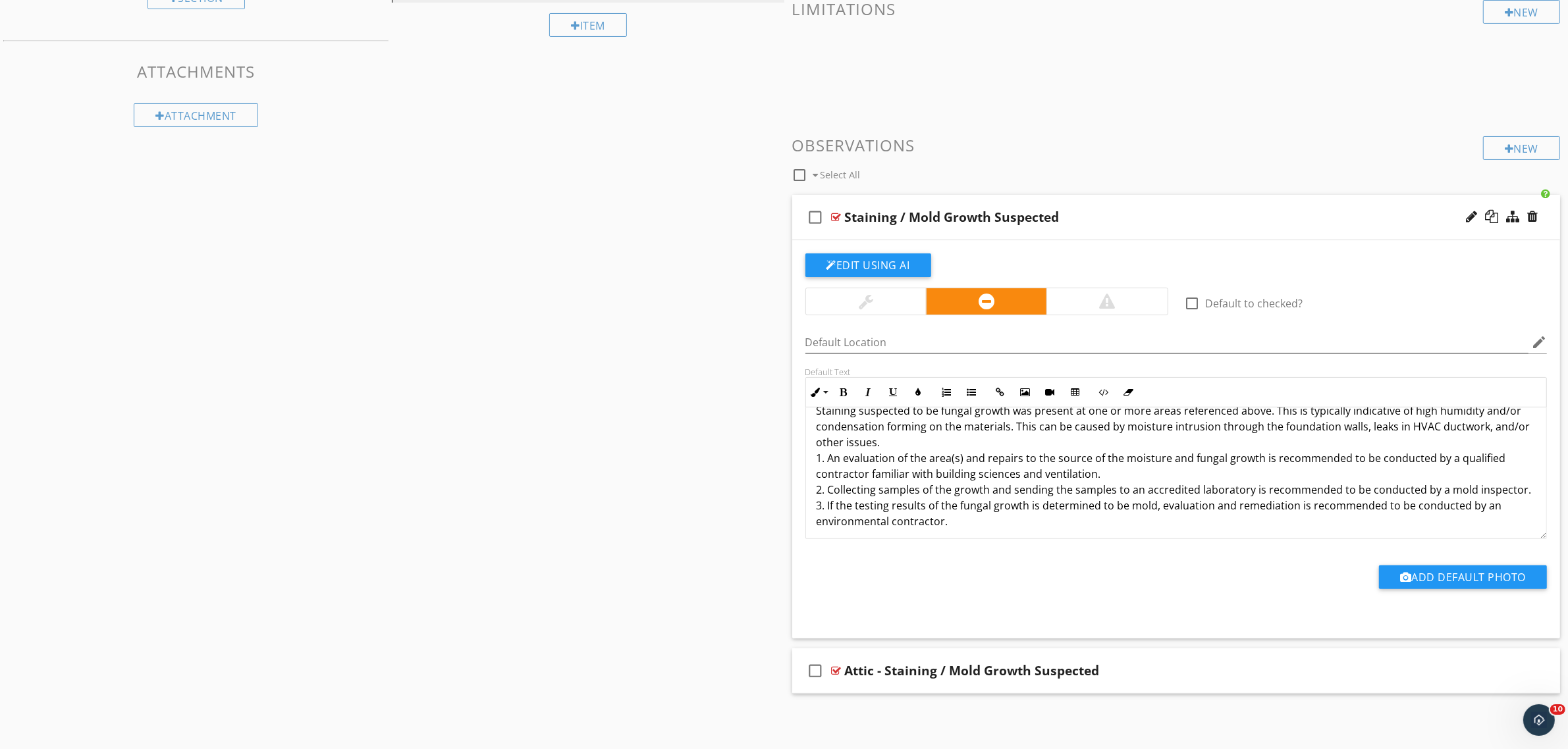
scroll to position [27, 0]
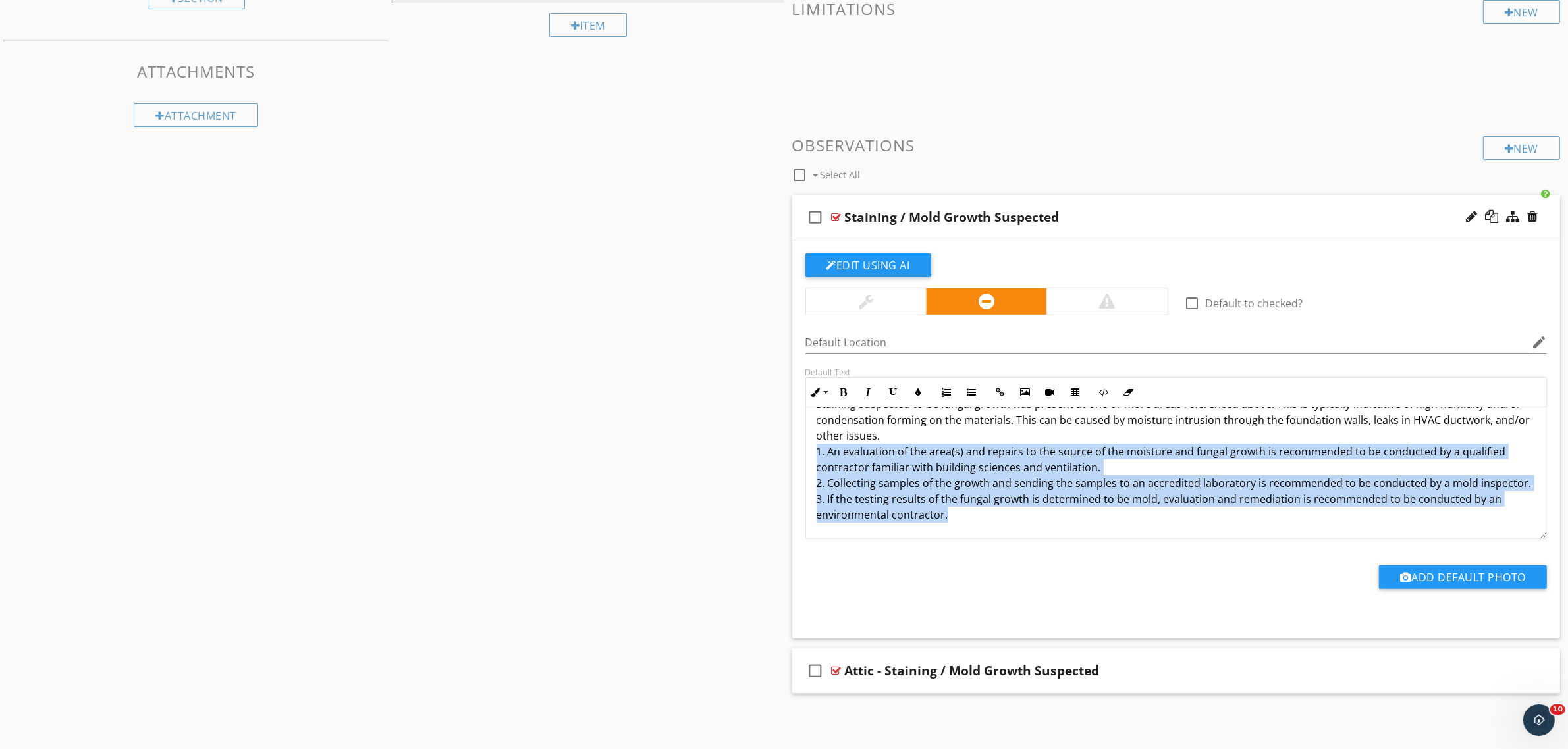
drag, startPoint x: 978, startPoint y: 518, endPoint x: 779, endPoint y: 454, distance: 209.0
click at [779, 454] on div "Sections Inspection Details Moisture & Organic Growth Sample Results Thermal Im…" at bounding box center [784, 275] width 1568 height 921
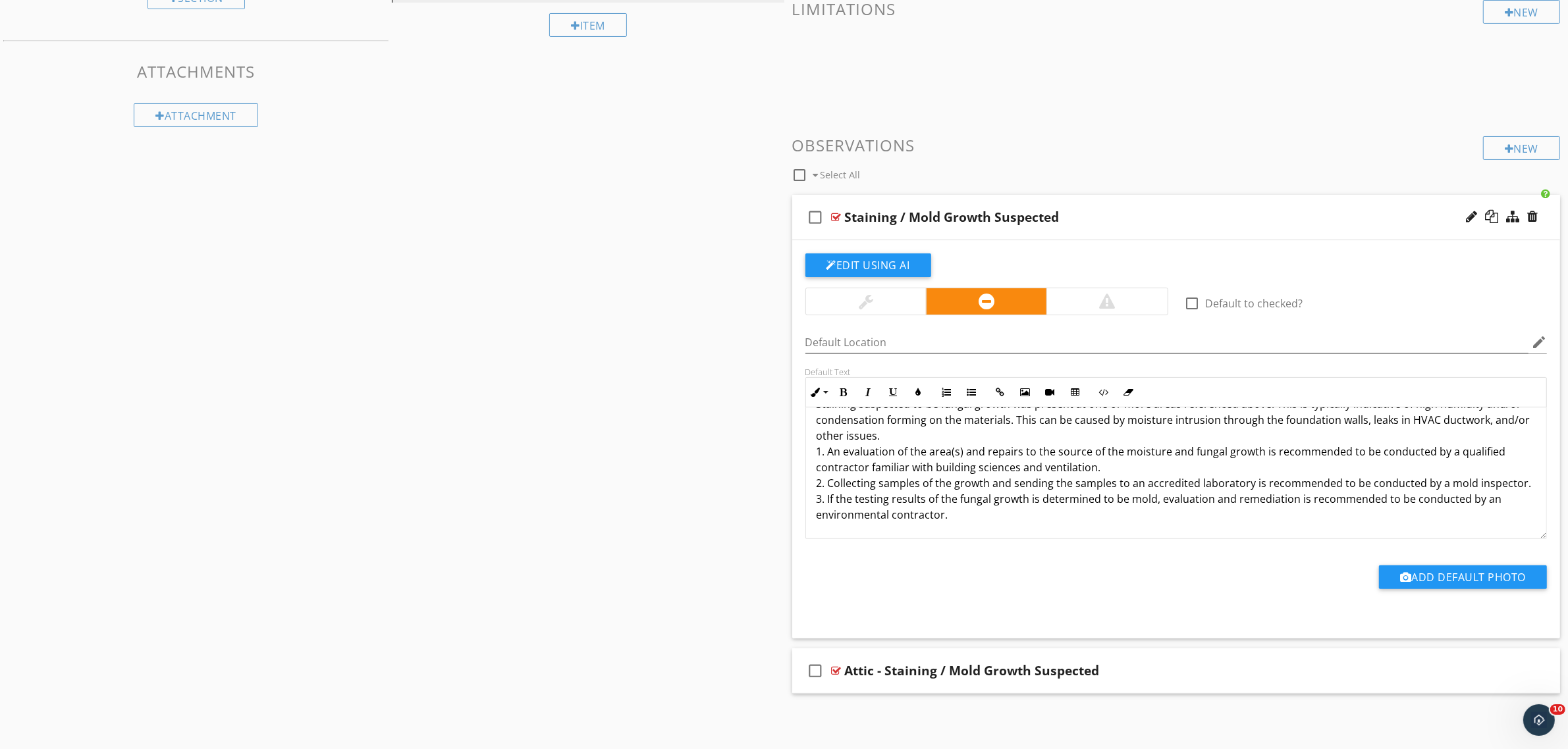
scroll to position [1, 0]
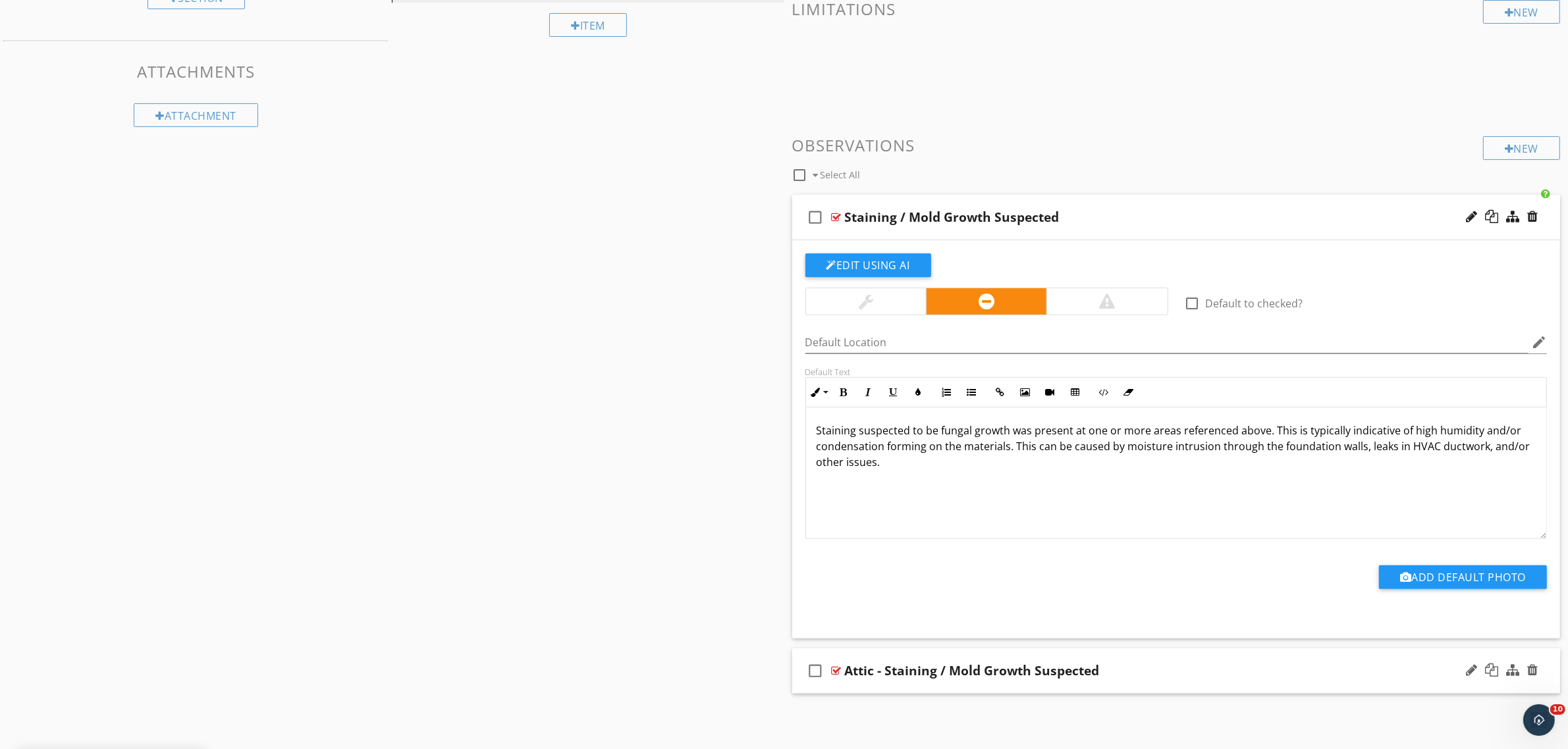
click at [837, 670] on div at bounding box center [837, 670] width 9 height 10
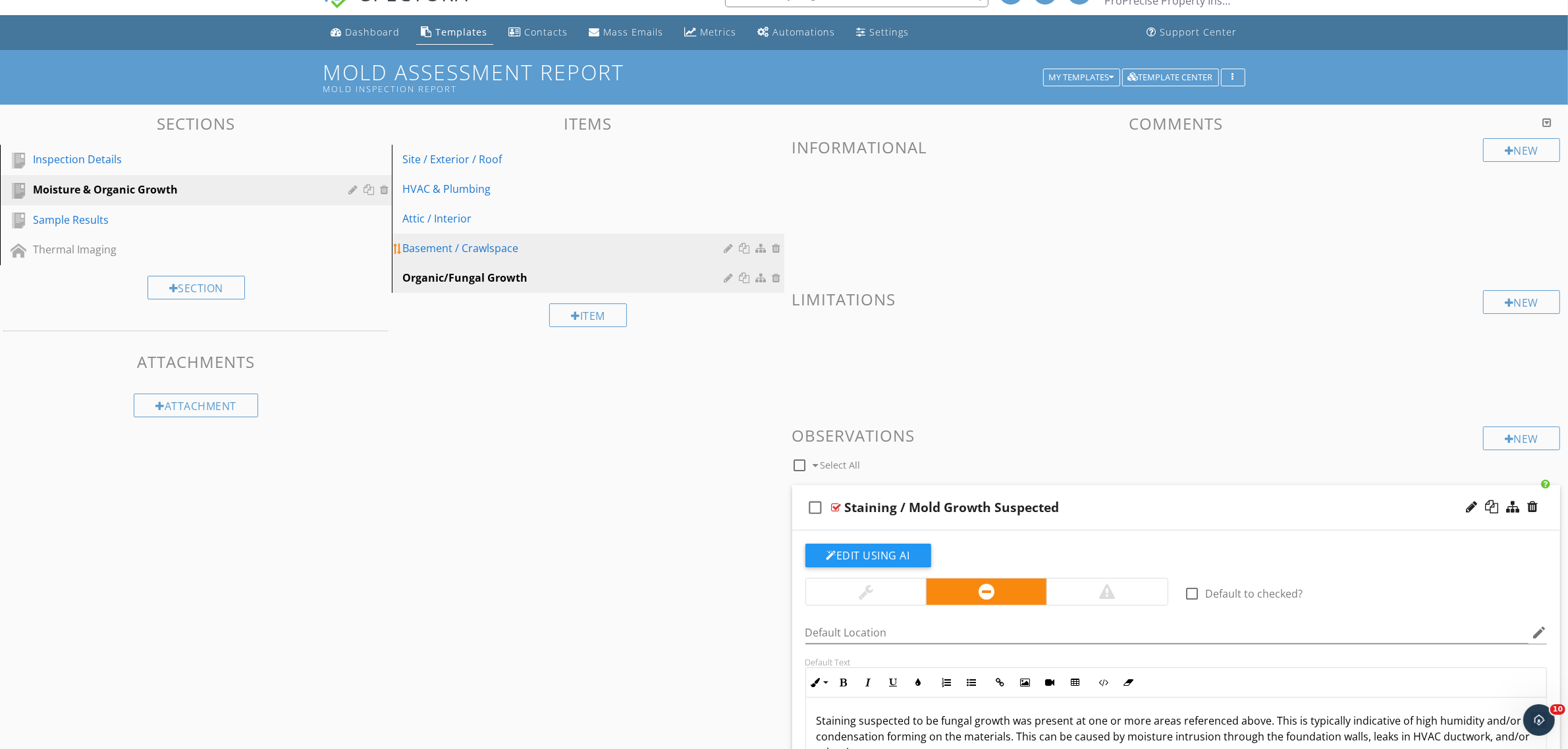
scroll to position [0, 0]
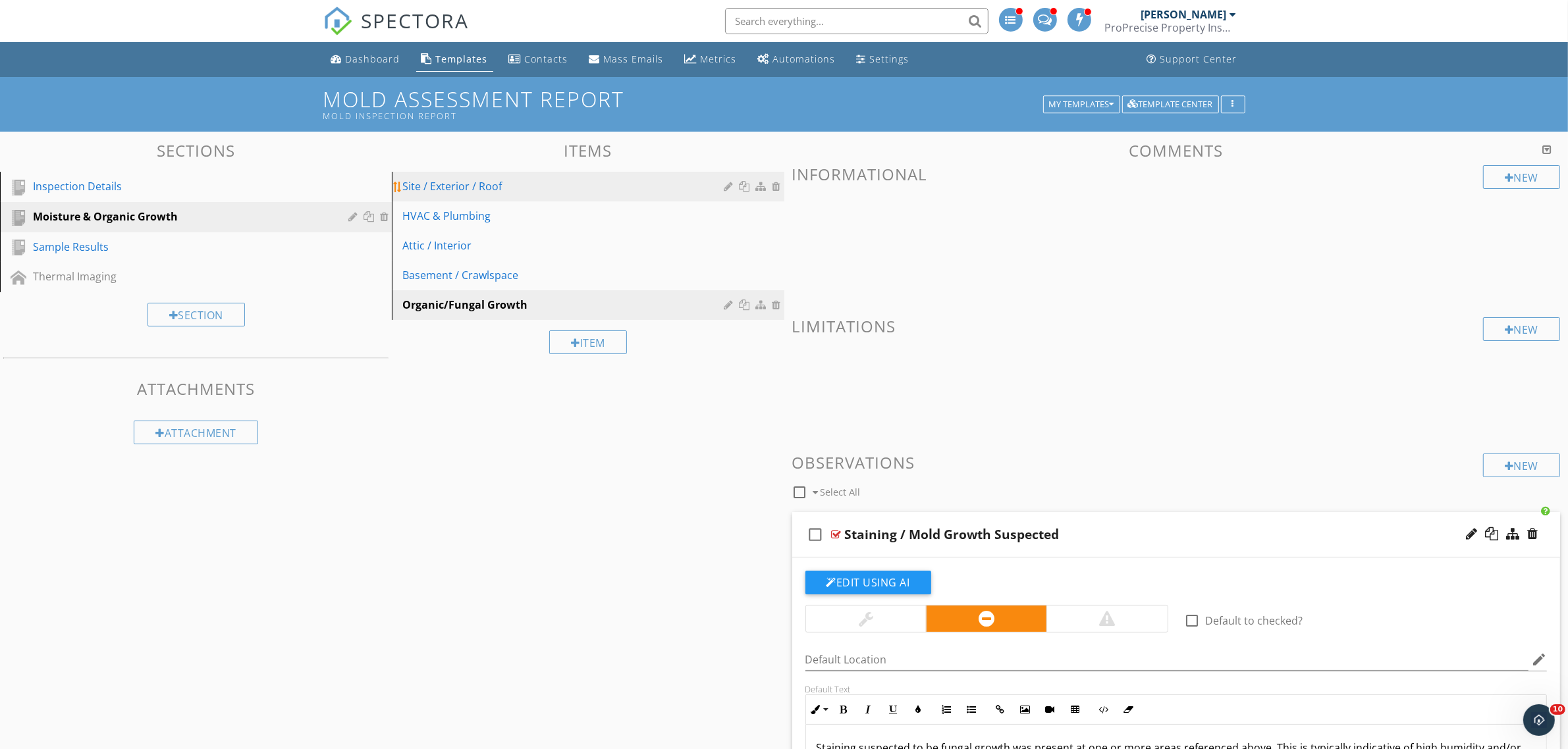
click at [540, 187] on div "Site / Exterior / Roof" at bounding box center [565, 186] width 326 height 16
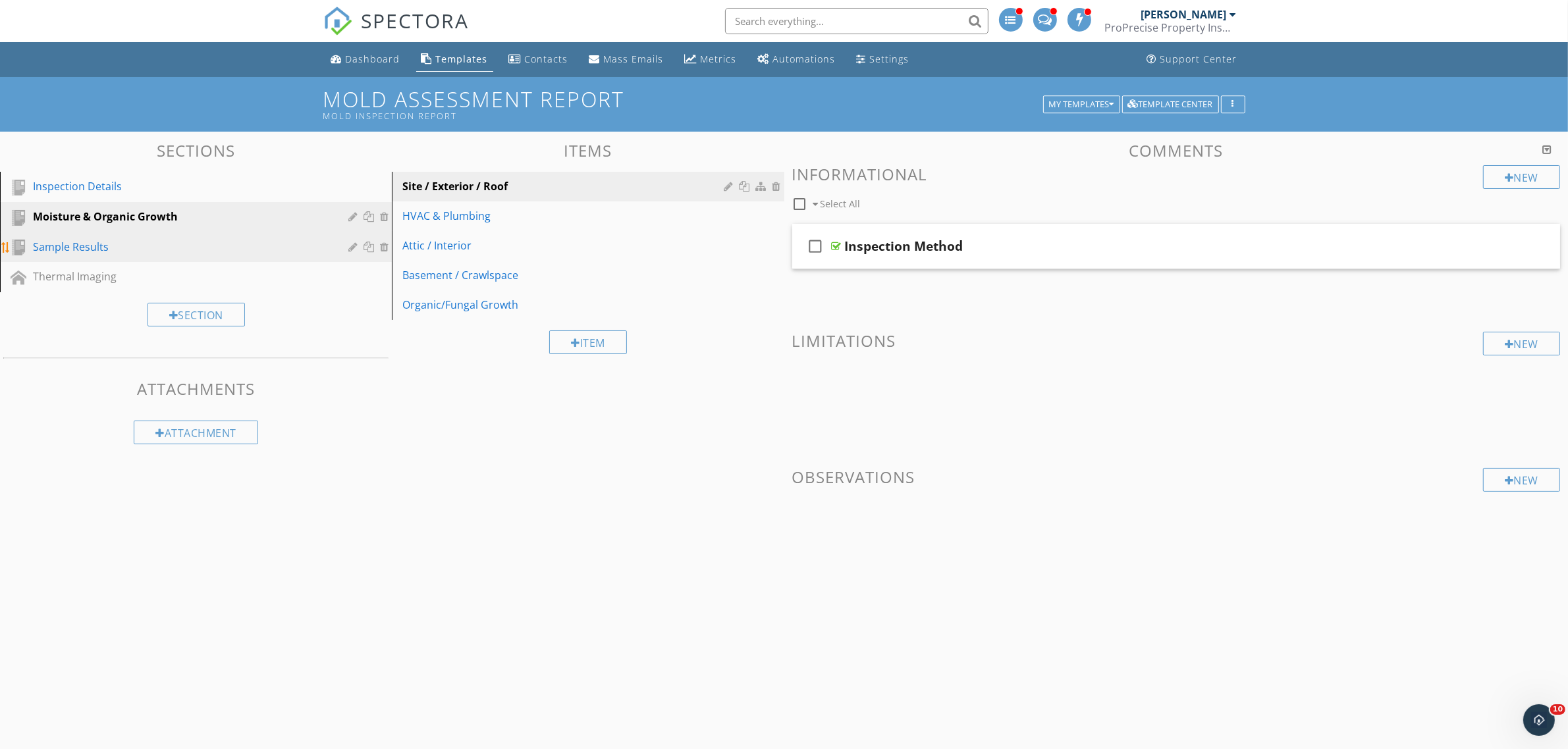
click at [140, 245] on div "Sample Results" at bounding box center [181, 247] width 296 height 16
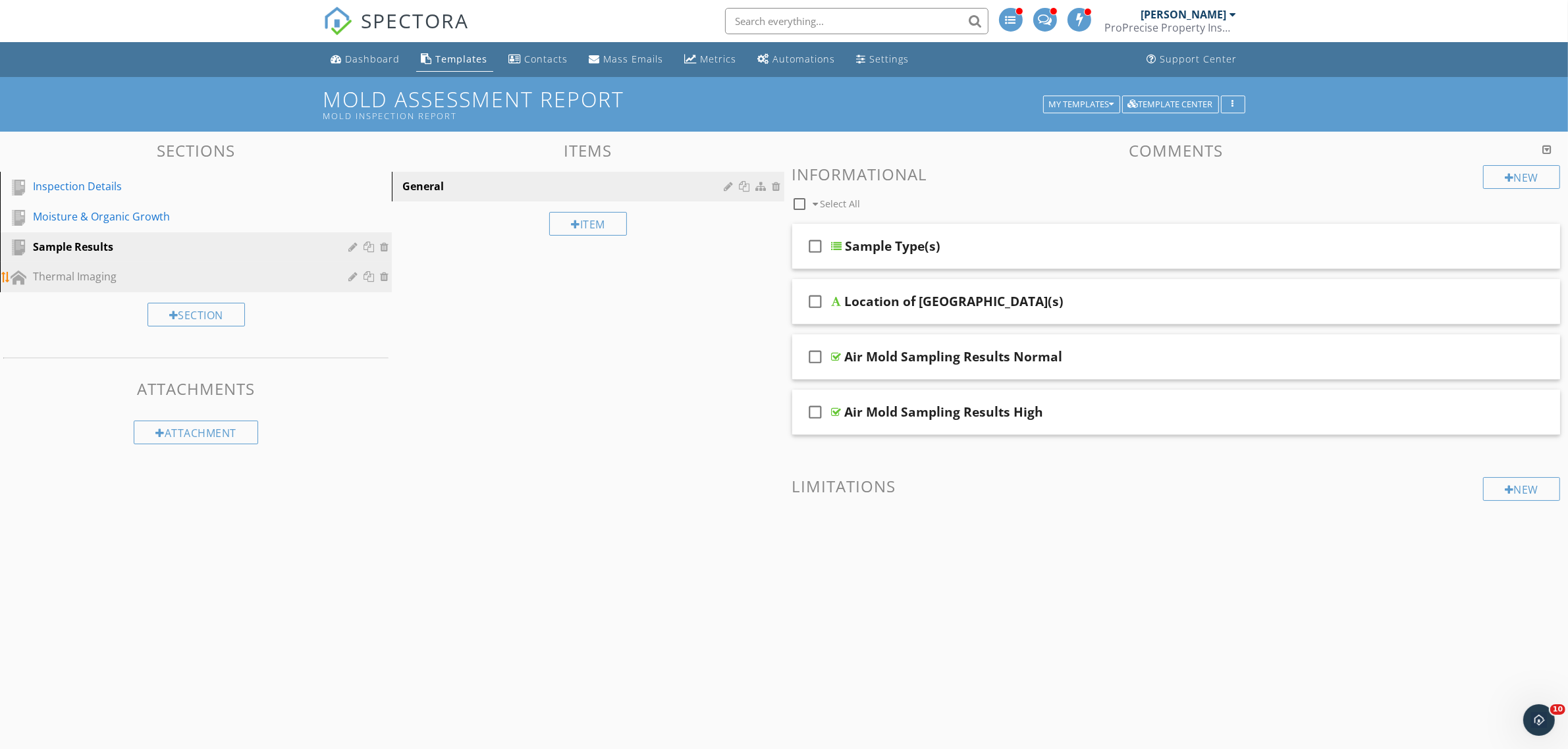
click at [139, 284] on link "Thermal Imaging" at bounding box center [198, 277] width 388 height 30
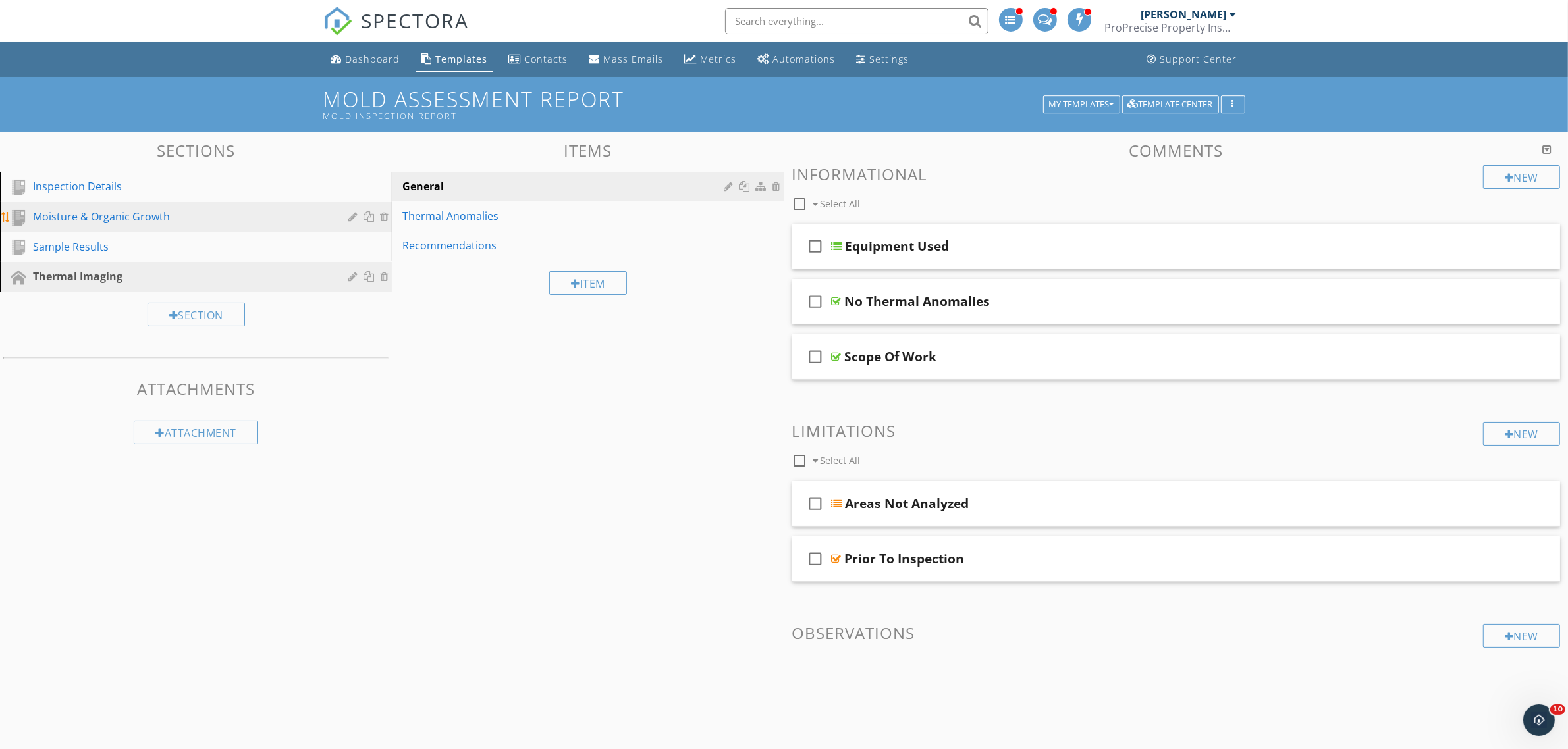
click at [157, 219] on div "Moisture & Organic Growth" at bounding box center [181, 216] width 296 height 16
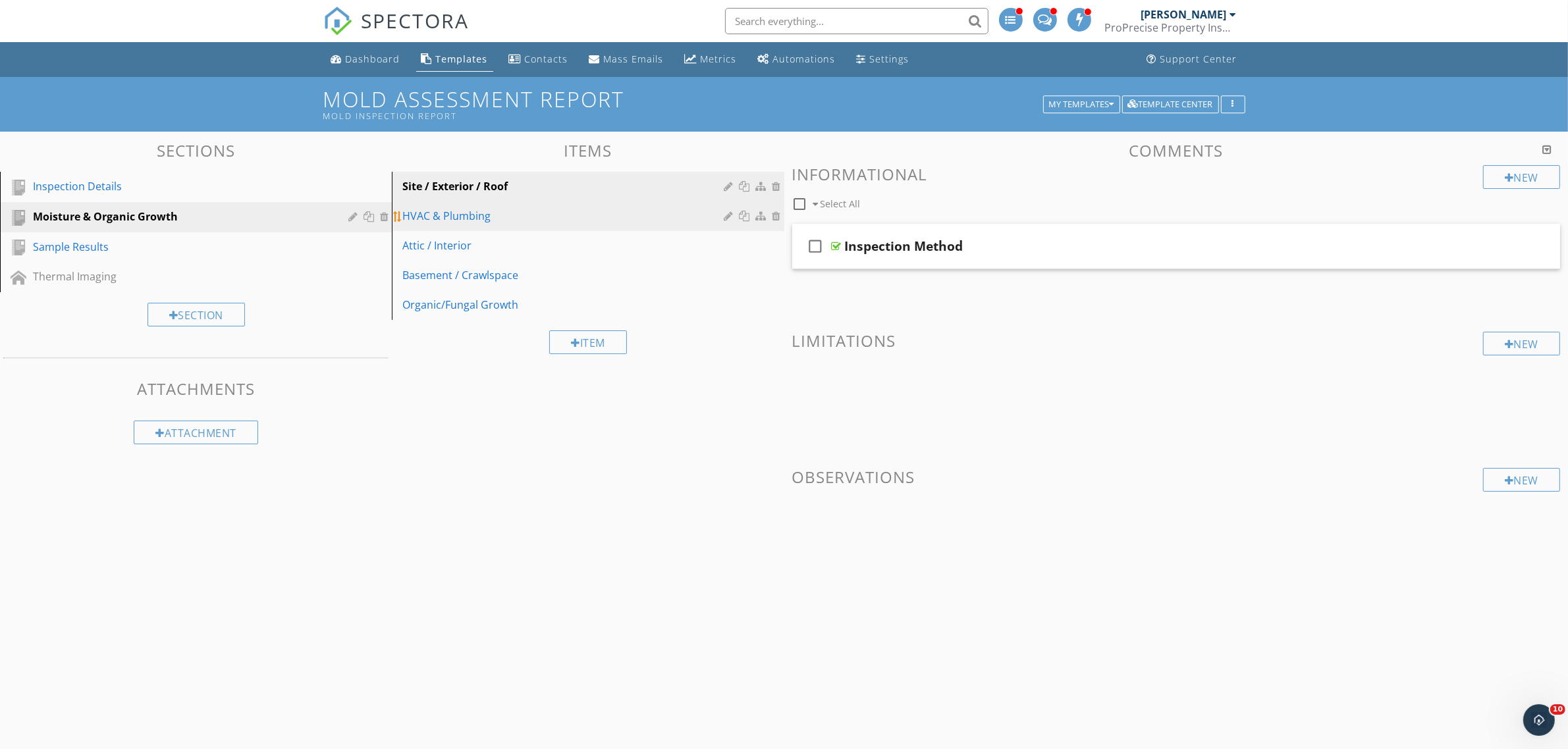
click at [453, 219] on div "HVAC & Plumbing" at bounding box center [565, 215] width 326 height 16
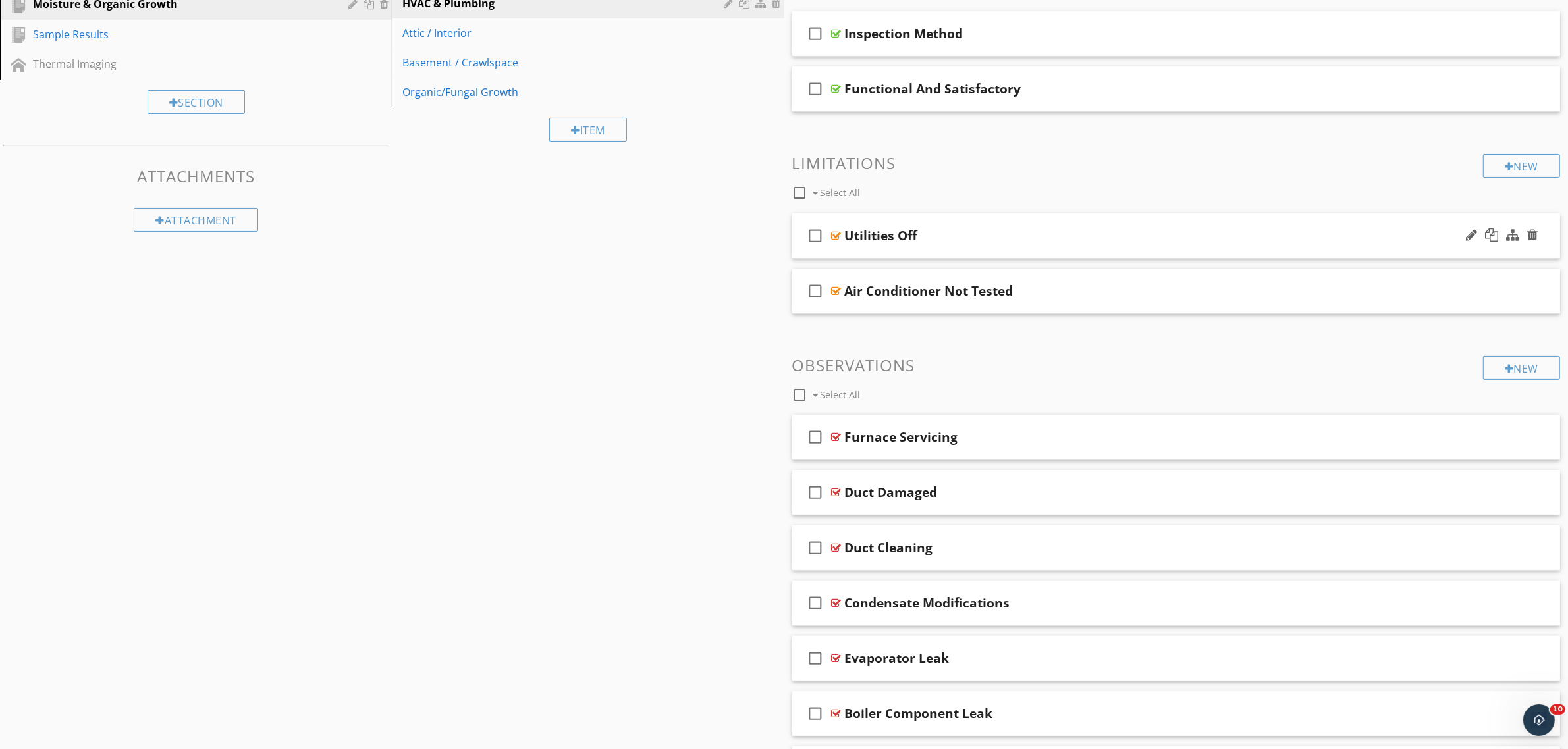
scroll to position [247, 0]
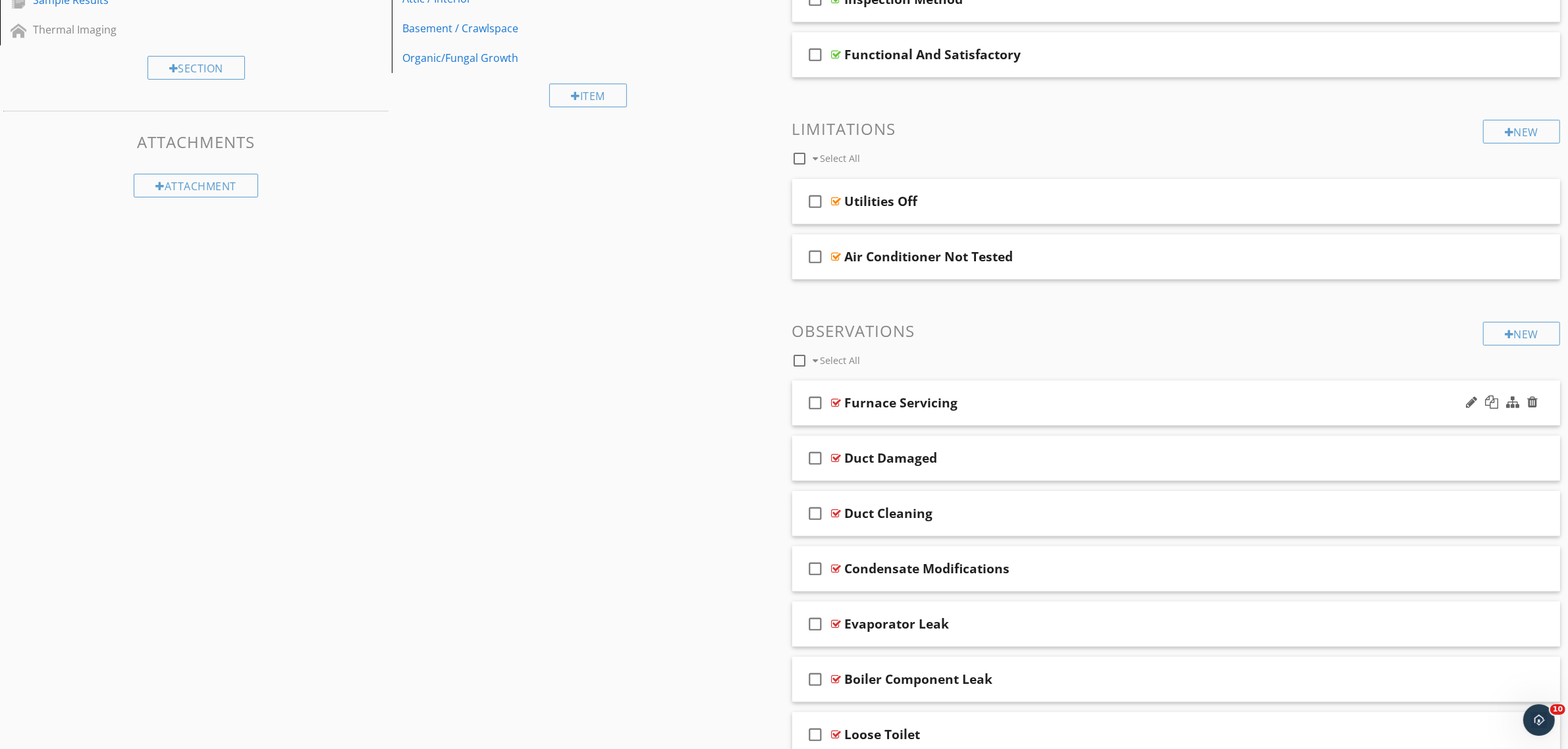
click at [837, 402] on div at bounding box center [837, 403] width 9 height 10
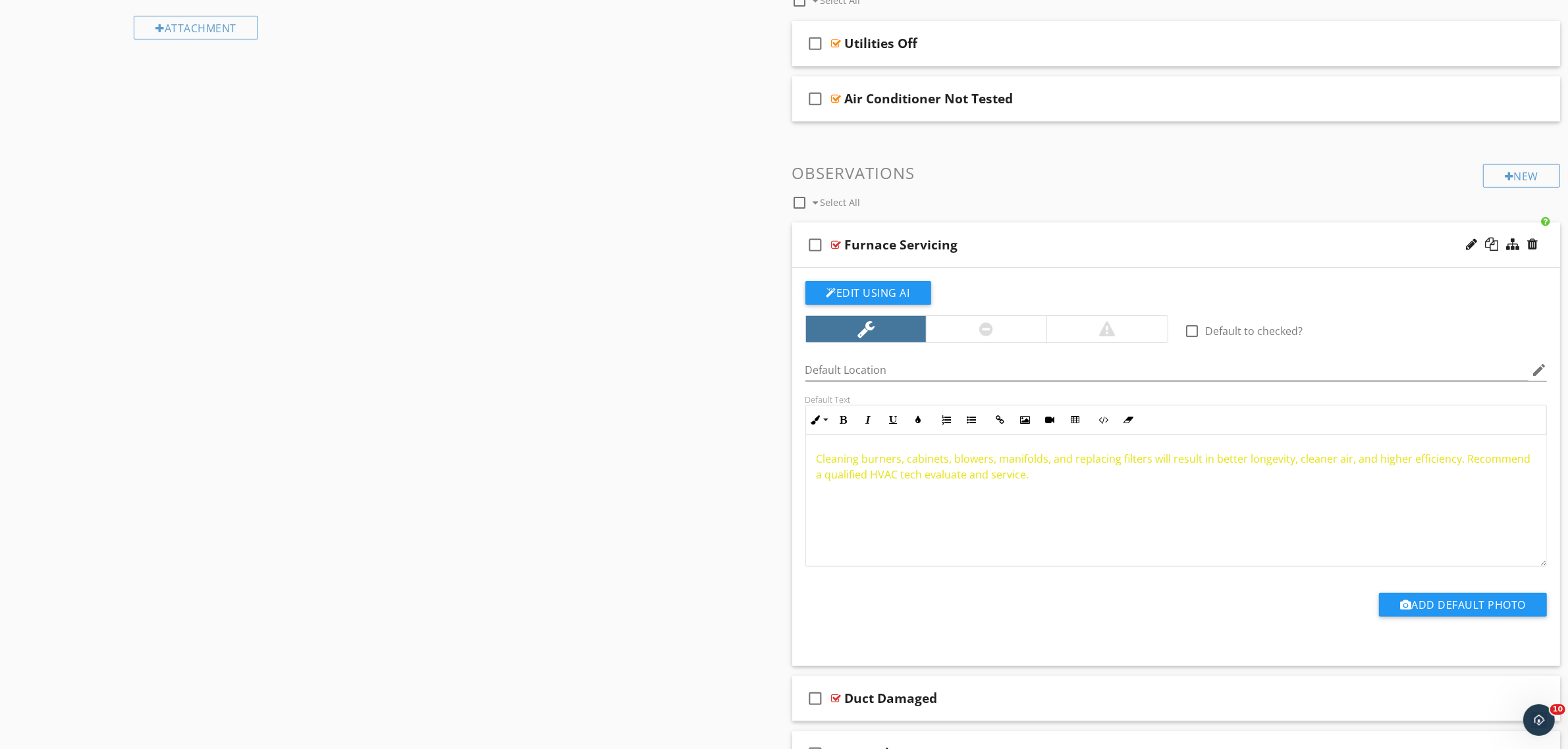
scroll to position [411, 0]
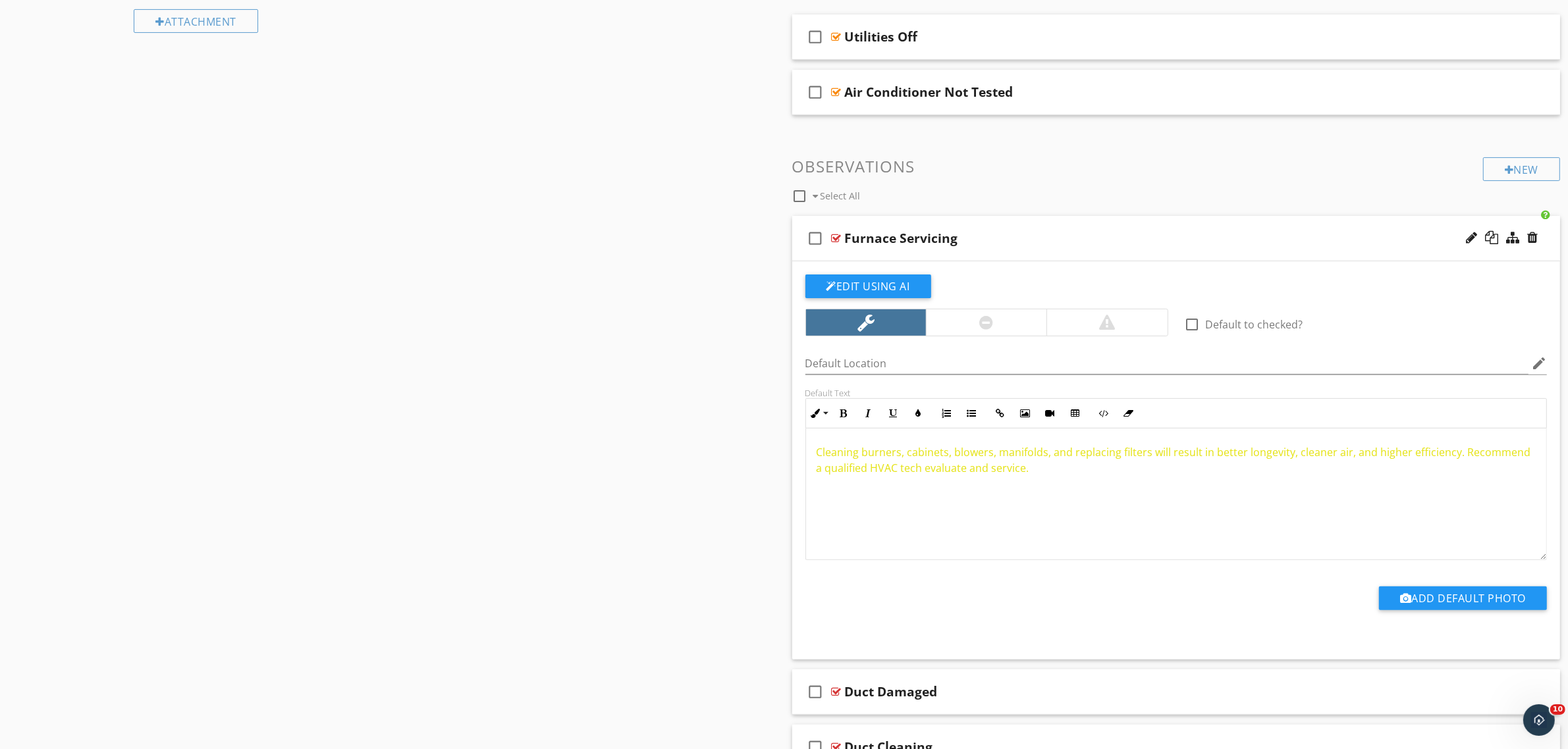
drag, startPoint x: 1054, startPoint y: 491, endPoint x: 780, endPoint y: 425, distance: 281.8
click at [788, 428] on div "Comments New Informational check_box_outline_blank Select All check_box_outline…" at bounding box center [1176, 548] width 784 height 1635
click at [920, 418] on icon "button" at bounding box center [919, 413] width 9 height 9
click at [848, 470] on span "Color #000000" at bounding box center [847, 465] width 21 height 21
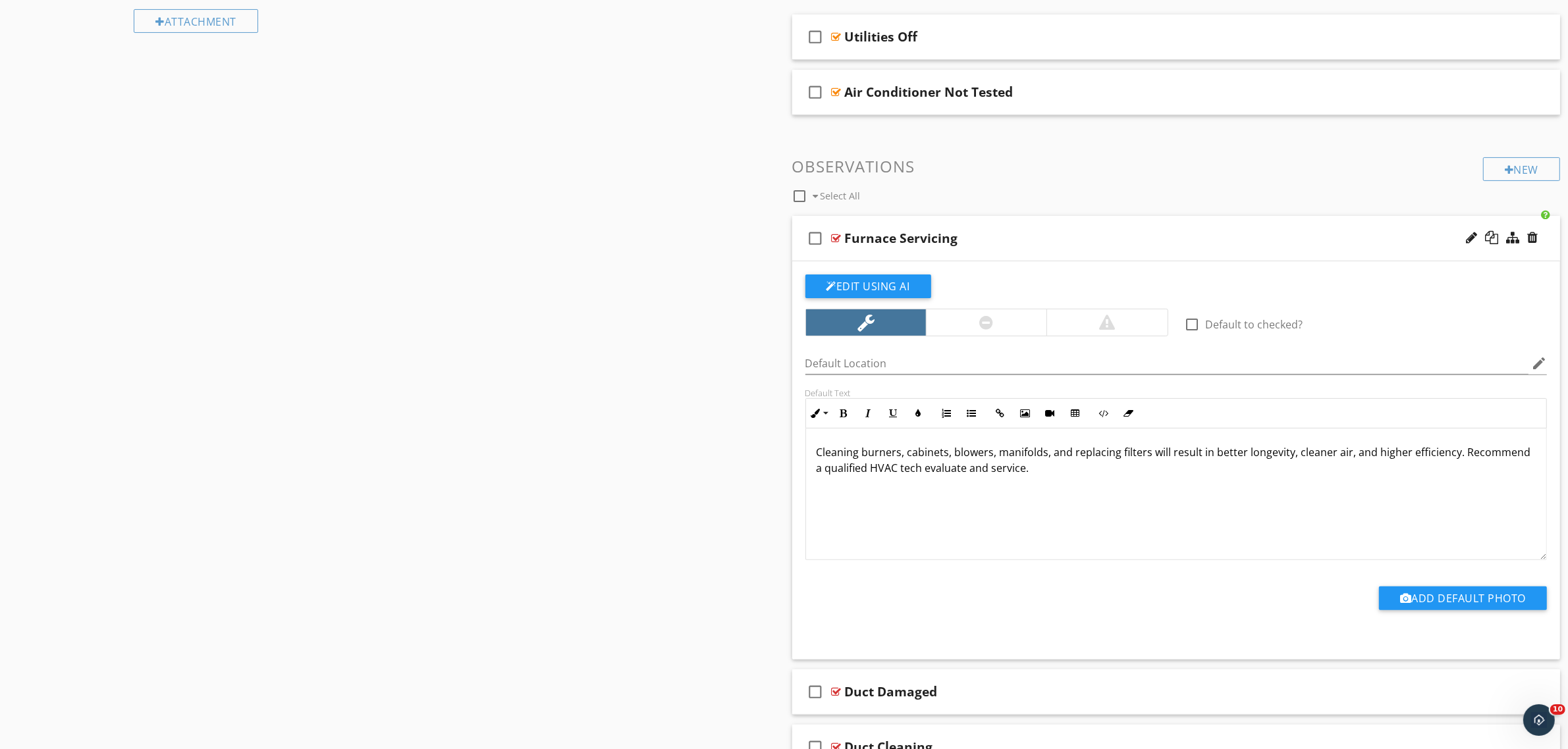
click at [933, 527] on div "Cleaning burners, cabinets, blowers, manifolds, and replacing filters will resu…" at bounding box center [1176, 494] width 741 height 132
click at [998, 193] on div "check_box_outline_blank Select All" at bounding box center [1138, 193] width 692 height 25
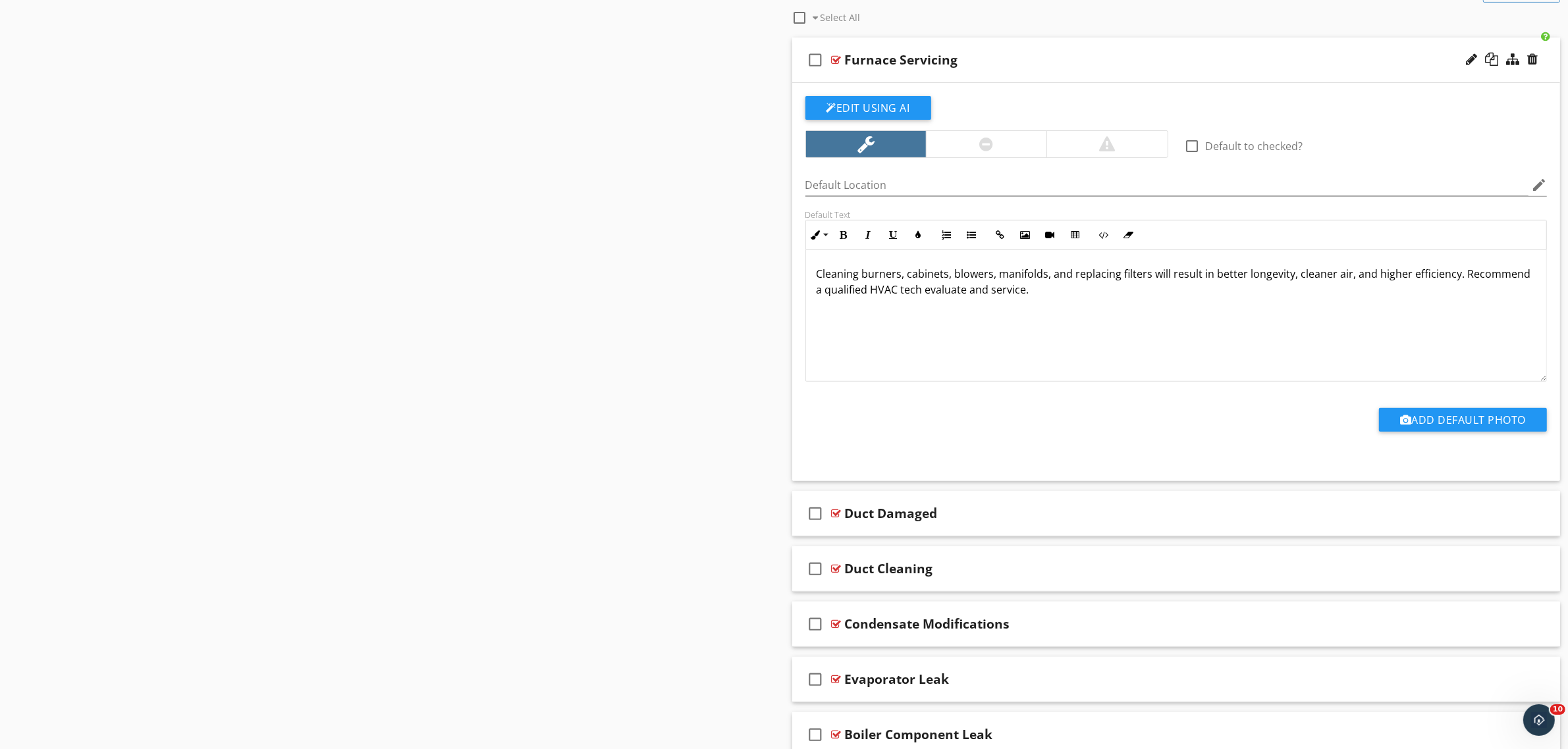
scroll to position [659, 0]
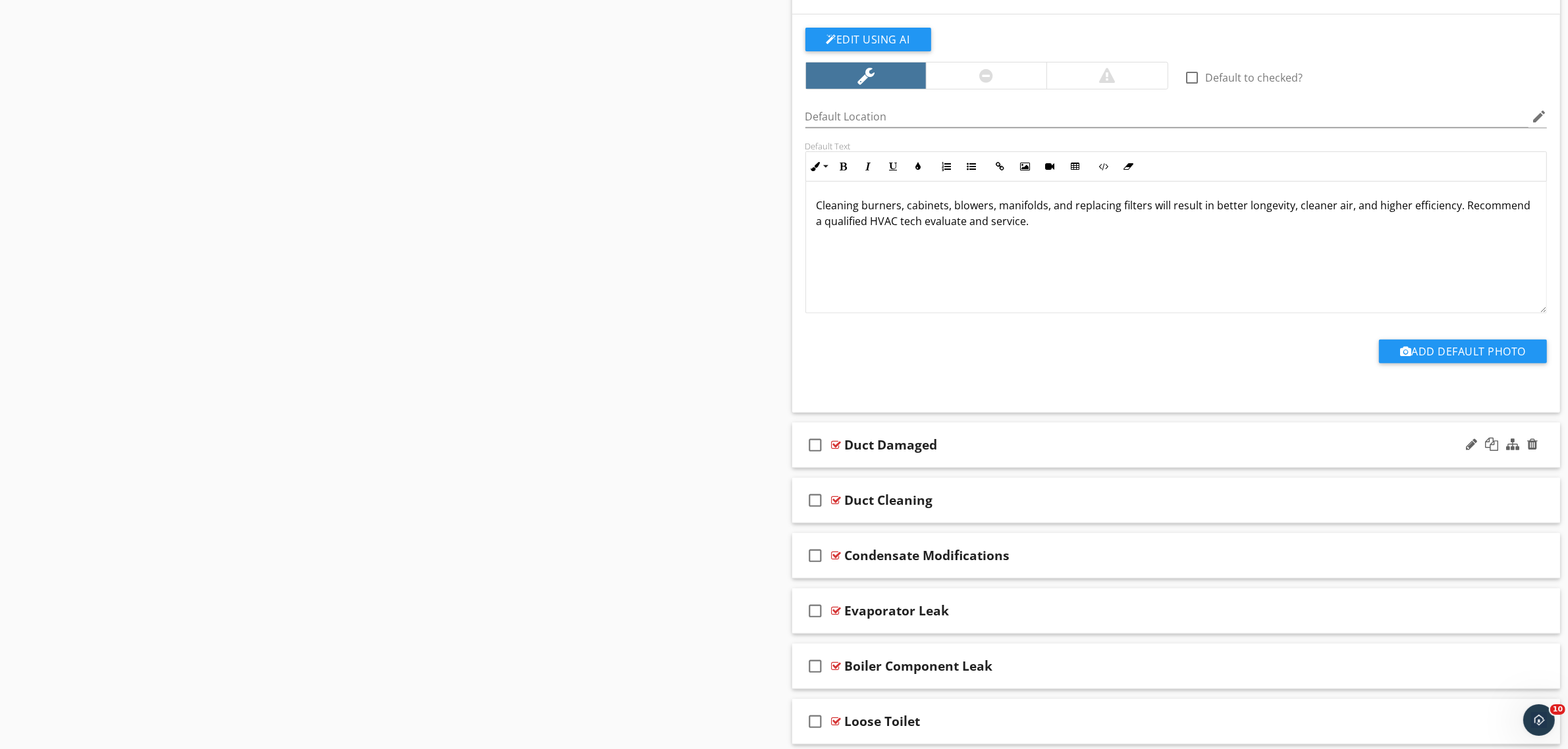
click at [837, 448] on div at bounding box center [837, 444] width 9 height 10
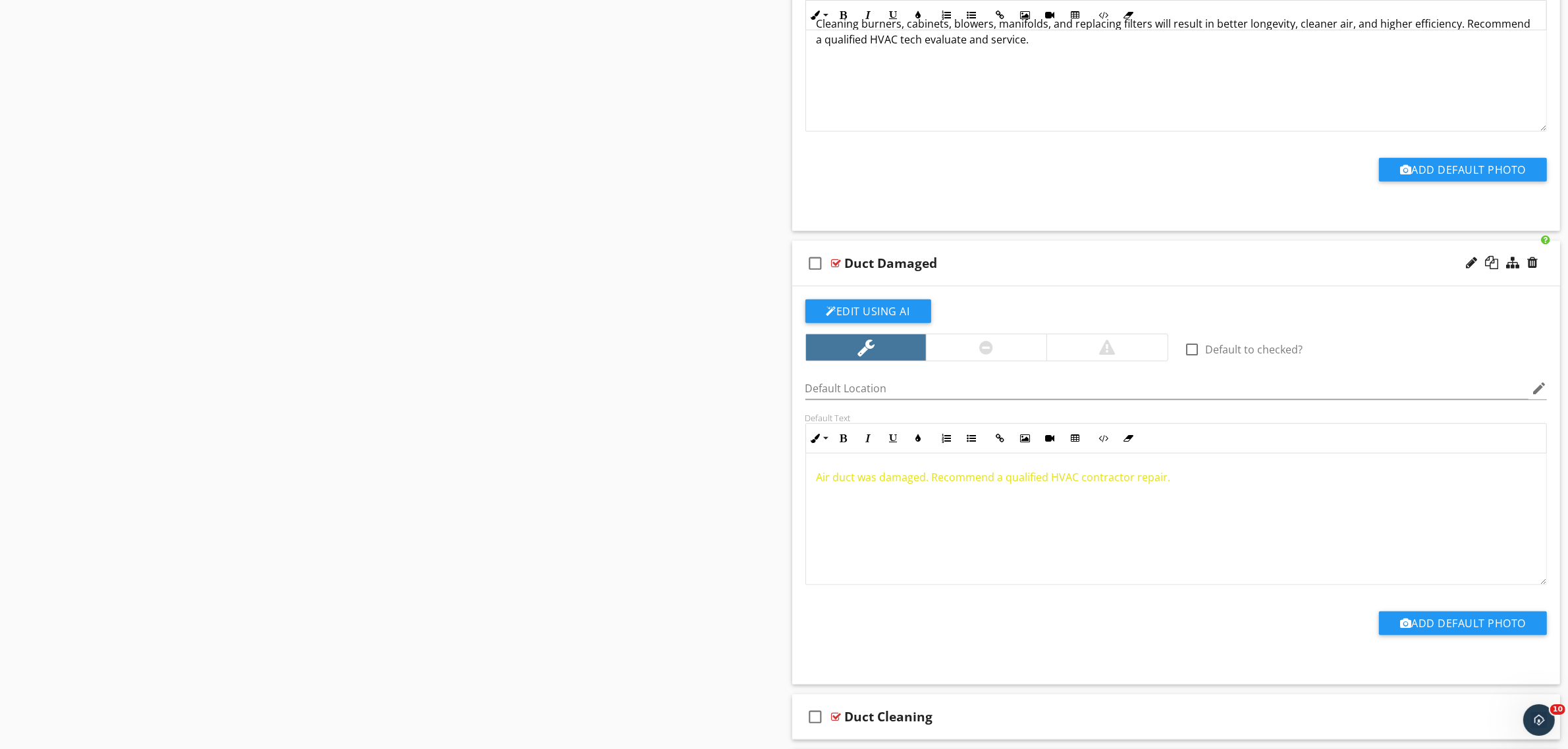
scroll to position [905, 0]
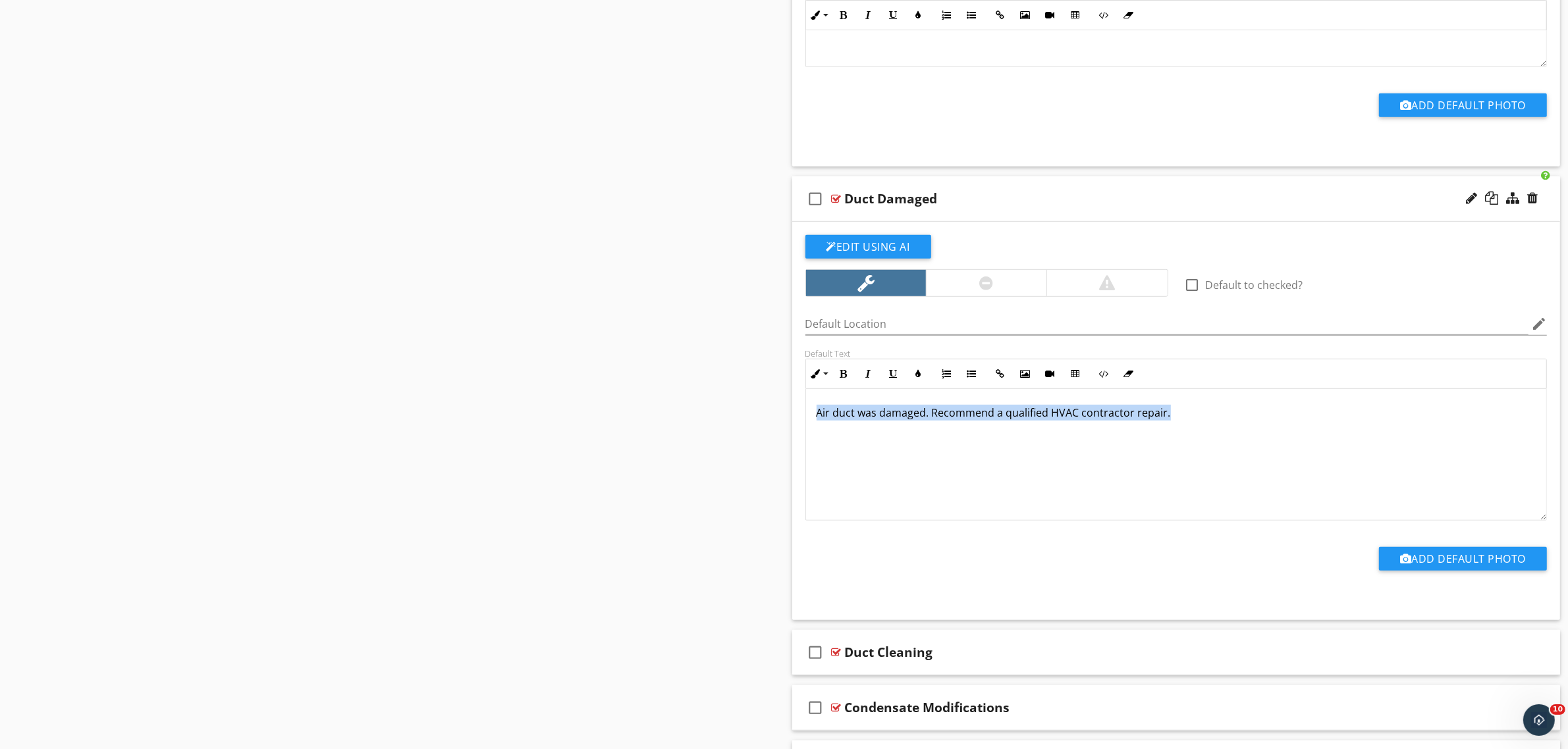
drag, startPoint x: 1274, startPoint y: 436, endPoint x: 788, endPoint y: 417, distance: 486.4
click at [789, 418] on div "Comments New Informational check_box_outline_blank Select All check_box_outline…" at bounding box center [1176, 252] width 784 height 2033
click at [917, 375] on icon "button" at bounding box center [919, 374] width 9 height 9
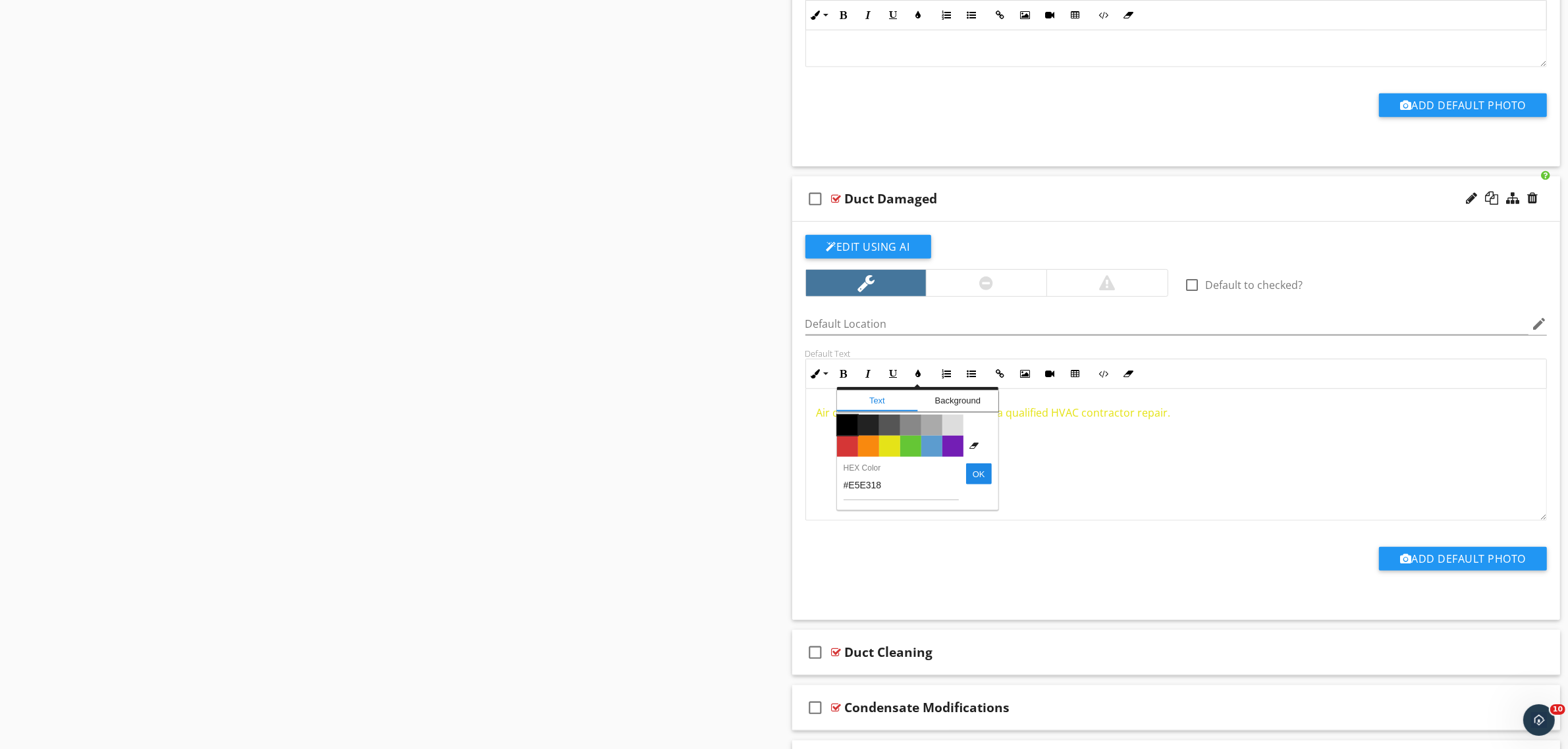
click at [846, 426] on span "Color #000000" at bounding box center [847, 425] width 21 height 21
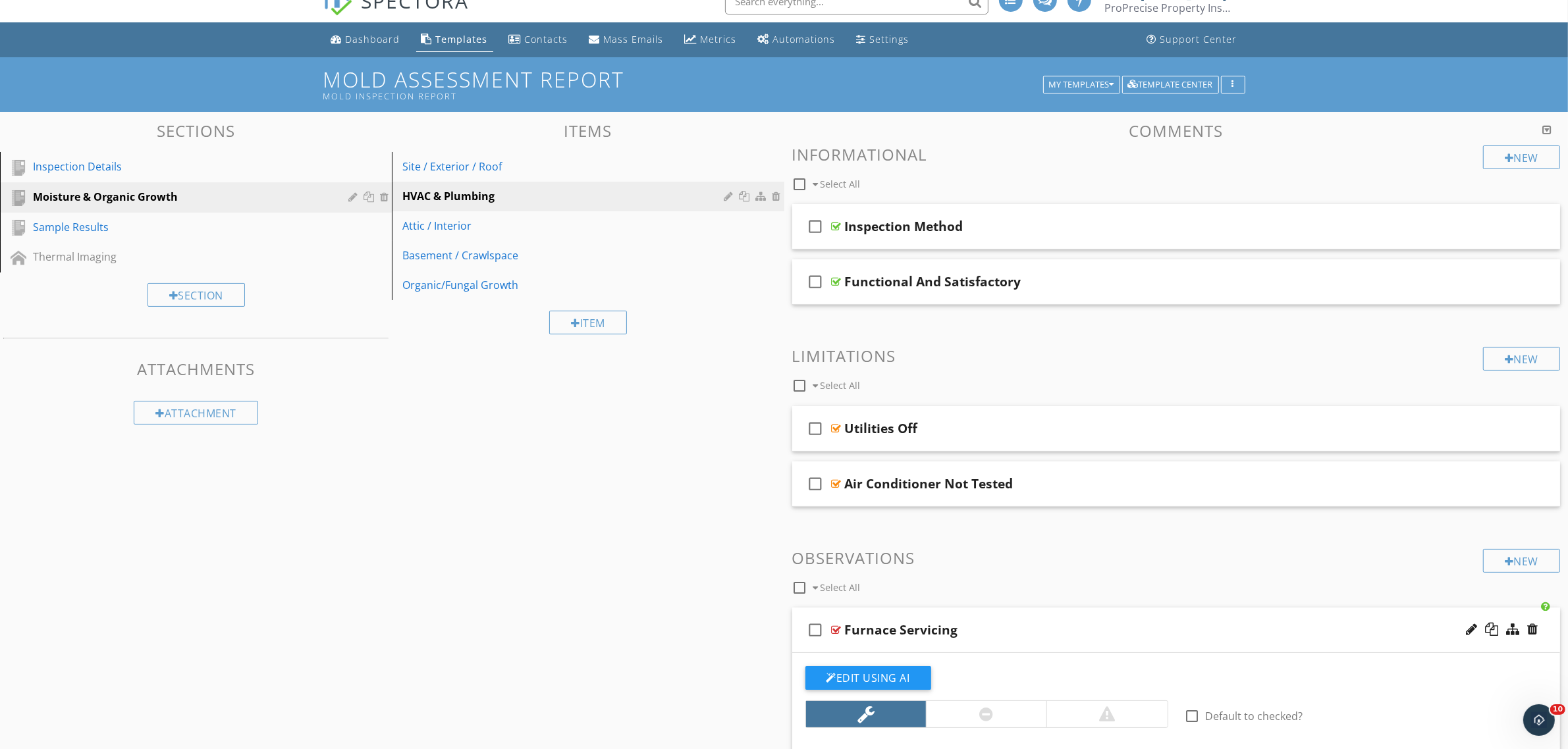
scroll to position [0, 0]
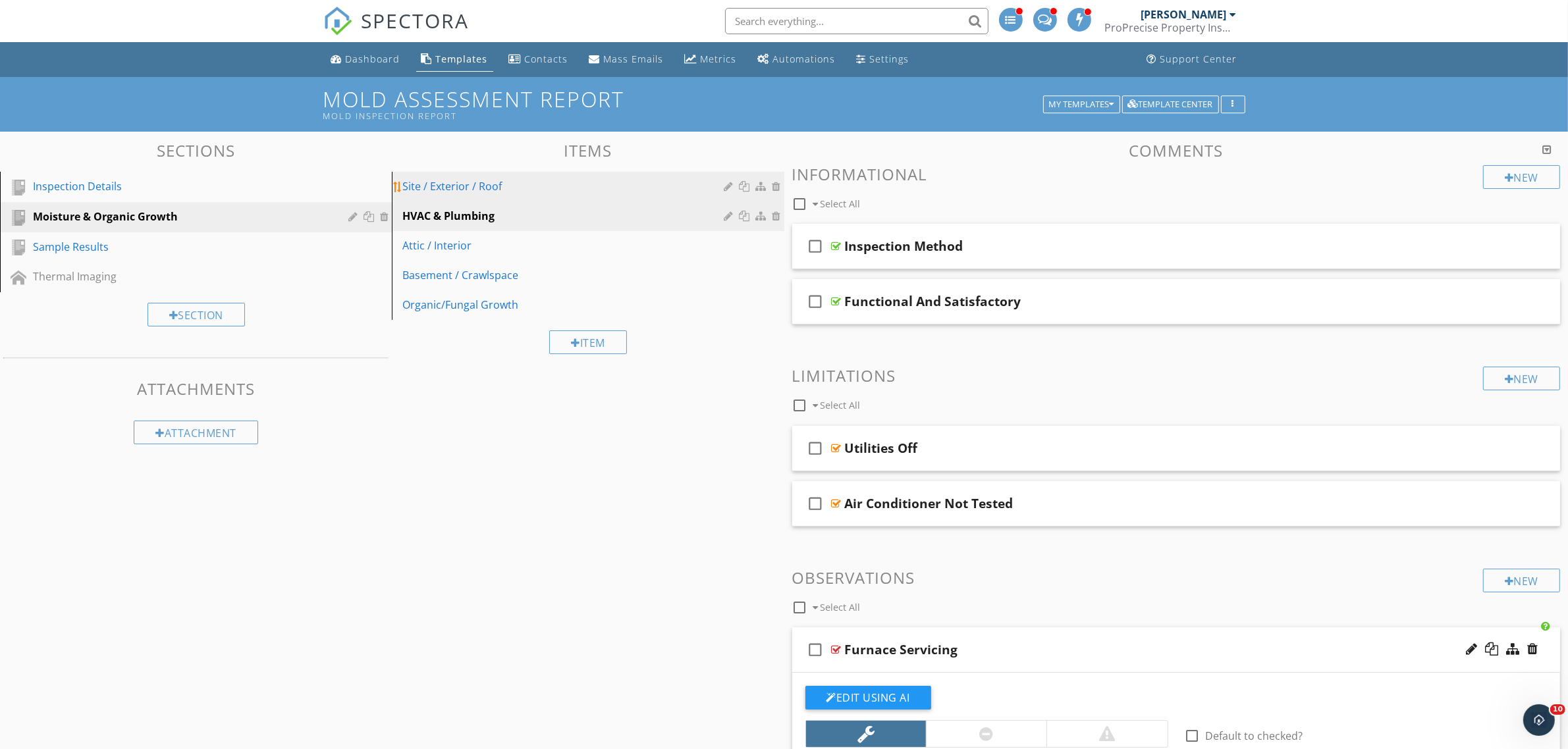
click at [514, 179] on div "Site / Exterior / Roof" at bounding box center [565, 186] width 326 height 16
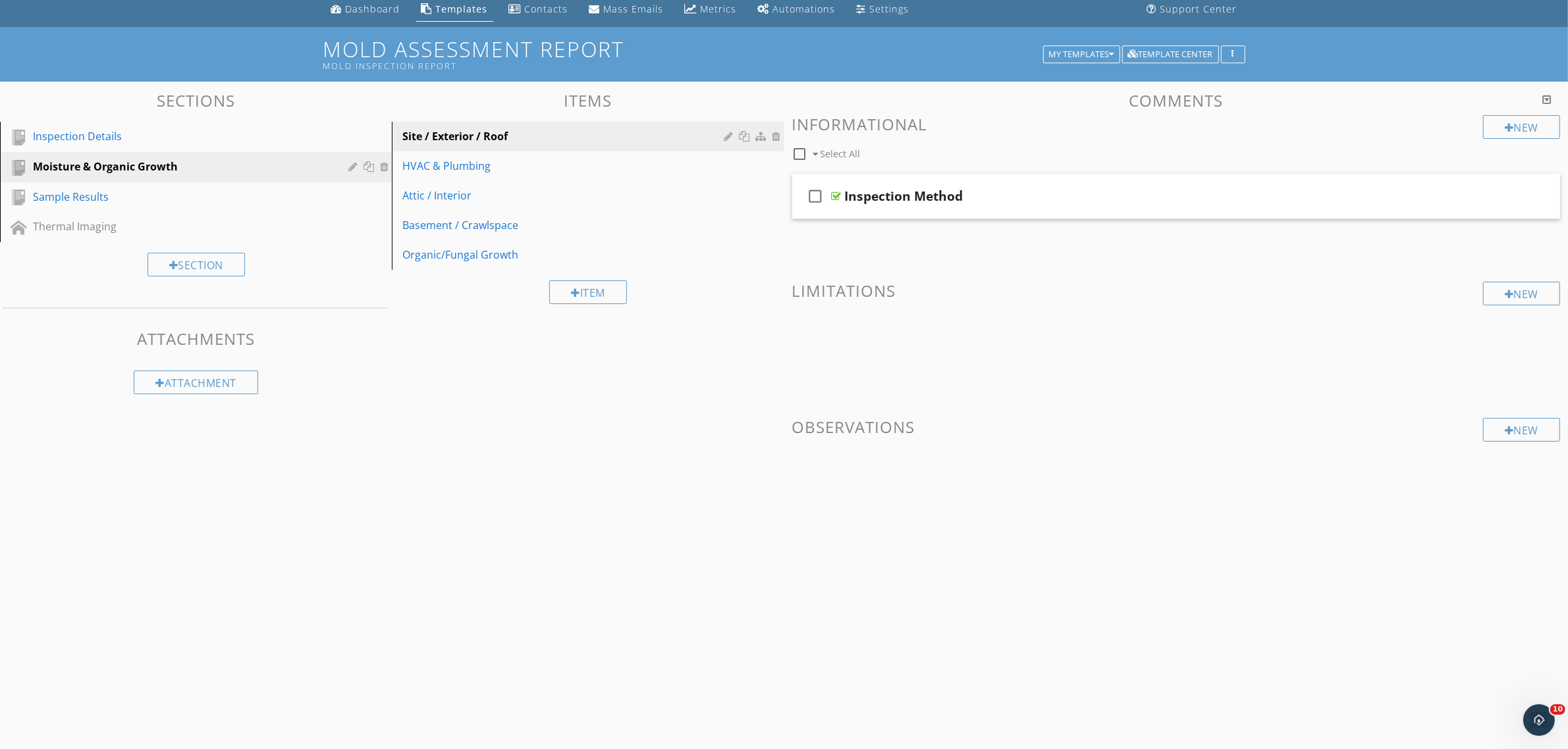
scroll to position [77, 0]
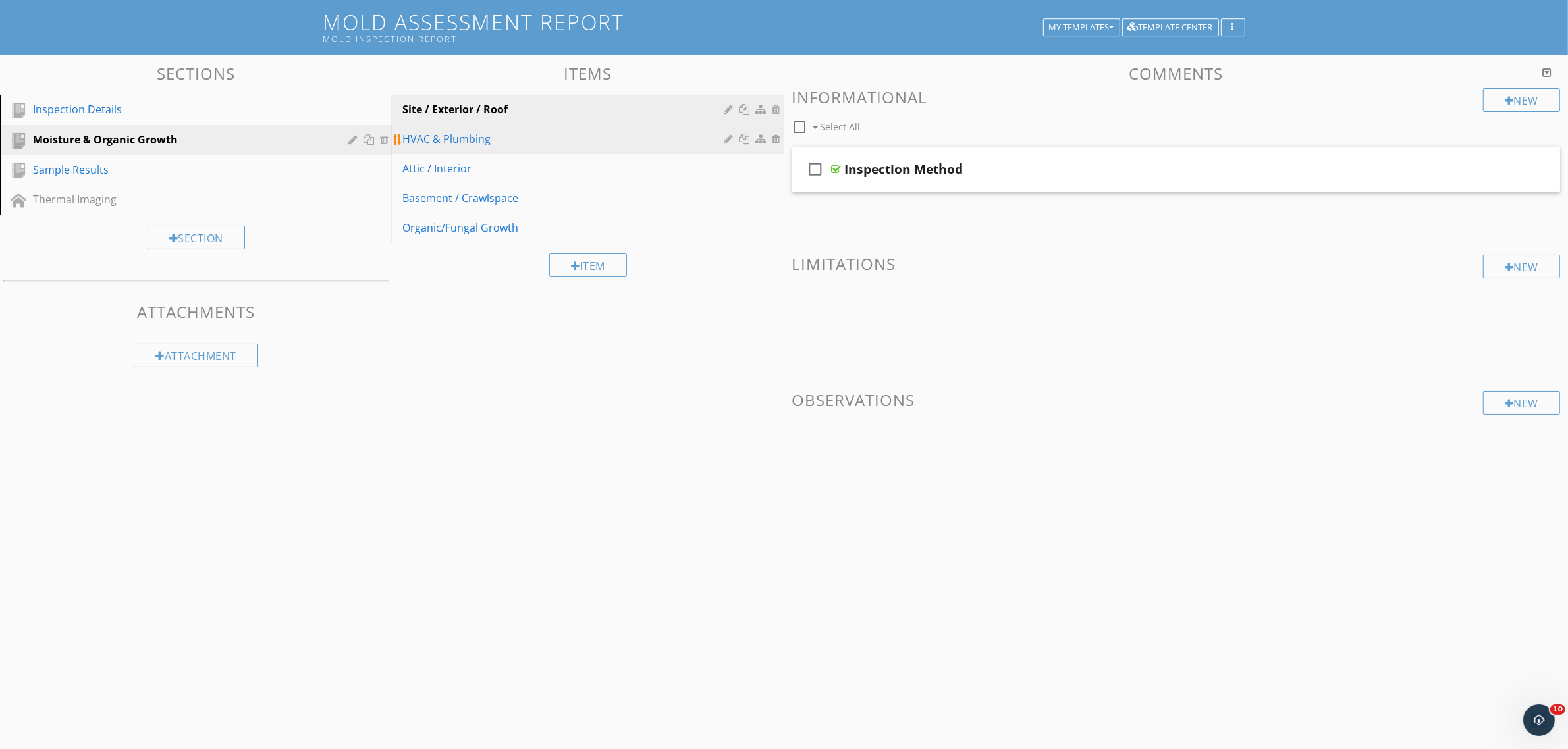
click at [482, 141] on div "HVAC & Plumbing" at bounding box center [565, 138] width 326 height 16
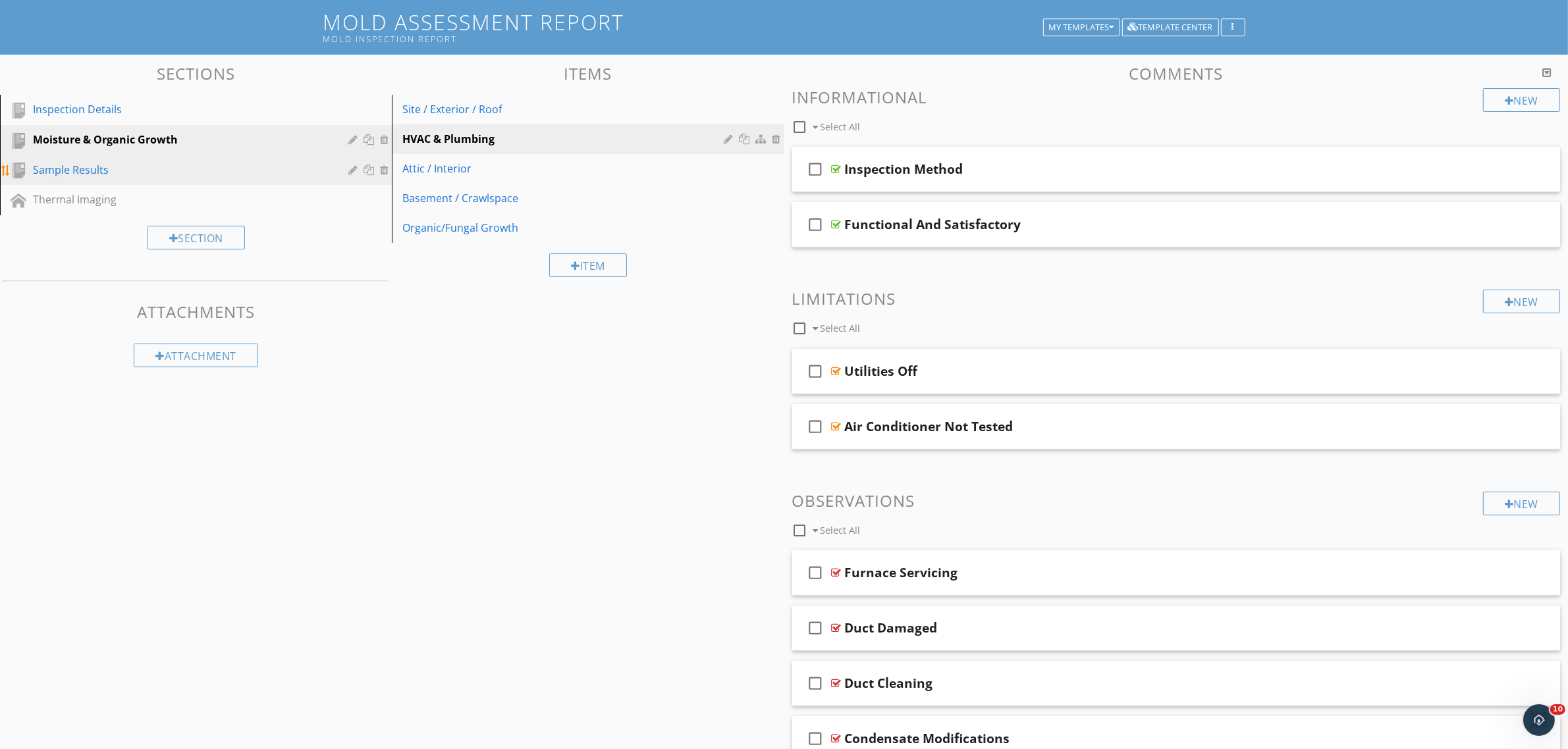
click at [192, 167] on div "Sample Results" at bounding box center [181, 169] width 296 height 16
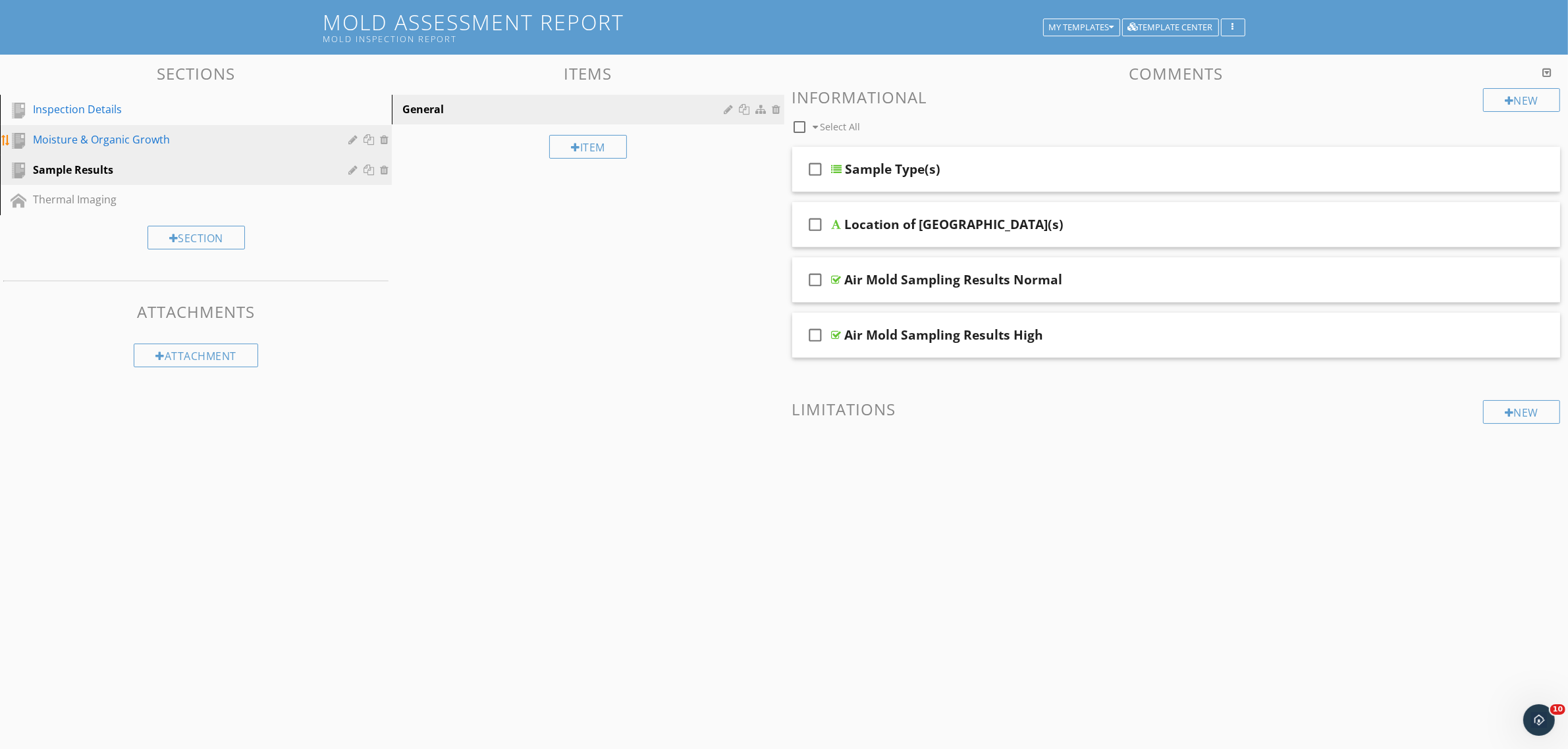
click at [207, 143] on div "Moisture & Organic Growth" at bounding box center [181, 139] width 296 height 16
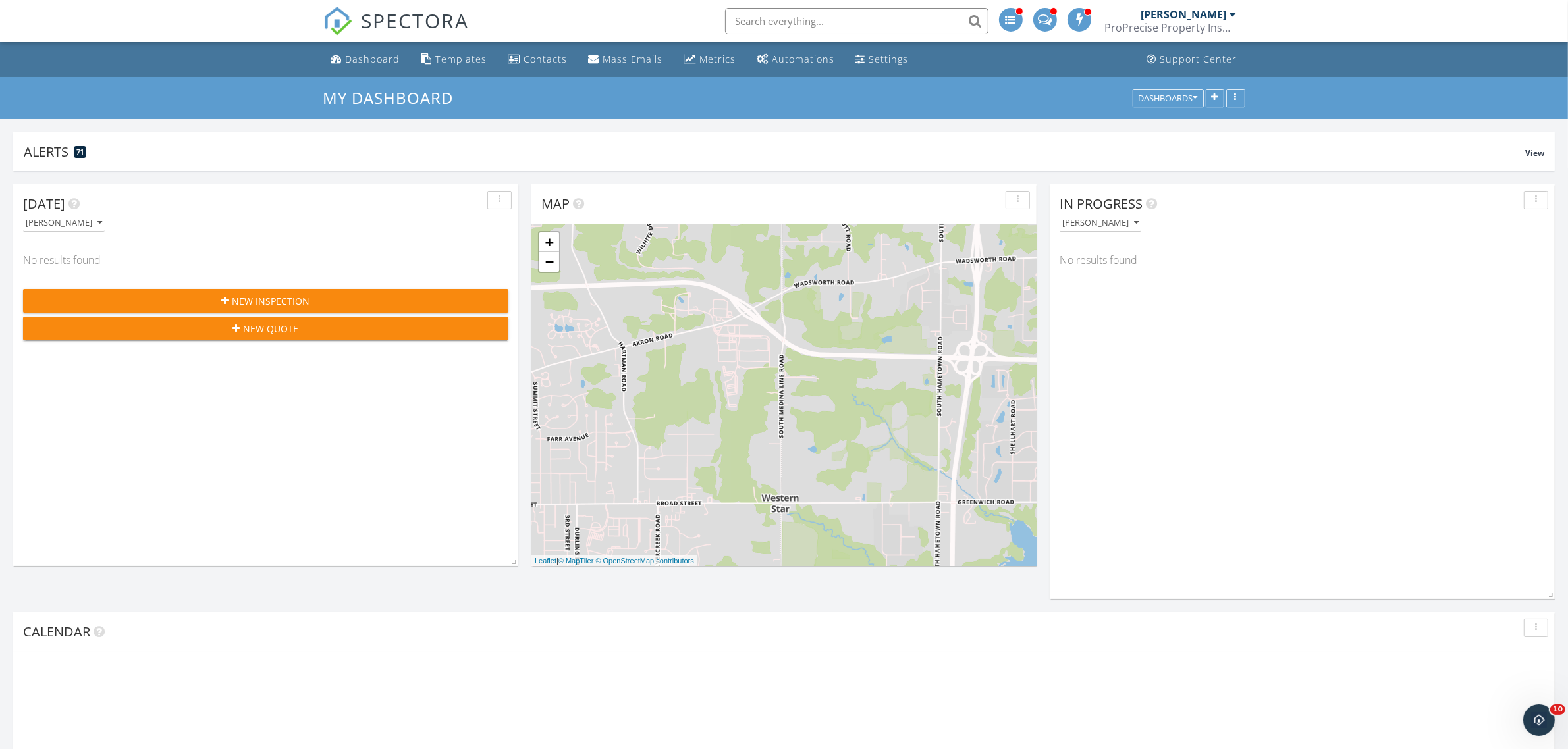
scroll to position [1256, 1593]
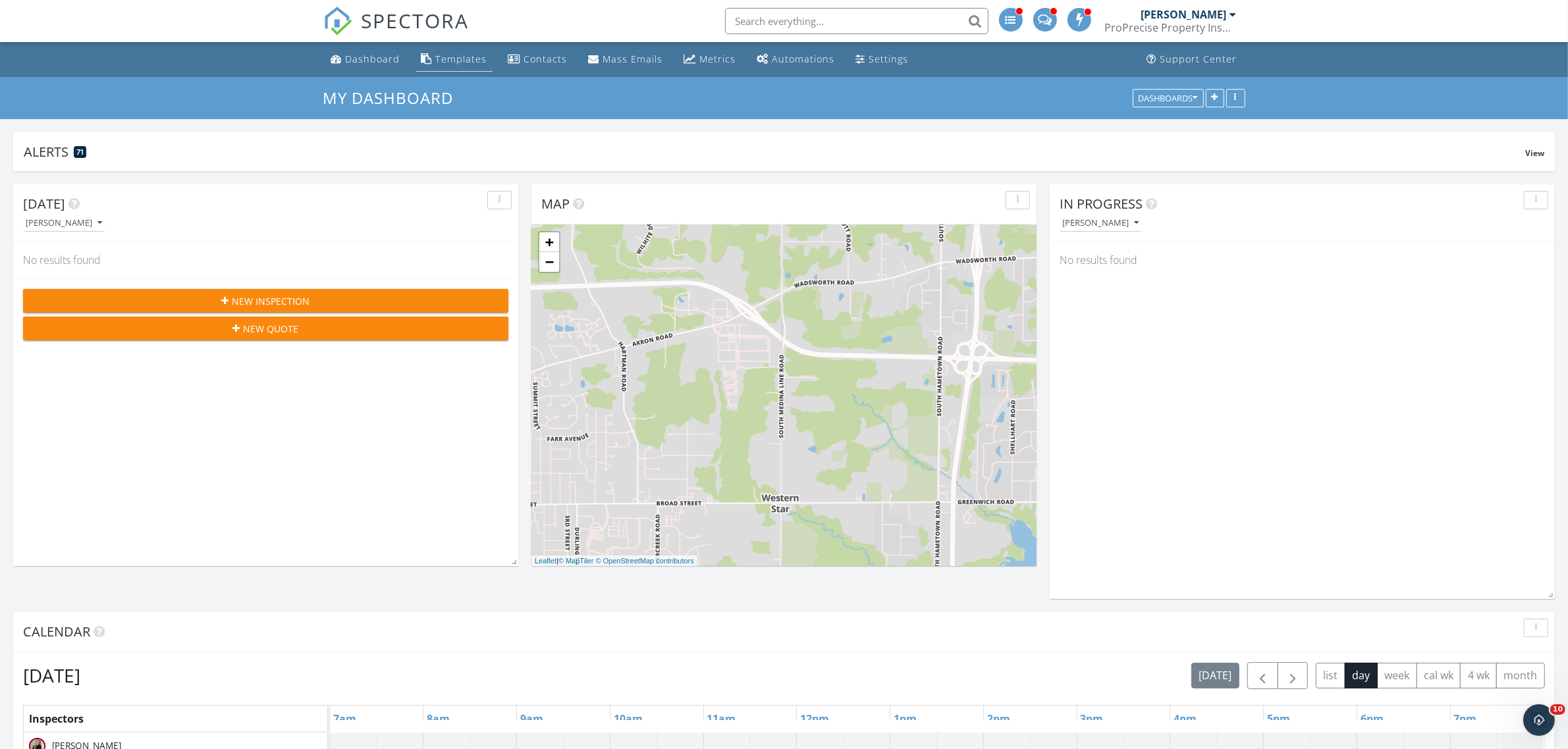
click at [448, 56] on div "Templates" at bounding box center [461, 58] width 52 height 12
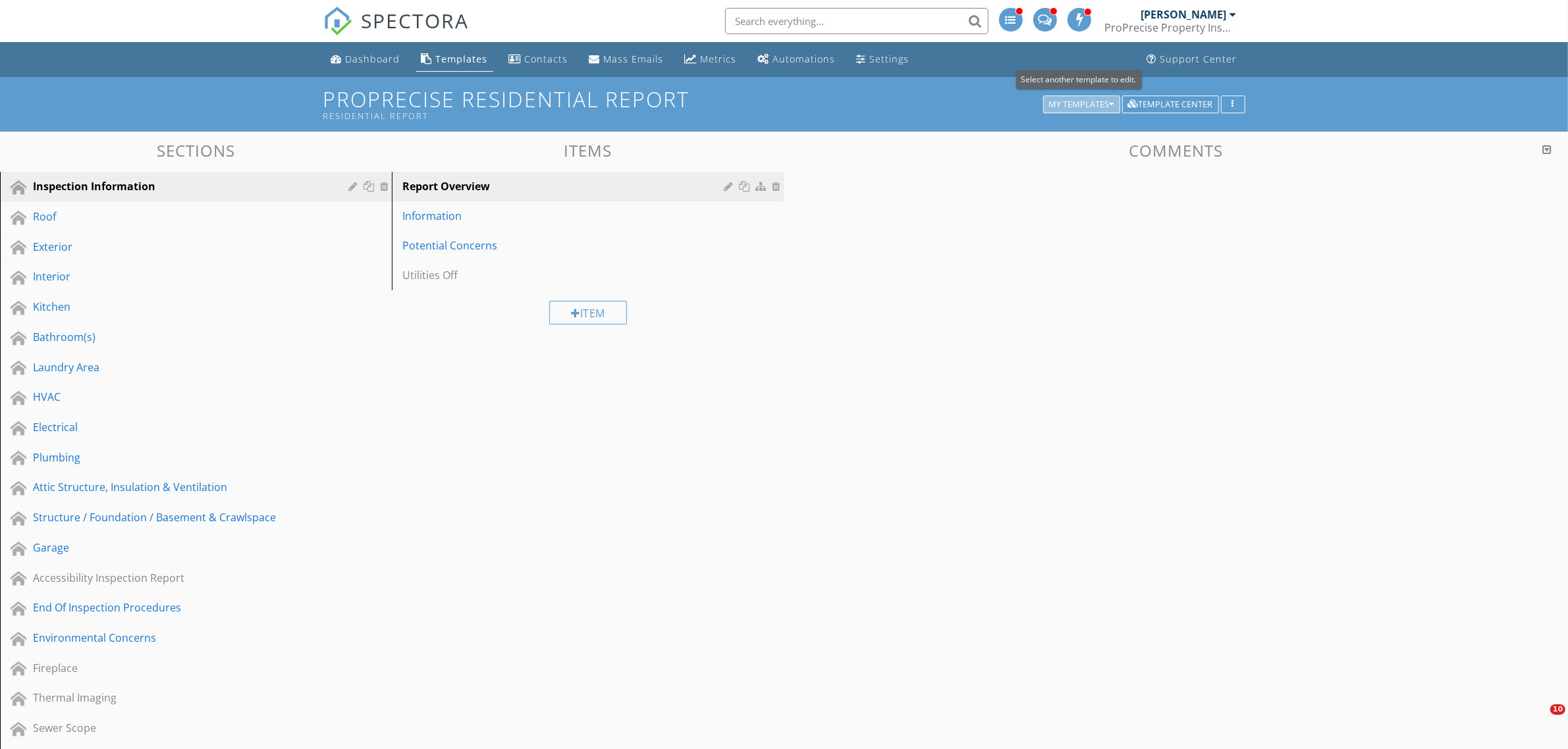
click at [1064, 102] on div "My Templates" at bounding box center [1080, 104] width 65 height 9
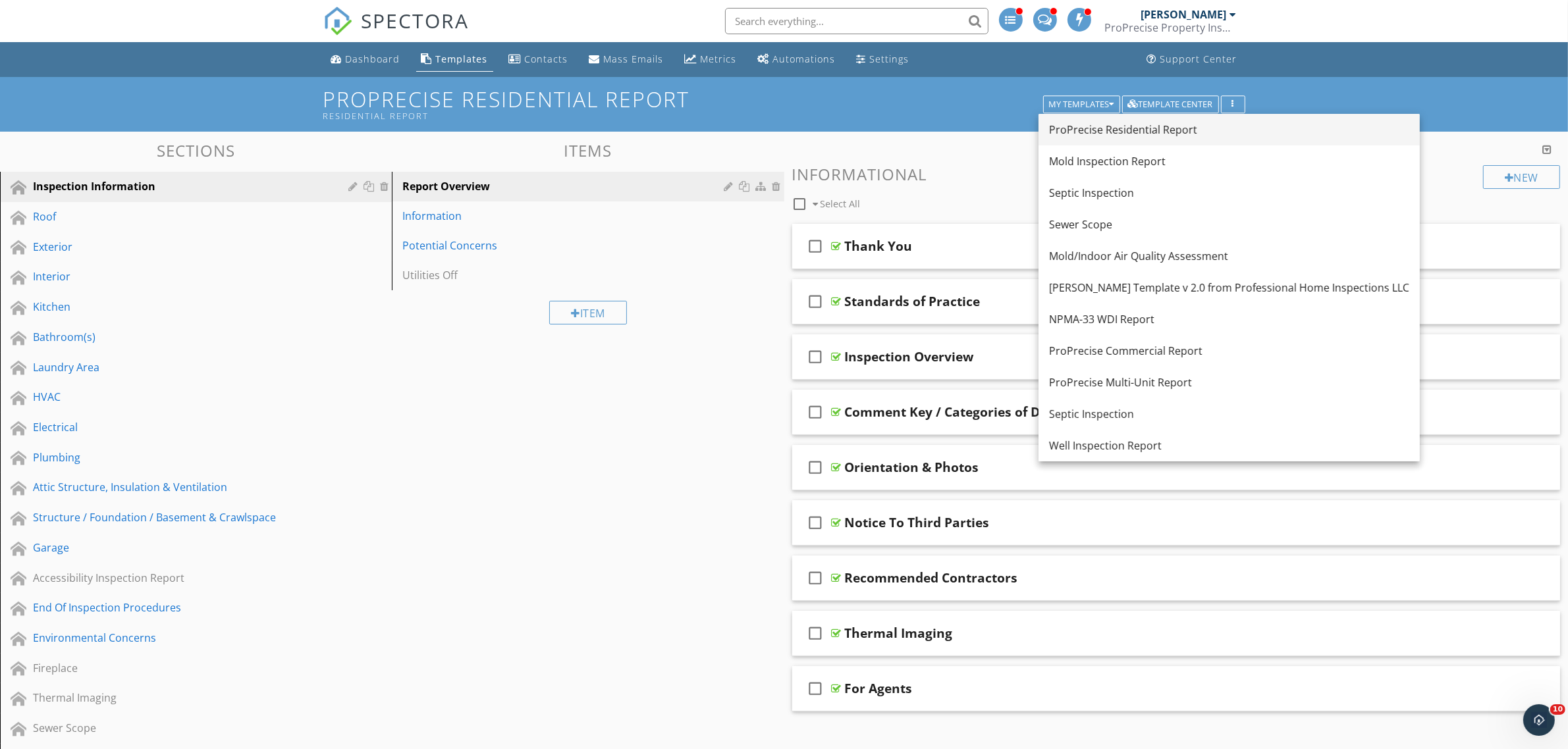
click at [1098, 135] on div "ProPrecise Residential Report" at bounding box center [1228, 129] width 360 height 16
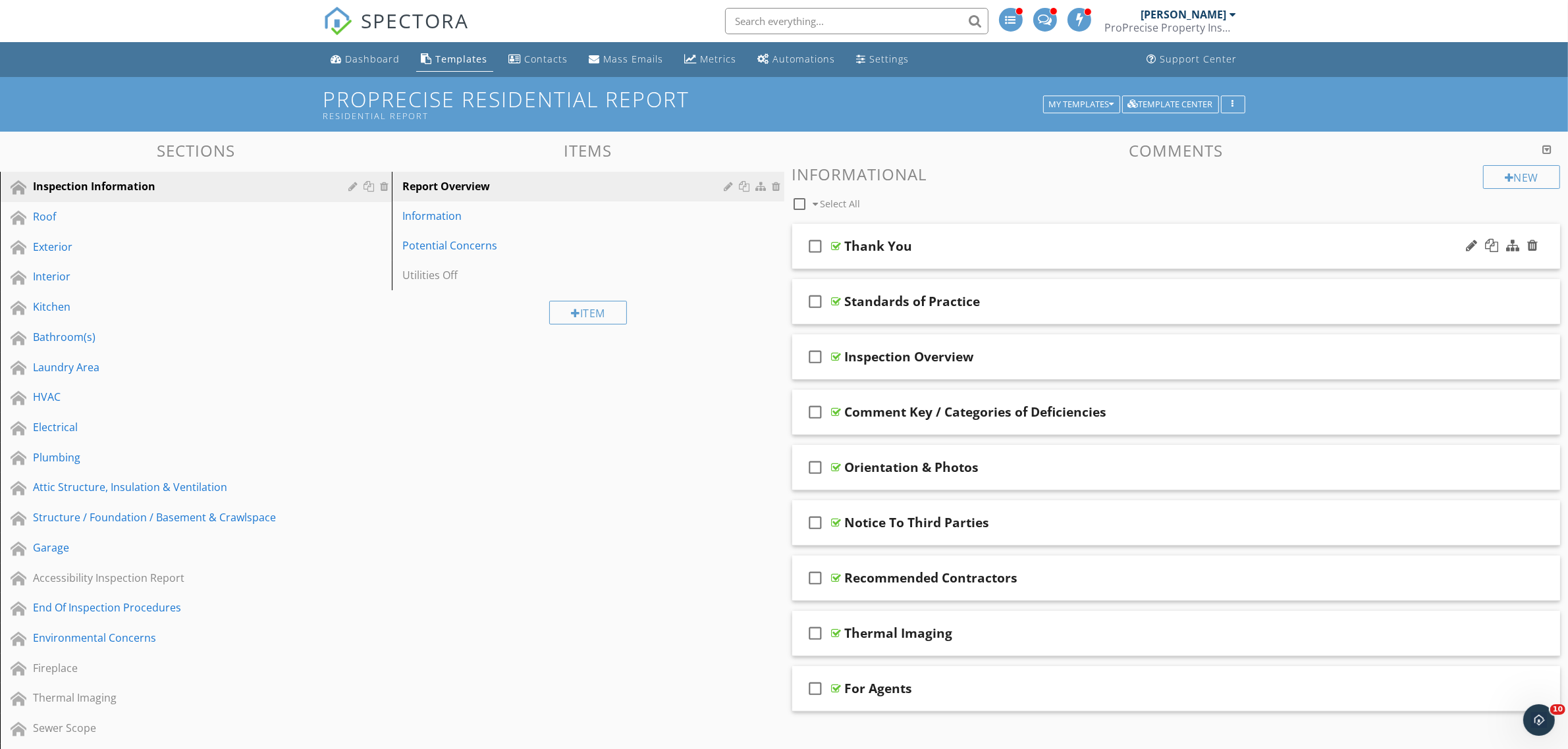
click at [837, 247] on div at bounding box center [837, 246] width 9 height 10
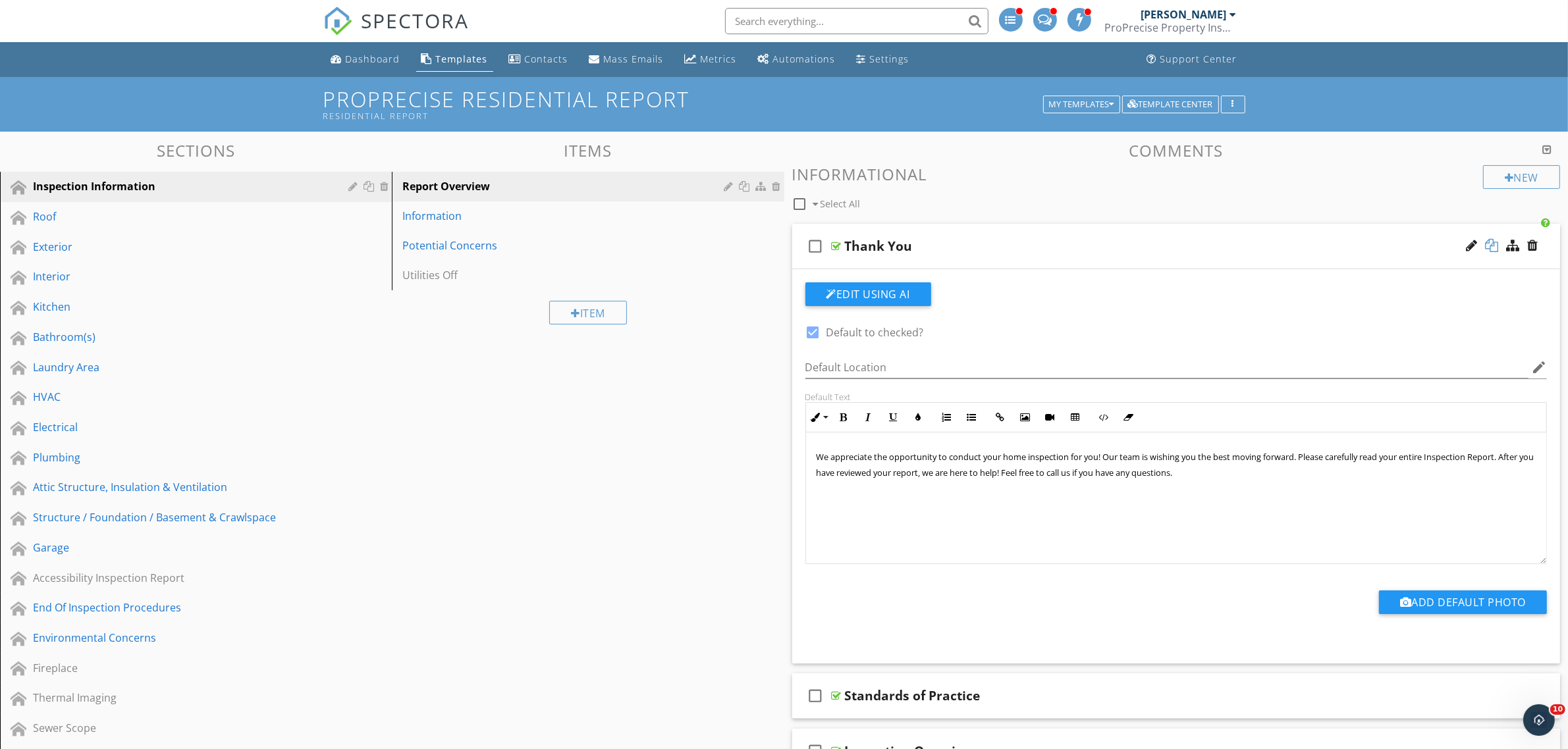
click at [1493, 247] on div at bounding box center [1492, 246] width 13 height 13
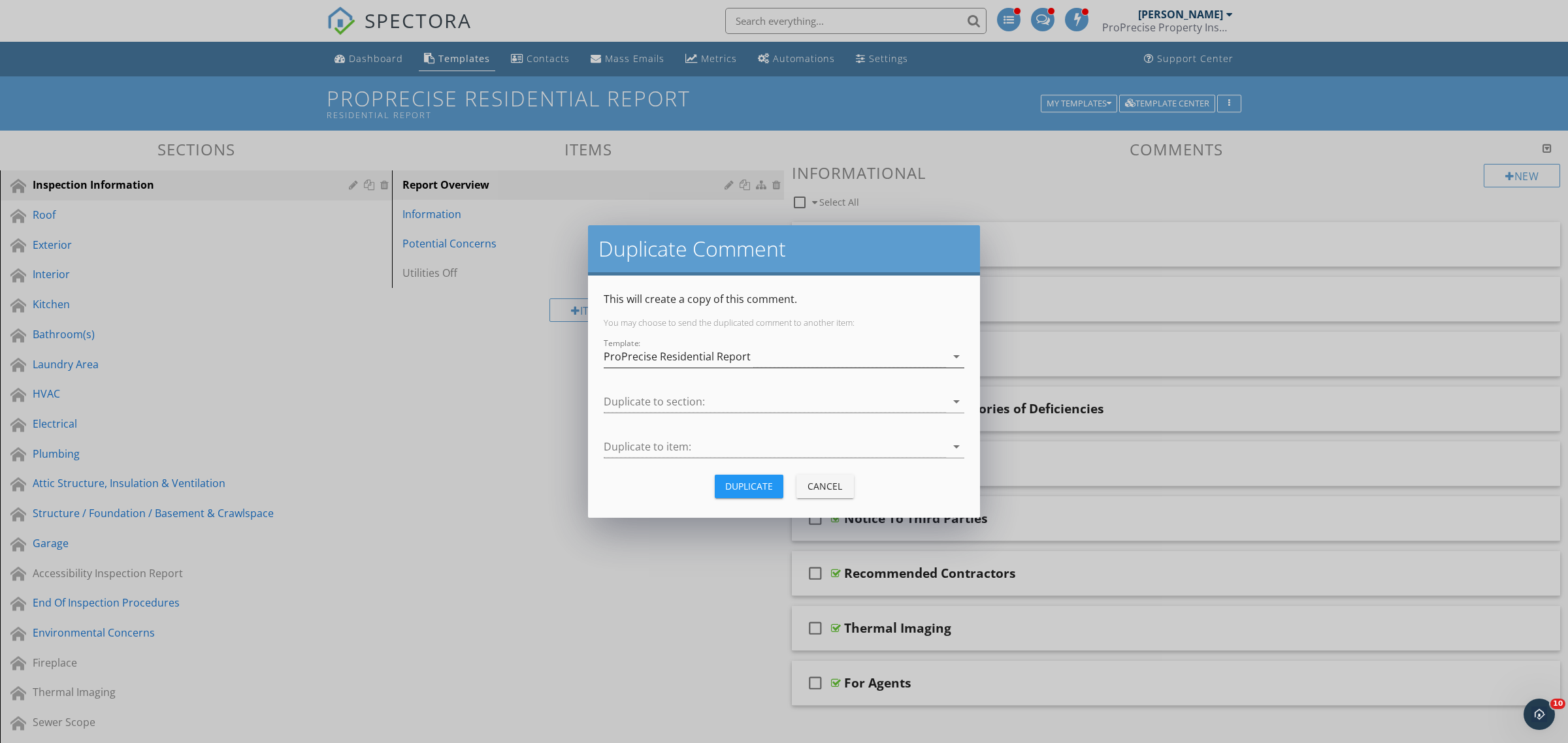
click at [732, 359] on div "ProPrecise Residential Report" at bounding box center [676, 357] width 147 height 12
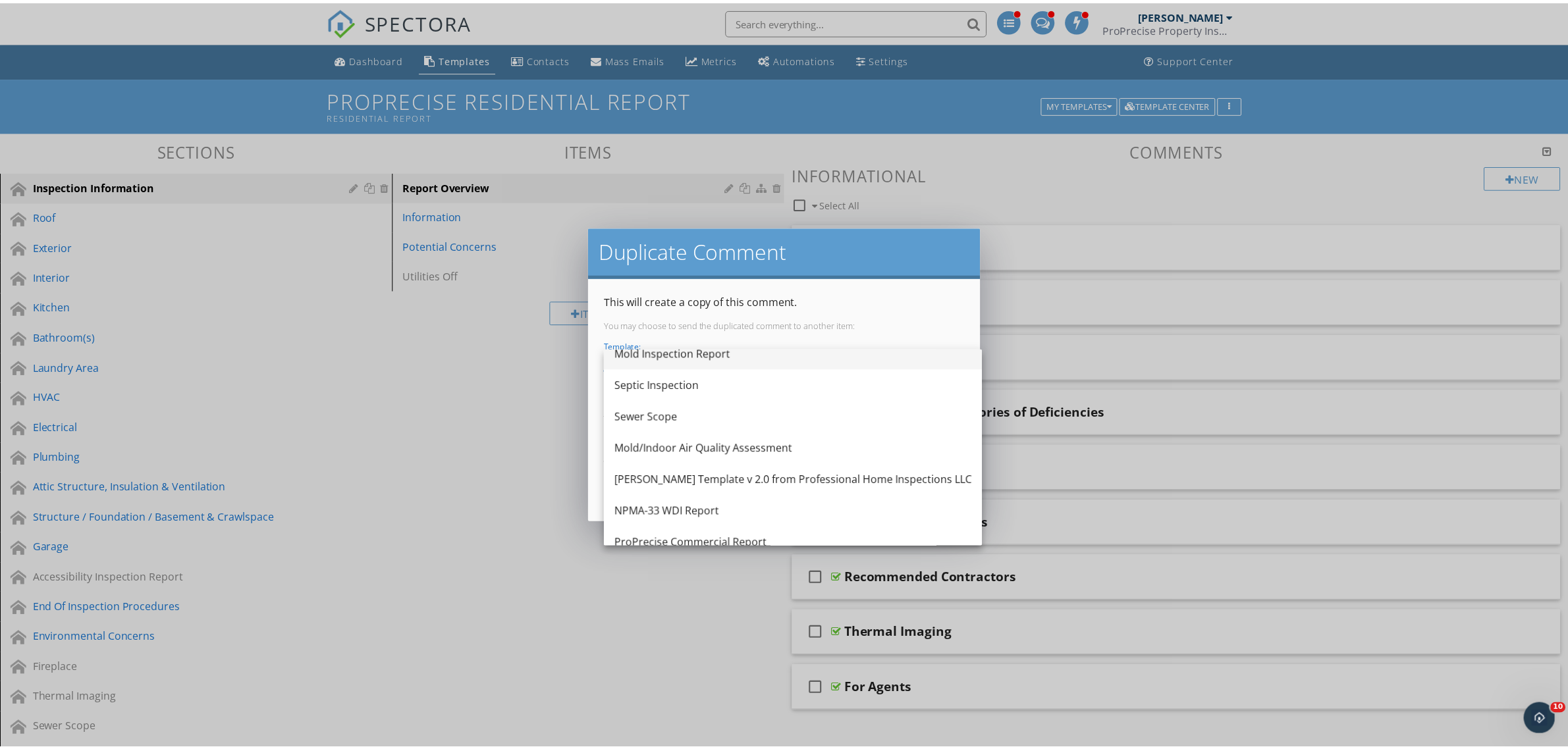
scroll to position [82, 0]
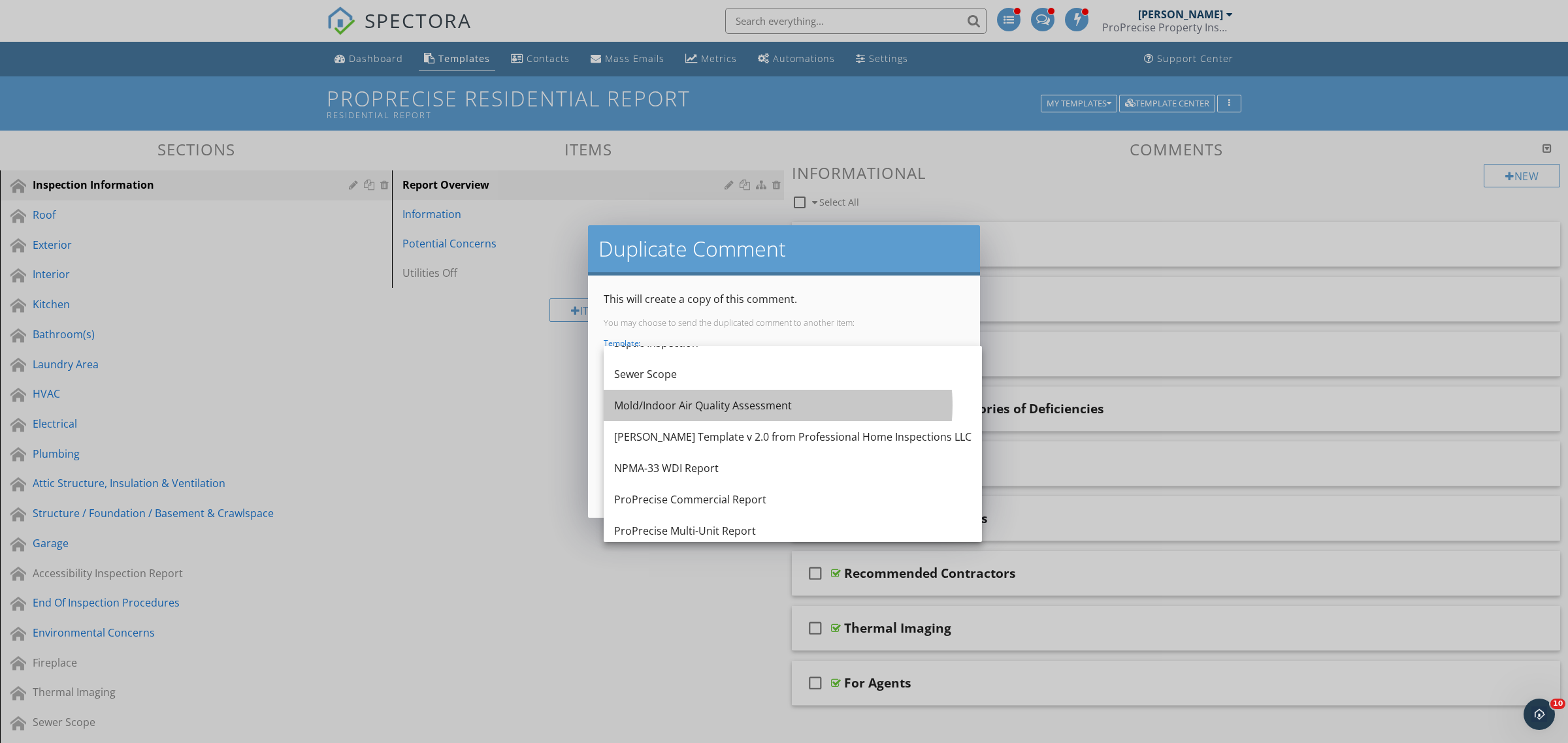
click at [728, 407] on div "Mold/Indoor Air Quality Assessment" at bounding box center [793, 405] width 358 height 16
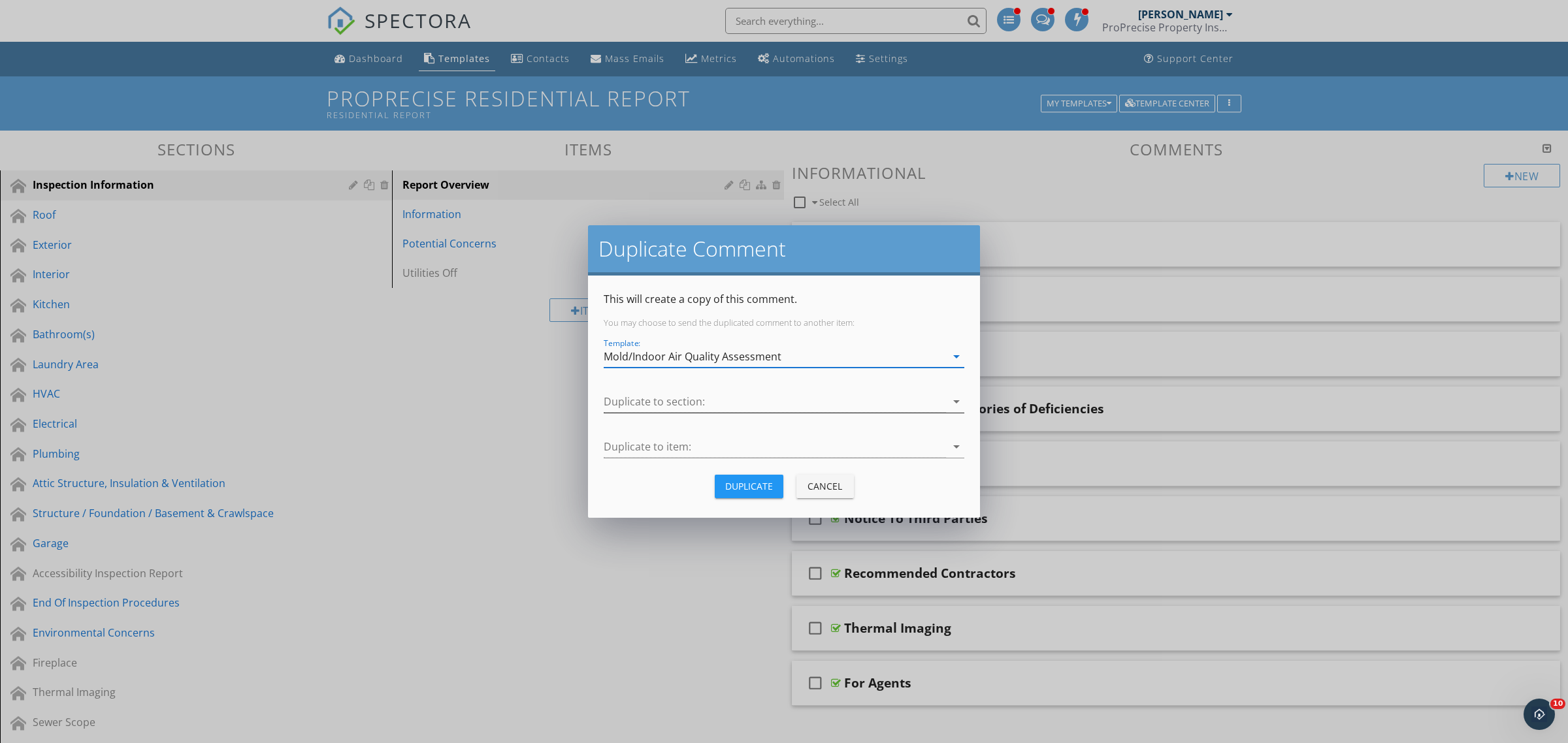
click at [724, 399] on div at bounding box center [774, 401] width 343 height 21
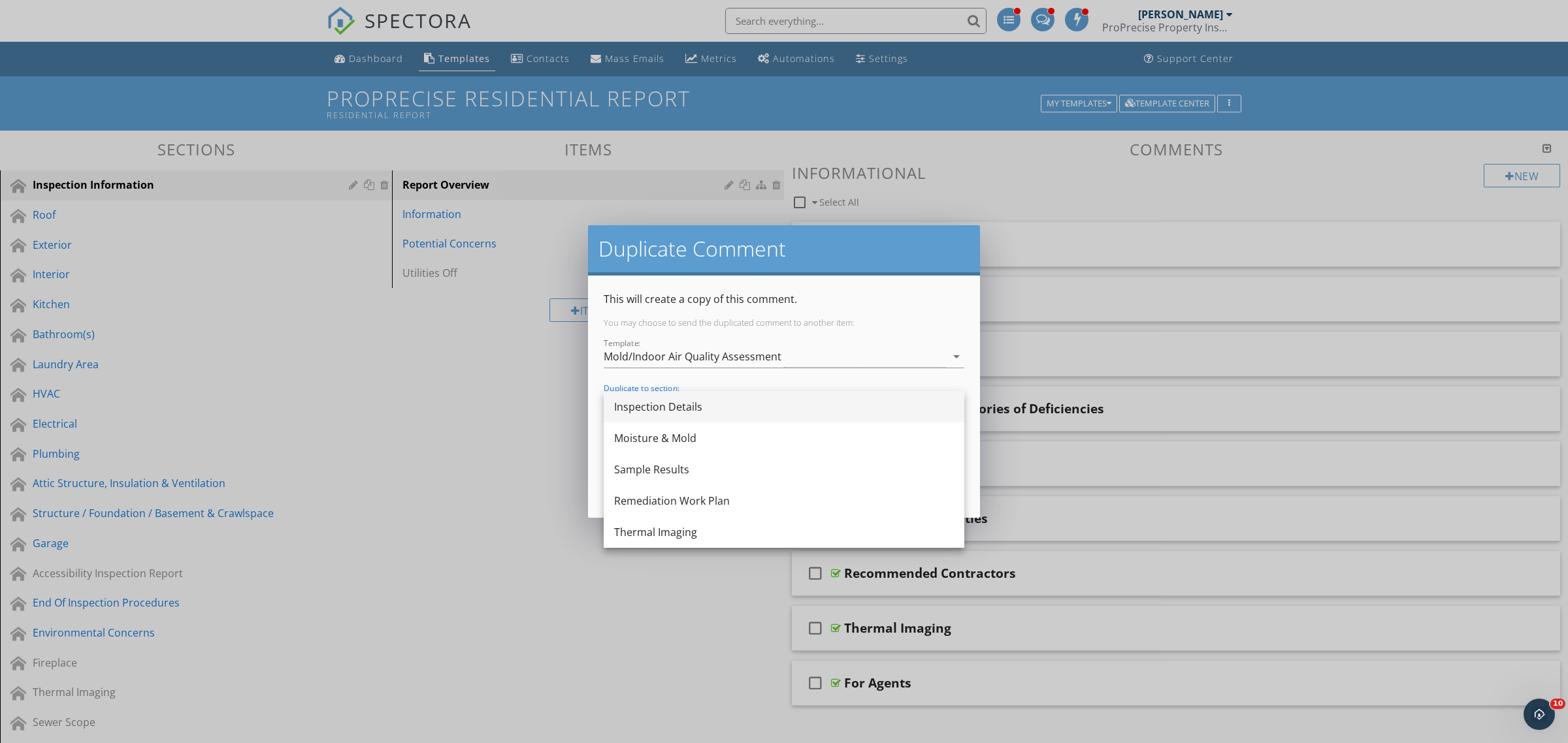
click at [713, 405] on div "Inspection Details" at bounding box center [784, 406] width 340 height 16
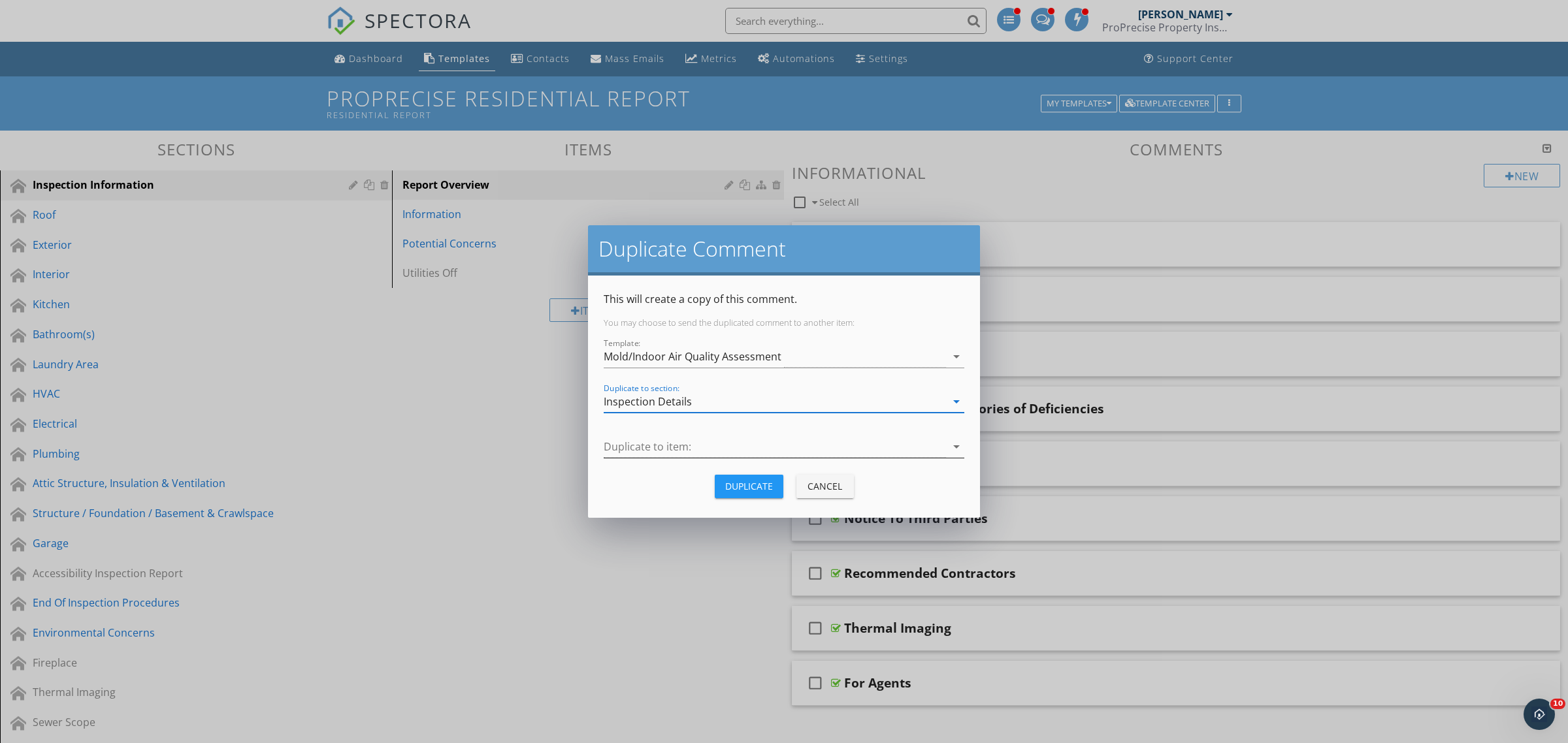
click at [698, 447] on div at bounding box center [774, 446] width 343 height 21
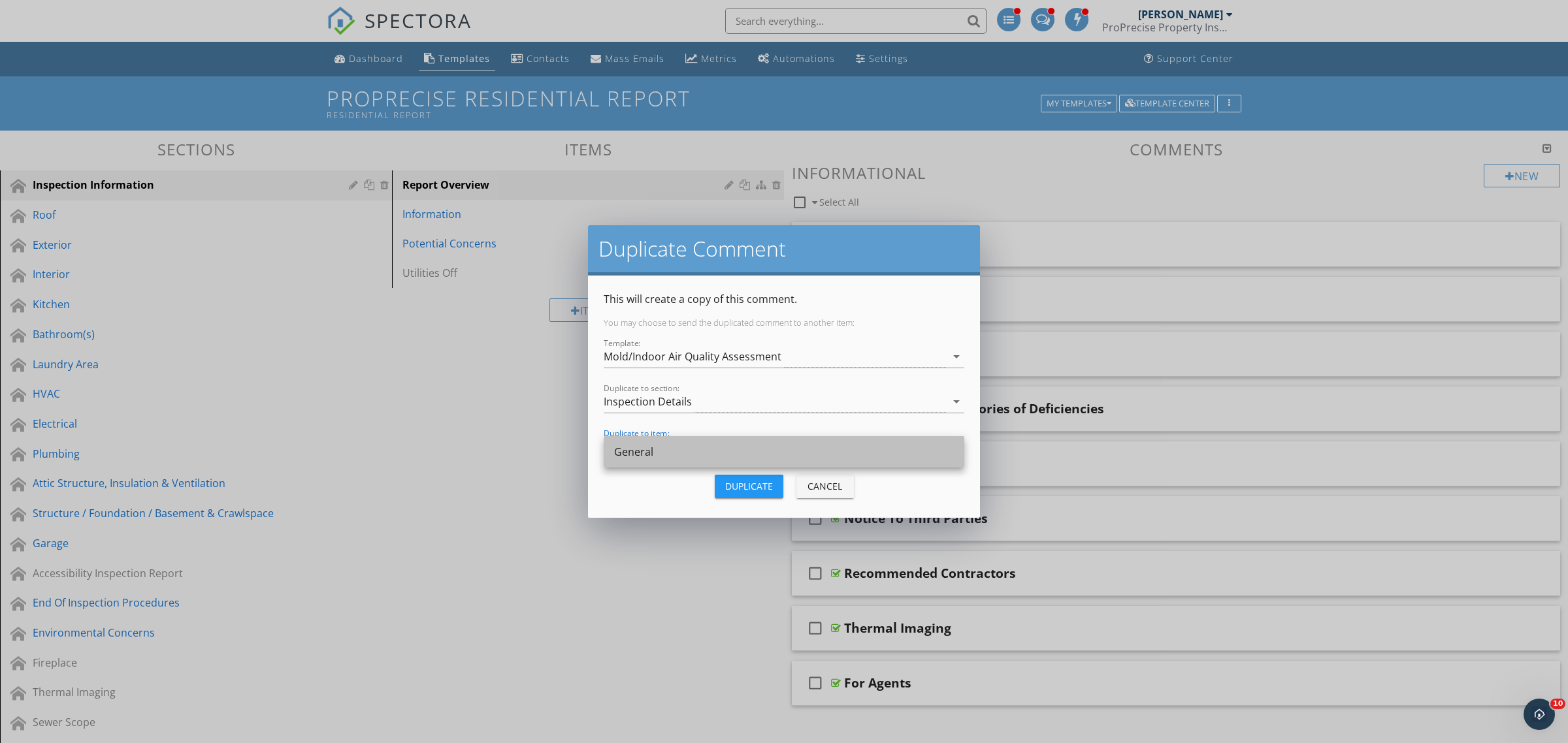
click at [684, 452] on div "General" at bounding box center [784, 452] width 340 height 16
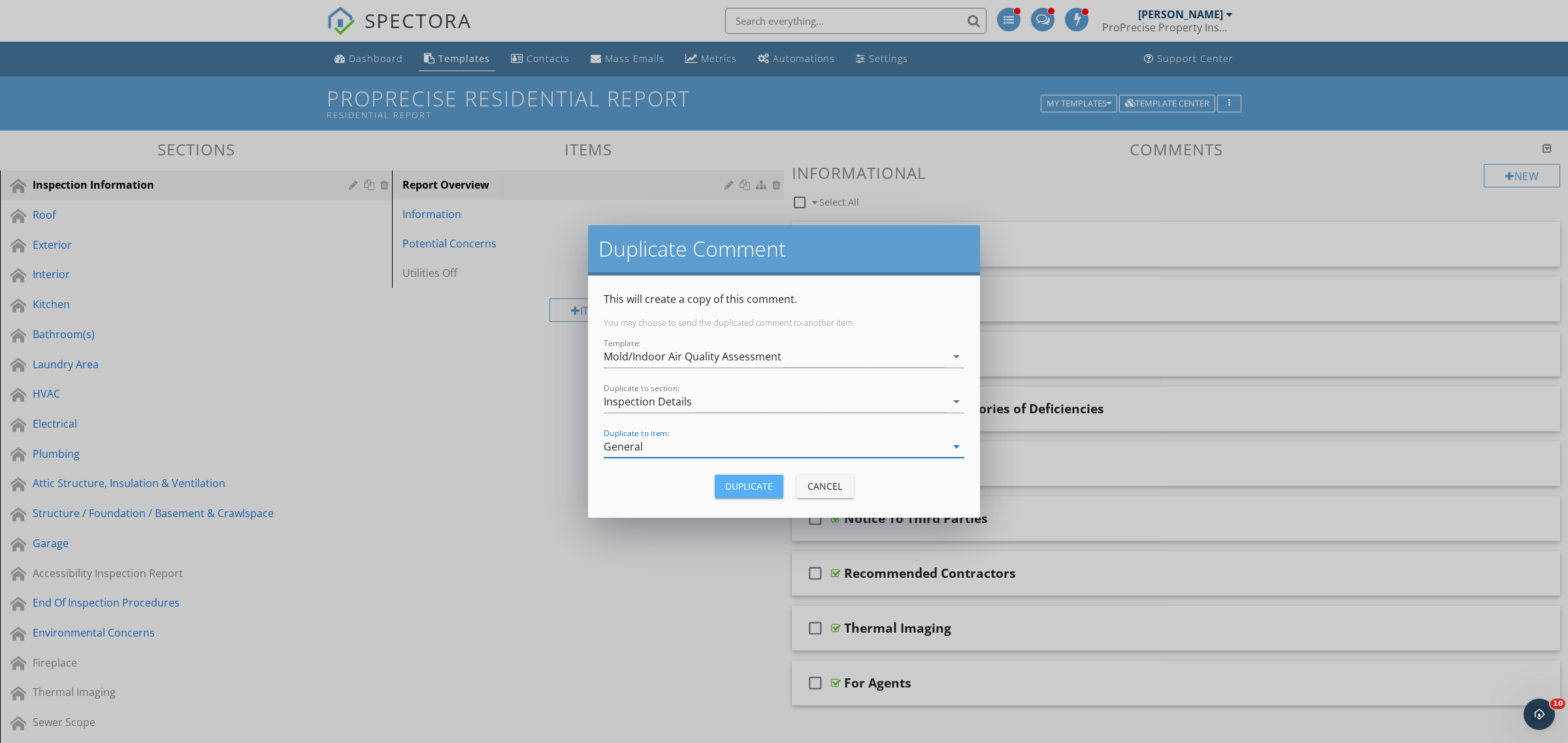
click at [739, 485] on div "Duplicate" at bounding box center [749, 486] width 48 height 14
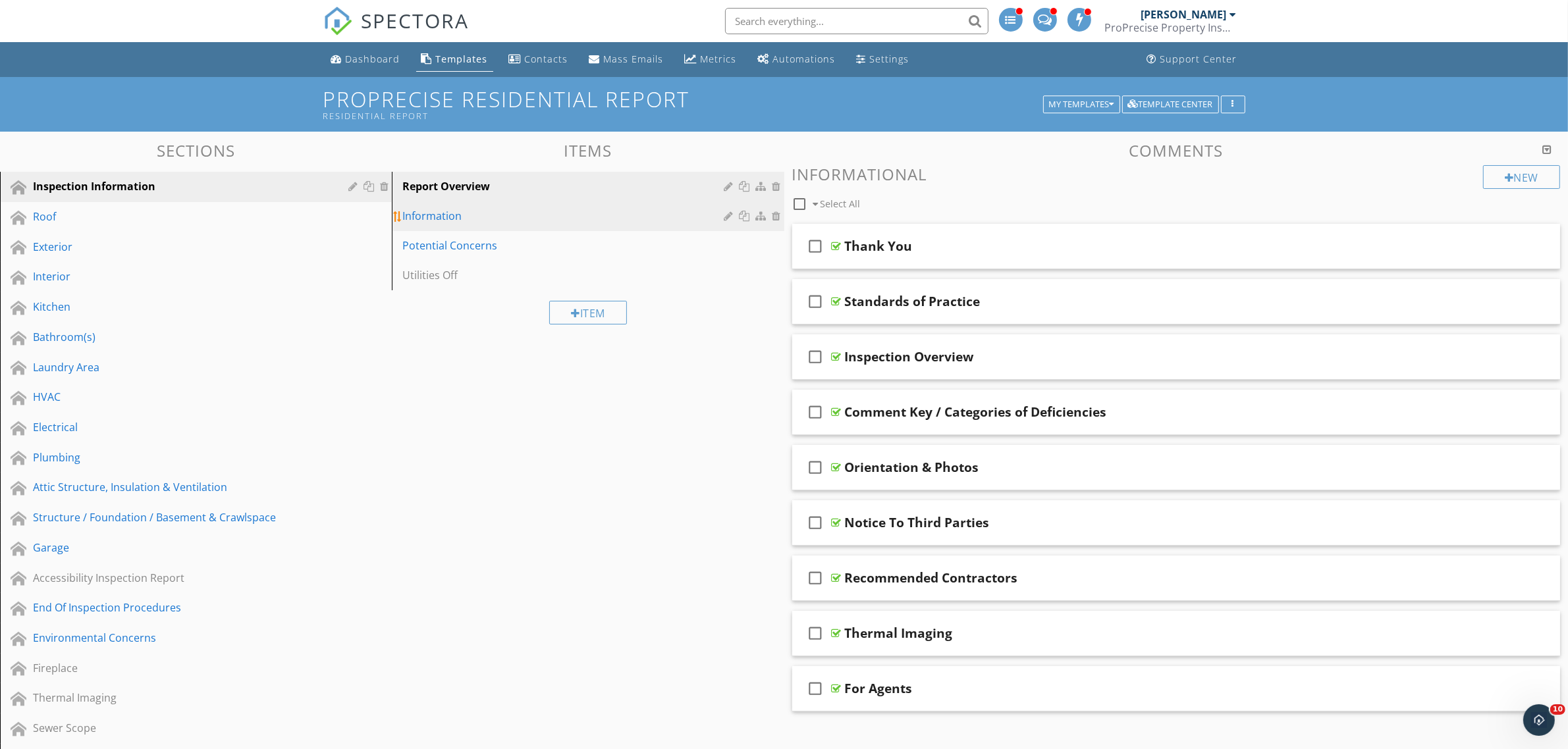
click at [565, 215] on div "Information" at bounding box center [565, 215] width 326 height 16
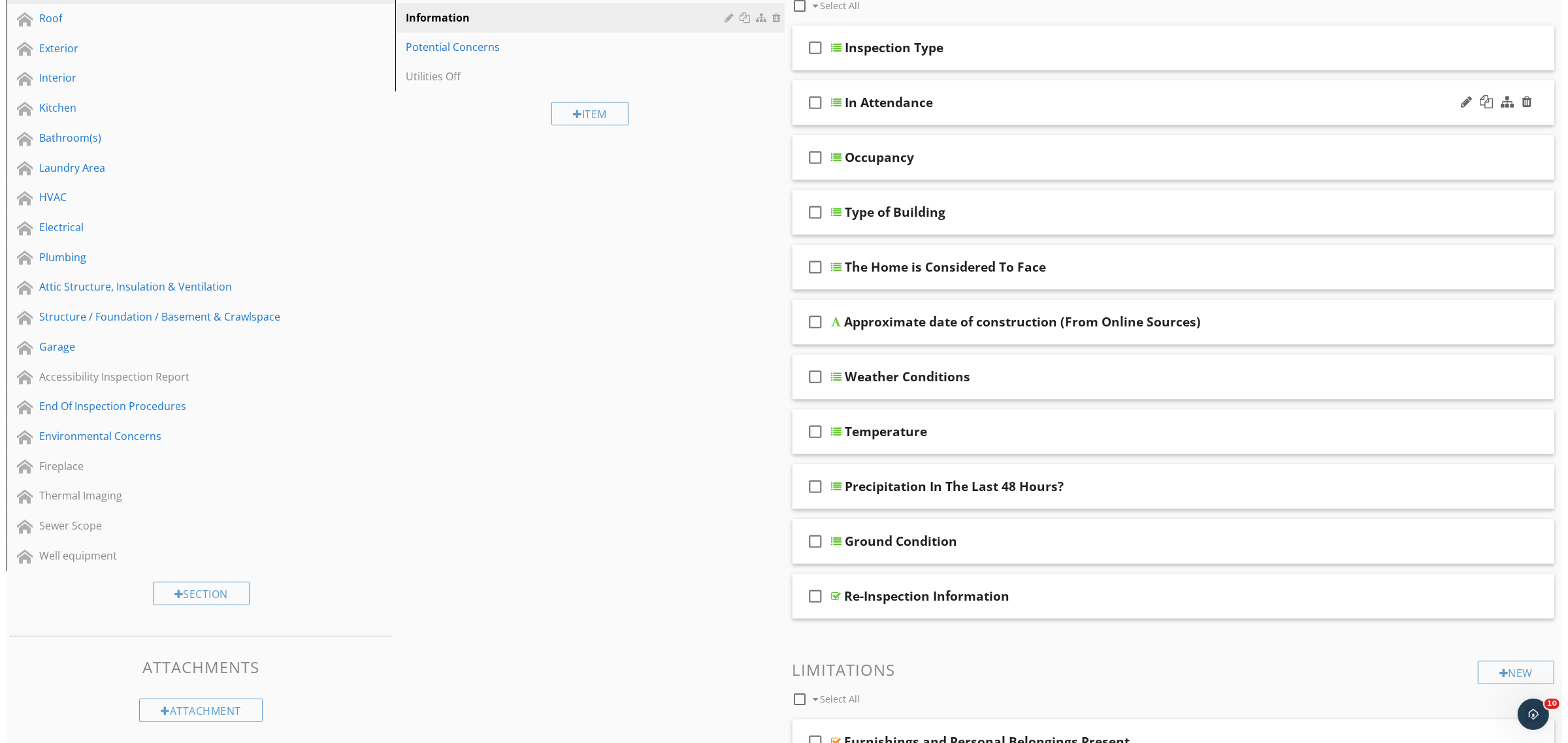
scroll to position [0, 0]
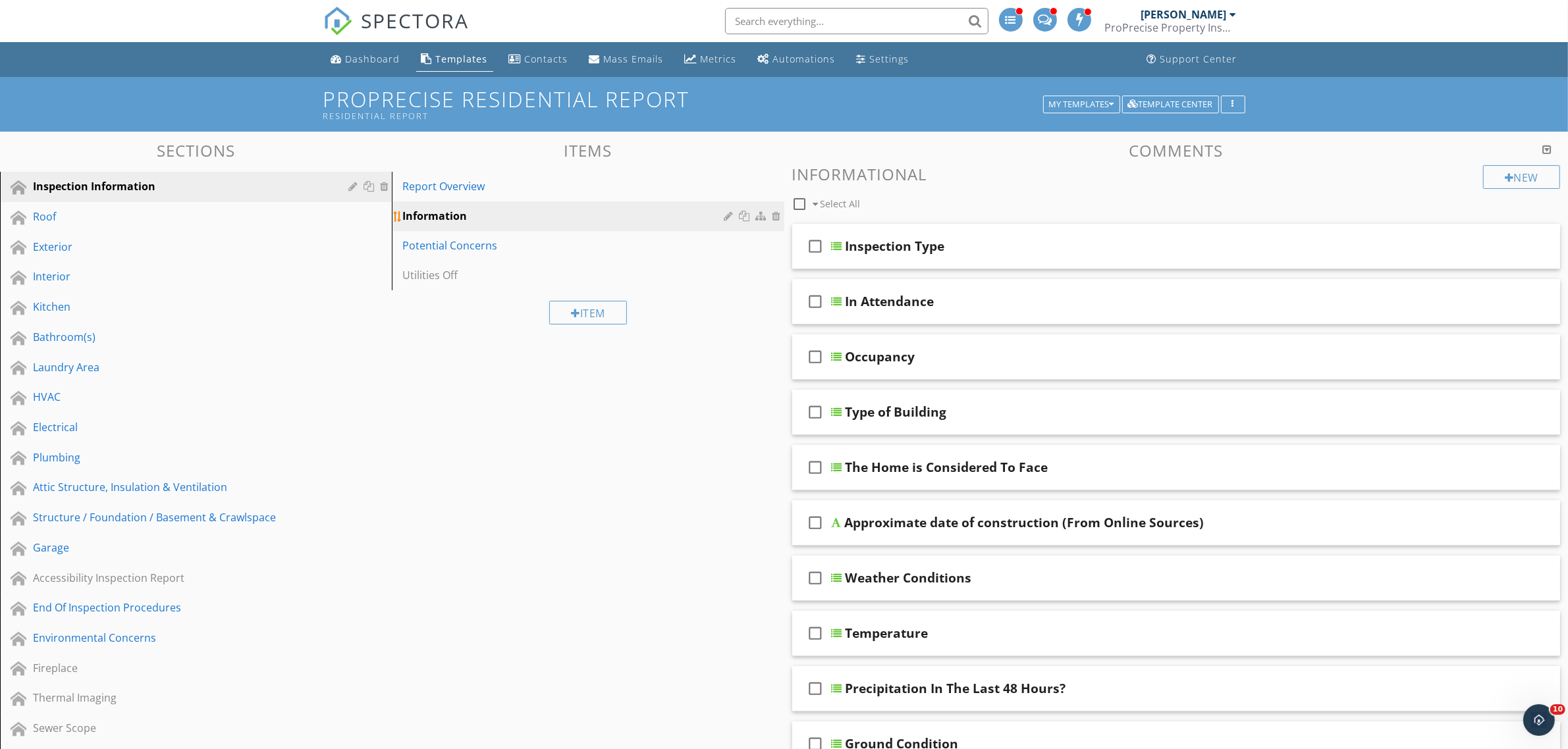
click at [744, 214] on div at bounding box center [746, 215] width 14 height 10
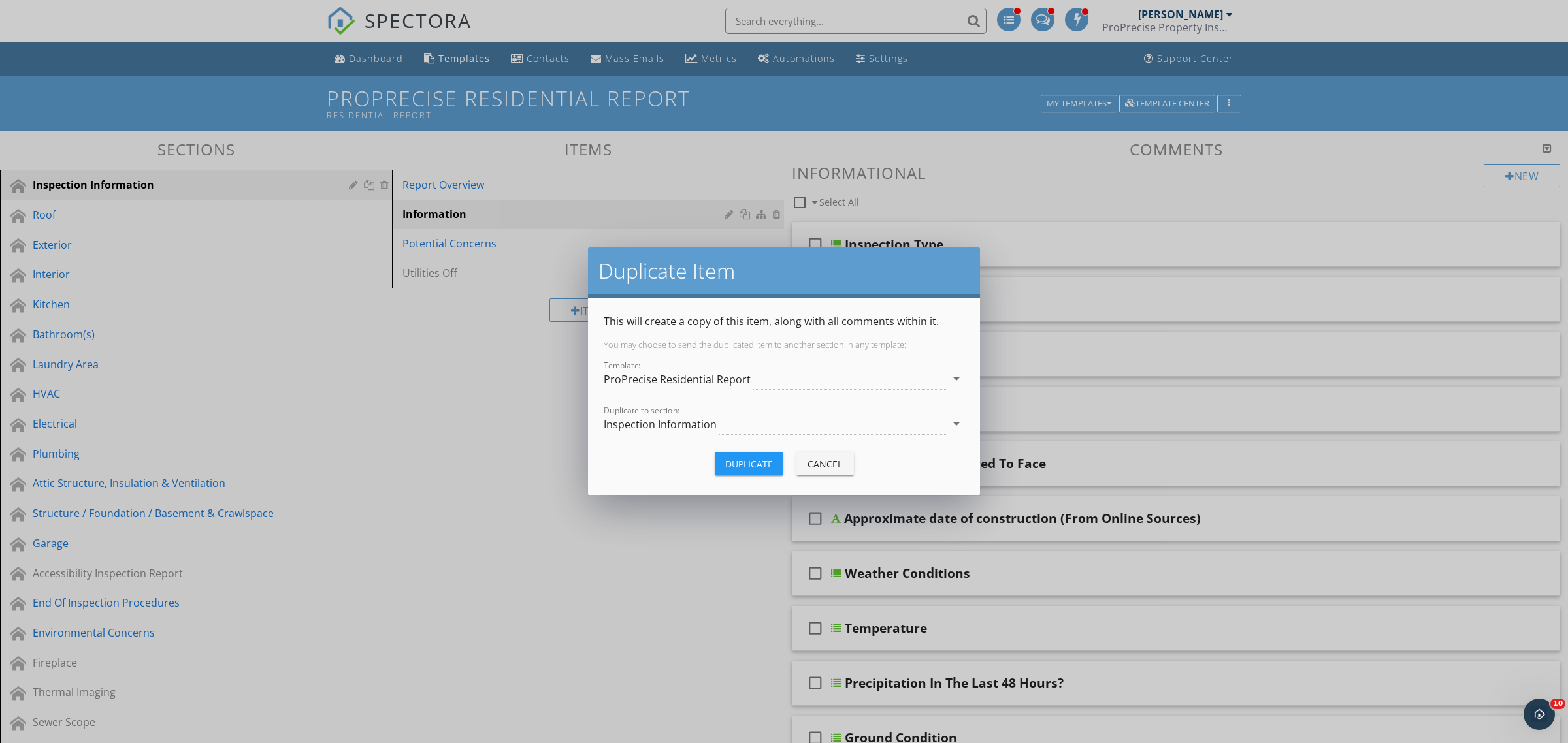
click at [563, 418] on div "Duplicate Item This will create a copy of this item, along with all comments wi…" at bounding box center [784, 372] width 1568 height 743
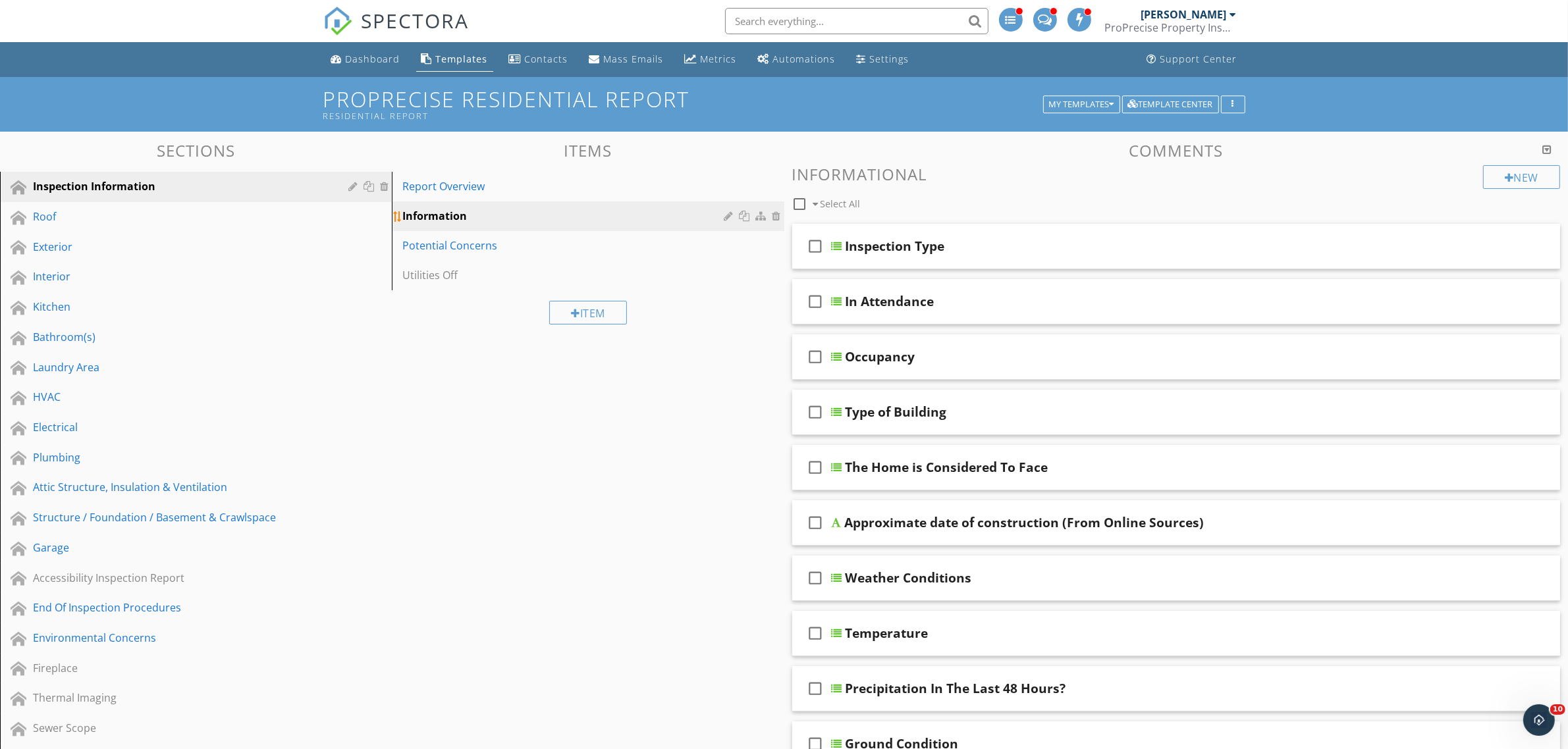
click at [744, 215] on div at bounding box center [746, 215] width 14 height 10
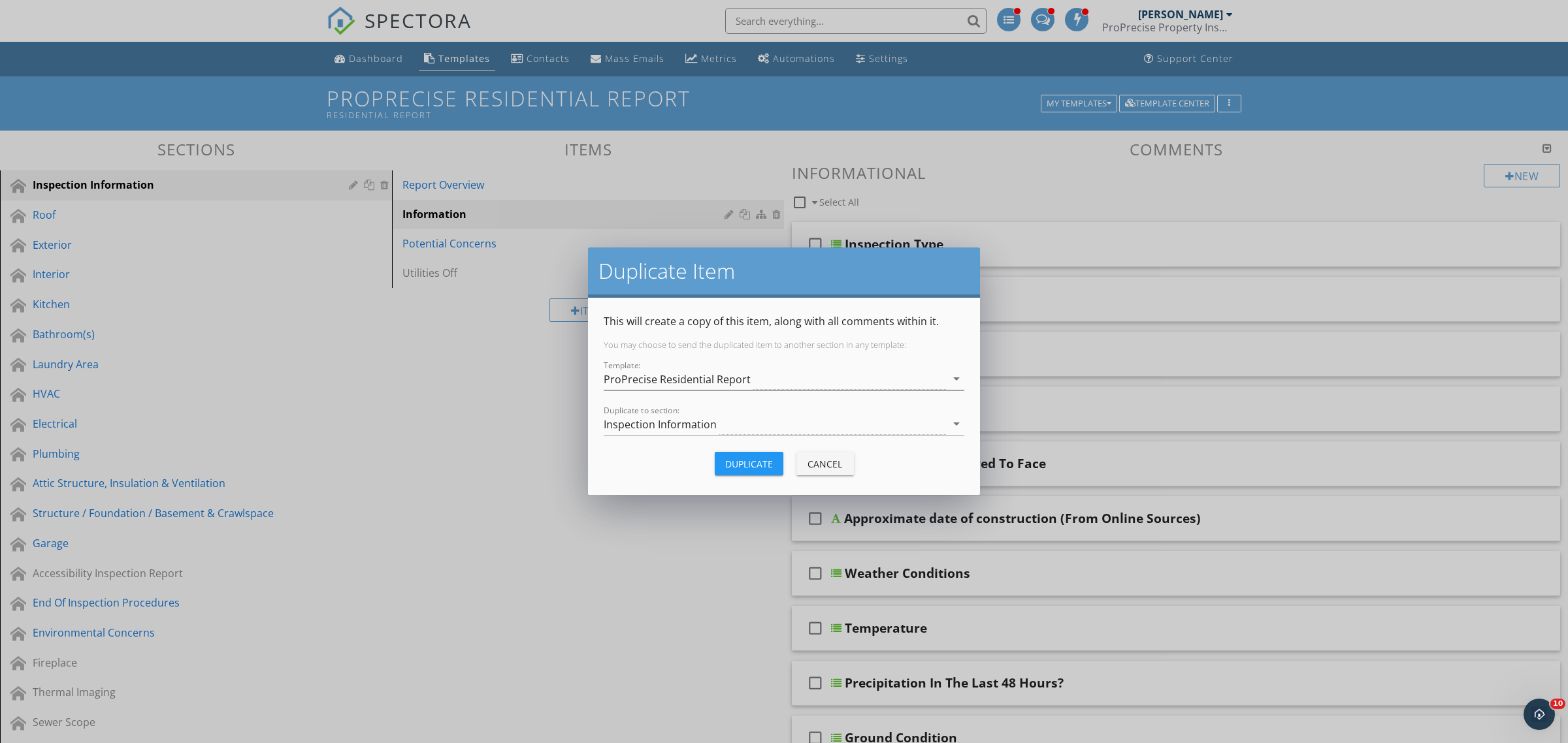
click at [714, 376] on div "ProPrecise Residential Report" at bounding box center [676, 379] width 147 height 12
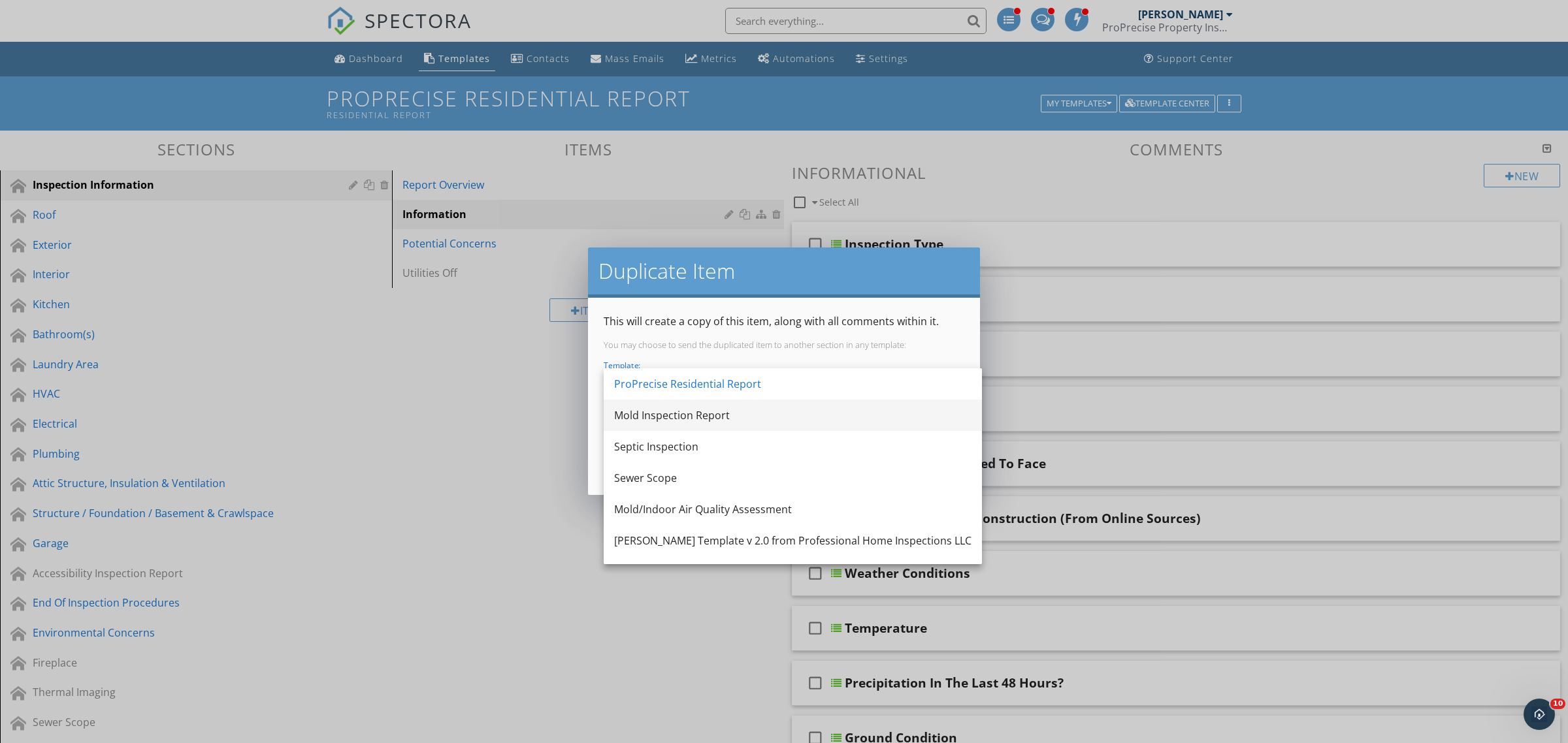
click at [697, 414] on div "Mold Inspection Report" at bounding box center [793, 415] width 358 height 16
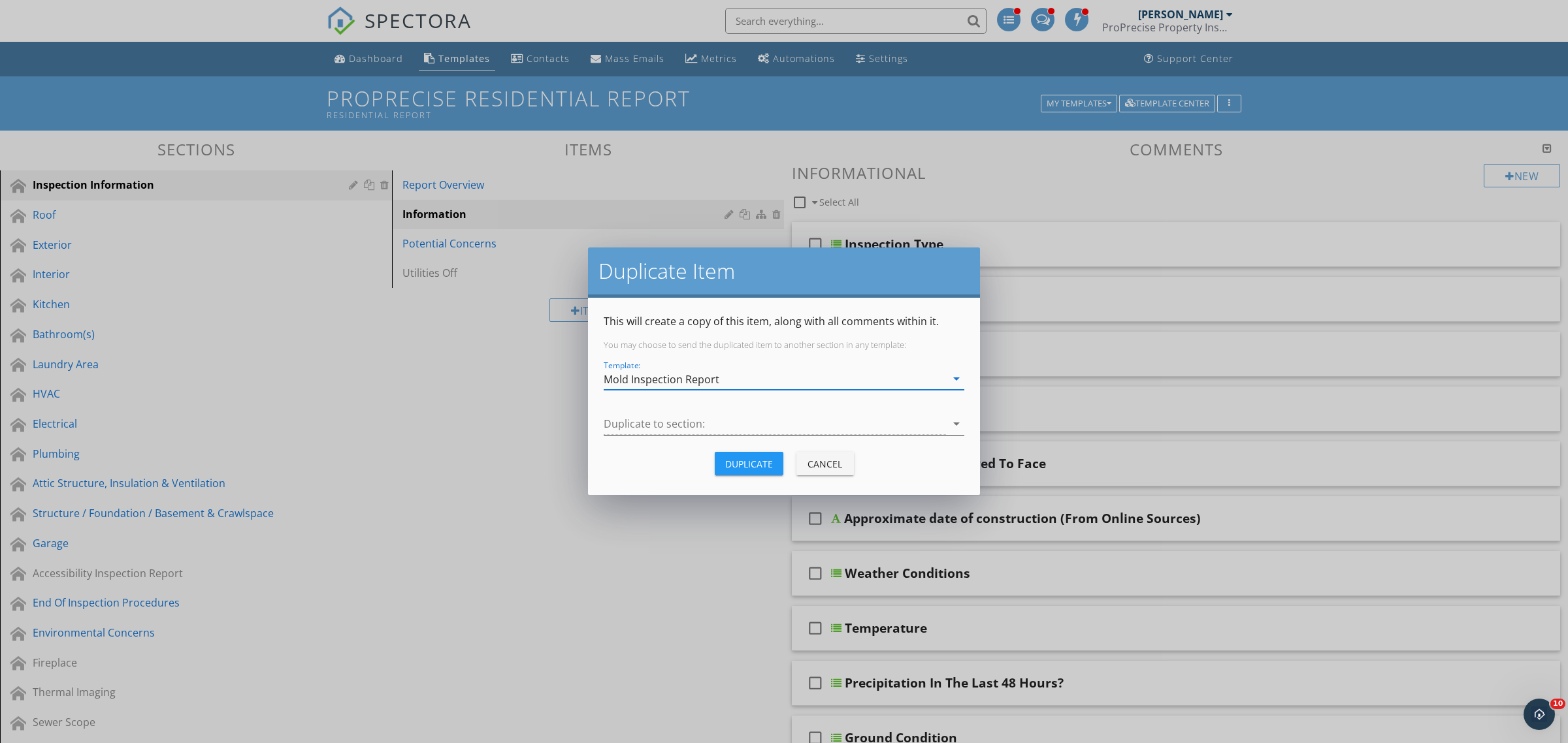
click at [693, 423] on div at bounding box center [774, 424] width 343 height 21
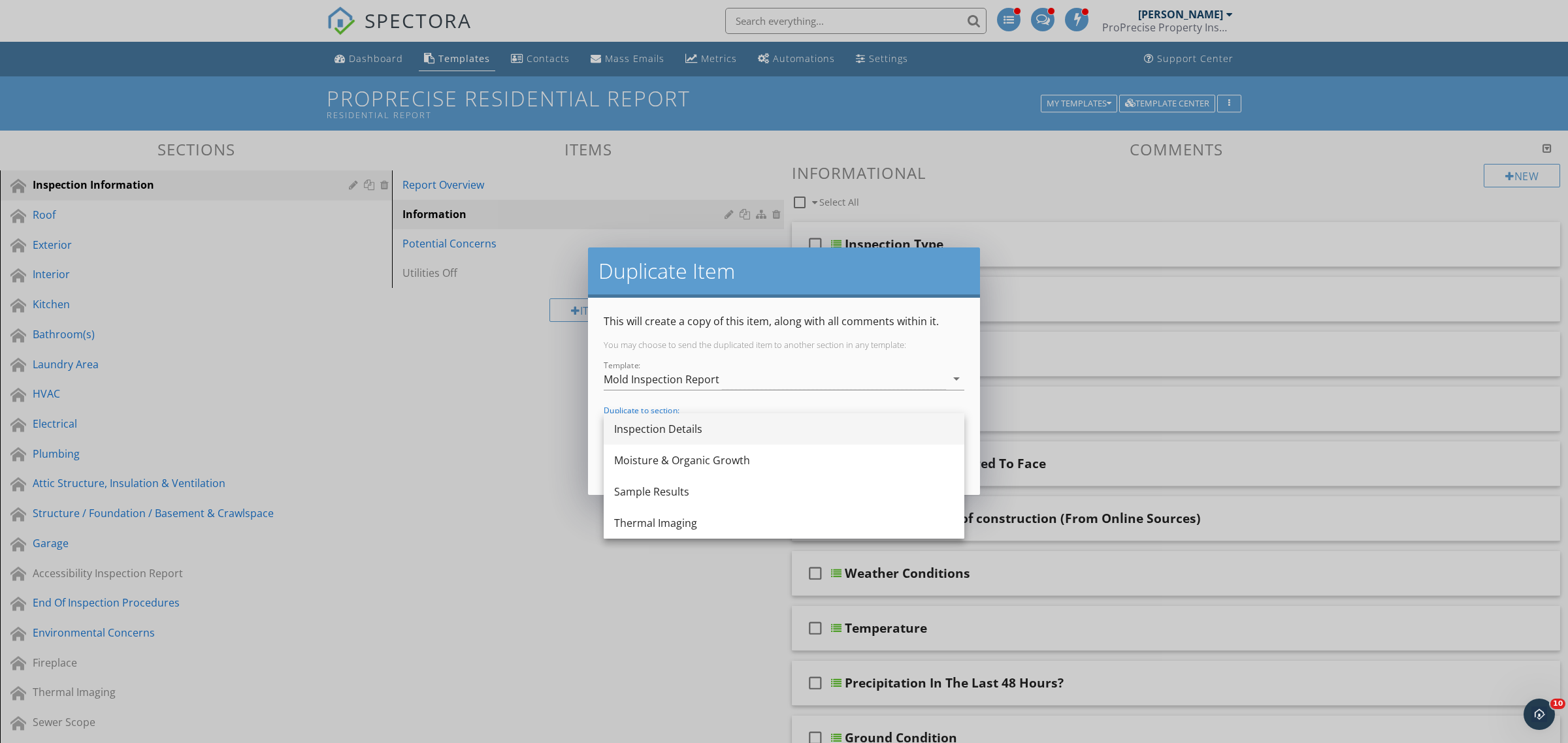
click at [690, 431] on div "Inspection Details" at bounding box center [784, 428] width 340 height 16
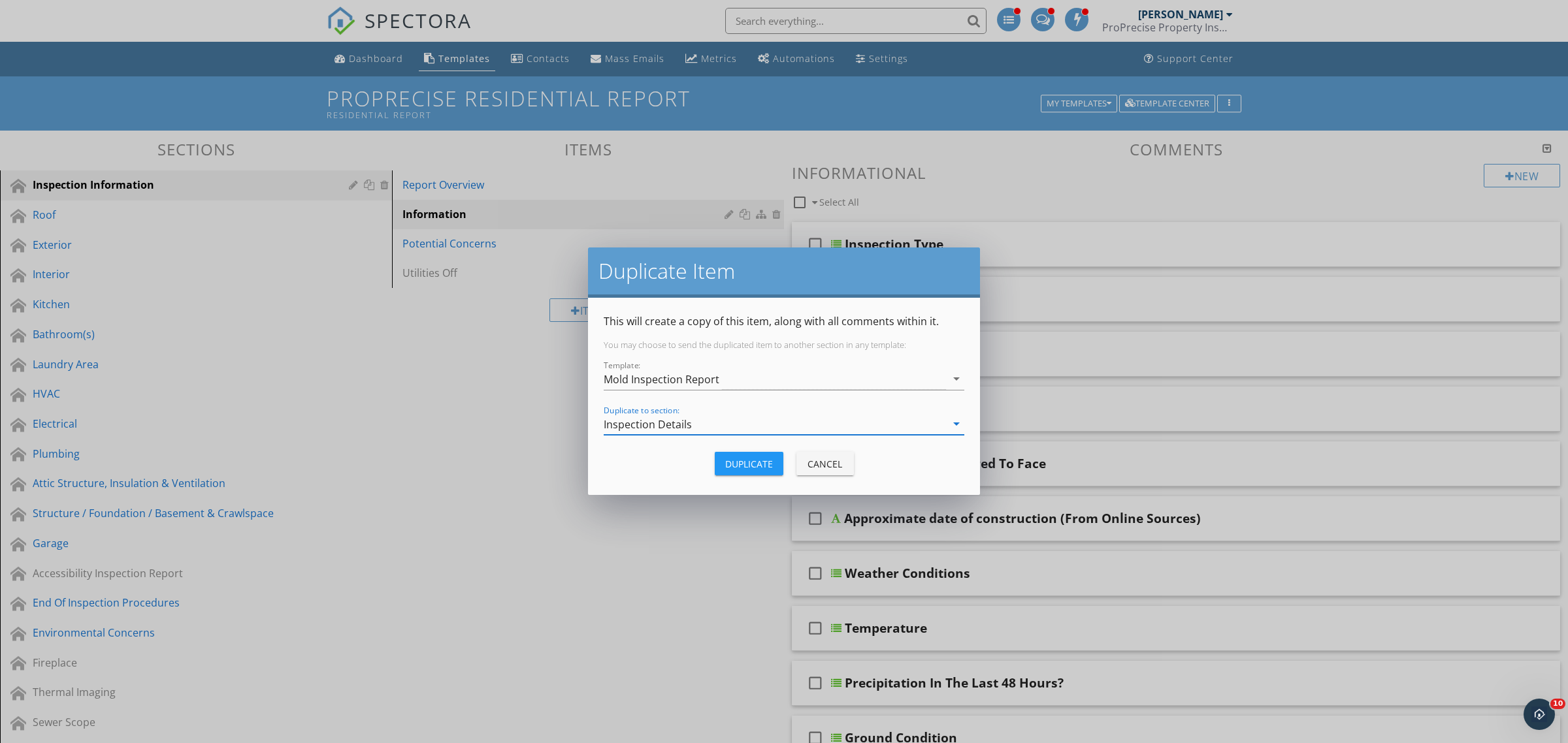
click at [745, 460] on div "Duplicate" at bounding box center [749, 464] width 48 height 14
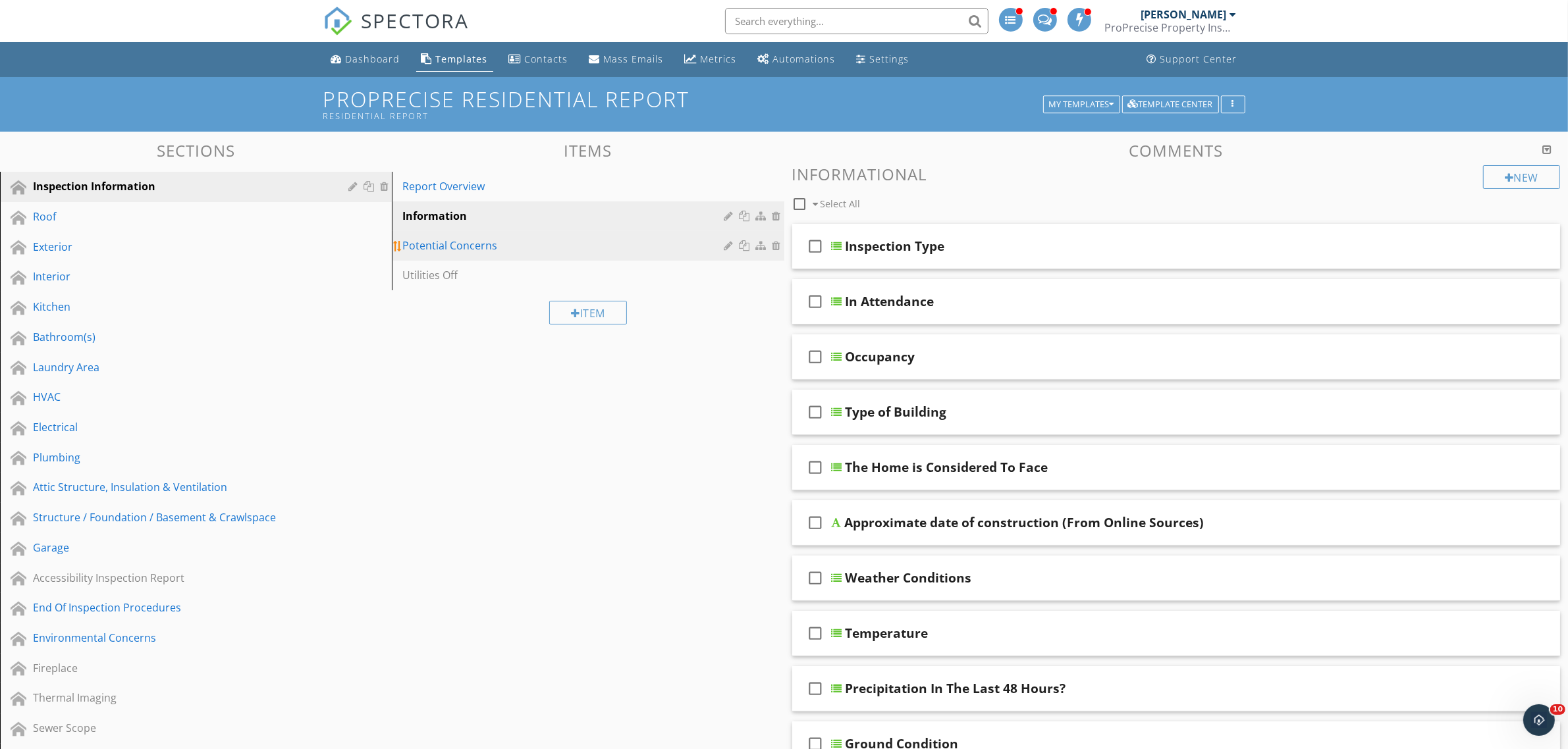
click at [504, 241] on div "Potential Concerns" at bounding box center [565, 246] width 326 height 16
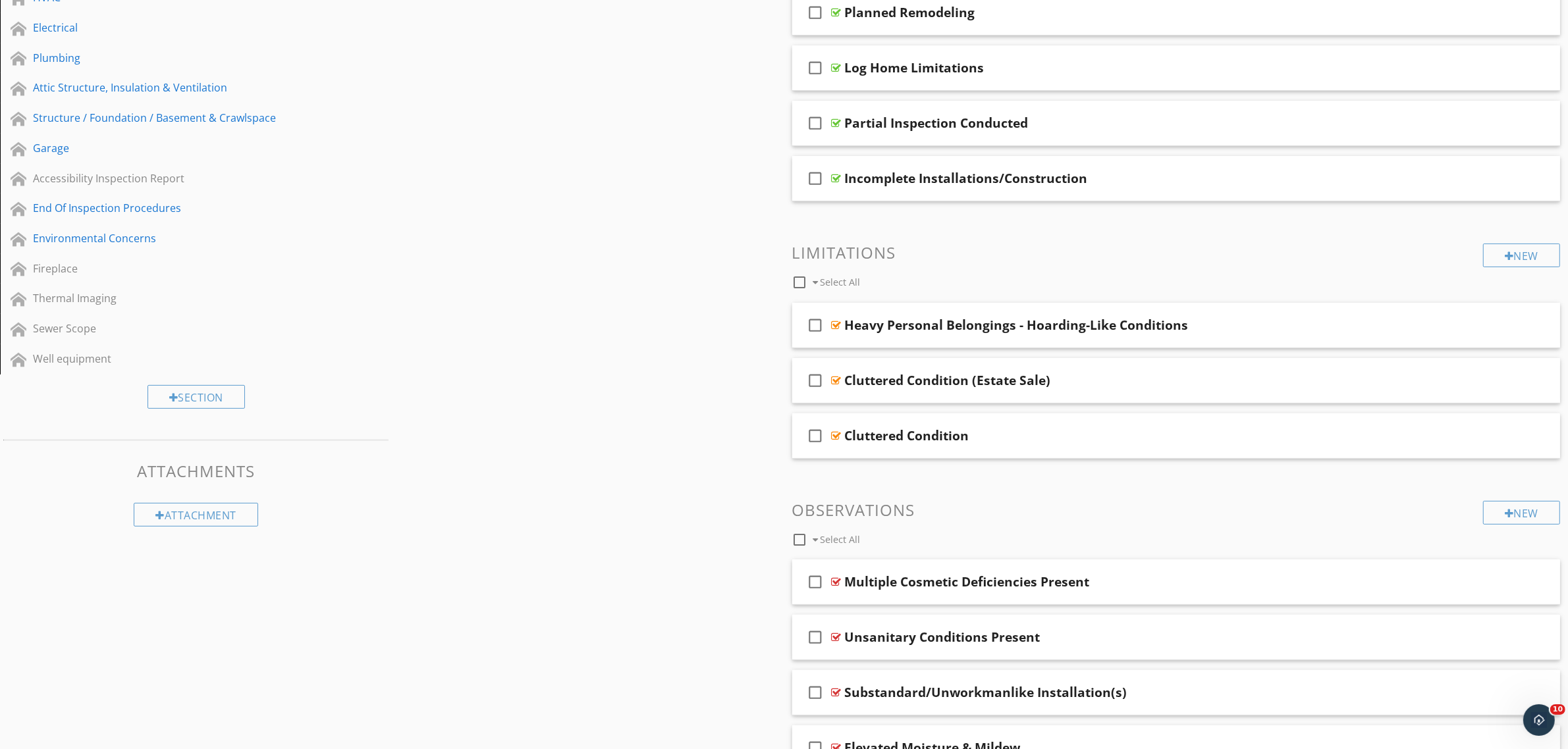
scroll to position [479, 0]
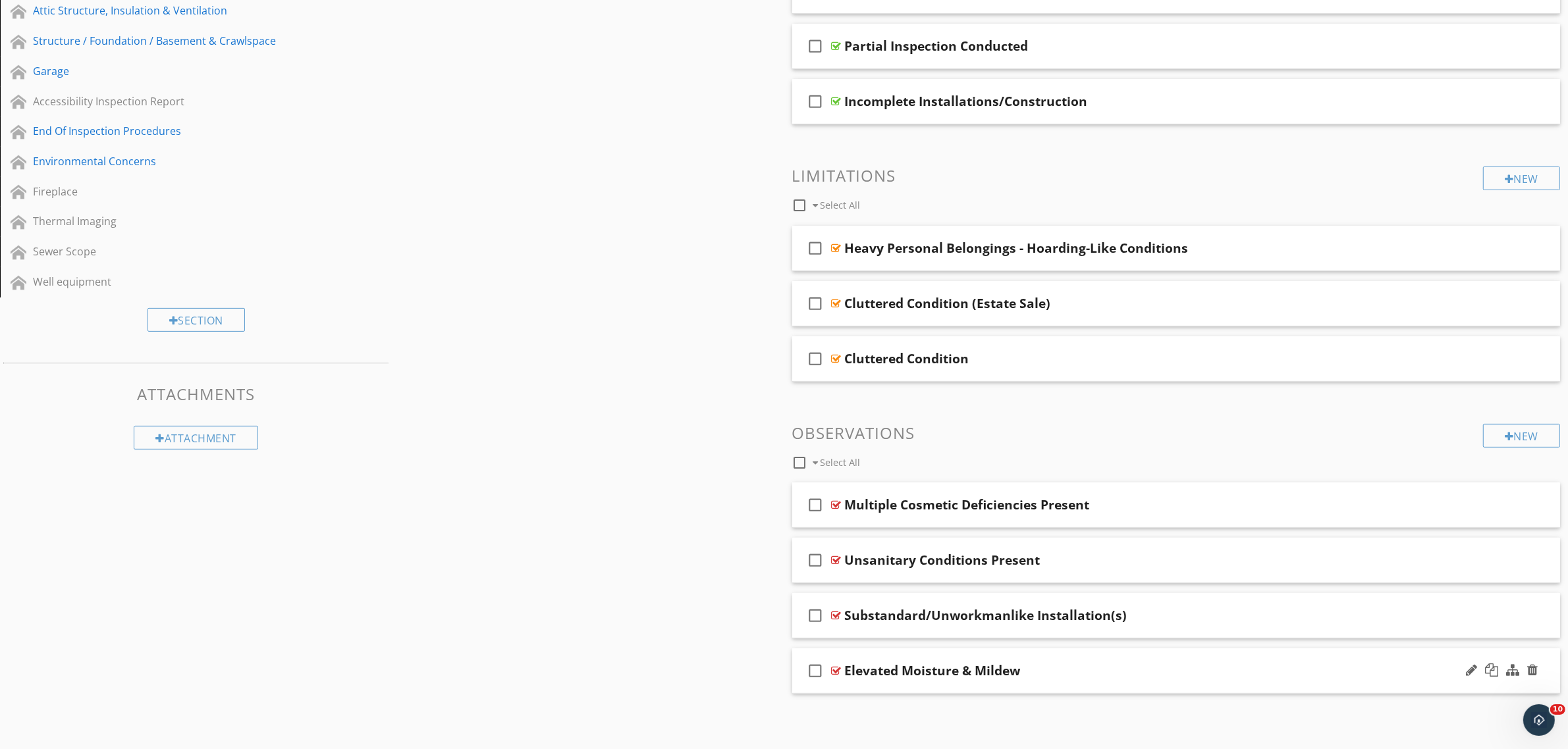
click at [833, 675] on div at bounding box center [837, 670] width 9 height 10
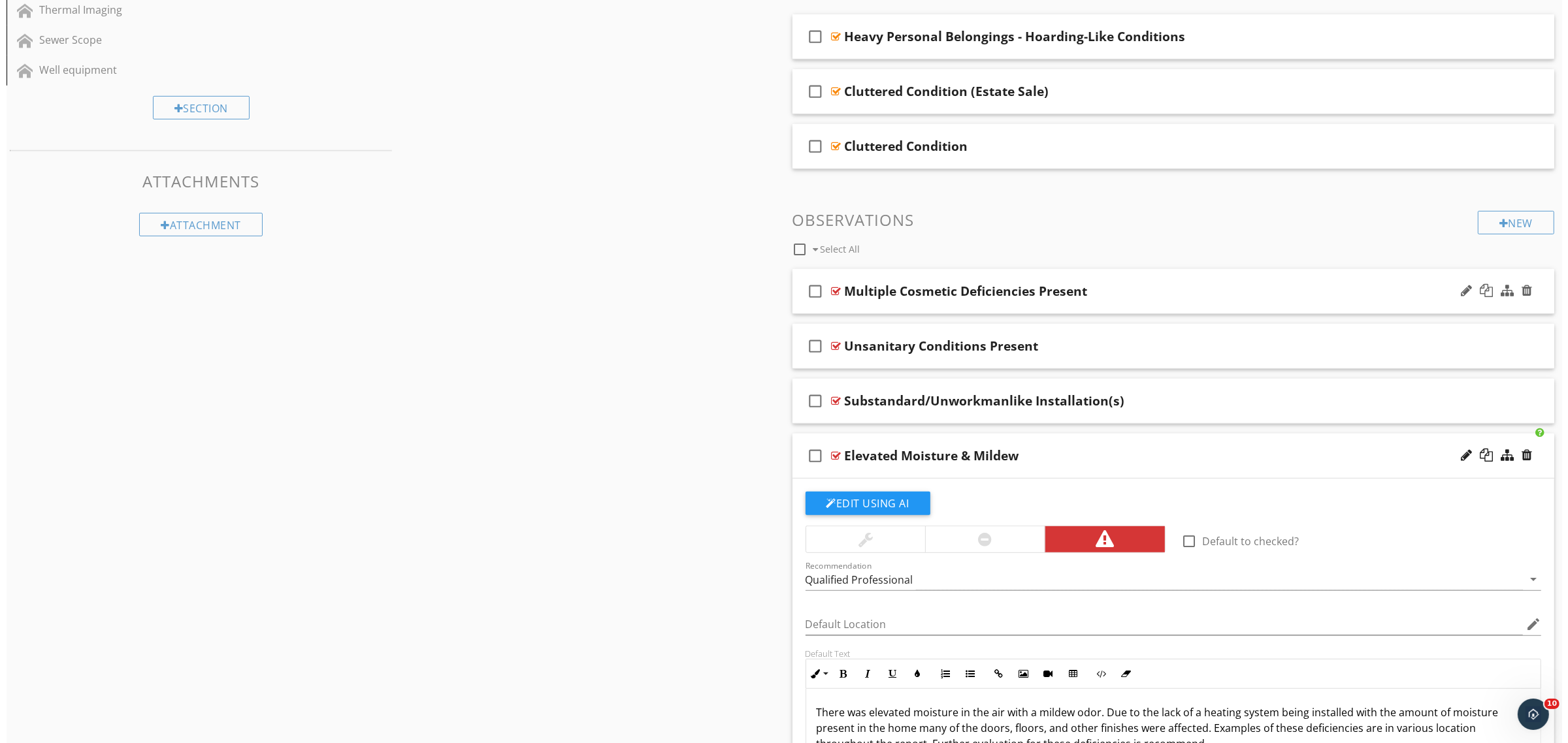
scroll to position [588, 0]
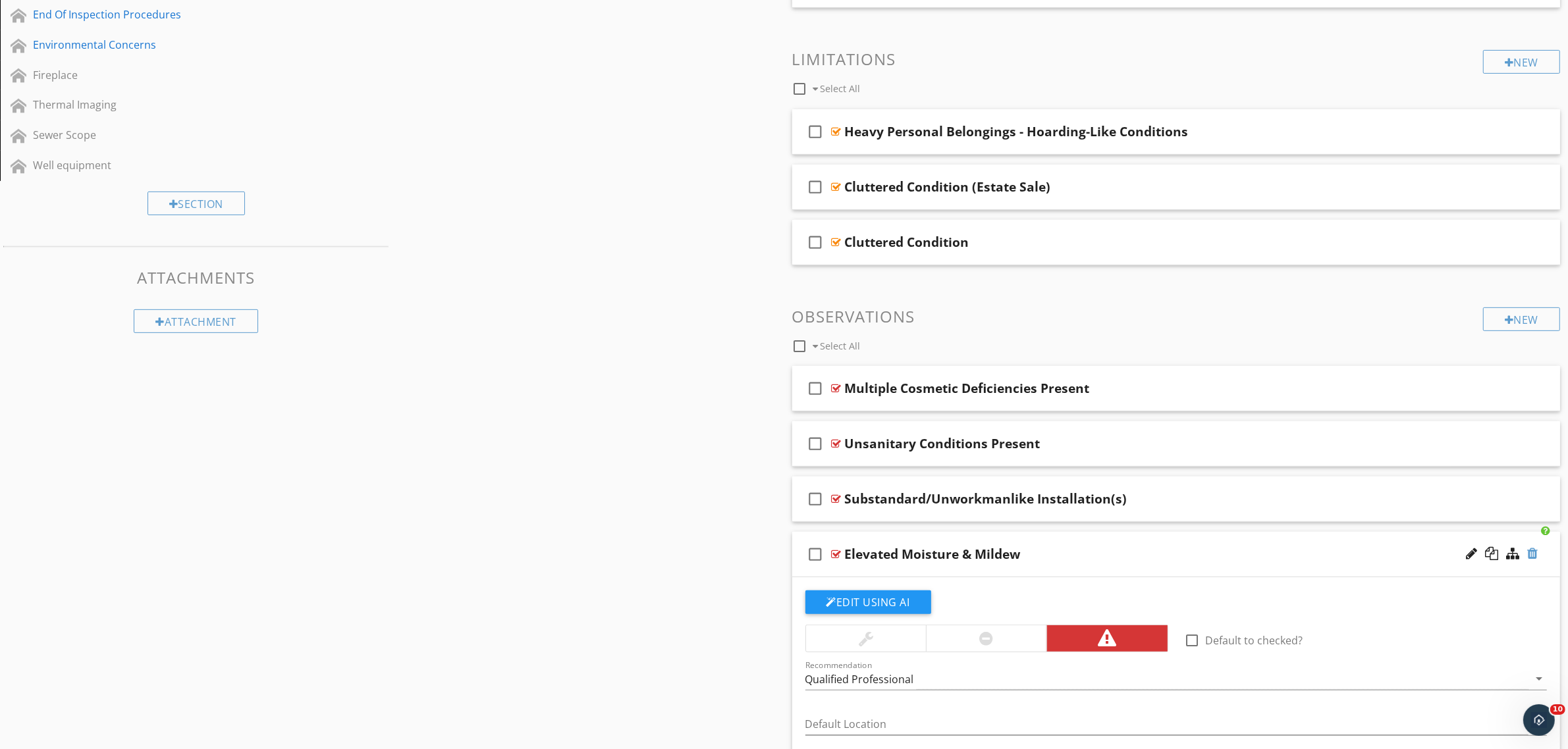
click at [1531, 550] on div at bounding box center [1531, 553] width 10 height 13
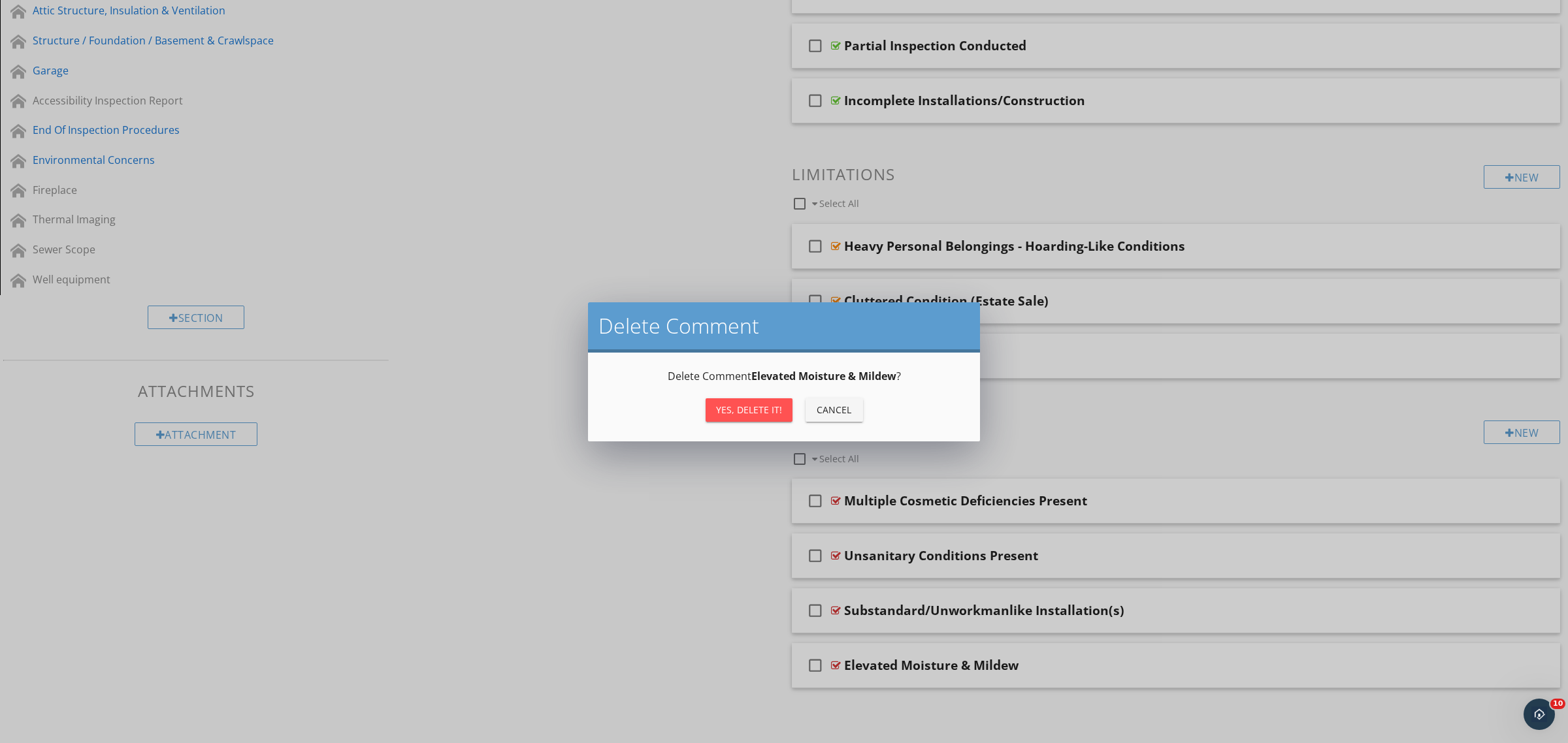
click at [760, 405] on div "Yes, Delete it!" at bounding box center [749, 410] width 66 height 14
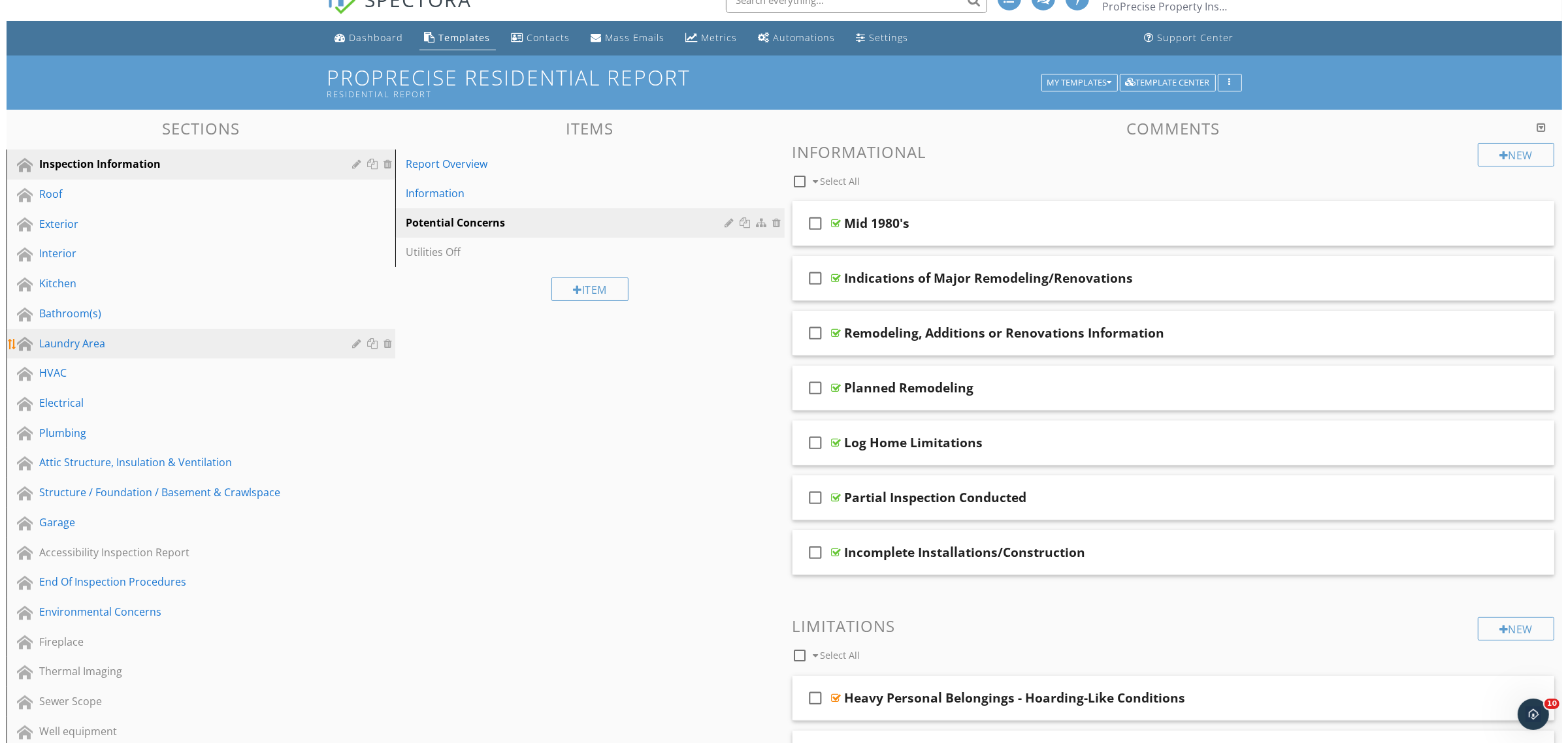
scroll to position [11, 0]
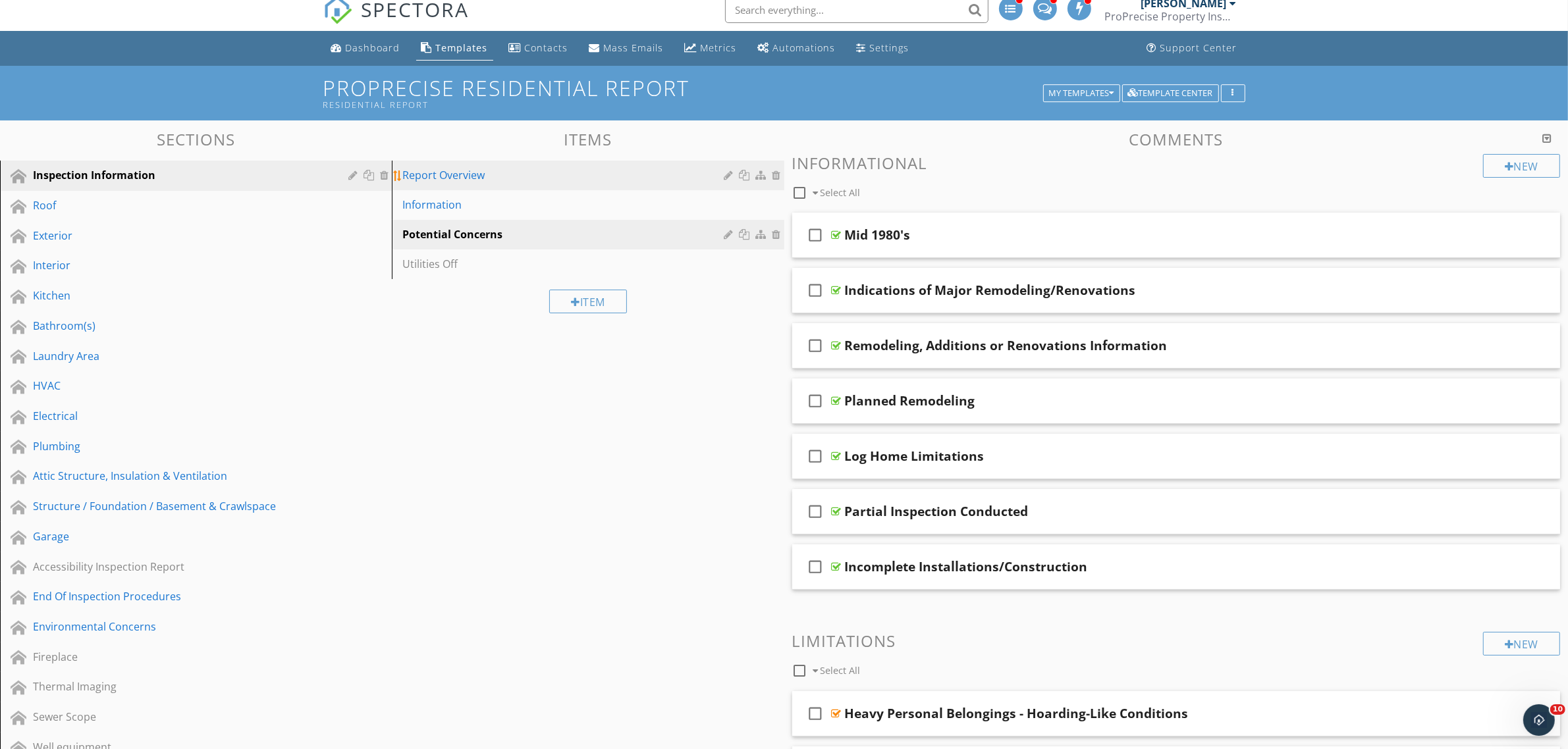
click at [451, 179] on div "Report Overview" at bounding box center [565, 175] width 326 height 16
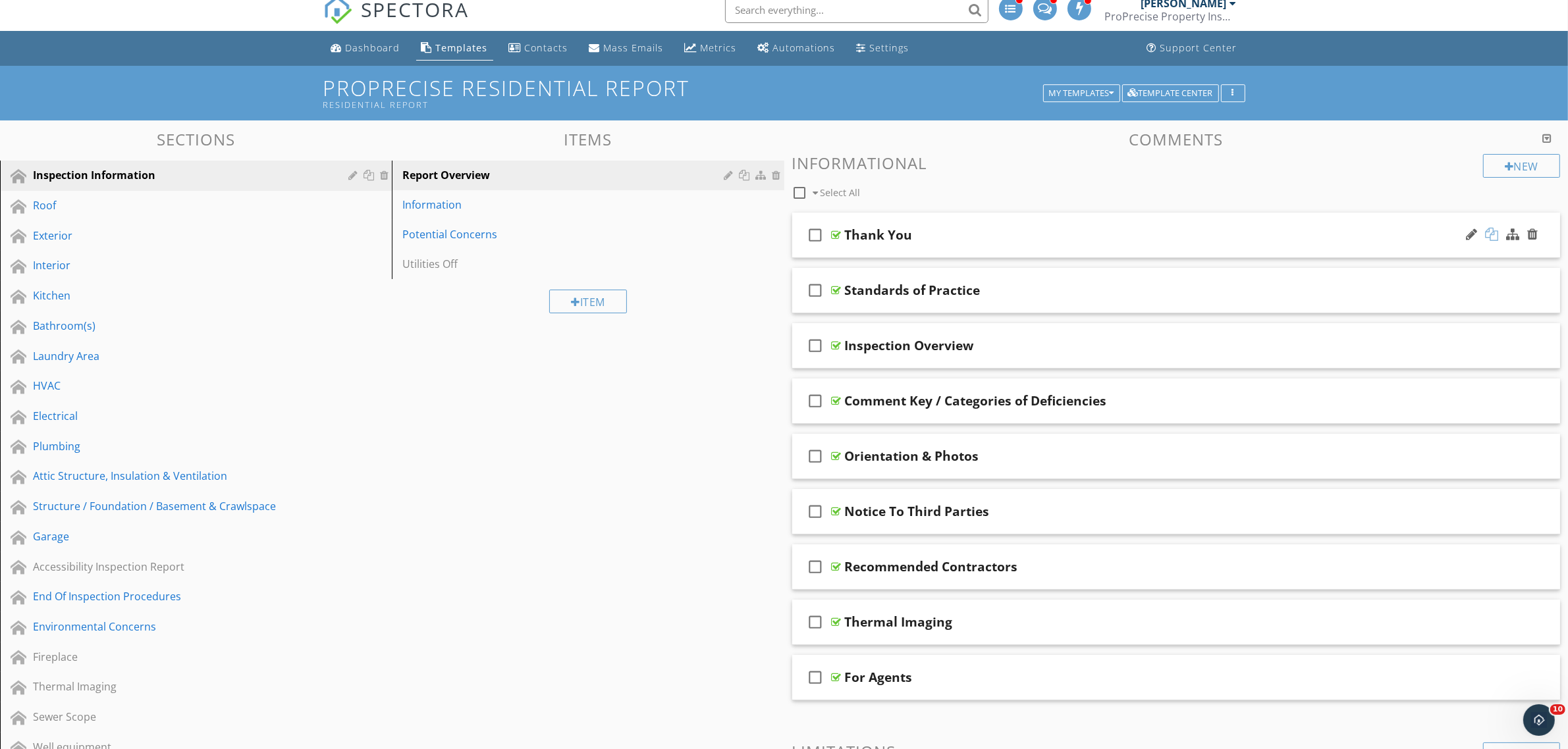
click at [1493, 235] on div at bounding box center [1492, 234] width 13 height 13
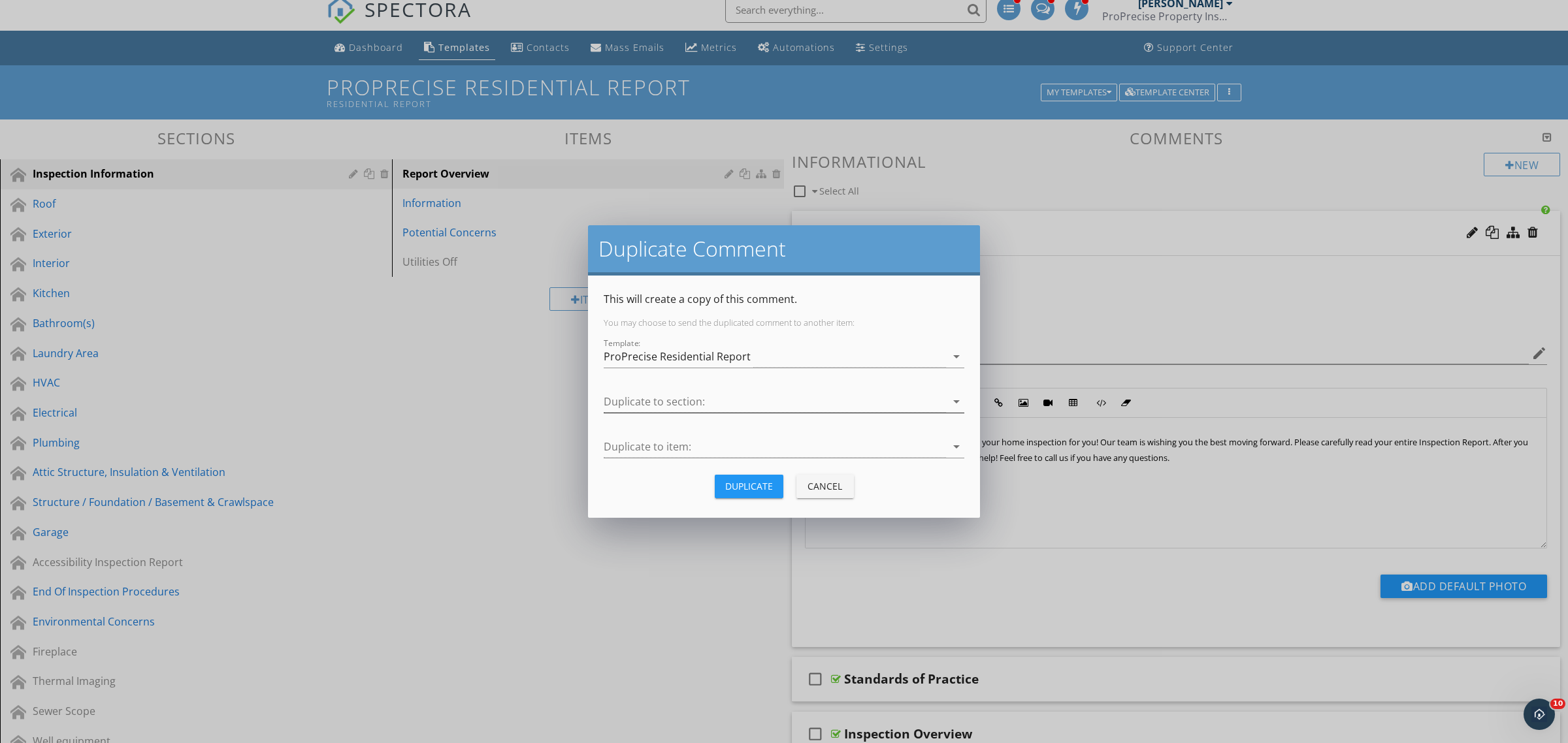
click at [693, 403] on div at bounding box center [774, 401] width 343 height 21
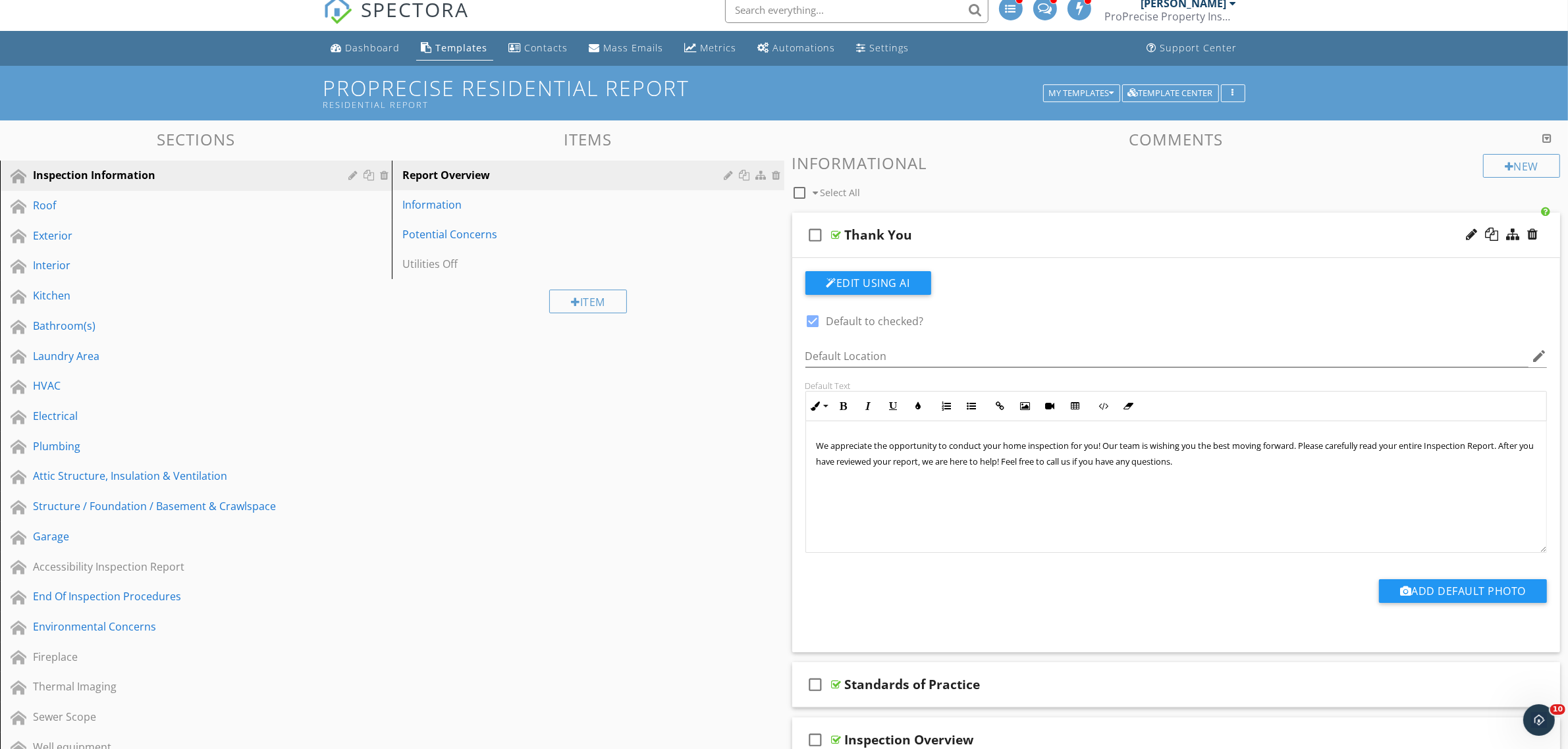
click at [437, 374] on div at bounding box center [784, 374] width 1568 height 749
click at [1492, 233] on div at bounding box center [1492, 234] width 13 height 13
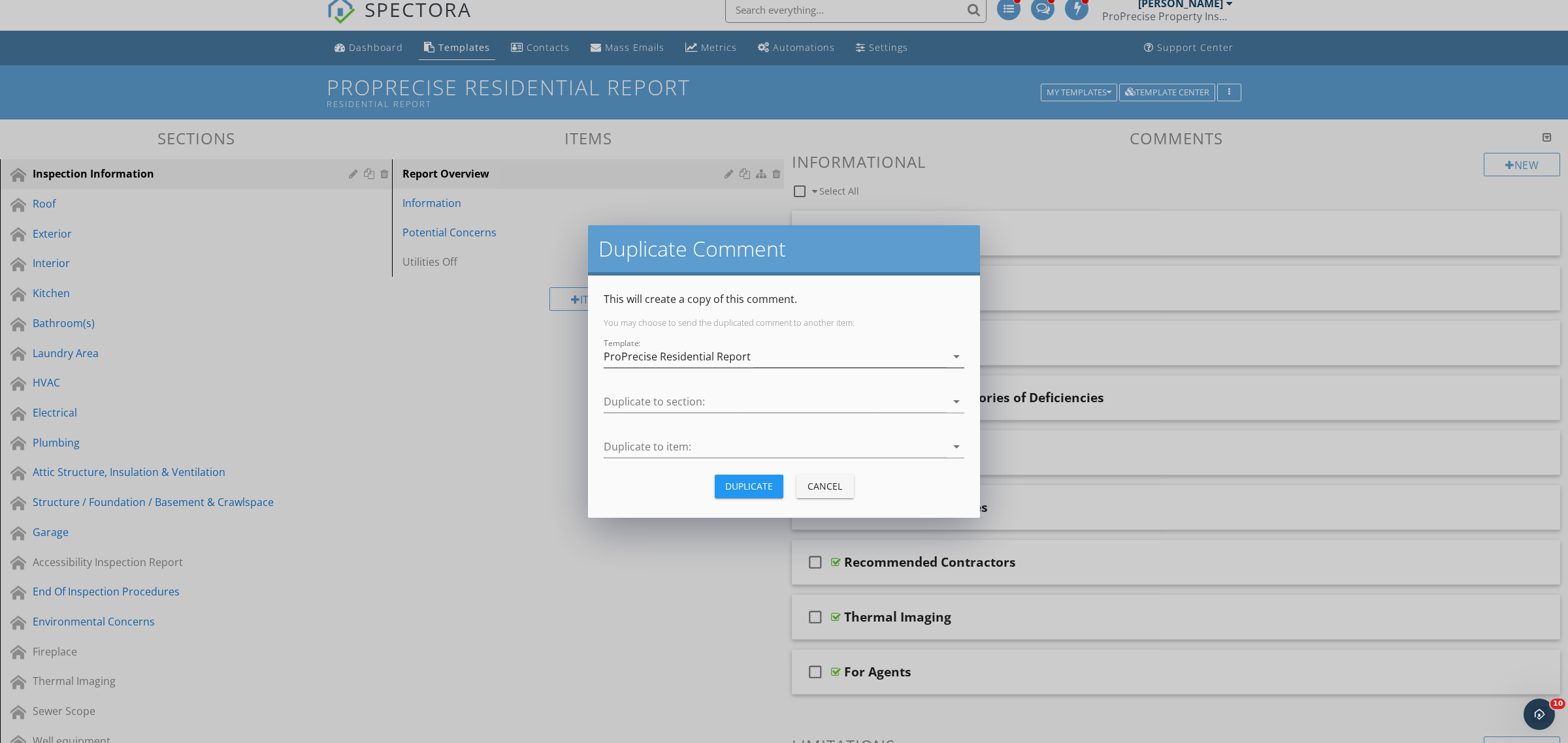
click at [682, 359] on div "ProPrecise Residential Report" at bounding box center [676, 357] width 147 height 12
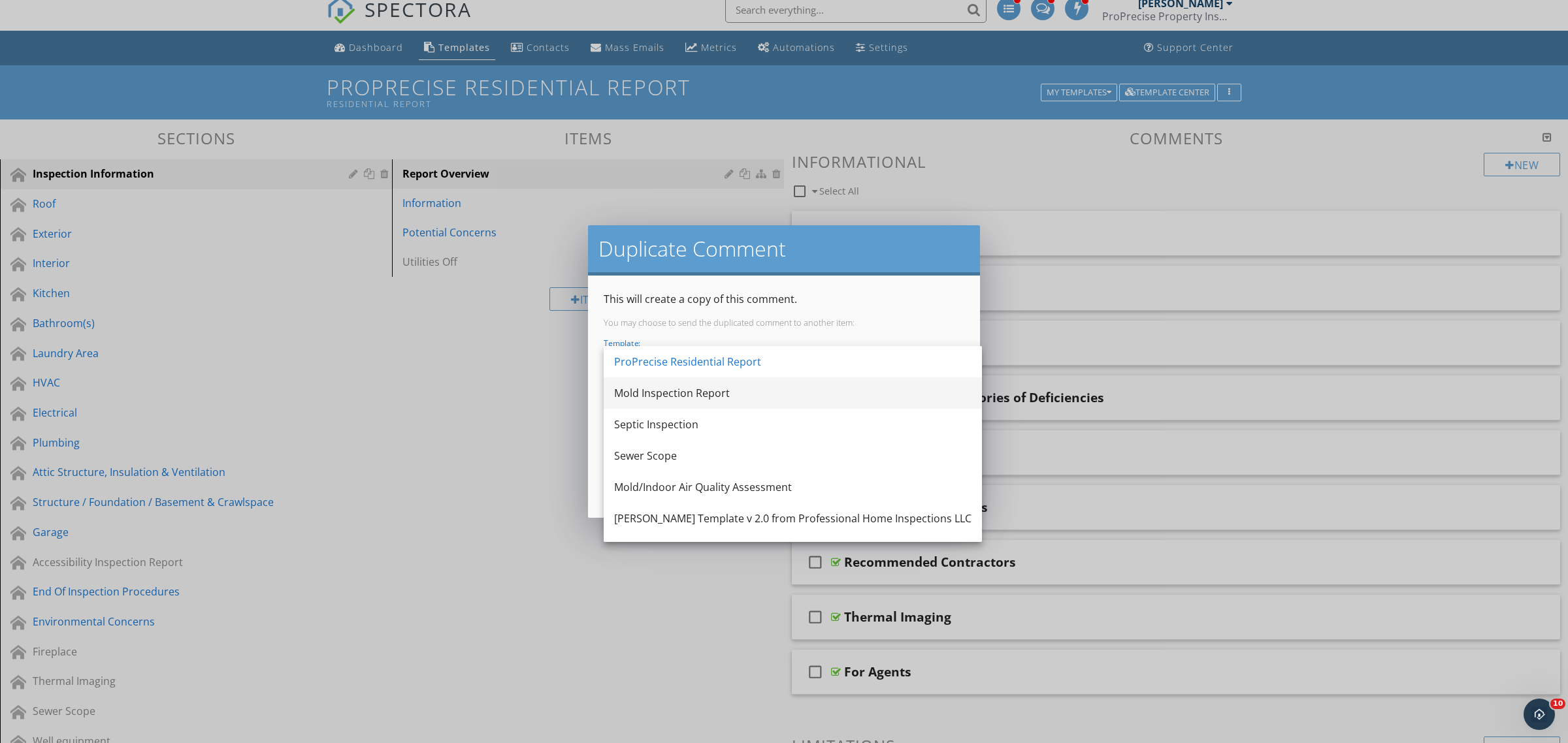
click at [683, 390] on div "Mold Inspection Report" at bounding box center [793, 393] width 358 height 16
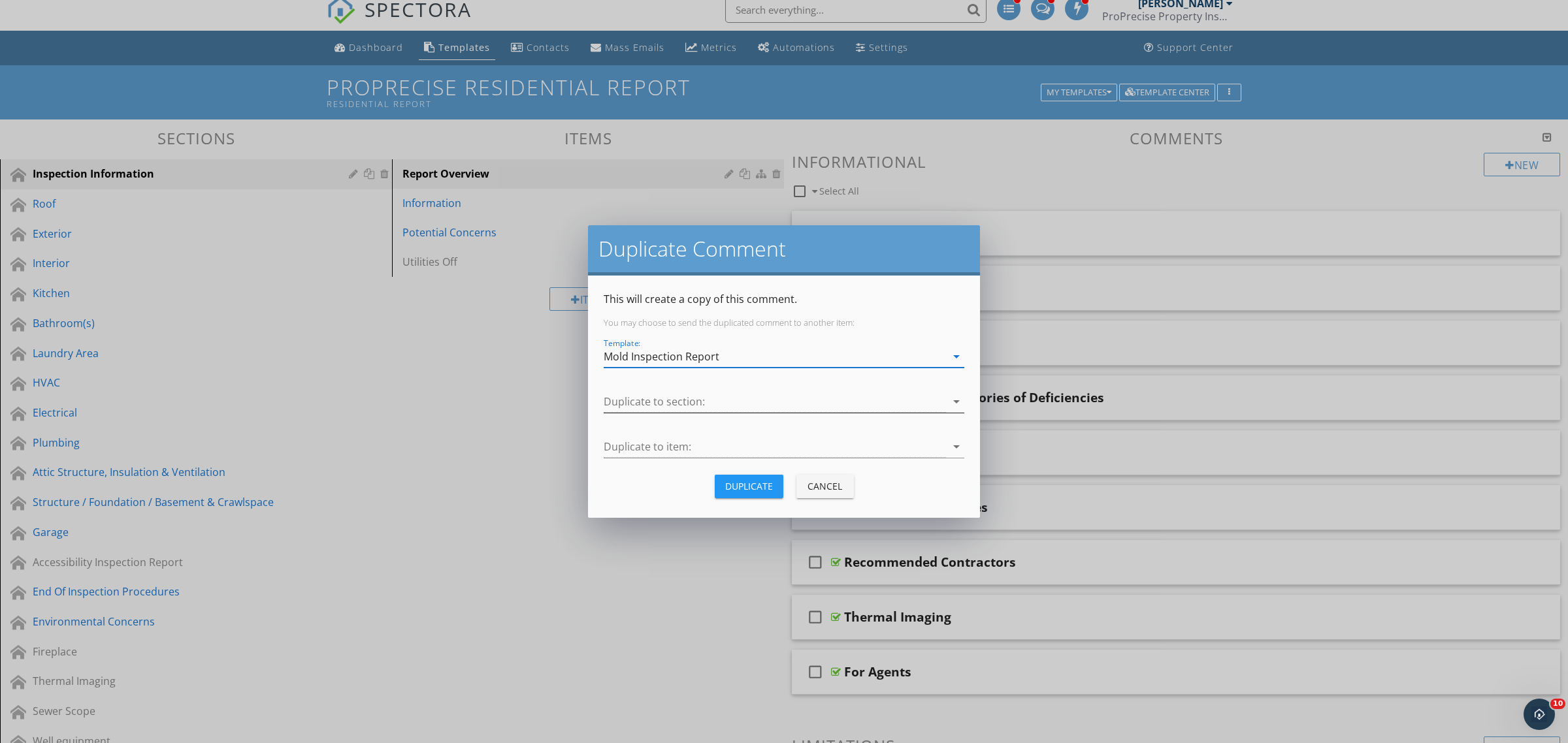
click at [671, 392] on div at bounding box center [774, 401] width 343 height 21
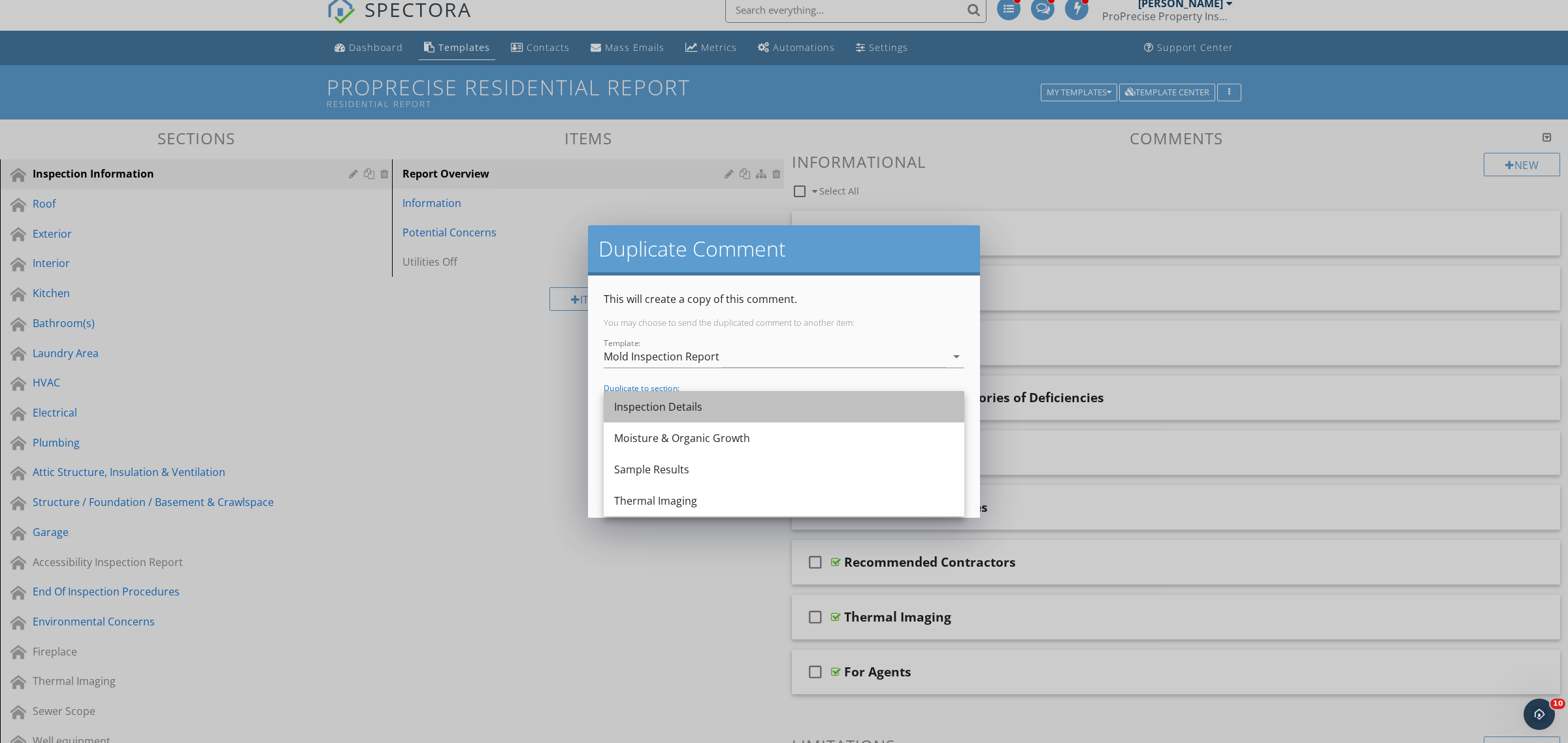
click at [684, 408] on div "Inspection Details" at bounding box center [784, 406] width 340 height 16
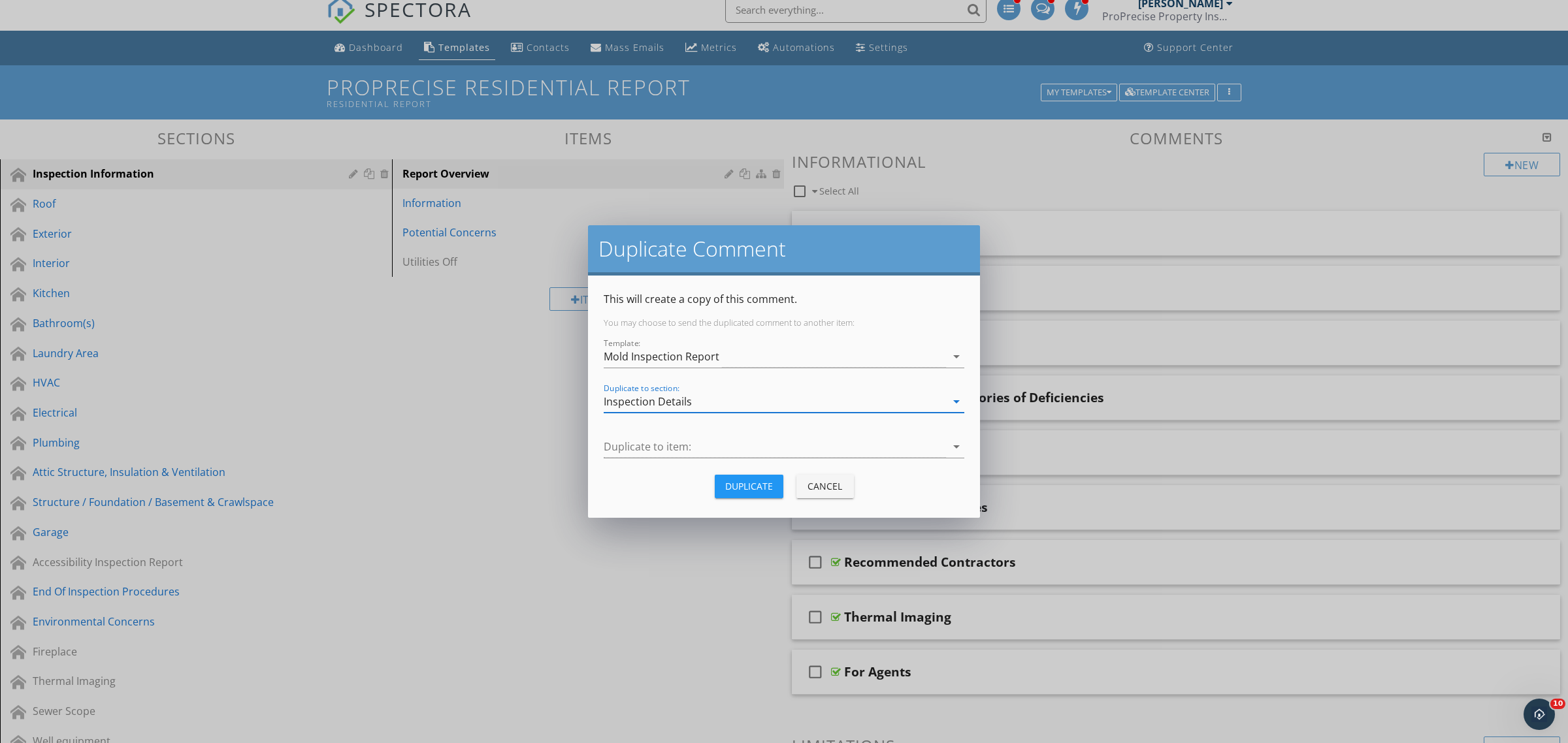
click at [675, 429] on div "Duplicate to item: arrow_drop_down" at bounding box center [784, 449] width 360 height 42
click at [673, 440] on div at bounding box center [774, 446] width 343 height 21
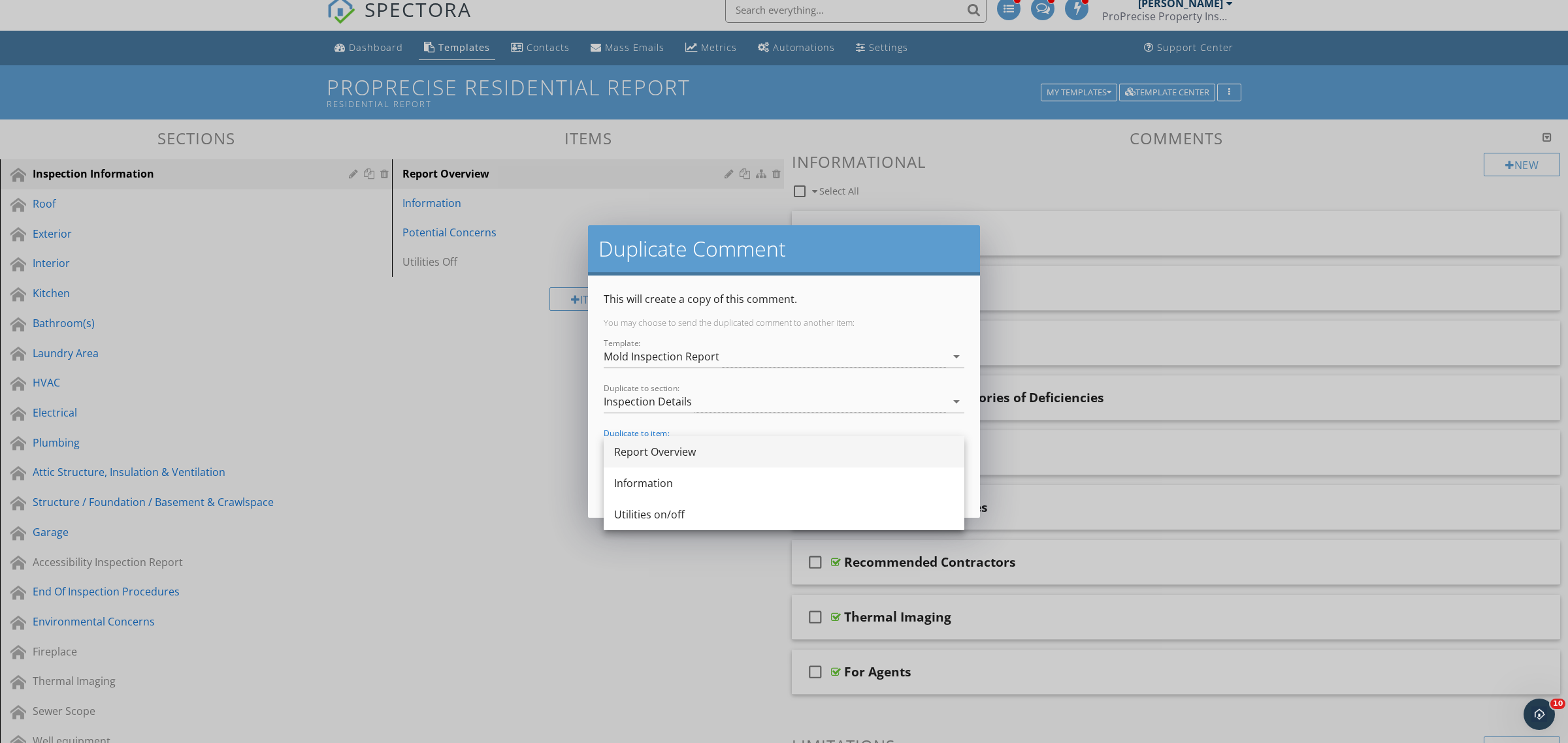
click at [674, 451] on div "Report Overview" at bounding box center [784, 452] width 340 height 16
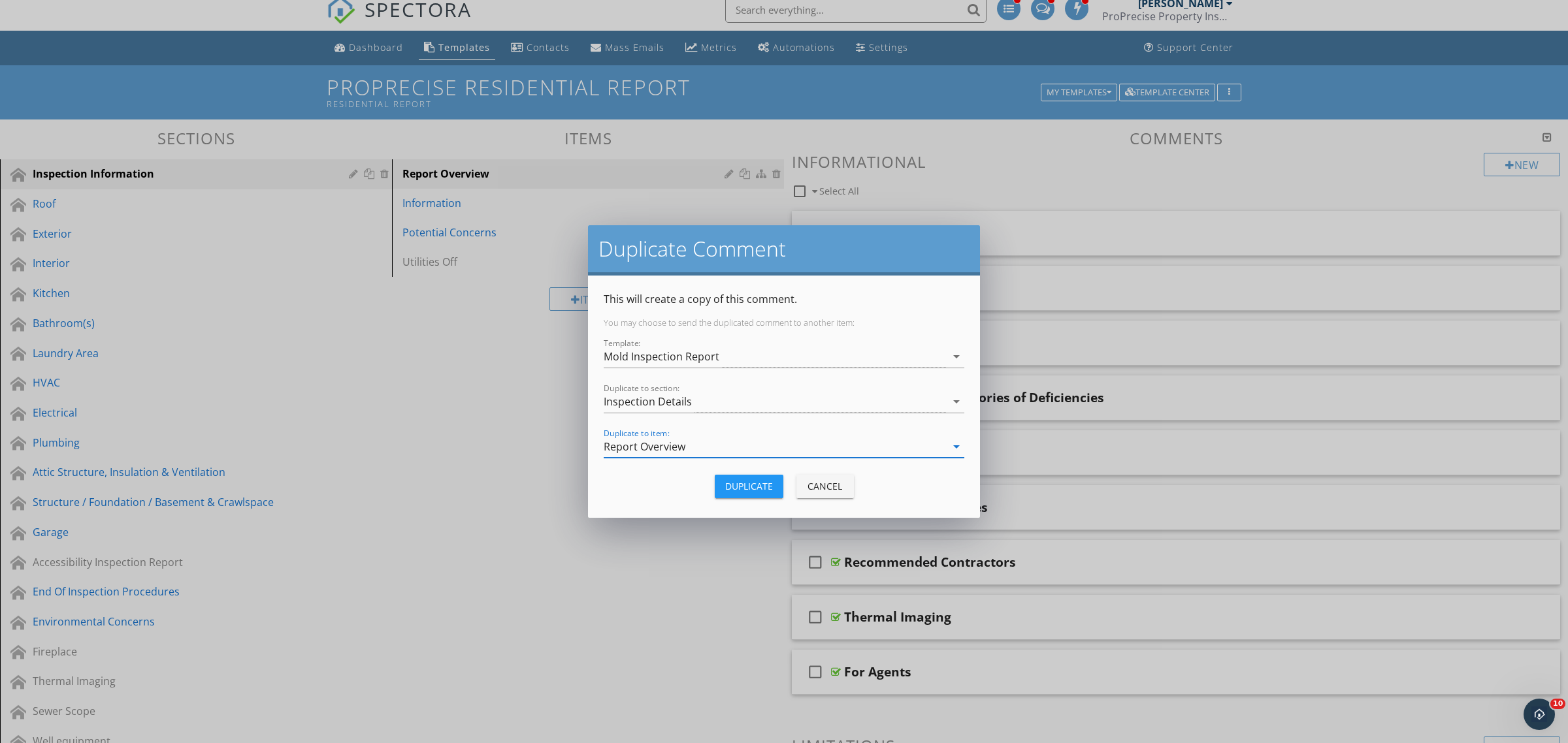
click at [735, 485] on div "Duplicate" at bounding box center [749, 486] width 48 height 14
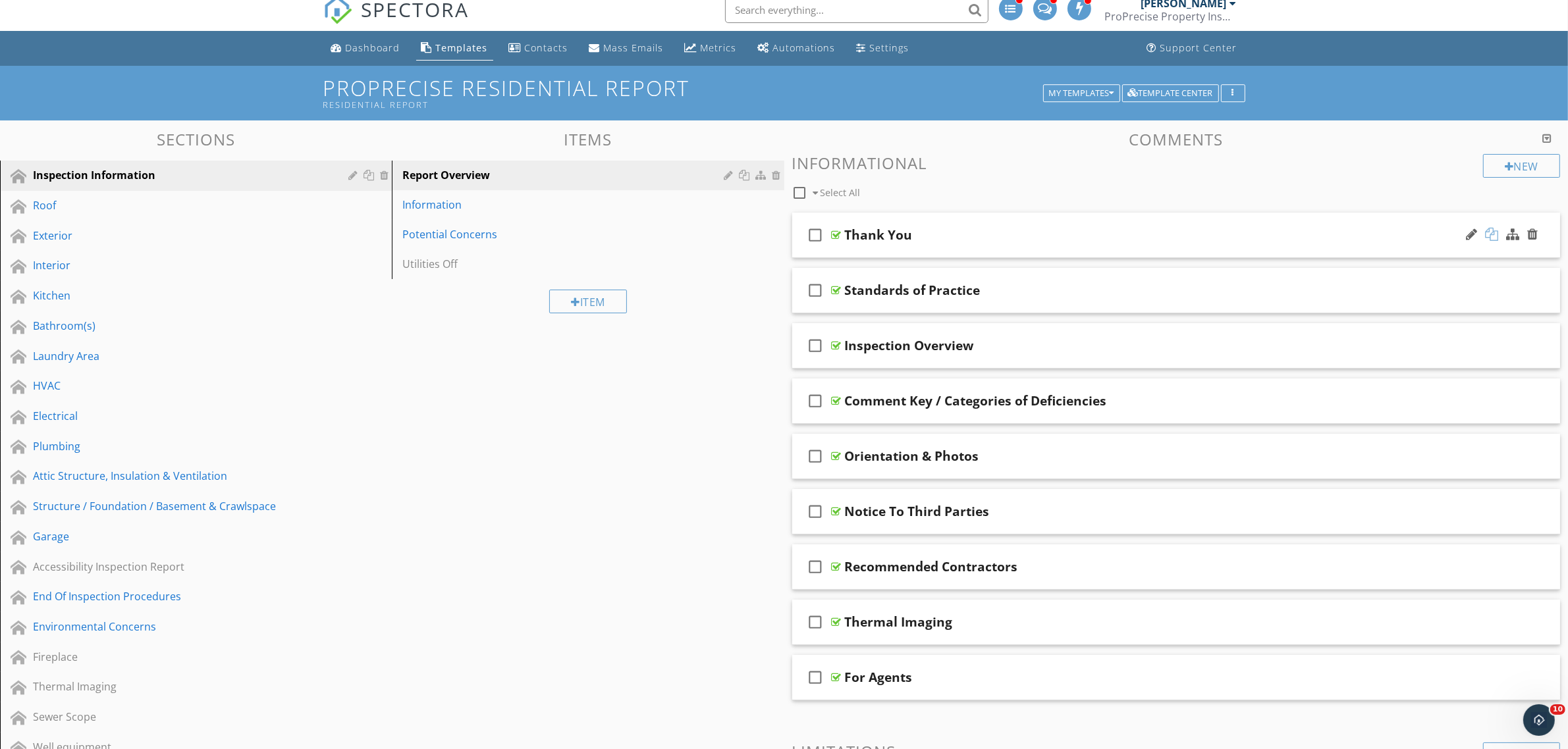
click at [1490, 238] on div at bounding box center [1492, 234] width 13 height 13
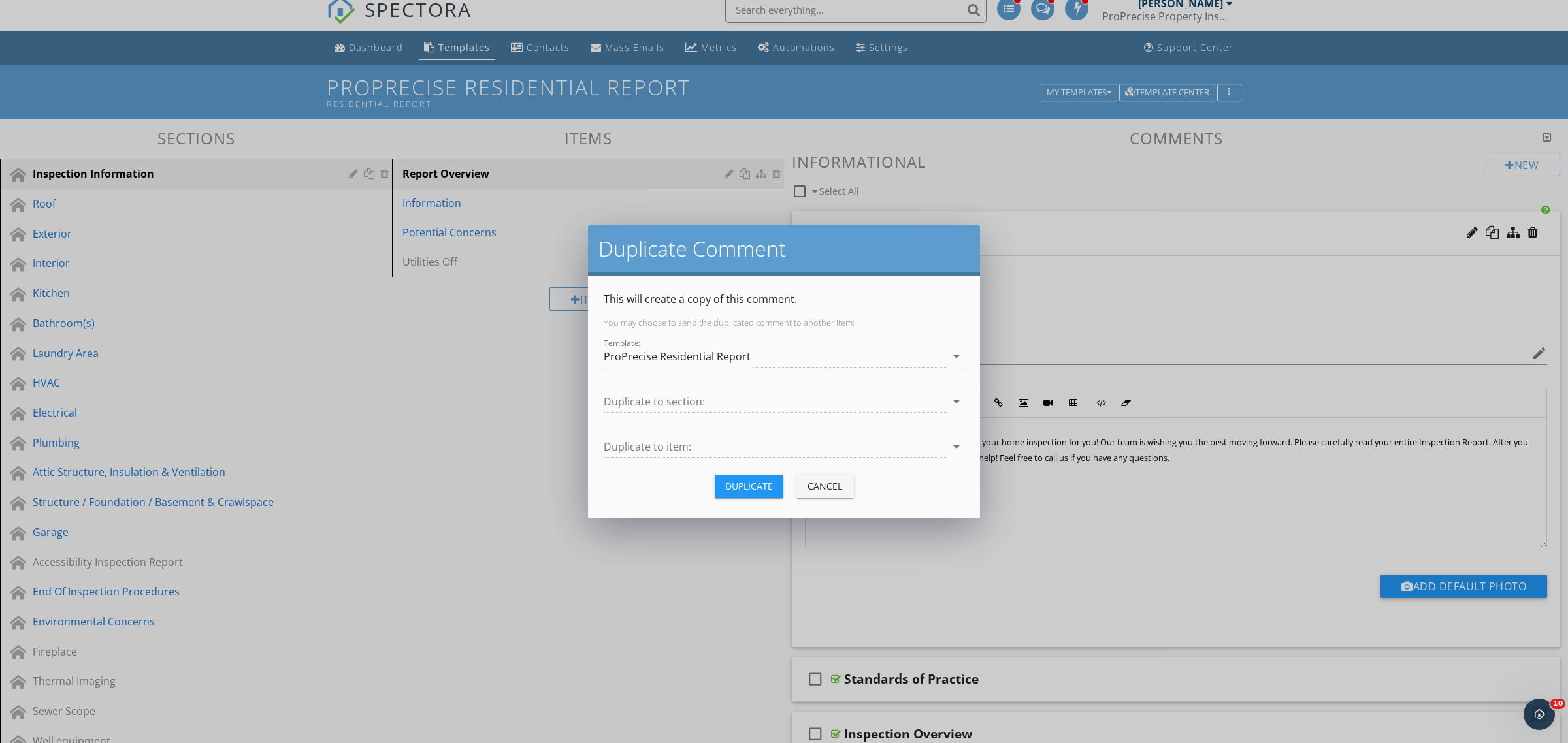
click at [695, 359] on div "ProPrecise Residential Report" at bounding box center [676, 357] width 147 height 12
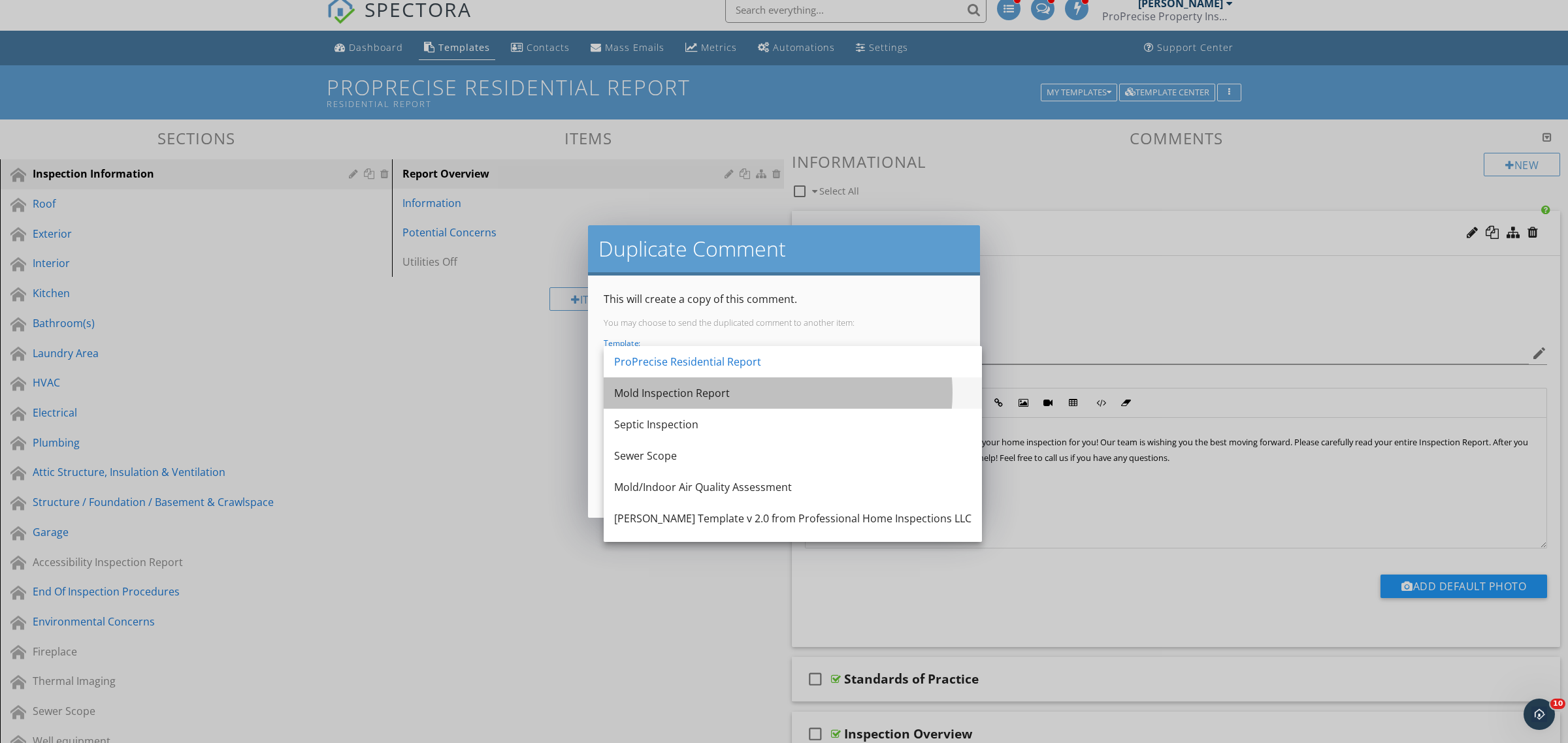
click at [699, 396] on div "Mold Inspection Report" at bounding box center [793, 393] width 358 height 16
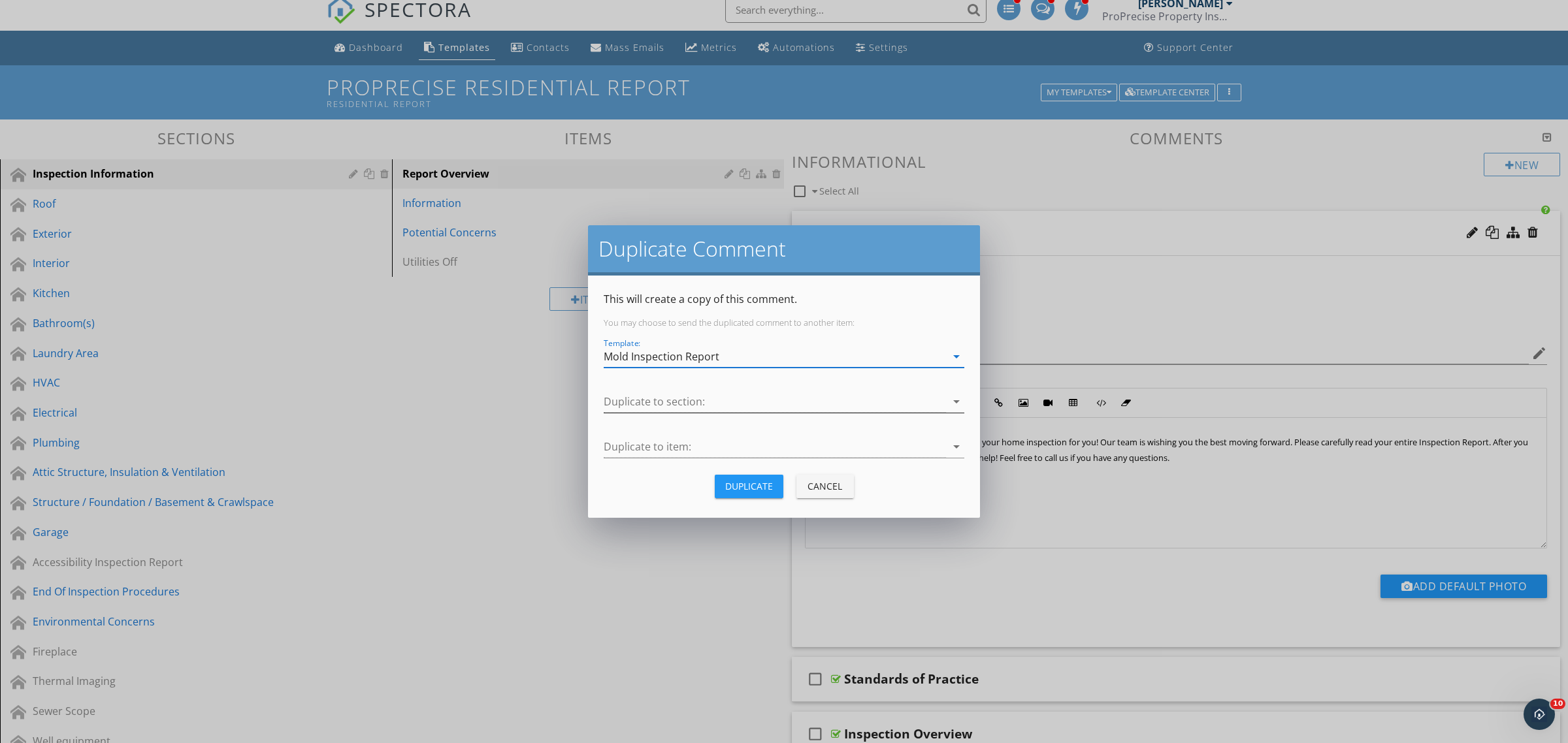
click at [690, 407] on div at bounding box center [774, 401] width 343 height 21
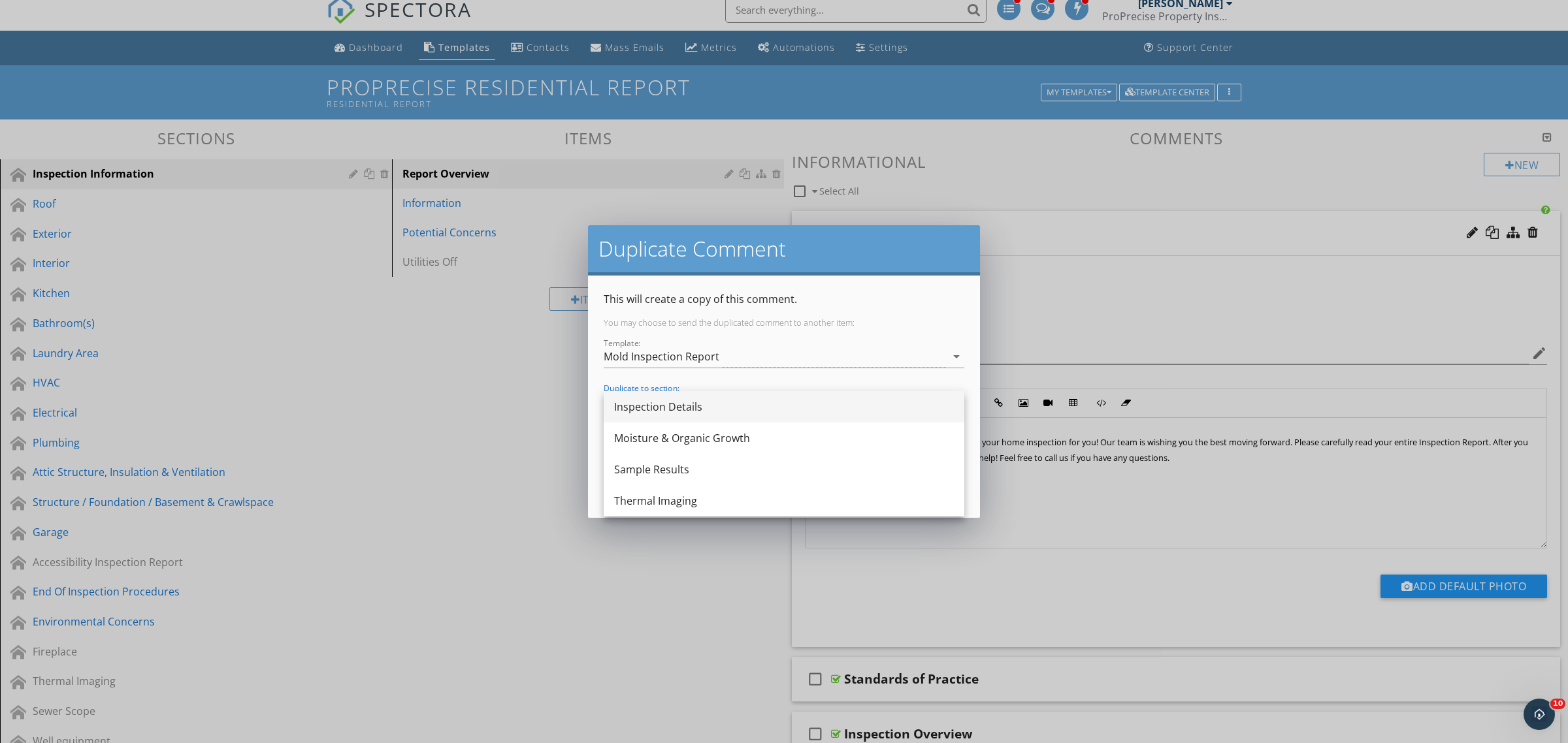
click at [650, 408] on div "Inspection Details" at bounding box center [784, 406] width 340 height 16
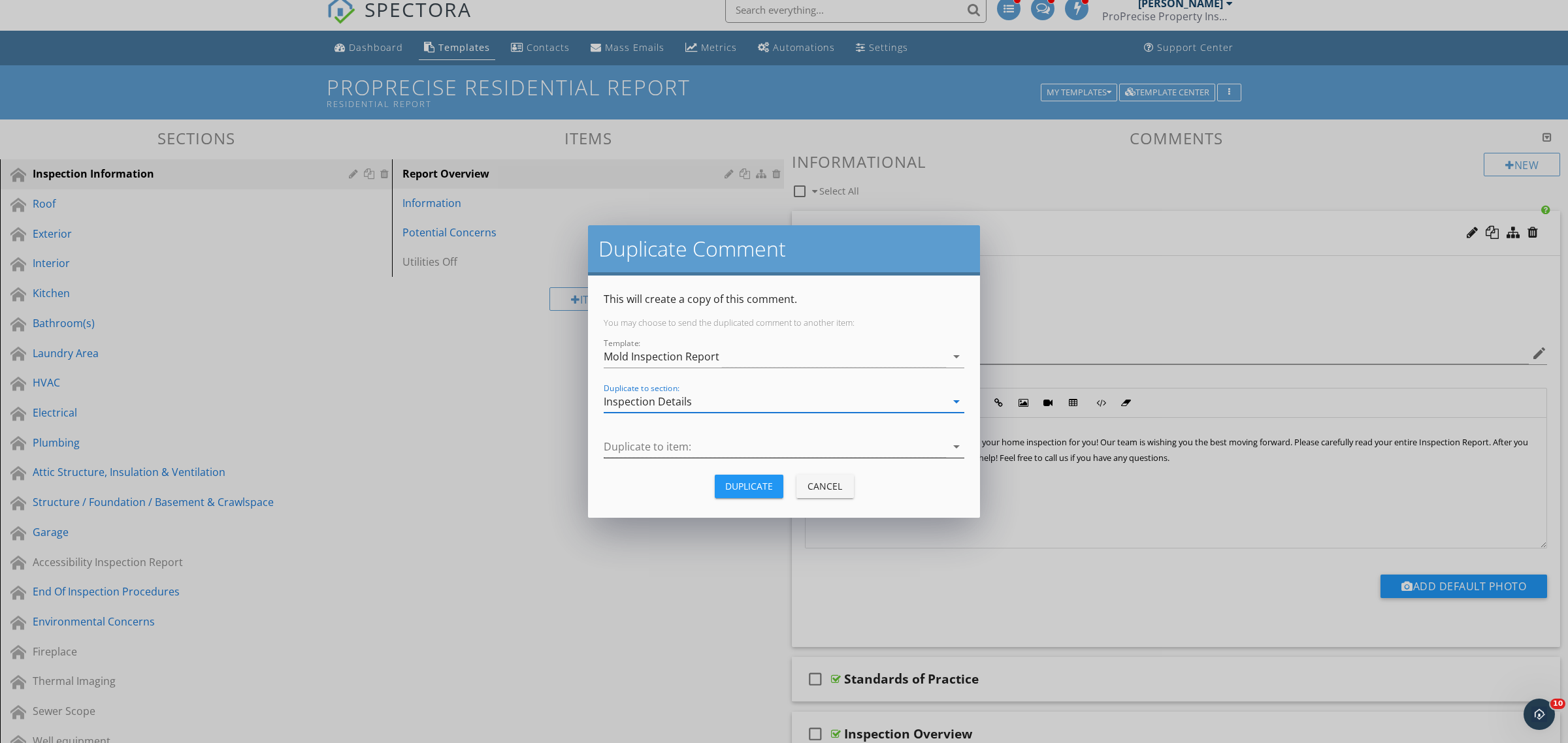
click at [647, 436] on div at bounding box center [774, 446] width 343 height 21
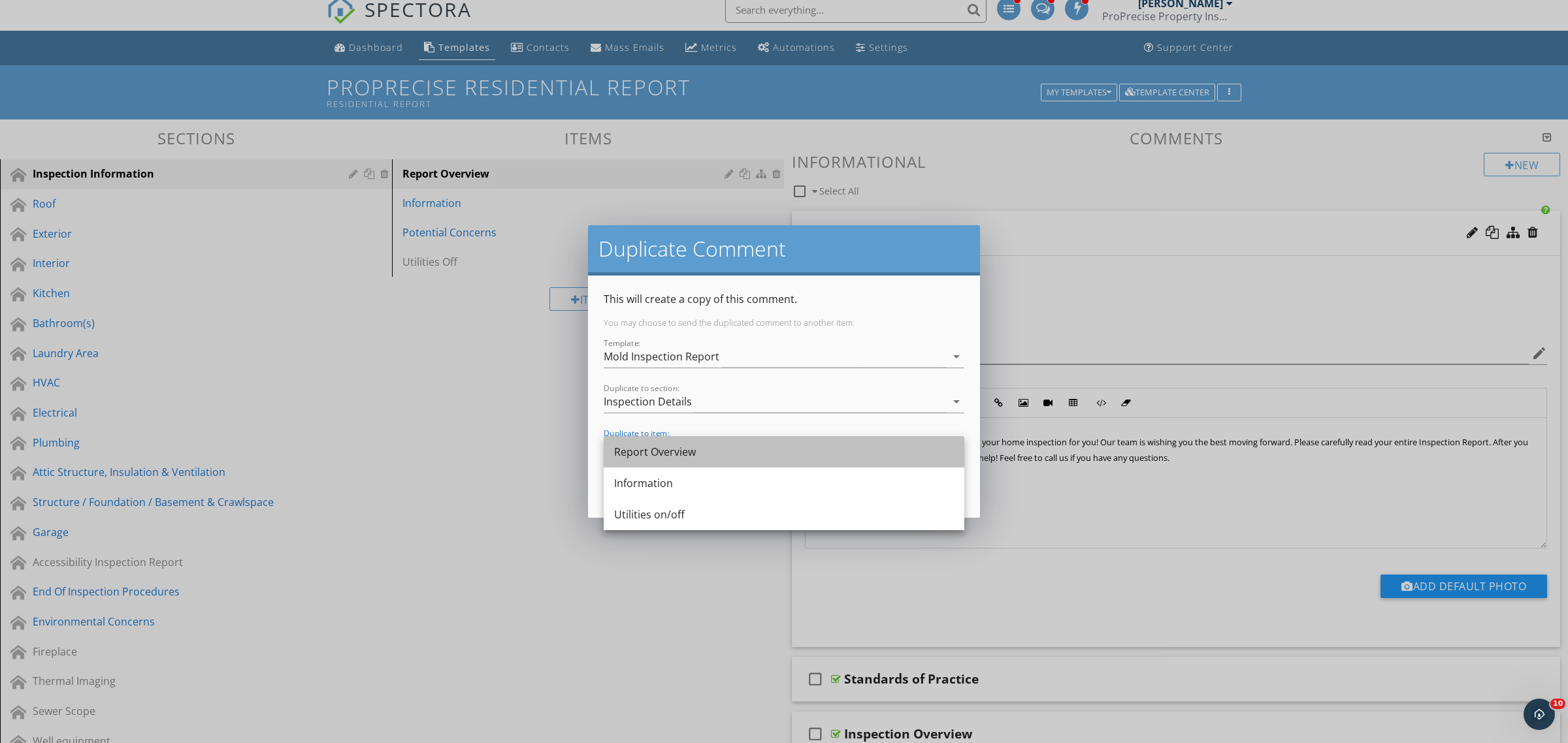
click at [661, 453] on div "Report Overview" at bounding box center [784, 452] width 340 height 16
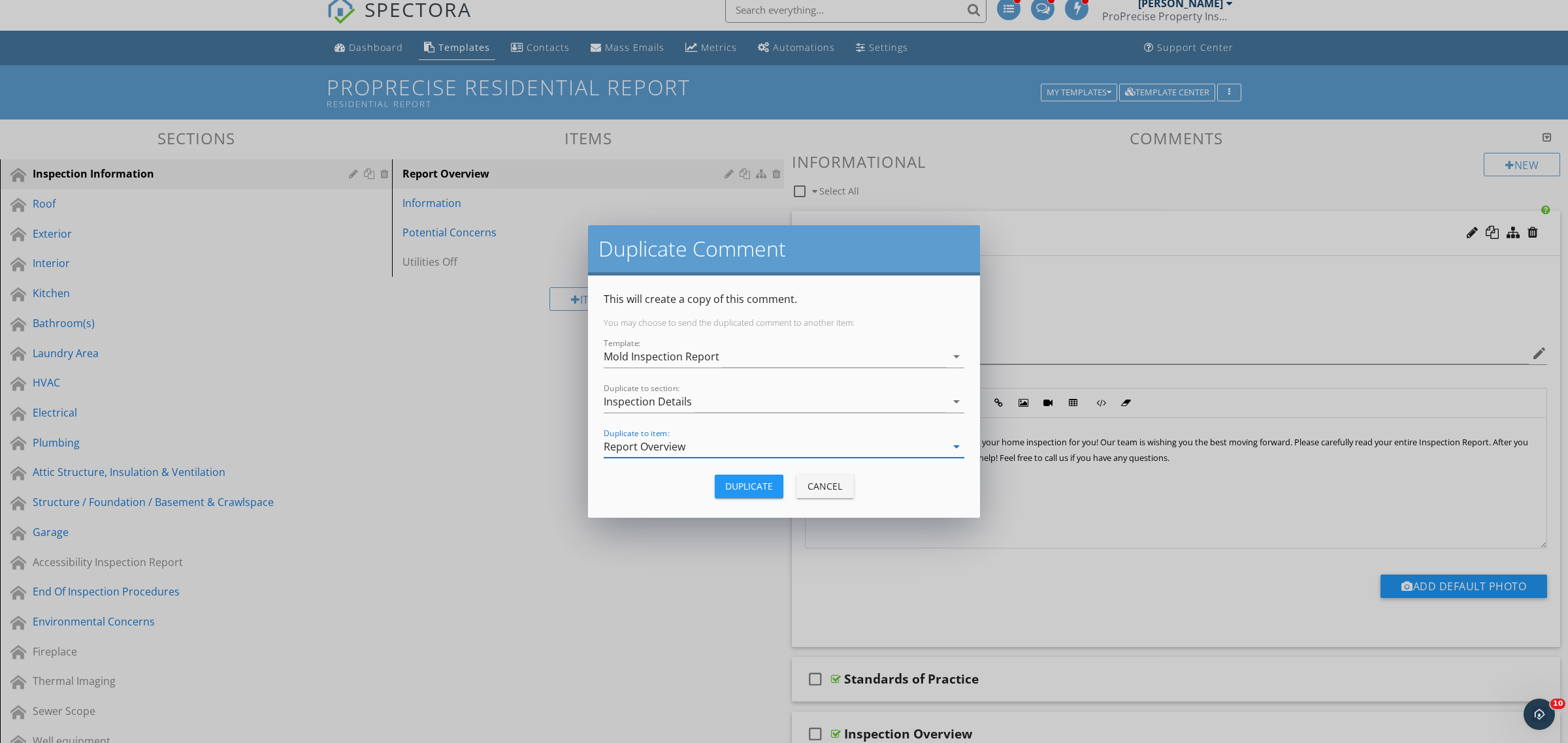
click at [750, 485] on div "Duplicate" at bounding box center [749, 486] width 48 height 14
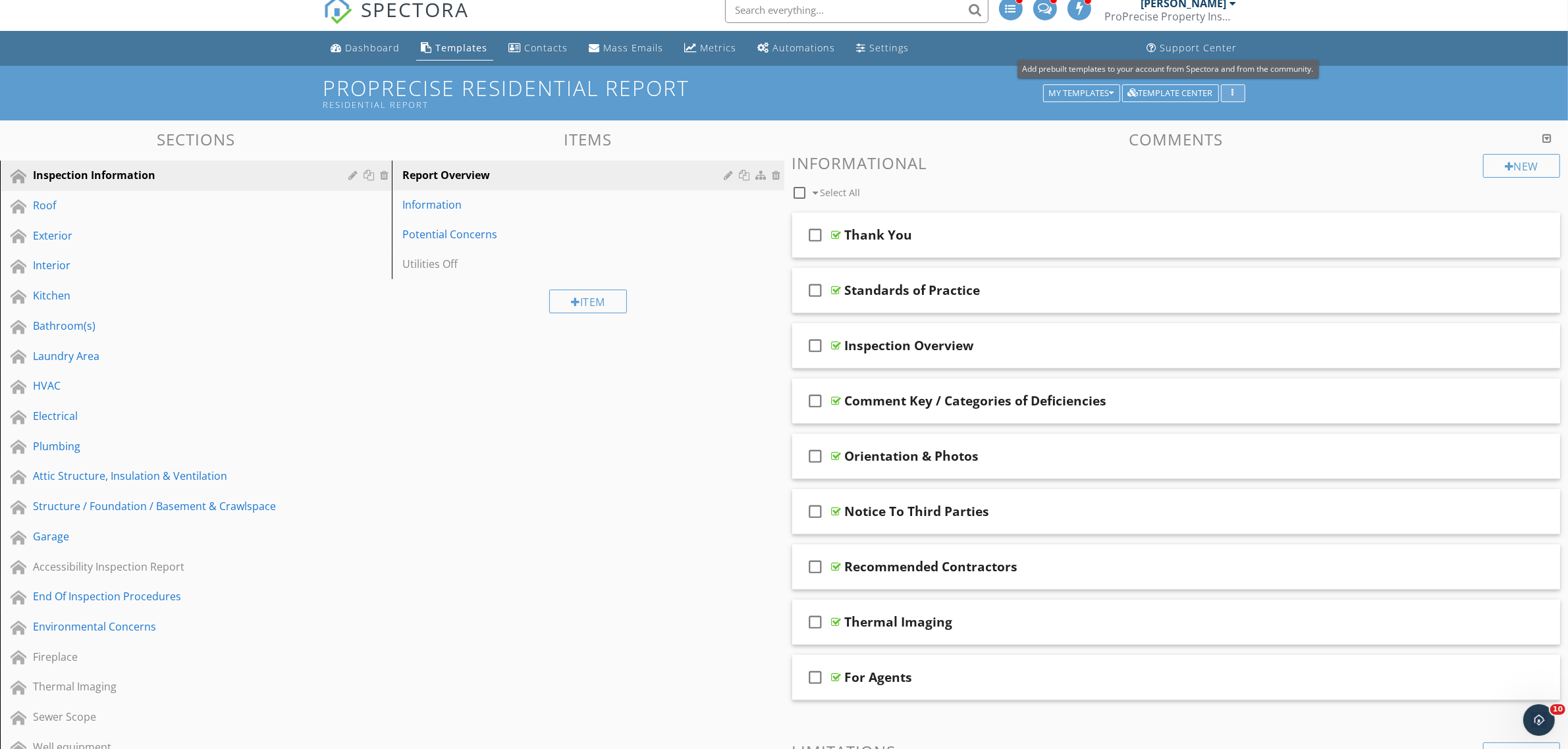
click at [1232, 91] on icon "button" at bounding box center [1233, 93] width 2 height 9
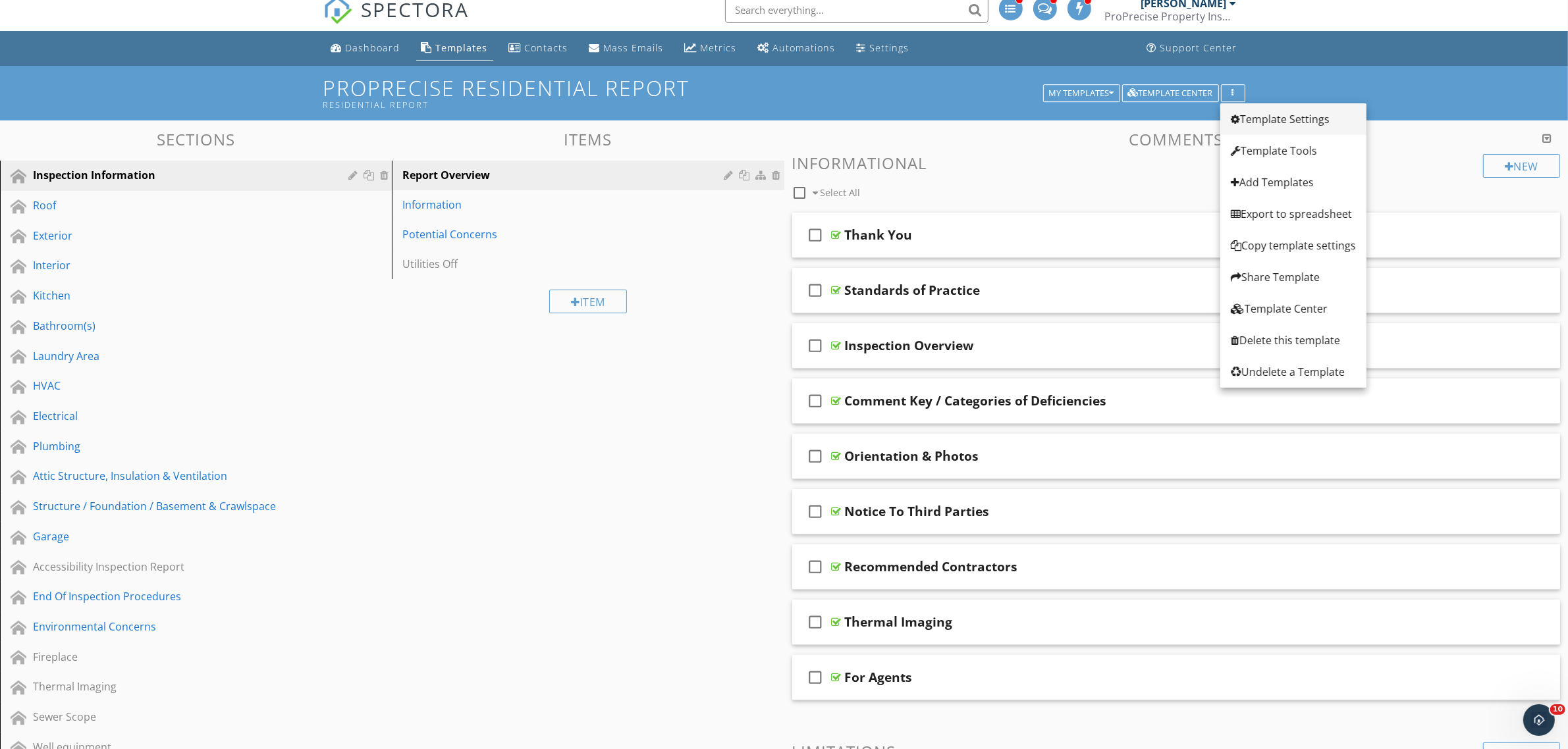
click at [1250, 121] on div "Template Settings" at bounding box center [1293, 119] width 125 height 16
type input "ProPrecise Residential Report"
type input "Residential Report"
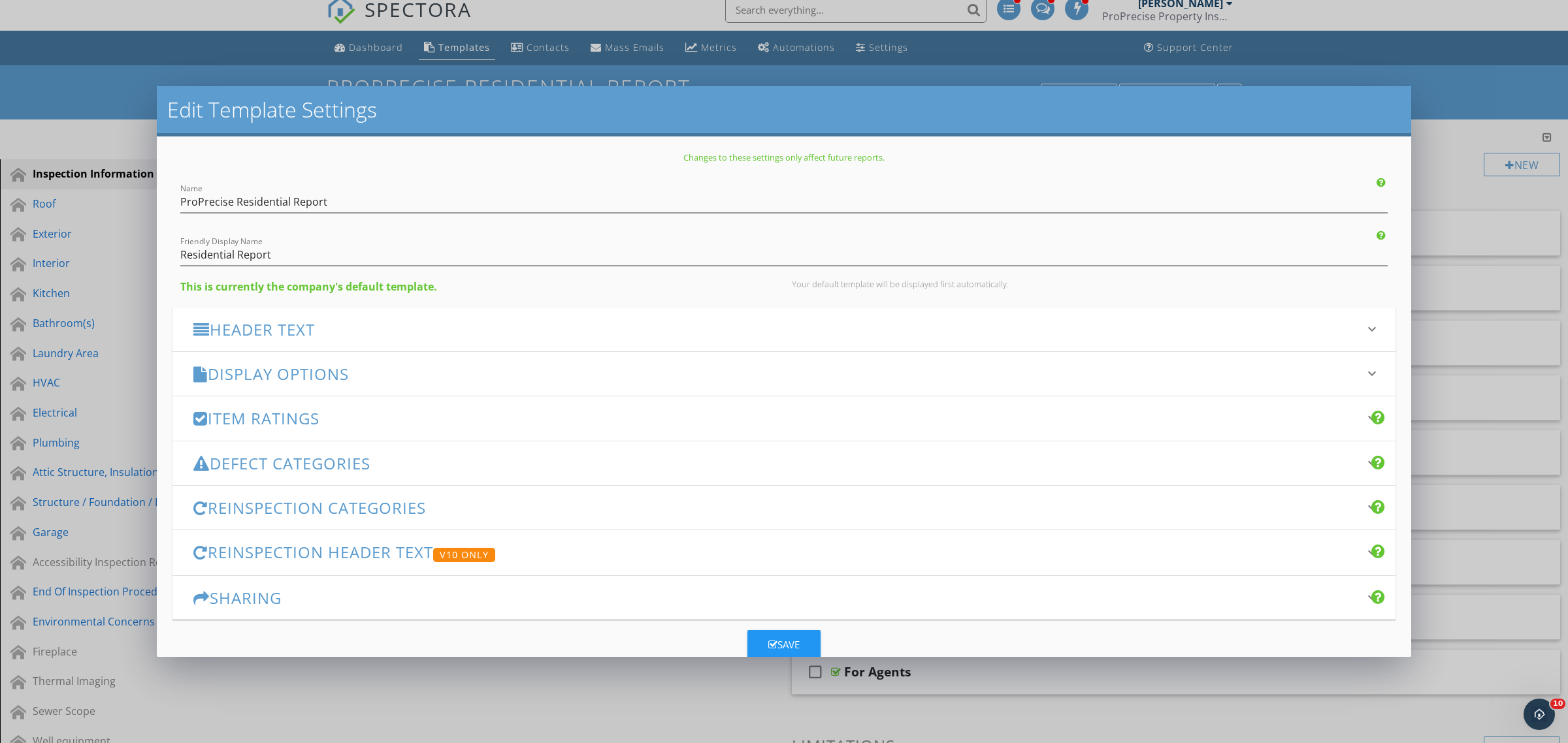
click at [376, 418] on h3 "Item Ratings" at bounding box center [776, 418] width 1165 height 18
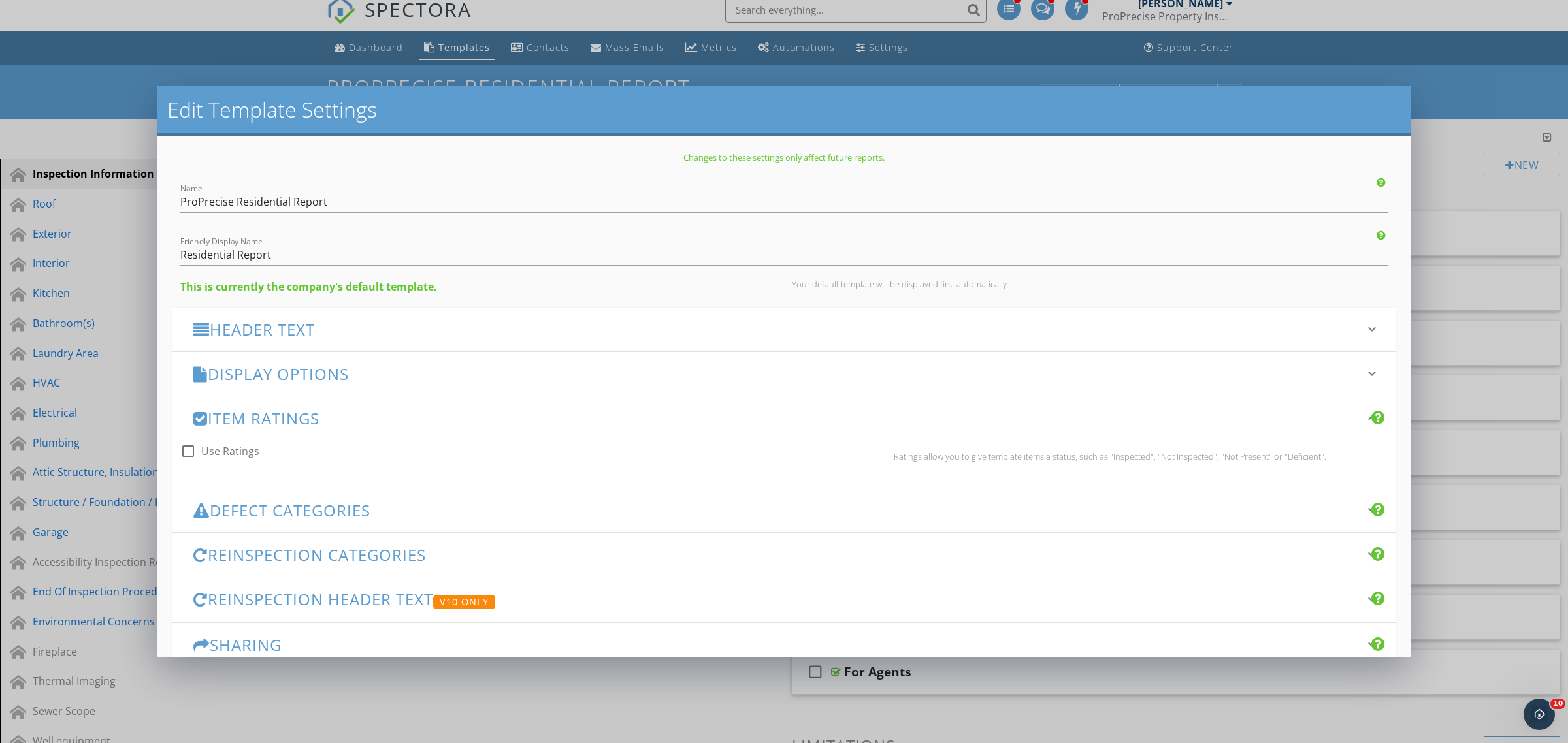
scroll to position [78, 0]
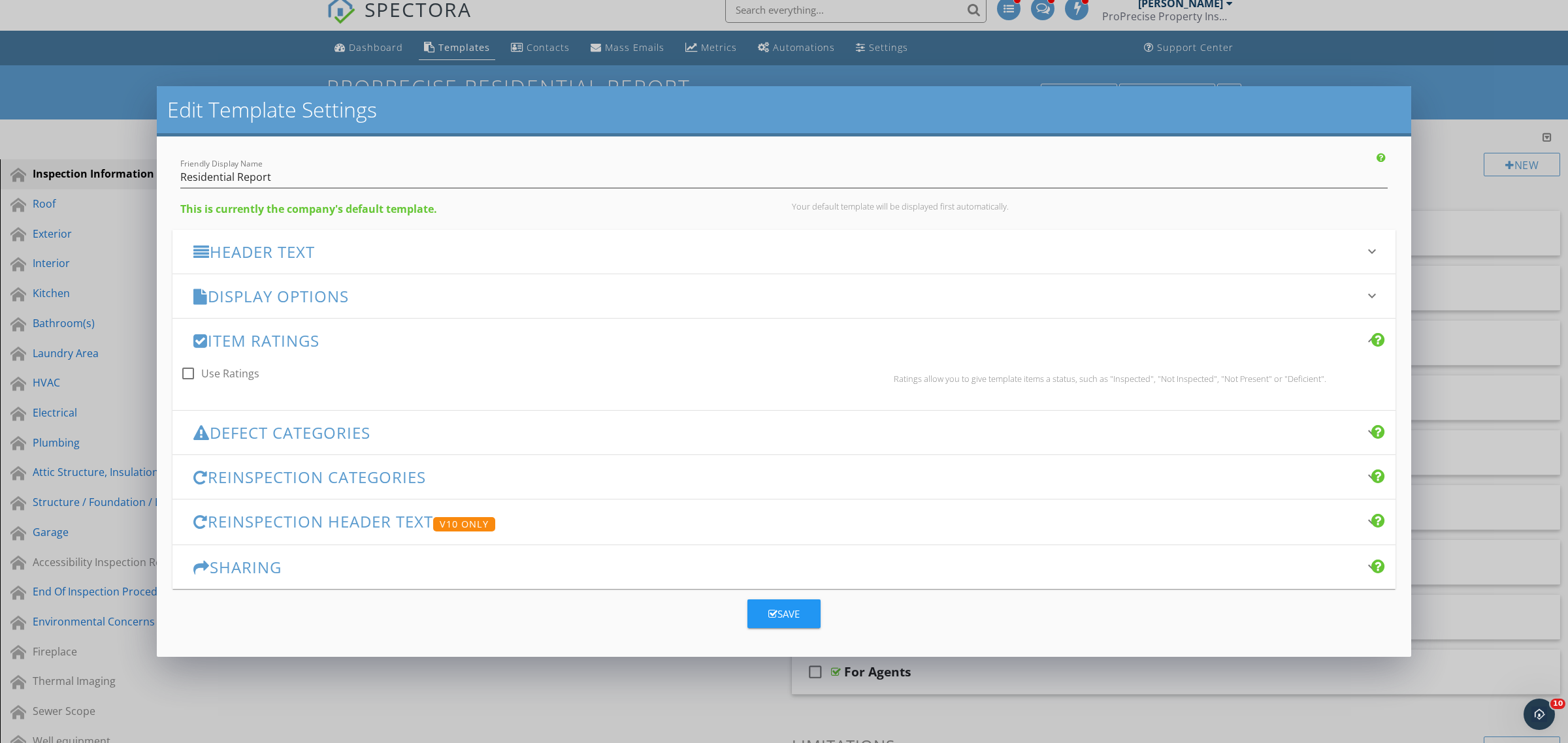
click at [233, 436] on h3 "Defect Categories" at bounding box center [776, 432] width 1165 height 18
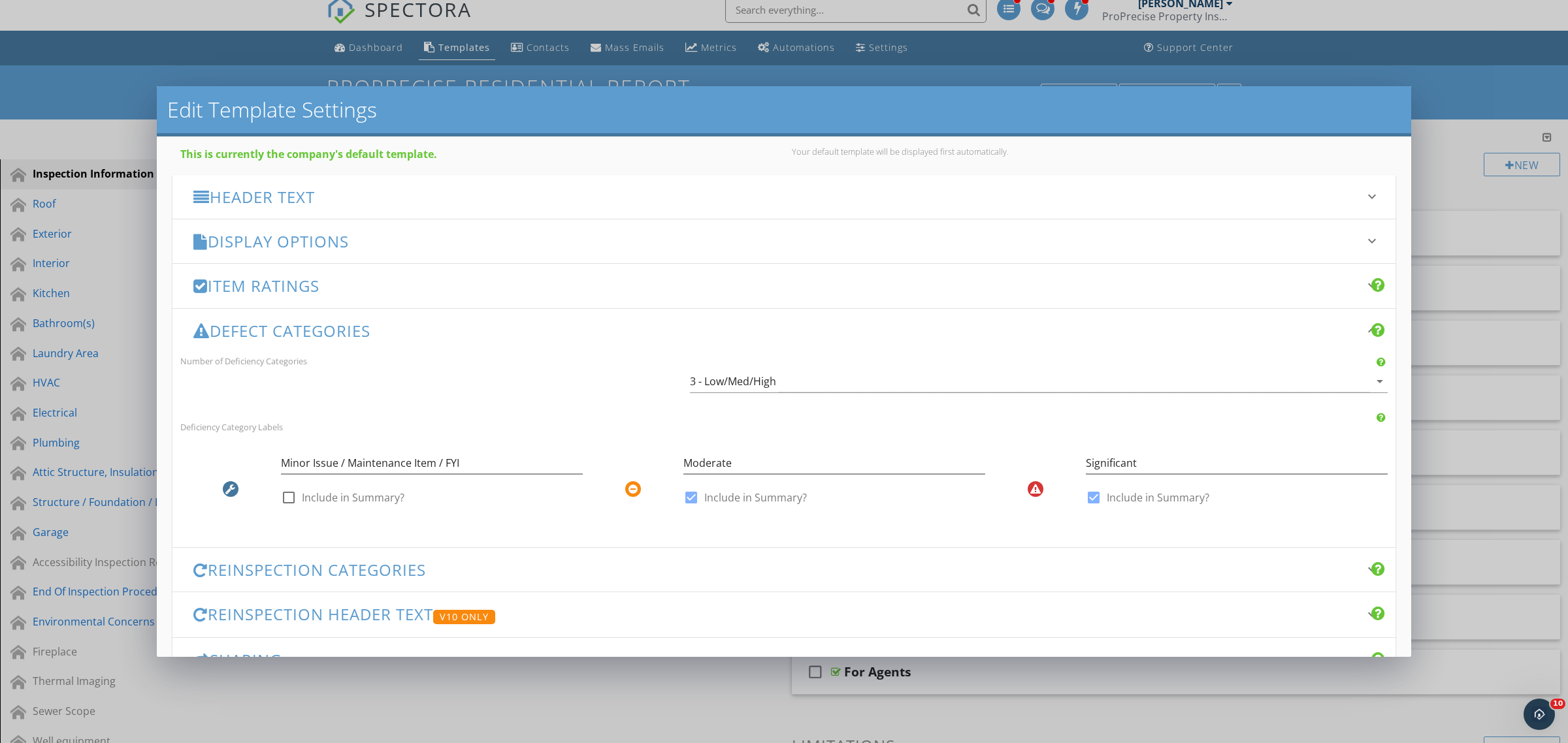
scroll to position [160, 0]
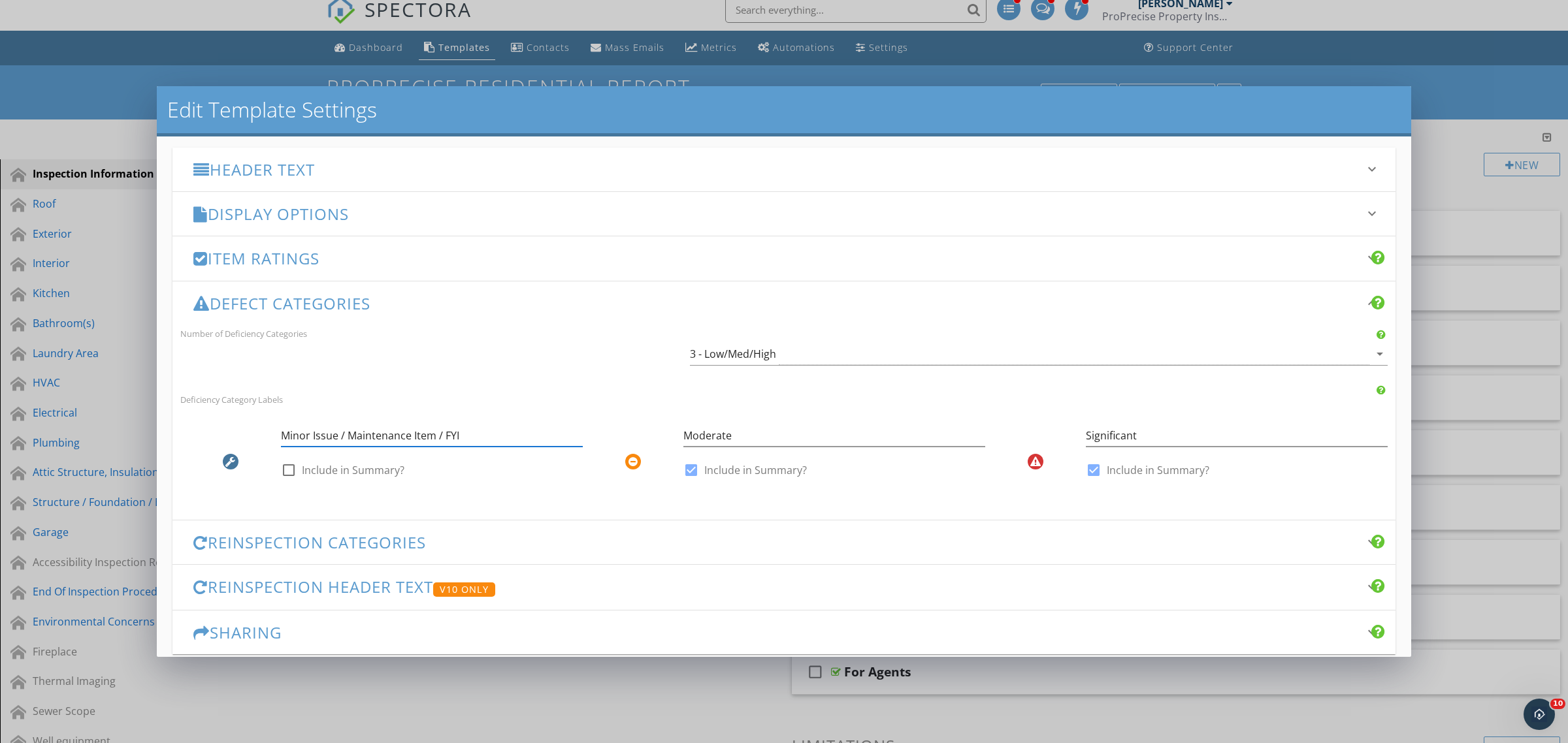
drag, startPoint x: 468, startPoint y: 432, endPoint x: 247, endPoint y: 434, distance: 221.0
click at [247, 434] on div "Minor Issue / Maintenance Item / FYI check_box_outline_blank Include in Summary?" at bounding box center [381, 456] width 403 height 77
click at [449, 438] on input "Minor Issue / Maintenance Item / FYI" at bounding box center [431, 435] width 302 height 21
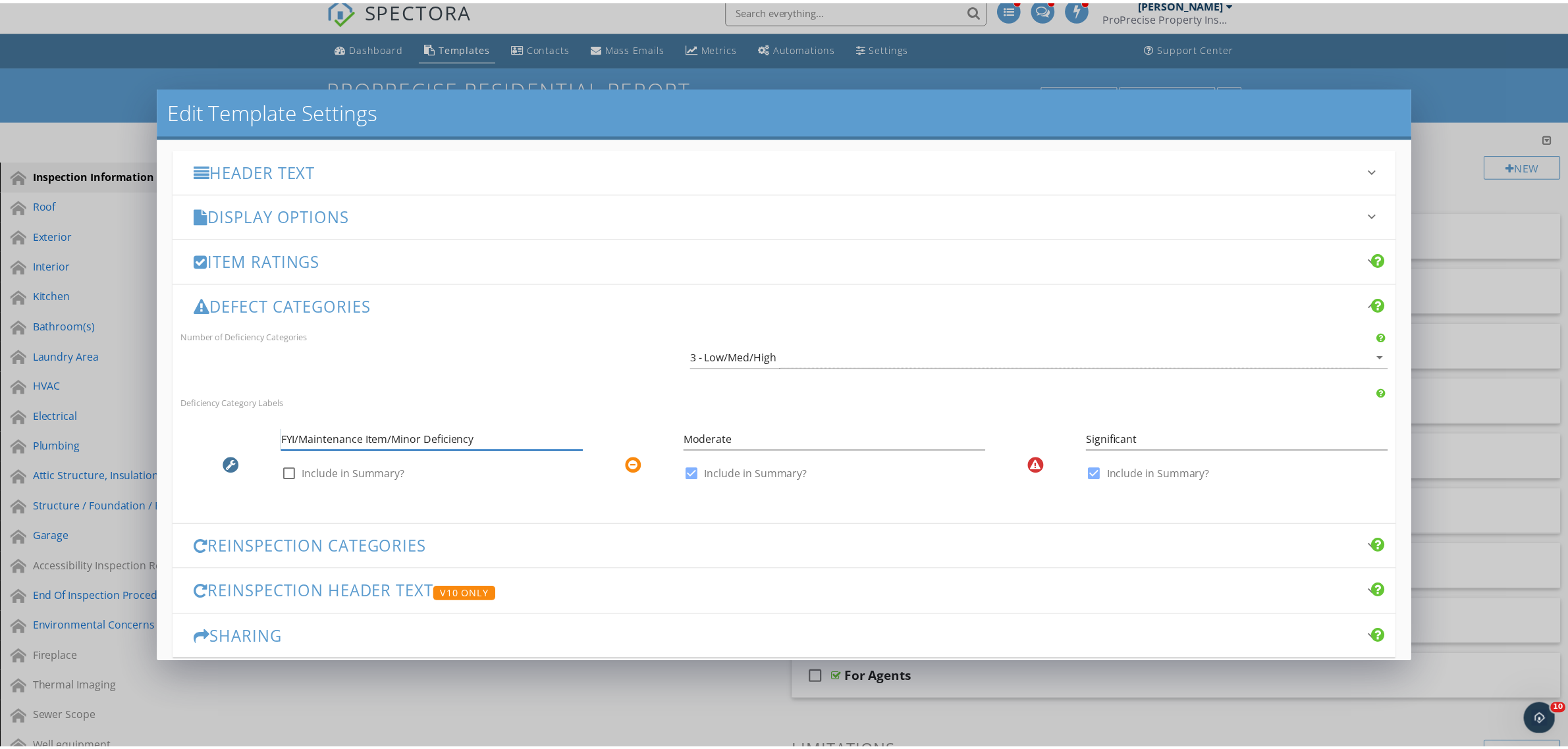
scroll to position [228, 0]
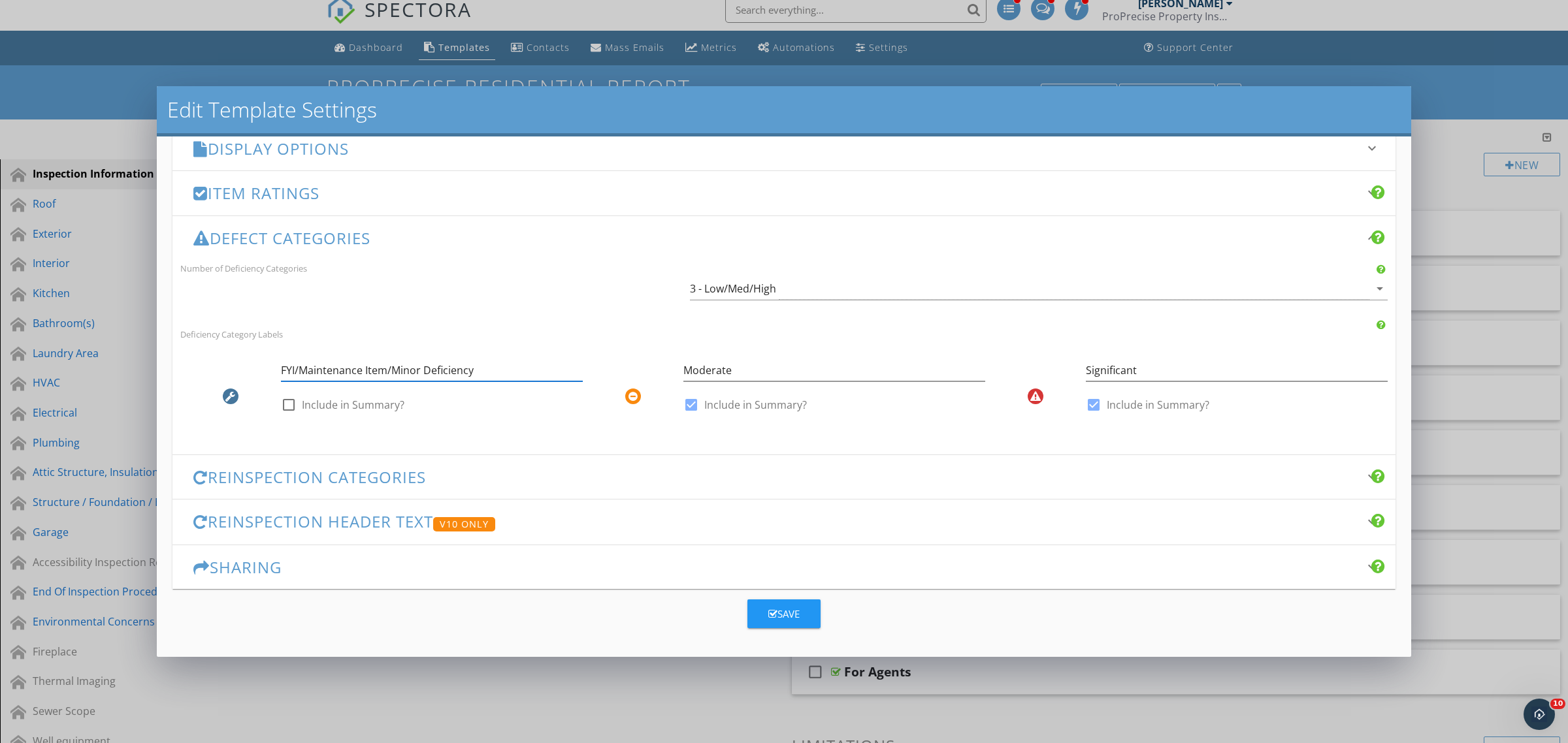
click at [484, 368] on input "FYI/Maintenance Item/Minor Deficiency" at bounding box center [431, 370] width 302 height 21
drag, startPoint x: 494, startPoint y: 367, endPoint x: 233, endPoint y: 356, distance: 261.2
click at [233, 356] on div "FYI/Maintenance Item/Minor Deficiency check_box_outline_blank Include in Summar…" at bounding box center [381, 390] width 403 height 77
type input "FYI/Maintenance Item/Minor Deficiency"
drag, startPoint x: 743, startPoint y: 372, endPoint x: 732, endPoint y: 371, distance: 11.0
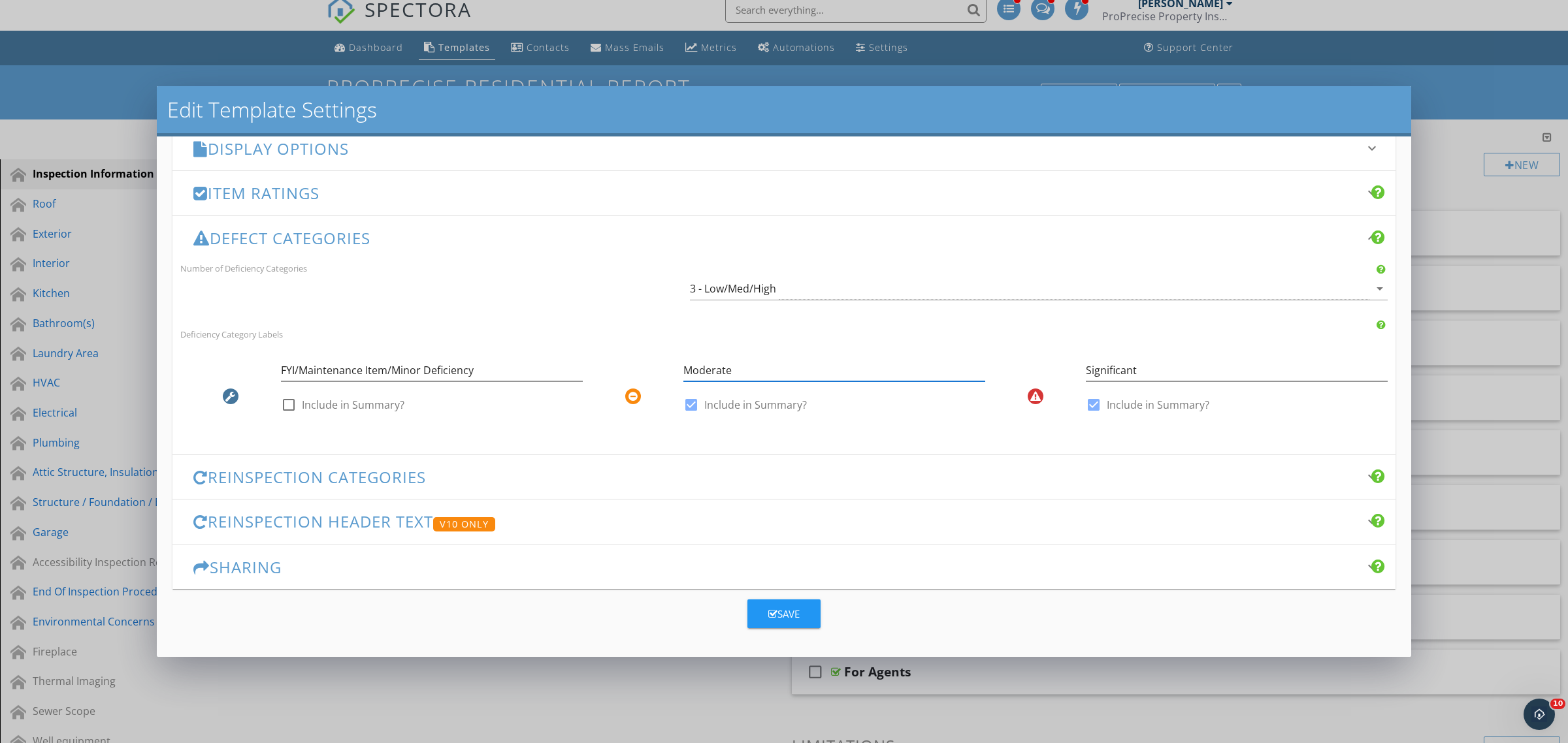
click at [732, 371] on input "Moderate" at bounding box center [834, 370] width 302 height 21
drag, startPoint x: 794, startPoint y: 371, endPoint x: 677, endPoint y: 371, distance: 117.0
click at [677, 371] on div "Moderate Concern check_box Include in Summary?" at bounding box center [784, 390] width 403 height 77
type input "Moderate Concern"
drag, startPoint x: 1132, startPoint y: 371, endPoint x: 1079, endPoint y: 373, distance: 53.0
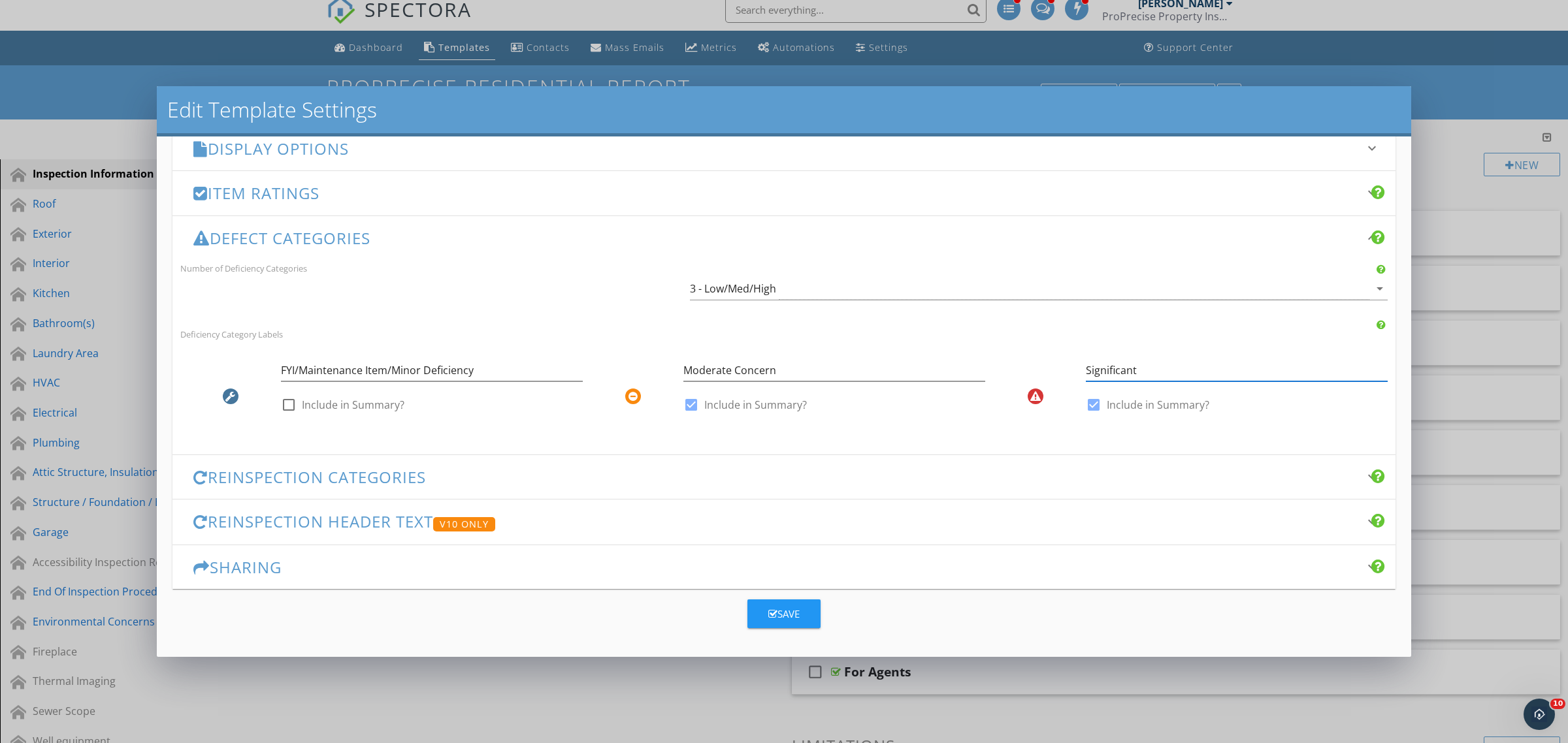
click at [1086, 373] on input "Significant" at bounding box center [1236, 370] width 302 height 21
type input "Immediate Action"
click at [784, 612] on div "Save" at bounding box center [784, 614] width 32 height 15
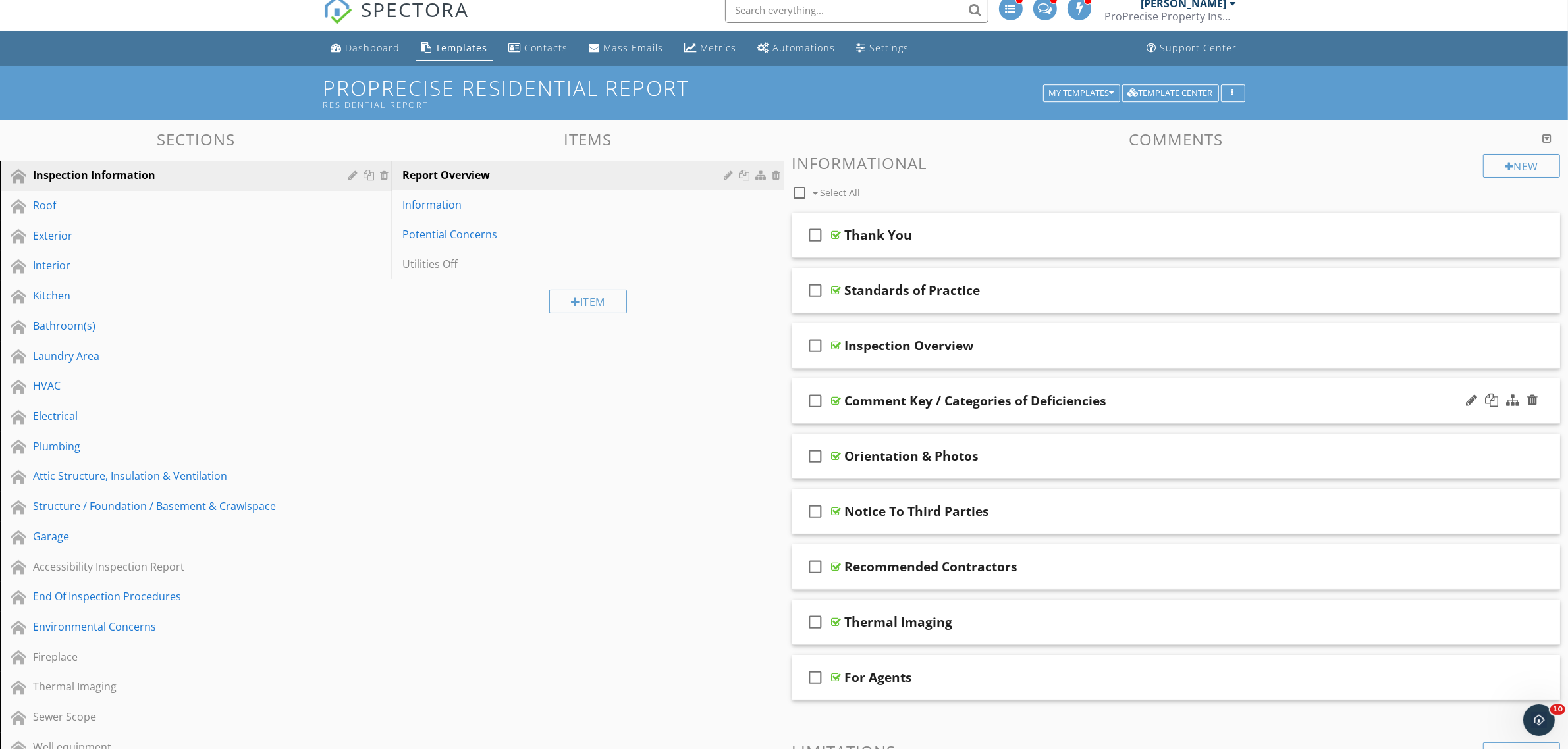
click at [840, 397] on div at bounding box center [837, 400] width 9 height 10
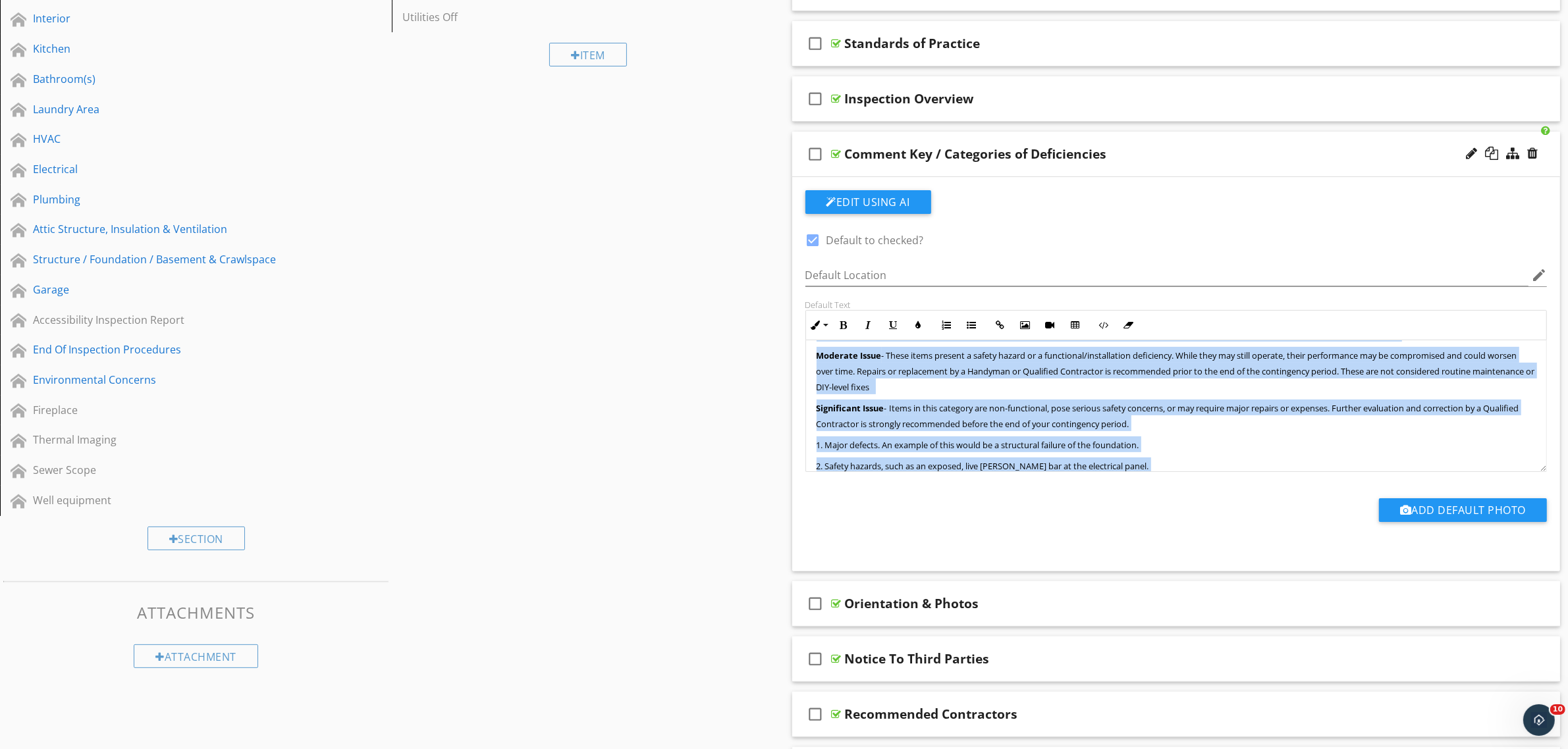
scroll to position [174, 0]
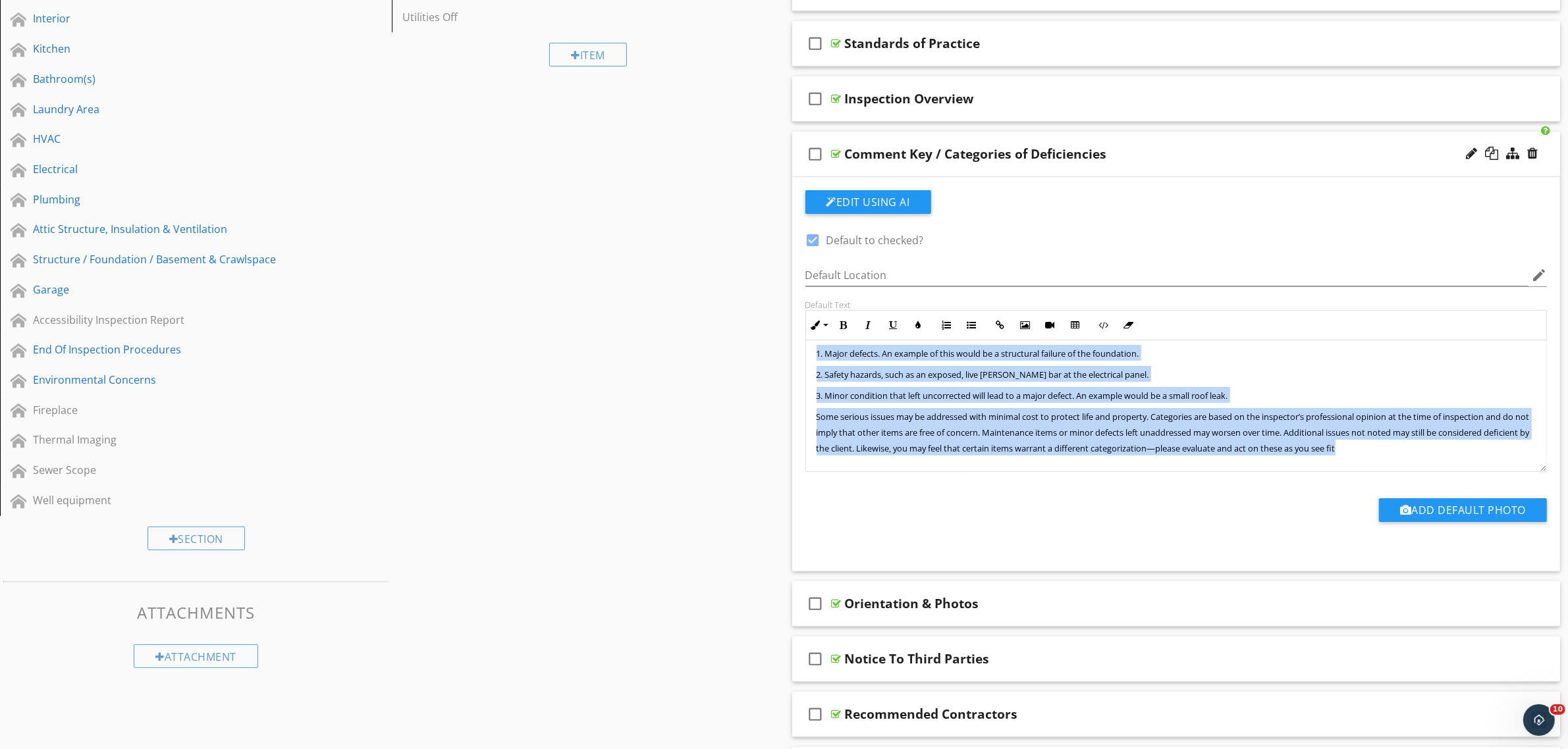
drag, startPoint x: 817, startPoint y: 366, endPoint x: 1437, endPoint y: 477, distance: 629.9
click at [1437, 477] on div "check_box Default to checked? Default Location edit Default Text Inline Style X…" at bounding box center [1176, 367] width 758 height 355
copy div "Lore ipsumd sitamet consectetura elit seddo eiusmodtem. Incidi Utlabor et Dolor…"
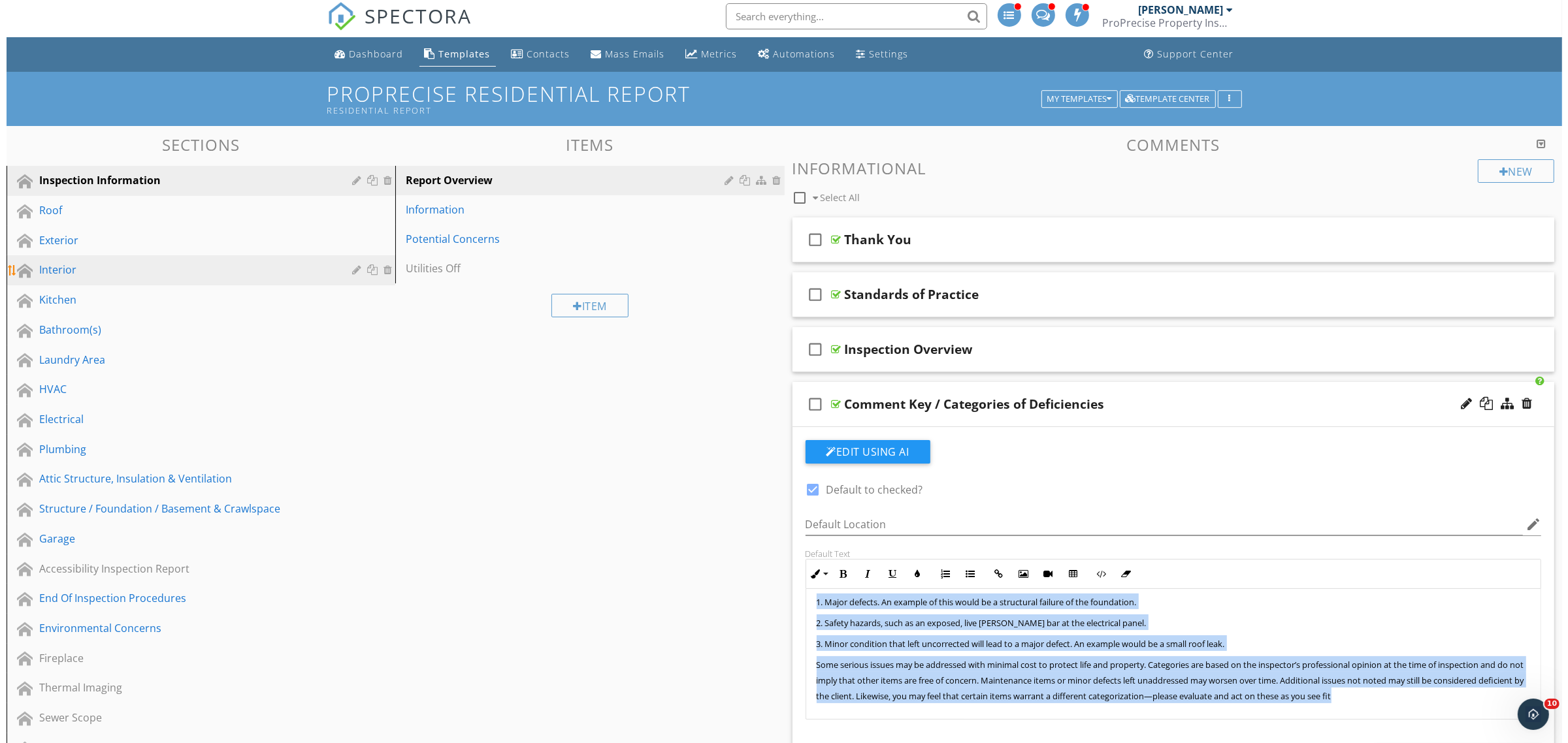
scroll to position [0, 0]
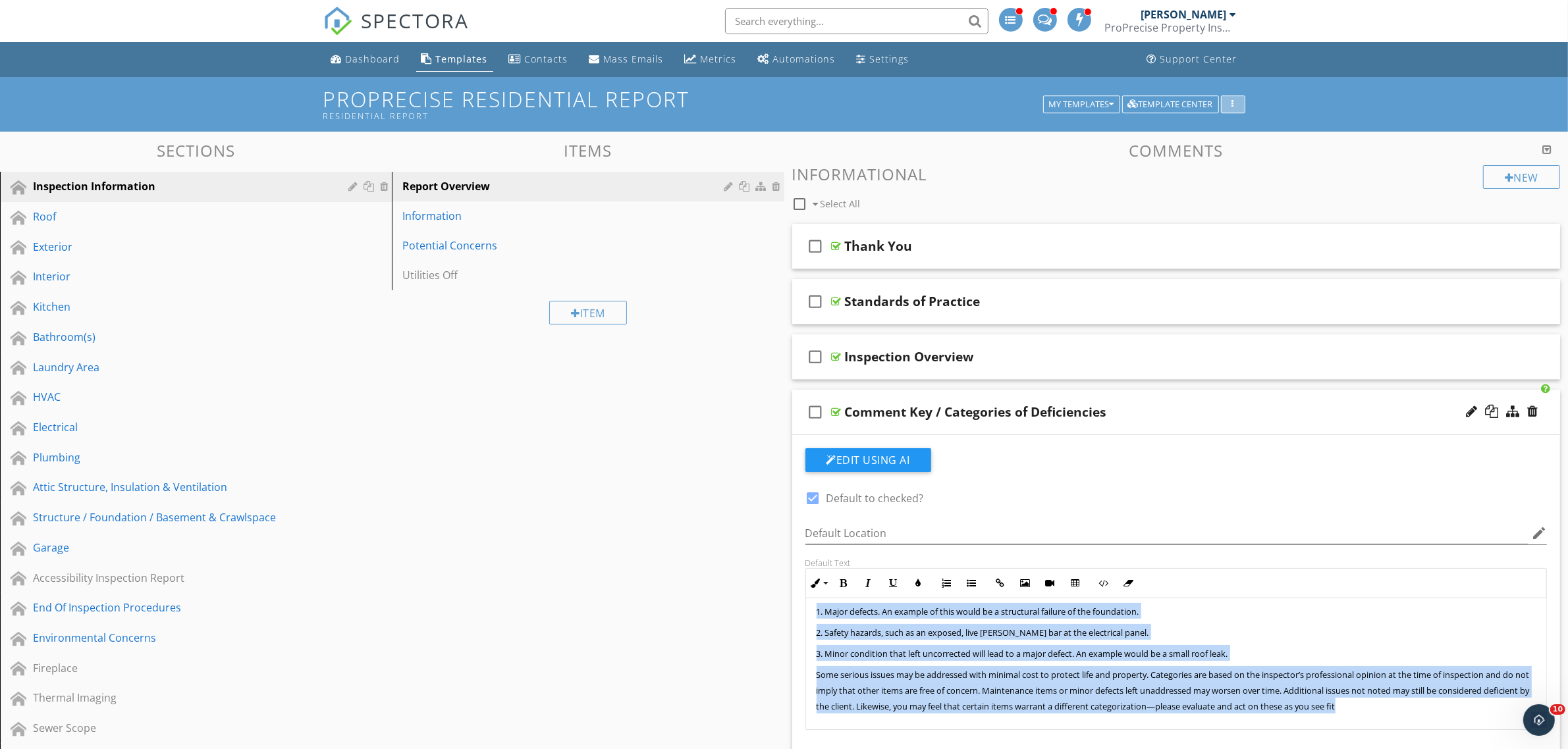
click at [1232, 101] on icon "button" at bounding box center [1233, 104] width 2 height 9
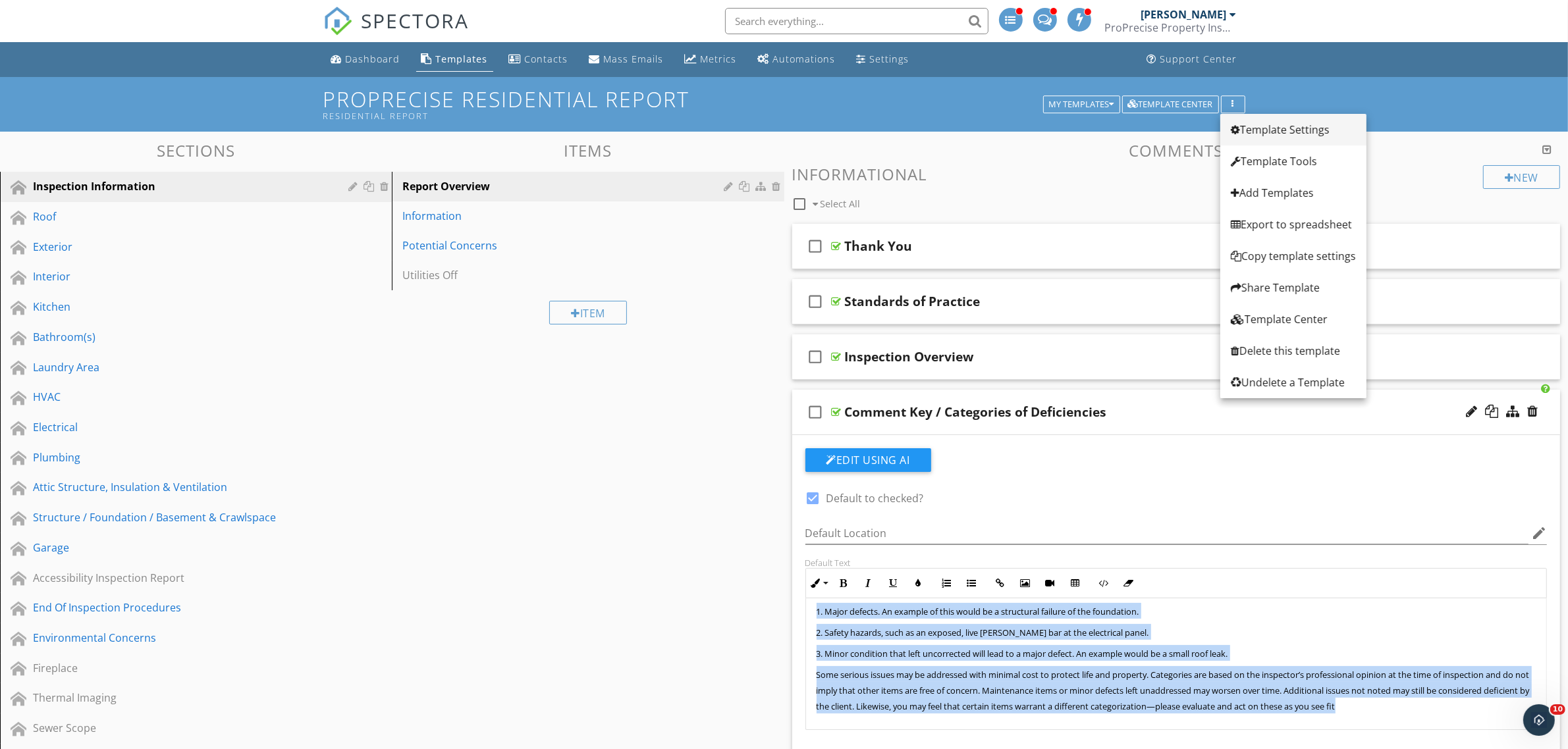
click at [1256, 131] on div "Template Settings" at bounding box center [1293, 129] width 125 height 16
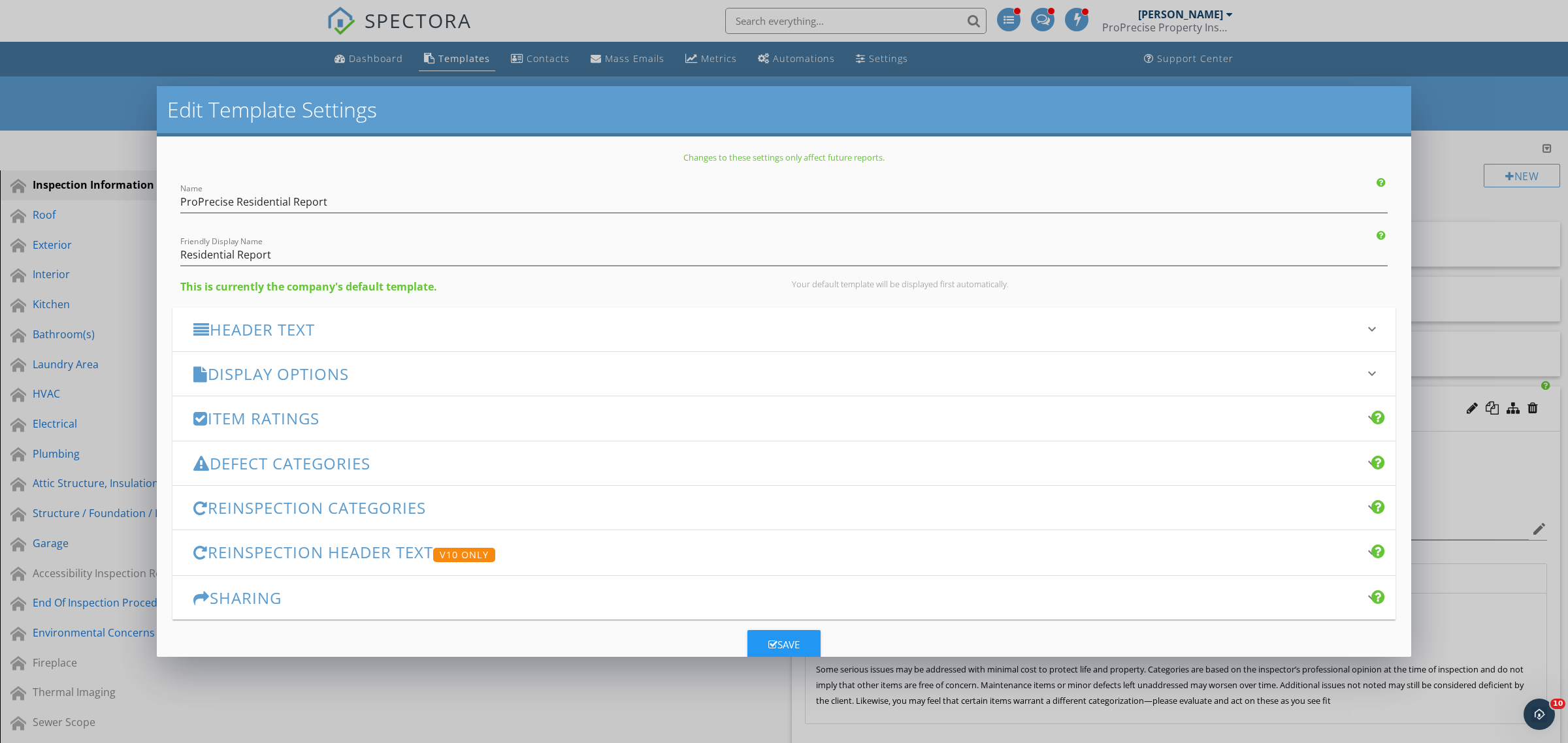
click at [262, 464] on h3 "Defect Categories" at bounding box center [776, 463] width 1165 height 18
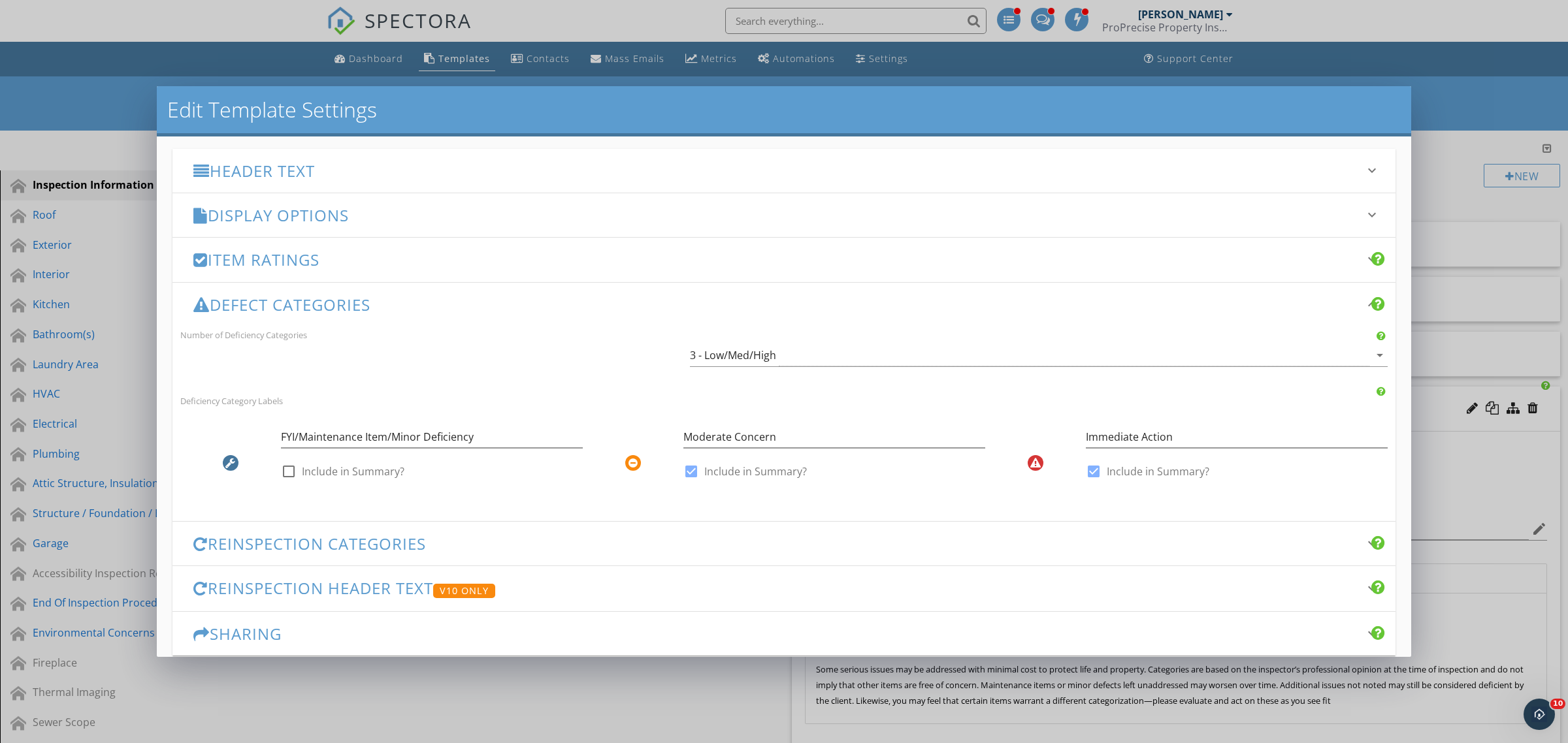
scroll to position [163, 0]
click at [409, 433] on input "FYI/Maintenance Item/Minor Deficiency" at bounding box center [431, 432] width 302 height 21
paste input "Maintenance / Observation / Advisory"
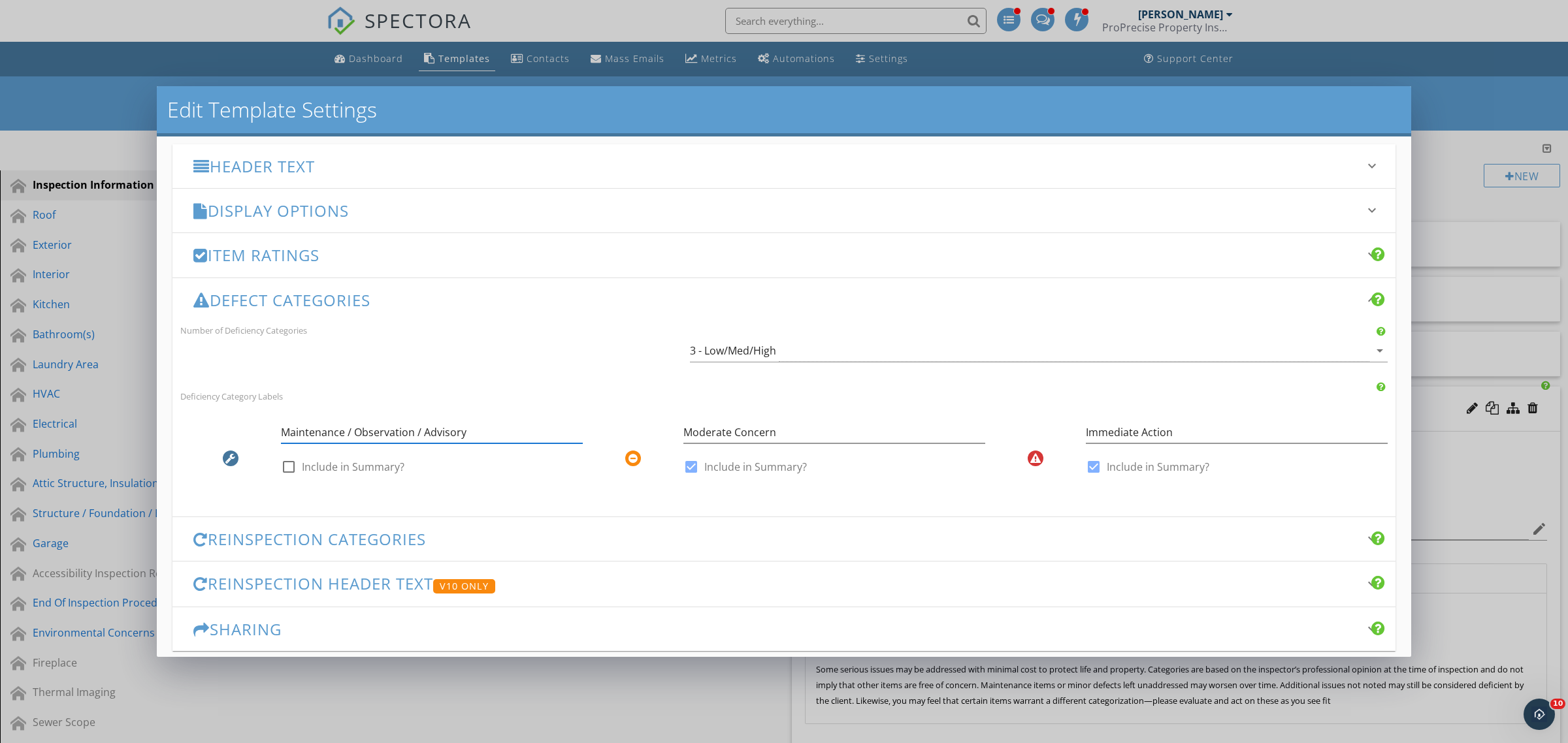
type input "Maintenance / Observation / Advisory"
click at [998, 386] on div "Number of Deficiency Categories 3 - Low/Med/High arrow_drop_down Deficiency Cat…" at bounding box center [784, 413] width 1223 height 181
click at [838, 431] on input "Moderate Concern" at bounding box center [834, 432] width 302 height 21
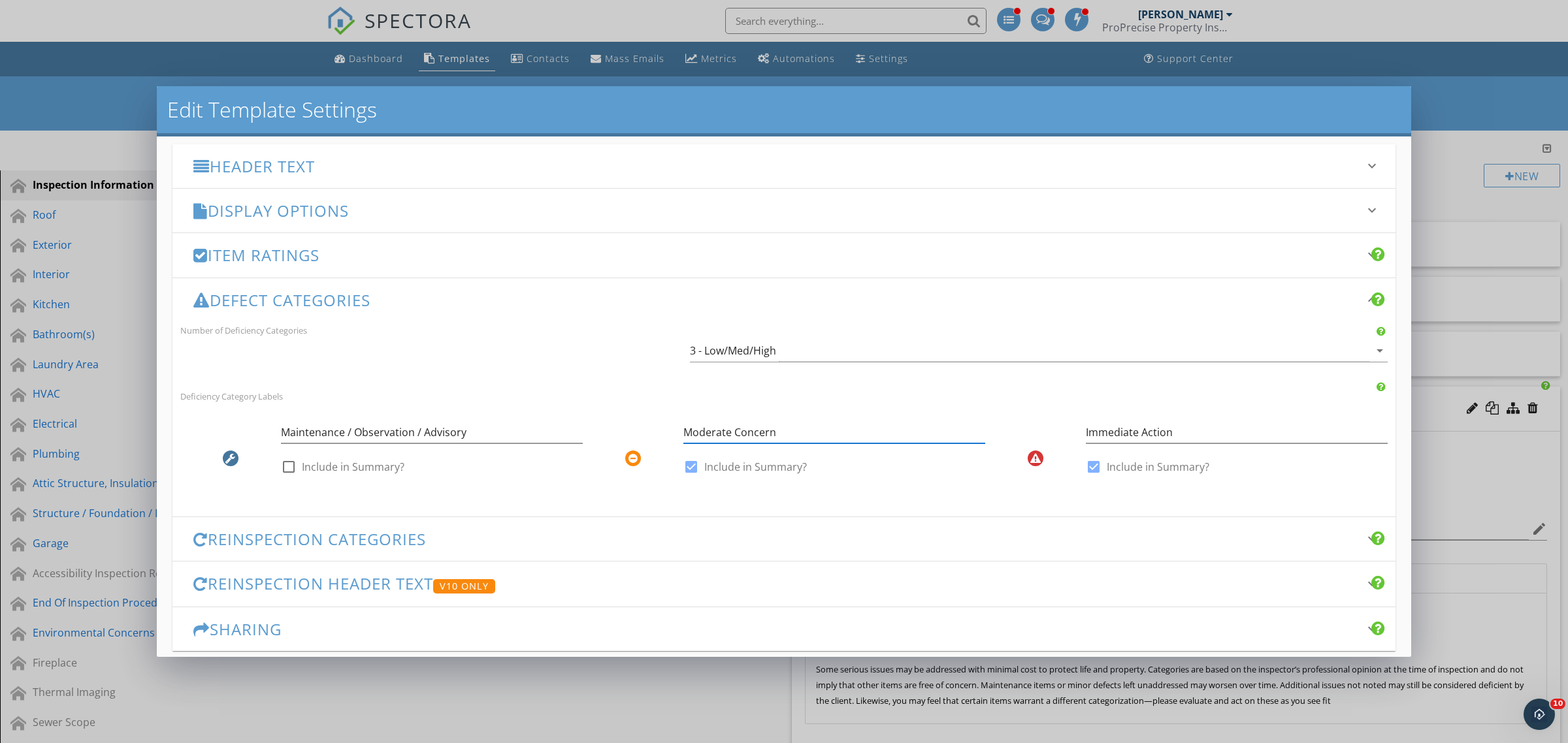
paste input "Corrective Action Recommended"
type input "Corrective Action Recommended"
click at [675, 687] on div "Edit Template Settings Changes to these settings only affect future reports. Na…" at bounding box center [784, 372] width 1568 height 743
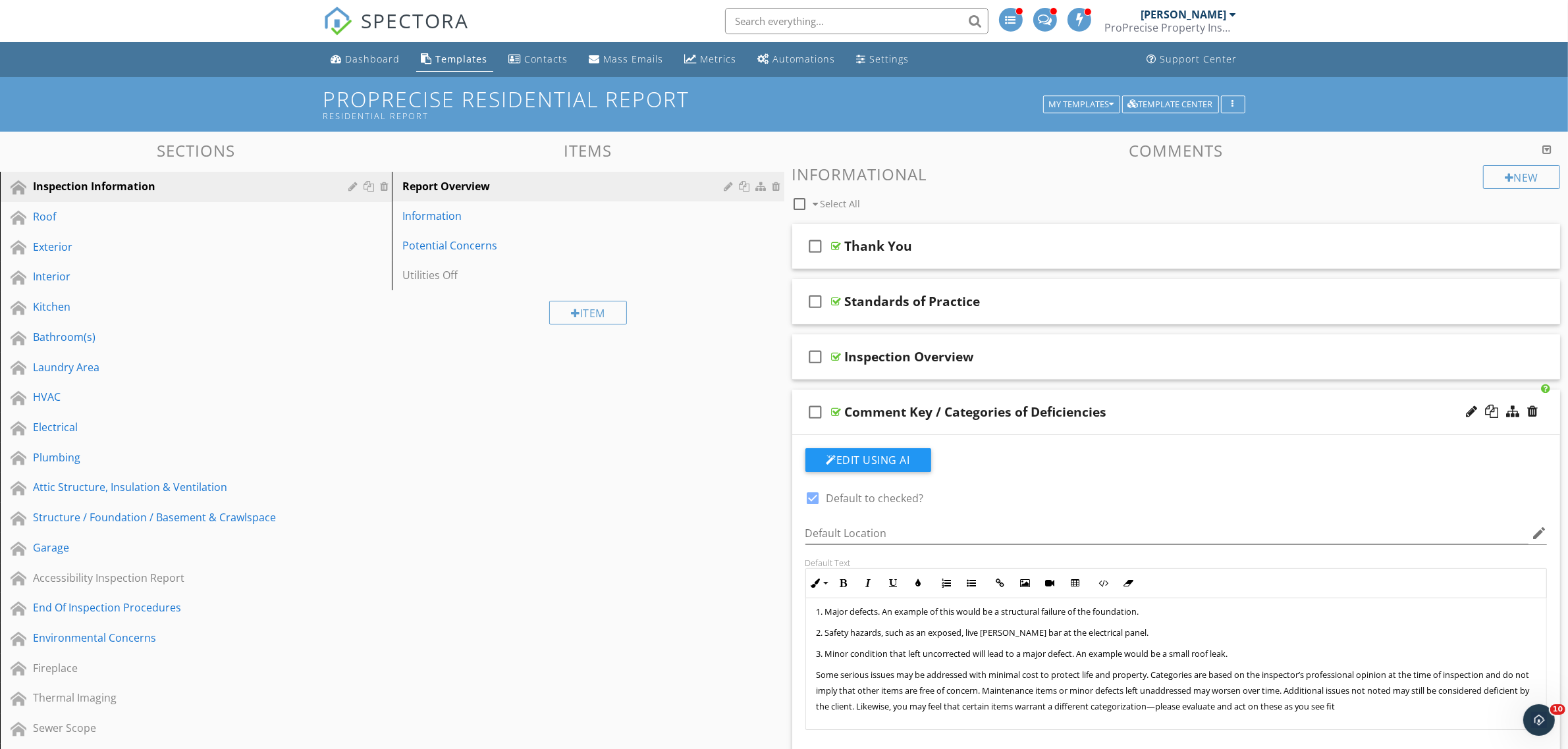
click at [999, 468] on div "Edit Using AI" at bounding box center [1176, 465] width 742 height 34
click at [1111, 108] on icon "button" at bounding box center [1112, 104] width 5 height 9
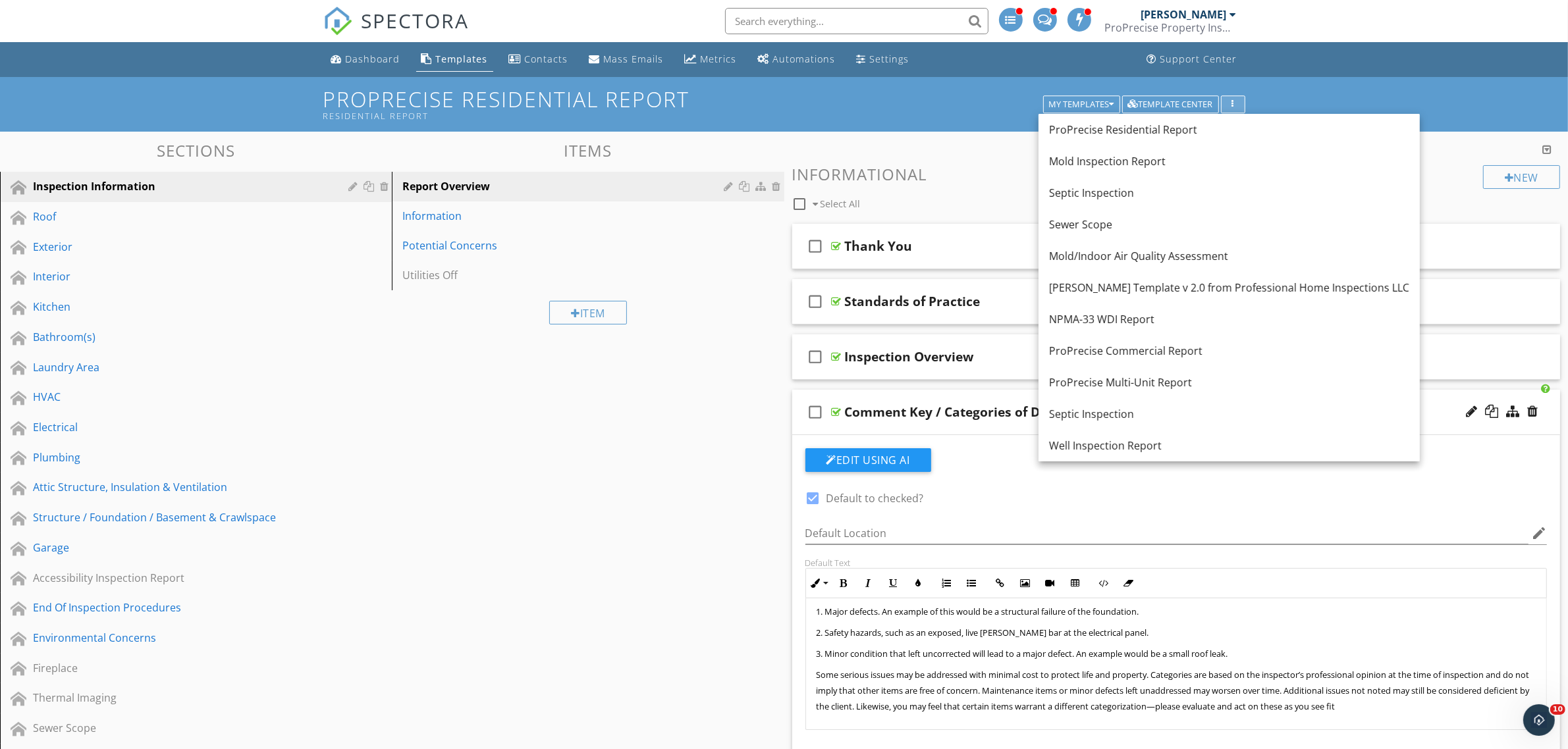
click at [1236, 101] on div "button" at bounding box center [1232, 104] width 12 height 9
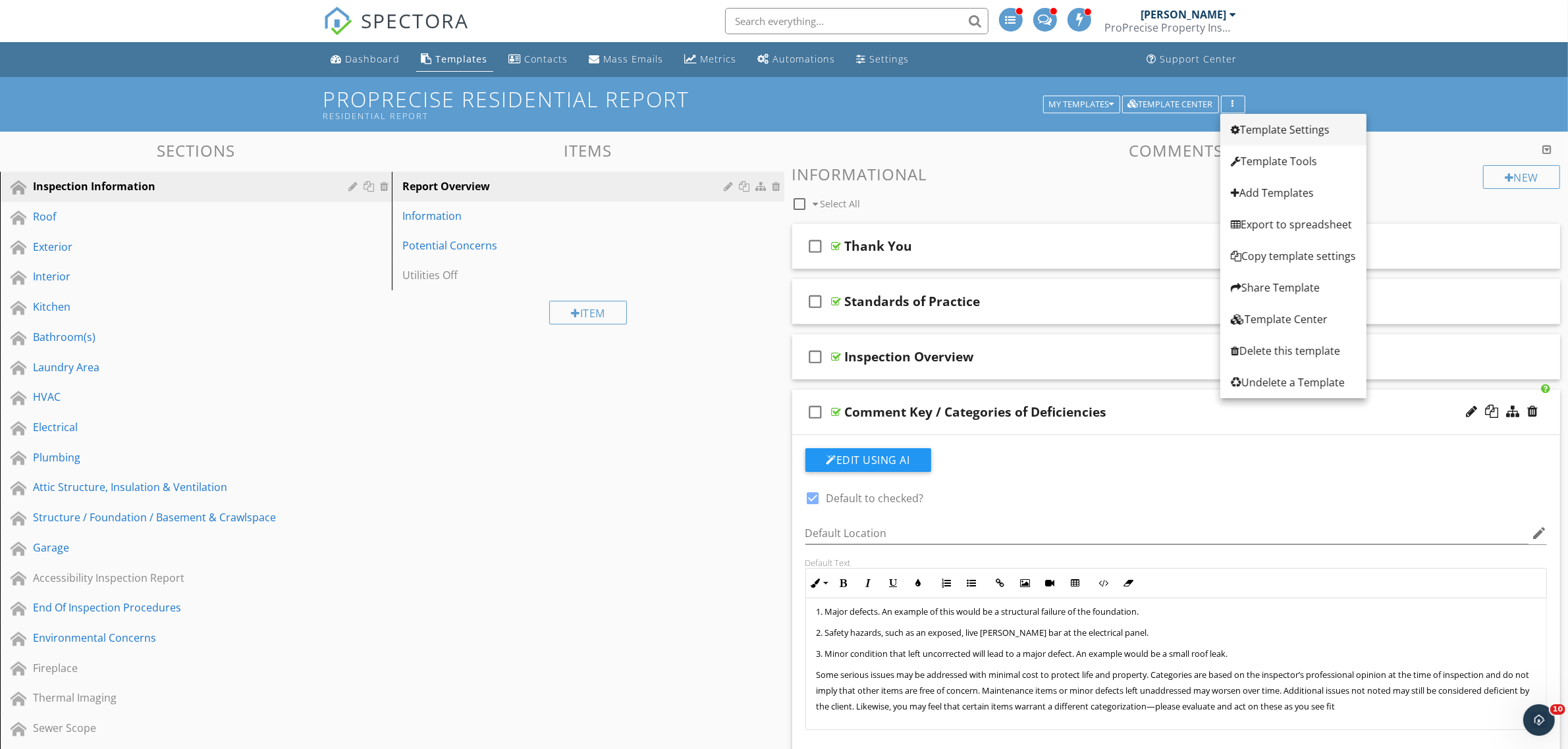
click at [1246, 125] on div "Template Settings" at bounding box center [1293, 129] width 125 height 16
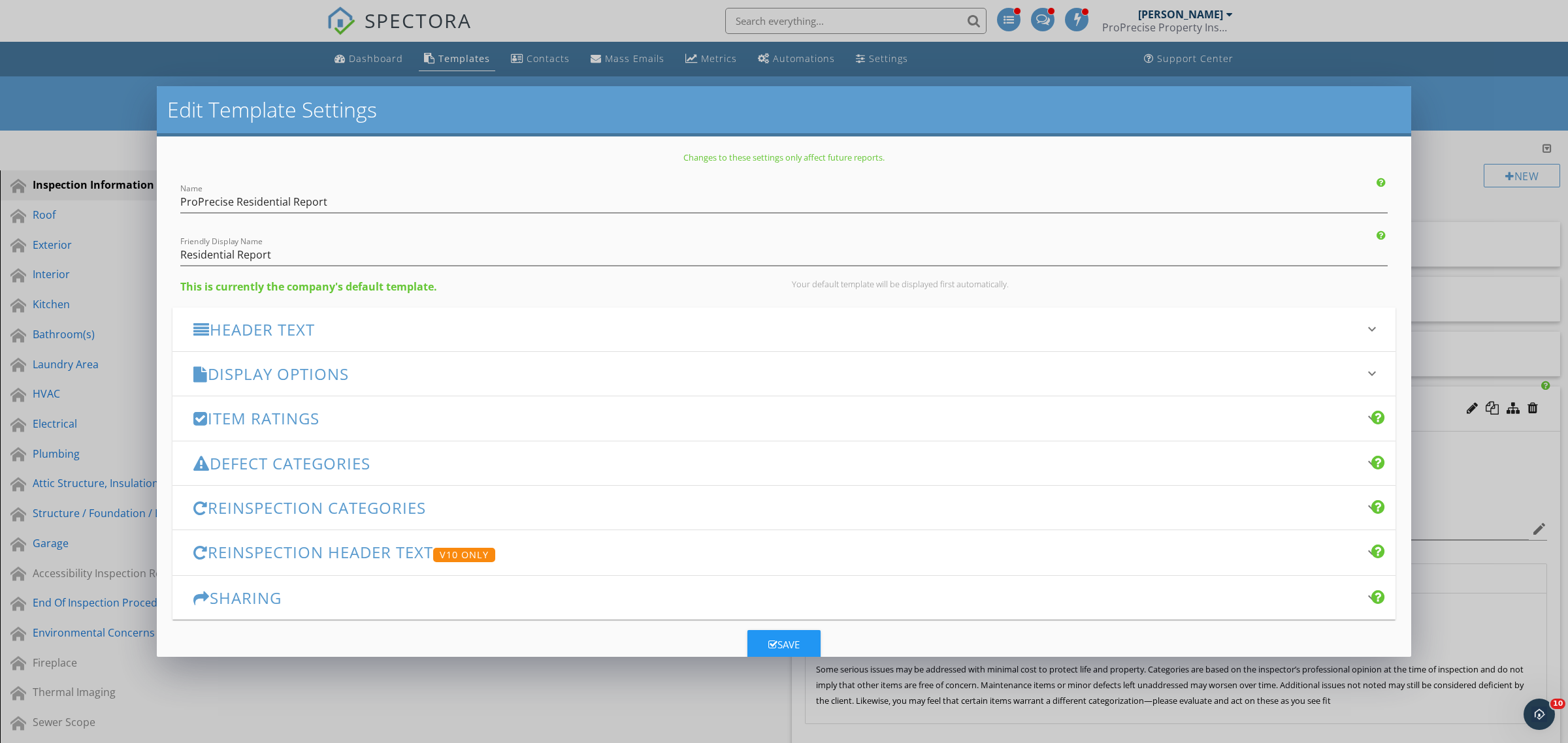
click at [258, 469] on h3 "Defect Categories" at bounding box center [776, 463] width 1165 height 18
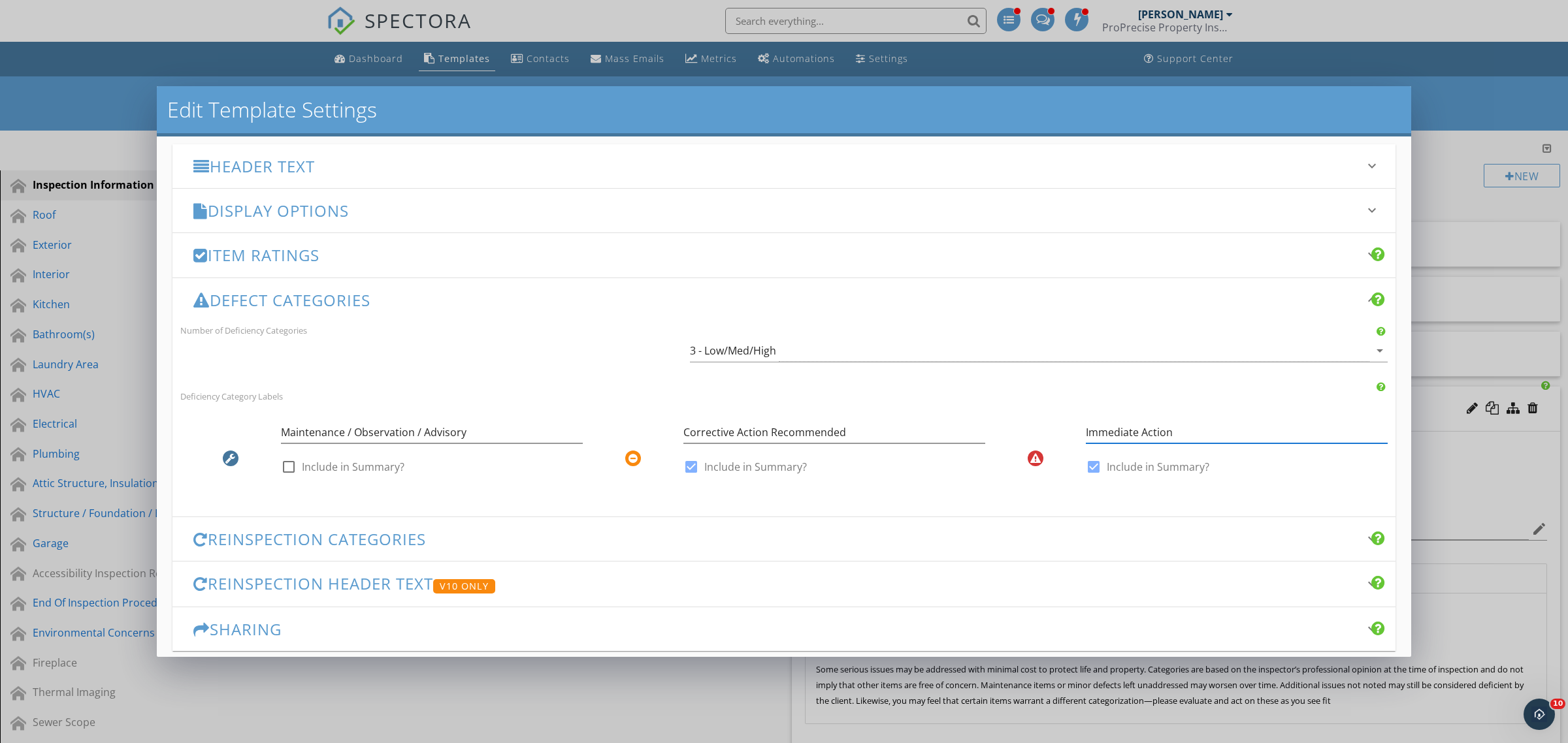
drag, startPoint x: 1166, startPoint y: 431, endPoint x: 1044, endPoint y: 427, distance: 122.1
click at [1044, 427] on div "Immediate Action check_box Include in Summary?" at bounding box center [1186, 453] width 403 height 77
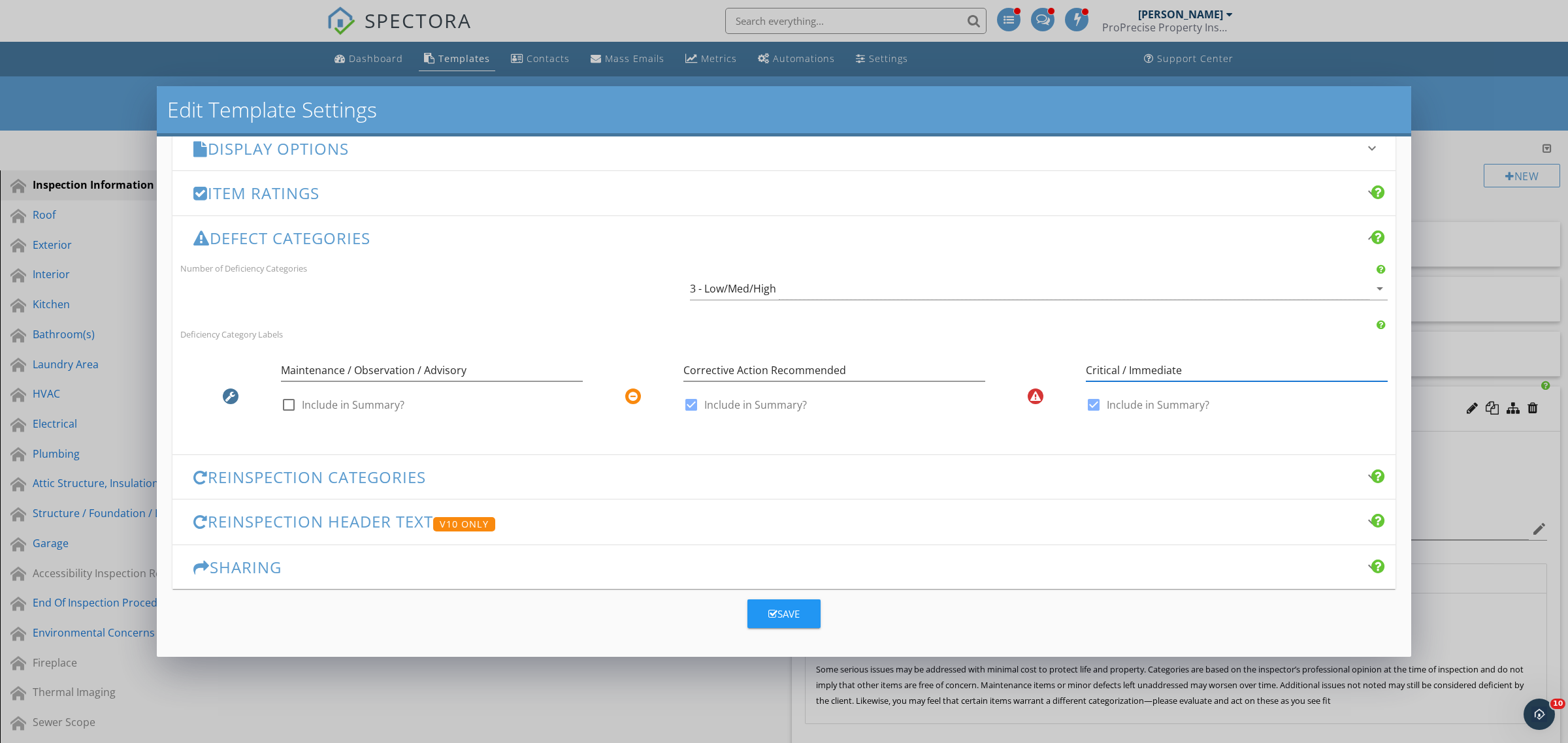
type input "Critical / Immediate"
click at [375, 479] on h3 "Reinspection Categories" at bounding box center [776, 477] width 1165 height 18
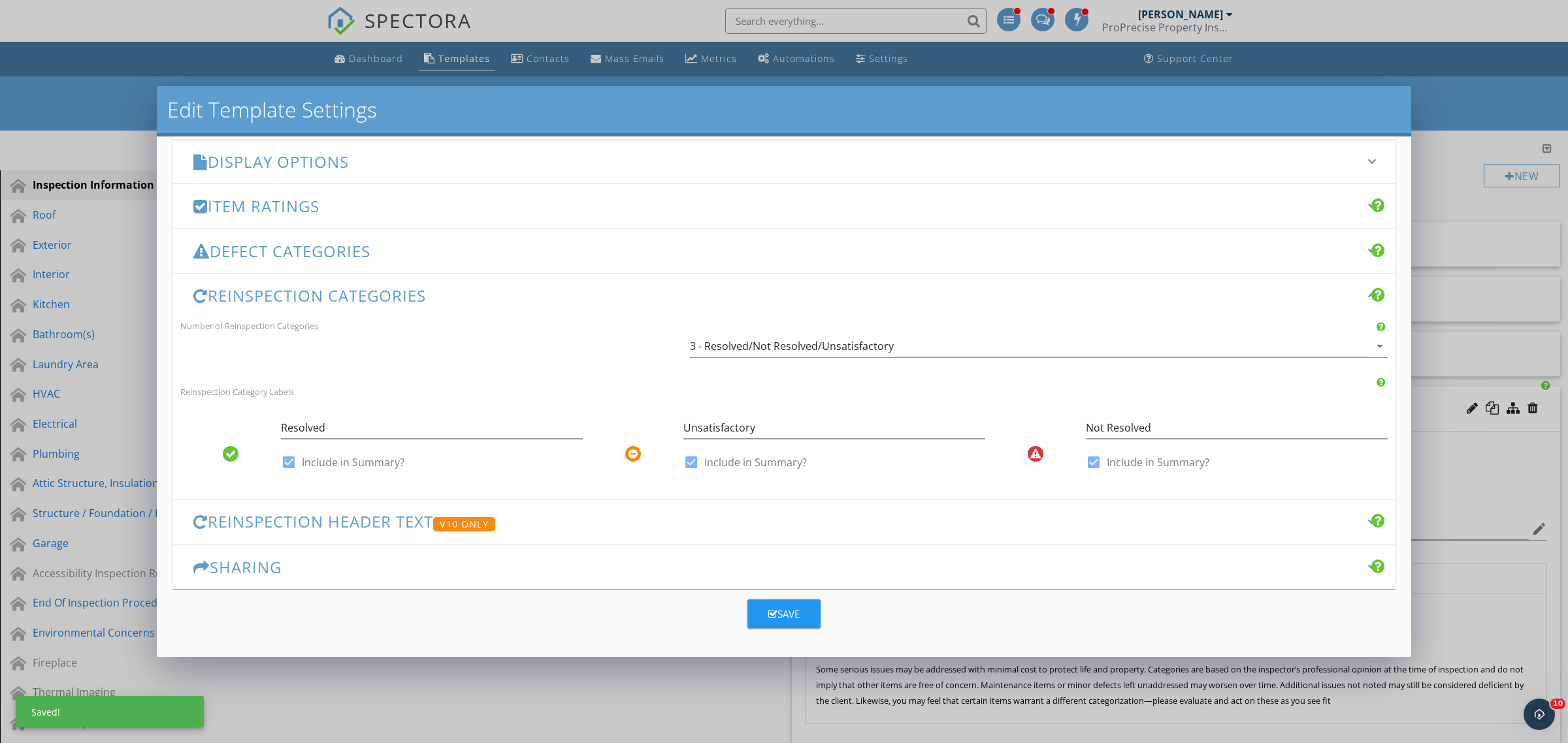
scroll to position [226, 0]
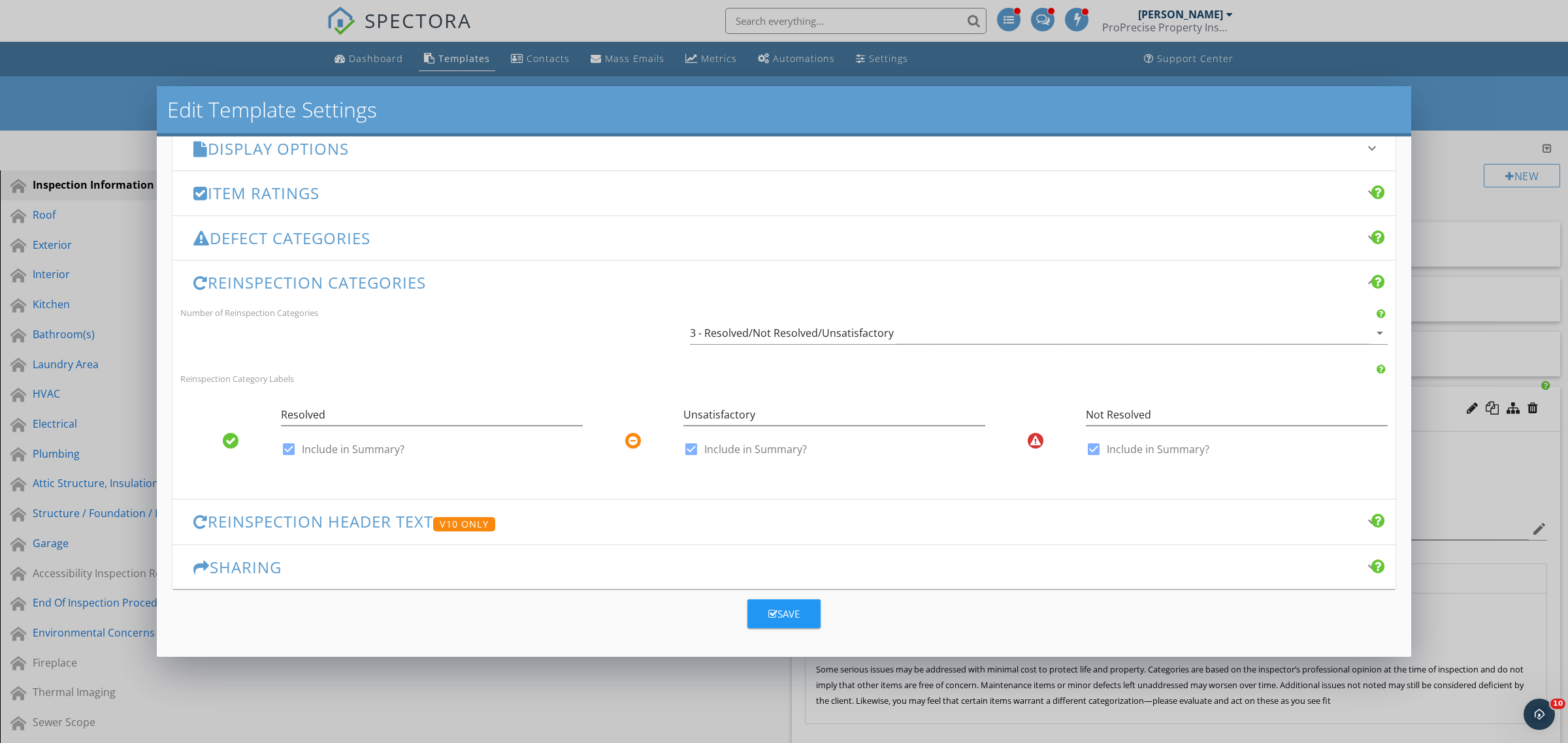
click at [333, 523] on h3 "Reinspection Header Text V10 Only" at bounding box center [776, 522] width 1165 height 19
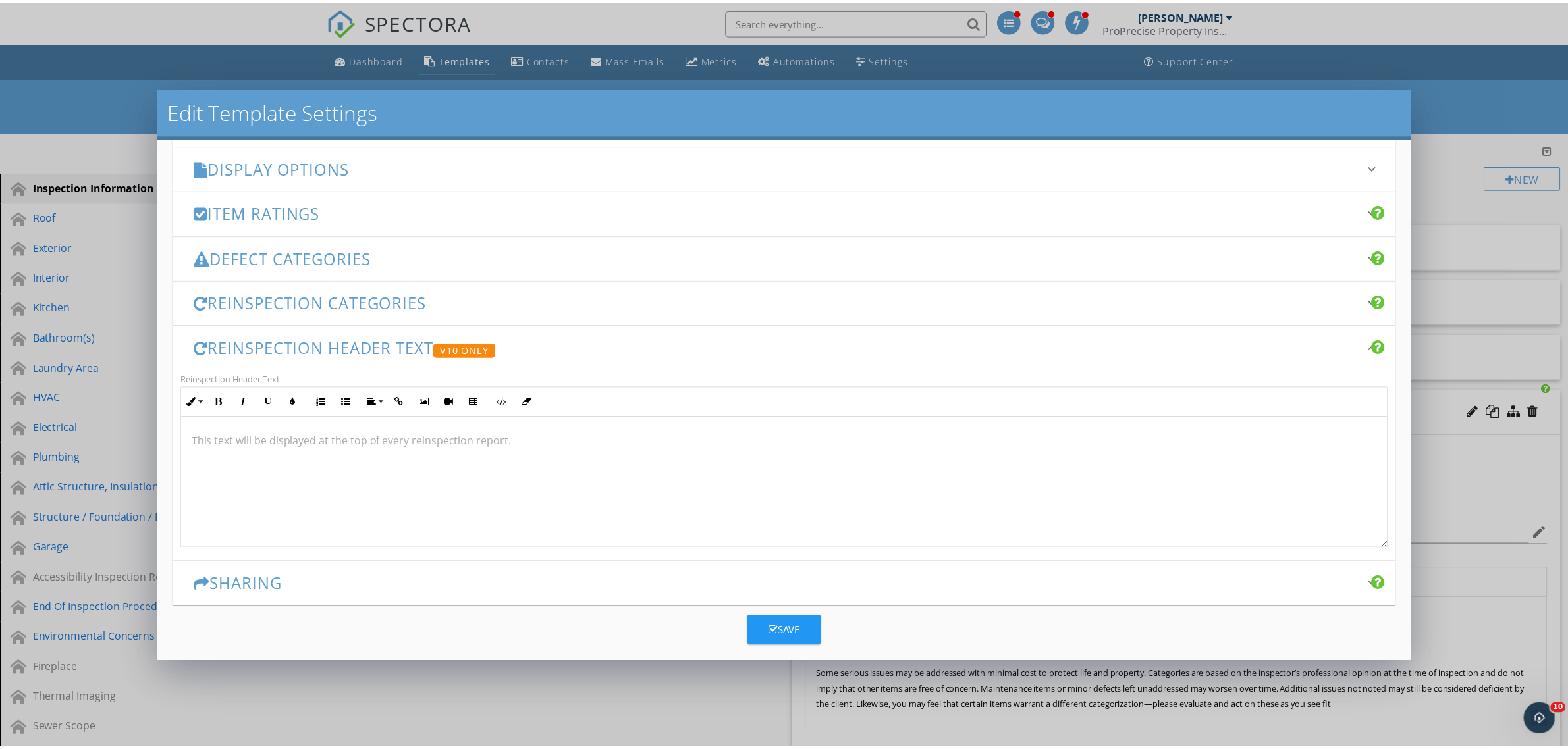
scroll to position [222, 0]
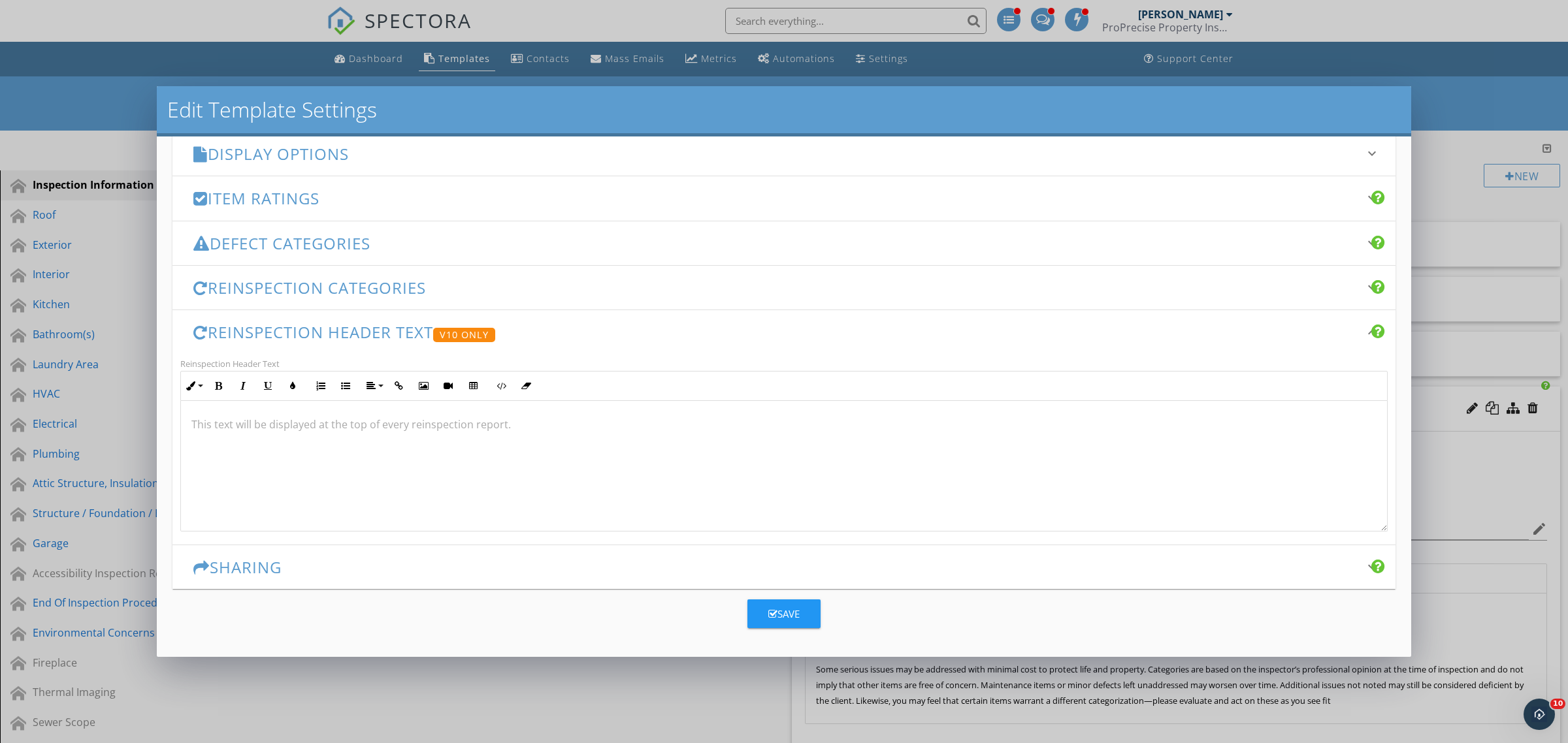
click at [782, 615] on div "Save" at bounding box center [784, 614] width 32 height 15
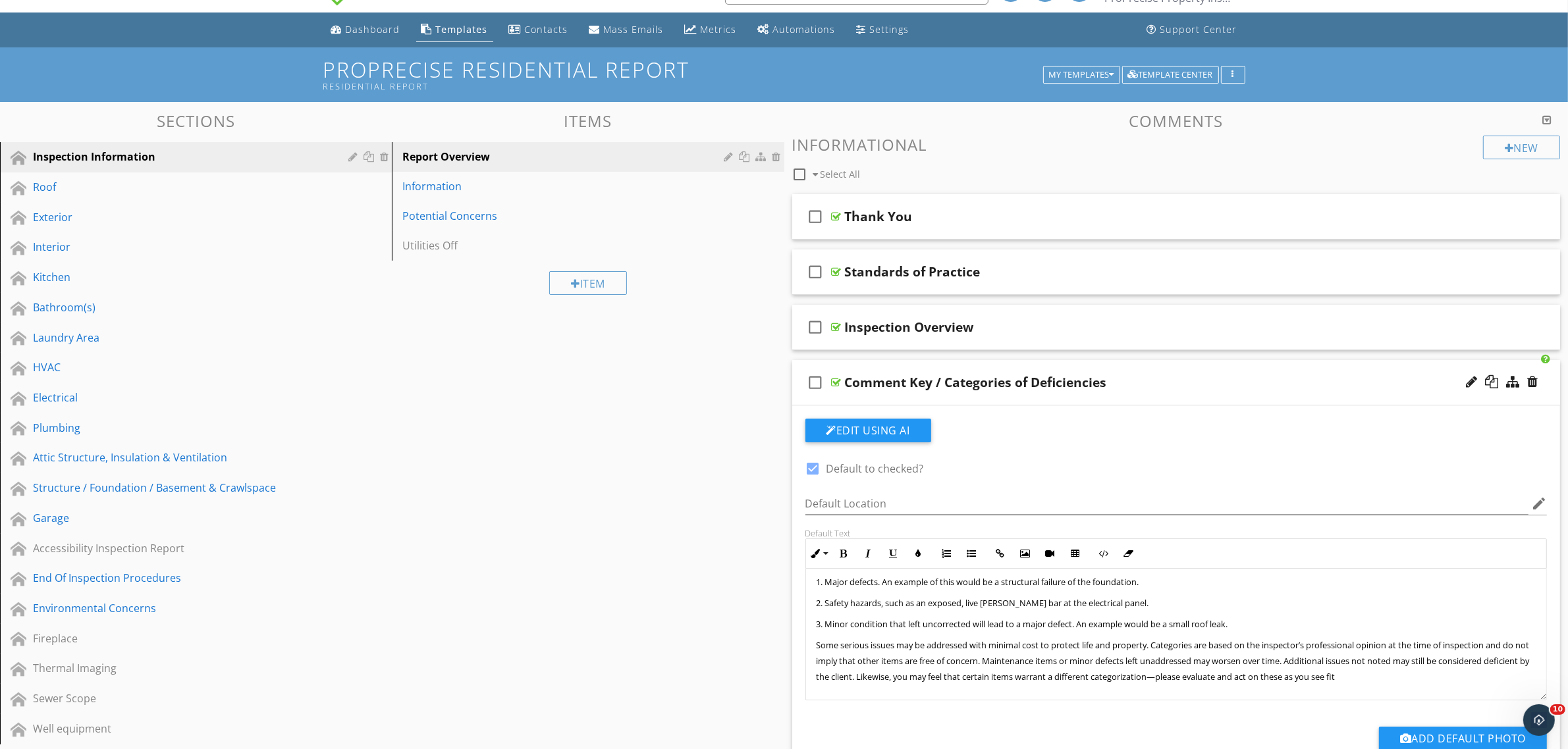
scroll to position [82, 0]
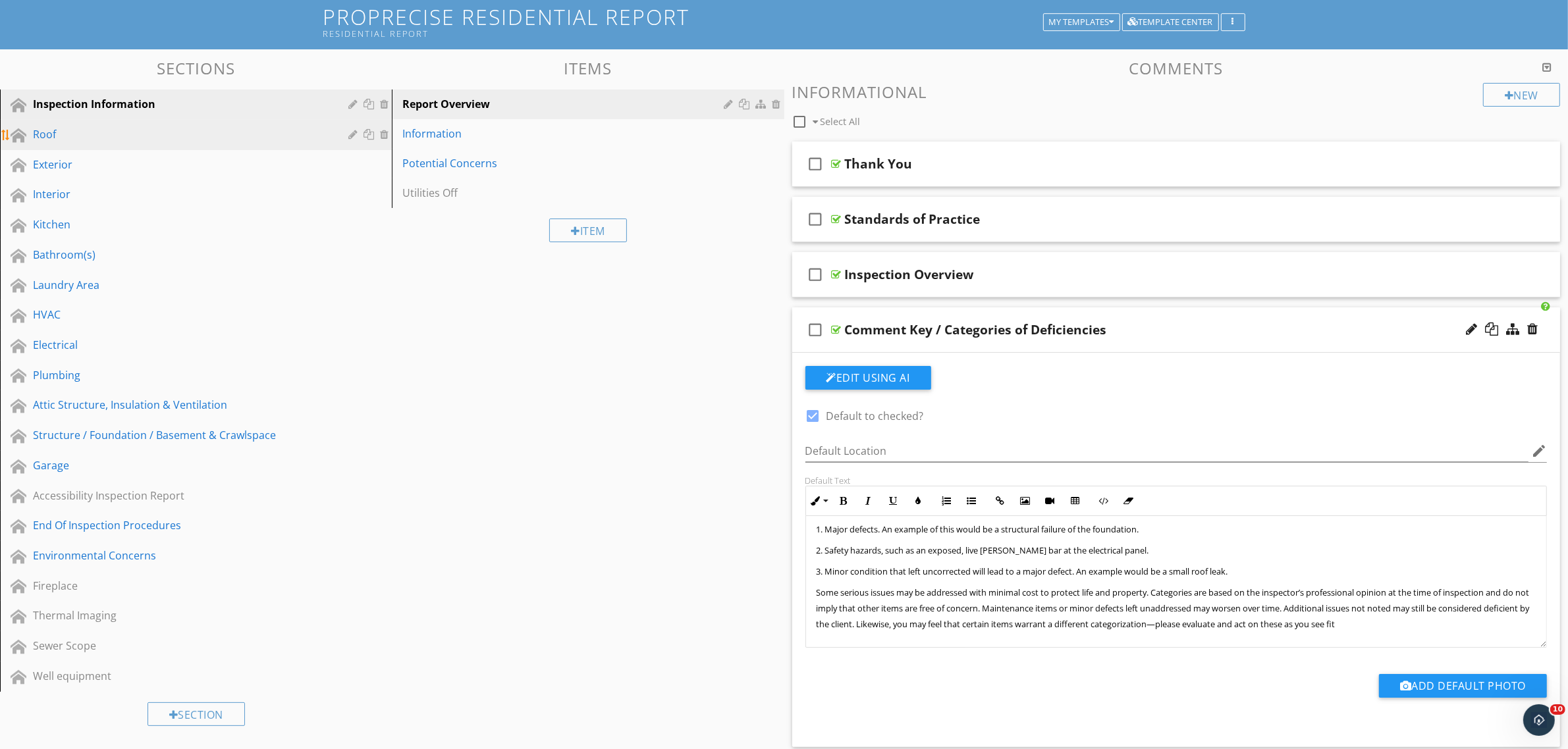
click at [209, 132] on div "Roof" at bounding box center [181, 134] width 296 height 16
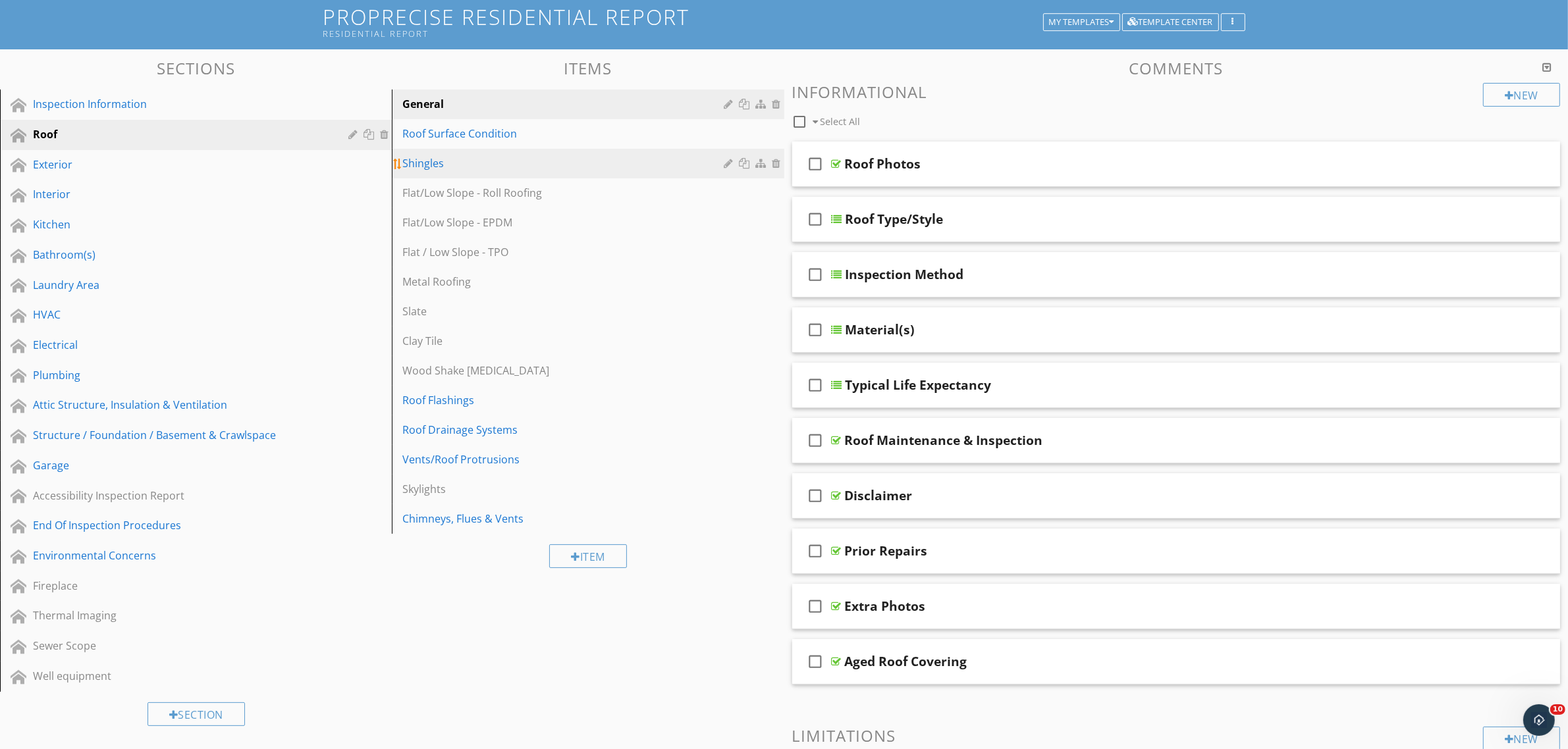
click at [488, 159] on div "Shingles" at bounding box center [565, 163] width 326 height 16
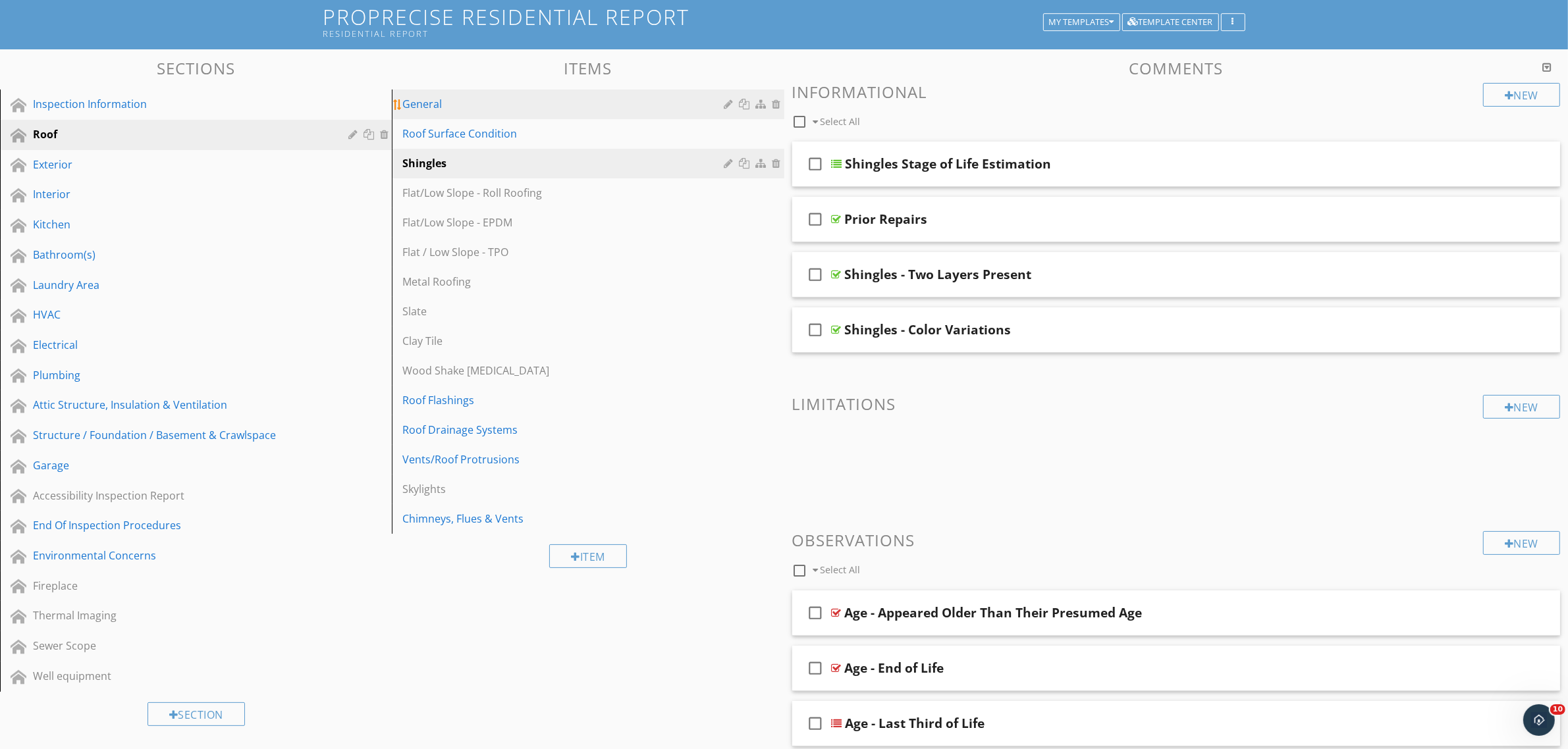
click at [553, 101] on div "General" at bounding box center [565, 104] width 326 height 16
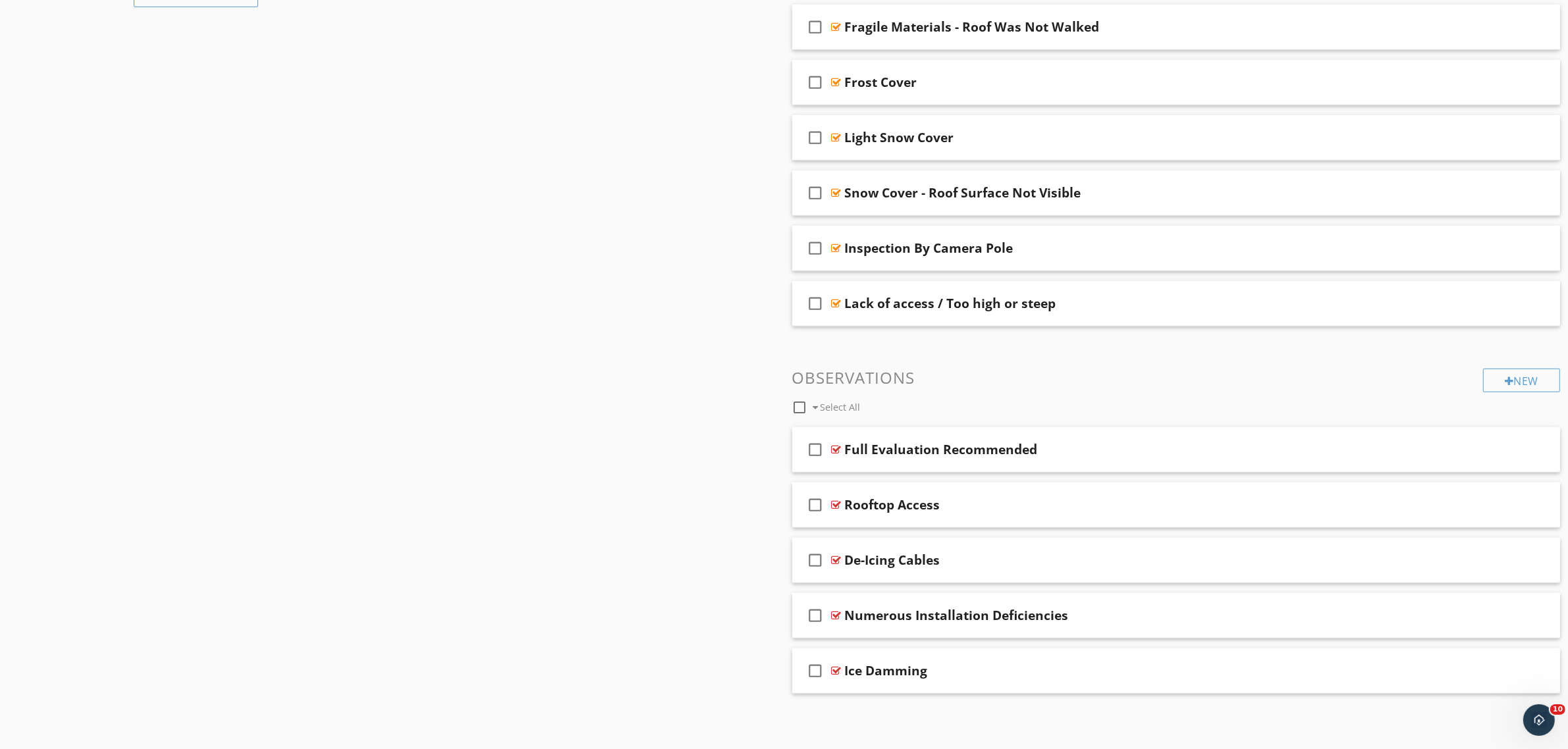
scroll to position [840, 0]
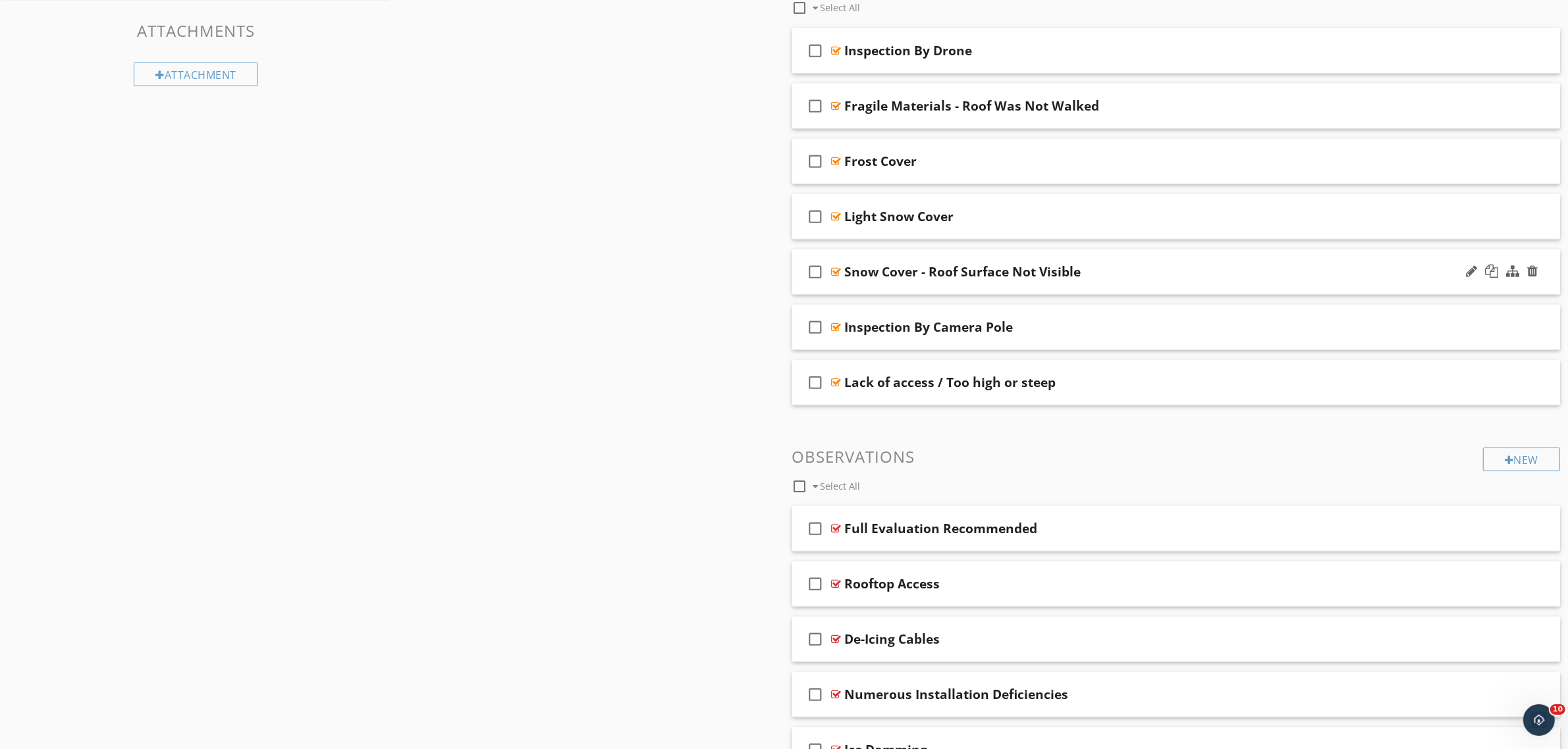
click at [814, 273] on icon "check_box_outline_blank" at bounding box center [816, 272] width 21 height 32
click at [817, 215] on icon "check_box_outline_blank" at bounding box center [816, 216] width 21 height 32
click at [817, 164] on icon "check_box_outline_blank" at bounding box center [816, 162] width 21 height 32
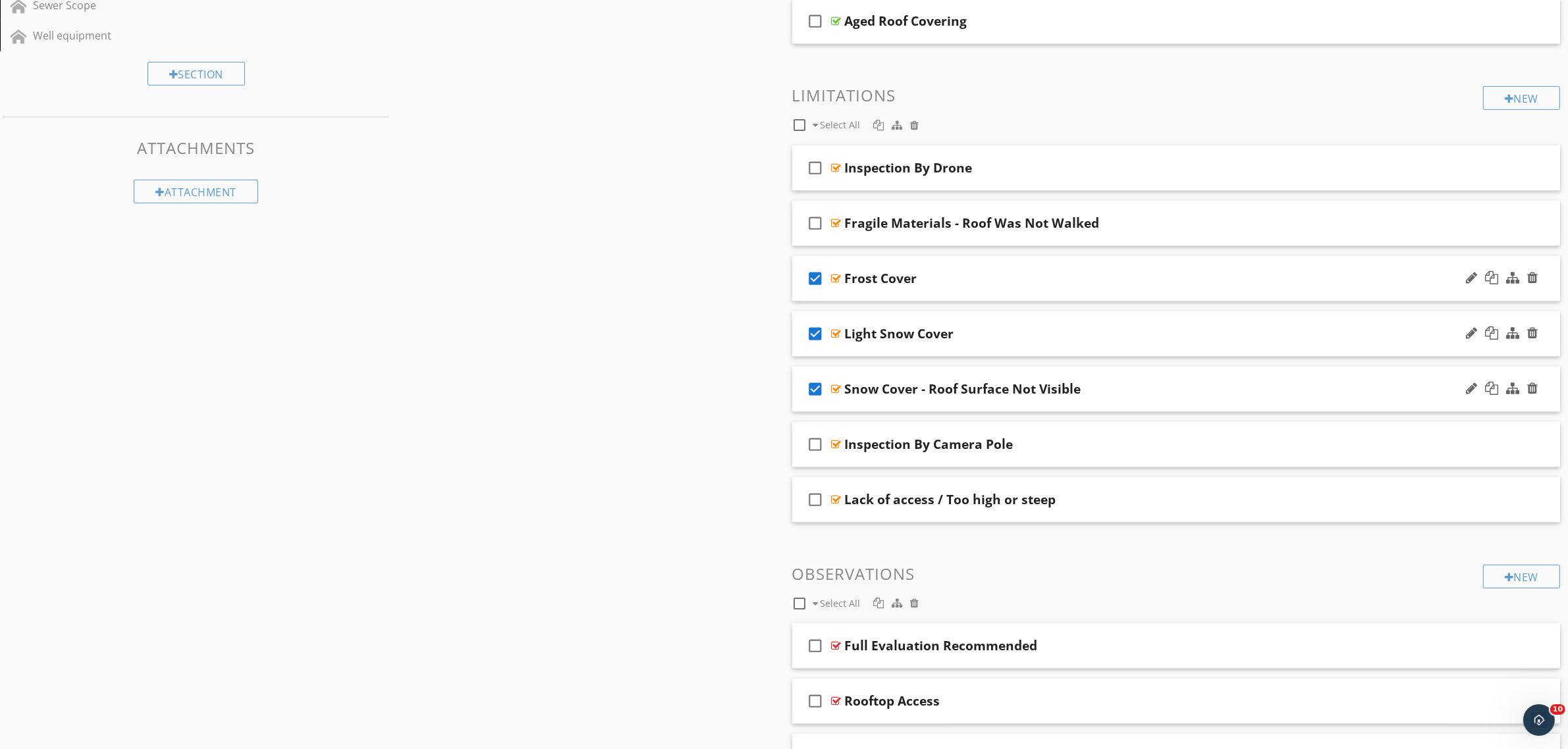
scroll to position [676, 0]
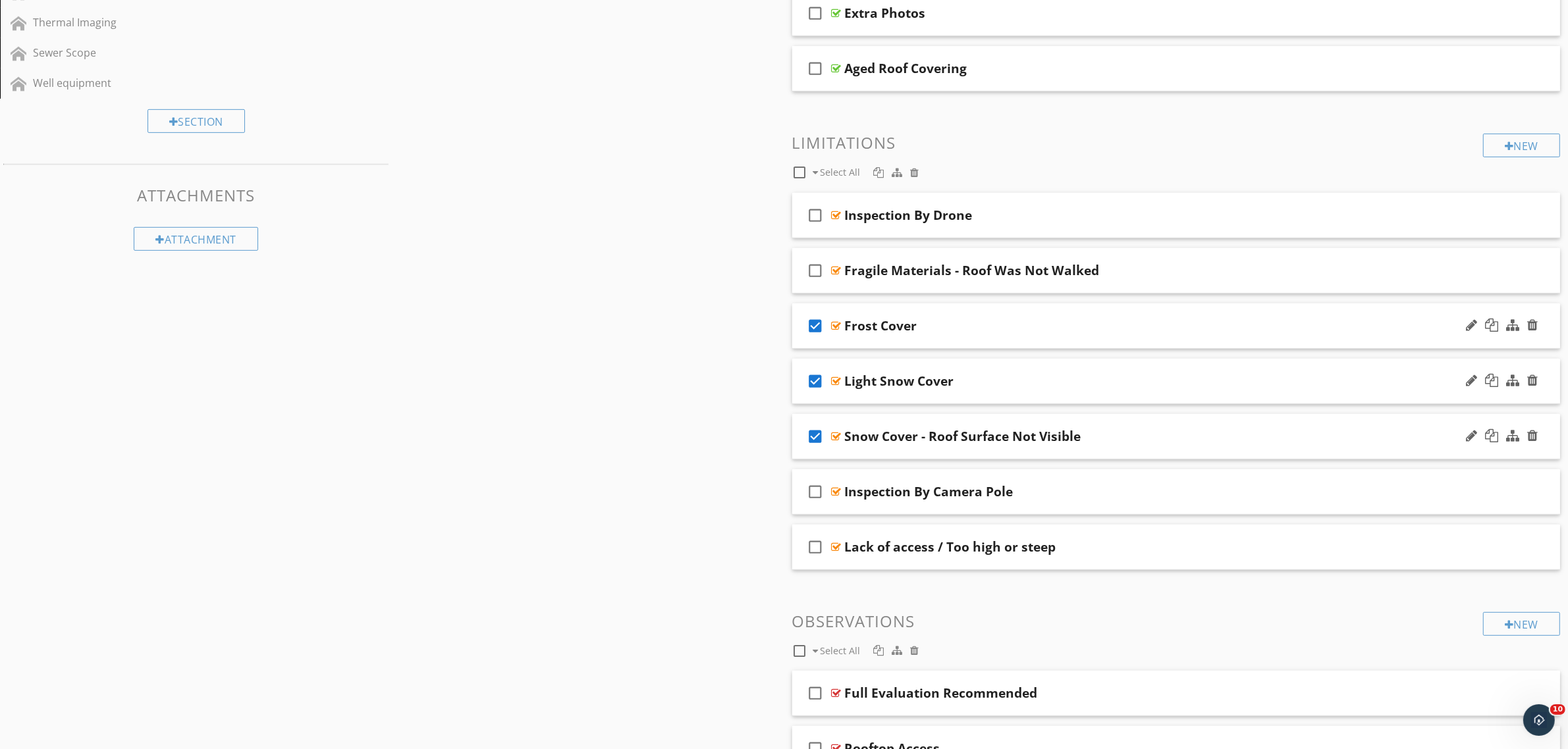
click at [654, 218] on div "Sections Inspection Information Roof Exterior Interior Kitchen Bathroom(s) Laun…" at bounding box center [784, 217] width 1568 height 1523
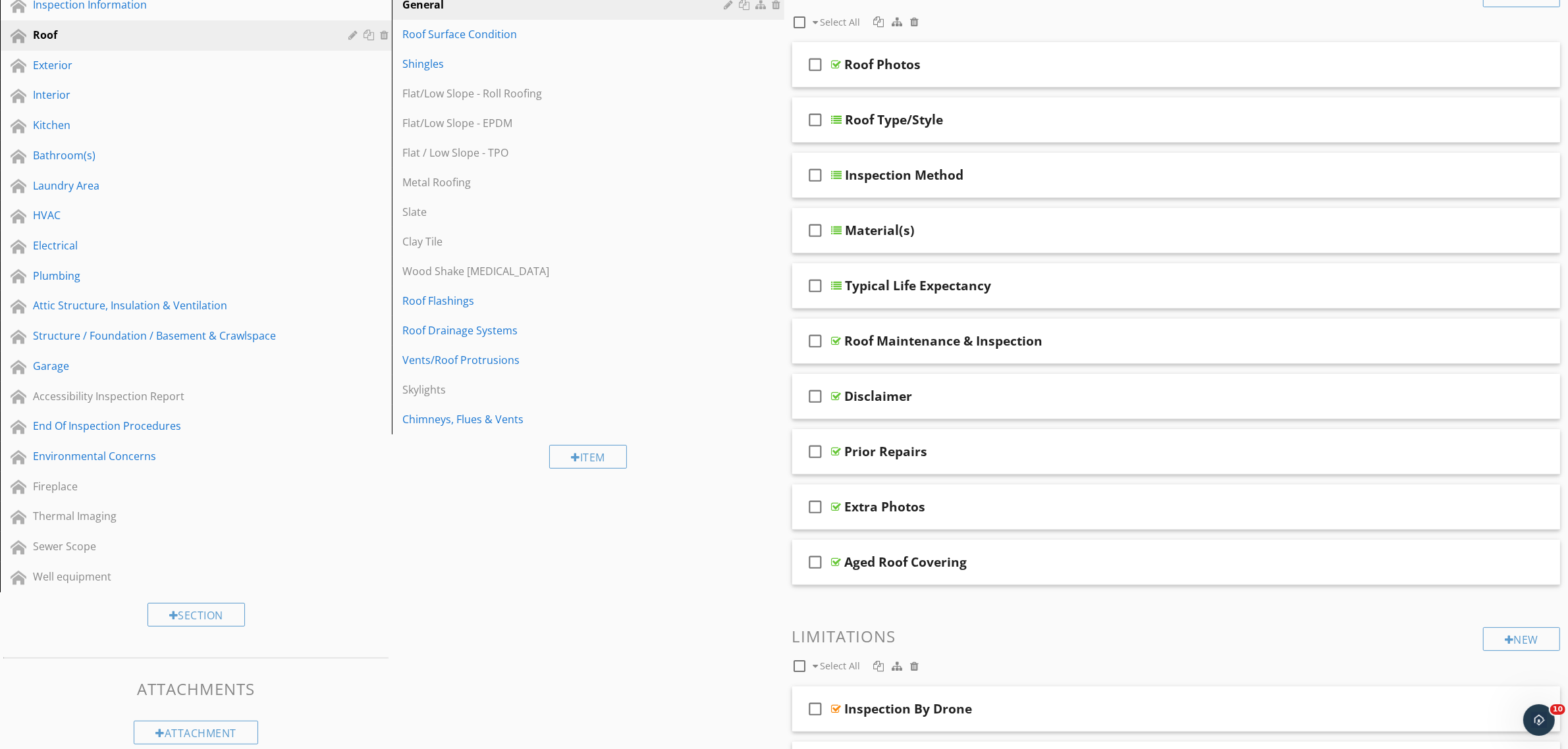
scroll to position [17, 0]
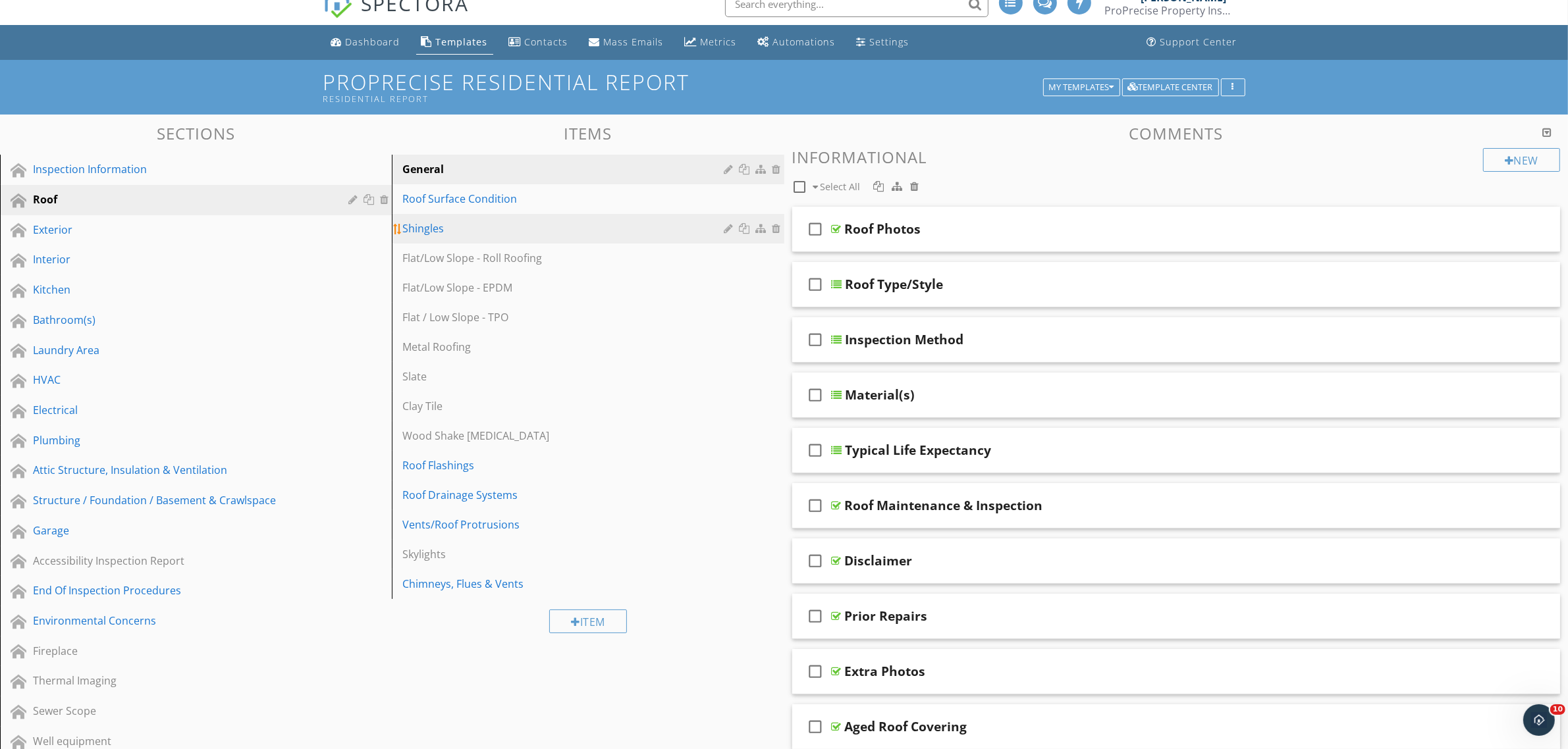
click at [554, 231] on div "Shingles" at bounding box center [565, 228] width 326 height 16
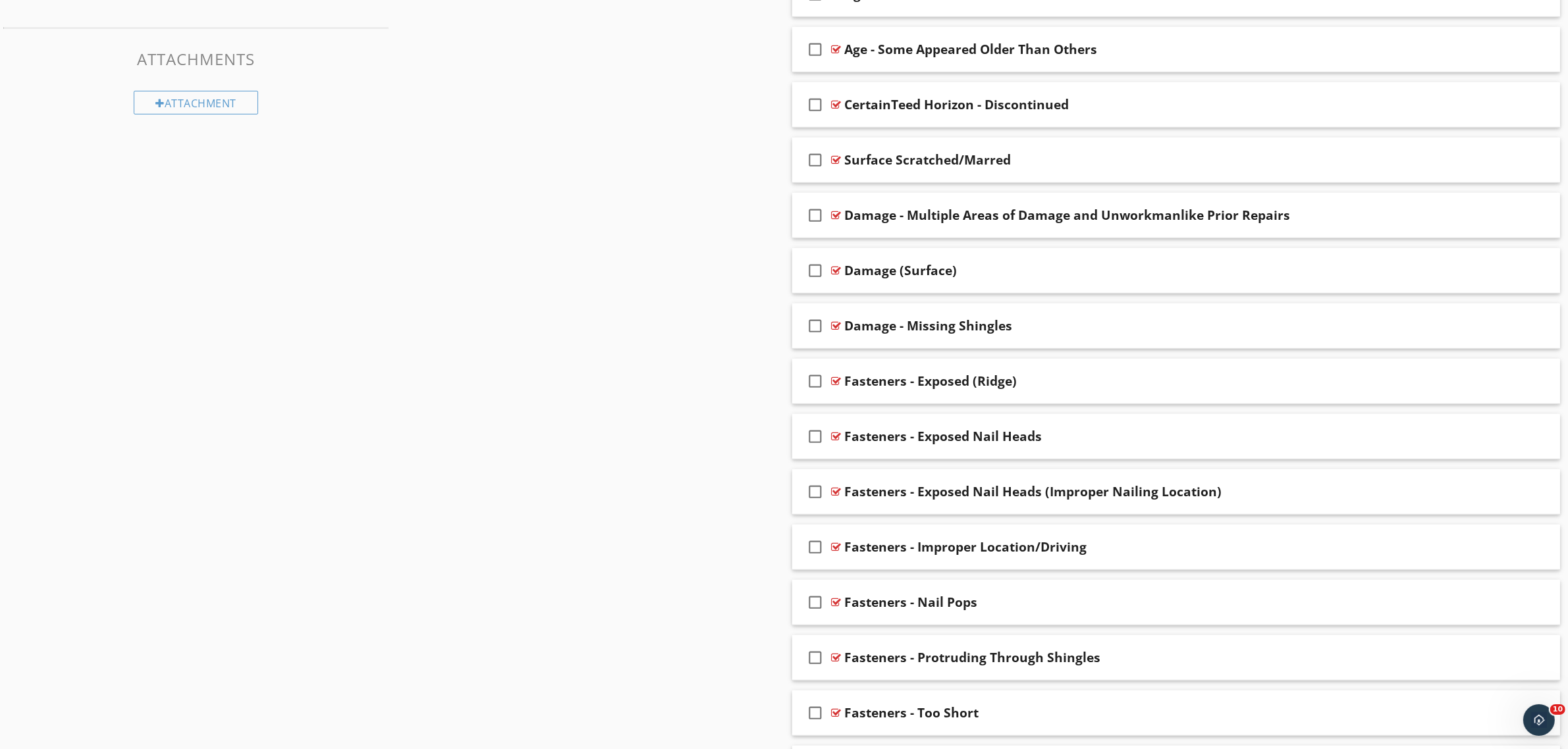
scroll to position [840, 0]
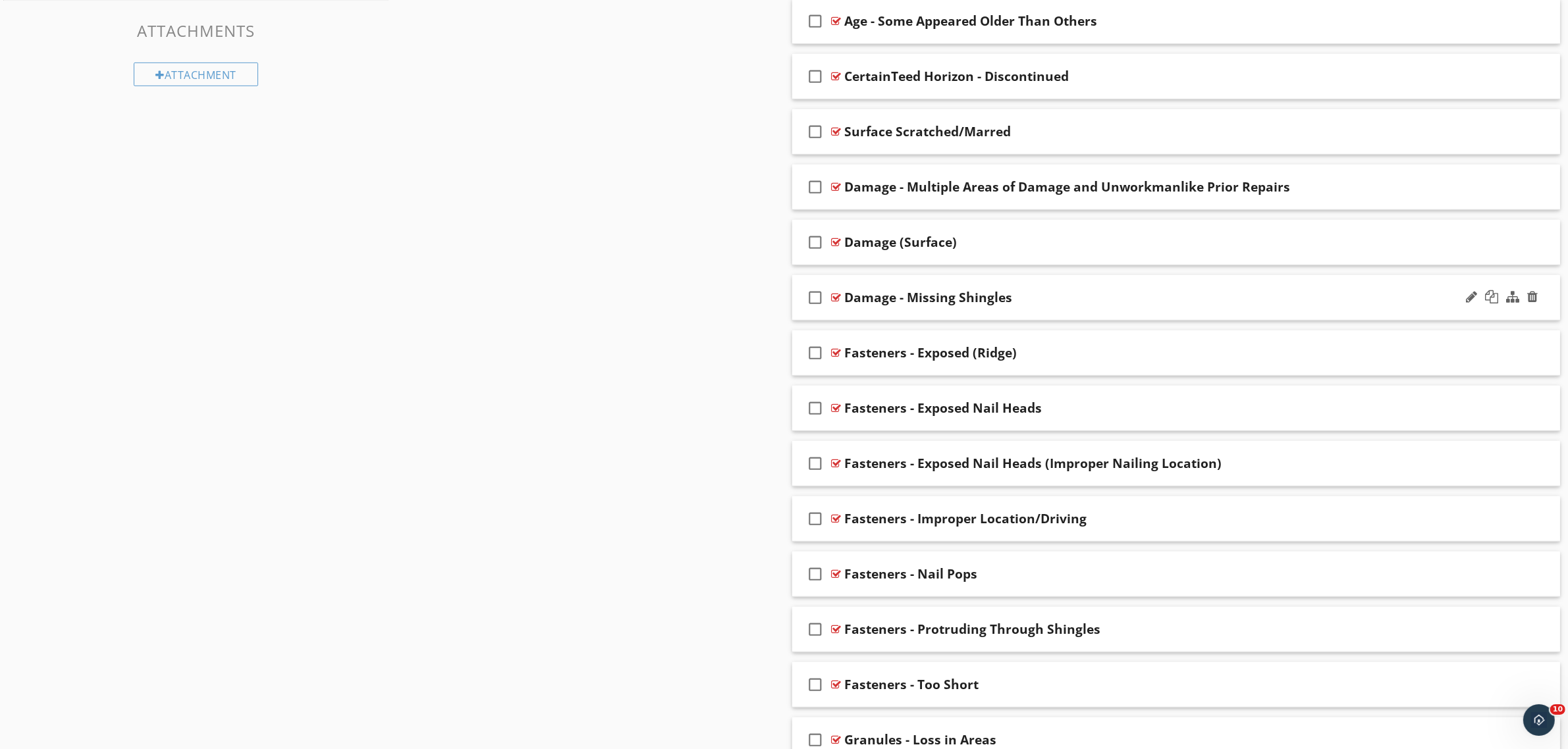
click at [818, 299] on icon "check_box_outline_blank" at bounding box center [816, 297] width 21 height 32
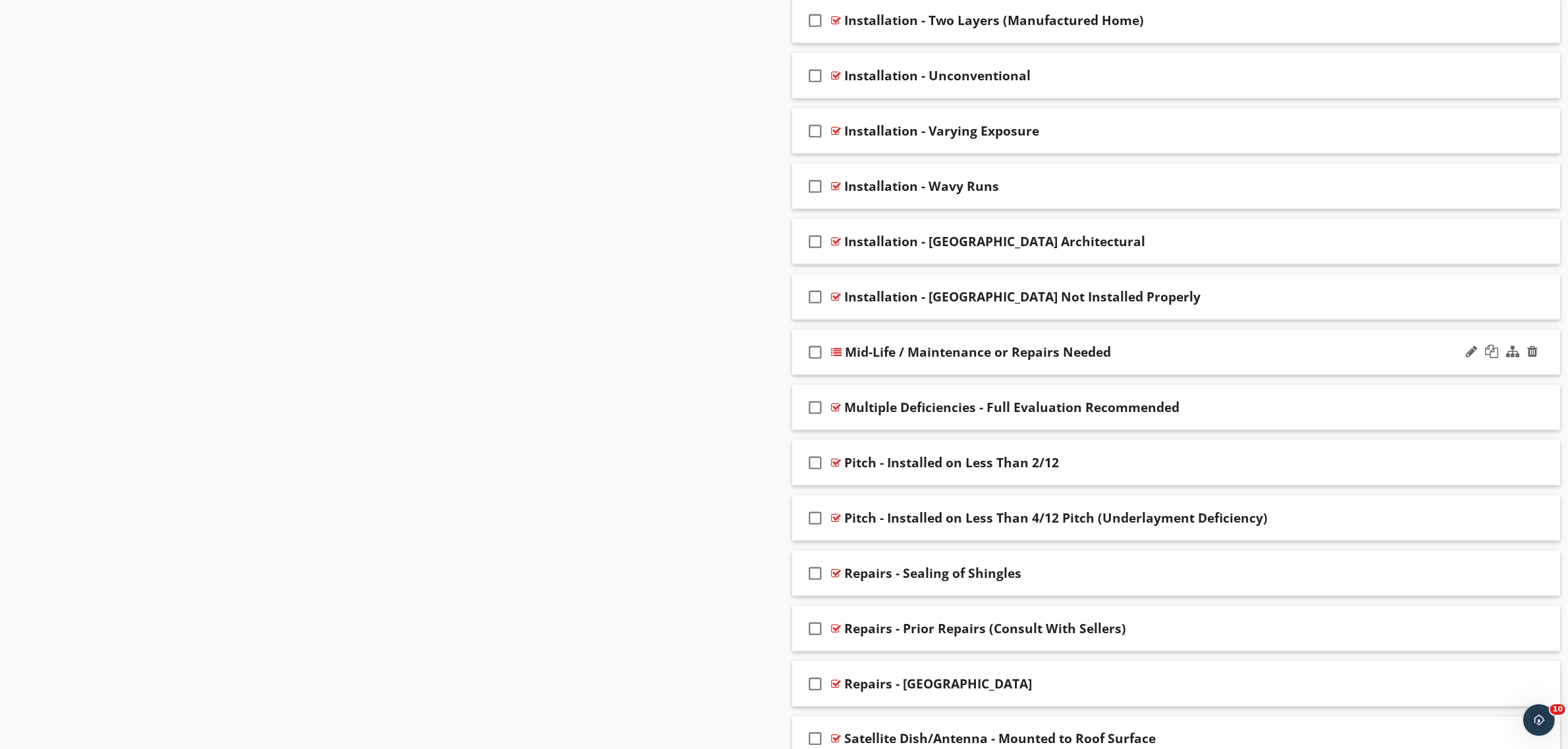
scroll to position [2486, 0]
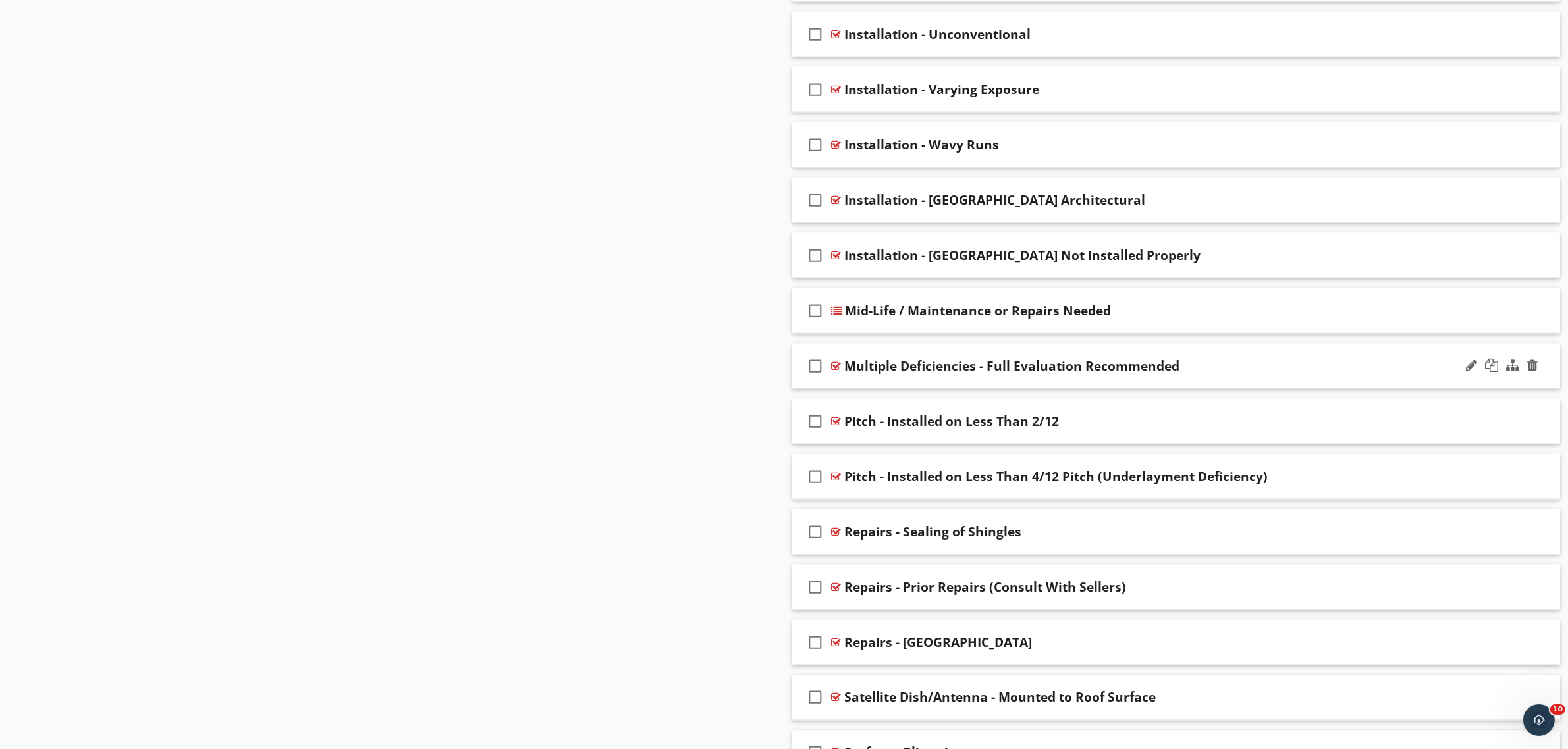
click at [814, 374] on icon "check_box_outline_blank" at bounding box center [816, 366] width 21 height 32
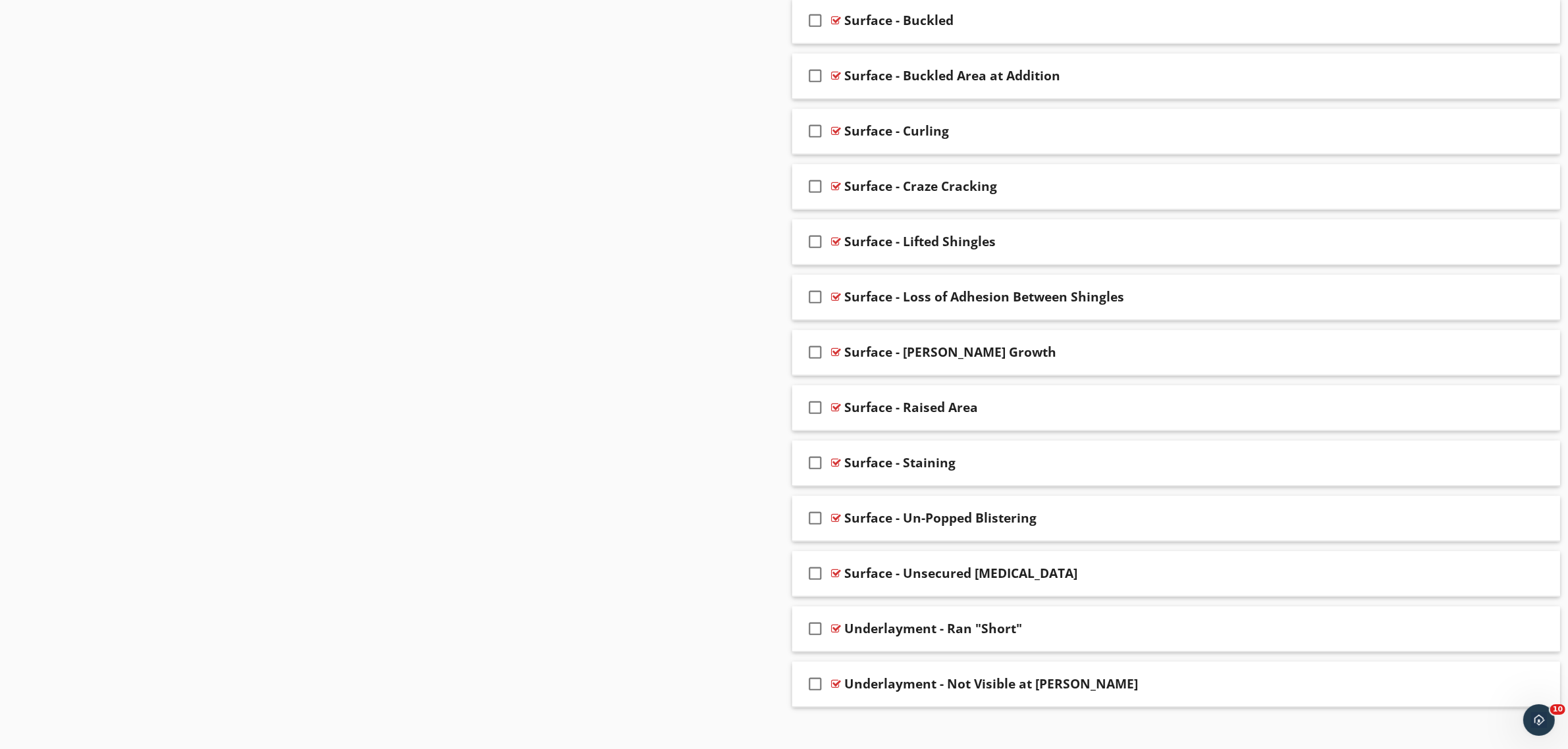
scroll to position [3297, 0]
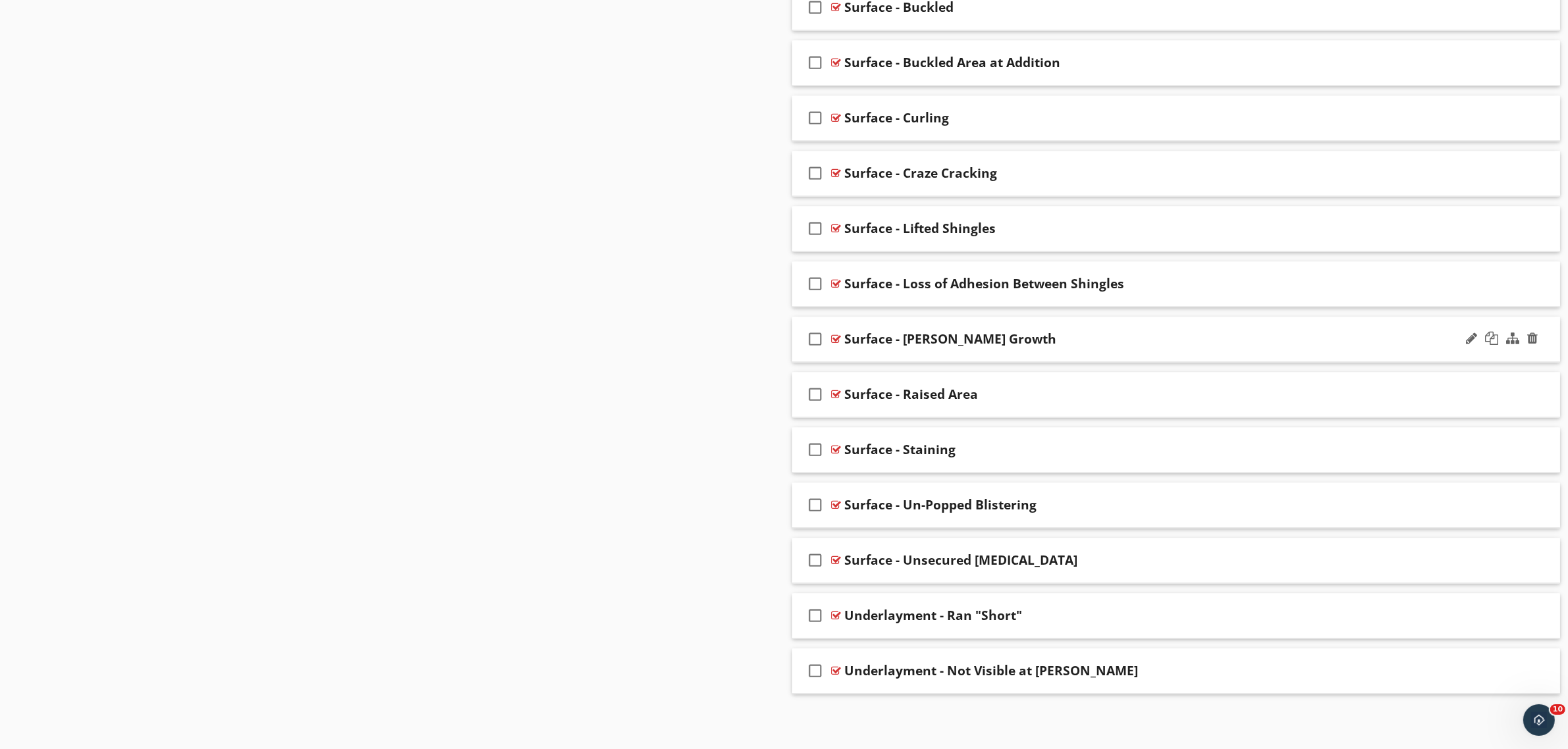
click at [817, 337] on icon "check_box_outline_blank" at bounding box center [816, 340] width 21 height 32
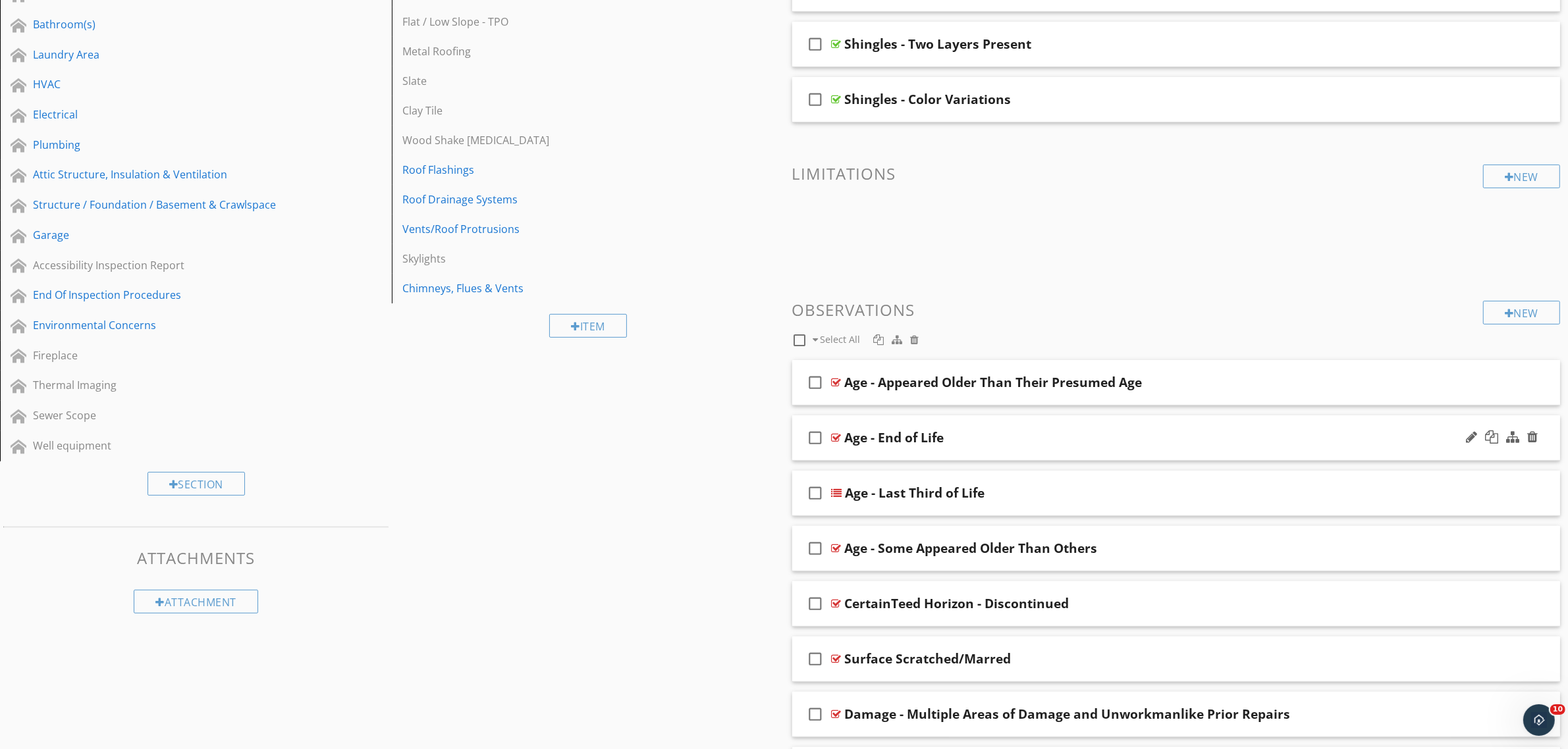
scroll to position [334, 0]
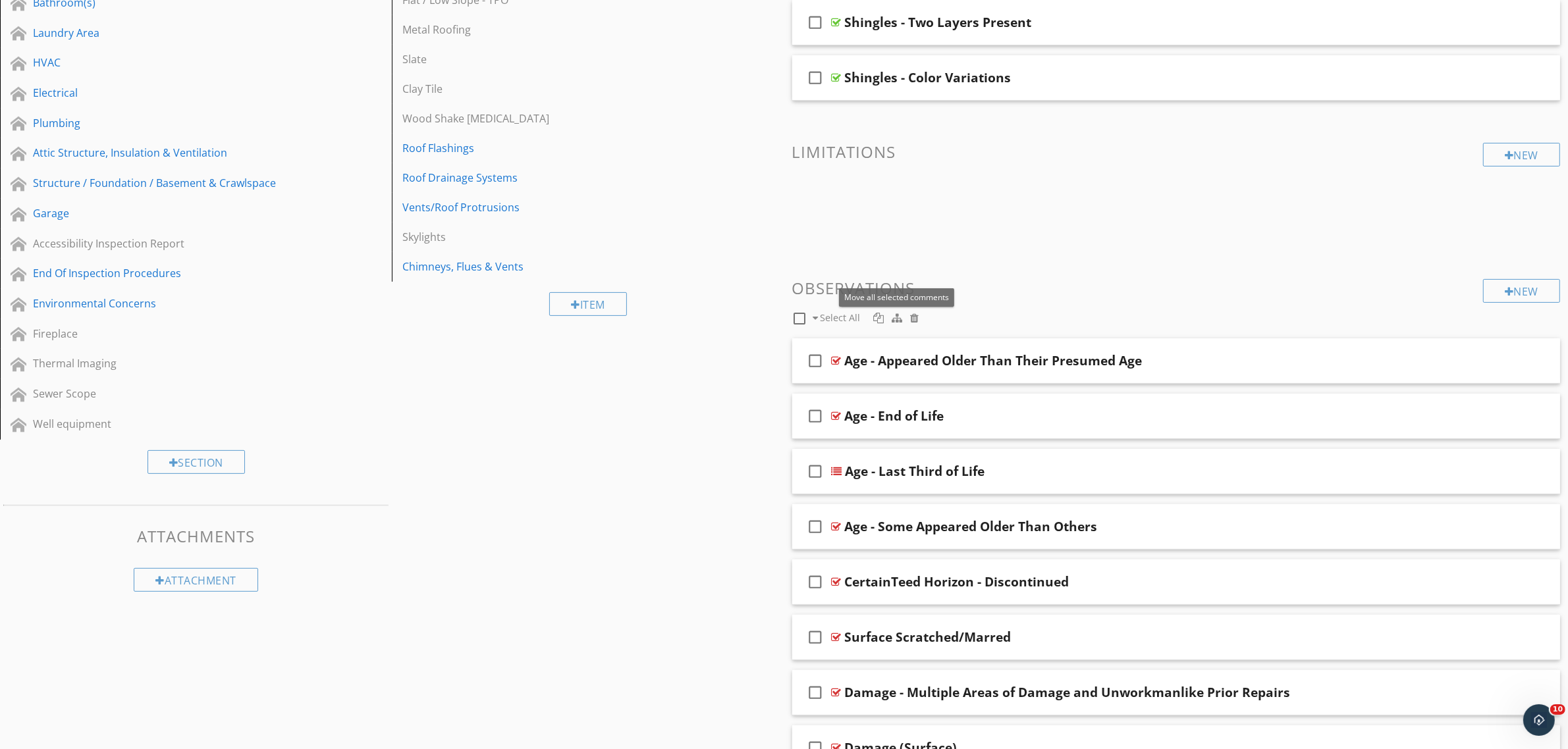
click at [895, 320] on div at bounding box center [896, 317] width 10 height 10
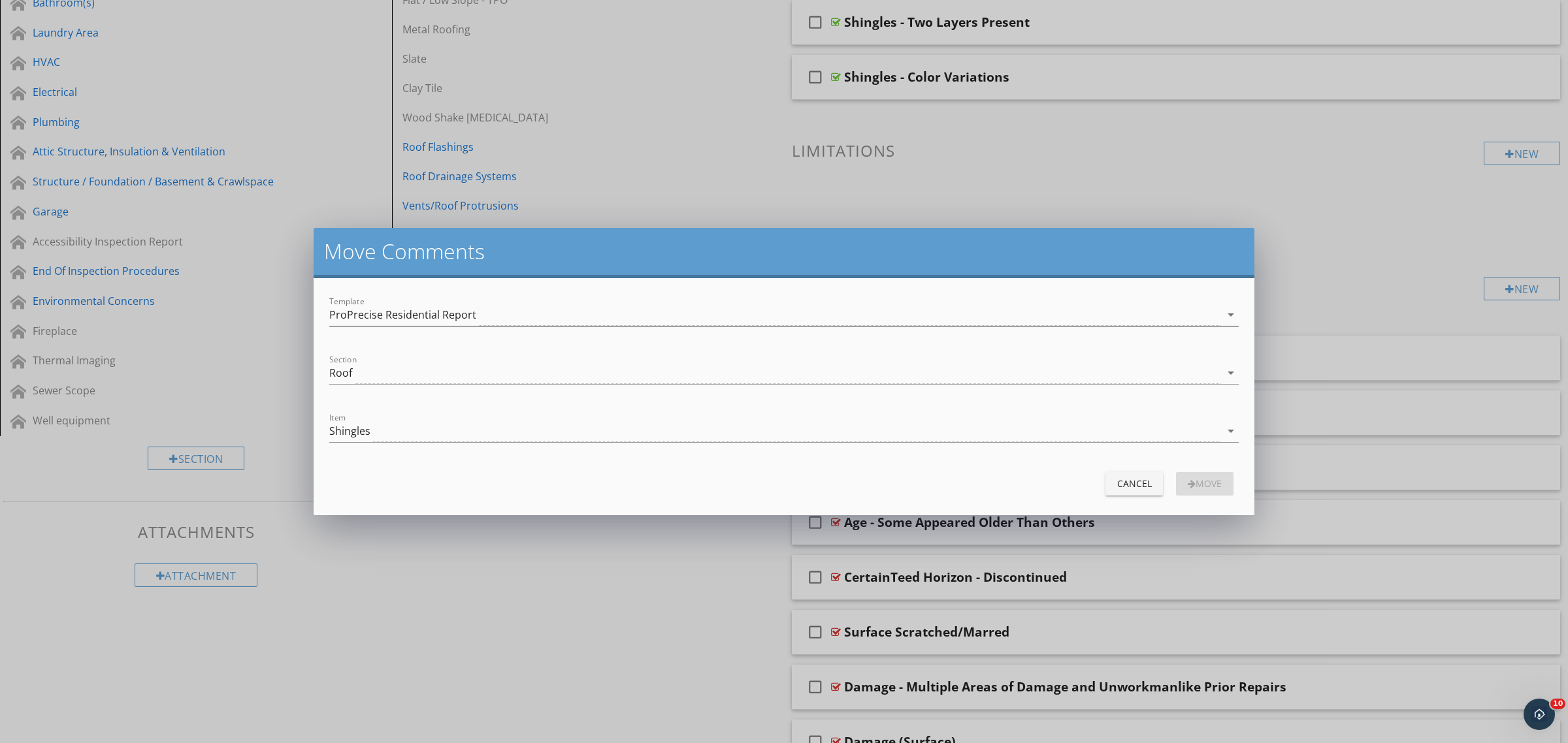
click at [420, 320] on div "ProPrecise Residential Report" at bounding box center [403, 315] width 147 height 12
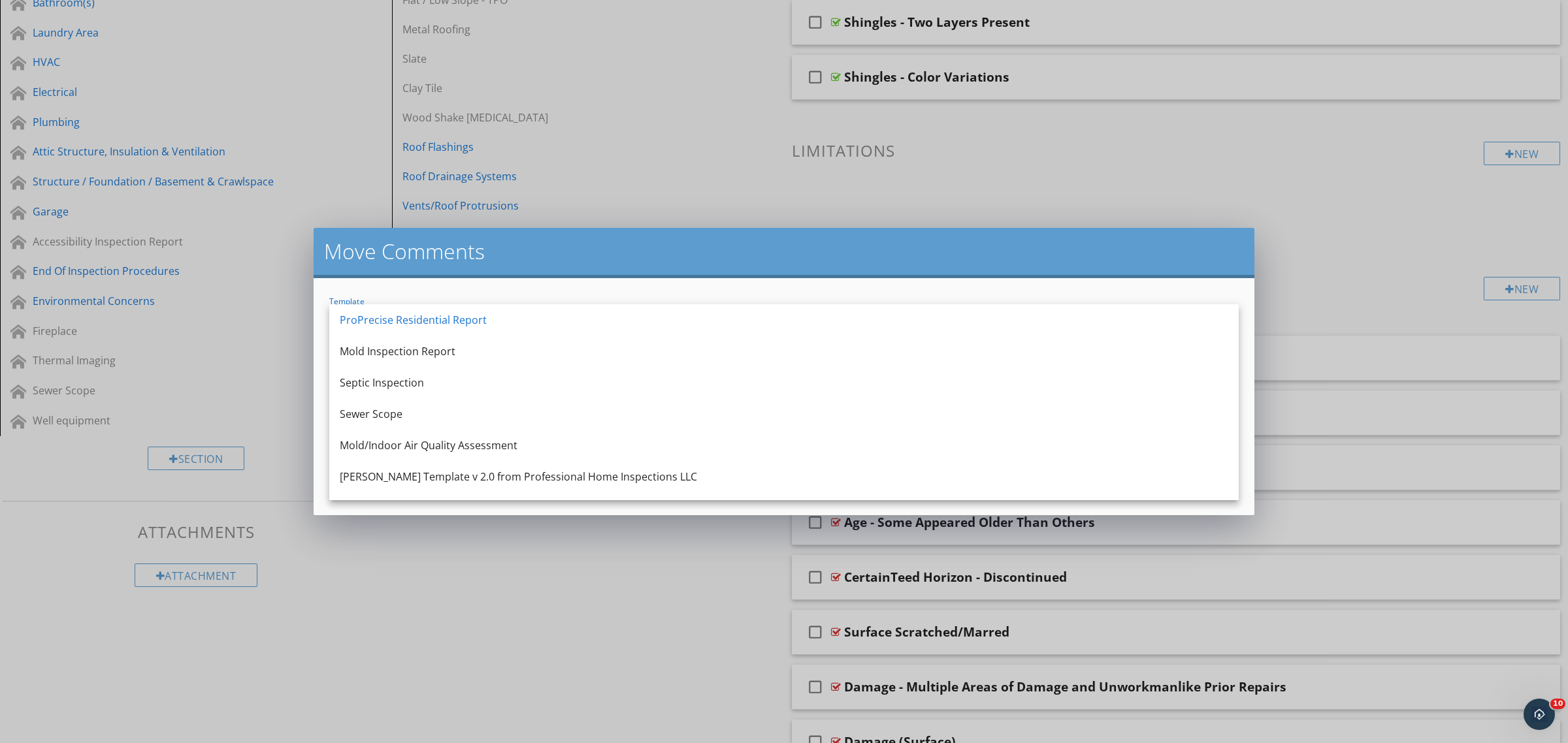
drag, startPoint x: 417, startPoint y: 344, endPoint x: 412, endPoint y: 349, distance: 7.1
click at [417, 344] on div "Mold Inspection Report" at bounding box center [784, 351] width 888 height 16
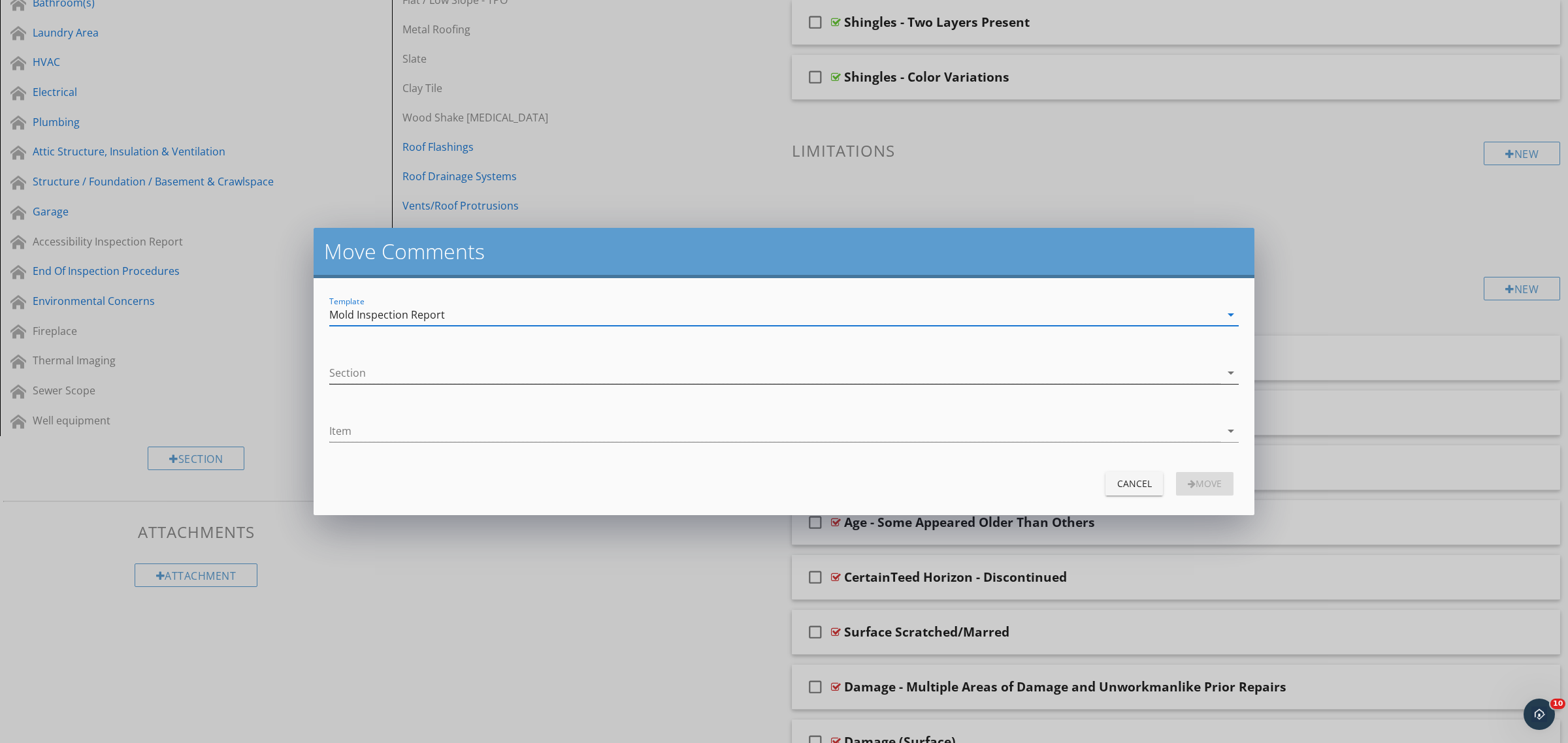
click at [405, 368] on div at bounding box center [775, 372] width 891 height 21
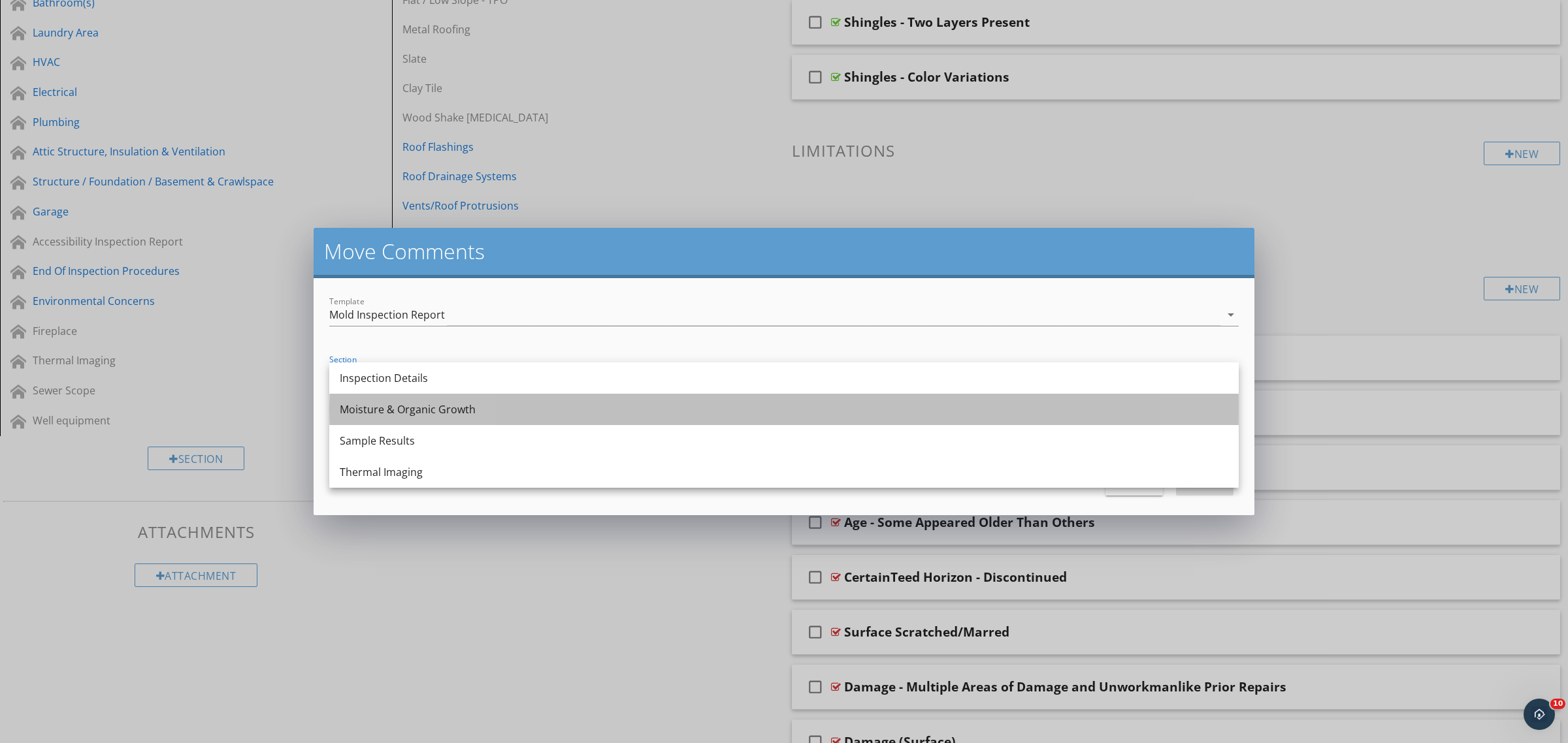
click at [412, 403] on div "Moisture & Organic Growth" at bounding box center [784, 409] width 888 height 16
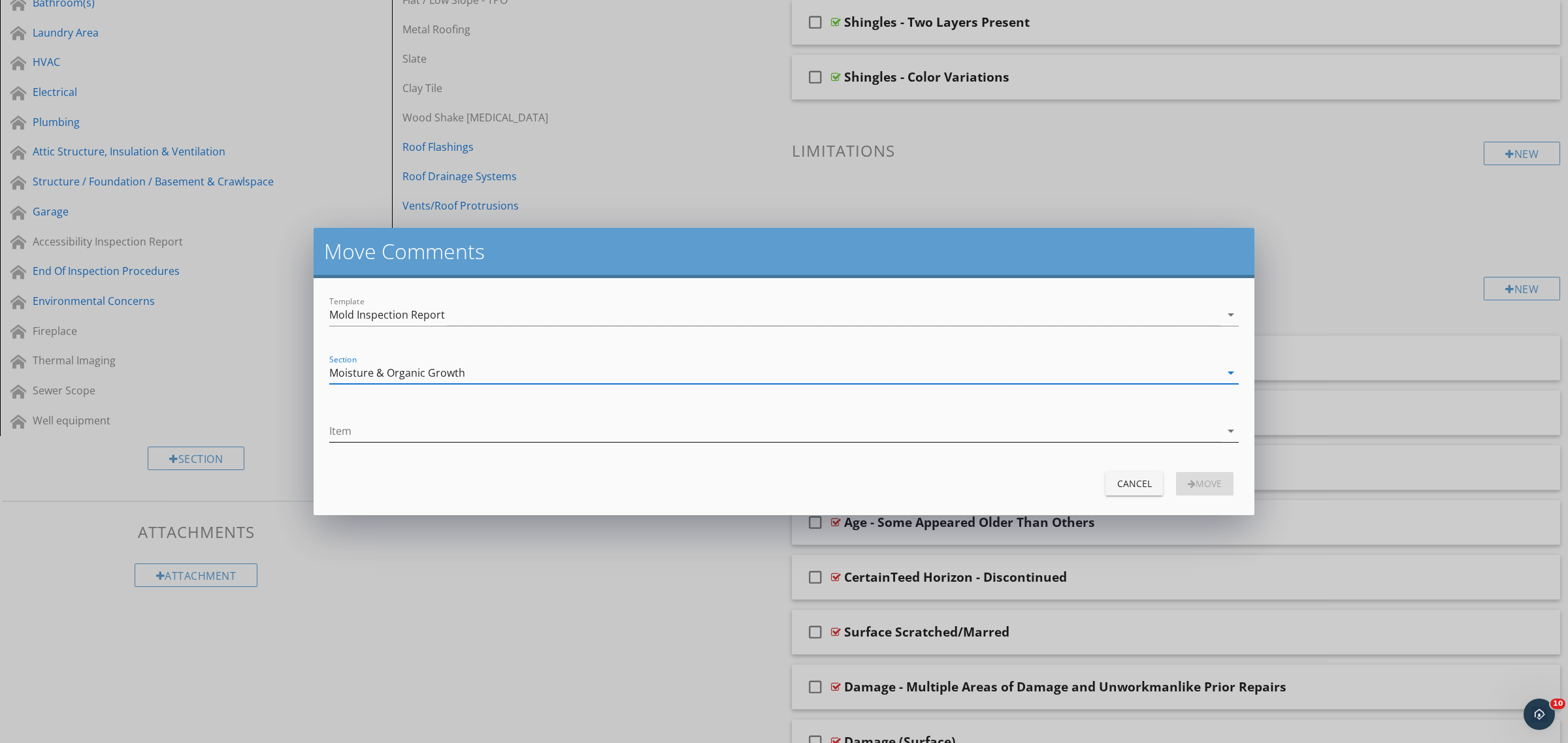
click at [379, 436] on div at bounding box center [775, 431] width 891 height 21
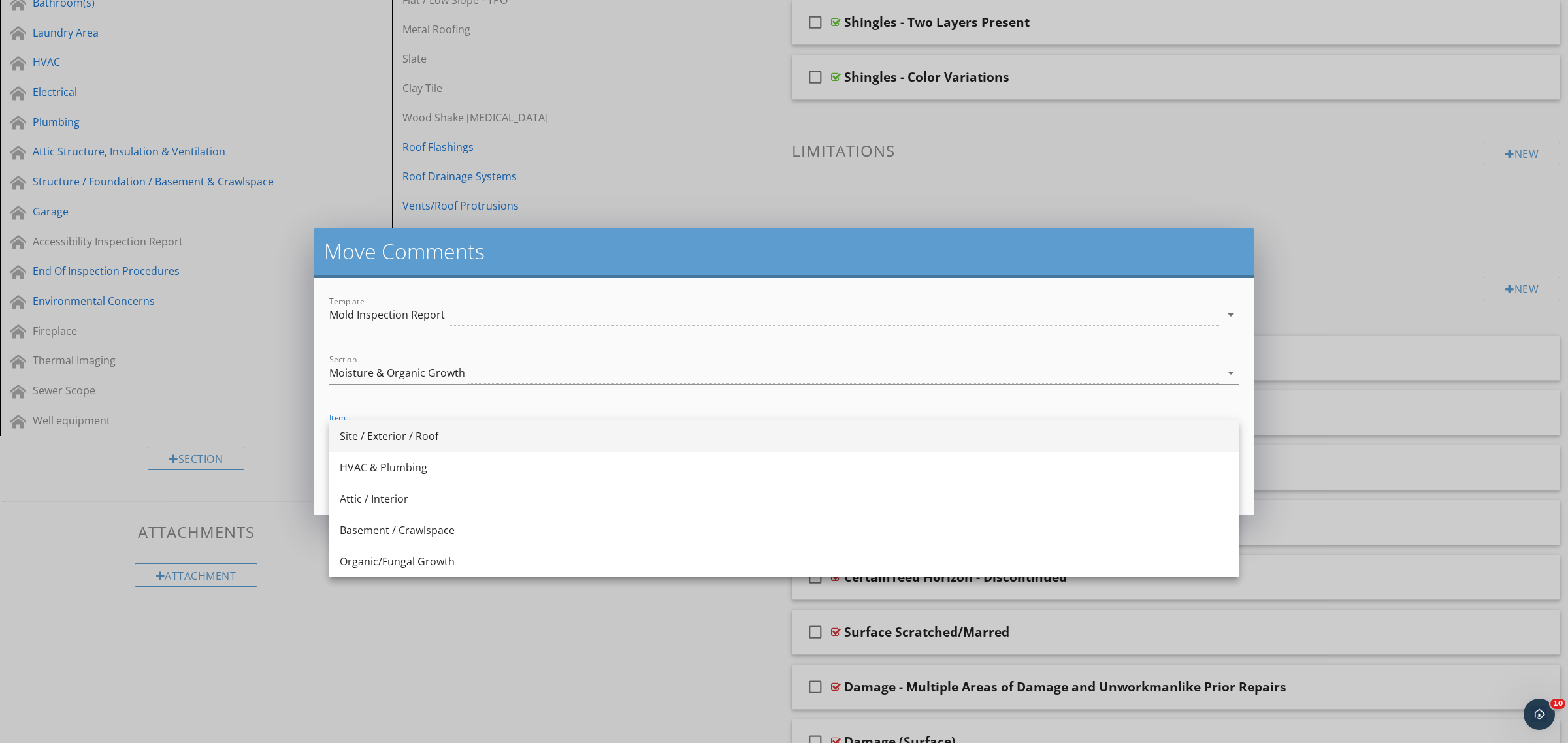
click at [400, 436] on div "Site / Exterior / Roof" at bounding box center [784, 436] width 888 height 16
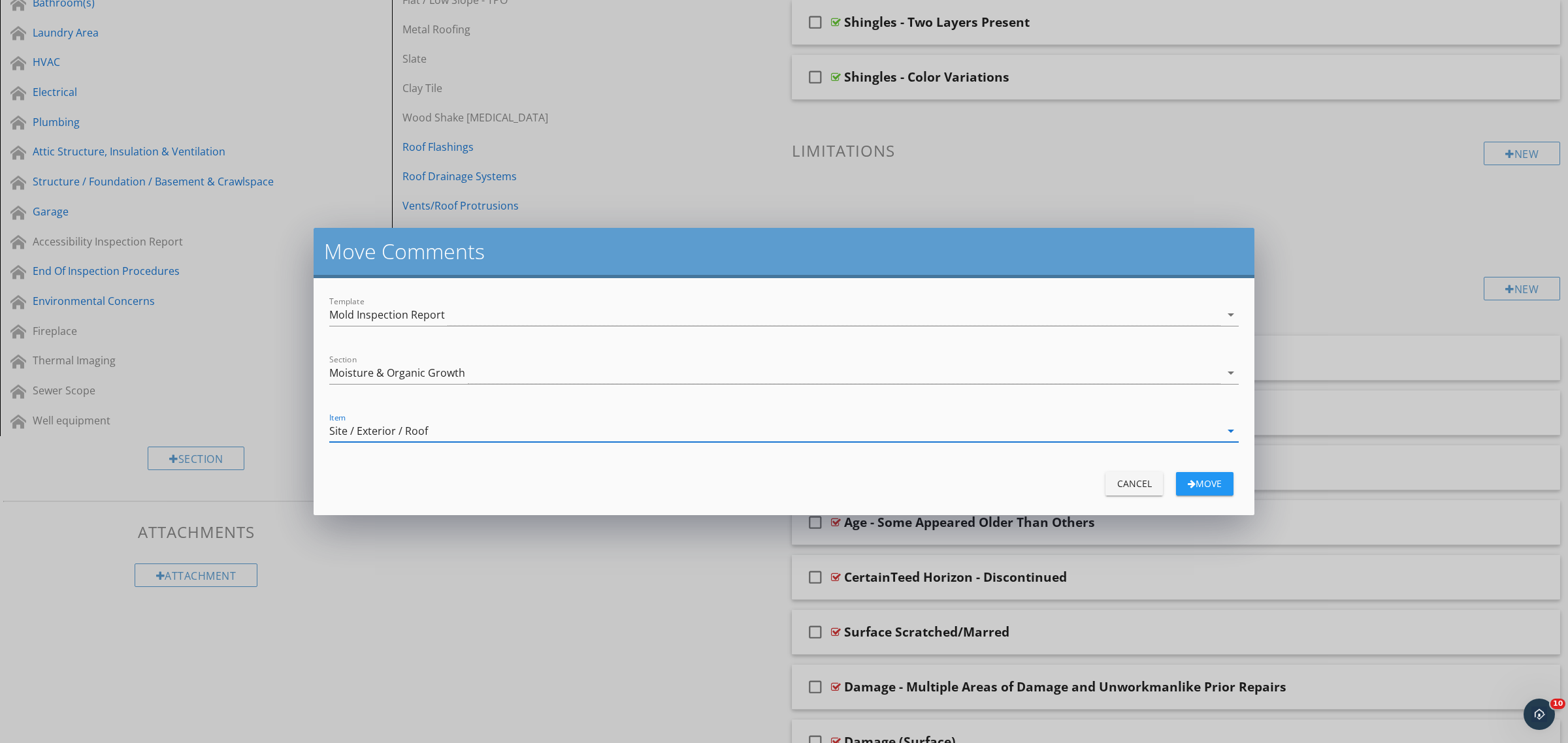
click at [1199, 482] on div "move" at bounding box center [1205, 484] width 36 height 14
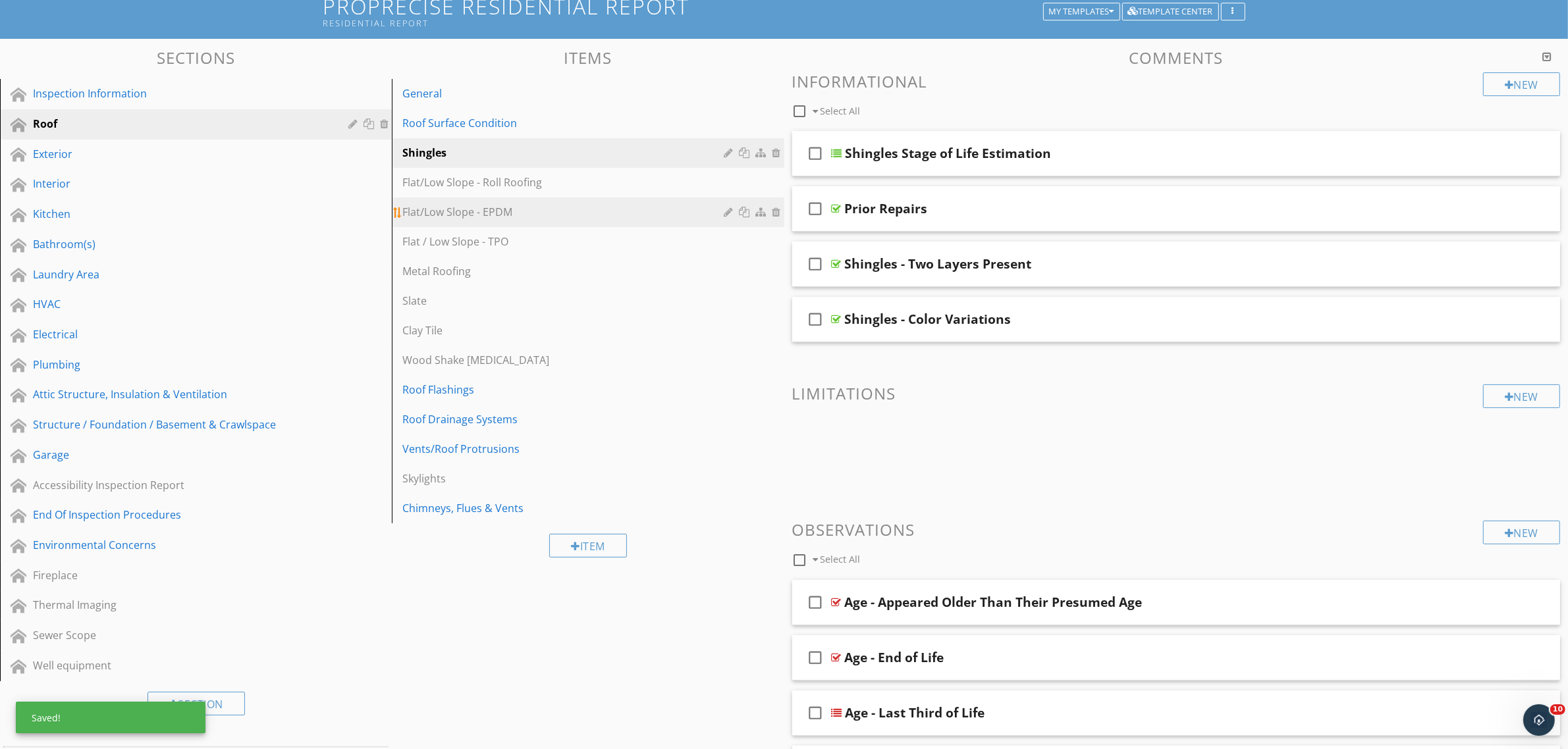
scroll to position [88, 0]
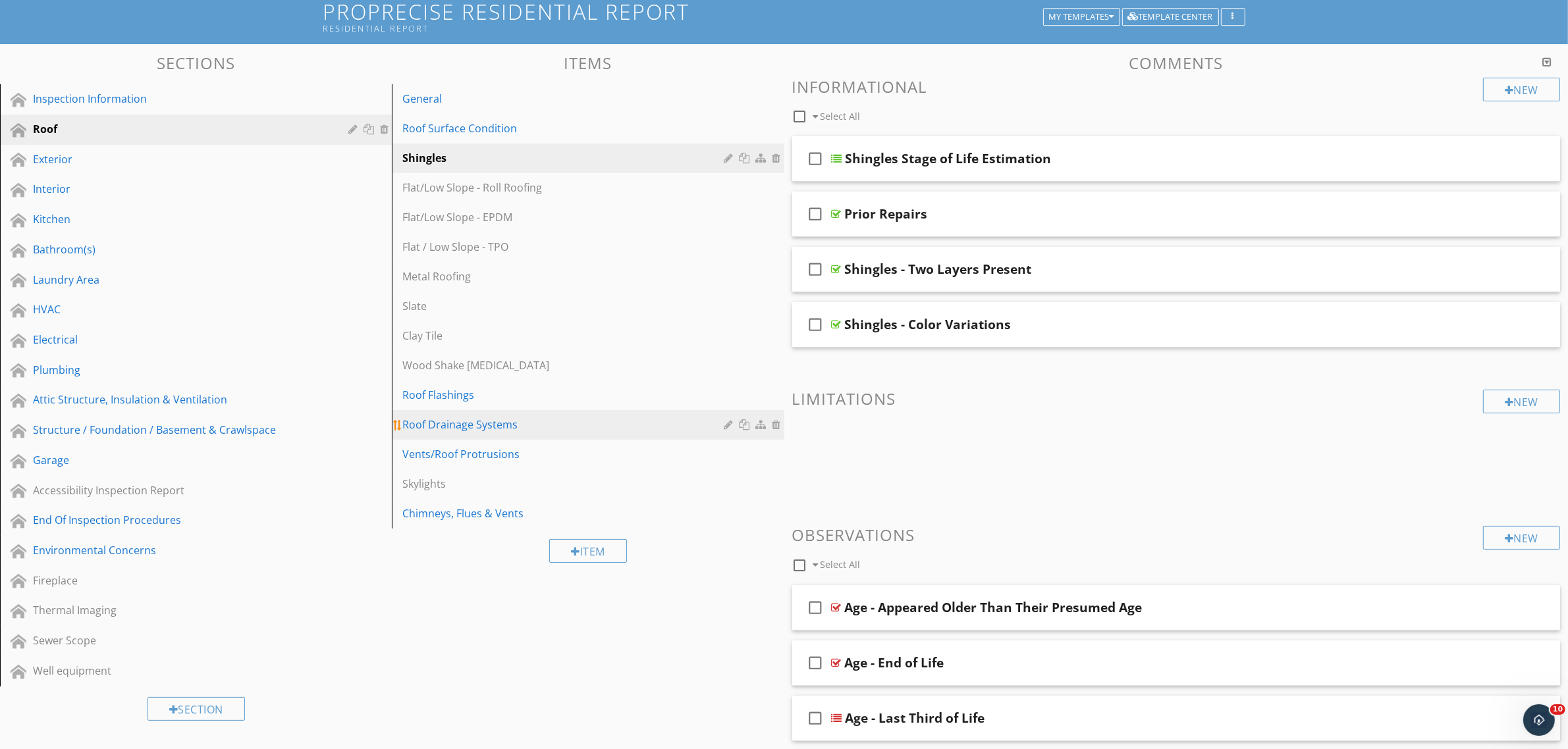
click at [503, 425] on div "Roof Drainage Systems" at bounding box center [565, 424] width 326 height 16
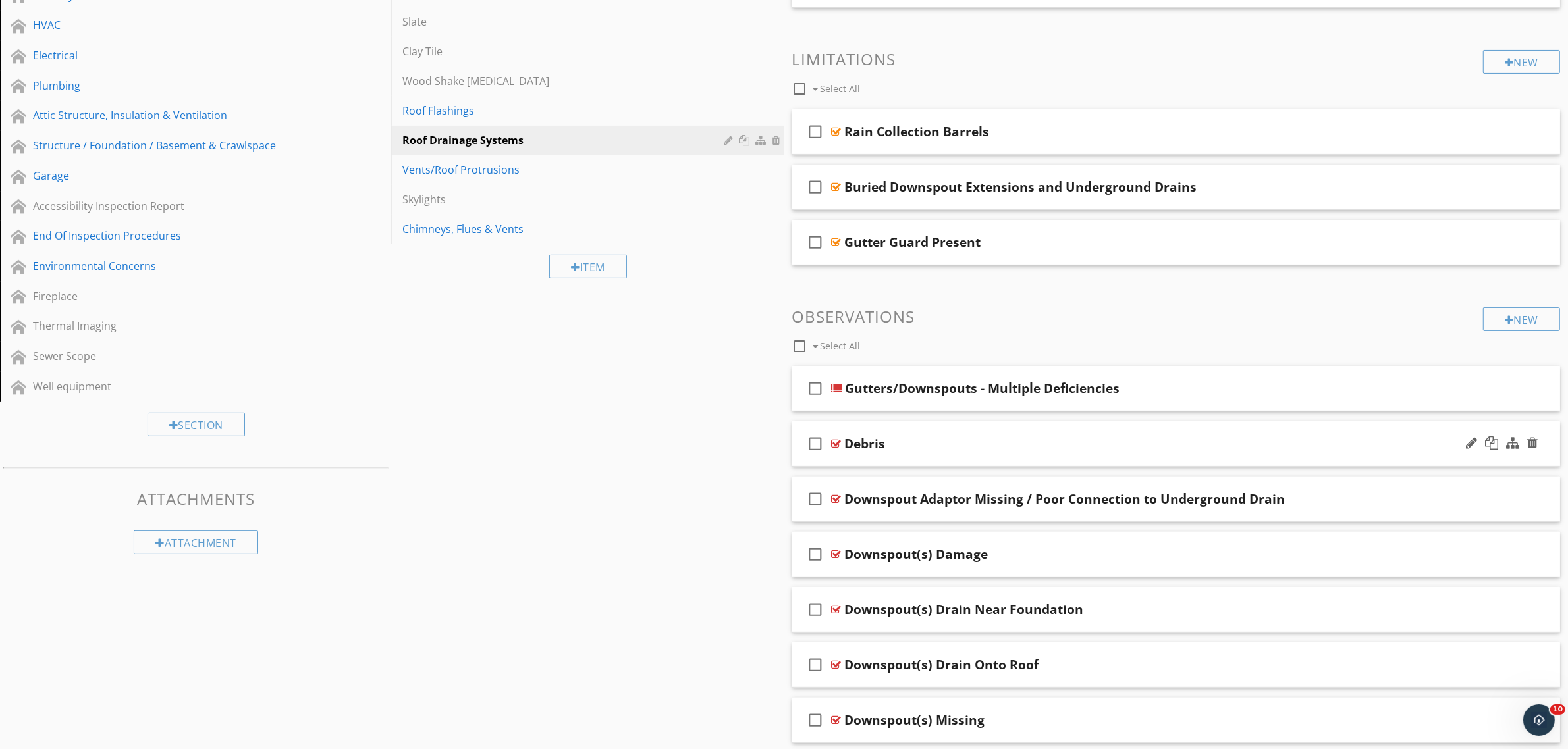
scroll to position [411, 0]
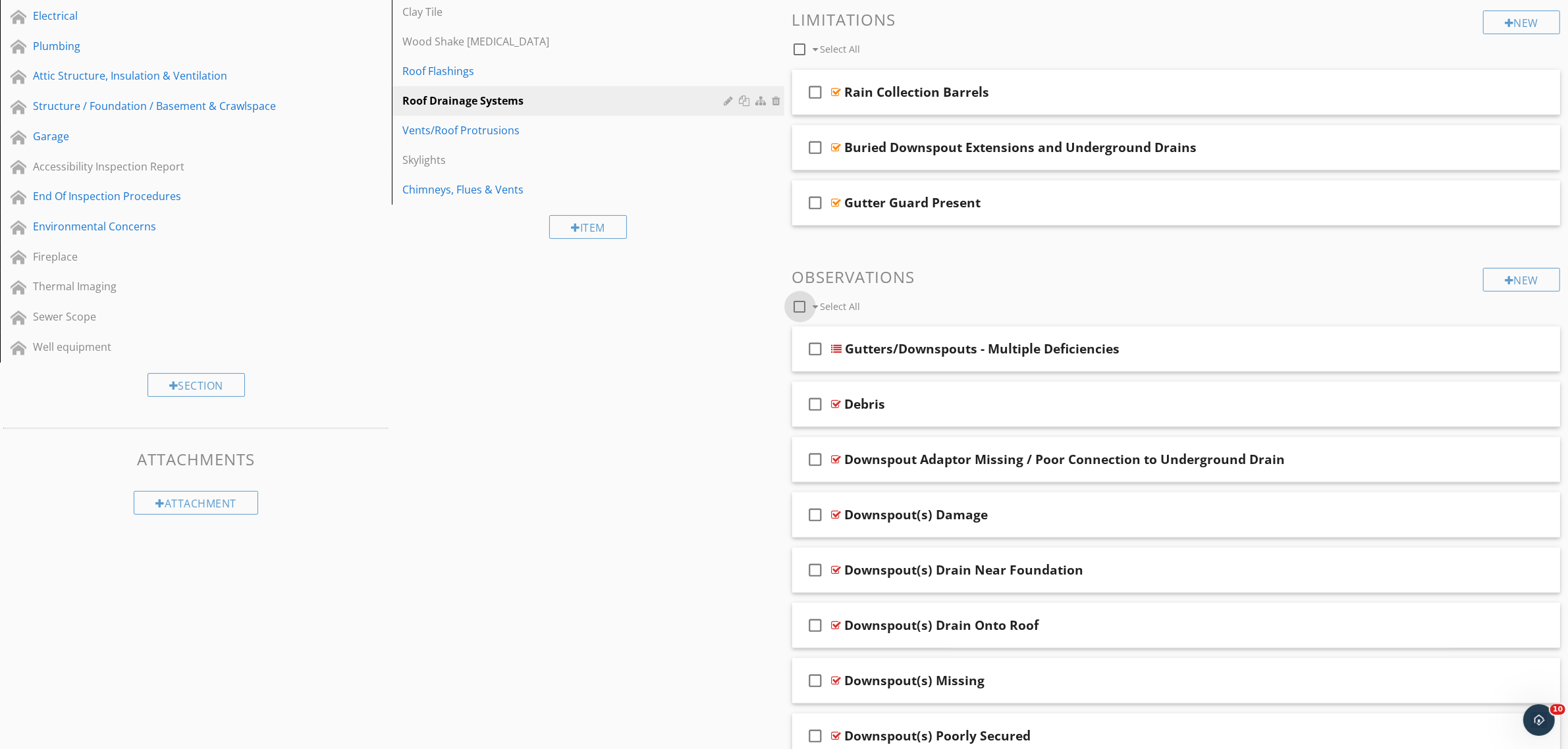
click at [801, 308] on div at bounding box center [800, 307] width 23 height 23
checkbox input "true"
click at [893, 308] on div at bounding box center [896, 306] width 10 height 10
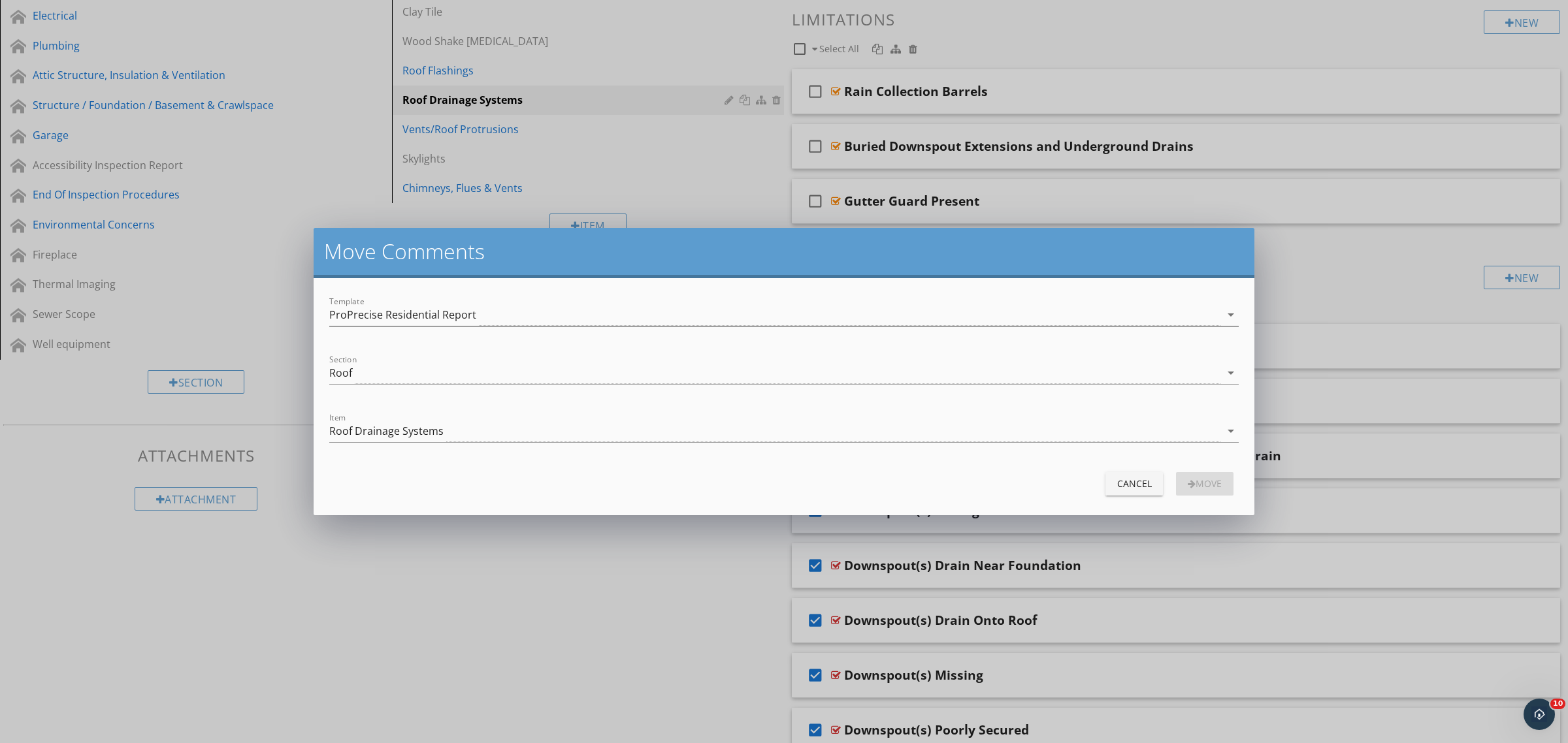
click at [456, 317] on div "ProPrecise Residential Report" at bounding box center [403, 315] width 147 height 12
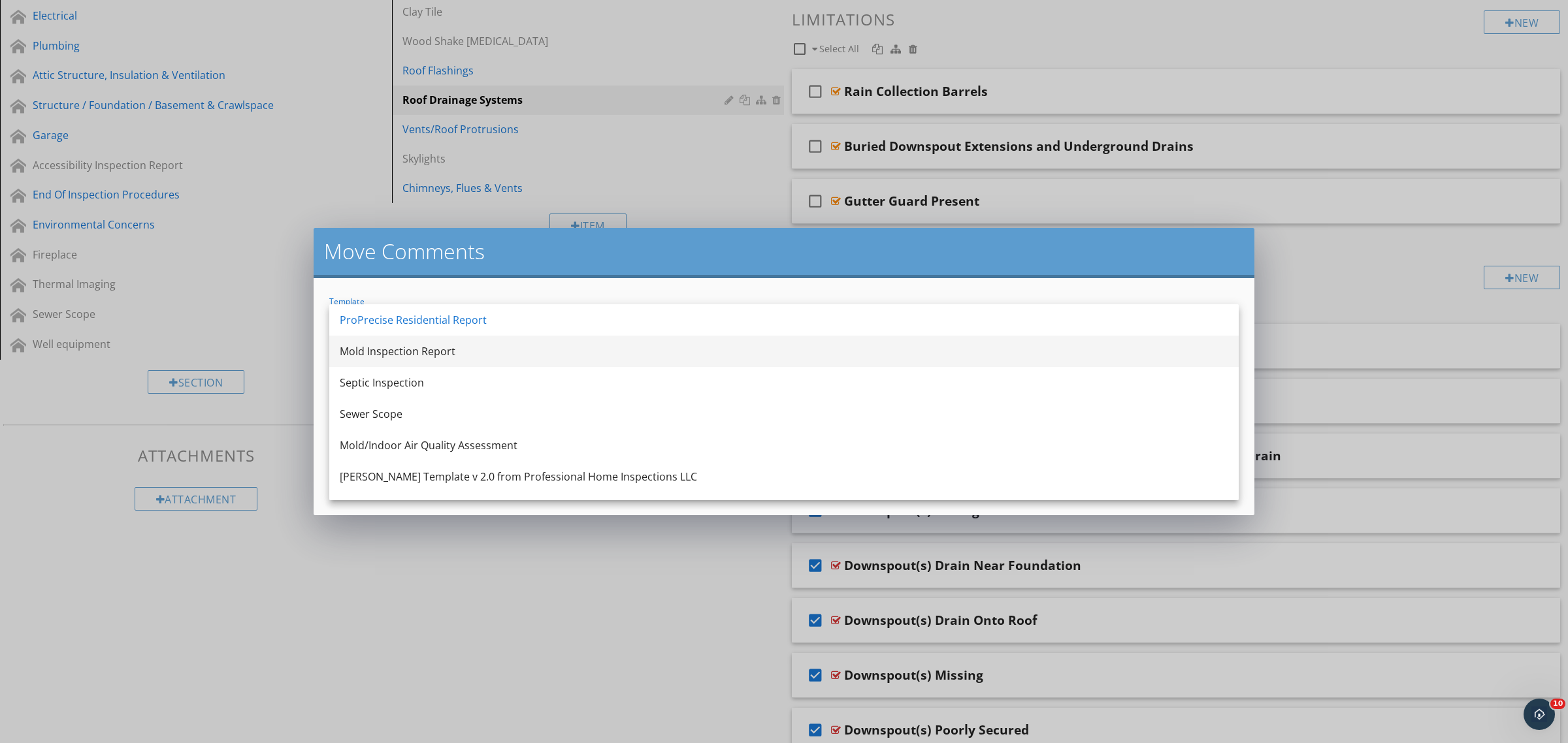
click at [456, 353] on div "Mold Inspection Report" at bounding box center [784, 351] width 888 height 16
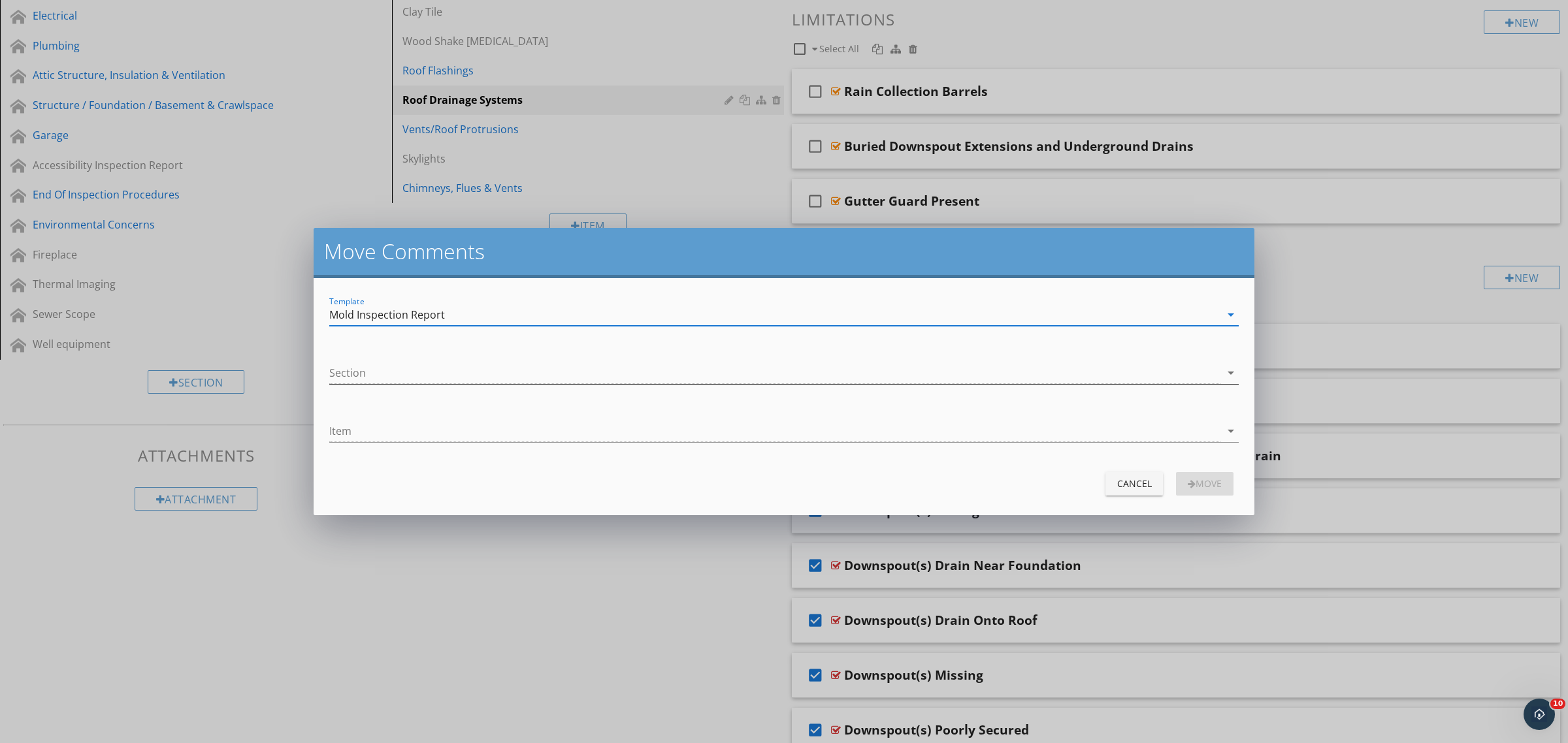
click at [445, 371] on div at bounding box center [775, 372] width 891 height 21
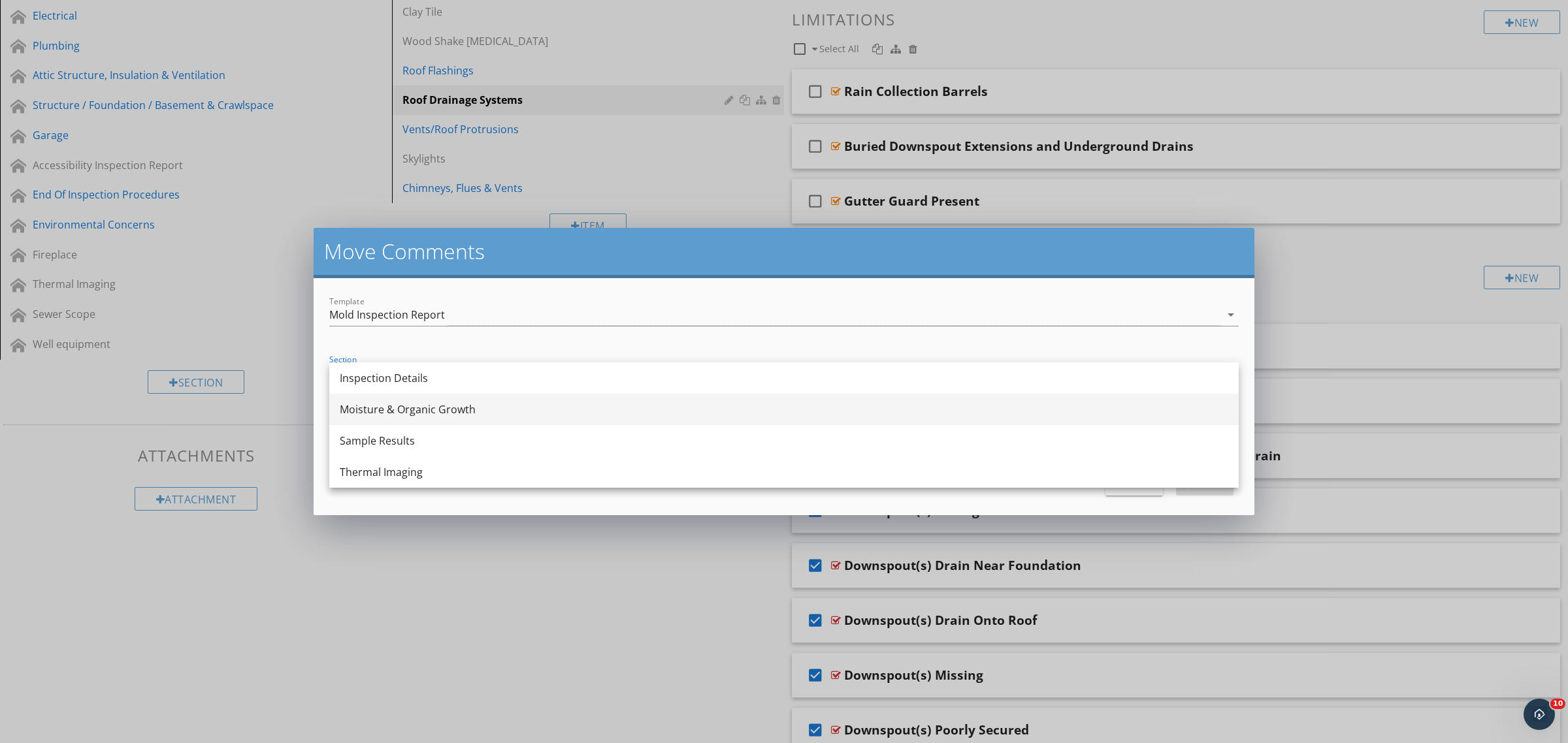
click at [448, 413] on div "Moisture & Organic Growth" at bounding box center [784, 409] width 888 height 16
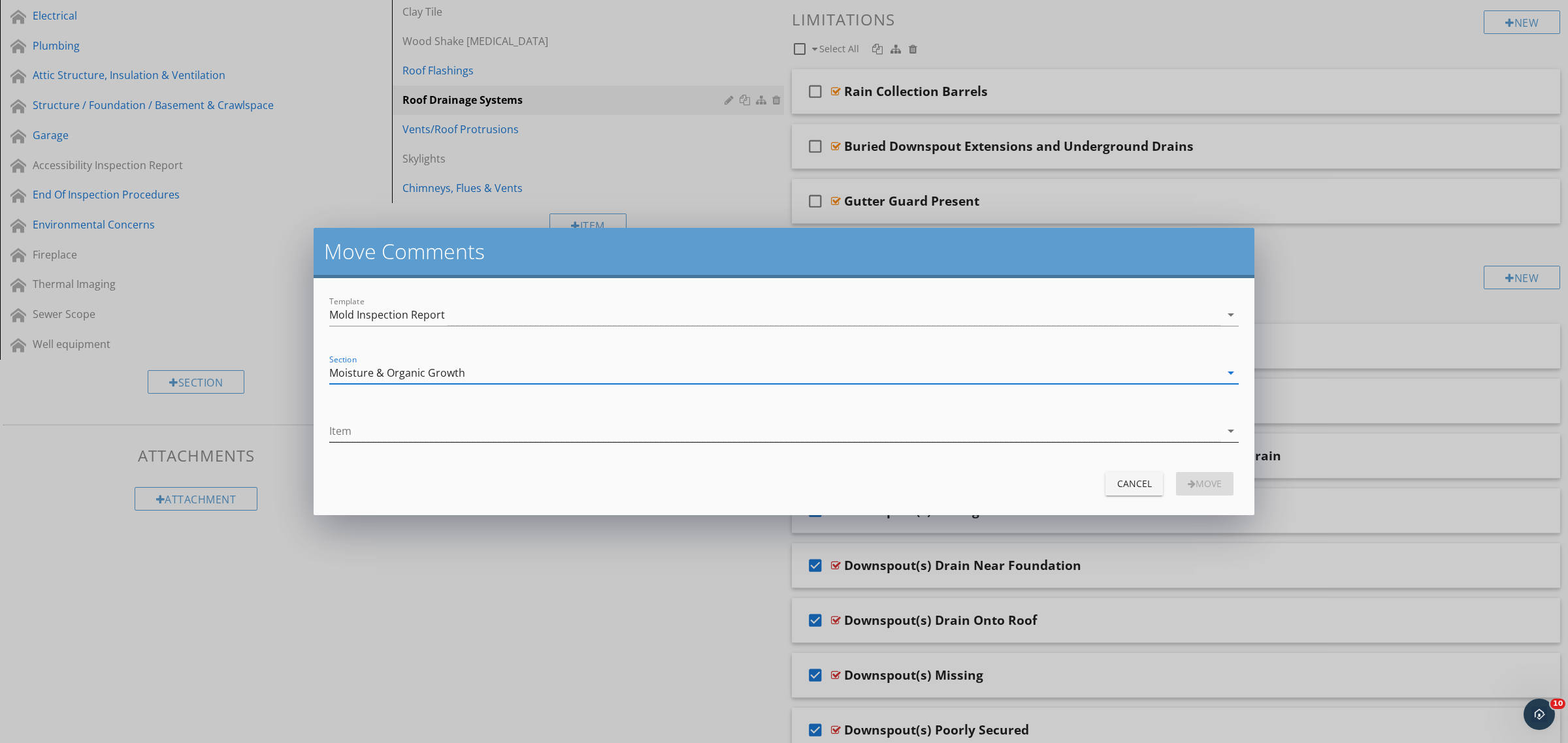
click at [436, 428] on div at bounding box center [775, 431] width 891 height 21
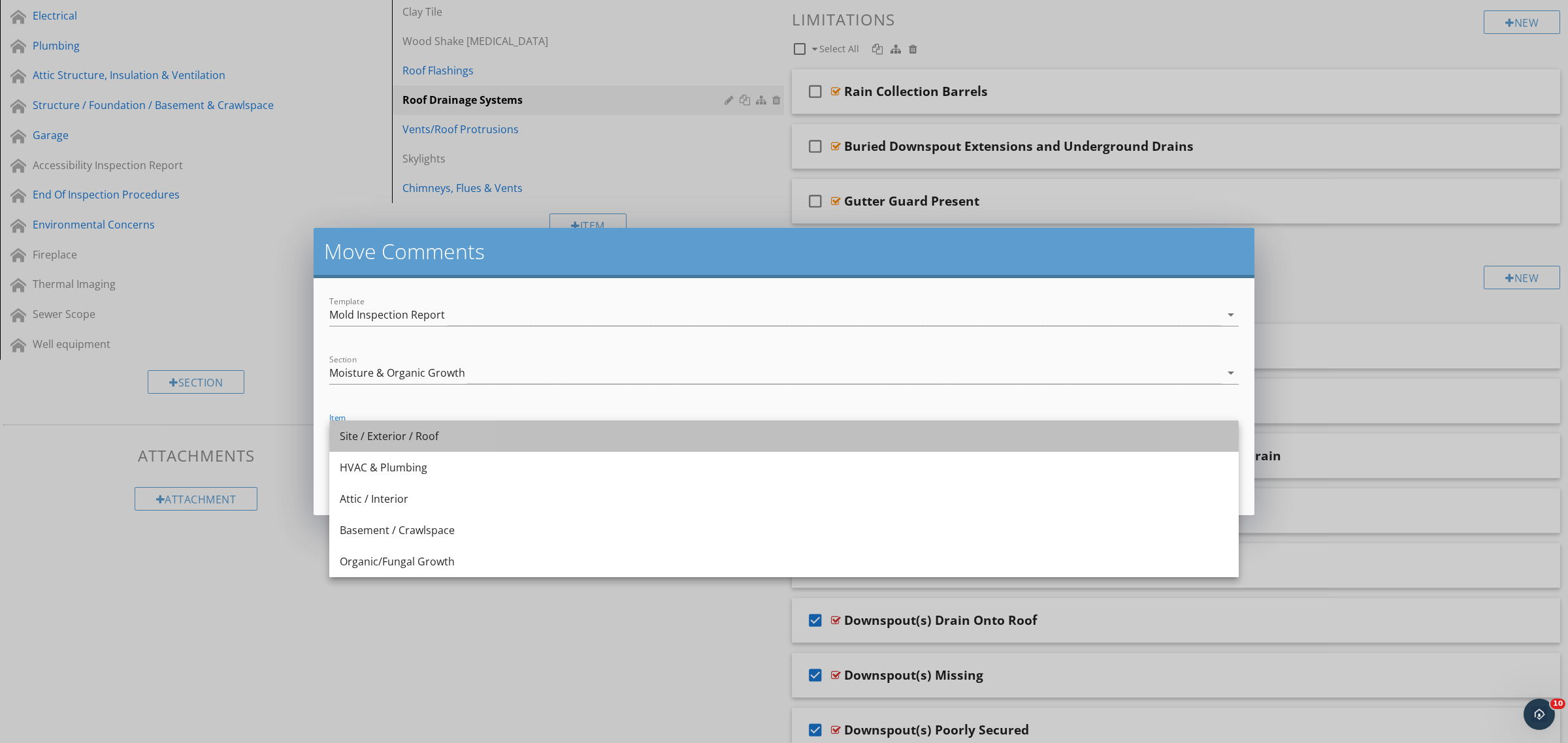
click at [428, 439] on div "Site / Exterior / Roof" at bounding box center [784, 436] width 888 height 16
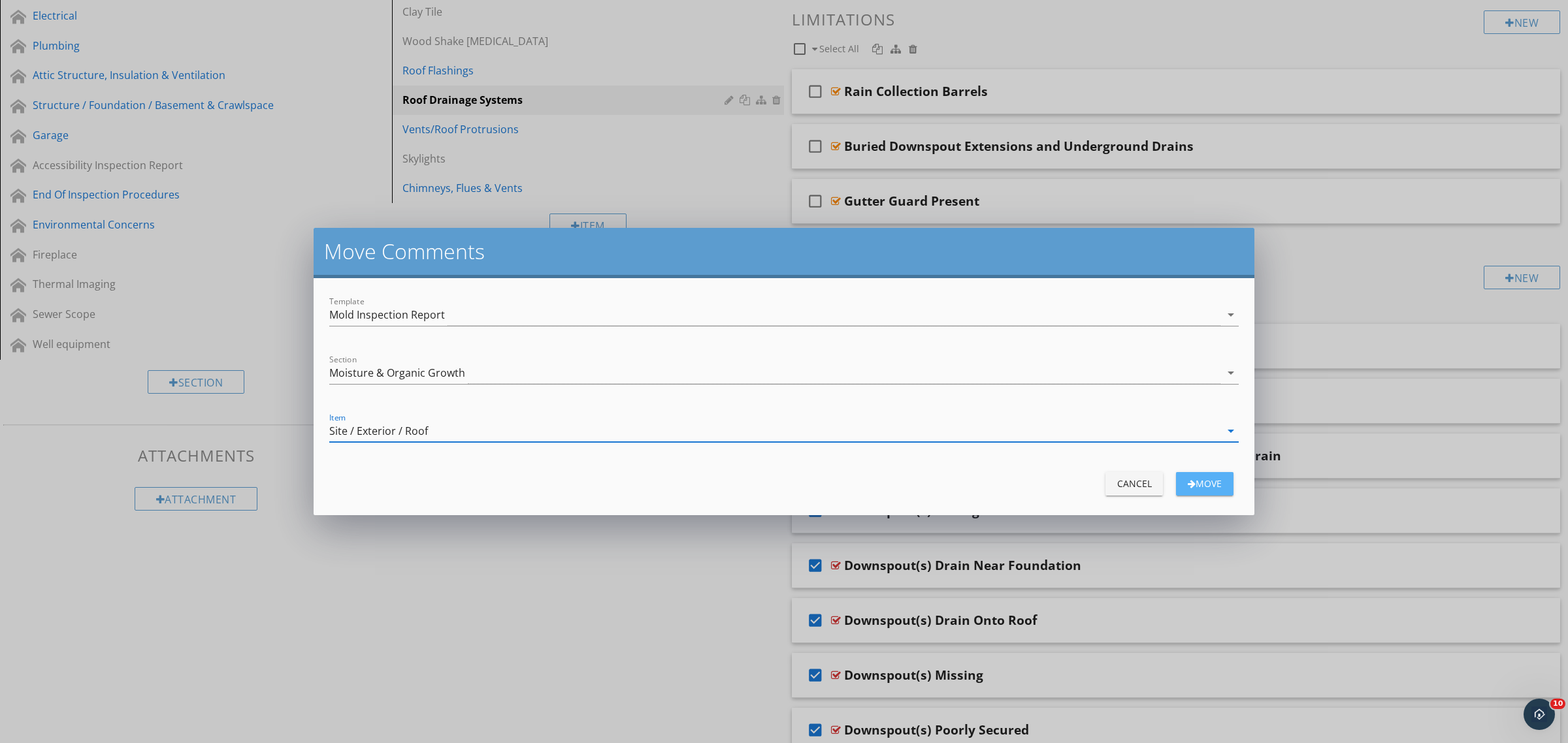
click at [1199, 479] on div "move" at bounding box center [1205, 484] width 36 height 14
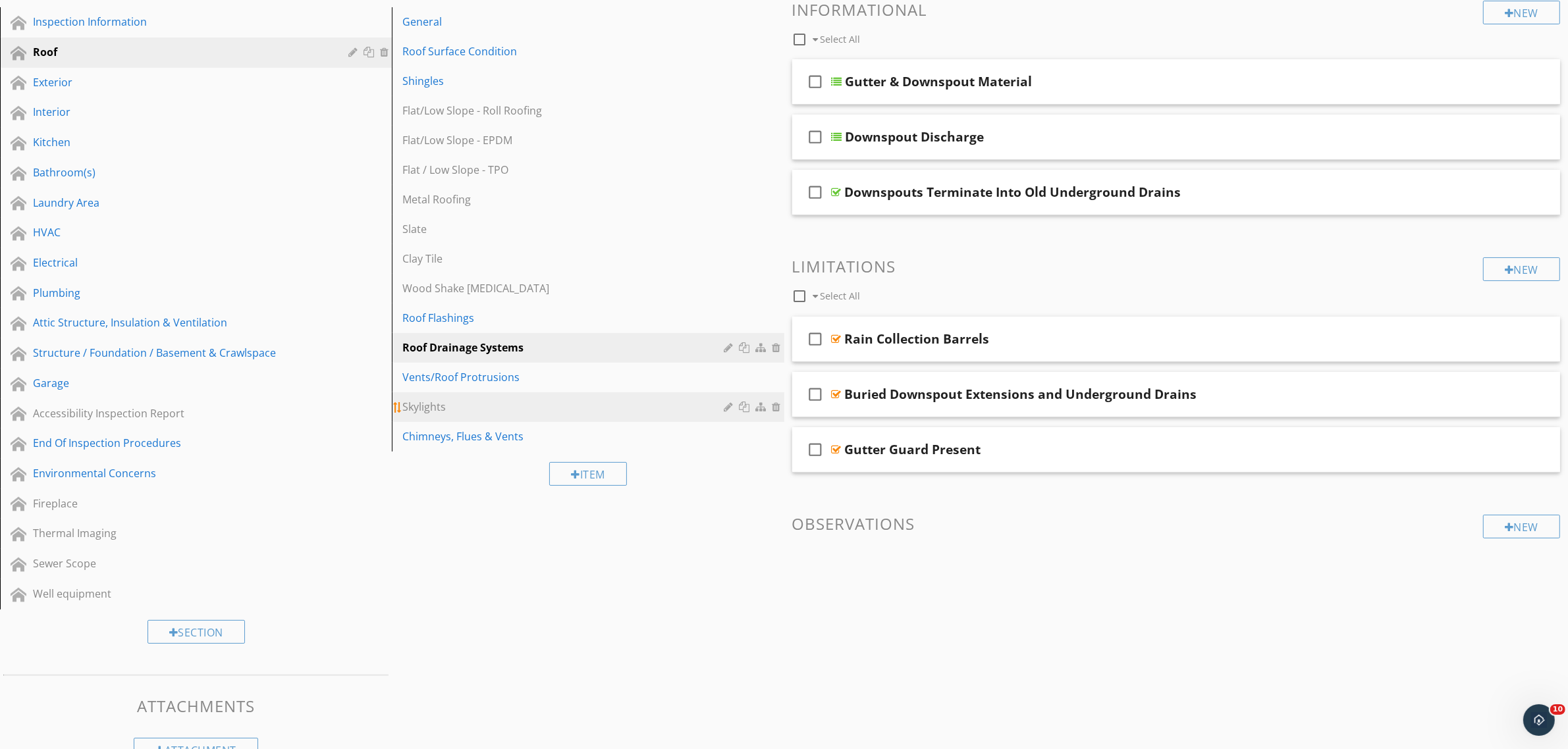
scroll to position [193, 0]
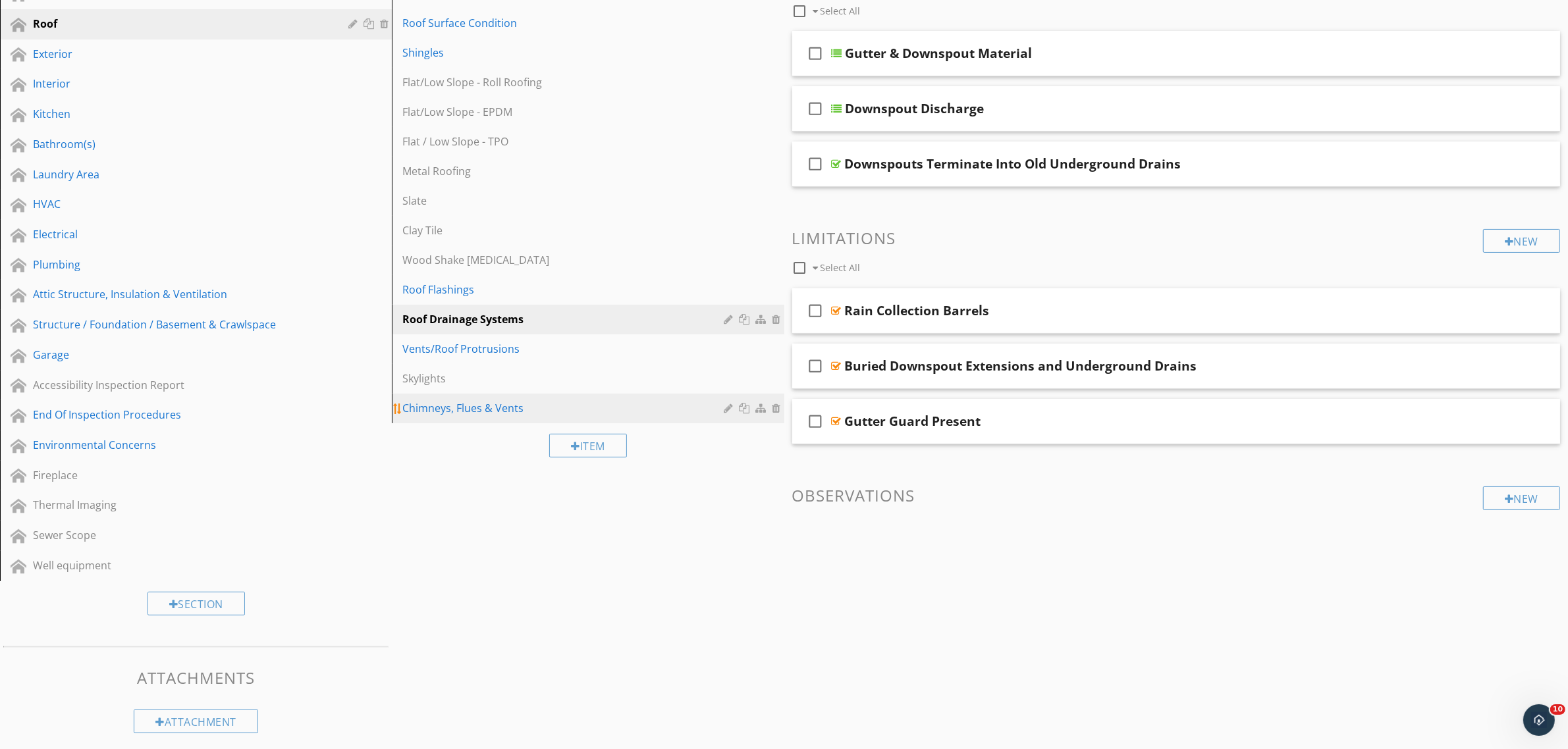
click at [517, 403] on div "Chimneys, Flues & Vents" at bounding box center [565, 407] width 326 height 16
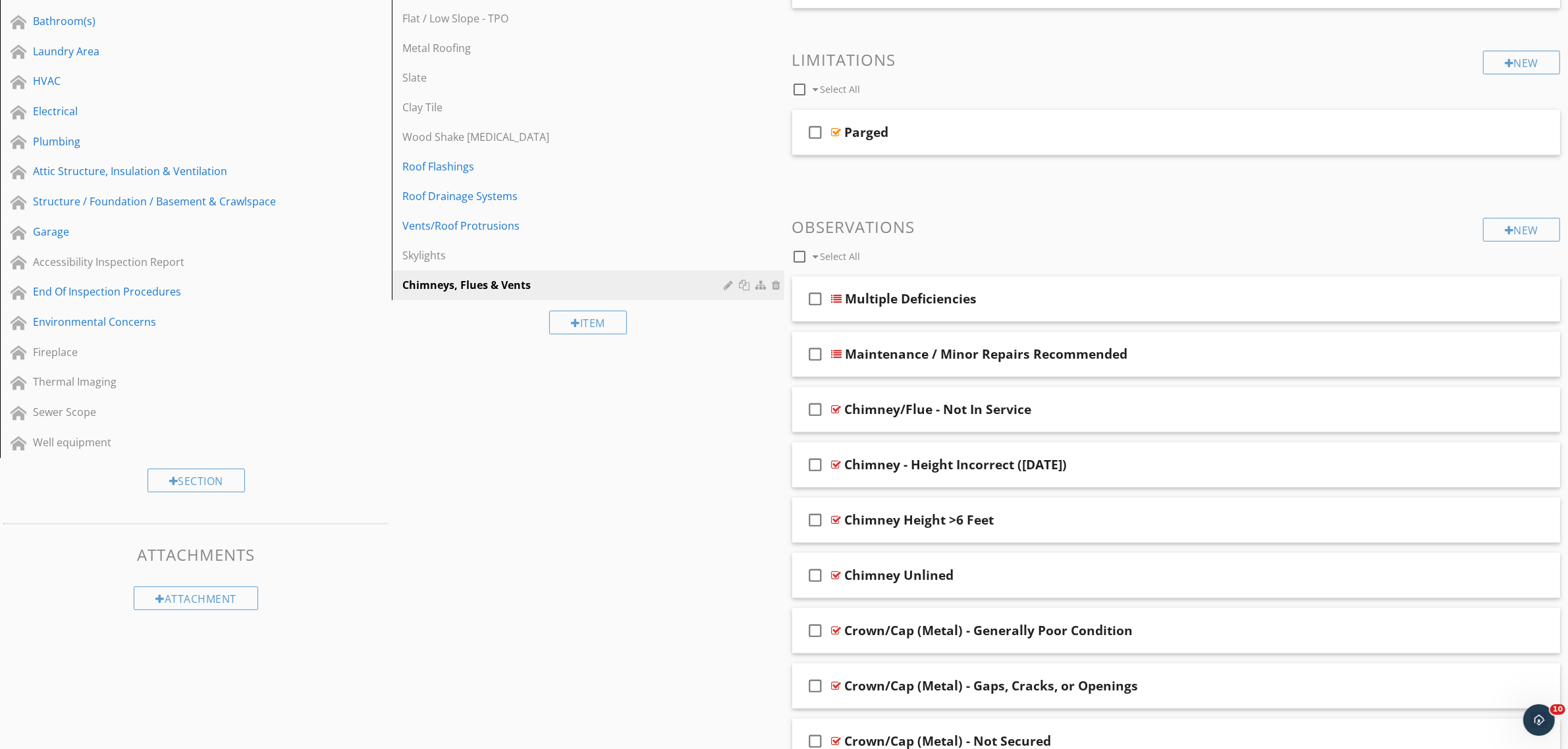
scroll to position [275, 0]
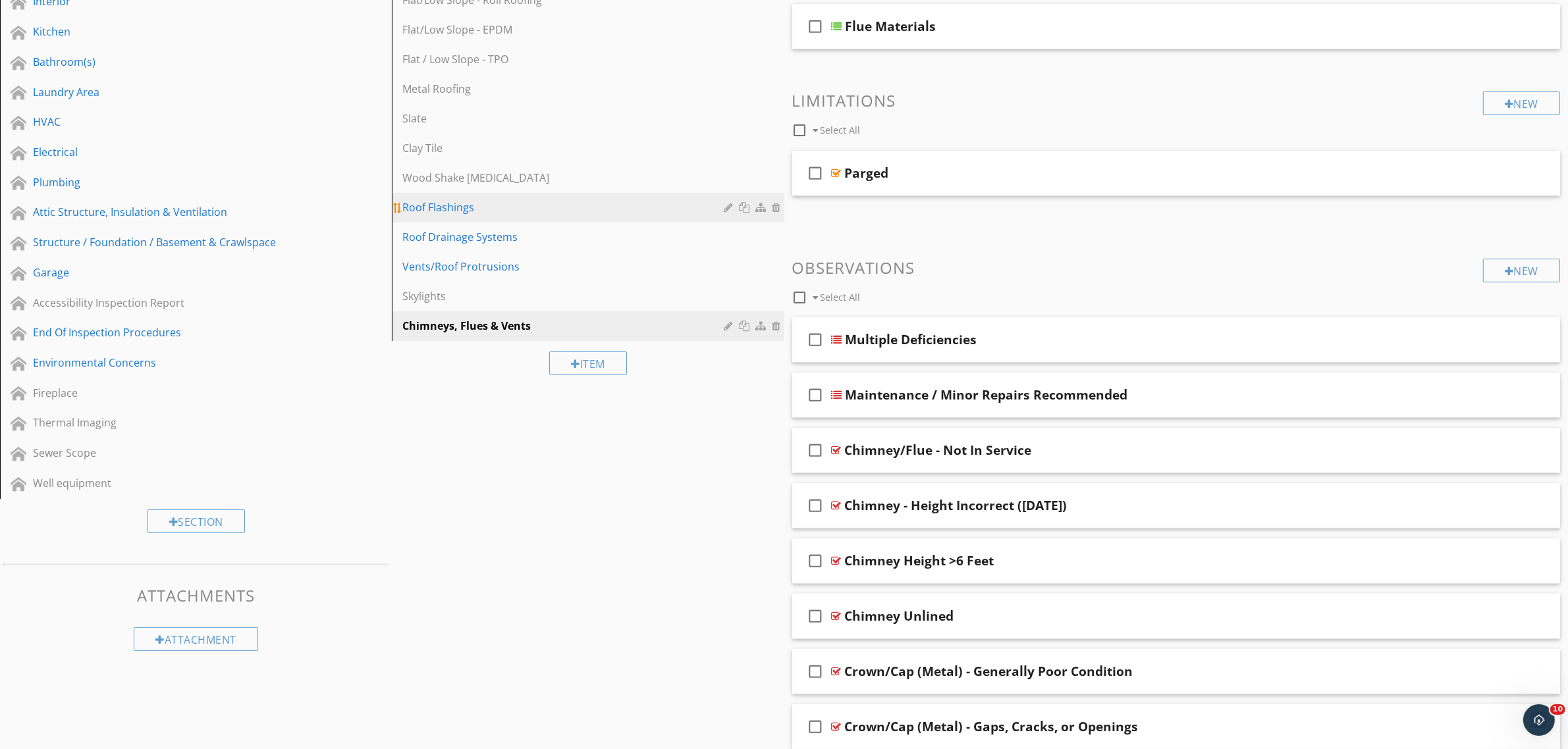
click at [492, 209] on div "Roof Flashings" at bounding box center [565, 207] width 326 height 16
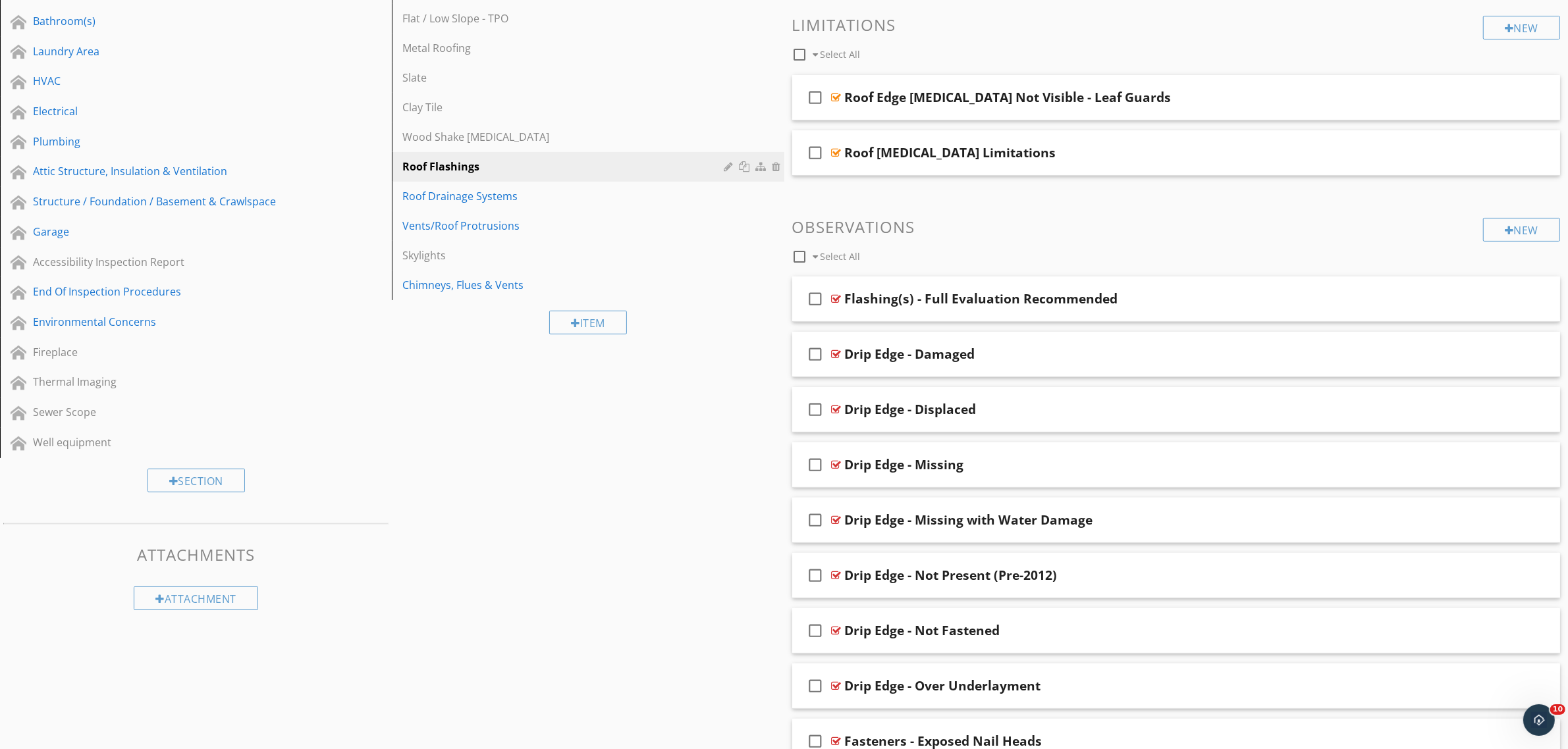
scroll to position [291, 0]
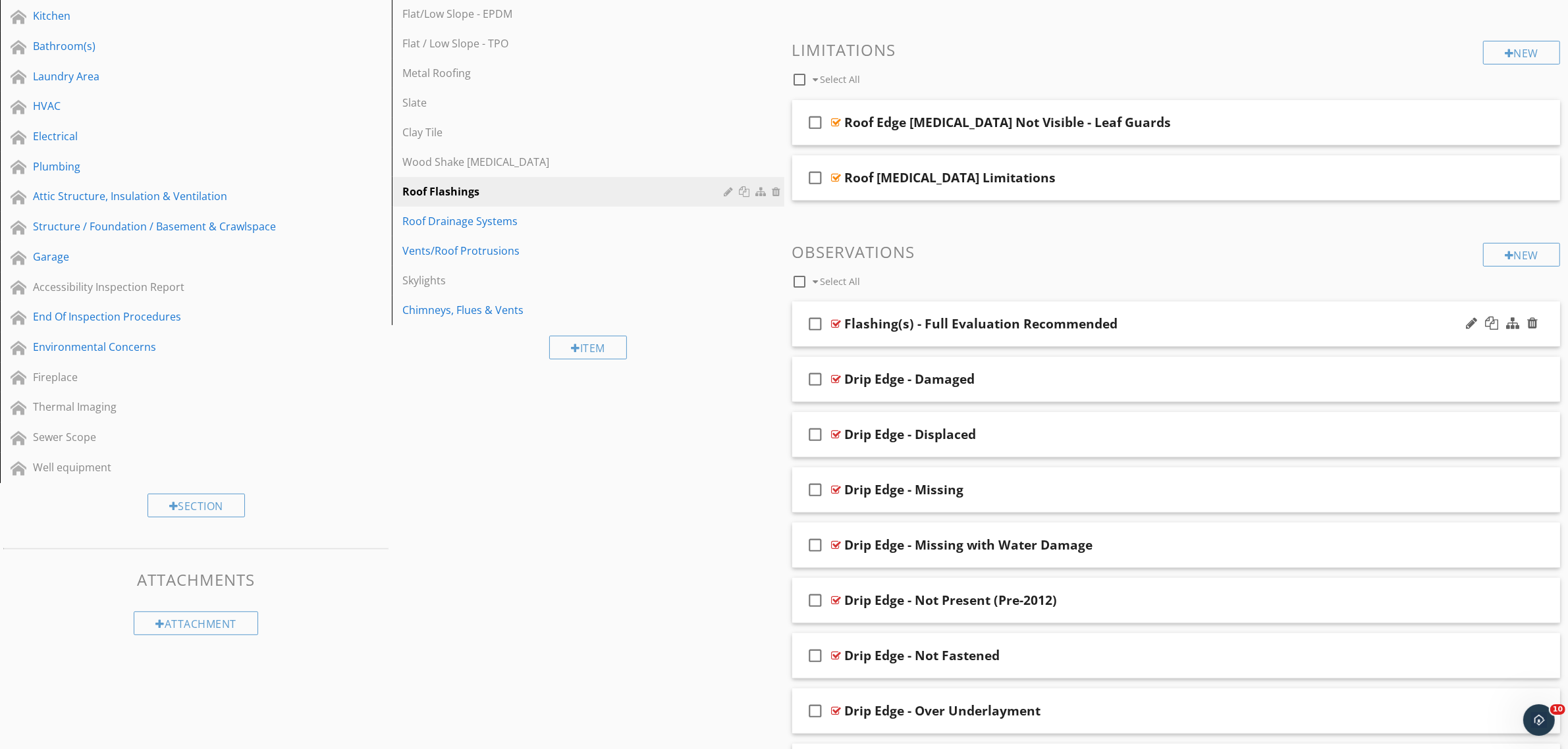
click at [814, 326] on icon "check_box_outline_blank" at bounding box center [816, 324] width 21 height 32
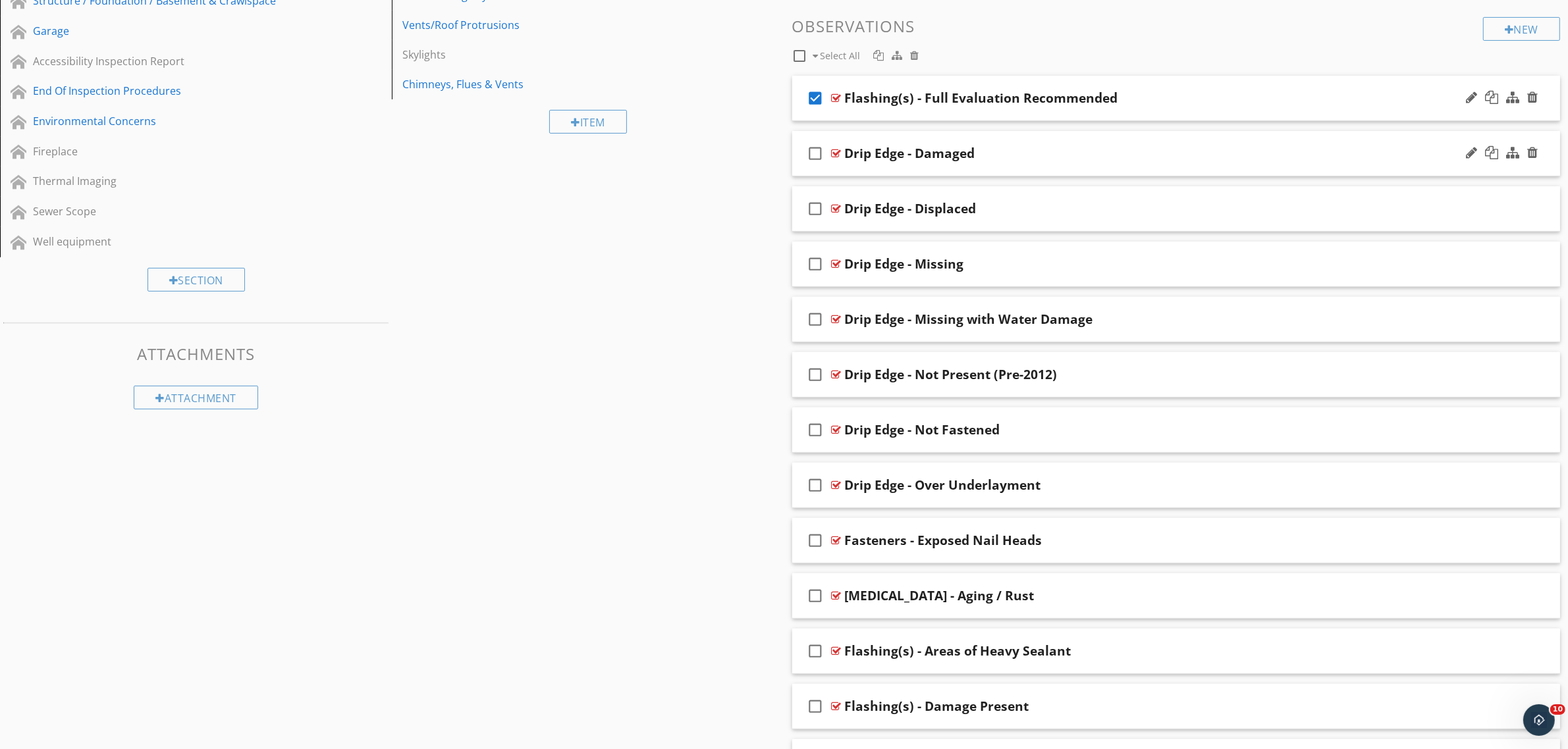
scroll to position [538, 0]
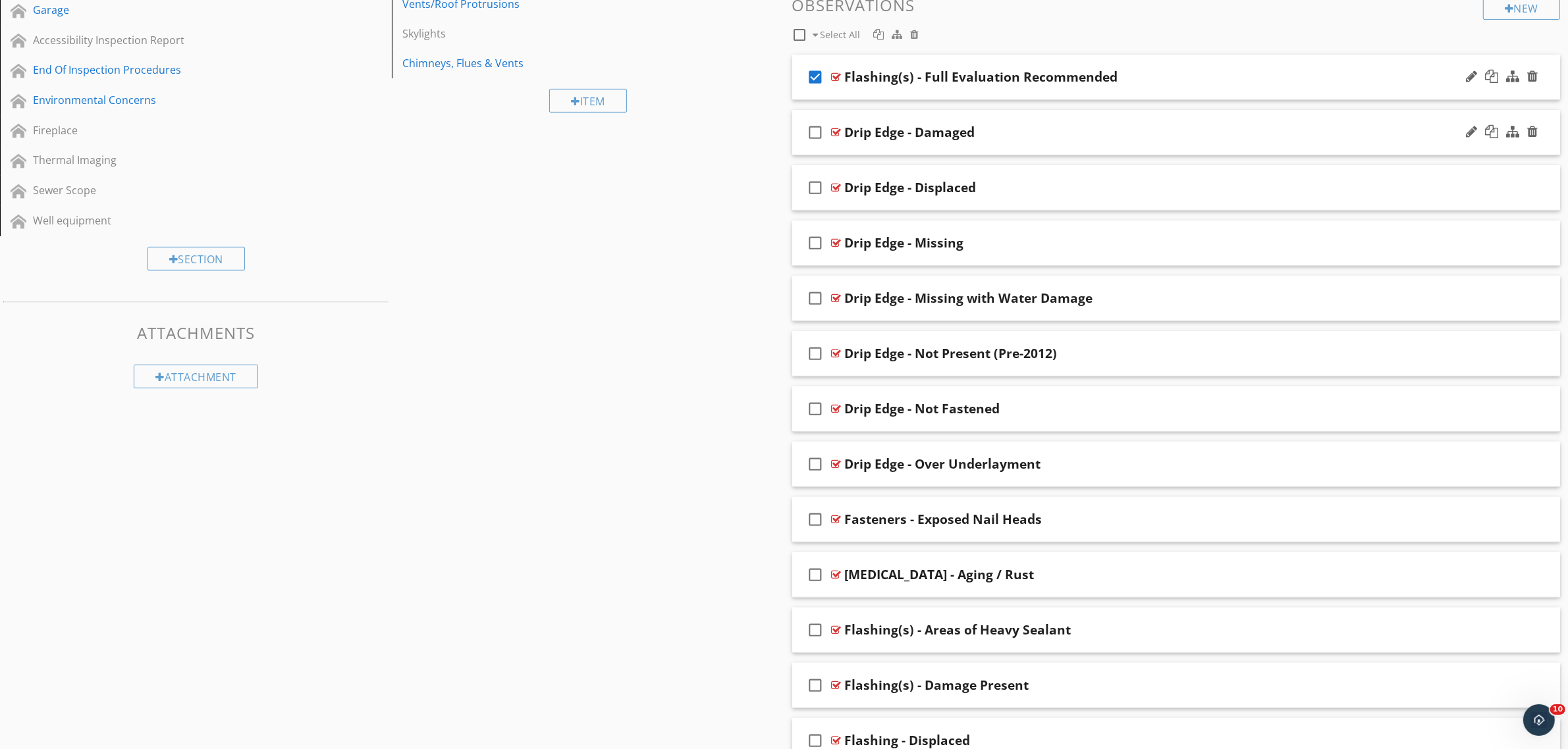
click at [817, 128] on icon "check_box_outline_blank" at bounding box center [816, 133] width 21 height 32
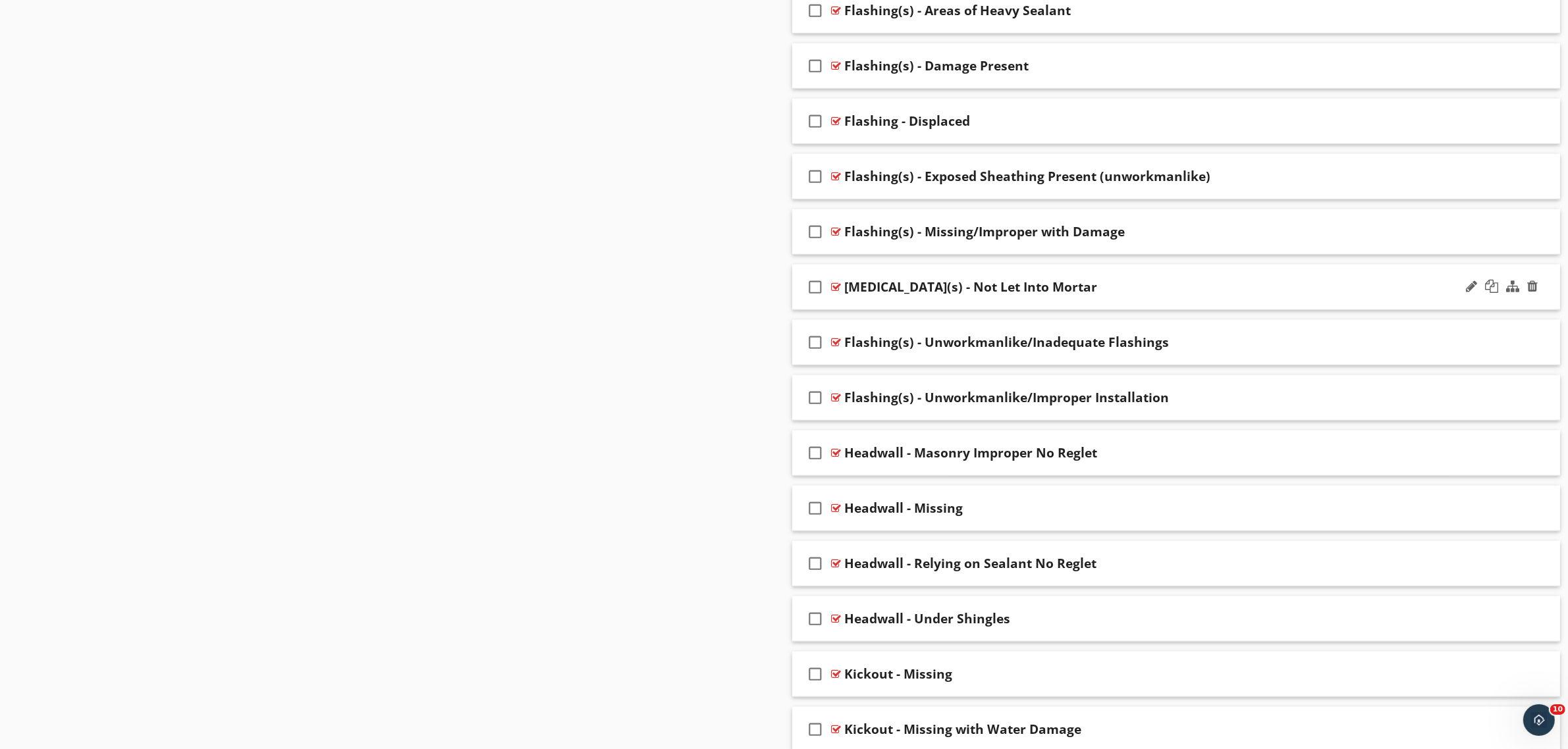
scroll to position [1196, 0]
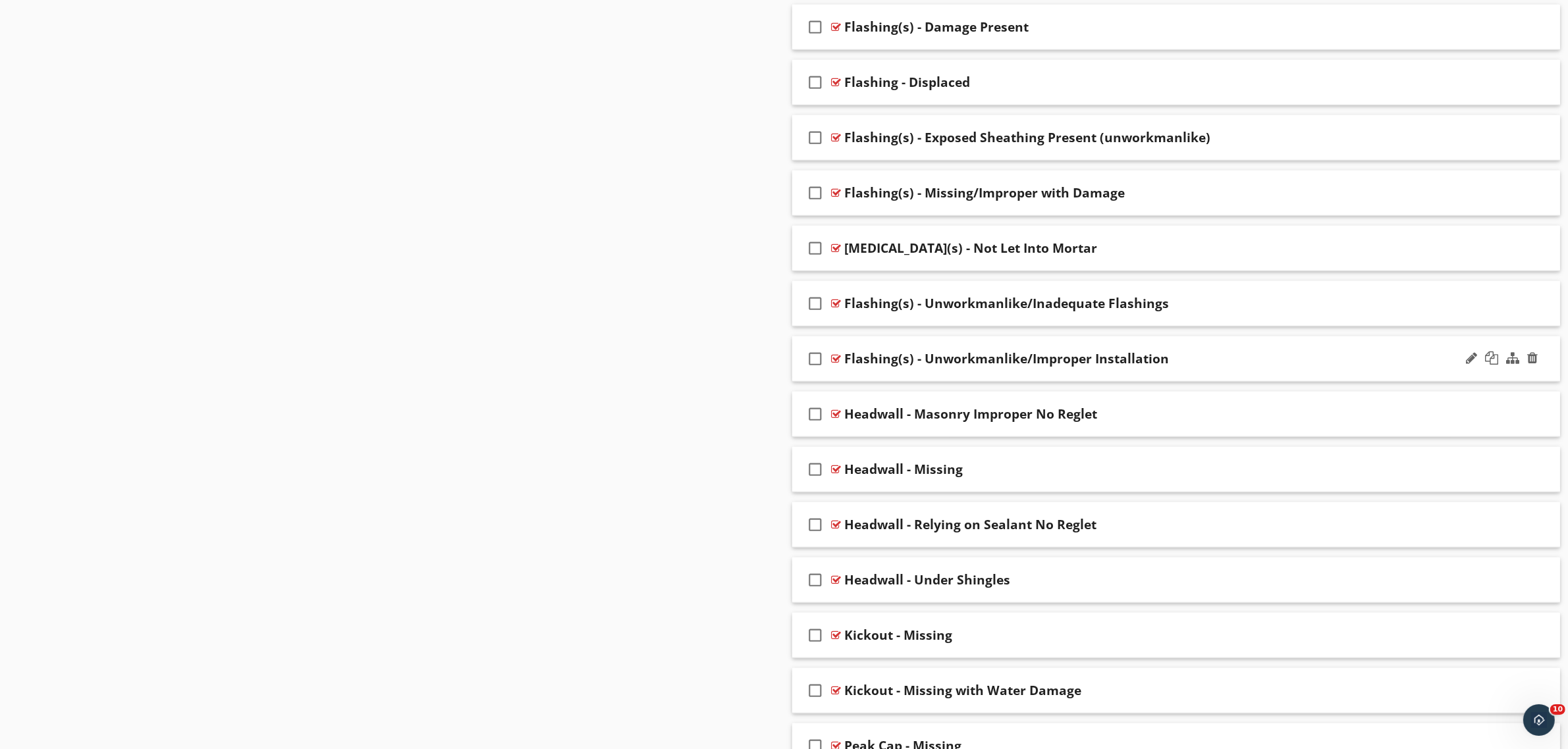
click at [815, 359] on icon "check_box_outline_blank" at bounding box center [816, 359] width 21 height 32
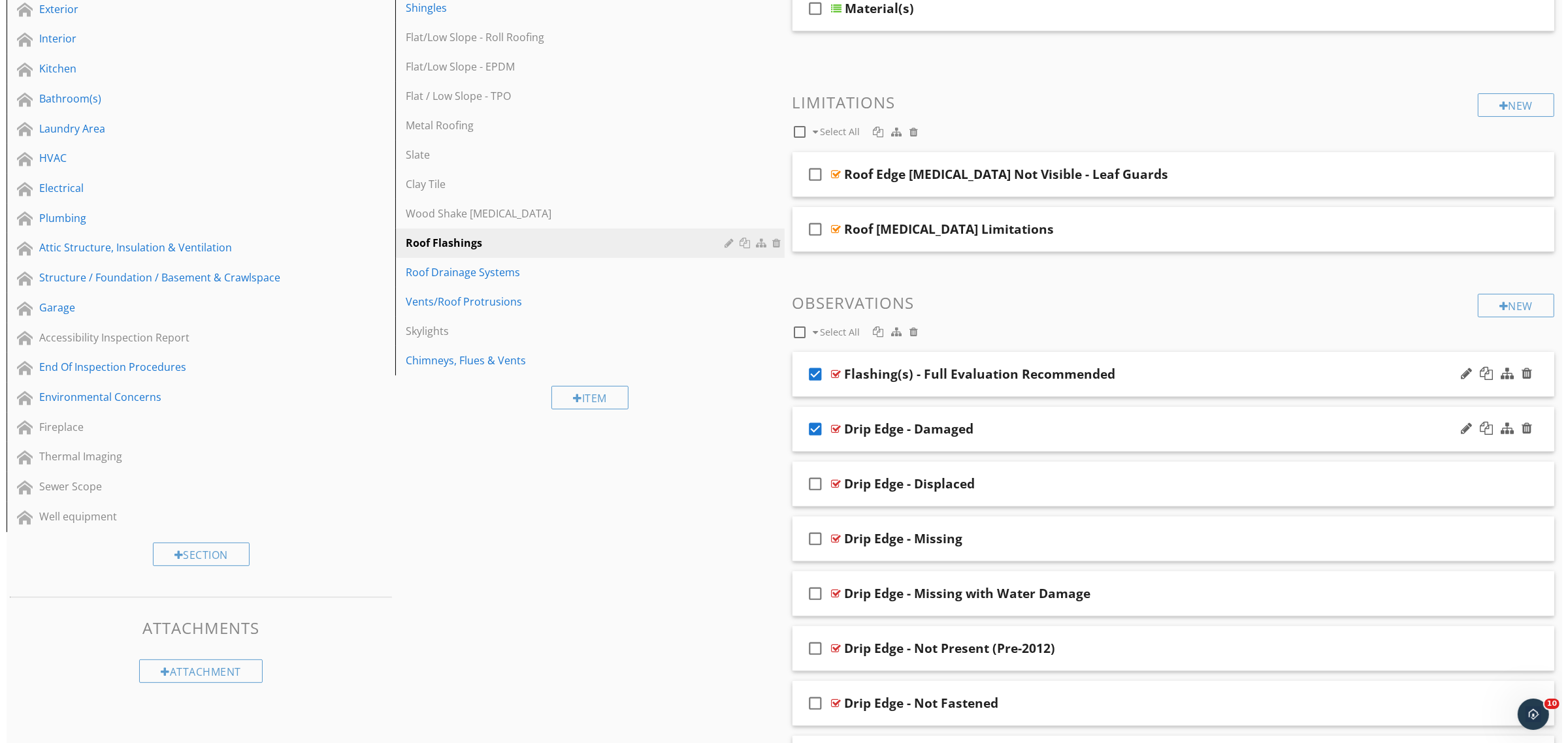
scroll to position [207, 0]
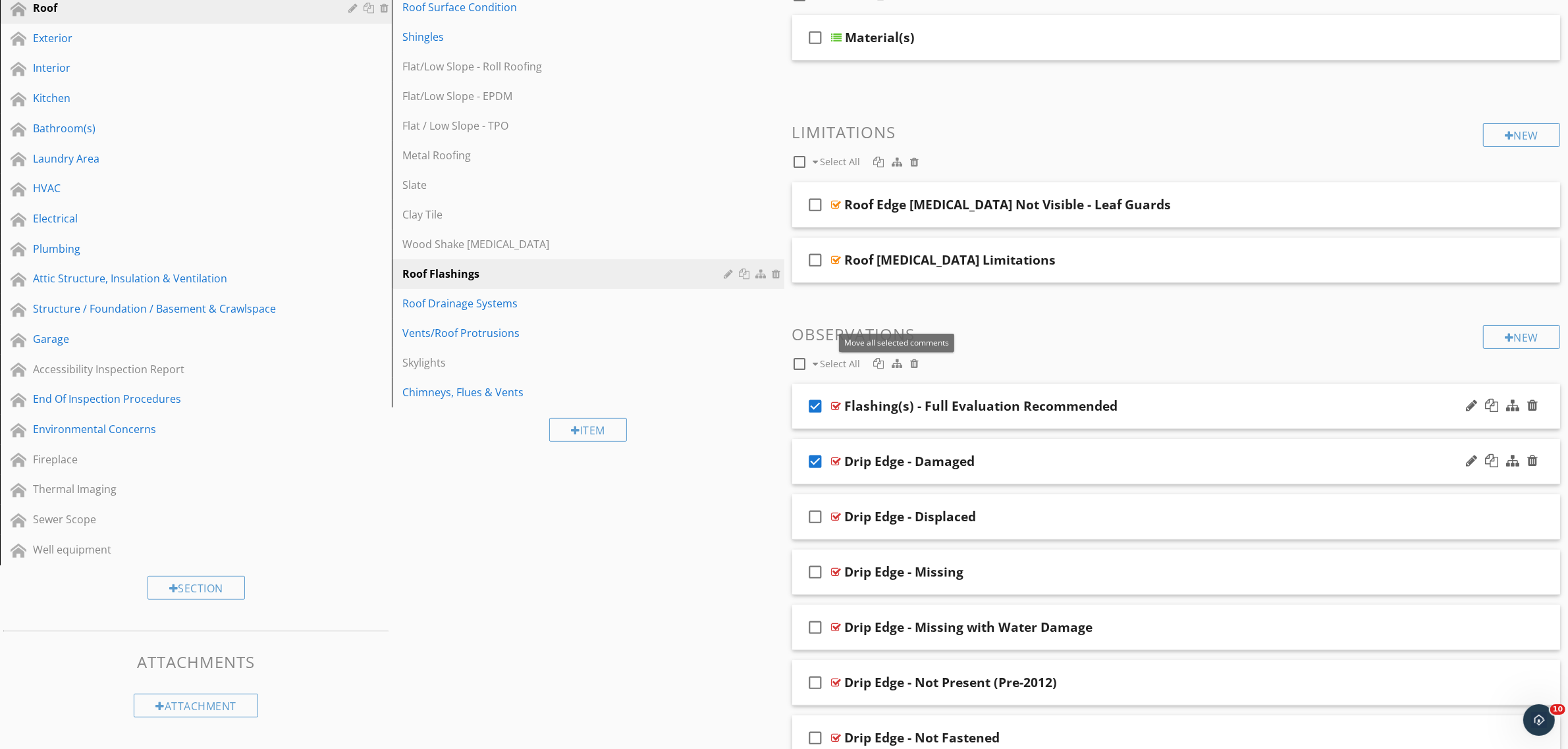
click at [894, 364] on div at bounding box center [896, 363] width 10 height 10
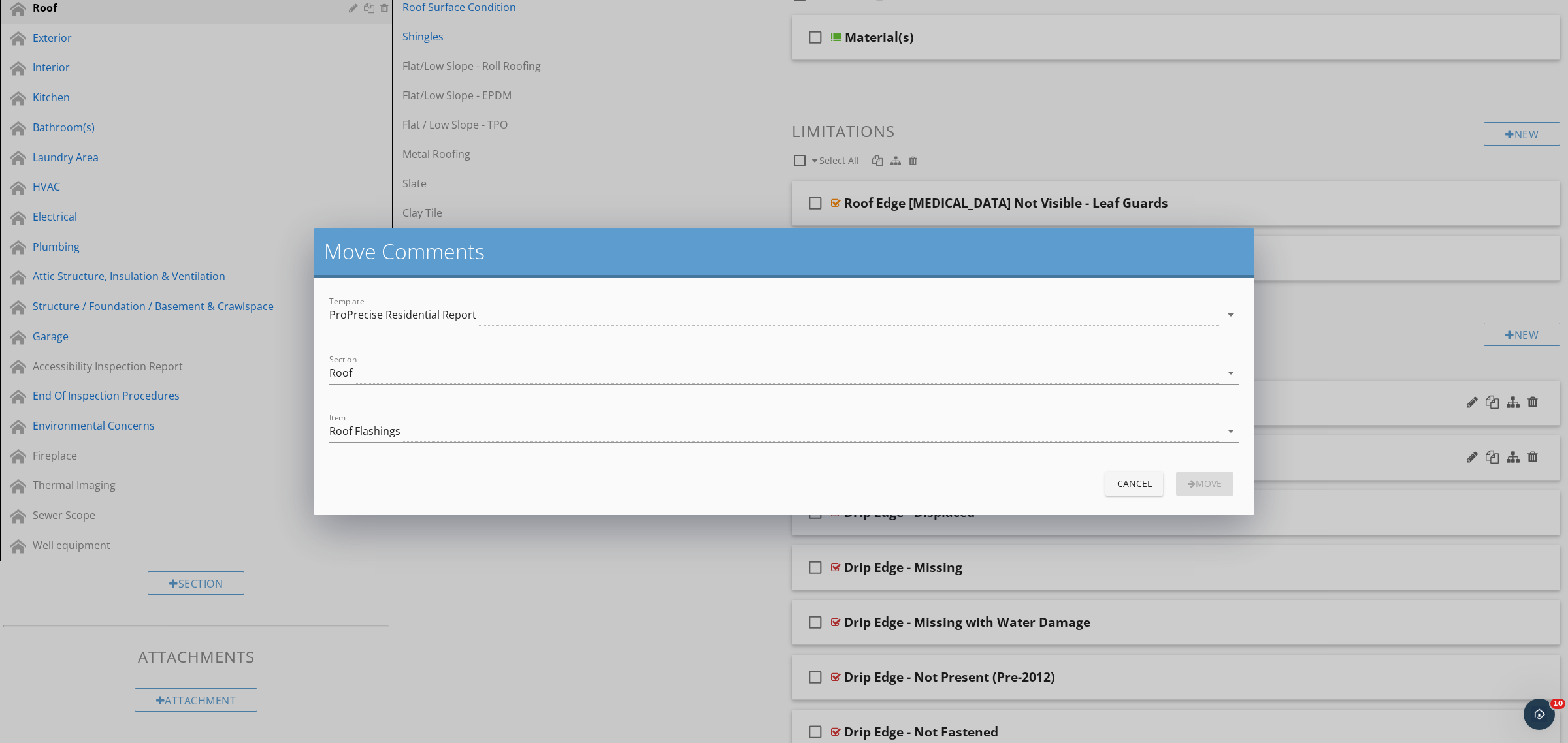
click at [459, 309] on div "ProPrecise Residential Report" at bounding box center [403, 315] width 147 height 12
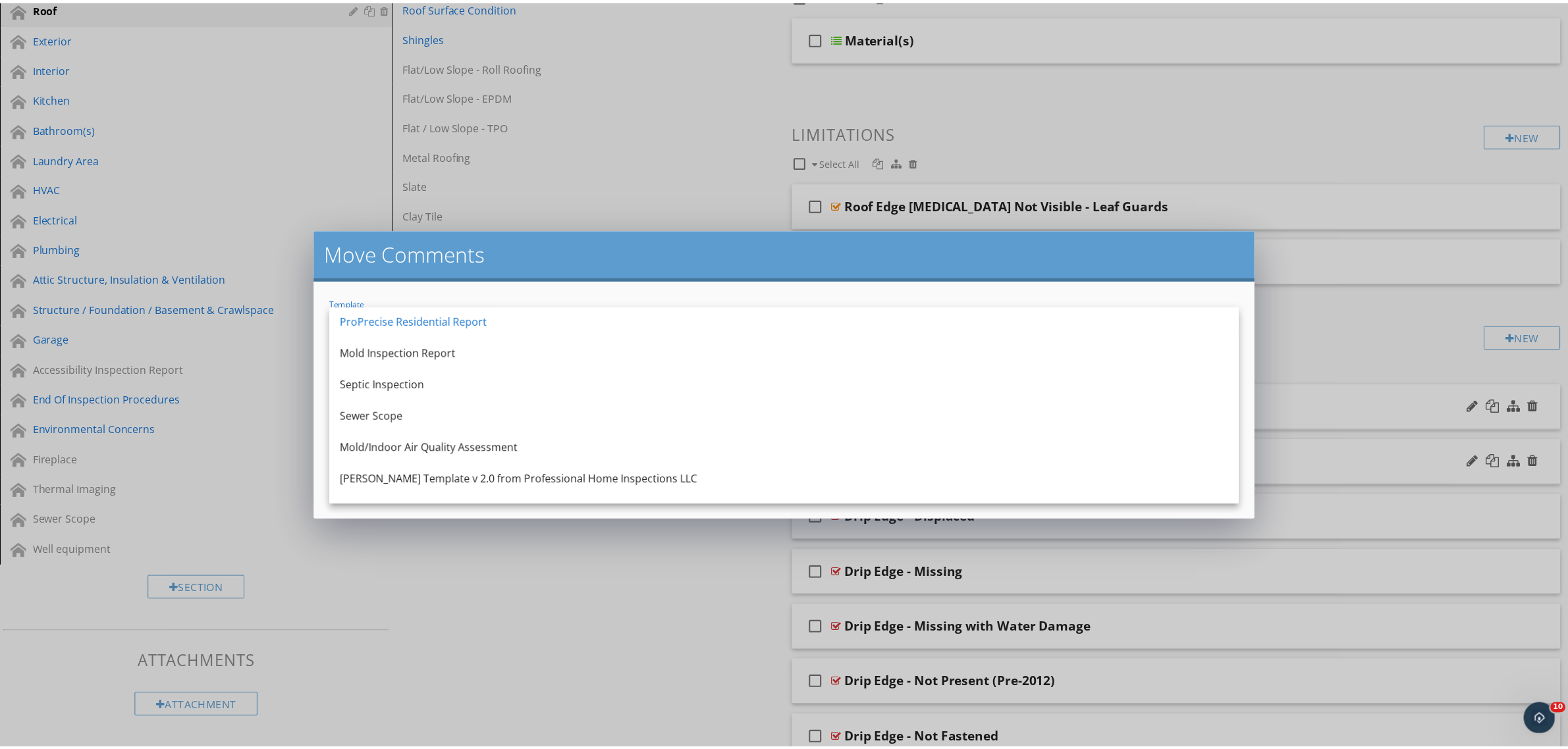
scroll to position [0, 0]
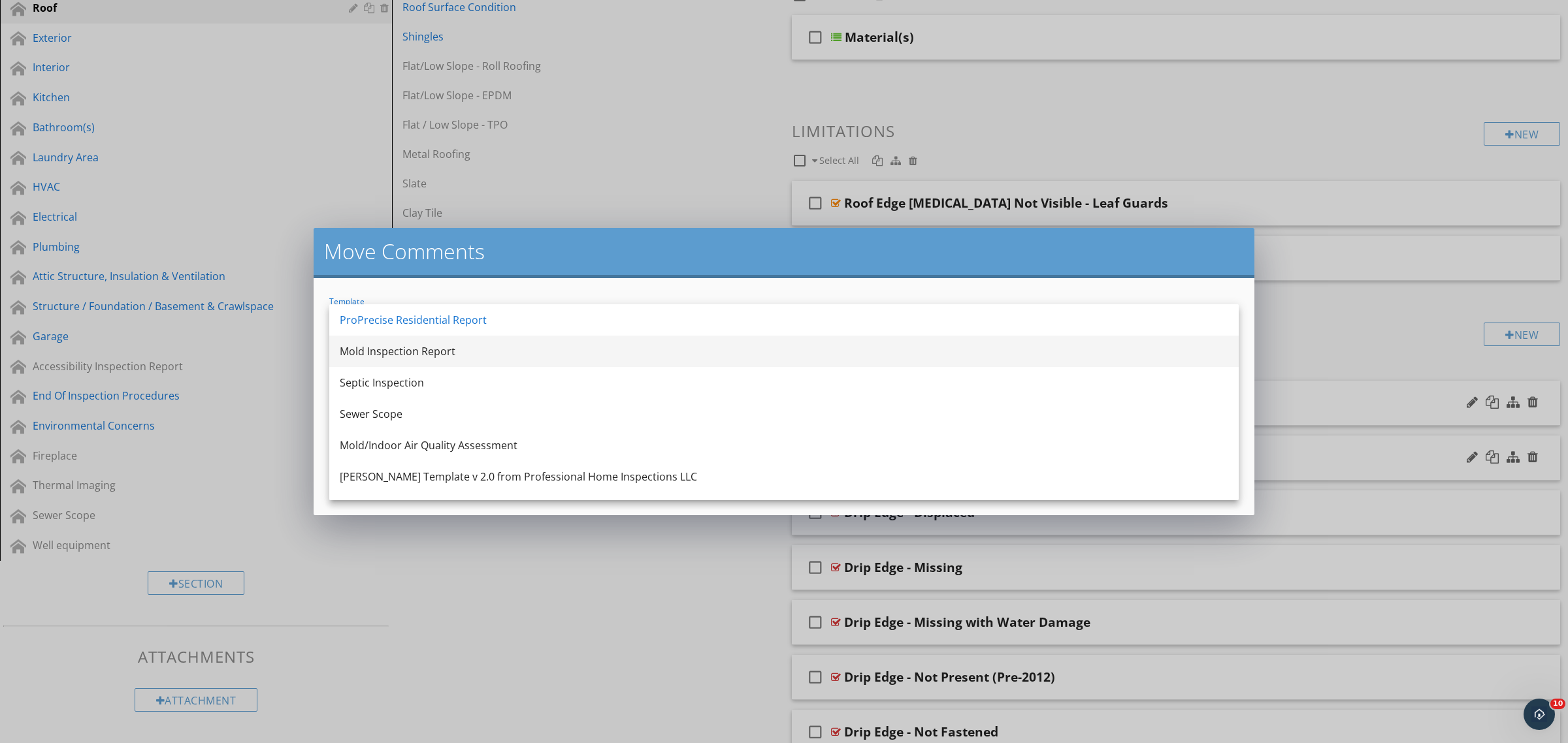
click at [410, 350] on div "Mold Inspection Report" at bounding box center [784, 351] width 888 height 16
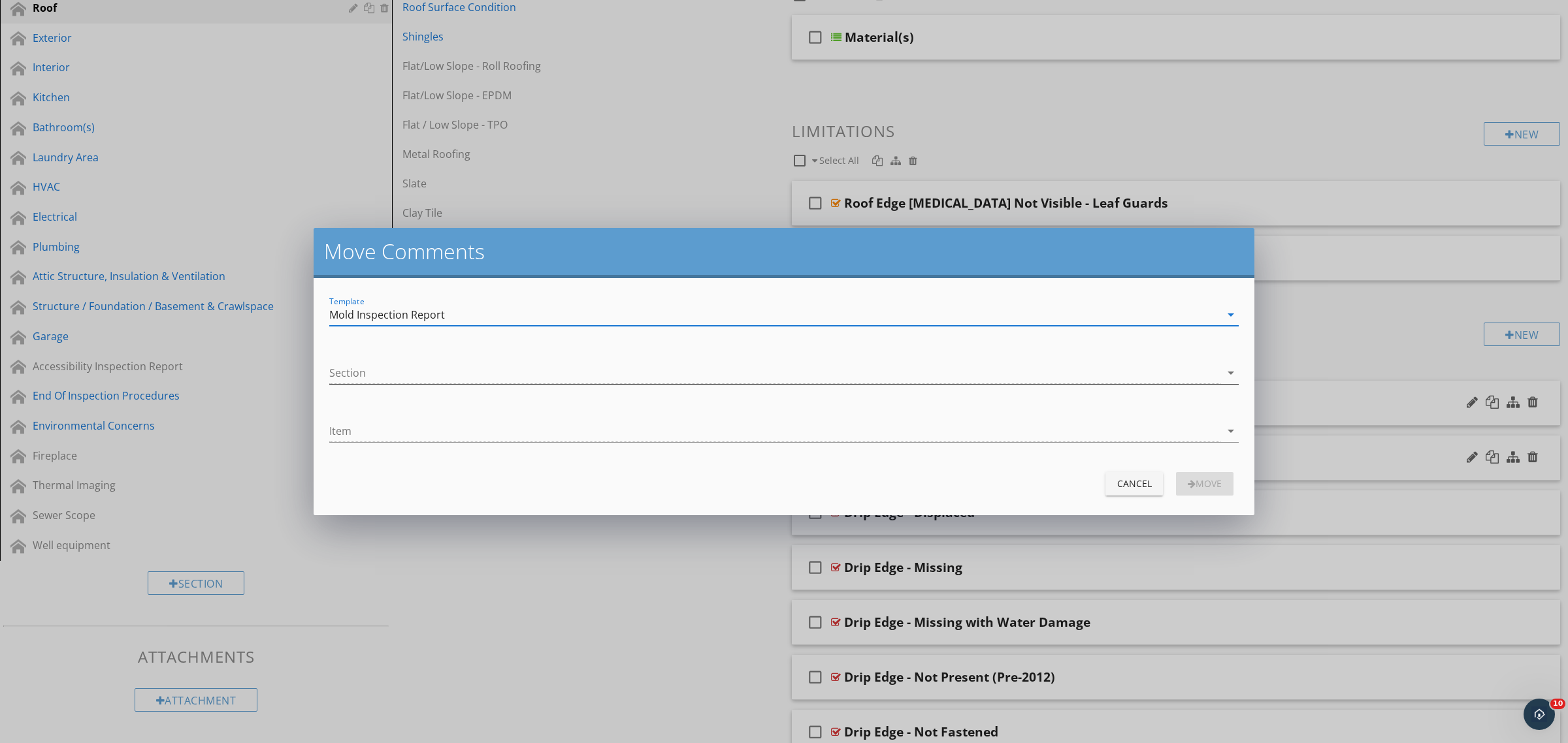
click at [413, 379] on div at bounding box center [775, 372] width 891 height 21
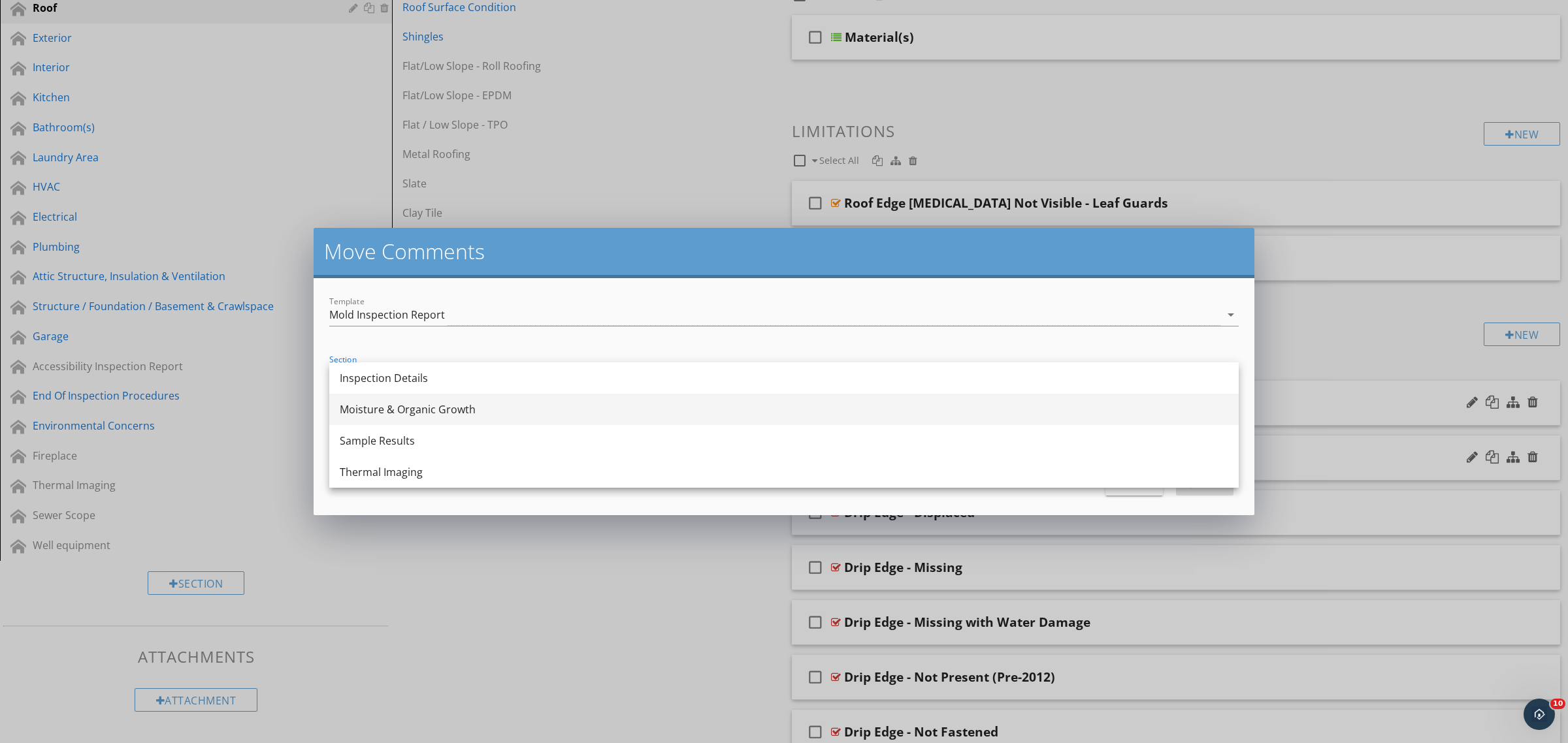
click at [423, 412] on div "Moisture & Organic Growth" at bounding box center [784, 409] width 888 height 16
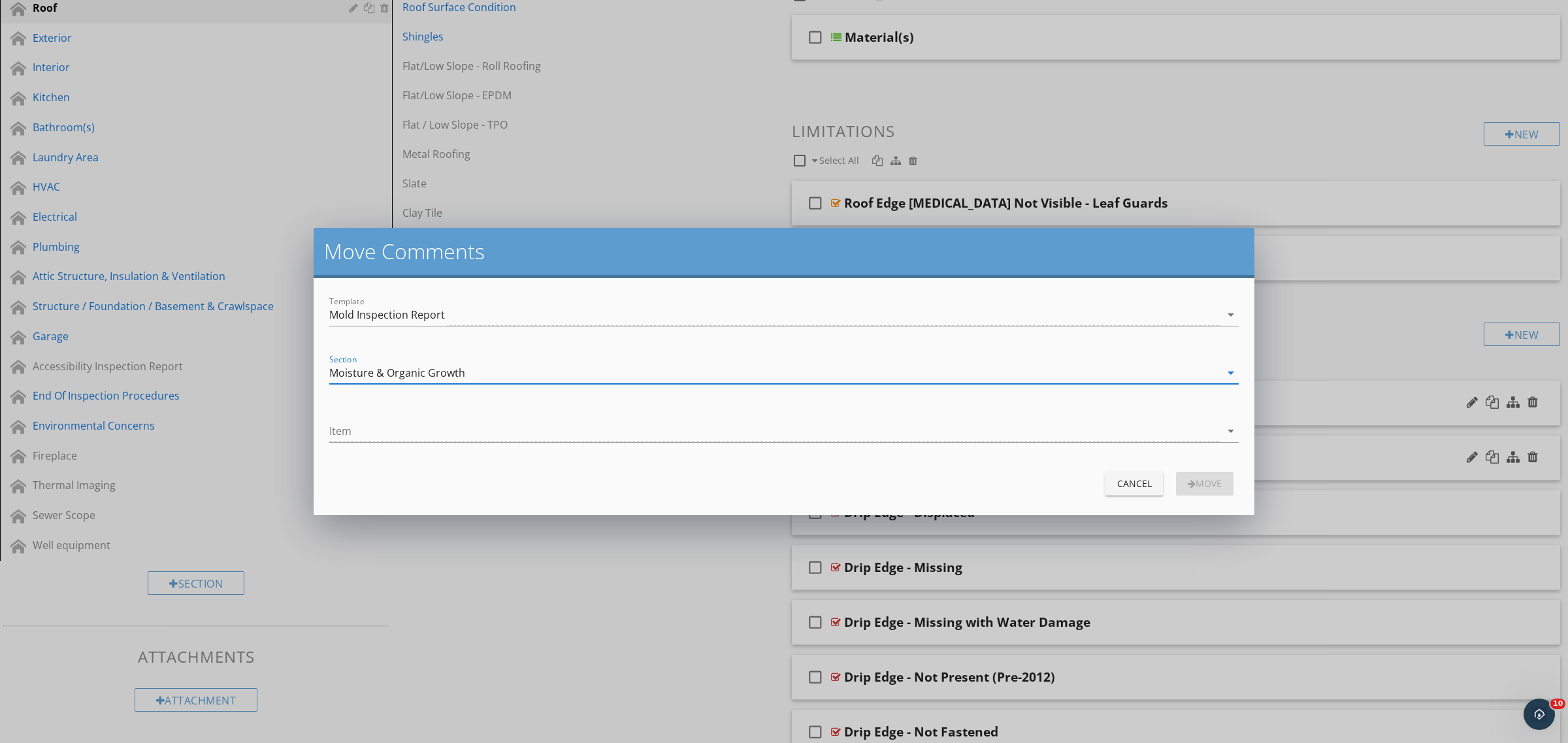
click at [409, 412] on div "Item arrow_drop_down" at bounding box center [784, 432] width 925 height 45
click at [413, 433] on div at bounding box center [775, 431] width 891 height 21
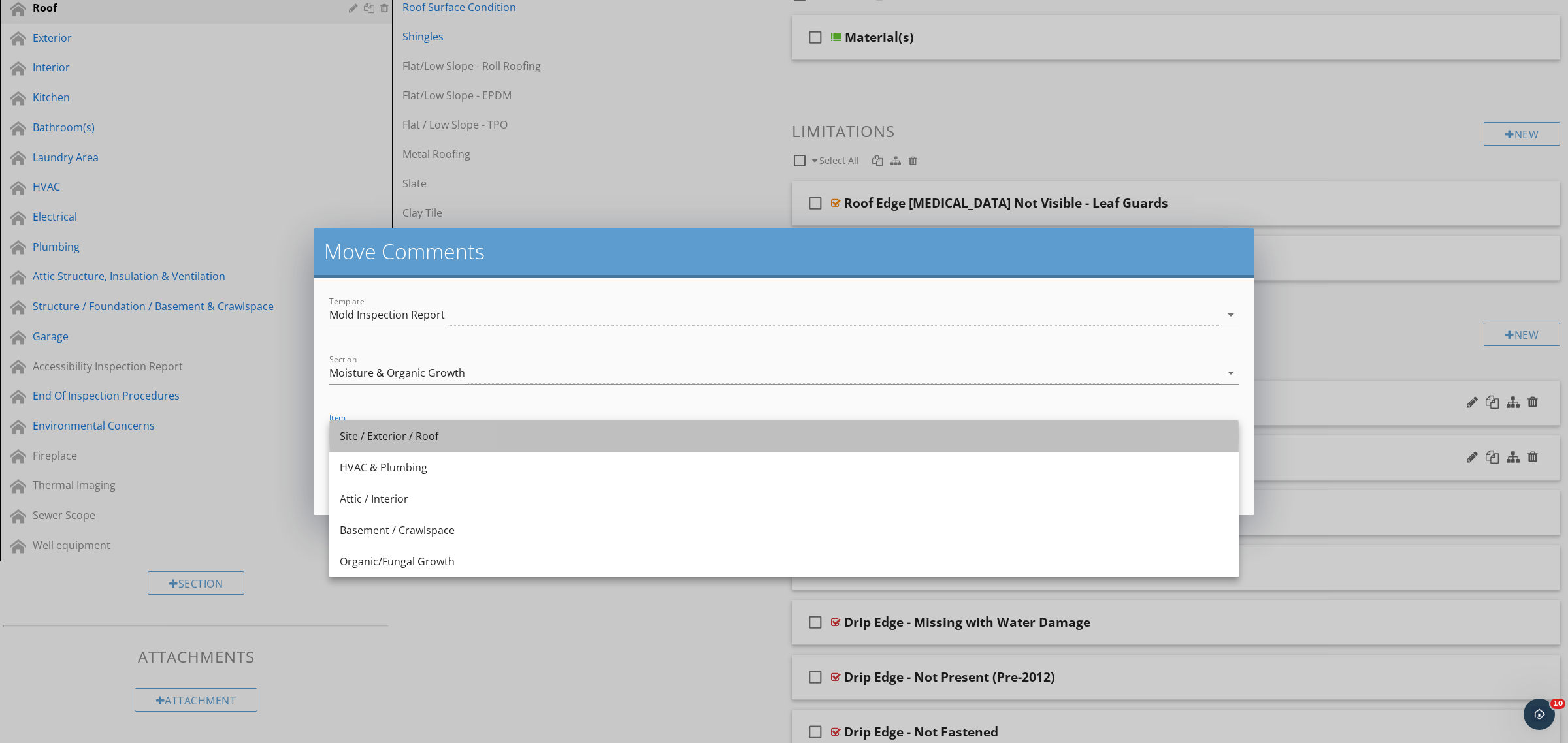
click at [422, 440] on div "Site / Exterior / Roof" at bounding box center [784, 436] width 888 height 16
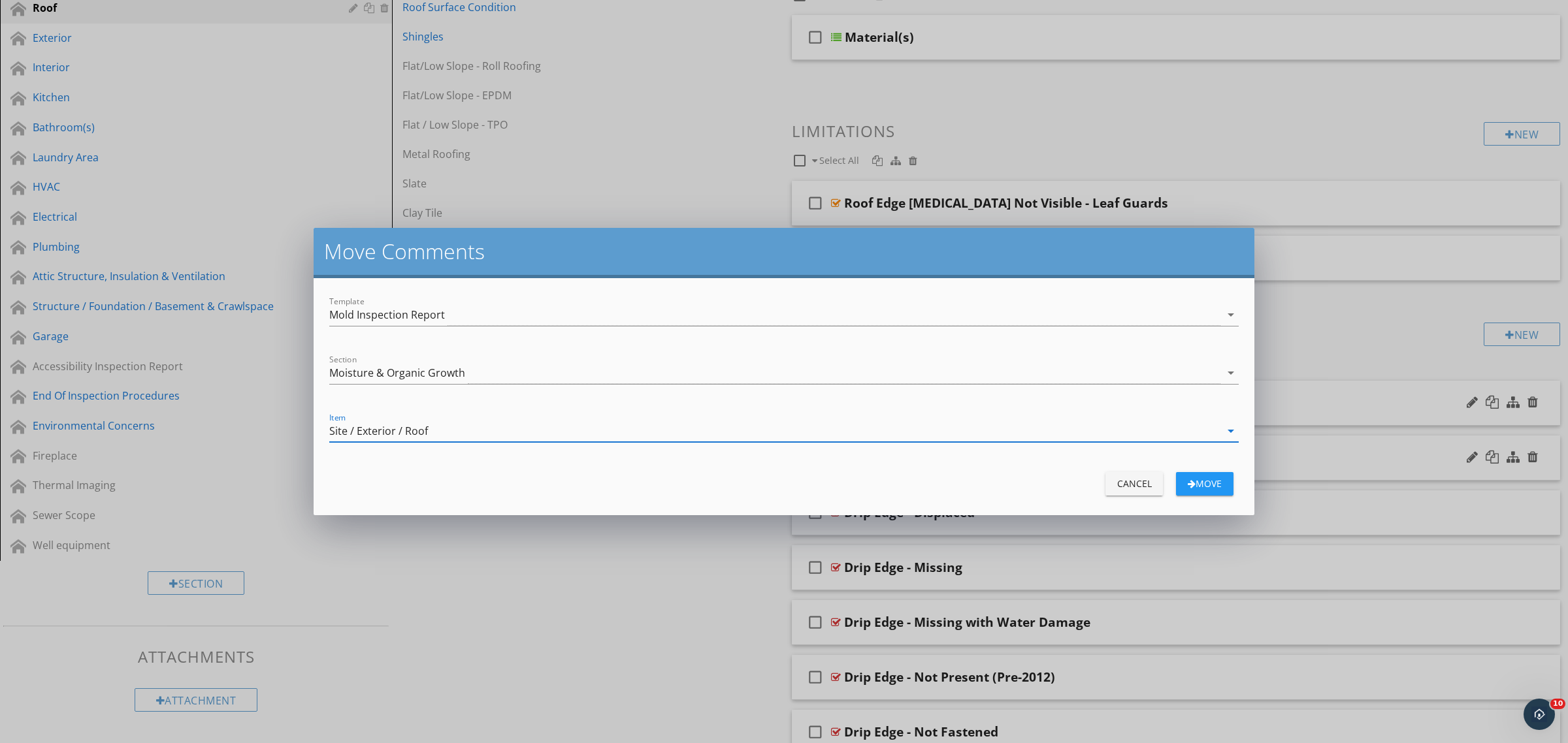
click at [1212, 493] on button "move" at bounding box center [1205, 484] width 58 height 23
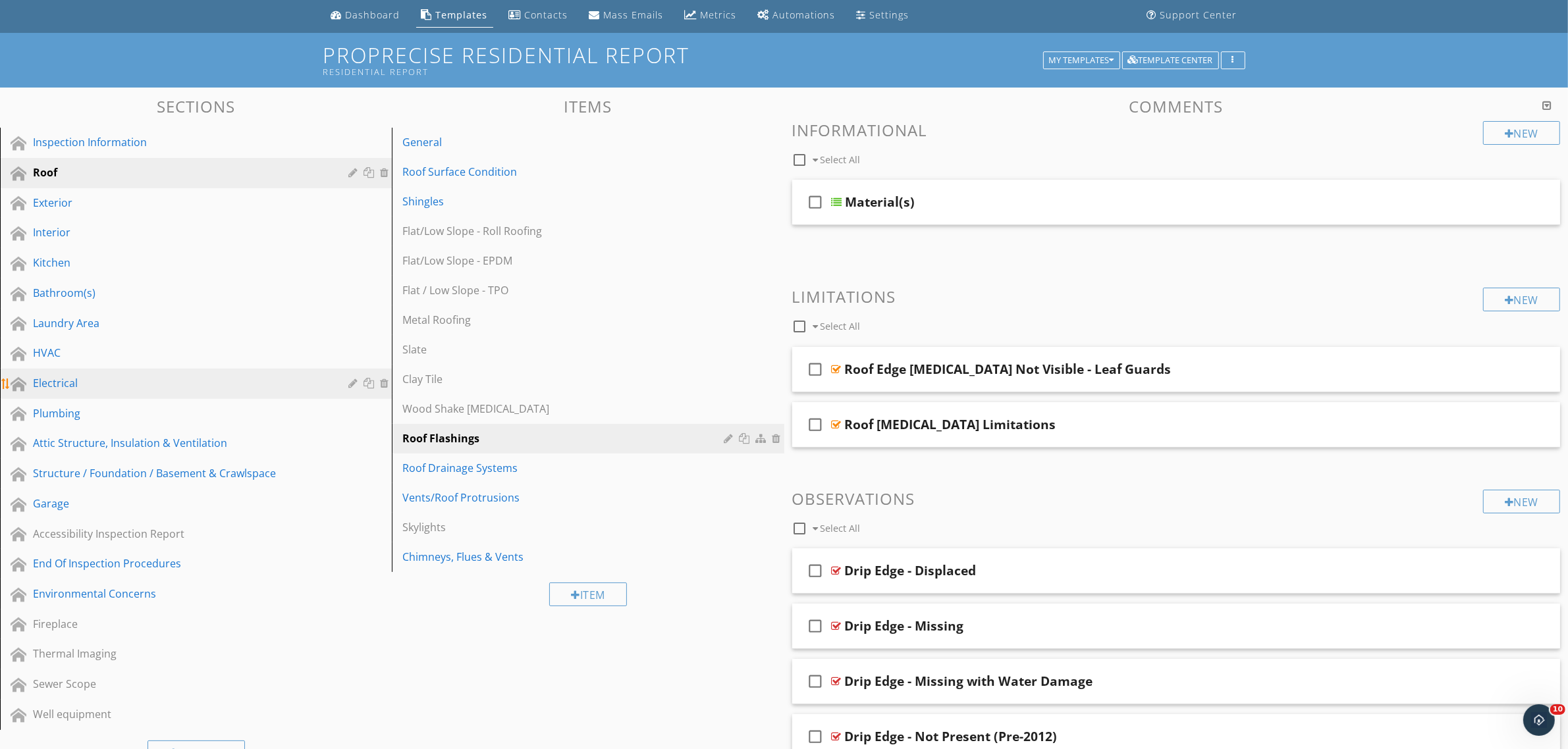
scroll to position [82, 0]
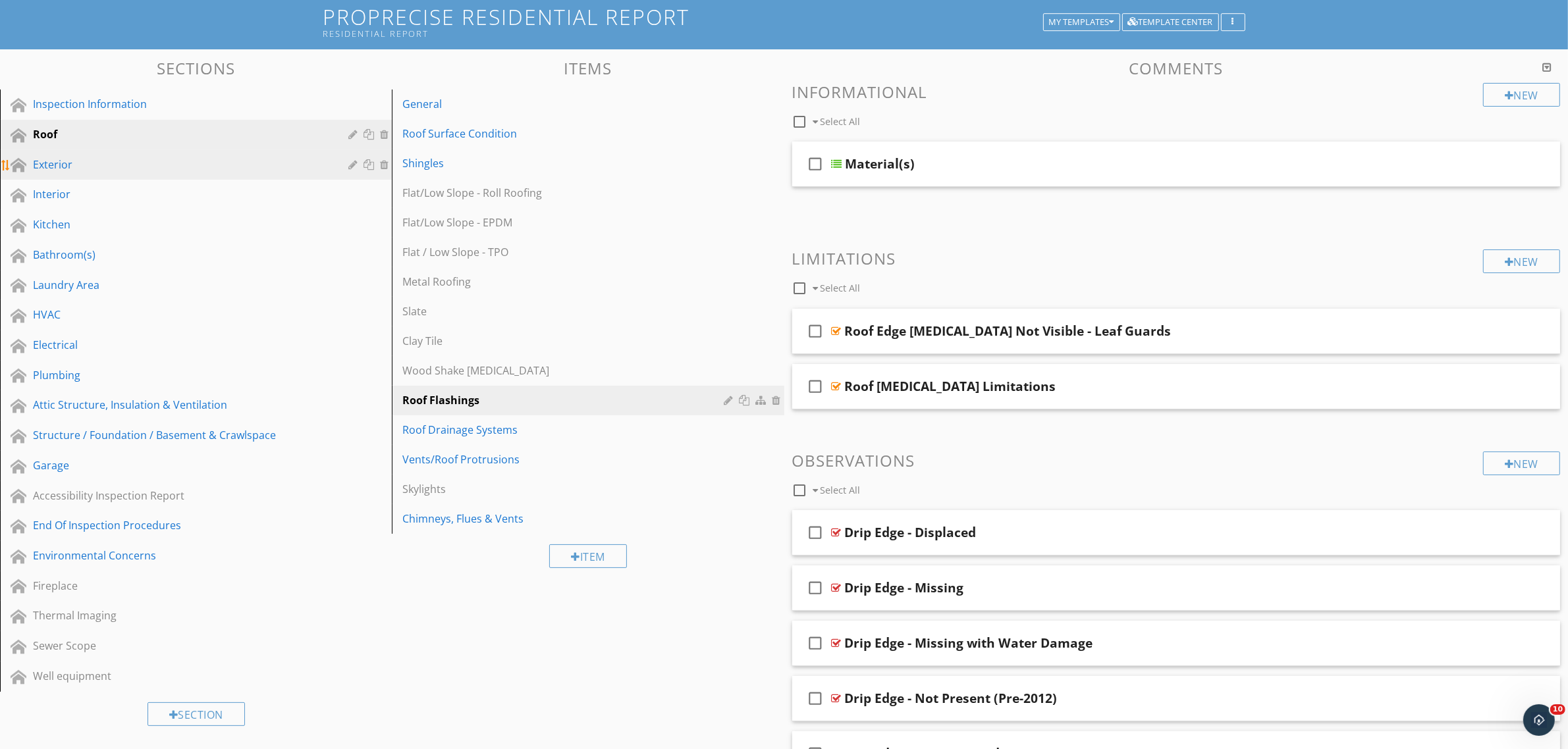
click at [172, 167] on div "Exterior" at bounding box center [181, 165] width 296 height 16
